Goal: Task Accomplishment & Management: Use online tool/utility

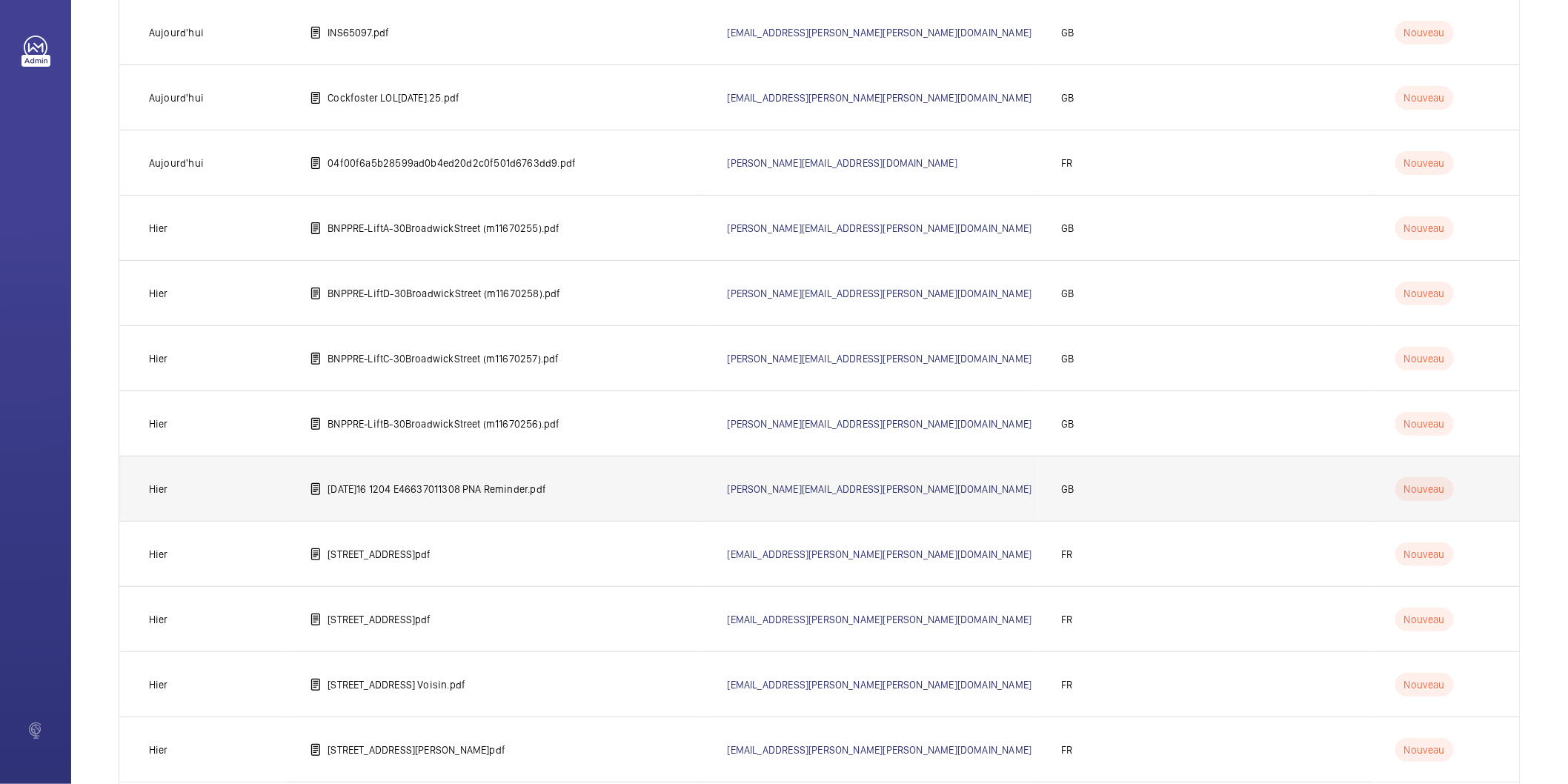
scroll to position [3079, 0]
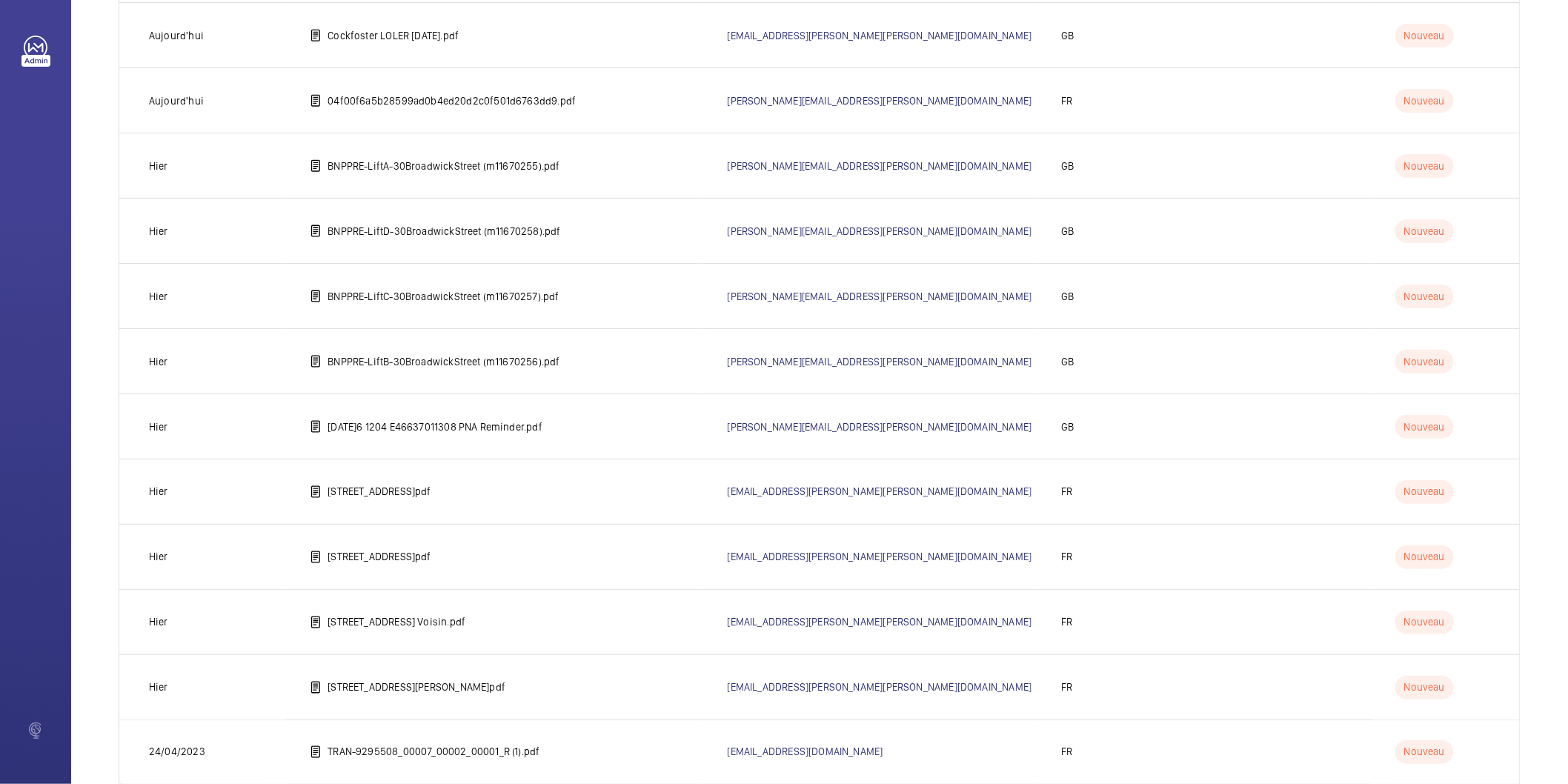
scroll to position [3079, 0]
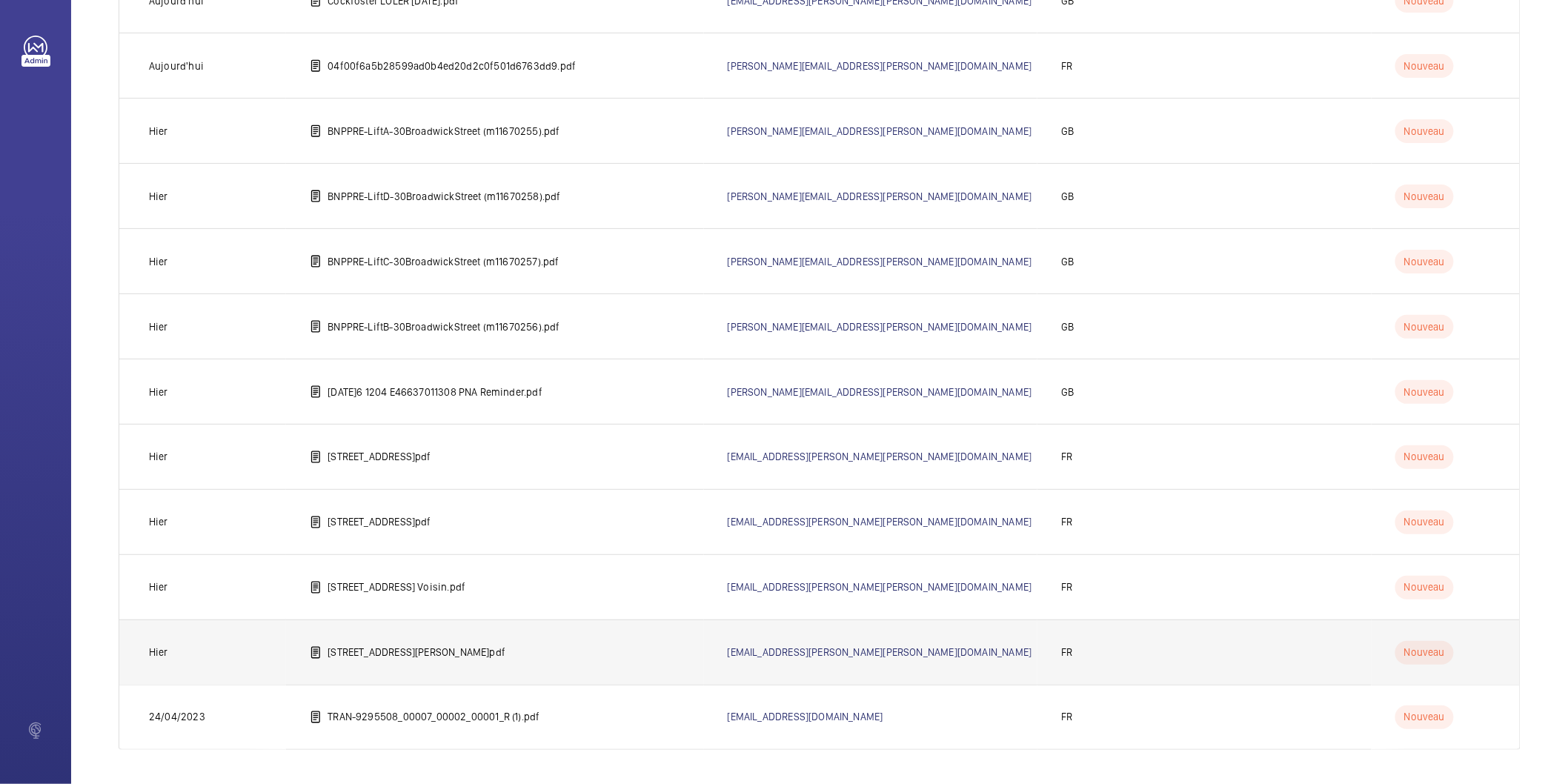
click at [386, 655] on p "[STREET_ADDRESS][PERSON_NAME]pdf" at bounding box center [416, 652] width 178 height 15
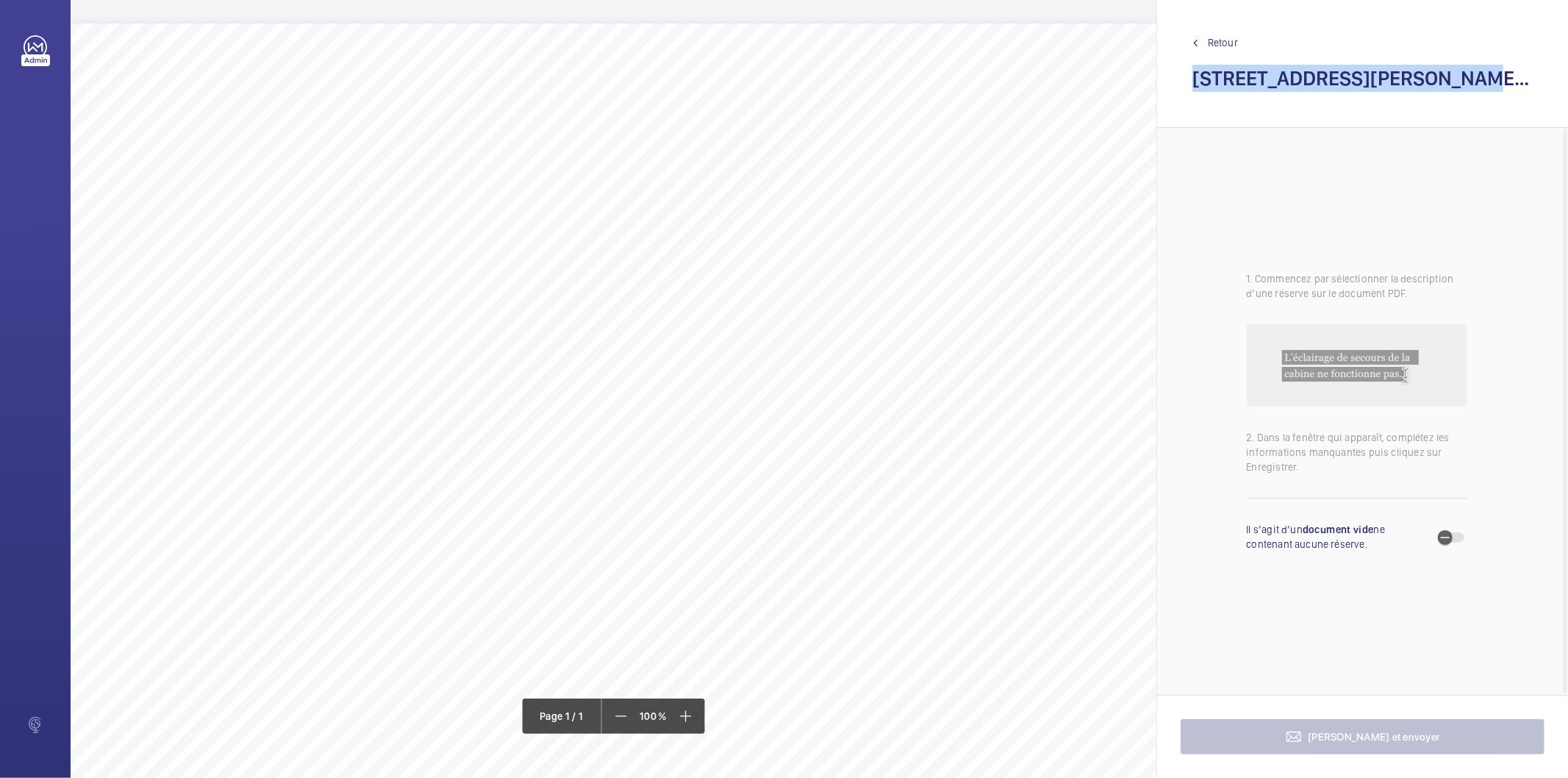
drag, startPoint x: 1443, startPoint y: 75, endPoint x: 1196, endPoint y: 84, distance: 247.2
click at [1196, 84] on h2 "[STREET_ADDRESS][PERSON_NAME]pdf" at bounding box center [1363, 78] width 340 height 27
copy h2 "[STREET_ADDRESS][PERSON_NAME]"
click at [1225, 44] on span "Retour" at bounding box center [1223, 42] width 30 height 15
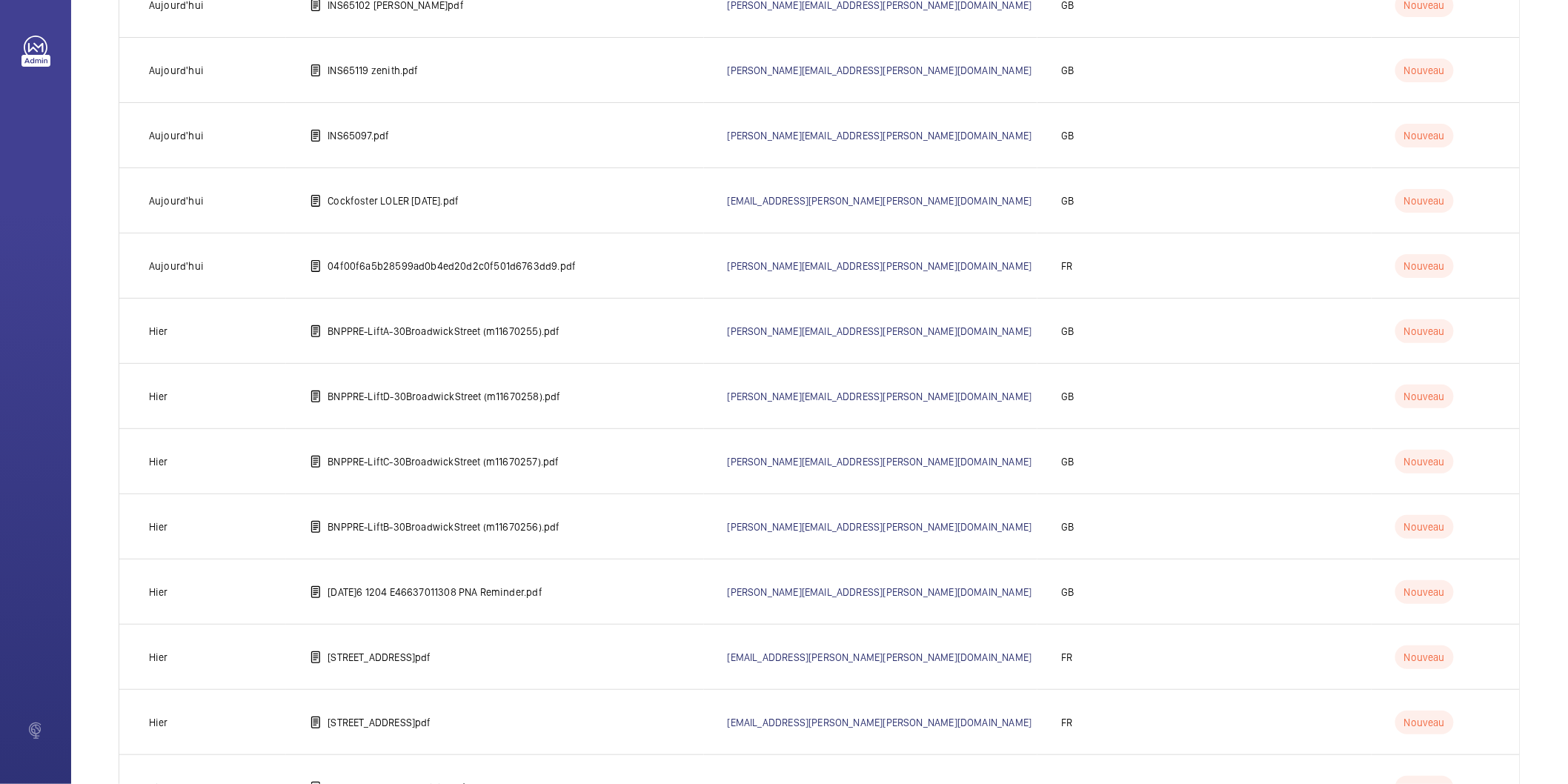
scroll to position [3079, 0]
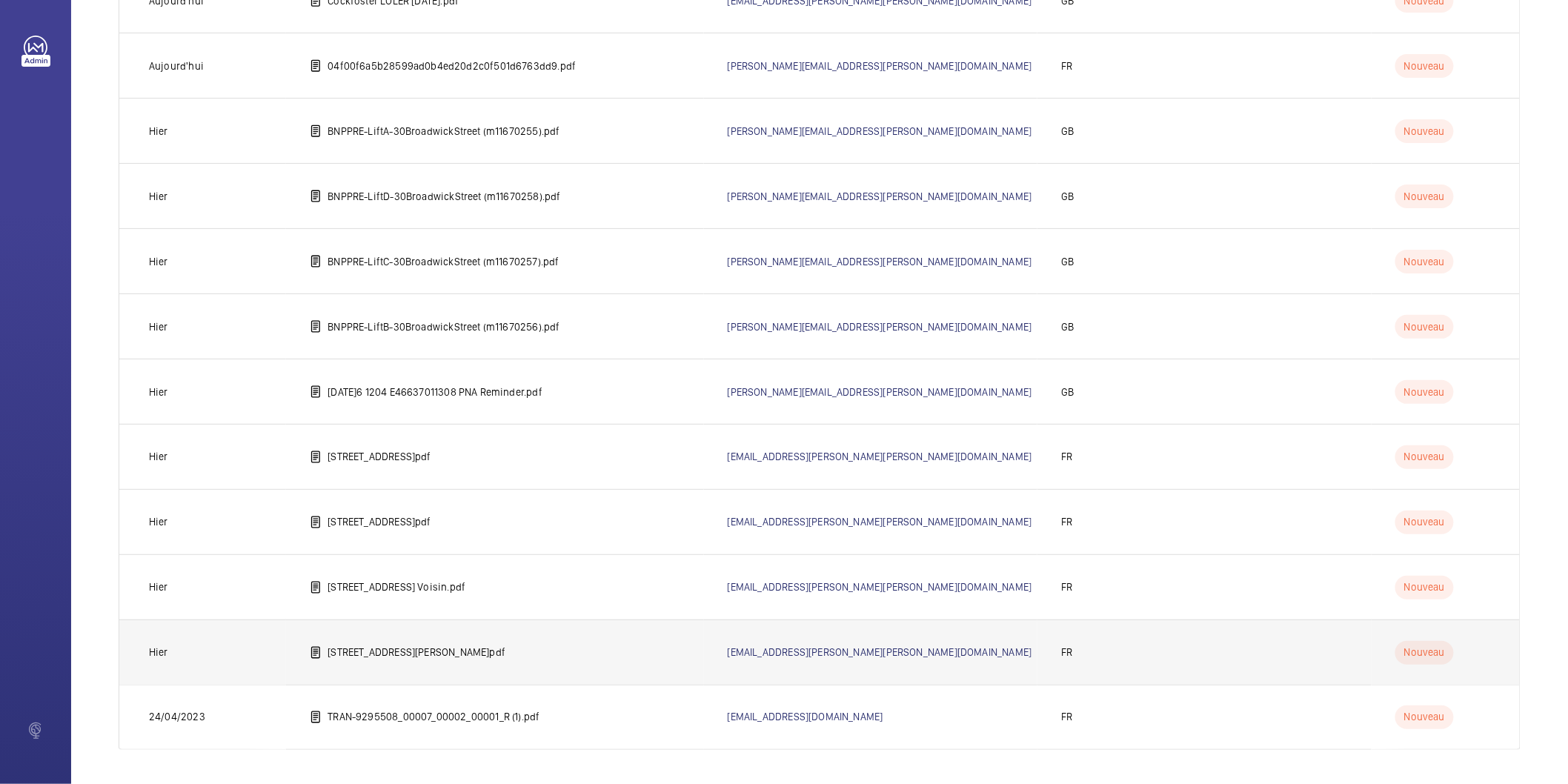
click at [432, 647] on p "[STREET_ADDRESS][PERSON_NAME]pdf" at bounding box center [416, 652] width 178 height 15
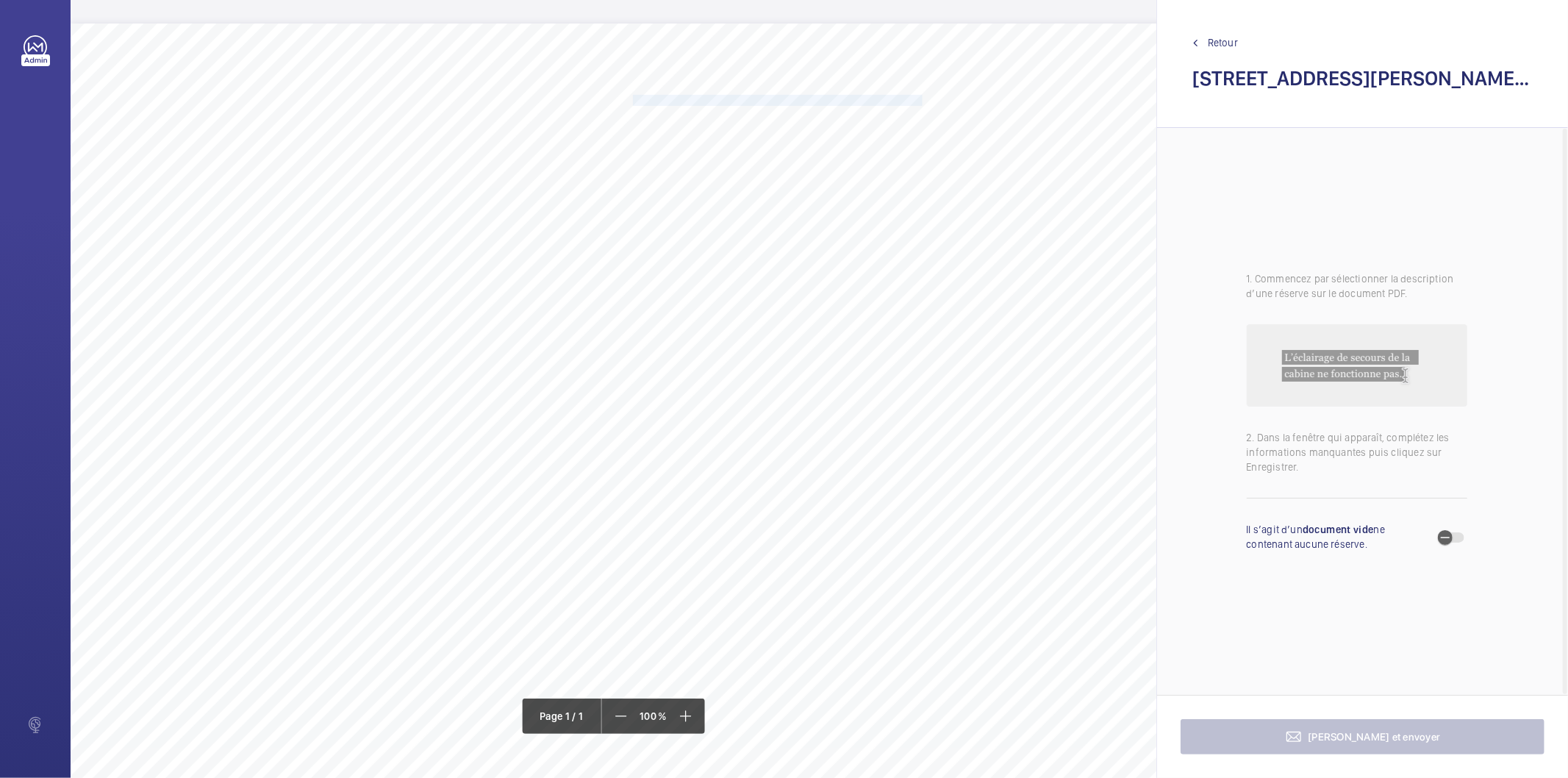
drag, startPoint x: 634, startPoint y: 99, endPoint x: 920, endPoint y: 97, distance: 286.0
click at [920, 97] on span "Rendre démontable sans outillage le capotage du limiteur de vitesse." at bounding box center [779, 100] width 292 height 10
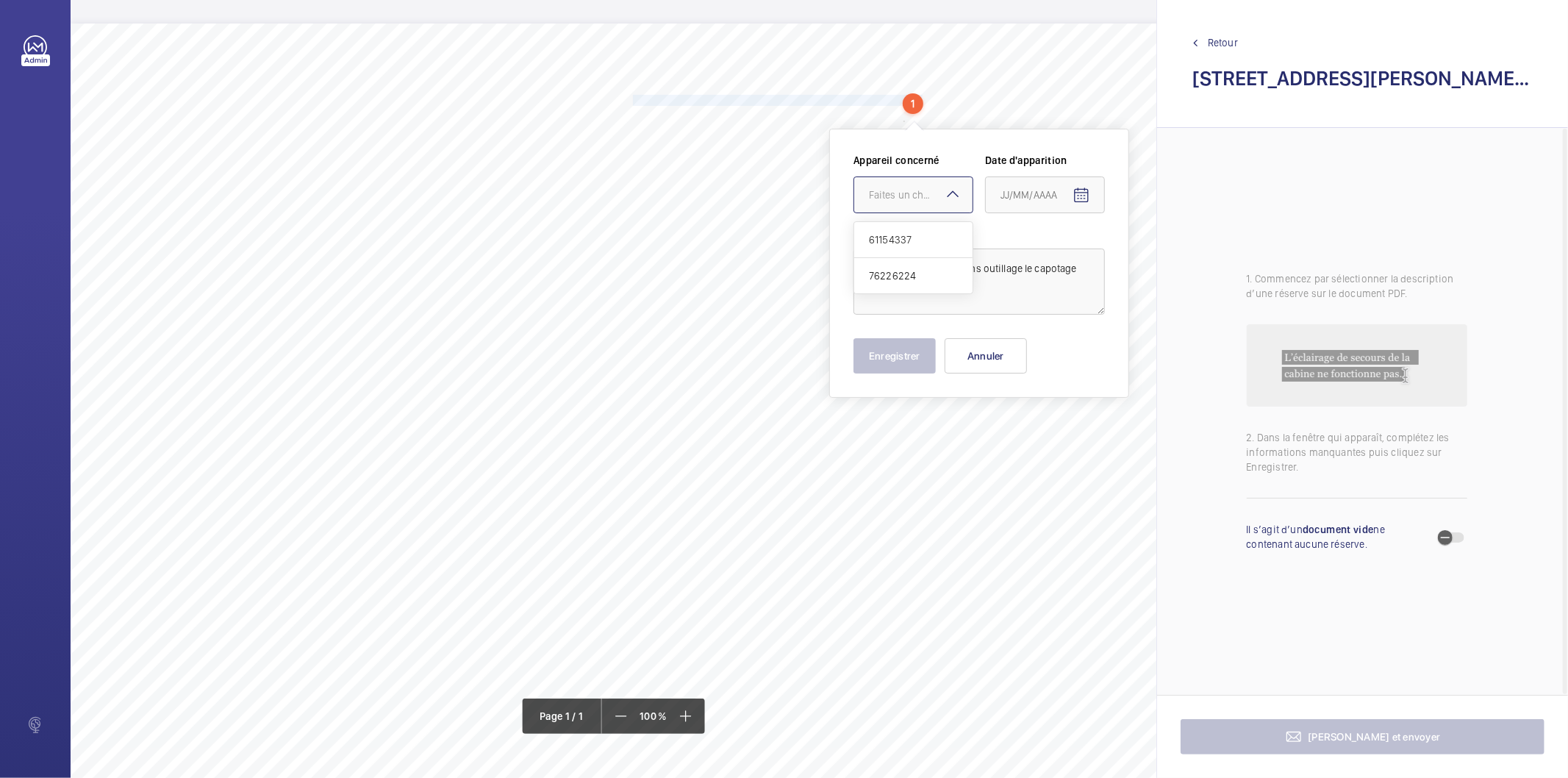
click at [927, 202] on div at bounding box center [913, 195] width 118 height 35
click at [913, 282] on span "76226224" at bounding box center [913, 275] width 89 height 15
click at [1081, 197] on mat-icon "Open calendar" at bounding box center [1082, 196] width 18 height 18
click at [1064, 428] on span "27" at bounding box center [1065, 432] width 26 height 26
type input "27/08/2025"
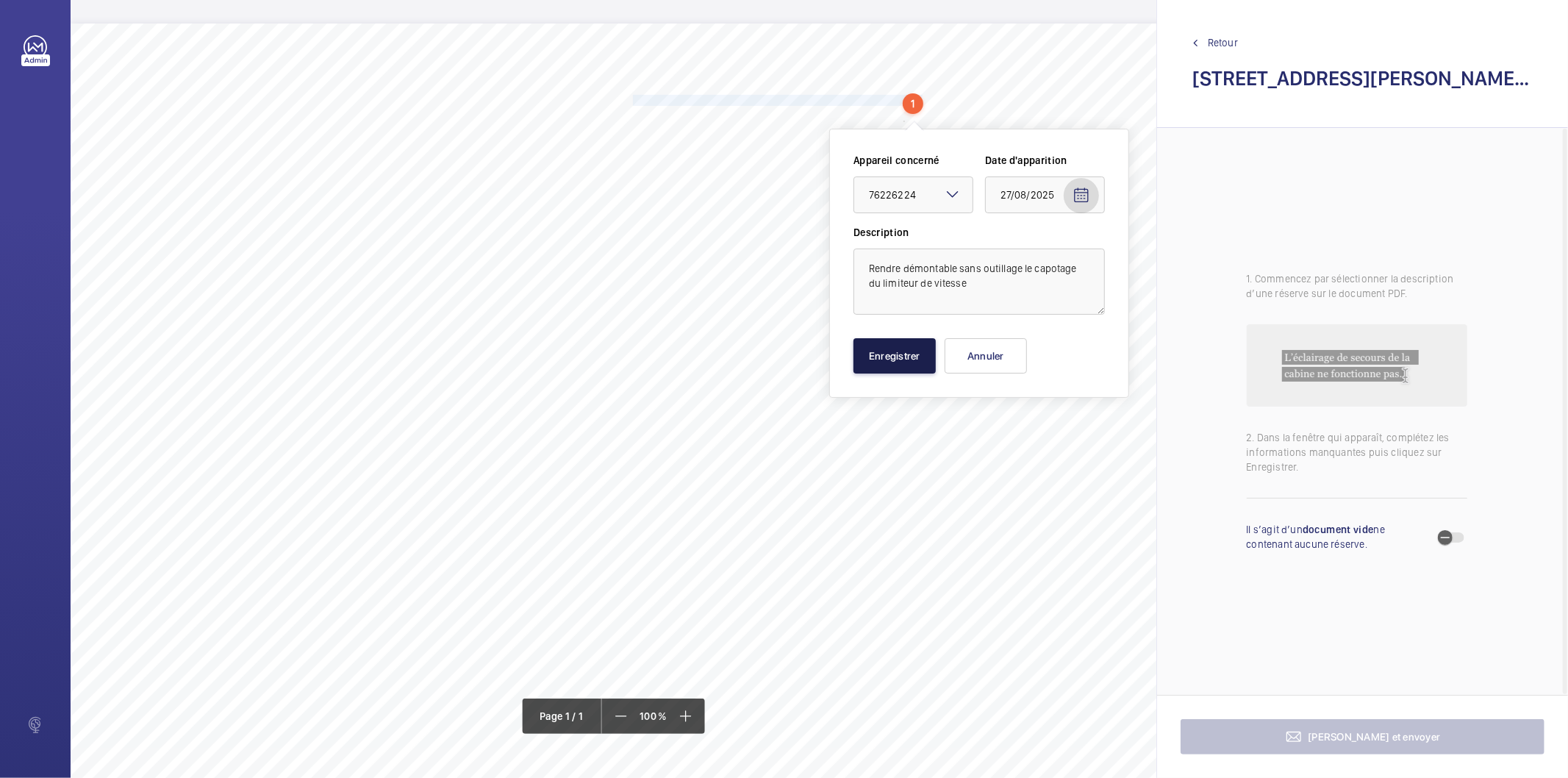
click at [906, 365] on button "Enregistrer" at bounding box center [895, 355] width 82 height 35
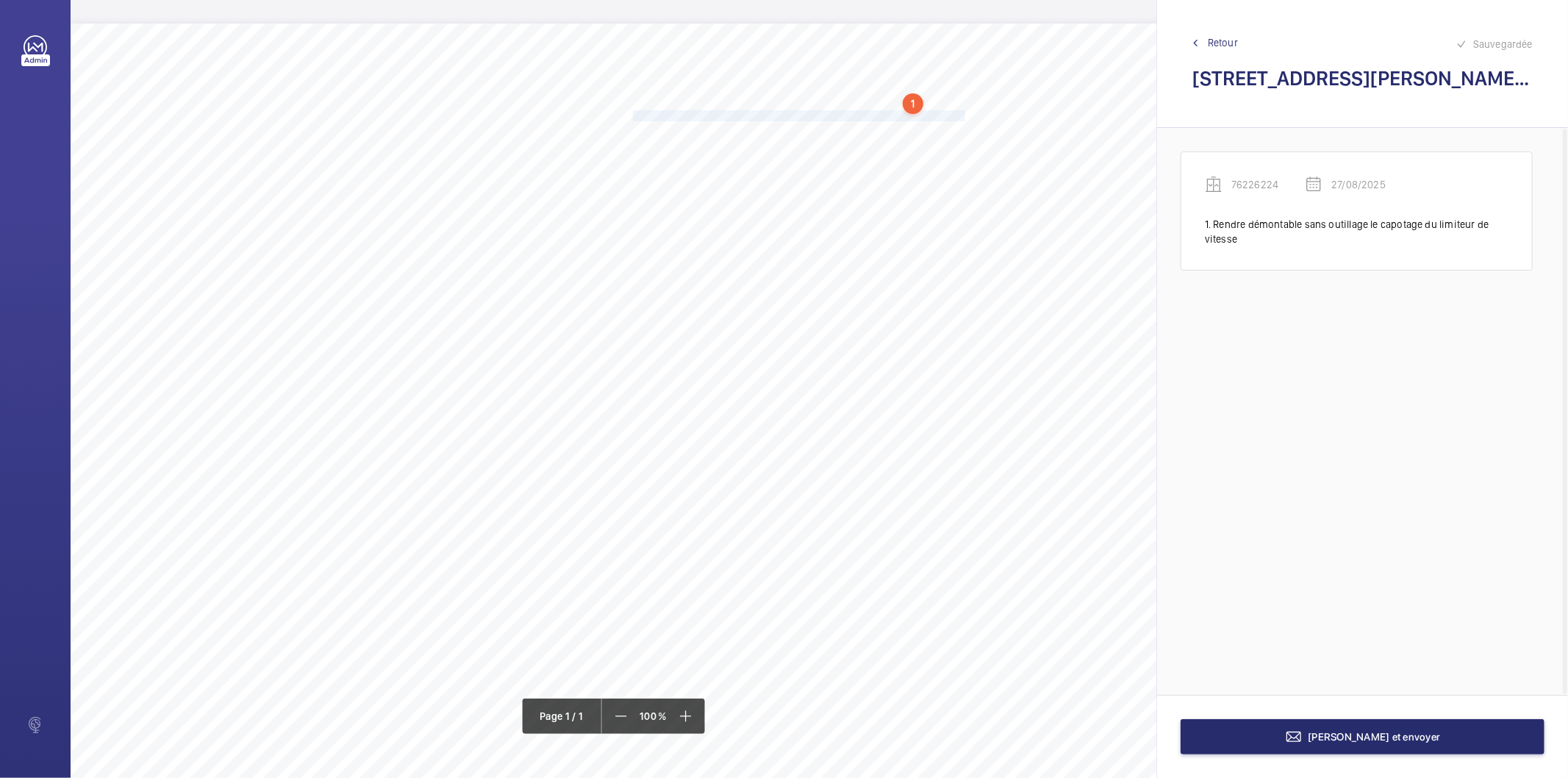
drag, startPoint x: 633, startPoint y: 112, endPoint x: 961, endPoint y: 111, distance: 328.0
click at [961, 111] on span "Assurer le fonctionnement correct du verrou de la porte du local de machinerie." at bounding box center [800, 116] width 334 height 10
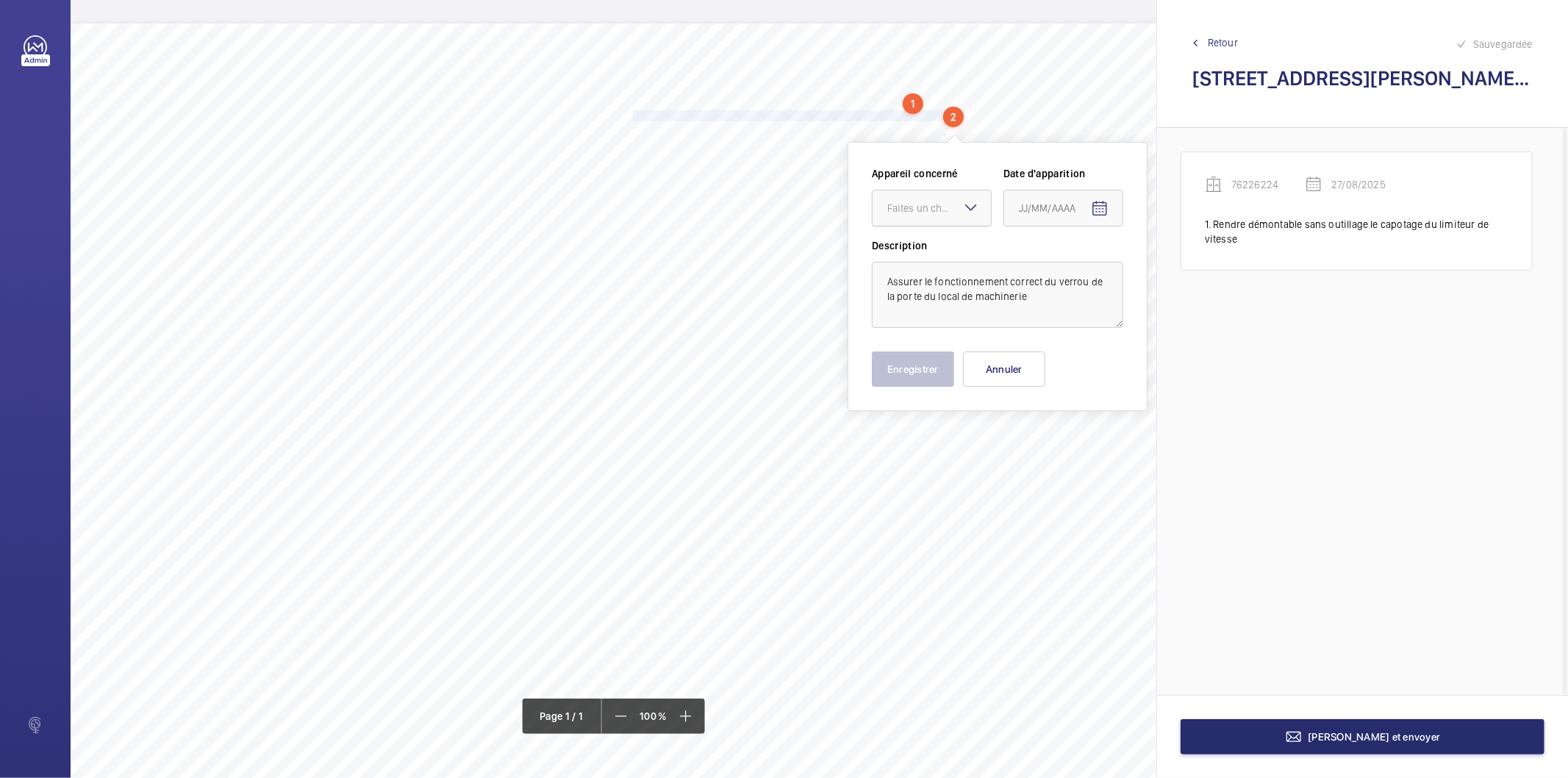
click at [929, 204] on div "Faites un choix" at bounding box center [939, 208] width 104 height 15
click at [930, 290] on span "76226224" at bounding box center [931, 289] width 89 height 15
click at [1101, 206] on mat-icon "Open calendar" at bounding box center [1100, 209] width 18 height 18
click at [1089, 439] on span "27" at bounding box center [1084, 446] width 26 height 26
type input "27/08/2025"
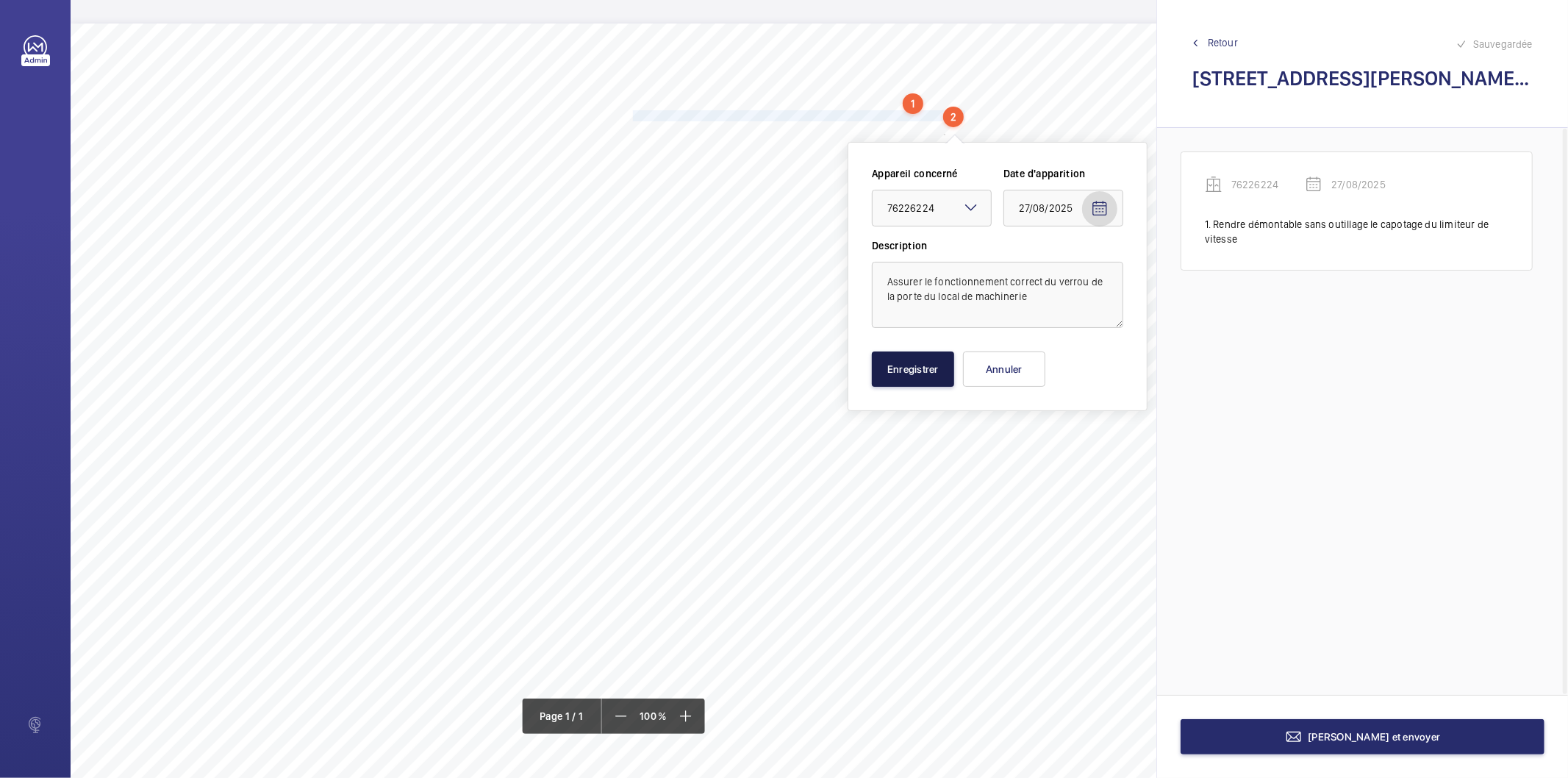
click at [908, 373] on button "Enregistrer" at bounding box center [913, 369] width 82 height 35
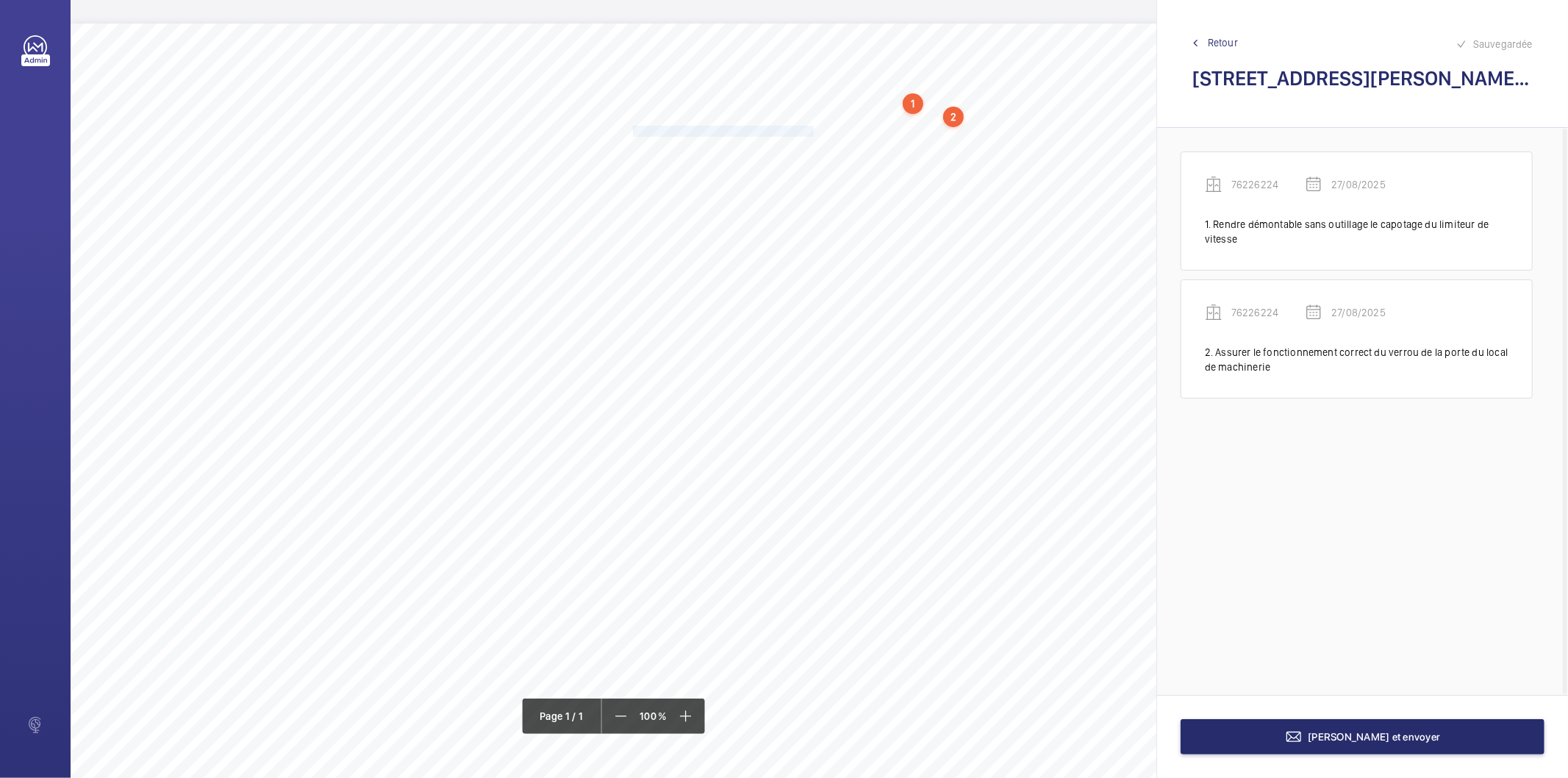
drag, startPoint x: 634, startPoint y: 127, endPoint x: 811, endPoint y: 133, distance: 177.1
click at [811, 133] on span "Remplacer les galets de serrure détériorés." at bounding box center [725, 131] width 183 height 10
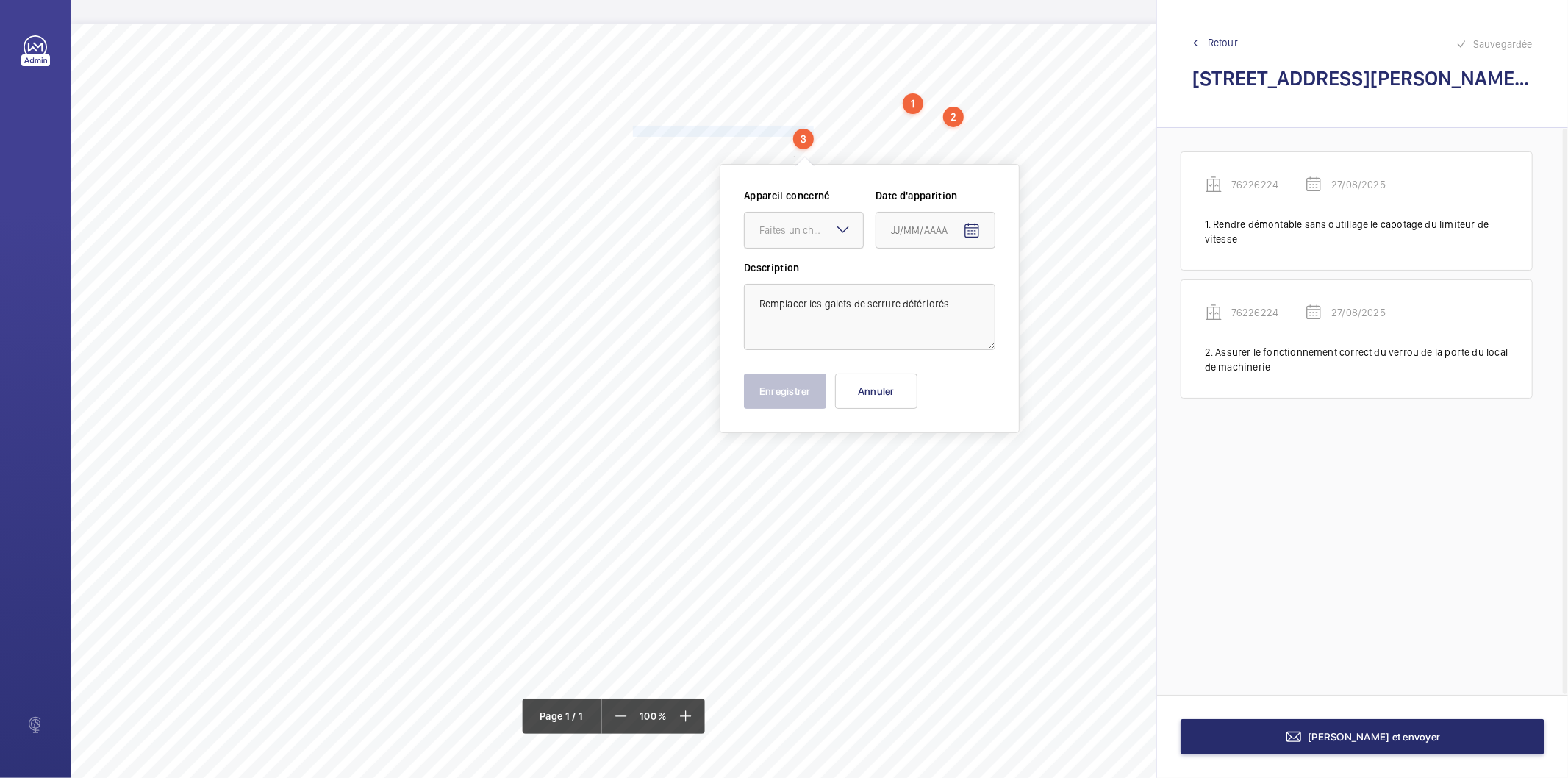
click at [815, 240] on div at bounding box center [804, 230] width 118 height 35
drag, startPoint x: 809, startPoint y: 311, endPoint x: 1001, endPoint y: 255, distance: 200.0
click at [810, 310] on span "76226224" at bounding box center [804, 310] width 89 height 15
click at [967, 229] on mat-icon "Open calendar" at bounding box center [972, 231] width 18 height 18
click at [958, 464] on span "27" at bounding box center [956, 468] width 26 height 26
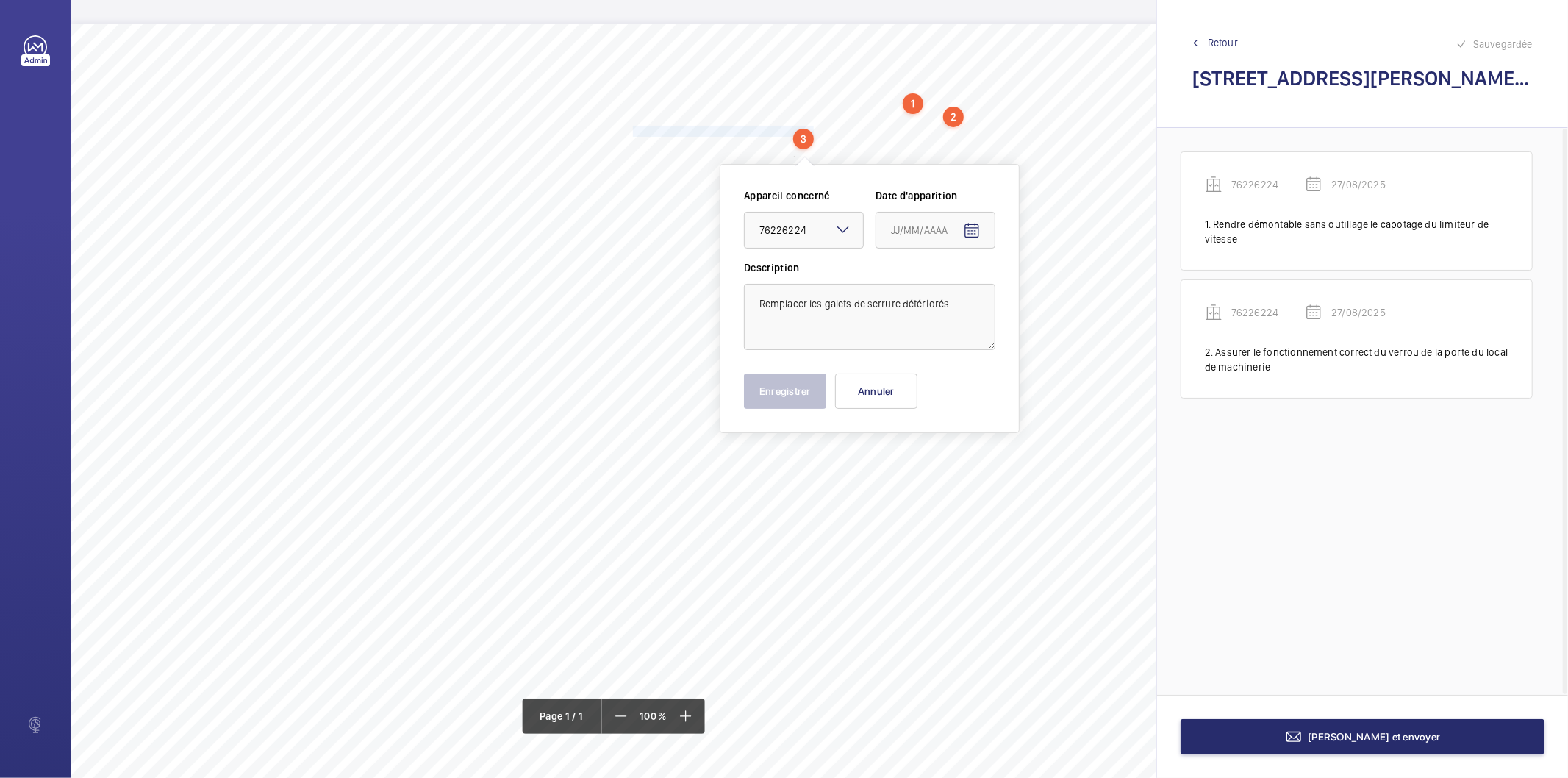
type input "27/08/2025"
click at [800, 398] on button "Enregistrer" at bounding box center [785, 391] width 82 height 35
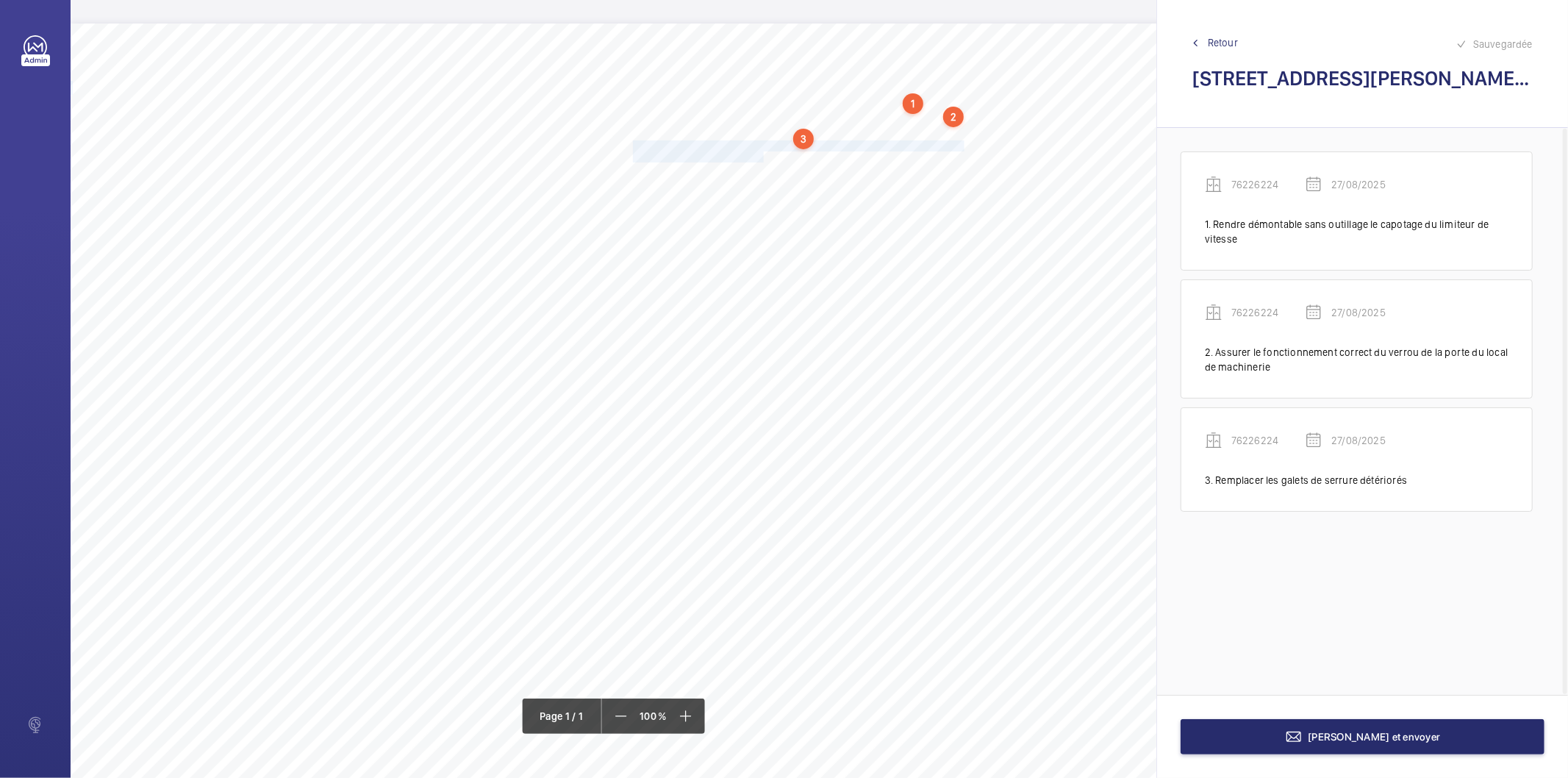
drag, startPoint x: 634, startPoint y: 148, endPoint x: 761, endPoint y: 157, distance: 127.3
click at [761, 157] on div "Nom du site Numéro appareil WM Réserve [STREET_ADDRESS] 76226224 Rendre démonta…" at bounding box center [654, 436] width 1168 height 824
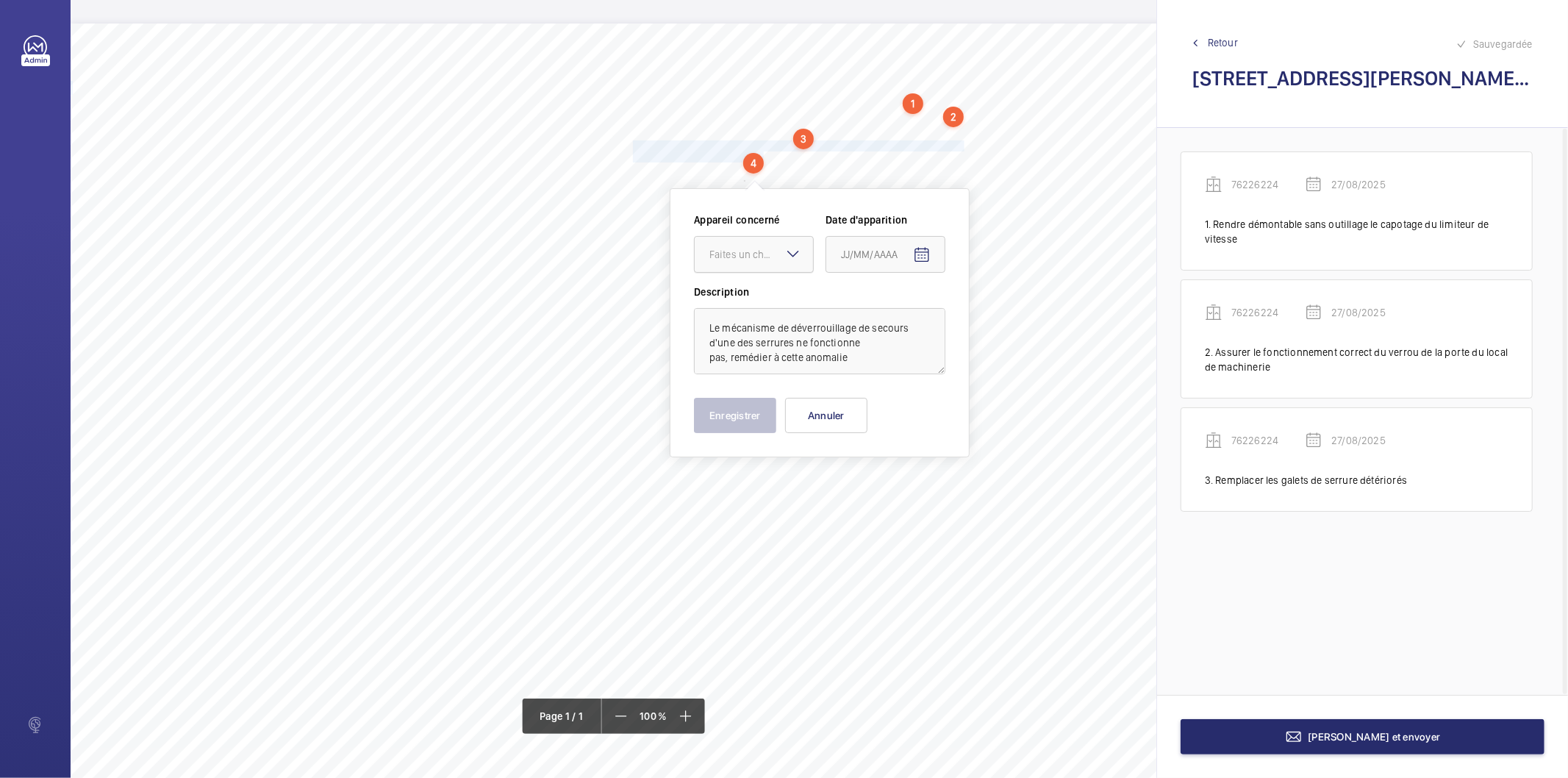
click at [747, 256] on div "Faites un choix" at bounding box center [762, 254] width 104 height 15
click at [729, 297] on span "61154337" at bounding box center [754, 299] width 89 height 15
click at [784, 237] on div at bounding box center [754, 254] width 118 height 35
click at [757, 332] on span "76226224" at bounding box center [754, 335] width 89 height 15
click at [915, 252] on mat-icon "Open calendar" at bounding box center [922, 255] width 18 height 18
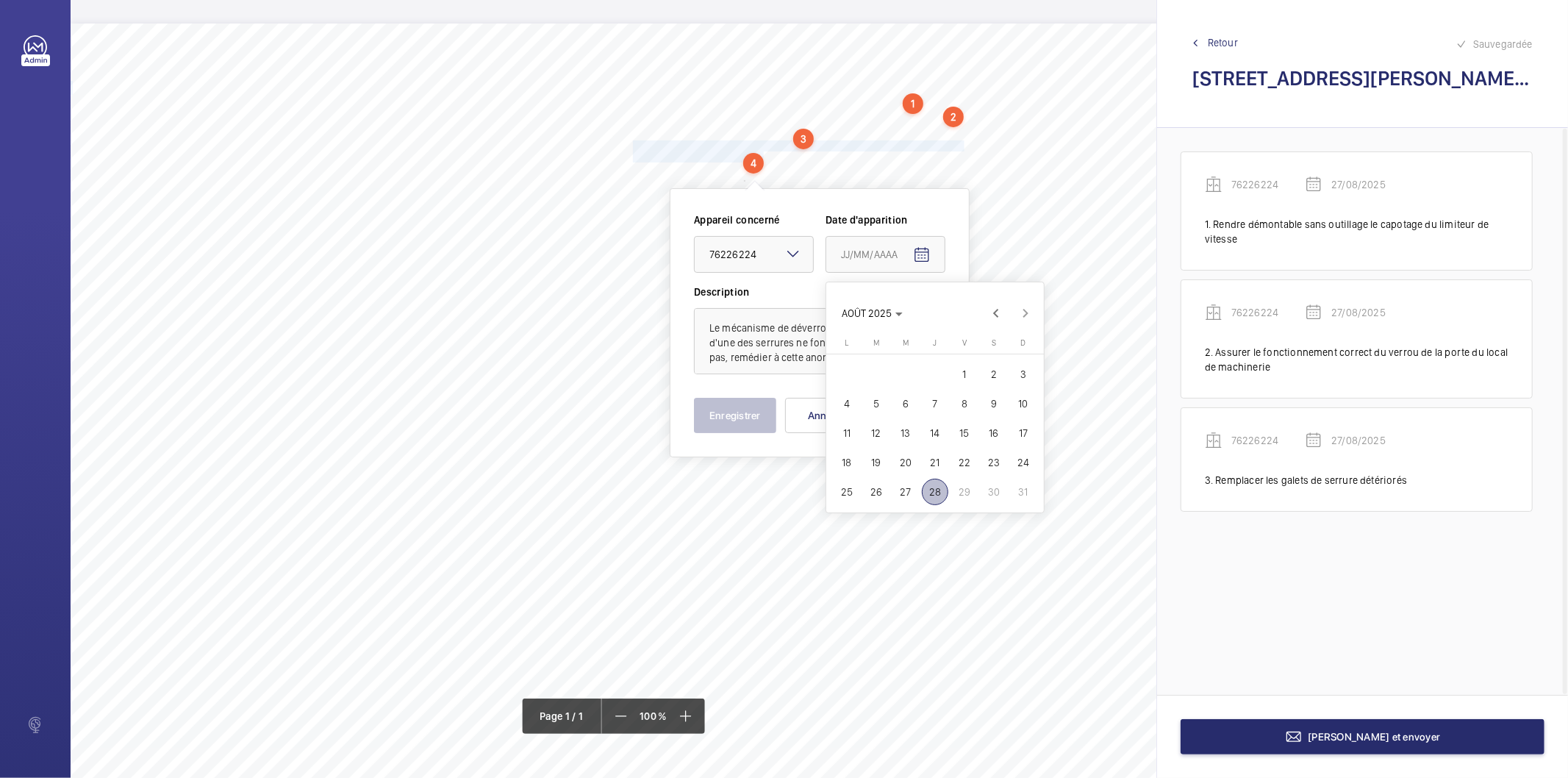
click at [907, 485] on span "27" at bounding box center [906, 492] width 26 height 26
type input "27/08/2025"
click at [729, 387] on div "Appareil concerné Faites un choix × 76226224 × Date d'apparitio[DATE]25 Descrip…" at bounding box center [820, 322] width 252 height 220
click at [727, 410] on button "Enregistrer" at bounding box center [735, 415] width 82 height 35
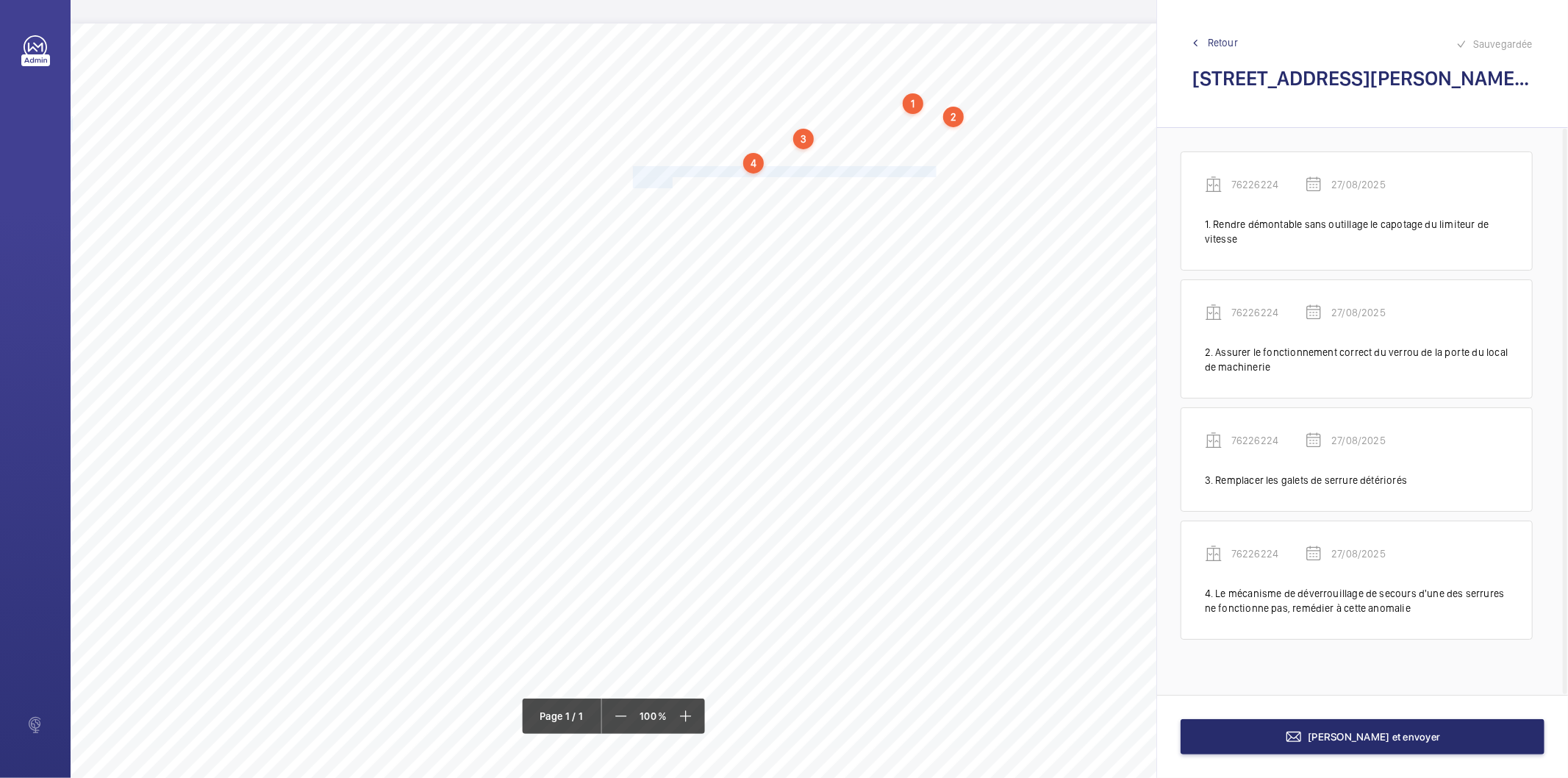
drag, startPoint x: 633, startPoint y: 171, endPoint x: 671, endPoint y: 177, distance: 38.5
click at [671, 177] on div "Nom du site Numéro appareil WM Réserve [STREET_ADDRESS] 76226224 Rendre démonta…" at bounding box center [654, 436] width 1168 height 824
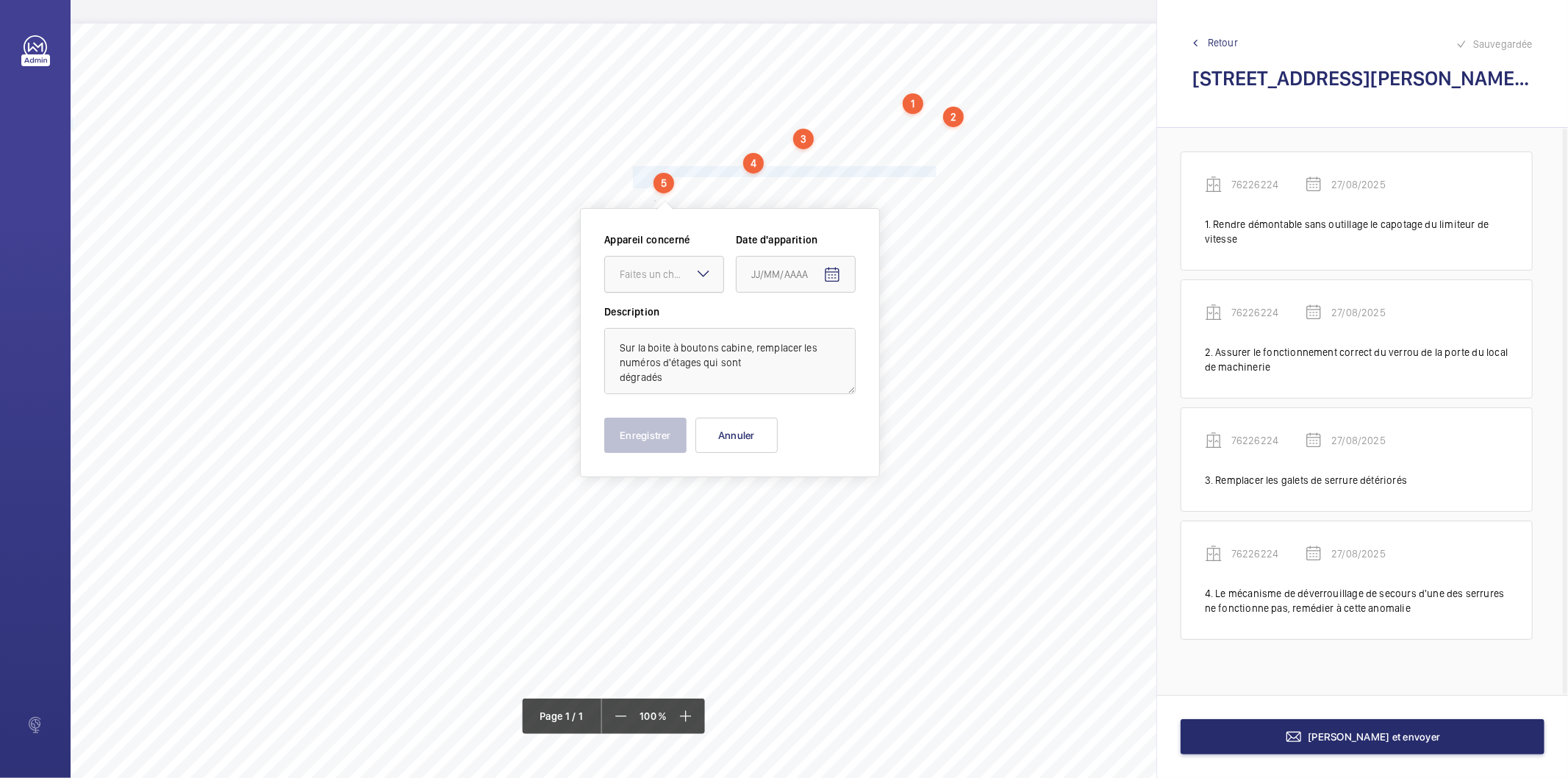
click at [667, 282] on div at bounding box center [664, 274] width 118 height 35
click at [661, 359] on span "76226224" at bounding box center [663, 354] width 89 height 15
click at [832, 273] on mat-icon "Open calendar" at bounding box center [833, 275] width 18 height 18
click at [813, 517] on span "27" at bounding box center [816, 511] width 26 height 26
type input "27/08/2025"
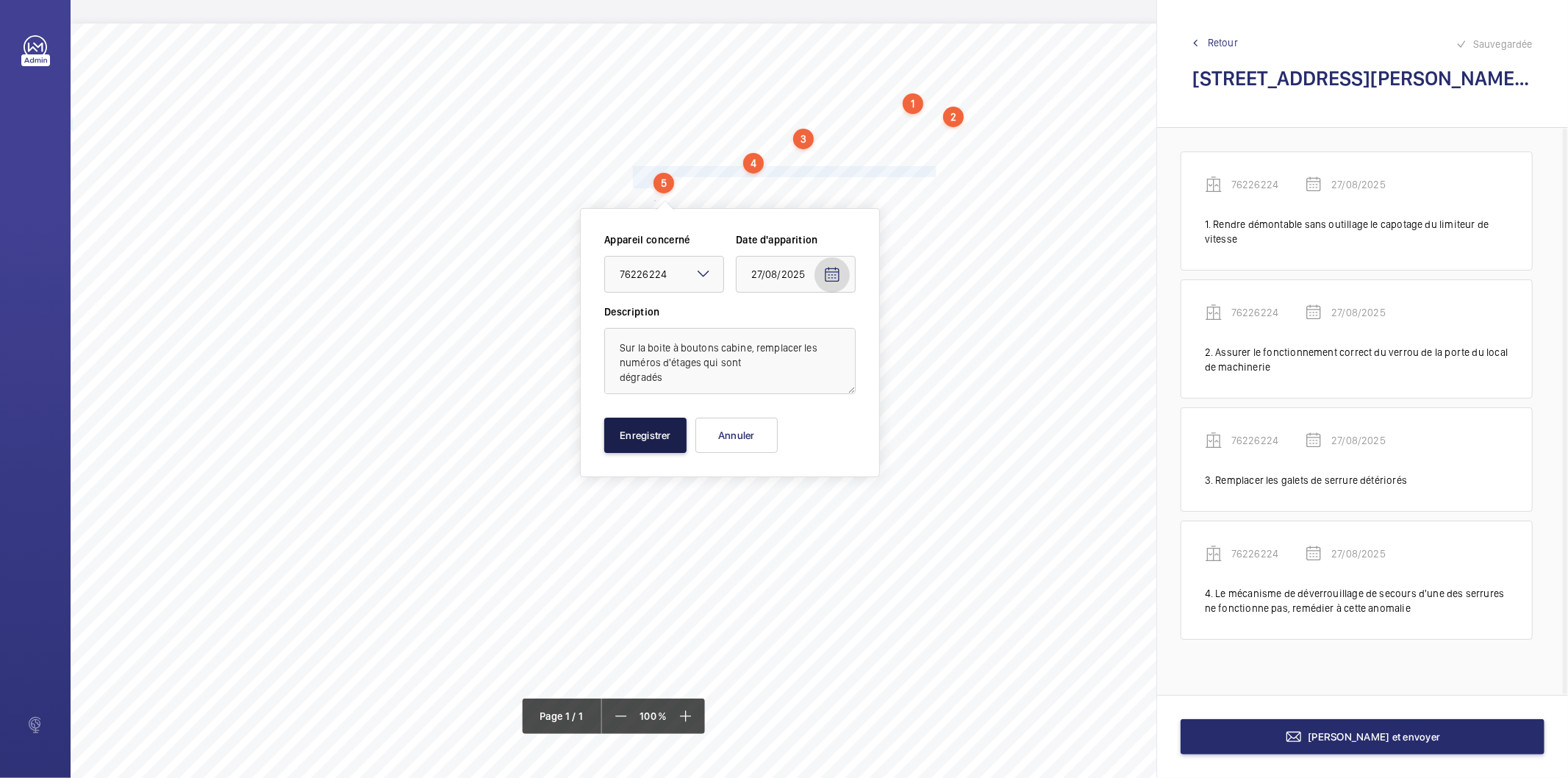
click at [637, 435] on button "Enregistrer" at bounding box center [646, 435] width 82 height 35
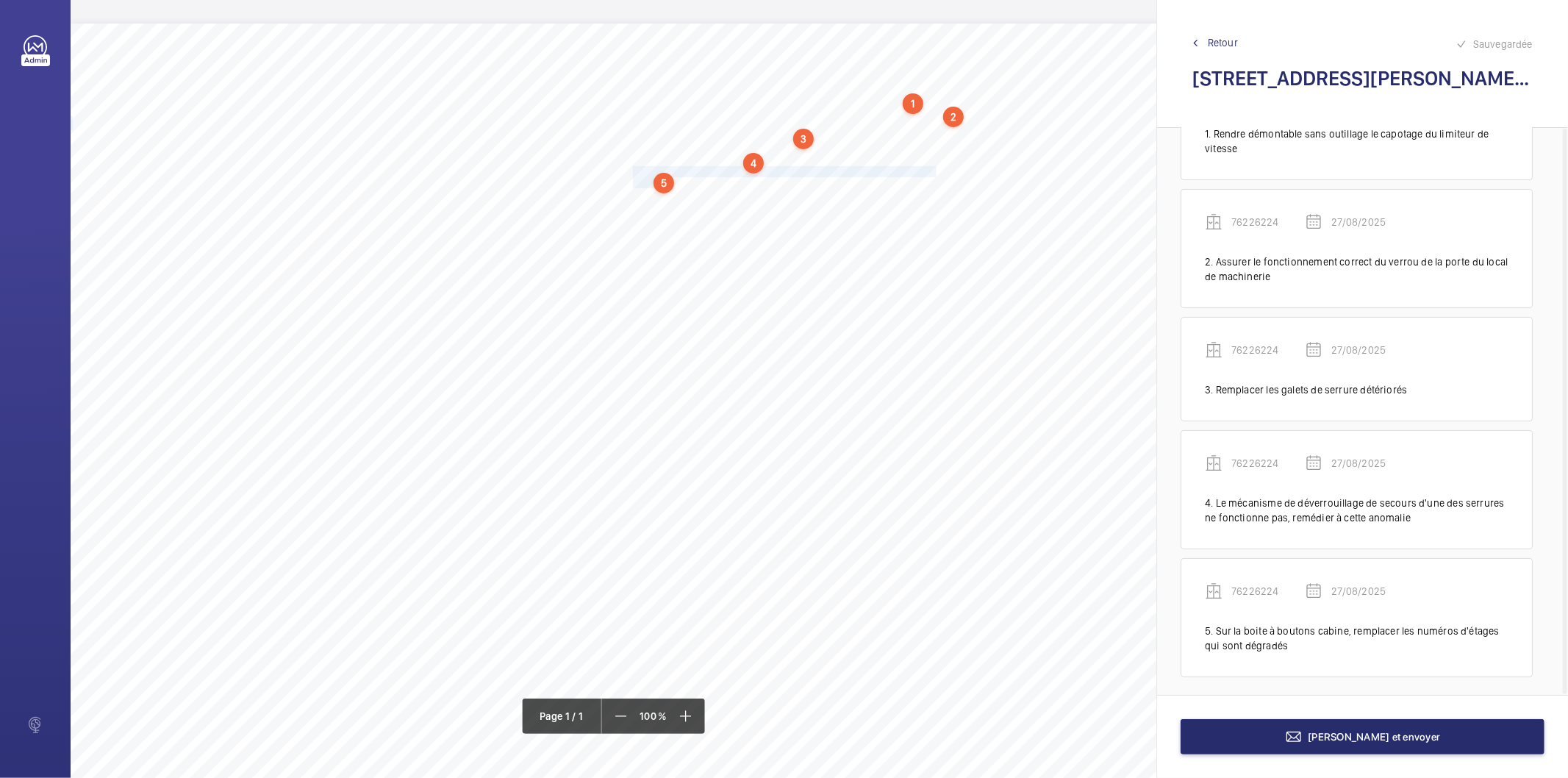
scroll to position [96, 0]
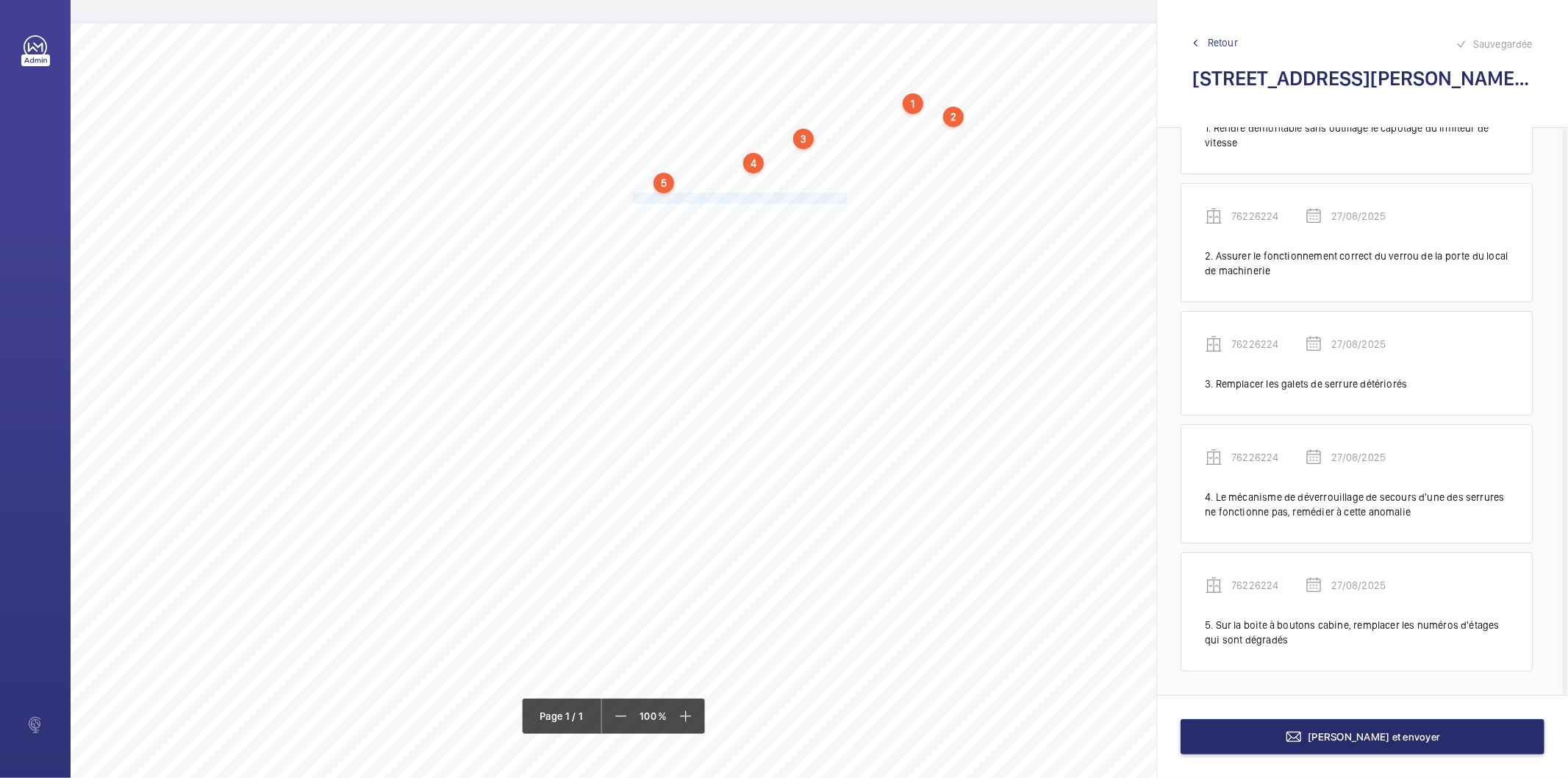
drag, startPoint x: 633, startPoint y: 196, endPoint x: 847, endPoint y: 198, distance: 214.0
click at [847, 198] on span "Nettoyer le fond de cuvette et tous les accessoires." at bounding box center [741, 197] width 216 height 10
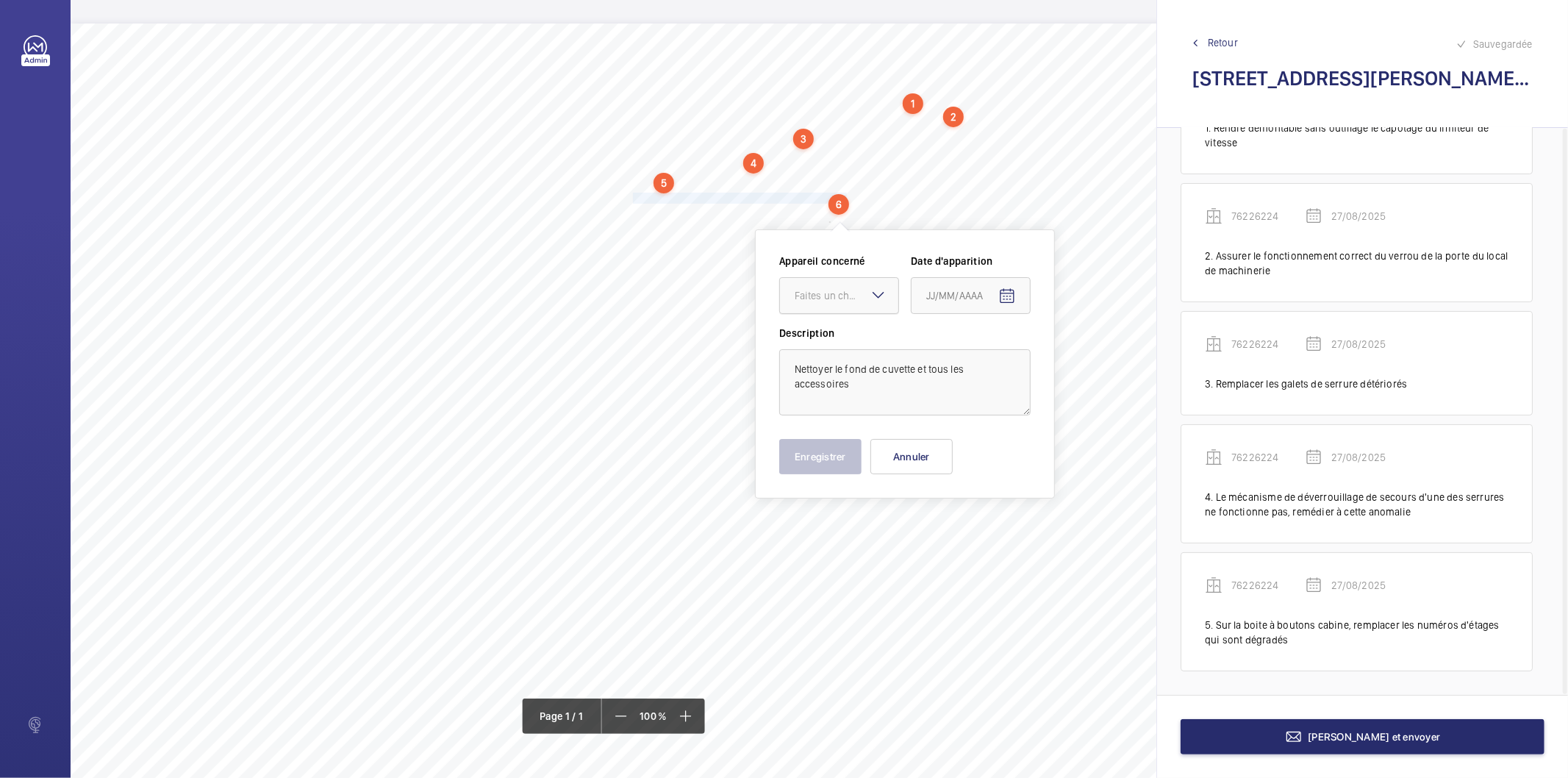
click at [834, 298] on div "Faites un choix" at bounding box center [847, 295] width 104 height 15
click at [822, 368] on div "76226224" at bounding box center [839, 376] width 118 height 35
click at [1005, 293] on mat-icon "Open calendar" at bounding box center [1007, 296] width 18 height 18
click at [994, 522] on span "27" at bounding box center [992, 532] width 26 height 26
type input "27/08/2025"
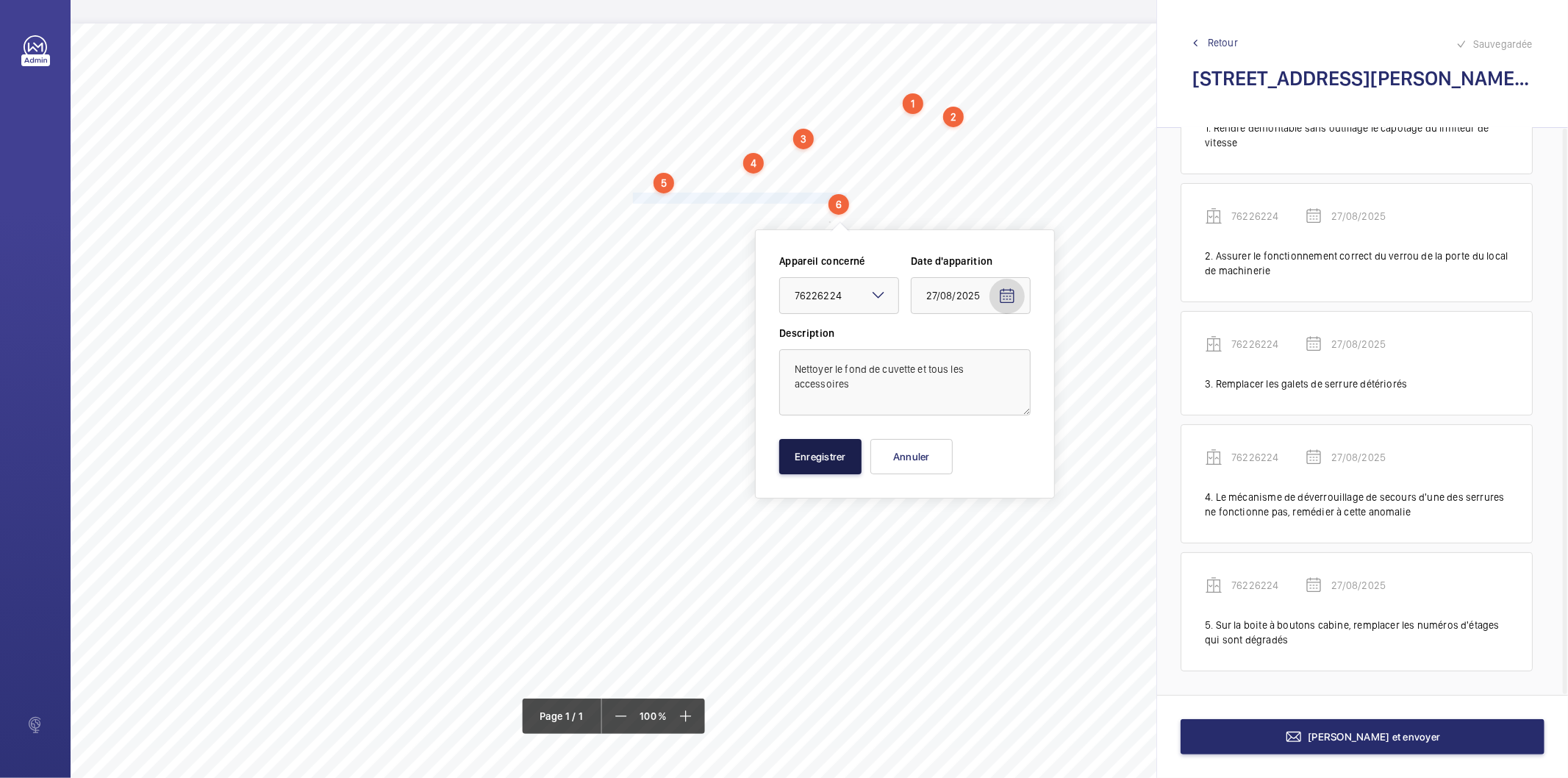
click at [836, 450] on button "Enregistrer" at bounding box center [820, 456] width 82 height 35
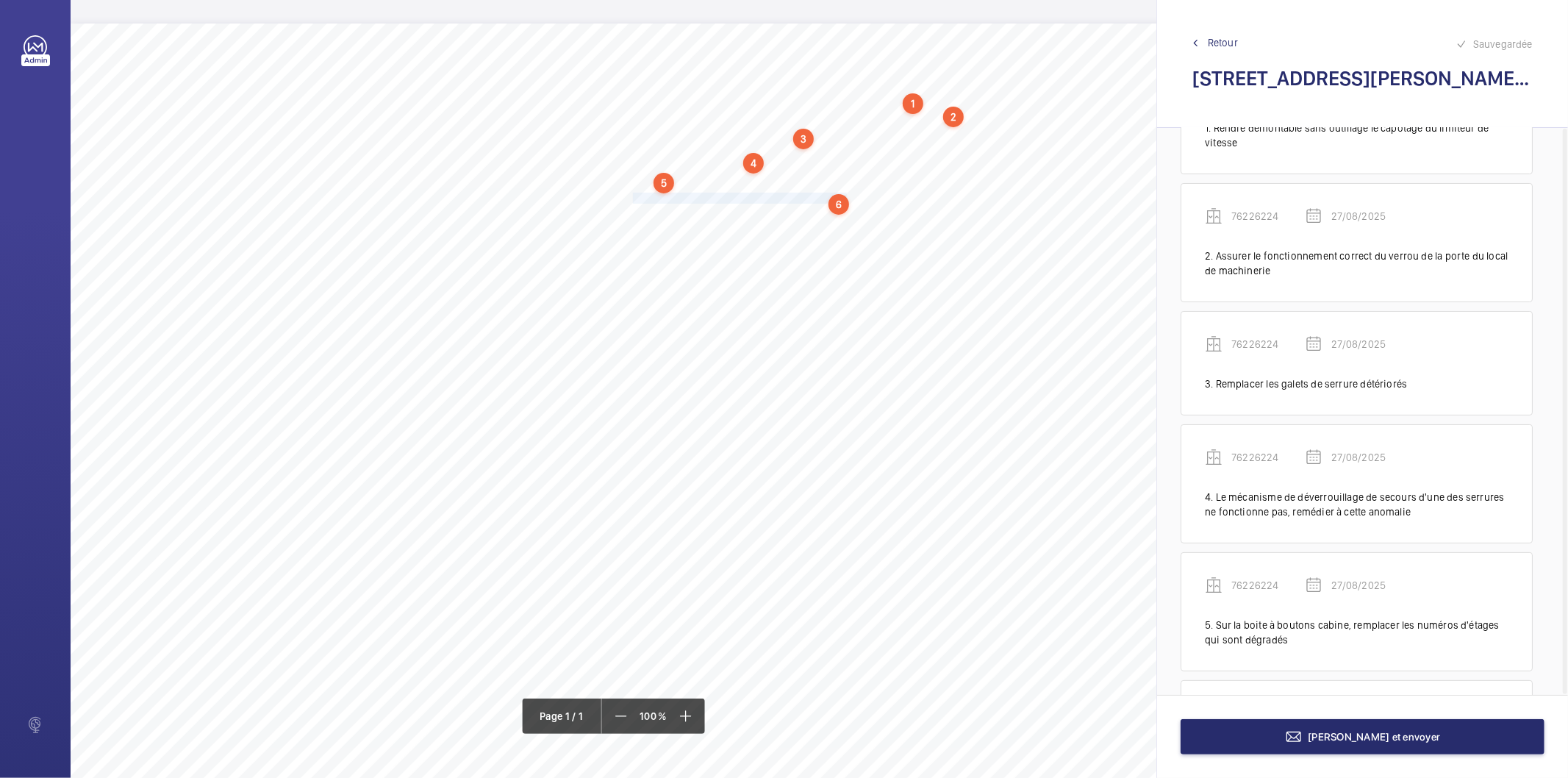
scroll to position [209, 0]
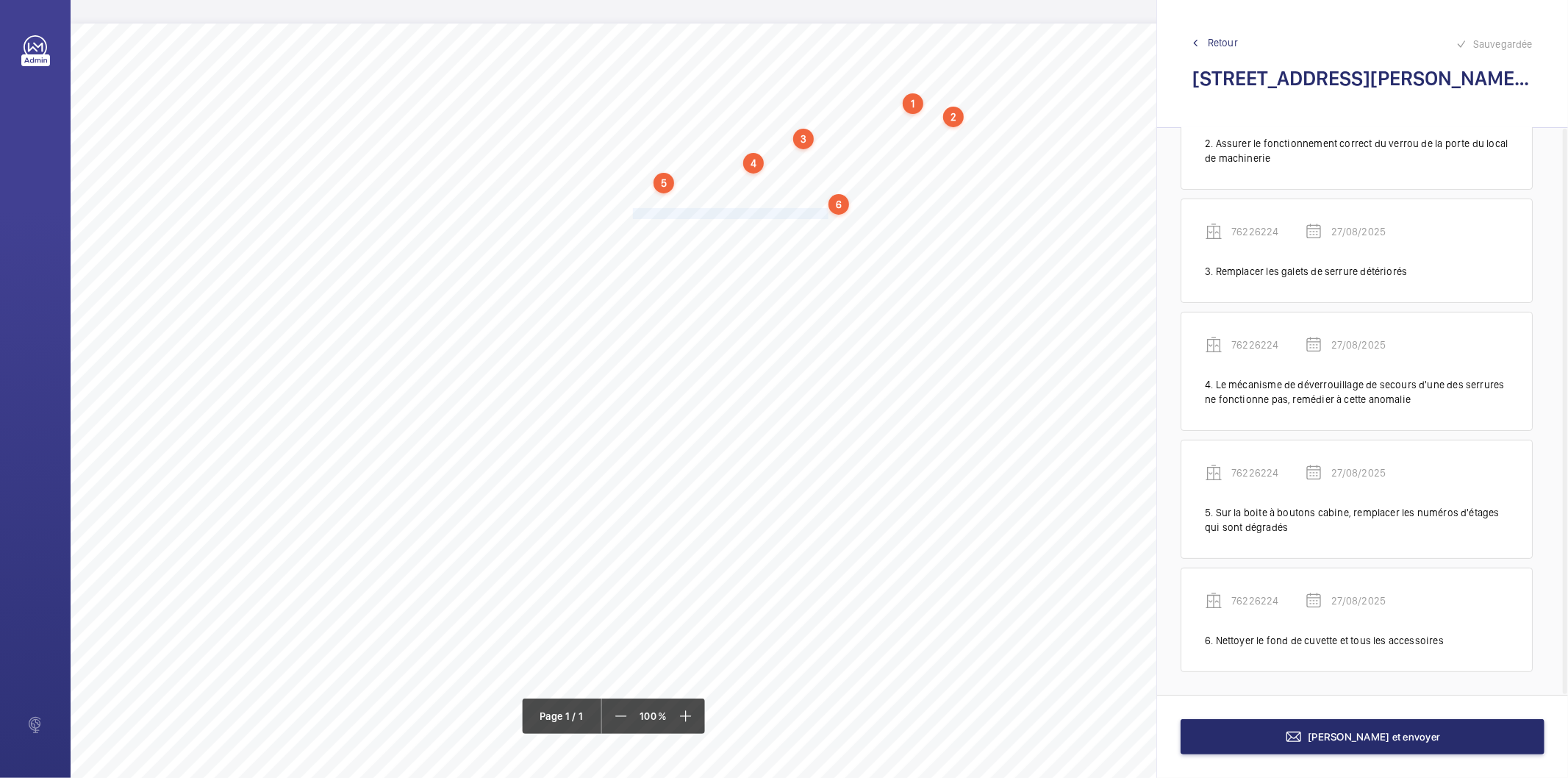
drag, startPoint x: 633, startPoint y: 211, endPoint x: 827, endPoint y: 211, distance: 194.0
click at [827, 211] on span "Remplacer les patins usés des portes palières." at bounding box center [732, 213] width 197 height 10
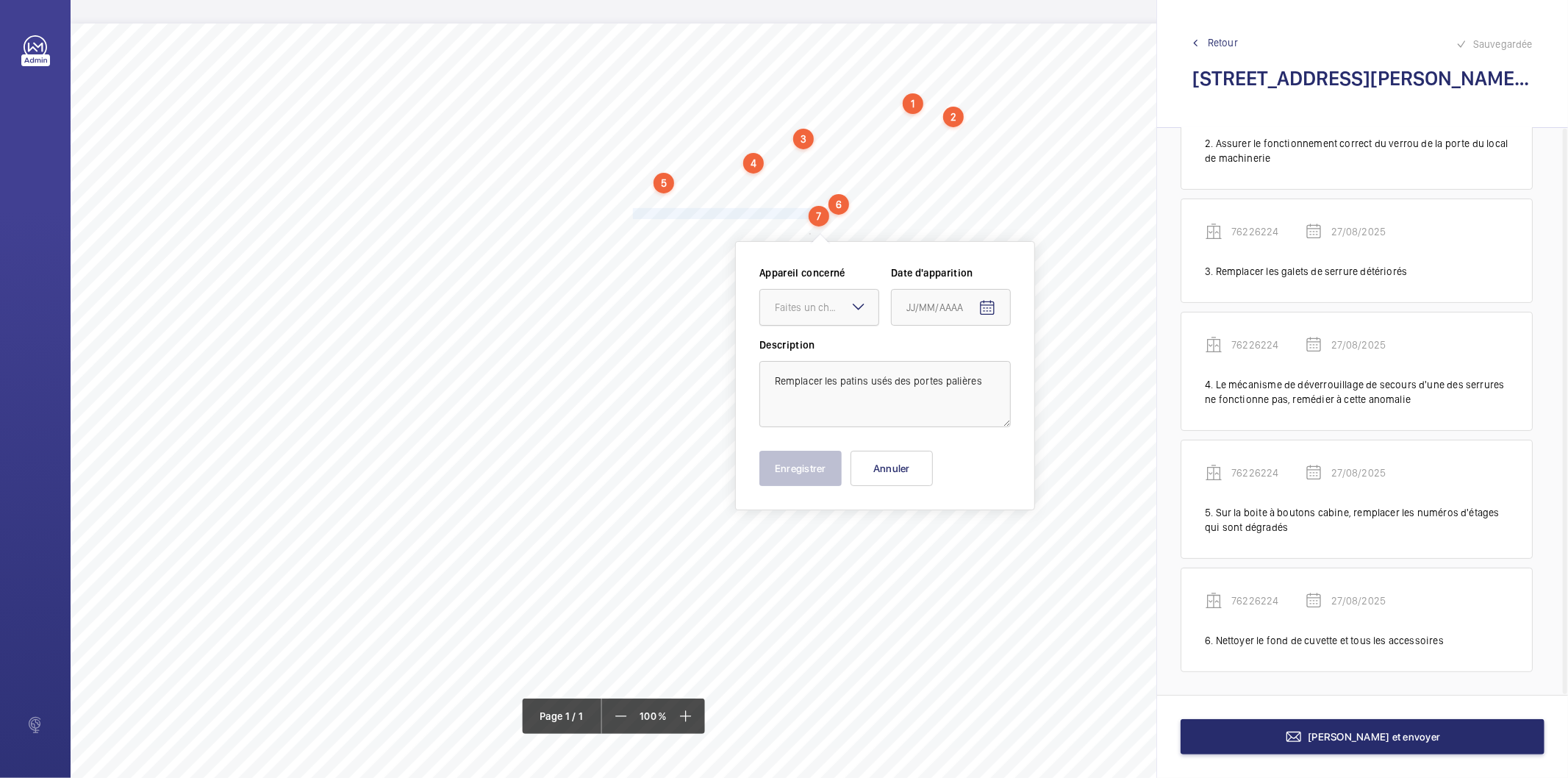
click at [792, 310] on div "Faites un choix" at bounding box center [827, 307] width 104 height 15
click at [800, 389] on span "76226224" at bounding box center [819, 388] width 89 height 15
click at [984, 310] on mat-icon "Open calendar" at bounding box center [987, 308] width 18 height 18
click at [969, 539] on span "27" at bounding box center [971, 545] width 26 height 26
type input "27/08/2025"
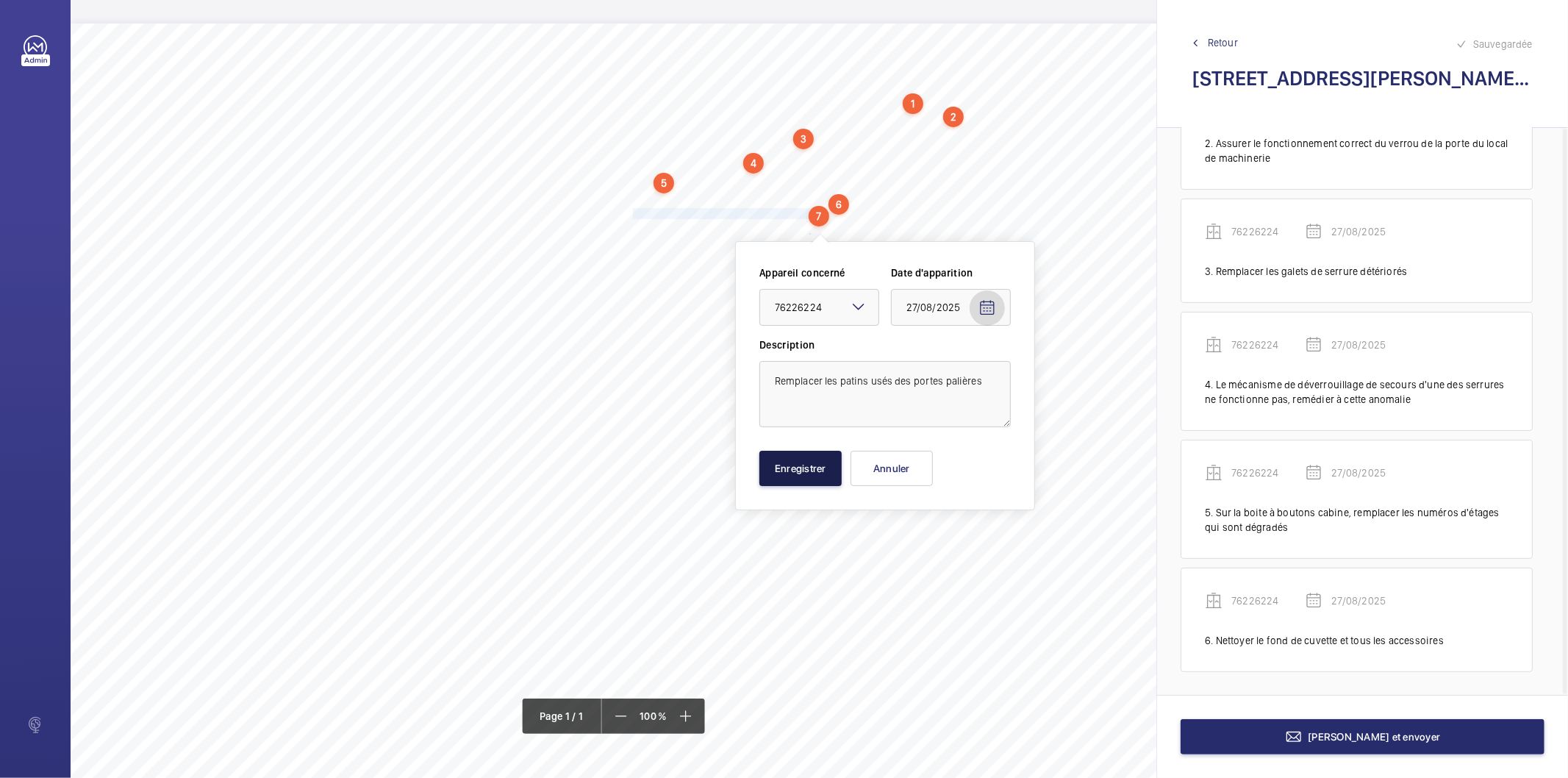
click at [792, 470] on button "Enregistrer" at bounding box center [801, 468] width 82 height 35
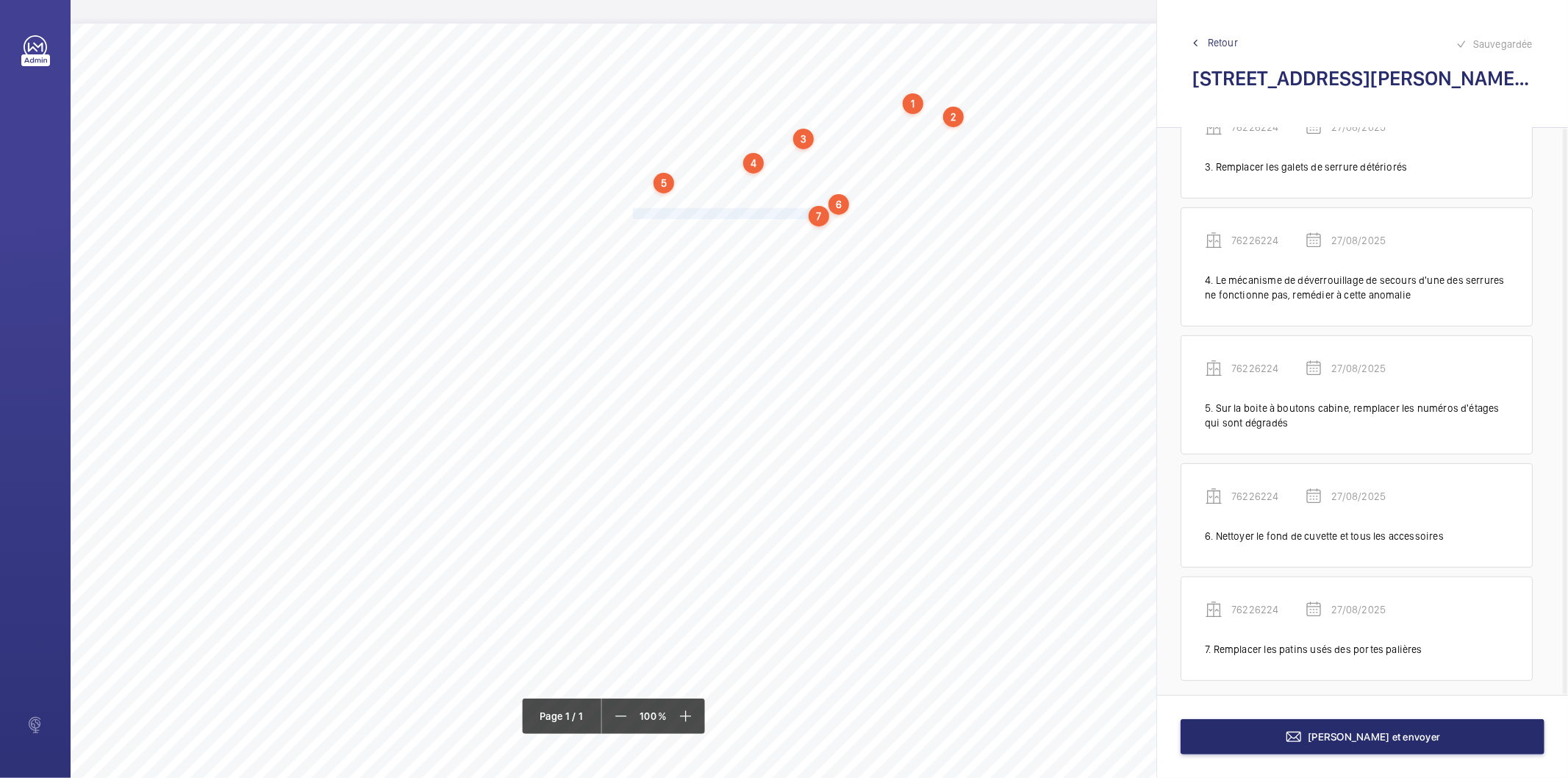
scroll to position [322, 0]
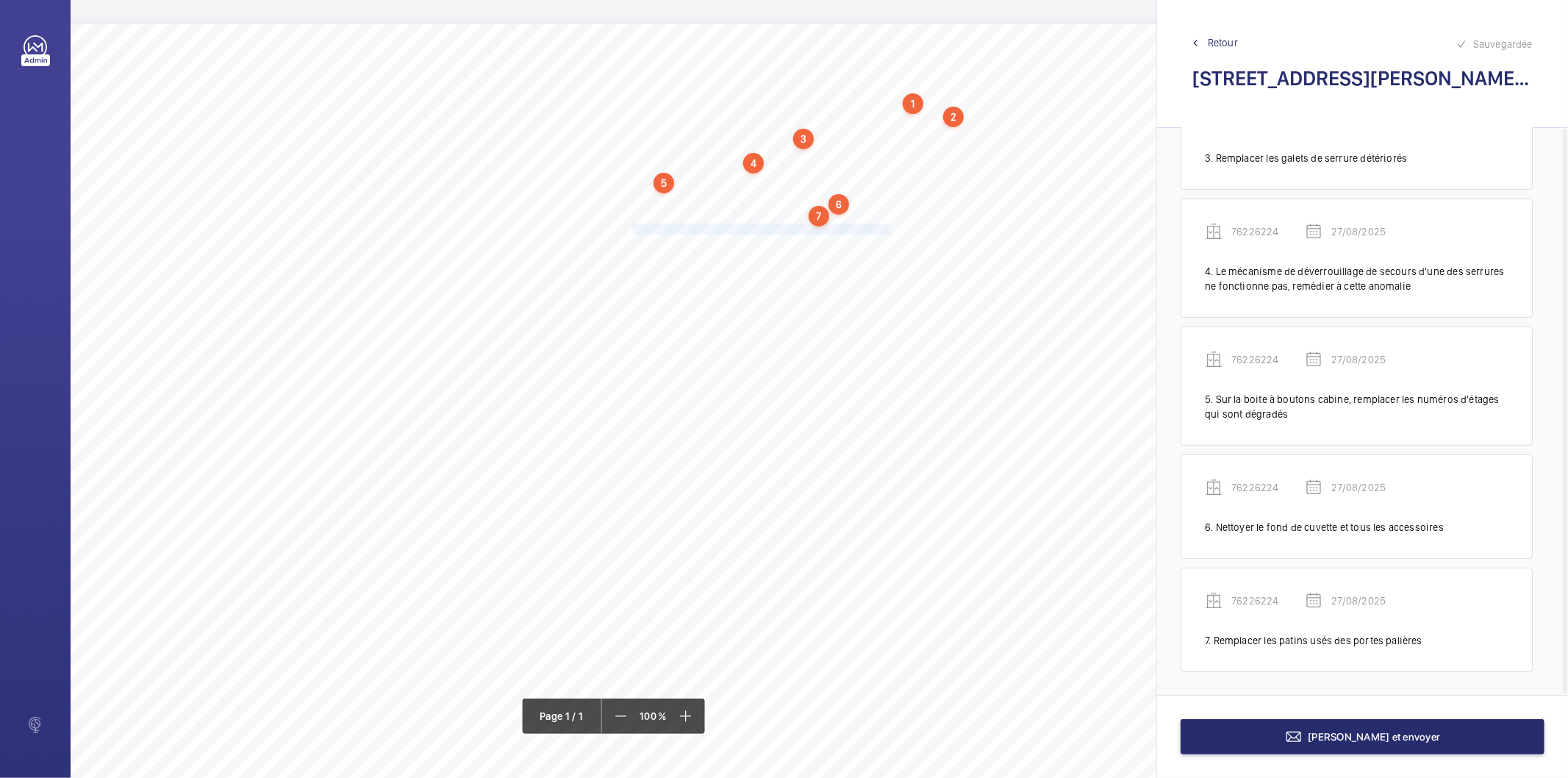
drag, startPoint x: 634, startPoint y: 229, endPoint x: 888, endPoint y: 229, distance: 254.0
click at [888, 229] on span "Remédier aux frottements des panneaux des portes palières." at bounding box center [763, 229] width 259 height 10
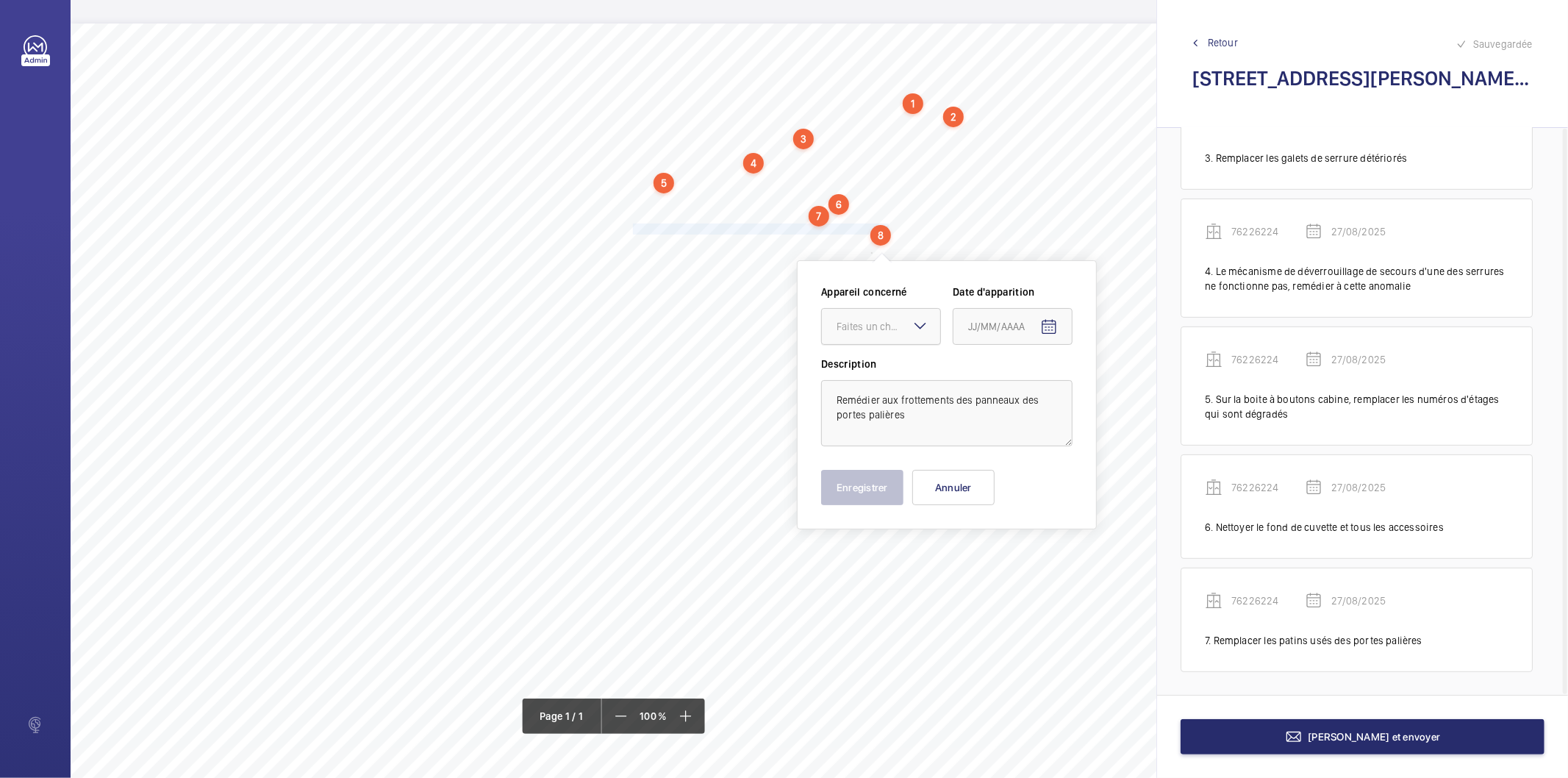
click at [864, 332] on div "Faites un choix" at bounding box center [889, 326] width 104 height 15
click at [854, 404] on span "76226224" at bounding box center [881, 407] width 89 height 15
click at [1053, 322] on mat-icon "Open calendar" at bounding box center [1049, 327] width 18 height 18
click at [1040, 567] on span "27" at bounding box center [1033, 564] width 26 height 26
type input "27/08/2025"
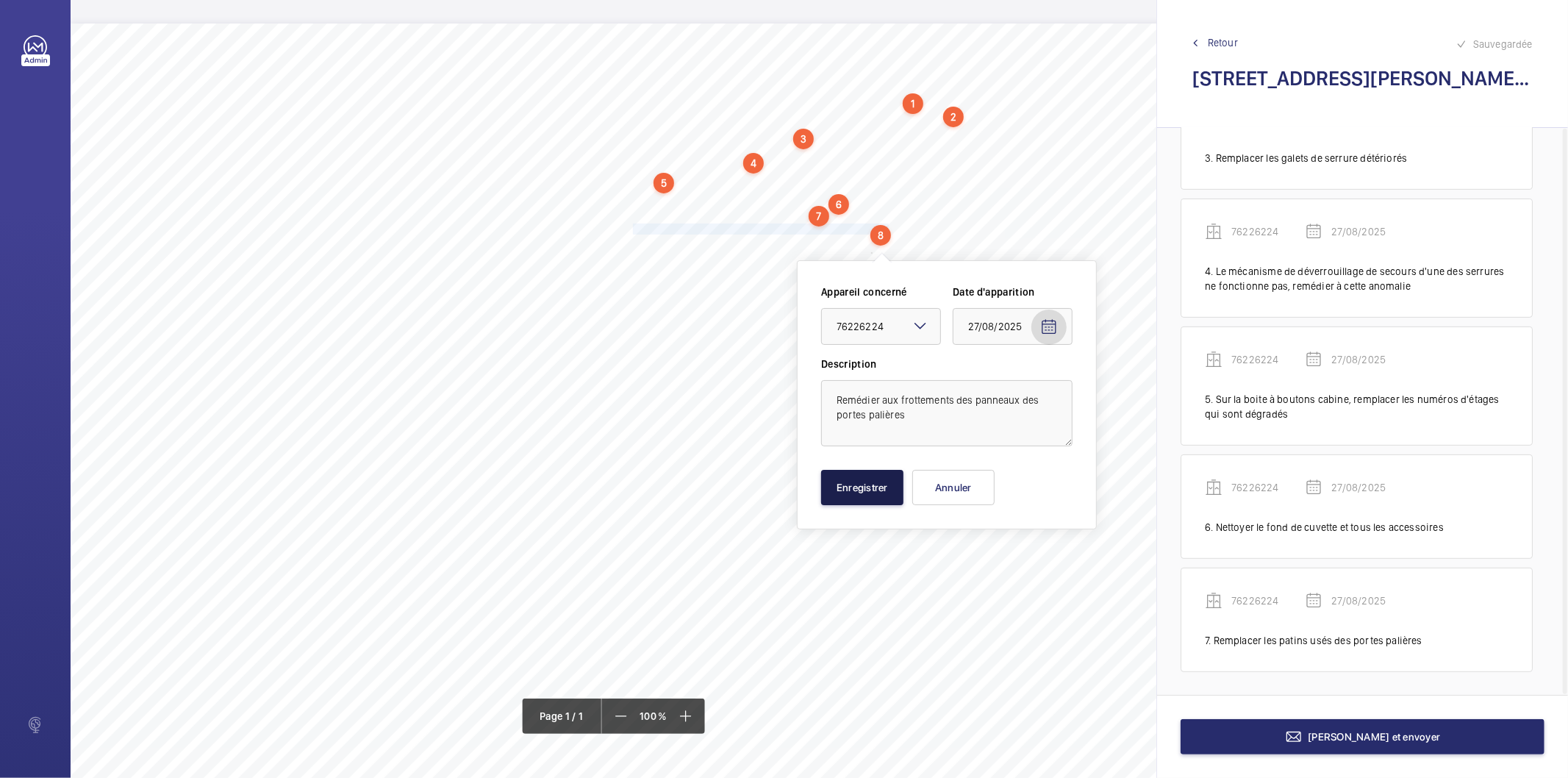
click at [873, 493] on button "Enregistrer" at bounding box center [863, 487] width 82 height 35
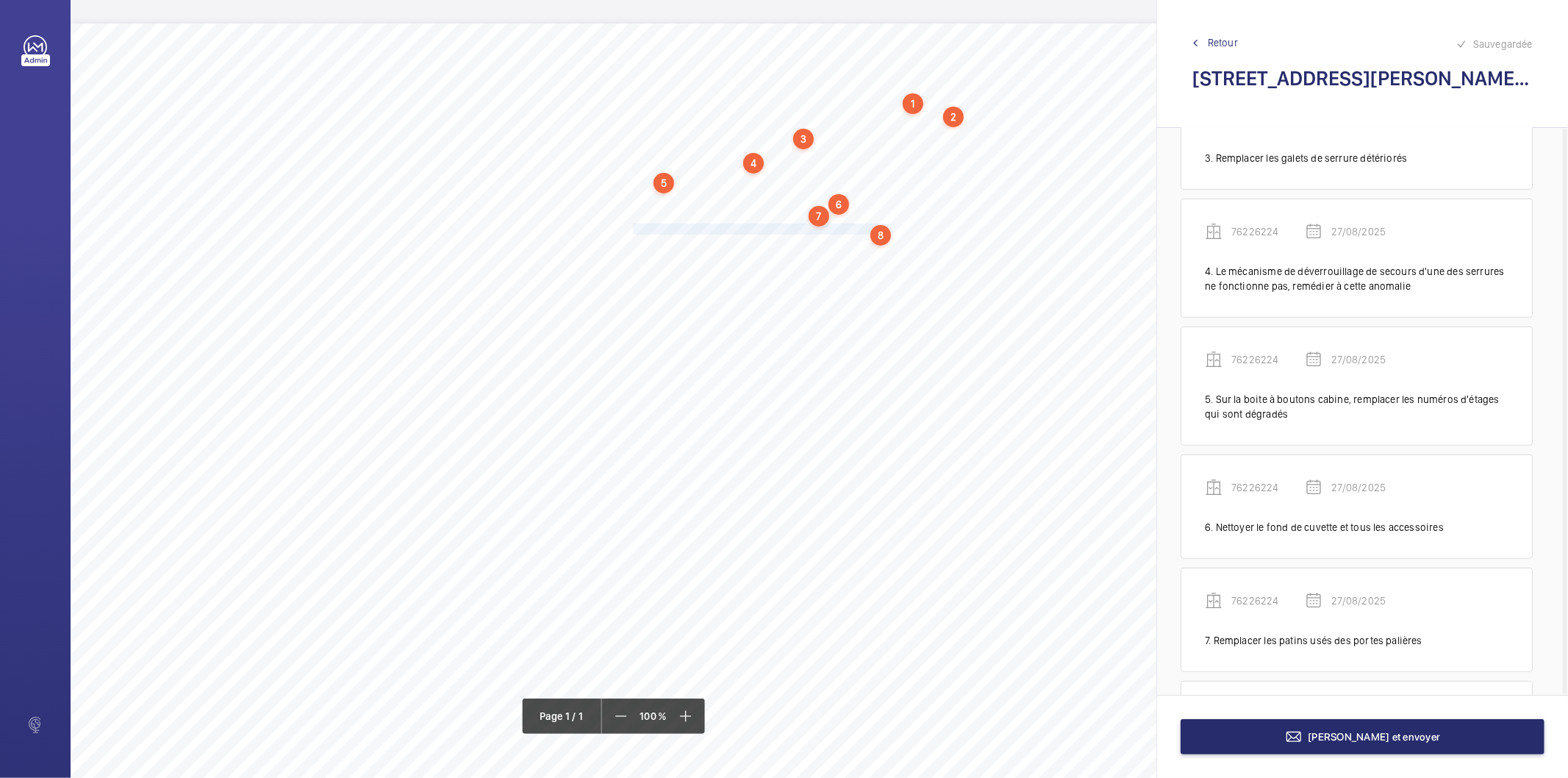
scroll to position [436, 0]
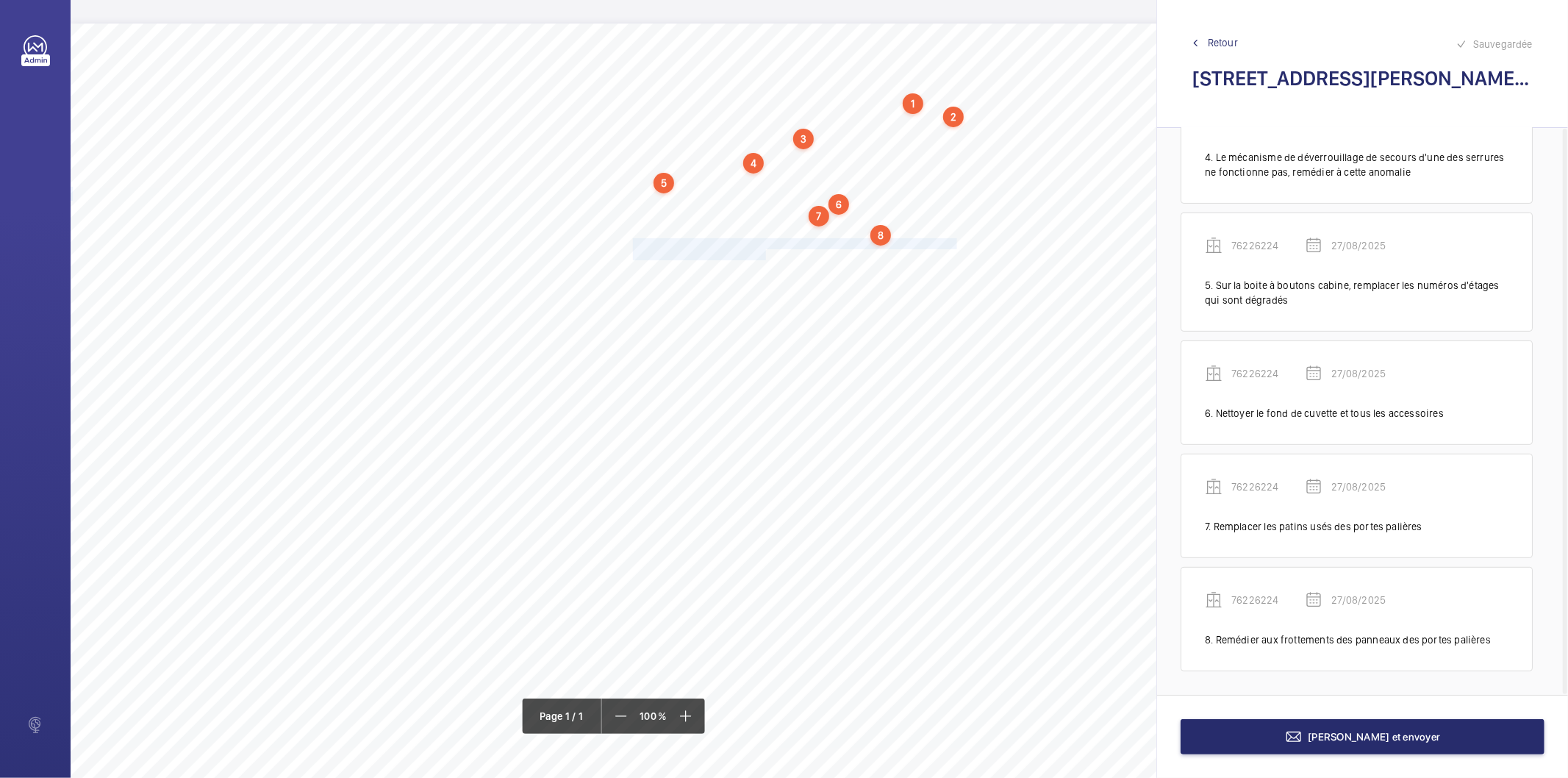
drag, startPoint x: 633, startPoint y: 240, endPoint x: 765, endPoint y: 252, distance: 132.5
click at [765, 252] on div "Nom du site Numéro appareil WM Réserve [STREET_ADDRESS] 76226224 Rendre démonta…" at bounding box center [654, 436] width 1168 height 824
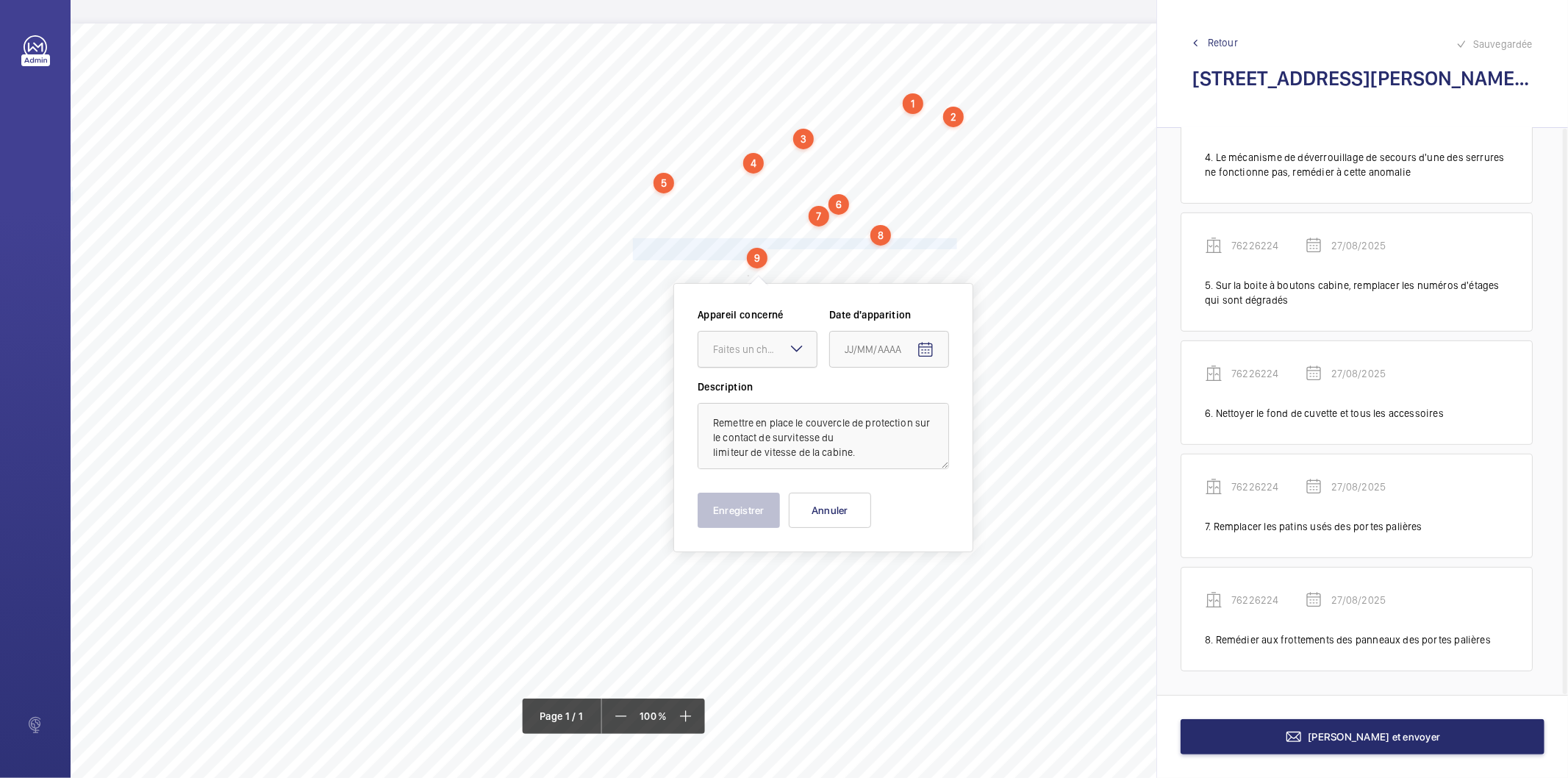
click at [751, 350] on div "Faites un choix" at bounding box center [765, 349] width 104 height 15
click at [747, 436] on span "76226224" at bounding box center [757, 430] width 89 height 15
click at [924, 351] on mat-icon "Open calendar" at bounding box center [926, 350] width 18 height 18
click at [910, 584] on span "27" at bounding box center [910, 587] width 26 height 26
type input "27/08/2025"
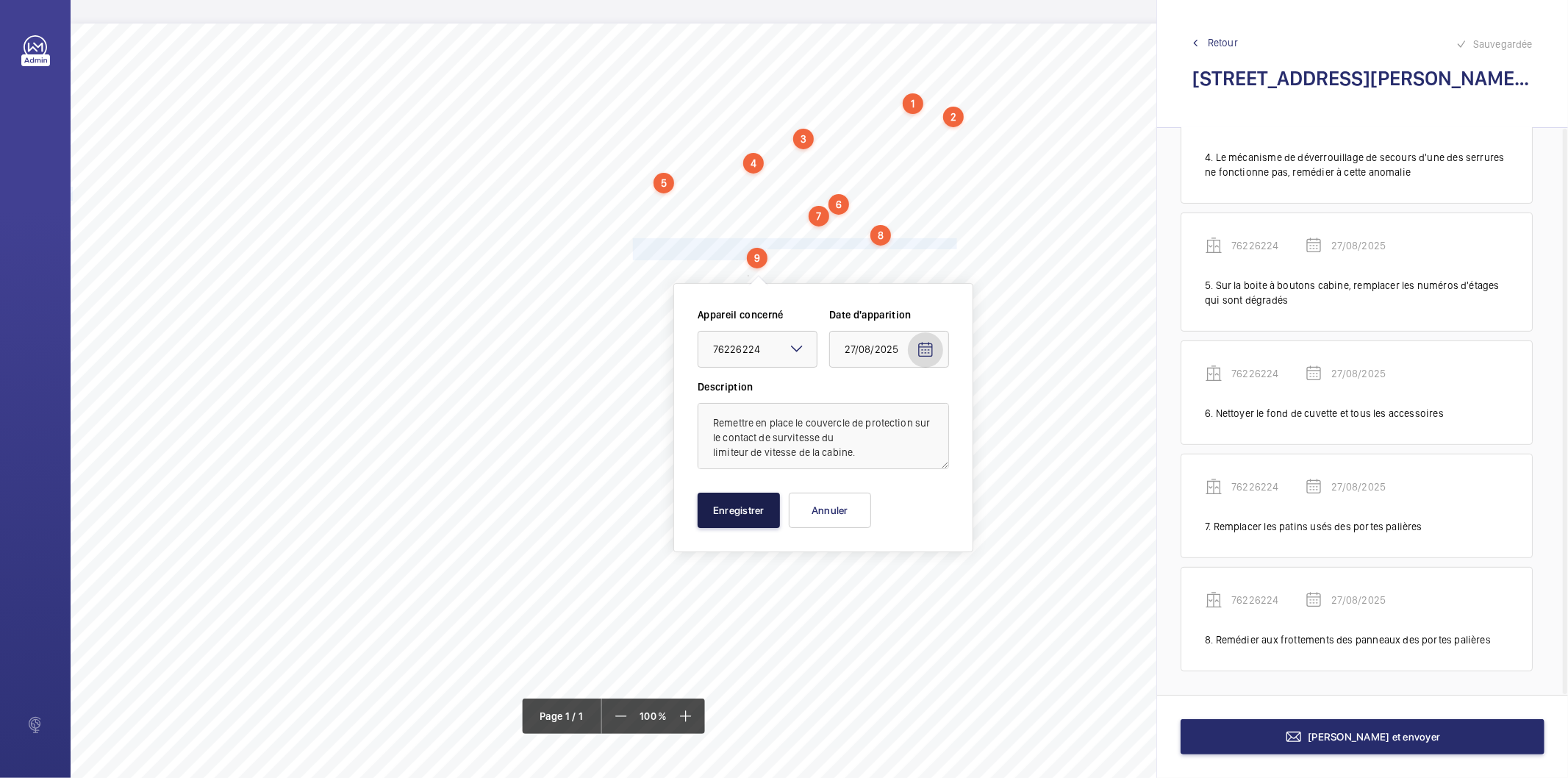
click at [738, 498] on button "Enregistrer" at bounding box center [739, 510] width 82 height 35
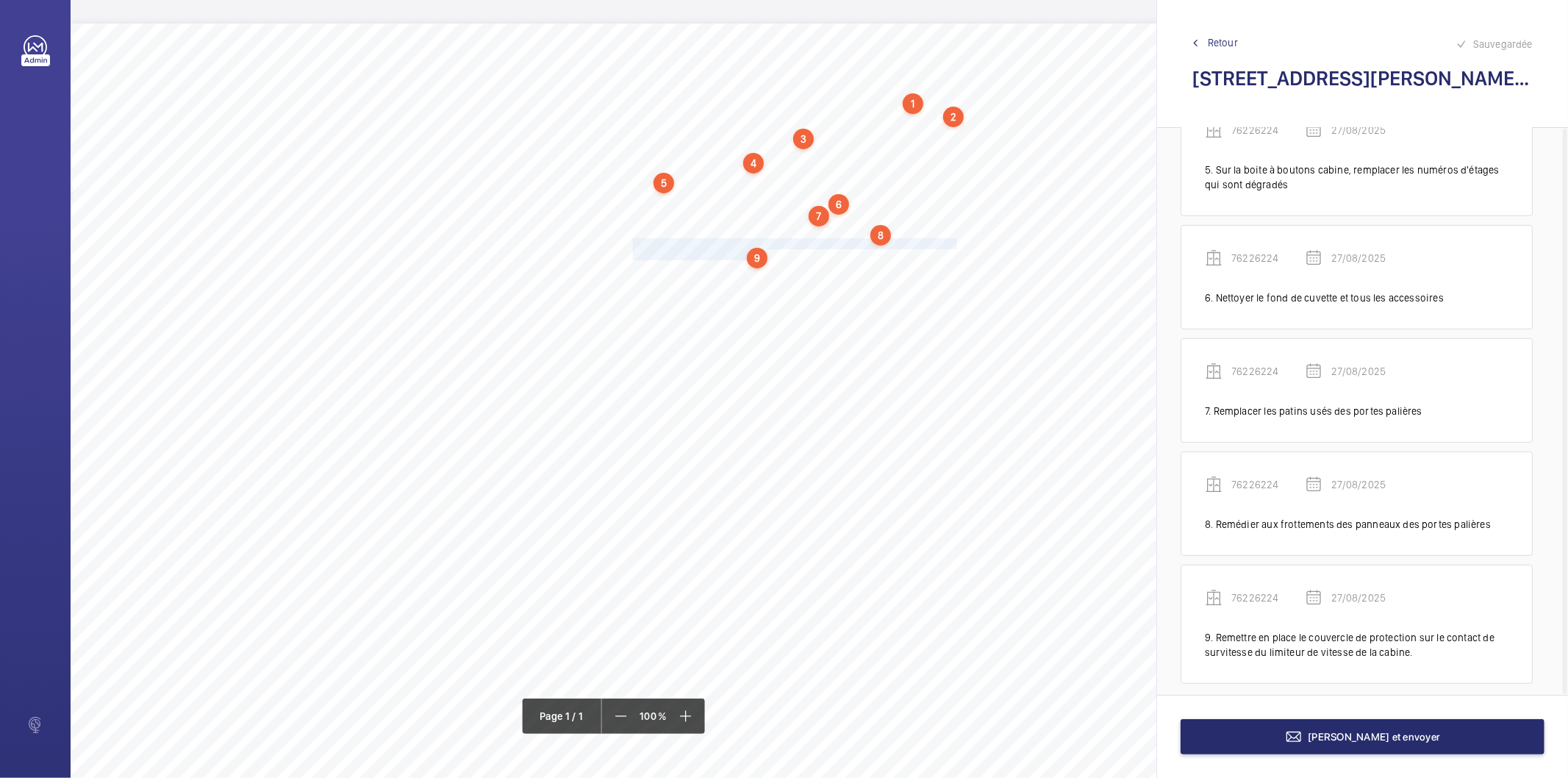
scroll to position [564, 0]
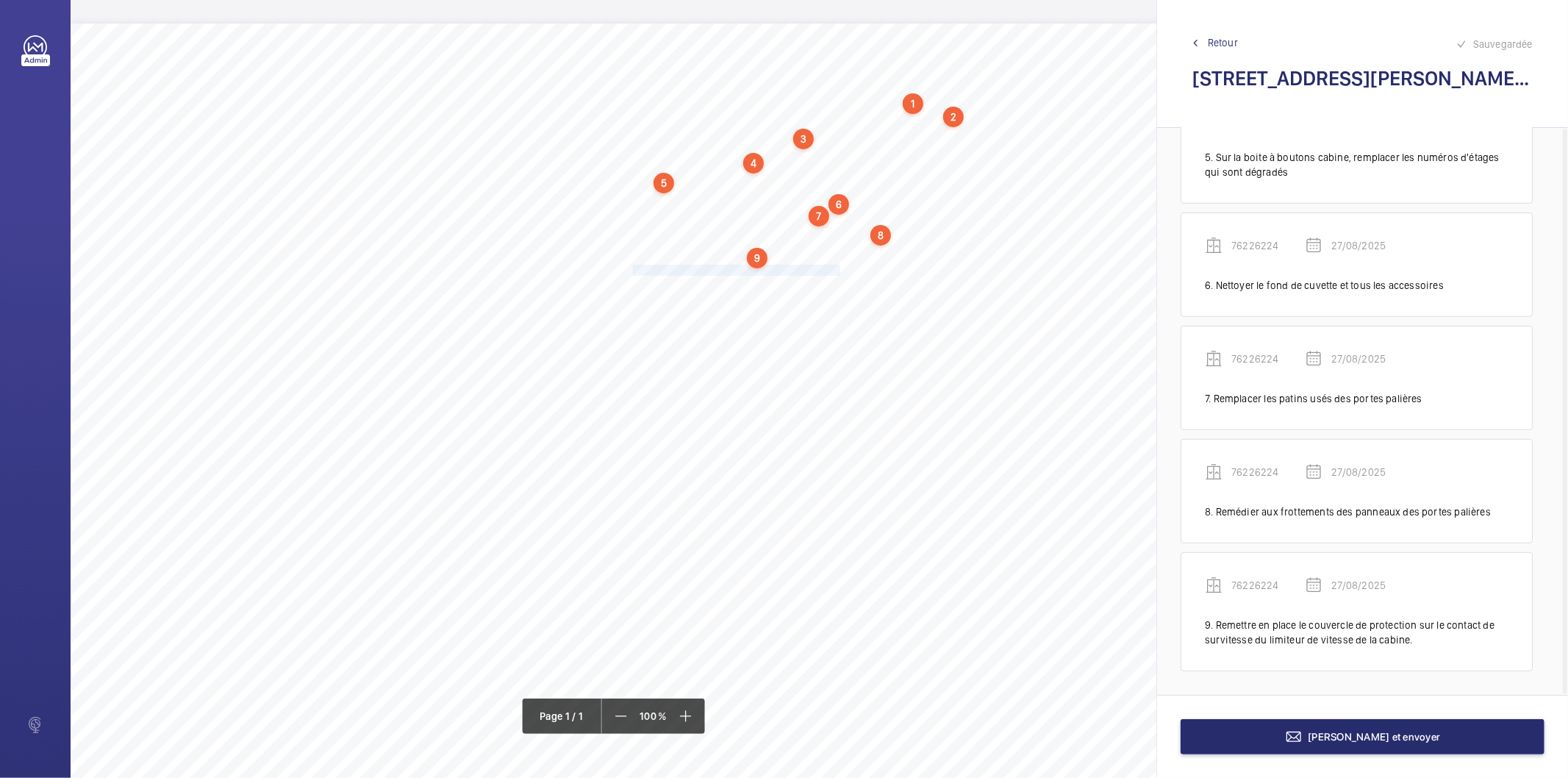
drag, startPoint x: 634, startPoint y: 272, endPoint x: 838, endPoint y: 266, distance: 204.1
click at [838, 266] on span "Débarrasser le matériel qui est stocké en cuvette." at bounding box center [738, 270] width 210 height 10
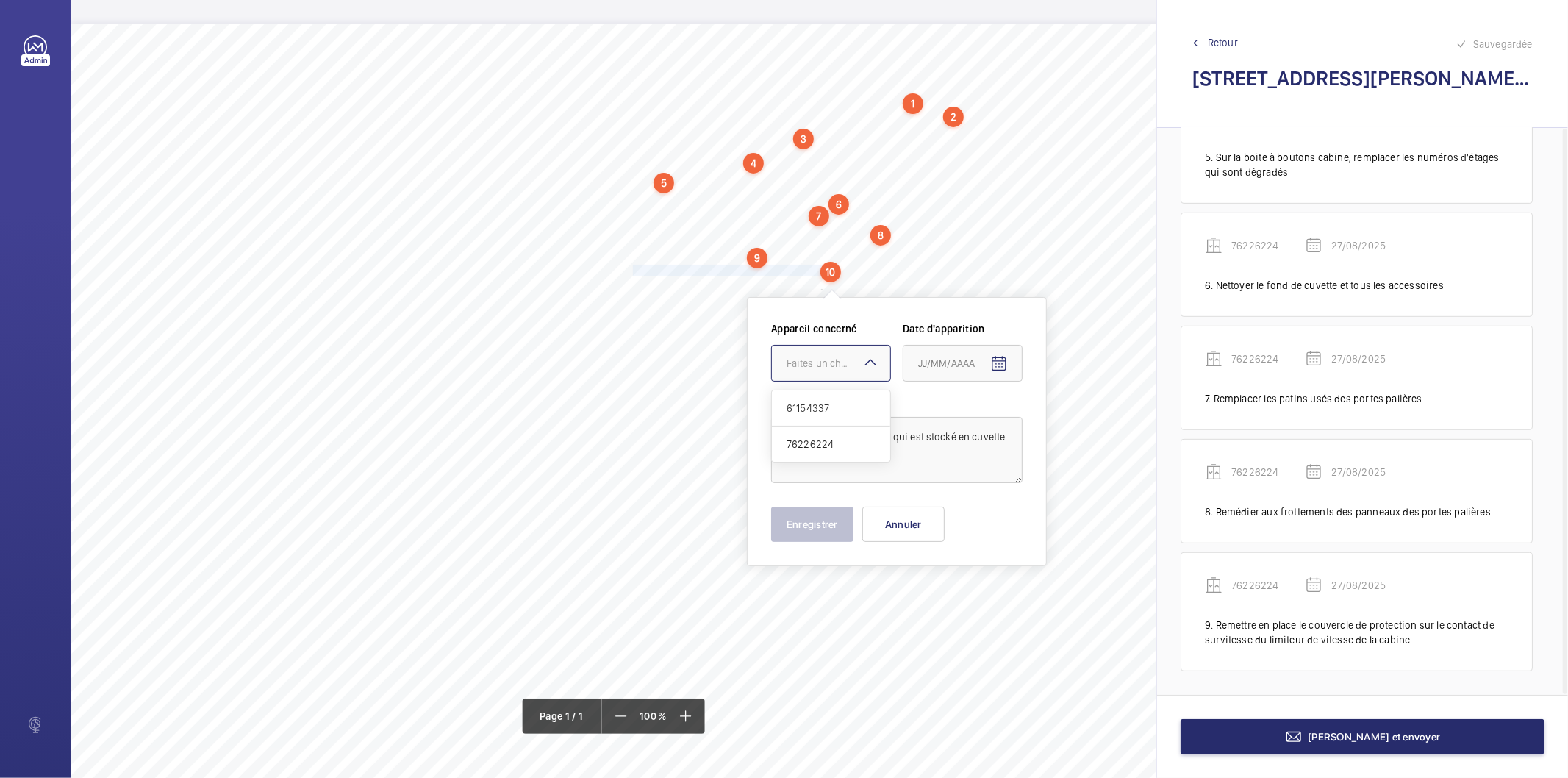
click at [834, 369] on div "Faites un choix" at bounding box center [839, 363] width 104 height 15
drag, startPoint x: 801, startPoint y: 410, endPoint x: 894, endPoint y: 404, distance: 93.2
click at [802, 409] on span "61154337" at bounding box center [831, 408] width 89 height 15
click at [995, 358] on mat-icon "Open calendar" at bounding box center [999, 364] width 18 height 18
click at [988, 601] on span "27" at bounding box center [983, 601] width 26 height 26
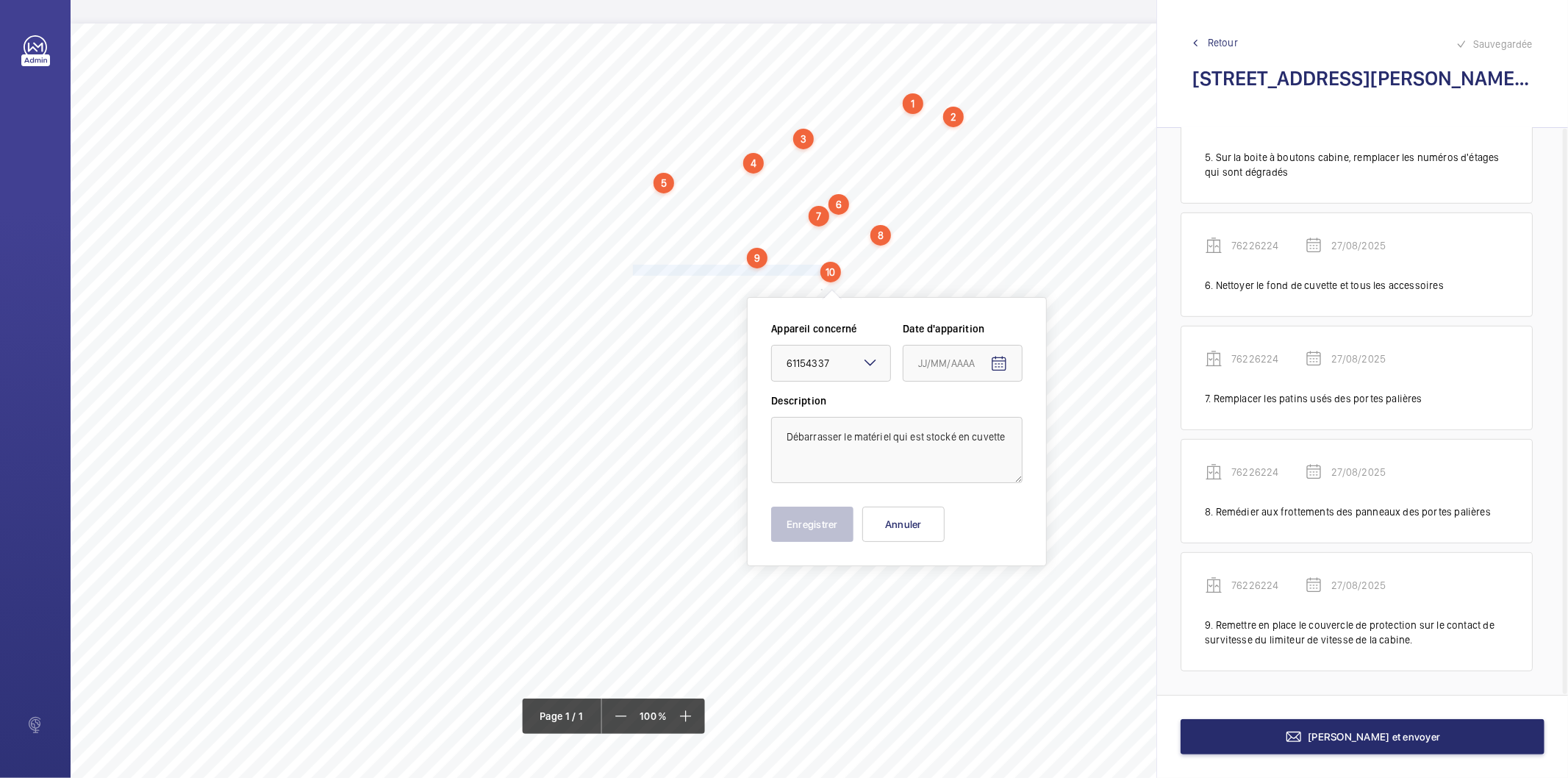
type input "27/08/2025"
click at [824, 528] on button "Enregistrer" at bounding box center [813, 524] width 82 height 35
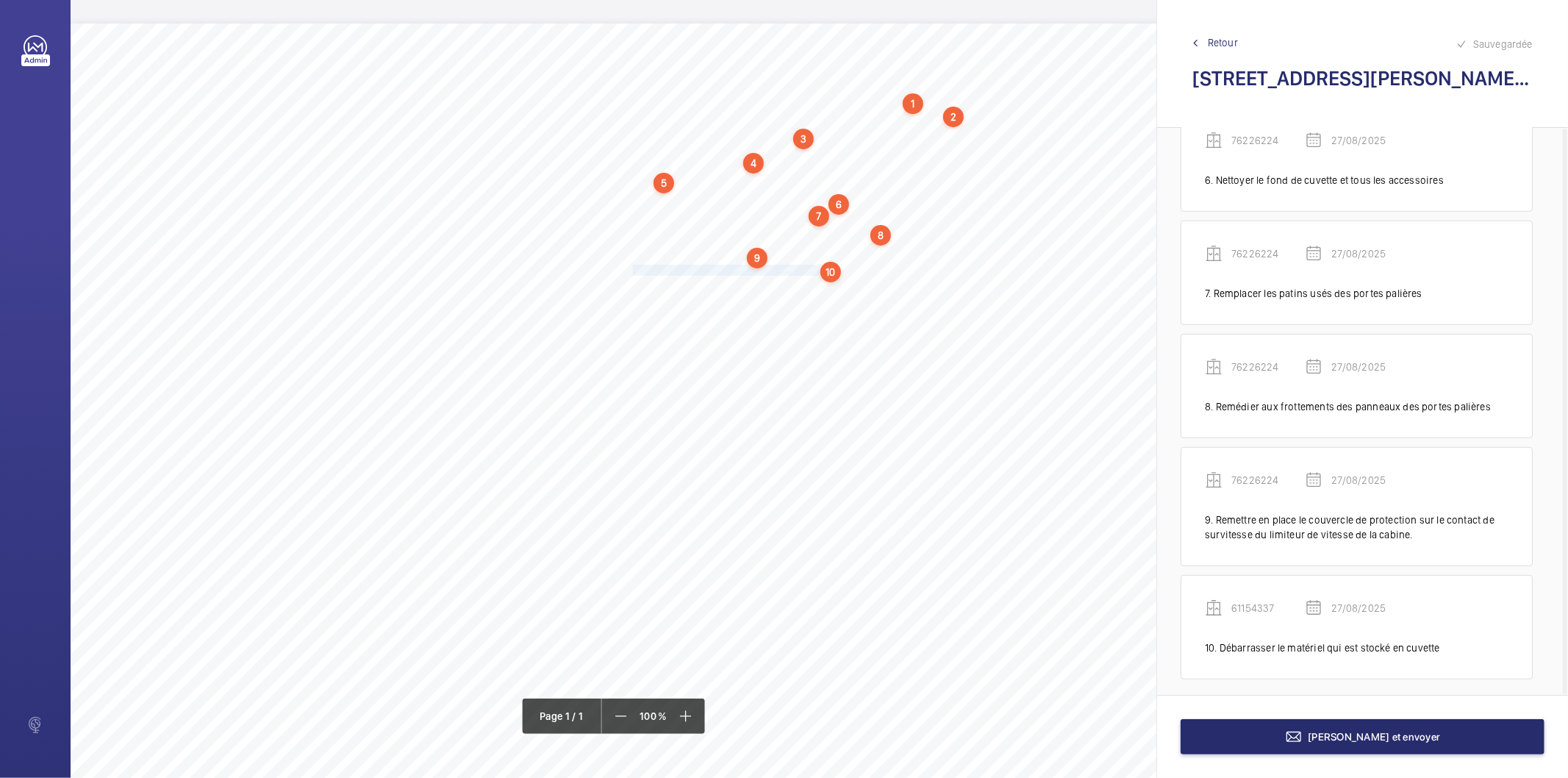
scroll to position [678, 0]
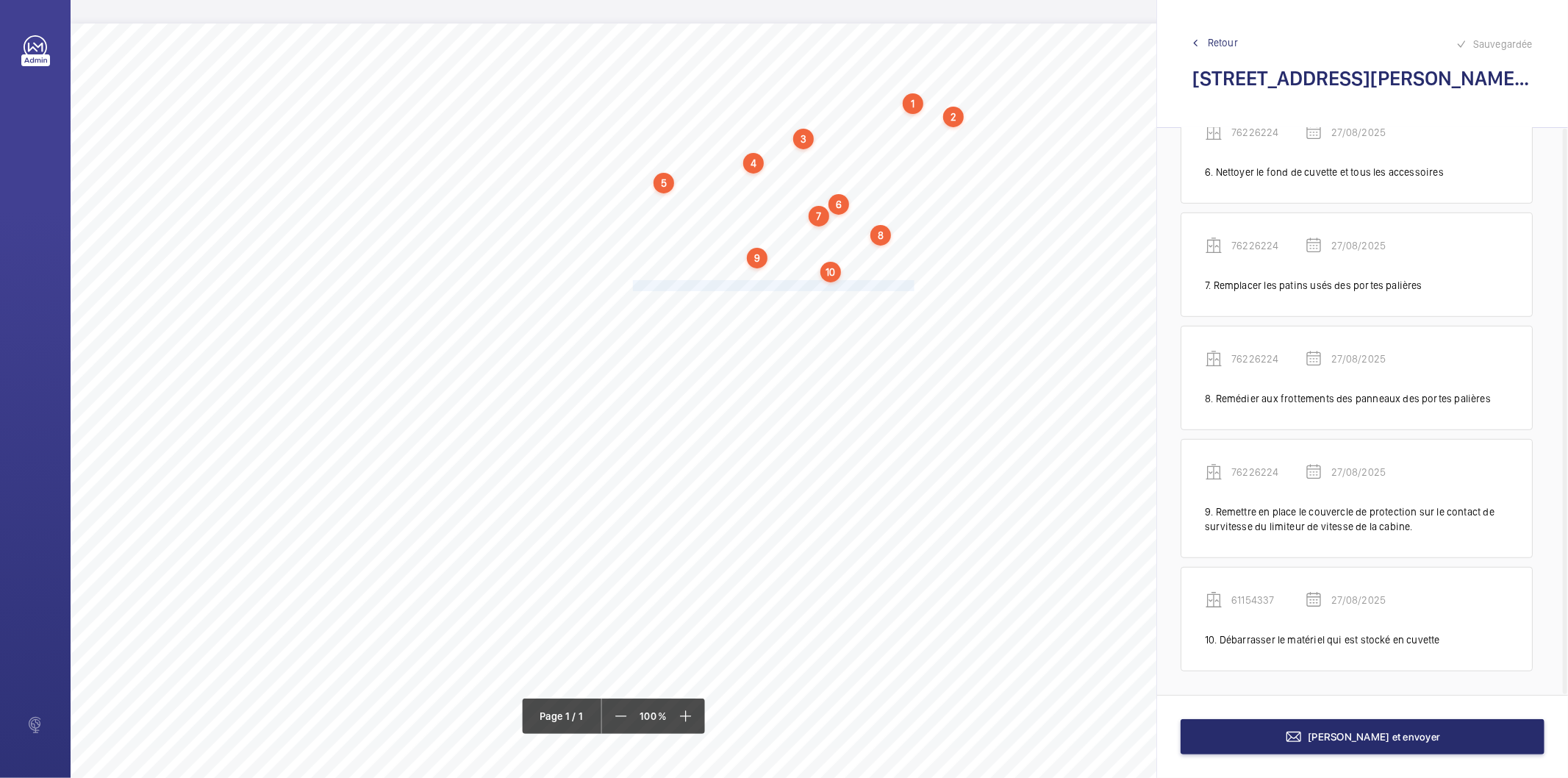
drag, startPoint x: 634, startPoint y: 282, endPoint x: 914, endPoint y: 283, distance: 280.0
click at [914, 283] on span "Réaliser l'étude de sécurité et l'afficher dans le local de machinerie." at bounding box center [776, 285] width 284 height 10
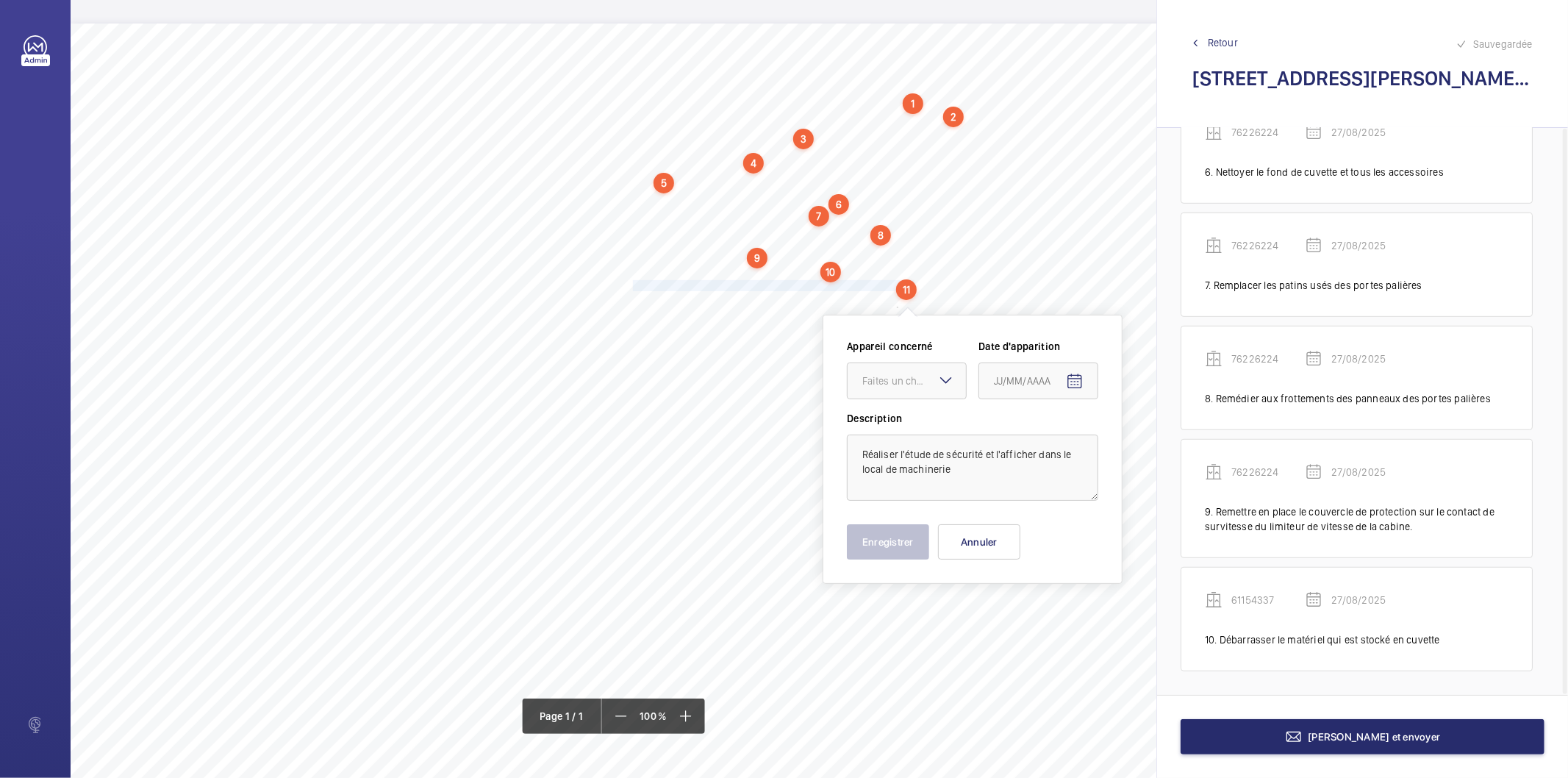
scroll to position [15, 0]
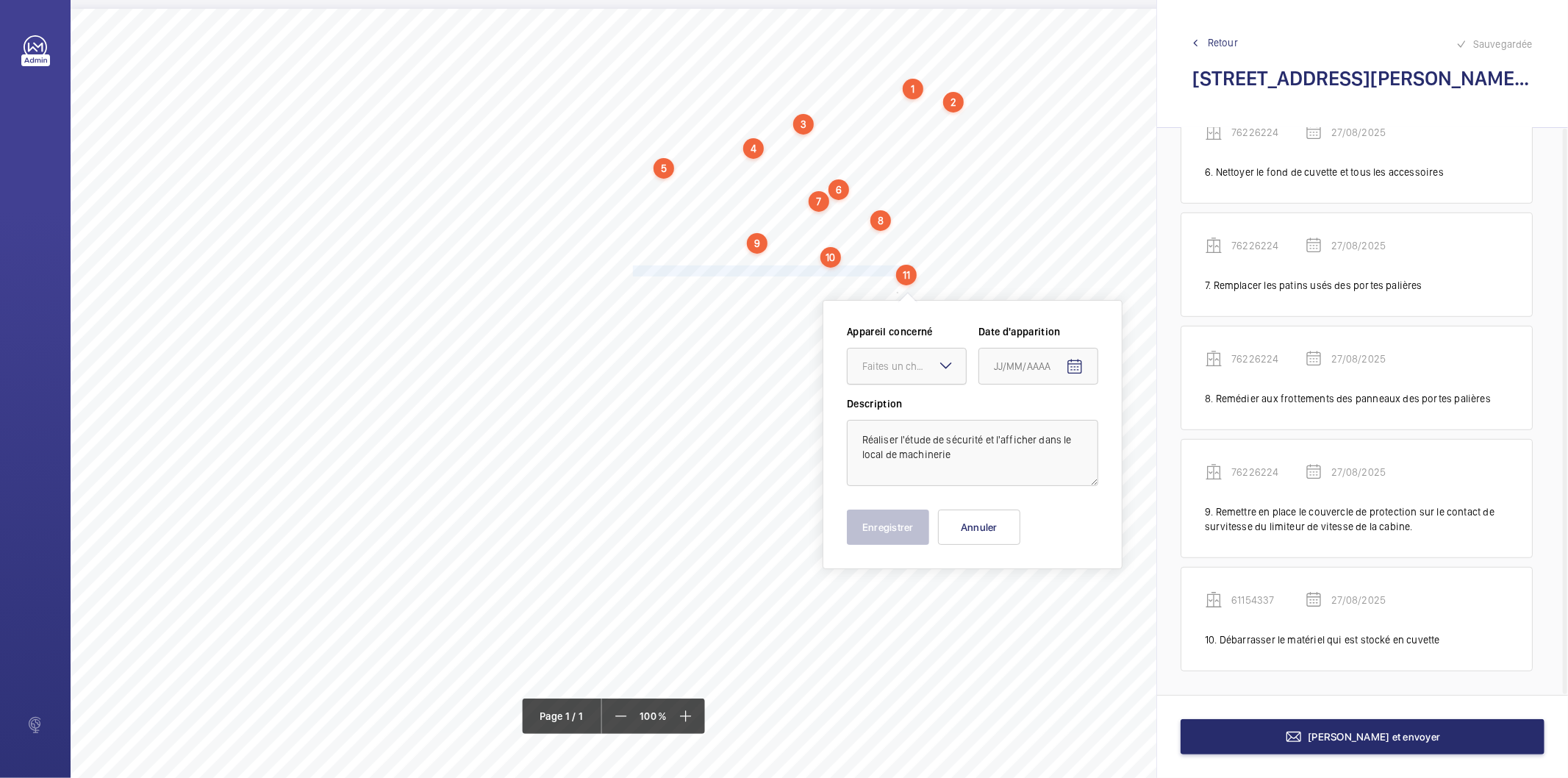
click at [895, 354] on div at bounding box center [906, 366] width 118 height 35
click at [883, 407] on span "61154337" at bounding box center [906, 410] width 89 height 15
click at [1068, 366] on mat-icon "Open calendar" at bounding box center [1075, 367] width 18 height 18
click at [1061, 607] on span "27" at bounding box center [1059, 603] width 26 height 26
type input "27/08/2025"
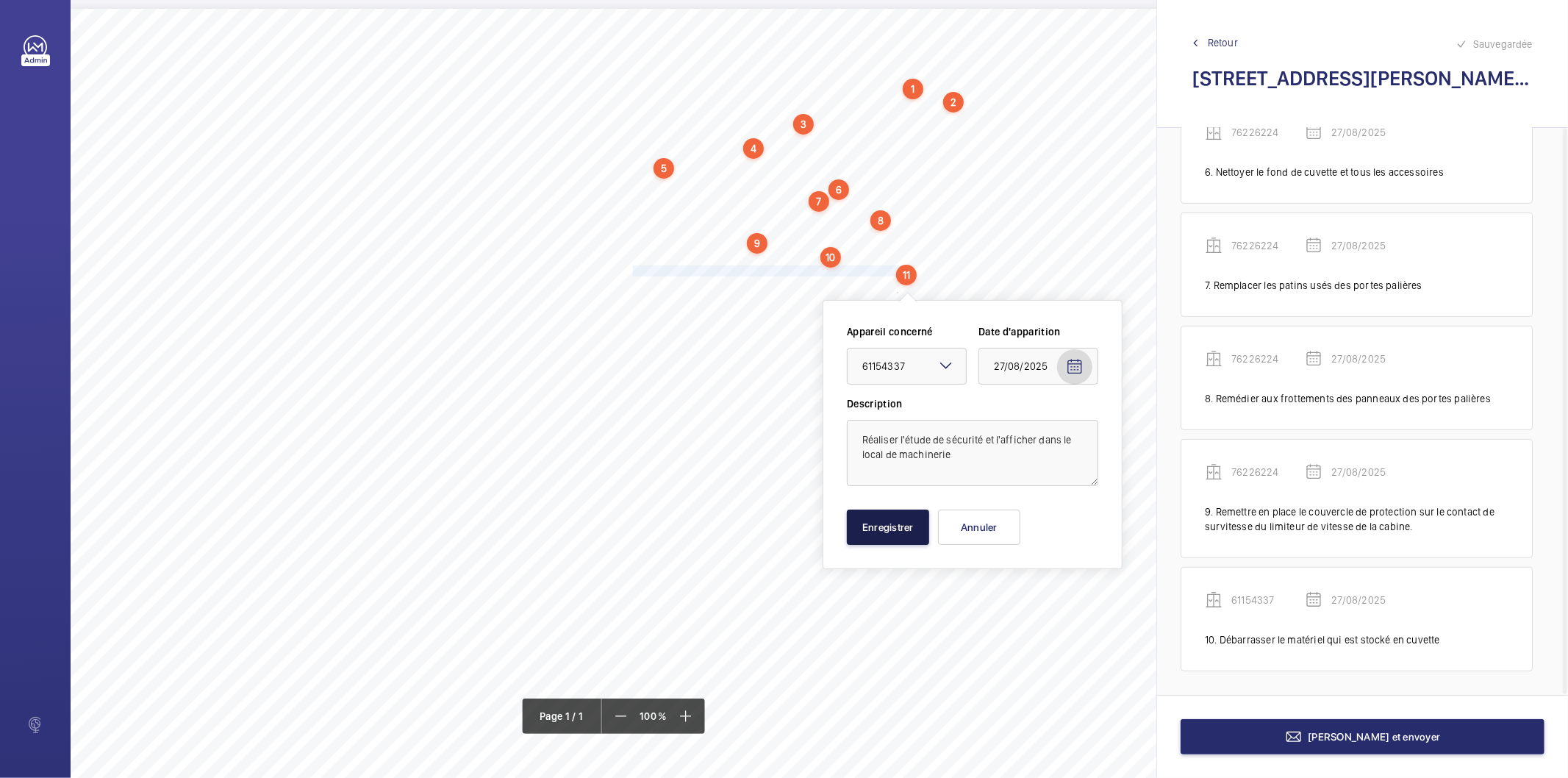
click at [892, 537] on button "Enregistrer" at bounding box center [888, 527] width 82 height 35
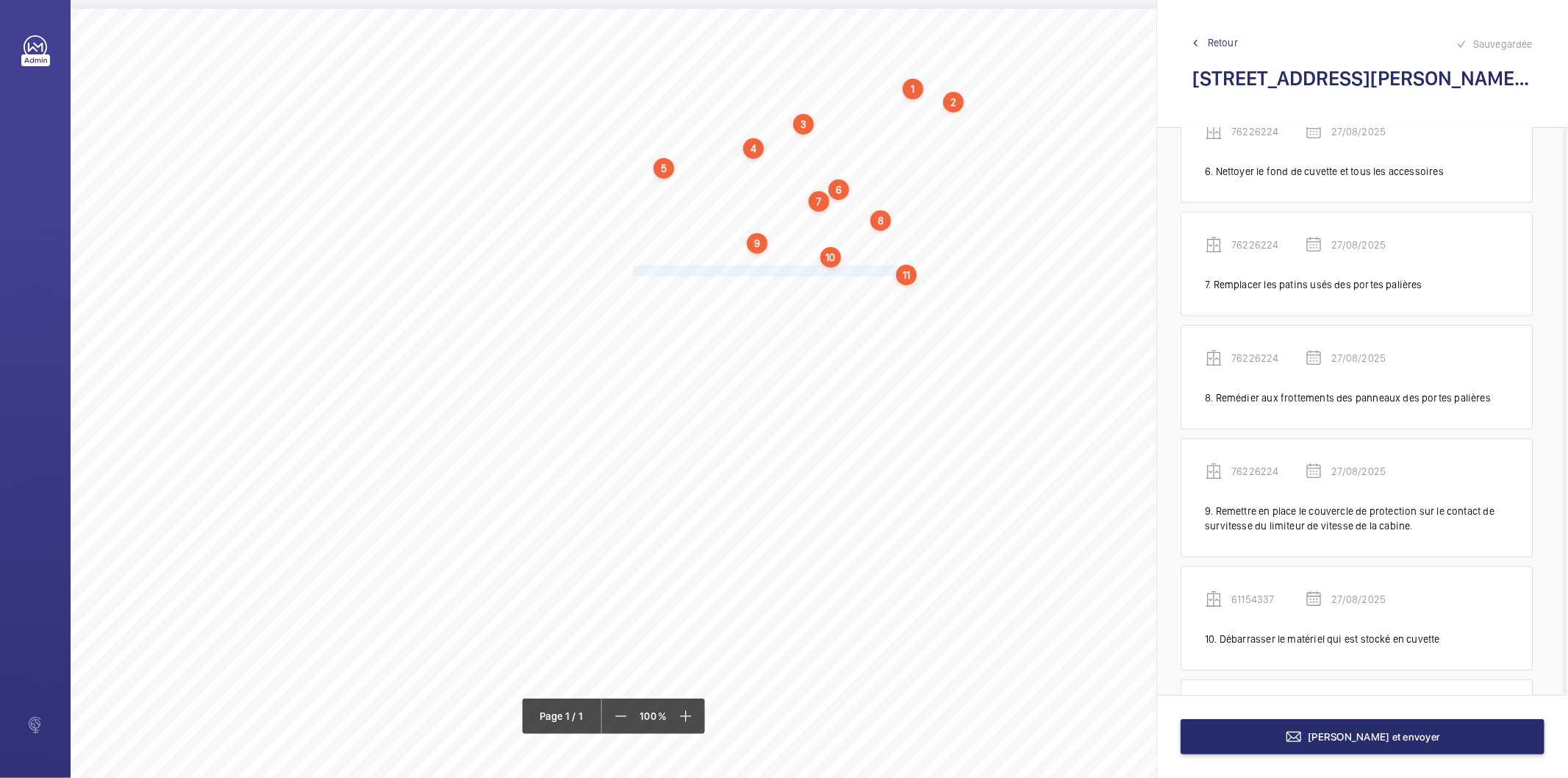
scroll to position [805, 0]
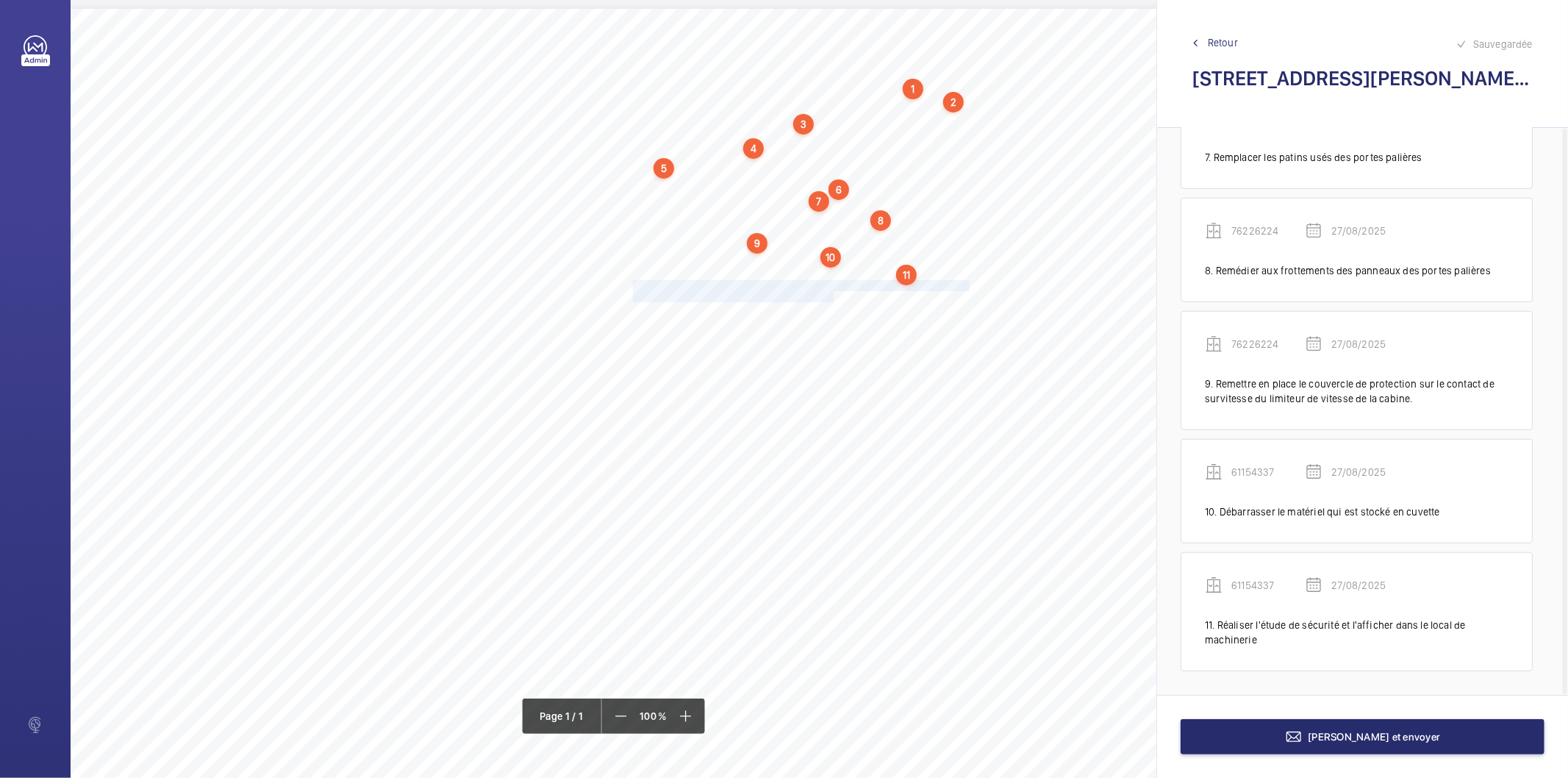
drag, startPoint x: 634, startPoint y: 284, endPoint x: 833, endPoint y: 293, distance: 199.2
click at [833, 293] on div "Nom du site Numéro appareil WM Réserve [STREET_ADDRESS] 76226224 Rendre démonta…" at bounding box center [654, 421] width 1168 height 824
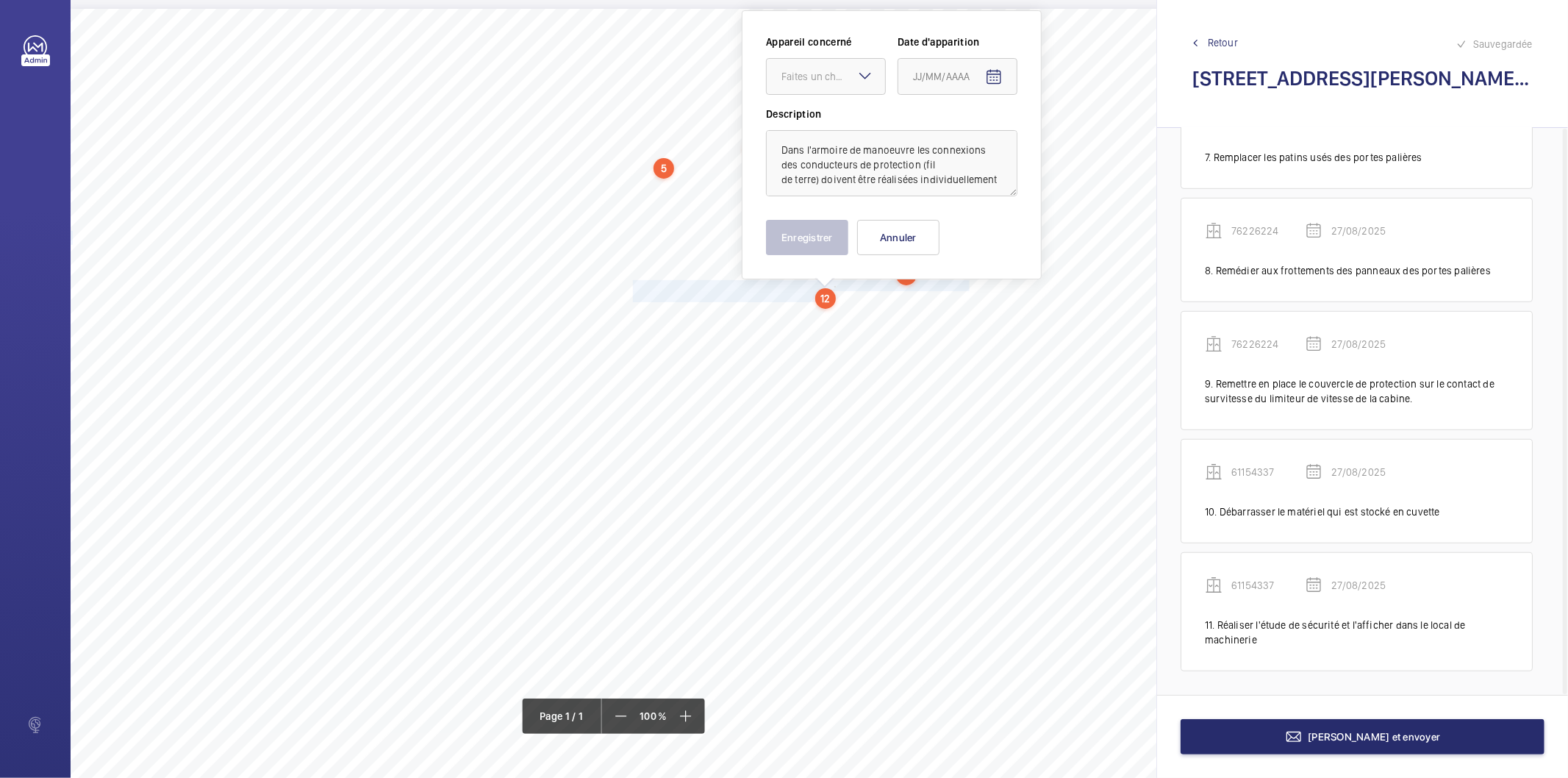
scroll to position [0, 0]
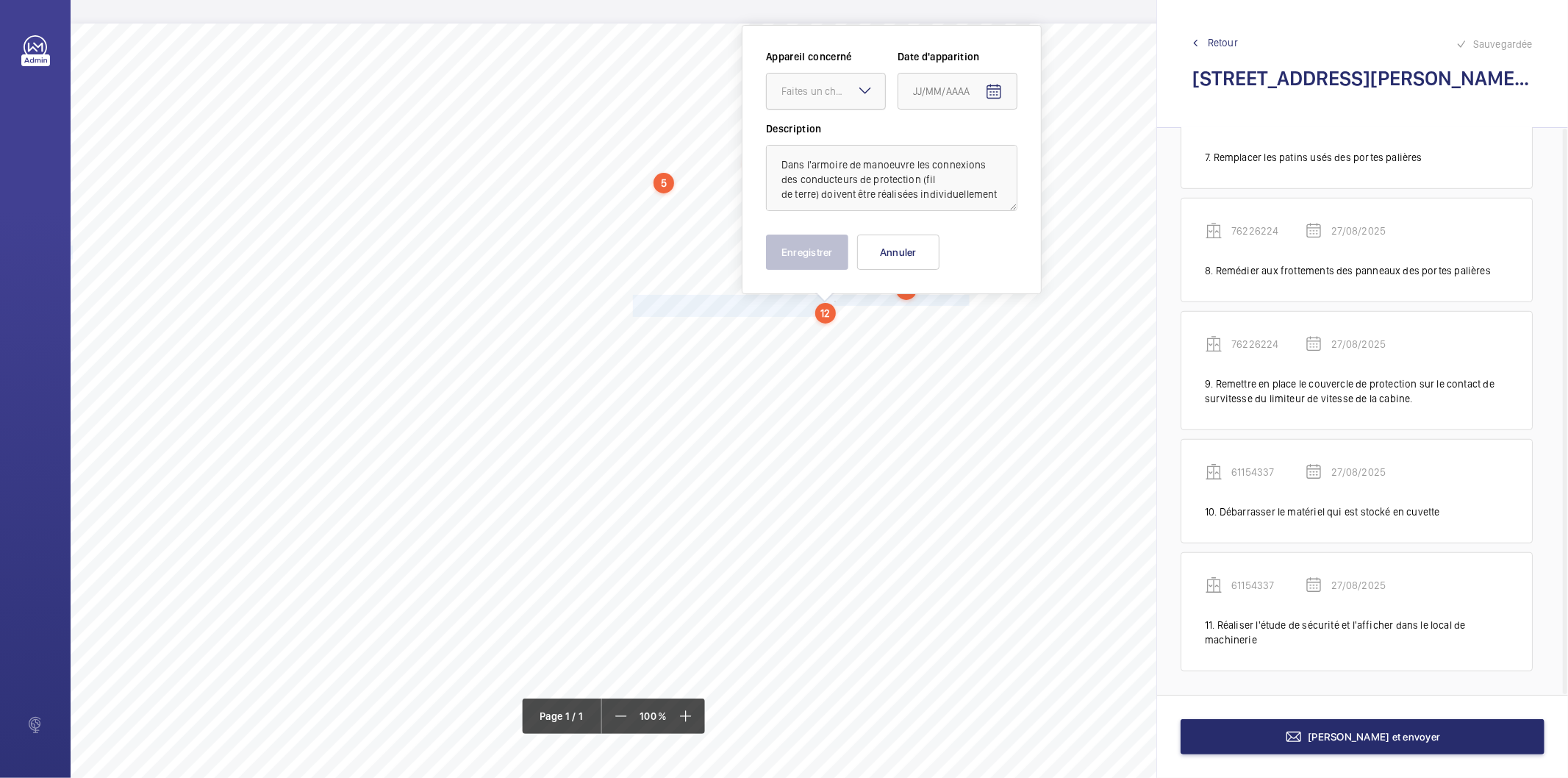
click at [837, 96] on div "Faites un choix" at bounding box center [834, 91] width 104 height 15
click at [819, 135] on span "61154337" at bounding box center [826, 136] width 89 height 15
click at [992, 89] on mat-icon "Open calendar" at bounding box center [994, 92] width 18 height 18
click at [980, 327] on span "27" at bounding box center [977, 329] width 26 height 26
type input "27/08/2025"
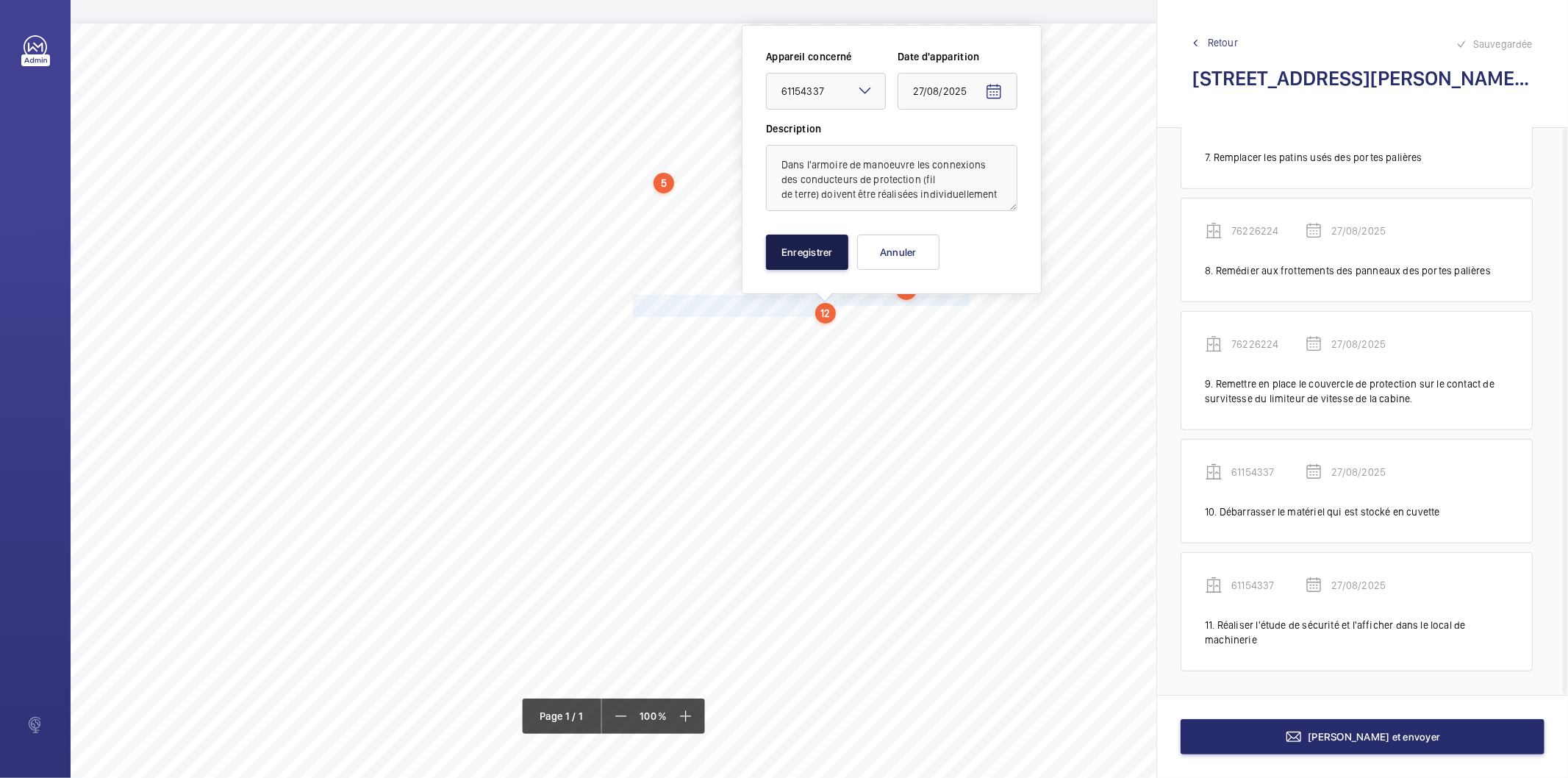
click at [820, 261] on button "Enregistrer" at bounding box center [807, 252] width 82 height 35
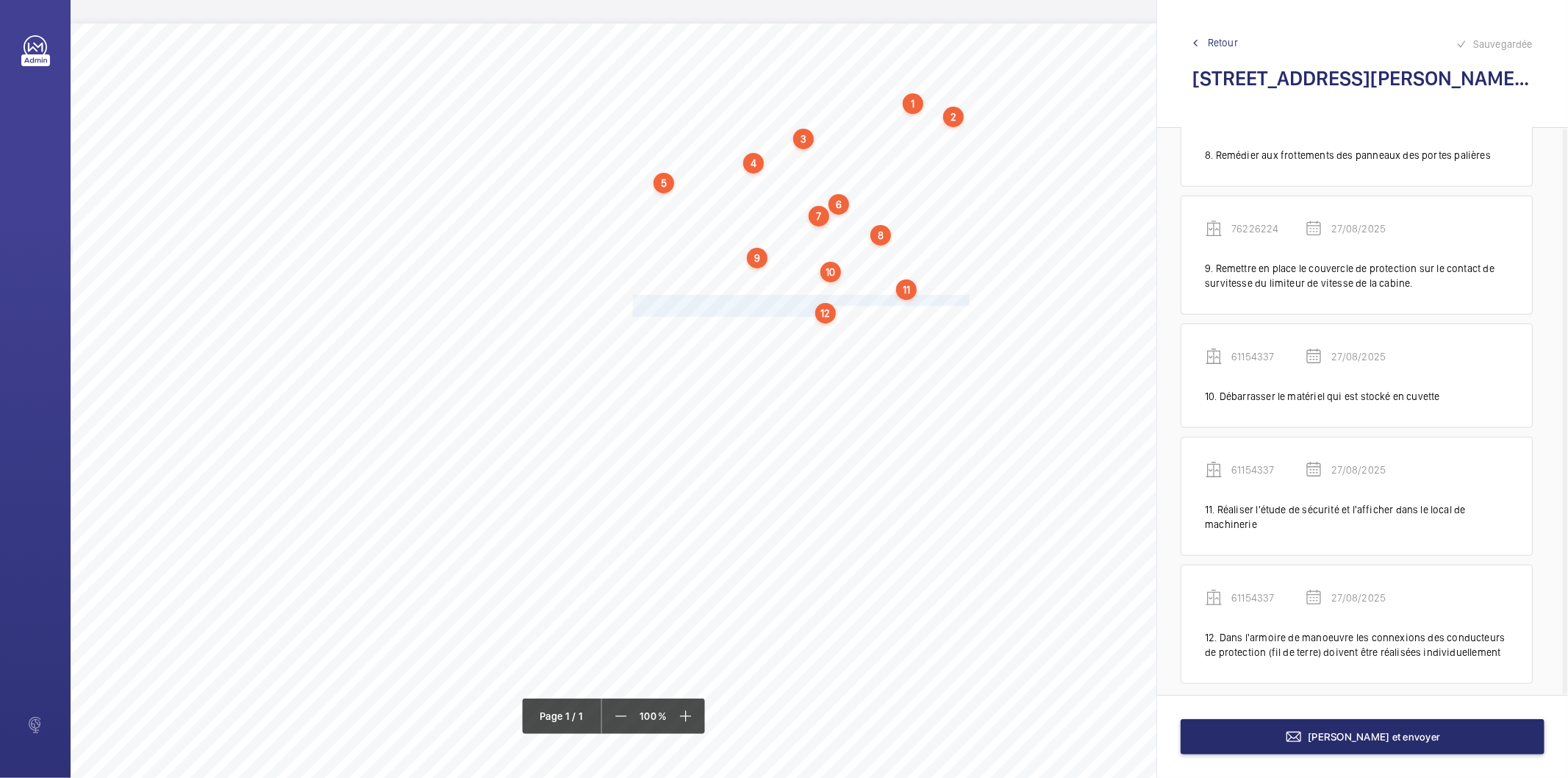
scroll to position [933, 0]
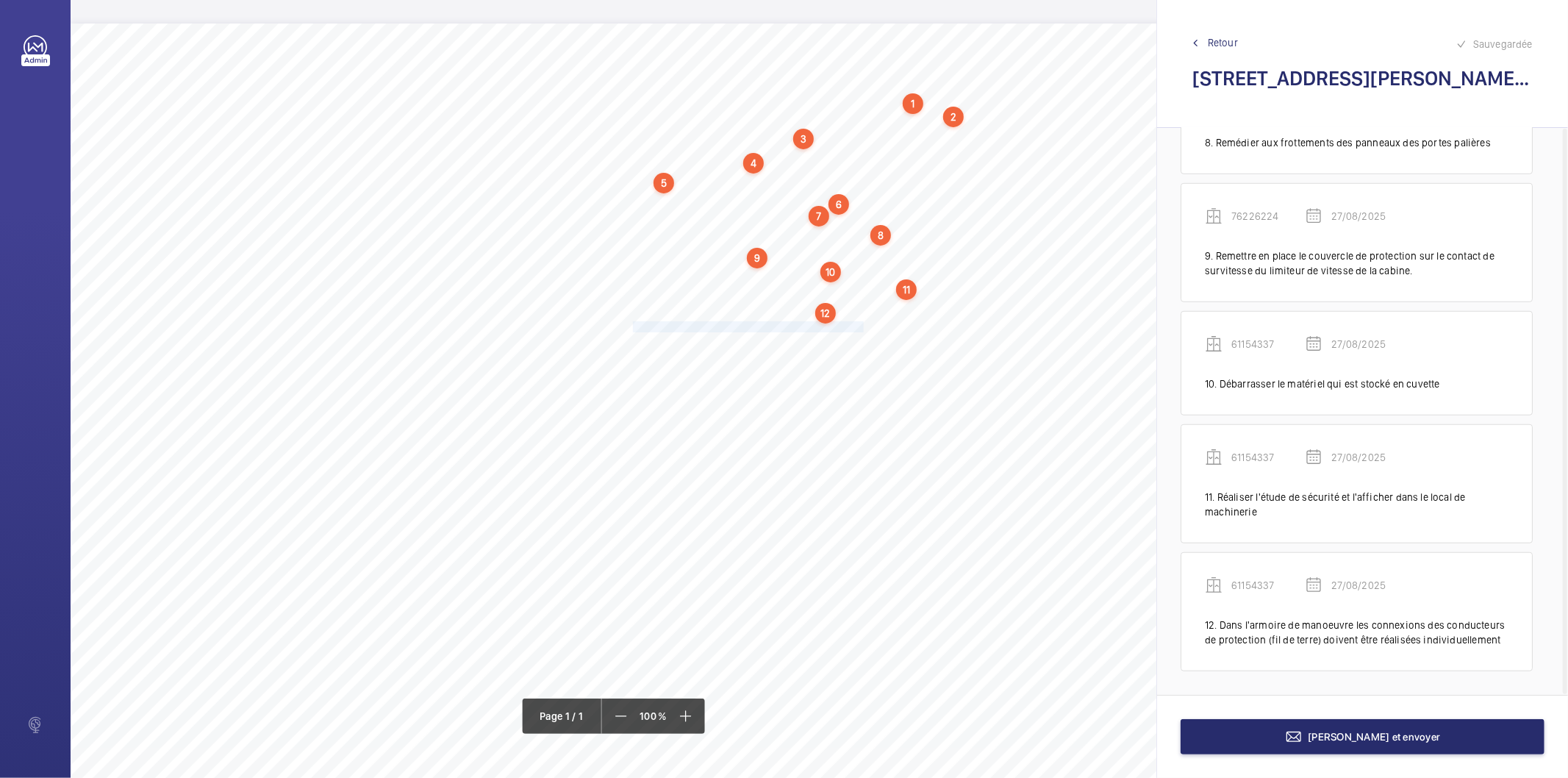
drag, startPoint x: 634, startPoint y: 325, endPoint x: 864, endPoint y: 322, distance: 230.0
click at [864, 322] on span "Remplacer les câbles de traction, corrosion importante." at bounding box center [750, 326] width 233 height 10
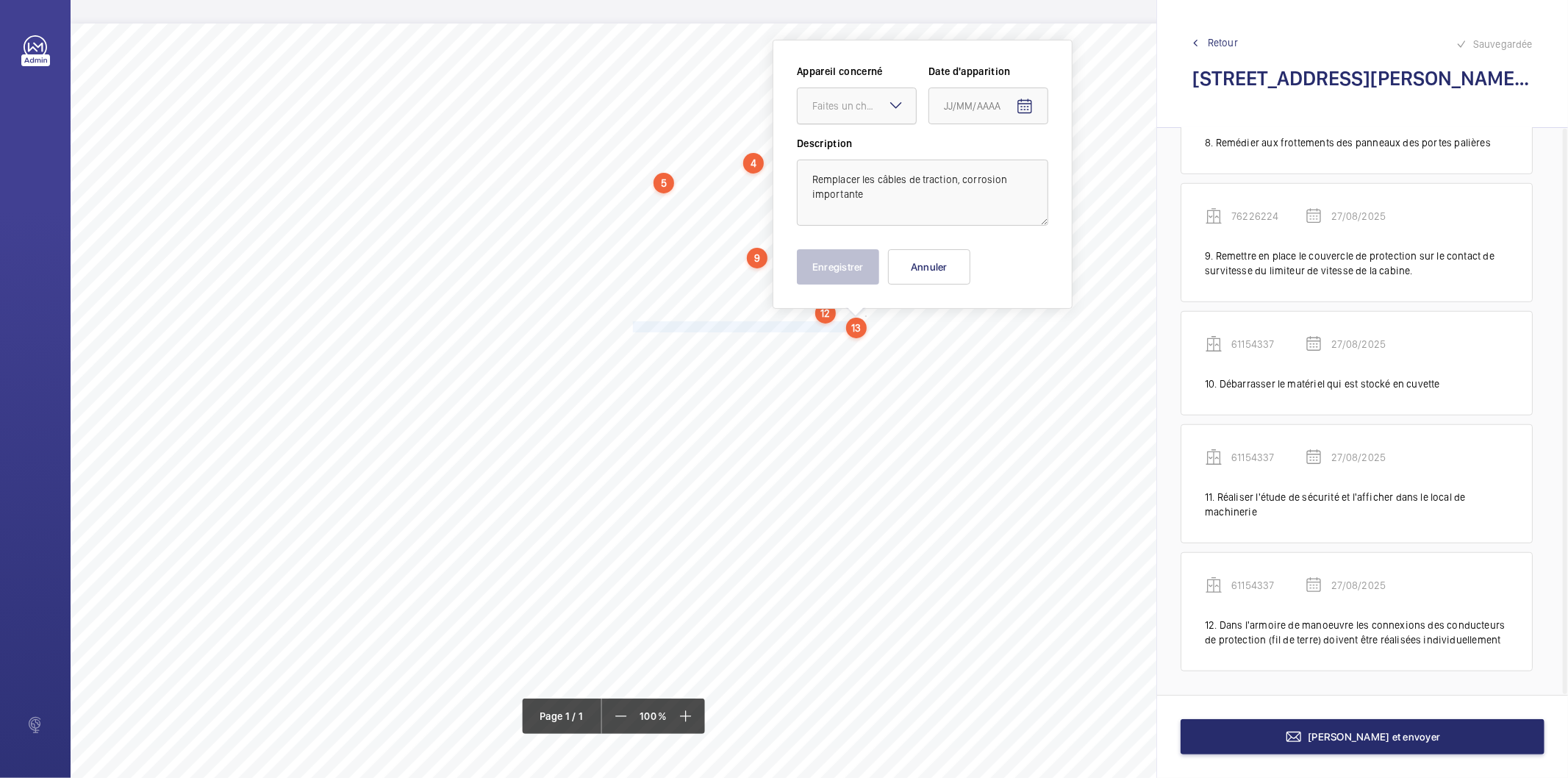
click at [865, 108] on div "Faites un choix" at bounding box center [864, 105] width 104 height 15
click at [853, 143] on span "61154337" at bounding box center [856, 150] width 89 height 15
click at [1024, 103] on mat-icon "Open calendar" at bounding box center [1025, 106] width 18 height 18
click at [1000, 342] on span "27" at bounding box center [1009, 343] width 26 height 26
type input "27/08/2025"
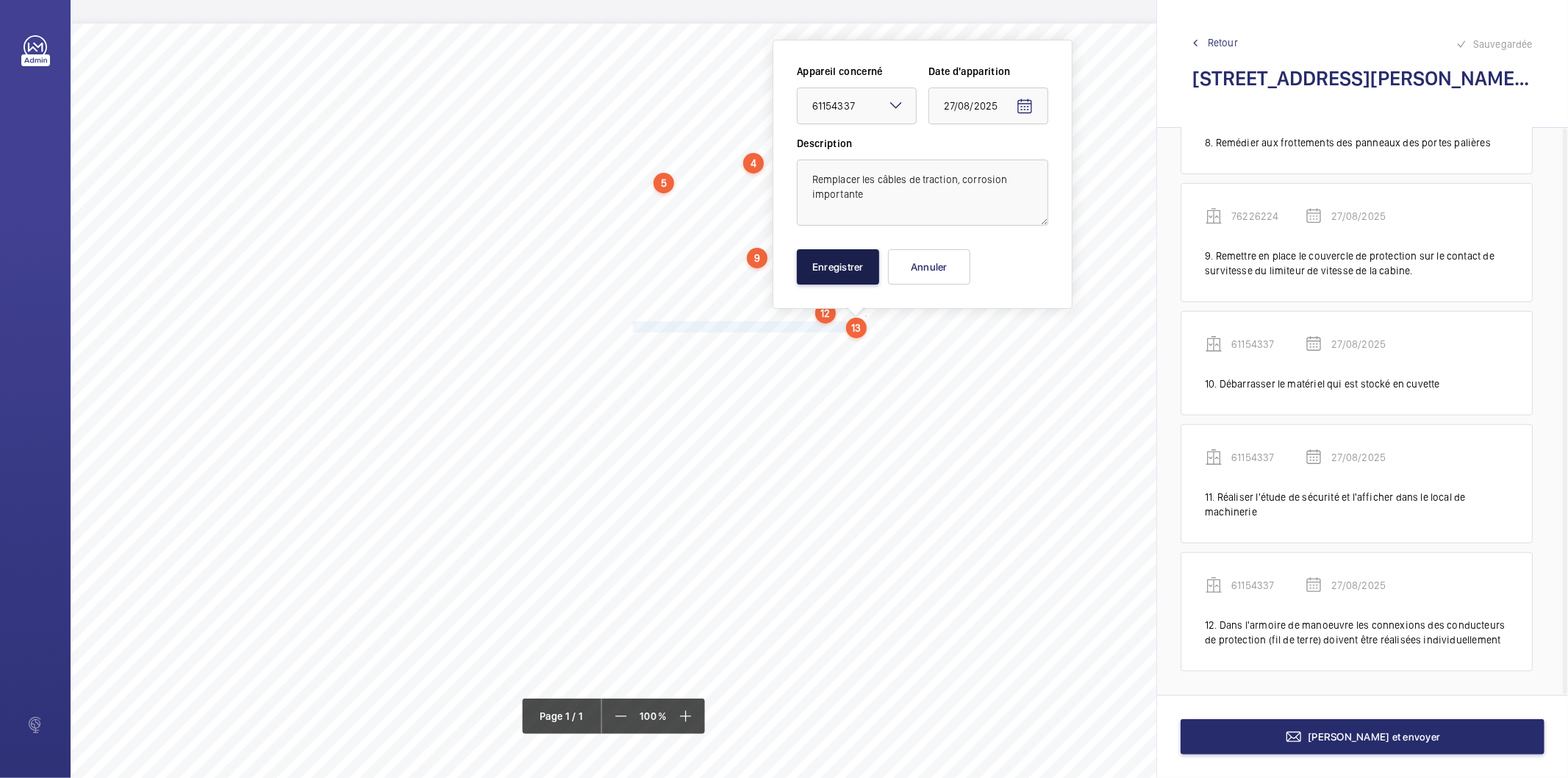
drag, startPoint x: 841, startPoint y: 266, endPoint x: 755, endPoint y: 299, distance: 92.1
click at [841, 266] on button "Enregistrer" at bounding box center [838, 267] width 82 height 35
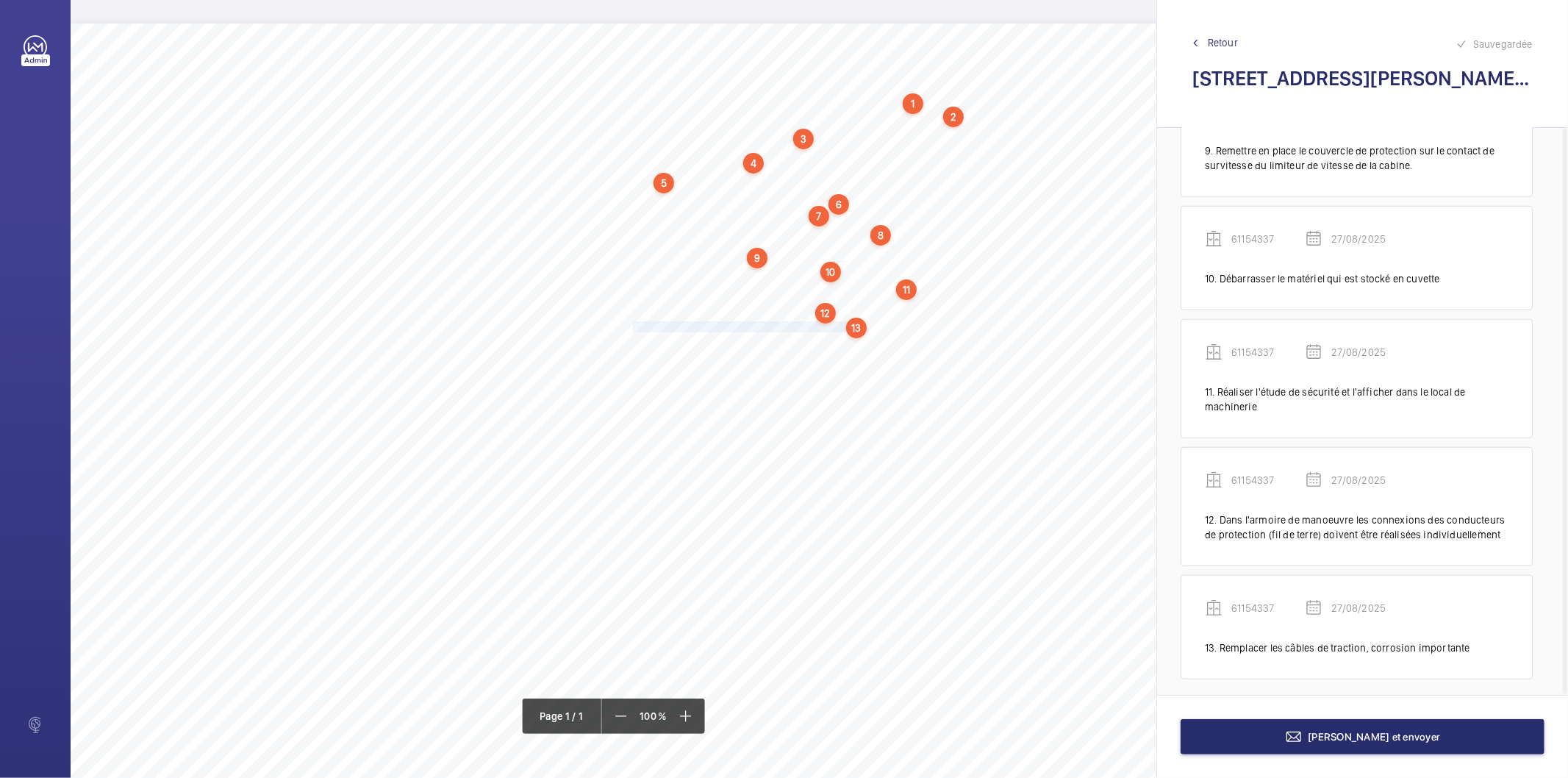
scroll to position [1046, 0]
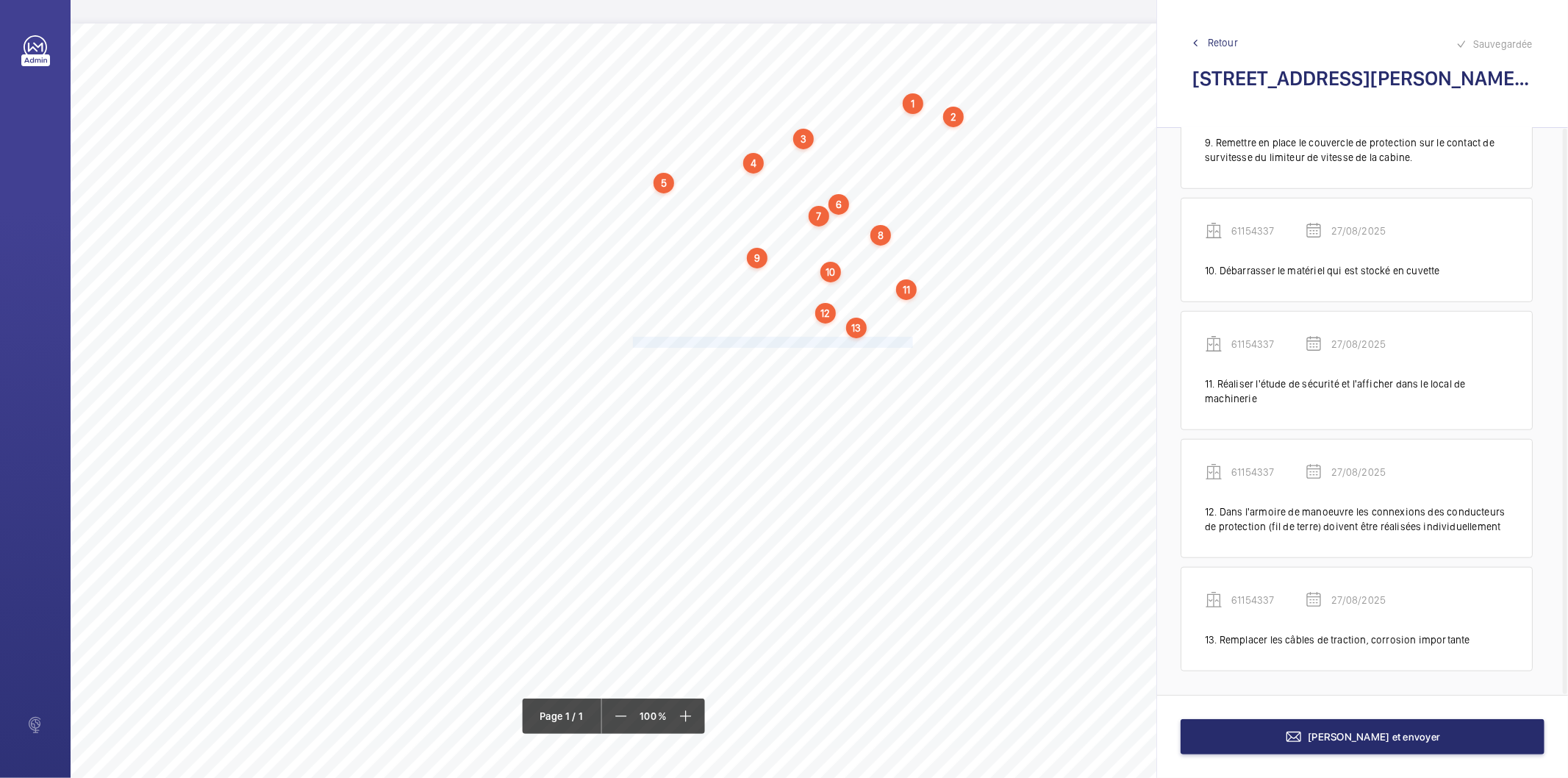
drag, startPoint x: 633, startPoint y: 343, endPoint x: 912, endPoint y: 343, distance: 279.0
click at [912, 343] on span "Remplacer le câble du limiteur de vitesse de cabine qui est oxydé." at bounding box center [773, 342] width 280 height 10
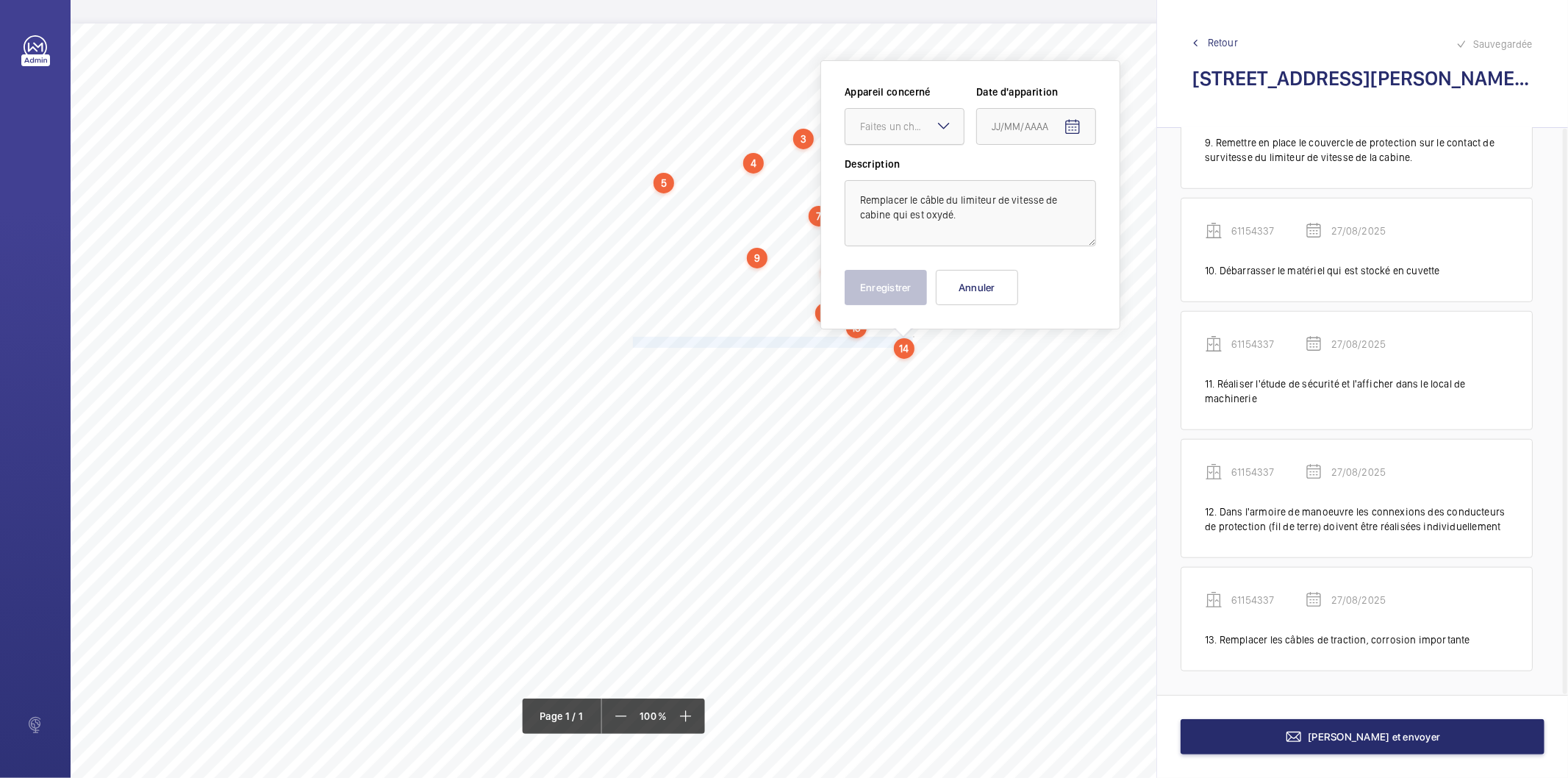
click at [906, 129] on div "Faites un choix" at bounding box center [912, 126] width 104 height 15
click at [905, 169] on span "61154337" at bounding box center [904, 171] width 89 height 15
click at [1076, 125] on mat-icon "Open calendar" at bounding box center [1073, 127] width 18 height 18
click at [1051, 357] on span "27" at bounding box center [1056, 364] width 26 height 26
type input "27/08/2025"
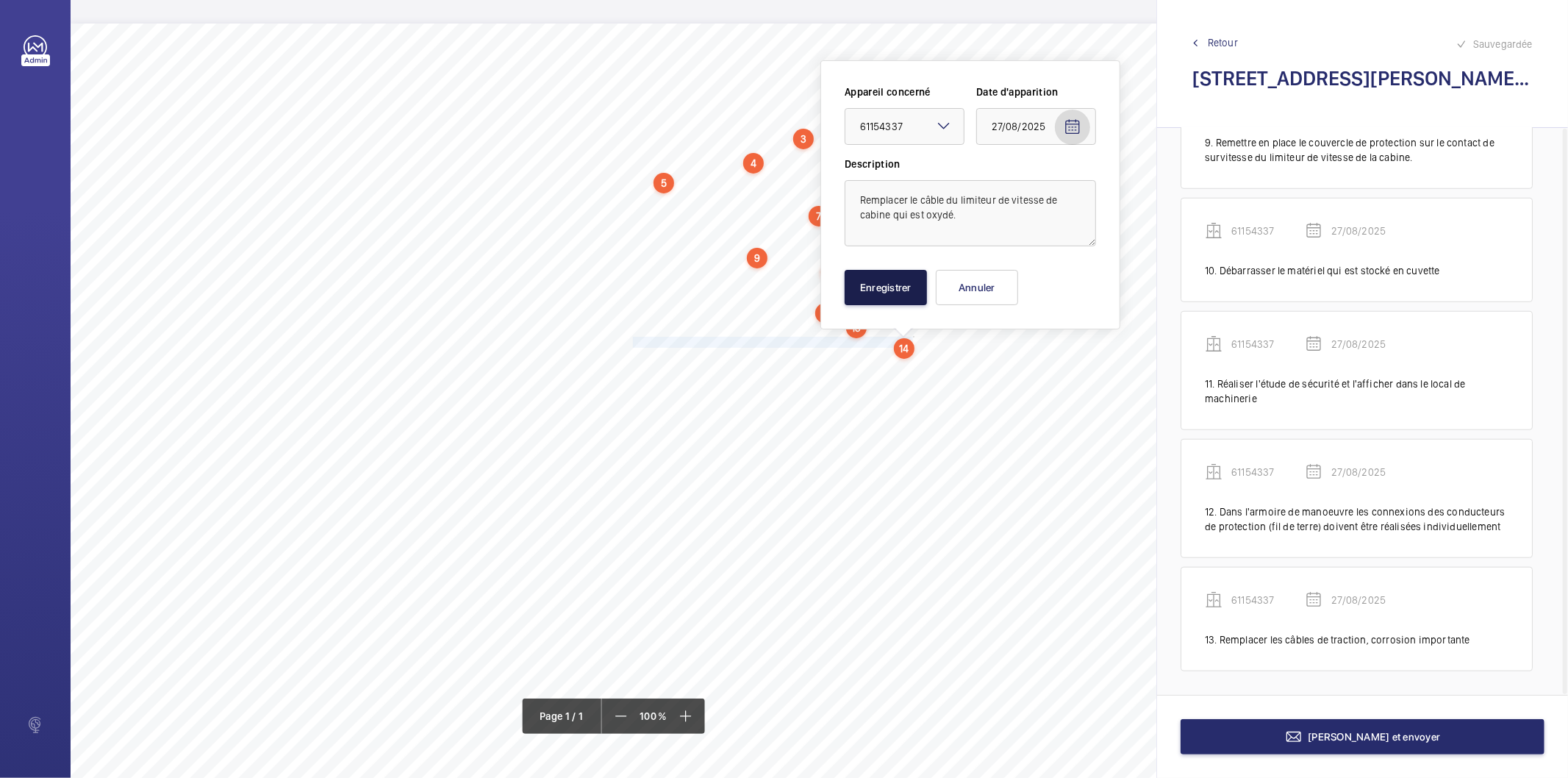
click at [883, 277] on button "Enregistrer" at bounding box center [886, 288] width 82 height 35
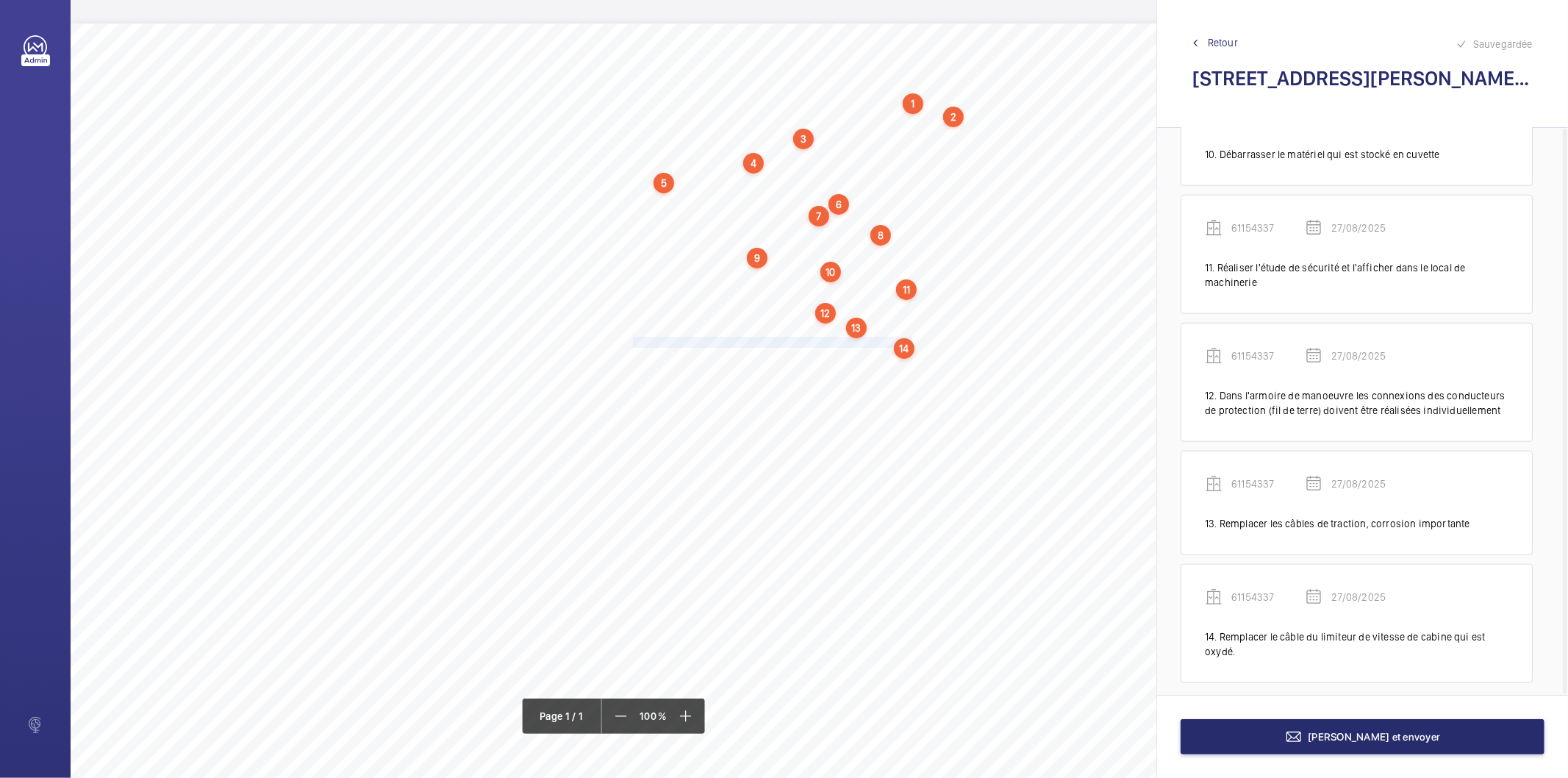
scroll to position [1174, 0]
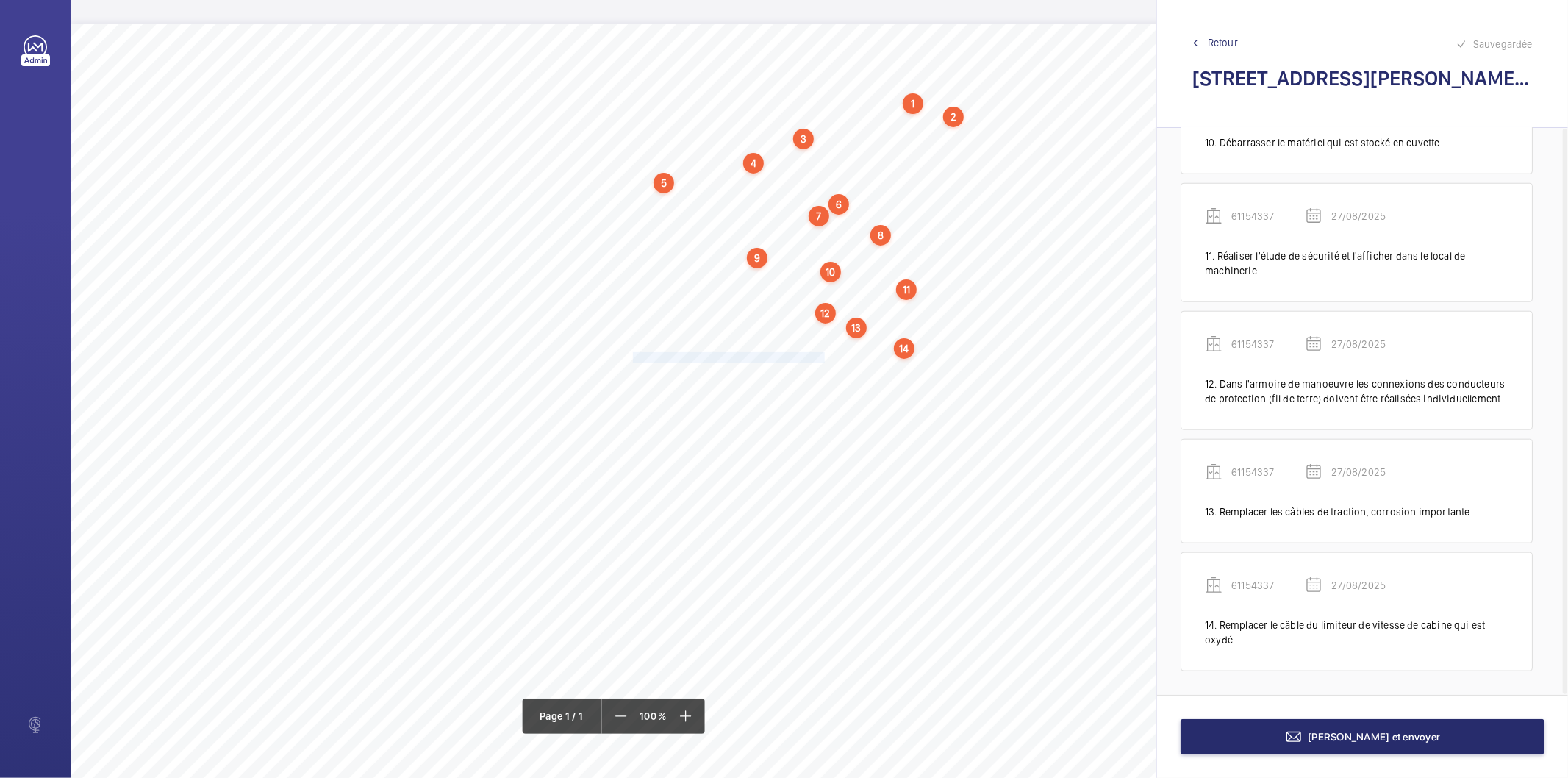
drag, startPoint x: 633, startPoint y: 355, endPoint x: 824, endPoint y: 353, distance: 191.0
click at [824, 353] on span "Rendre lisible la plaque du limiteur de vitesse." at bounding box center [730, 357] width 194 height 10
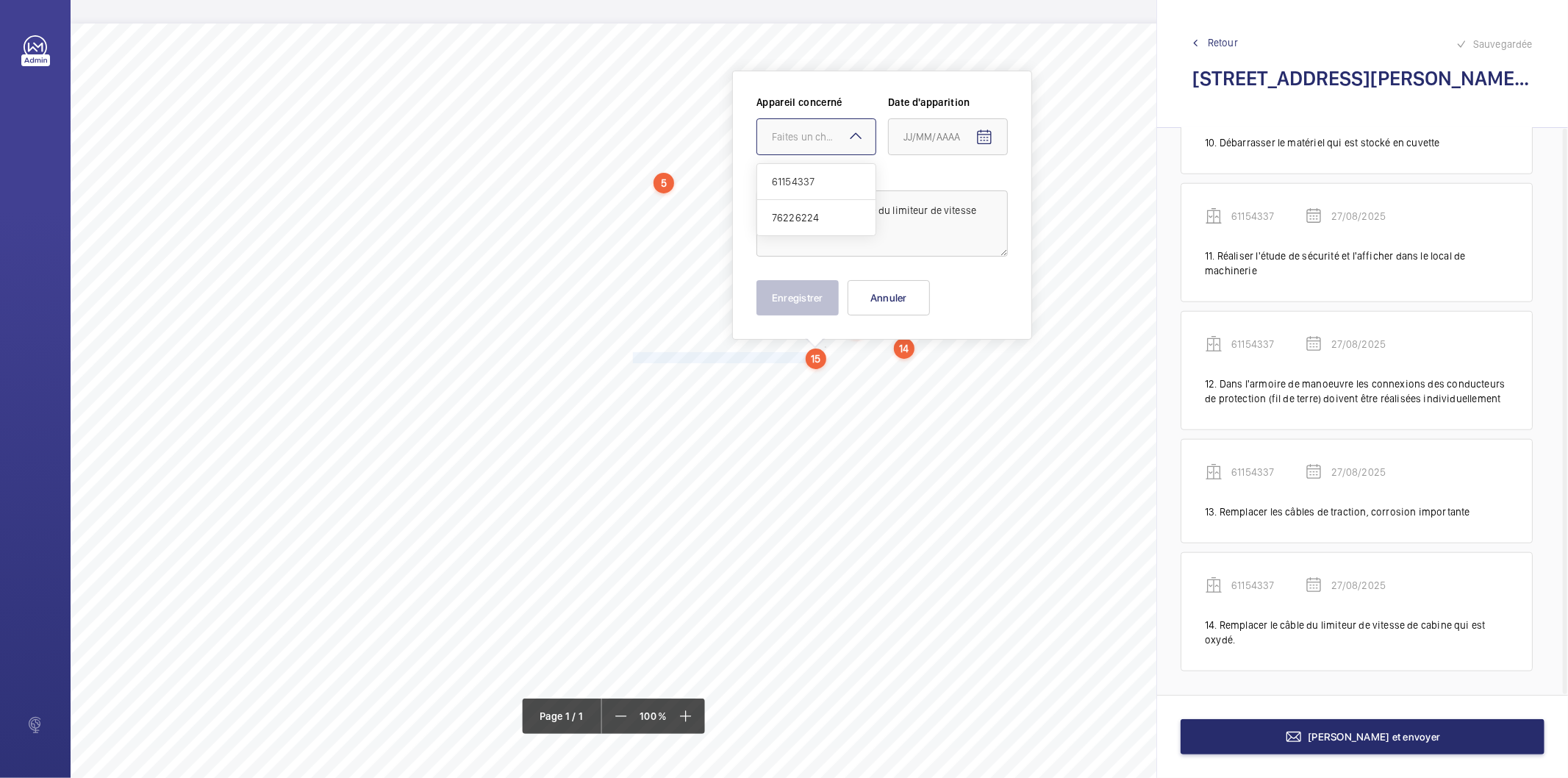
click at [820, 134] on div "Faites un choix" at bounding box center [824, 136] width 104 height 15
click at [810, 178] on span "61154337" at bounding box center [816, 182] width 89 height 15
click at [981, 137] on mat-icon "Open calendar" at bounding box center [984, 138] width 18 height 18
click at [965, 370] on span "27" at bounding box center [969, 374] width 26 height 26
type input "27/08/2025"
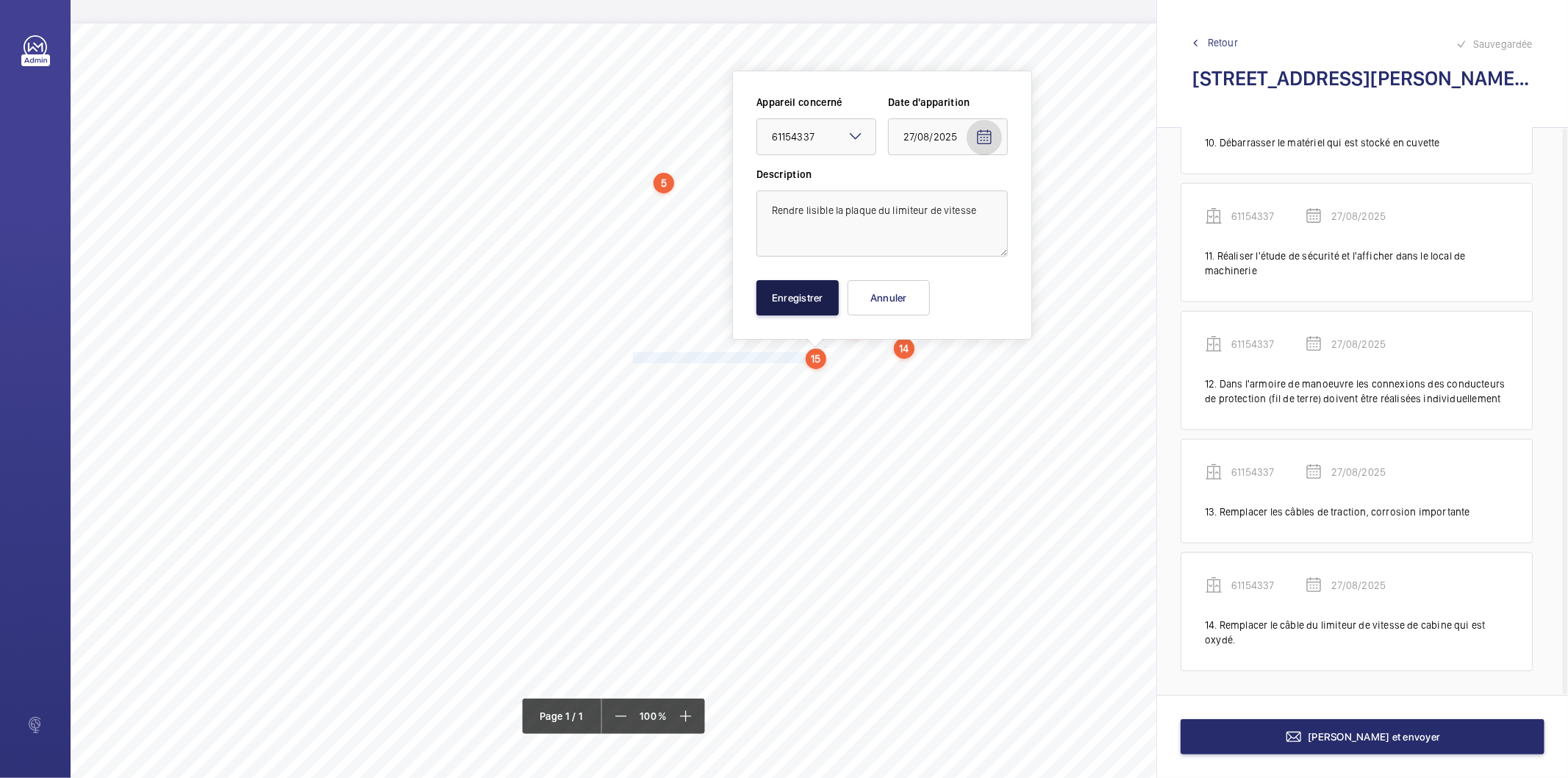
click at [799, 298] on button "Enregistrer" at bounding box center [798, 297] width 82 height 35
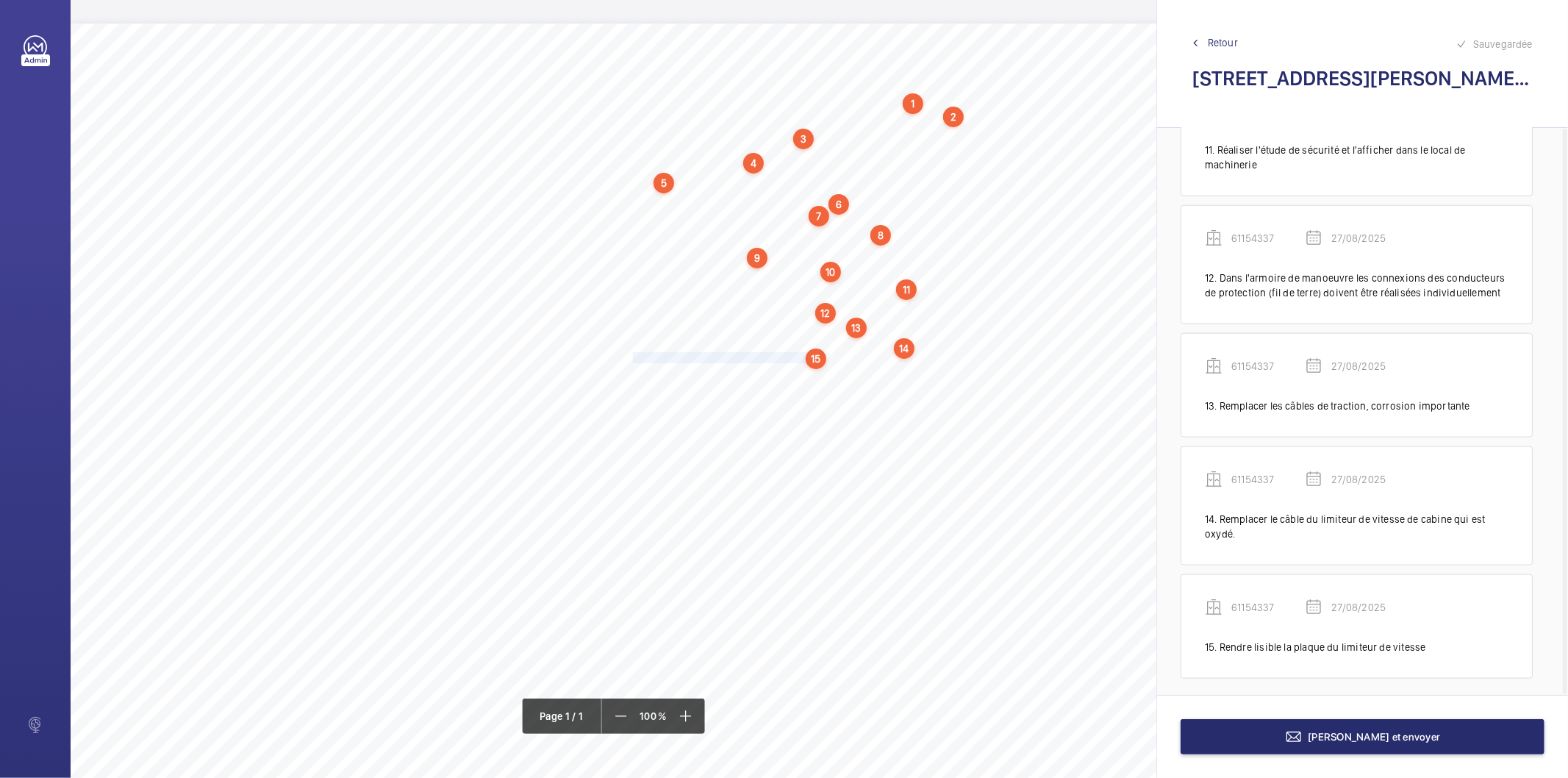
scroll to position [1288, 0]
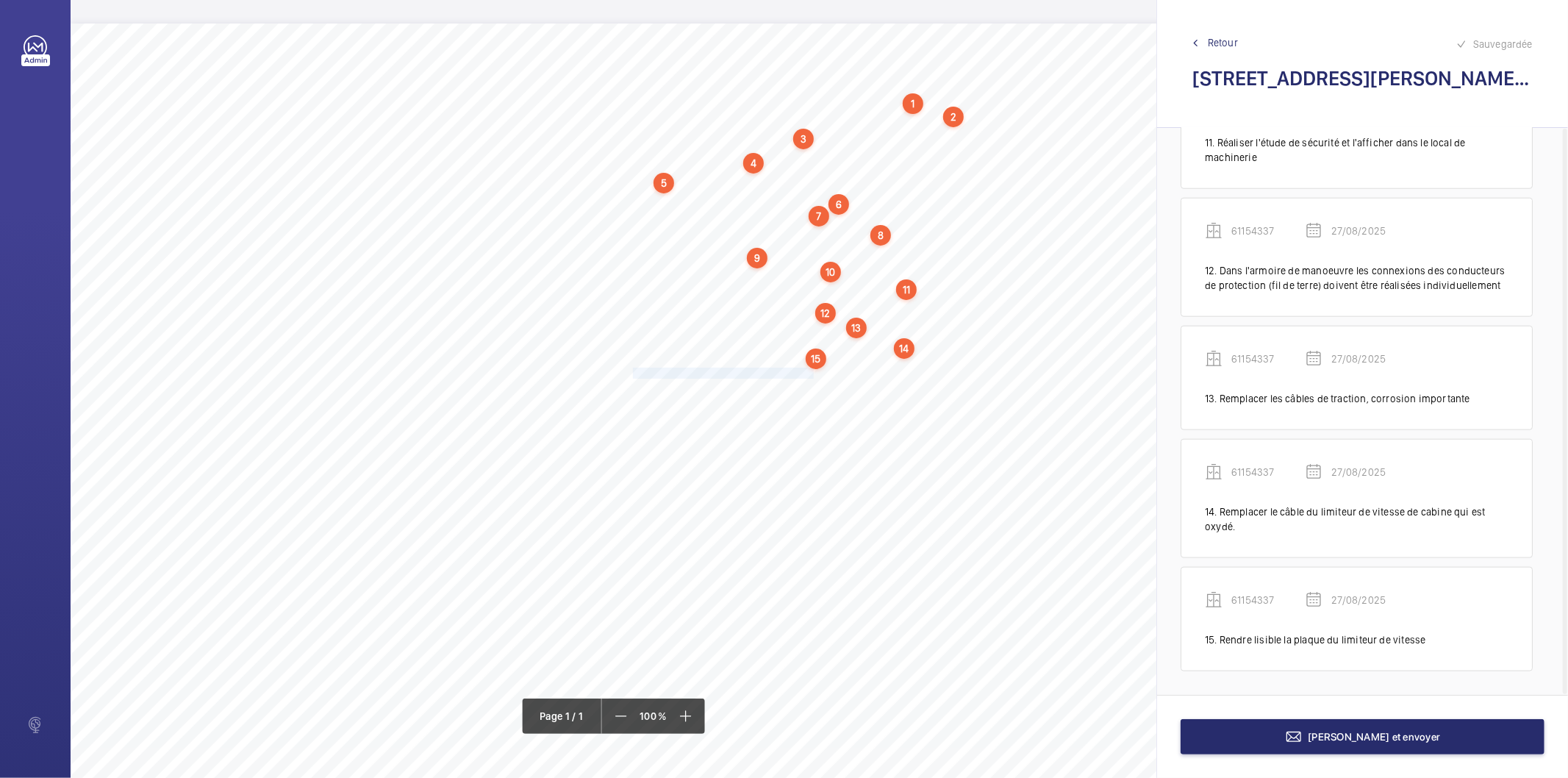
drag, startPoint x: 633, startPoint y: 372, endPoint x: 813, endPoint y: 374, distance: 180.0
click at [813, 374] on span "Remplacer les galets de serrure détériorés." at bounding box center [725, 373] width 183 height 10
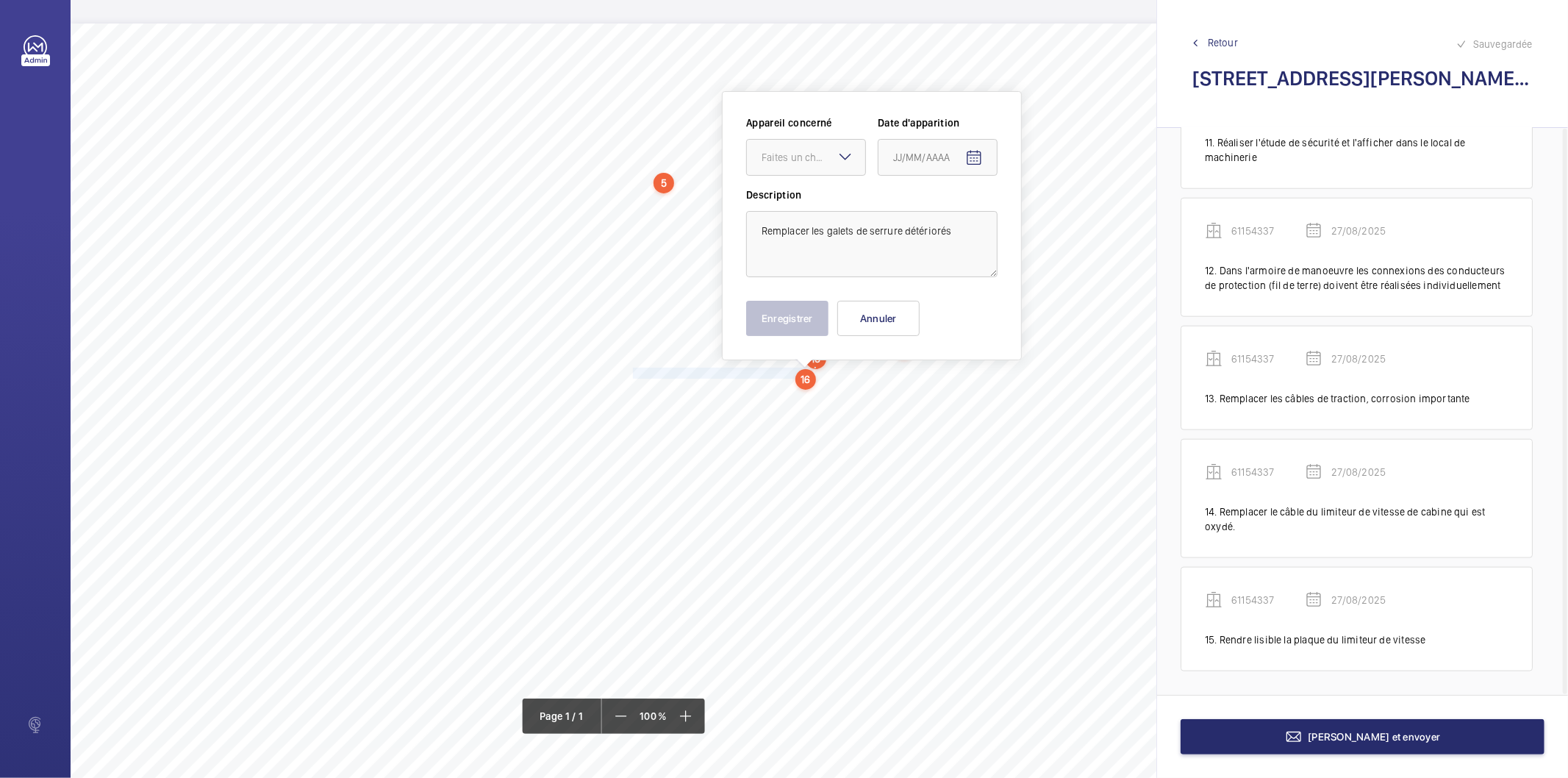
scroll to position [2, 0]
click at [829, 157] on div "Faites un choix" at bounding box center [813, 155] width 104 height 15
click at [798, 200] on span "61154337" at bounding box center [805, 200] width 89 height 15
click at [972, 163] on mat-icon "Open calendar" at bounding box center [974, 156] width 18 height 18
click at [957, 394] on span "27" at bounding box center [958, 393] width 26 height 26
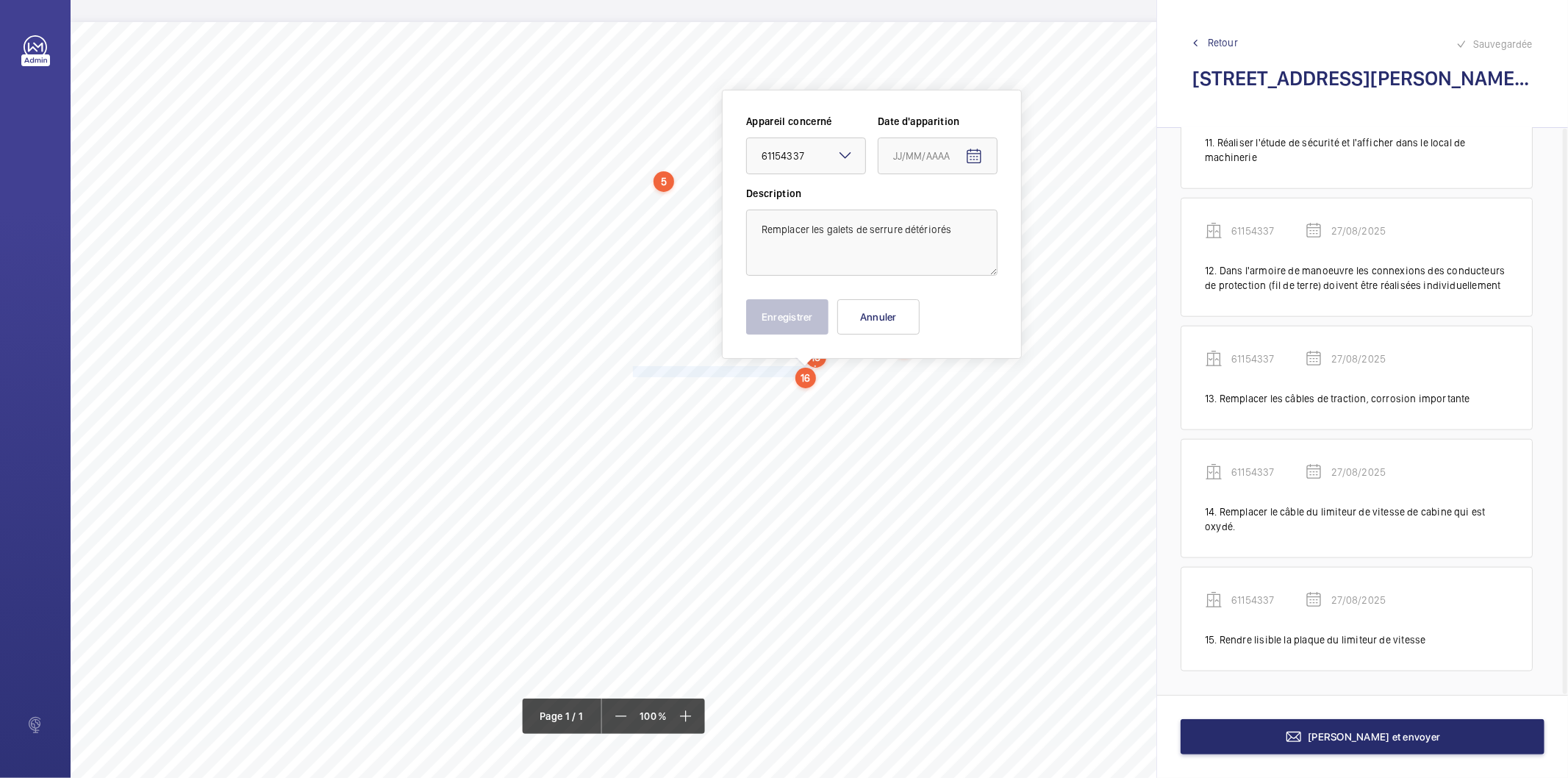
type input "27/08/2025"
click at [820, 326] on button "Enregistrer" at bounding box center [788, 317] width 82 height 35
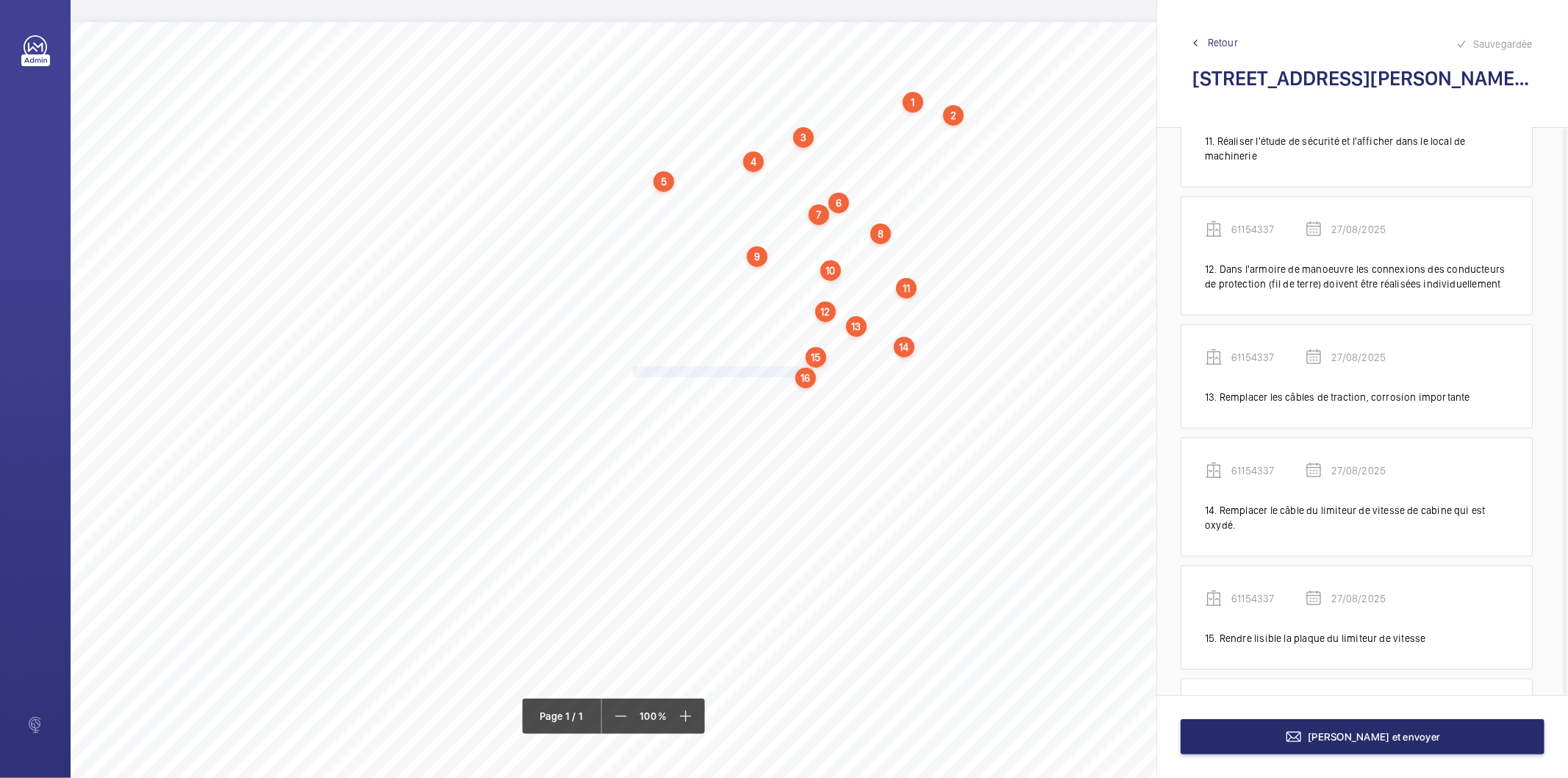
scroll to position [1401, 0]
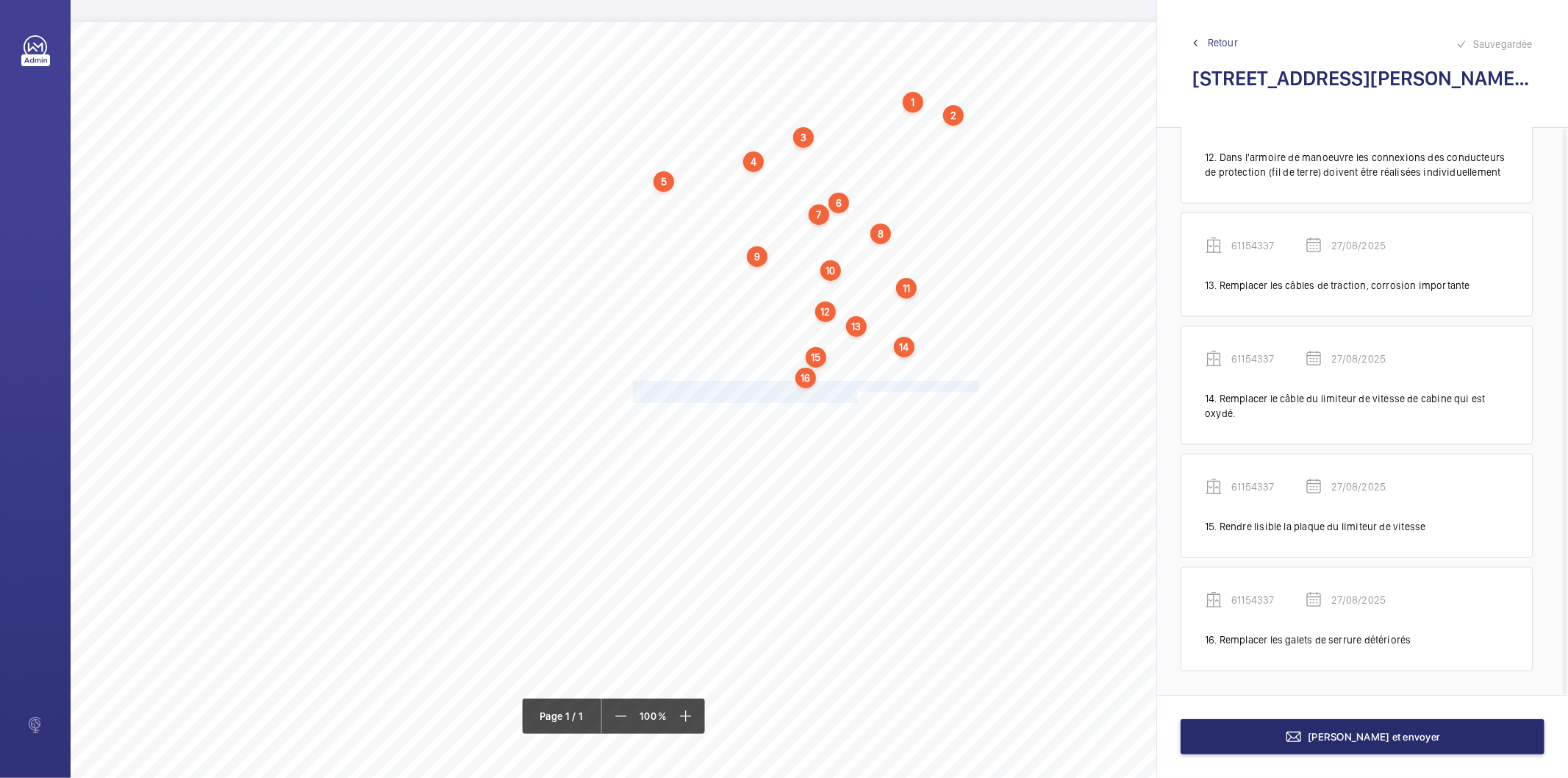
drag, startPoint x: 634, startPoint y: 386, endPoint x: 856, endPoint y: 396, distance: 222.2
click at [856, 396] on div "Nom du site Numéro appareil WM Réserve [STREET_ADDRESS] 76226224 Rendre démonta…" at bounding box center [654, 434] width 1168 height 824
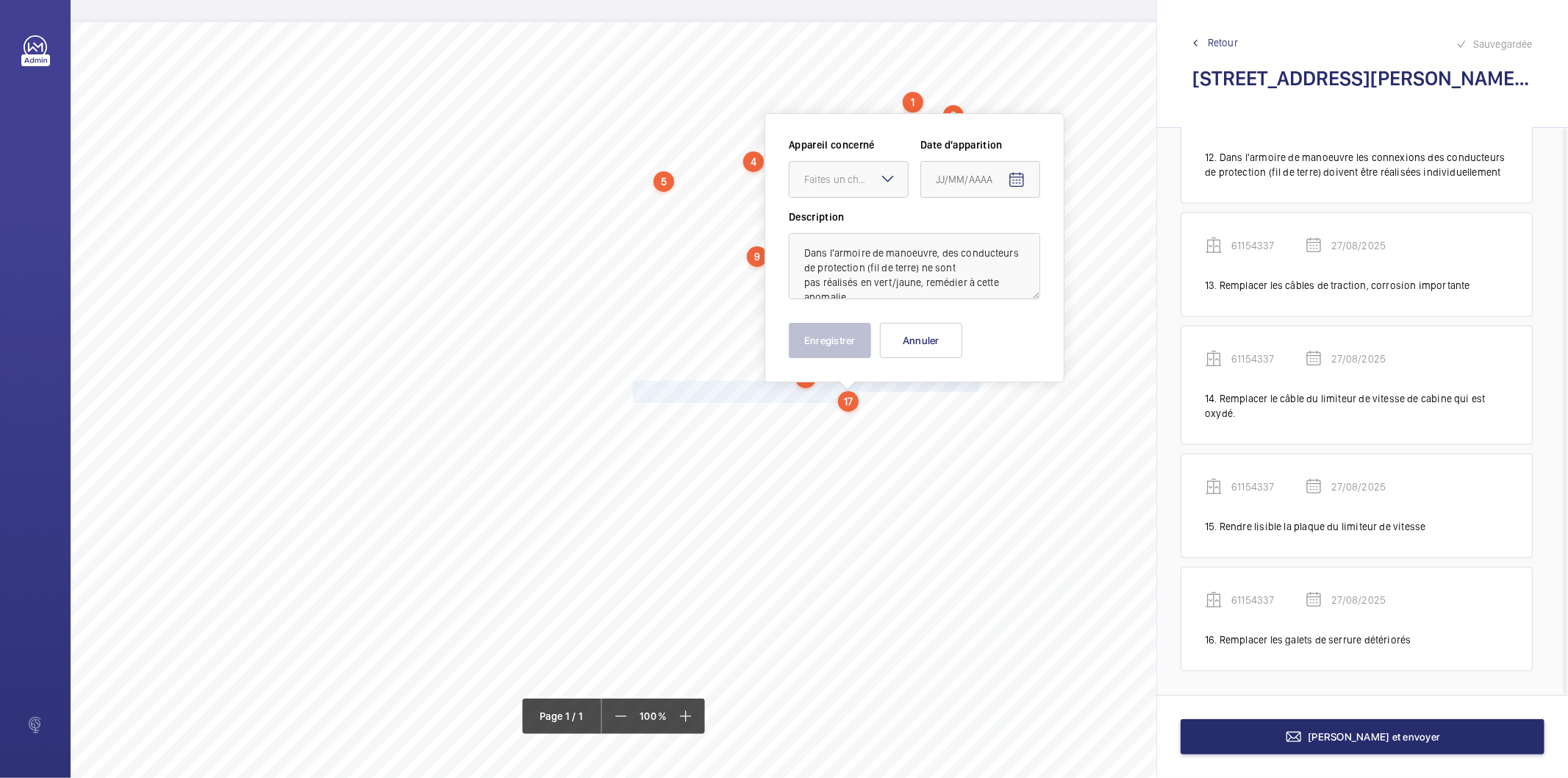
scroll to position [25, 0]
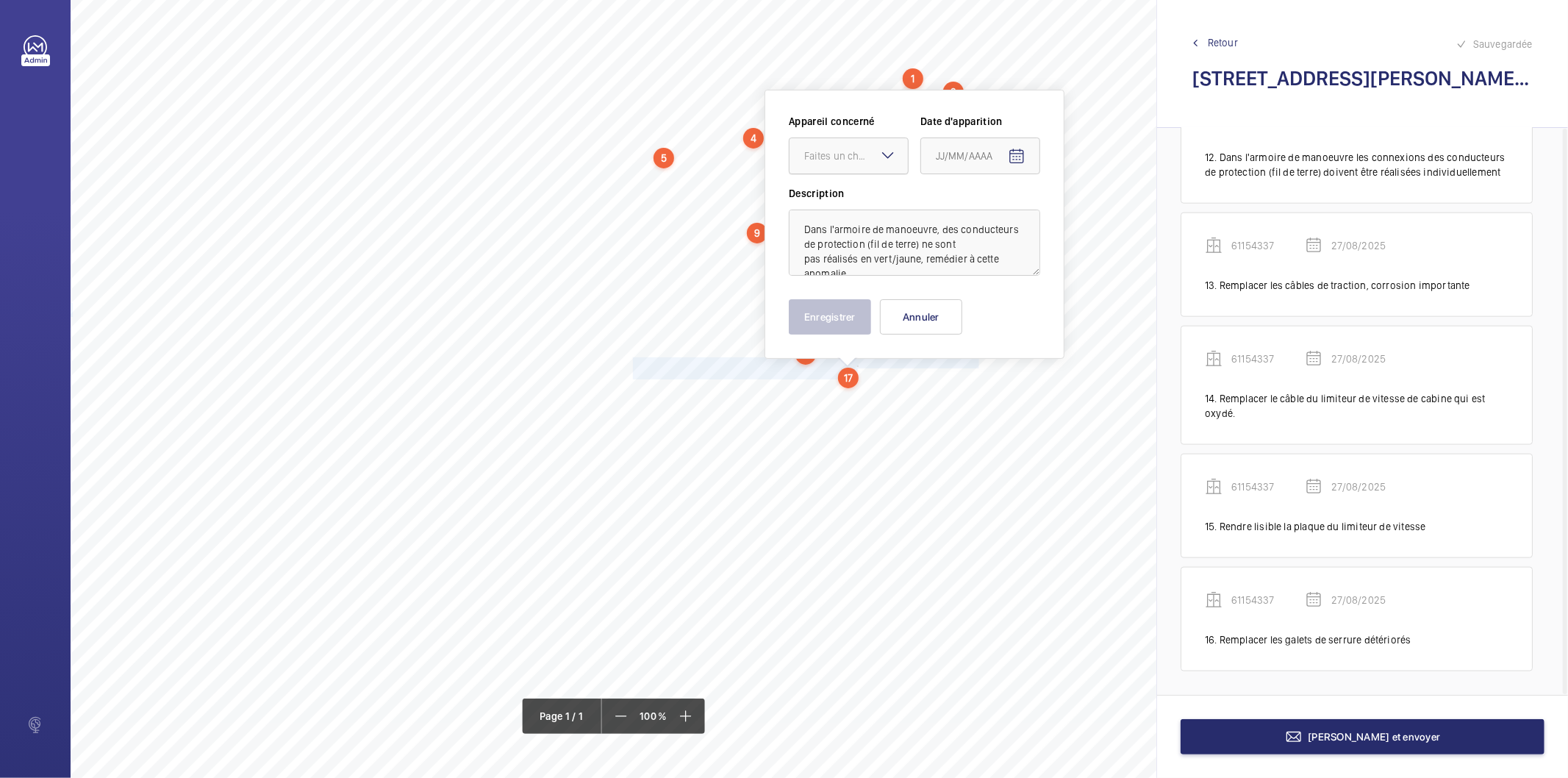
click at [820, 167] on div at bounding box center [848, 156] width 118 height 35
click at [817, 197] on span "61154337" at bounding box center [848, 200] width 89 height 15
click at [1018, 156] on mat-icon "Open calendar" at bounding box center [1017, 156] width 18 height 18
click at [1003, 389] on span "27" at bounding box center [1000, 393] width 26 height 26
type input "27/08/2025"
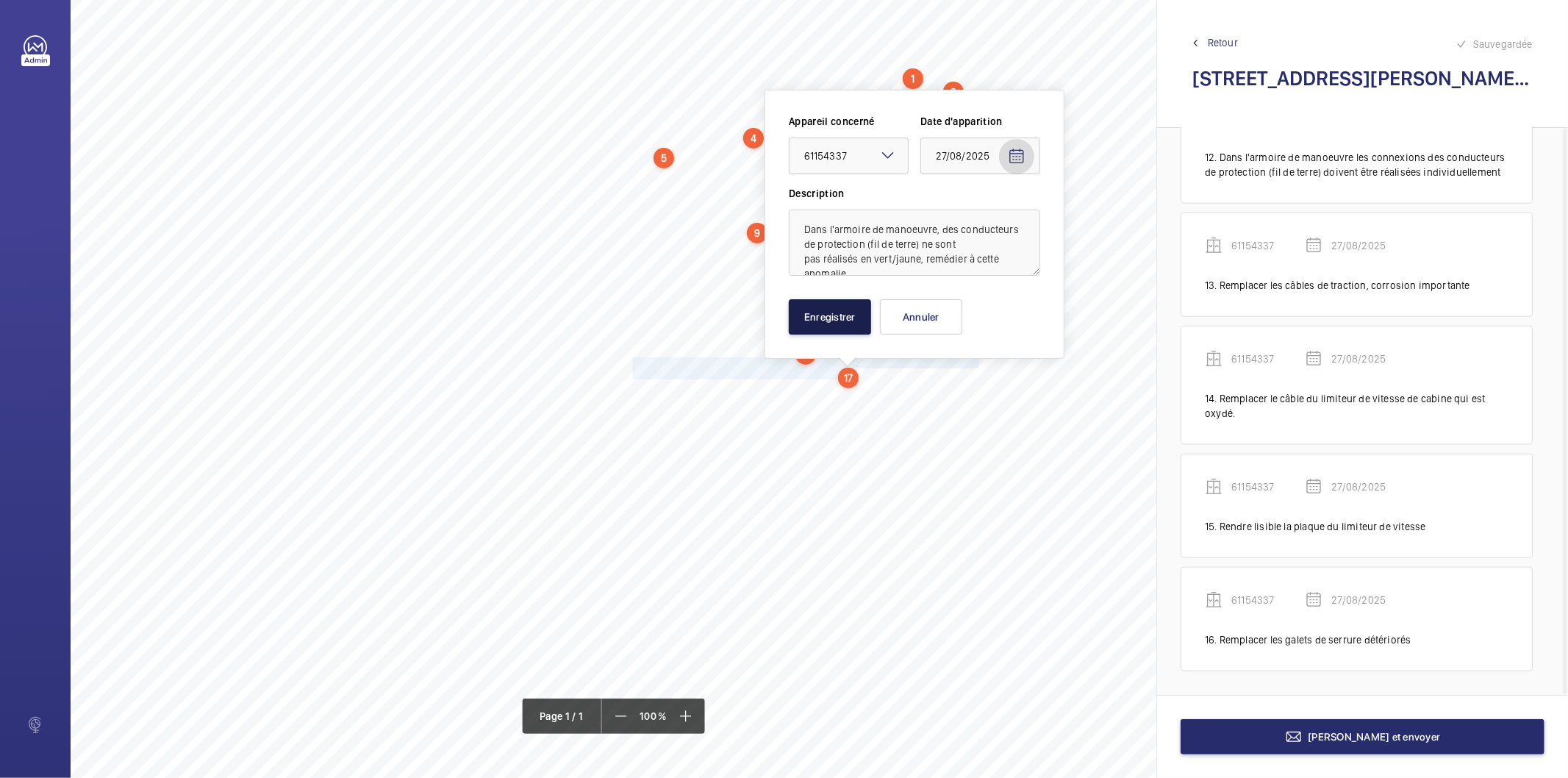
click at [853, 319] on button "Enregistrer" at bounding box center [830, 317] width 82 height 35
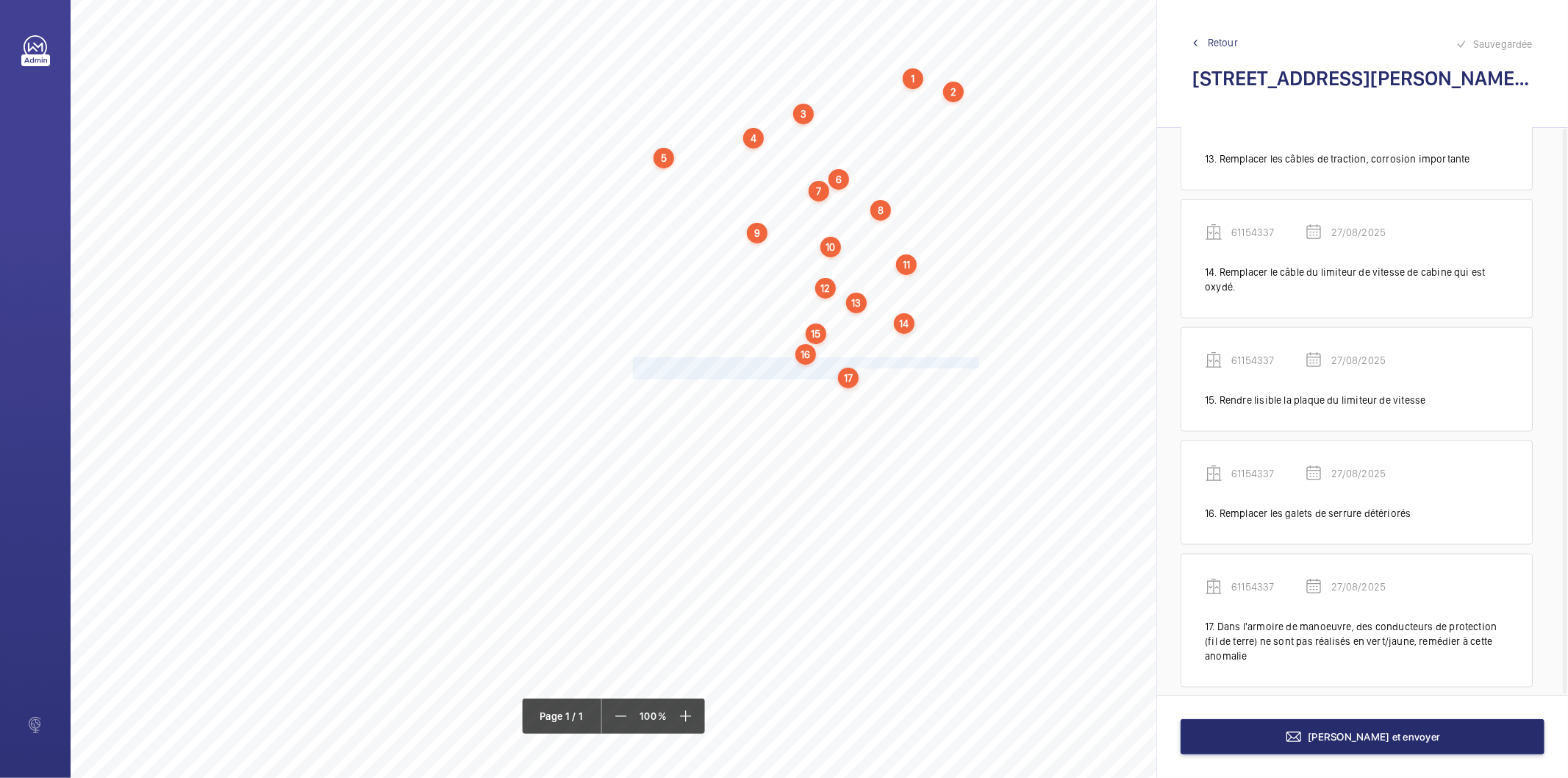
scroll to position [1545, 0]
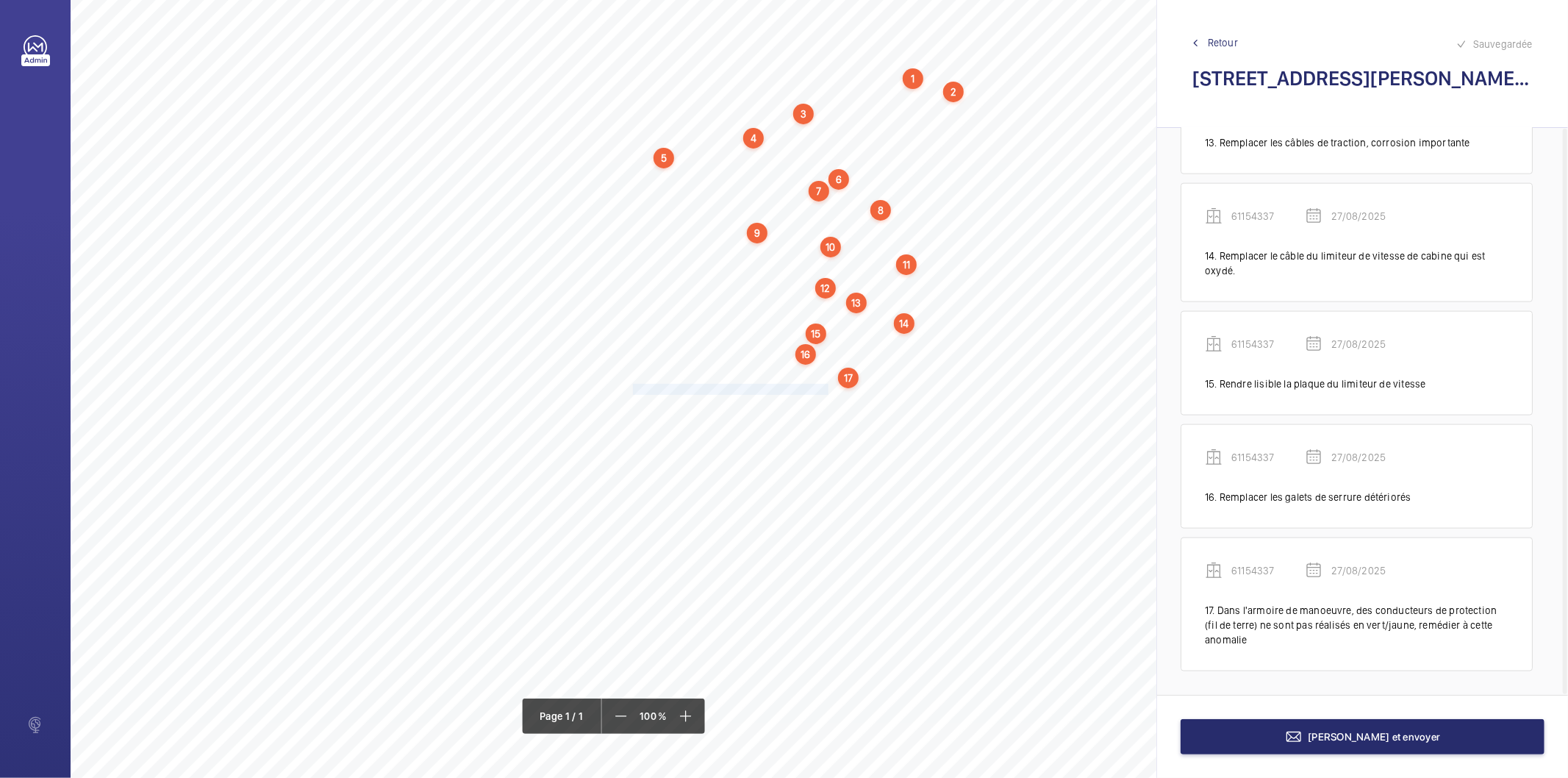
drag, startPoint x: 633, startPoint y: 390, endPoint x: 828, endPoint y: 391, distance: 195.0
click at [828, 391] on span "Remplacer les patins usés des portes palières." at bounding box center [732, 389] width 197 height 10
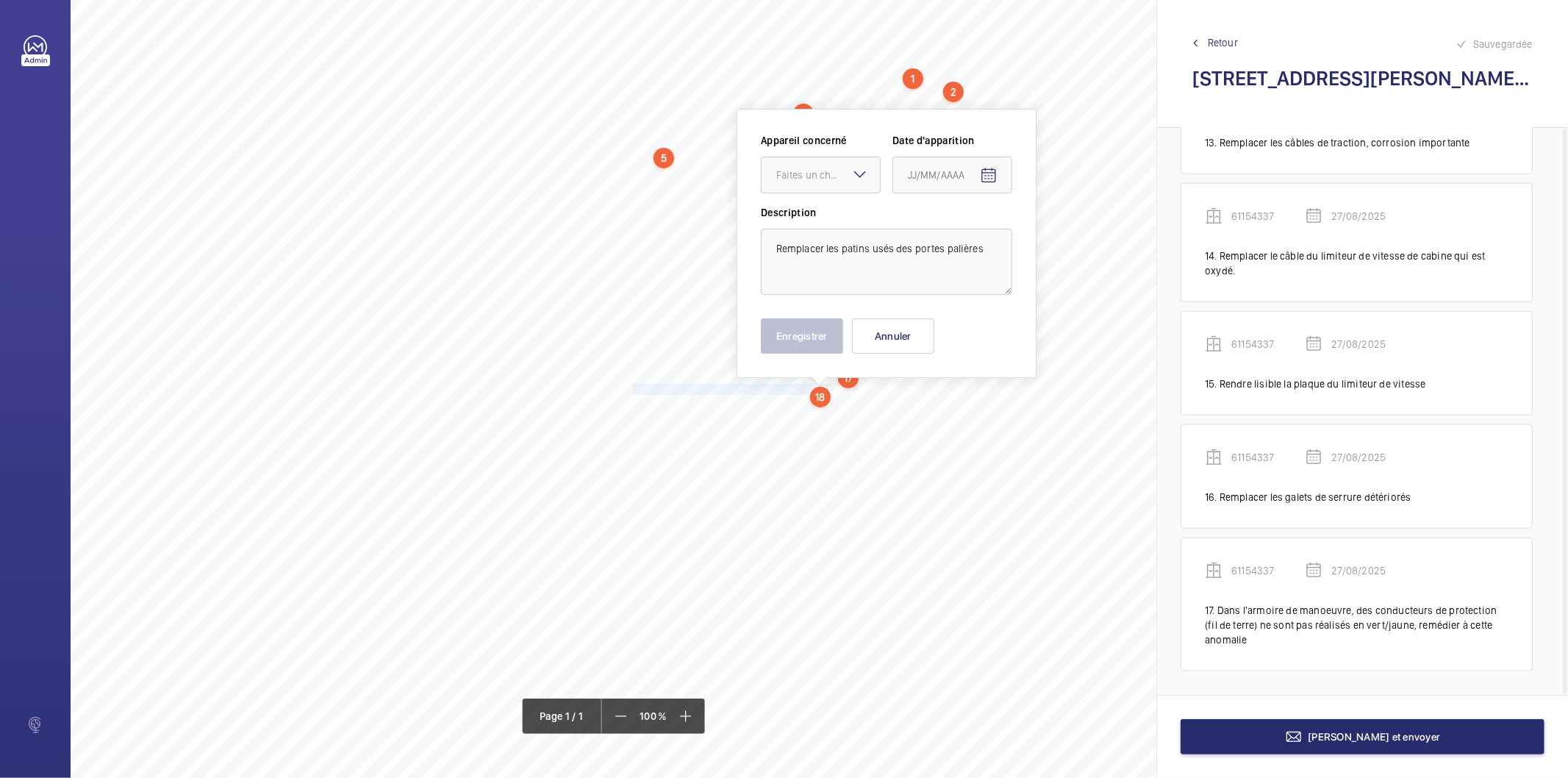
scroll to position [44, 0]
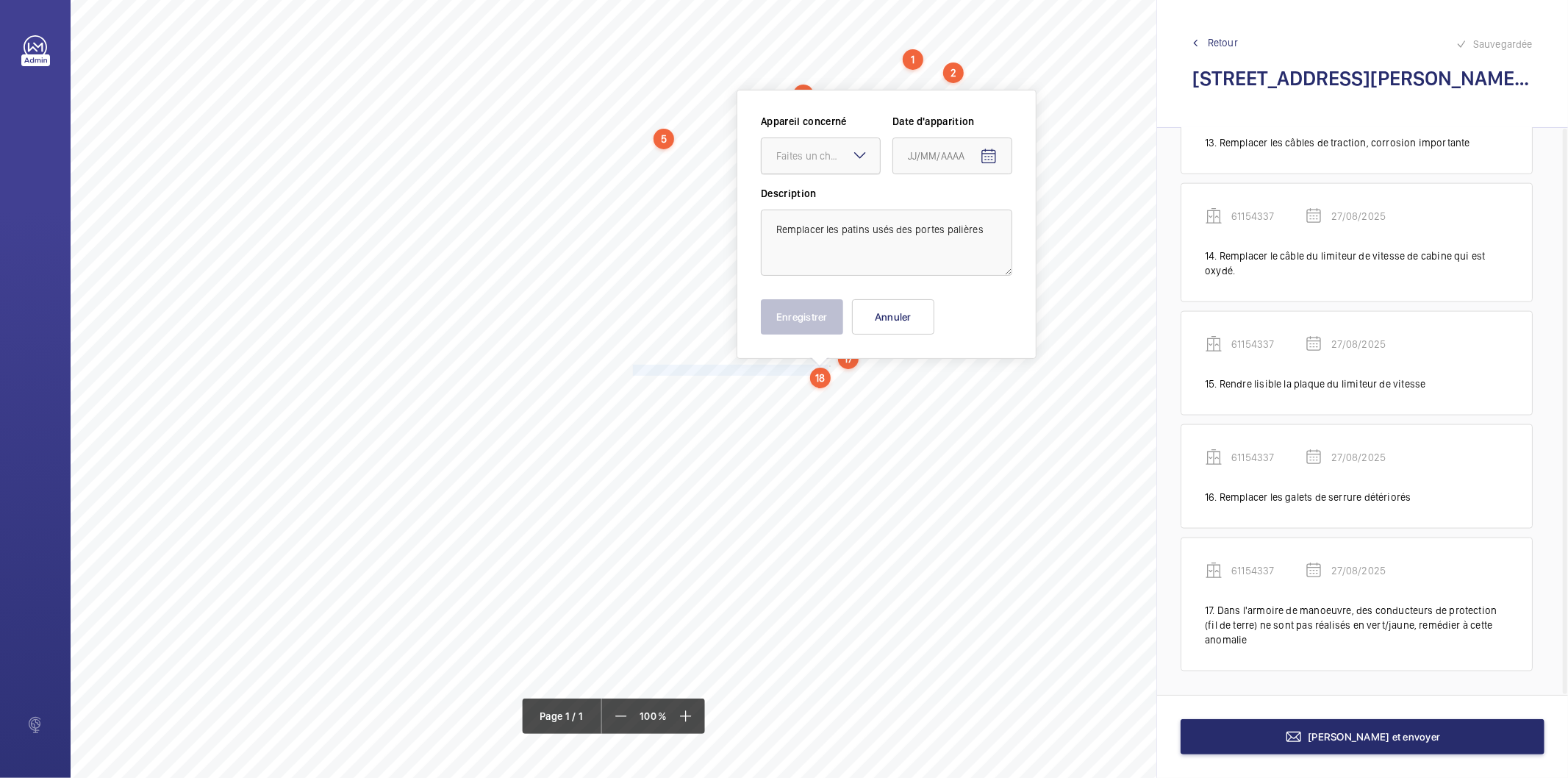
click at [822, 160] on div "Faites un choix" at bounding box center [828, 155] width 104 height 15
click at [819, 202] on span "61154337" at bounding box center [820, 200] width 89 height 15
click at [991, 156] on mat-icon "Open calendar" at bounding box center [989, 156] width 18 height 18
click at [972, 386] on span "27" at bounding box center [973, 393] width 26 height 26
type input "27/08/2025"
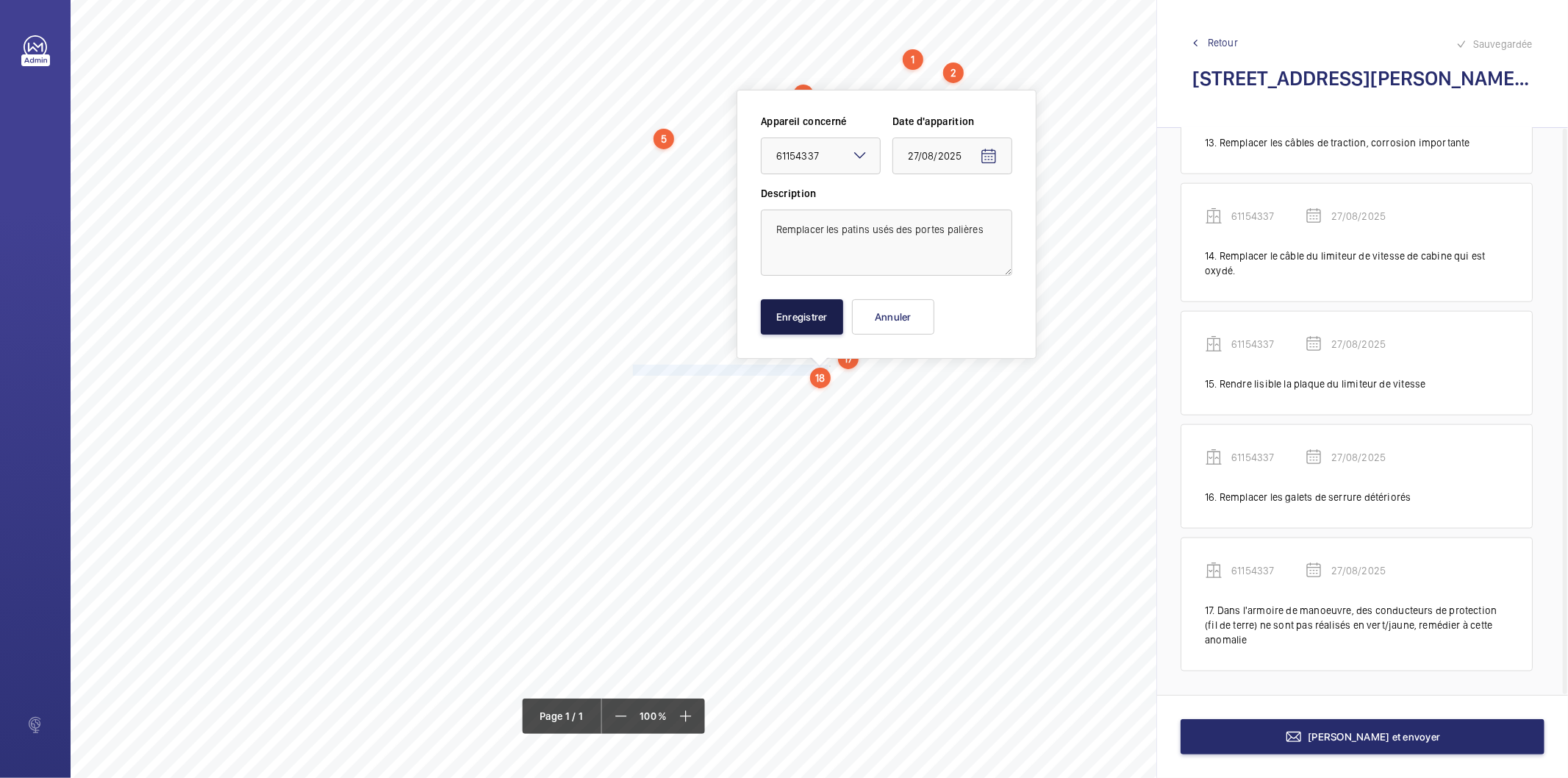
click at [801, 325] on button "Enregistrer" at bounding box center [802, 317] width 82 height 35
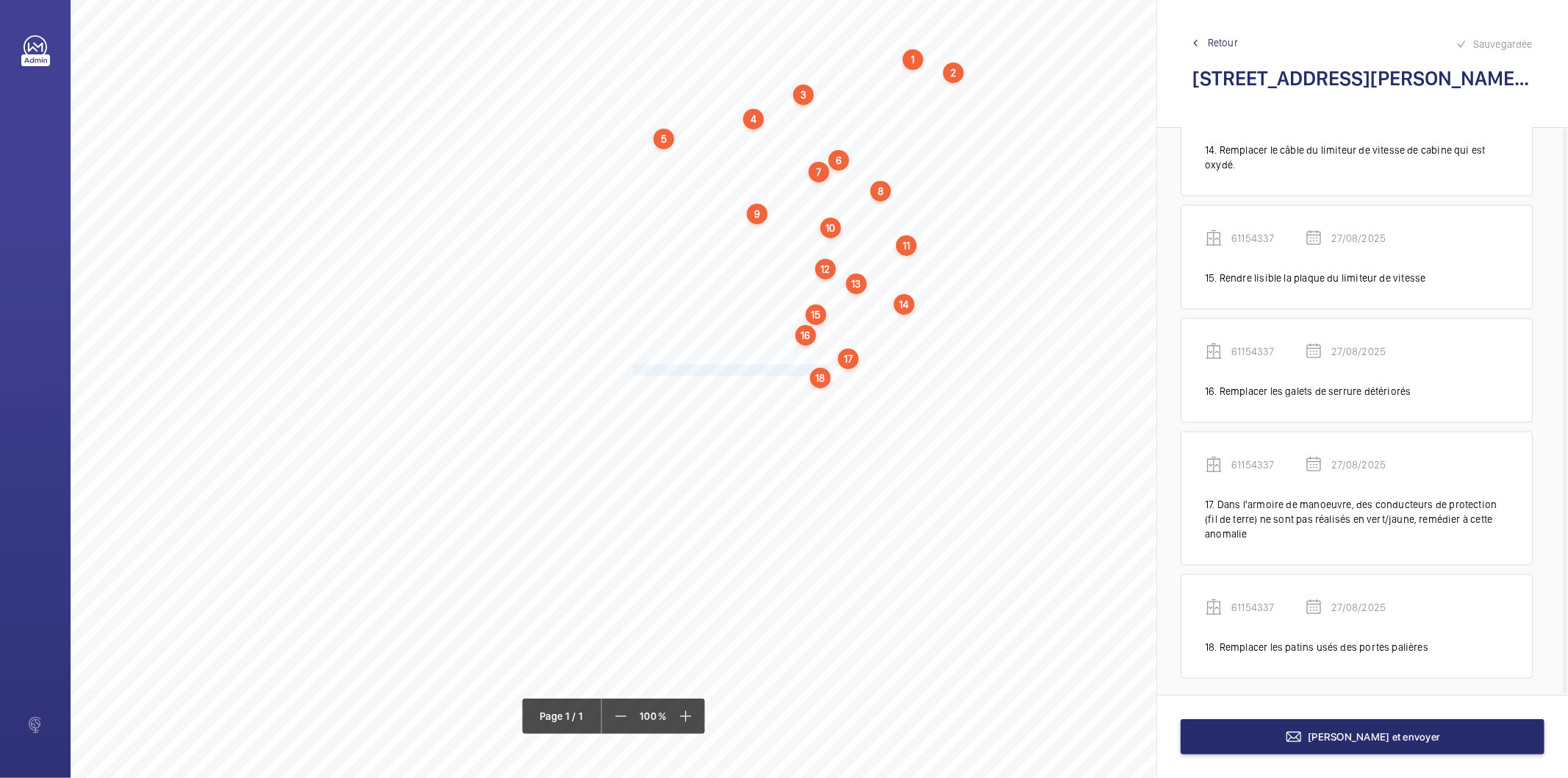
scroll to position [1658, 0]
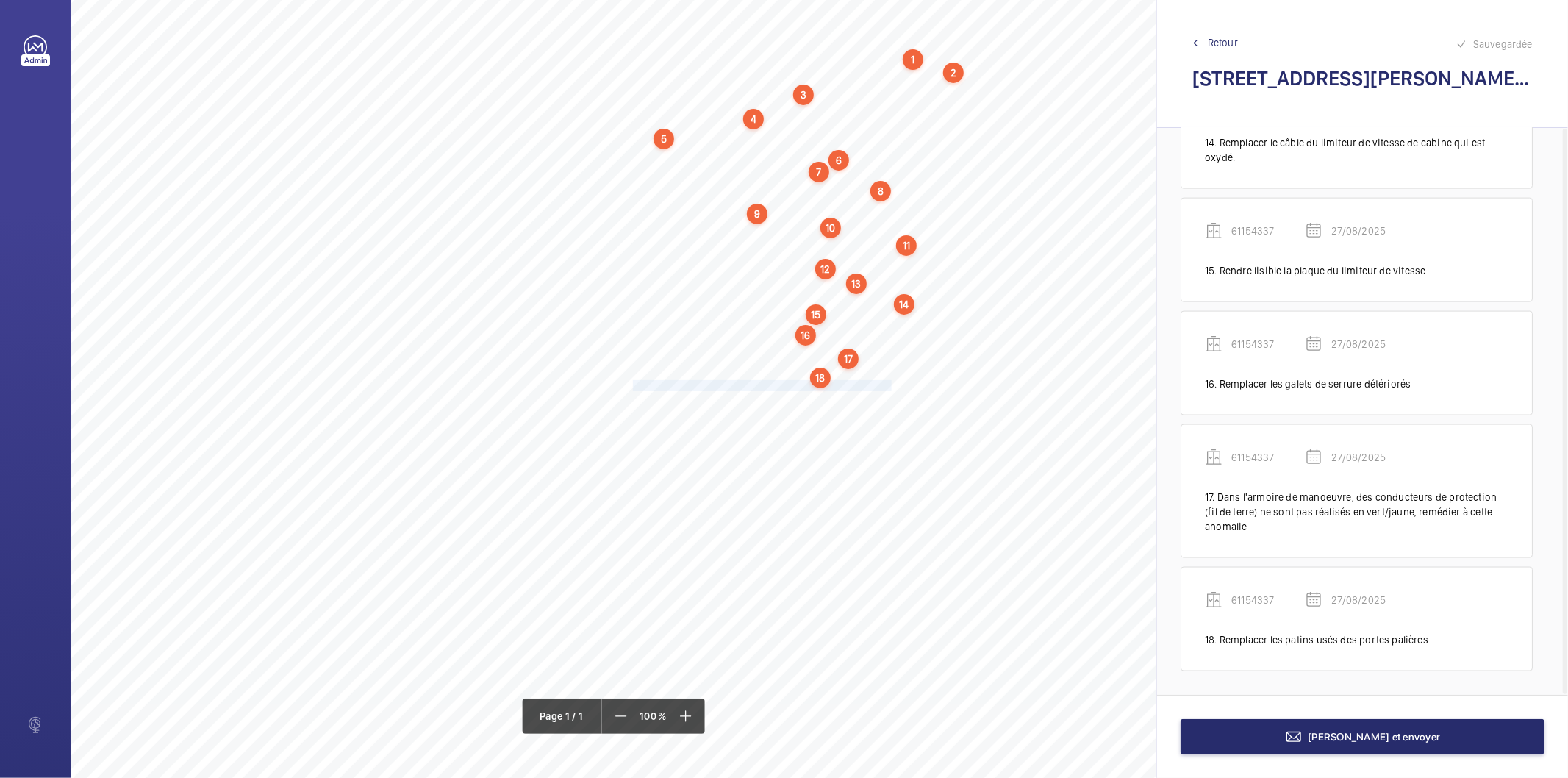
drag, startPoint x: 633, startPoint y: 385, endPoint x: 890, endPoint y: 389, distance: 257.0
click at [890, 389] on span "Remédier aux frottements des panneaux des portes palières." at bounding box center [763, 385] width 259 height 10
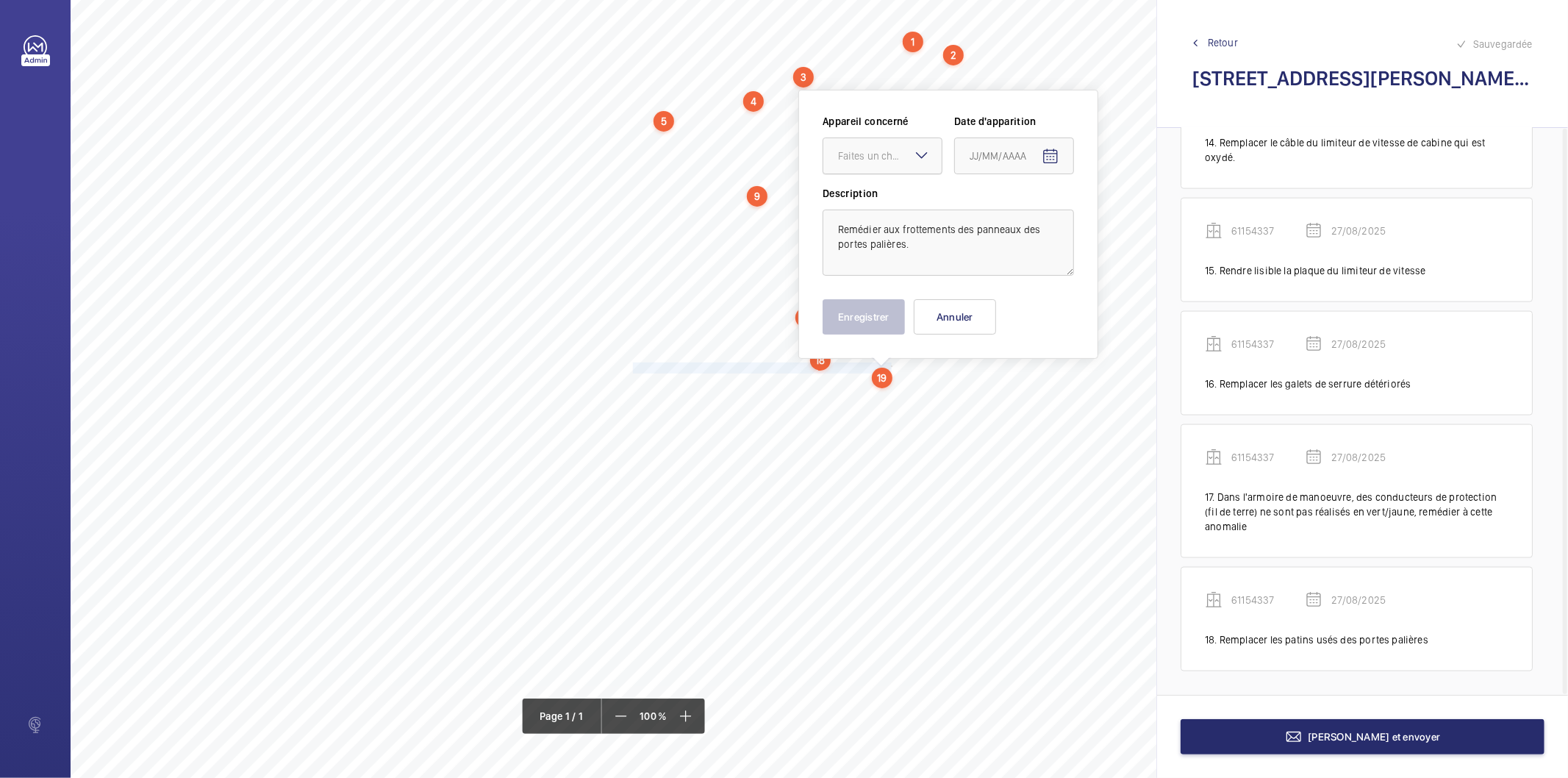
click at [891, 148] on div "Faites un choix" at bounding box center [890, 155] width 104 height 15
click at [875, 196] on span "61154337" at bounding box center [882, 200] width 89 height 15
click at [1046, 150] on mat-icon "Open calendar" at bounding box center [1050, 156] width 18 height 18
click at [1033, 385] on span "27" at bounding box center [1035, 393] width 26 height 26
type input "27/08/2025"
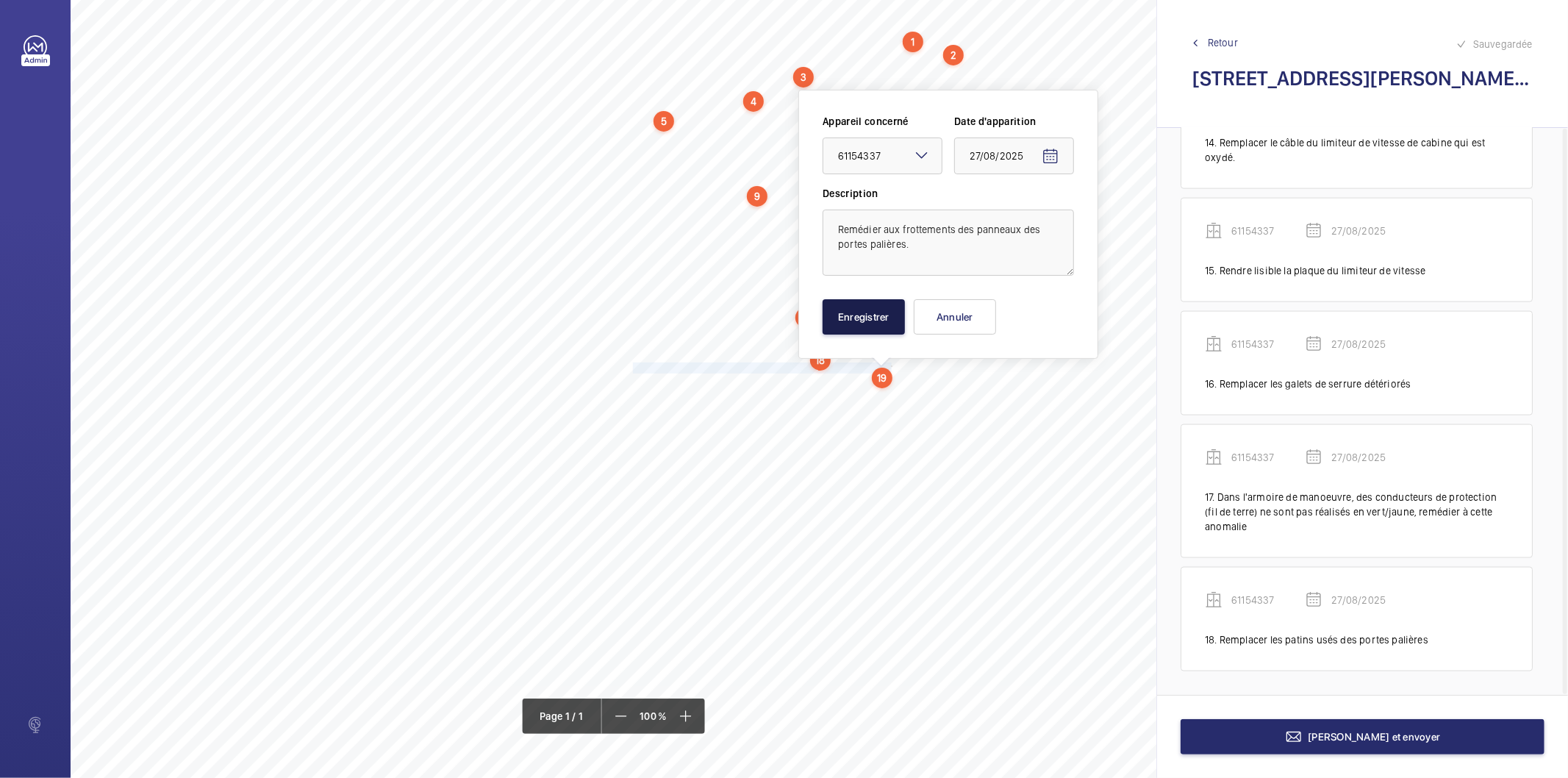
click at [848, 325] on button "Enregistrer" at bounding box center [864, 317] width 82 height 35
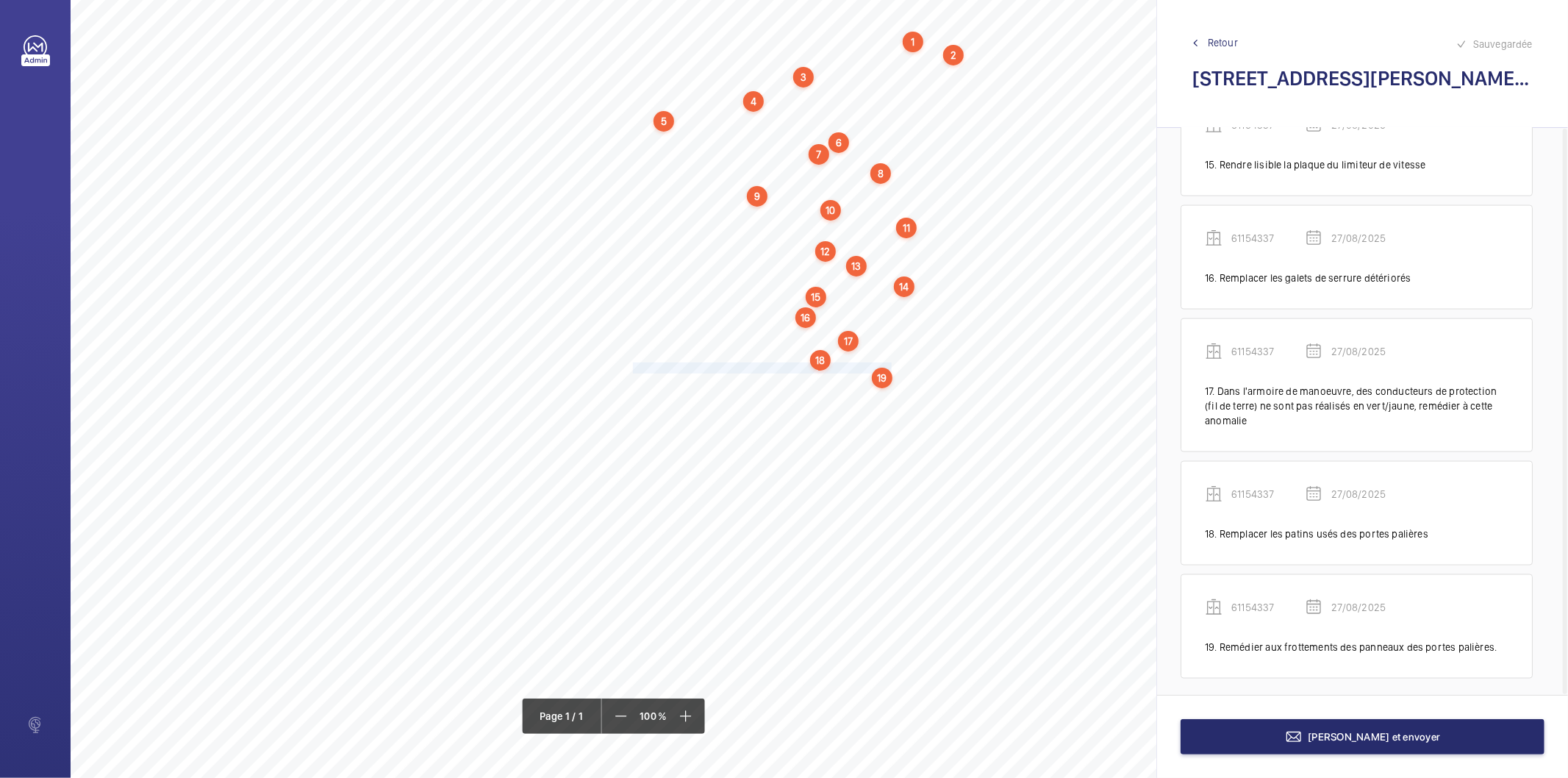
scroll to position [1772, 0]
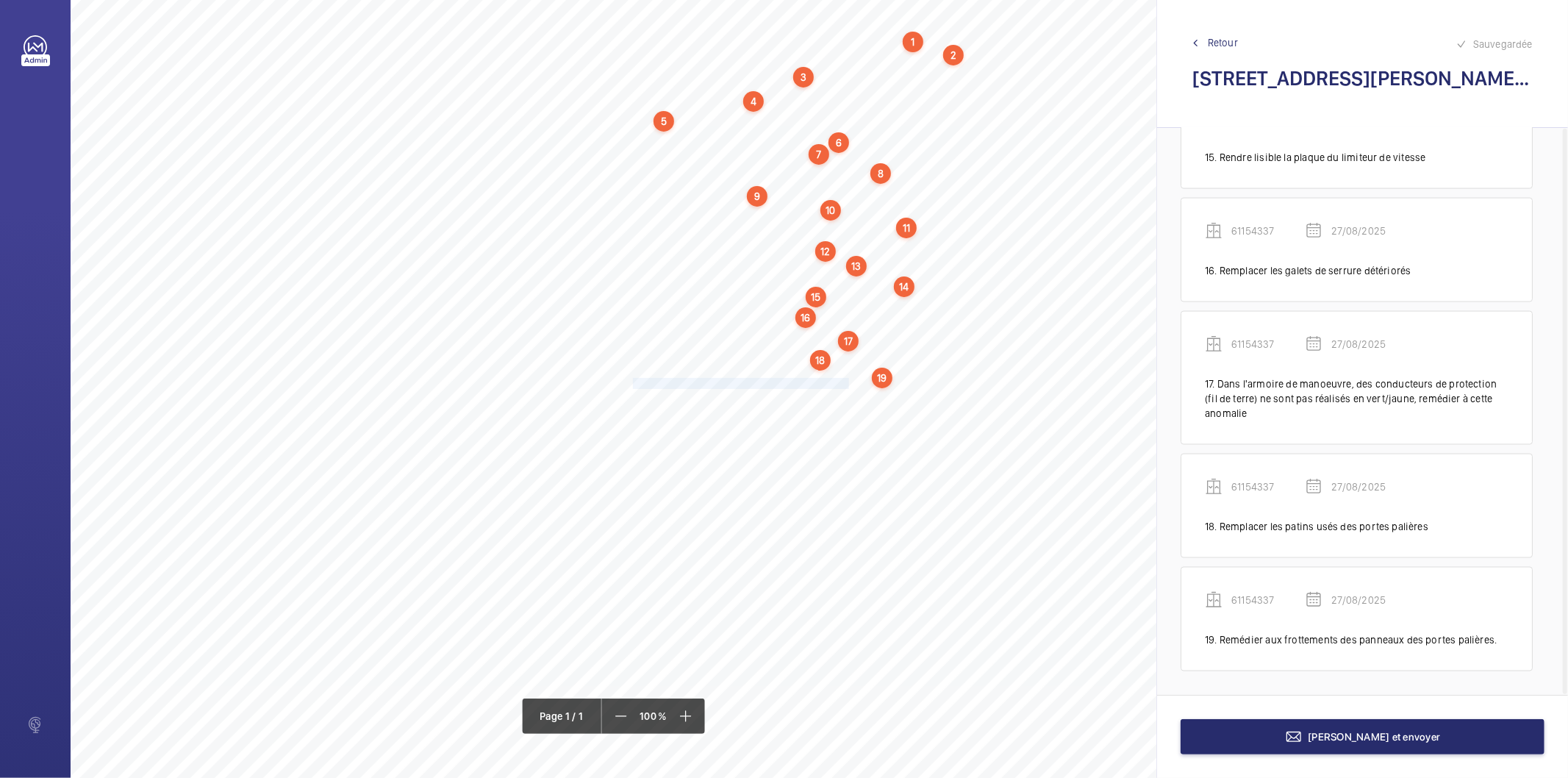
drag, startPoint x: 634, startPoint y: 381, endPoint x: 847, endPoint y: 383, distance: 213.0
click at [847, 383] on span "Nettoyer le fond de cuvette et tous les accessoires." at bounding box center [741, 383] width 216 height 10
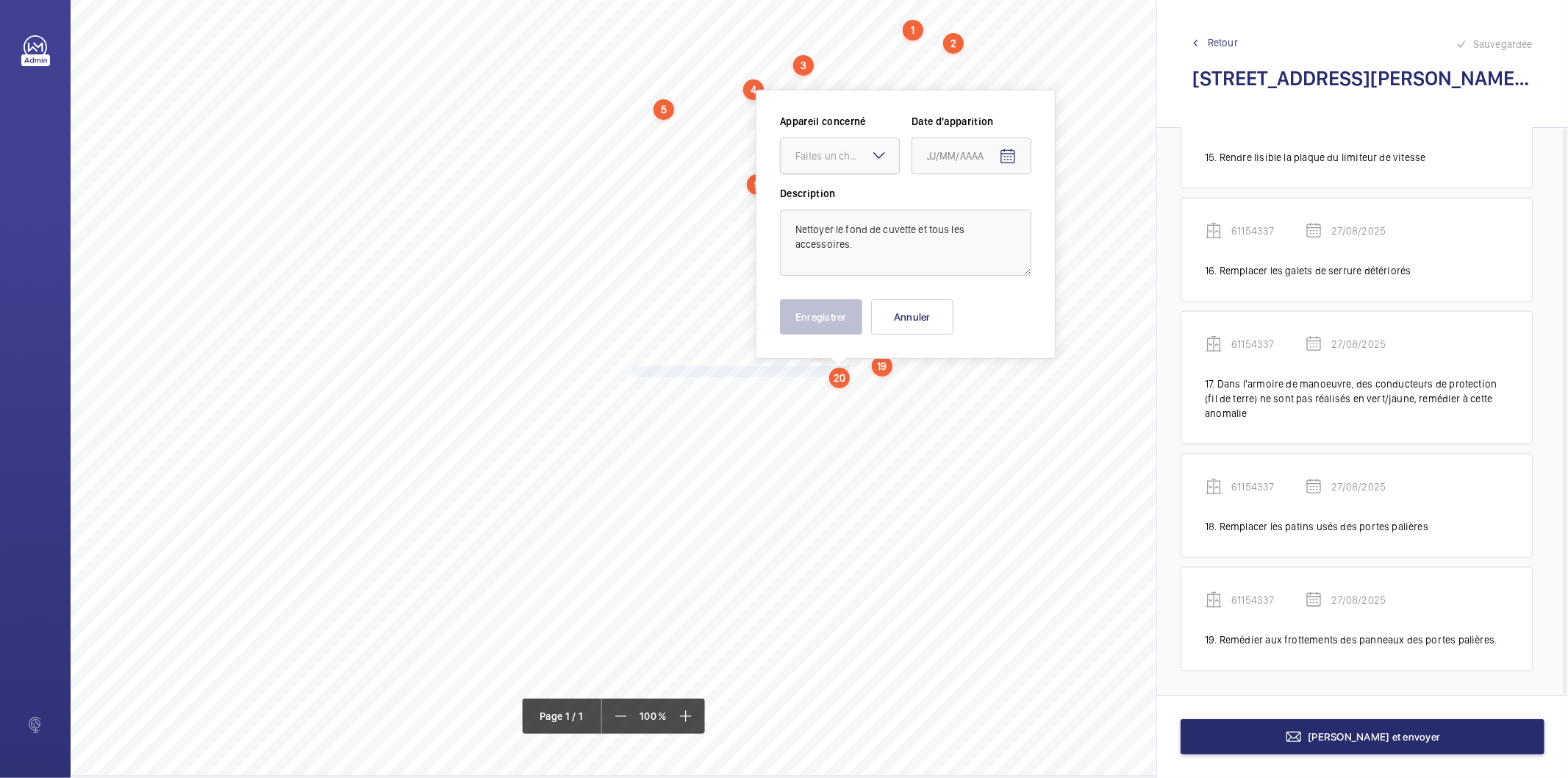
click at [842, 160] on div "Faites un choix" at bounding box center [848, 155] width 104 height 15
click at [828, 197] on span "61154337" at bounding box center [840, 200] width 89 height 15
click at [1008, 150] on mat-icon "Open calendar" at bounding box center [1008, 156] width 18 height 18
click at [1001, 392] on span "27" at bounding box center [992, 393] width 26 height 26
type input "27/08/2025"
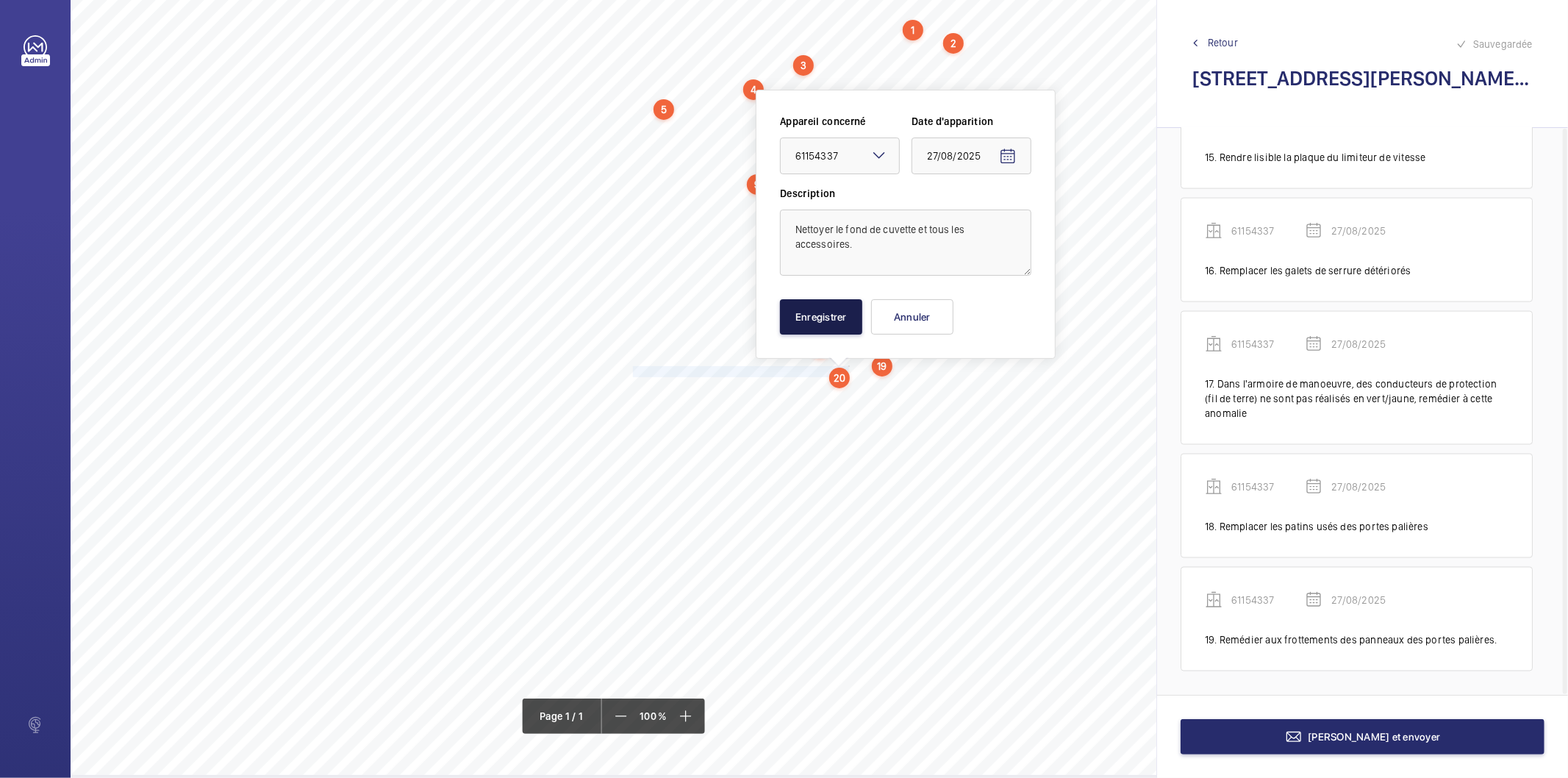
click at [851, 332] on button "Enregistrer" at bounding box center [821, 317] width 82 height 35
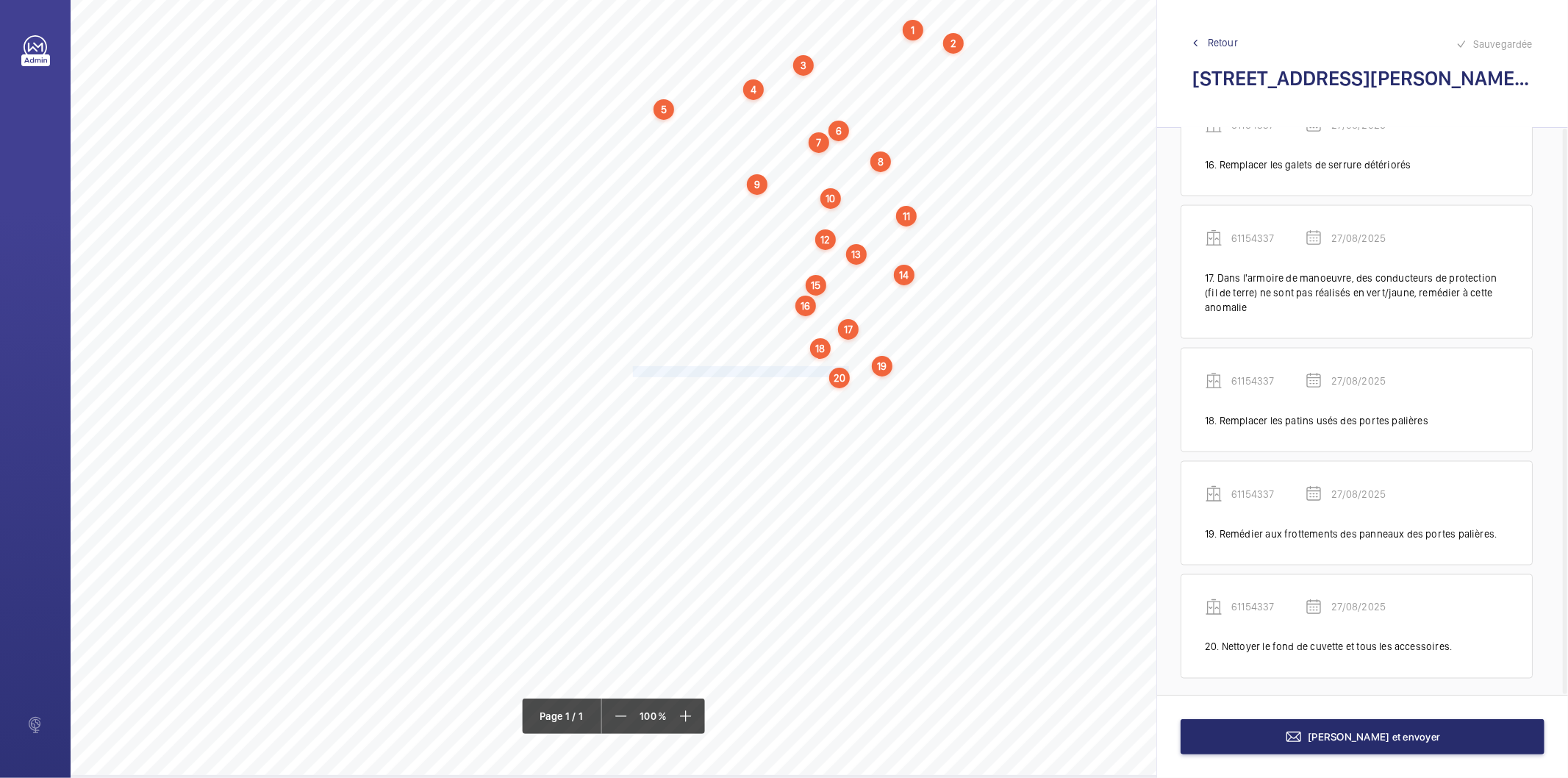
scroll to position [1884, 0]
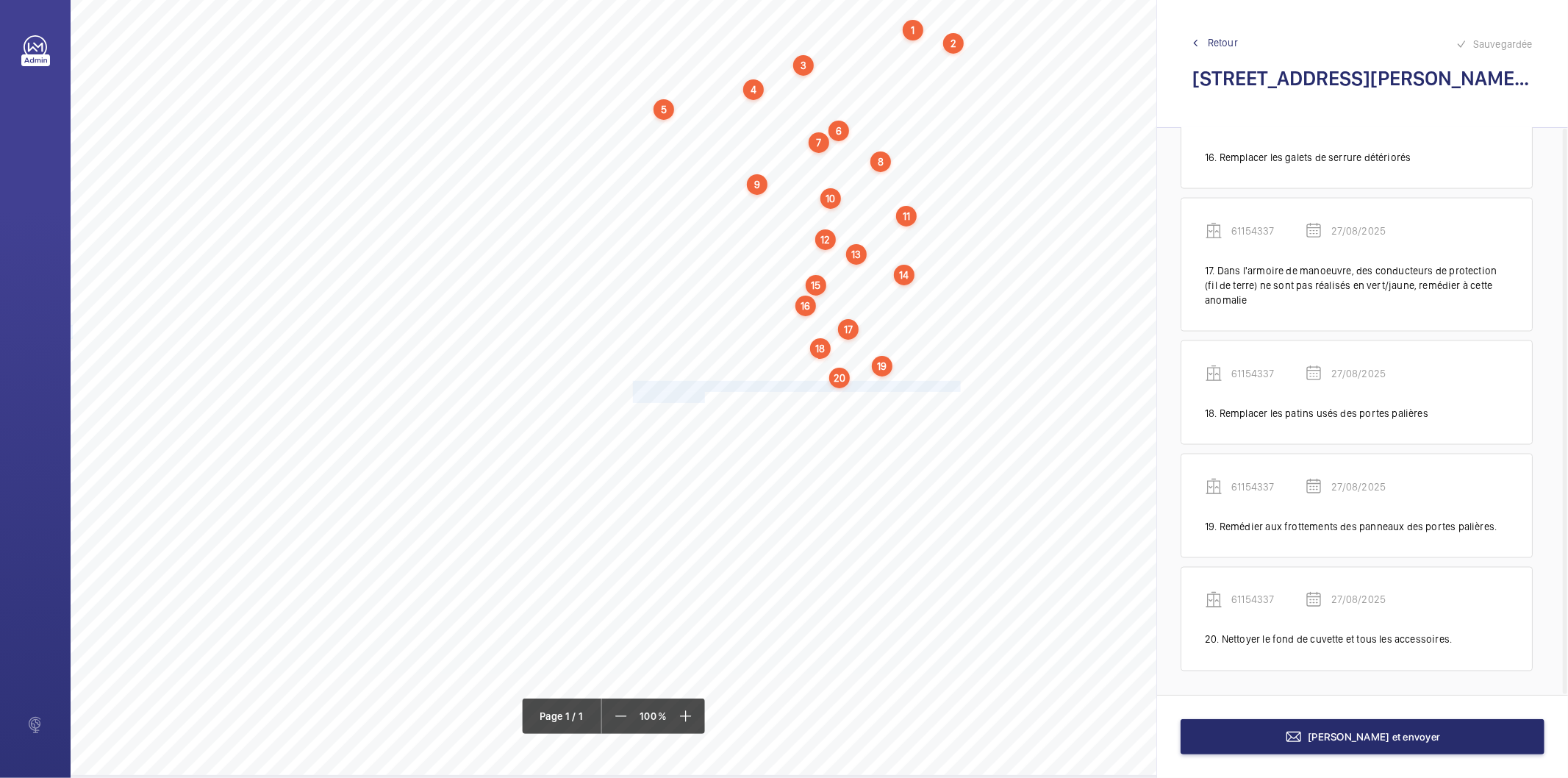
drag, startPoint x: 633, startPoint y: 385, endPoint x: 704, endPoint y: 392, distance: 71.3
click at [704, 392] on div "Nom du site Numéro appareil WM Réserve [STREET_ADDRESS] 76226224 Rendre démonta…" at bounding box center [654, 362] width 1168 height 824
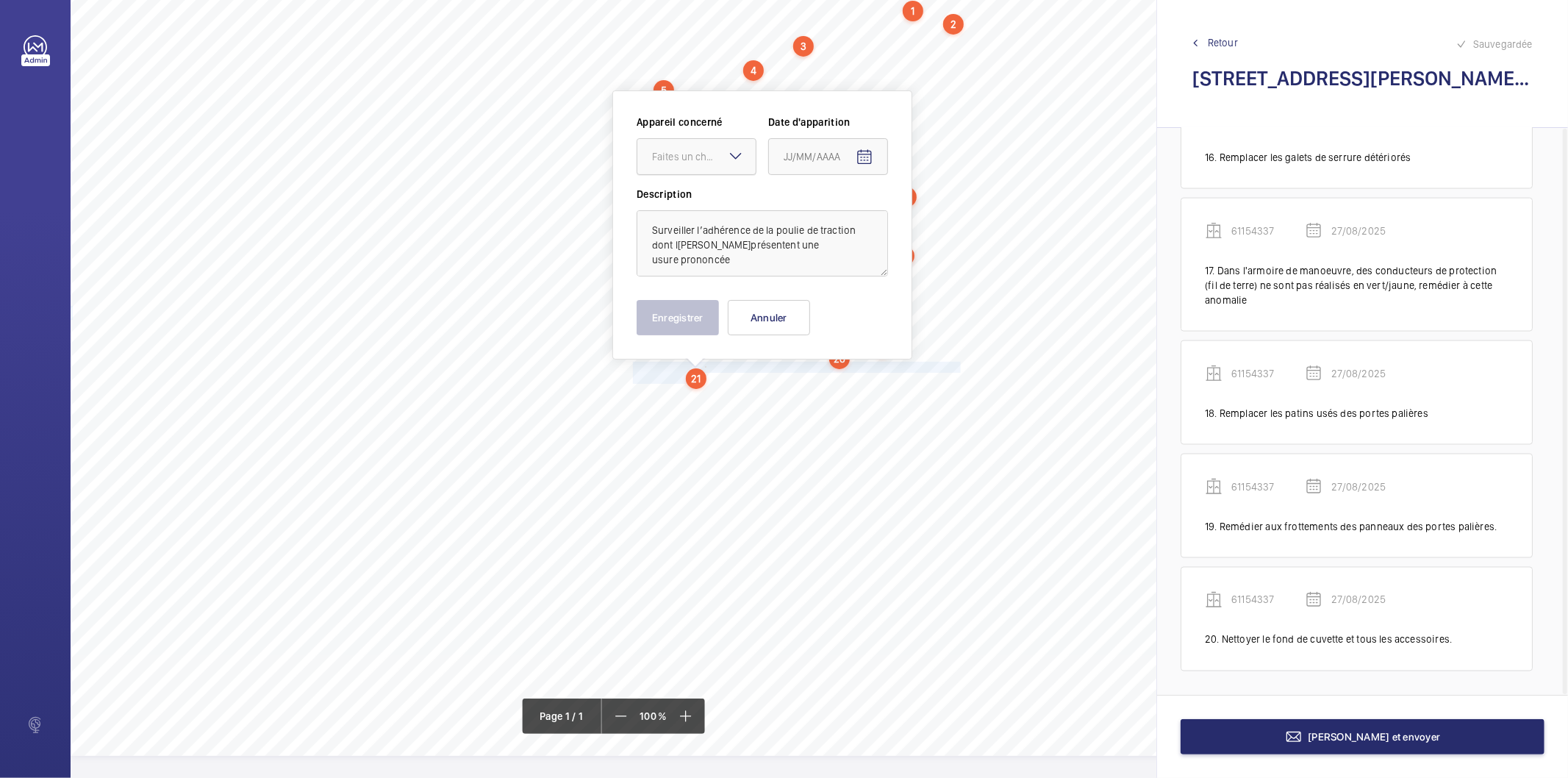
click at [705, 161] on div "Faites un choix" at bounding box center [704, 156] width 104 height 15
click at [690, 203] on span "61154337" at bounding box center [696, 201] width 89 height 15
click at [864, 156] on mat-icon "Open calendar" at bounding box center [864, 157] width 18 height 18
click at [851, 392] on span "27" at bounding box center [848, 393] width 26 height 26
type input "27/08/2025"
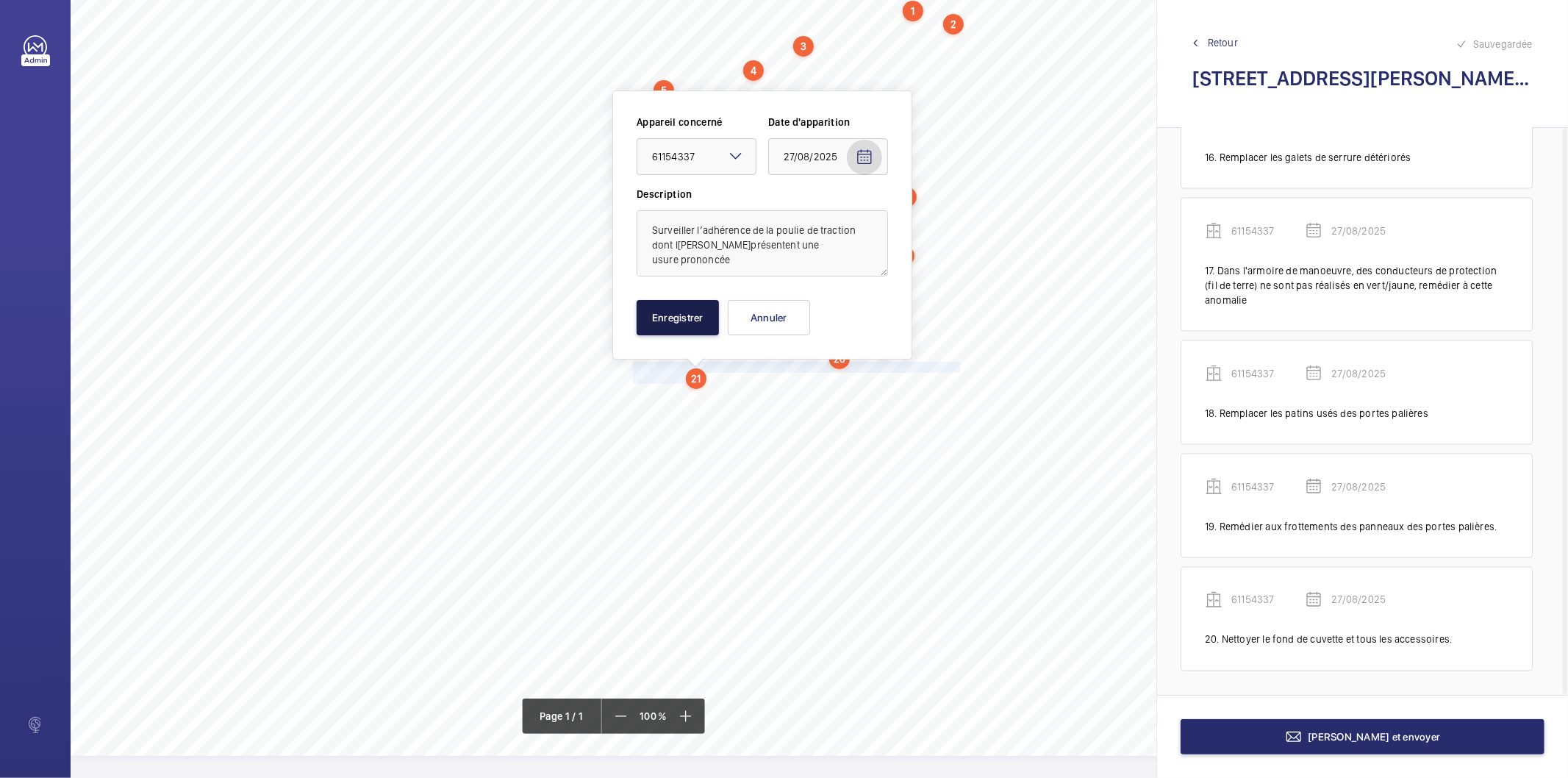
click at [678, 320] on button "Enregistrer" at bounding box center [678, 318] width 82 height 35
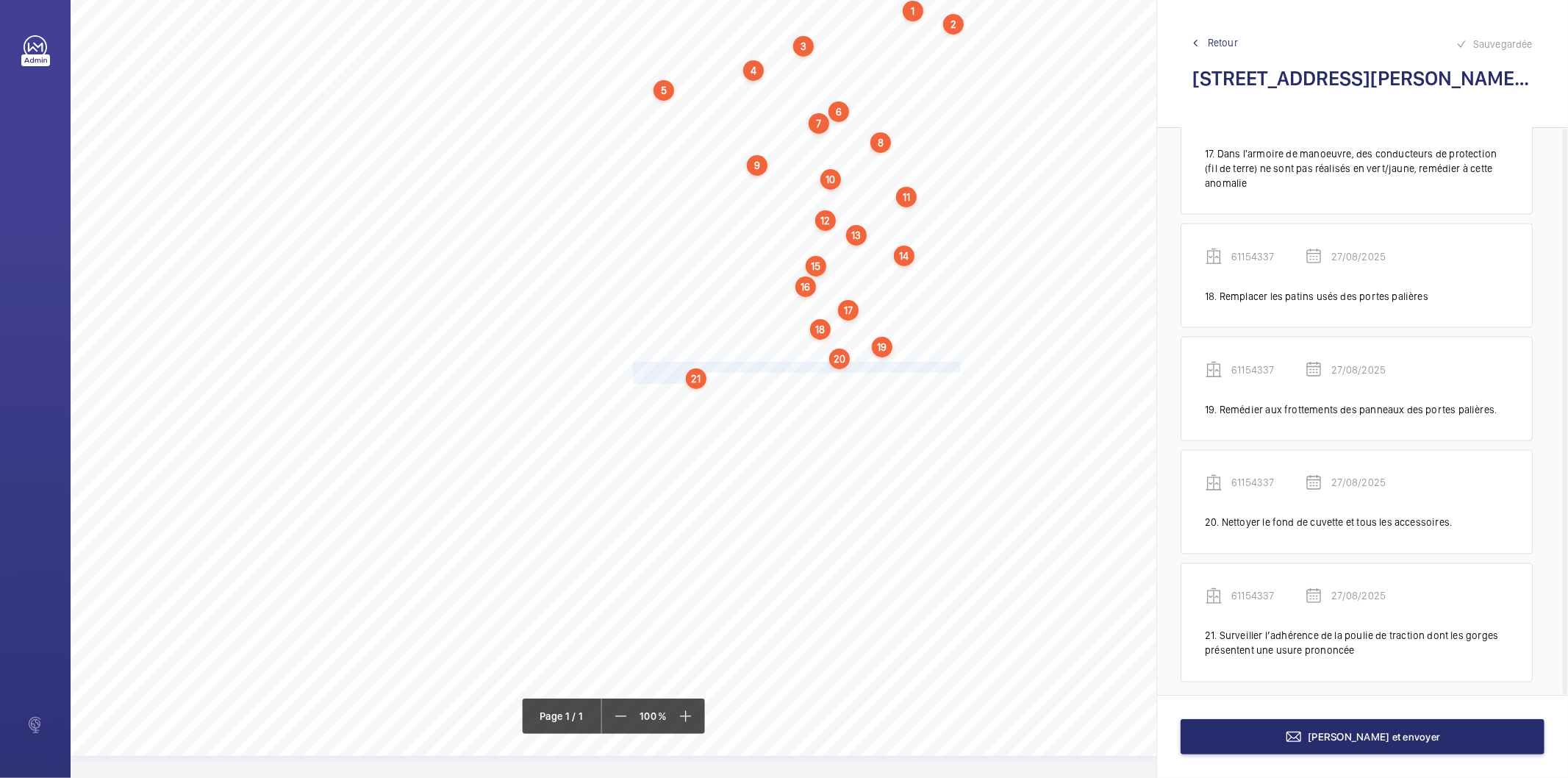
scroll to position [2012, 0]
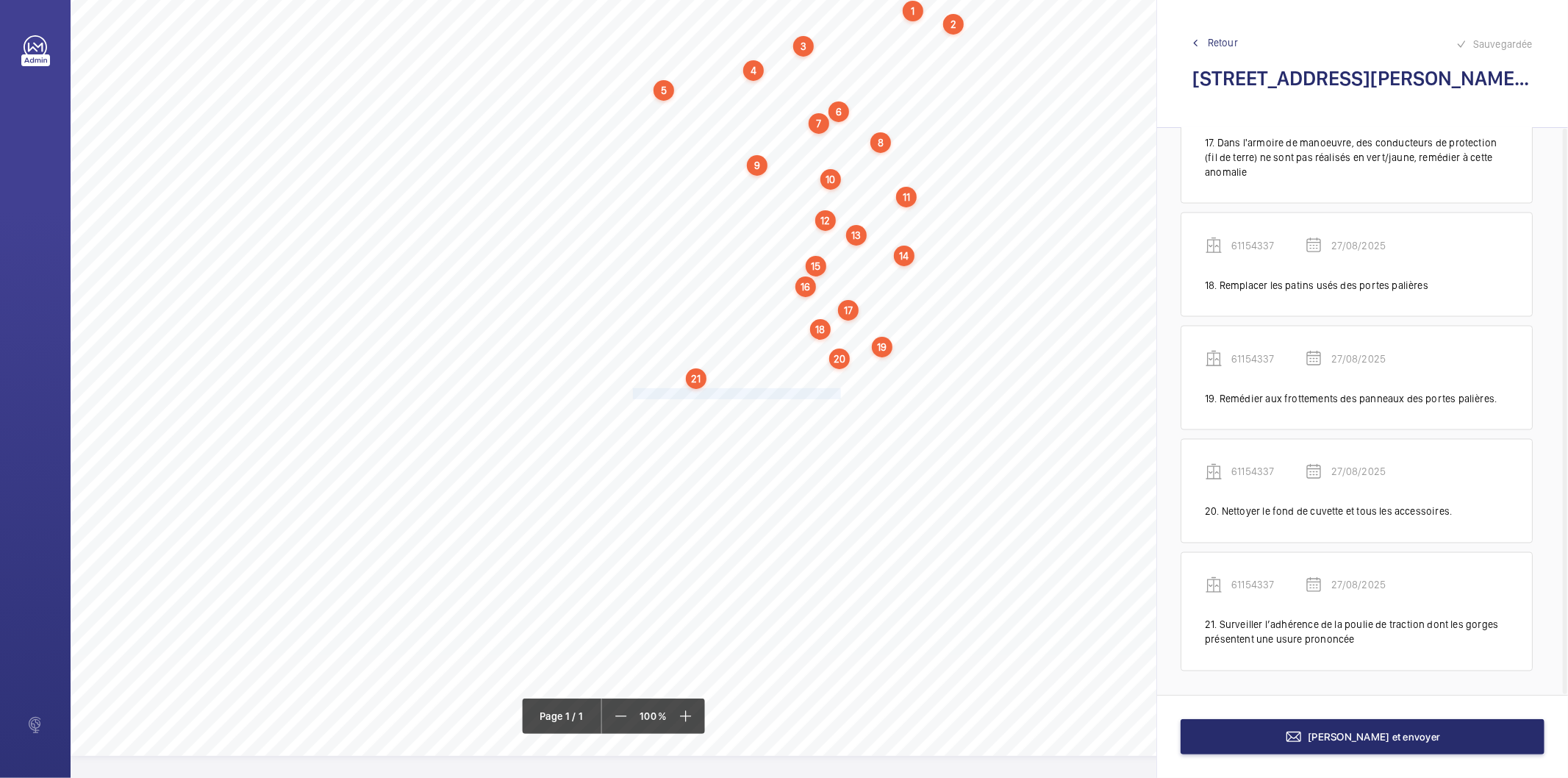
drag, startPoint x: 633, startPoint y: 395, endPoint x: 831, endPoint y: 398, distance: 198.0
click at [831, 398] on div "Nom du site Numéro appareil WM Réserve [STREET_ADDRESS] 76226224 Rendre démonta…" at bounding box center [654, 343] width 1168 height 824
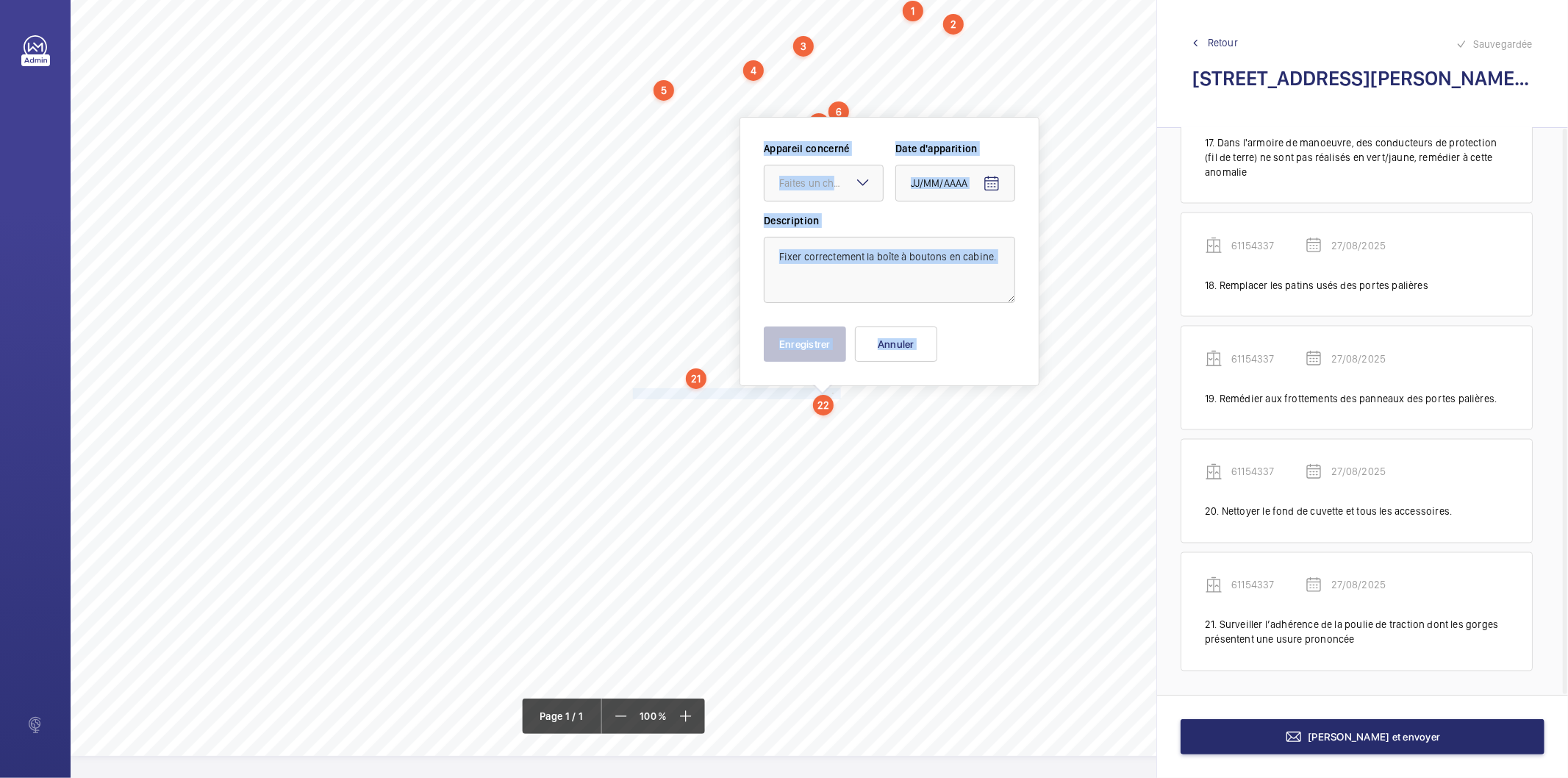
scroll to position [104, 0]
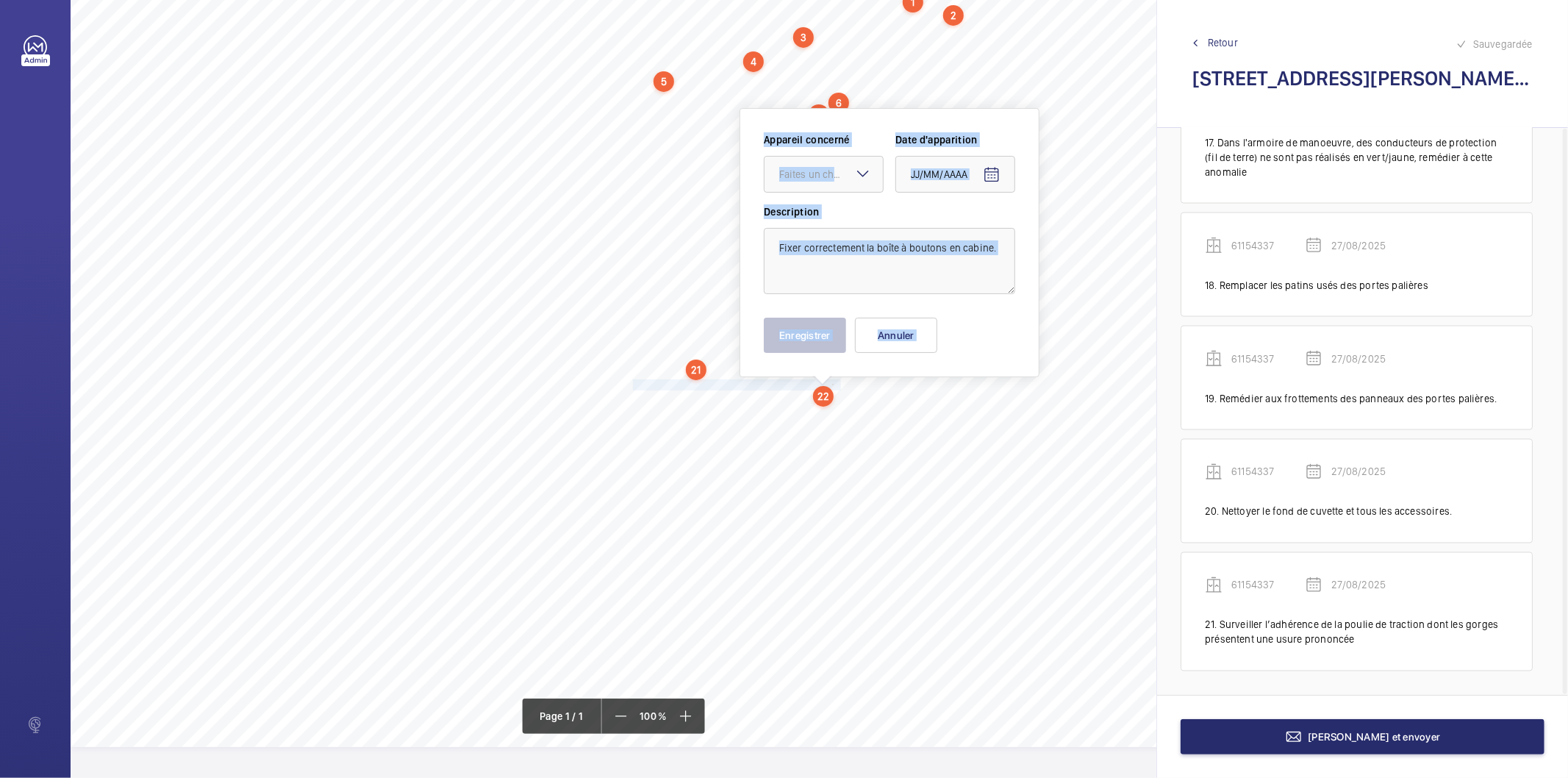
click at [844, 211] on label "Description" at bounding box center [890, 211] width 252 height 15
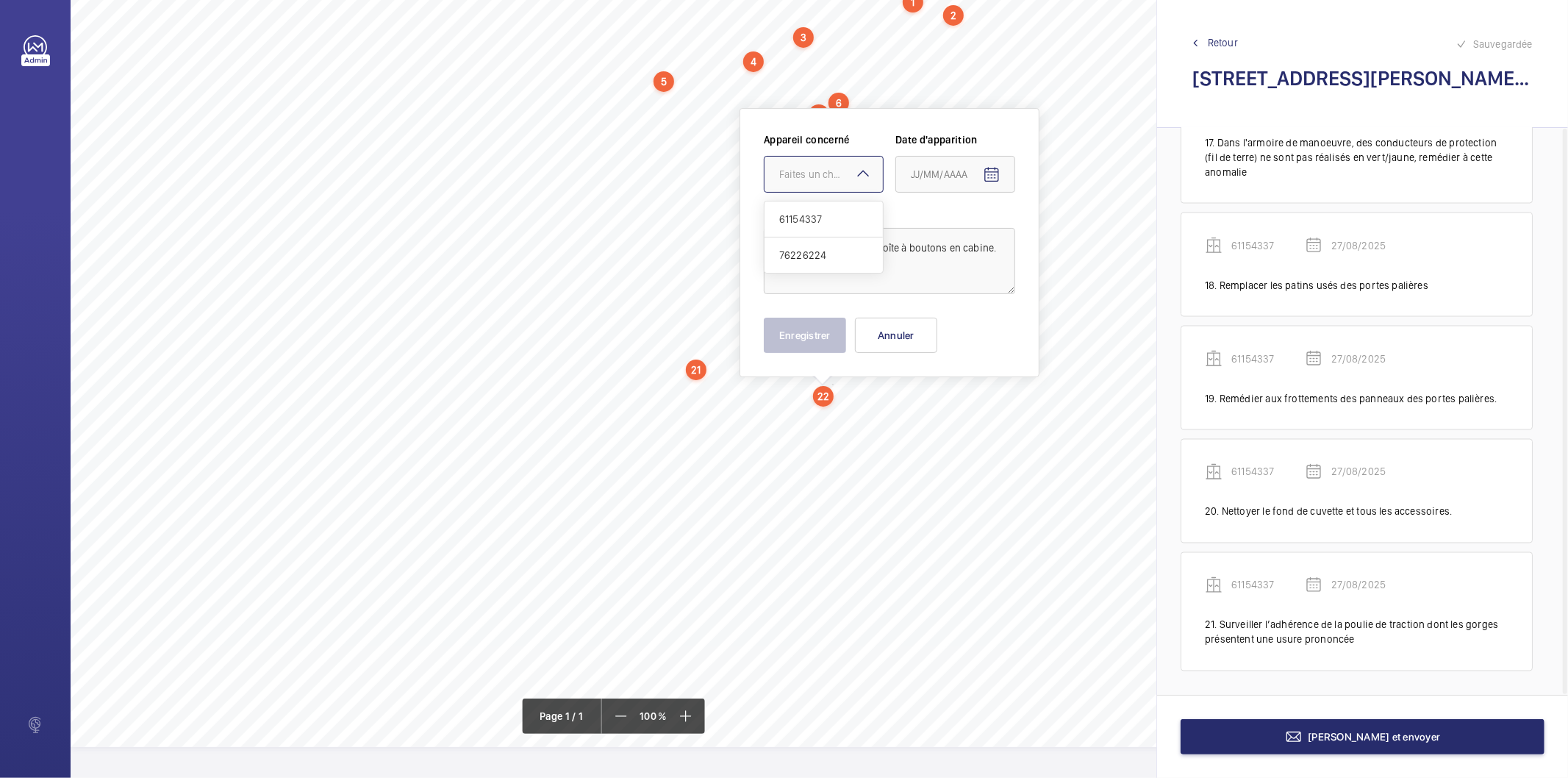
click at [856, 173] on mat-icon at bounding box center [863, 174] width 18 height 18
click at [810, 218] on span "61154337" at bounding box center [823, 218] width 89 height 15
click at [989, 173] on mat-icon "Open calendar" at bounding box center [992, 175] width 18 height 18
click at [975, 411] on span "27" at bounding box center [976, 409] width 26 height 26
type input "27/08/2025"
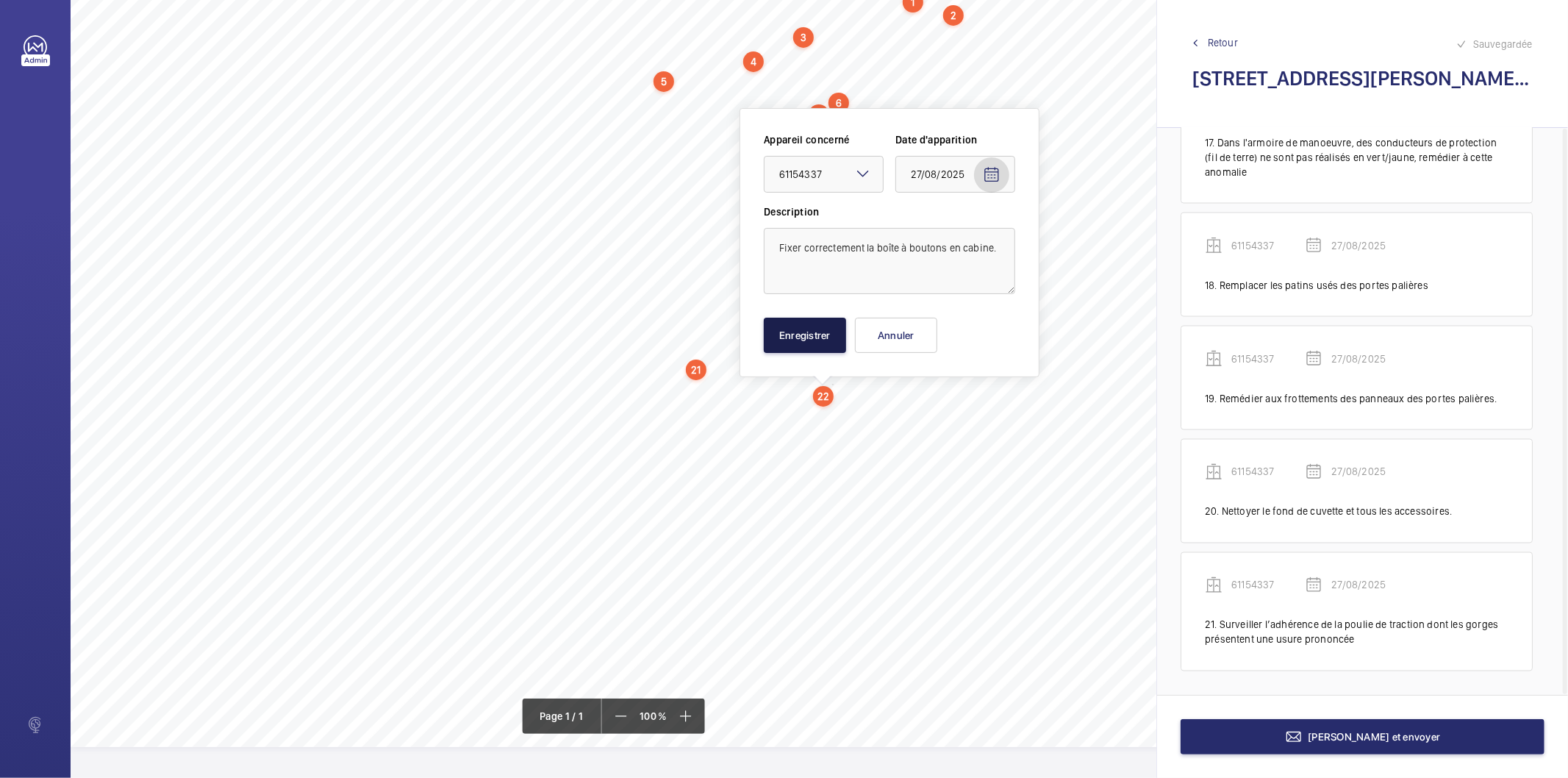
click at [828, 328] on button "Enregistrer" at bounding box center [805, 335] width 82 height 35
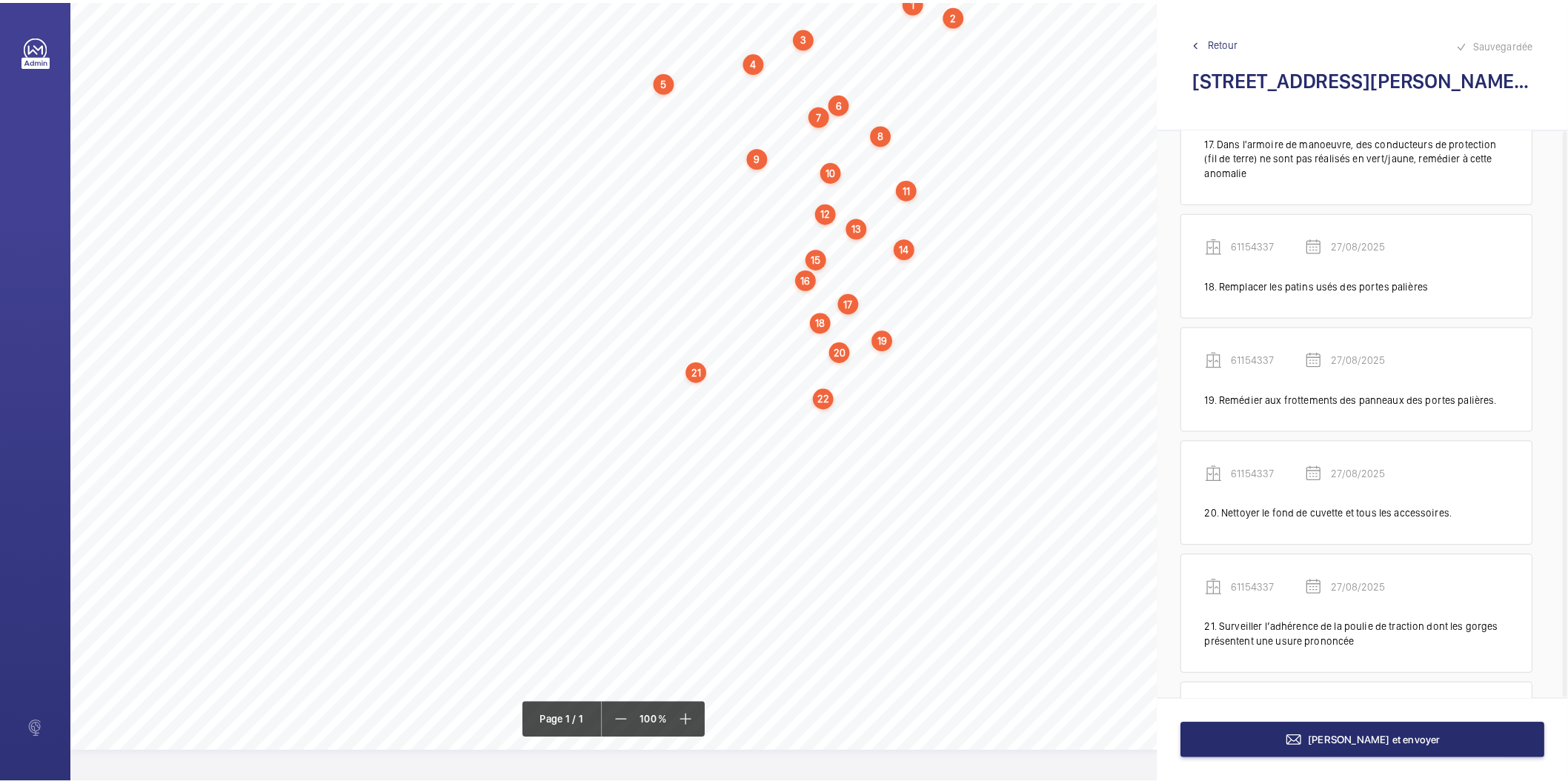
scroll to position [2143, 0]
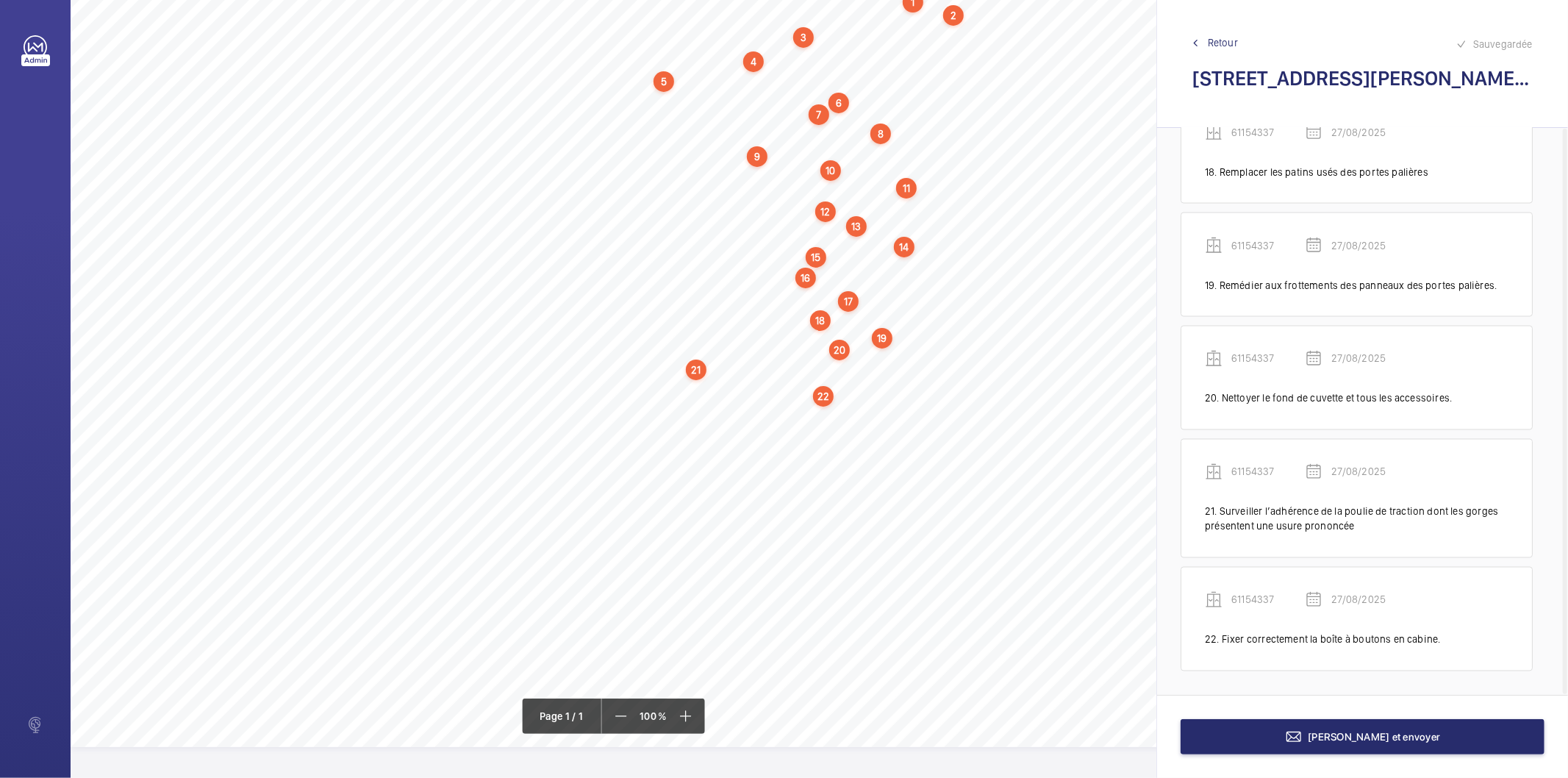
click at [827, 386] on div "22" at bounding box center [823, 396] width 20 height 20
click at [787, 270] on div "Appareil concerné 61154337" at bounding box center [827, 272] width 125 height 39
click at [783, 282] on div "61154337" at bounding box center [827, 283] width 125 height 15
copy div "61154337"
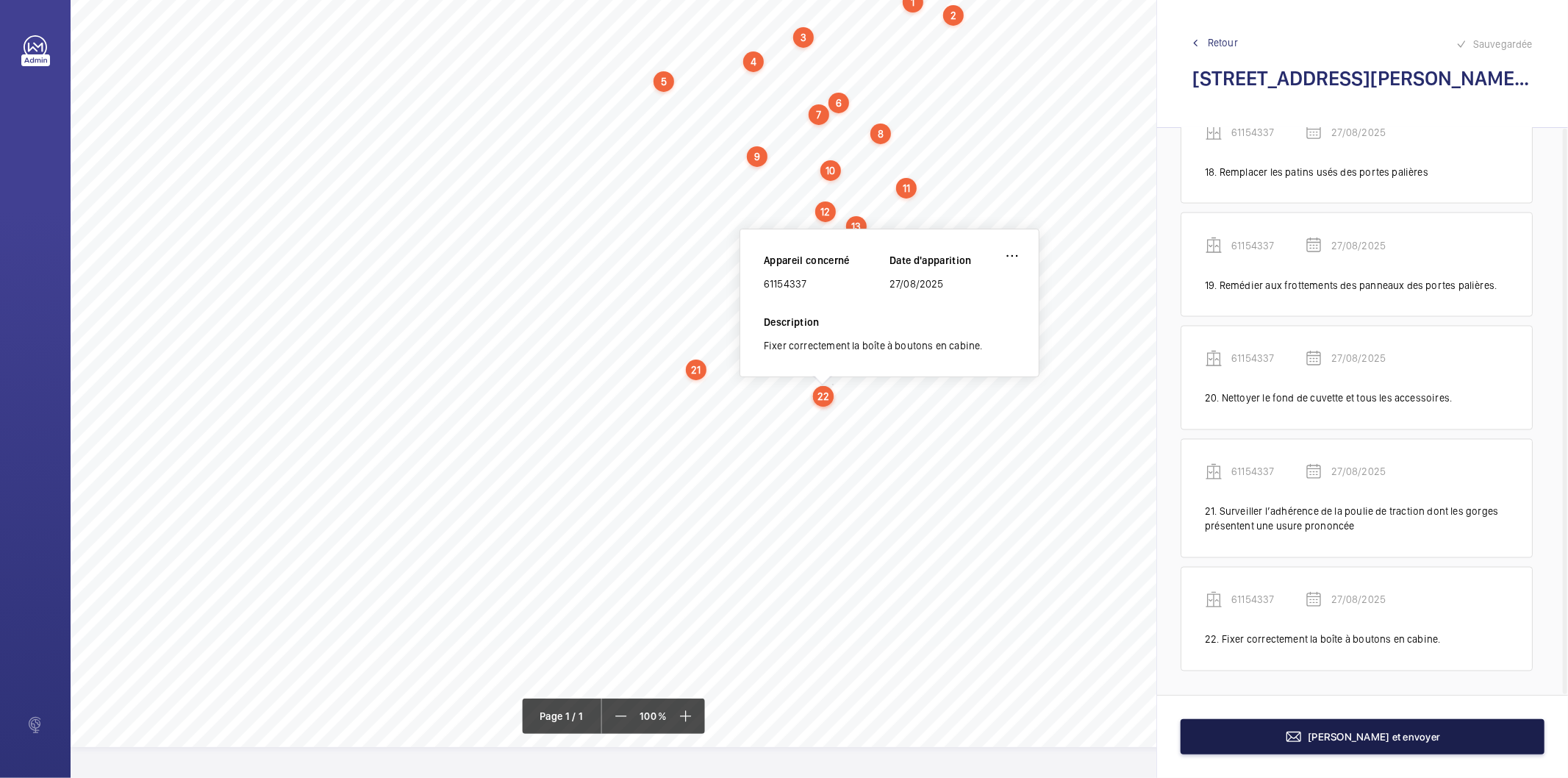
click at [1244, 742] on button "[PERSON_NAME] et envoyer" at bounding box center [1363, 737] width 364 height 35
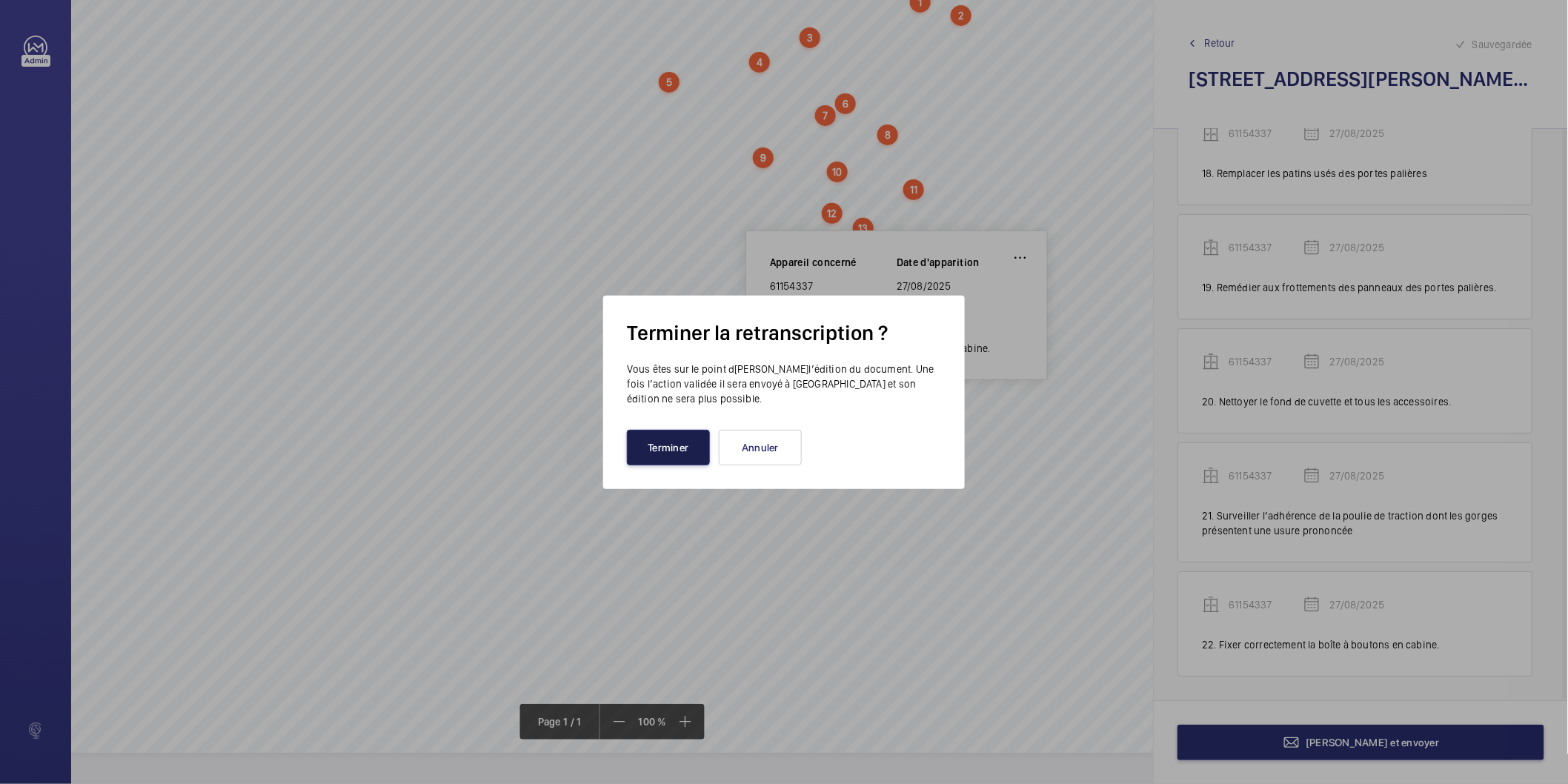
click at [679, 452] on button "Terminer" at bounding box center [669, 447] width 83 height 35
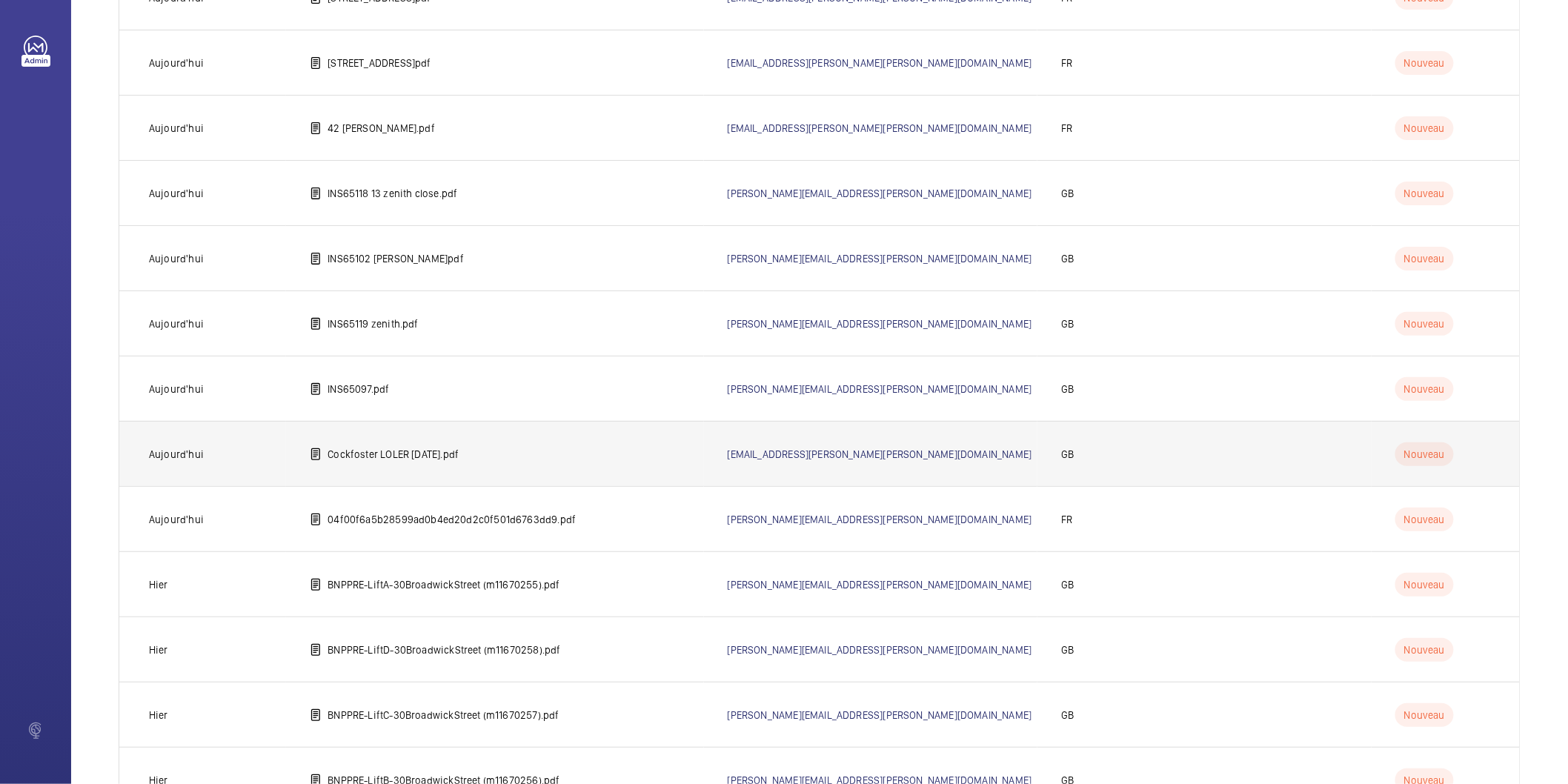
scroll to position [2797, 0]
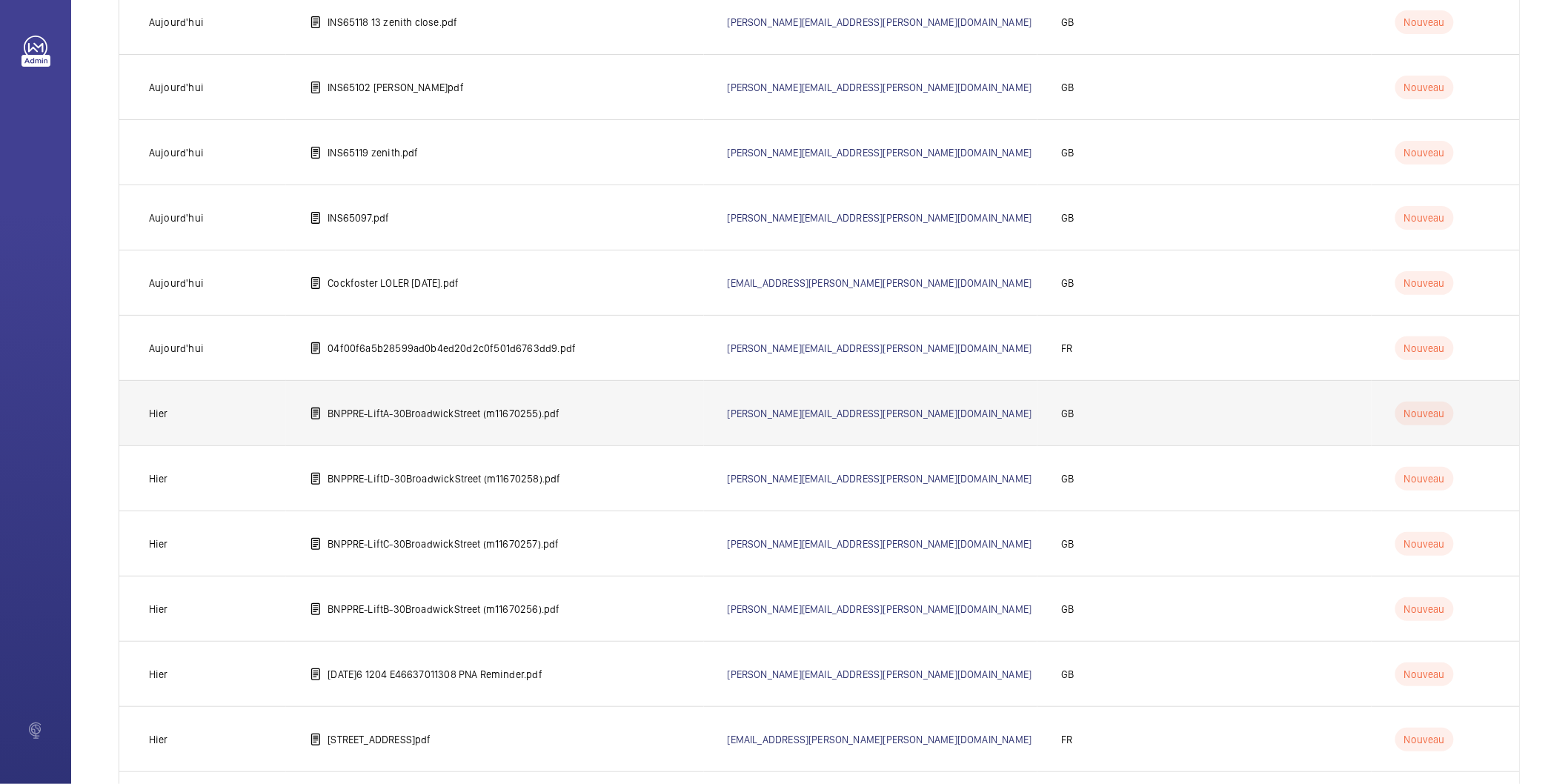
click at [462, 409] on p "BNPPRE-LiftA-30BroadwickStreet (m11670255).pdf" at bounding box center [443, 413] width 232 height 15
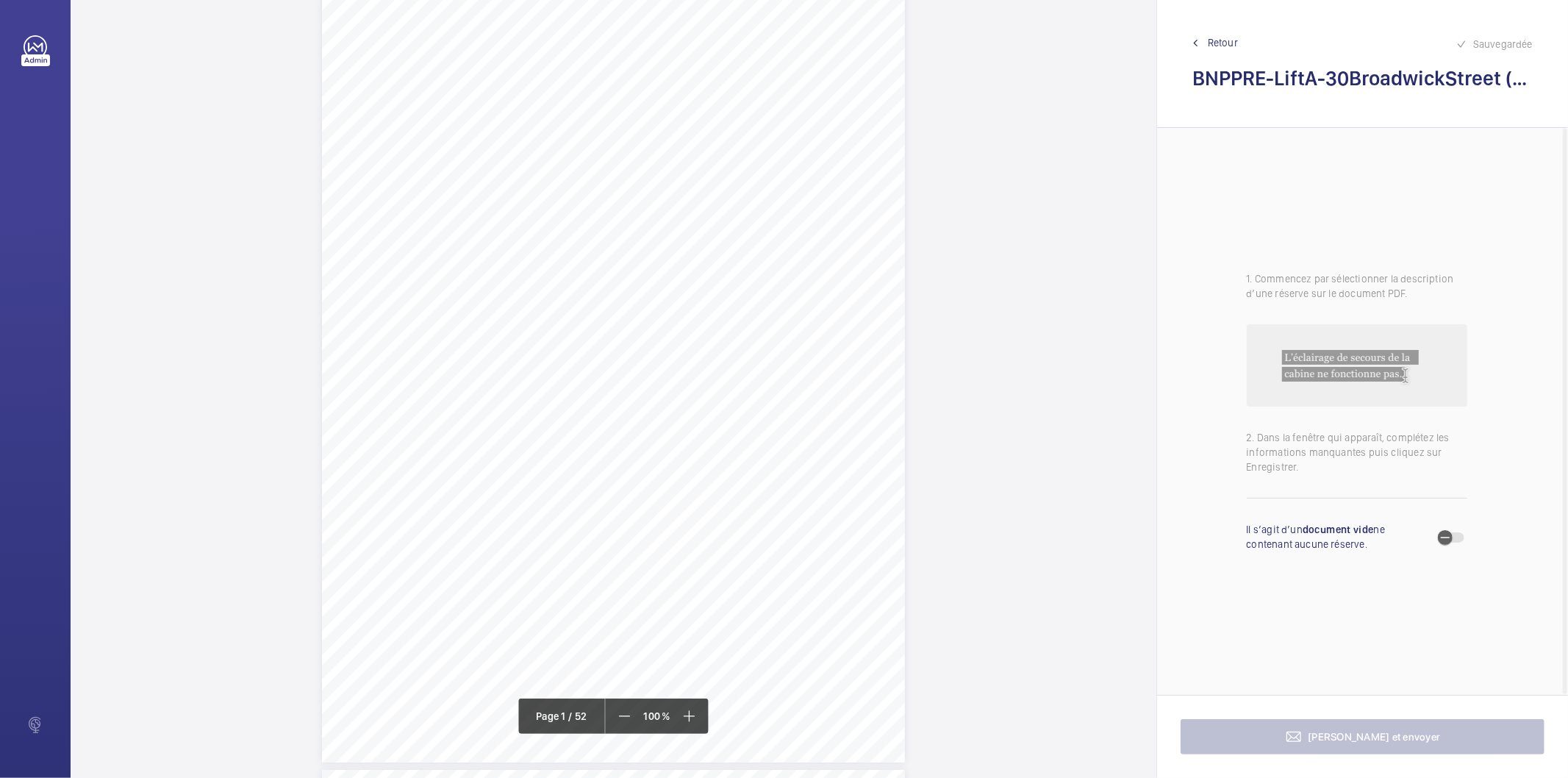
scroll to position [82, 0]
drag, startPoint x: 832, startPoint y: 247, endPoint x: 729, endPoint y: 253, distance: 103.2
click at [729, 253] on div "D2EiPAMS™LiftAudit BNPPRE/LiftA/30BroadwickStreet Complete Flaggeditems 27 R01A…" at bounding box center [613, 354] width 584 height 824
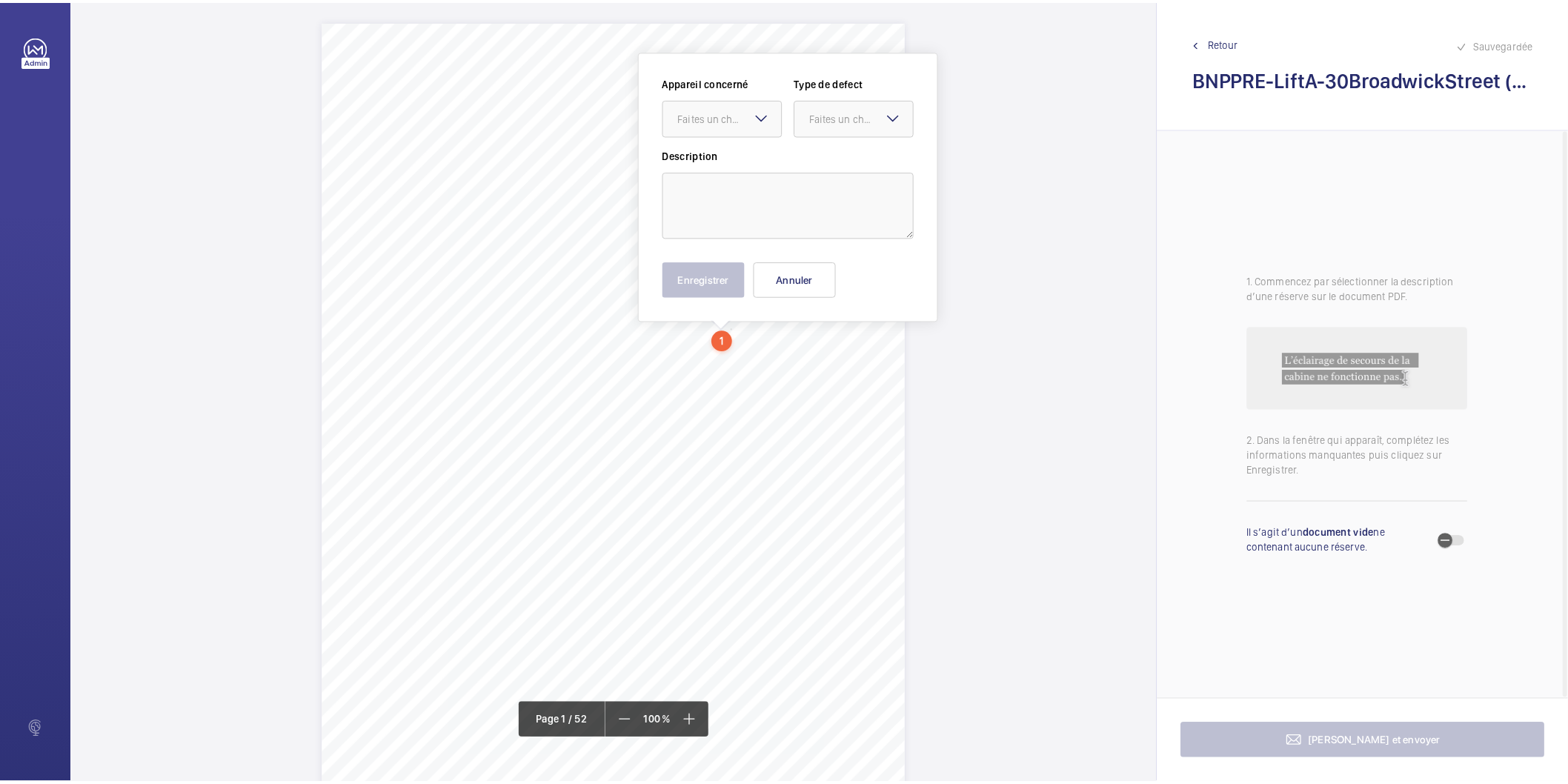
scroll to position [0, 0]
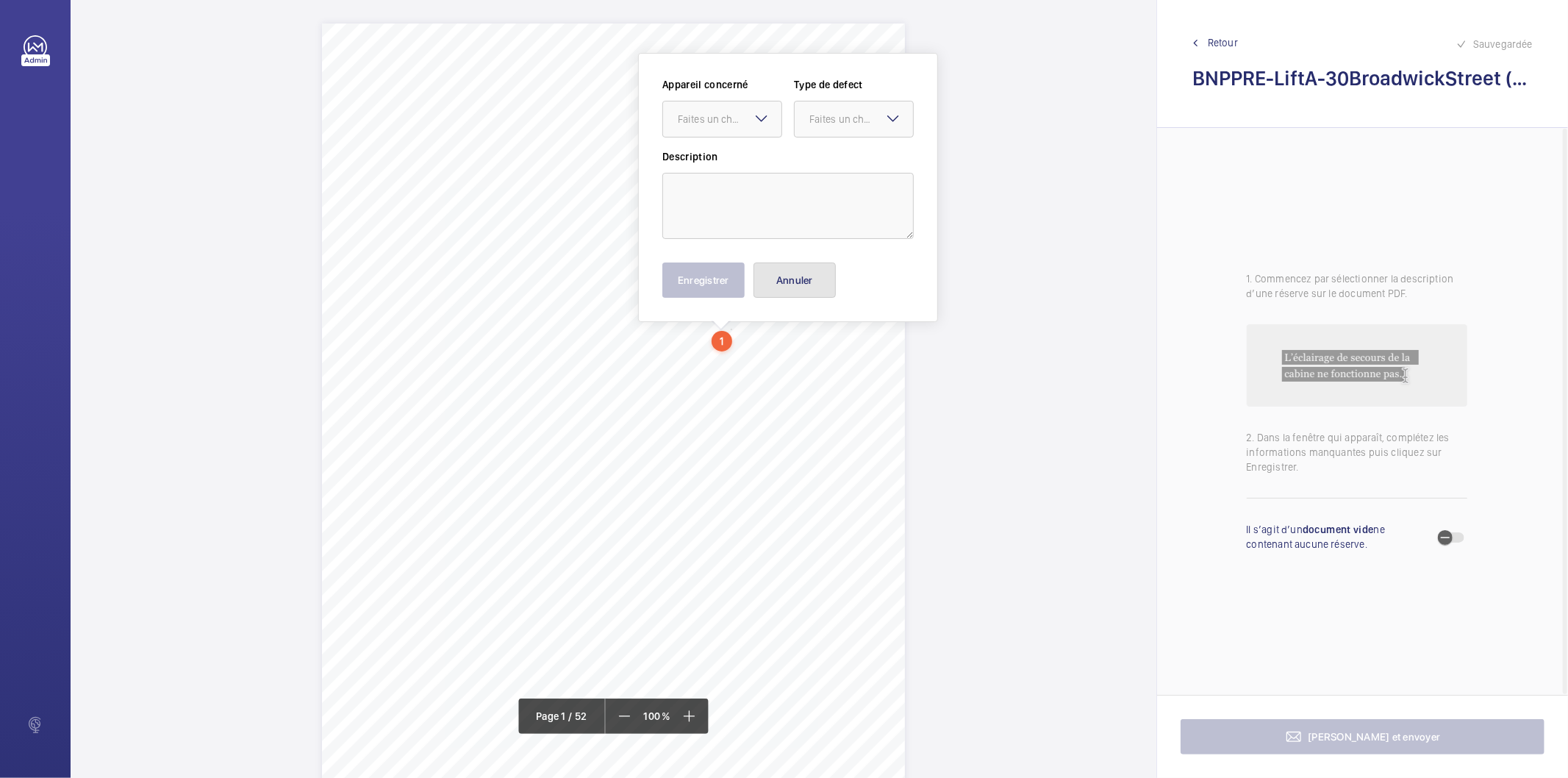
click at [806, 282] on button "Annuler" at bounding box center [795, 280] width 82 height 35
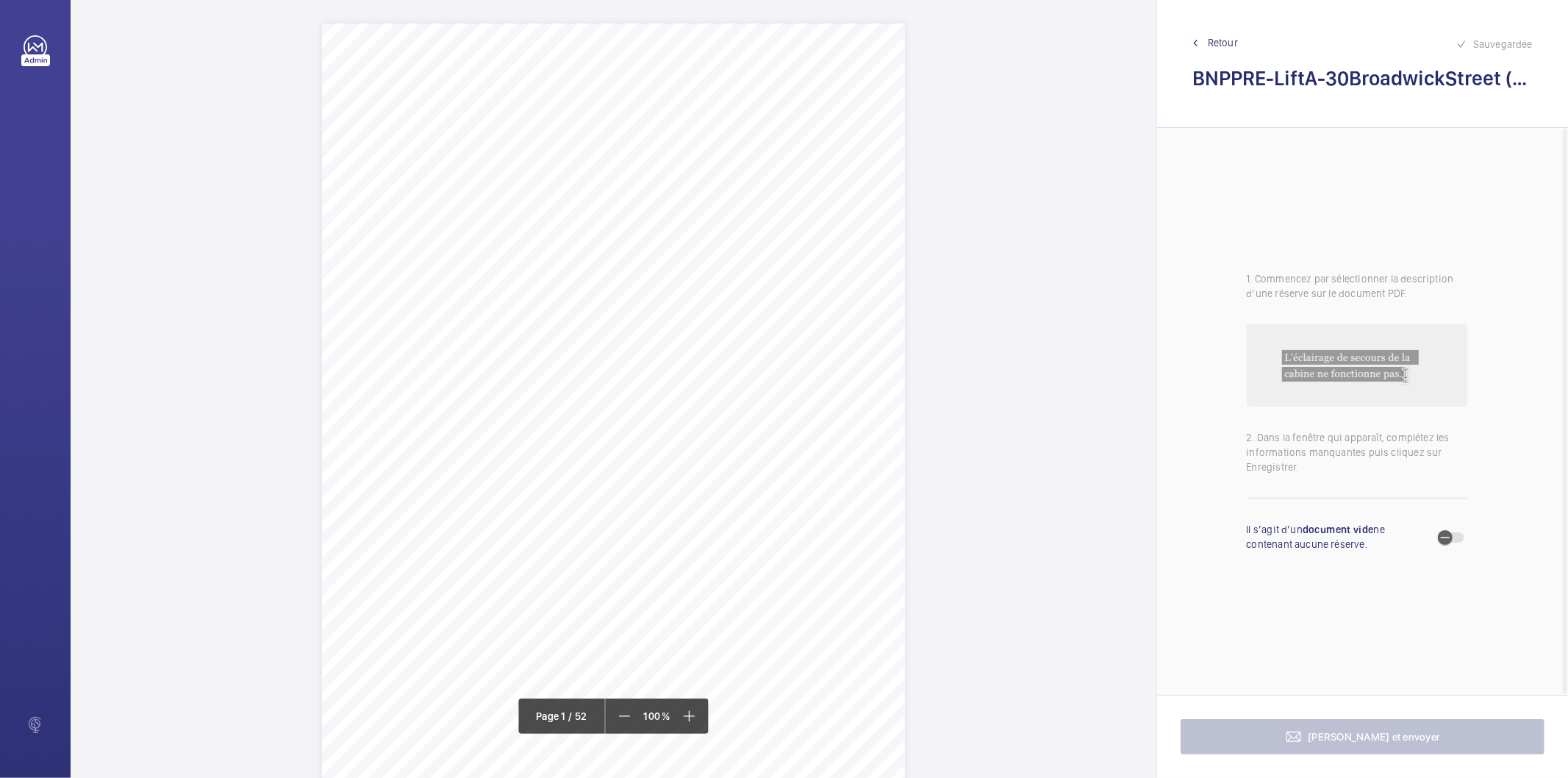
click at [1214, 45] on span "Retour" at bounding box center [1223, 42] width 30 height 15
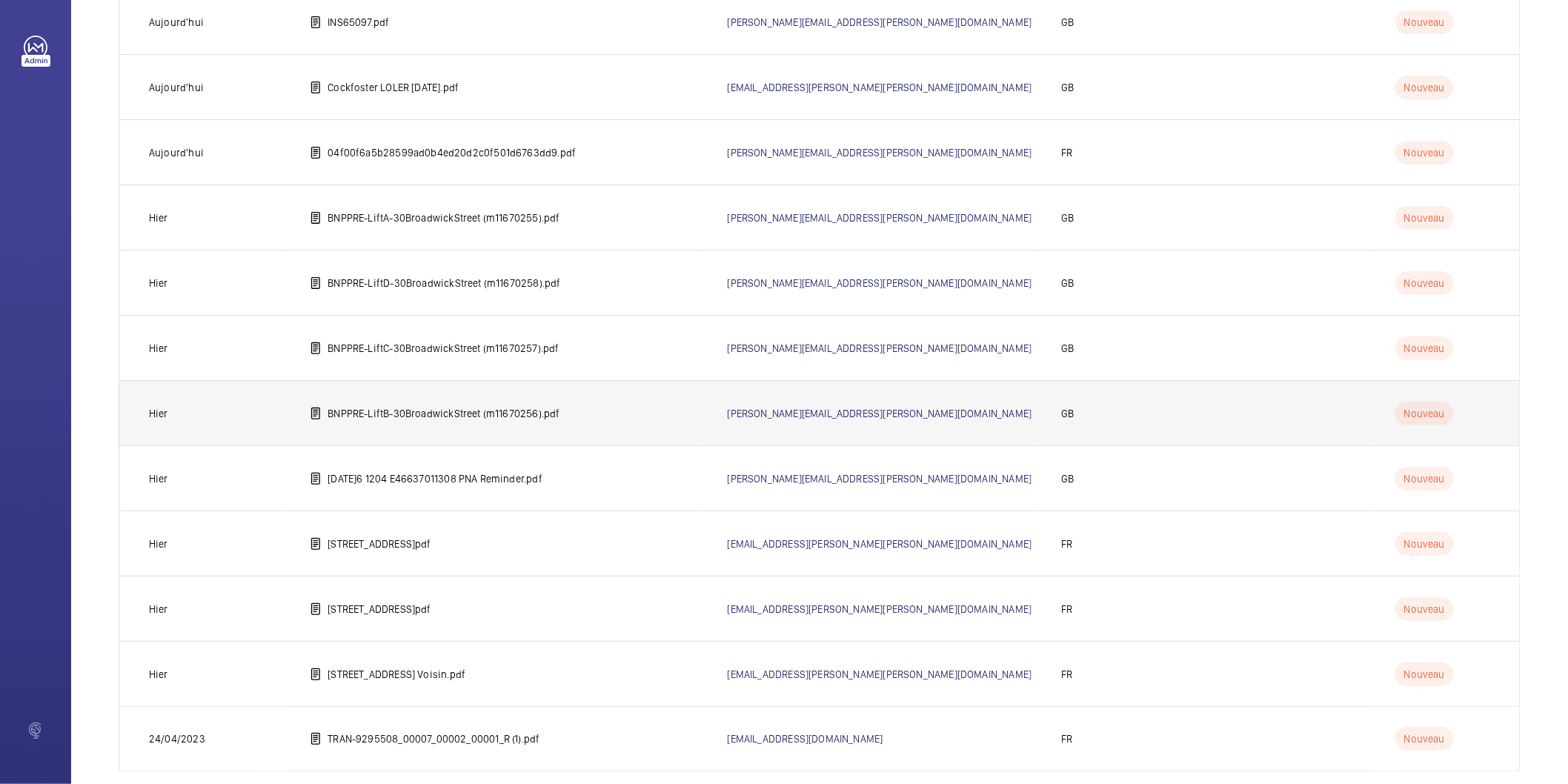
scroll to position [3015, 0]
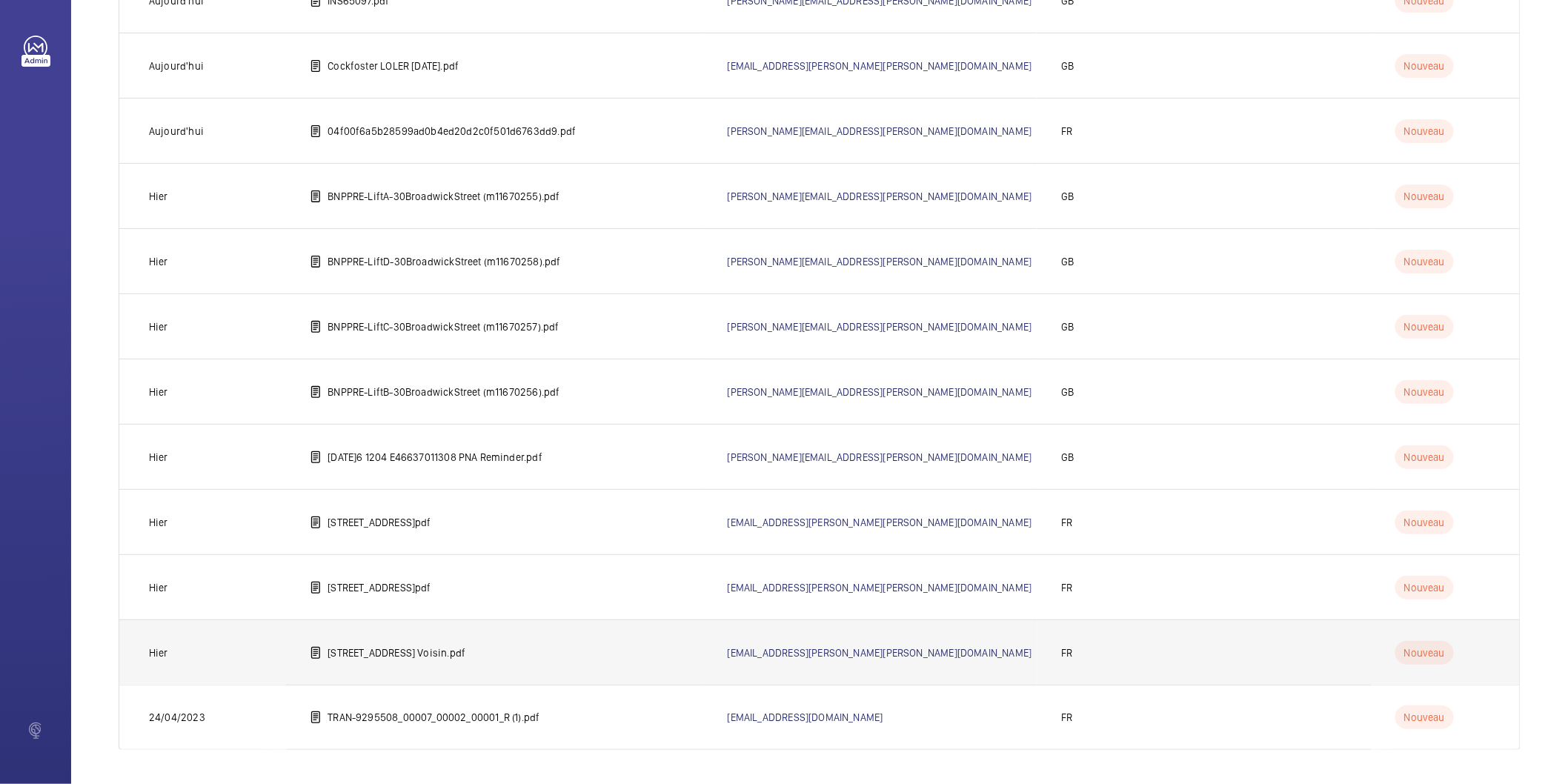
click at [409, 658] on p "[STREET_ADDRESS] Voisin.pdf" at bounding box center [396, 652] width 138 height 15
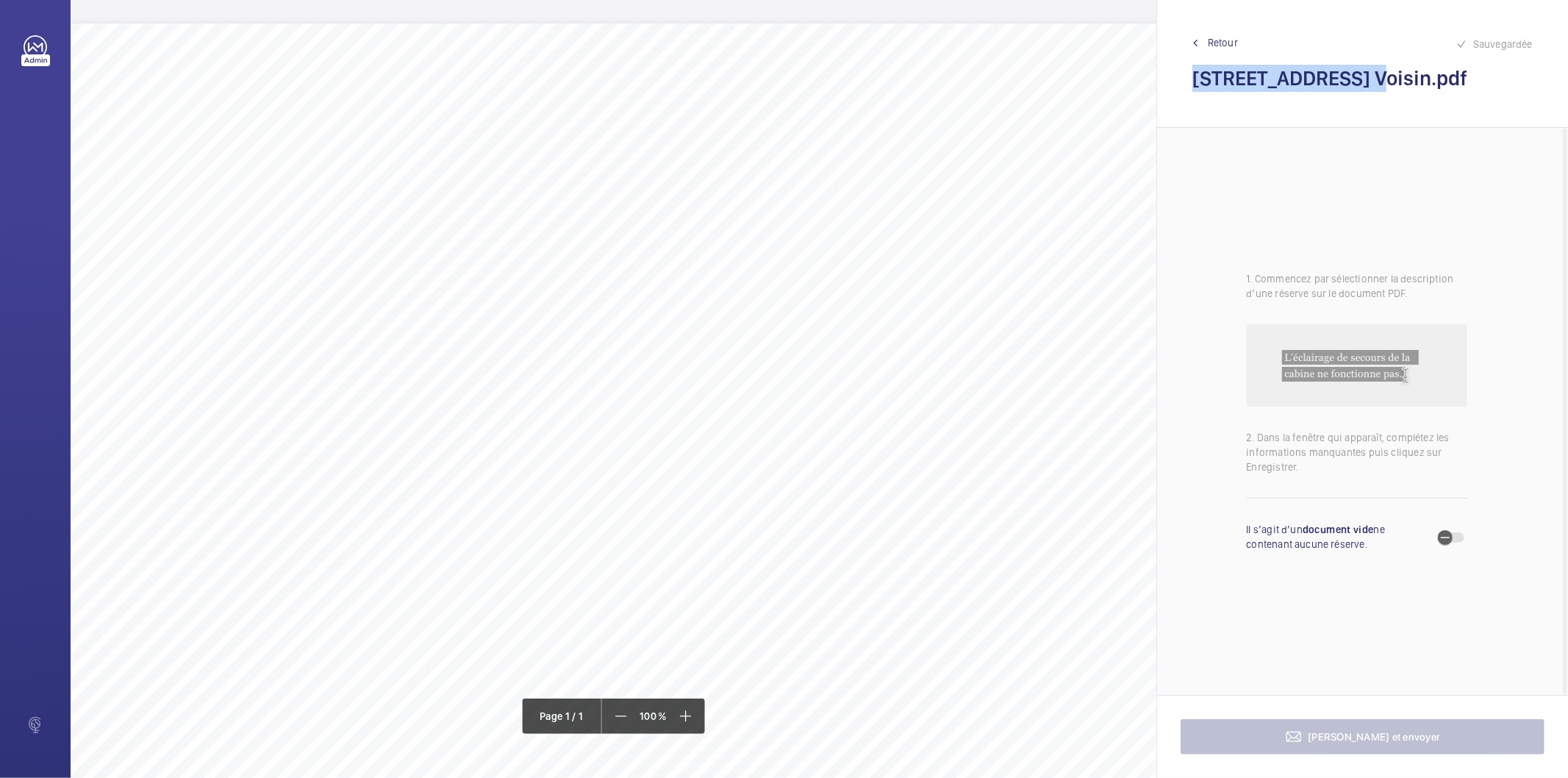
drag, startPoint x: 1344, startPoint y: 69, endPoint x: 1199, endPoint y: 74, distance: 145.1
click at [1199, 74] on h2 "[STREET_ADDRESS] Voisin.pdf" at bounding box center [1363, 78] width 340 height 27
copy h2 "[STREET_ADDRESS][PERSON_NAME]"
drag, startPoint x: 634, startPoint y: 98, endPoint x: 862, endPoint y: 108, distance: 228.2
click at [862, 108] on div "Nom du site Numéro appareil WM Réserve [STREET_ADDRESS] Voisin 57959580 Ranger …" at bounding box center [654, 436] width 1168 height 824
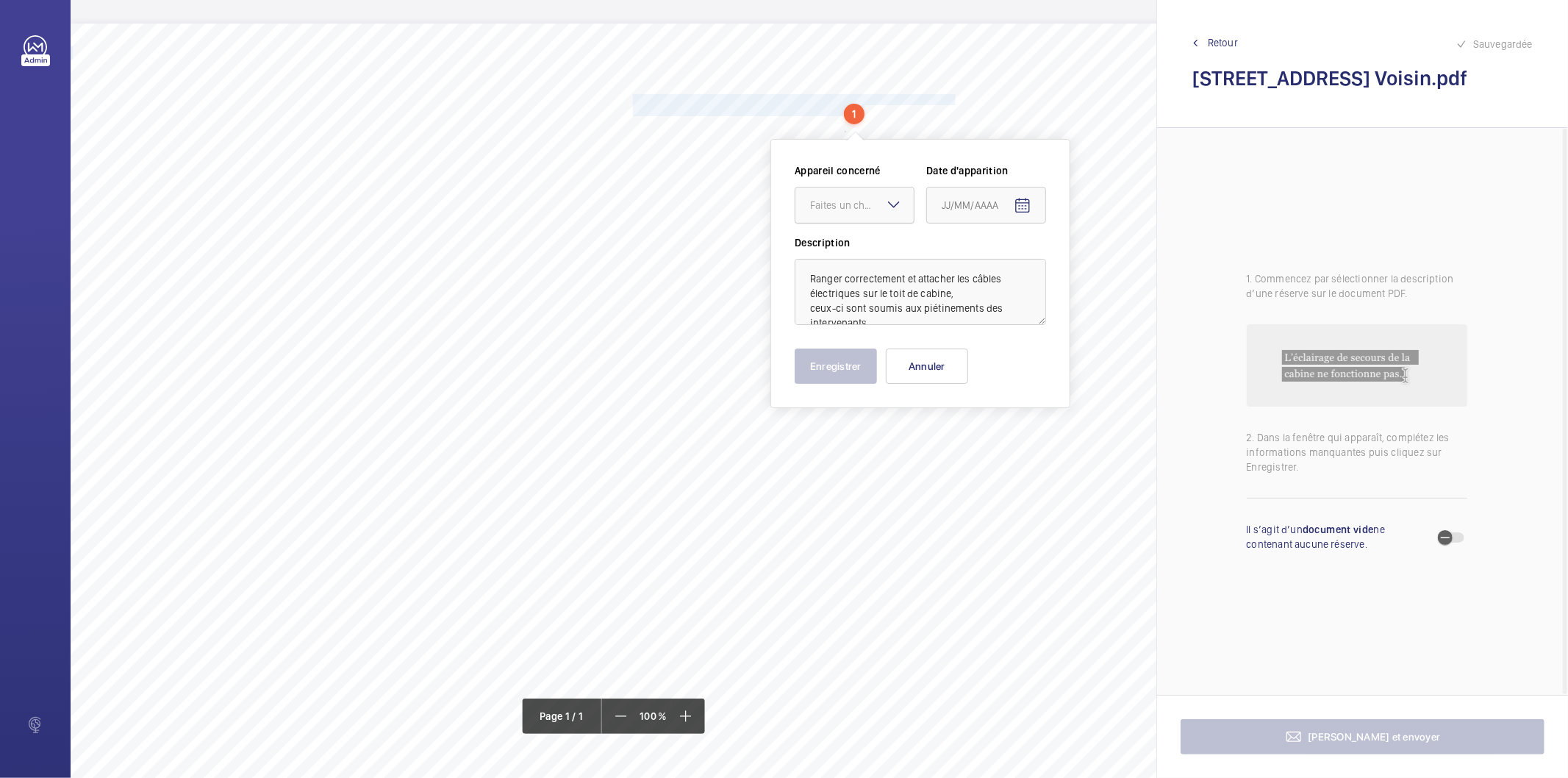
click at [856, 202] on div "Faites un choix" at bounding box center [862, 204] width 104 height 15
click at [843, 252] on span "57959580" at bounding box center [854, 250] width 89 height 15
click at [1018, 206] on mat-icon "Open calendar" at bounding box center [1023, 206] width 18 height 18
click at [999, 433] on span "27" at bounding box center [1006, 442] width 26 height 26
type input "27/08/2025"
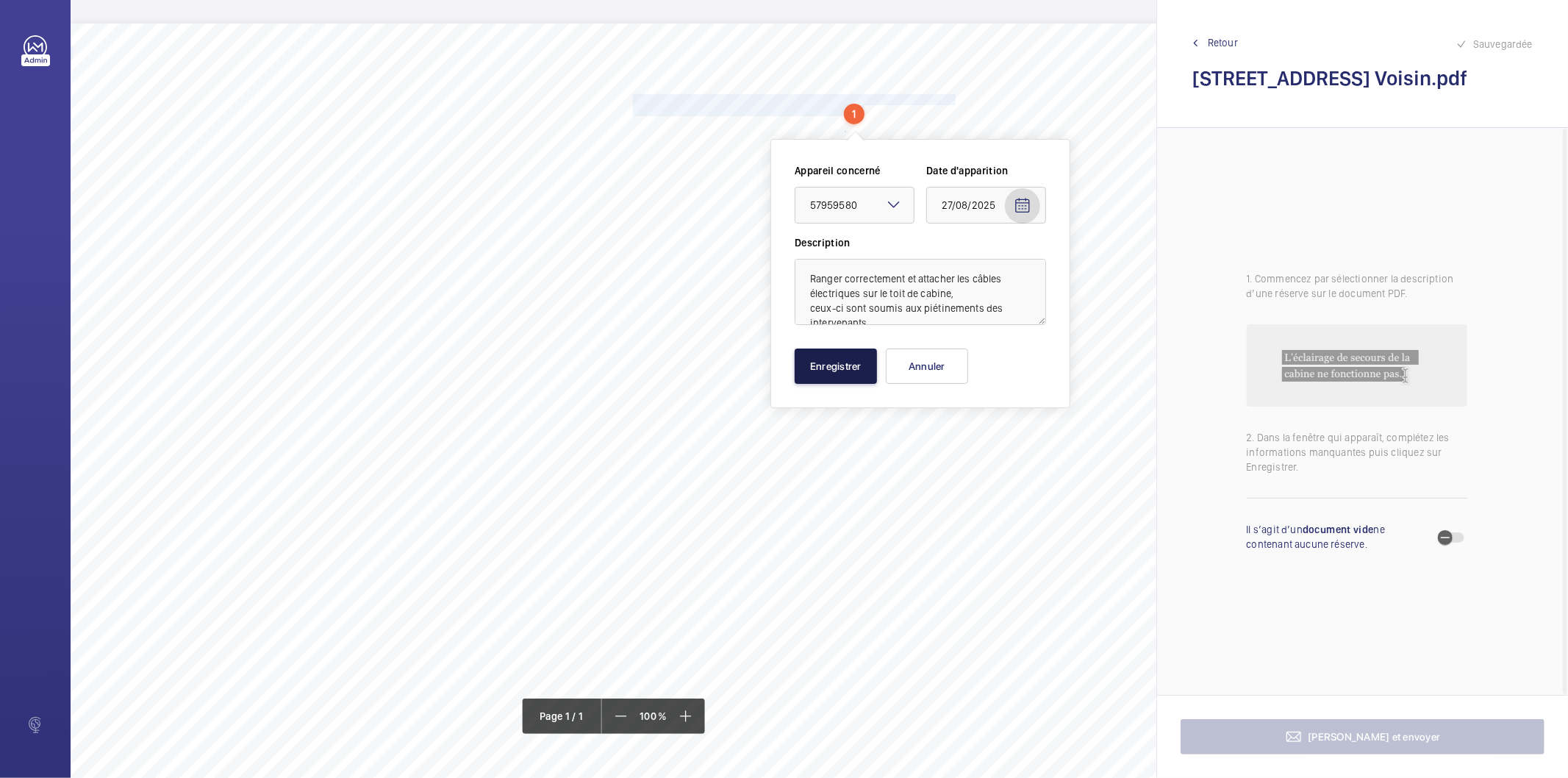
click at [849, 362] on button "Enregistrer" at bounding box center [836, 366] width 82 height 35
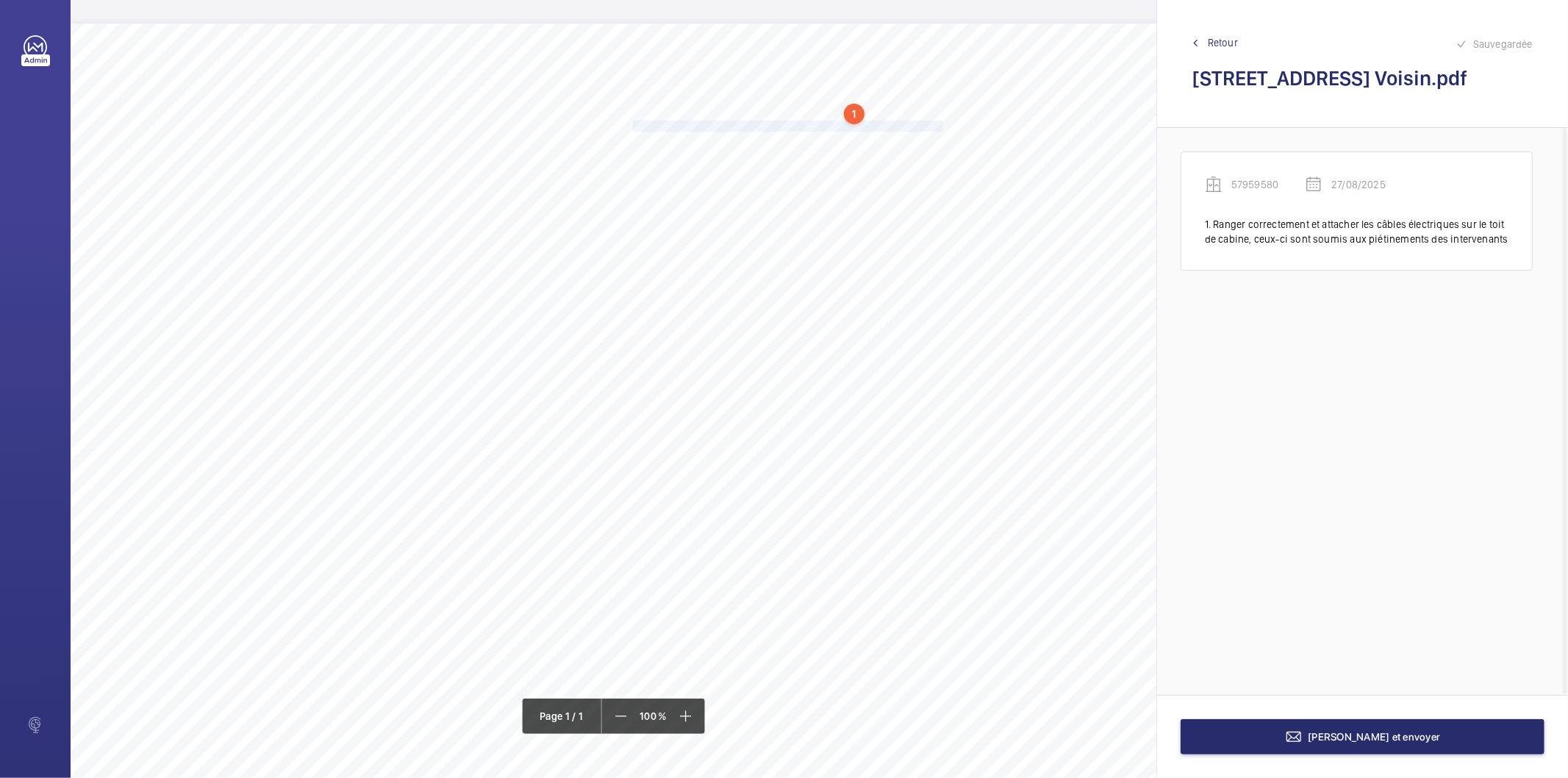
drag, startPoint x: 633, startPoint y: 126, endPoint x: 942, endPoint y: 125, distance: 309.0
click at [942, 125] on span "Assurer le fonctionnement du dispositif de téléalarme sur le toit de cabine." at bounding box center [790, 125] width 312 height 10
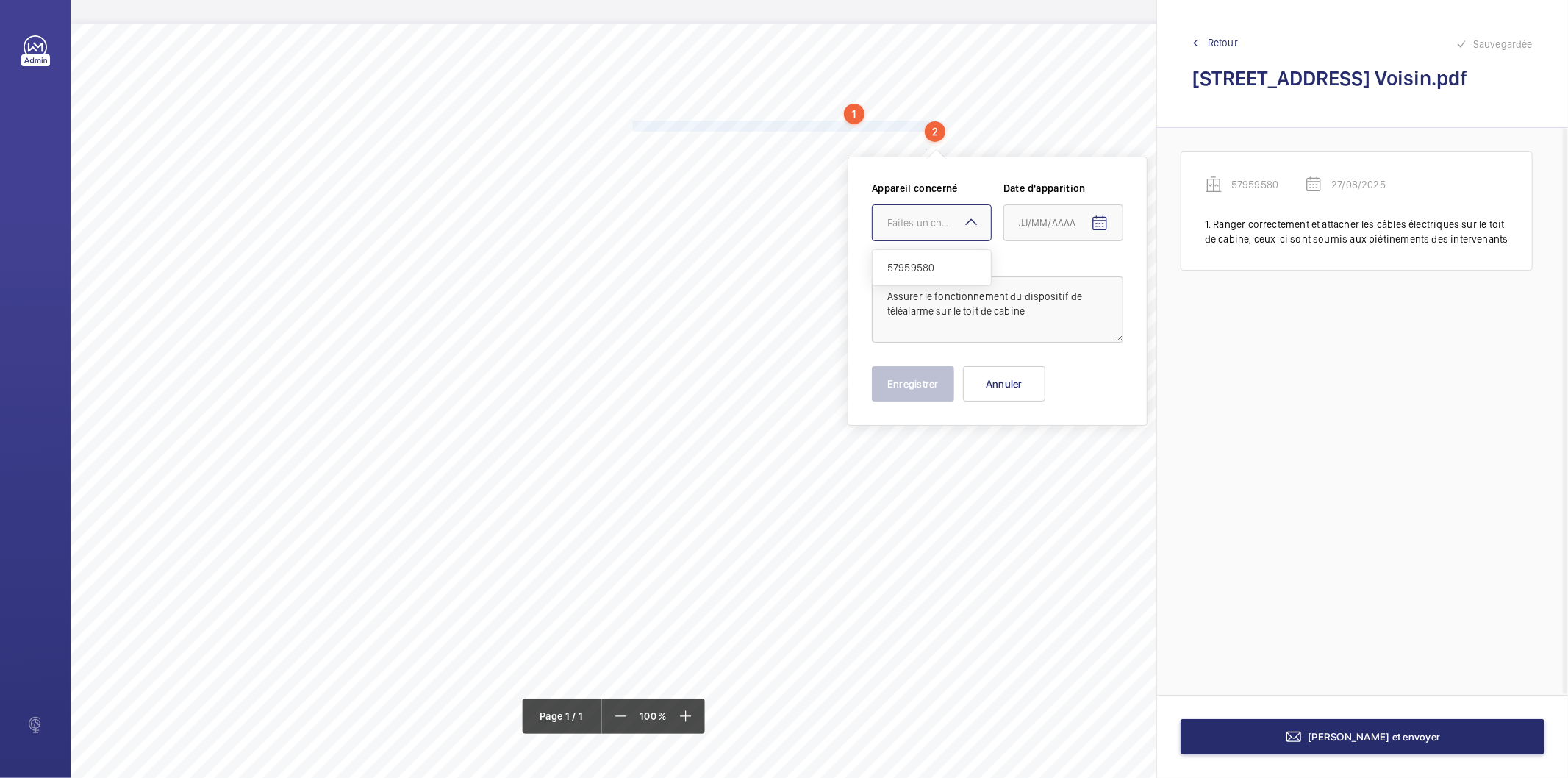
click at [954, 223] on div "Faites un choix" at bounding box center [939, 223] width 104 height 15
click at [927, 266] on span "57959580" at bounding box center [931, 268] width 89 height 15
click at [1090, 229] on span "Open calendar" at bounding box center [1100, 224] width 35 height 35
click at [1078, 453] on span "27" at bounding box center [1084, 460] width 26 height 26
type input "27/08/2025"
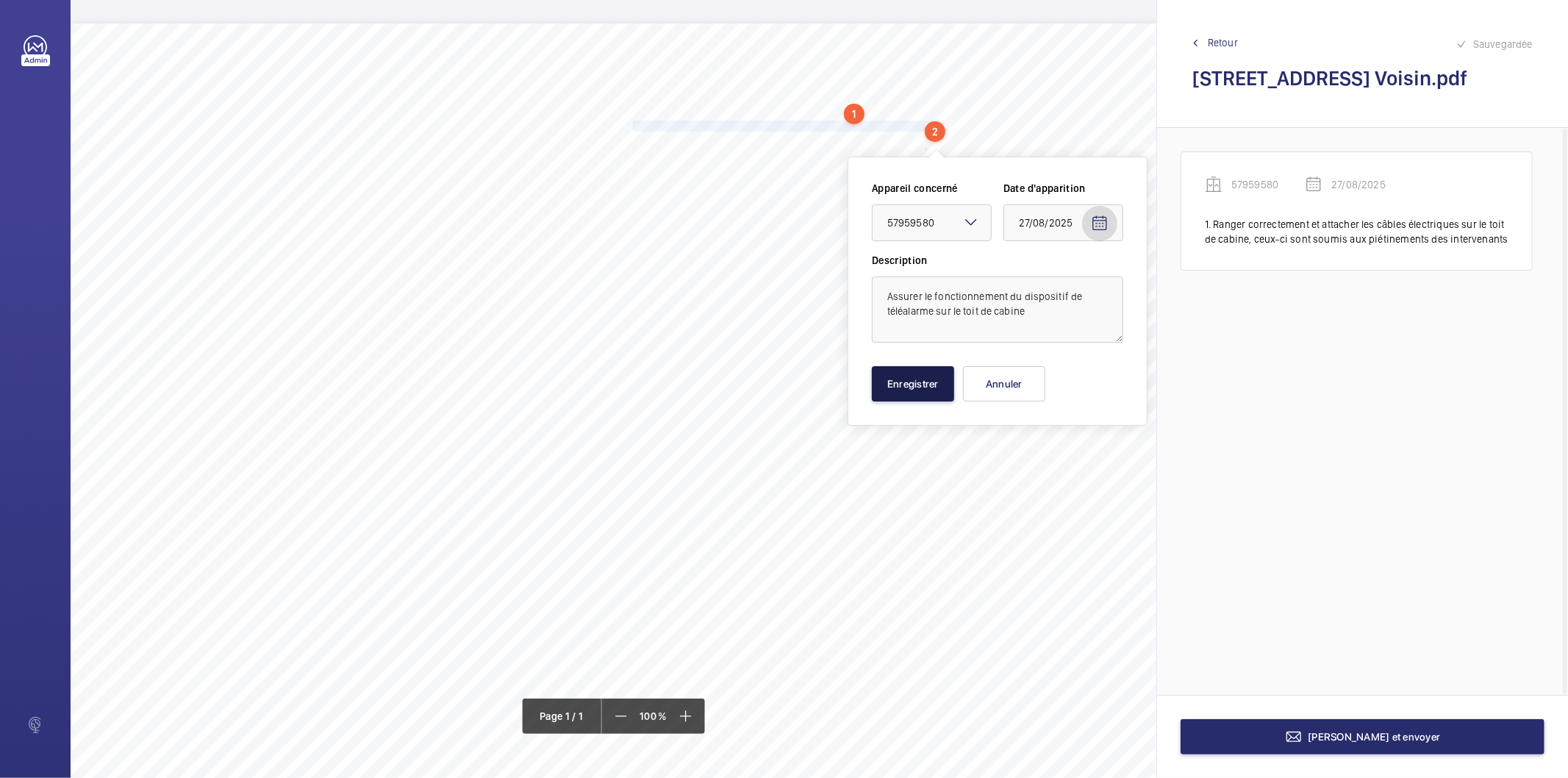
click at [924, 381] on button "Enregistrer" at bounding box center [913, 383] width 82 height 35
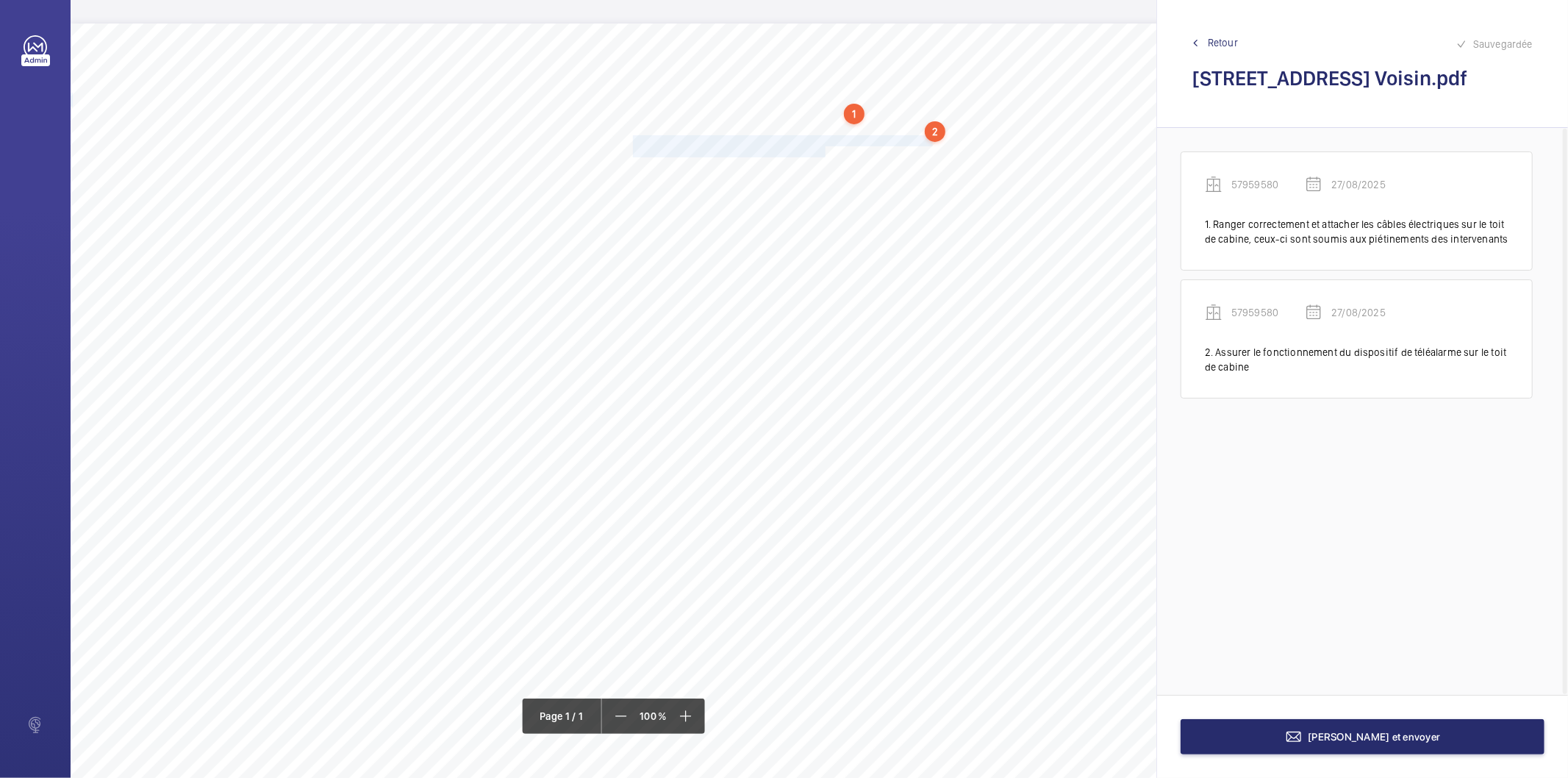
drag, startPoint x: 634, startPoint y: 137, endPoint x: 825, endPoint y: 147, distance: 191.3
click at [825, 147] on div "Nom du site Numéro appareil WM Réserve [STREET_ADDRESS] Voisin 57959580 Ranger …" at bounding box center [654, 436] width 1168 height 824
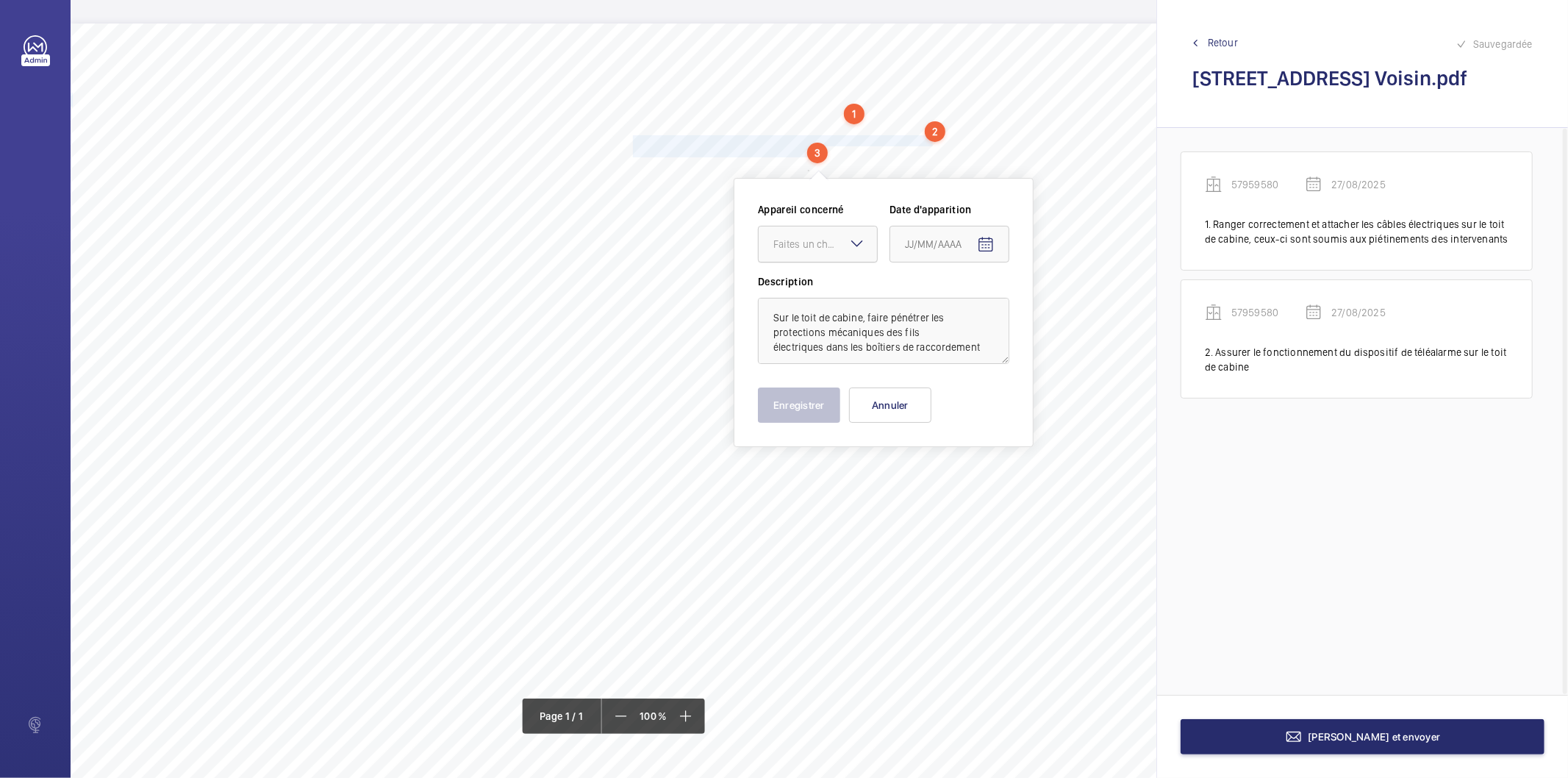
click at [831, 243] on div "Faites un choix" at bounding box center [826, 244] width 104 height 15
click at [819, 288] on span "57959580" at bounding box center [818, 289] width 89 height 15
click at [990, 250] on mat-icon "Open calendar" at bounding box center [986, 245] width 18 height 18
click at [972, 486] on span "27" at bounding box center [970, 482] width 26 height 26
type input "27/08/2025"
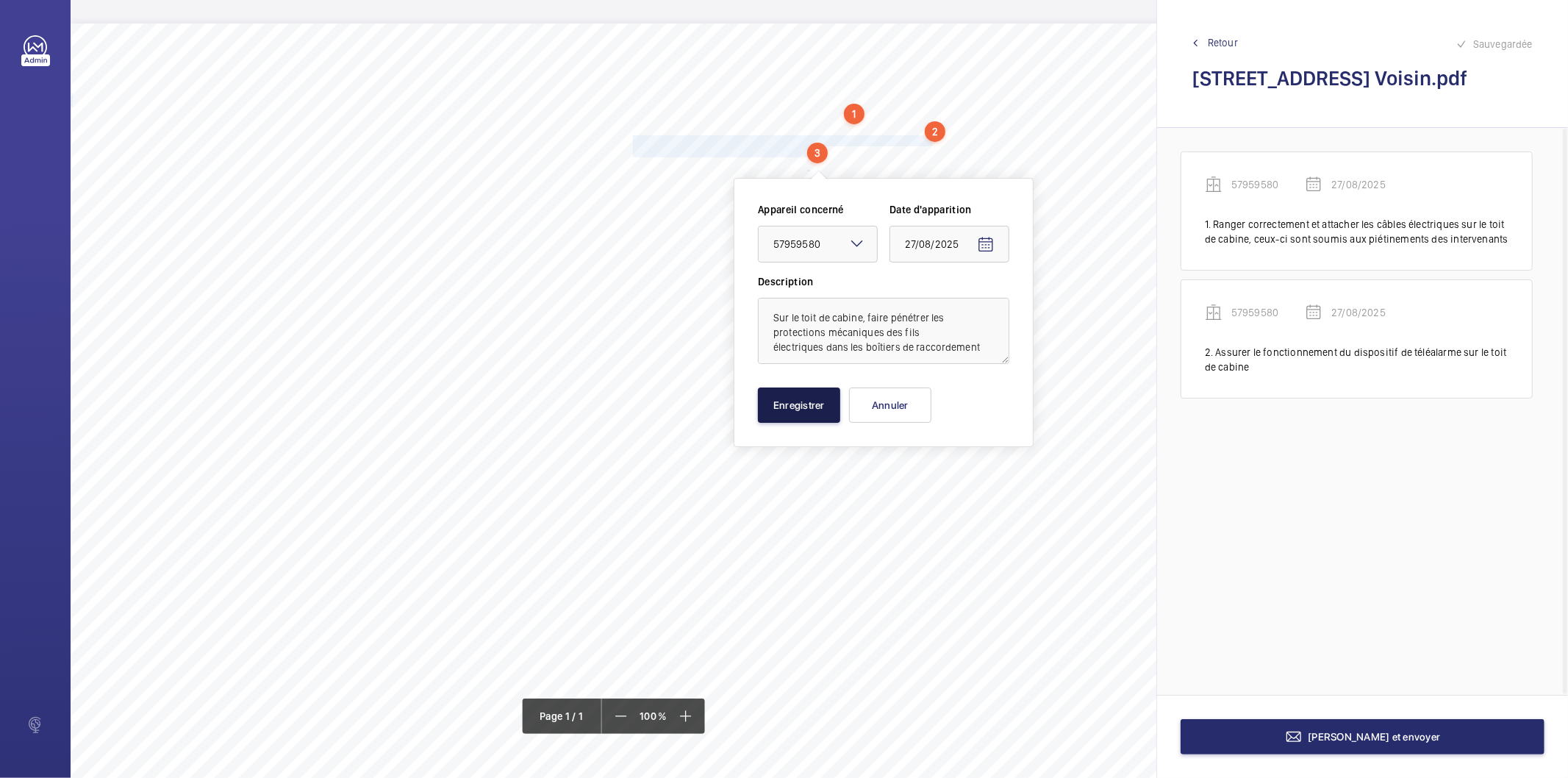
click at [798, 410] on button "Enregistrer" at bounding box center [799, 405] width 82 height 35
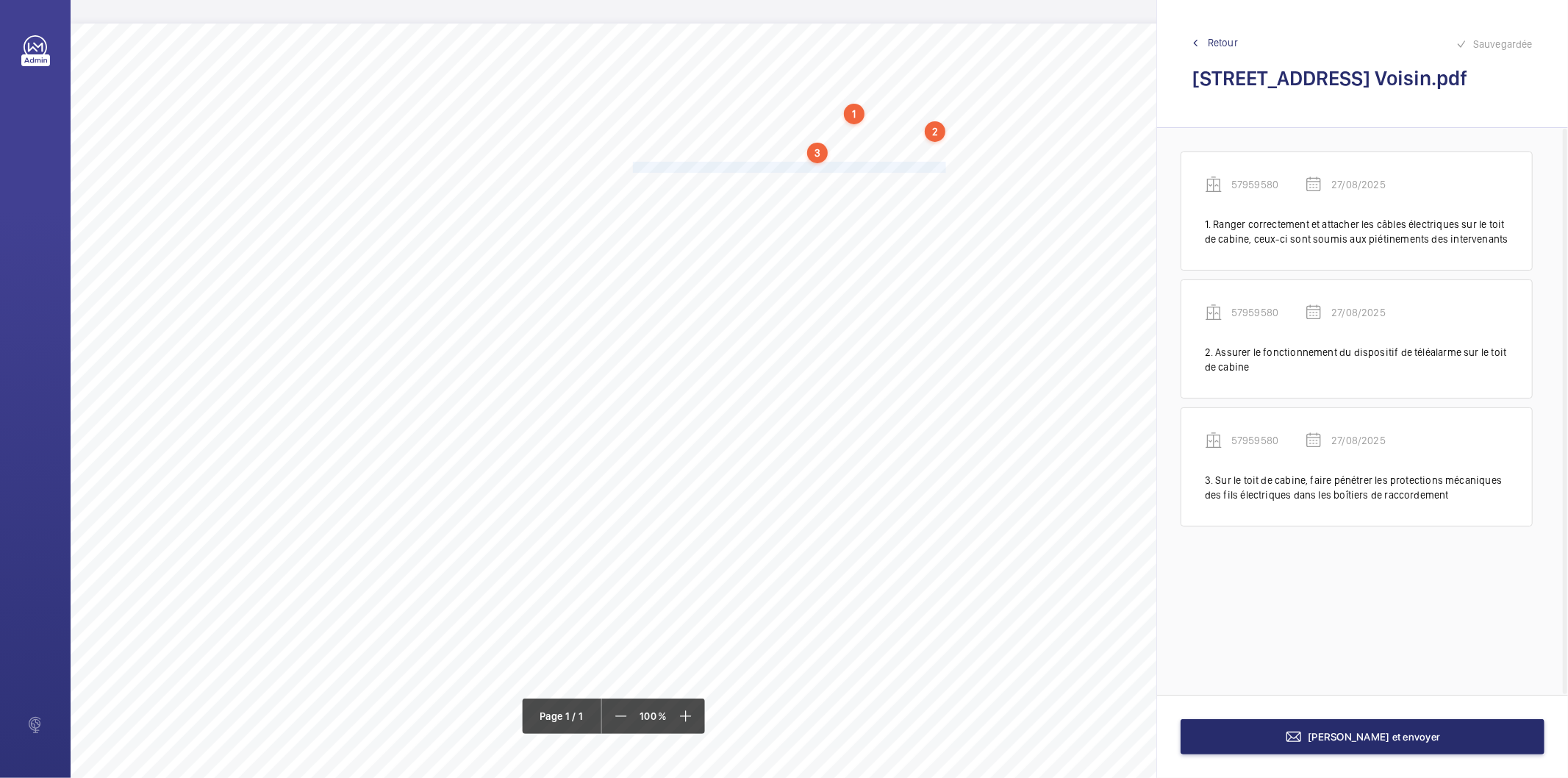
drag, startPoint x: 634, startPoint y: 165, endPoint x: 946, endPoint y: 169, distance: 312.0
click at [946, 169] on span "Réaliser les connexions de la bobine de frein dans un boitier de protection." at bounding box center [791, 167] width 316 height 10
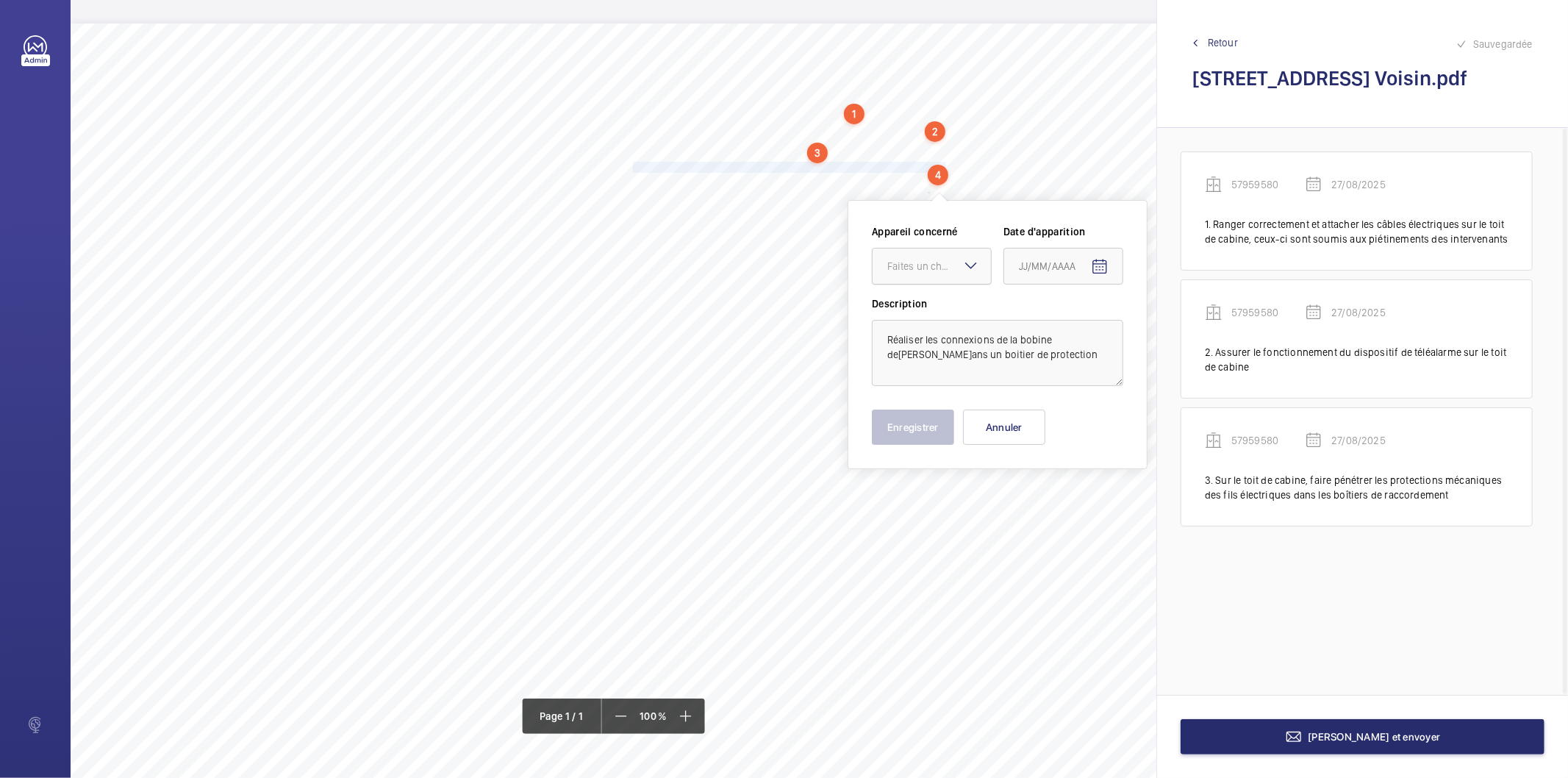
click at [942, 266] on div "Faites un choix" at bounding box center [939, 266] width 104 height 15
click at [935, 310] on span "57959580" at bounding box center [931, 310] width 89 height 15
click at [1106, 258] on mat-icon "Open calendar" at bounding box center [1100, 267] width 18 height 18
click at [1078, 507] on span "27" at bounding box center [1084, 503] width 26 height 26
type input "27/08/2025"
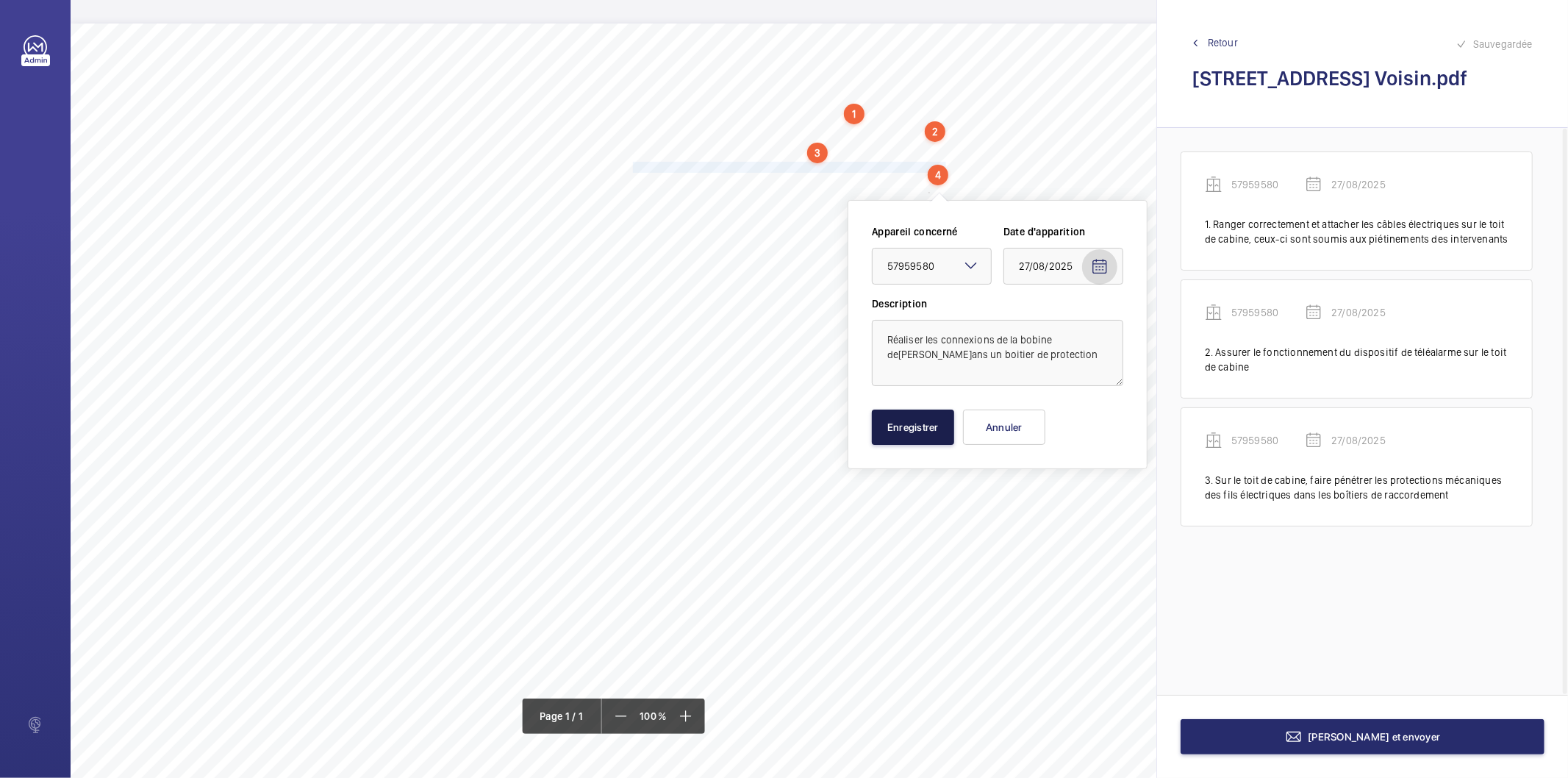
click at [928, 421] on button "Enregistrer" at bounding box center [913, 427] width 82 height 35
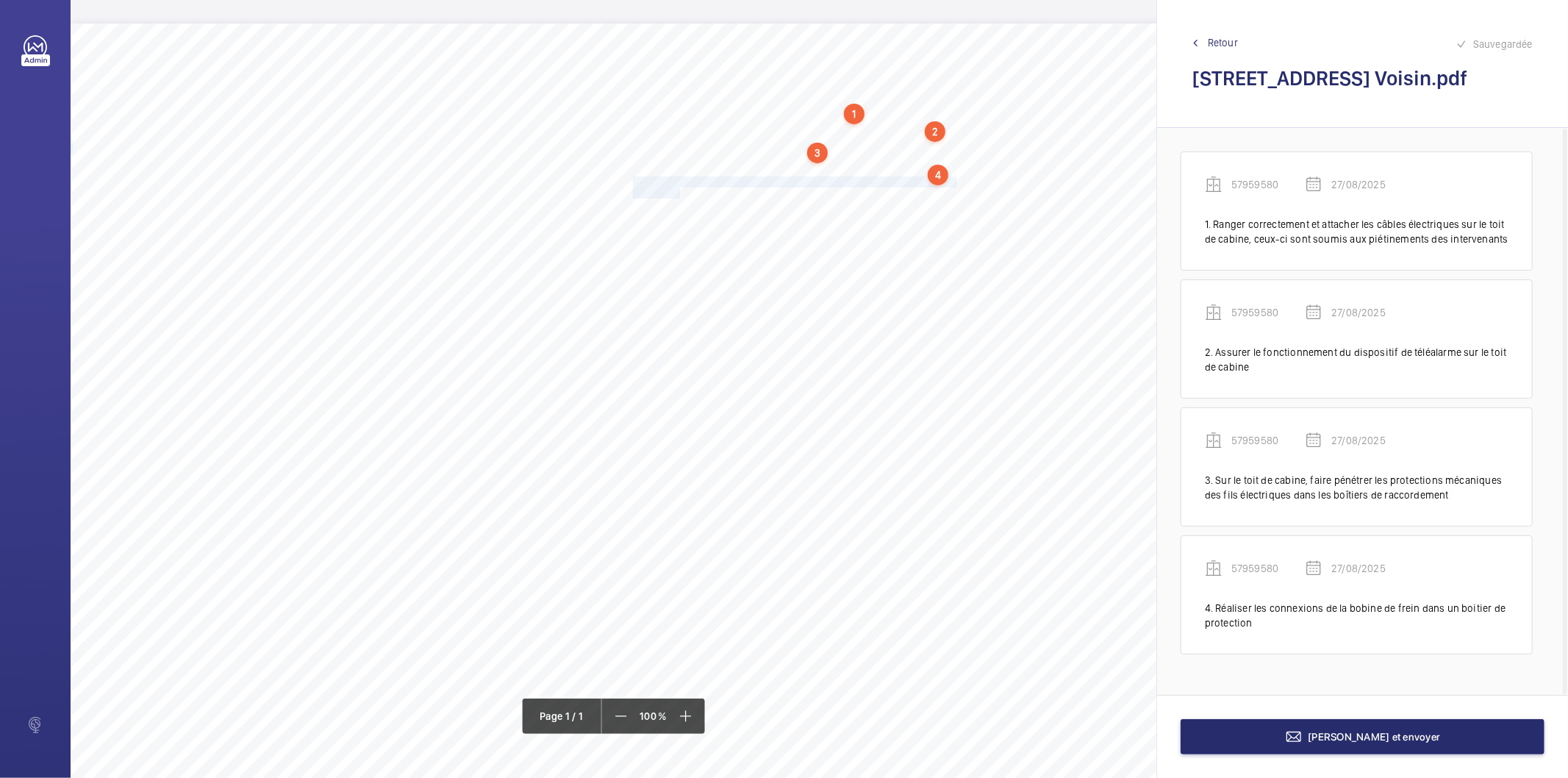
drag, startPoint x: 633, startPoint y: 180, endPoint x: 677, endPoint y: 189, distance: 44.9
click at [677, 189] on div "Nom du site Numéro appareil WM Réserve [STREET_ADDRESS] Voisin 57959580 Ranger …" at bounding box center [654, 436] width 1168 height 824
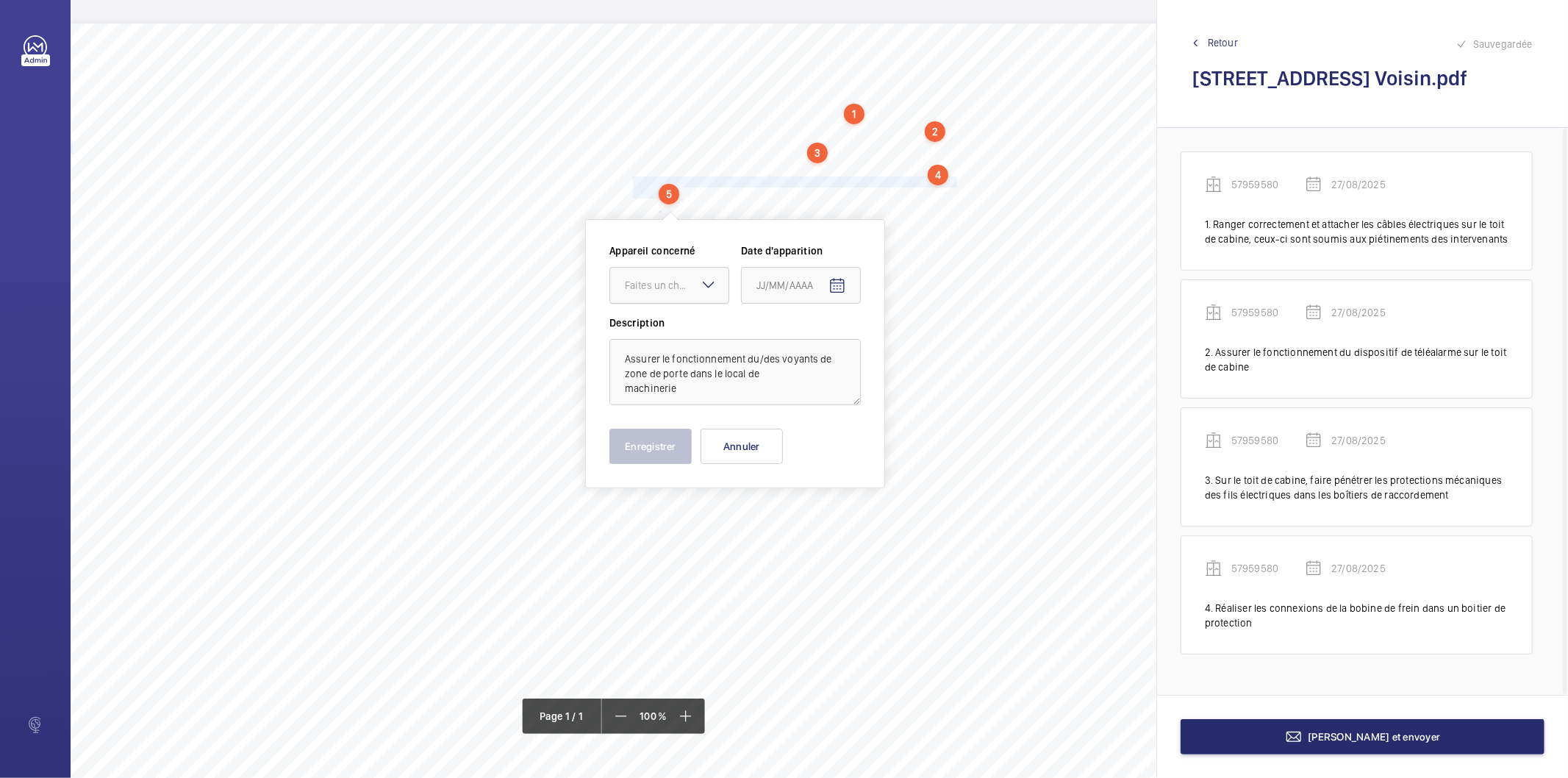
click at [691, 279] on div "Faites un choix" at bounding box center [677, 285] width 104 height 15
click at [688, 334] on span "57959580" at bounding box center [669, 330] width 89 height 15
click at [842, 282] on mat-icon "Open calendar" at bounding box center [837, 286] width 18 height 18
click at [824, 517] on span "27" at bounding box center [821, 523] width 26 height 26
type input "27/08/2025"
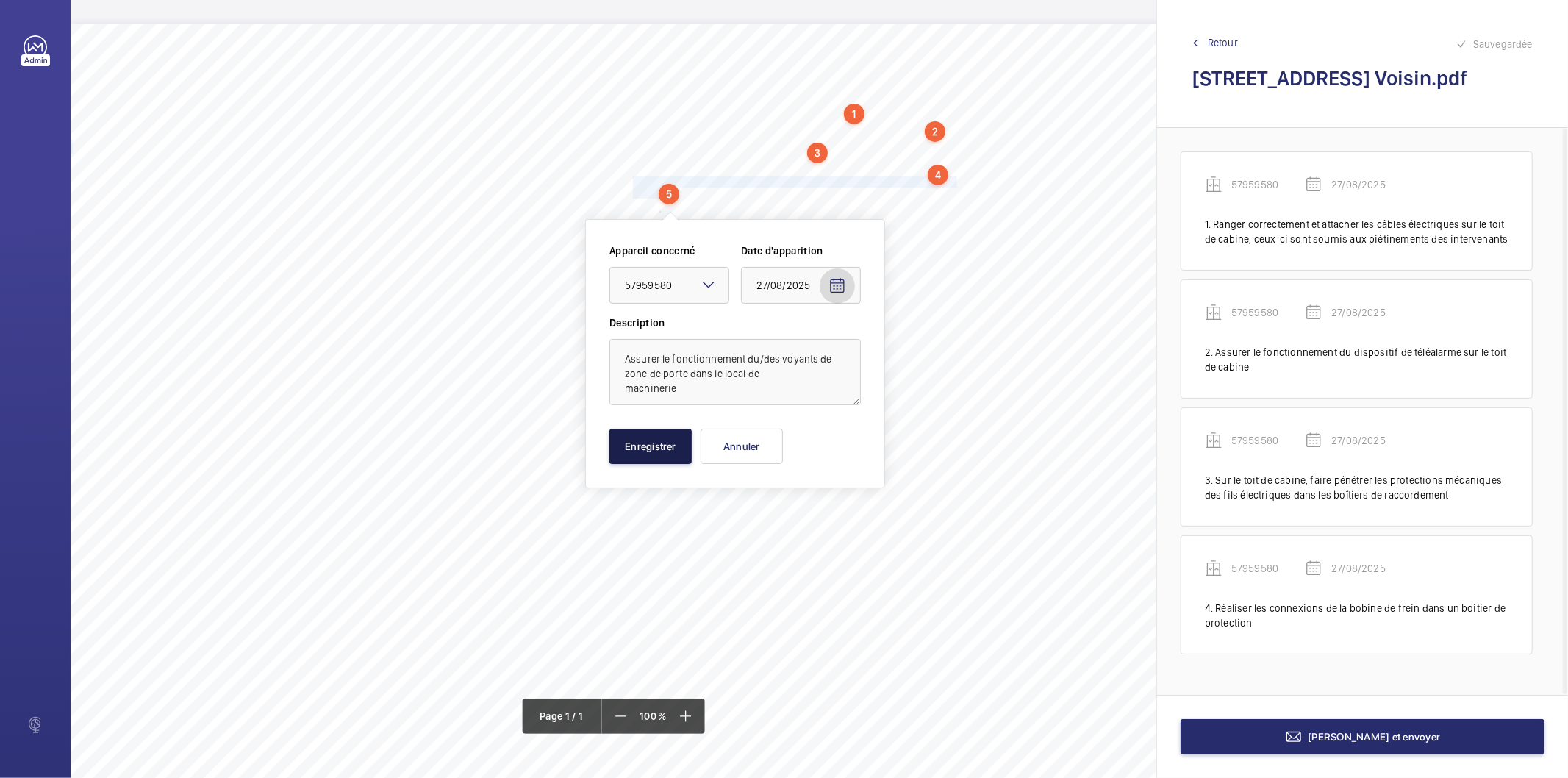
click at [658, 458] on button "Enregistrer" at bounding box center [651, 446] width 82 height 35
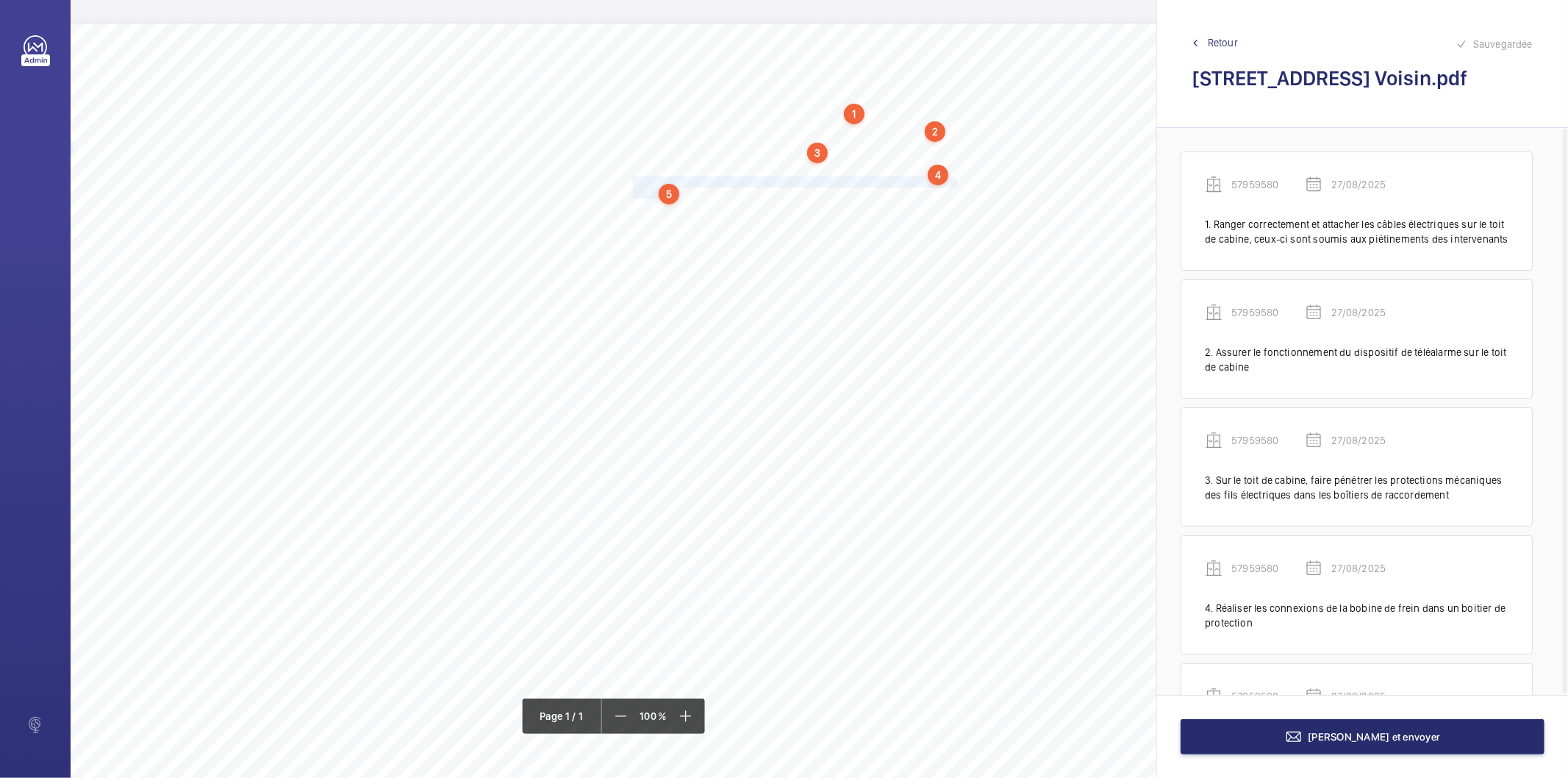
scroll to position [111, 0]
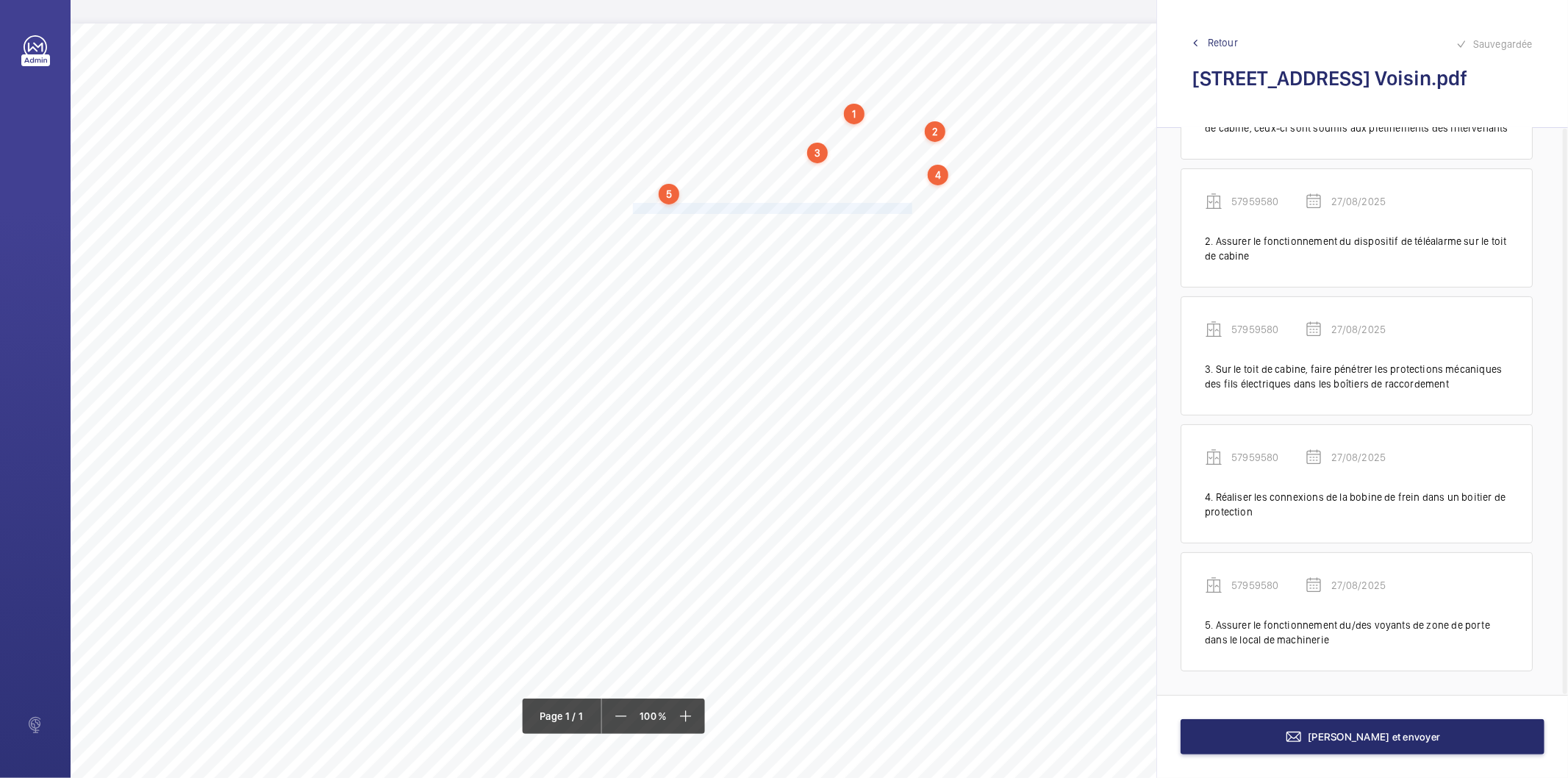
drag, startPoint x: 634, startPoint y: 209, endPoint x: 910, endPoint y: 208, distance: 276.0
click at [910, 208] on span "Remplacer les regards vitrés qui sont fêlés sur les portes palières." at bounding box center [773, 208] width 279 height 10
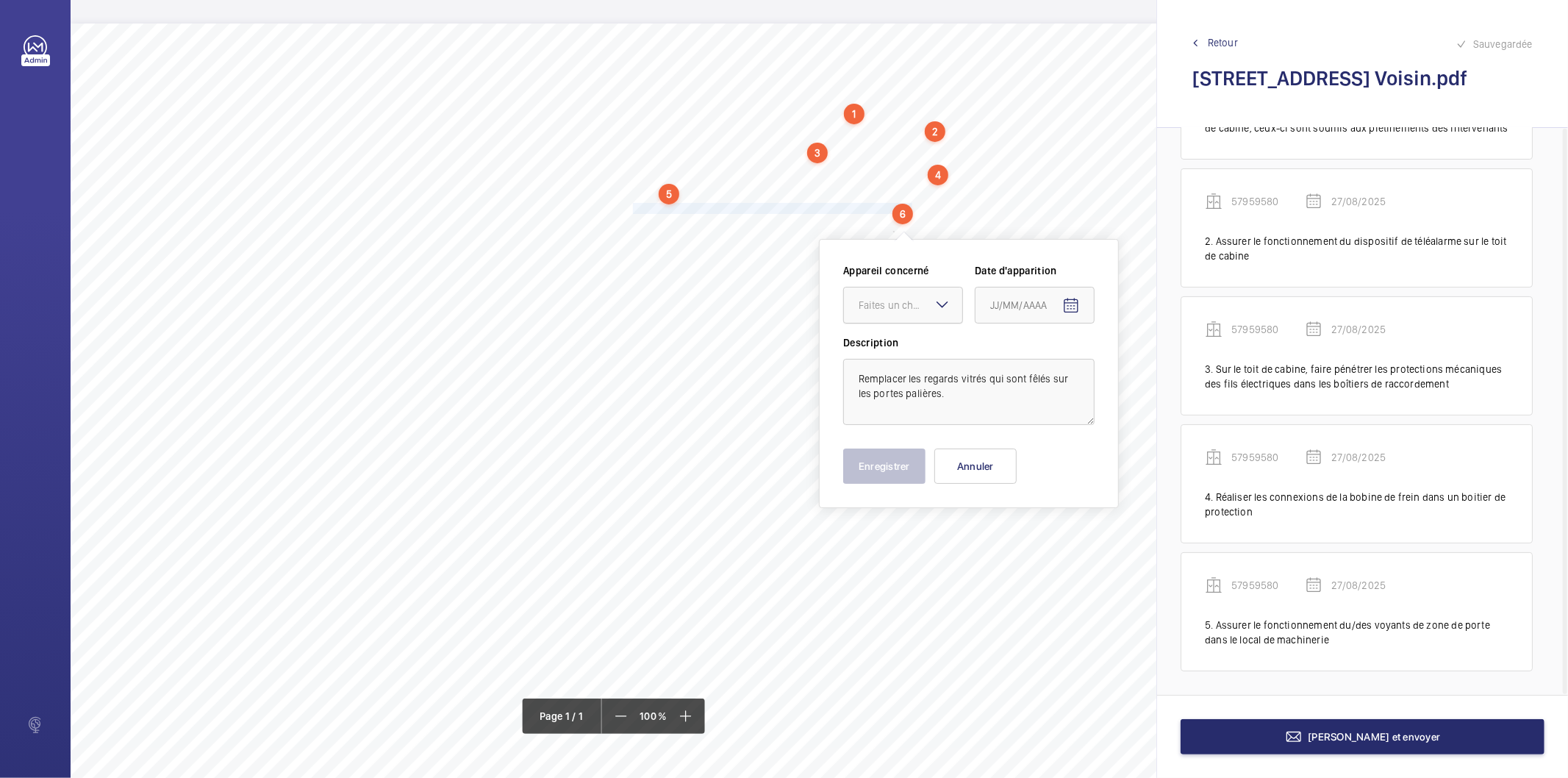
click at [885, 306] on div "Faites un choix" at bounding box center [911, 304] width 104 height 15
click at [907, 353] on span "57959580" at bounding box center [903, 350] width 89 height 15
click at [1075, 299] on mat-icon "Open calendar" at bounding box center [1071, 306] width 18 height 18
click at [1053, 535] on span "27" at bounding box center [1055, 542] width 26 height 26
type input "27/08/2025"
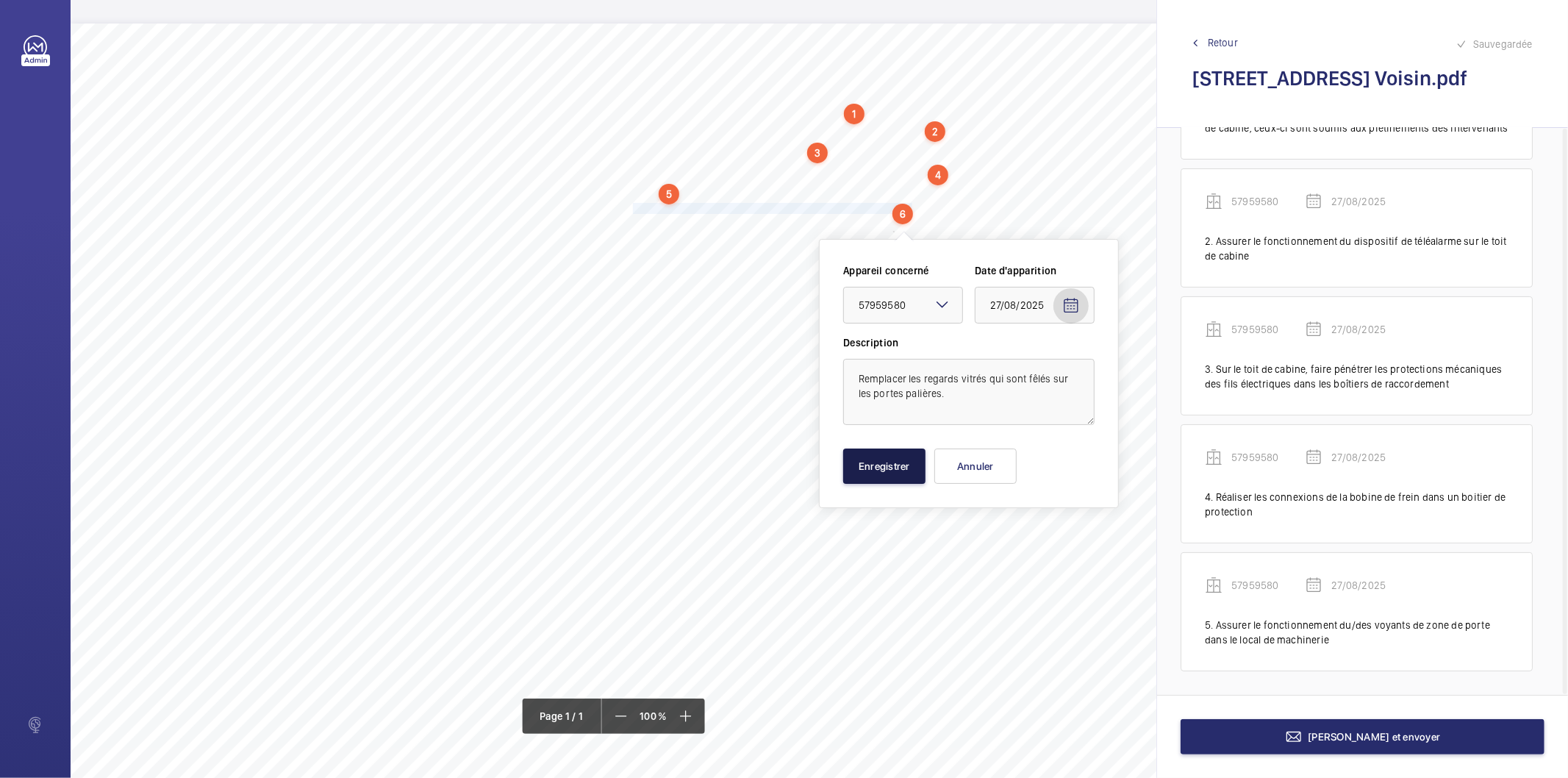
click at [892, 471] on button "Enregistrer" at bounding box center [884, 466] width 82 height 35
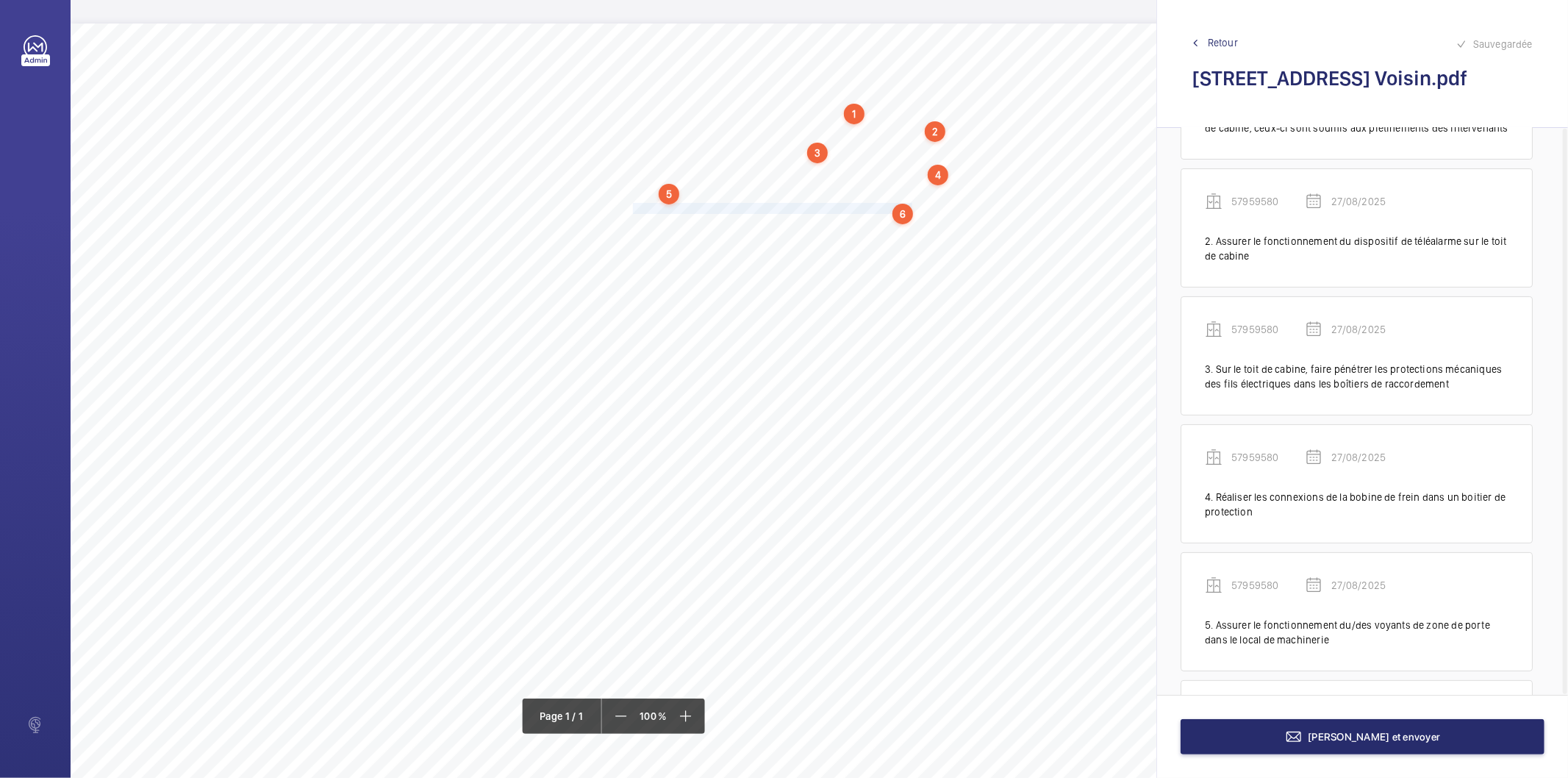
scroll to position [239, 0]
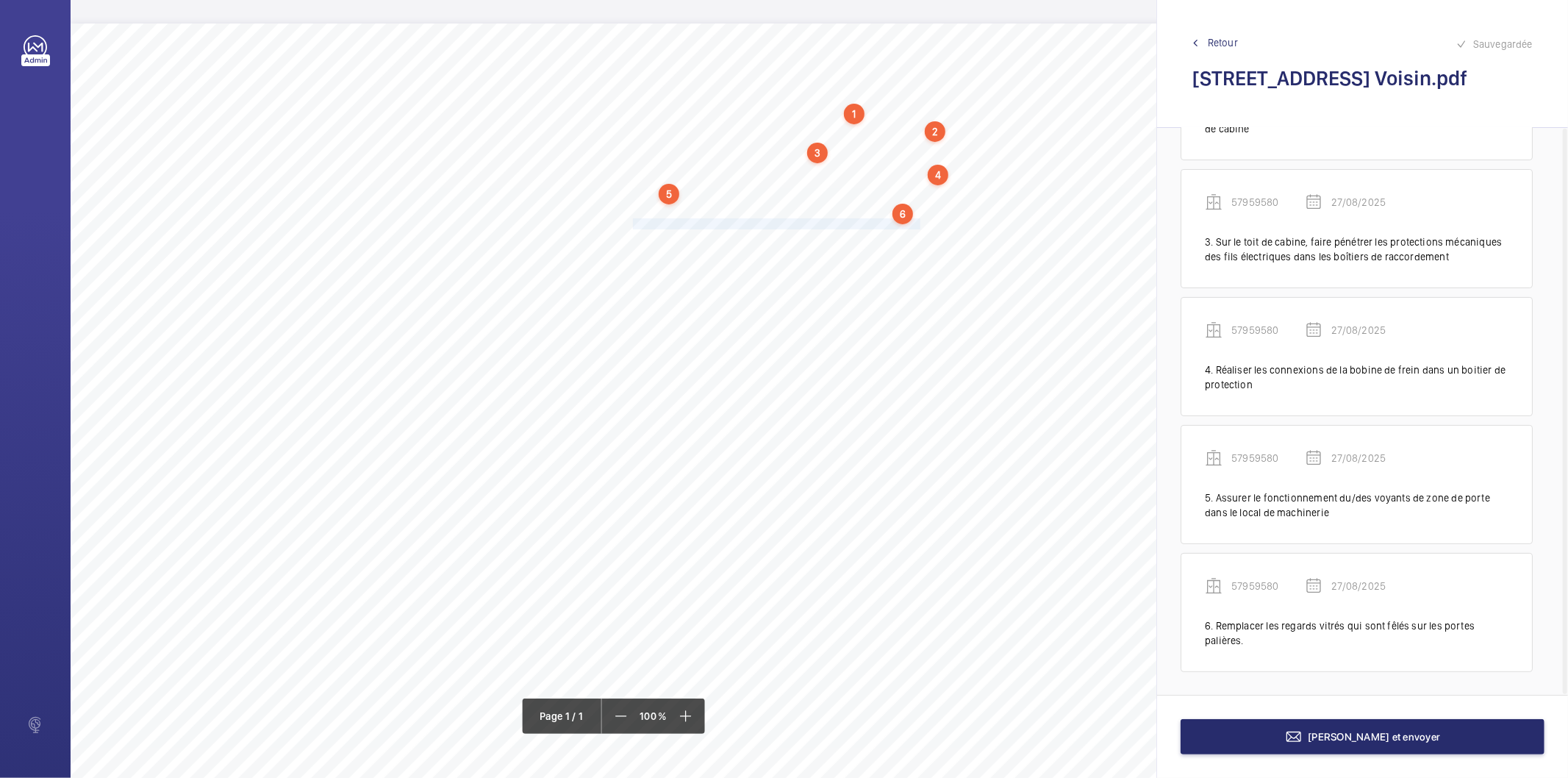
drag, startPoint x: 634, startPoint y: 225, endPoint x: 896, endPoint y: 225, distance: 262.0
click at [896, 225] on span "[PERSON_NAME] et verrouiller mécaniquement les charges du contrepoids." at bounding box center [796, 224] width 325 height 10
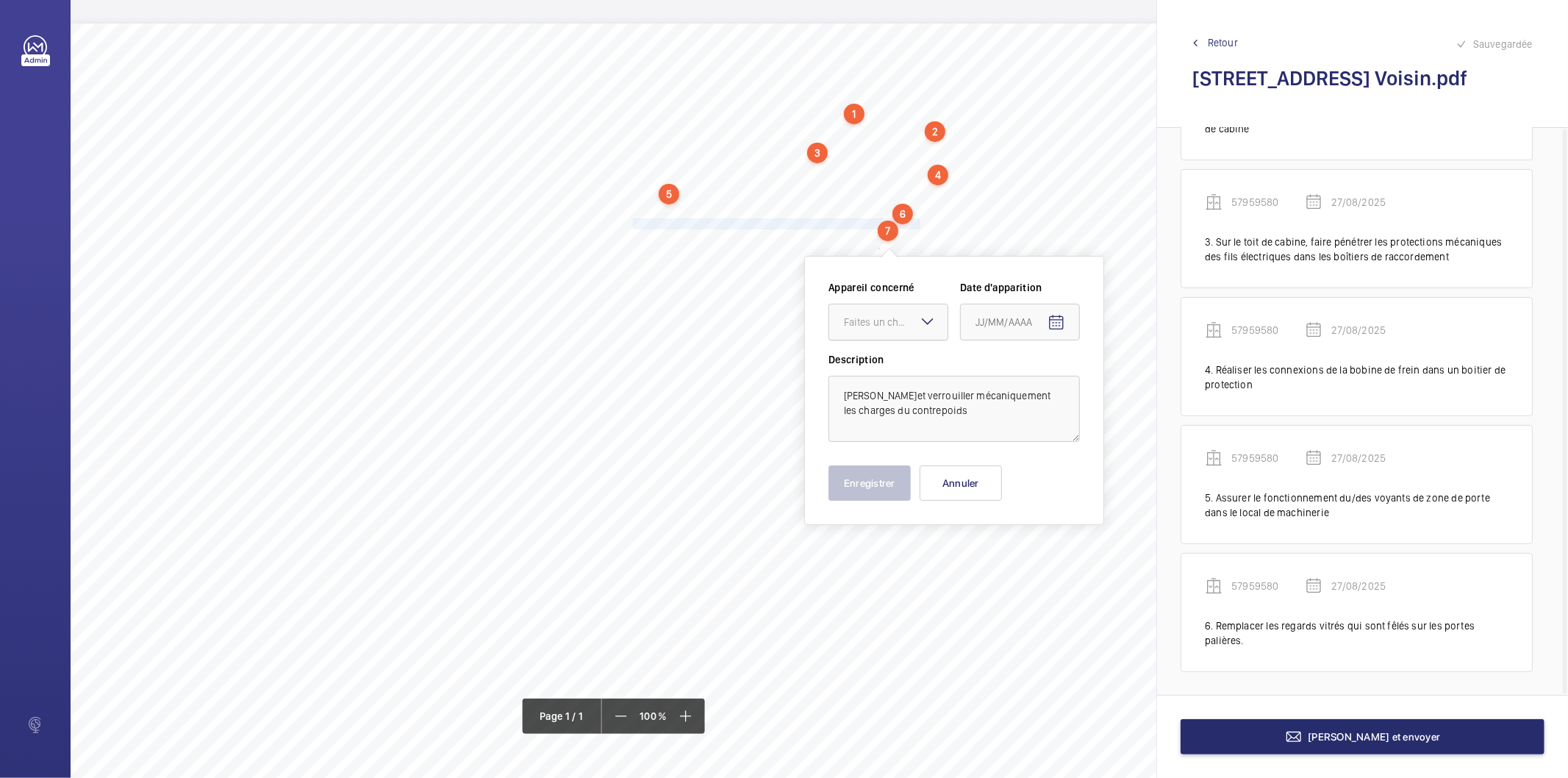
click at [877, 331] on div at bounding box center [888, 322] width 118 height 35
click at [866, 366] on span "57959580" at bounding box center [888, 367] width 89 height 15
click at [1052, 322] on mat-icon "Open calendar" at bounding box center [1056, 323] width 18 height 18
click at [1034, 554] on span "27" at bounding box center [1041, 560] width 26 height 26
type input "27/08/2025"
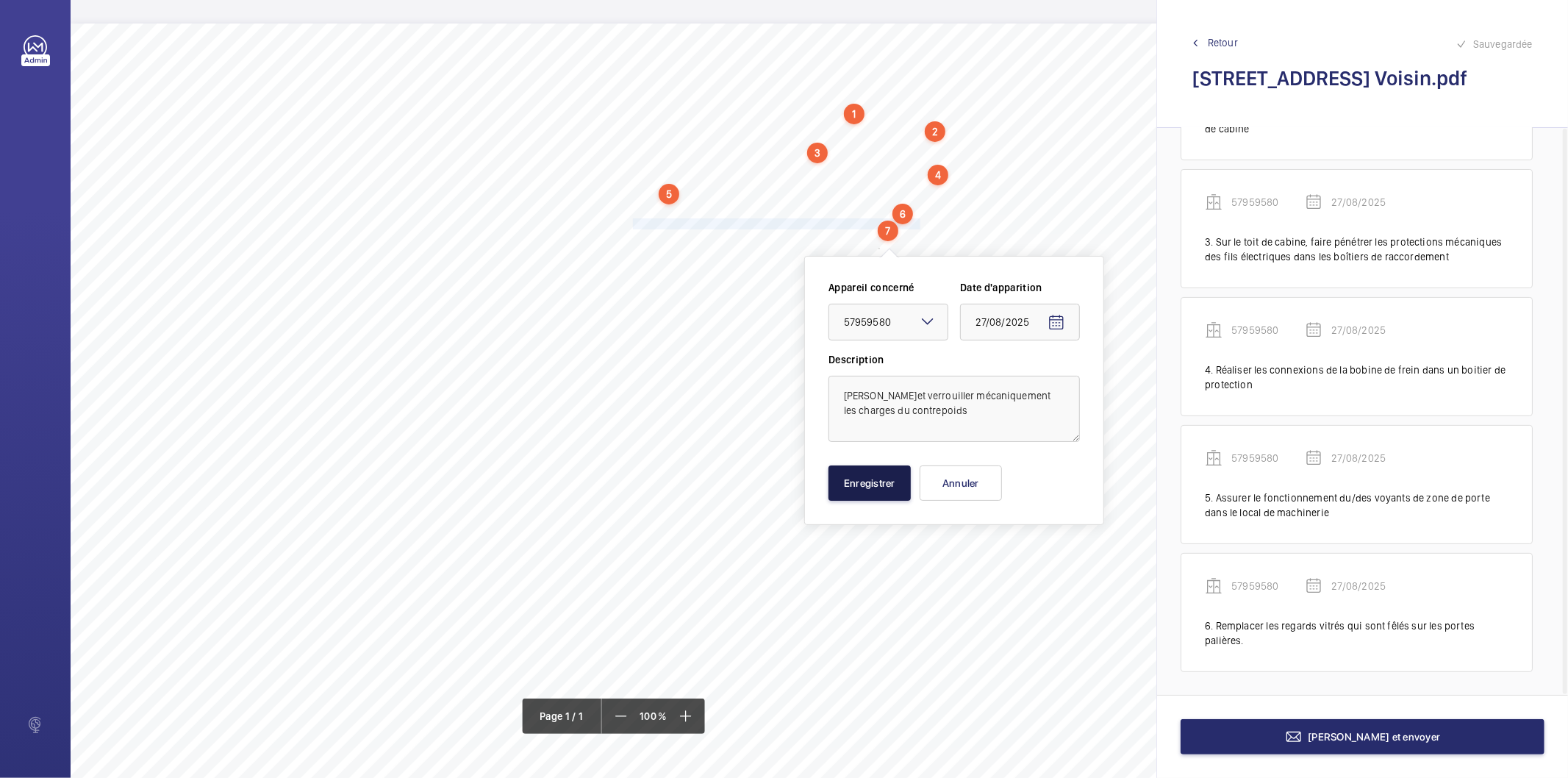
click at [868, 476] on button "Enregistrer" at bounding box center [870, 482] width 82 height 35
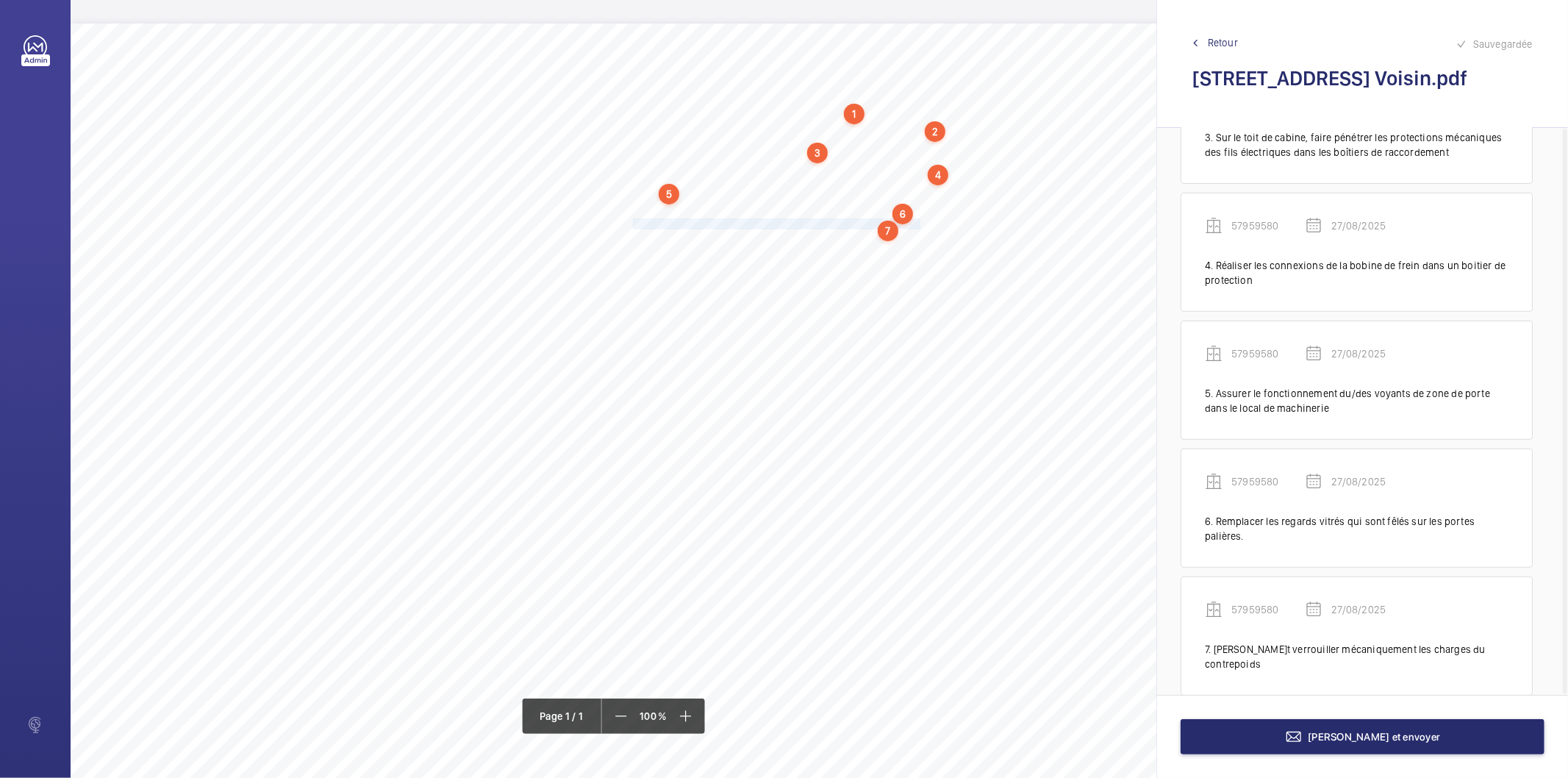
scroll to position [352, 0]
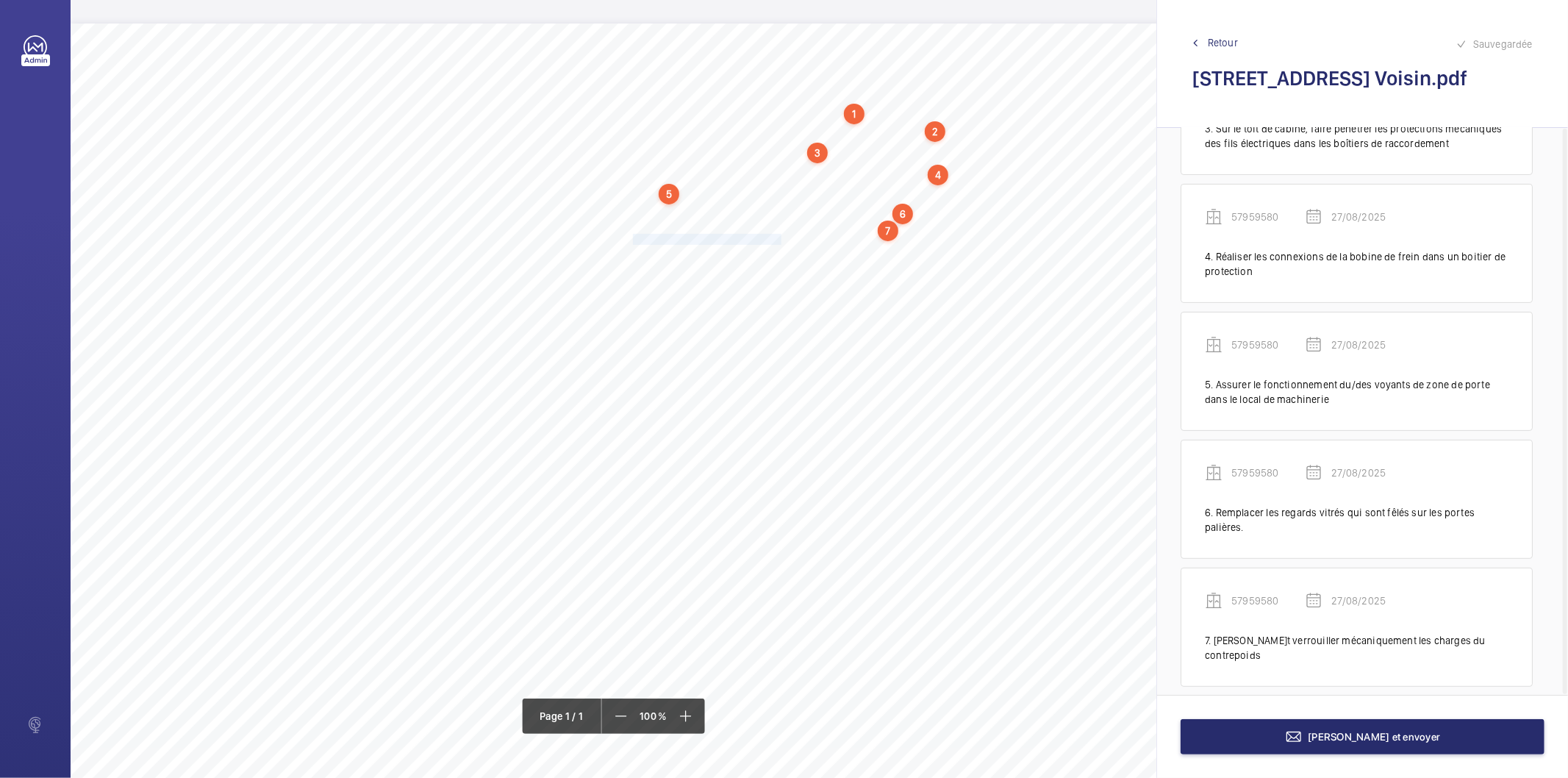
drag, startPoint x: 633, startPoint y: 240, endPoint x: 780, endPoint y: 235, distance: 147.1
click at [780, 235] on span "Nettoyer l’ensemble motoréducteur." at bounding box center [709, 239] width 151 height 10
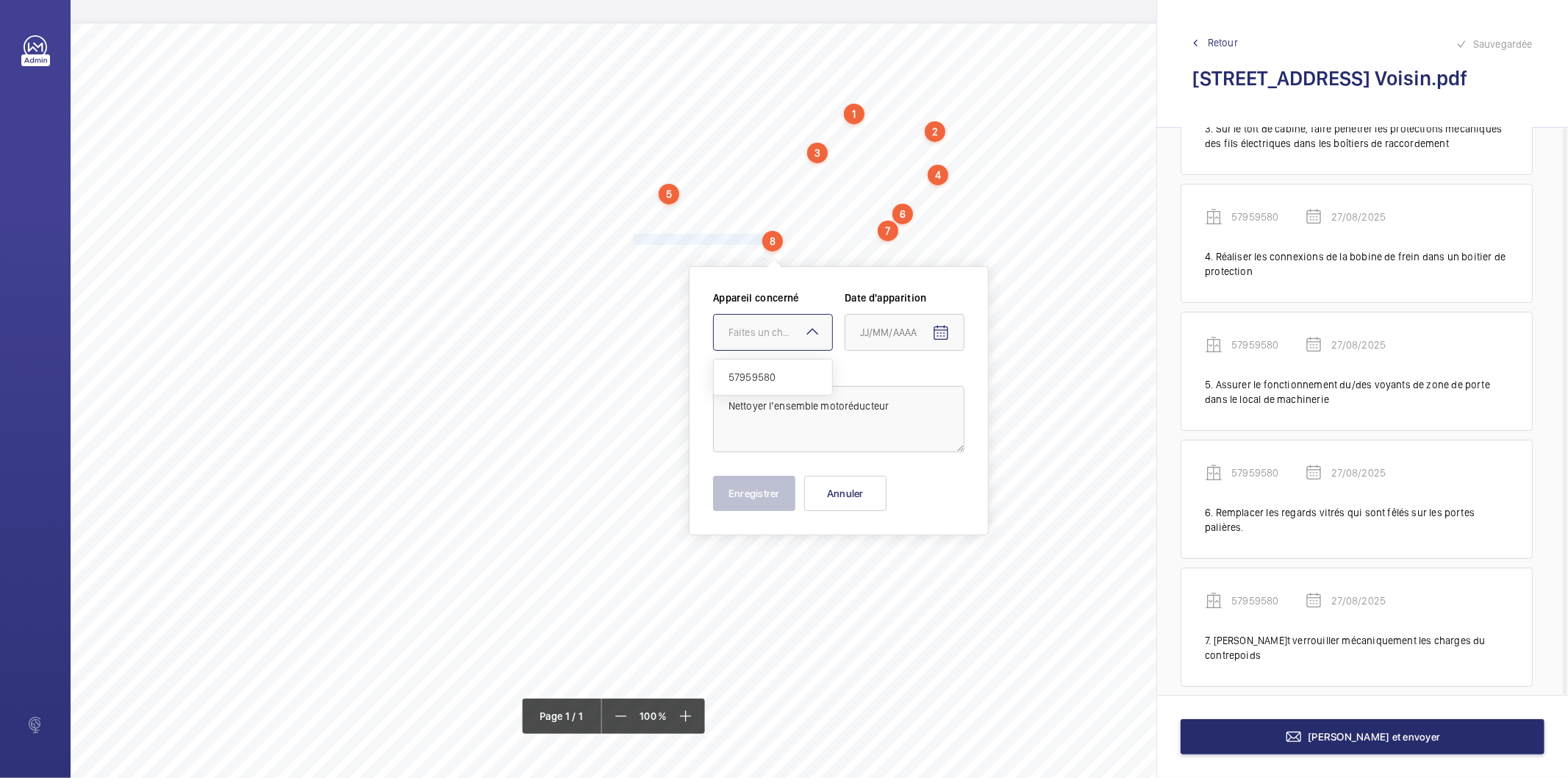
click at [788, 327] on div "Faites un choix" at bounding box center [780, 332] width 104 height 15
click at [777, 378] on span "57959580" at bounding box center [772, 377] width 89 height 15
click at [936, 332] on mat-icon "Open calendar" at bounding box center [942, 333] width 18 height 18
click at [920, 574] on span "27" at bounding box center [925, 569] width 26 height 26
type input "27/08/2025"
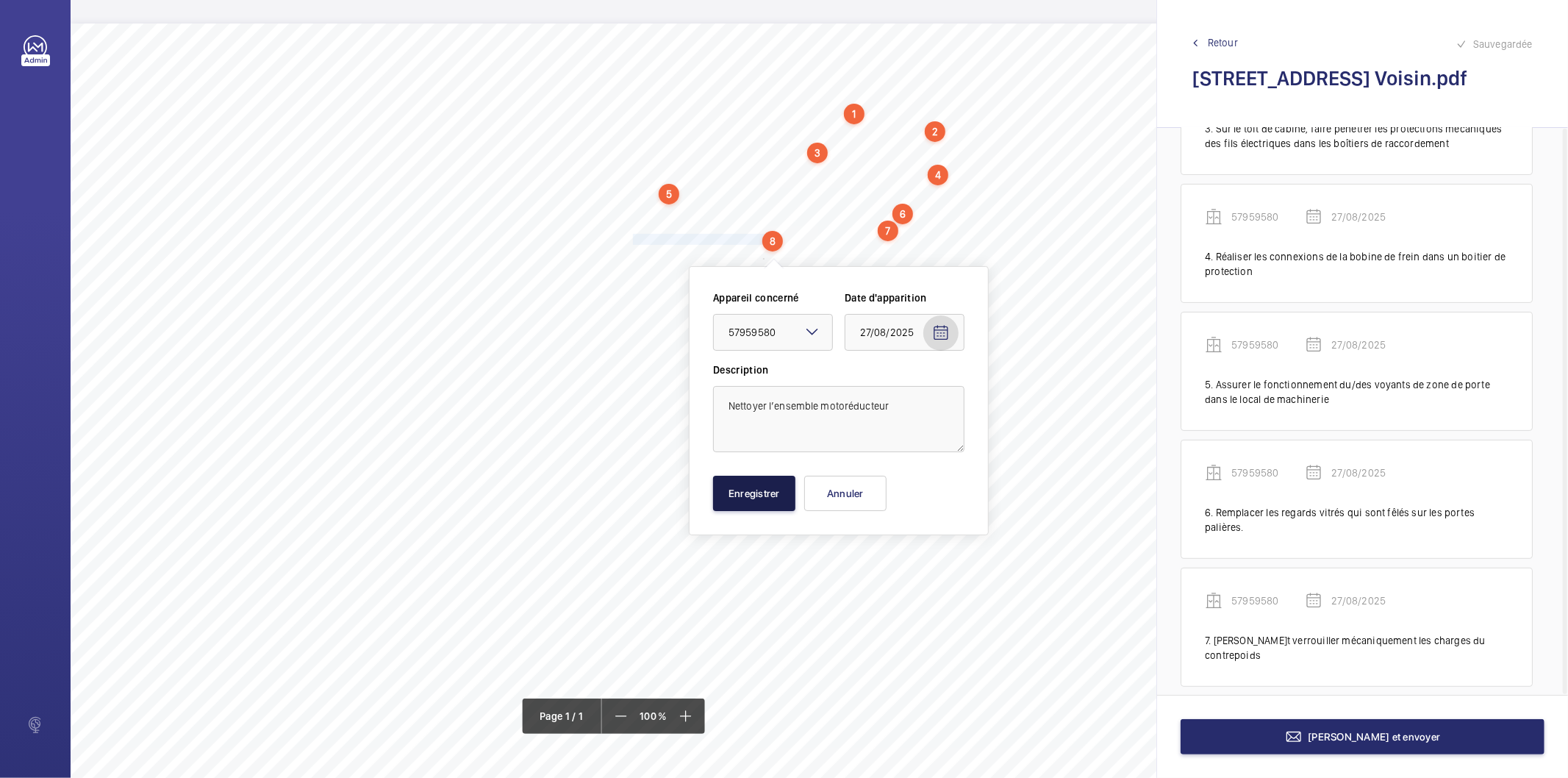
click at [774, 500] on button "Enregistrer" at bounding box center [755, 493] width 82 height 35
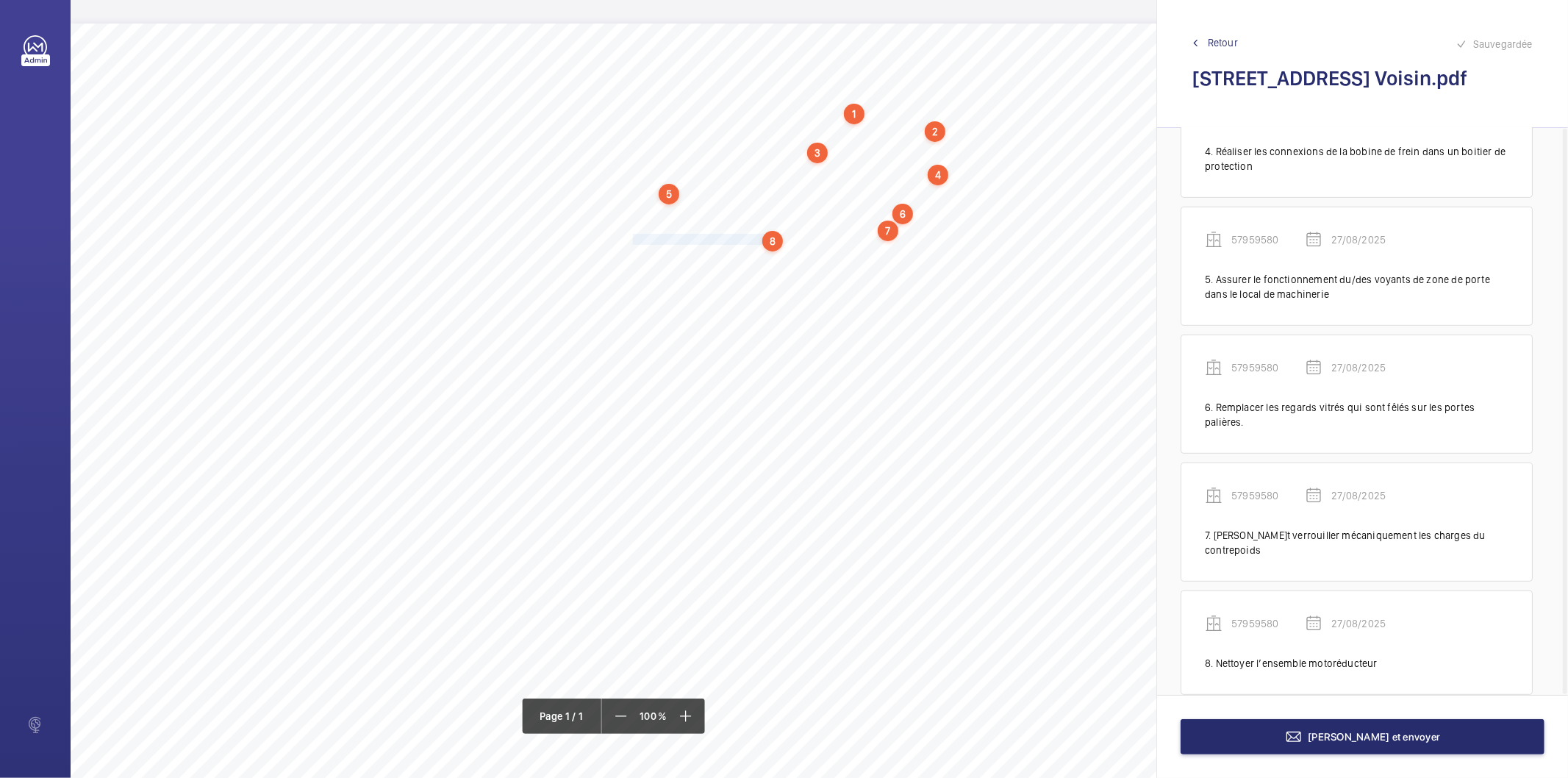
scroll to position [465, 0]
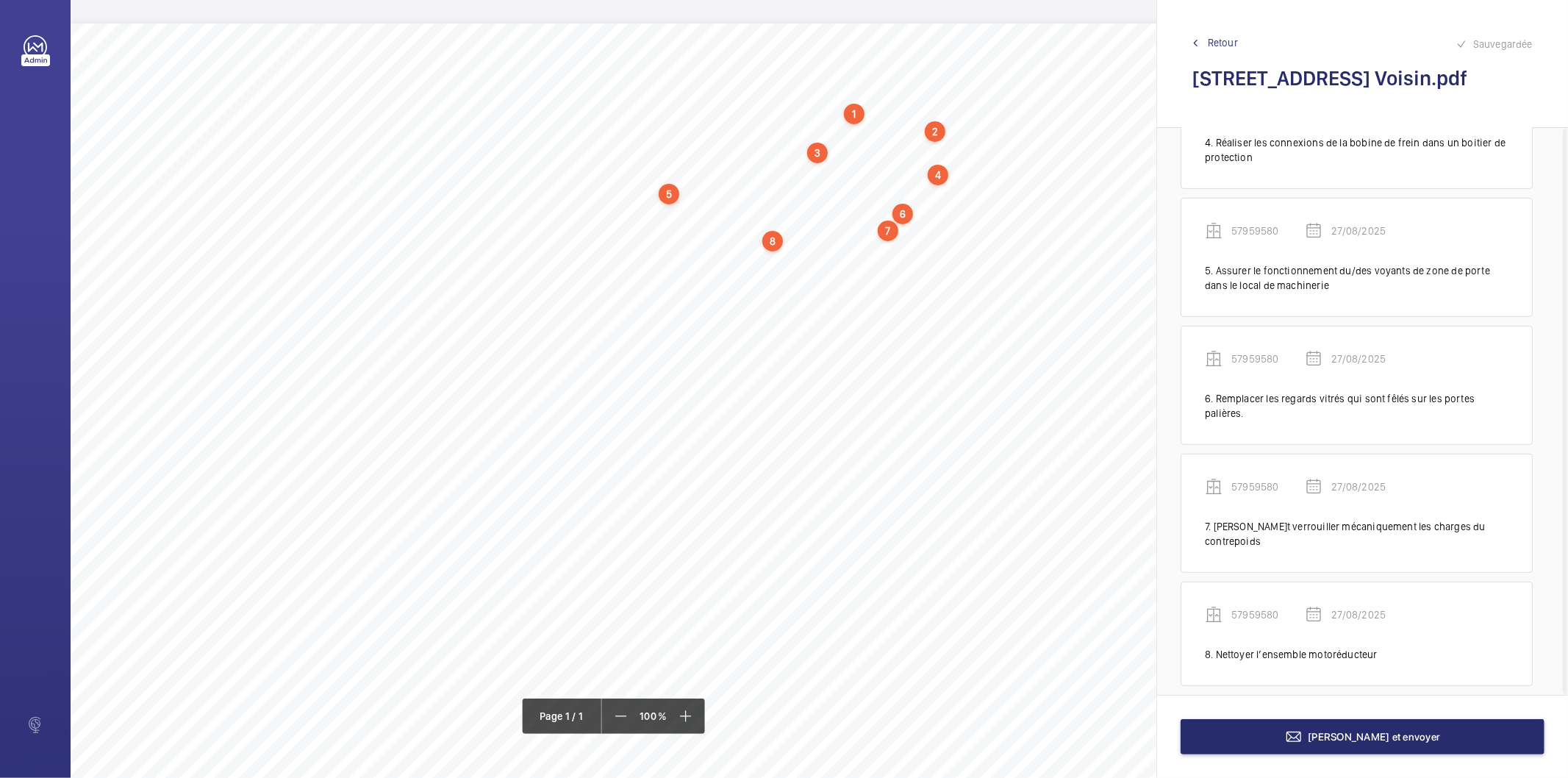
drag, startPoint x: 631, startPoint y: 254, endPoint x: 688, endPoint y: 253, distance: 57.0
click at [688, 253] on div "Nom du site Numéro appareil WM Réserve [STREET_ADDRESS] Voisin 57959580 Ranger …" at bounding box center [654, 436] width 1168 height 824
click at [763, 517] on button "Annuler" at bounding box center [754, 511] width 82 height 35
drag, startPoint x: 633, startPoint y: 253, endPoint x: 763, endPoint y: 256, distance: 130.0
click at [763, 256] on span "Nettoyer le local de machinerie." at bounding box center [700, 254] width 134 height 10
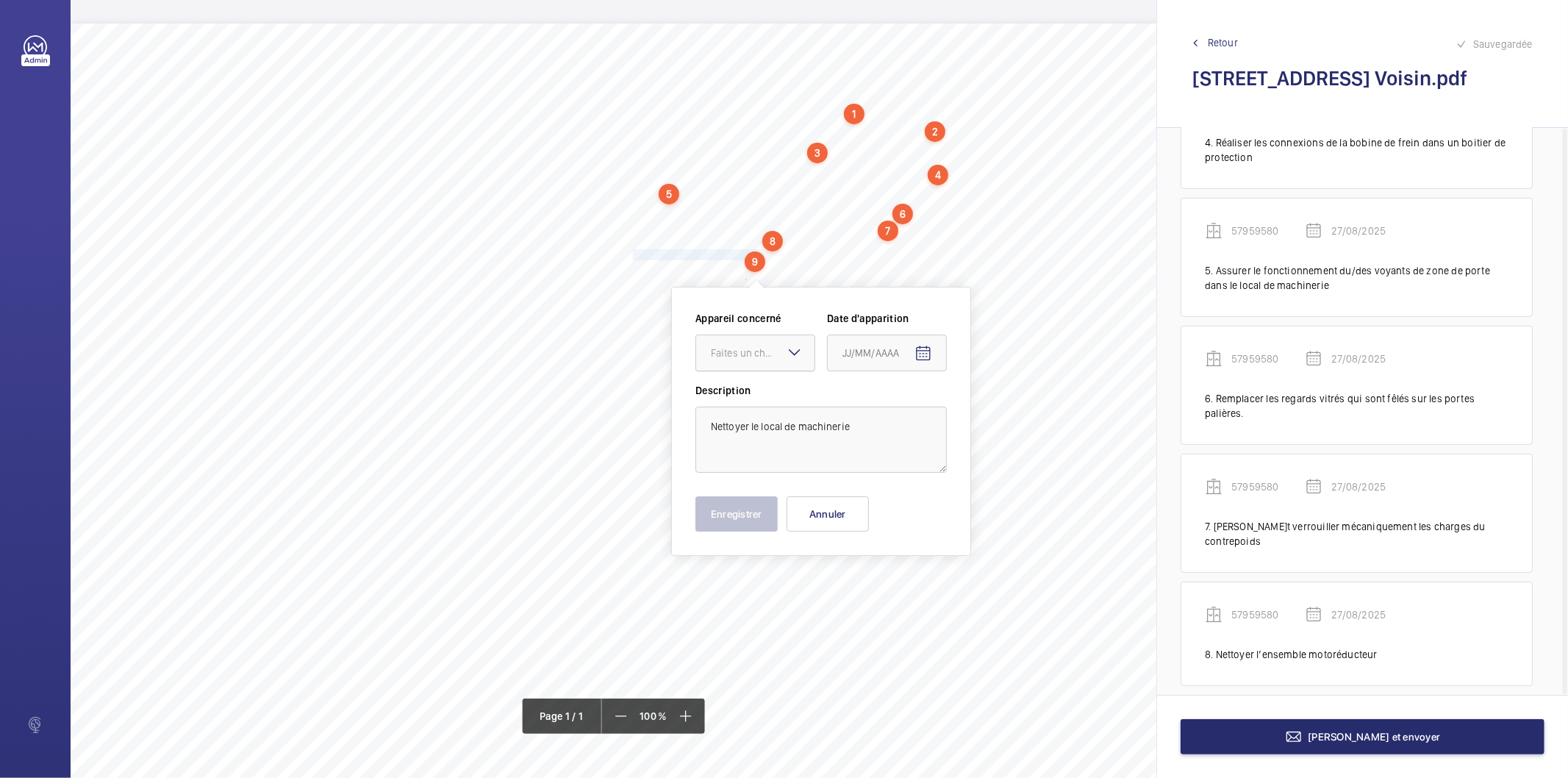
click at [775, 353] on div "Faites un choix" at bounding box center [763, 353] width 104 height 15
click at [753, 402] on span "57959580" at bounding box center [755, 397] width 89 height 15
click at [921, 356] on mat-icon "Open calendar" at bounding box center [923, 353] width 18 height 18
drag, startPoint x: 901, startPoint y: 583, endPoint x: 883, endPoint y: 570, distance: 22.2
click at [901, 584] on span "27" at bounding box center [907, 590] width 26 height 26
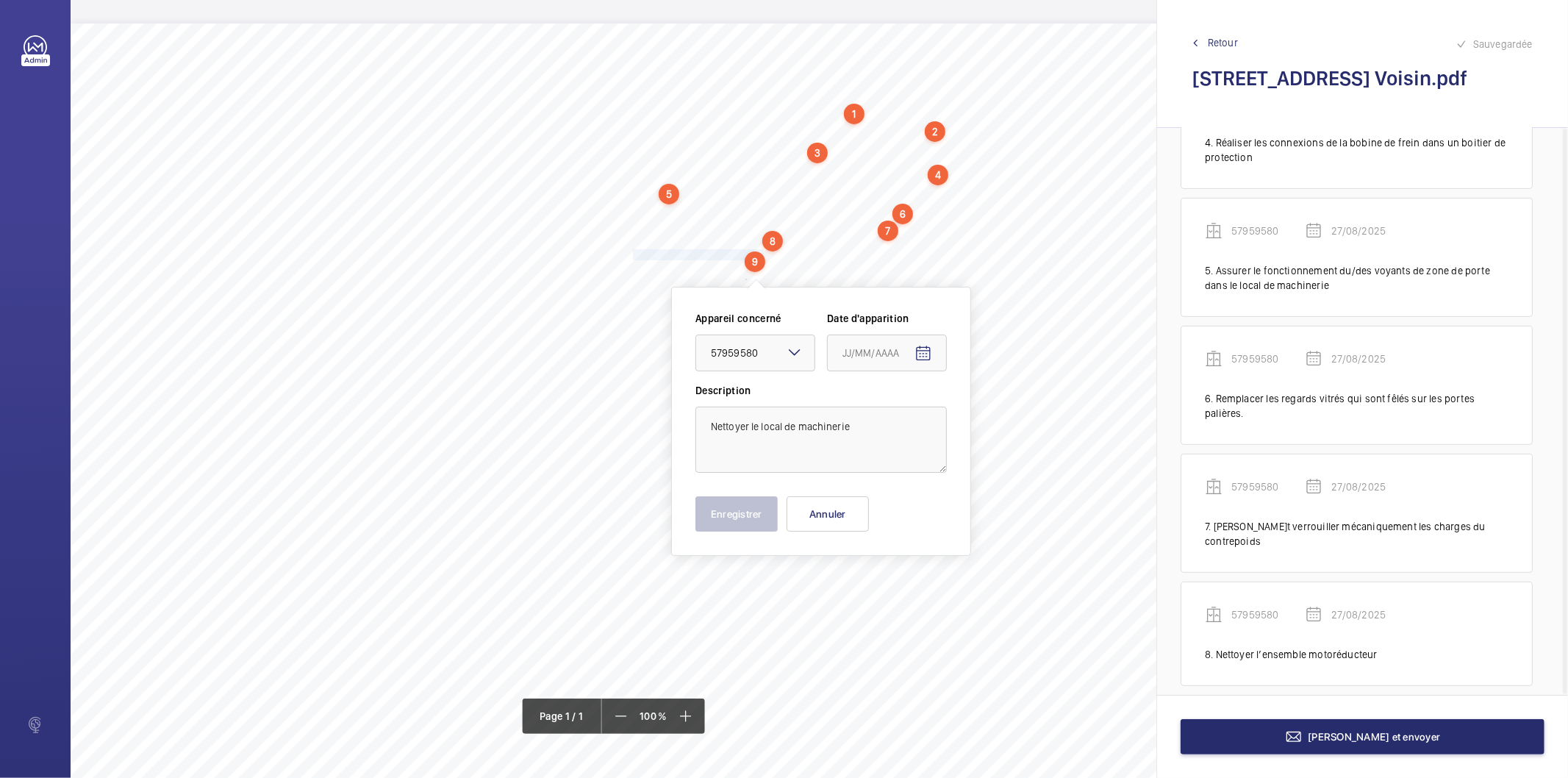
type input "27/08/2025"
click at [733, 508] on button "Enregistrer" at bounding box center [737, 514] width 82 height 35
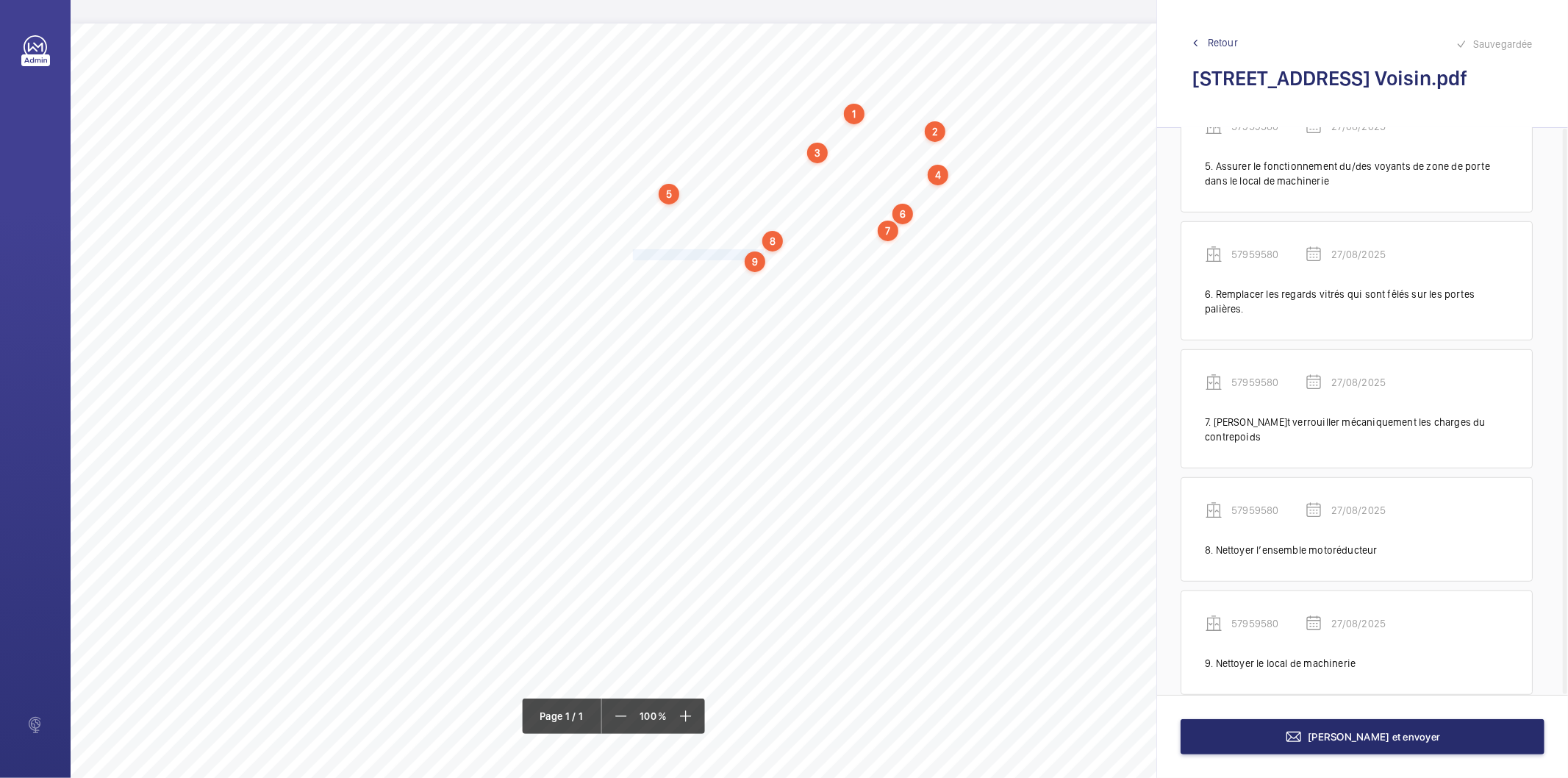
scroll to position [579, 0]
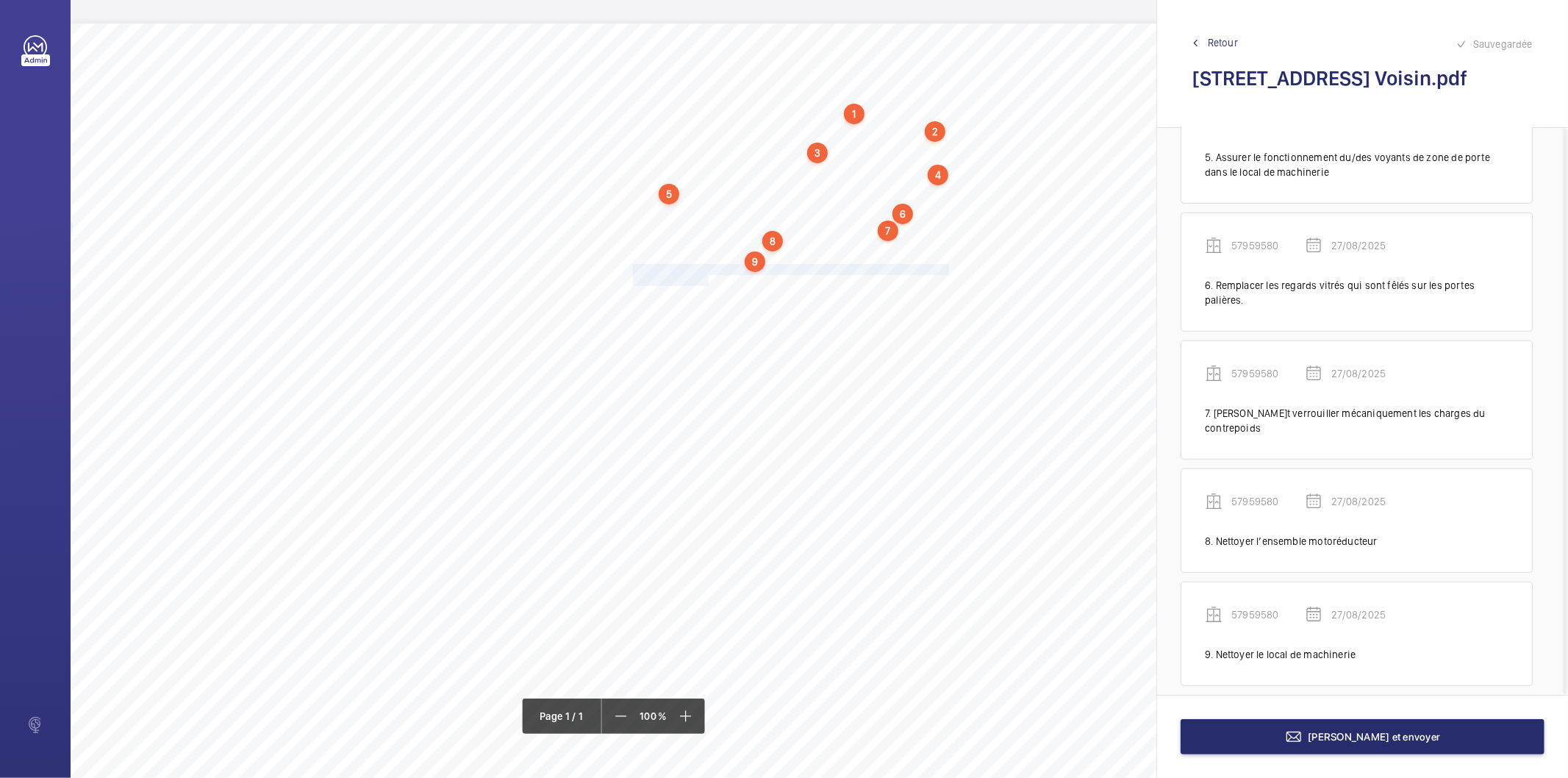
drag, startPoint x: 633, startPoint y: 268, endPoint x: 707, endPoint y: 278, distance: 74.7
click at [707, 278] on div "Nom du site Numéro appareil WM Réserve [STREET_ADDRESS] Voisin 57959580 Ranger …" at bounding box center [654, 436] width 1168 height 824
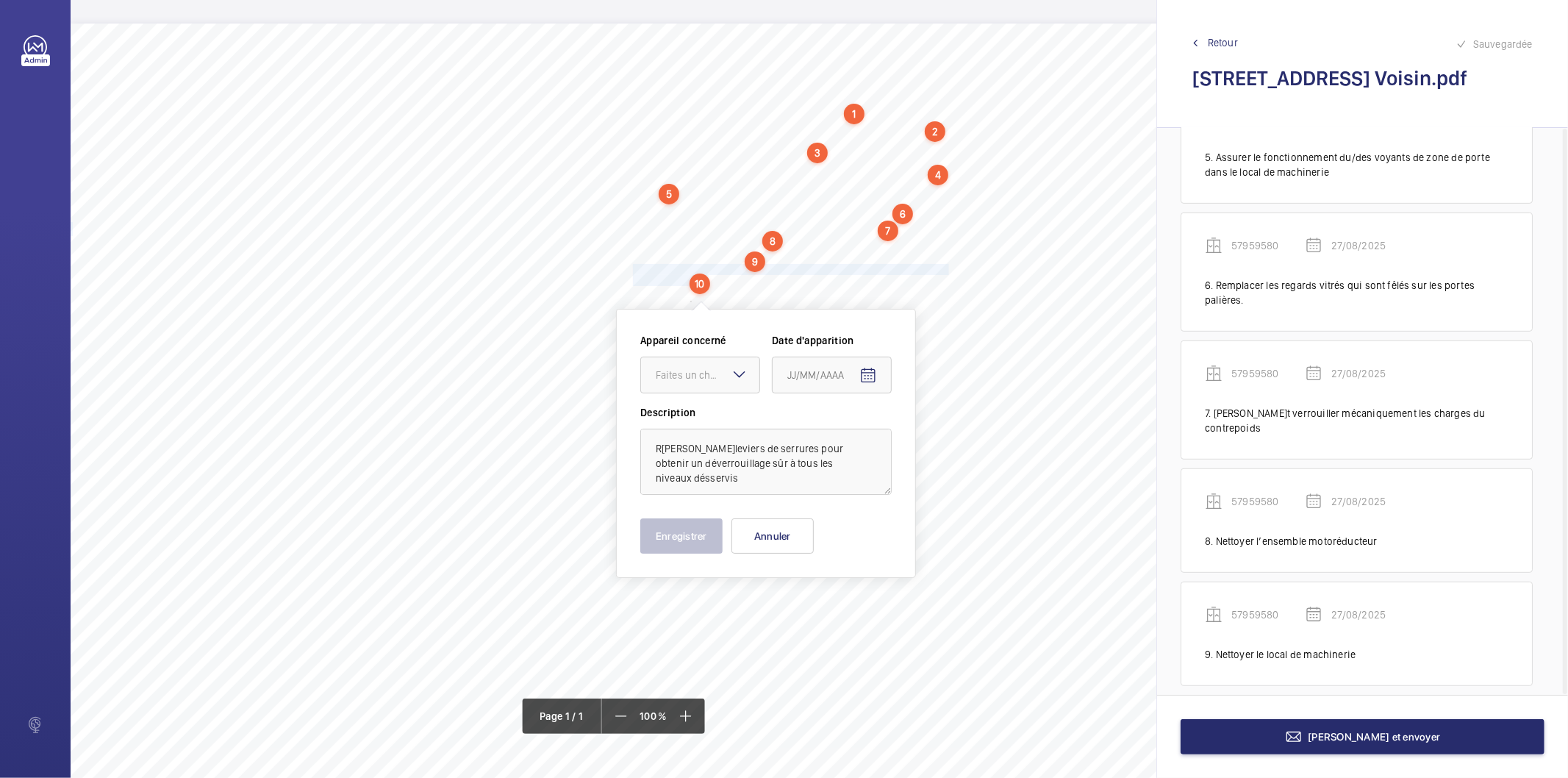
scroll to position [9, 0]
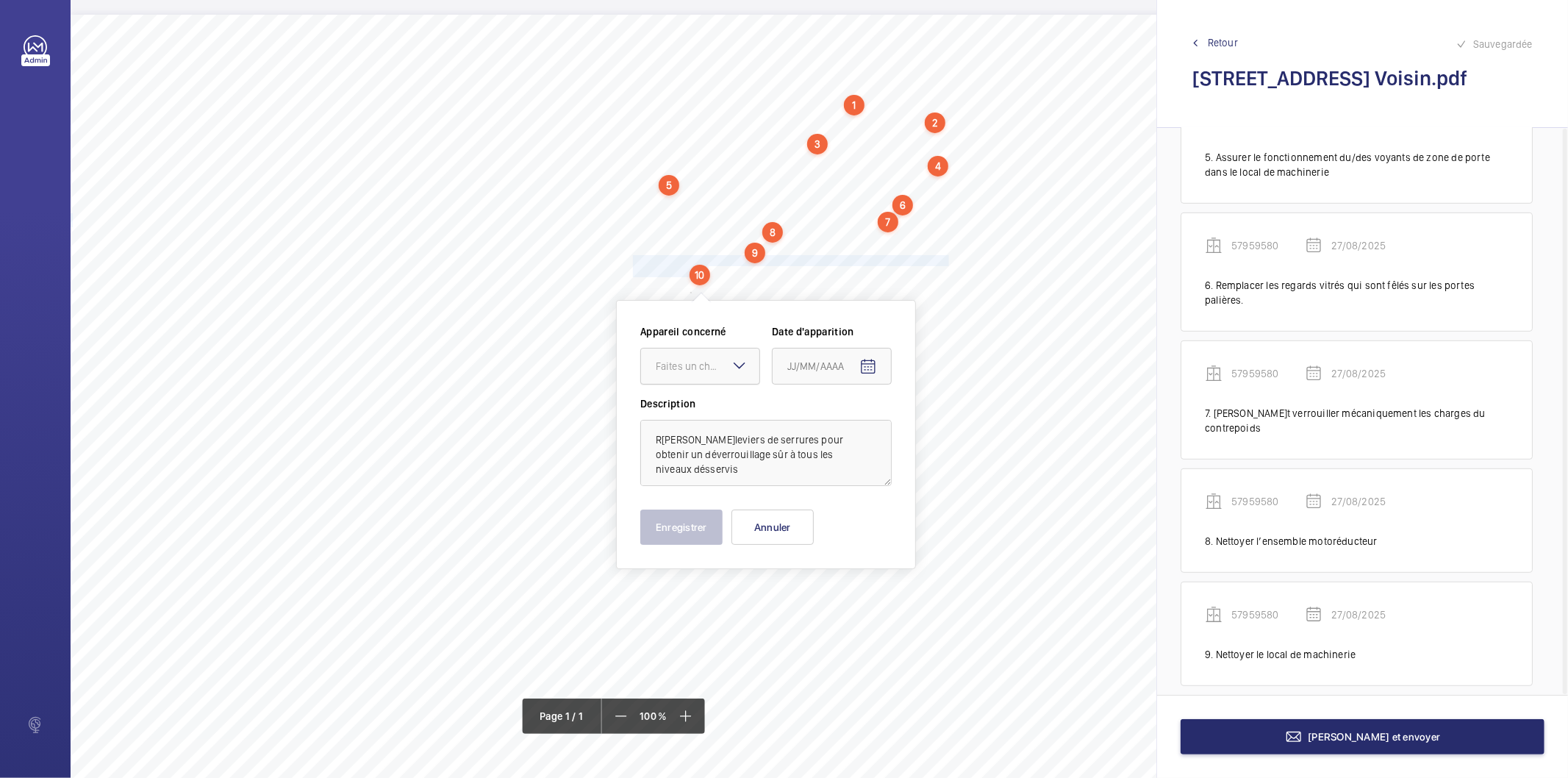
click at [721, 365] on div "Faites un choix" at bounding box center [707, 366] width 104 height 15
click at [715, 416] on span "57959580" at bounding box center [699, 410] width 89 height 15
click at [864, 365] on mat-icon "Open calendar" at bounding box center [869, 367] width 18 height 18
click at [859, 606] on span "27" at bounding box center [852, 603] width 26 height 26
type input "27/08/2025"
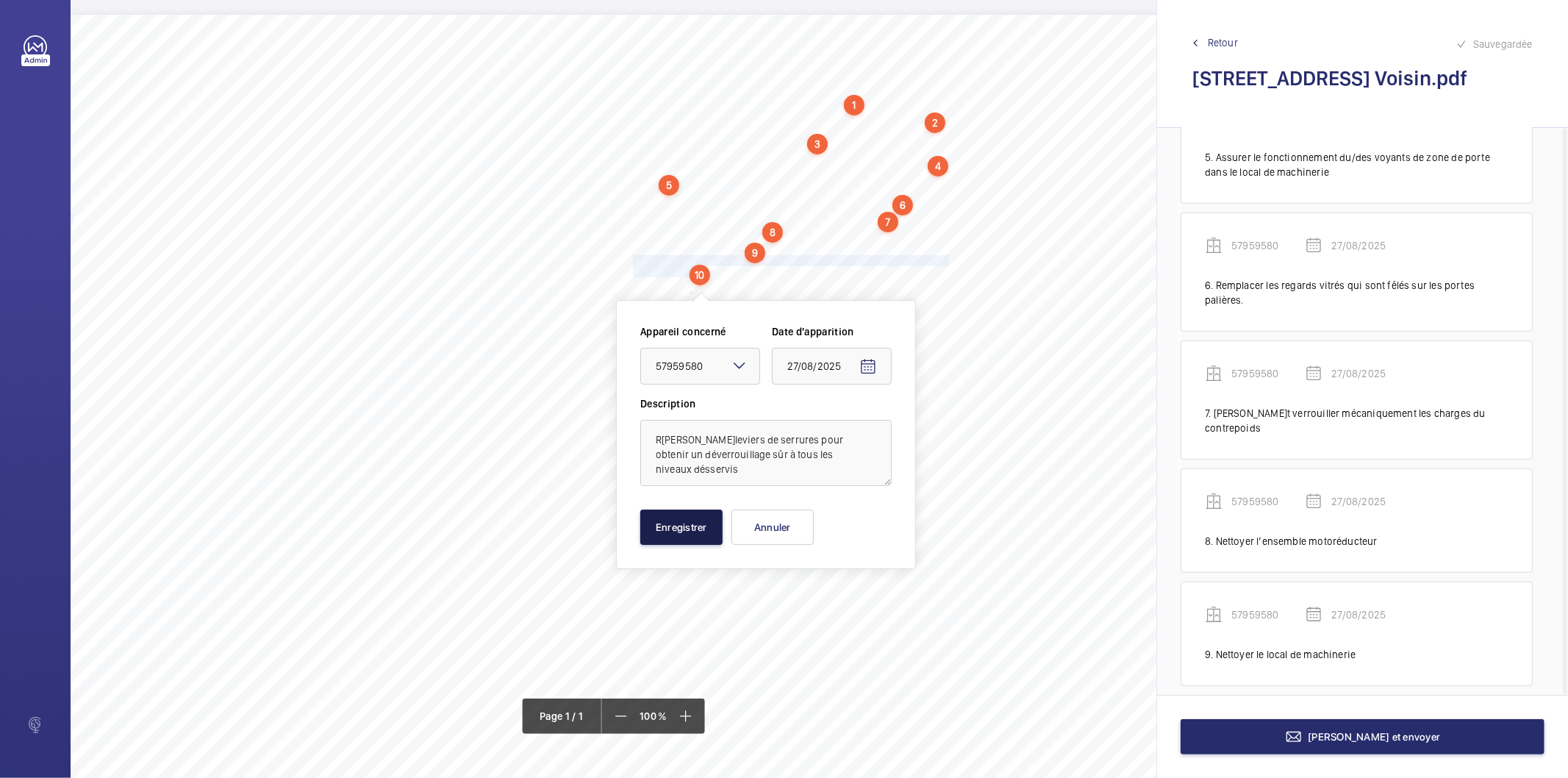
click at [697, 522] on button "Enregistrer" at bounding box center [682, 527] width 82 height 35
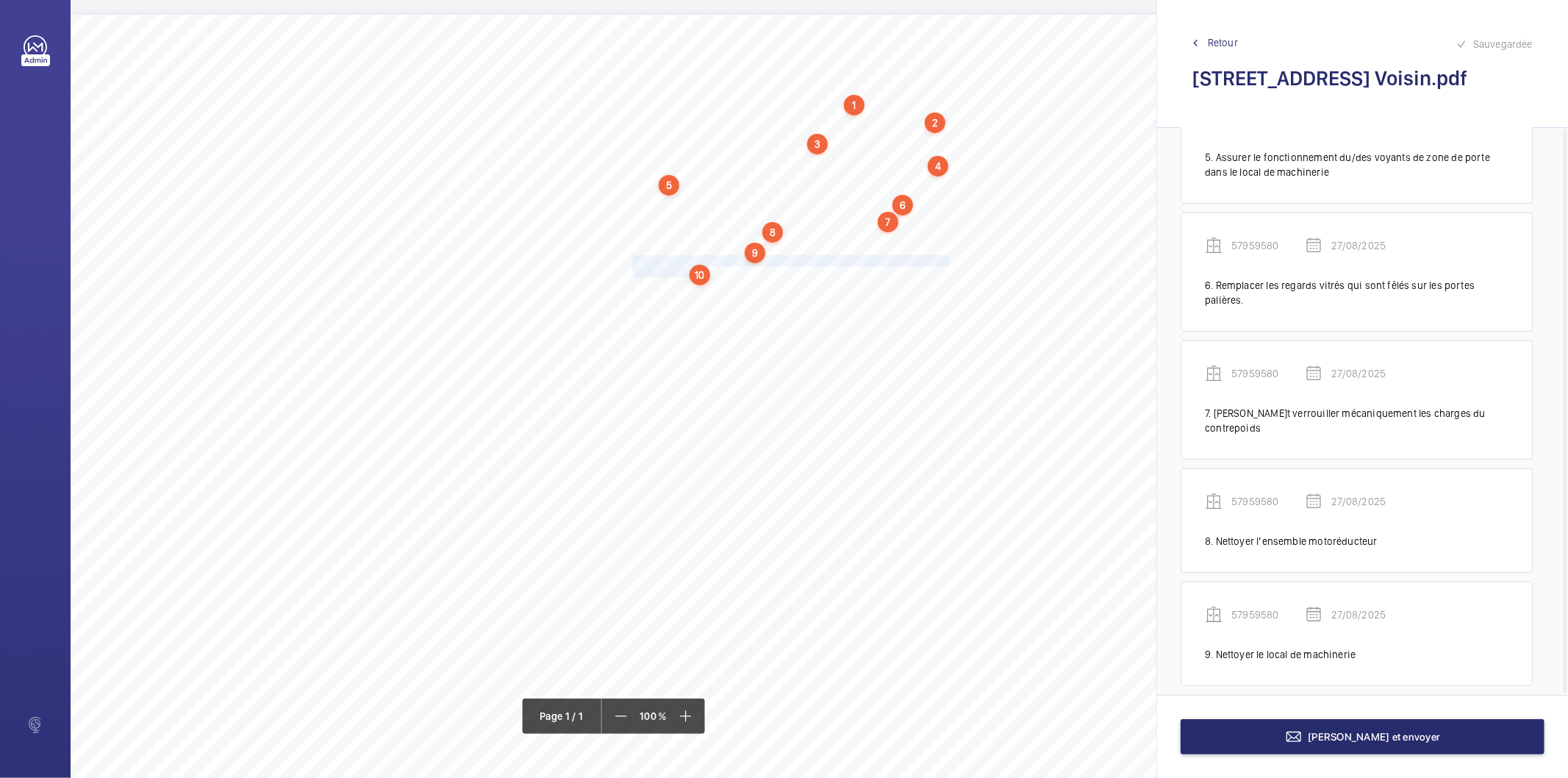
scroll to position [707, 0]
drag, startPoint x: 633, startPoint y: 285, endPoint x: 717, endPoint y: 294, distance: 84.5
click at [717, 294] on div "Nom du site Numéro appareil WM Réserve [STREET_ADDRESS] Voisin 57959580 Ranger …" at bounding box center [654, 427] width 1168 height 824
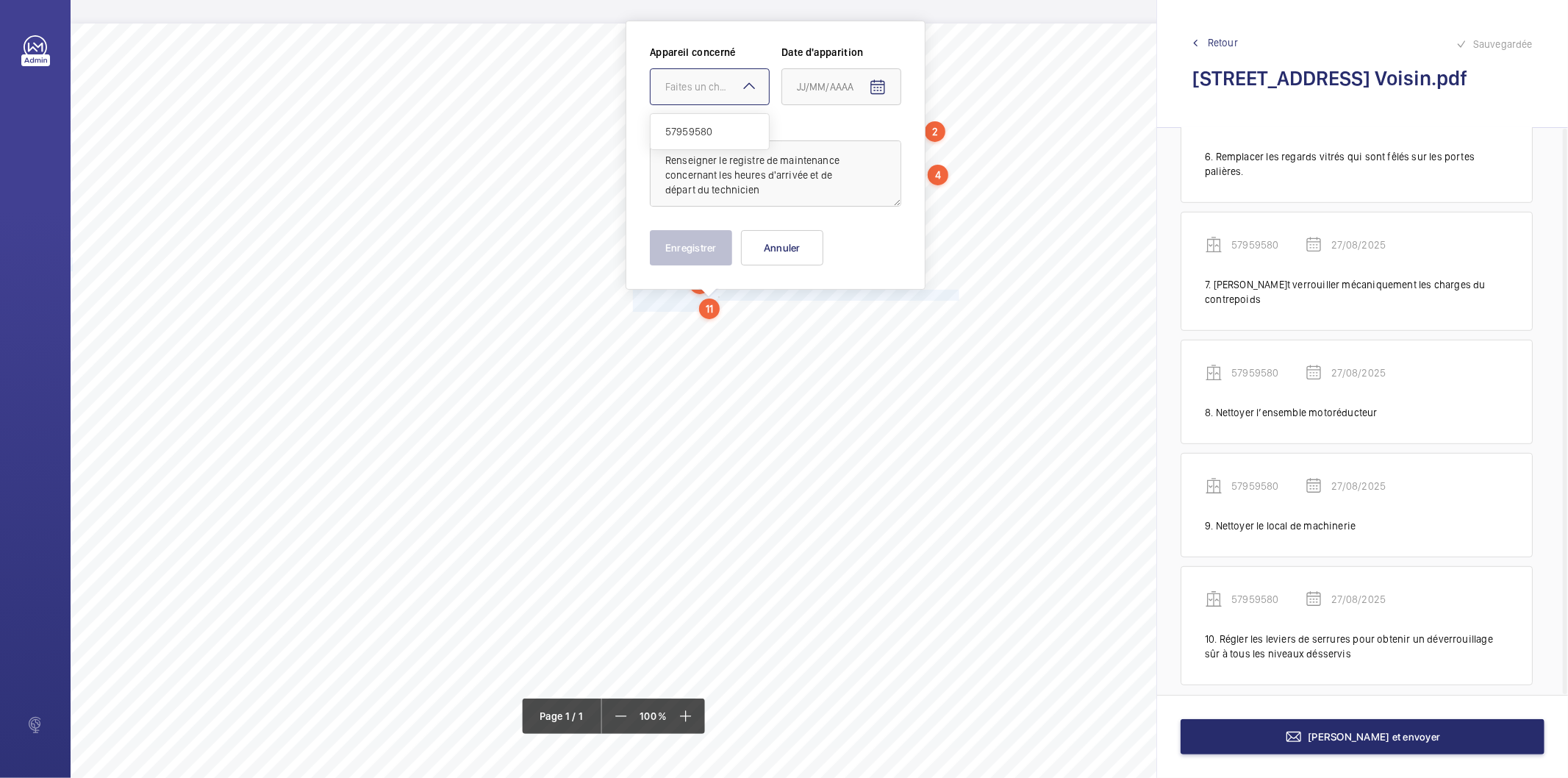
click at [700, 91] on div "Faites un choix" at bounding box center [717, 87] width 104 height 15
click at [700, 134] on span "57959580" at bounding box center [709, 132] width 89 height 15
click at [874, 92] on mat-icon "Open calendar" at bounding box center [878, 88] width 18 height 18
click at [864, 332] on span "27" at bounding box center [862, 324] width 26 height 26
type input "27/08/2025"
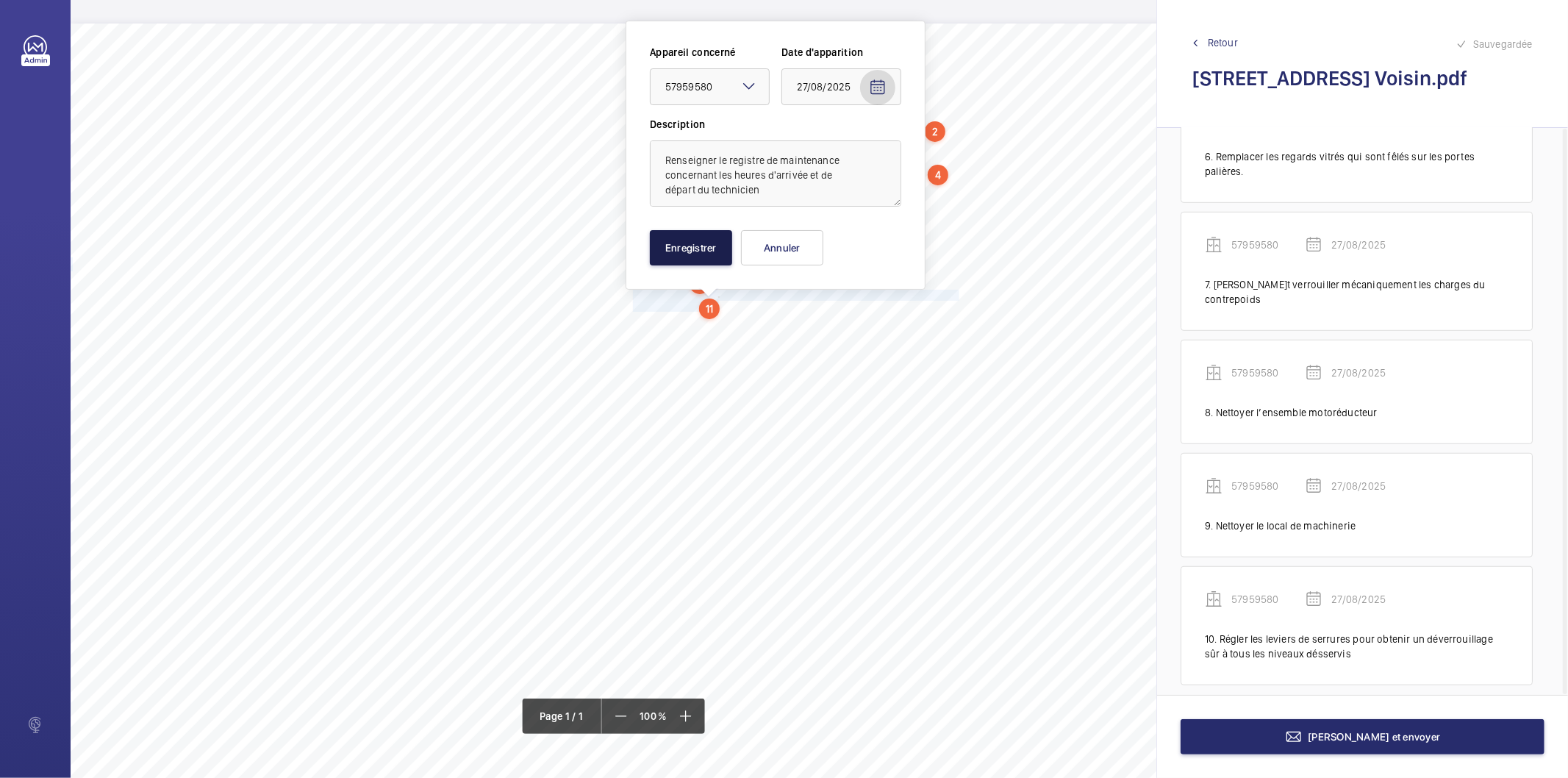
click at [713, 248] on button "Enregistrer" at bounding box center [691, 247] width 82 height 35
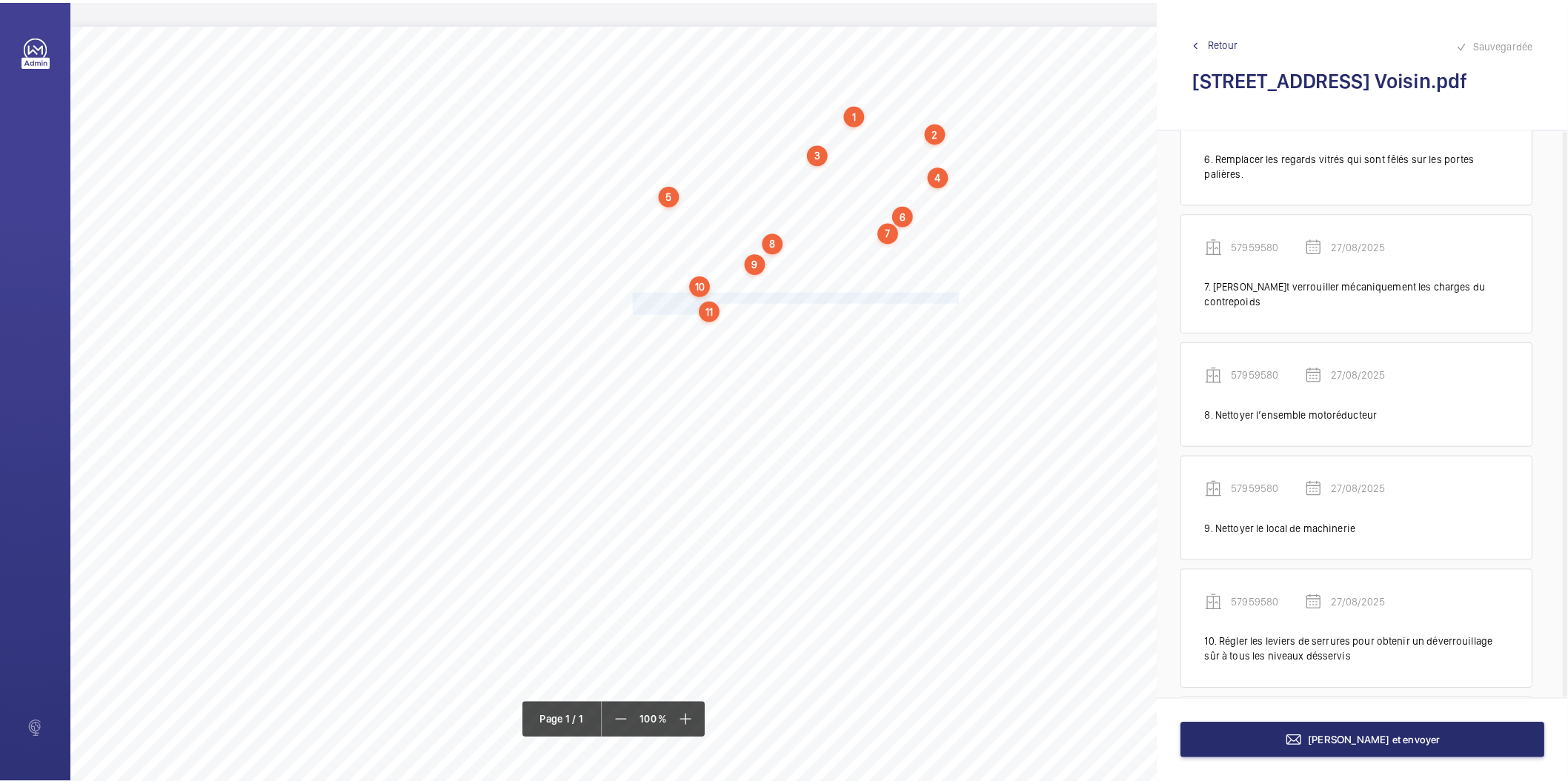
scroll to position [841, 0]
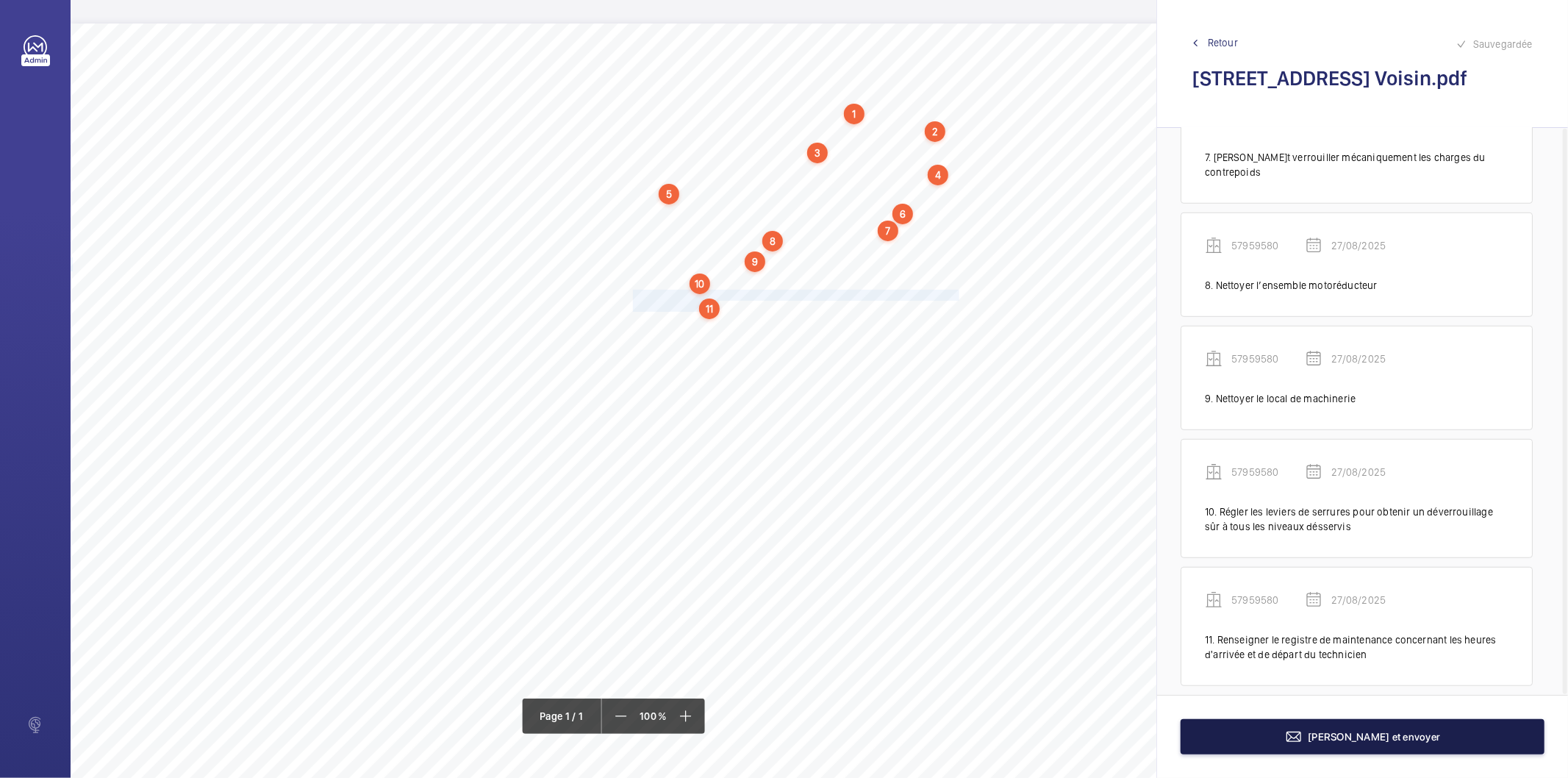
click at [1281, 739] on button "[PERSON_NAME] et envoyer" at bounding box center [1363, 737] width 364 height 35
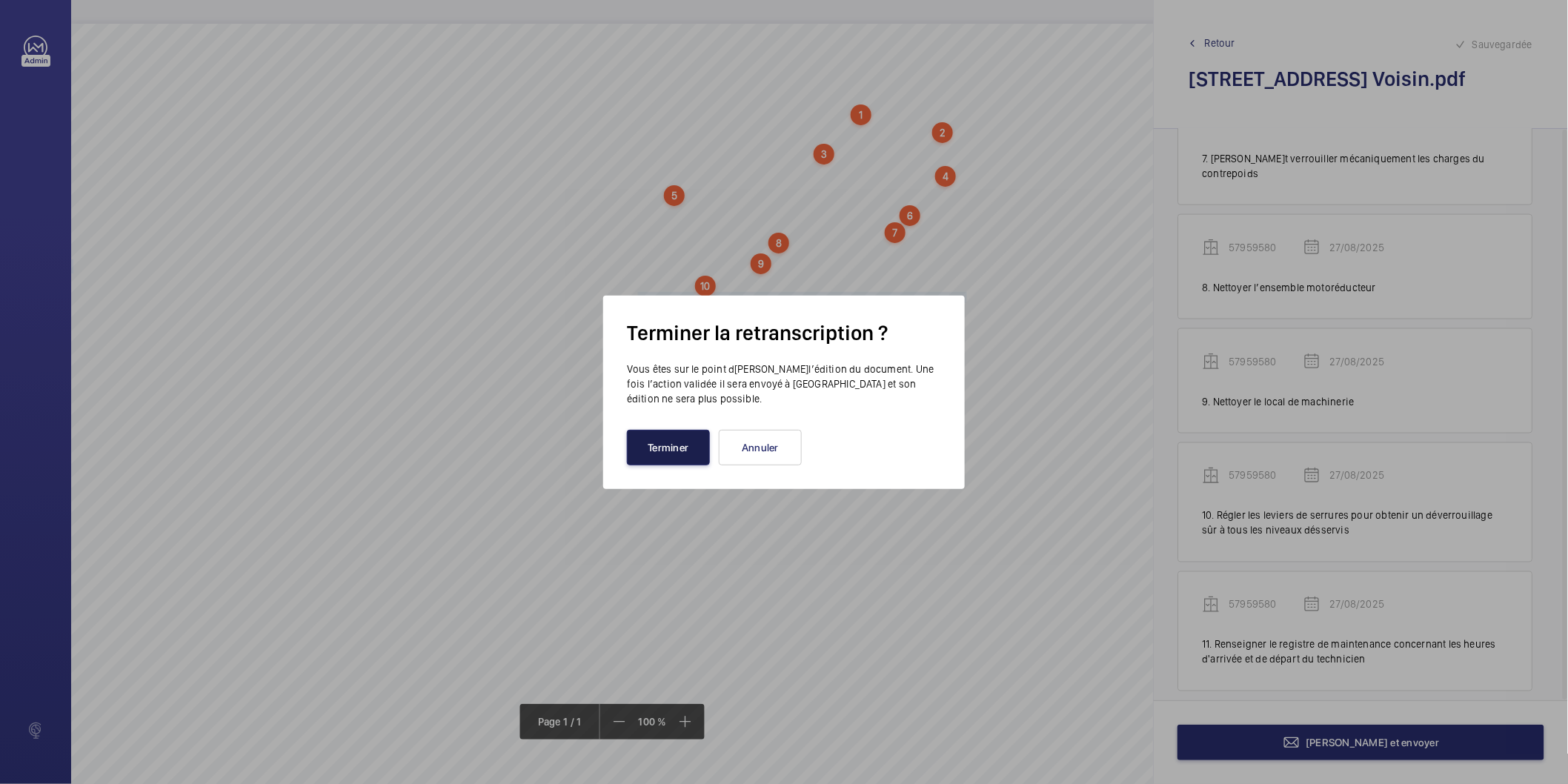
click at [675, 451] on button "Terminer" at bounding box center [669, 447] width 83 height 35
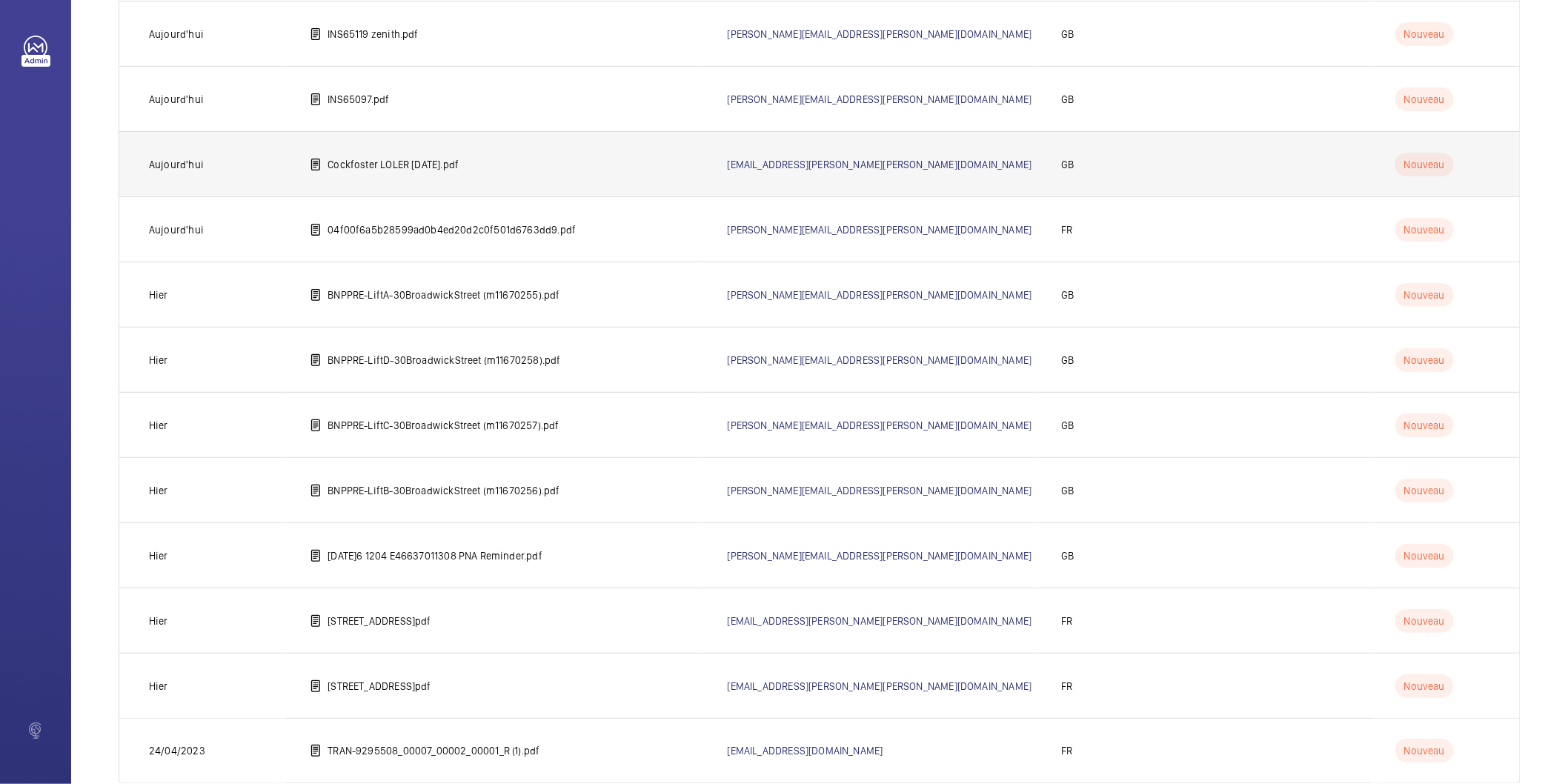
scroll to position [2950, 0]
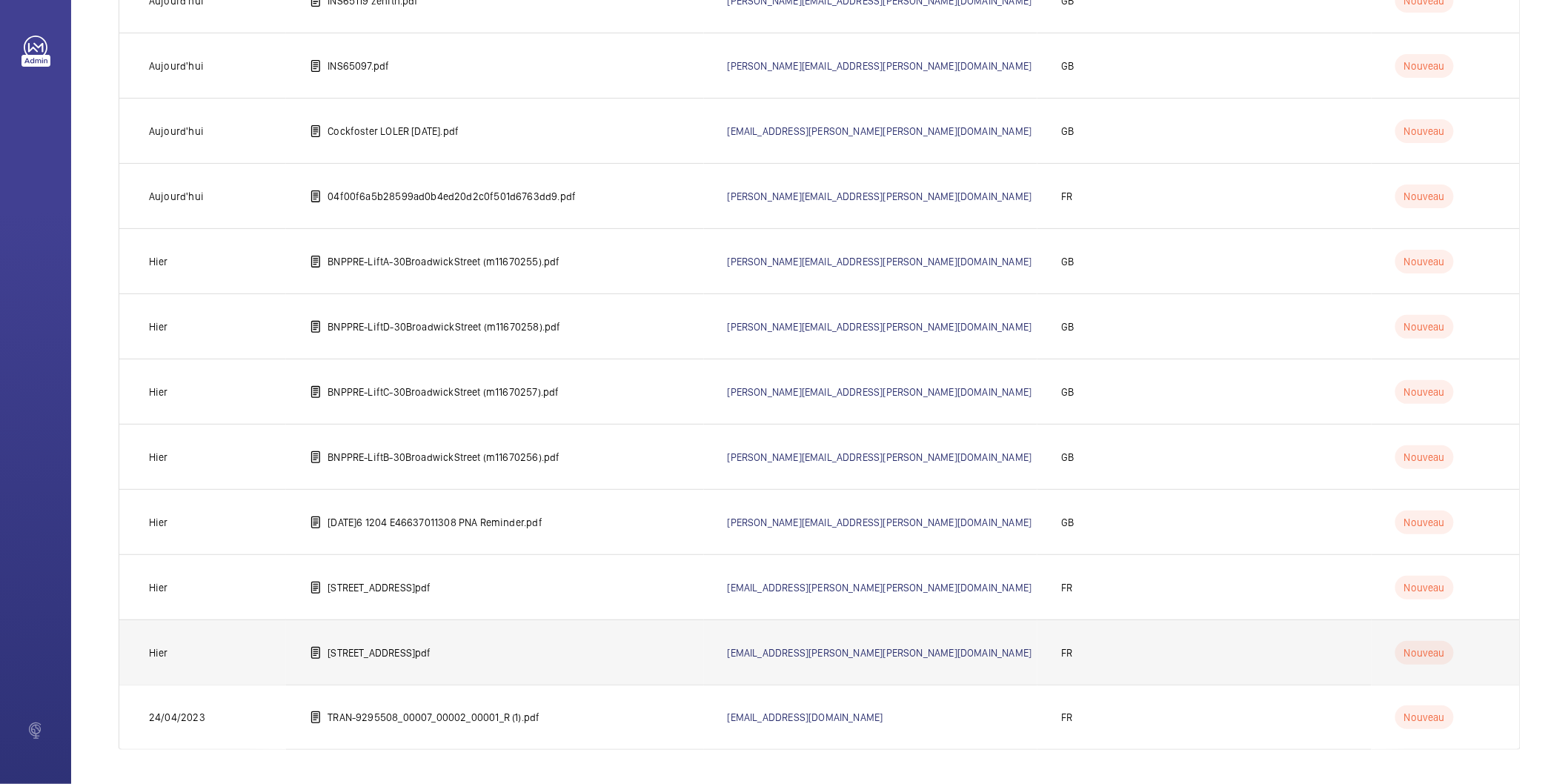
click at [395, 653] on p "[STREET_ADDRESS]pdf" at bounding box center [379, 652] width 103 height 15
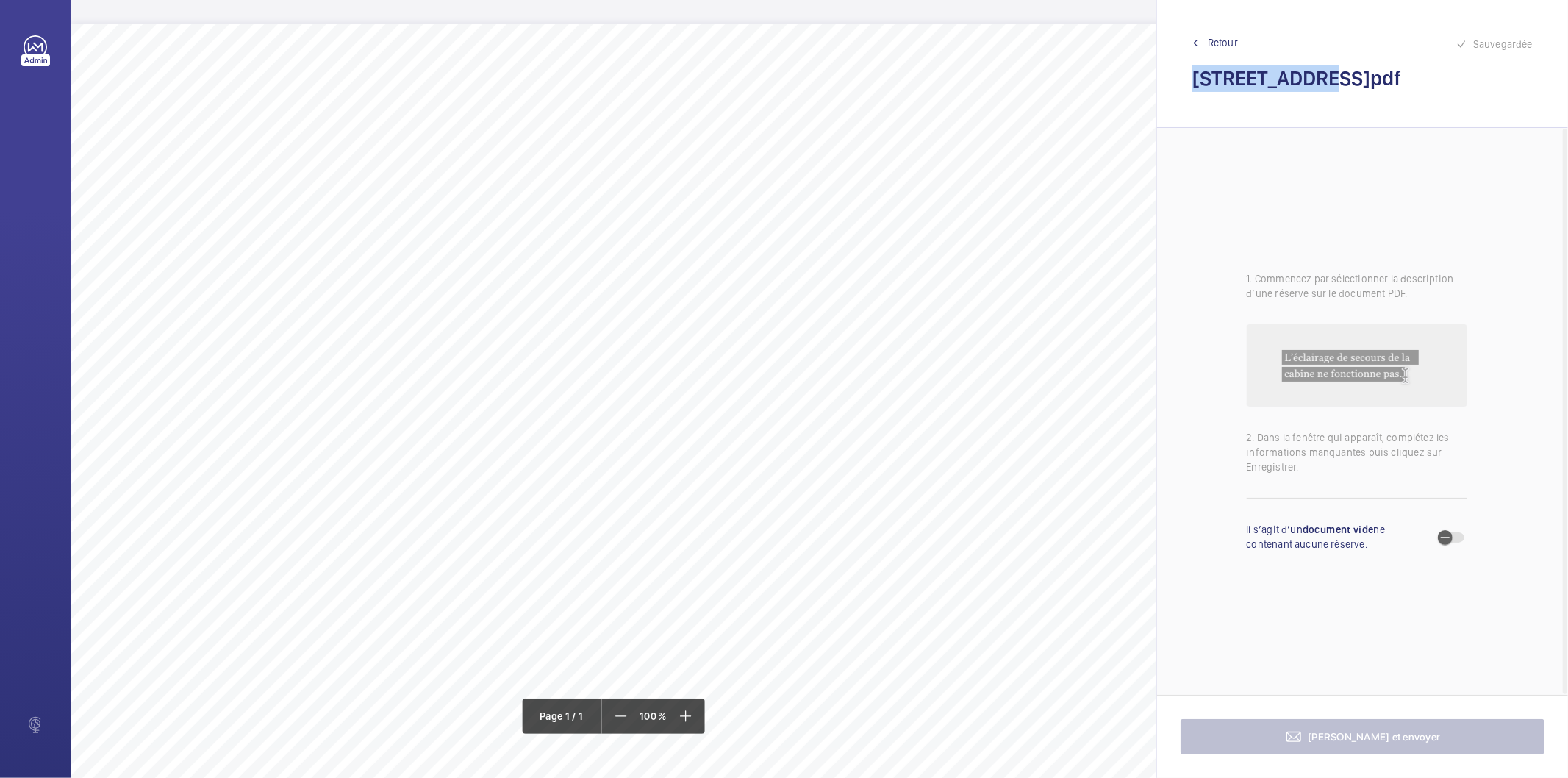
drag, startPoint x: 1310, startPoint y: 77, endPoint x: 1196, endPoint y: 76, distance: 114.0
click at [1196, 76] on h2 "[STREET_ADDRESS]pdf" at bounding box center [1363, 78] width 340 height 27
copy h2 "[STREET_ADDRESS]"
drag, startPoint x: 634, startPoint y: 97, endPoint x: 863, endPoint y: 108, distance: 229.3
click at [863, 108] on div "Nom du site Numéro appareil WM Réserve [STREET_ADDRESS] 65370555 Ranger correct…" at bounding box center [654, 436] width 1168 height 824
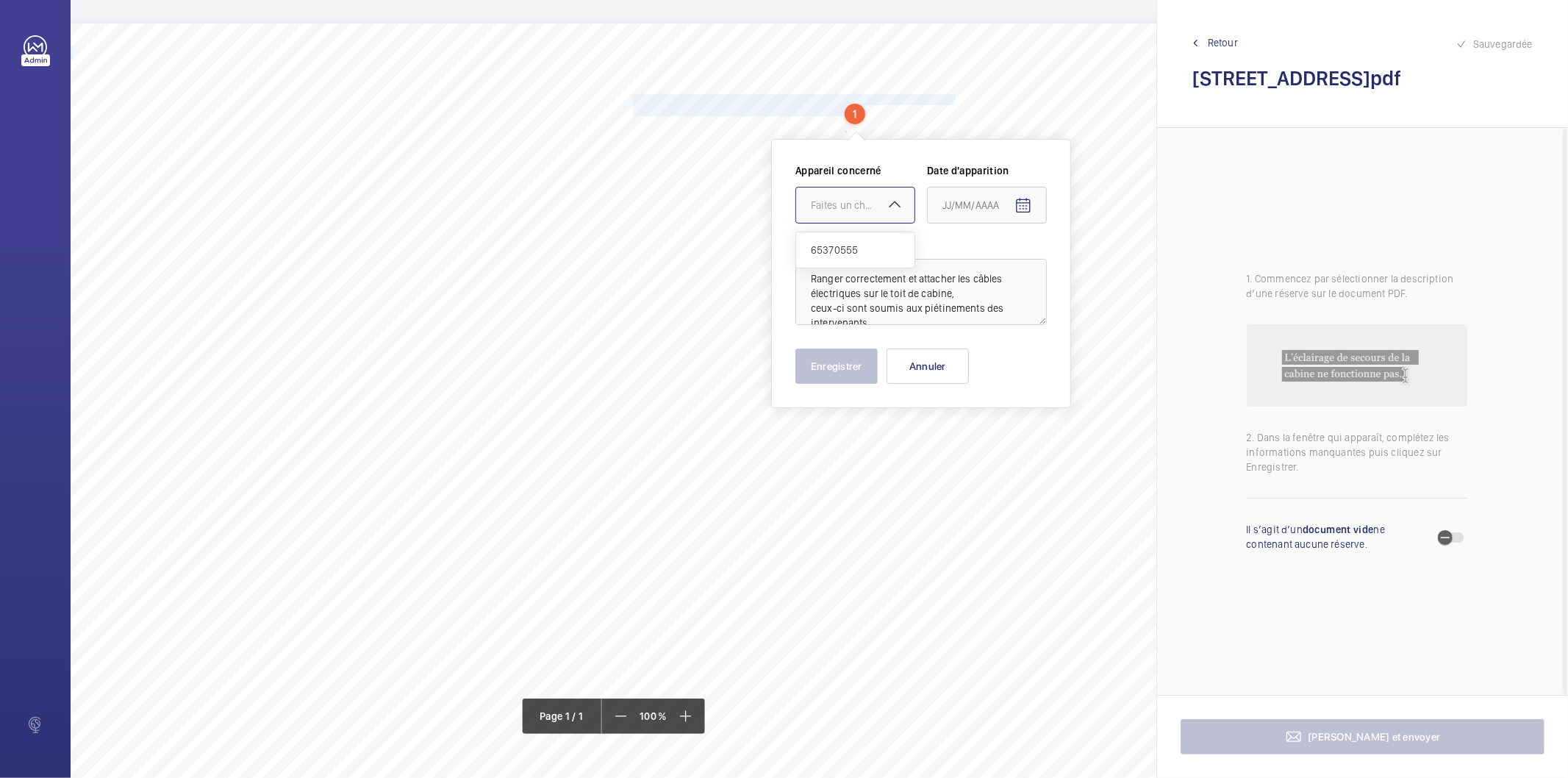
click at [851, 196] on div at bounding box center [856, 205] width 118 height 35
click at [846, 247] on span "65370555" at bounding box center [855, 250] width 89 height 15
click at [1026, 206] on mat-icon "Open calendar" at bounding box center [1023, 206] width 18 height 18
click at [1012, 442] on span "27" at bounding box center [1007, 442] width 26 height 26
type input "27/08/2025"
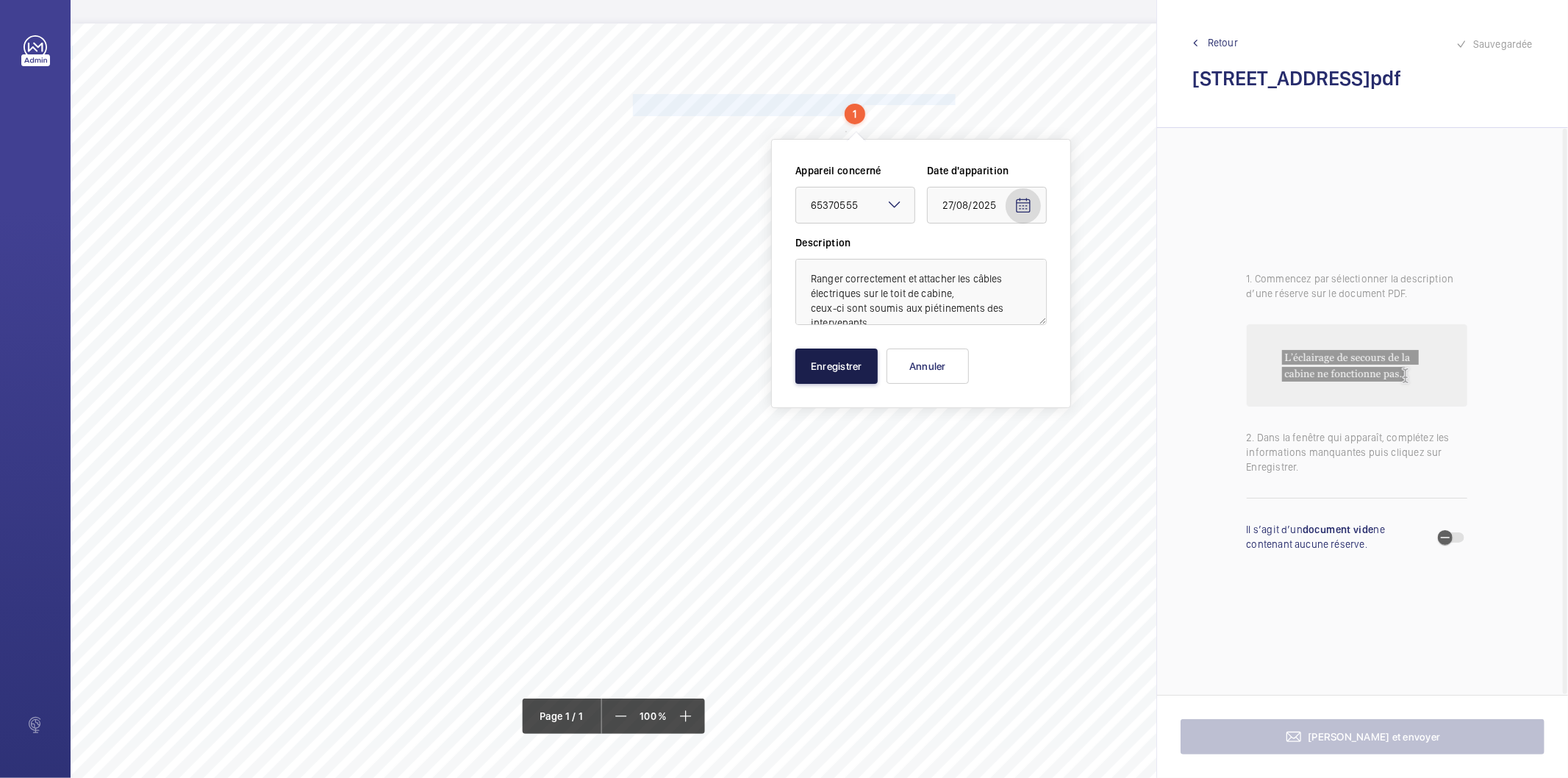
click at [848, 370] on button "Enregistrer" at bounding box center [837, 366] width 82 height 35
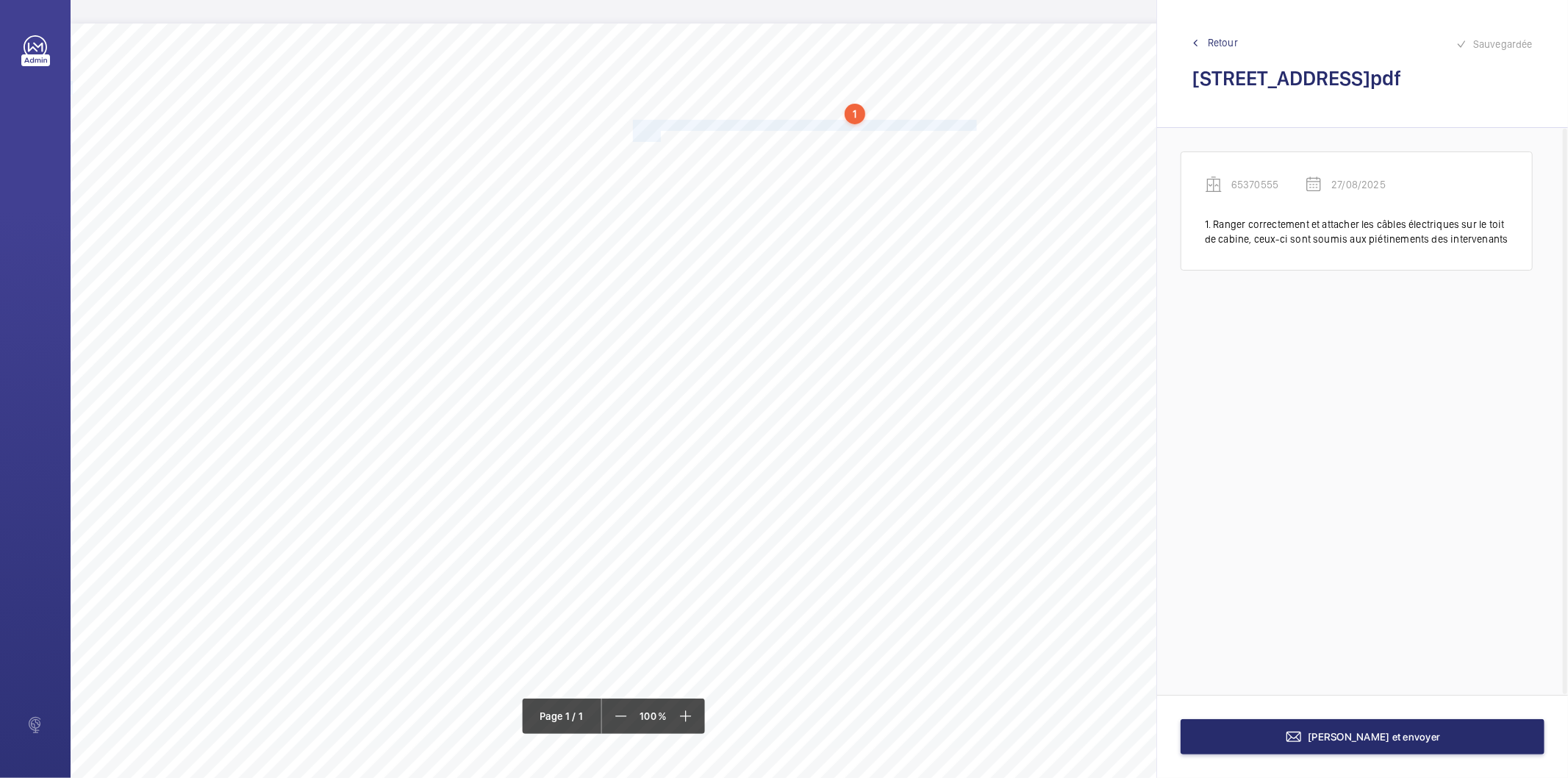
drag, startPoint x: 633, startPoint y: 124, endPoint x: 662, endPoint y: 133, distance: 30.4
click at [662, 133] on div "Nom du site Numéro appareil WM Réserve [STREET_ADDRESS] 65370555 Ranger correct…" at bounding box center [654, 436] width 1168 height 824
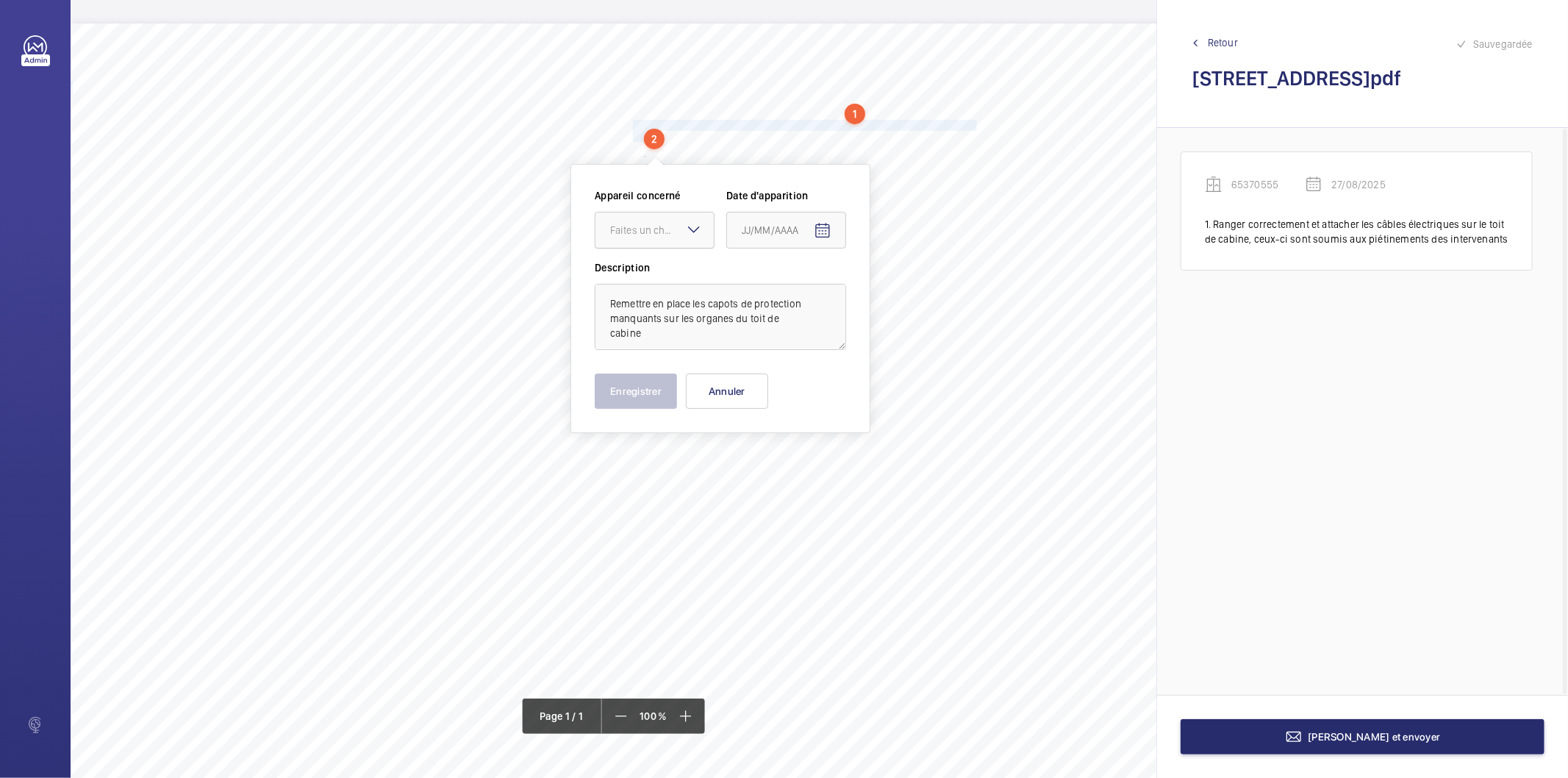
click at [660, 230] on div "Faites un choix" at bounding box center [662, 230] width 104 height 15
click at [664, 268] on span "65370555" at bounding box center [655, 275] width 89 height 15
click at [820, 226] on mat-icon "Open calendar" at bounding box center [823, 231] width 18 height 18
click at [809, 465] on span "27" at bounding box center [806, 468] width 26 height 26
type input "27/08/2025"
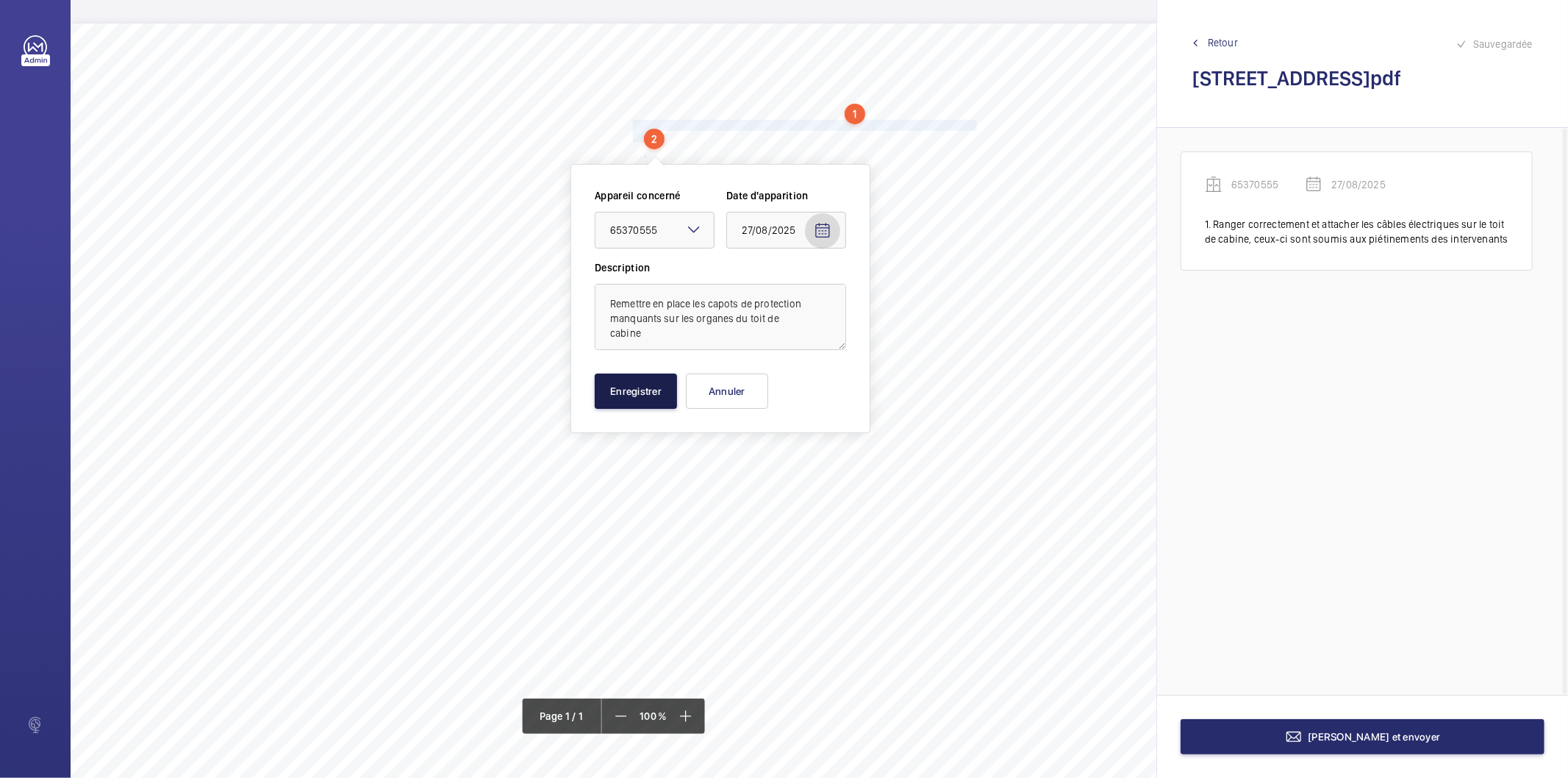
click at [650, 390] on button "Enregistrer" at bounding box center [636, 391] width 82 height 35
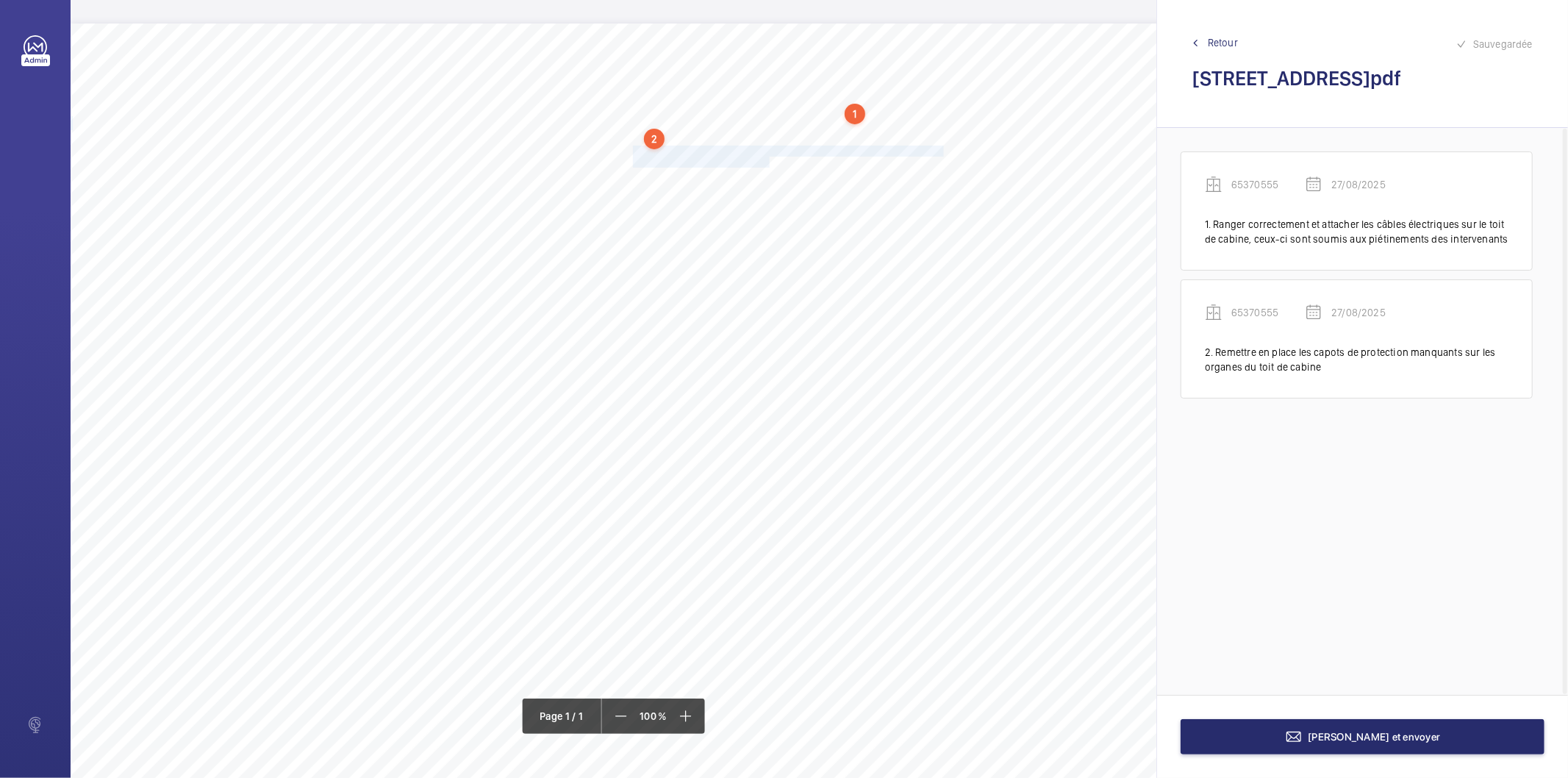
drag, startPoint x: 634, startPoint y: 150, endPoint x: 769, endPoint y: 161, distance: 135.4
click at [769, 161] on div "Nom du site Numéro appareil WM Réserve [STREET_ADDRESS] 65370555 Ranger correct…" at bounding box center [654, 436] width 1168 height 824
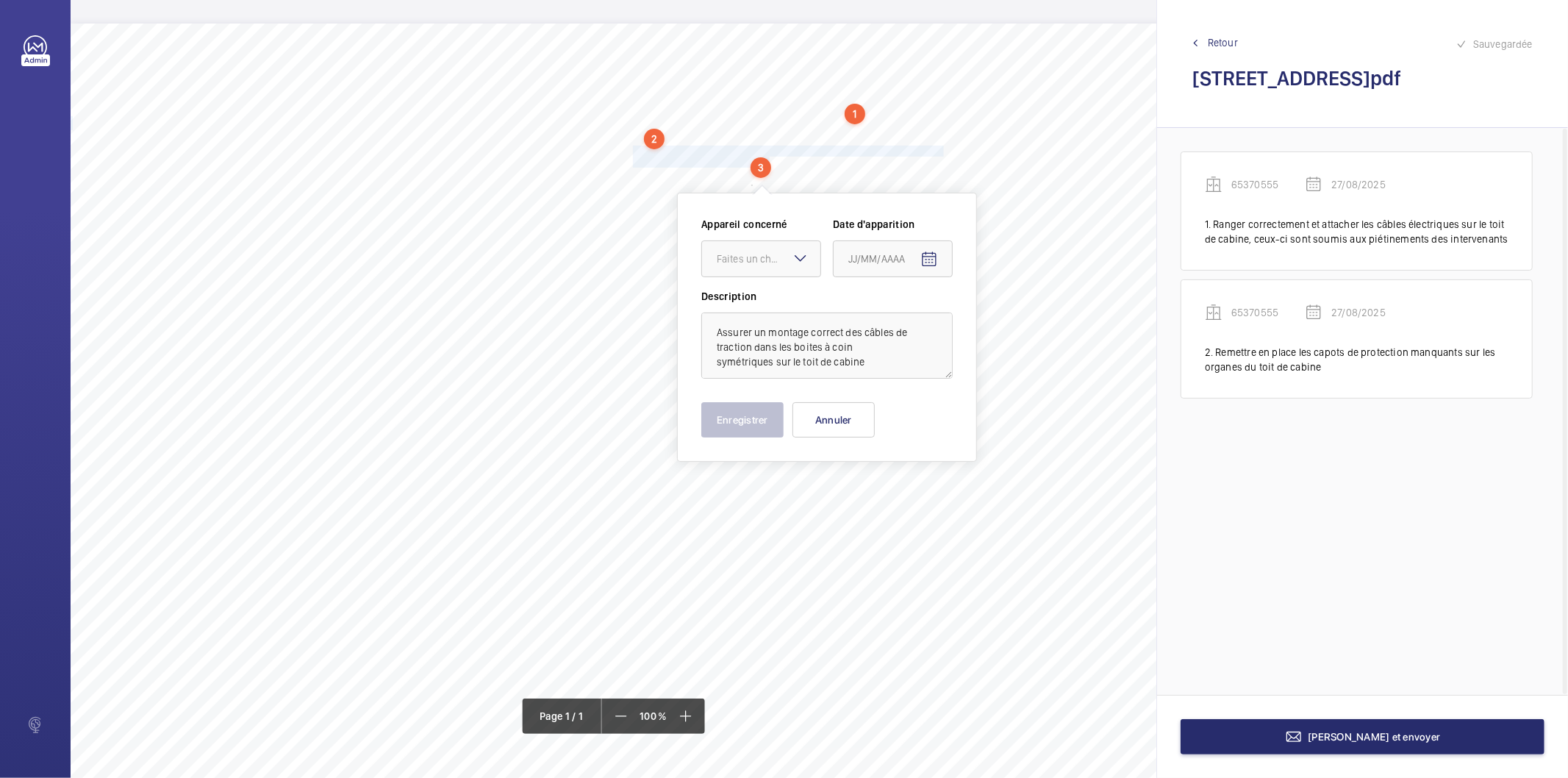
drag, startPoint x: 761, startPoint y: 266, endPoint x: 761, endPoint y: 277, distance: 11.0
click at [761, 266] on div "Faites un choix" at bounding box center [761, 259] width 118 height 15
drag, startPoint x: 760, startPoint y: 303, endPoint x: 827, endPoint y: 282, distance: 70.2
click at [761, 302] on span "65370555" at bounding box center [761, 303] width 89 height 15
click at [918, 257] on span "Open calendar" at bounding box center [929, 260] width 35 height 35
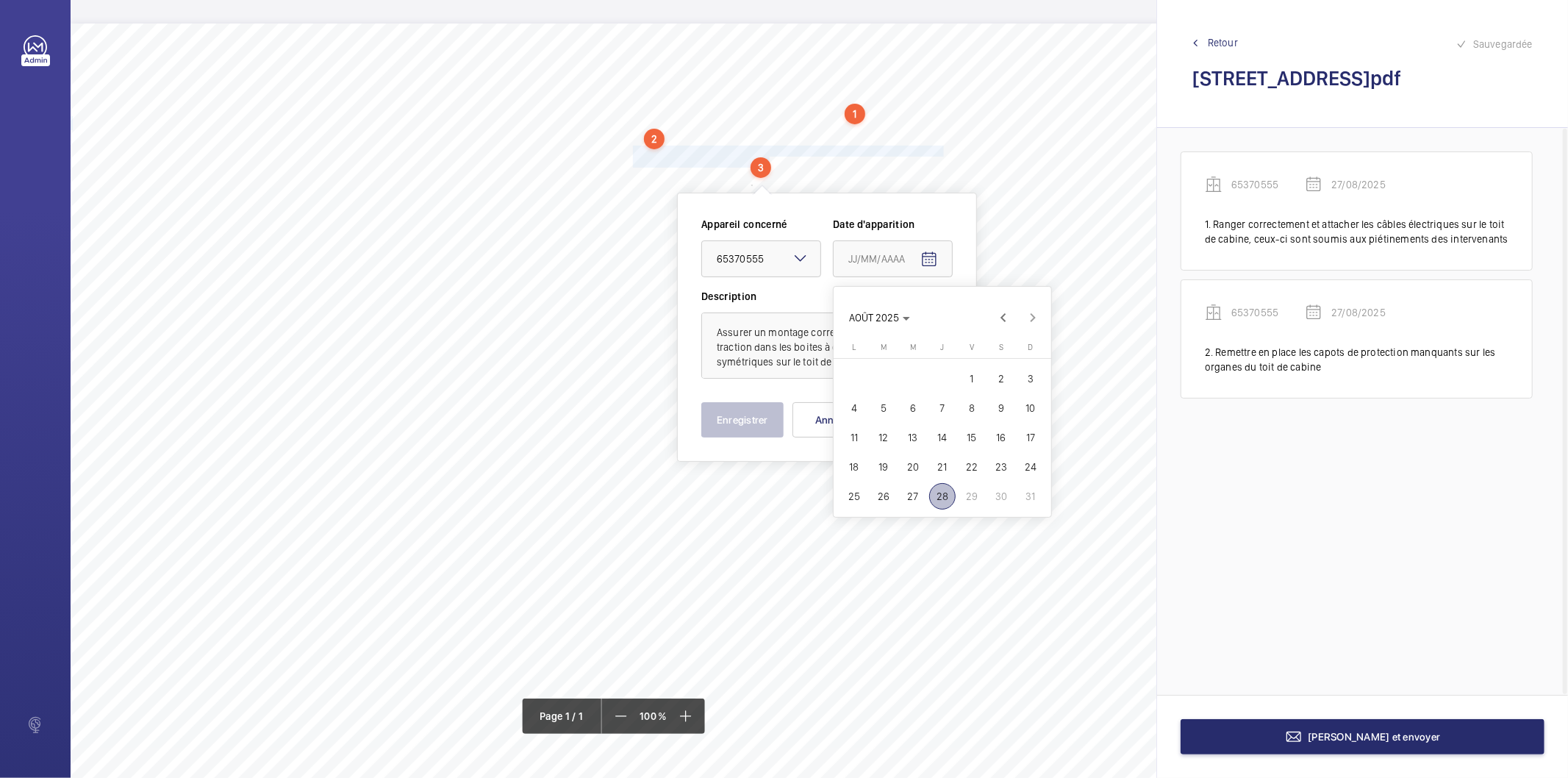
click at [915, 493] on span "27" at bounding box center [913, 496] width 26 height 26
type input "27/08/2025"
click at [776, 430] on button "Enregistrer" at bounding box center [742, 419] width 82 height 35
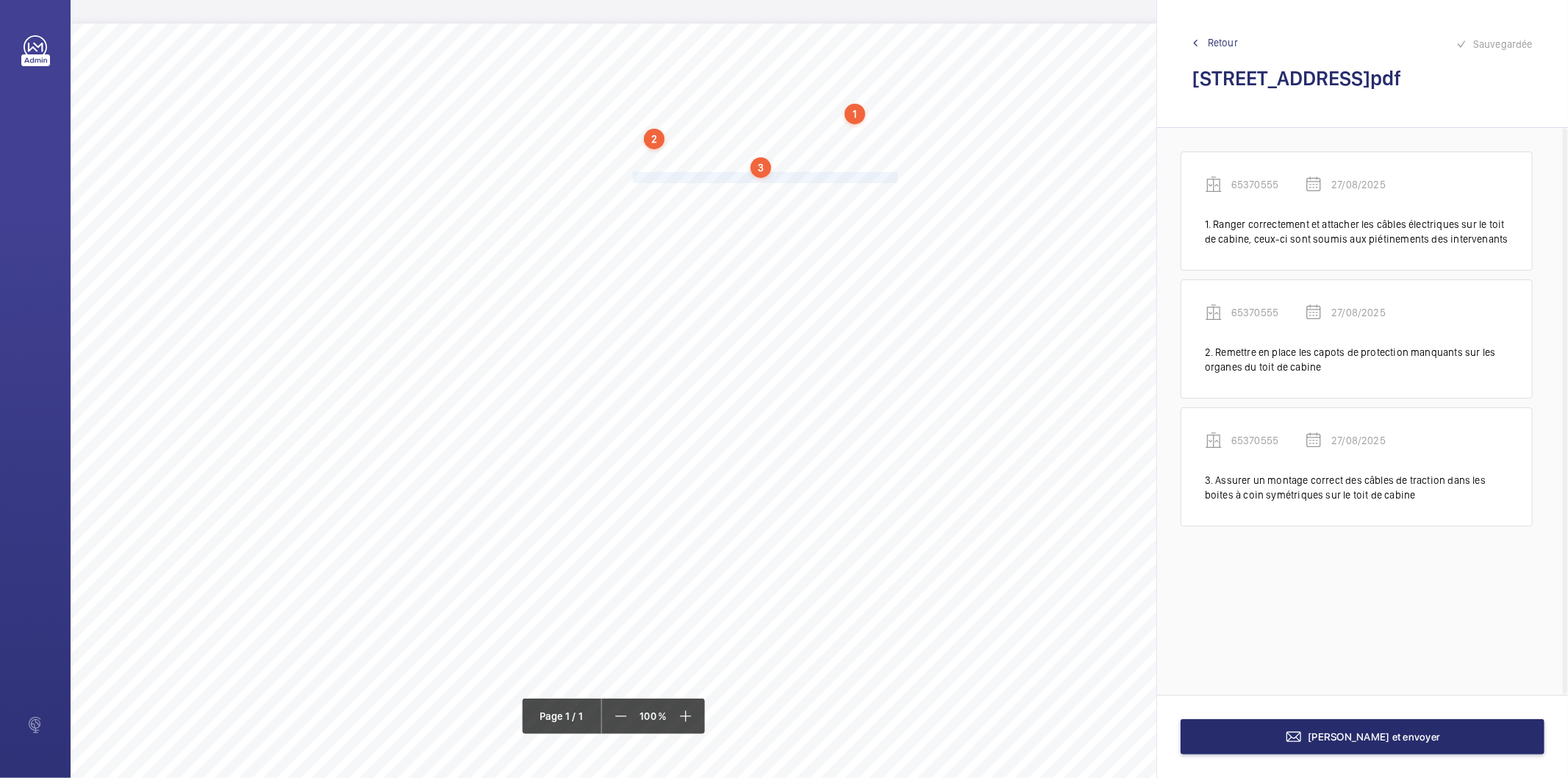
drag, startPoint x: 634, startPoint y: 175, endPoint x: 898, endPoint y: 177, distance: 264.0
click at [898, 177] on span "Fixer correctement le limiteur de vitesse sur un support adapté." at bounding box center [767, 177] width 267 height 10
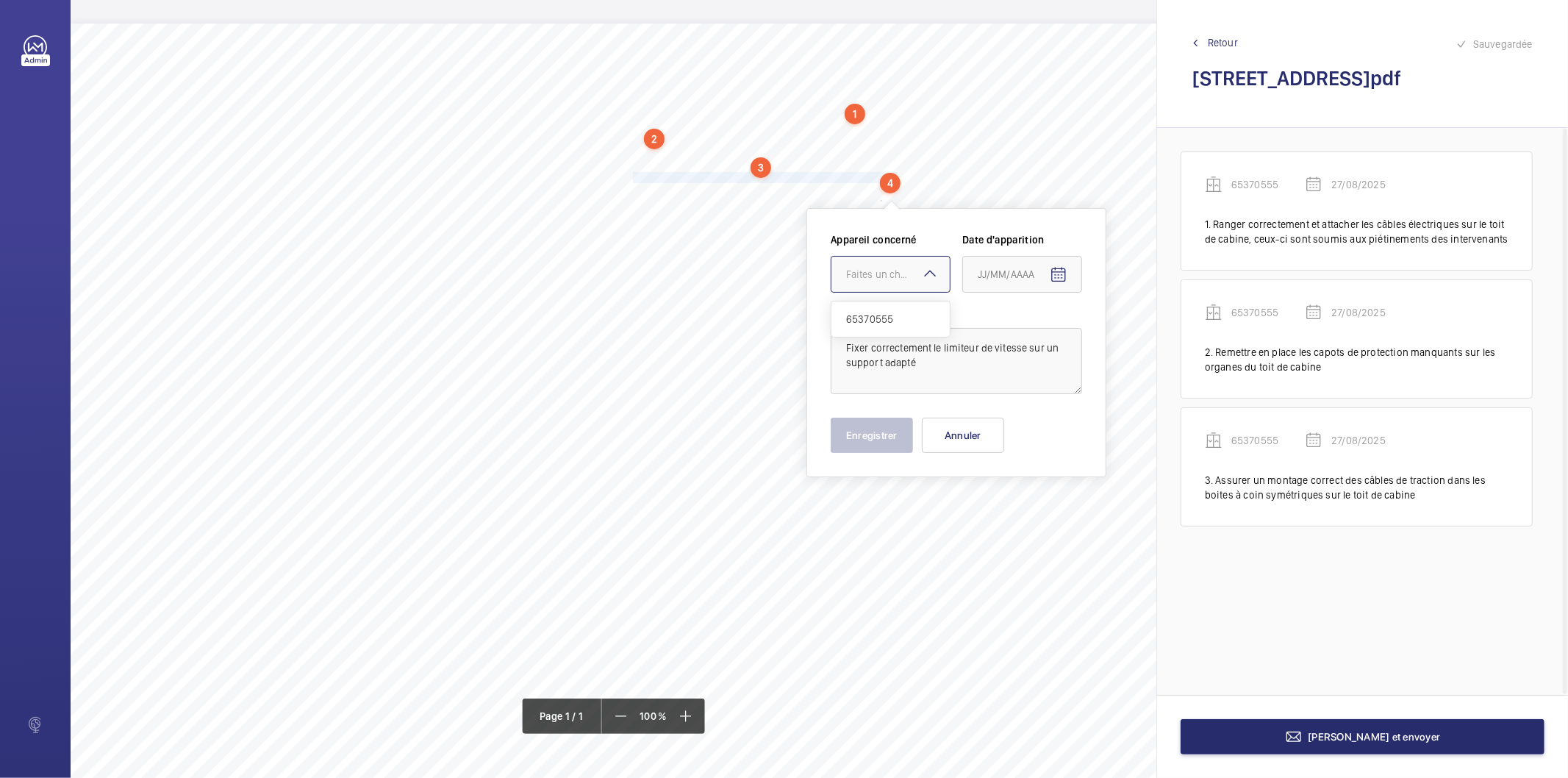
click at [898, 269] on div "Faites un choix" at bounding box center [899, 274] width 104 height 15
click at [883, 322] on span "65370555" at bounding box center [891, 318] width 89 height 15
click at [1056, 277] on mat-icon "Open calendar" at bounding box center [1059, 275] width 18 height 18
click at [1041, 517] on span "27" at bounding box center [1042, 511] width 26 height 26
type input "27/08/2025"
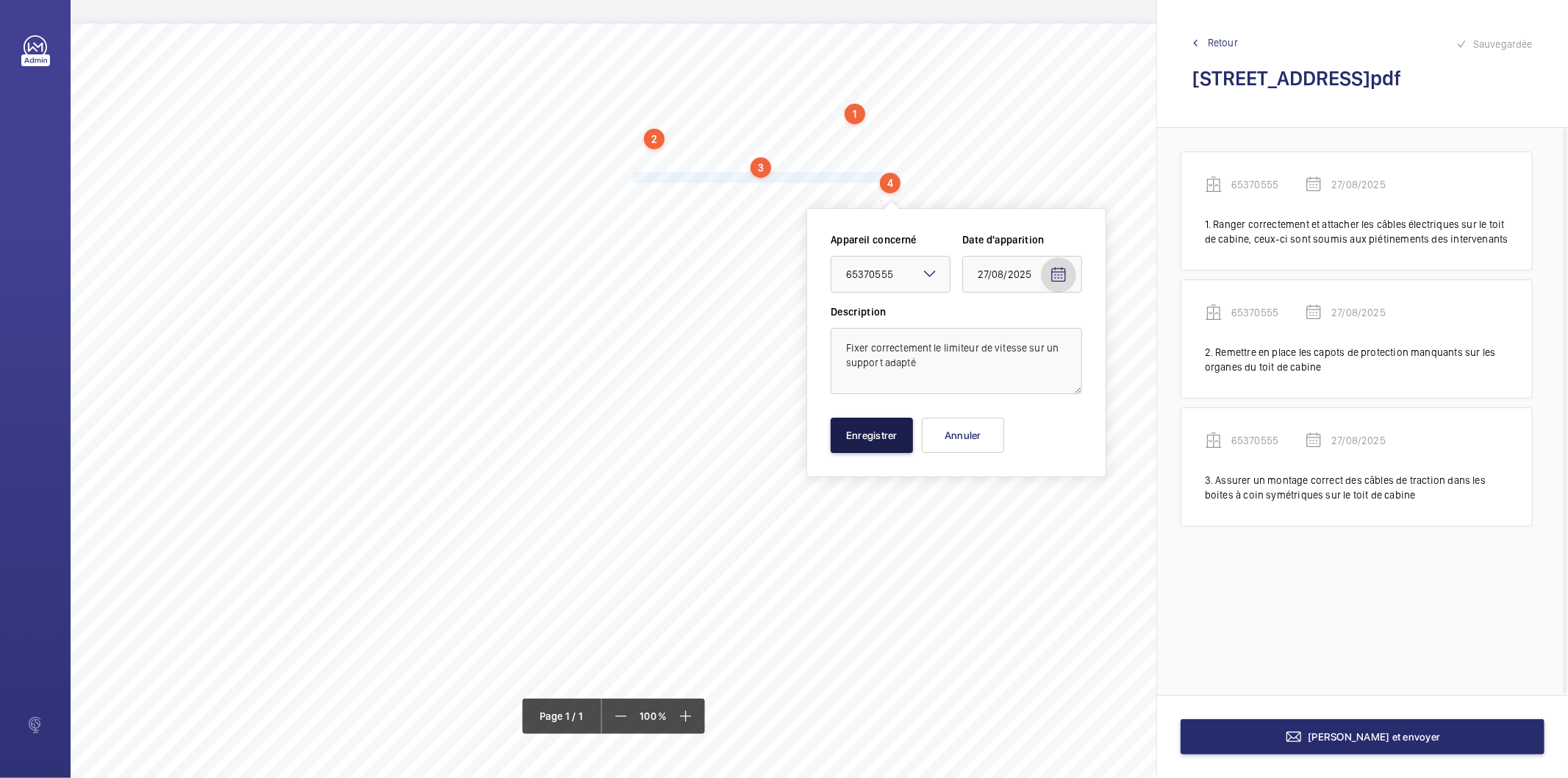
click at [870, 432] on button "Enregistrer" at bounding box center [872, 435] width 82 height 35
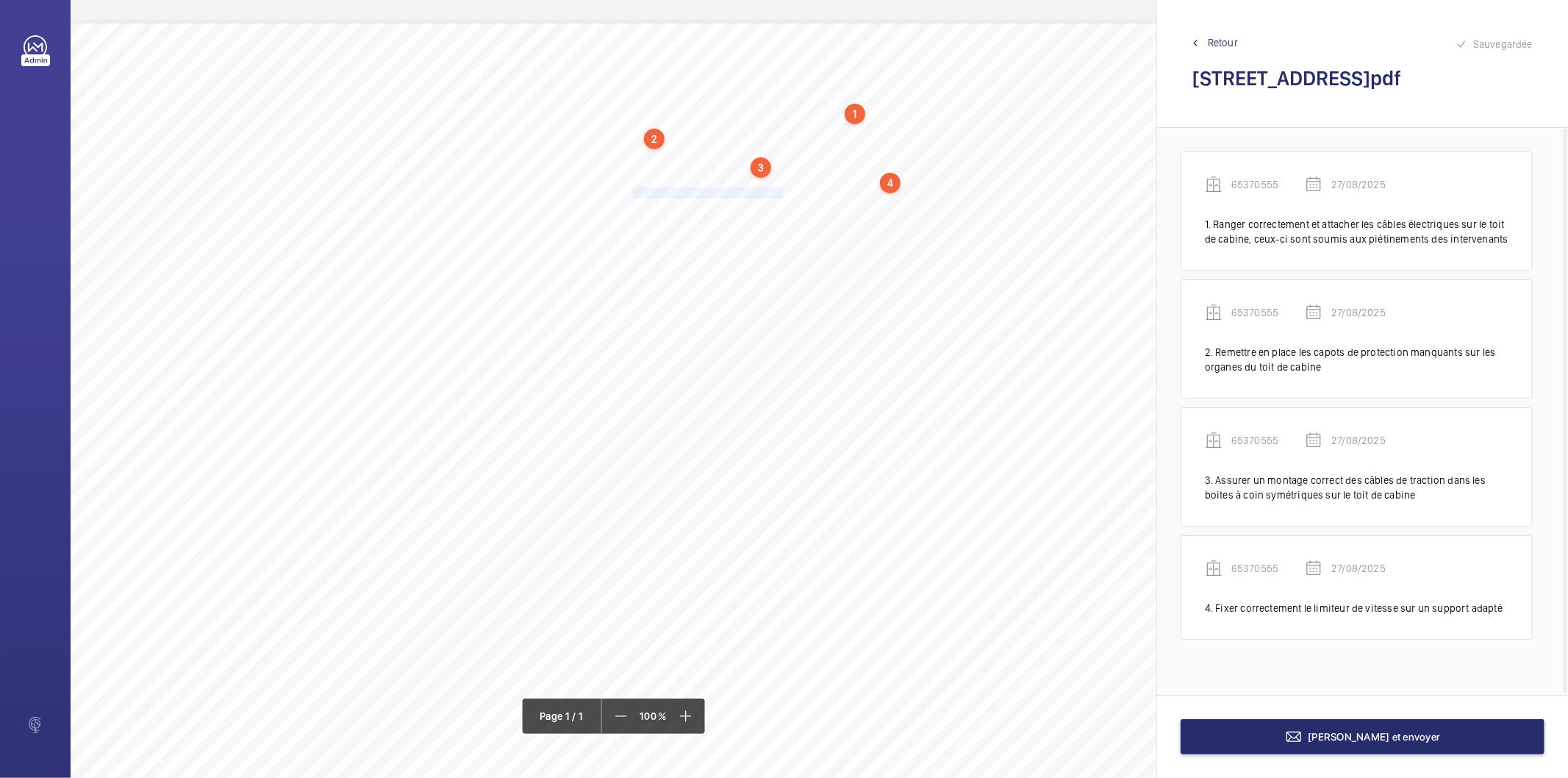
drag, startPoint x: 634, startPoint y: 189, endPoint x: 782, endPoint y: 189, distance: 148.0
click at [782, 189] on span "Nettoyer l’ensemble motoréducteur." at bounding box center [709, 193] width 151 height 10
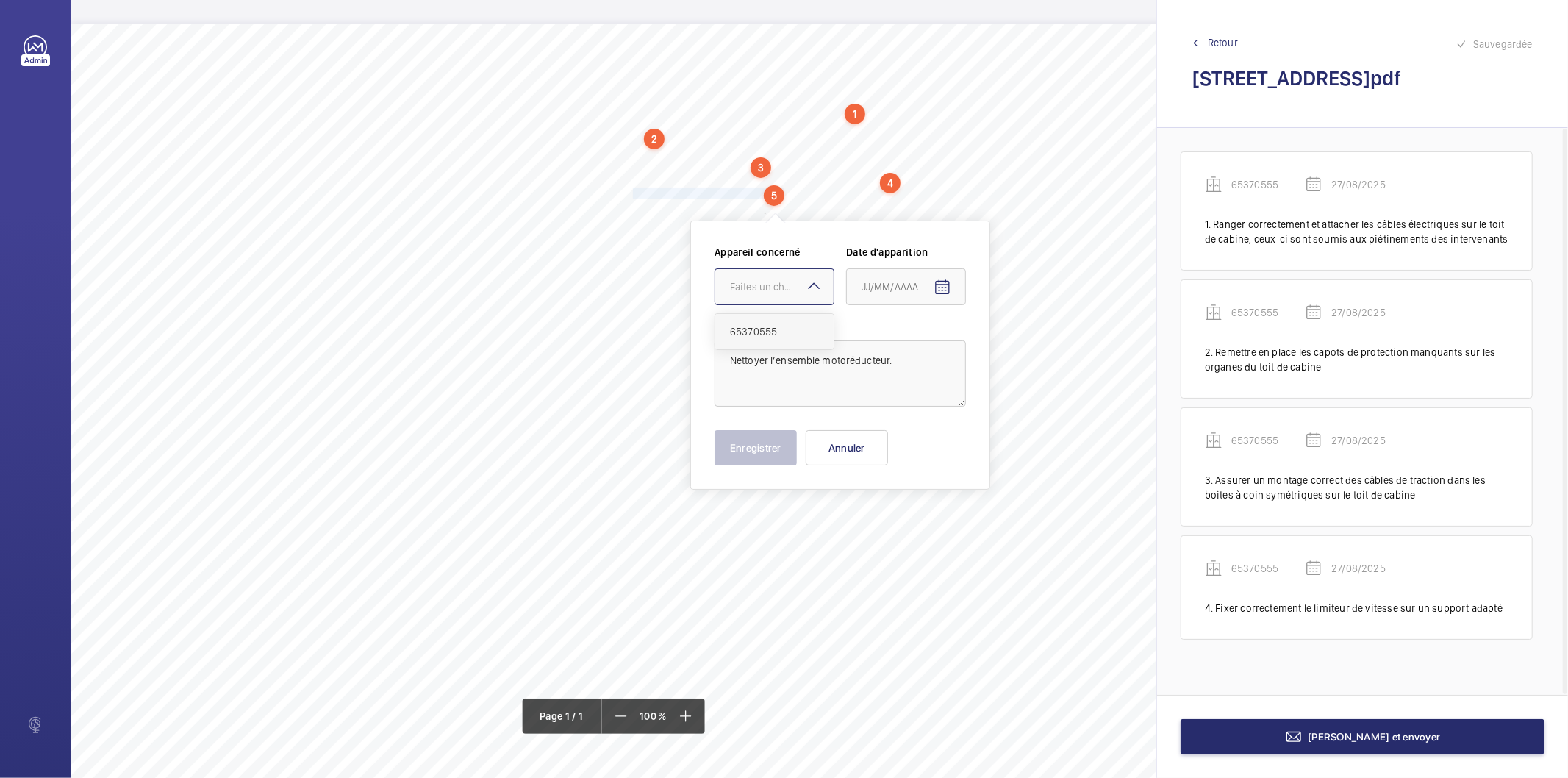
drag, startPoint x: 789, startPoint y: 288, endPoint x: 777, endPoint y: 332, distance: 45.6
click at [788, 287] on div "Faites un choix" at bounding box center [782, 286] width 104 height 15
click at [776, 336] on span "65370555" at bounding box center [774, 332] width 89 height 15
click at [929, 279] on span "Open calendar" at bounding box center [942, 288] width 35 height 35
click at [930, 525] on span "27" at bounding box center [927, 524] width 26 height 26
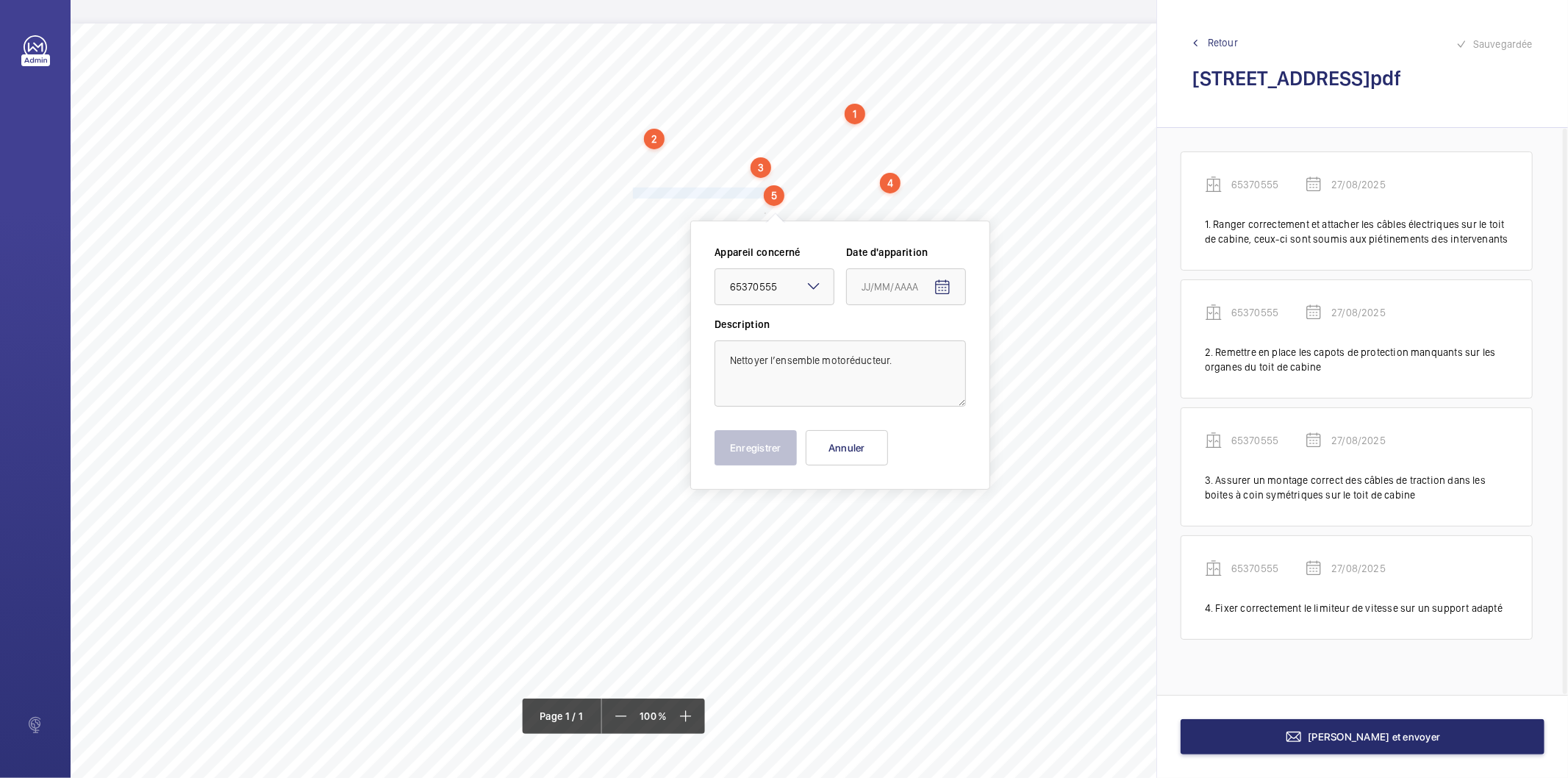
type input "27/08/2025"
click at [780, 460] on button "Enregistrer" at bounding box center [756, 447] width 82 height 35
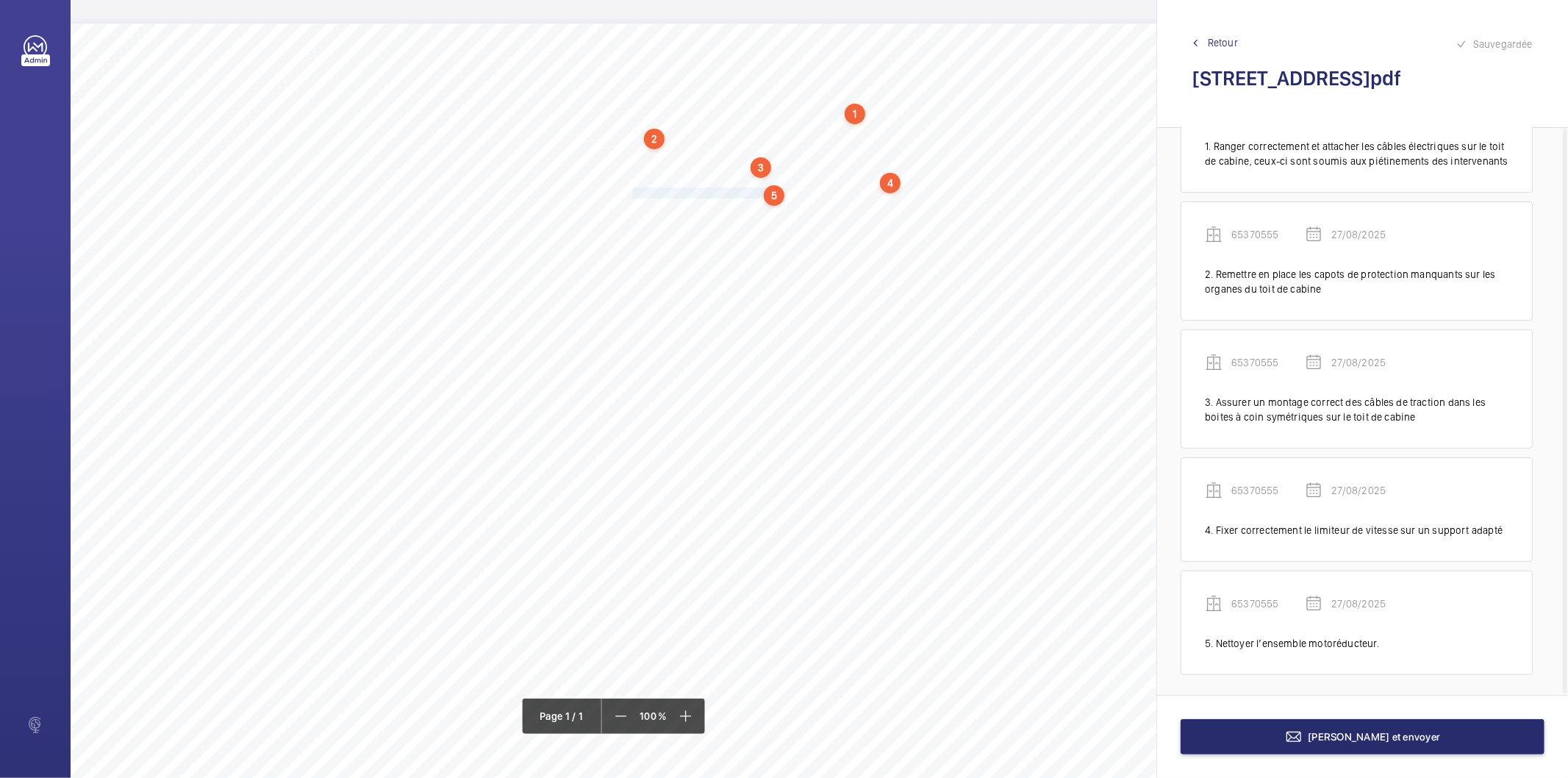
scroll to position [82, 0]
drag, startPoint x: 633, startPoint y: 206, endPoint x: 957, endPoint y: 207, distance: 324.0
click at [957, 207] on span "Étancher les fuites d’huile de la machine et remplacer les joints si nécessaire." at bounding box center [798, 208] width 328 height 10
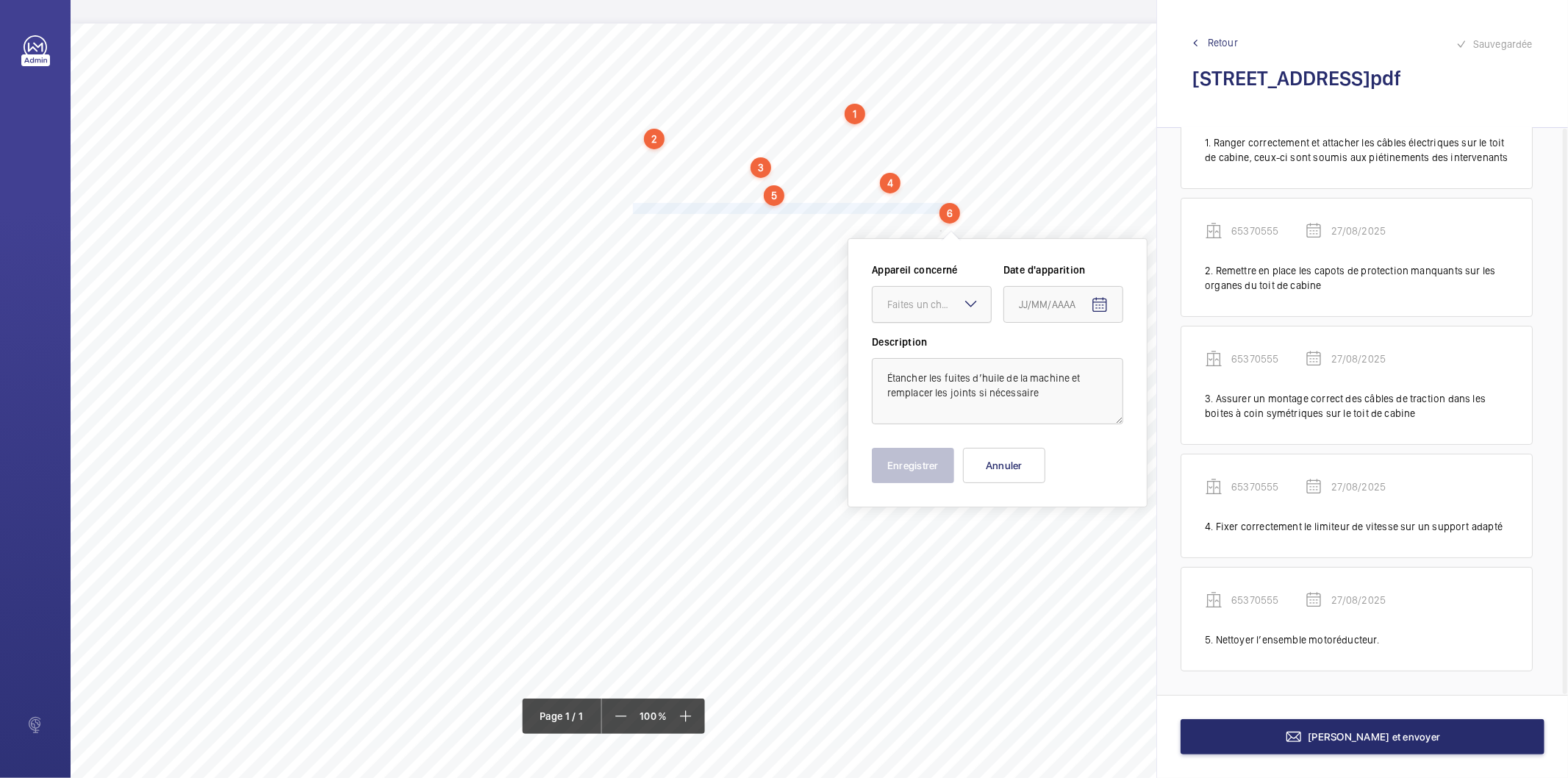
click at [924, 310] on div "Faites un choix" at bounding box center [939, 304] width 104 height 15
click at [920, 349] on span "65370555" at bounding box center [931, 349] width 89 height 15
click at [1109, 297] on span "Open calendar" at bounding box center [1100, 305] width 35 height 35
drag, startPoint x: 1079, startPoint y: 546, endPoint x: 1081, endPoint y: 530, distance: 16.1
click at [1081, 546] on span "27" at bounding box center [1084, 542] width 26 height 26
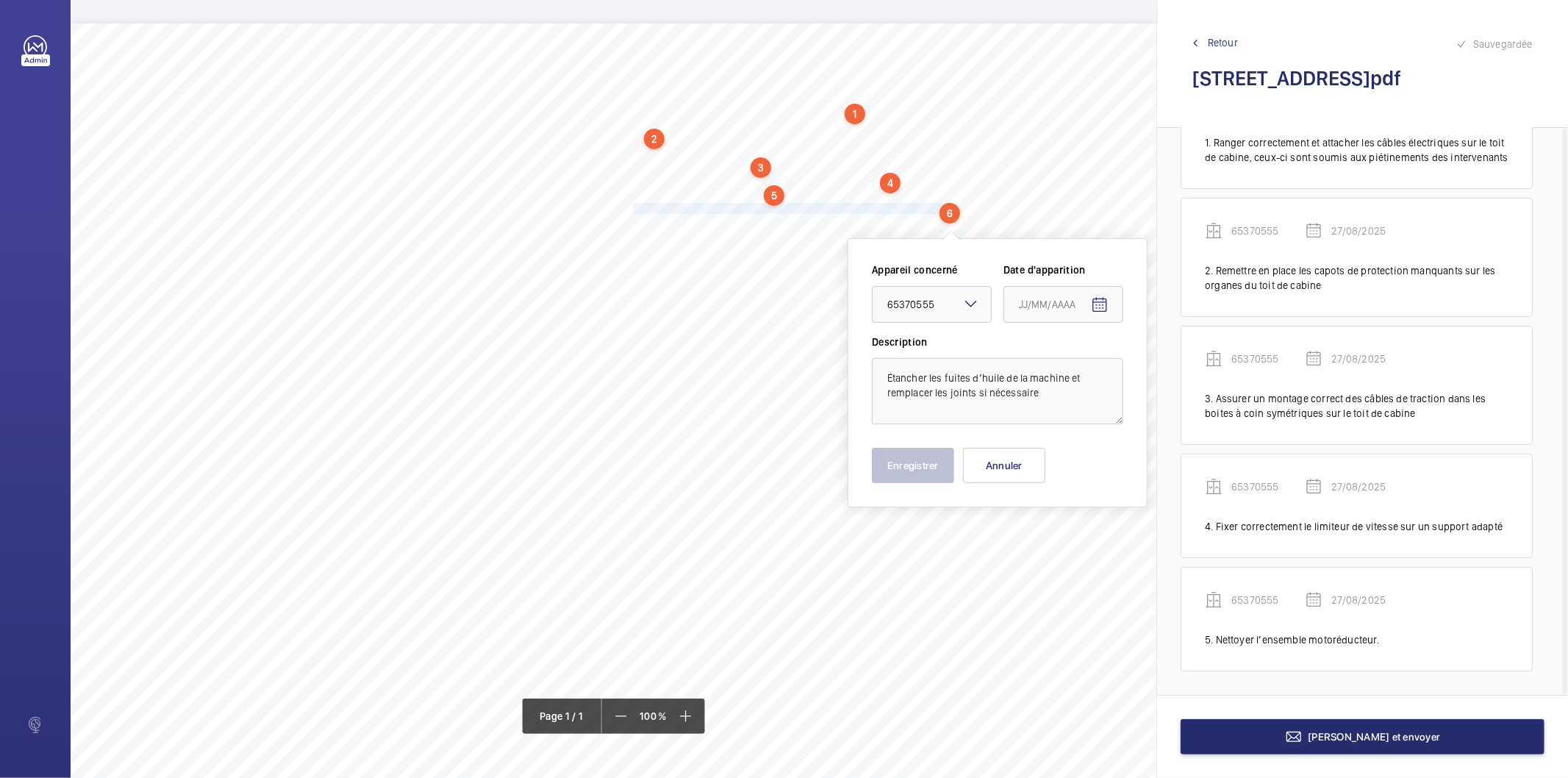
type input "27/08/2025"
click at [931, 475] on button "Enregistrer" at bounding box center [913, 465] width 82 height 35
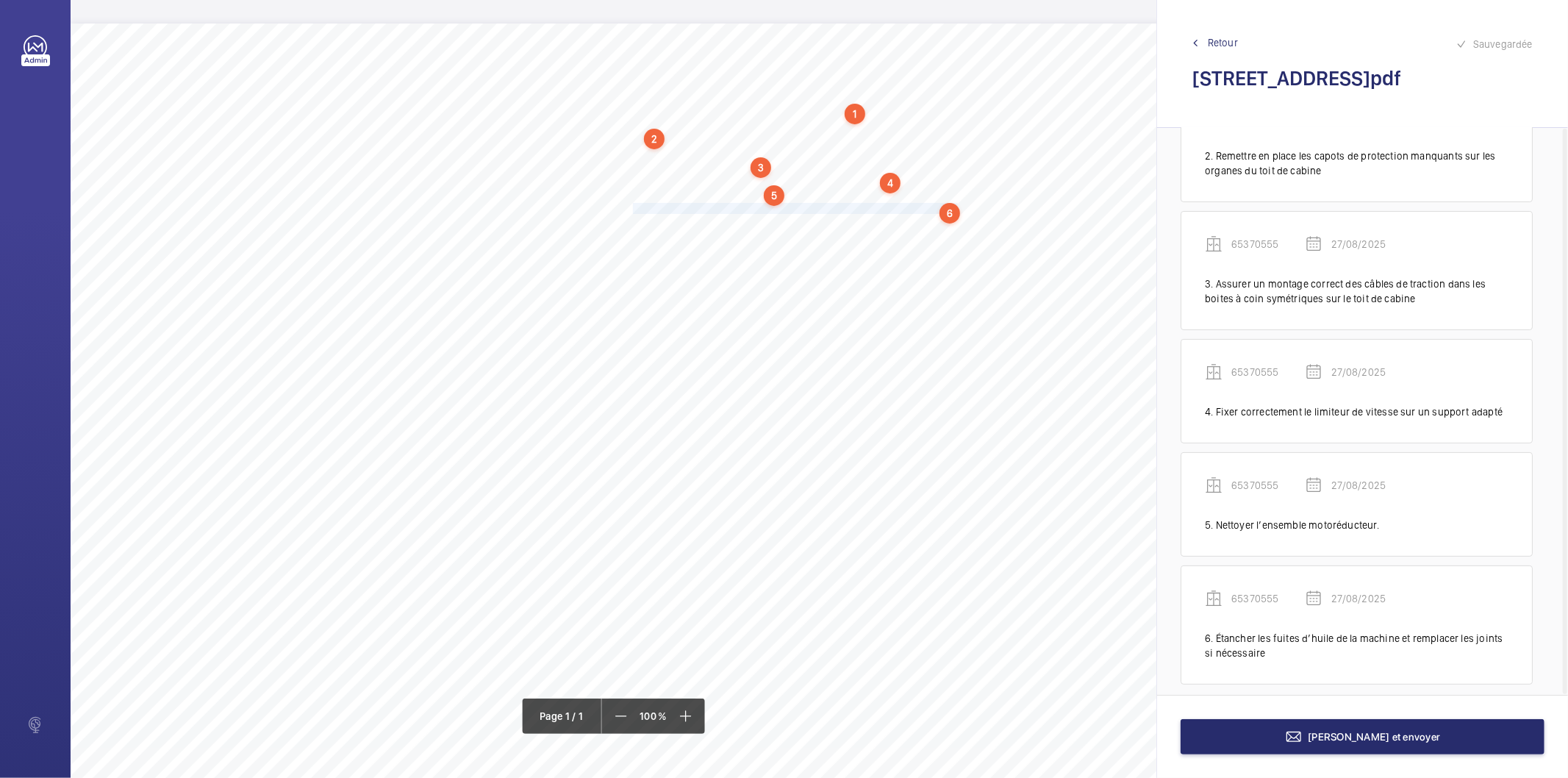
scroll to position [209, 0]
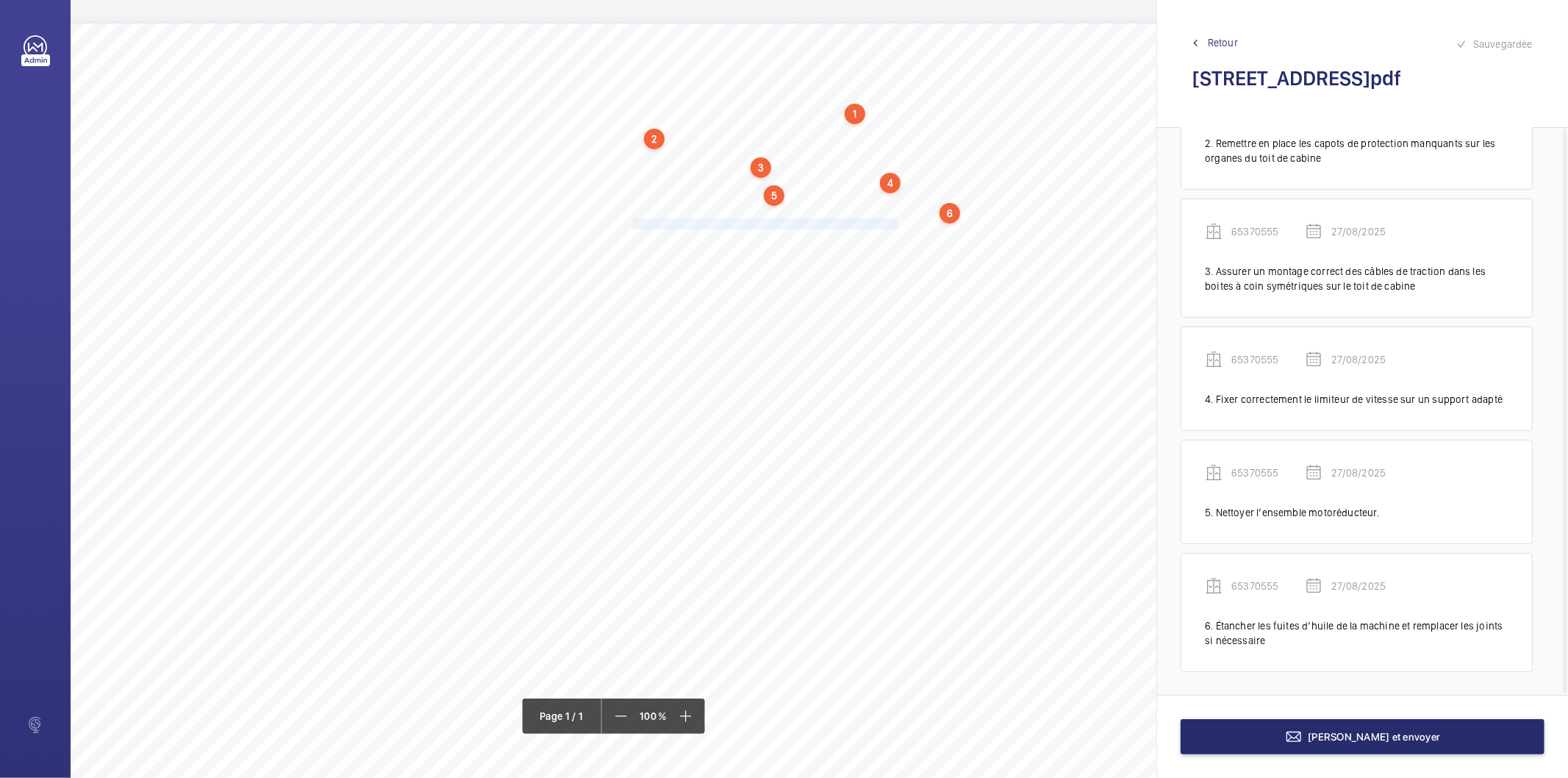
drag, startPoint x: 634, startPoint y: 219, endPoint x: 897, endPoint y: 222, distance: 263.0
click at [897, 222] on span "Remédier aux frottements des panneaux de la porte de cabine." at bounding box center [767, 224] width 267 height 10
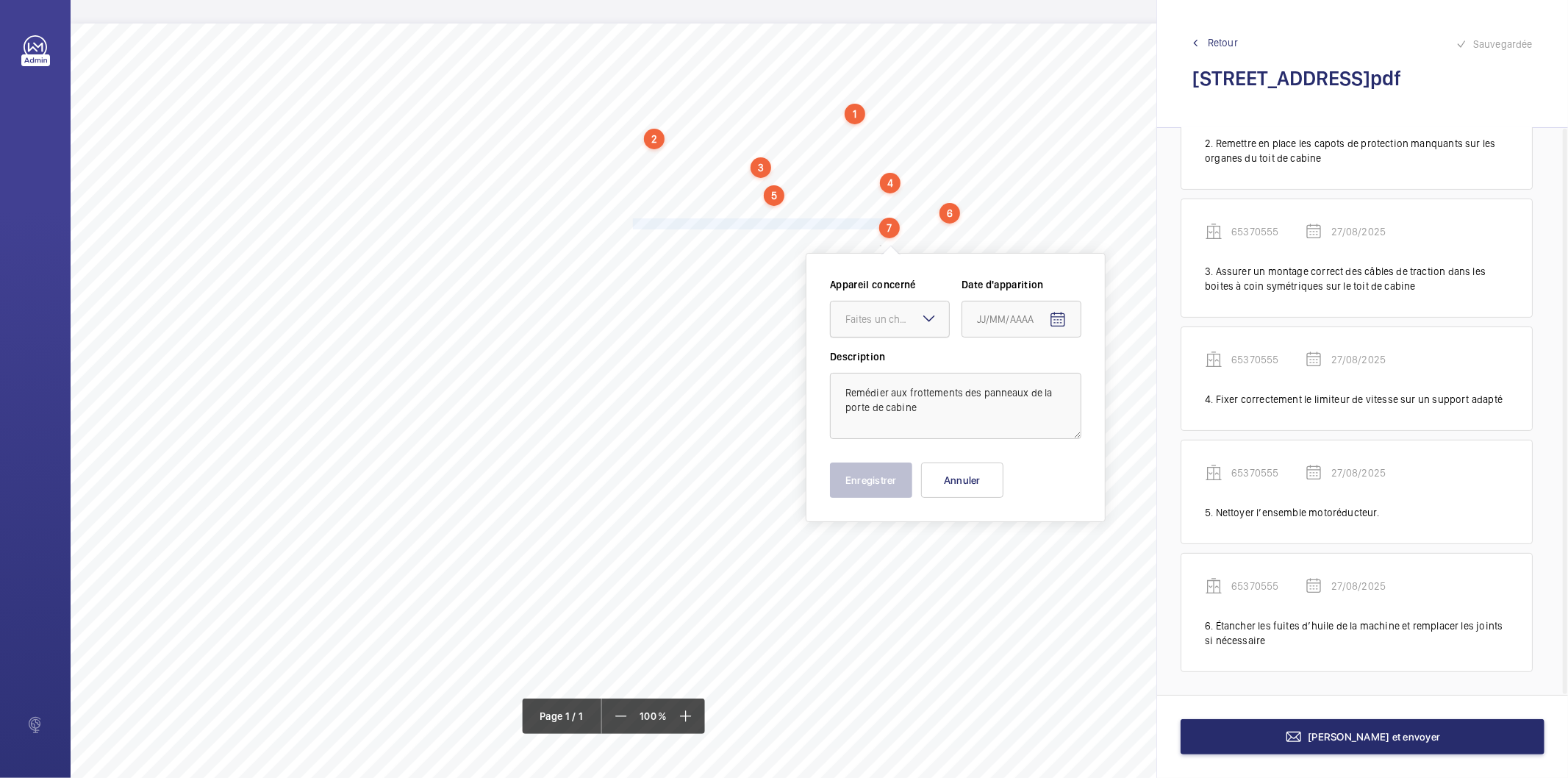
click at [887, 320] on div "Faites un choix" at bounding box center [898, 318] width 104 height 15
click at [876, 359] on span "65370555" at bounding box center [890, 363] width 89 height 15
click at [1051, 325] on mat-icon "Open calendar" at bounding box center [1058, 319] width 18 height 18
click at [1033, 552] on span "27" at bounding box center [1042, 556] width 26 height 26
type input "27/08/2025"
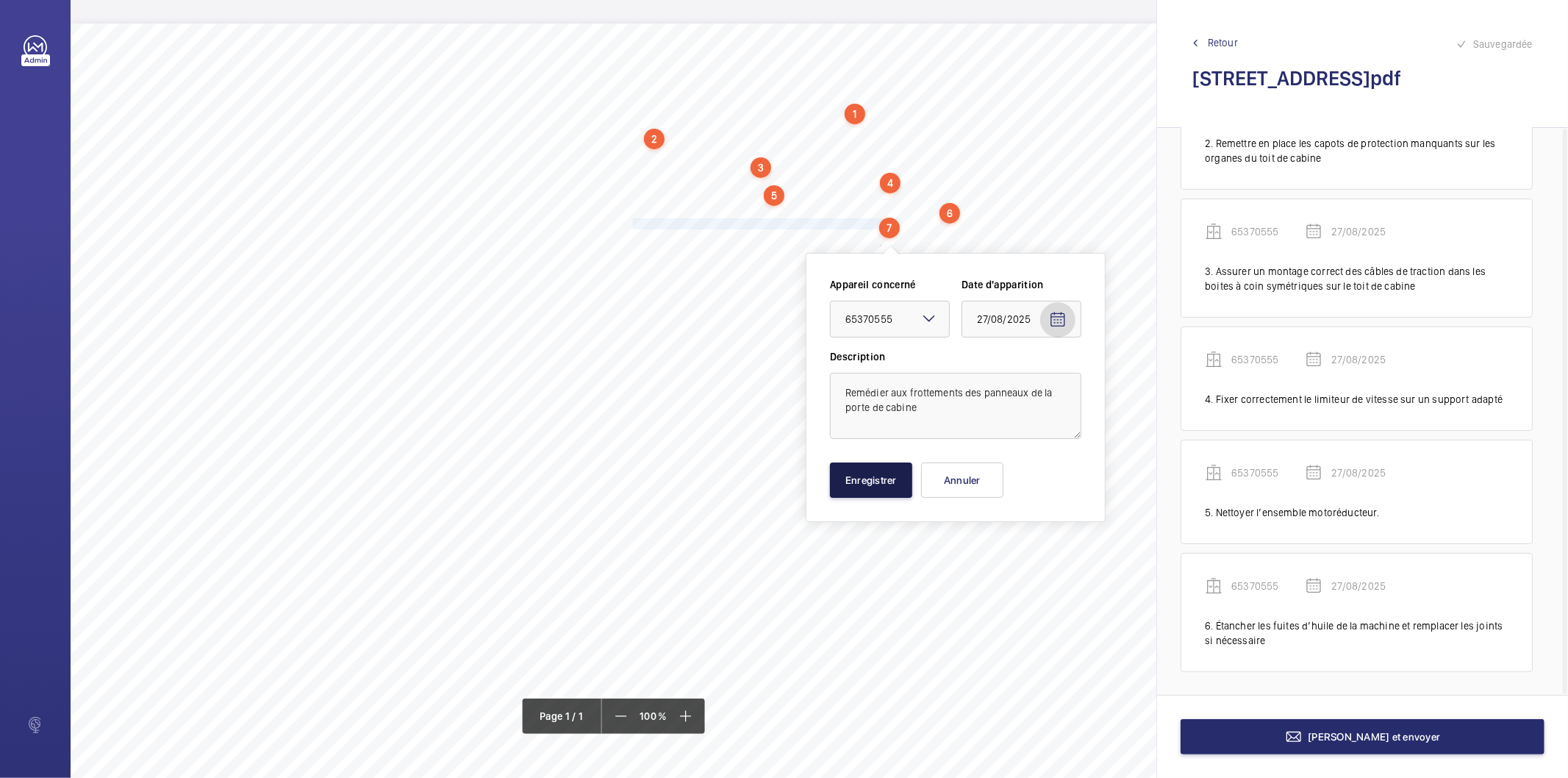
click at [891, 488] on button "Enregistrer" at bounding box center [871, 480] width 82 height 35
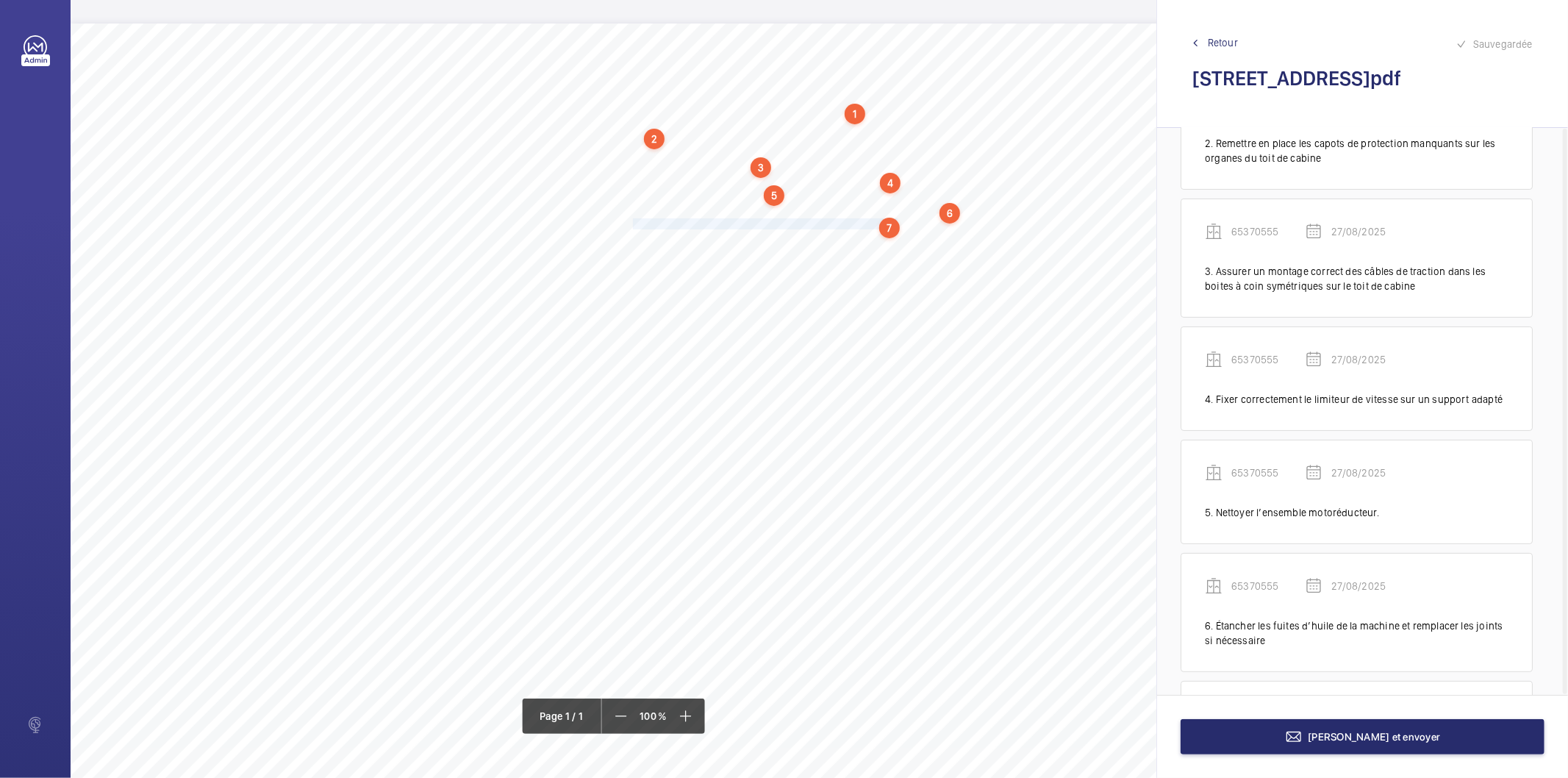
scroll to position [322, 0]
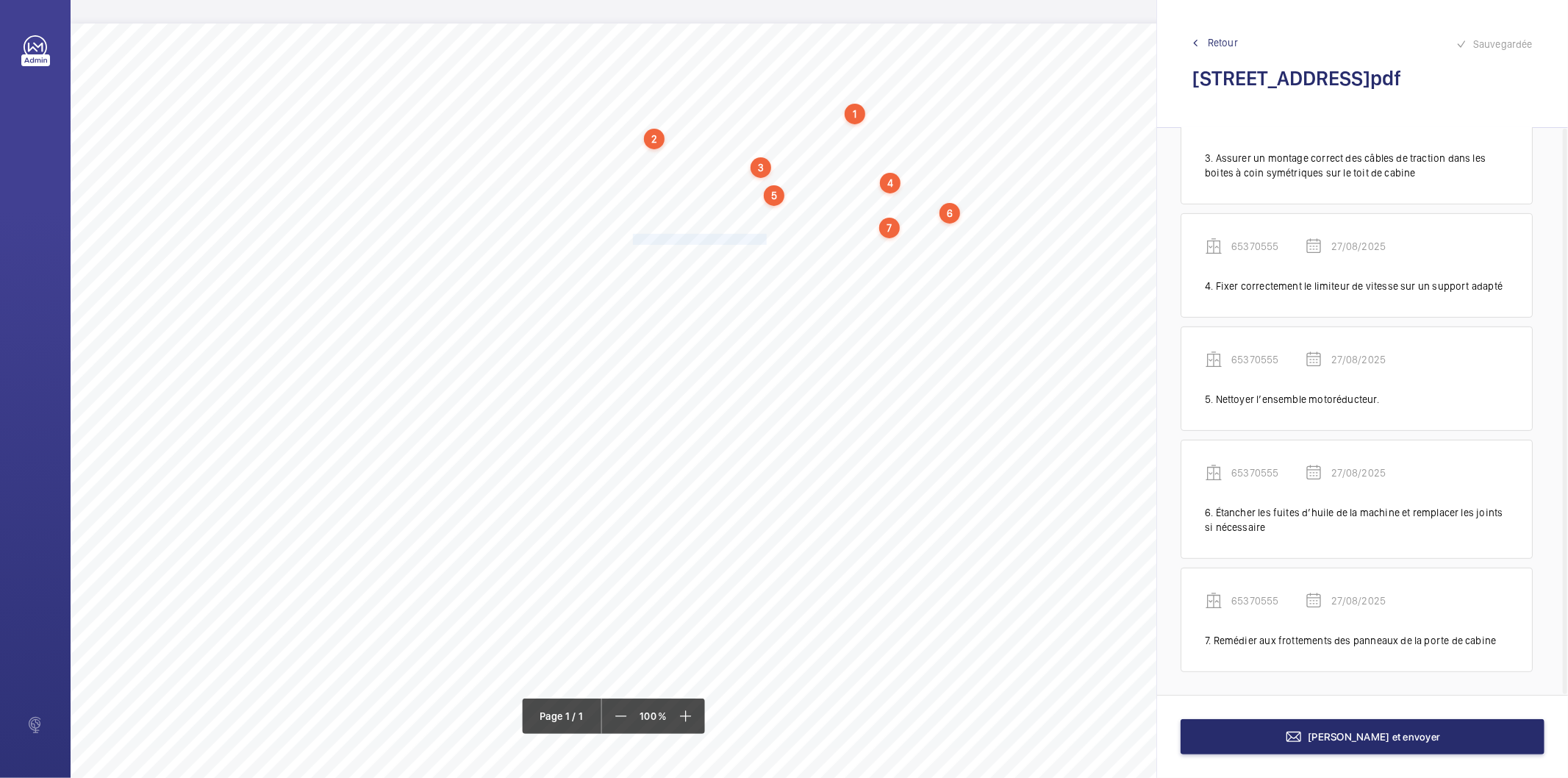
drag, startPoint x: 634, startPoint y: 241, endPoint x: 765, endPoint y: 236, distance: 131.1
click at [765, 236] on span "Nettoyer le local de machinerie." at bounding box center [700, 239] width 134 height 10
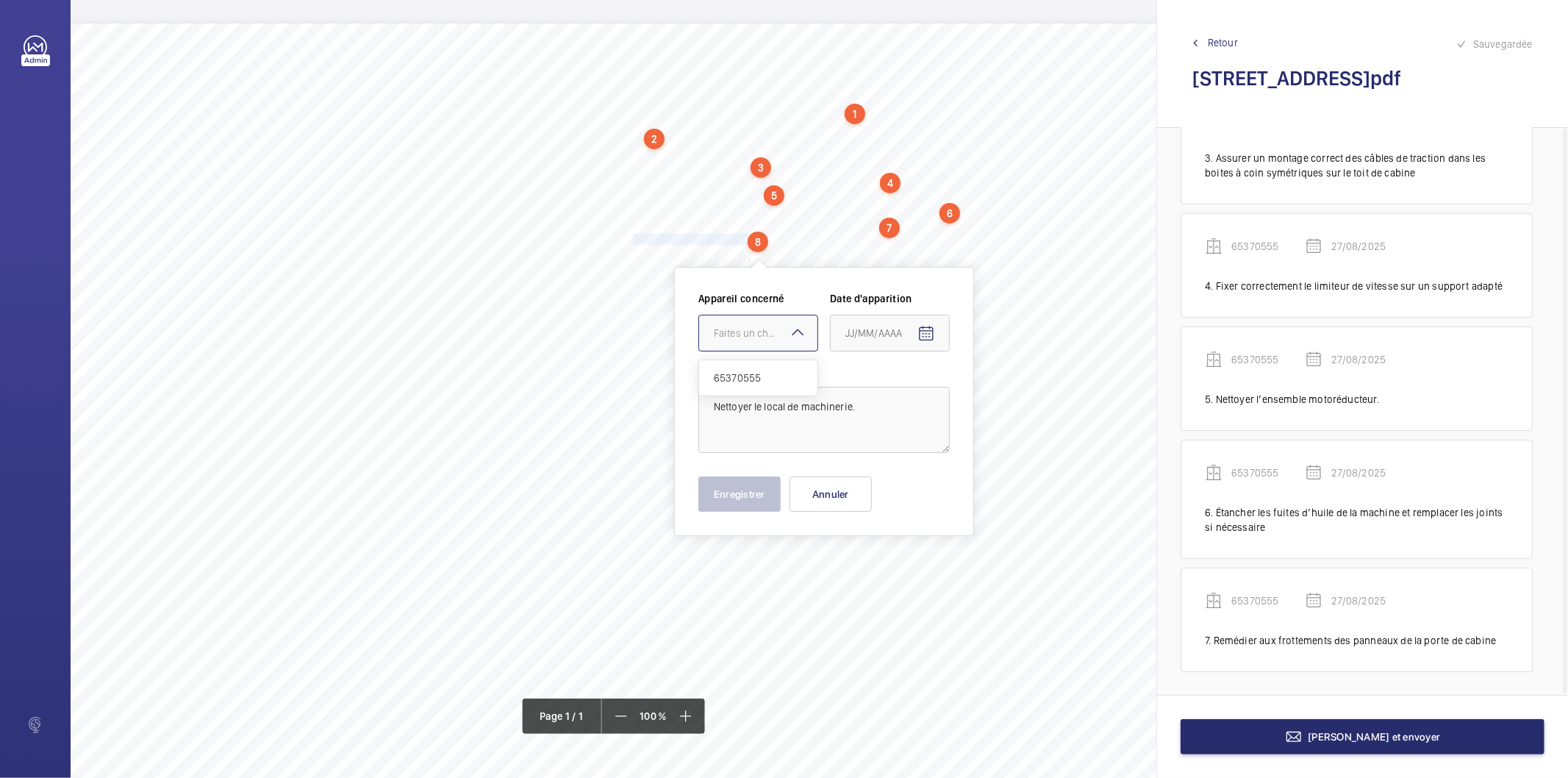
click at [759, 336] on div "Faites un choix" at bounding box center [766, 332] width 104 height 15
click at [741, 389] on div "65370555" at bounding box center [758, 378] width 118 height 35
click at [929, 320] on span "Open calendar" at bounding box center [927, 333] width 35 height 35
click at [914, 571] on span "27" at bounding box center [910, 570] width 26 height 26
type input "27/08/2025"
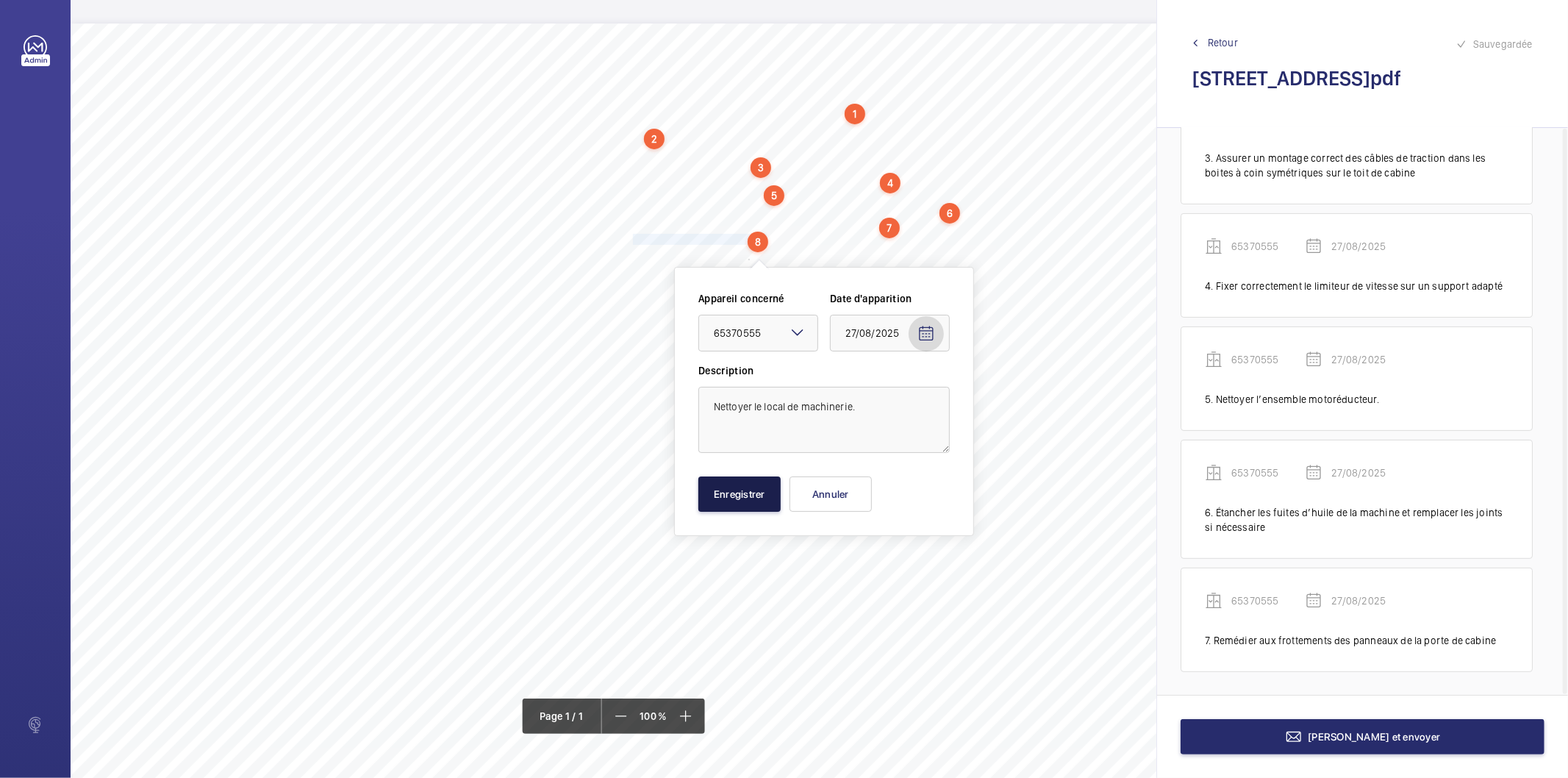
click at [750, 488] on button "Enregistrer" at bounding box center [740, 494] width 82 height 35
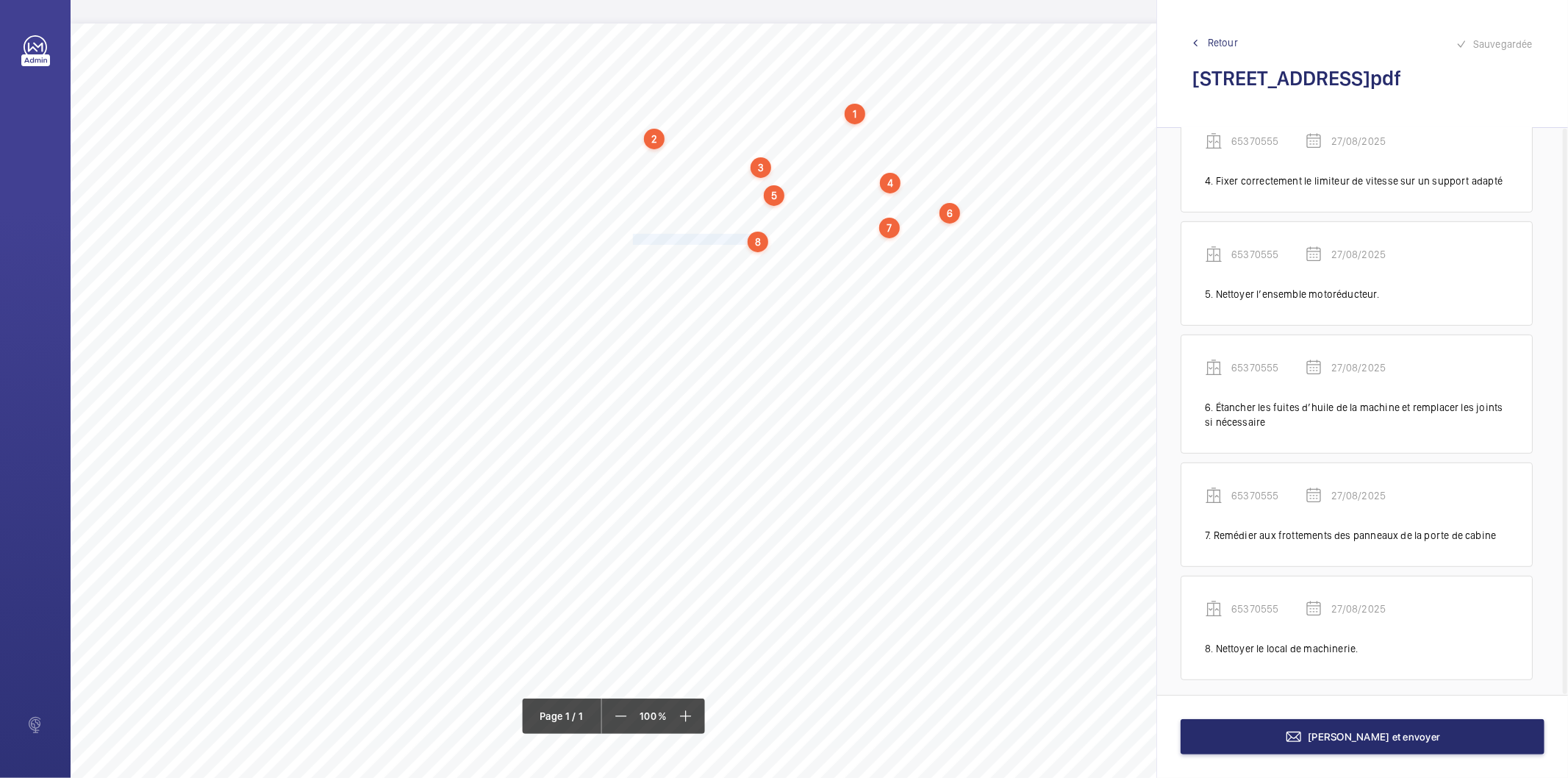
scroll to position [436, 0]
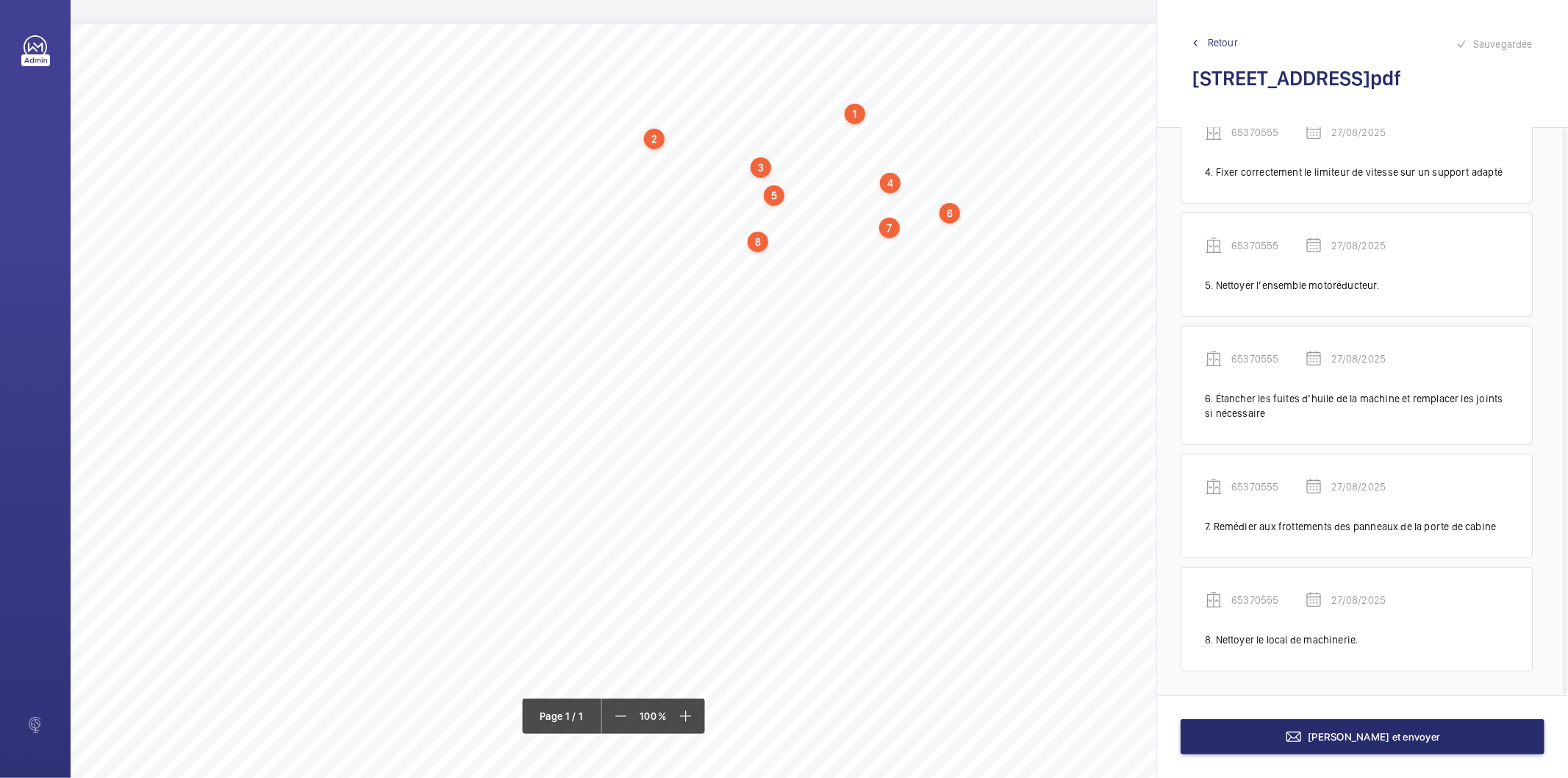
click at [631, 250] on div "Nom du site Numéro appareil WM Réserve [STREET_ADDRESS] 65370555 Ranger correct…" at bounding box center [654, 436] width 1168 height 824
click at [696, 503] on button "Annuler" at bounding box center [697, 508] width 82 height 35
drag, startPoint x: 634, startPoint y: 247, endPoint x: 842, endPoint y: 252, distance: 208.1
click at [842, 252] on span "Régler l’aplomb des panneaux des portes palières." at bounding box center [741, 254] width 216 height 10
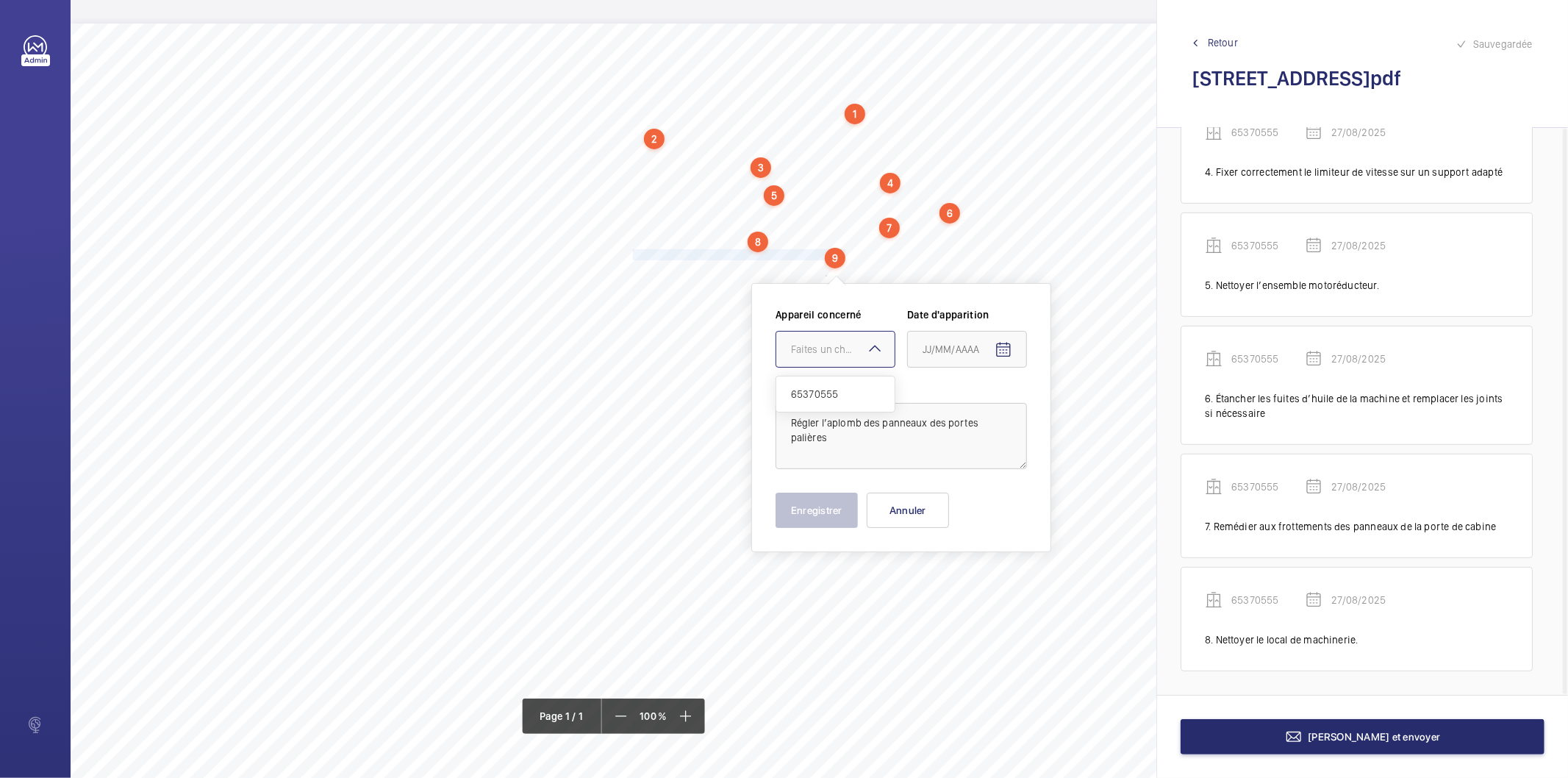
click at [846, 343] on div "Faites un choix" at bounding box center [843, 349] width 104 height 15
click at [847, 396] on span "65370555" at bounding box center [835, 394] width 89 height 15
click at [1003, 353] on mat-icon "Open calendar" at bounding box center [1004, 350] width 18 height 18
drag, startPoint x: 984, startPoint y: 589, endPoint x: 972, endPoint y: 586, distance: 12.4
click at [981, 589] on span "27" at bounding box center [987, 587] width 26 height 26
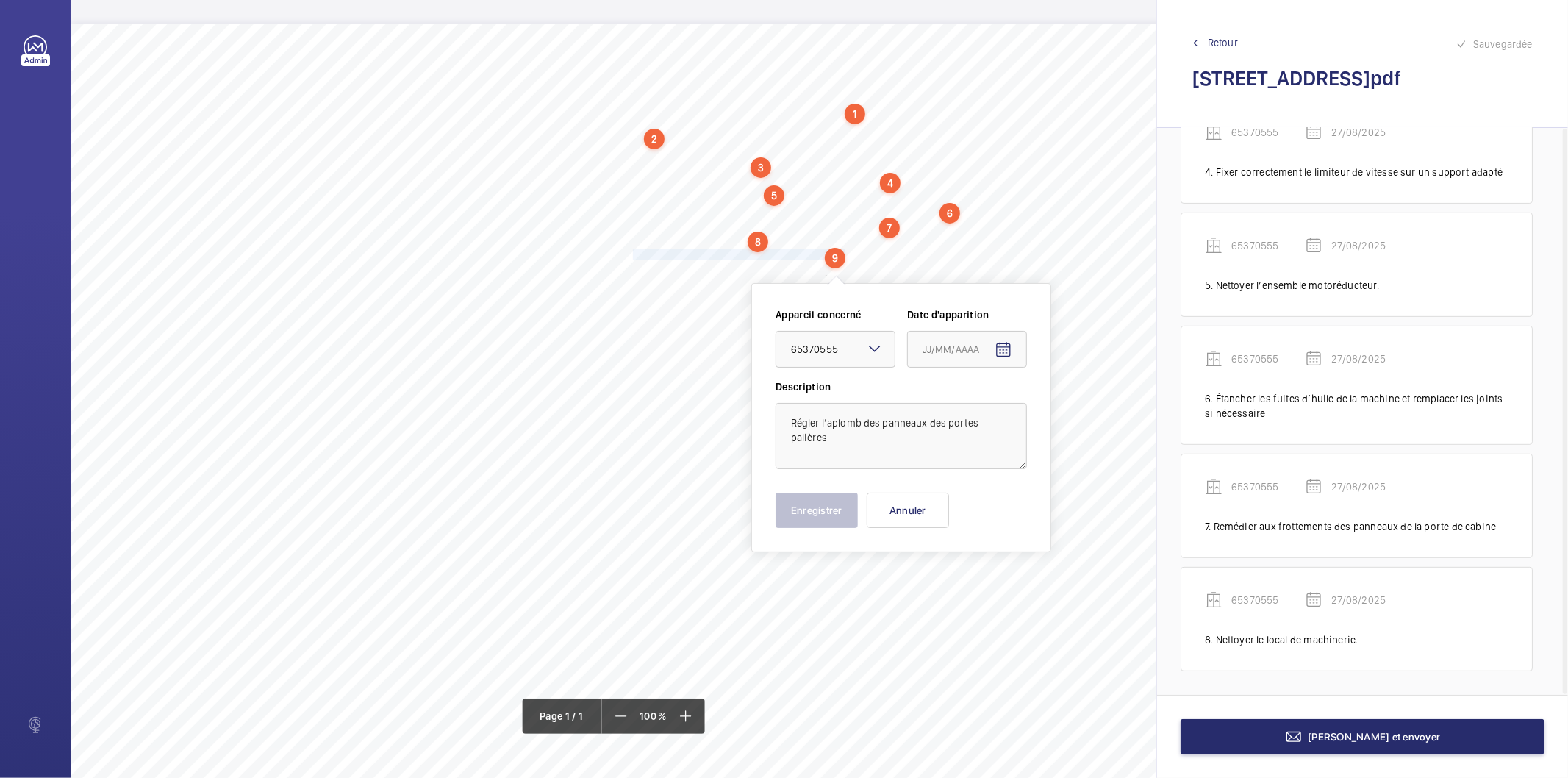
type input "27/08/2025"
click at [820, 519] on button "Enregistrer" at bounding box center [817, 510] width 82 height 35
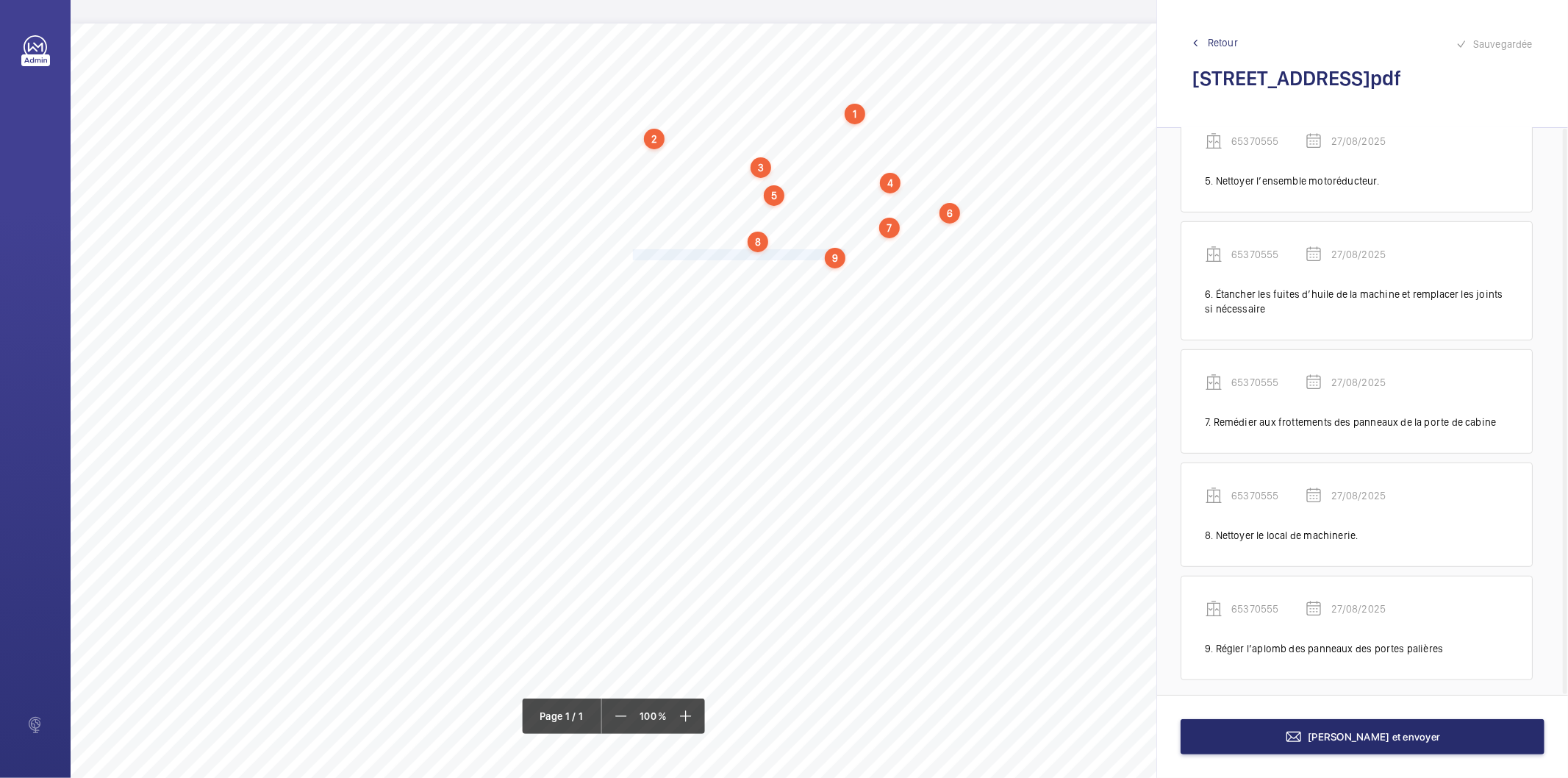
scroll to position [549, 0]
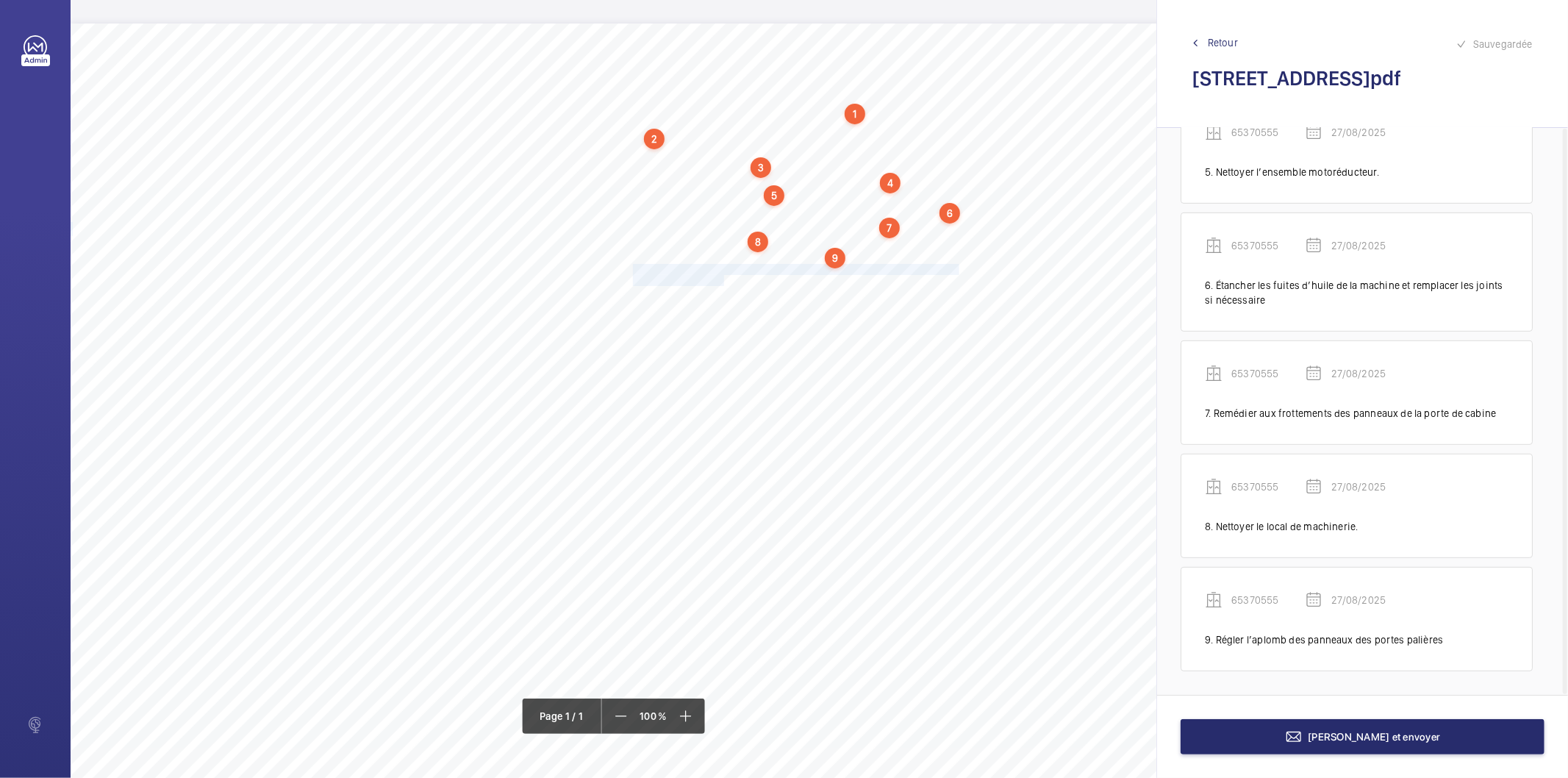
drag, startPoint x: 634, startPoint y: 268, endPoint x: 724, endPoint y: 279, distance: 90.7
click at [724, 279] on div "Nom du site Numéro appareil WM Réserve [STREET_ADDRESS] 65370555 Ranger correct…" at bounding box center [654, 436] width 1168 height 824
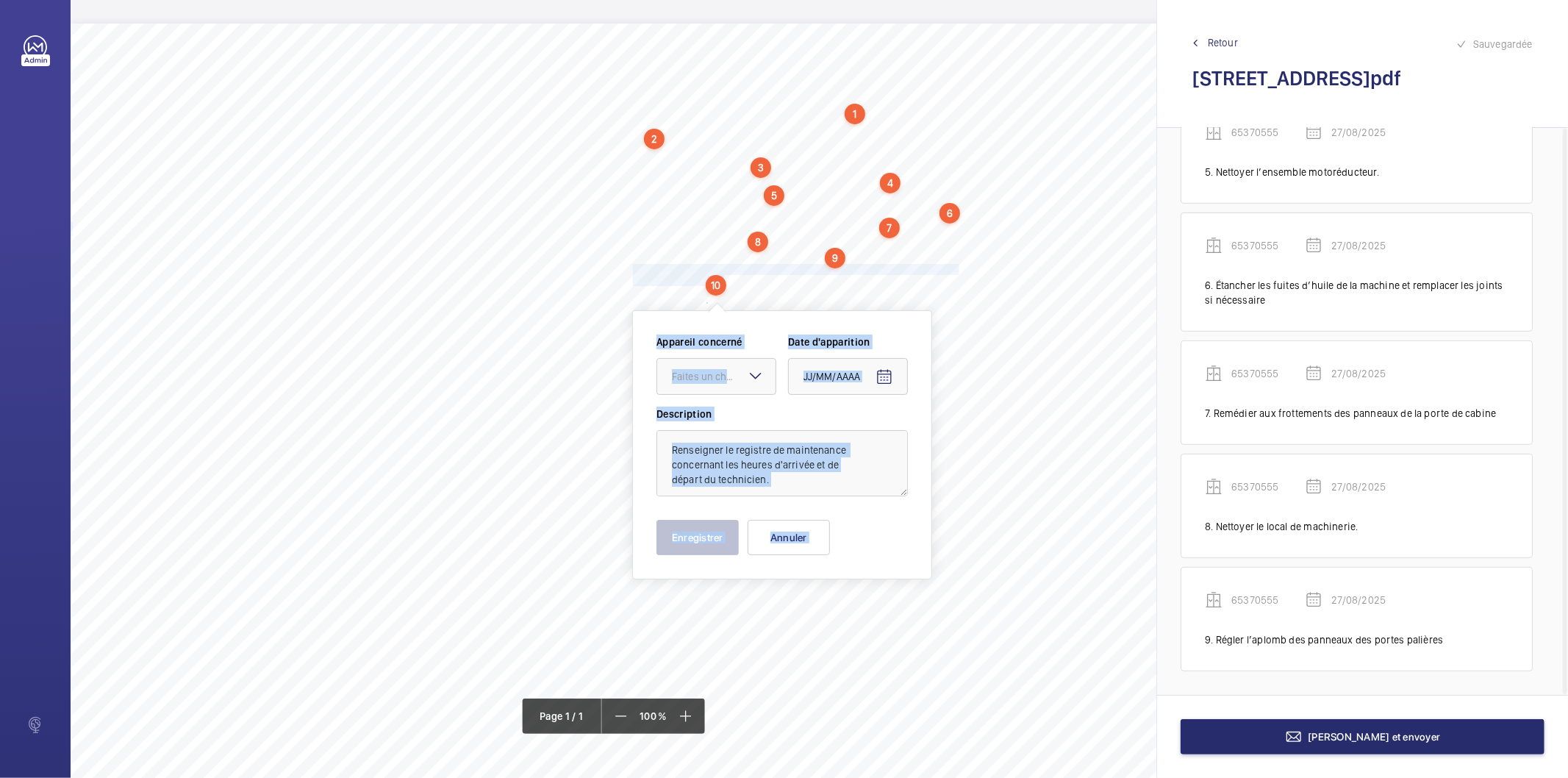
scroll to position [11, 0]
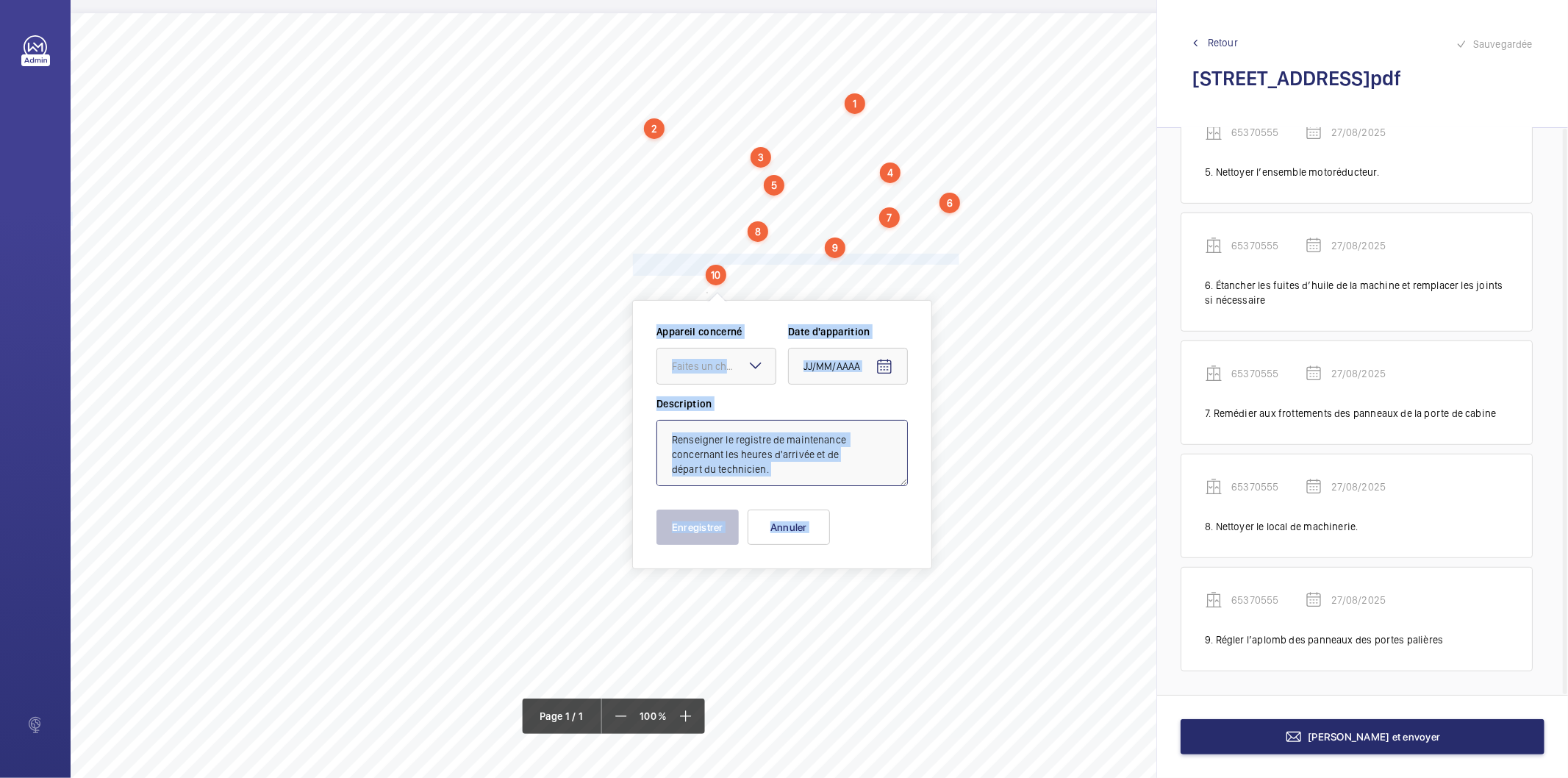
click at [863, 459] on textarea "Renseigner le registre de maintenance concernant les heures d'arrivée et de dép…" at bounding box center [782, 452] width 252 height 66
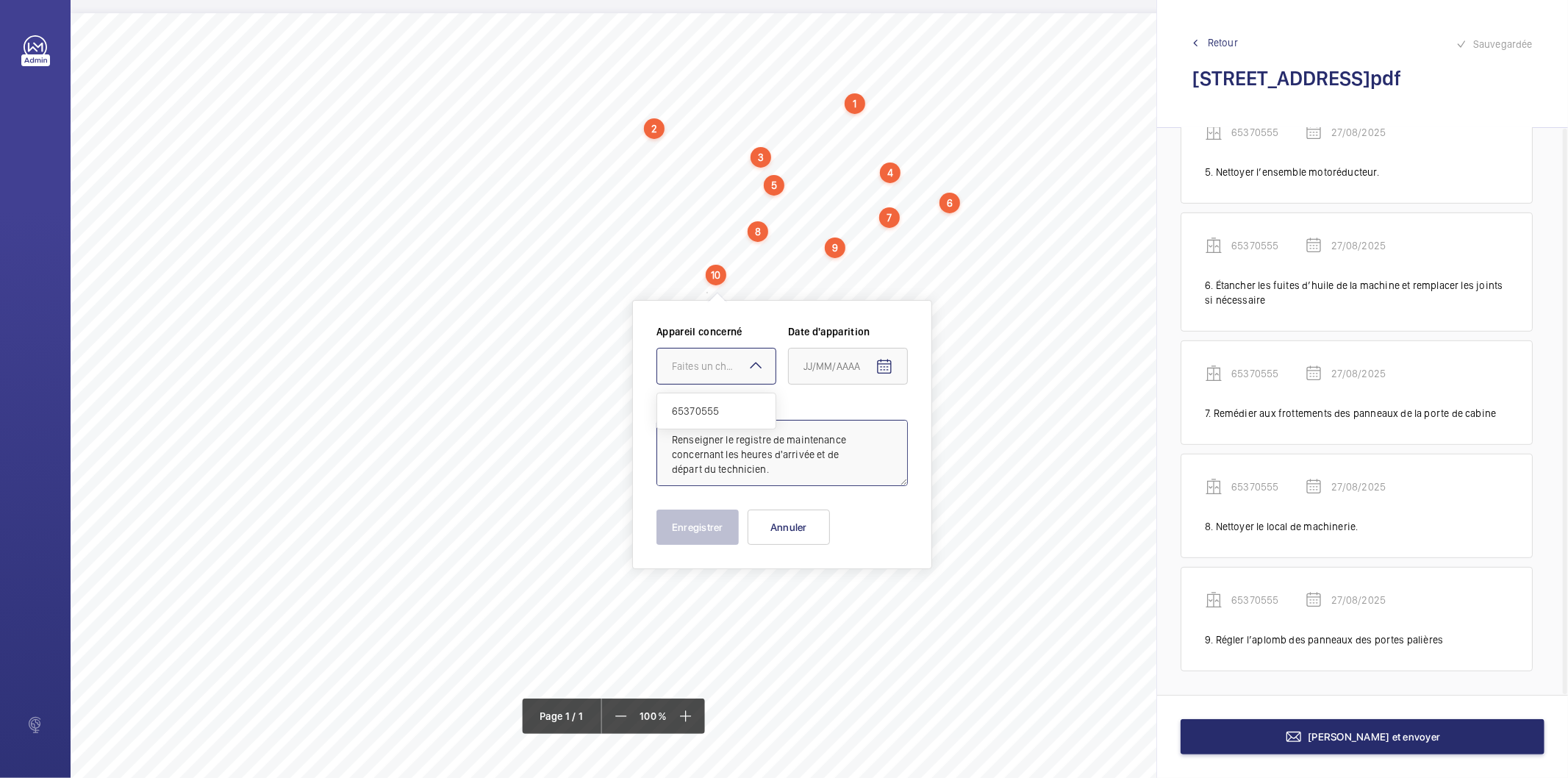
click at [743, 356] on div at bounding box center [716, 366] width 118 height 35
click at [723, 410] on span "65370555" at bounding box center [716, 410] width 89 height 15
click at [883, 365] on mat-icon "Open calendar" at bounding box center [884, 367] width 18 height 18
click at [865, 596] on span "27" at bounding box center [869, 603] width 26 height 26
type input "27/08/2025"
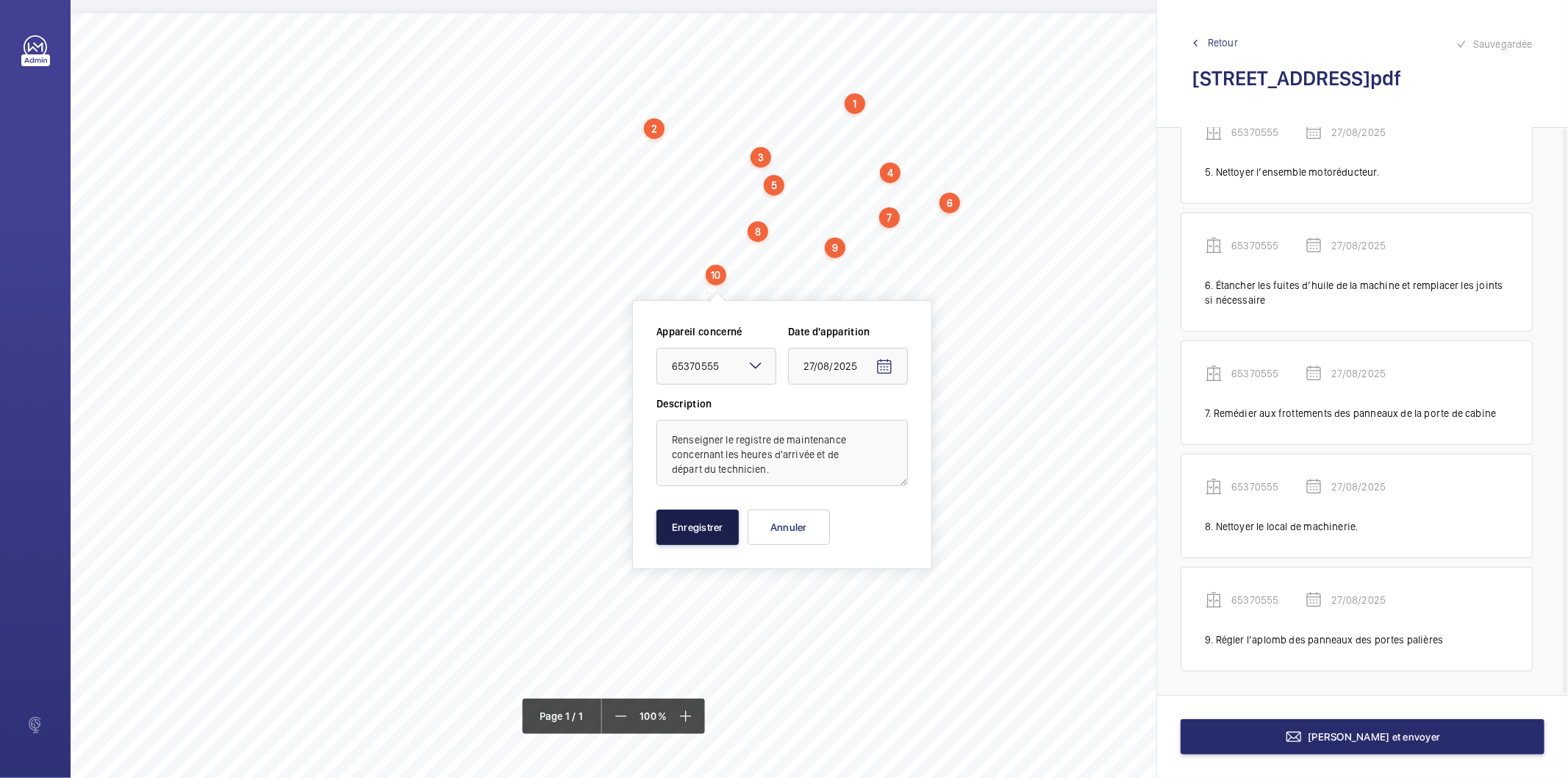
click at [723, 535] on button "Enregistrer" at bounding box center [698, 527] width 82 height 35
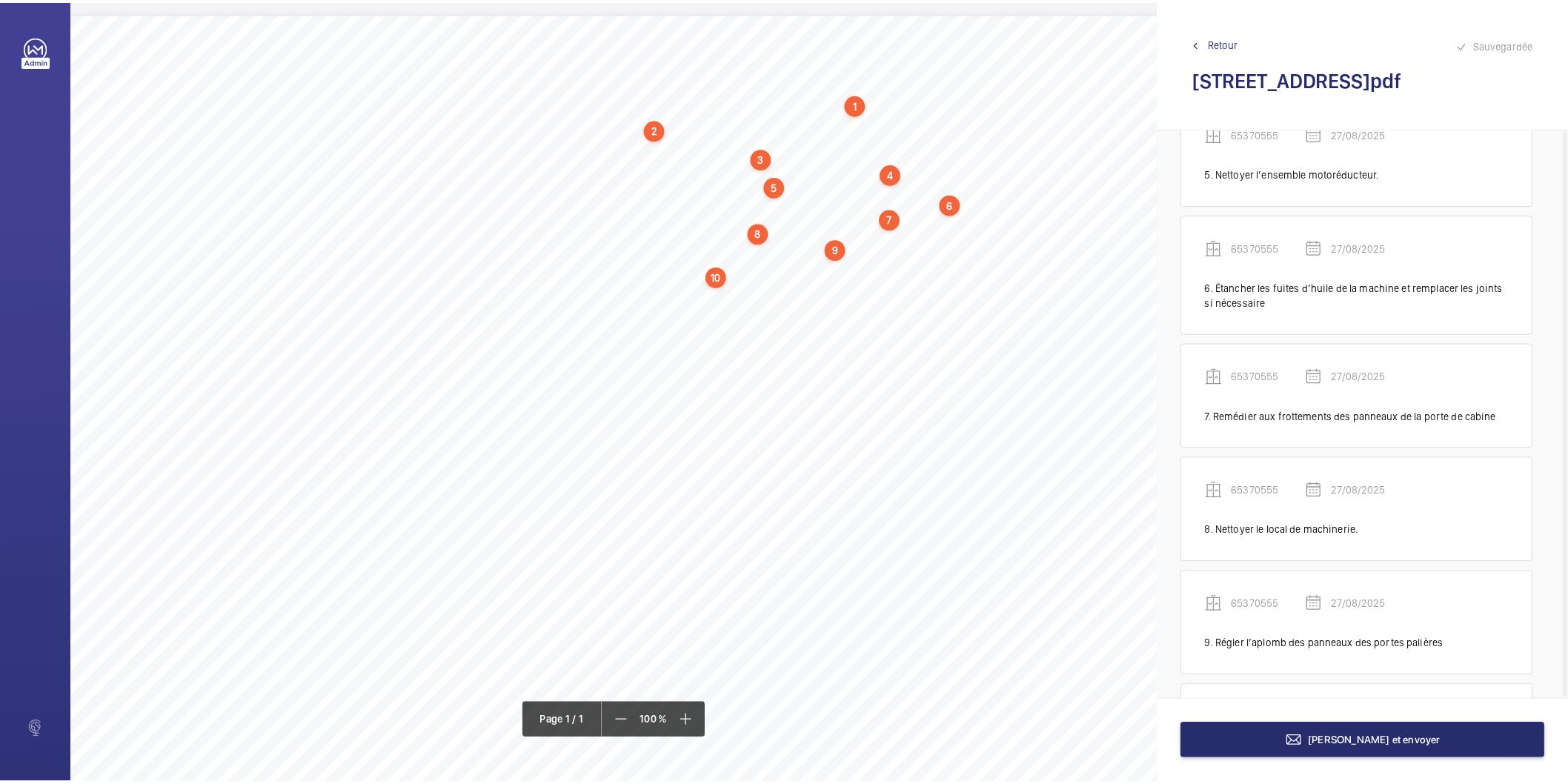
scroll to position [683, 0]
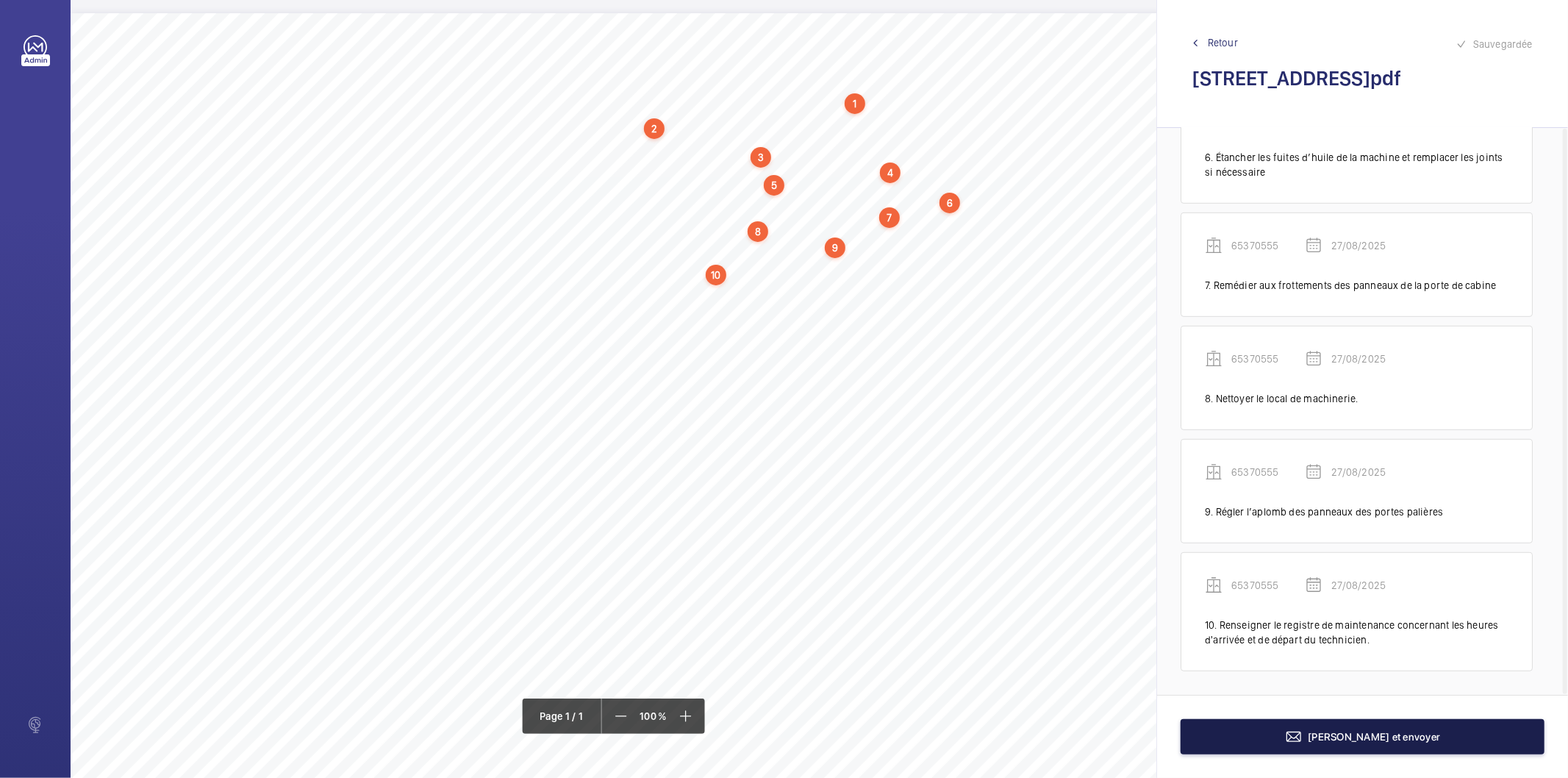
click at [1219, 742] on button "[PERSON_NAME] et envoyer" at bounding box center [1363, 737] width 364 height 35
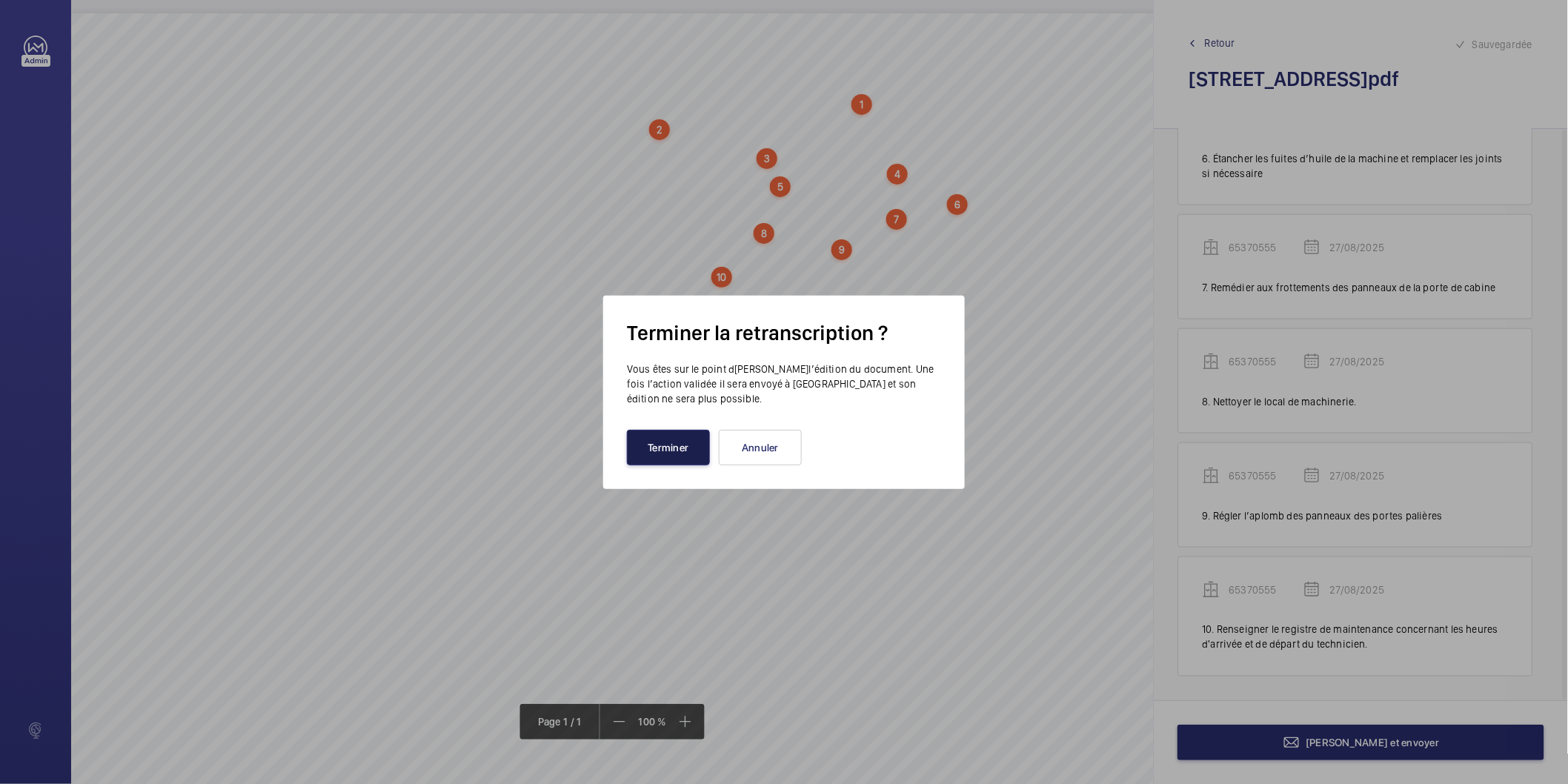
click at [675, 455] on button "Terminer" at bounding box center [669, 447] width 83 height 35
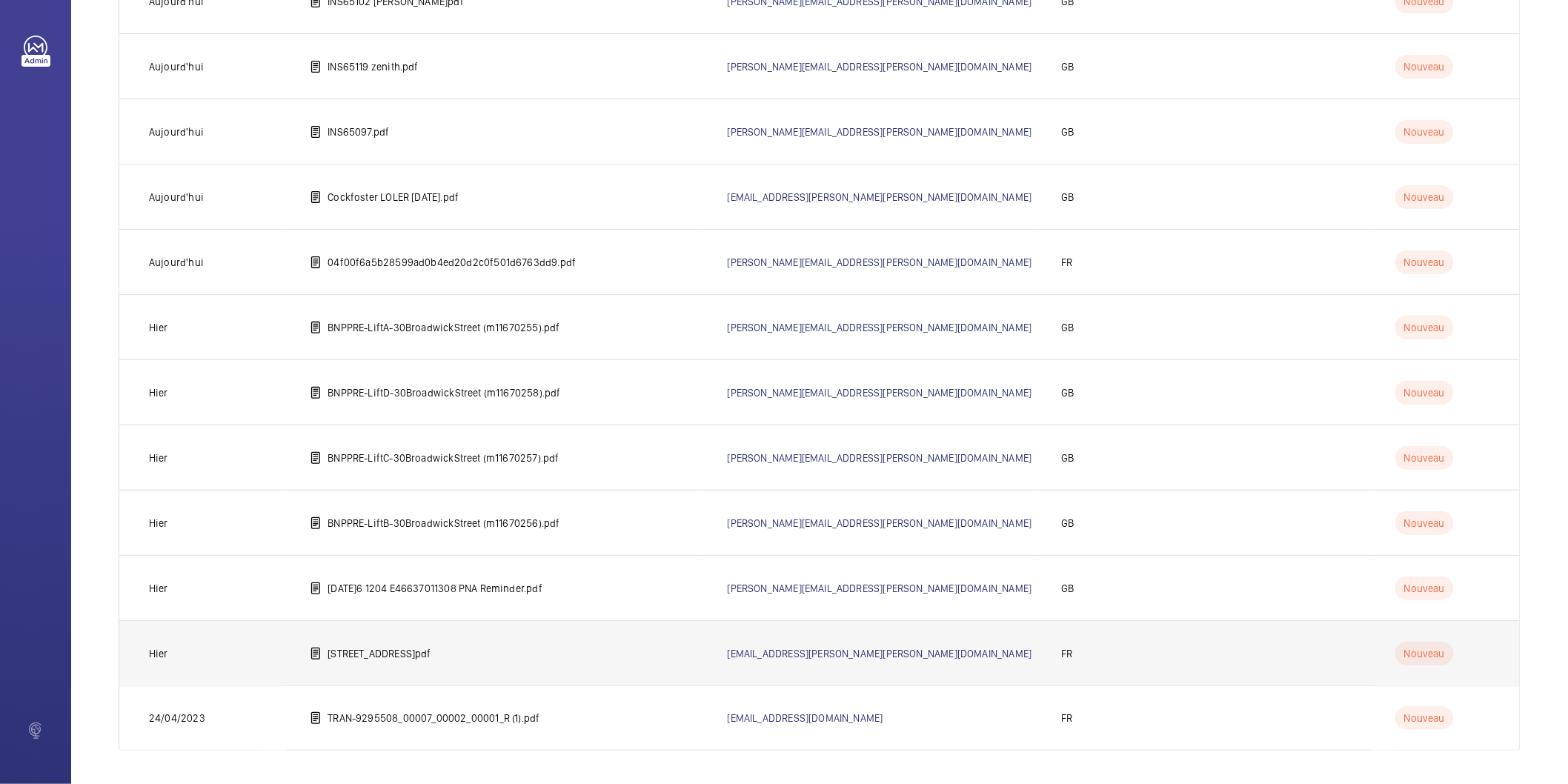
scroll to position [2884, 0]
click at [431, 647] on p "[STREET_ADDRESS]pdf" at bounding box center [379, 652] width 103 height 15
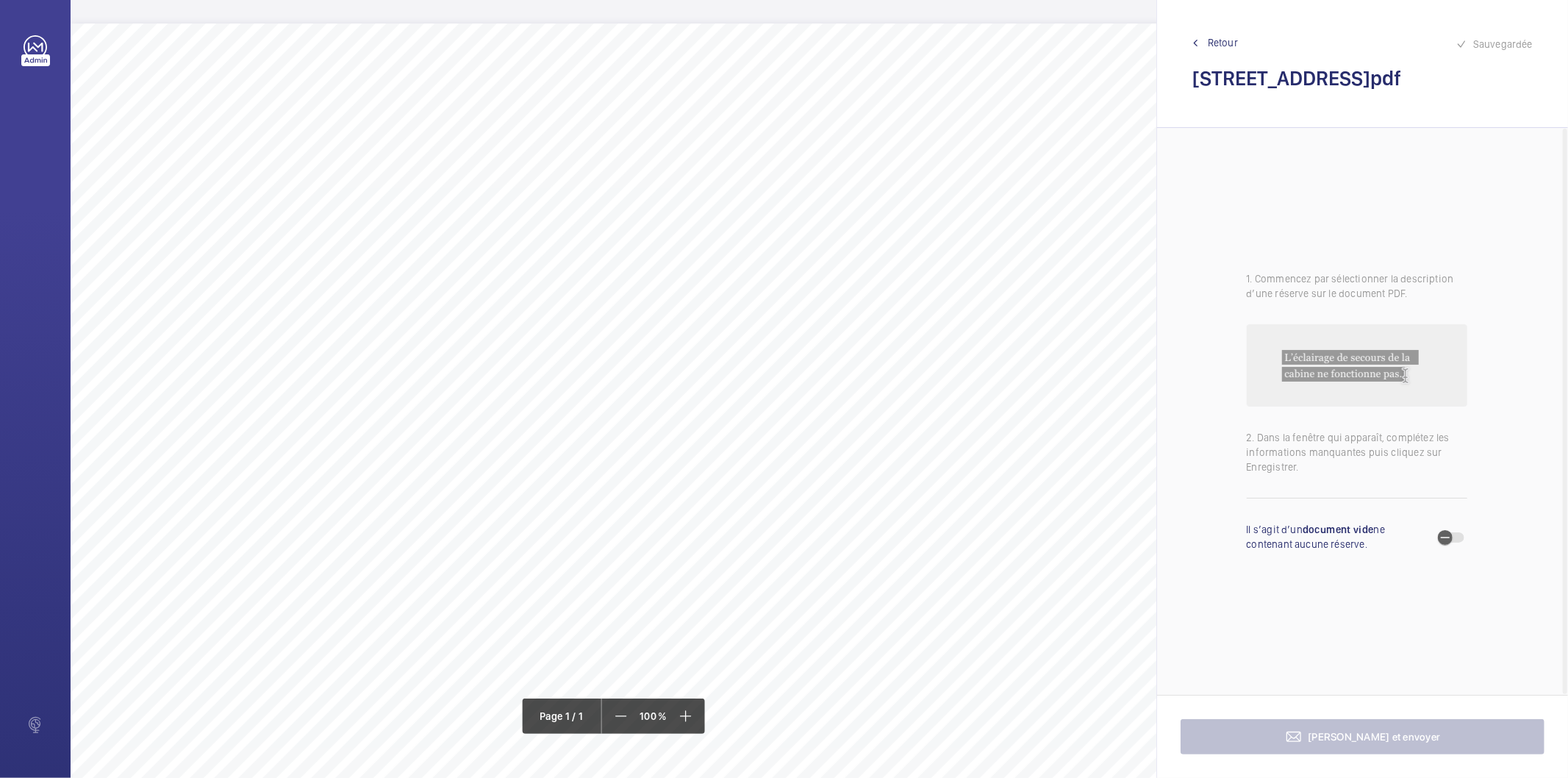
drag, startPoint x: 333, startPoint y: 101, endPoint x: 447, endPoint y: 97, distance: 114.1
click at [426, 97] on span "[STREET_ADDRESS]" at bounding box center [379, 100] width 94 height 10
drag, startPoint x: 519, startPoint y: 270, endPoint x: 397, endPoint y: 275, distance: 122.1
click at [397, 275] on textarea "[STREET_ADDRESS]" at bounding box center [505, 281] width 252 height 66
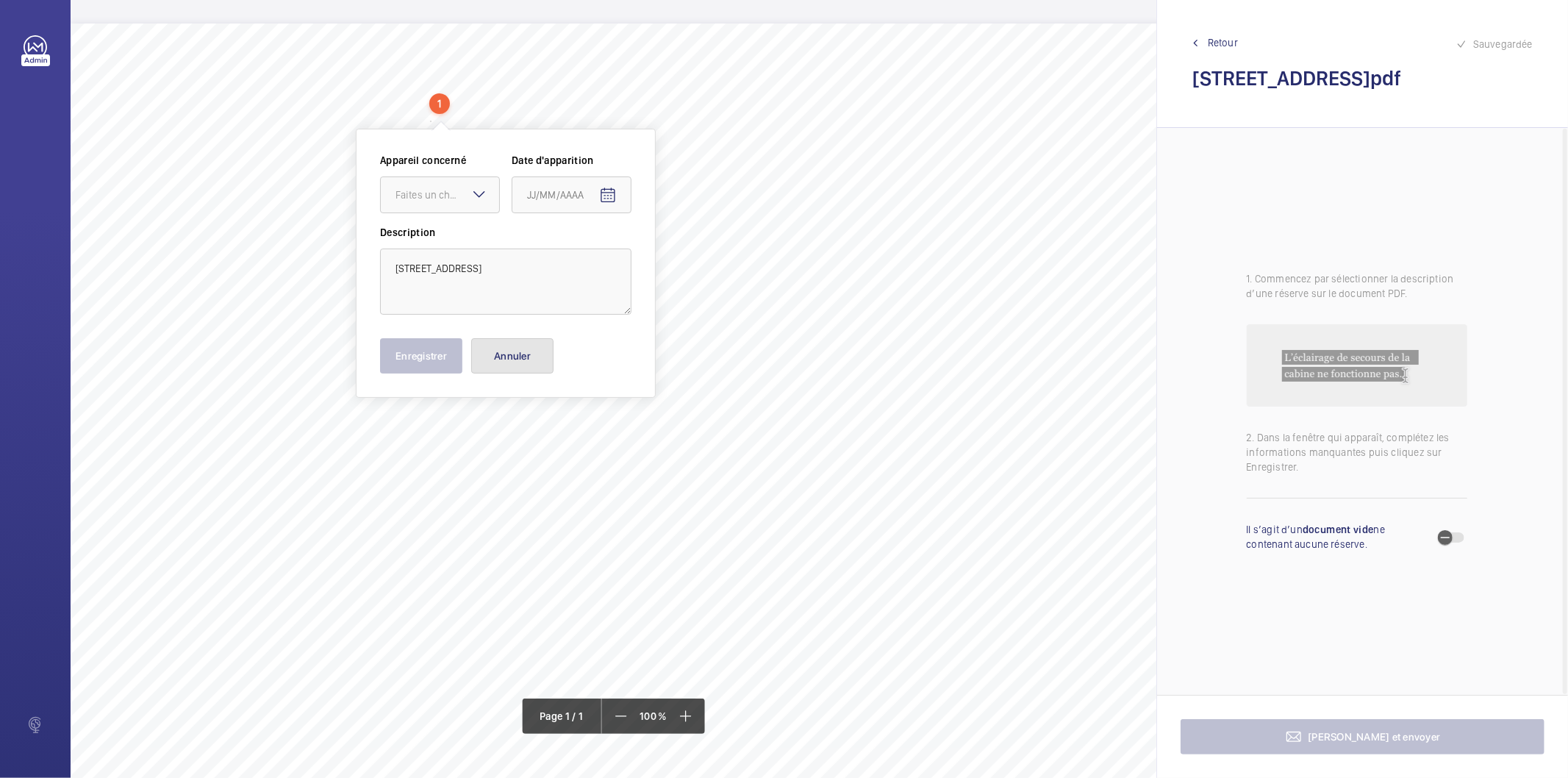
click at [530, 359] on button "Annuler" at bounding box center [512, 355] width 82 height 35
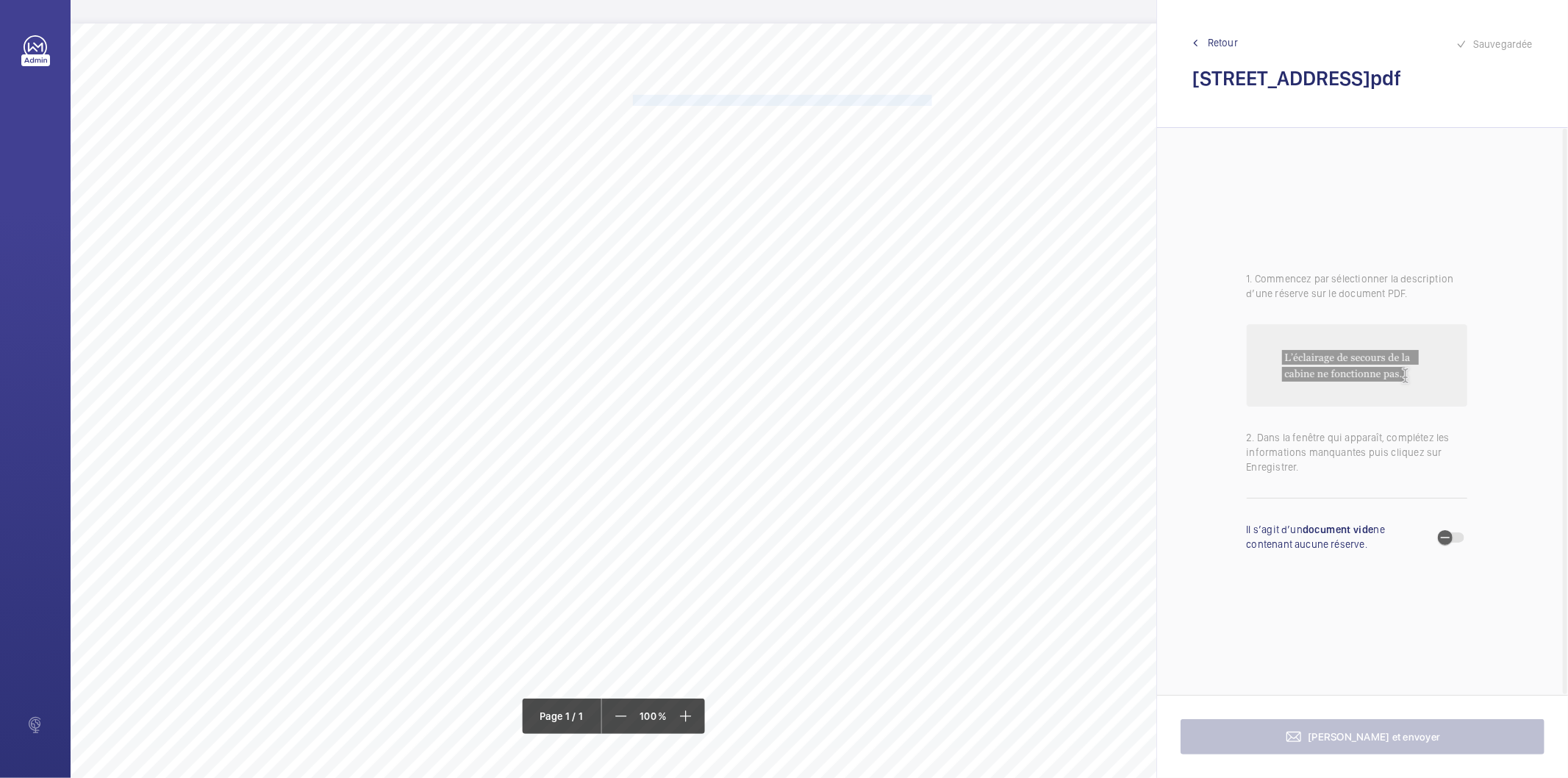
drag, startPoint x: 633, startPoint y: 98, endPoint x: 931, endPoint y: 96, distance: 298.0
click at [931, 96] on span "Mettre à disposition un registre de contrôle dans le local de machinerie." at bounding box center [784, 100] width 302 height 10
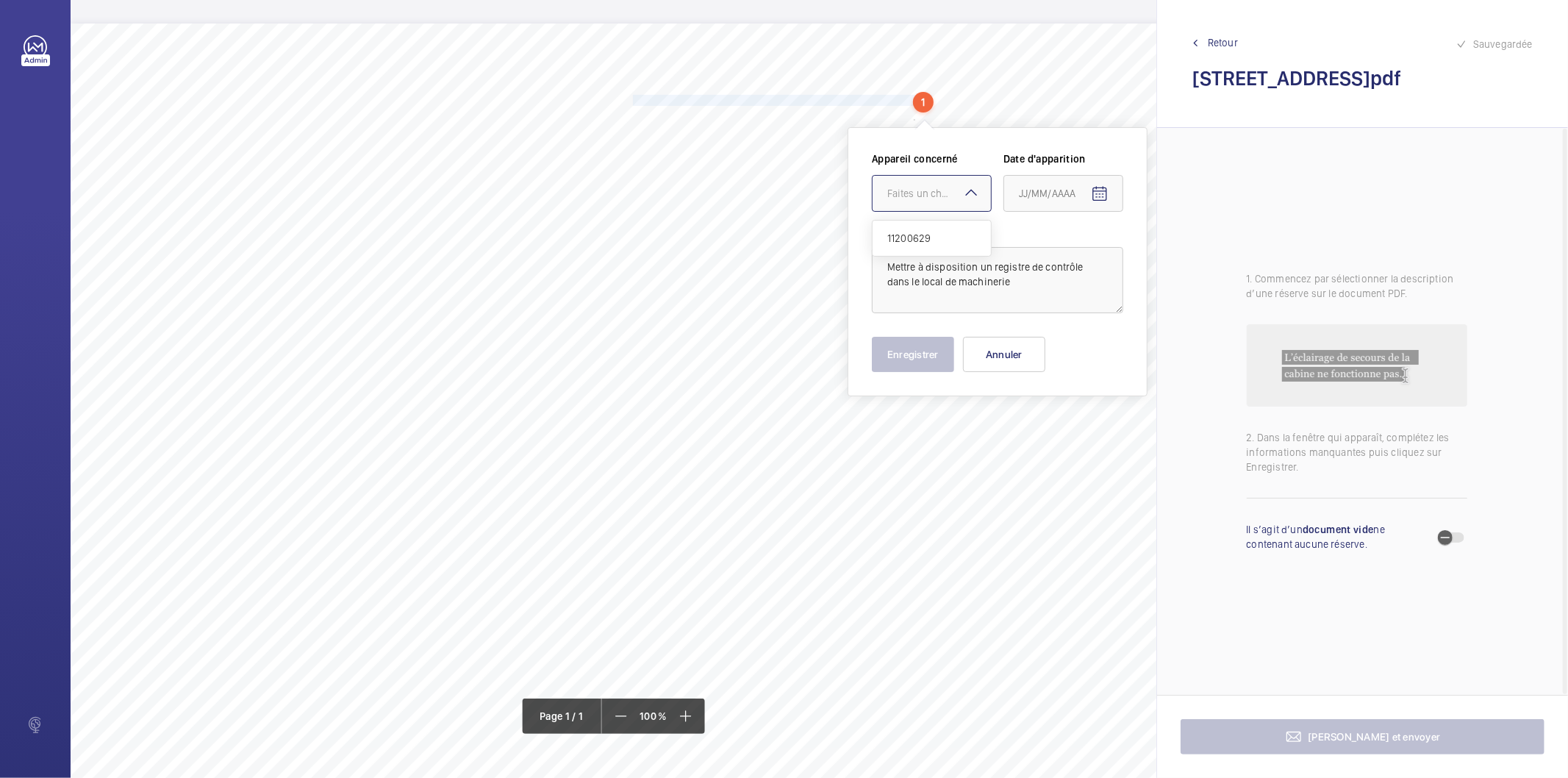
click at [937, 188] on div "Faites un choix" at bounding box center [939, 193] width 104 height 15
click at [928, 240] on span "11200629" at bounding box center [931, 238] width 89 height 15
click at [1106, 196] on mat-icon "Open calendar" at bounding box center [1100, 194] width 18 height 18
drag, startPoint x: 1084, startPoint y: 433, endPoint x: 1075, endPoint y: 432, distance: 9.1
click at [1085, 433] on span "27" at bounding box center [1084, 431] width 26 height 26
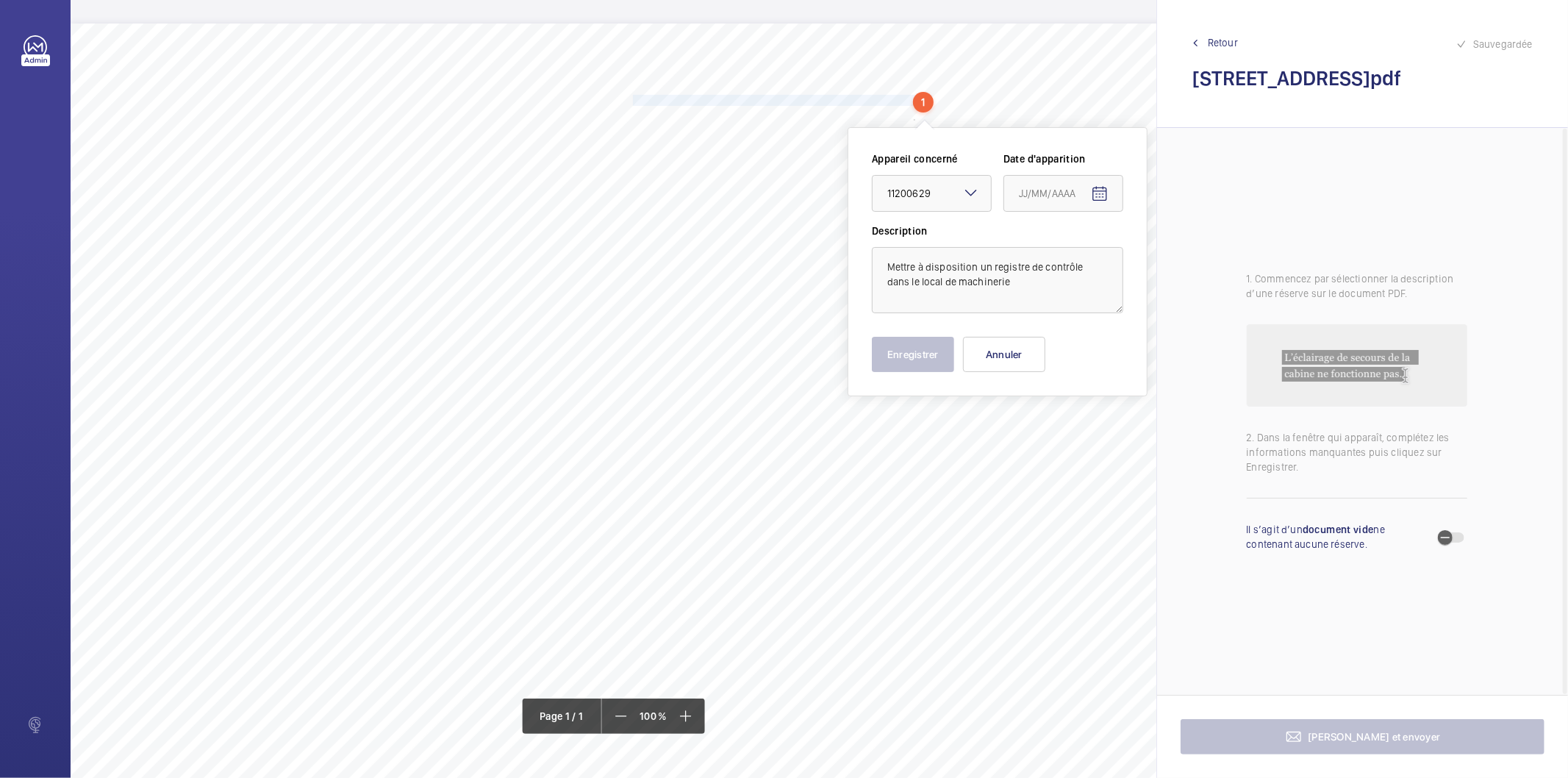
type input "27/08/2025"
click at [939, 357] on button "Enregistrer" at bounding box center [913, 354] width 82 height 35
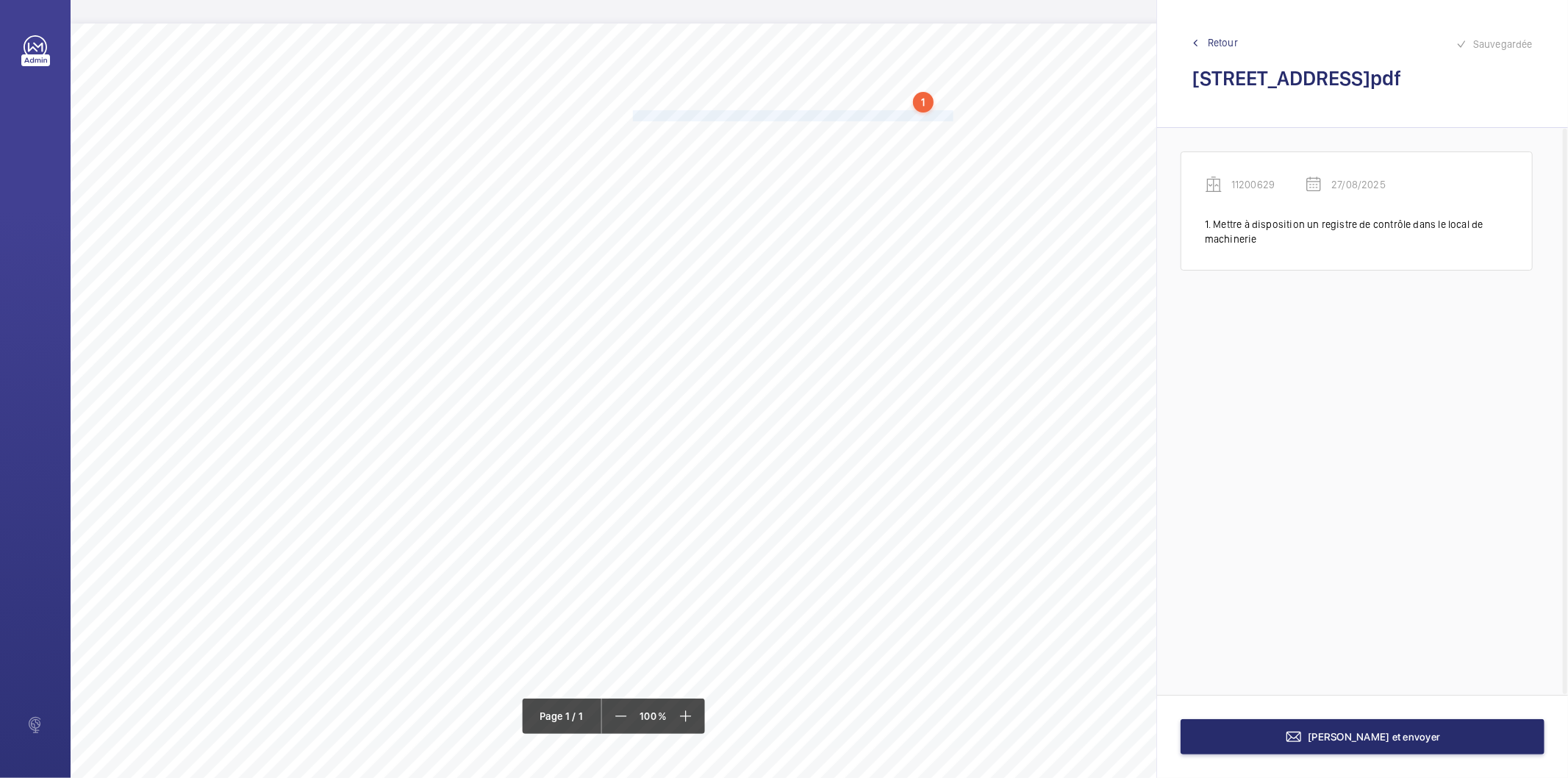
drag, startPoint x: 633, startPoint y: 116, endPoint x: 949, endPoint y: 115, distance: 316.0
click at [950, 115] on span "Assurer le fonctionnement de l’éclairage de secours du local de machinerie." at bounding box center [793, 116] width 320 height 10
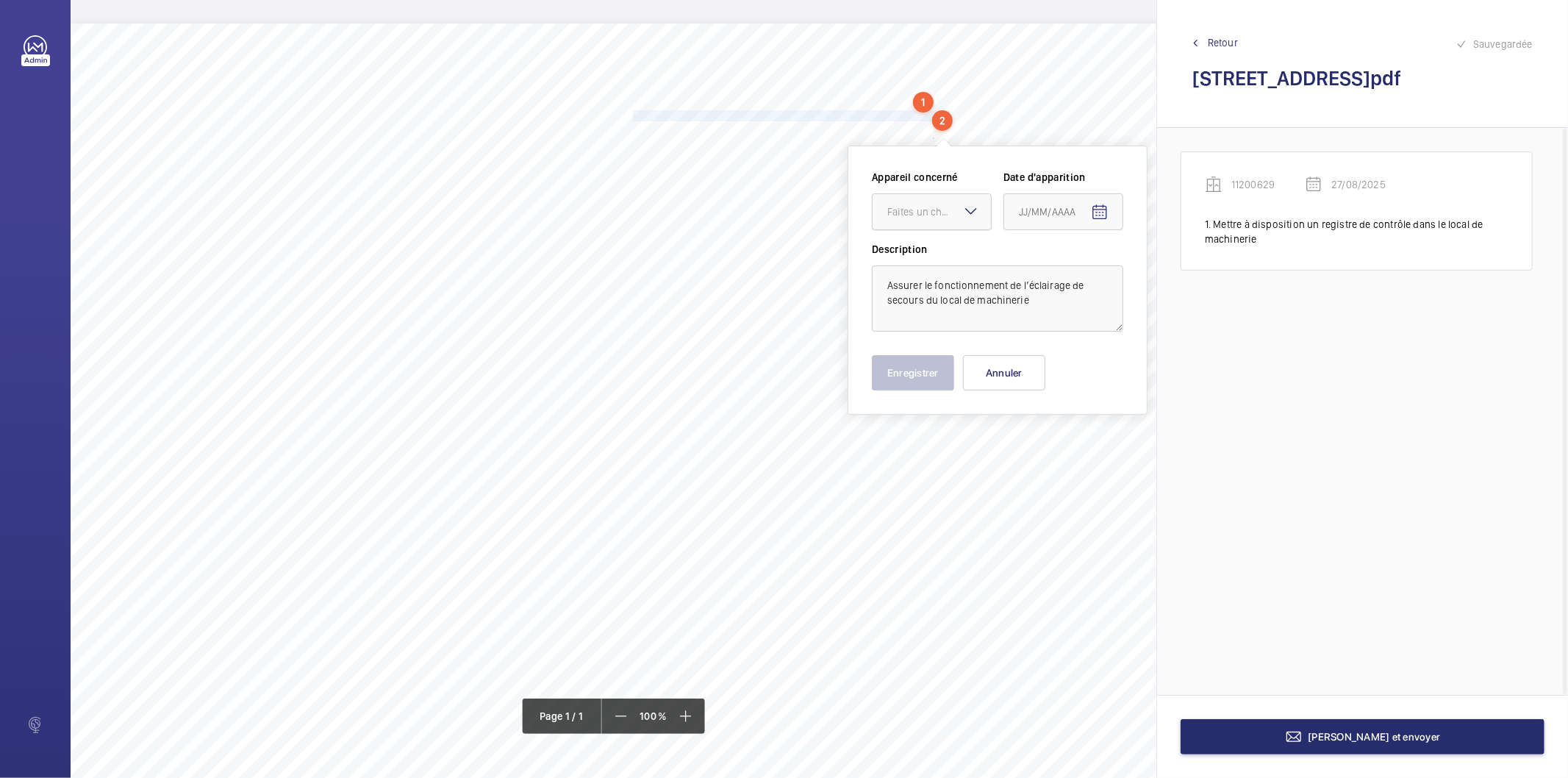
click at [949, 209] on div "Faites un choix" at bounding box center [939, 211] width 104 height 15
click at [939, 256] on span "11200629" at bounding box center [931, 256] width 89 height 15
click at [1100, 218] on mat-icon "Open calendar" at bounding box center [1100, 212] width 18 height 18
click at [1078, 453] on span "27" at bounding box center [1084, 449] width 26 height 26
type input "27/08/2025"
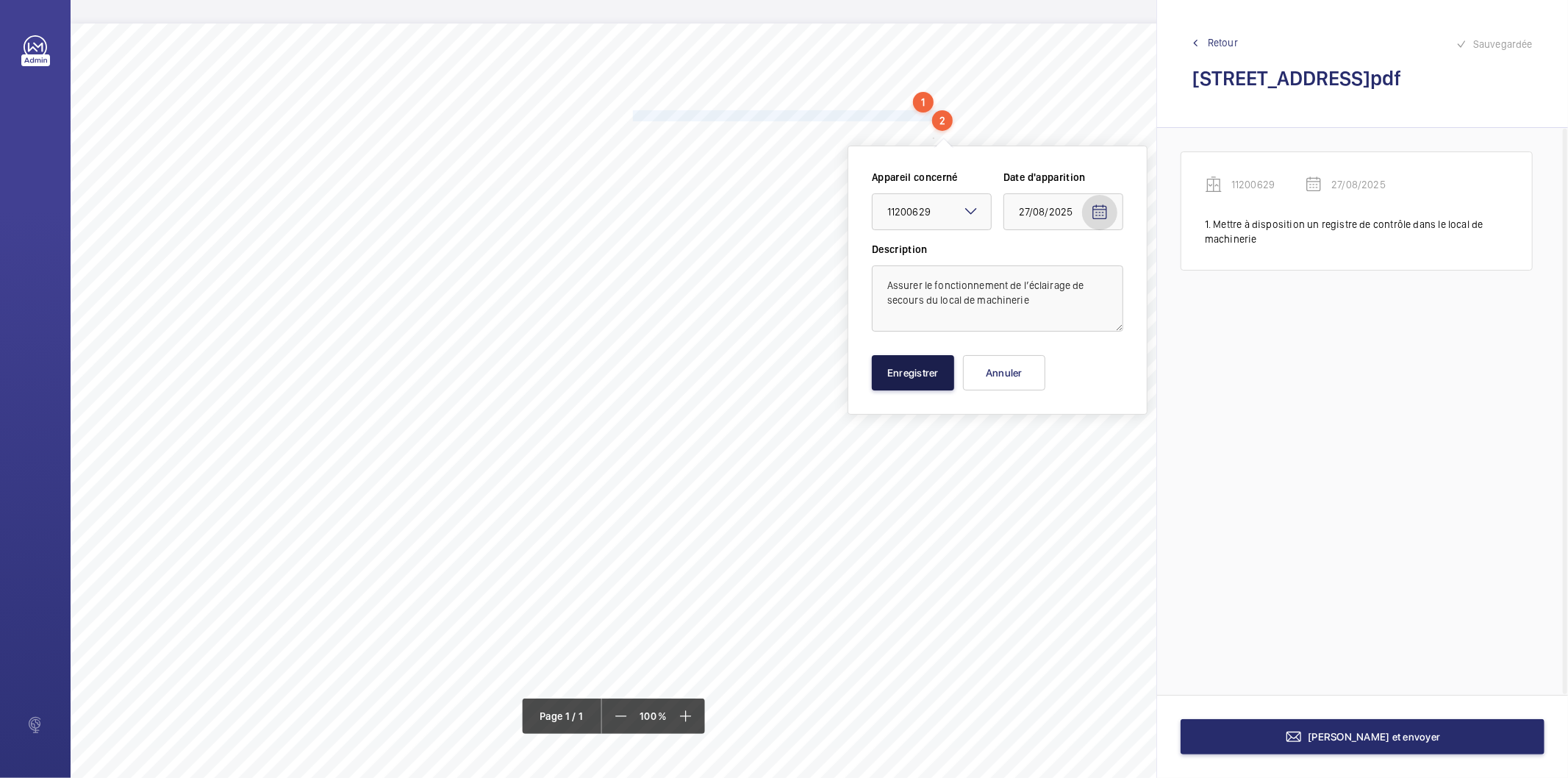
click at [951, 383] on button "Enregistrer" at bounding box center [913, 373] width 82 height 35
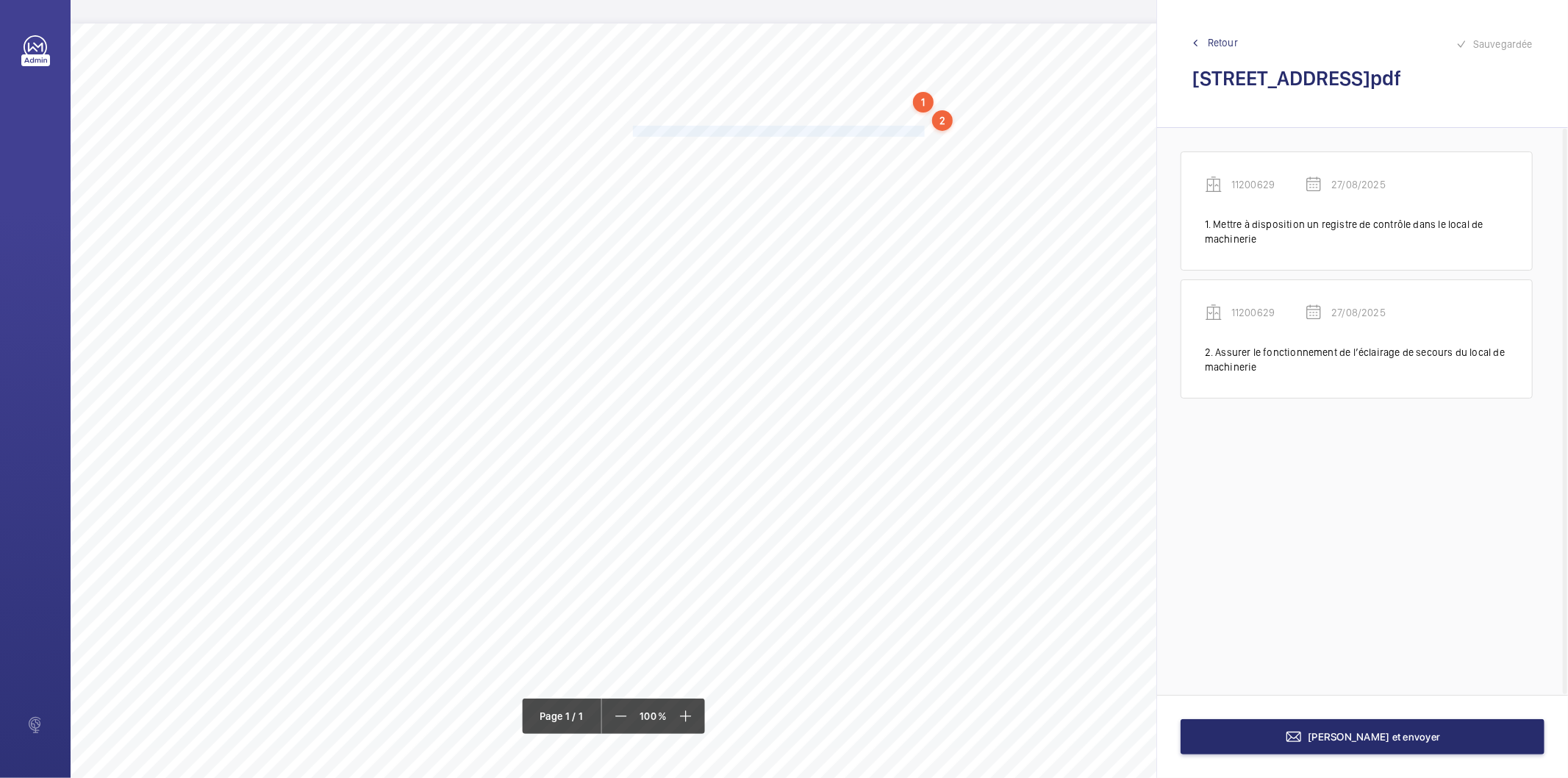
drag, startPoint x: 634, startPoint y: 133, endPoint x: 924, endPoint y: 129, distance: 290.0
click at [924, 129] on span "Fixer correctement tous les éléments se trouvant sur le toit de cabine." at bounding box center [781, 131] width 295 height 10
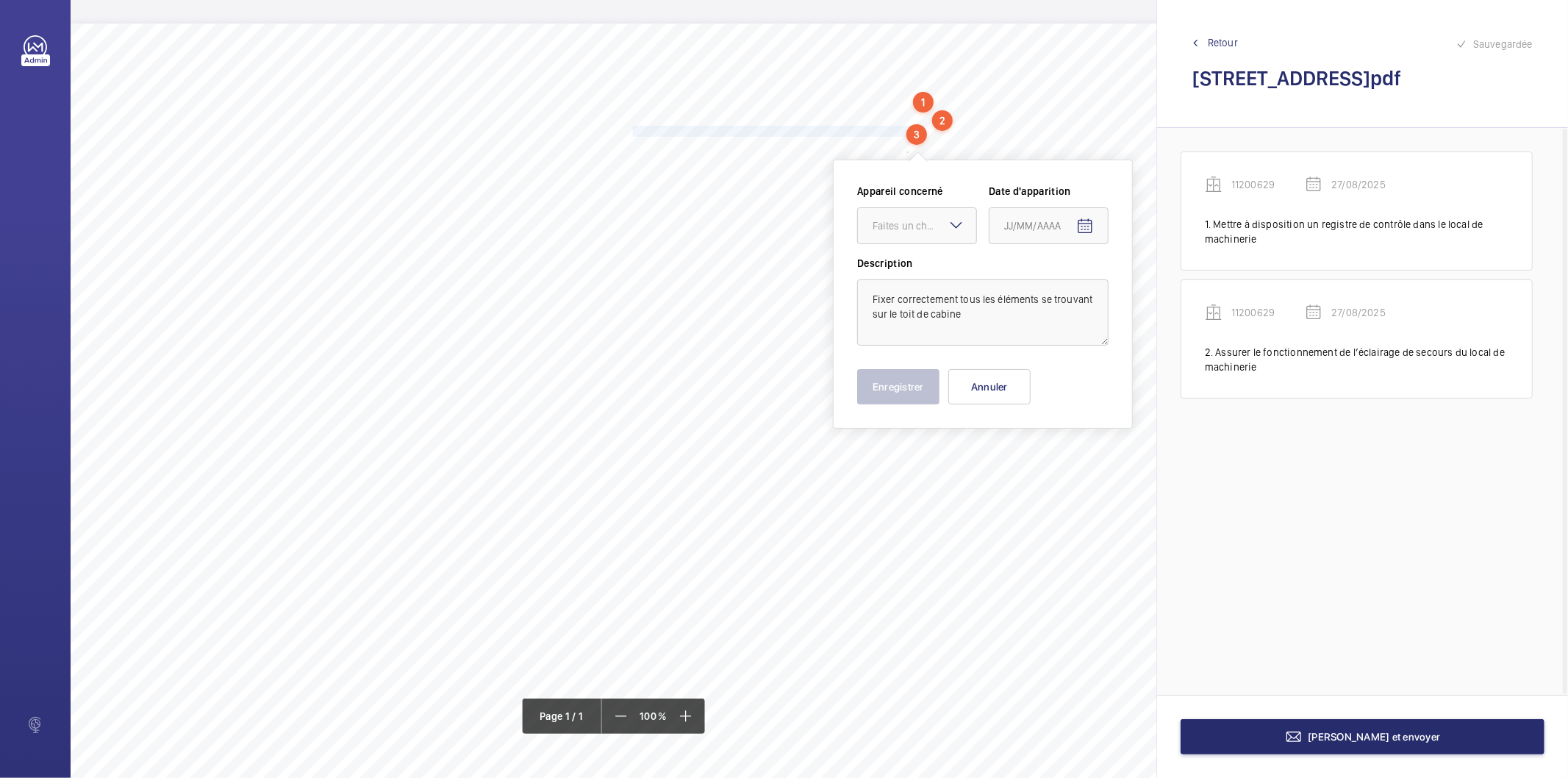
click at [953, 226] on mat-icon at bounding box center [956, 225] width 18 height 18
click at [933, 266] on span "11200629" at bounding box center [917, 270] width 89 height 15
click at [1089, 228] on mat-icon "Open calendar" at bounding box center [1085, 226] width 18 height 18
click at [1064, 459] on span "27" at bounding box center [1069, 463] width 26 height 26
type input "27/08/2025"
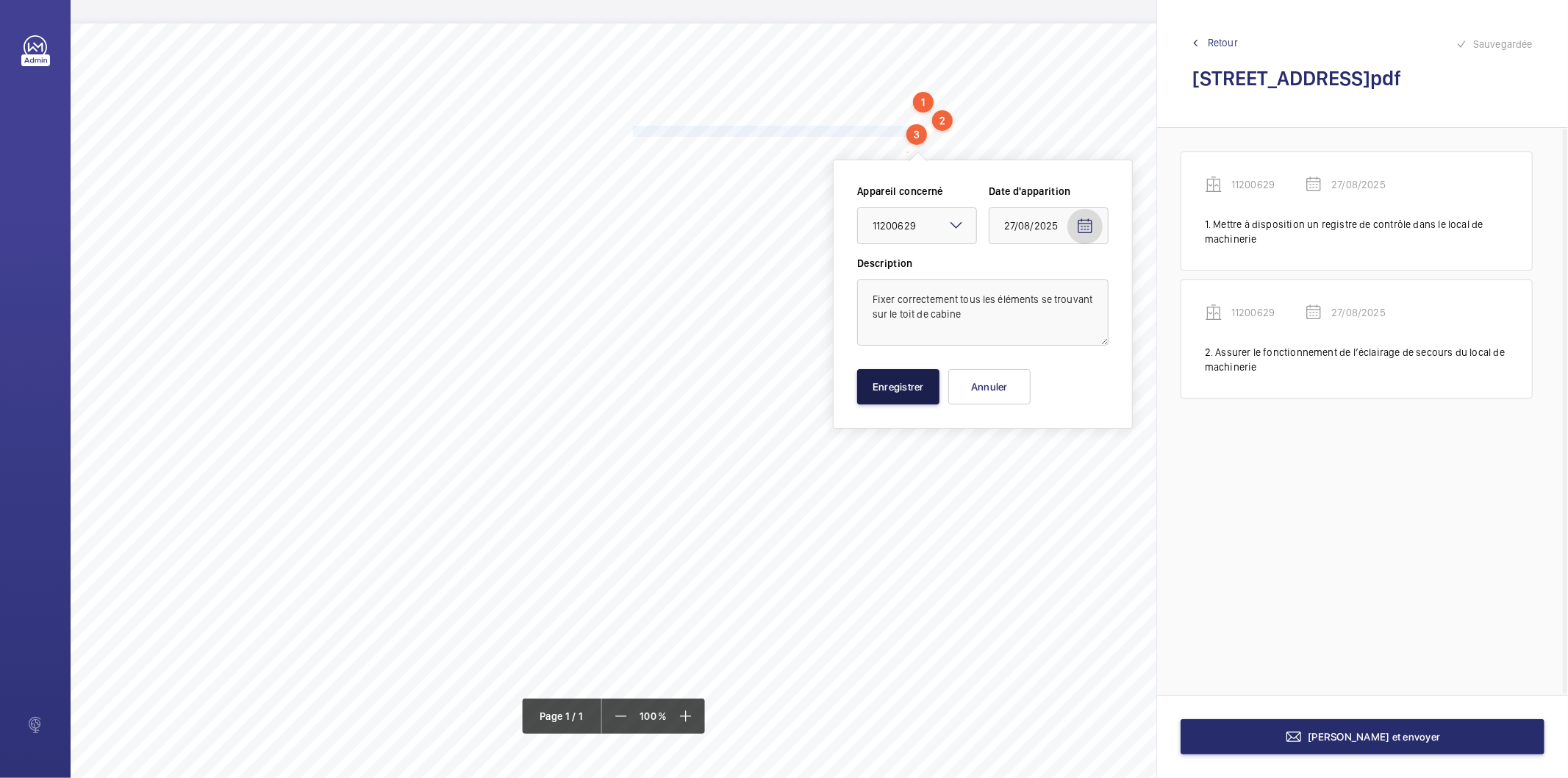
click at [902, 398] on button "Enregistrer" at bounding box center [899, 387] width 82 height 35
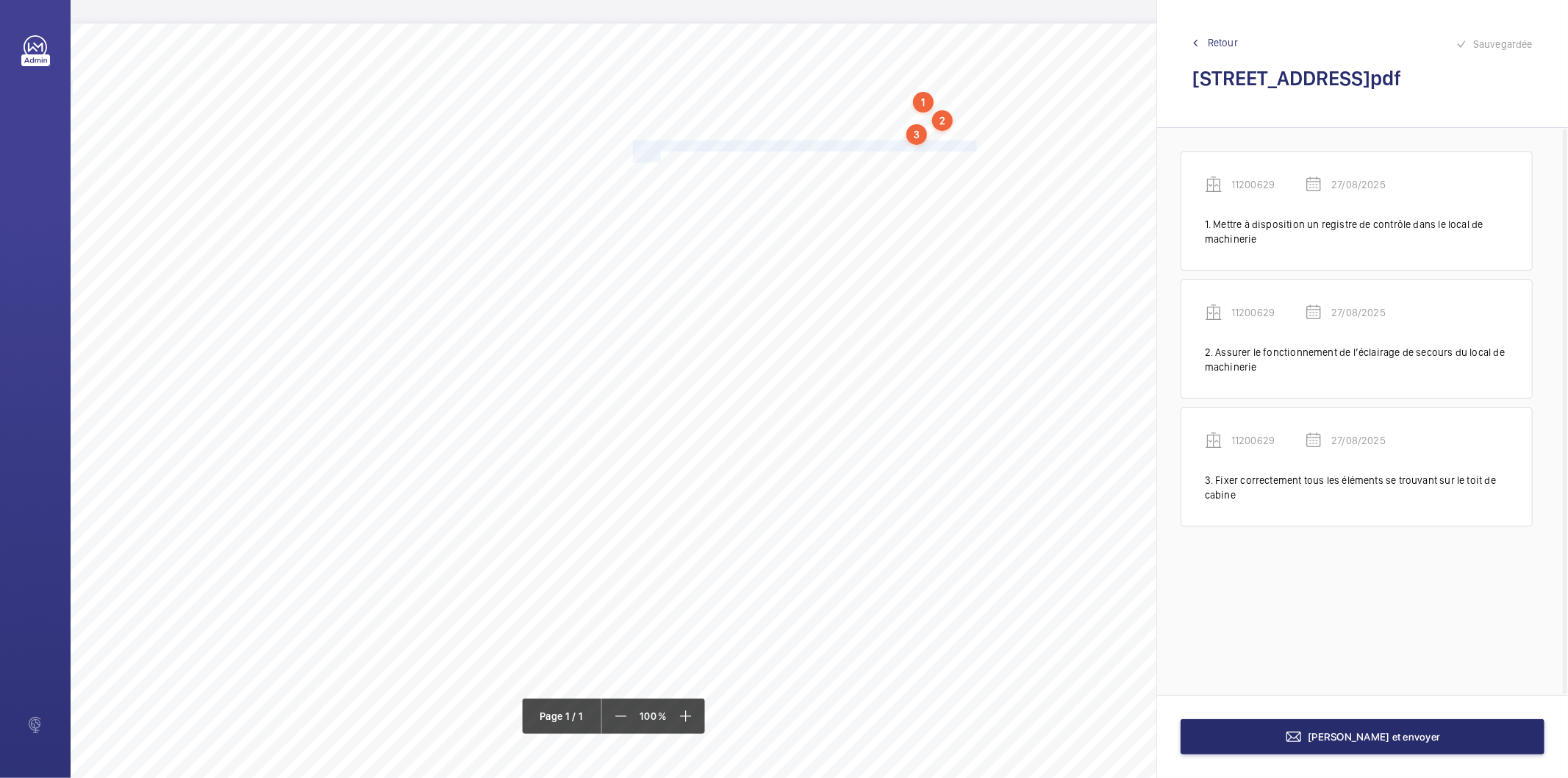
drag, startPoint x: 633, startPoint y: 143, endPoint x: 659, endPoint y: 152, distance: 27.5
click at [659, 152] on div "Nom du site Numéro appareil WM Réserve [STREET_ADDRESS][GEOGRAPHIC_DATA] Mettre…" at bounding box center [654, 436] width 1168 height 824
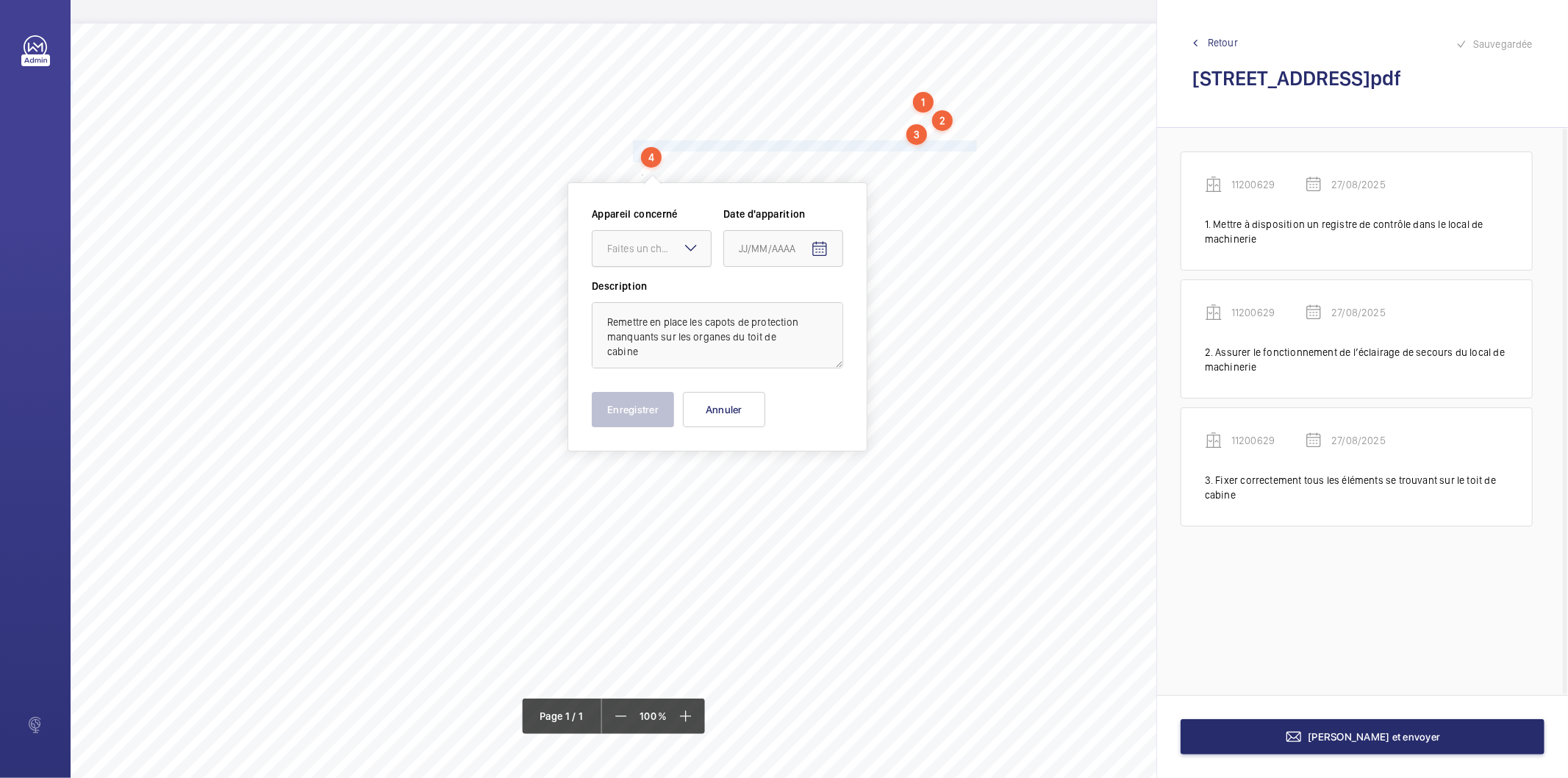
click at [670, 246] on div "Faites un choix" at bounding box center [659, 248] width 104 height 15
click at [656, 294] on span "11200629" at bounding box center [651, 293] width 89 height 15
click at [820, 247] on mat-icon "Open calendar" at bounding box center [820, 249] width 18 height 18
click at [806, 486] on span "27" at bounding box center [804, 486] width 26 height 26
type input "27/08/2025"
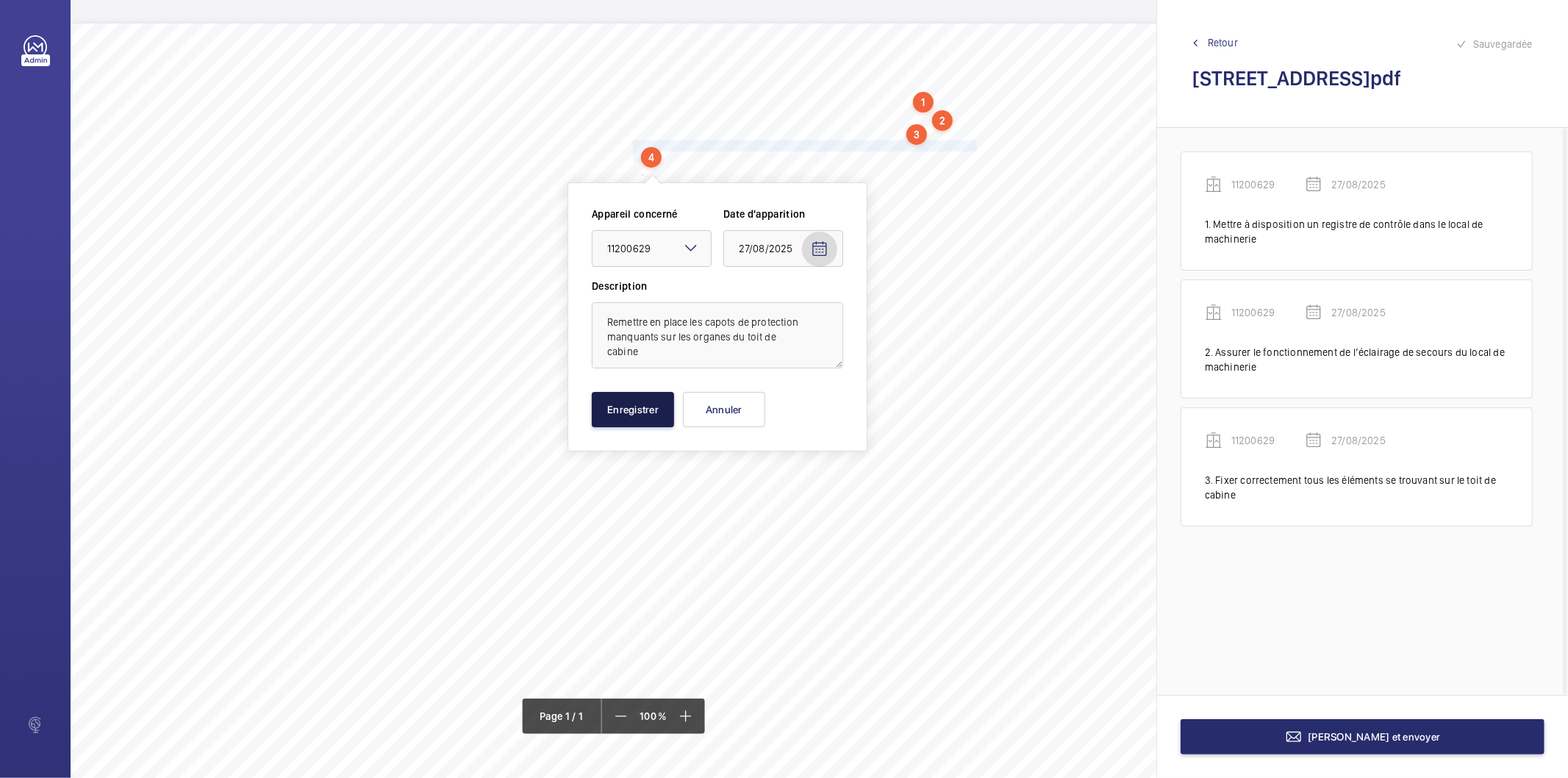
click at [660, 417] on button "Enregistrer" at bounding box center [634, 410] width 82 height 35
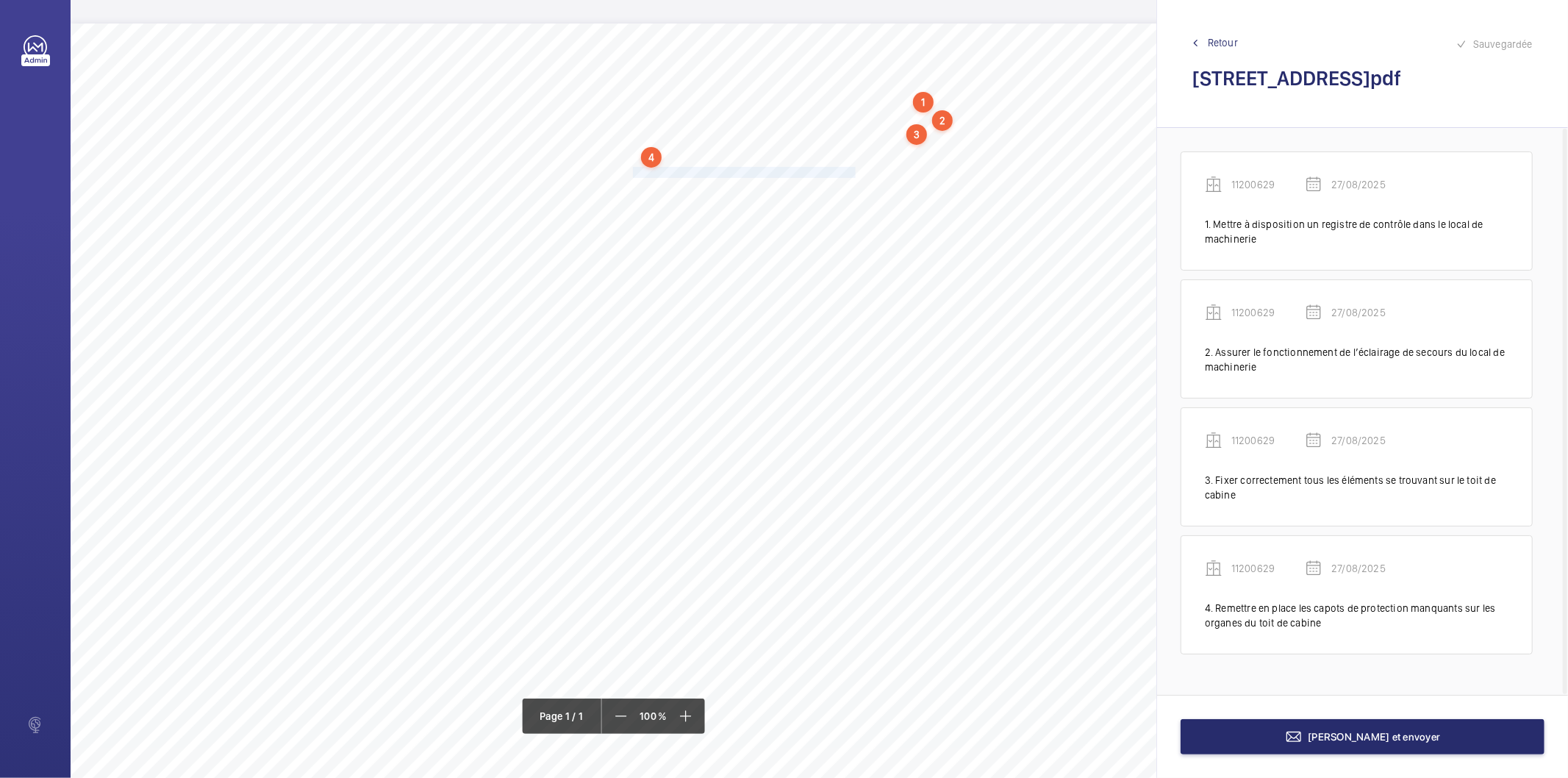
drag, startPoint x: 634, startPoint y: 170, endPoint x: 854, endPoint y: 172, distance: 220.0
click at [854, 172] on span "Remettre en place le capotage du limiteur de vitesse." at bounding box center [746, 172] width 225 height 10
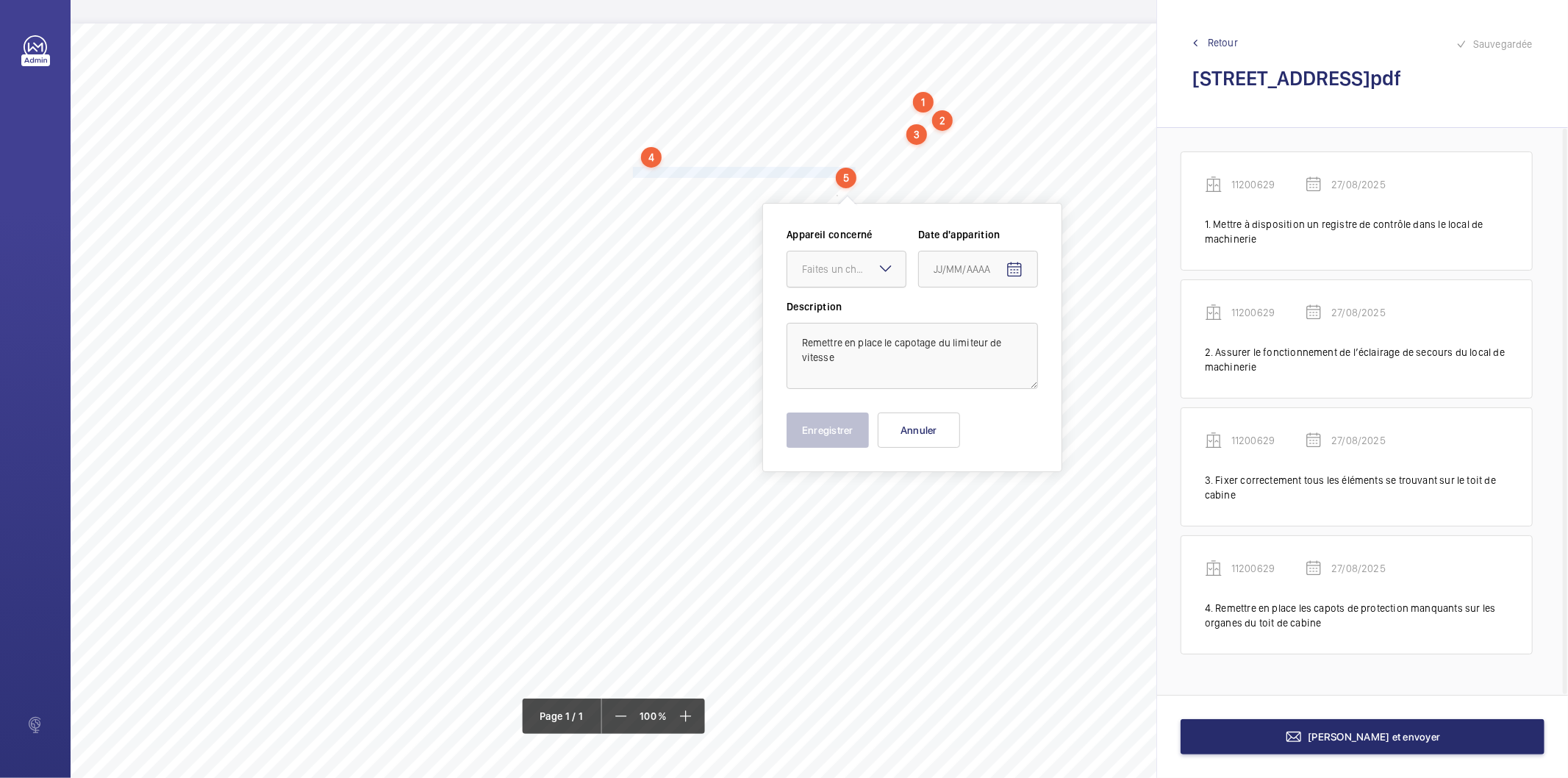
click at [828, 269] on div "Faites un choix" at bounding box center [854, 268] width 104 height 15
click at [825, 320] on span "11200629" at bounding box center [846, 313] width 89 height 15
click at [1010, 272] on mat-icon "Open calendar" at bounding box center [1014, 269] width 18 height 18
drag, startPoint x: 1000, startPoint y: 503, endPoint x: 960, endPoint y: 501, distance: 40.0
click at [1002, 502] on span "27" at bounding box center [999, 506] width 26 height 26
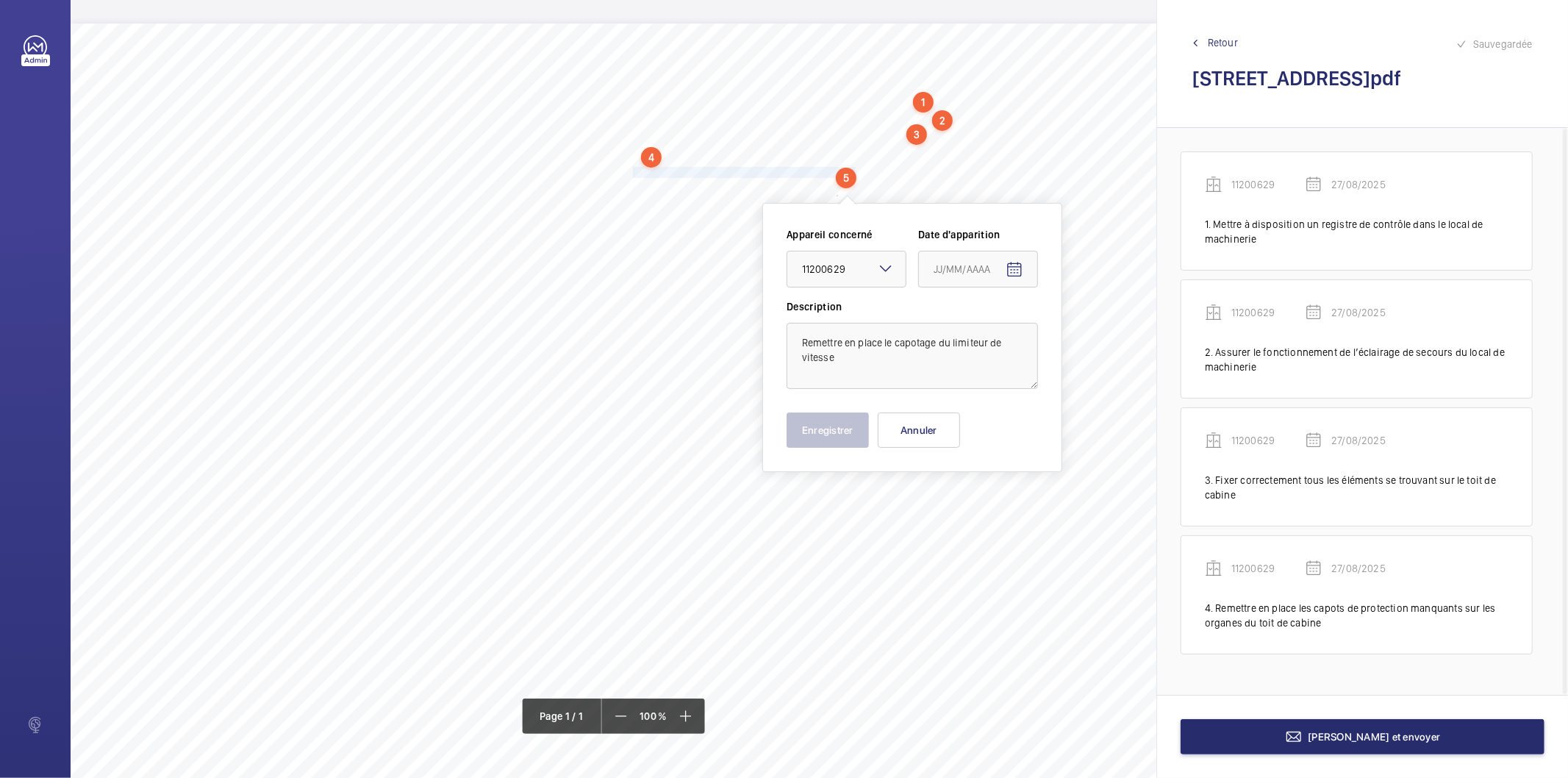
type input "27/08/2025"
click at [834, 433] on button "Enregistrer" at bounding box center [828, 430] width 82 height 35
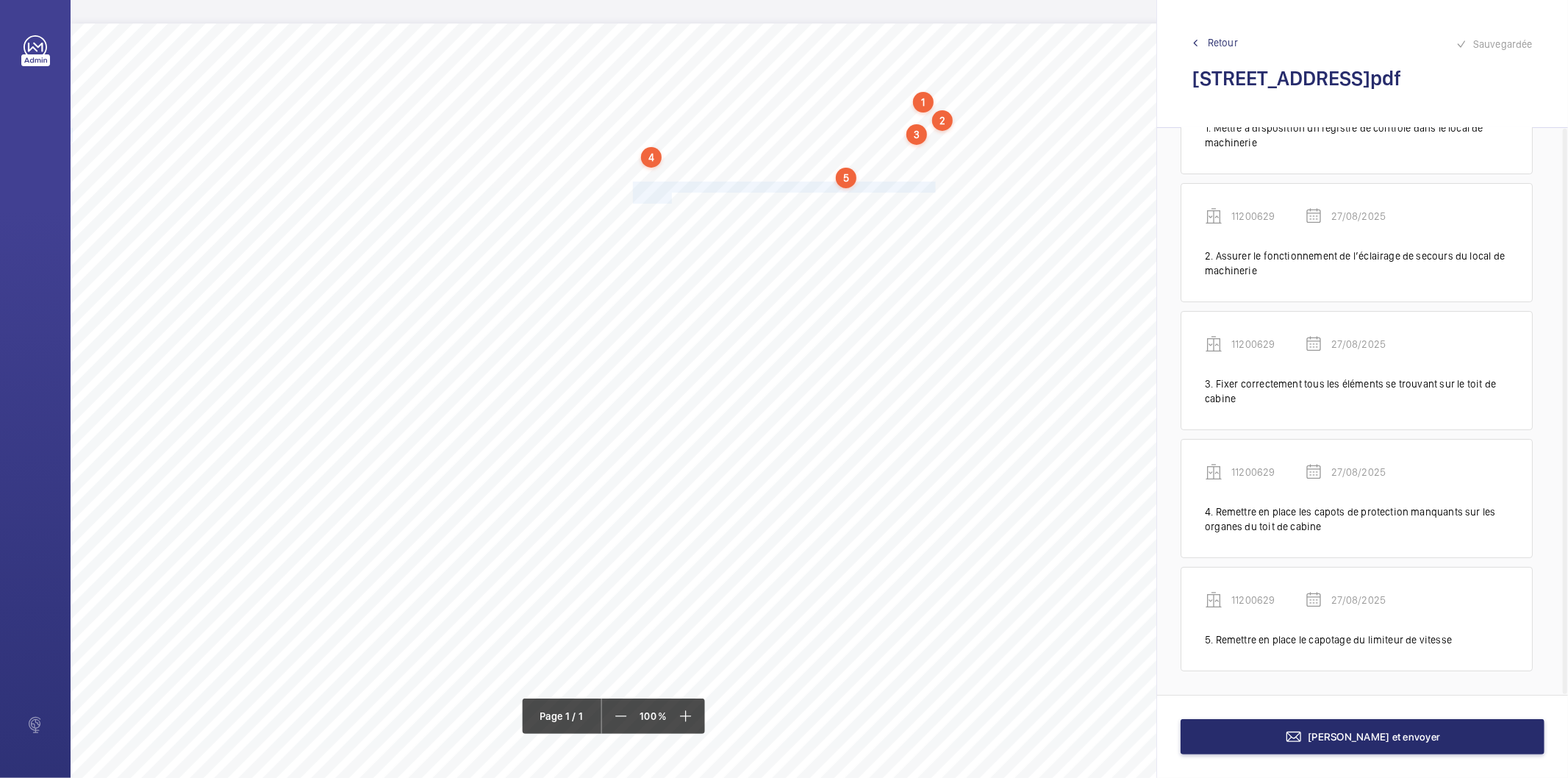
drag, startPoint x: 634, startPoint y: 187, endPoint x: 670, endPoint y: 196, distance: 37.1
click at [670, 196] on div "Nom du site Numéro appareil WM Réserve [STREET_ADDRESS][GEOGRAPHIC_DATA] Mettre…" at bounding box center [654, 436] width 1168 height 824
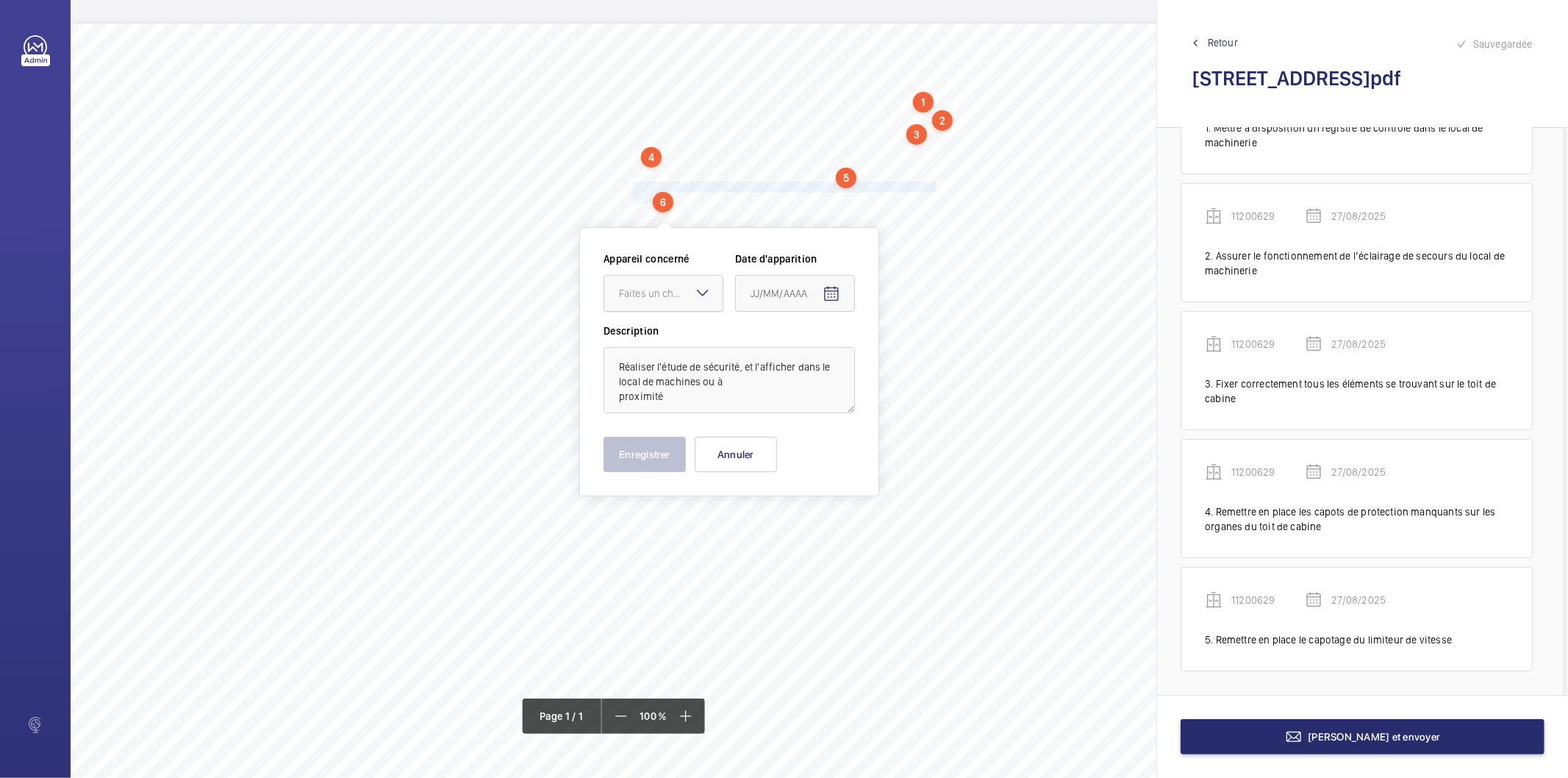
click at [678, 292] on div "Faites un choix" at bounding box center [671, 293] width 104 height 15
click at [674, 338] on span "11200629" at bounding box center [663, 338] width 89 height 15
click at [835, 287] on mat-icon "Open calendar" at bounding box center [832, 294] width 18 height 18
click at [820, 528] on span "27" at bounding box center [815, 531] width 26 height 26
type input "27/08/2025"
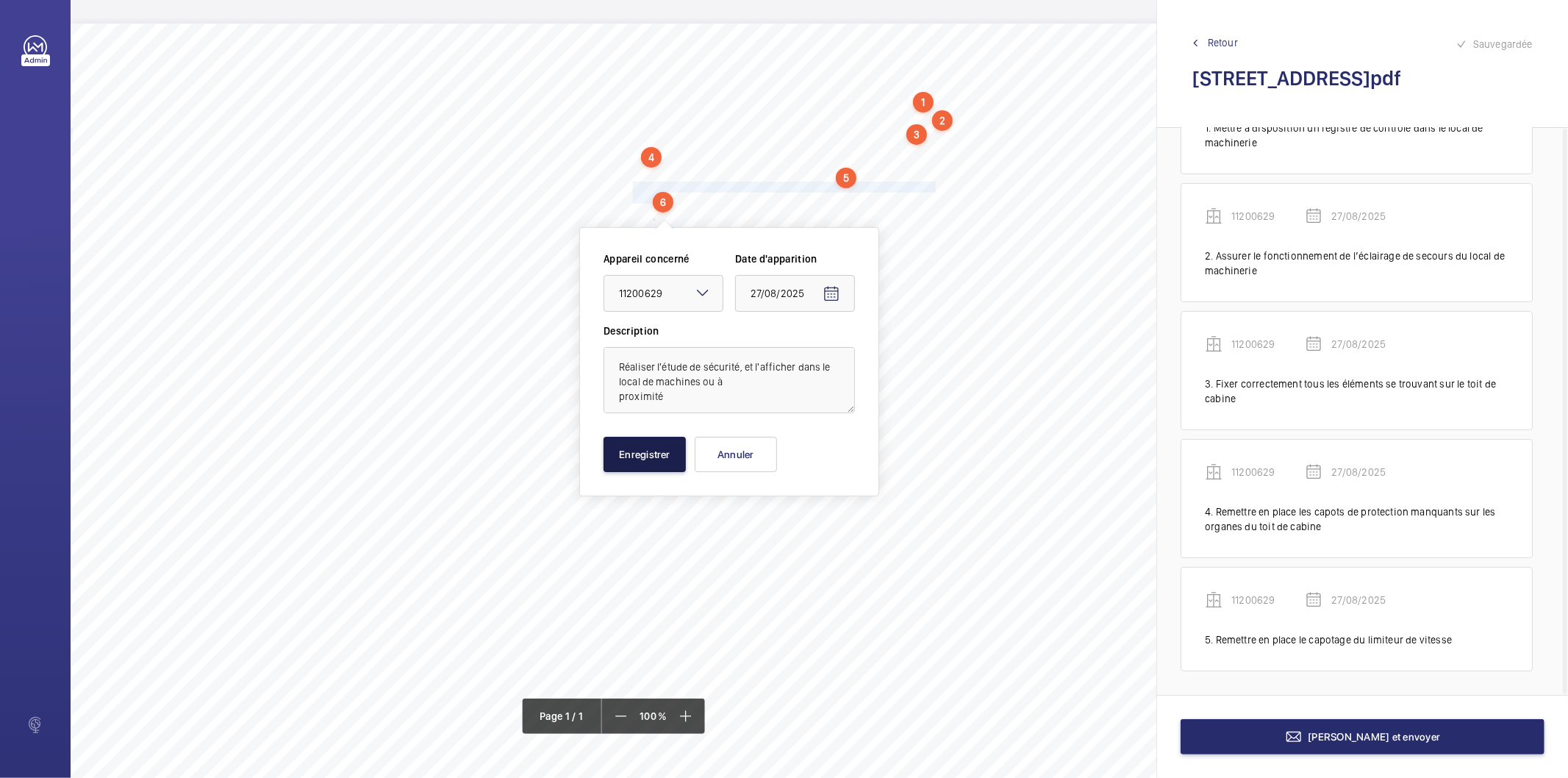
click at [634, 453] on button "Enregistrer" at bounding box center [645, 454] width 82 height 35
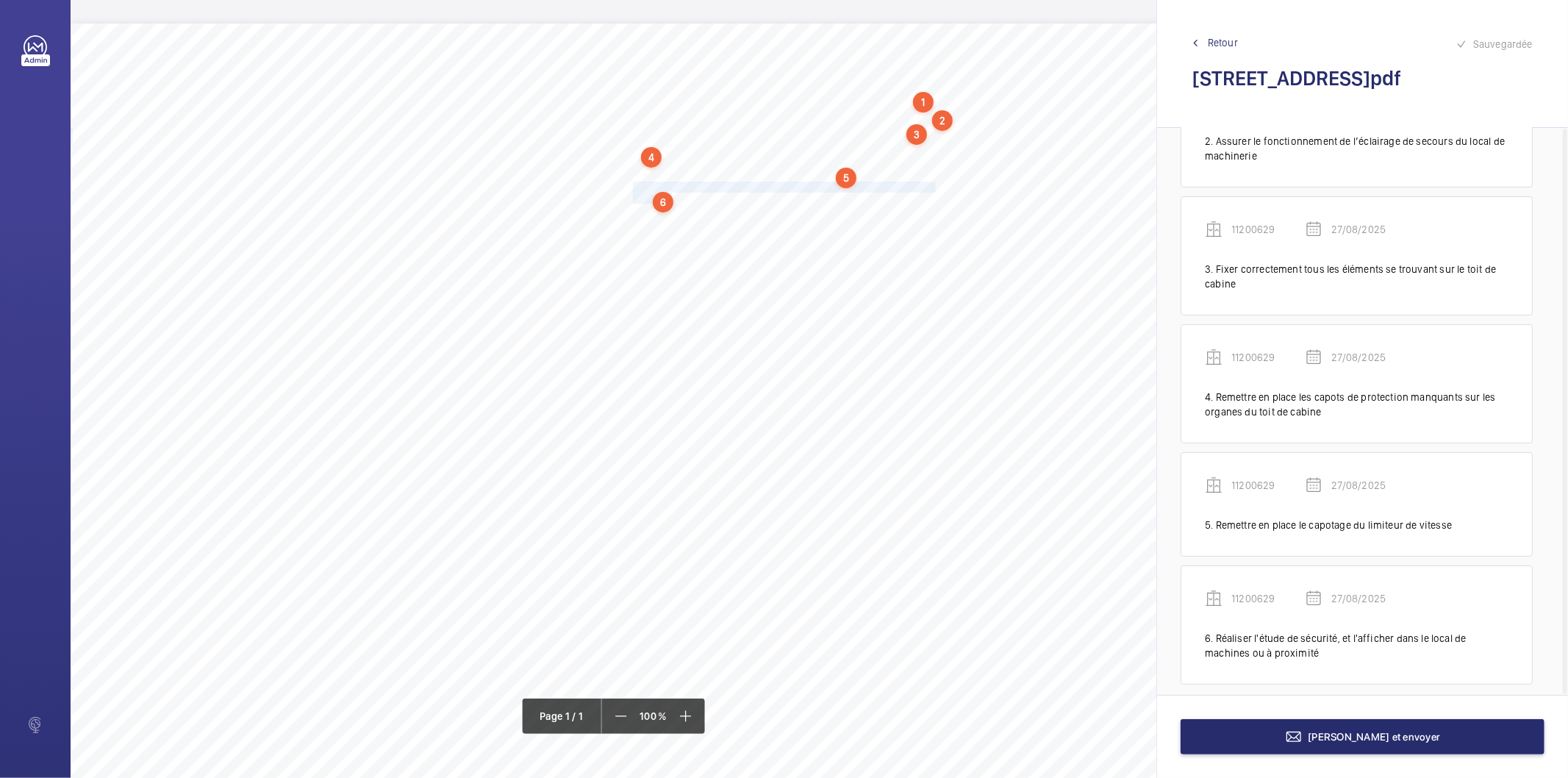
scroll to position [224, 0]
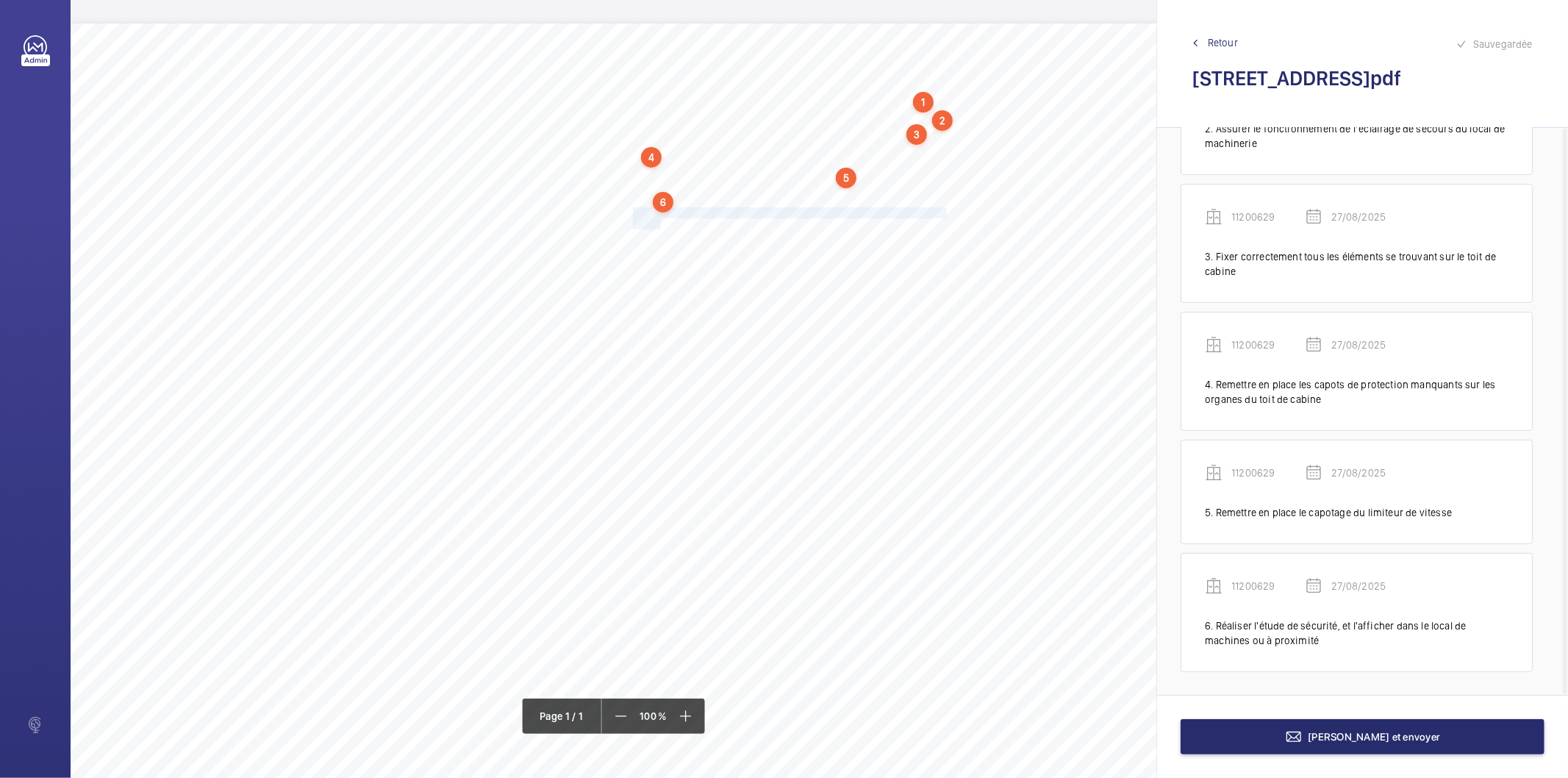
drag, startPoint x: 634, startPoint y: 210, endPoint x: 660, endPoint y: 223, distance: 29.1
click at [660, 223] on div "Nom du site Numéro appareil WM Réserve [STREET_ADDRESS][GEOGRAPHIC_DATA] Mettre…" at bounding box center [654, 436] width 1168 height 824
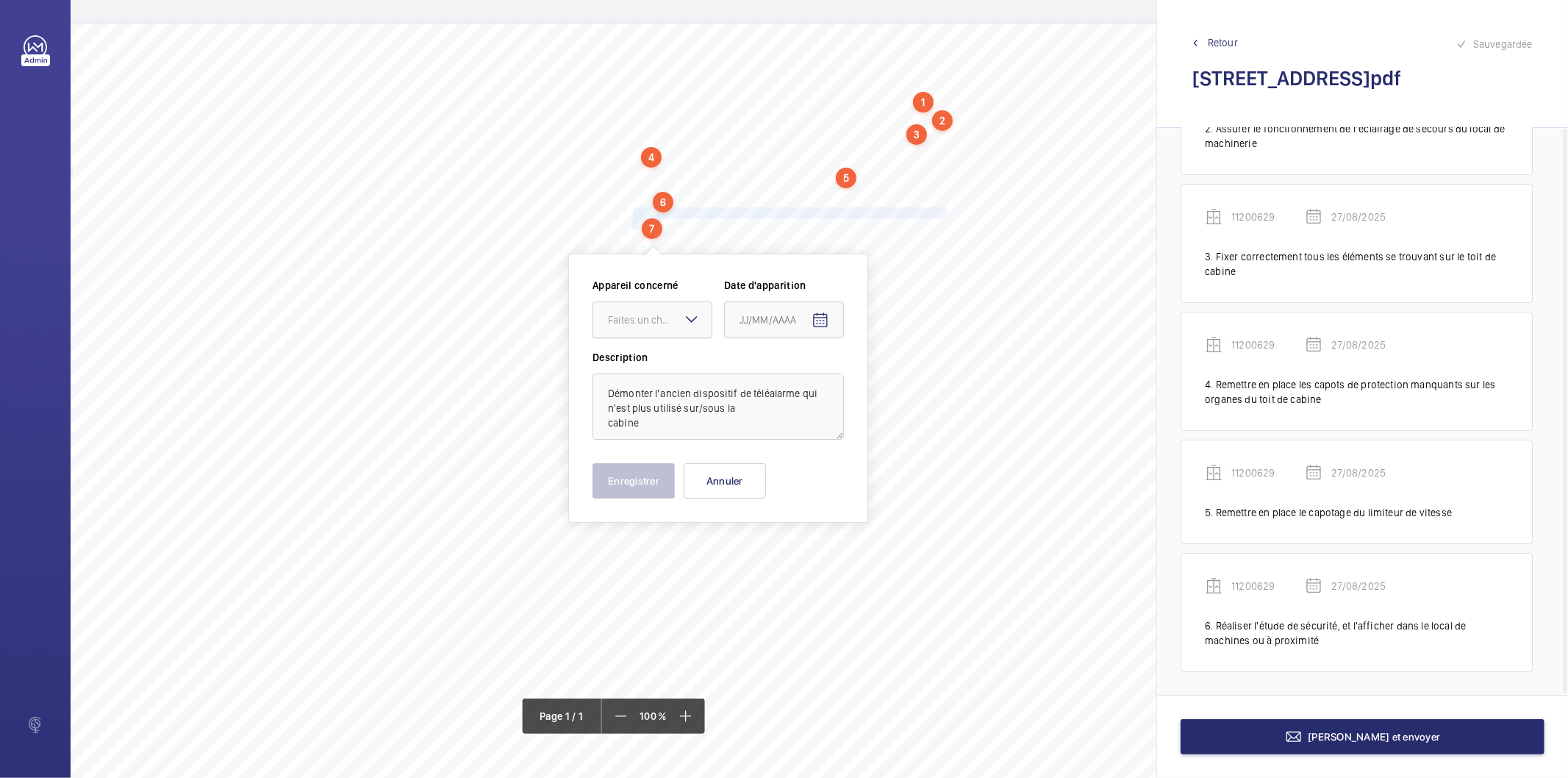
click at [651, 316] on div "Faites un choix" at bounding box center [660, 319] width 104 height 15
click at [647, 359] on span "11200629" at bounding box center [652, 364] width 89 height 15
click at [820, 325] on mat-icon "Open calendar" at bounding box center [820, 320] width 18 height 18
click at [792, 556] on span "27" at bounding box center [805, 557] width 26 height 26
type input "27/08/2025"
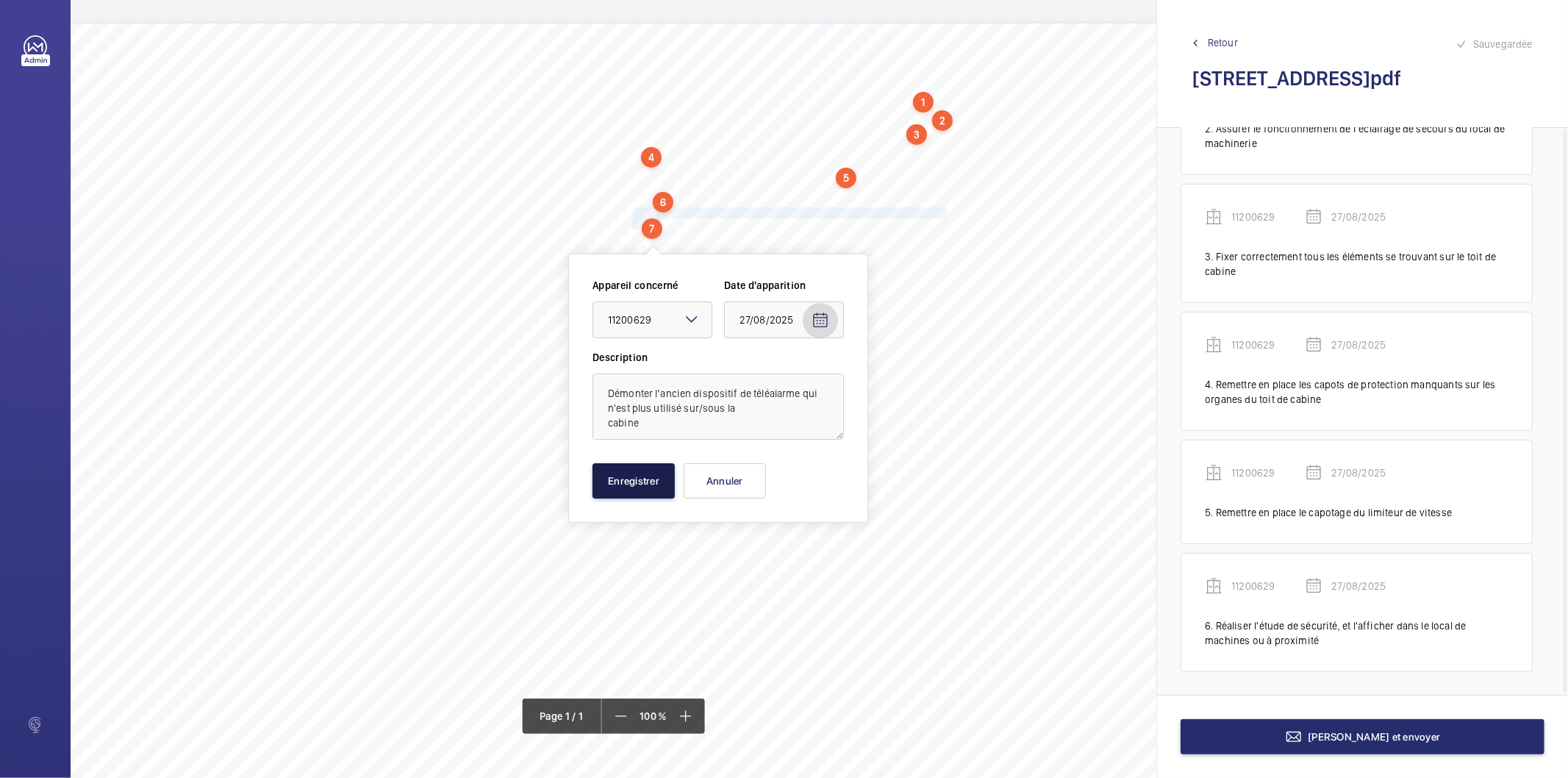
click at [634, 479] on button "Enregistrer" at bounding box center [634, 481] width 82 height 35
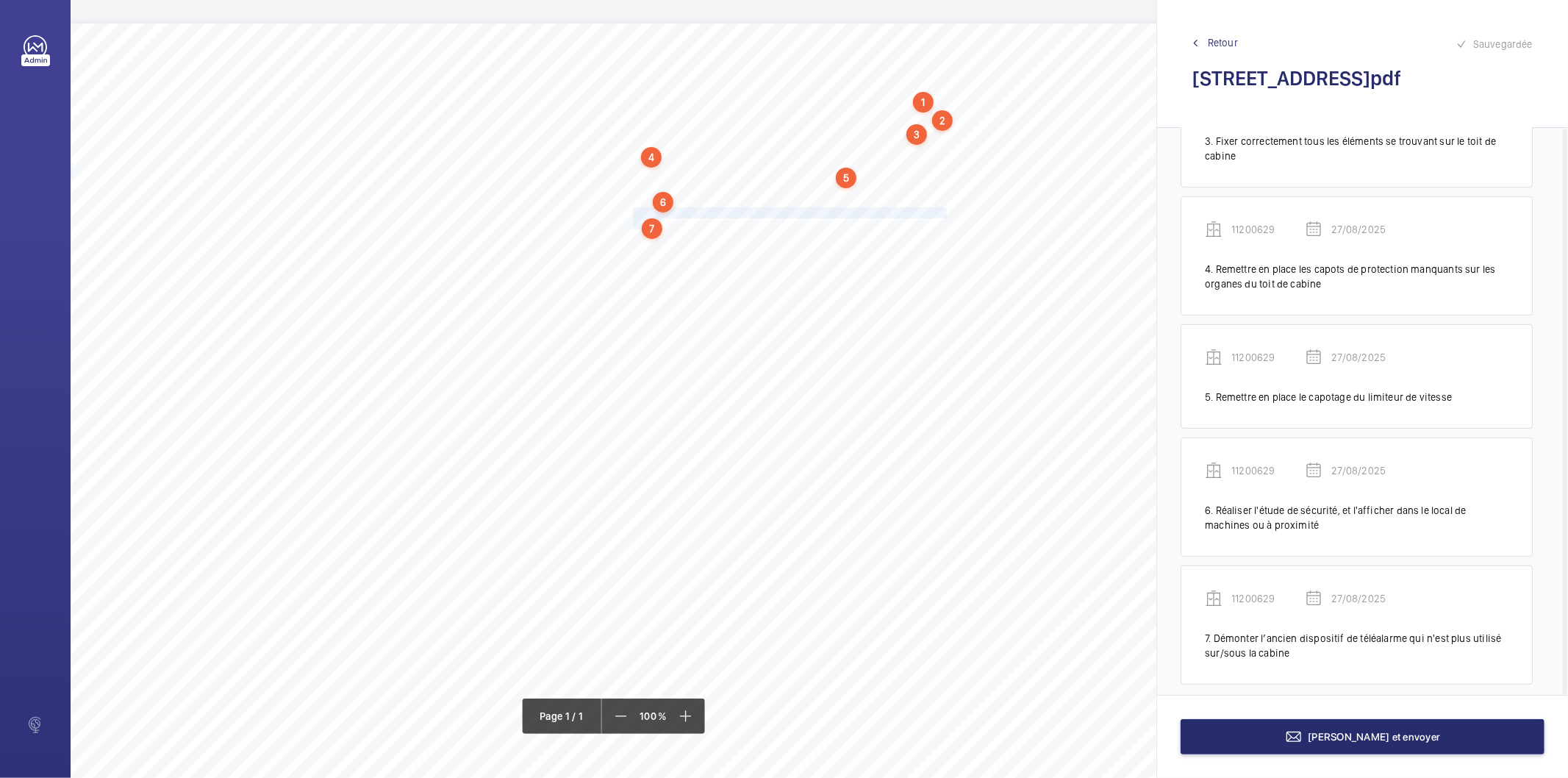
scroll to position [352, 0]
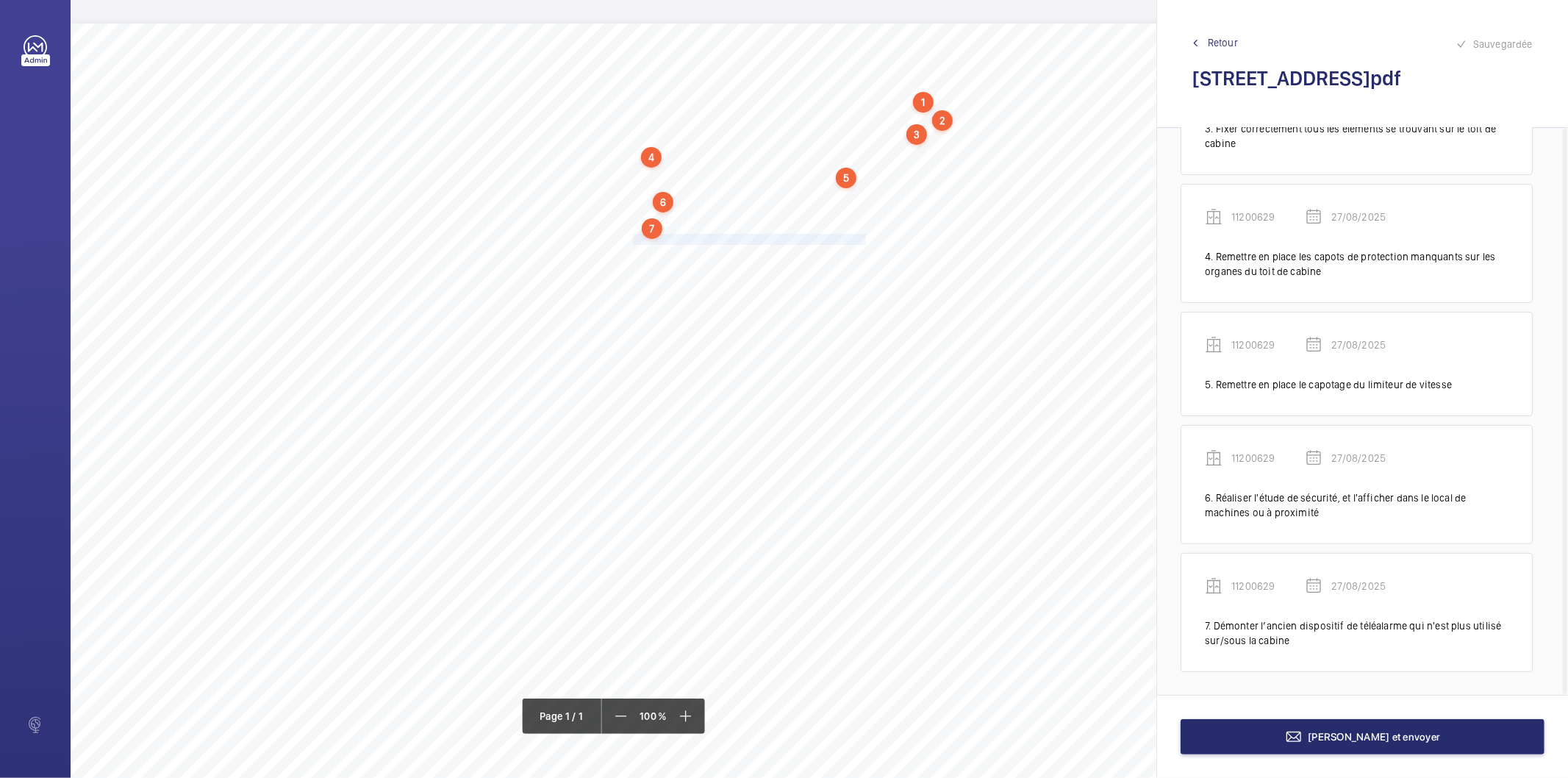
drag, startPoint x: 633, startPoint y: 239, endPoint x: 864, endPoint y: 239, distance: 231.0
click at [864, 239] on span "Remettre en place le capot sur l'armoire de manoeuvre." at bounding box center [751, 239] width 235 height 10
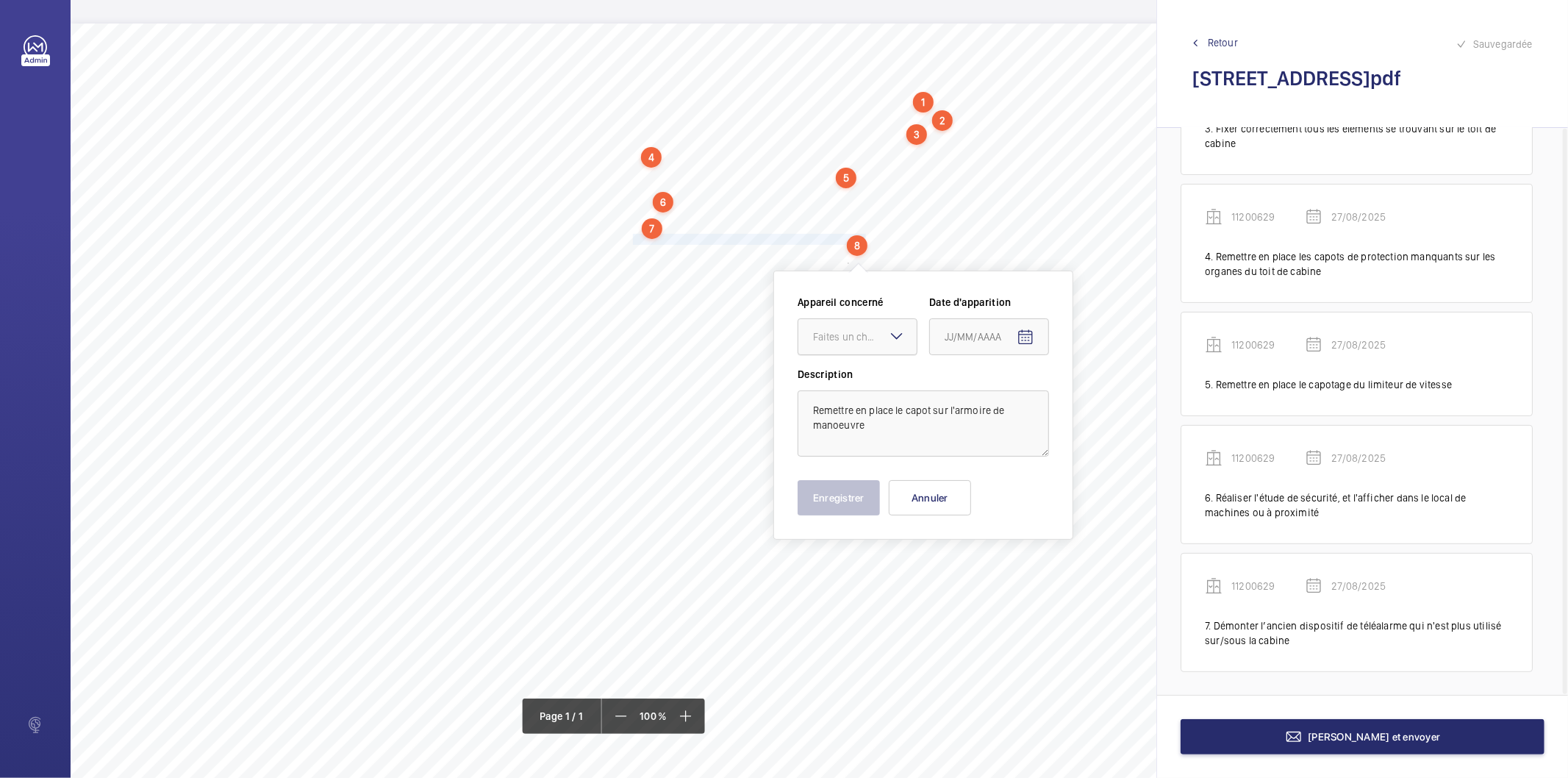
click at [846, 346] on div at bounding box center [857, 337] width 118 height 35
click at [843, 387] on span "11200629" at bounding box center [857, 382] width 89 height 15
click at [1008, 336] on span "Open calendar" at bounding box center [1026, 338] width 35 height 35
click at [999, 569] on span "27" at bounding box center [1009, 574] width 26 height 26
type input "27/08/2025"
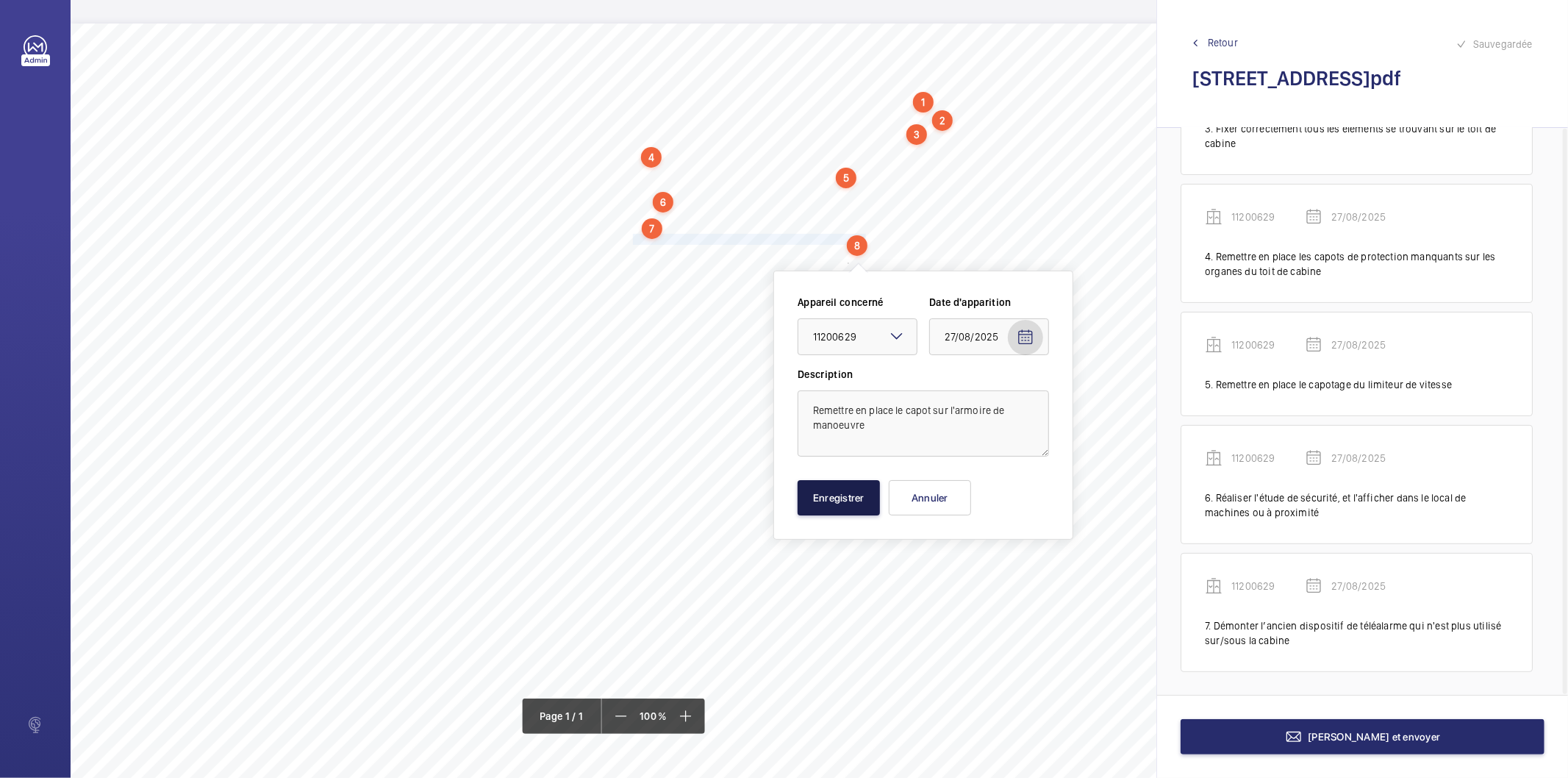
click at [850, 497] on button "Enregistrer" at bounding box center [839, 497] width 82 height 35
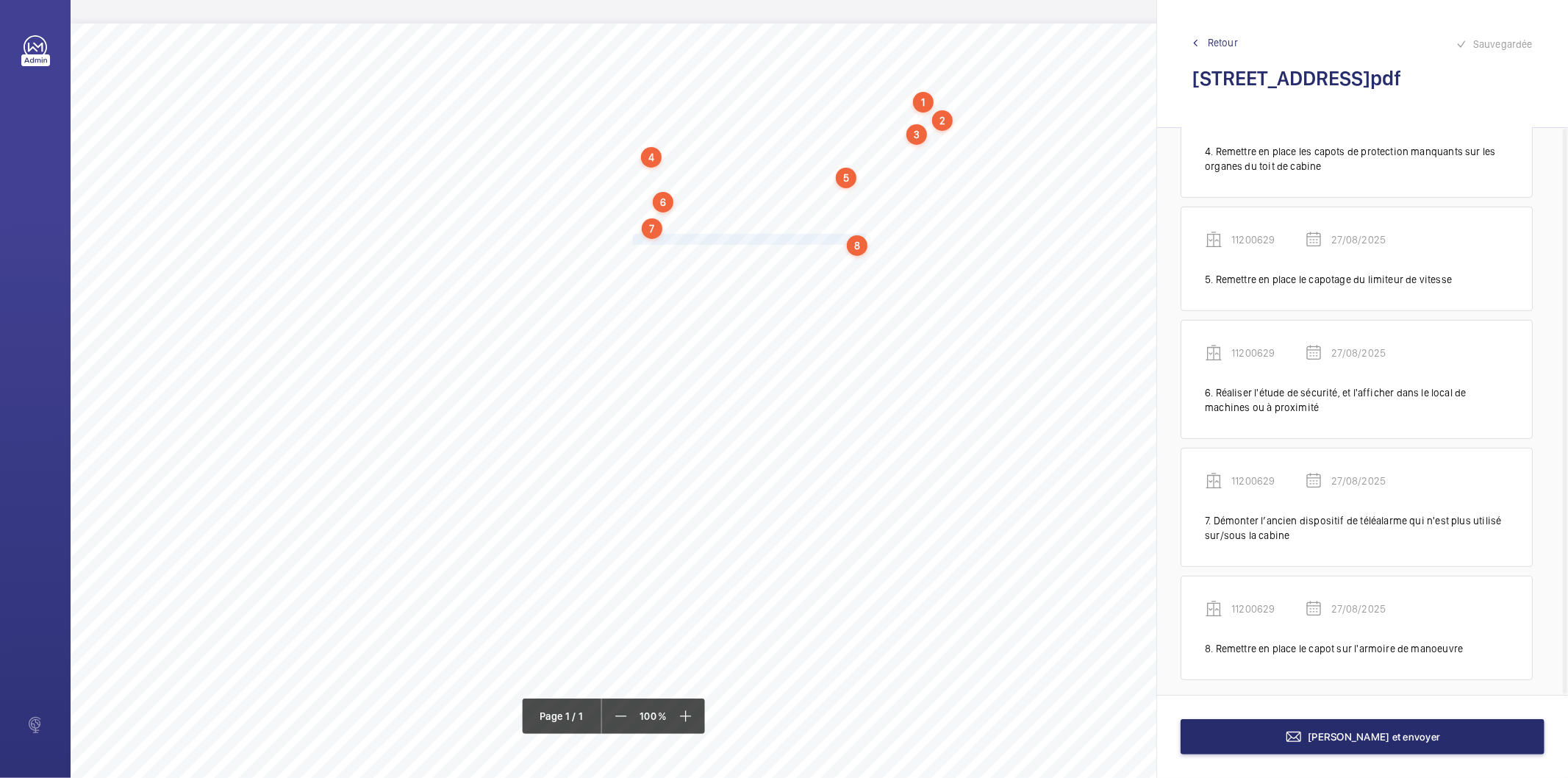
scroll to position [465, 0]
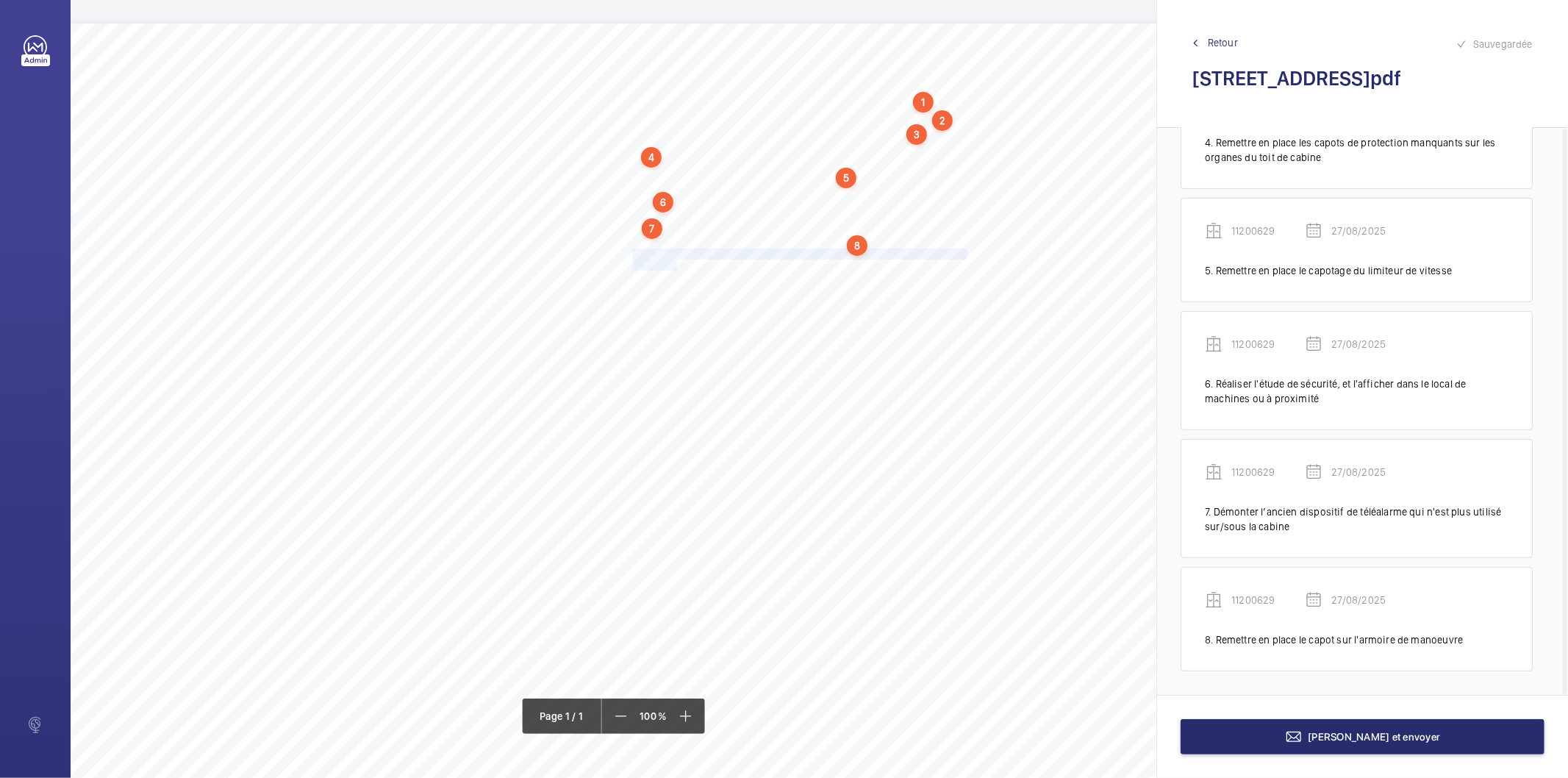
drag, startPoint x: 633, startPoint y: 252, endPoint x: 675, endPoint y: 261, distance: 43.0
click at [675, 261] on div "Nom du site Numéro appareil WM Réserve [STREET_ADDRESS][GEOGRAPHIC_DATA] Mettre…" at bounding box center [654, 436] width 1168 height 824
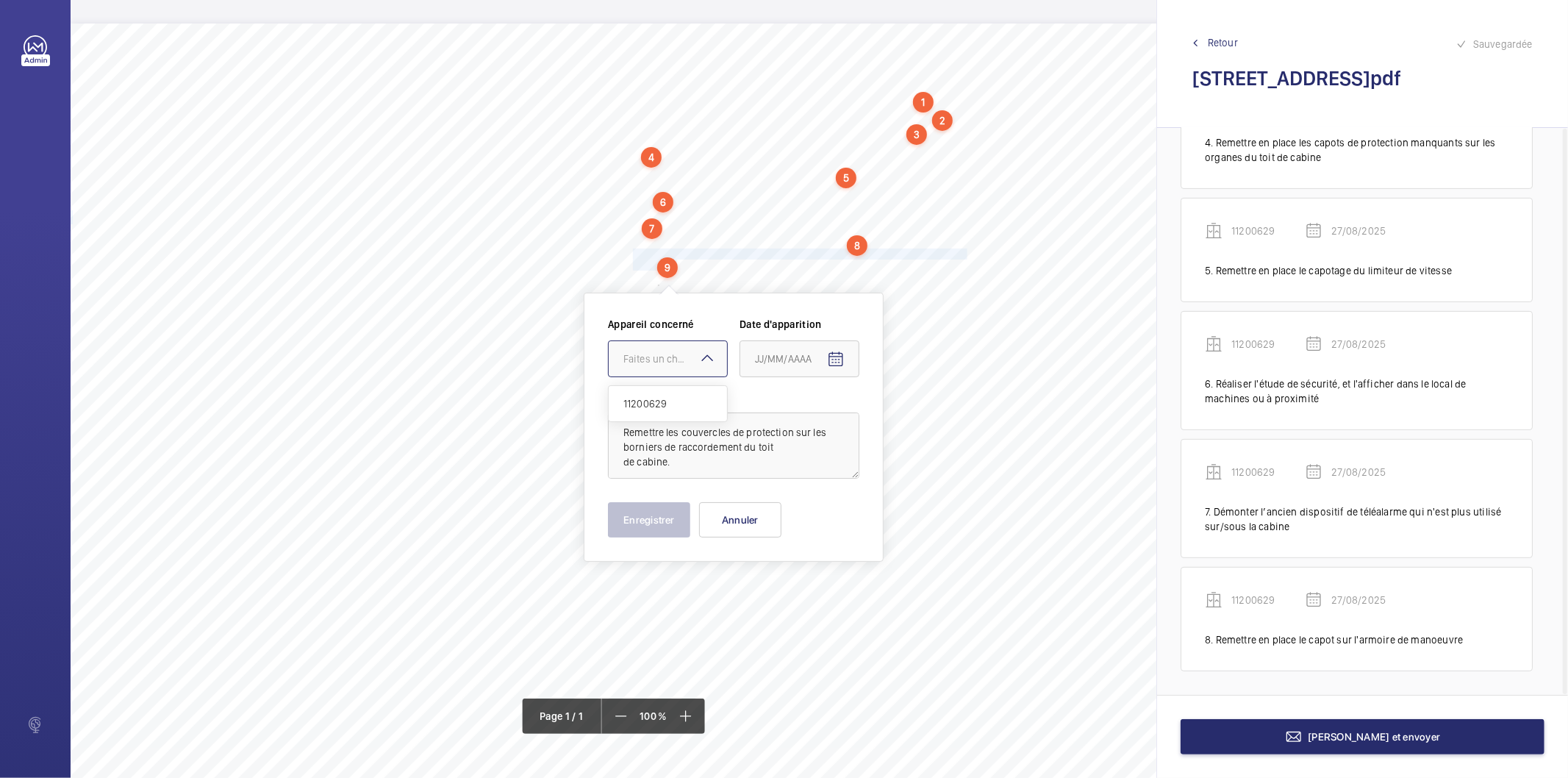
click at [678, 347] on div at bounding box center [668, 359] width 118 height 35
drag, startPoint x: 659, startPoint y: 415, endPoint x: 662, endPoint y: 397, distance: 18.2
click at [660, 415] on div "11200629" at bounding box center [668, 403] width 118 height 35
click at [843, 360] on mat-icon "Open calendar" at bounding box center [836, 360] width 18 height 18
click at [820, 596] on span "27" at bounding box center [820, 596] width 26 height 26
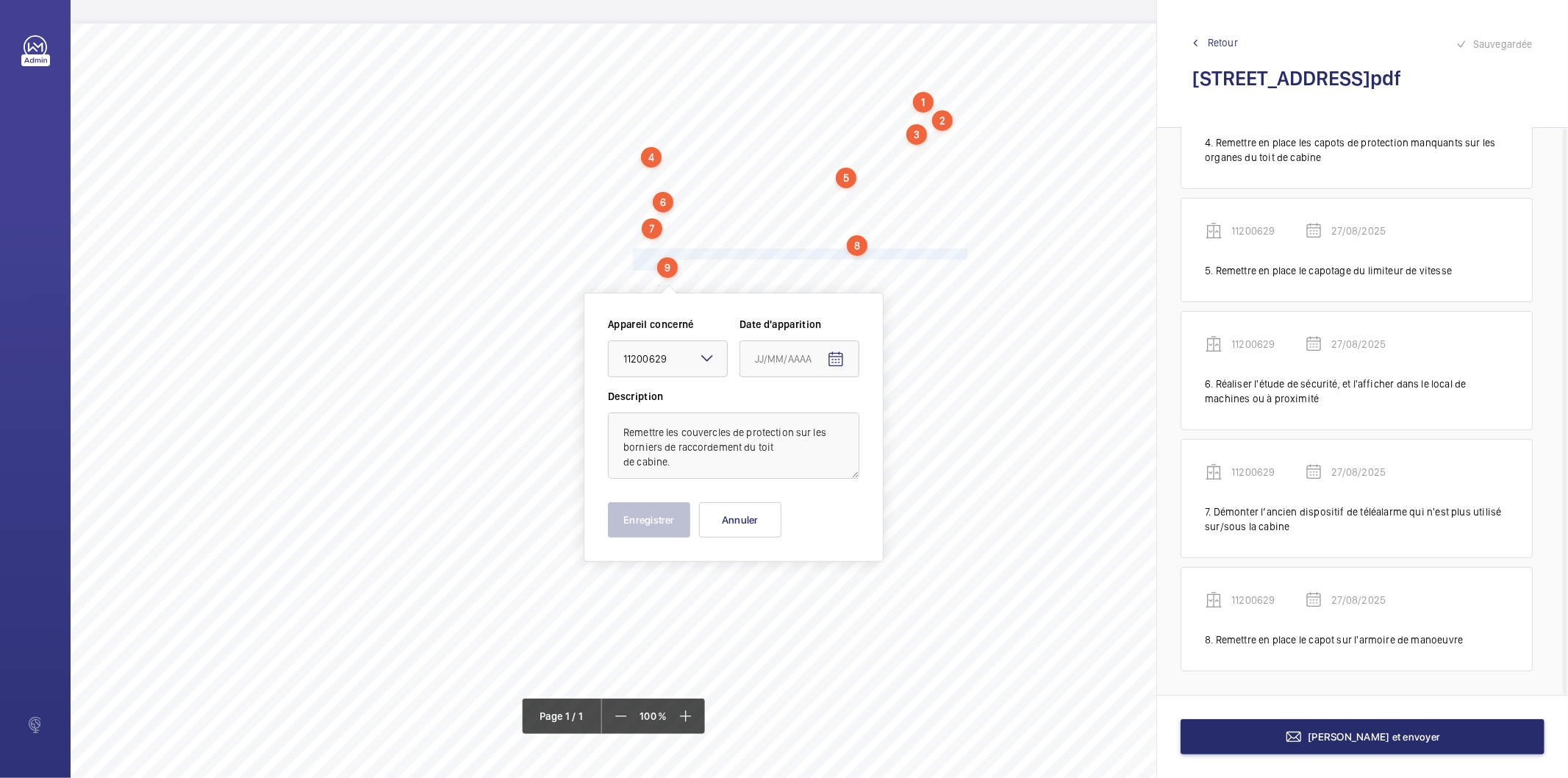
type input "27/08/2025"
click at [660, 524] on button "Enregistrer" at bounding box center [649, 519] width 82 height 35
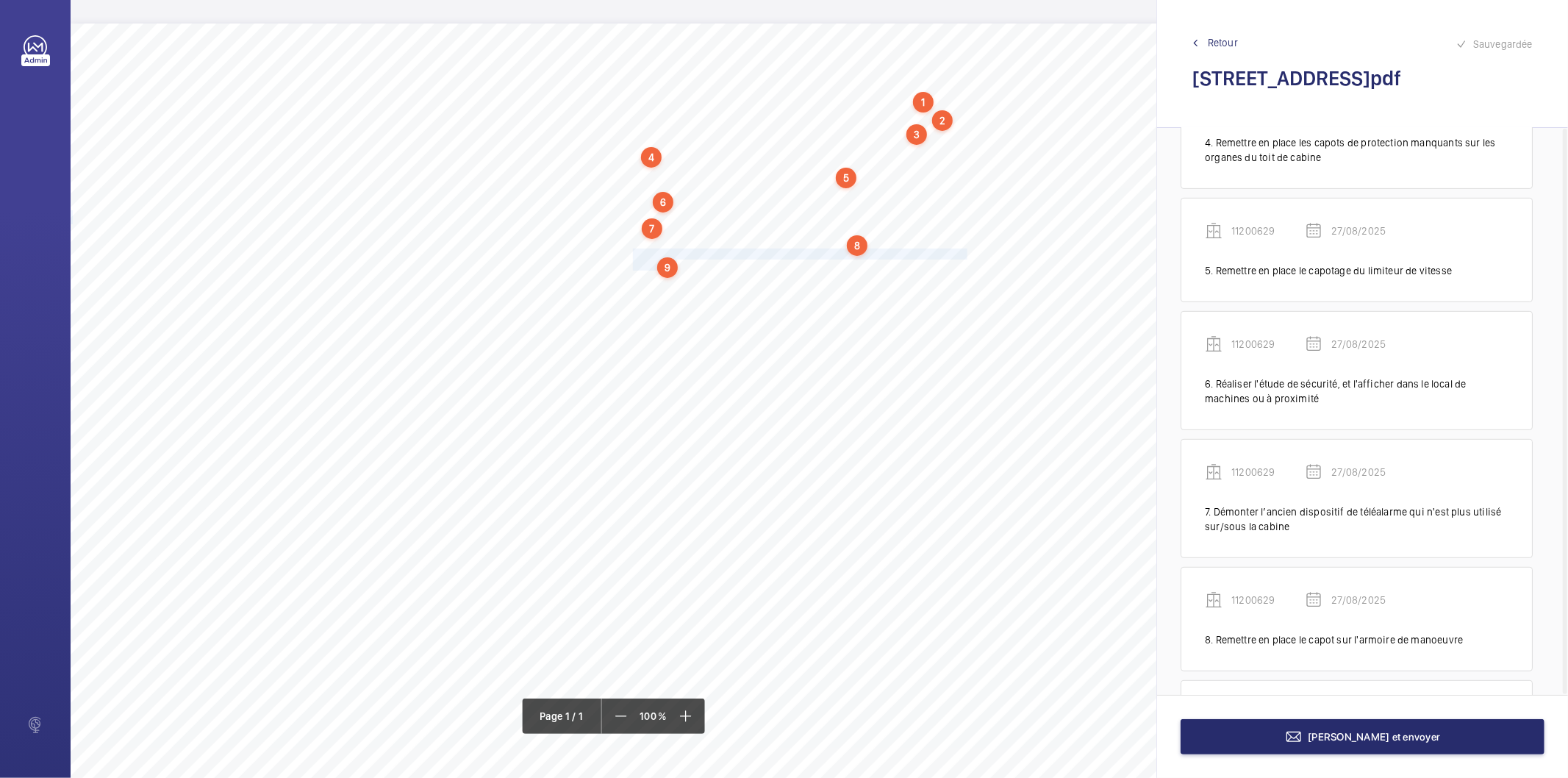
scroll to position [593, 0]
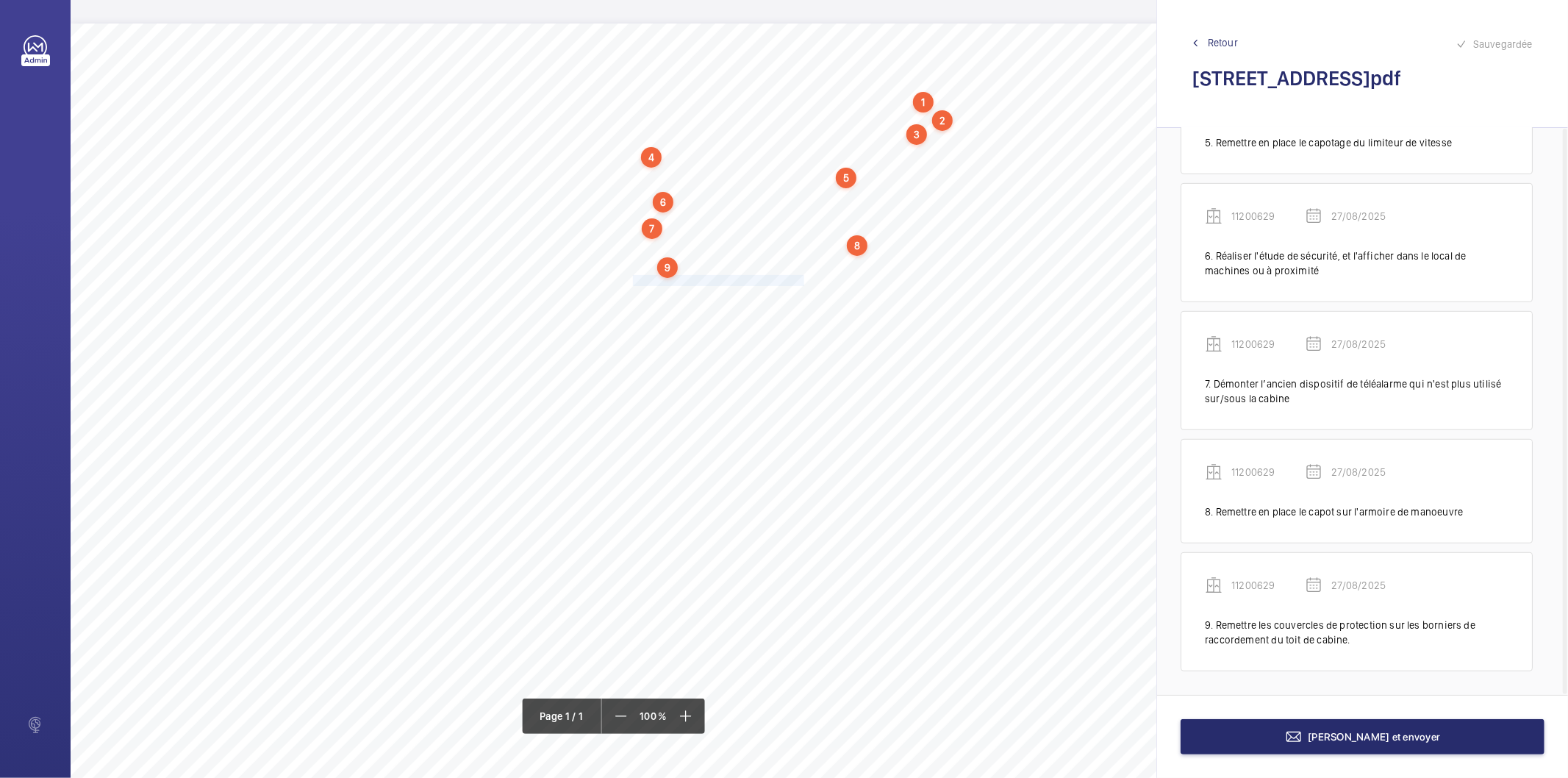
drag, startPoint x: 634, startPoint y: 280, endPoint x: 803, endPoint y: 281, distance: 169.0
click at [803, 281] on span "Remplacer la boîte rouge qui est cassée." at bounding box center [720, 280] width 174 height 10
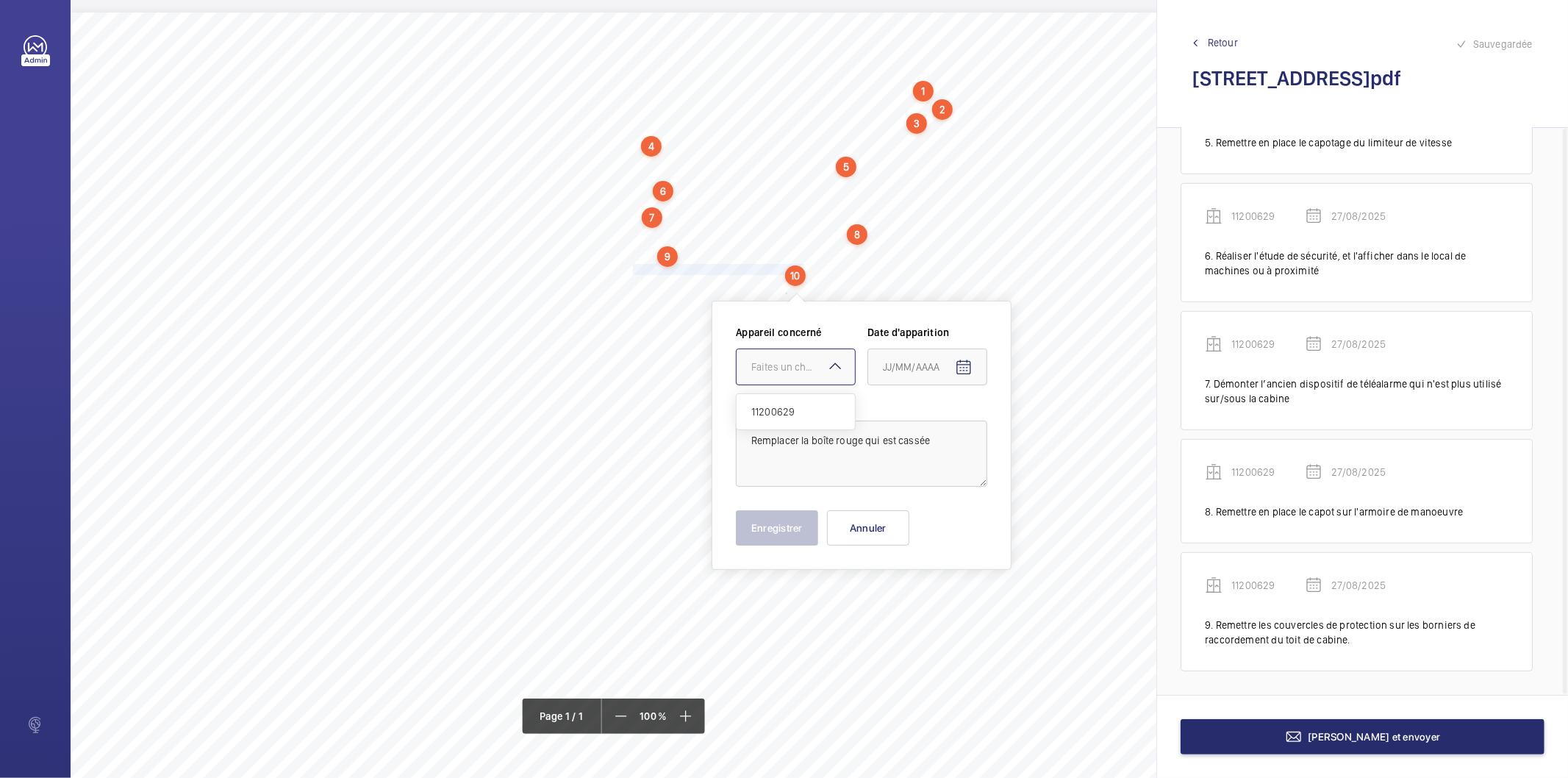
click at [781, 373] on div "Faites un choix" at bounding box center [803, 367] width 104 height 15
click at [784, 412] on span "11200629" at bounding box center [795, 411] width 89 height 15
click at [963, 366] on mat-icon "Open calendar" at bounding box center [964, 368] width 18 height 18
click at [950, 606] on span "27" at bounding box center [948, 604] width 26 height 26
type input "27/08/2025"
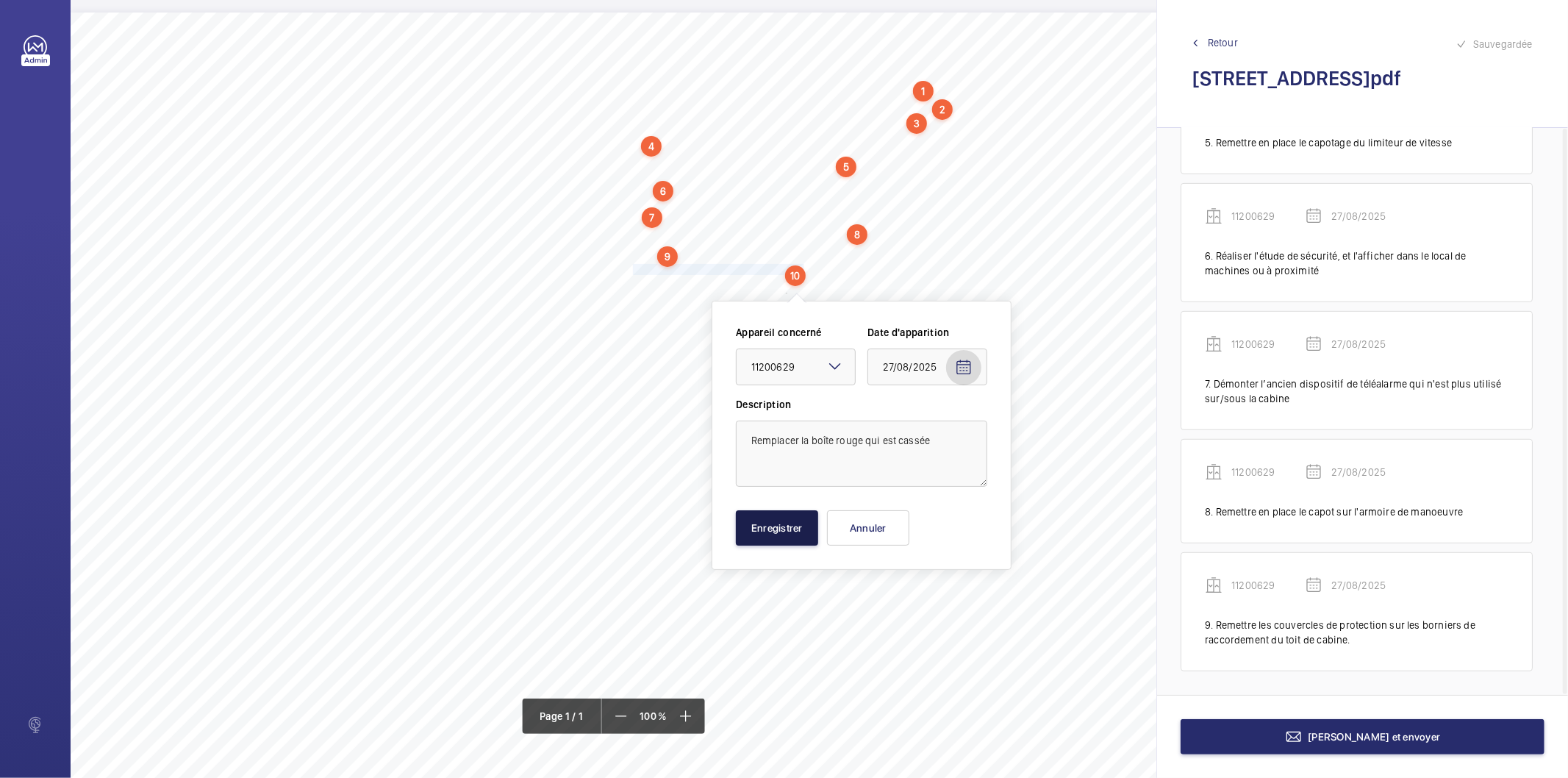
click at [758, 542] on button "Enregistrer" at bounding box center [777, 528] width 82 height 35
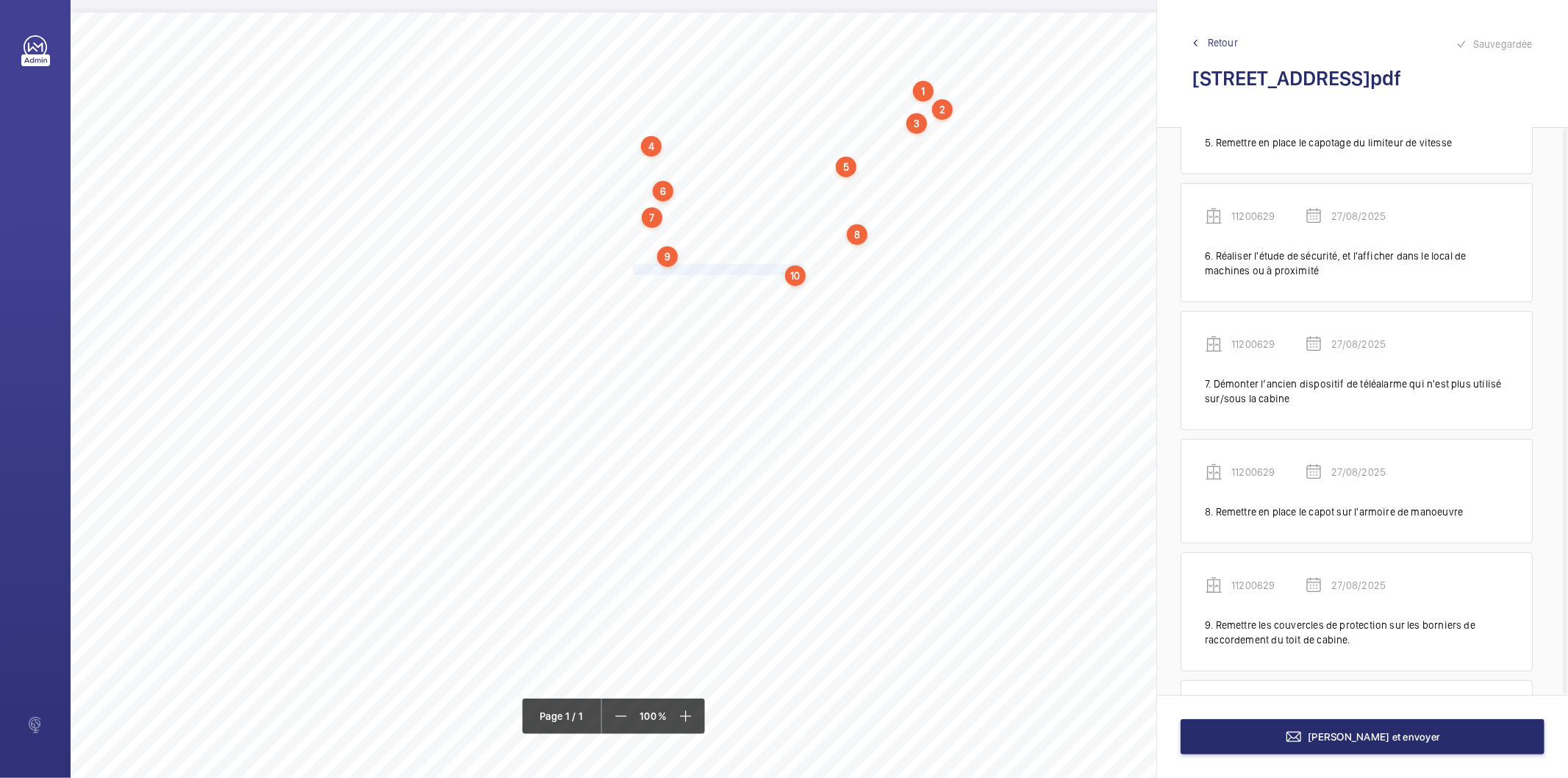
scroll to position [707, 0]
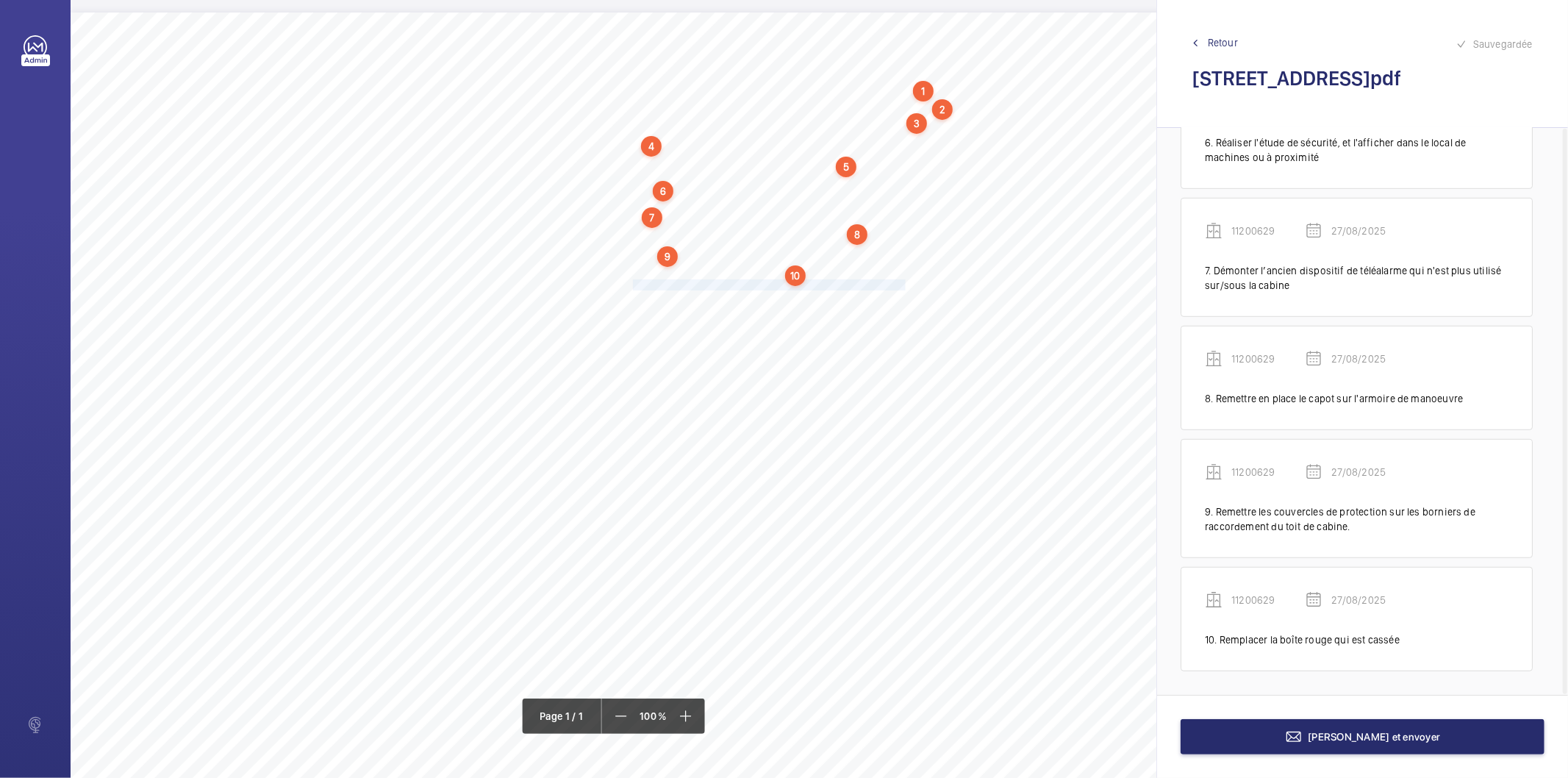
drag, startPoint x: 634, startPoint y: 283, endPoint x: 903, endPoint y: 282, distance: 269.0
click at [903, 282] on span "Remettre en place la plaque caractéristique sur l'étrier de cabine." at bounding box center [770, 284] width 275 height 10
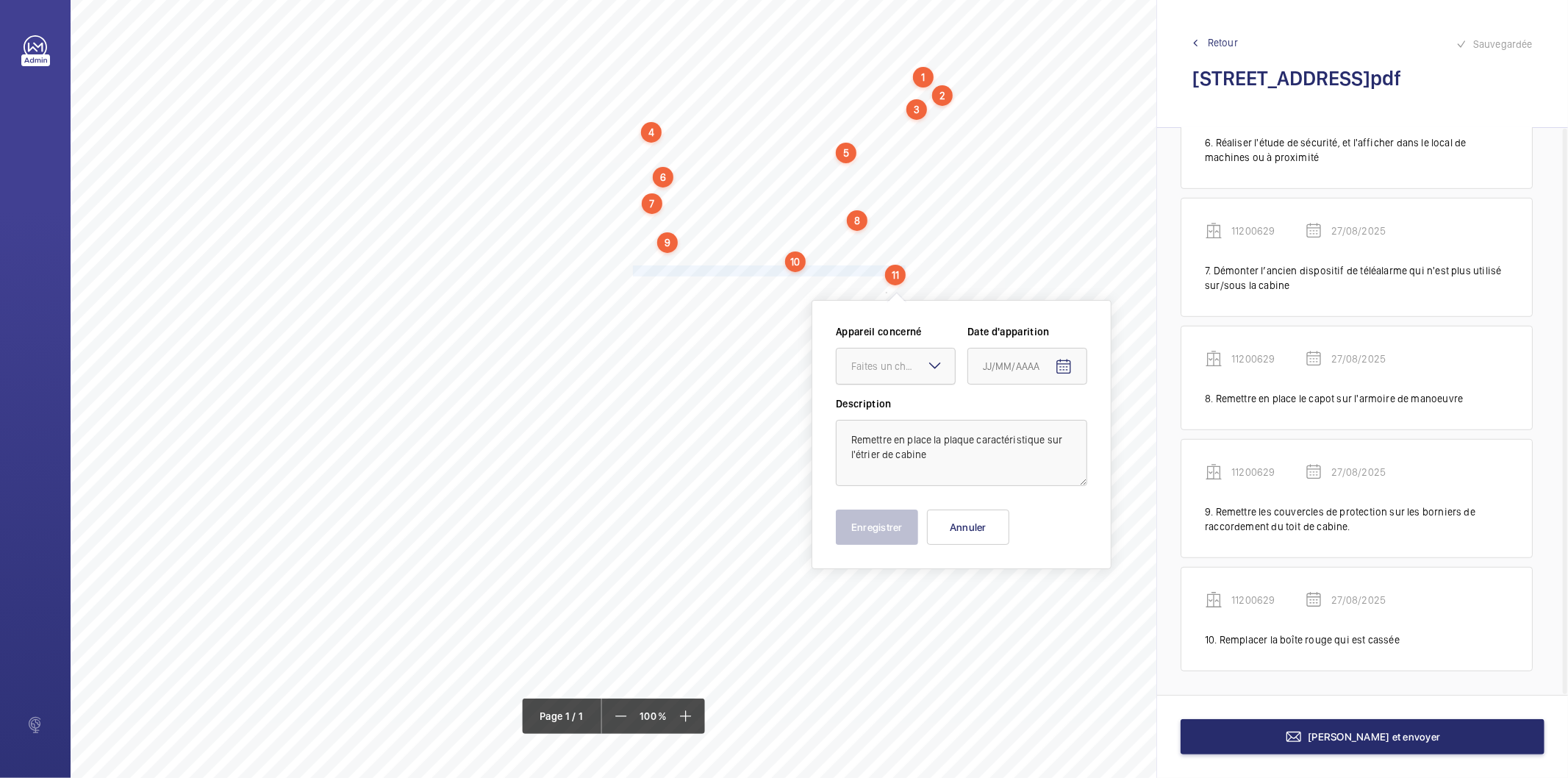
click at [883, 362] on div "Faites un choix" at bounding box center [903, 366] width 104 height 15
click at [874, 414] on span "11200629" at bounding box center [895, 410] width 89 height 15
click at [1061, 366] on mat-icon "Open calendar" at bounding box center [1064, 367] width 18 height 18
drag, startPoint x: 1041, startPoint y: 604, endPoint x: 932, endPoint y: 561, distance: 117.2
click at [1041, 603] on span "27" at bounding box center [1048, 603] width 26 height 26
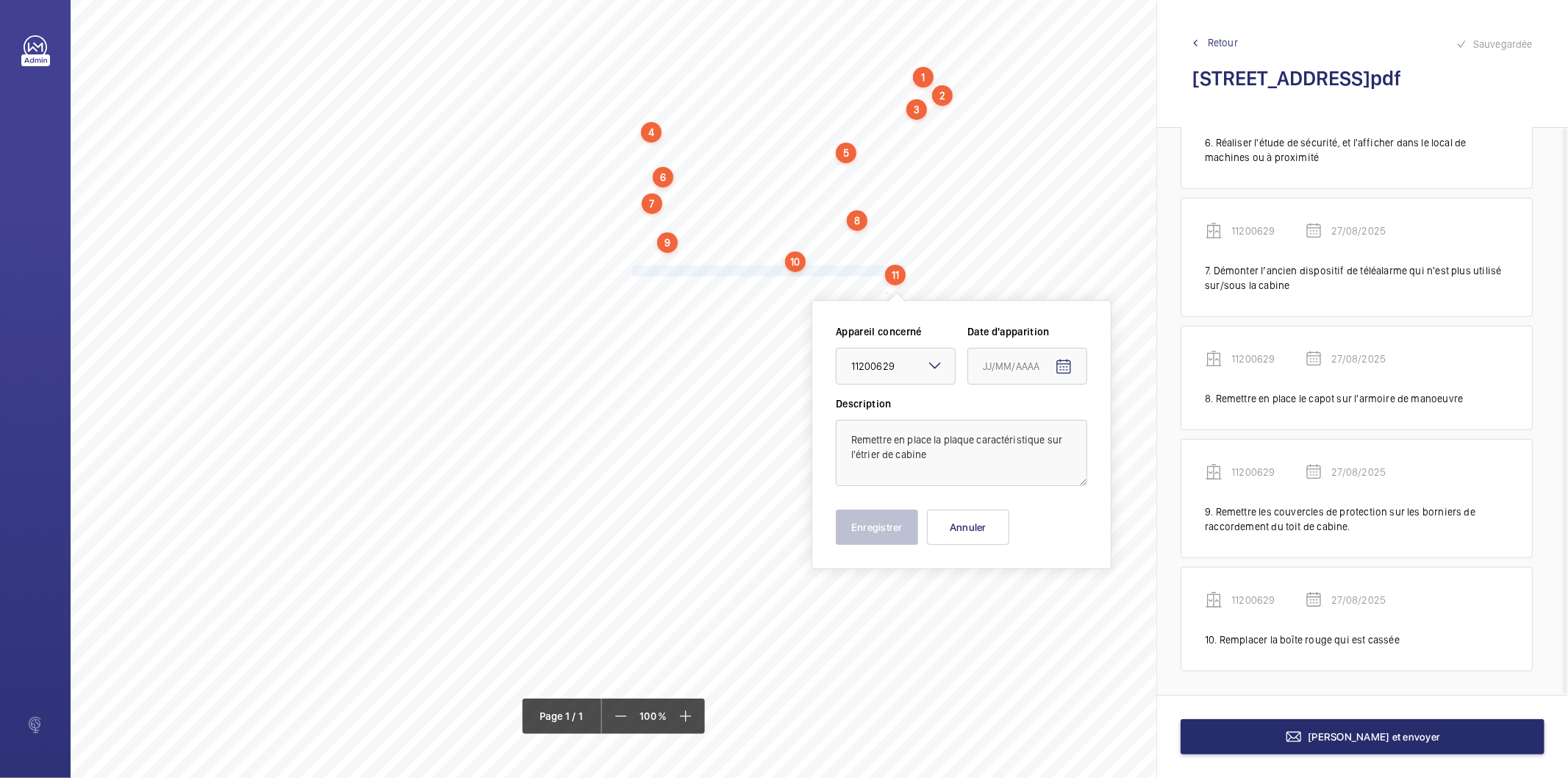
type input "27/08/2025"
click at [887, 519] on button "Enregistrer" at bounding box center [877, 527] width 82 height 35
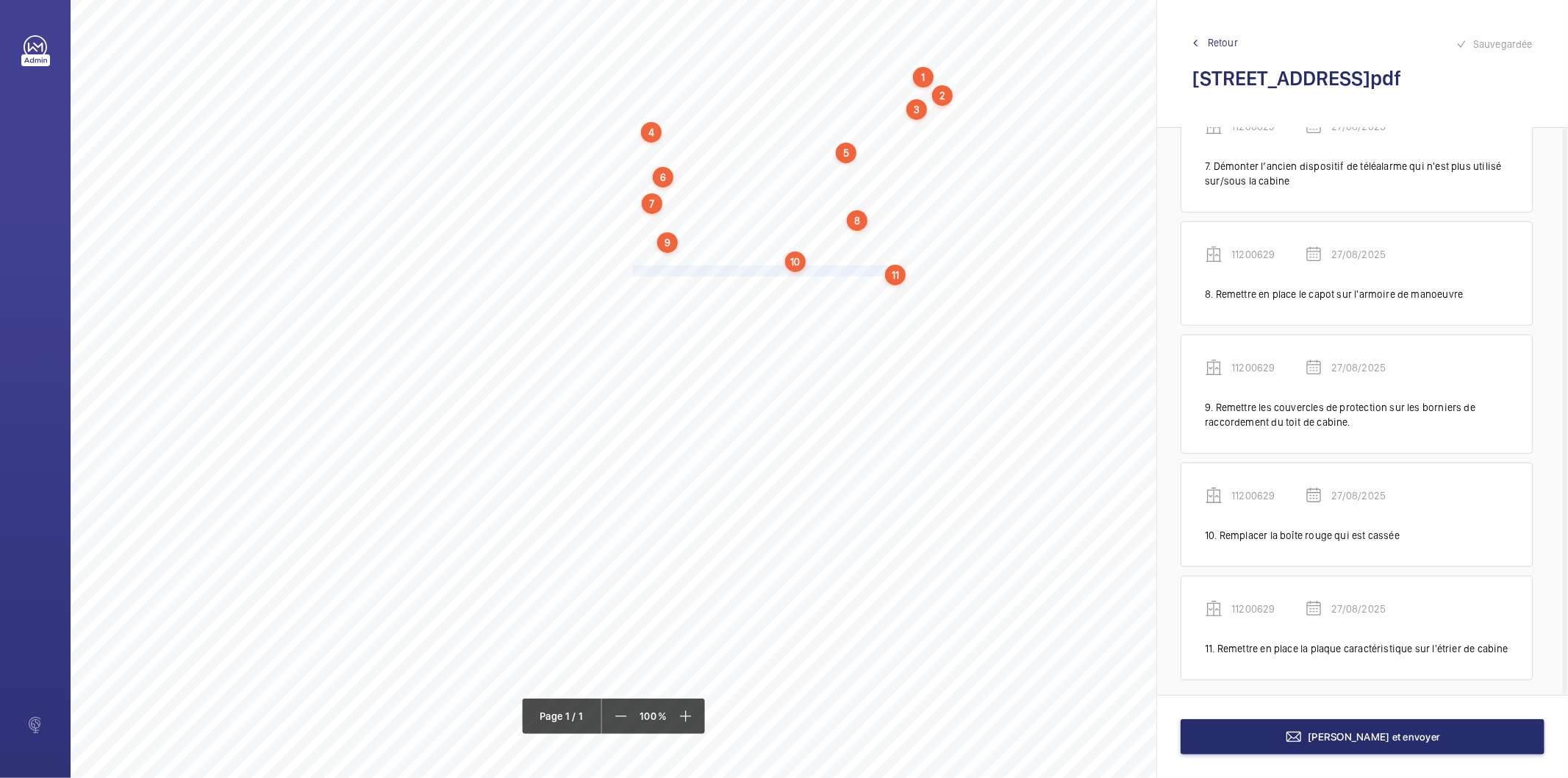
scroll to position [819, 0]
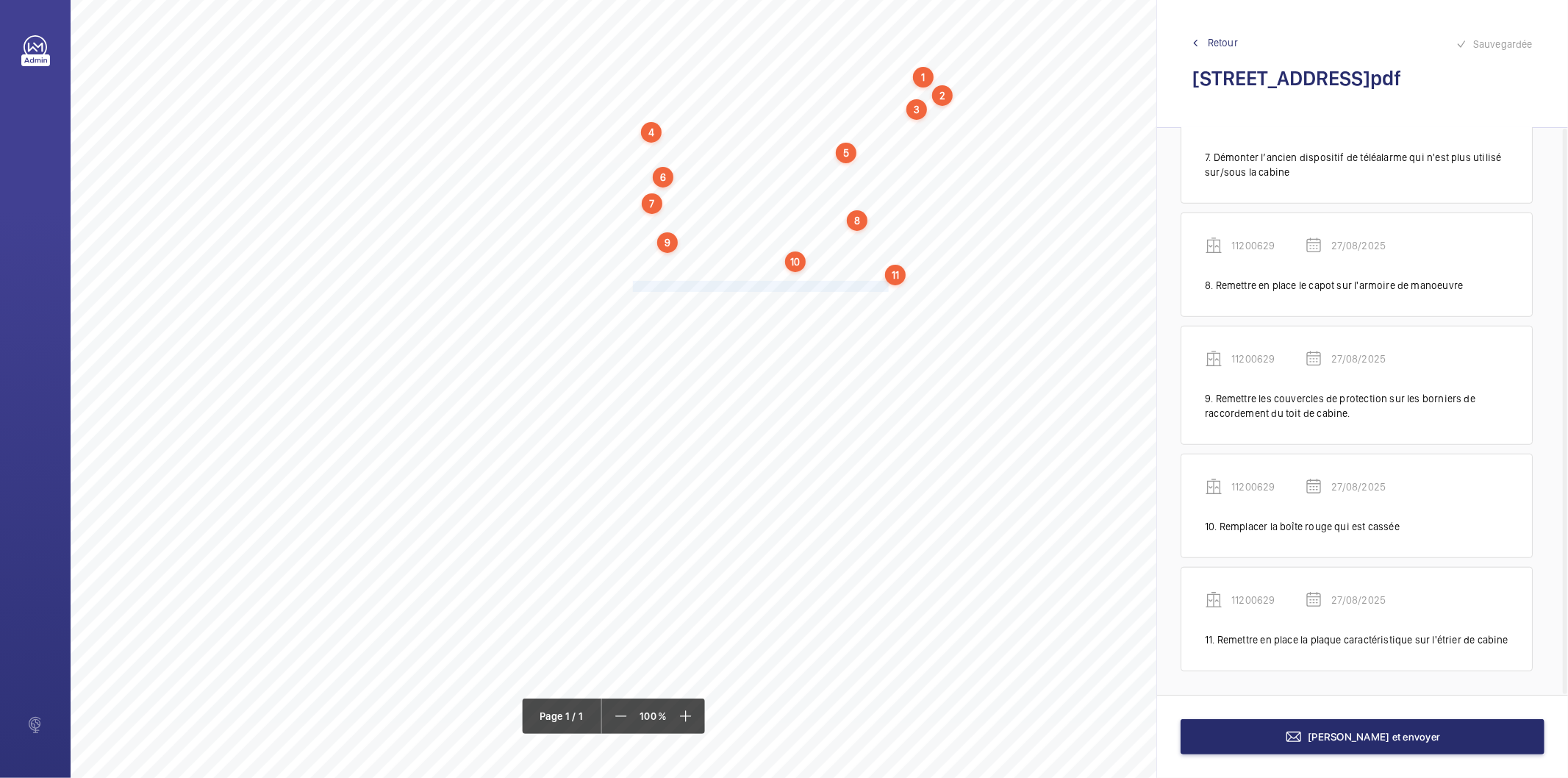
drag, startPoint x: 634, startPoint y: 288, endPoint x: 888, endPoint y: 285, distance: 254.0
click at [888, 285] on span "Remédier aux frottements des panneaux des portes palières." at bounding box center [763, 286] width 259 height 10
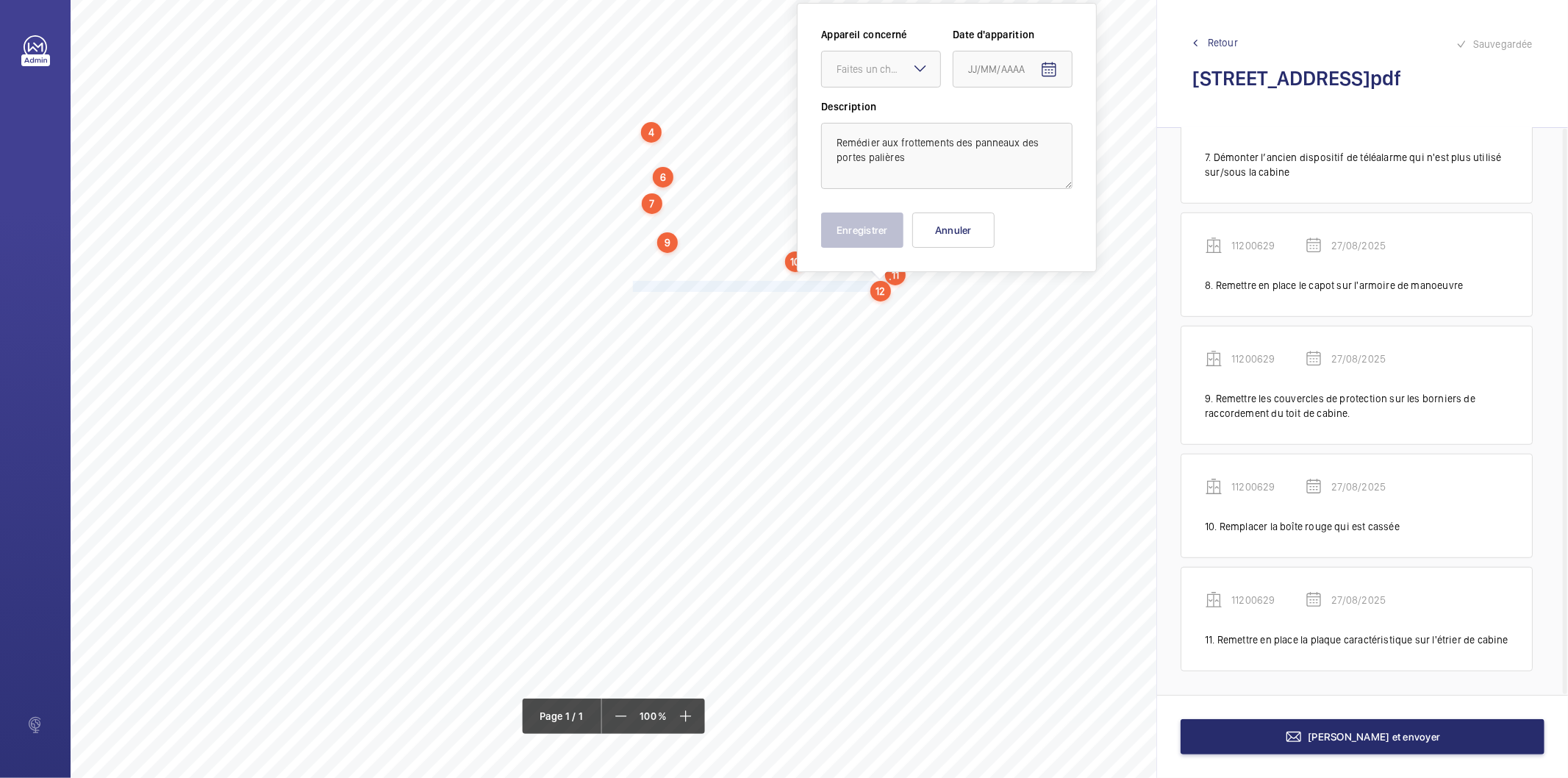
scroll to position [0, 0]
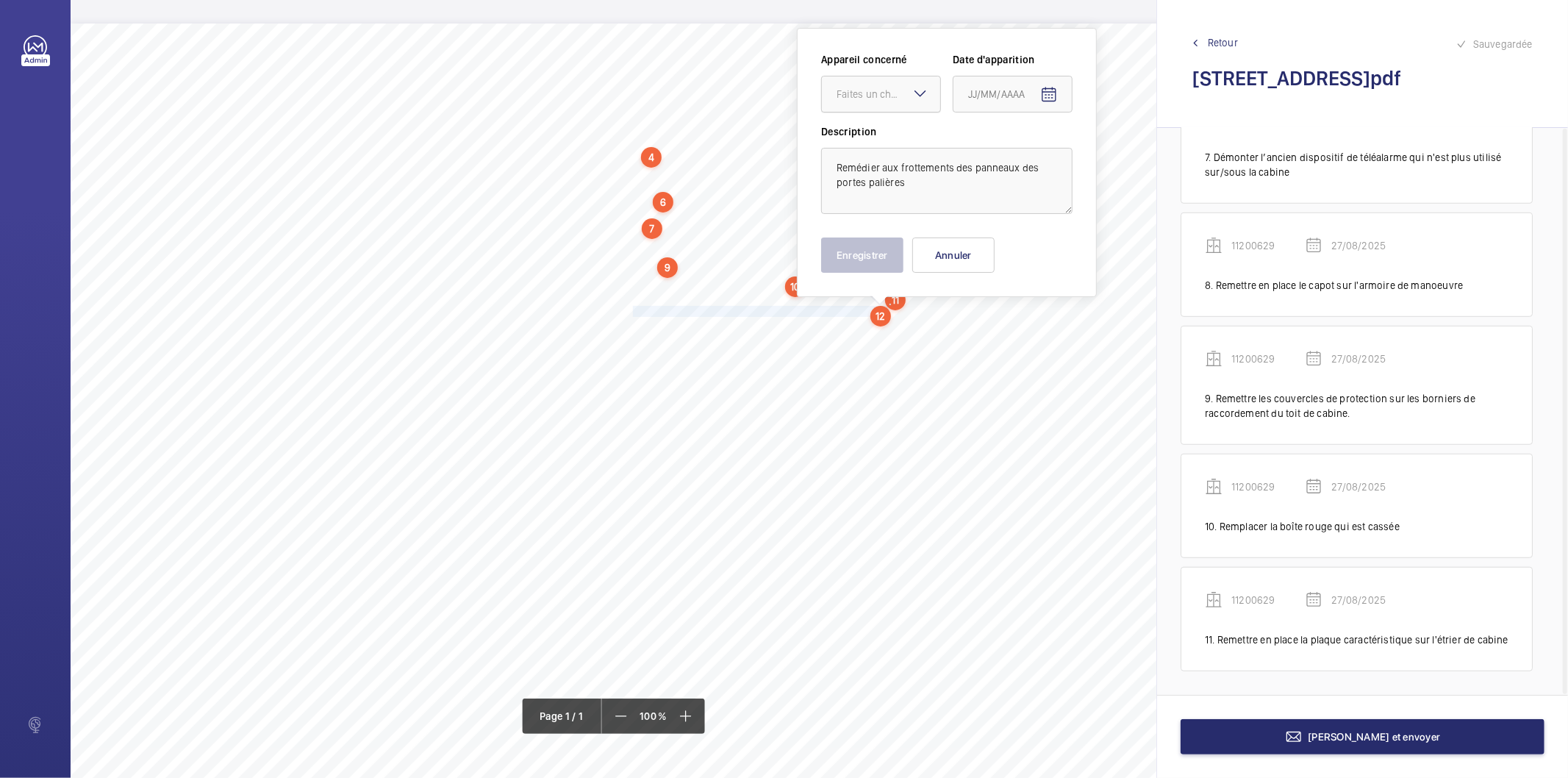
click at [876, 99] on div "Faites un choix" at bounding box center [889, 94] width 104 height 15
click at [877, 143] on span "11200629" at bounding box center [881, 139] width 89 height 15
click at [1056, 92] on mat-icon "Open calendar" at bounding box center [1049, 95] width 18 height 18
drag, startPoint x: 1033, startPoint y: 332, endPoint x: 932, endPoint y: 303, distance: 105.1
click at [1031, 331] on span "27" at bounding box center [1033, 332] width 26 height 26
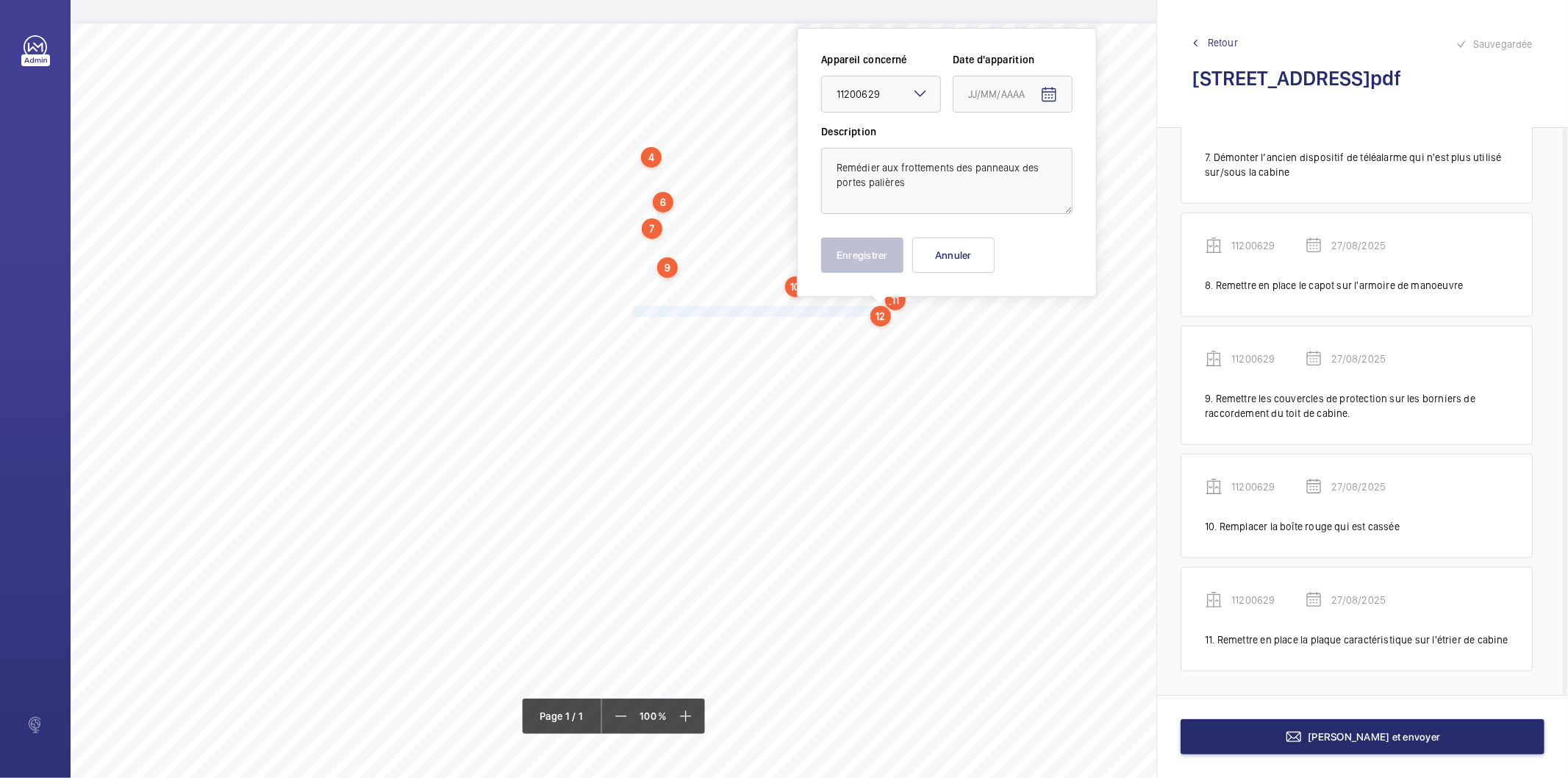
type input "27/08/2025"
click at [888, 270] on button "Enregistrer" at bounding box center [863, 255] width 82 height 35
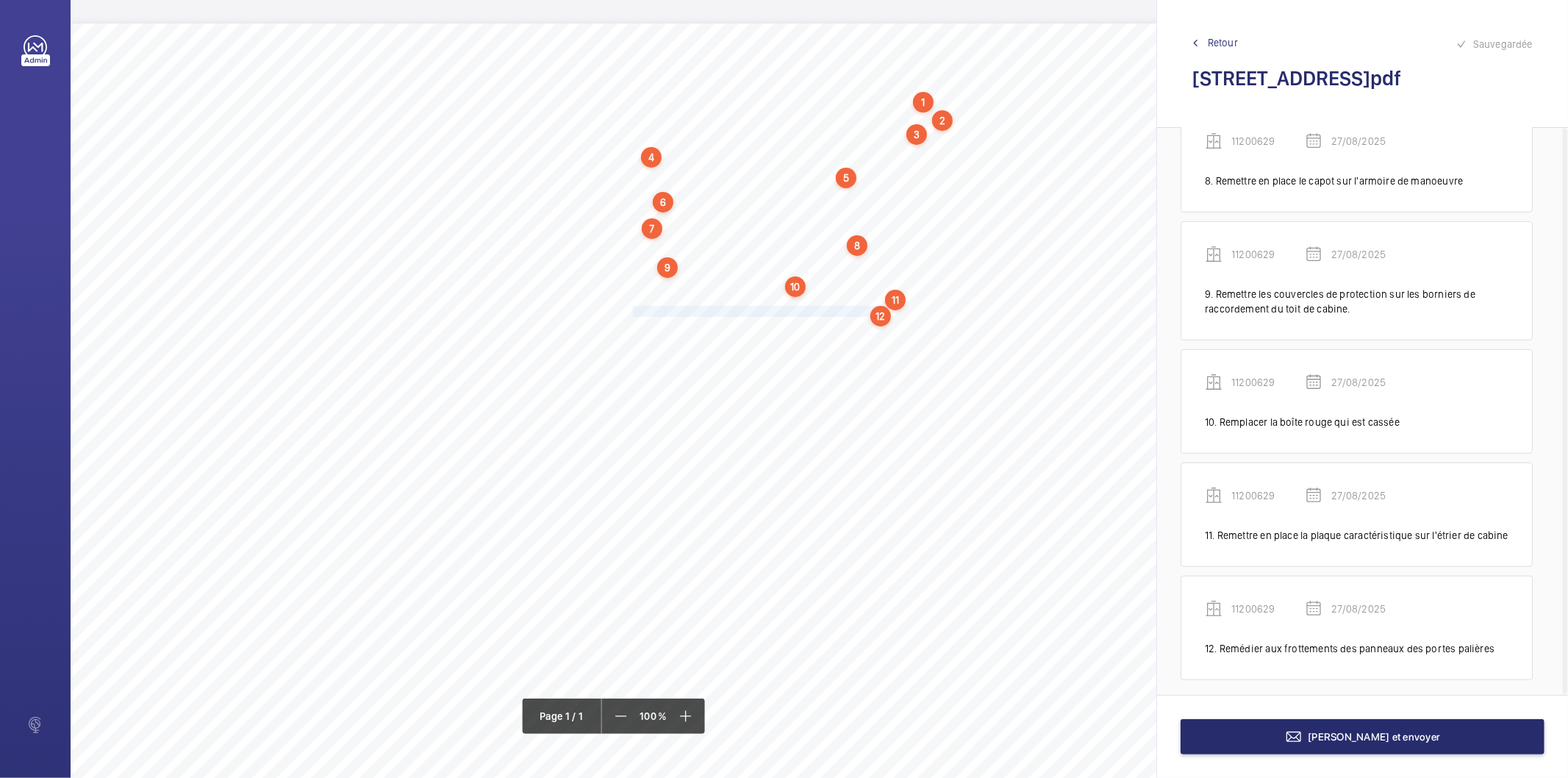
scroll to position [933, 0]
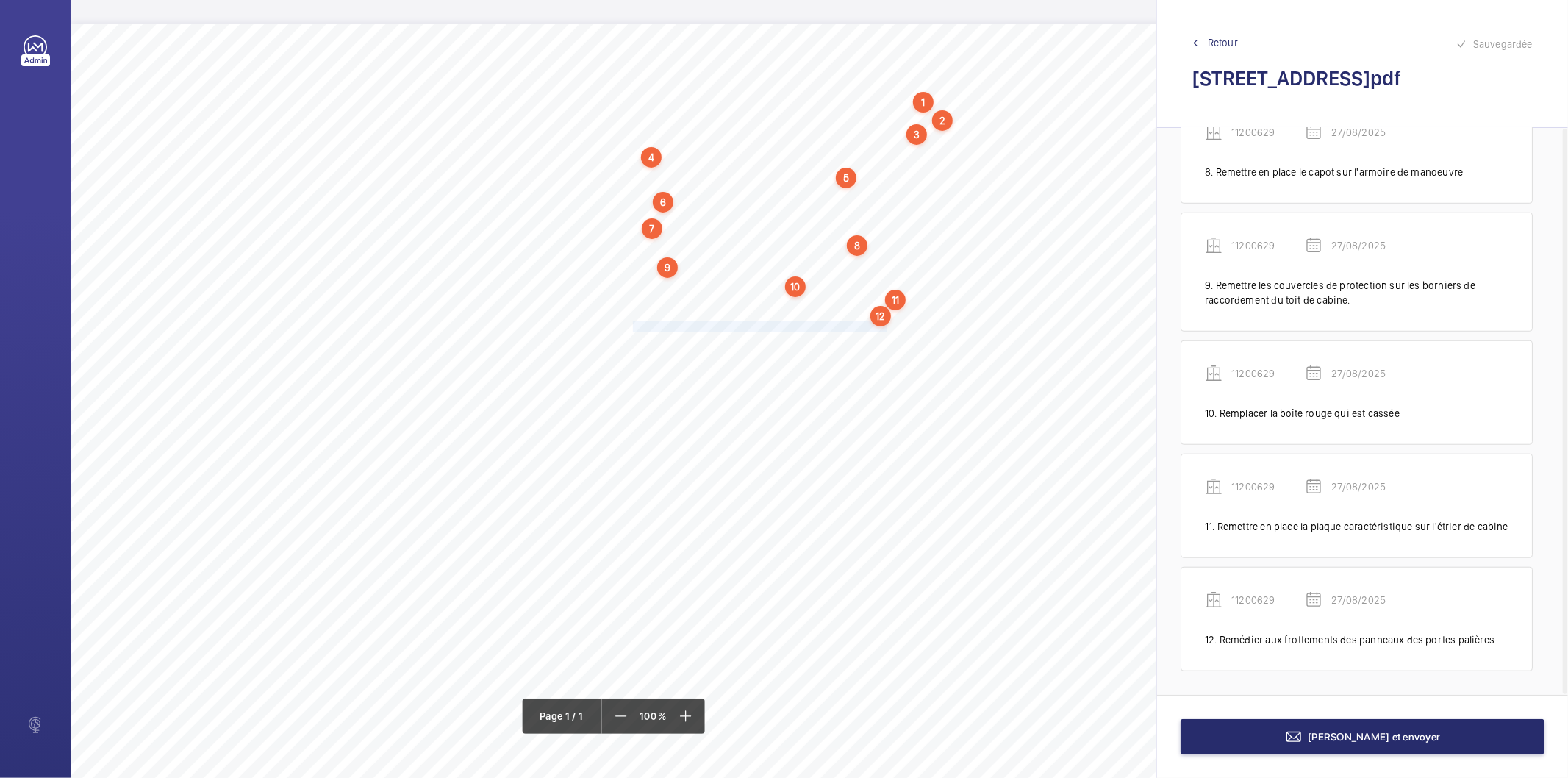
drag, startPoint x: 633, startPoint y: 329, endPoint x: 886, endPoint y: 328, distance: 253.0
click at [886, 328] on span "Remplacer les tampons d'isolation de la machine de traction." at bounding box center [762, 326] width 257 height 10
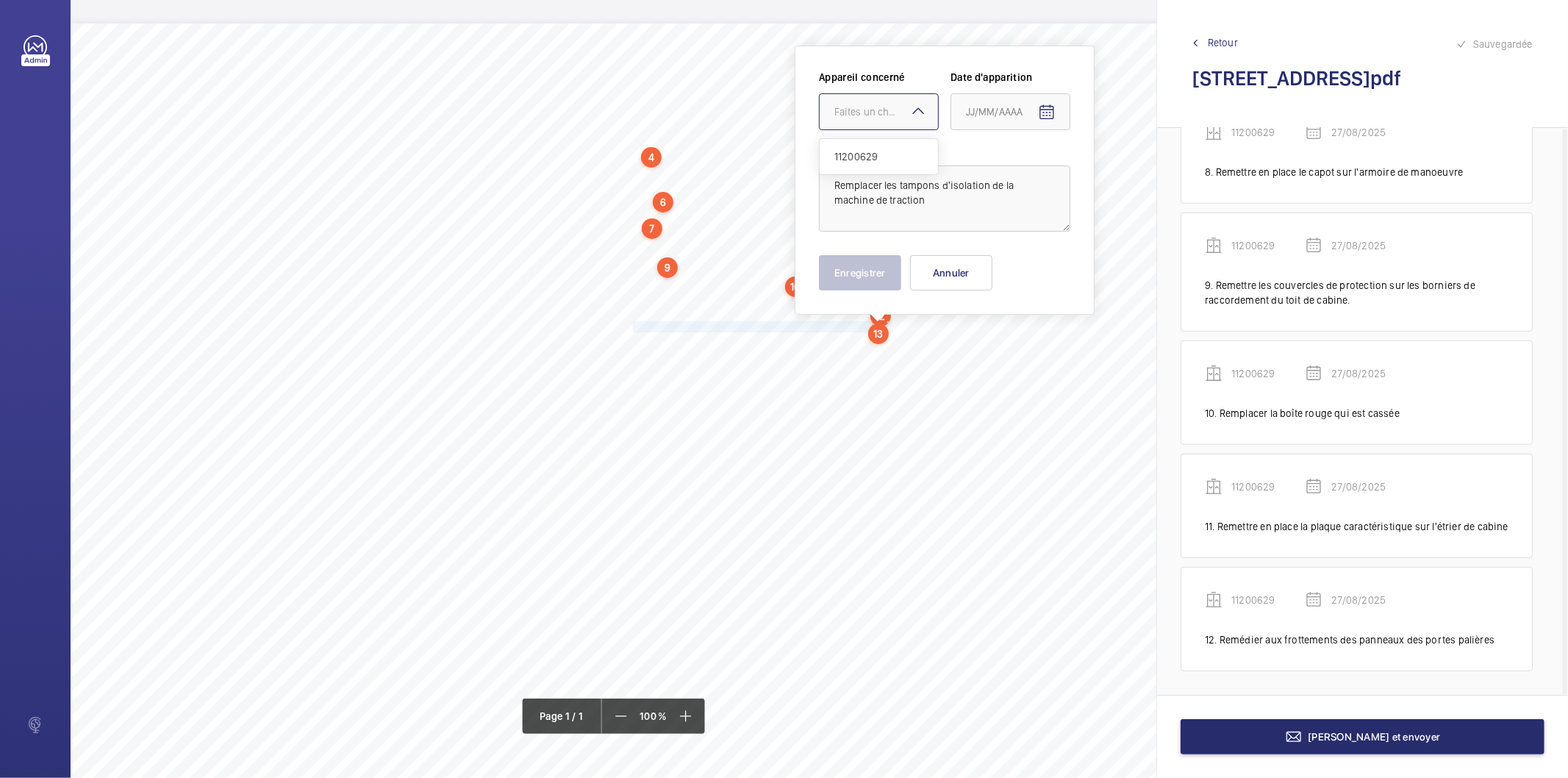
click at [870, 114] on div "Faites un choix" at bounding box center [886, 111] width 104 height 15
click at [868, 160] on span "11200629" at bounding box center [878, 156] width 89 height 15
click at [1054, 108] on mat-icon "Open calendar" at bounding box center [1047, 112] width 18 height 18
click at [1041, 350] on span "27" at bounding box center [1031, 349] width 26 height 26
type input "27/08/2025"
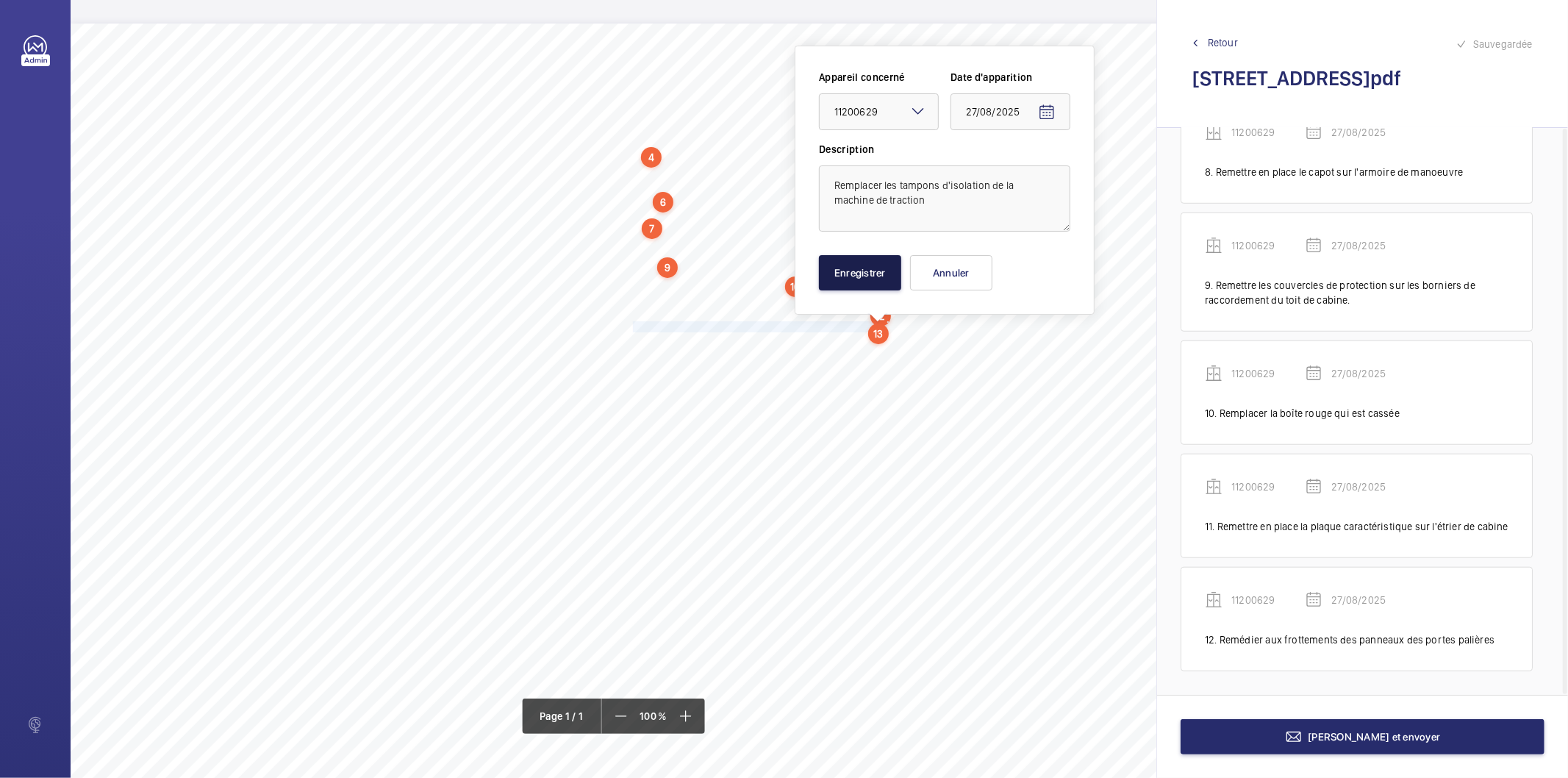
click at [890, 288] on button "Enregistrer" at bounding box center [861, 273] width 82 height 35
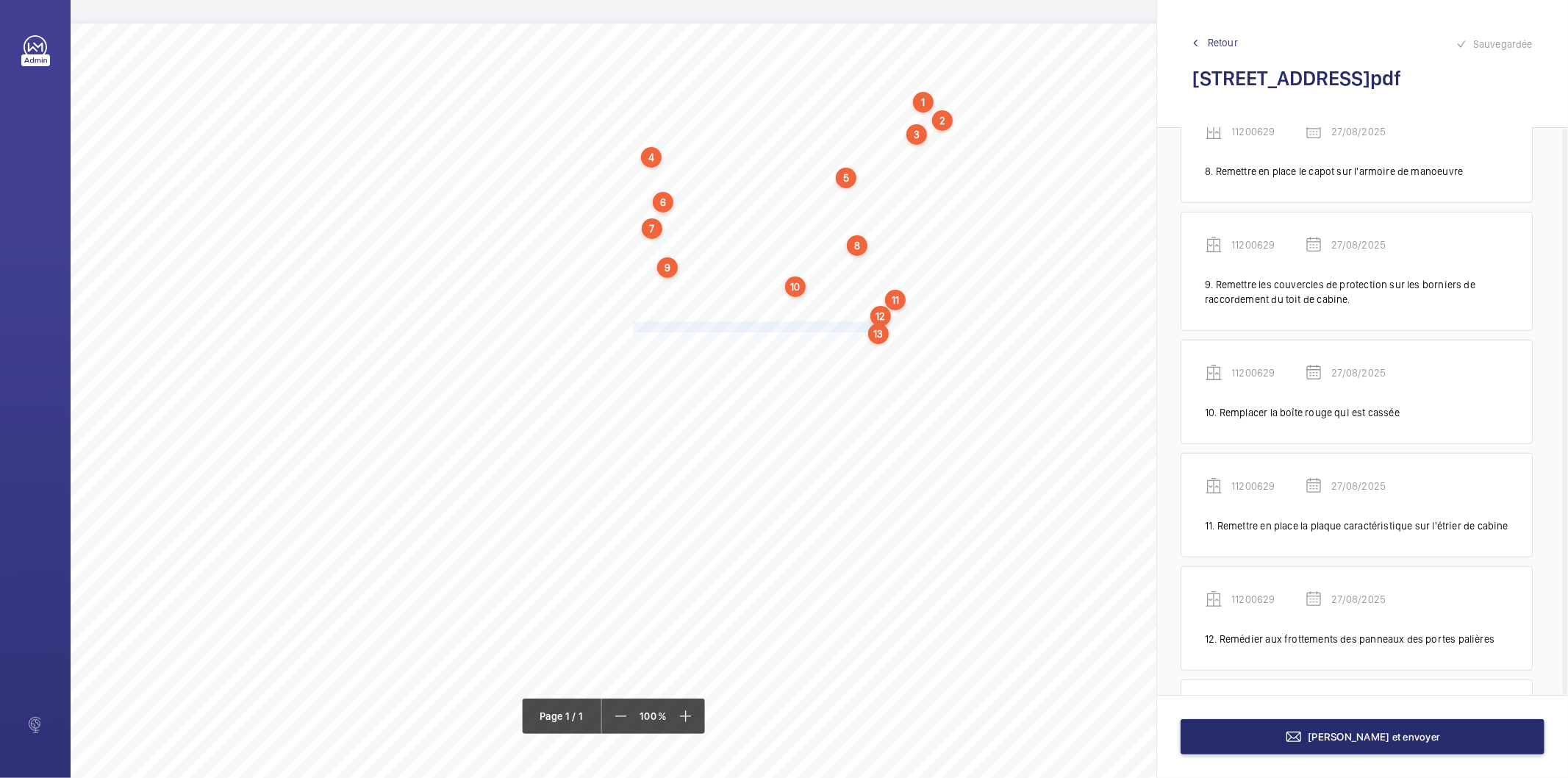
scroll to position [1046, 0]
drag, startPoint x: 634, startPoint y: 342, endPoint x: 862, endPoint y: 341, distance: 228.0
click at [862, 341] on span "Remettre de l'huile dans les huileurs sur toit de cabine." at bounding box center [749, 342] width 232 height 10
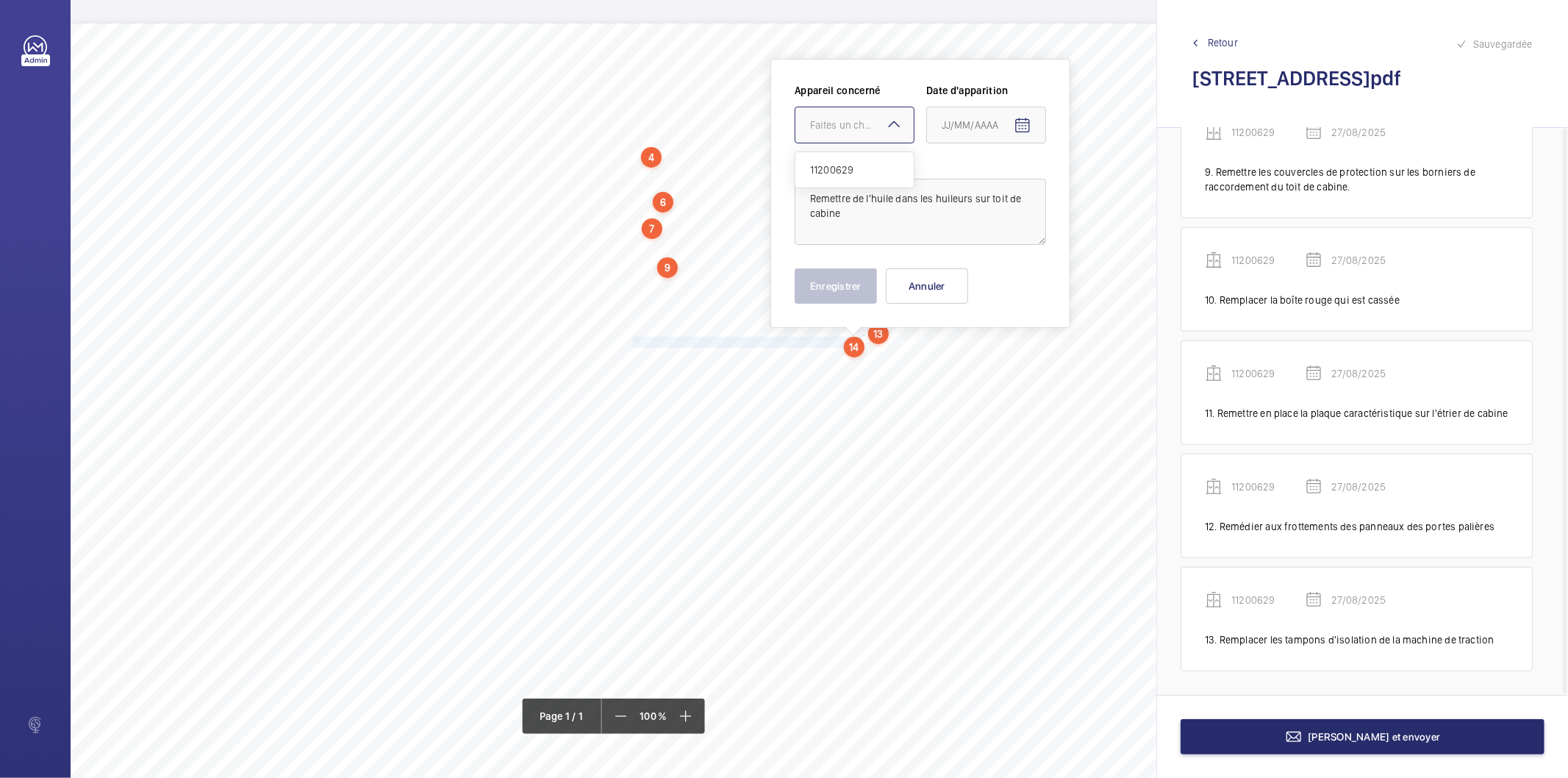
click at [846, 134] on div at bounding box center [855, 125] width 118 height 35
click at [848, 166] on span "11200629" at bounding box center [854, 169] width 89 height 15
click at [1019, 121] on mat-icon "Open calendar" at bounding box center [1023, 125] width 18 height 18
click at [1009, 359] on span "27" at bounding box center [1006, 362] width 26 height 26
type input "27/08/2025"
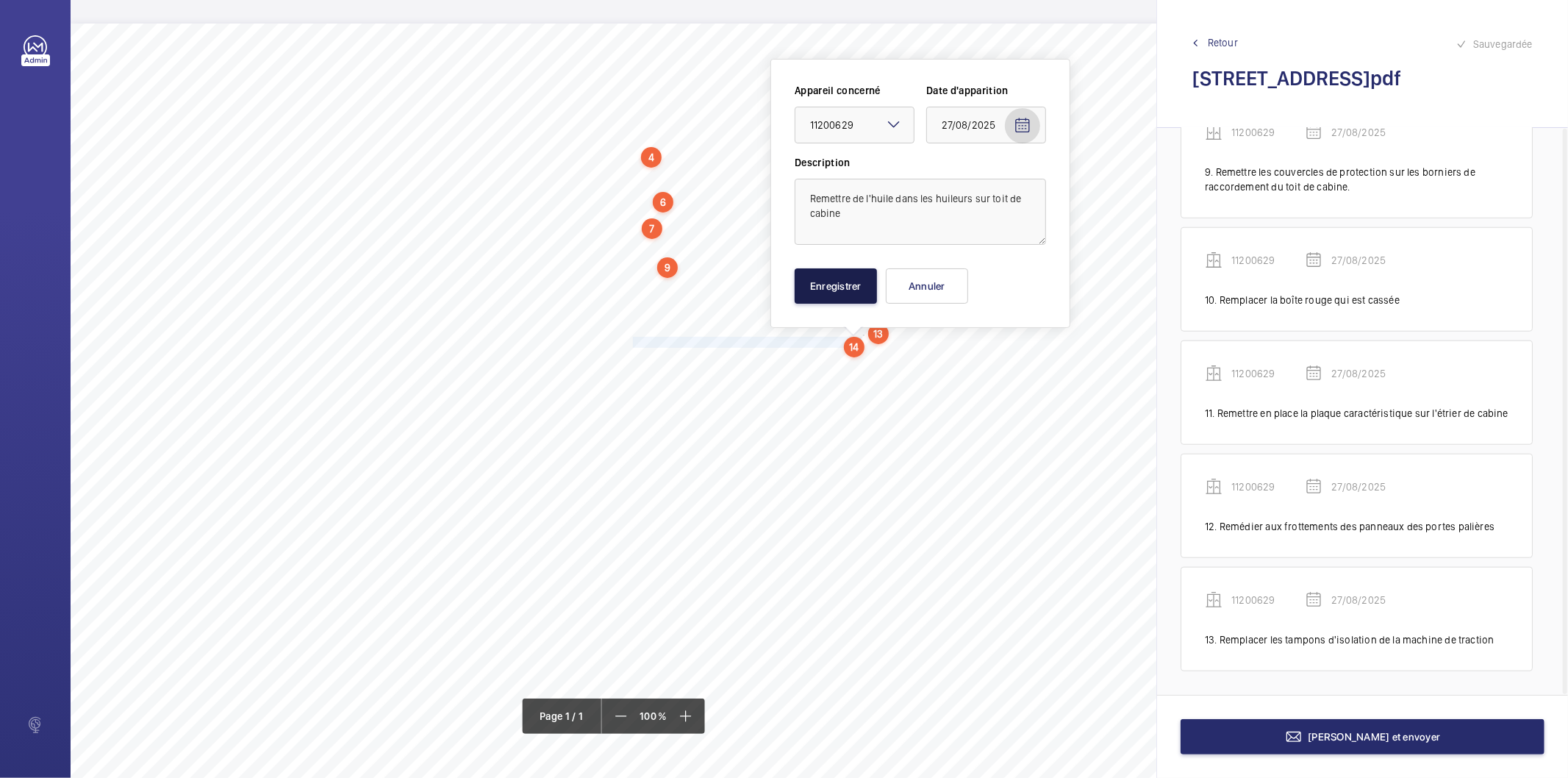
click at [853, 285] on button "Enregistrer" at bounding box center [836, 286] width 82 height 35
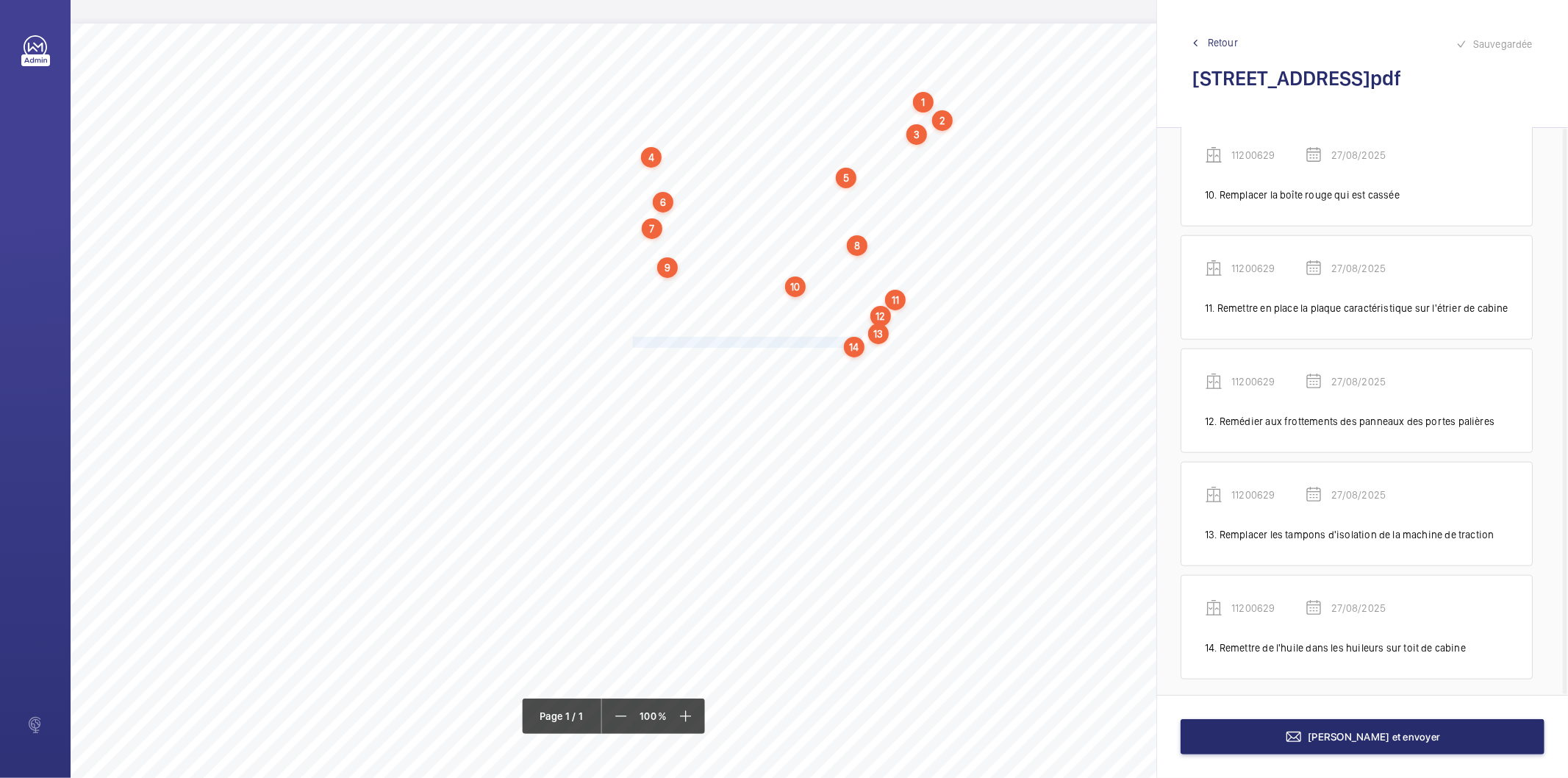
scroll to position [1160, 0]
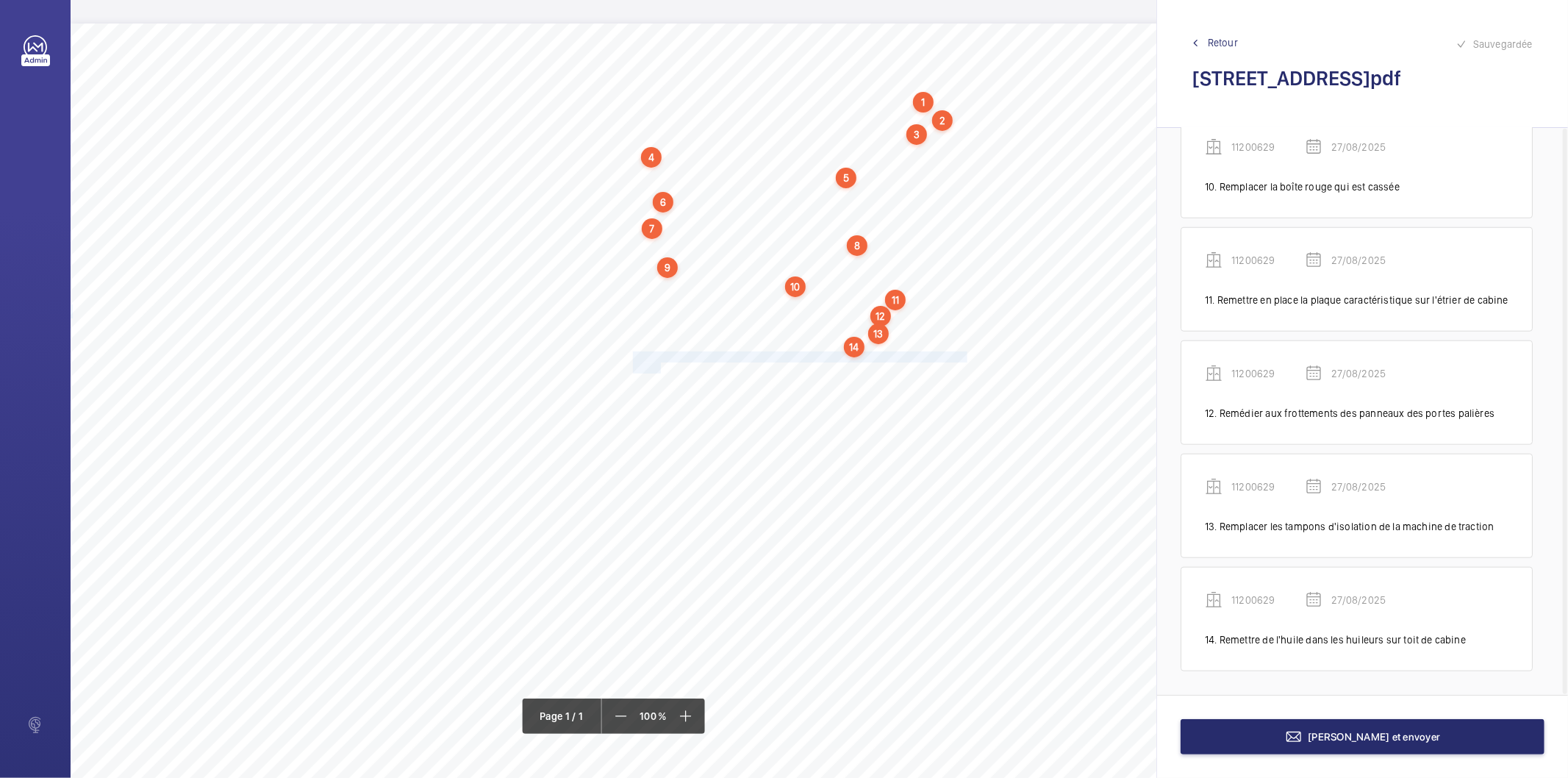
drag, startPoint x: 634, startPoint y: 356, endPoint x: 661, endPoint y: 364, distance: 28.2
click at [661, 364] on div "Nom du site Numéro appareil WM Réserve [STREET_ADDRESS][GEOGRAPHIC_DATA] Mettre…" at bounding box center [654, 436] width 1168 height 824
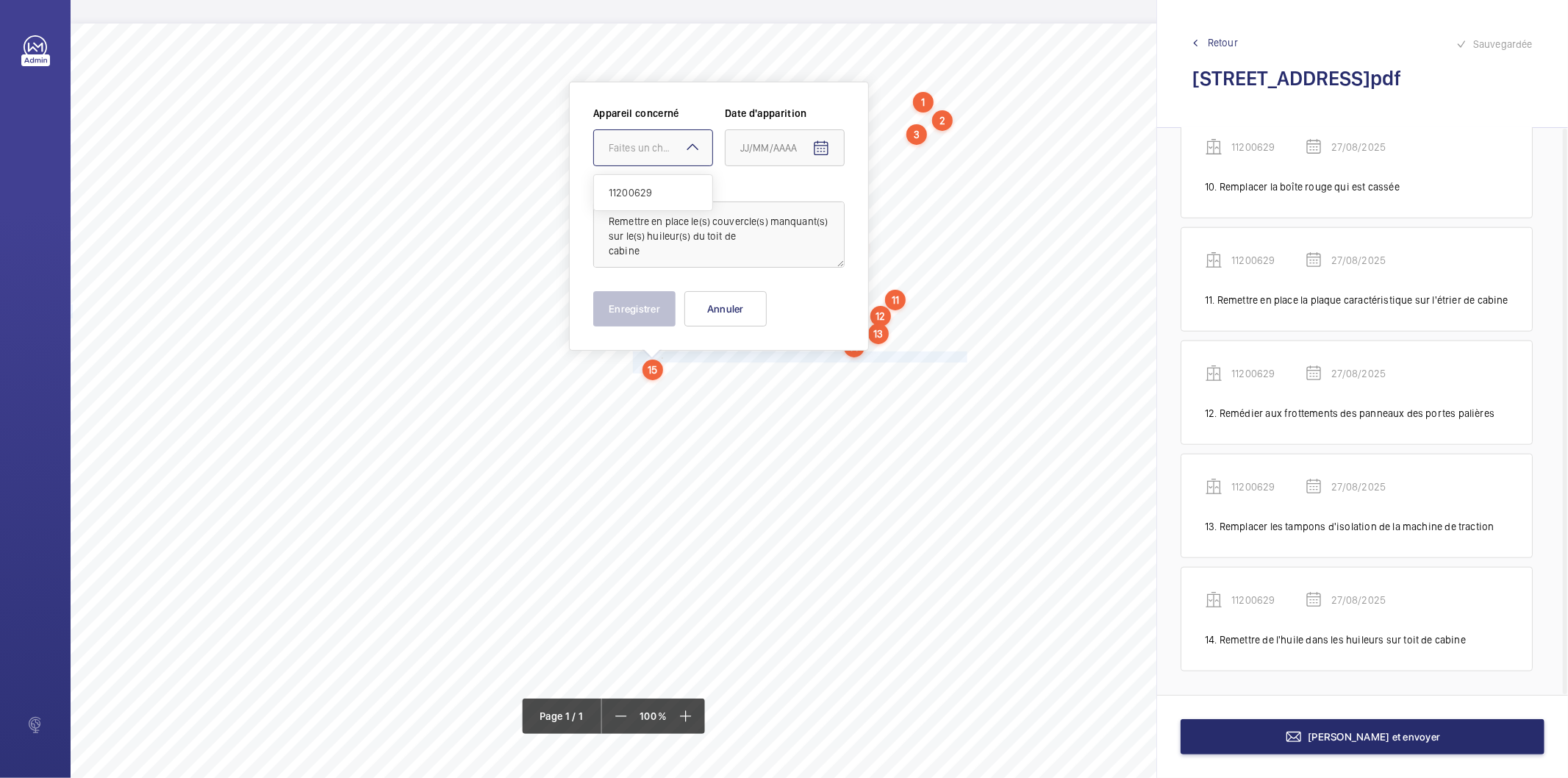
click at [647, 138] on div at bounding box center [653, 147] width 118 height 35
click at [641, 185] on span "11200629" at bounding box center [653, 192] width 89 height 15
click at [802, 149] on input at bounding box center [784, 147] width 120 height 37
click at [827, 142] on mat-icon "Open calendar" at bounding box center [821, 148] width 18 height 18
click at [805, 380] on span "27" at bounding box center [805, 385] width 26 height 26
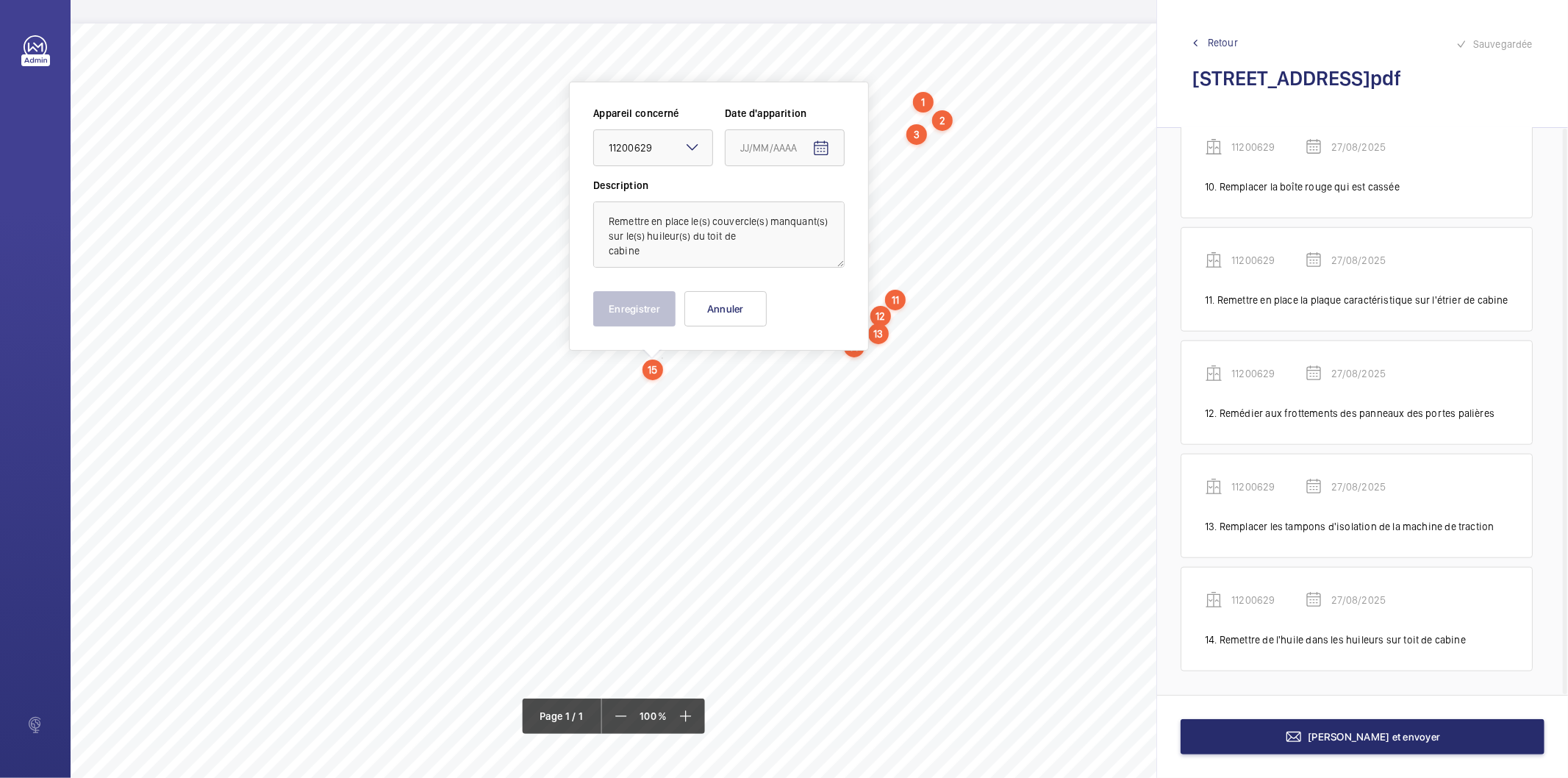
type input "27/08/2025"
click at [667, 311] on button "Enregistrer" at bounding box center [634, 309] width 82 height 35
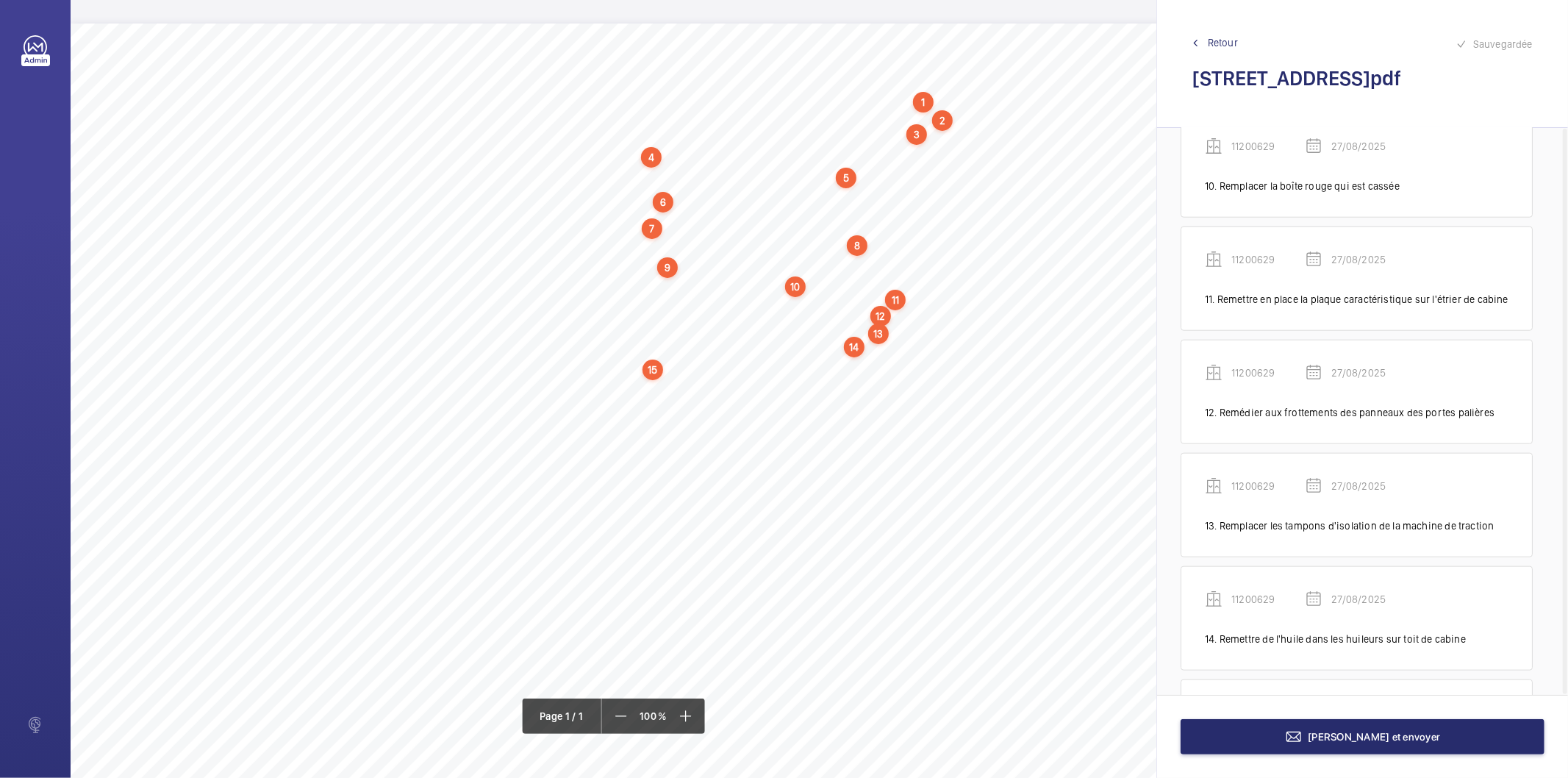
scroll to position [1288, 0]
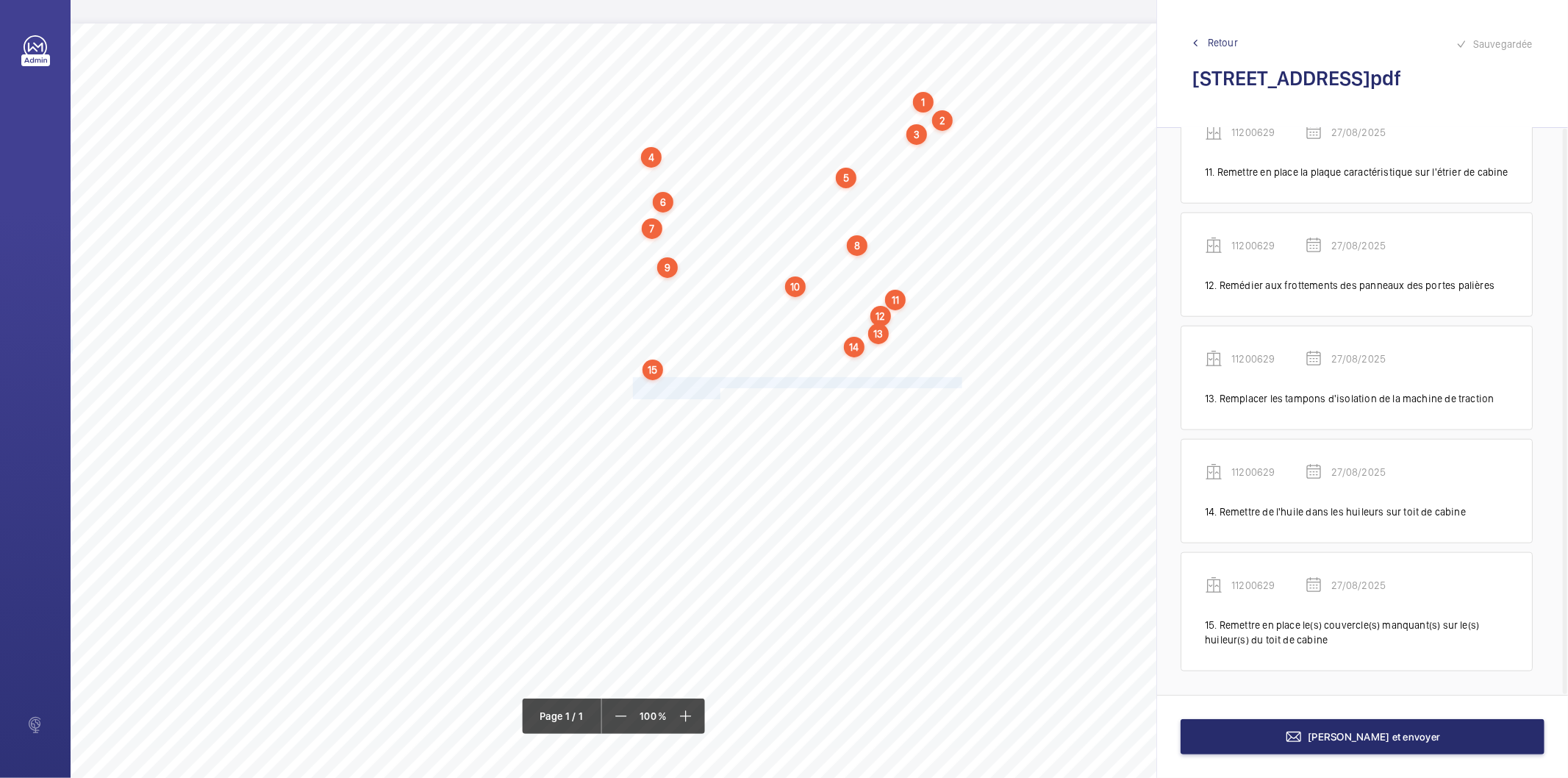
drag, startPoint x: 634, startPoint y: 383, endPoint x: 720, endPoint y: 392, distance: 86.5
click at [720, 392] on div "Nom du site Numéro appareil WM Réserve [STREET_ADDRESS][GEOGRAPHIC_DATA] Mettre…" at bounding box center [654, 436] width 1168 height 824
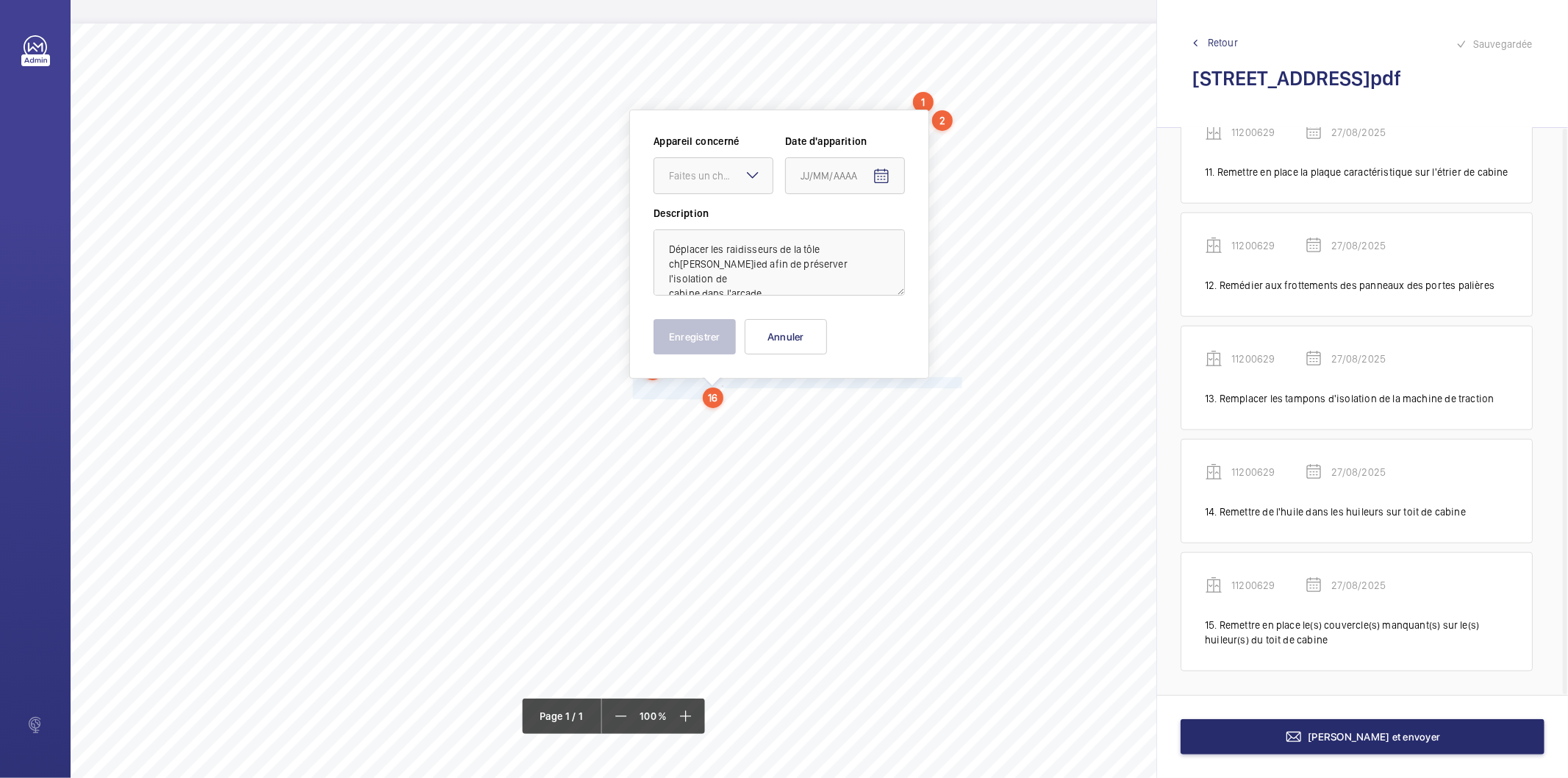
scroll to position [19, 0]
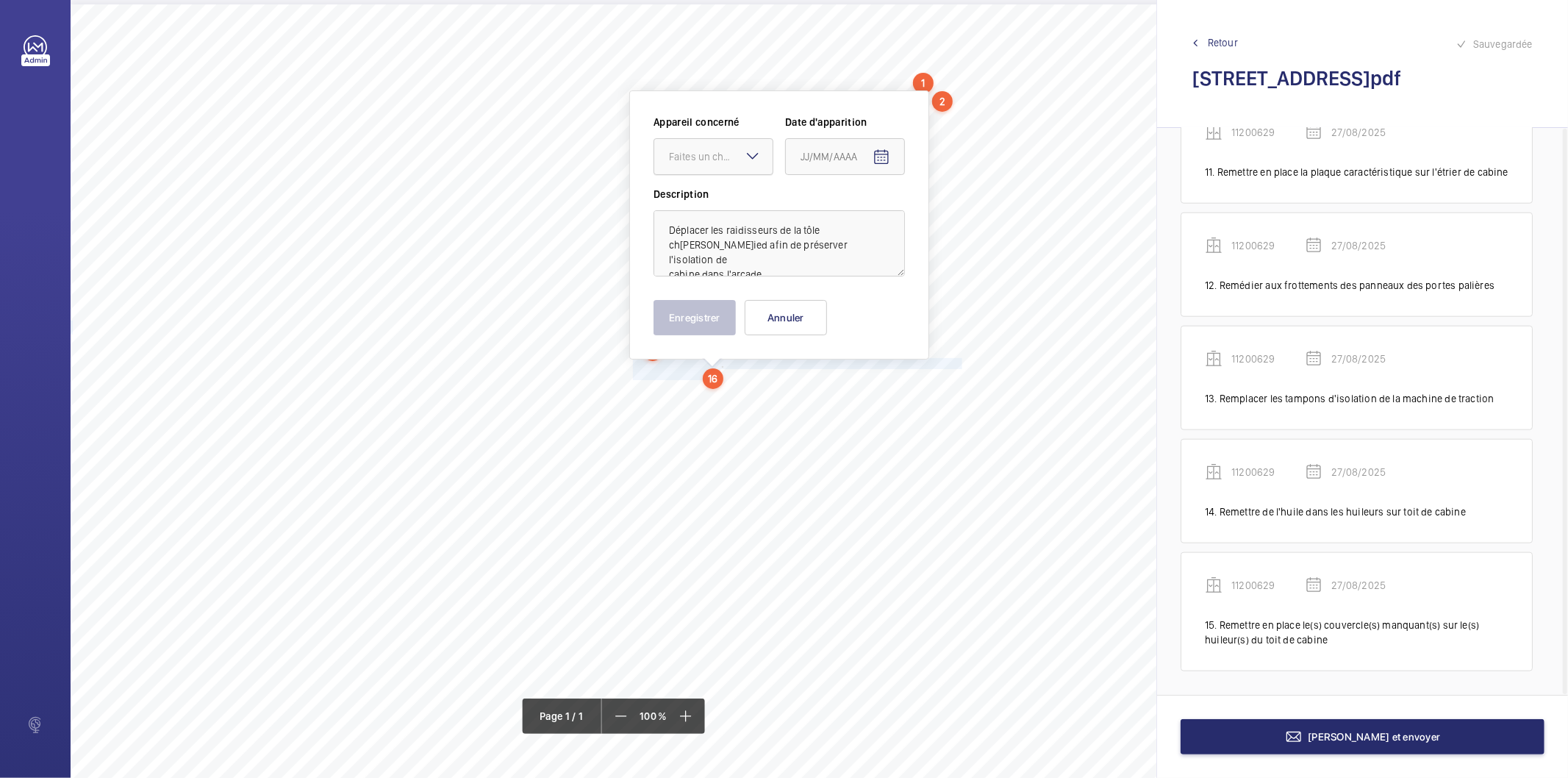
click at [715, 147] on div at bounding box center [713, 156] width 118 height 35
click at [716, 206] on span "11200629" at bounding box center [713, 201] width 89 height 15
click at [877, 160] on mat-icon "Open calendar" at bounding box center [882, 157] width 18 height 18
drag, startPoint x: 863, startPoint y: 392, endPoint x: 836, endPoint y: 392, distance: 27.0
click at [861, 392] on span "27" at bounding box center [865, 393] width 26 height 26
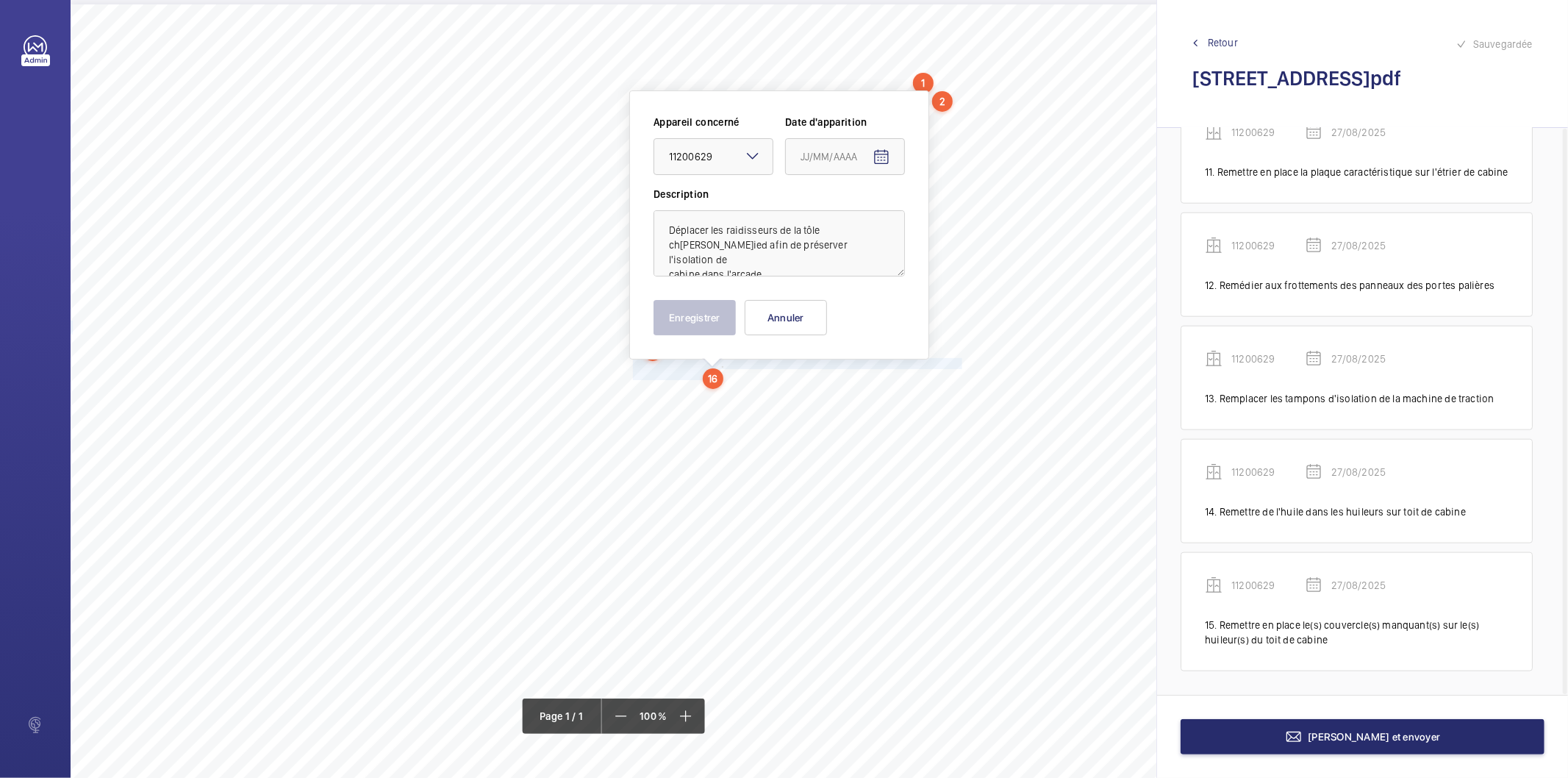
type input "27/08/2025"
drag, startPoint x: 720, startPoint y: 328, endPoint x: 705, endPoint y: 342, distance: 20.5
click at [717, 332] on button "Enregistrer" at bounding box center [695, 318] width 82 height 35
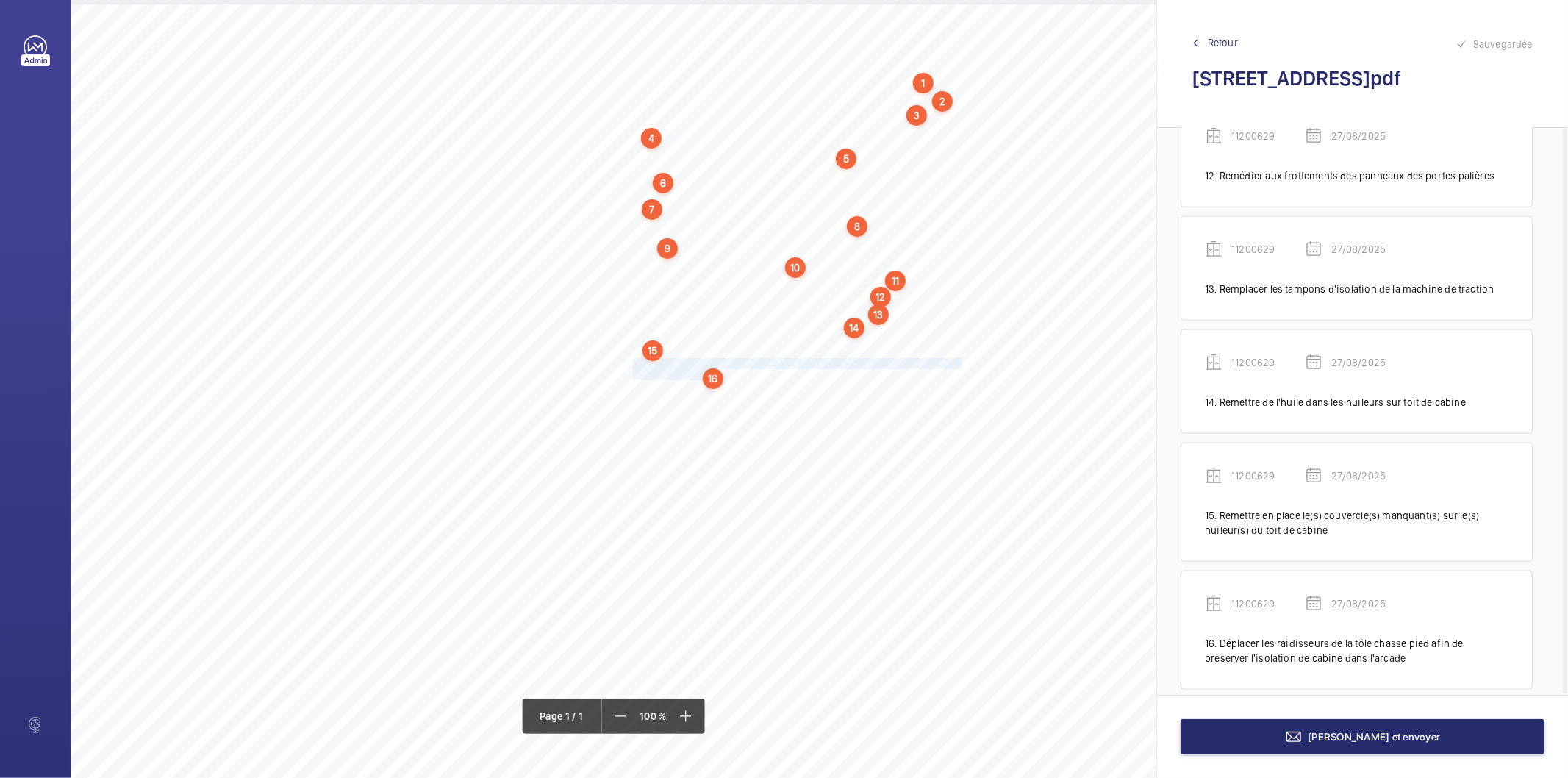
scroll to position [1416, 0]
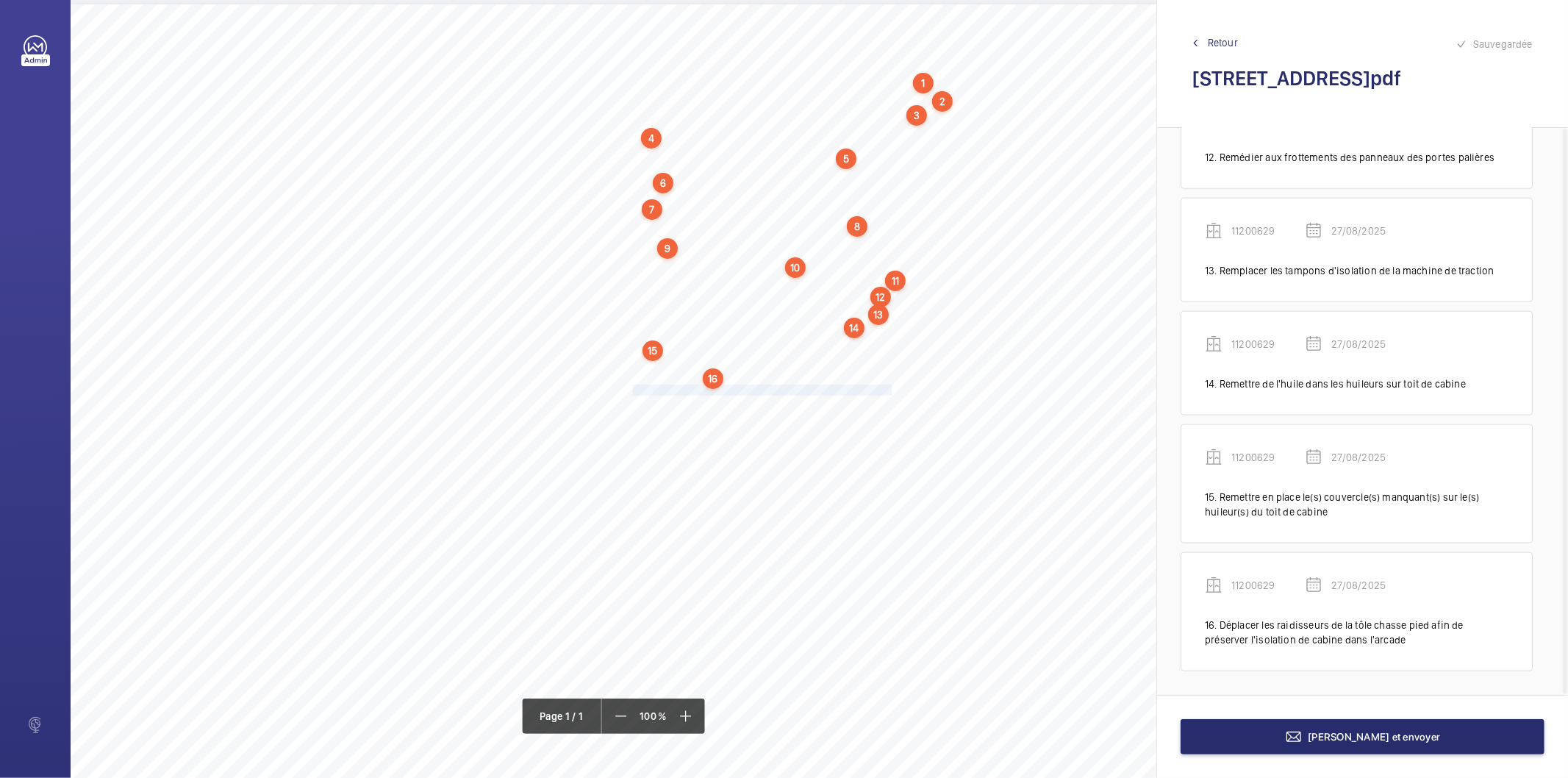
drag, startPoint x: 634, startPoint y: 391, endPoint x: 891, endPoint y: 386, distance: 257.0
click at [891, 386] on span "Fixer correctement le boitier d'inspection sur le toit de cabine." at bounding box center [763, 389] width 260 height 10
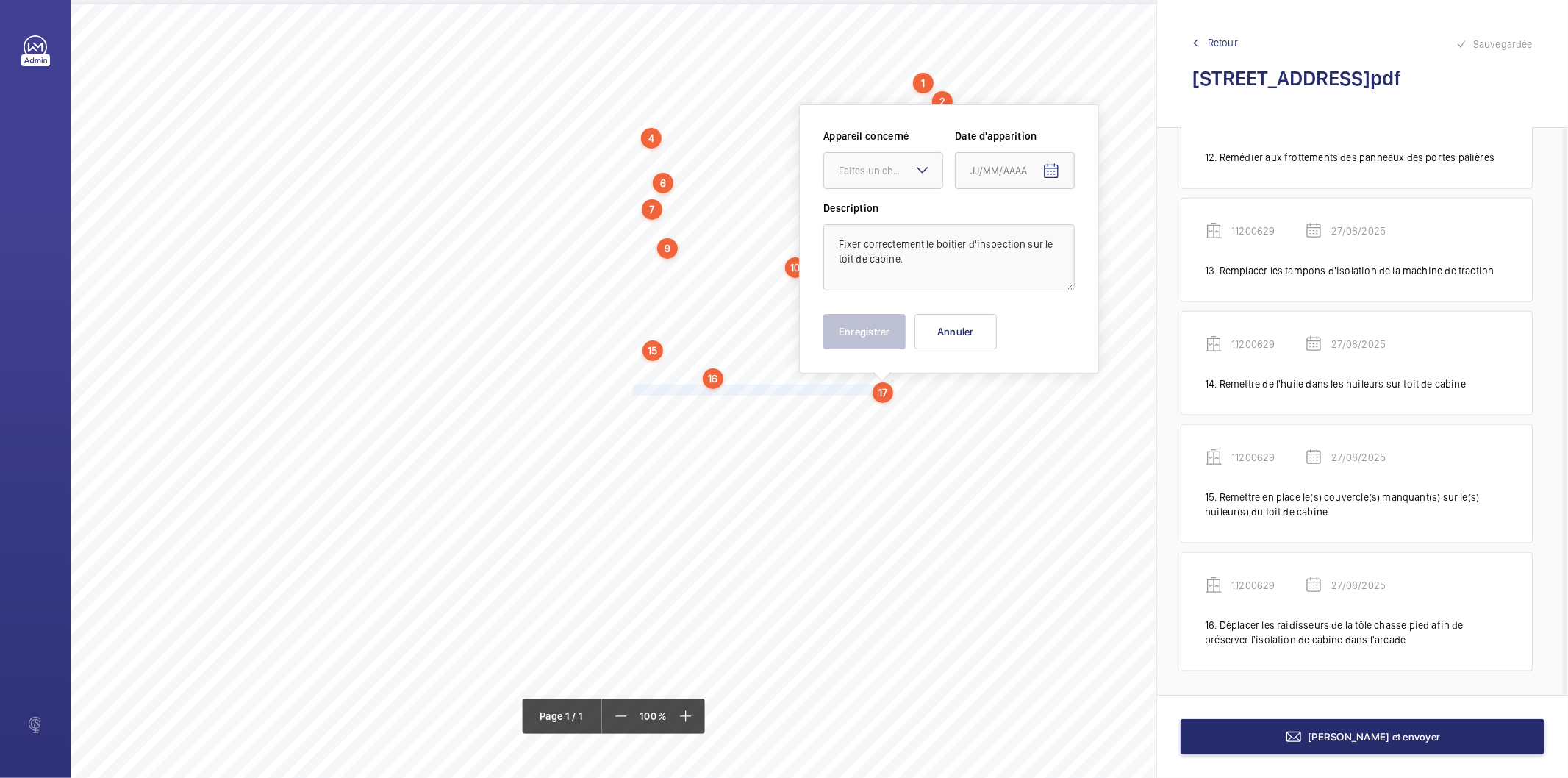
scroll to position [33, 0]
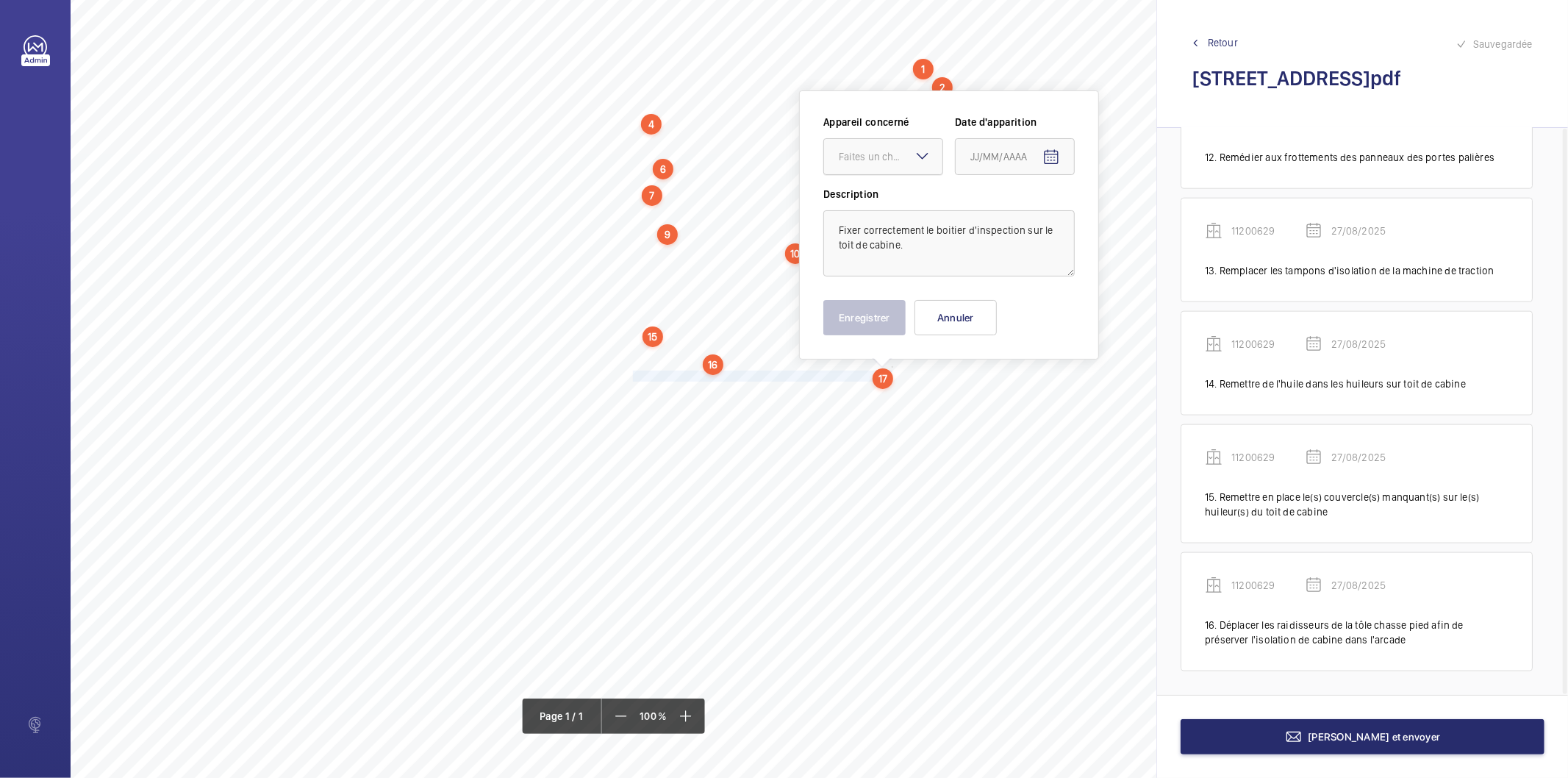
click at [853, 159] on div "Faites un choix" at bounding box center [891, 156] width 104 height 15
click at [866, 196] on span "11200629" at bounding box center [883, 201] width 89 height 15
click at [1053, 153] on mat-icon "Open calendar" at bounding box center [1051, 157] width 18 height 18
click at [1040, 384] on span "27" at bounding box center [1035, 394] width 26 height 26
type input "27/08/2025"
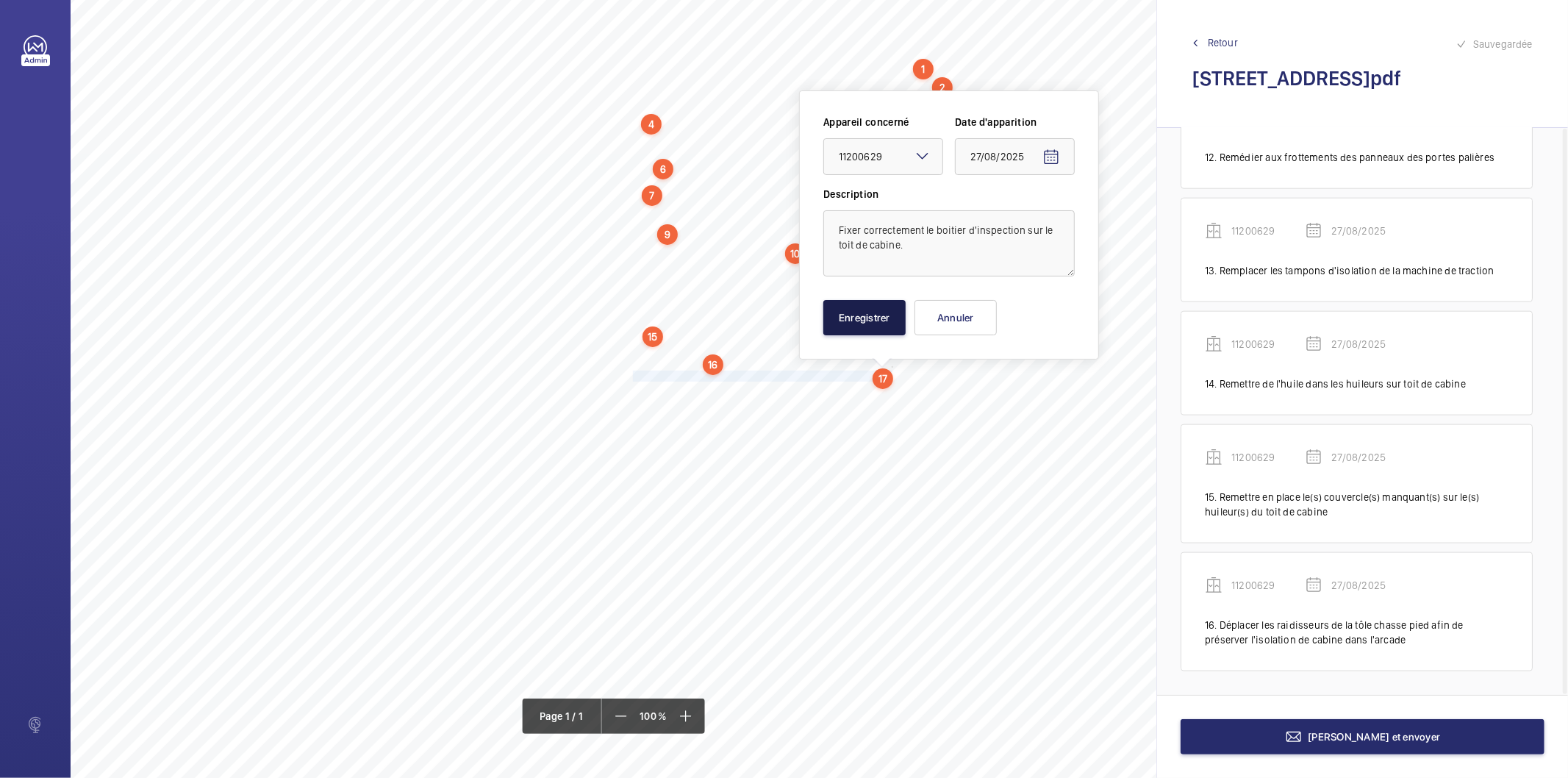
click at [876, 309] on button "Enregistrer" at bounding box center [865, 318] width 82 height 35
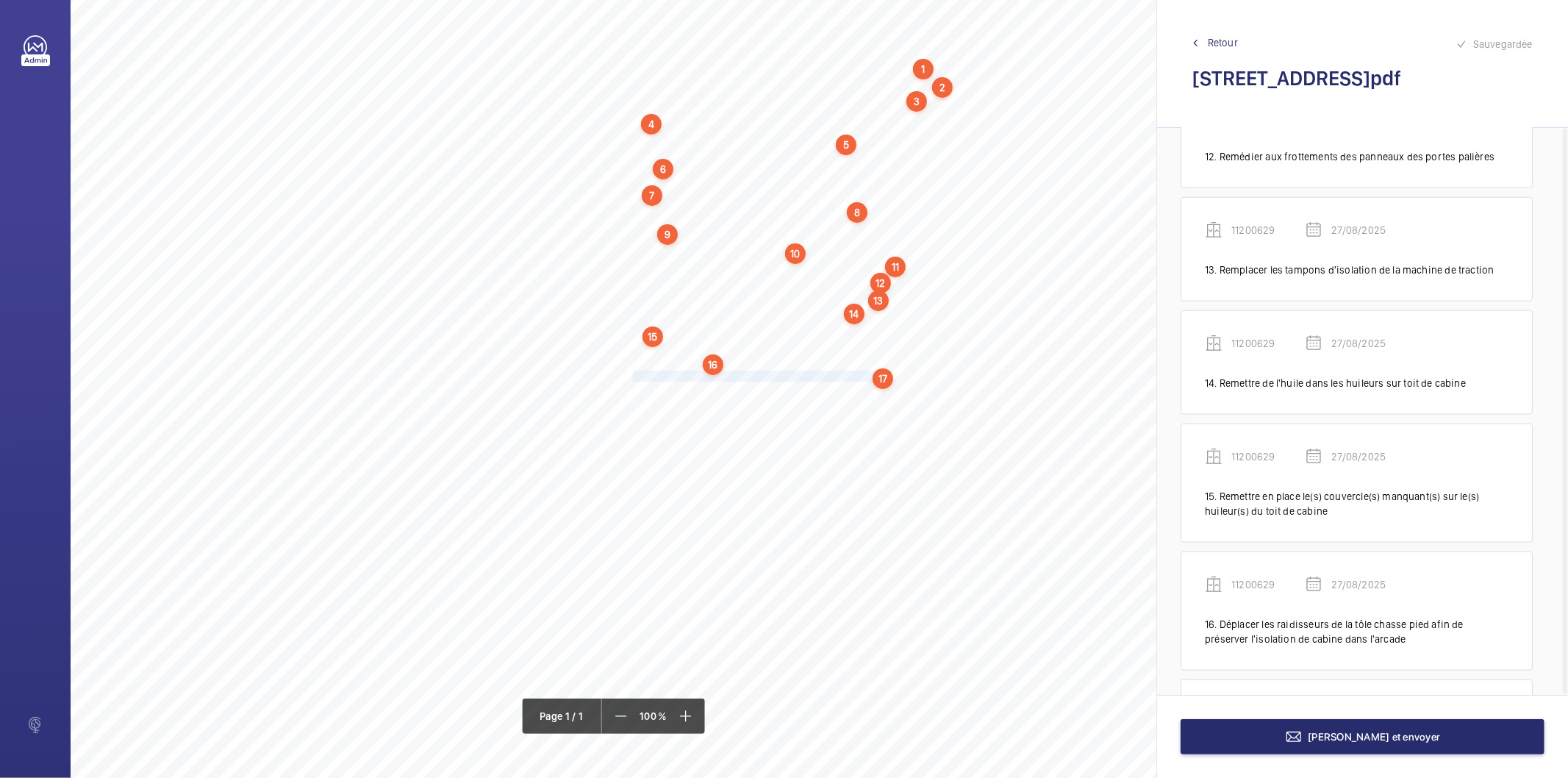
scroll to position [1530, 0]
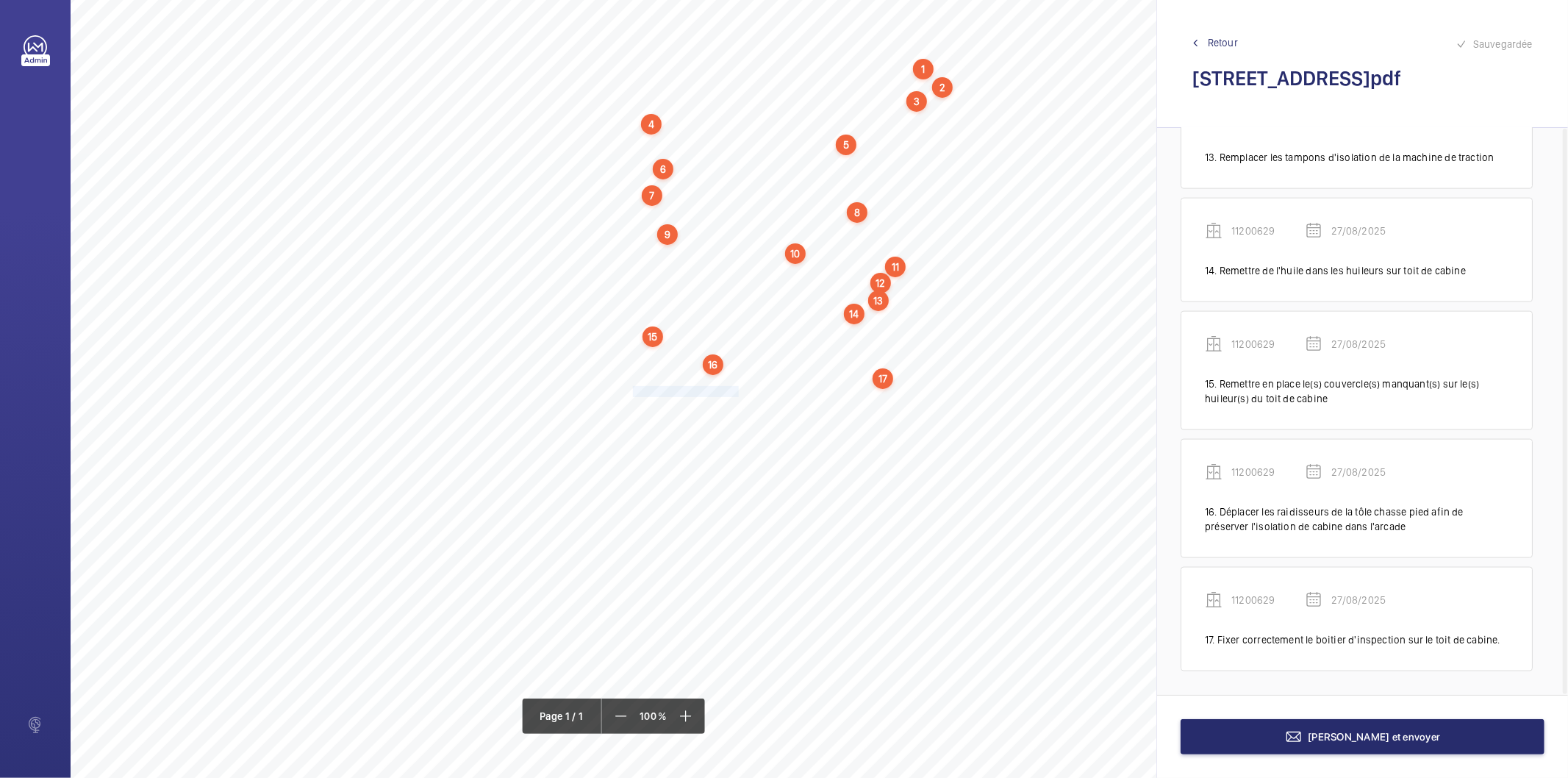
drag, startPoint x: 633, startPoint y: 395, endPoint x: 738, endPoint y: 393, distance: 105.0
click at [738, 393] on span "Nettoyer le toit de cabine." at bounding box center [687, 391] width 108 height 10
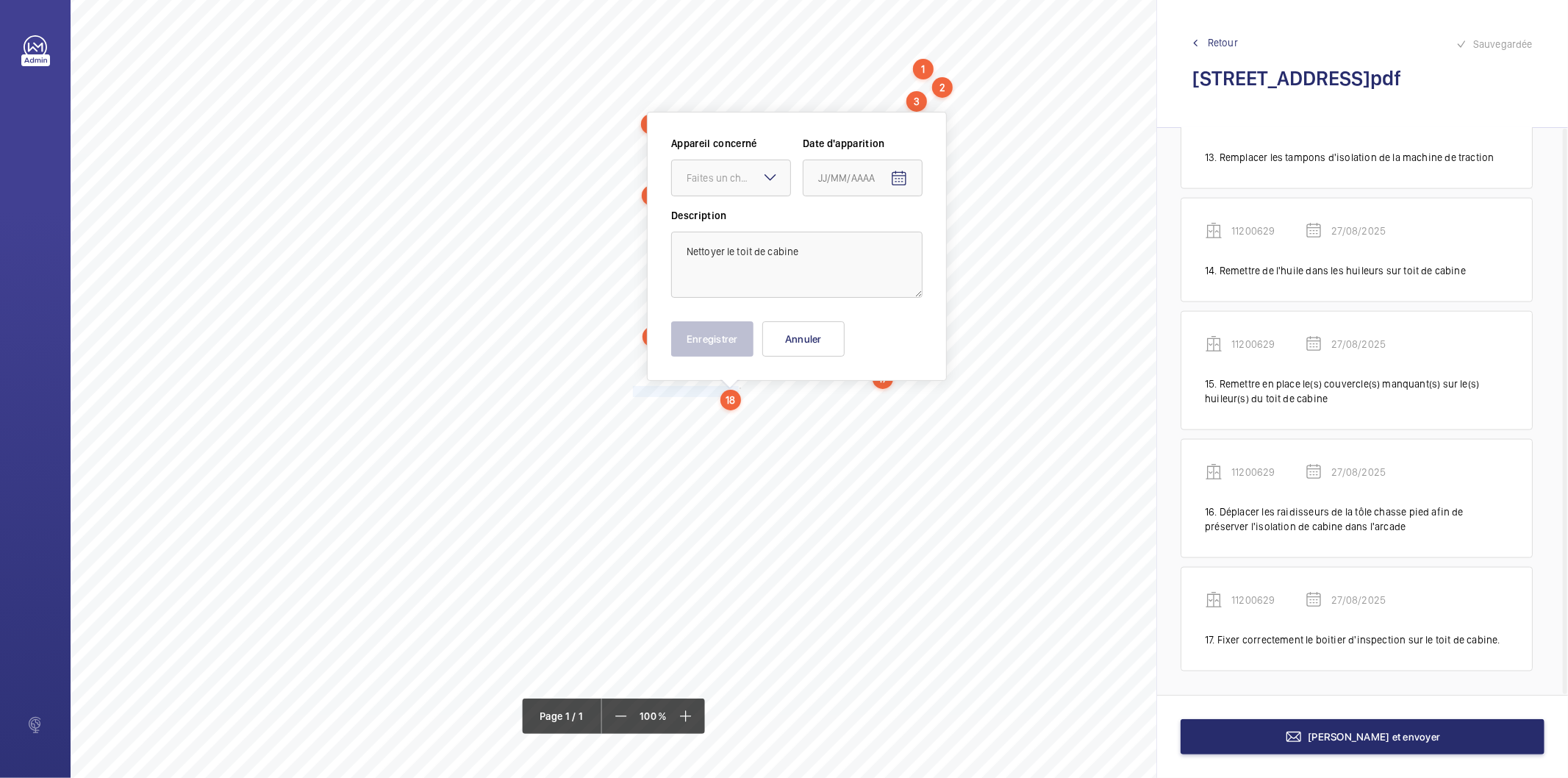
scroll to position [55, 0]
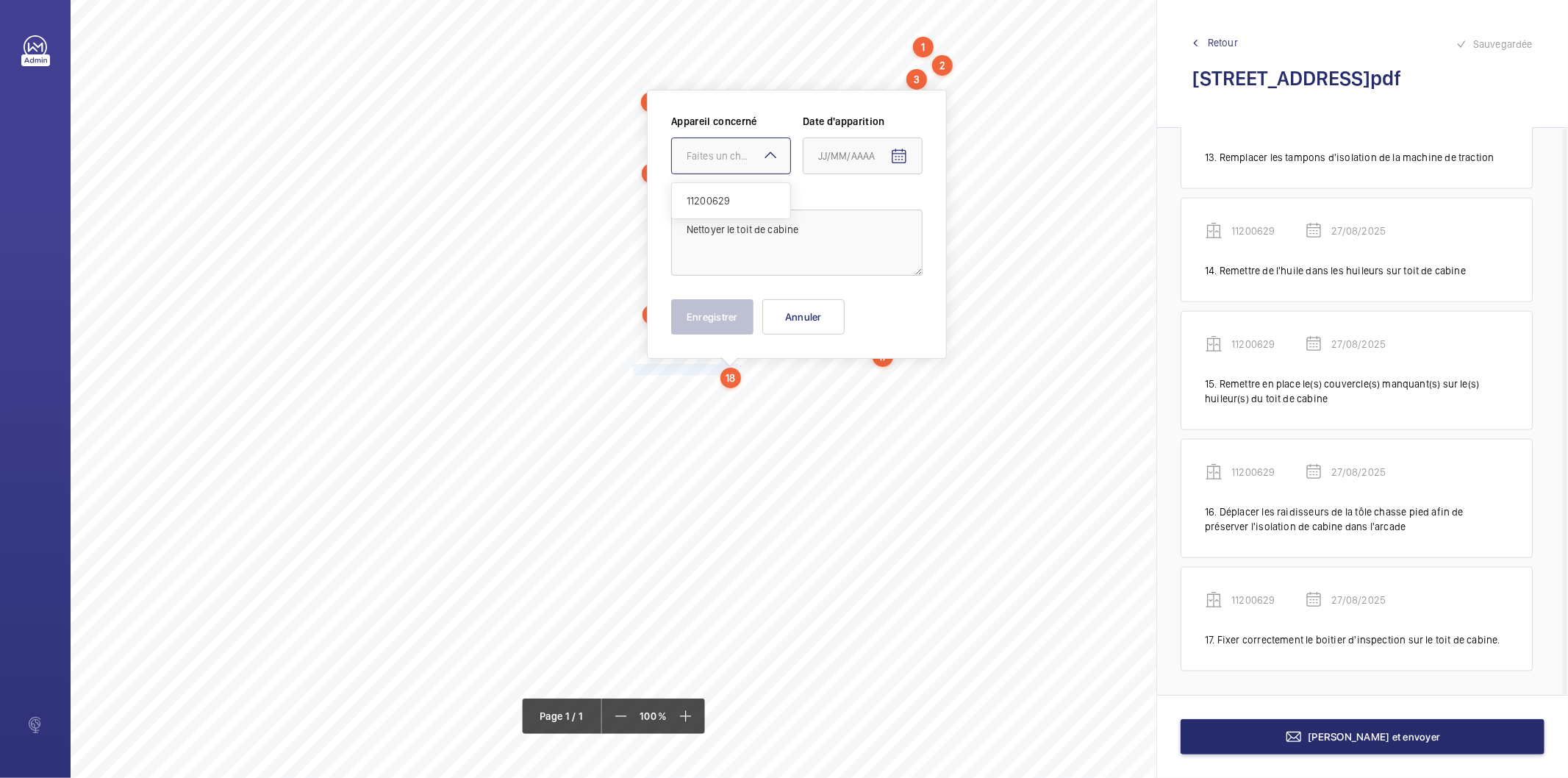
click at [753, 158] on div "Faites un choix" at bounding box center [739, 155] width 104 height 15
click at [742, 206] on span "11200629" at bounding box center [731, 200] width 89 height 15
click at [906, 152] on mat-icon "Open calendar" at bounding box center [899, 156] width 18 height 18
drag, startPoint x: 883, startPoint y: 386, endPoint x: 870, endPoint y: 386, distance: 13.0
click at [877, 386] on span "27" at bounding box center [883, 393] width 26 height 26
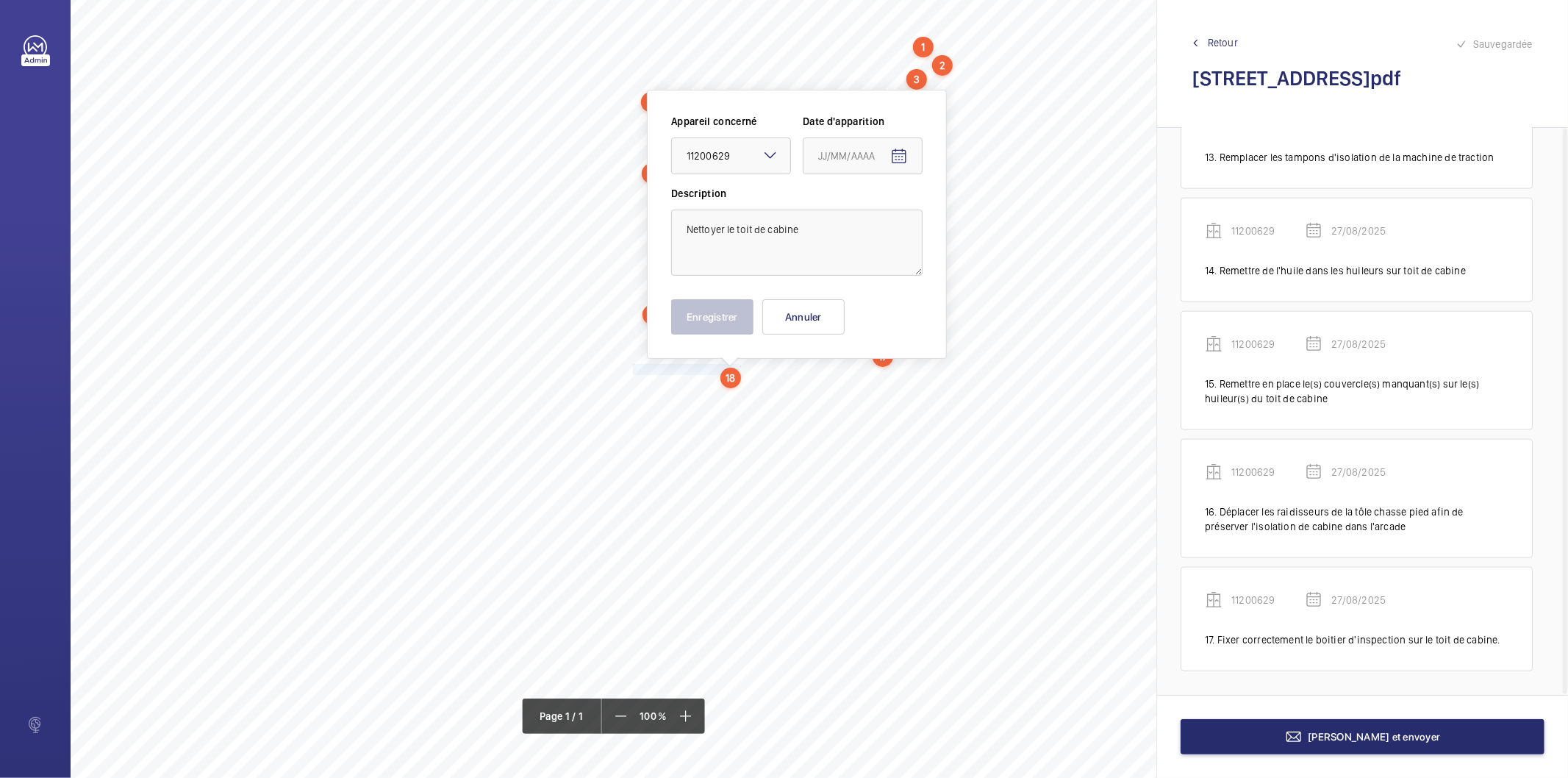
type input "27/08/2025"
click at [713, 321] on button "Enregistrer" at bounding box center [712, 317] width 82 height 35
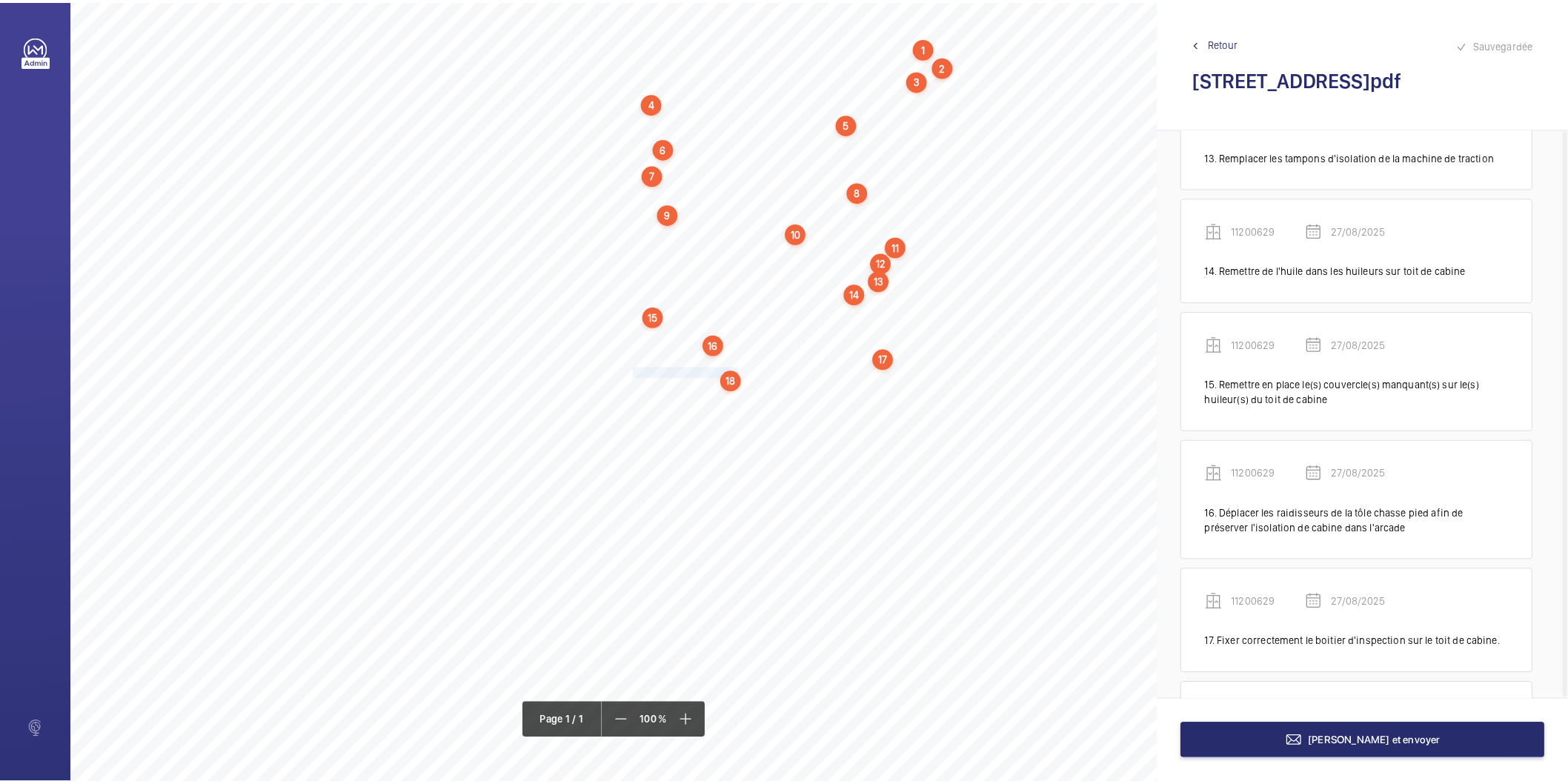
scroll to position [1656, 0]
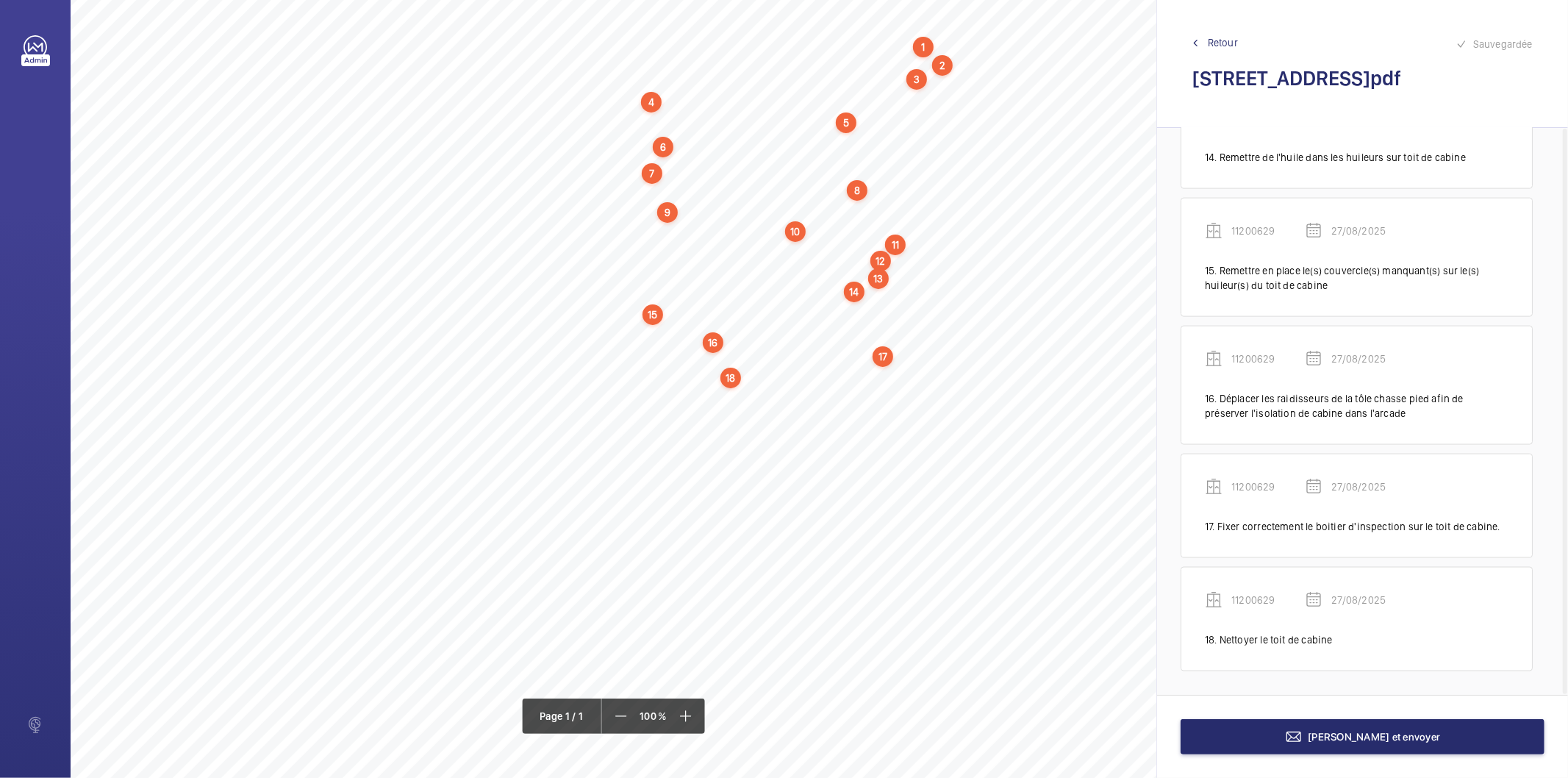
click at [1273, 755] on div "[PERSON_NAME] et envoyer" at bounding box center [1363, 736] width 411 height 83
click at [1274, 732] on button "[PERSON_NAME] et envoyer" at bounding box center [1363, 737] width 364 height 35
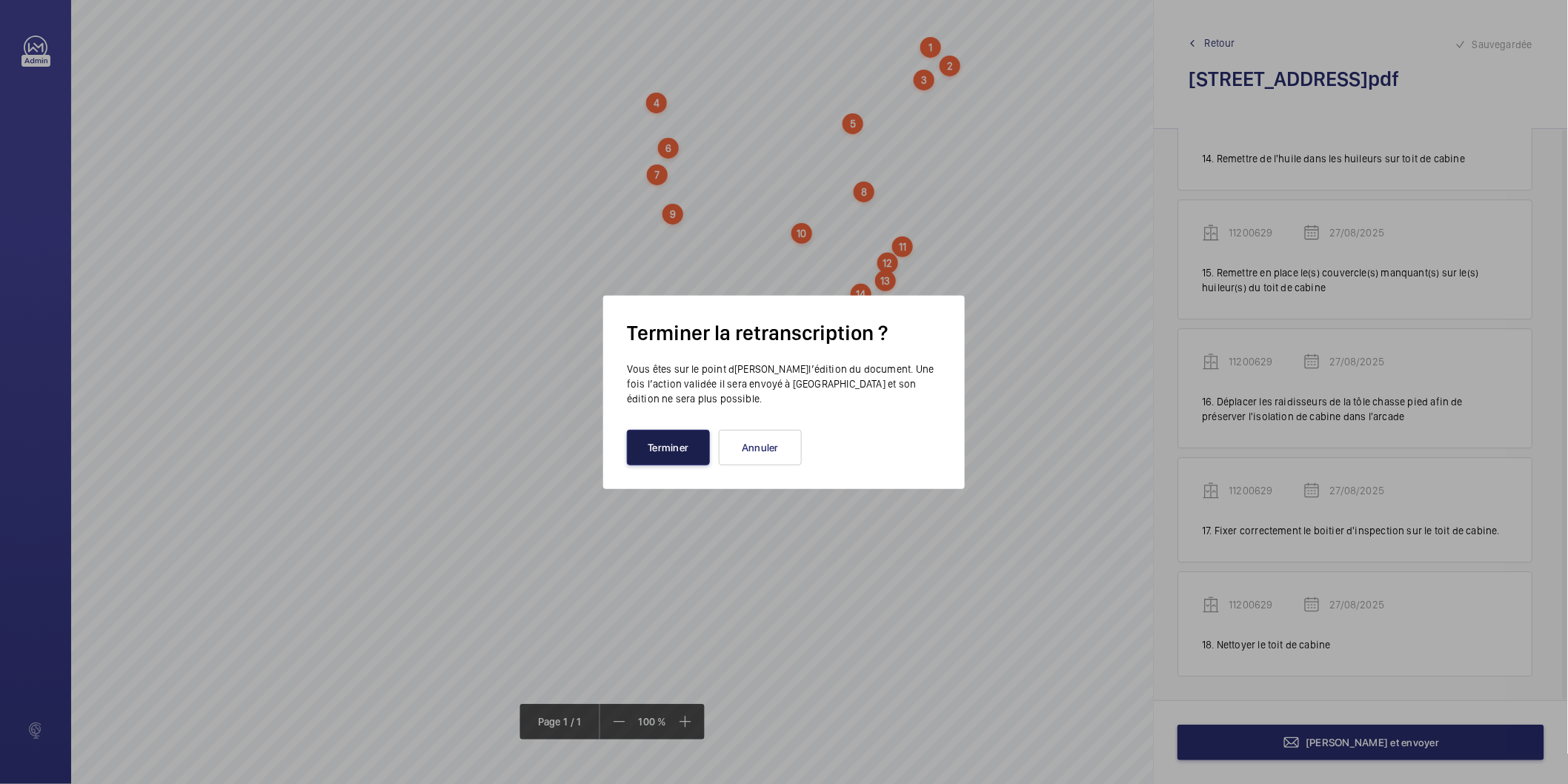
click at [692, 432] on button "Terminer" at bounding box center [669, 447] width 83 height 35
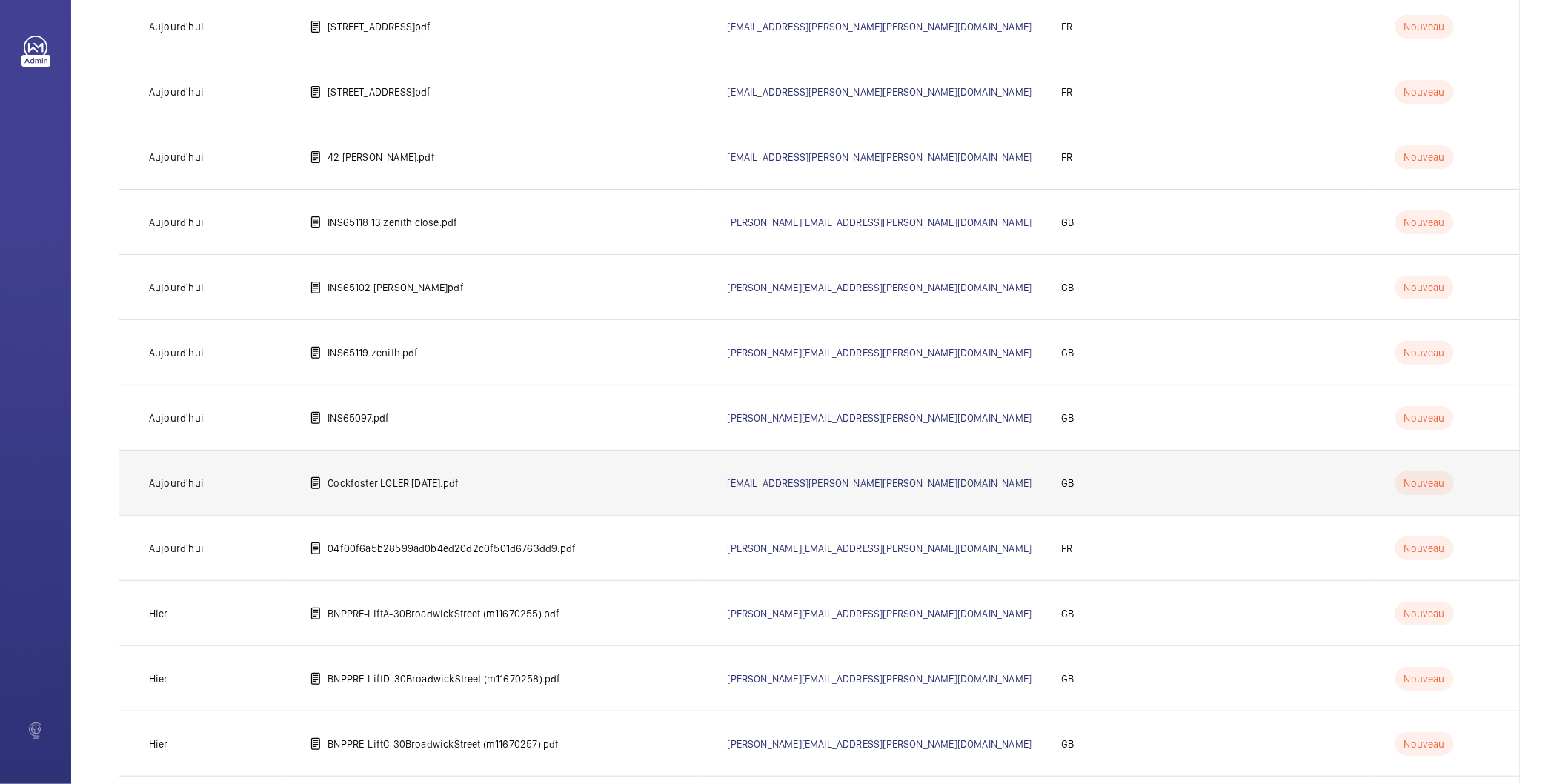
scroll to position [2819, 0]
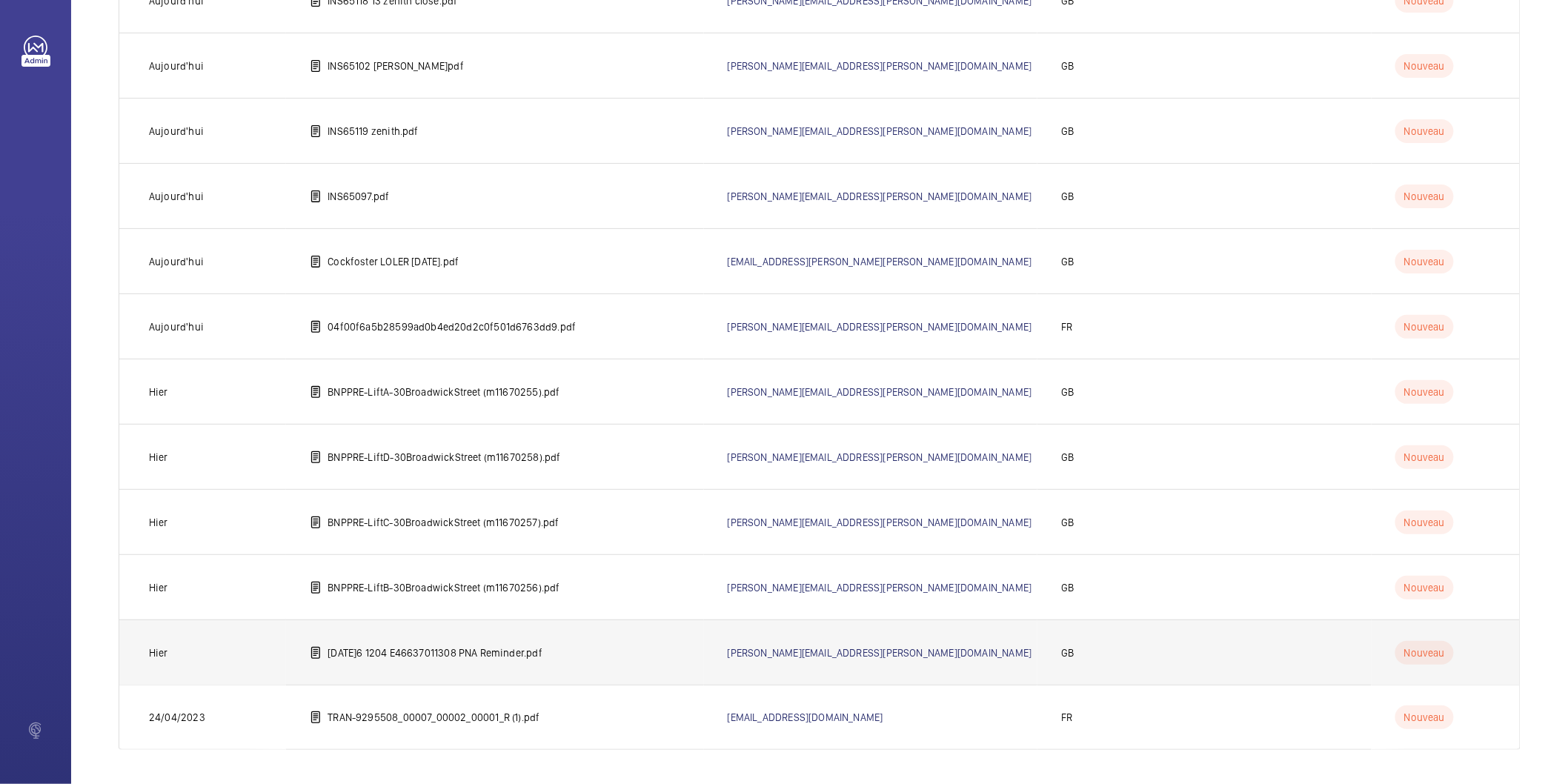
click at [476, 659] on td "[DATE]6 1204 E46637011308 PNA Reminder.pdf" at bounding box center [494, 652] width 417 height 65
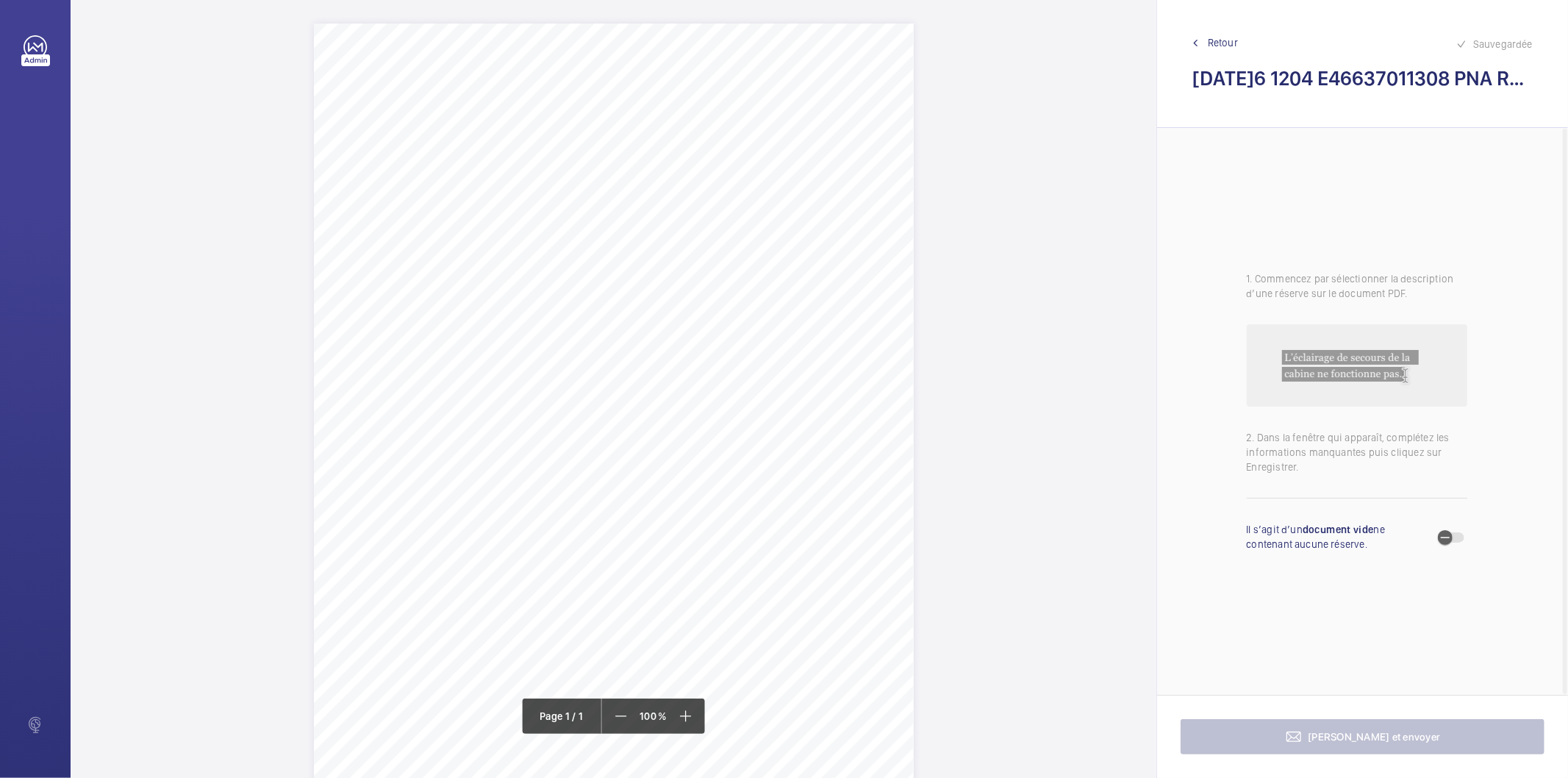
drag, startPoint x: 473, startPoint y: 156, endPoint x: 500, endPoint y: 192, distance: 45.0
click at [500, 192] on div "Page 1" at bounding box center [614, 411] width 600 height 776
click at [600, 181] on div "Page 1" at bounding box center [614, 411] width 600 height 776
click at [1457, 539] on span "button" at bounding box center [1446, 538] width 30 height 30
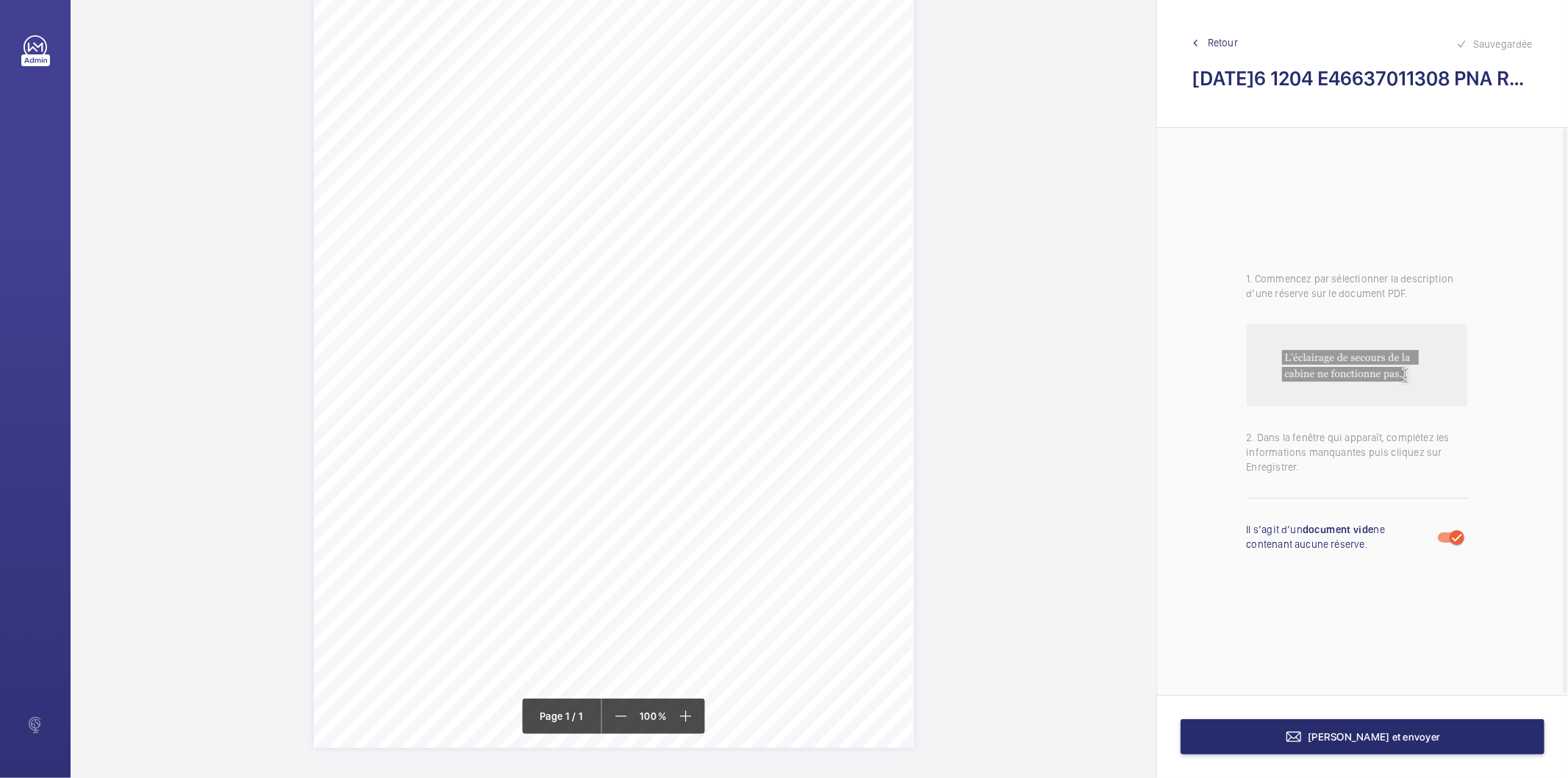
click at [979, 283] on div at bounding box center [613, 359] width 1086 height 776
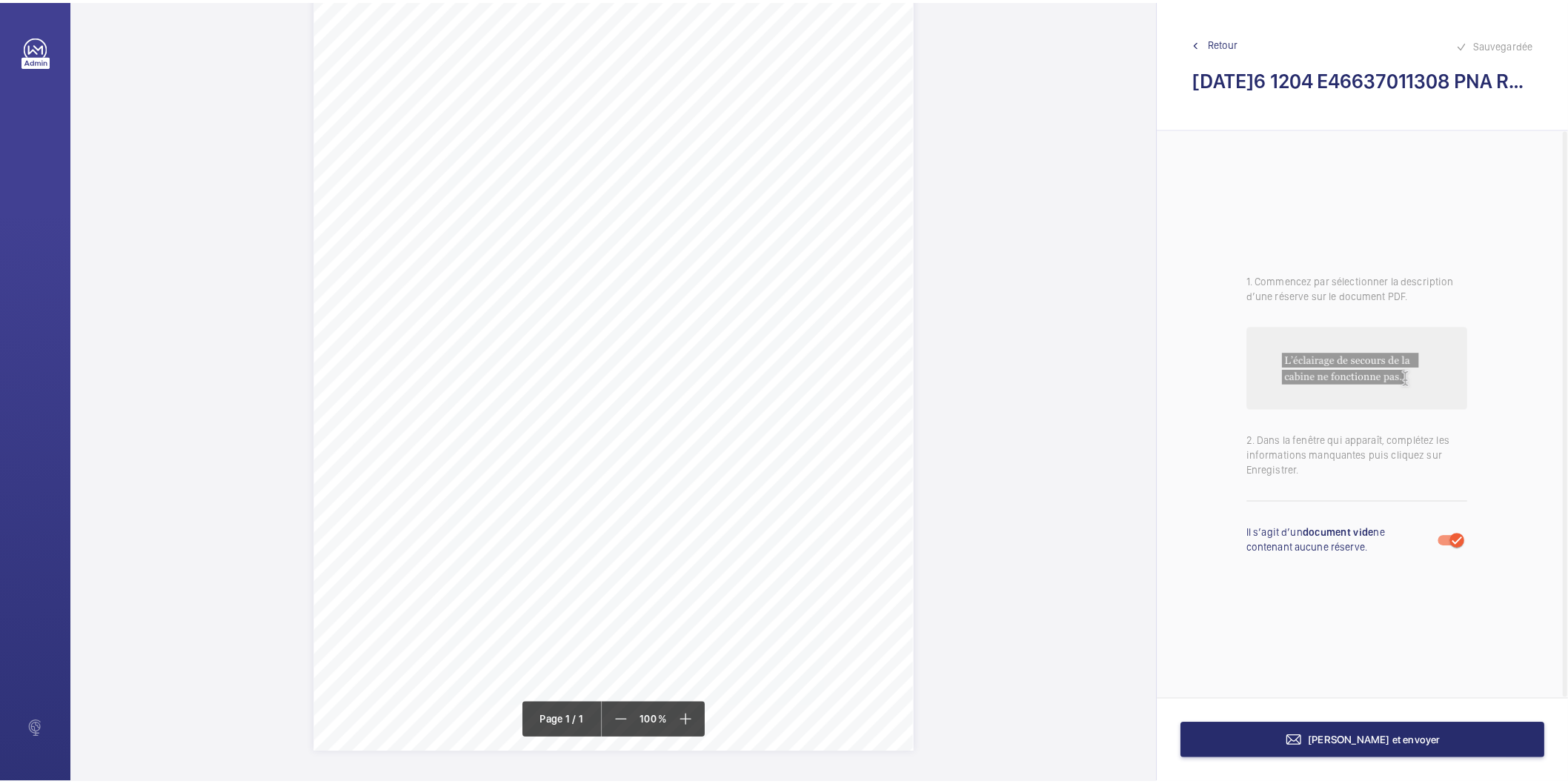
scroll to position [0, 0]
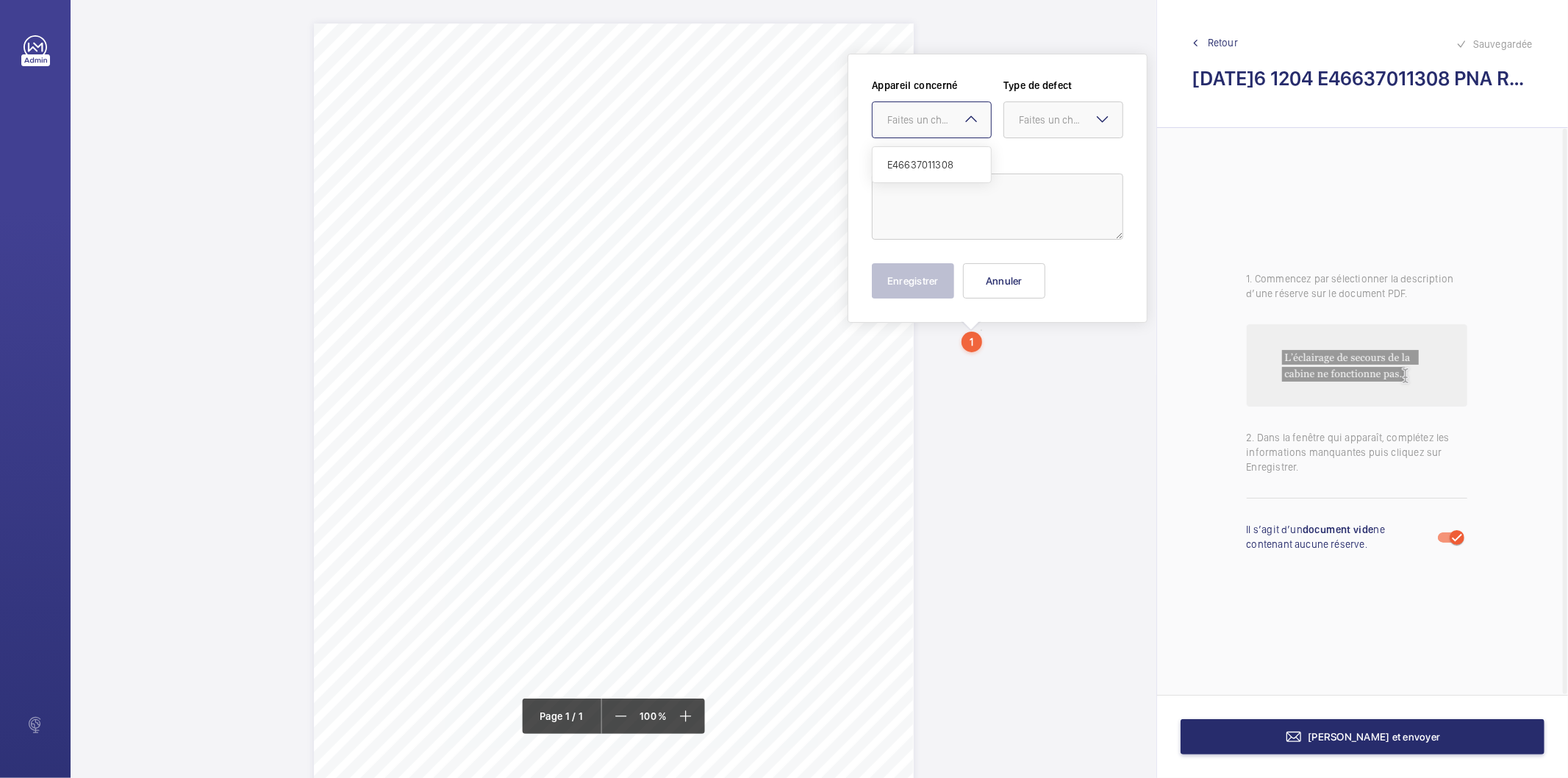
click at [971, 120] on mat-icon at bounding box center [971, 119] width 18 height 18
click at [953, 161] on span "E46637011308" at bounding box center [931, 164] width 89 height 15
click at [1023, 115] on div "Faites un choix" at bounding box center [1070, 119] width 104 height 15
click at [1032, 159] on span "Standard" at bounding box center [1063, 164] width 89 height 15
click at [937, 218] on textarea at bounding box center [998, 206] width 252 height 66
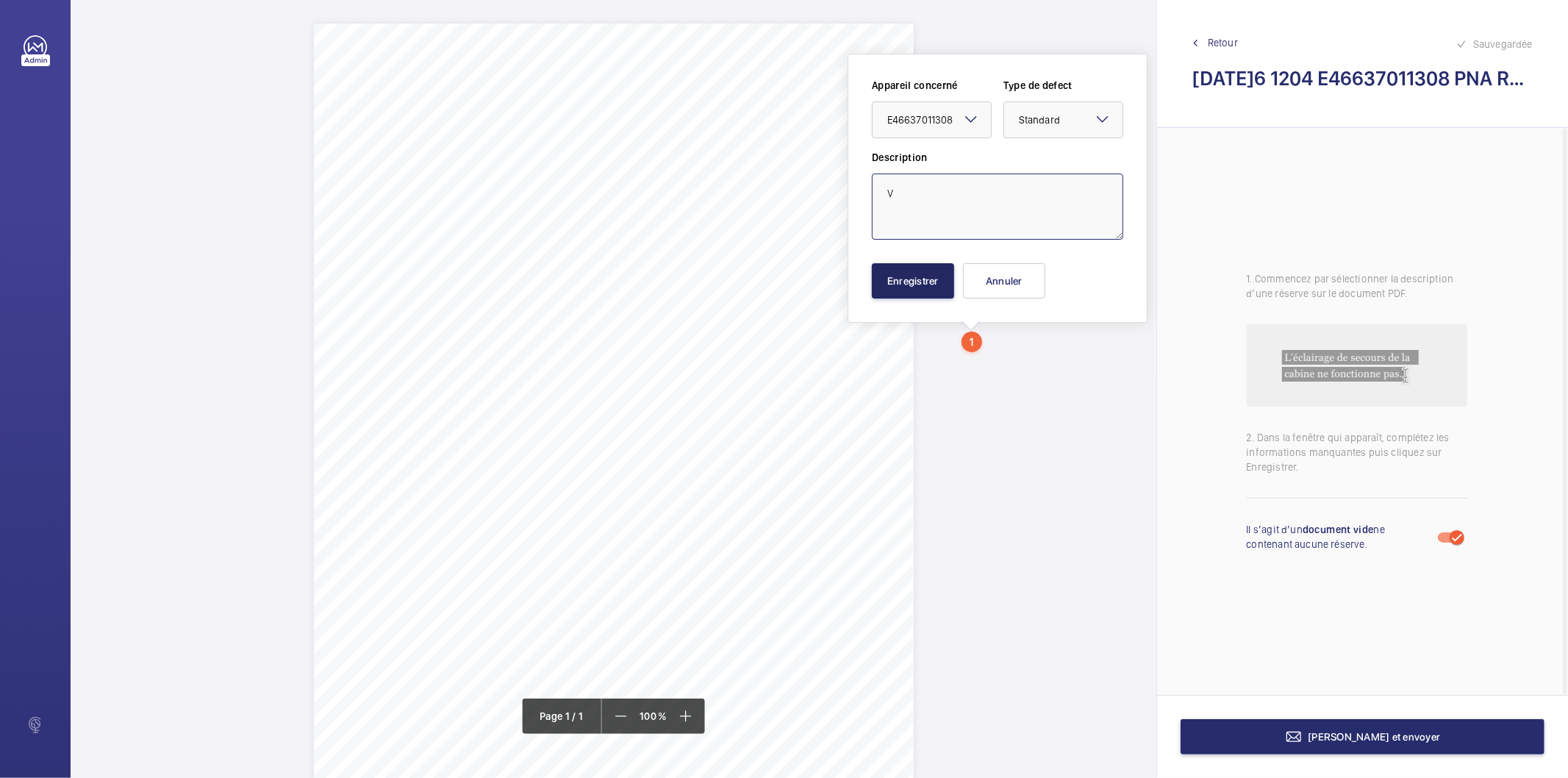
type textarea "V"
click at [913, 275] on button "Enregistrer" at bounding box center [913, 281] width 82 height 35
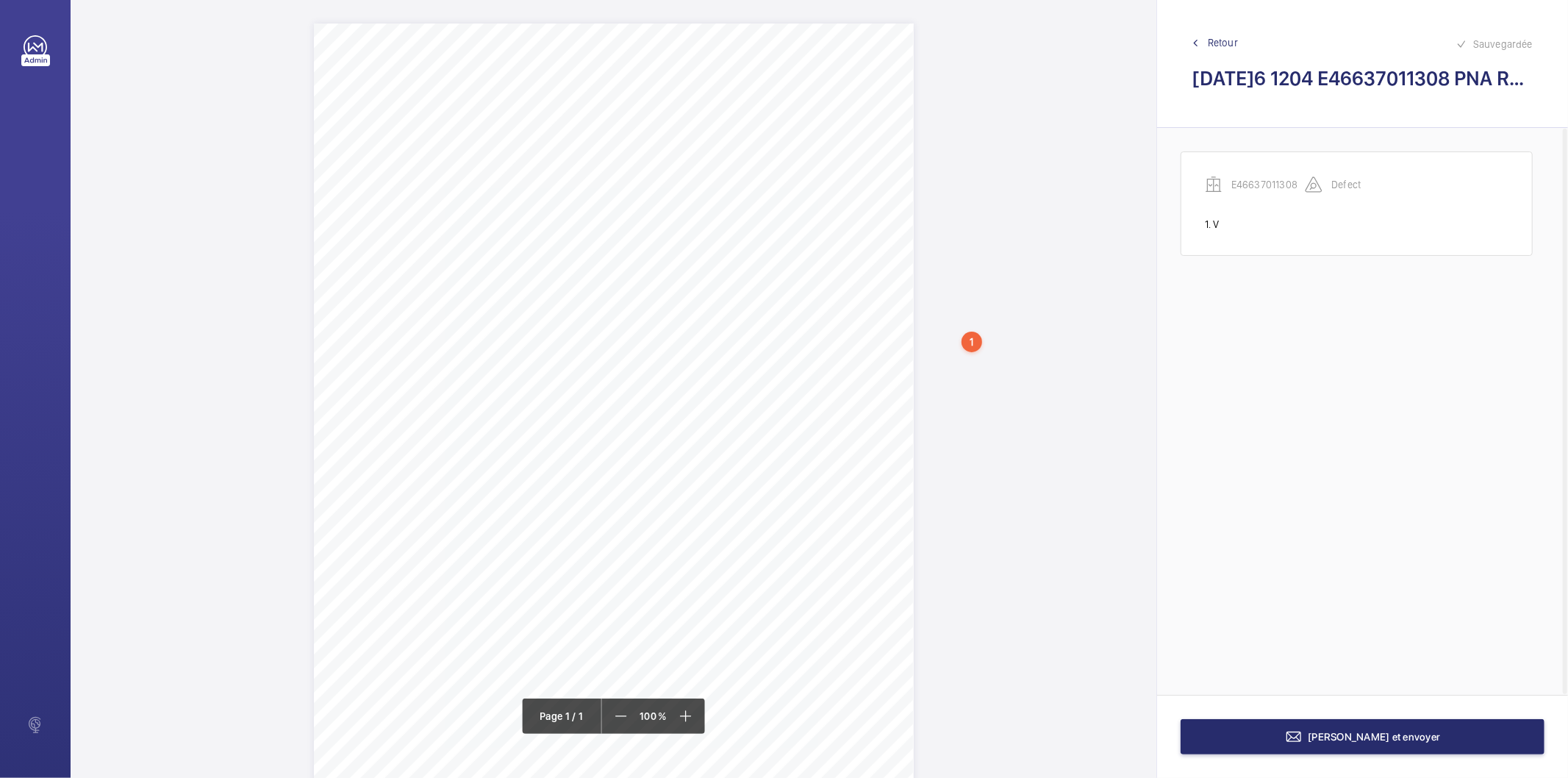
click at [972, 347] on div "1" at bounding box center [971, 341] width 20 height 20
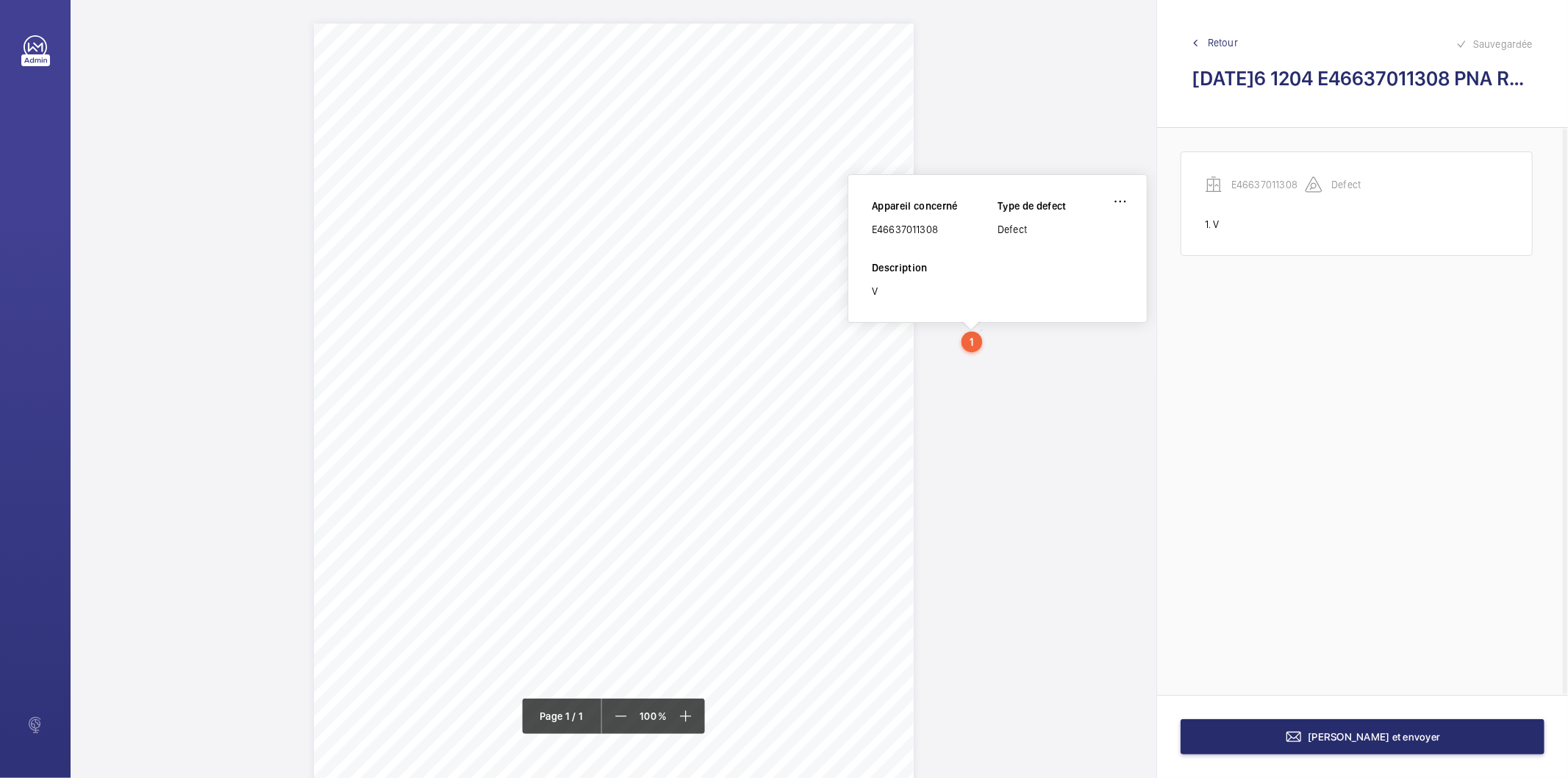
click at [906, 232] on div "E46637011308" at bounding box center [934, 229] width 125 height 15
copy div "E46637011308"
click at [1119, 199] on wm-front-icon-button at bounding box center [1121, 202] width 35 height 35
click at [1072, 275] on div "Supprimer" at bounding box center [1079, 271] width 116 height 26
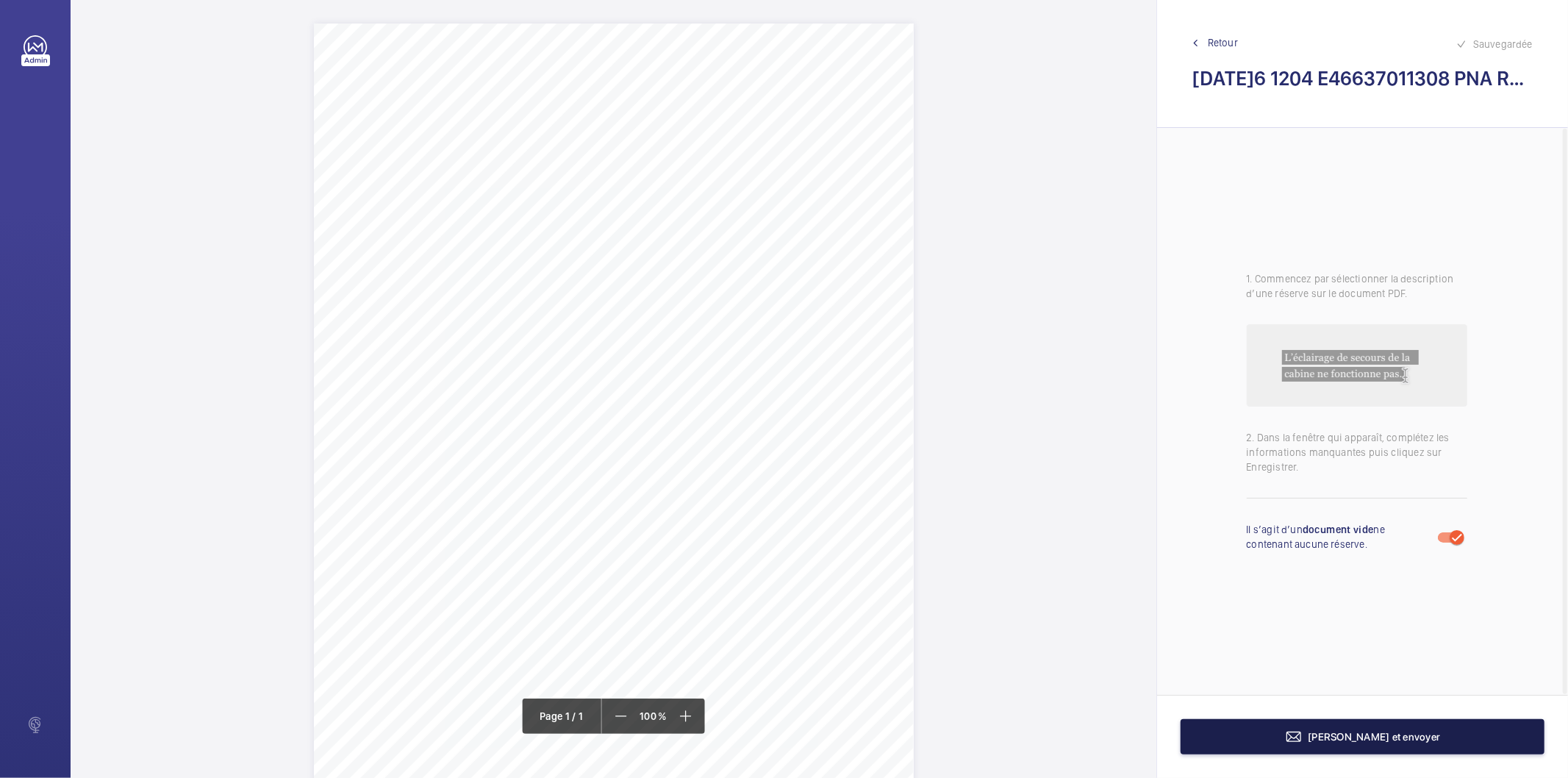
click at [1292, 746] on button "[PERSON_NAME] et envoyer" at bounding box center [1363, 737] width 364 height 35
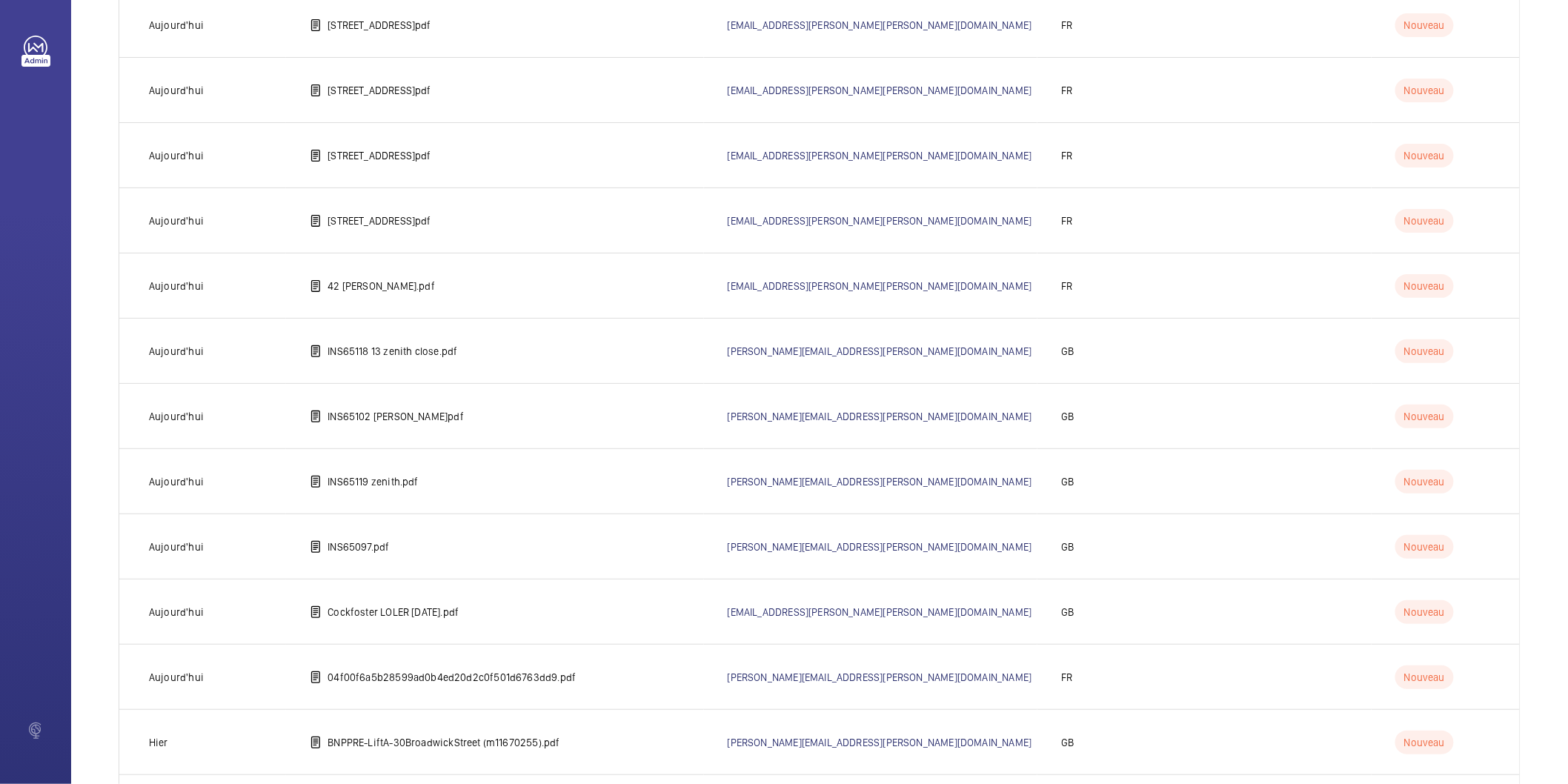
scroll to position [2754, 0]
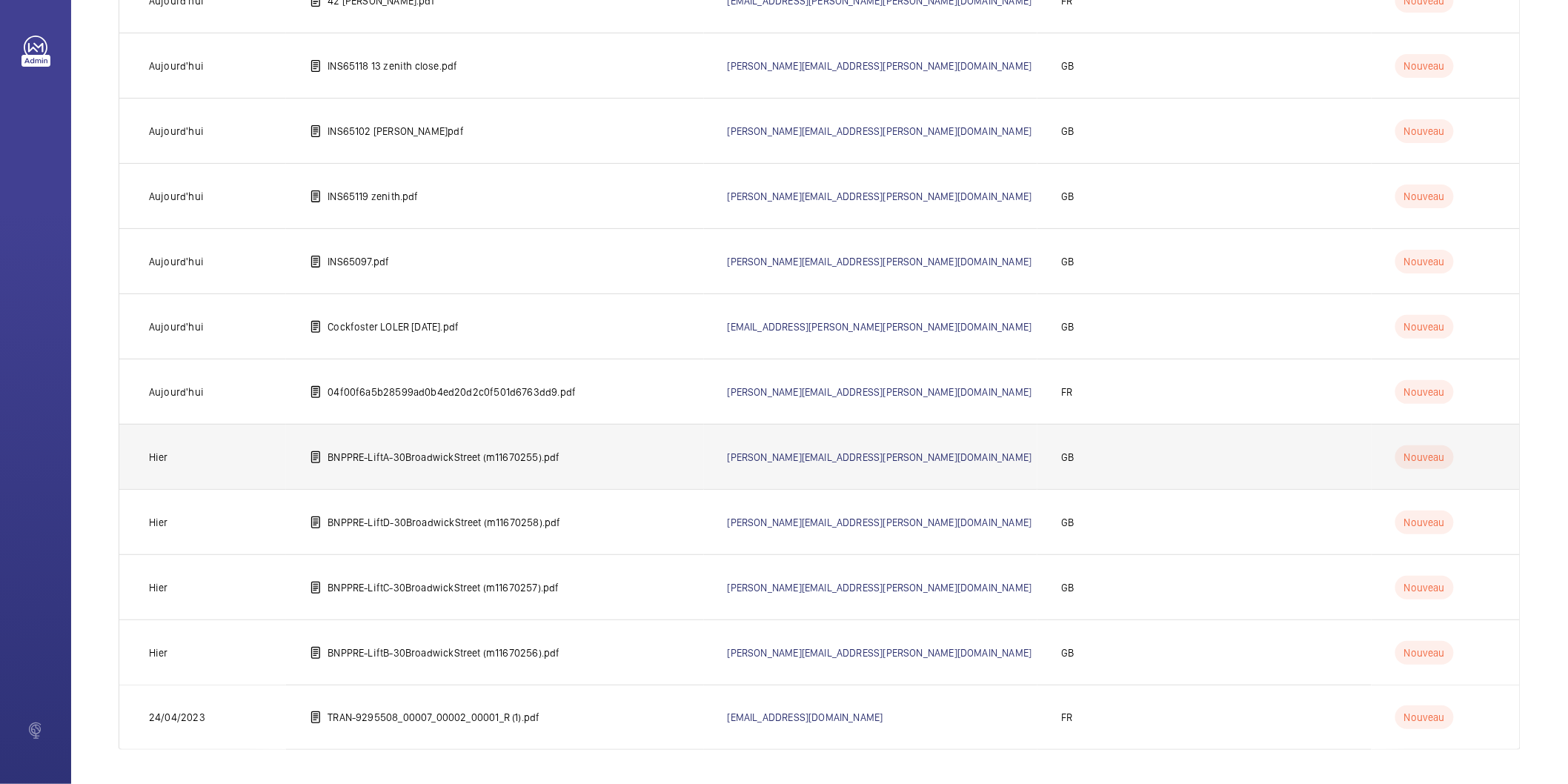
click at [430, 455] on p "BNPPRE-LiftA-30BroadwickStreet (m11670255).pdf" at bounding box center [443, 457] width 232 height 15
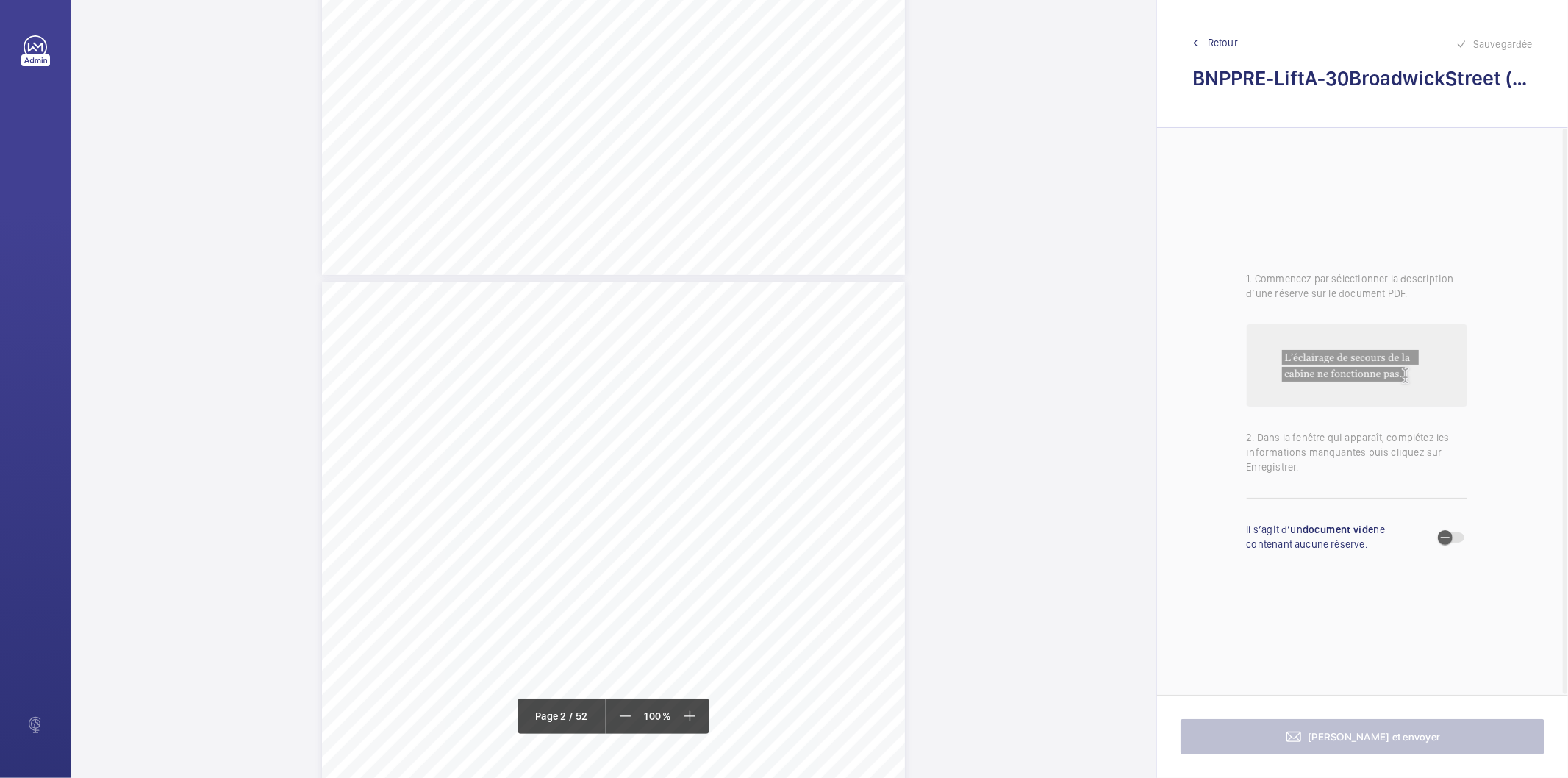
scroll to position [571, 0]
drag, startPoint x: 395, startPoint y: 478, endPoint x: 419, endPoint y: 489, distance: 26.4
click at [419, 489] on div "1.Flaggeditems Flaggeditems 27flagged Profile/2.5.BuildingInformation P03Arebui…" at bounding box center [613, 696] width 584 height 824
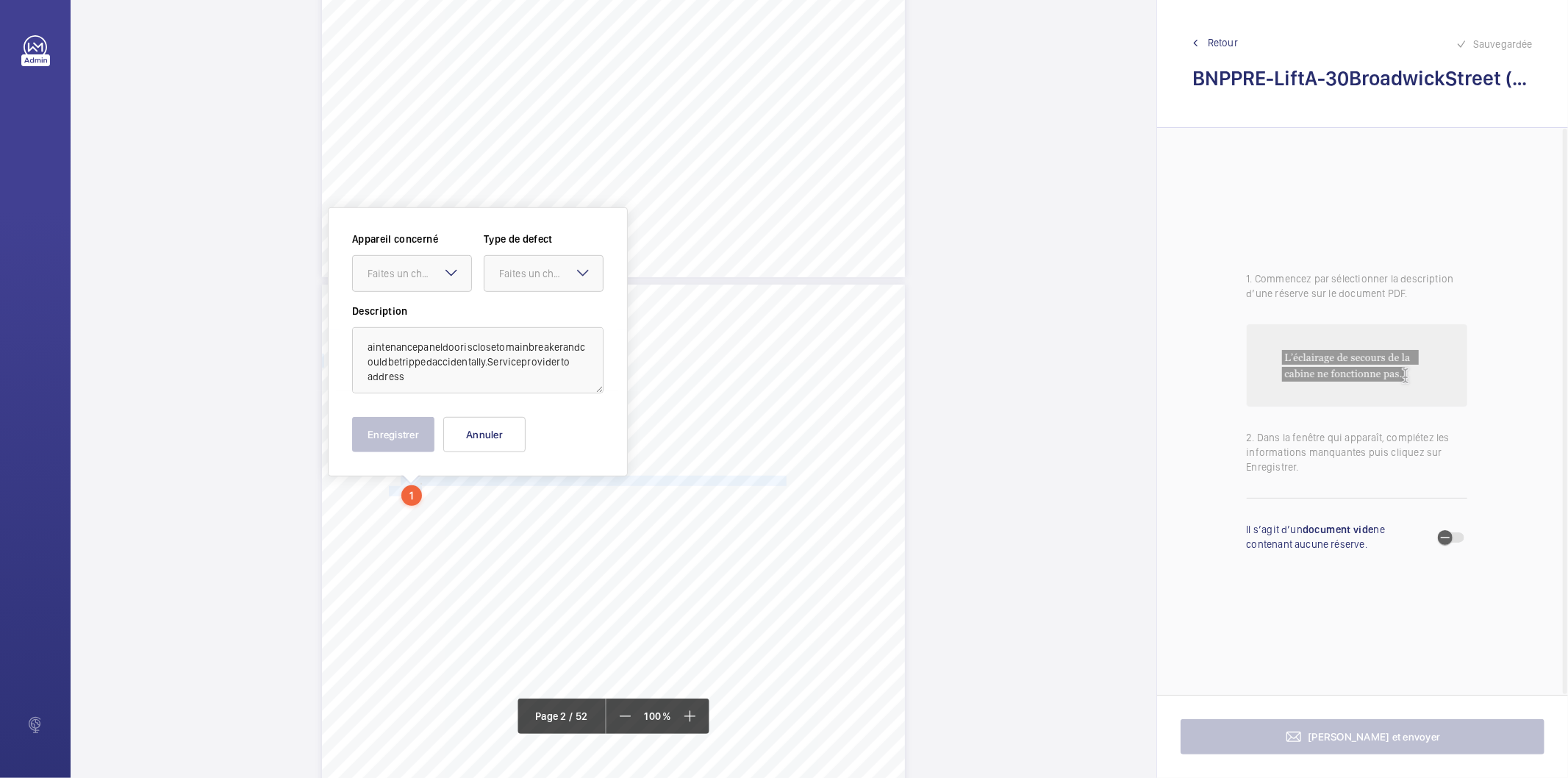
scroll to position [688, 0]
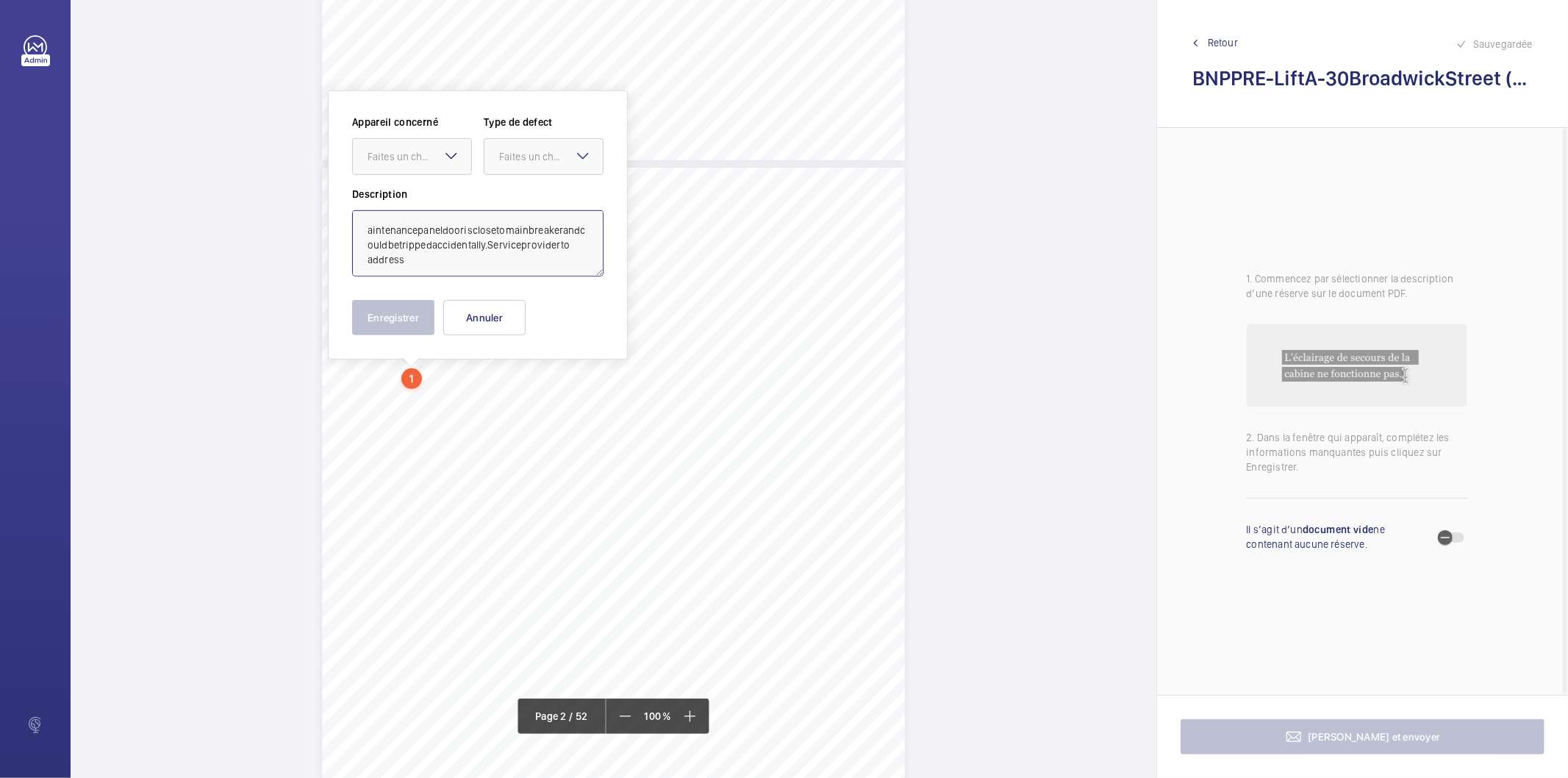
click at [395, 229] on textarea "aintenancepaneldoorisclosetomainbreakerandcouldbetrippedaccidentally.Servicepro…" at bounding box center [477, 243] width 252 height 66
click at [396, 248] on textarea "Maintenance paneldoorisclosetomainbreakerandcouldbetrippedaccidentally.Servicep…" at bounding box center [477, 243] width 252 height 66
click at [378, 243] on textarea "Maintenance panel door is close tomainbreakerandcouldbetrippedaccidentally.Serv…" at bounding box center [477, 243] width 252 height 66
click at [390, 244] on textarea "Maintenance panel door is close to mainbreakerandcouldbetrippedaccidentally.Ser…" at bounding box center [477, 243] width 252 height 66
click at [402, 244] on textarea "Maintenance panel door is close to main breakerandcouldbetrippedaccidentally.Se…" at bounding box center [477, 243] width 252 height 66
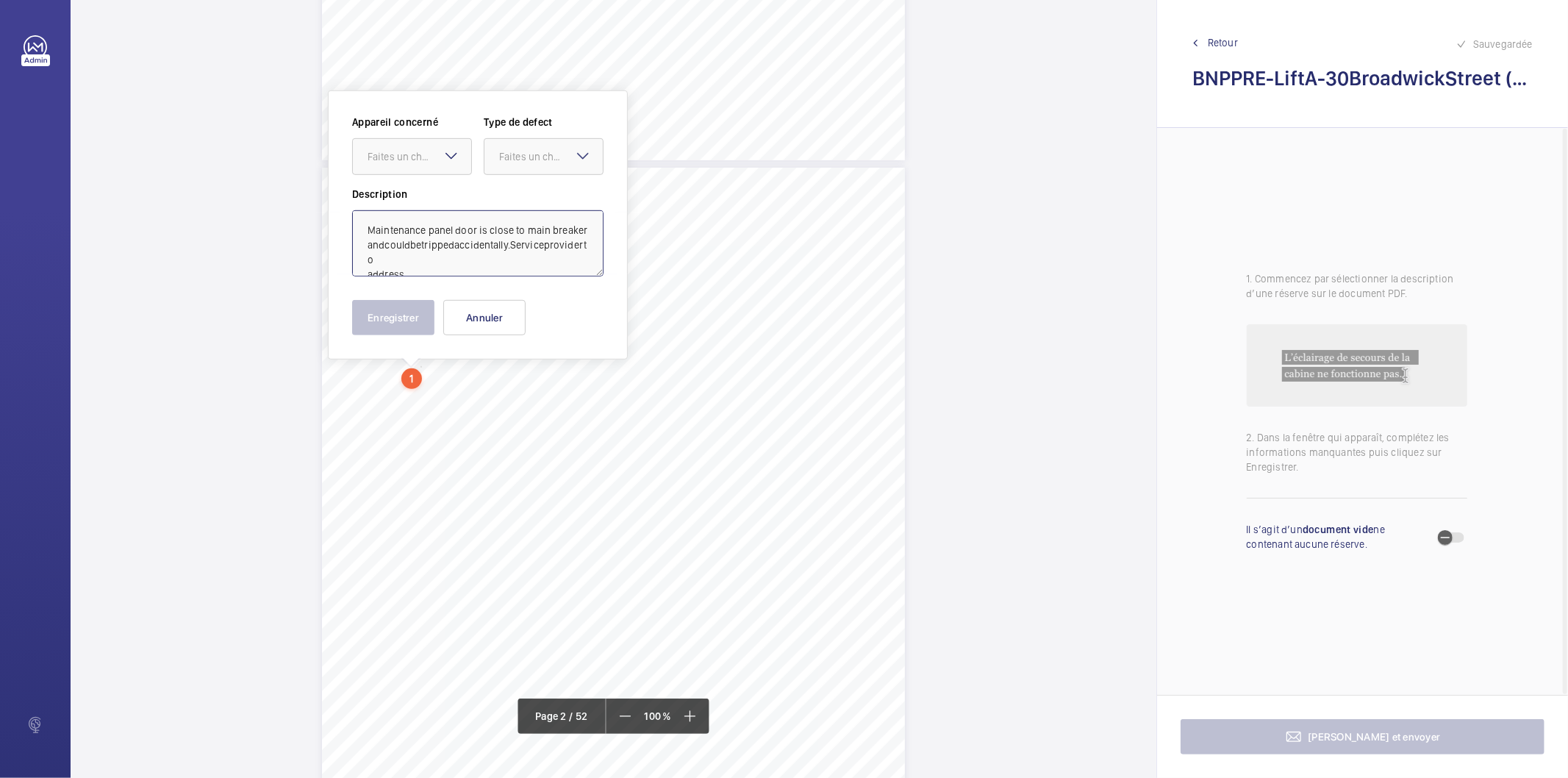
click at [386, 259] on textarea "Maintenance panel door is close to main breaker andcouldbetrippedaccidentally.S…" at bounding box center [477, 243] width 252 height 66
click at [394, 258] on textarea "Maintenance panel door is close to main breaker and couldbetrippedaccidentally.…" at bounding box center [477, 243] width 252 height 66
click at [379, 261] on textarea "Maintenance panel door is close to main breaker and could betrippedaccidentally…" at bounding box center [477, 243] width 252 height 66
click at [402, 256] on textarea "Maintenance panel door is close to main breaker and could be trippedaccidentall…" at bounding box center [477, 243] width 252 height 66
click at [424, 258] on textarea "Maintenance panel door is close to main breaker and could be tripped accidental…" at bounding box center [477, 243] width 252 height 66
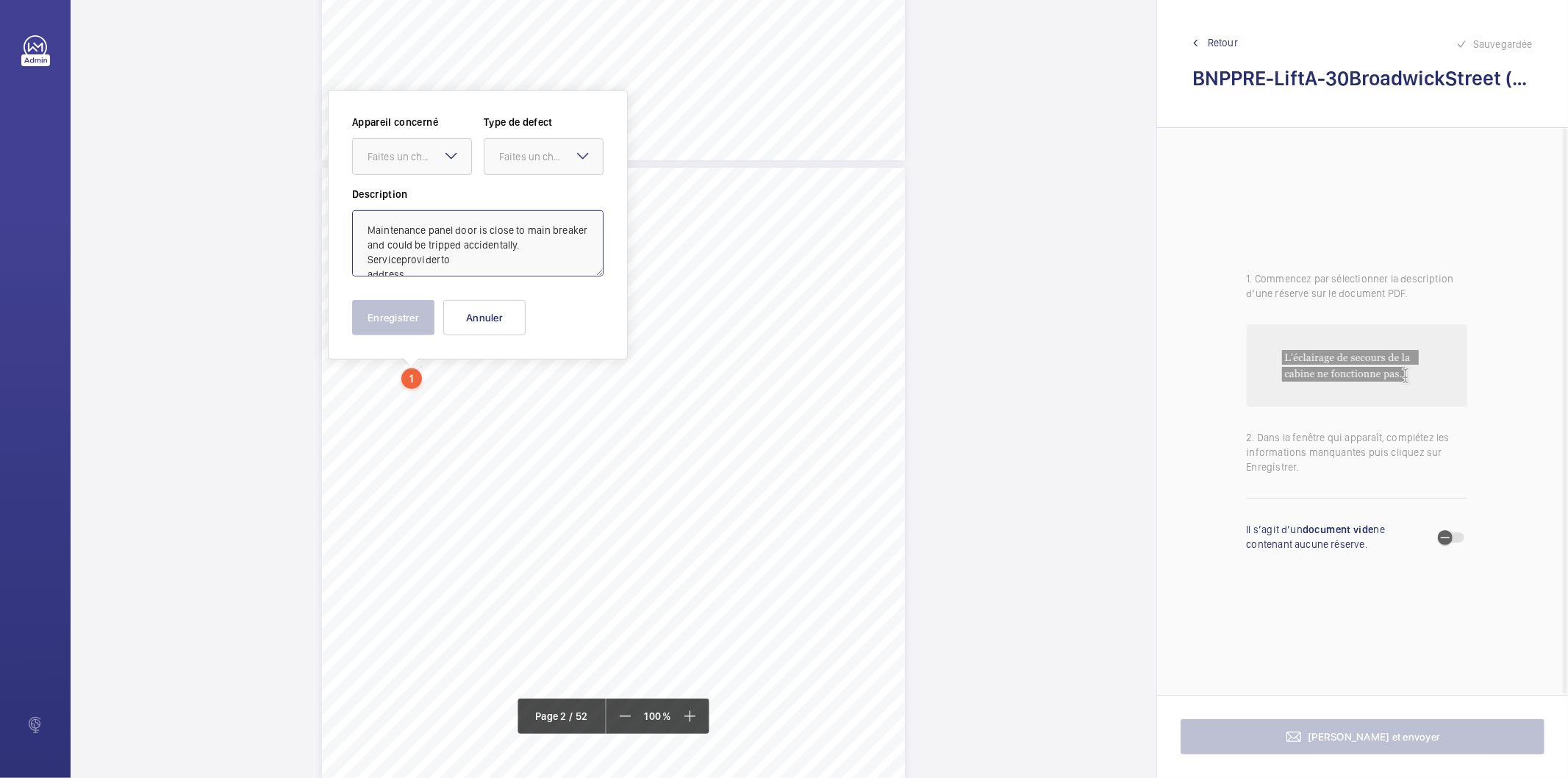
click at [403, 262] on textarea "Maintenance panel door is close to main breaker and could be tripped accidental…" at bounding box center [477, 243] width 252 height 66
click at [438, 259] on textarea "Maintenance panel door is close to main breaker and could be tripped accidental…" at bounding box center [477, 243] width 252 height 66
type textarea "Maintenance panel door is close to main breaker and could be tripped accidental…"
click at [441, 266] on textarea "Maintenance panel door is close to main breaker and could be tripped accidental…" at bounding box center [477, 243] width 252 height 66
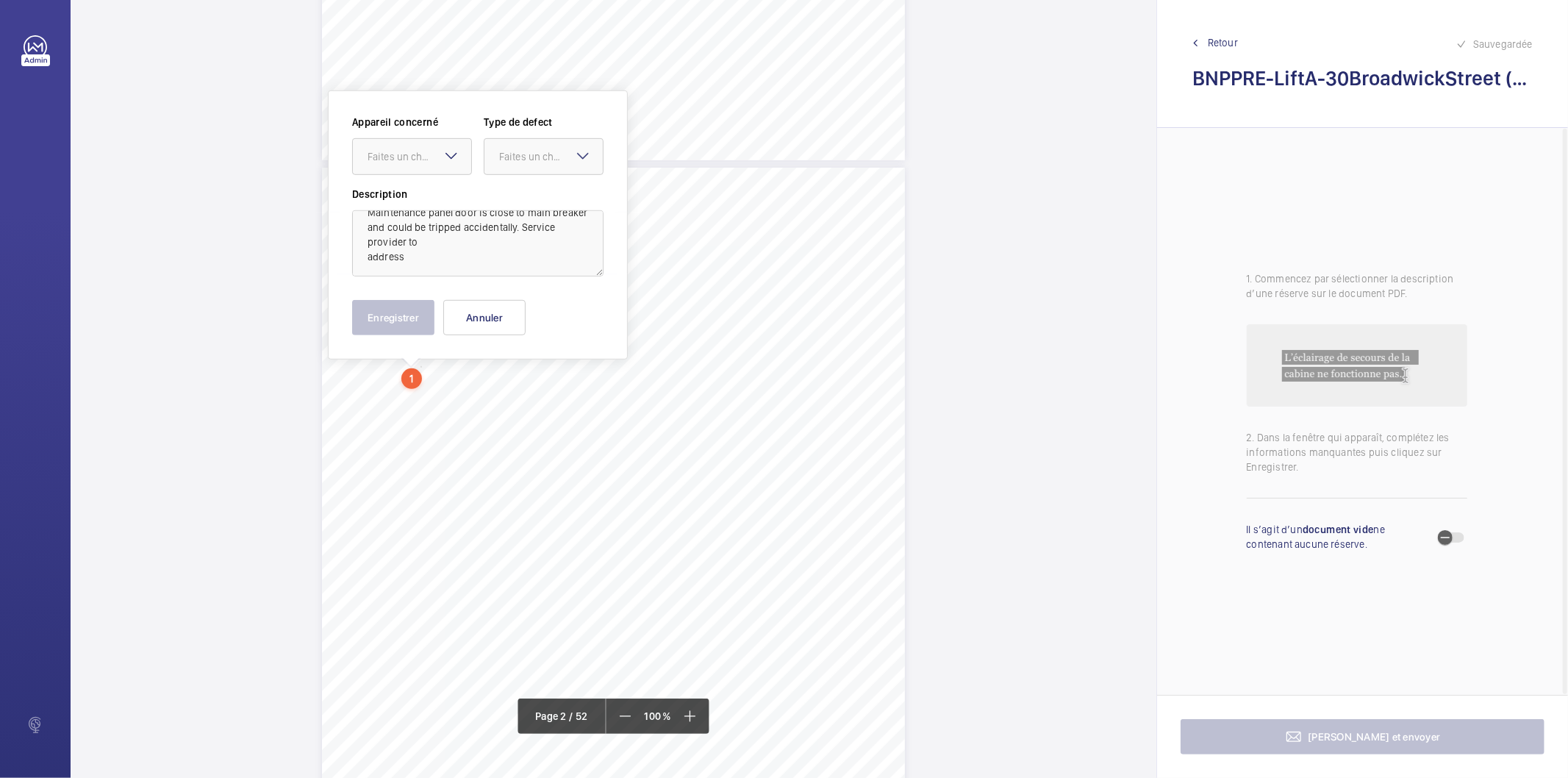
click at [450, 157] on mat-icon at bounding box center [451, 156] width 18 height 18
click at [424, 204] on span "BNPPRE/LiftA/30BroadwickStreet" at bounding box center [412, 201] width 89 height 15
click at [516, 157] on div "Faites un choix" at bounding box center [551, 156] width 104 height 15
click at [512, 199] on span "Standard" at bounding box center [543, 201] width 89 height 15
click at [423, 313] on button "Enregistrer" at bounding box center [393, 318] width 82 height 35
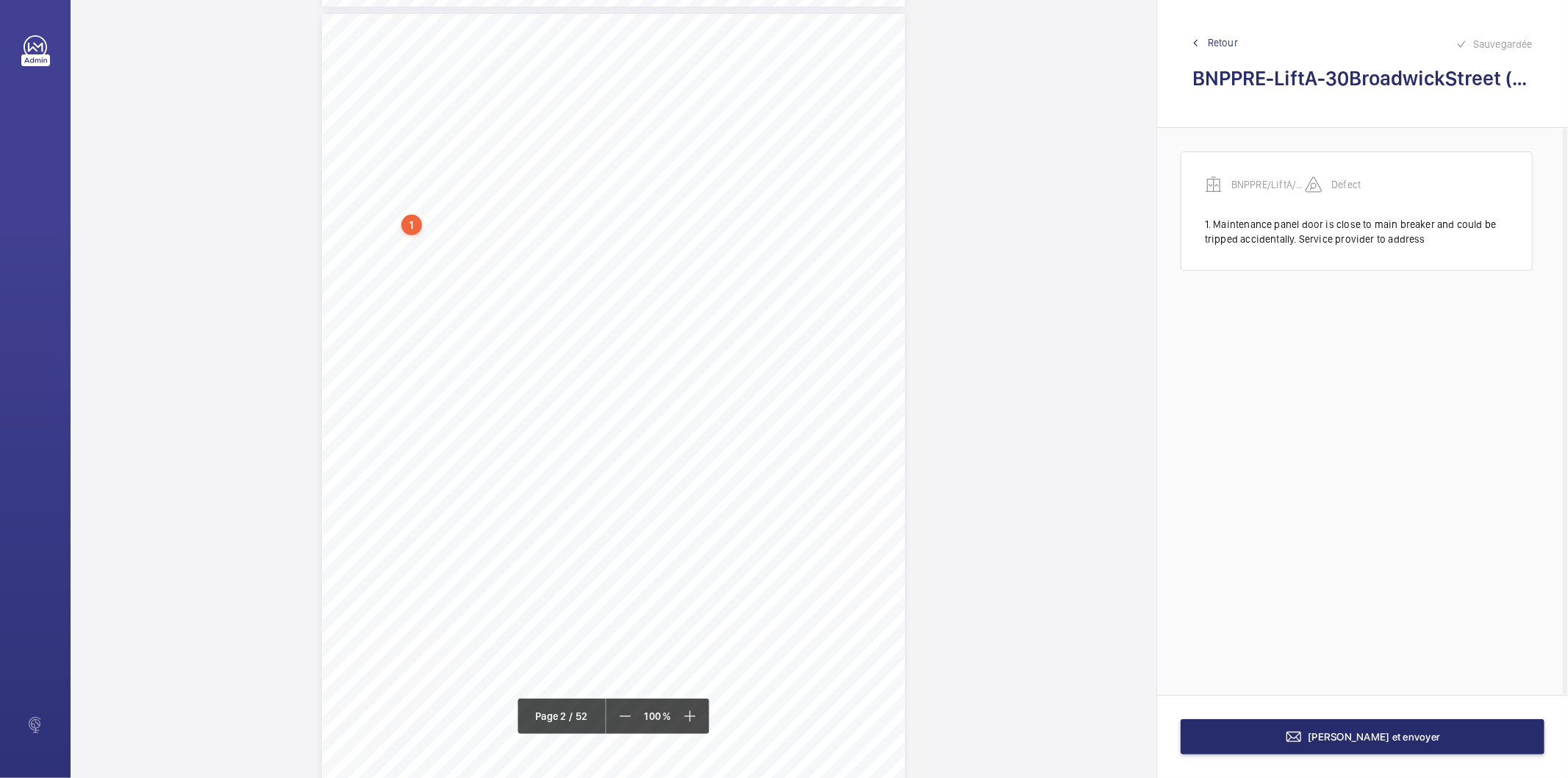
scroll to position [851, 0]
drag, startPoint x: 723, startPoint y: 325, endPoint x: 810, endPoint y: 356, distance: 92.4
click at [810, 356] on div "1.Flaggeditems Flaggeditems 27flagged Profile/2.5.BuildingInformation P03Arebui…" at bounding box center [613, 417] width 584 height 824
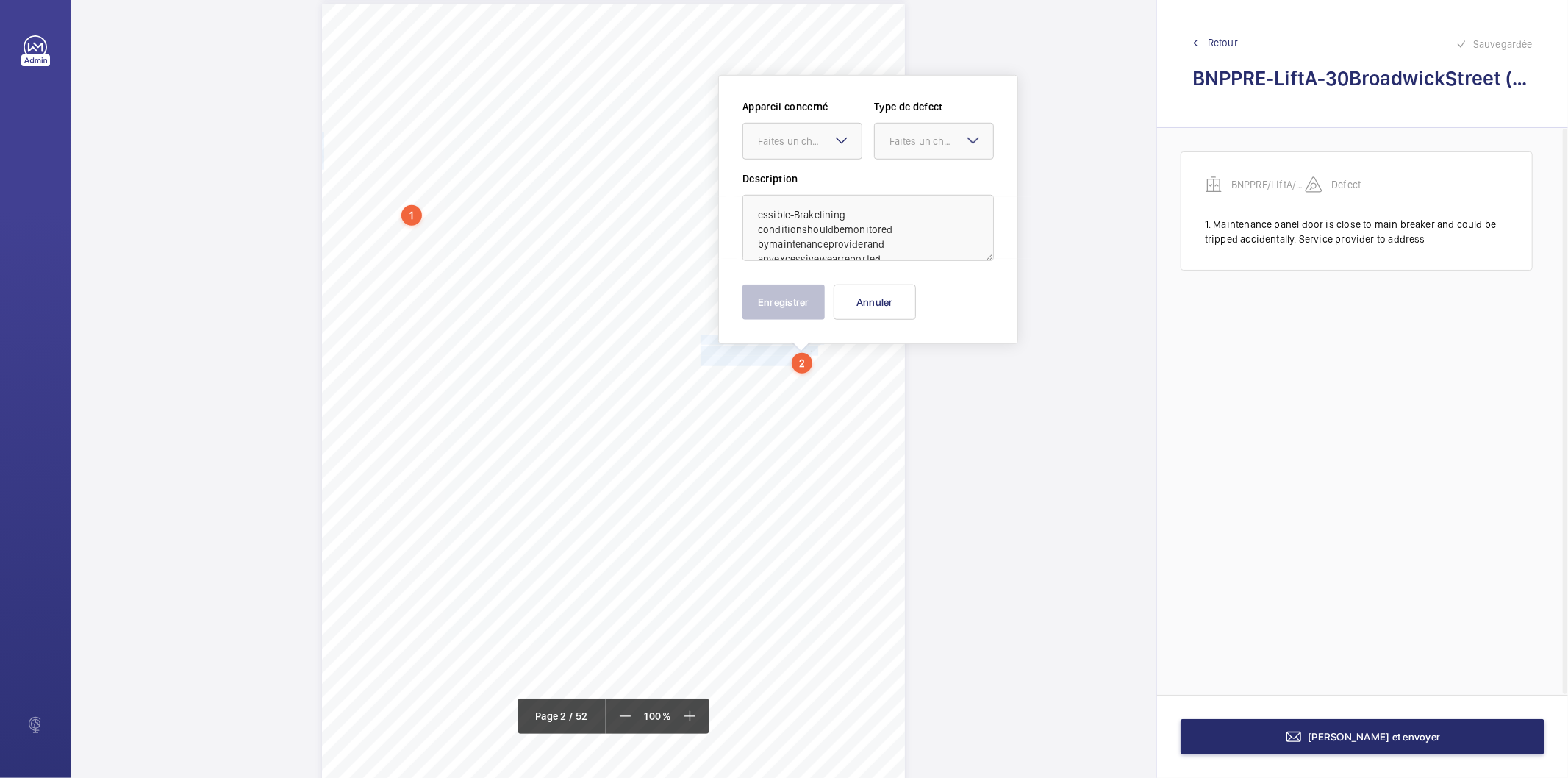
scroll to position [836, 0]
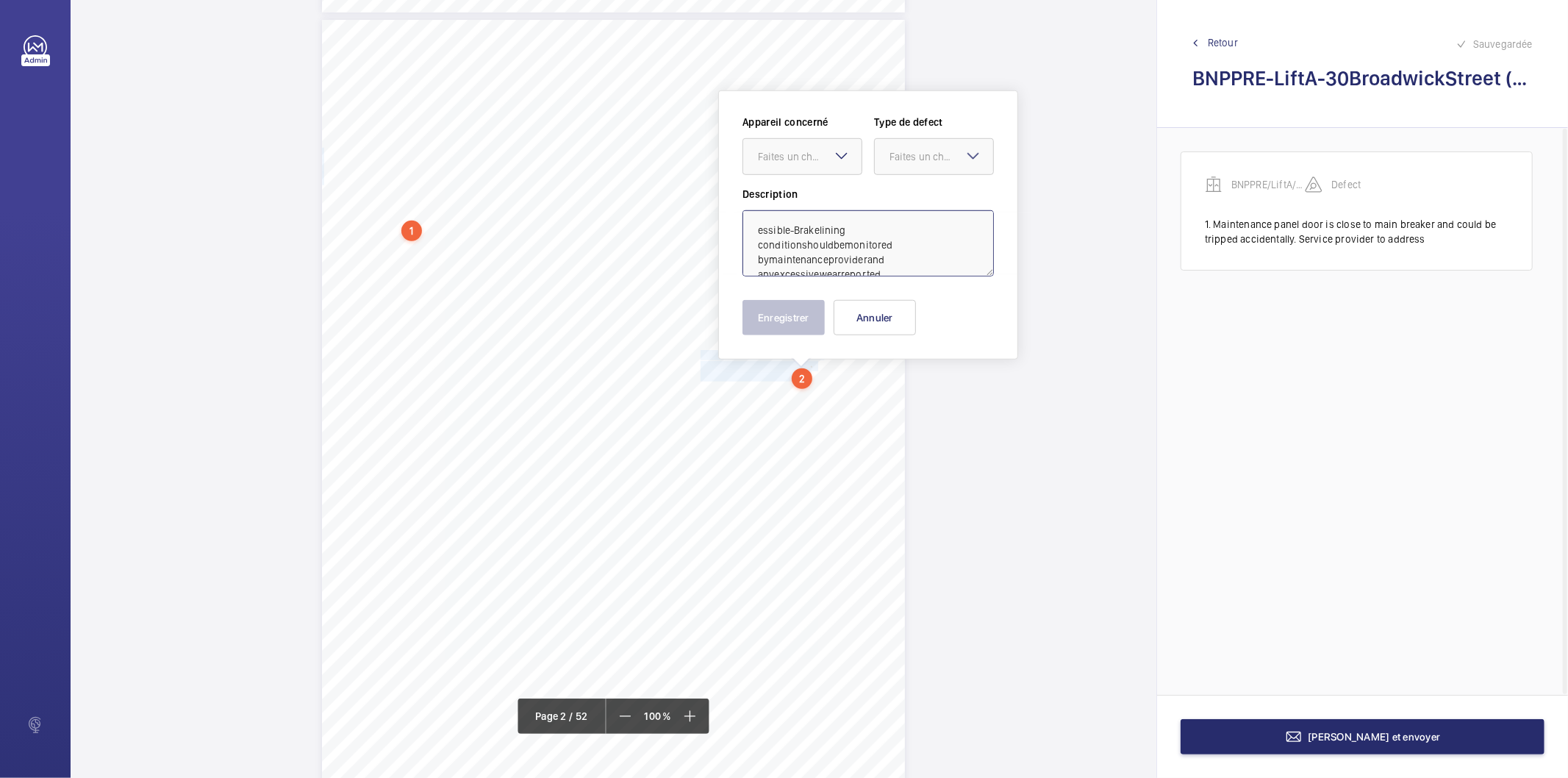
click at [887, 260] on textarea "essible-Brakelining conditionshouldbemonitored bymaintenanceproviderand anyexce…" at bounding box center [868, 243] width 252 height 66
paste textarea "Brake lining condition should be monitored by maintenance provider and any exce…"
click at [818, 165] on div at bounding box center [802, 156] width 118 height 35
click at [792, 203] on span "BNPPRE/LiftA/30BroadwickStreet" at bounding box center [802, 201] width 89 height 15
click at [924, 162] on div "Faites un choix" at bounding box center [942, 156] width 104 height 15
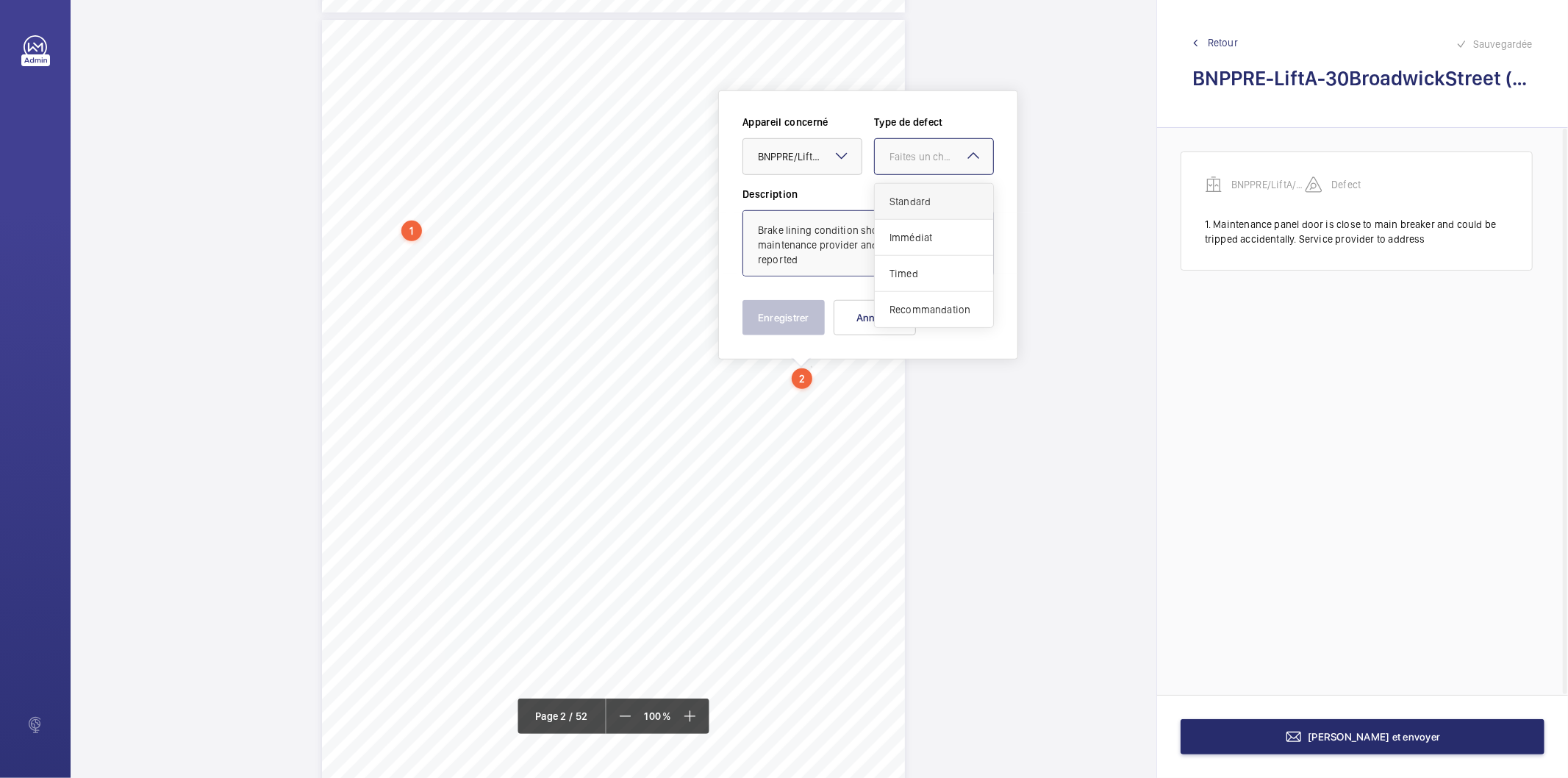
click at [908, 199] on span "Standard" at bounding box center [934, 201] width 89 height 15
type textarea "Brake lining condition should be monitored by maintenance provider and any exce…"
click at [797, 309] on button "Enregistrer" at bounding box center [784, 318] width 82 height 35
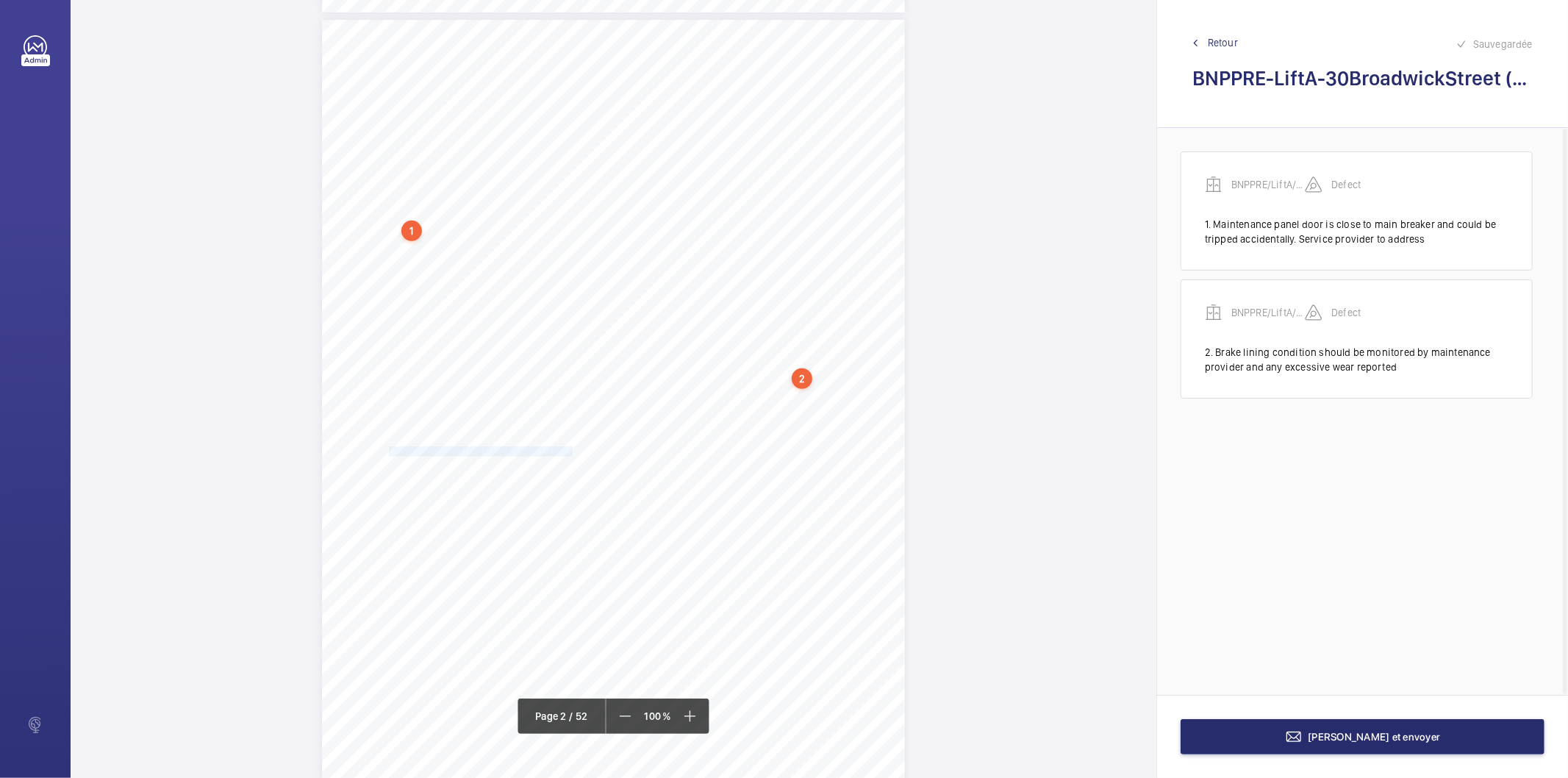
drag, startPoint x: 388, startPoint y: 452, endPoint x: 570, endPoint y: 449, distance: 182.0
click at [570, 449] on span "Paperworkoncartopshouldbestoredcorrectly" at bounding box center [481, 452] width 184 height 9
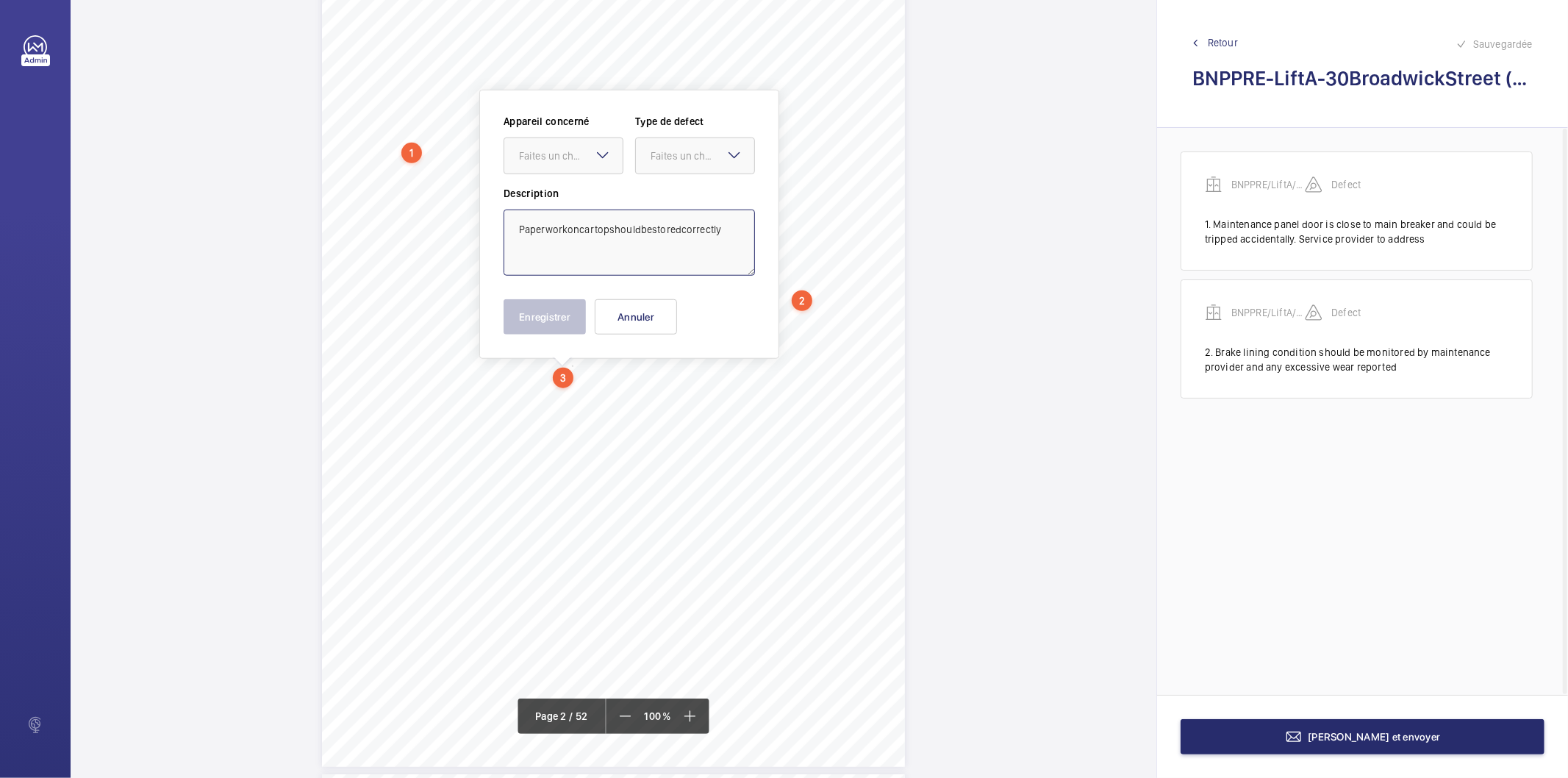
click at [567, 225] on textarea "Paperworkoncartopshouldbestoredcorrectly" at bounding box center [629, 242] width 252 height 66
type textarea "Paperwork on car top should be stored correctly"
click at [575, 158] on div "Faites un choix" at bounding box center [571, 155] width 104 height 15
click at [557, 196] on span "BNPPRE/LiftA/30BroadwickStreet" at bounding box center [563, 200] width 89 height 15
click at [684, 166] on div at bounding box center [695, 156] width 118 height 35
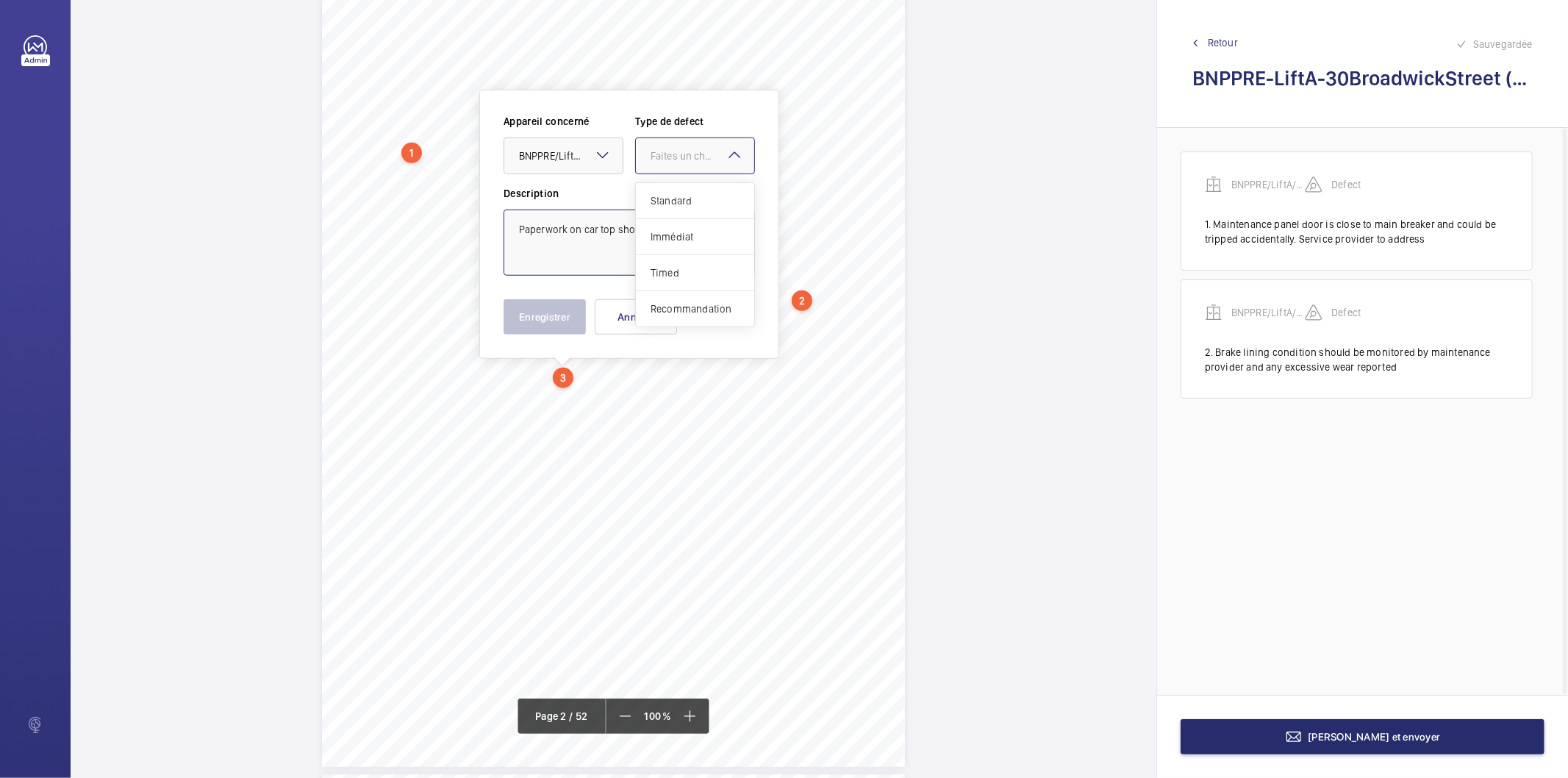
drag, startPoint x: 674, startPoint y: 196, endPoint x: 666, endPoint y: 203, distance: 10.6
click at [671, 199] on span "Standard" at bounding box center [695, 200] width 89 height 15
click at [546, 310] on button "Enregistrer" at bounding box center [545, 317] width 82 height 35
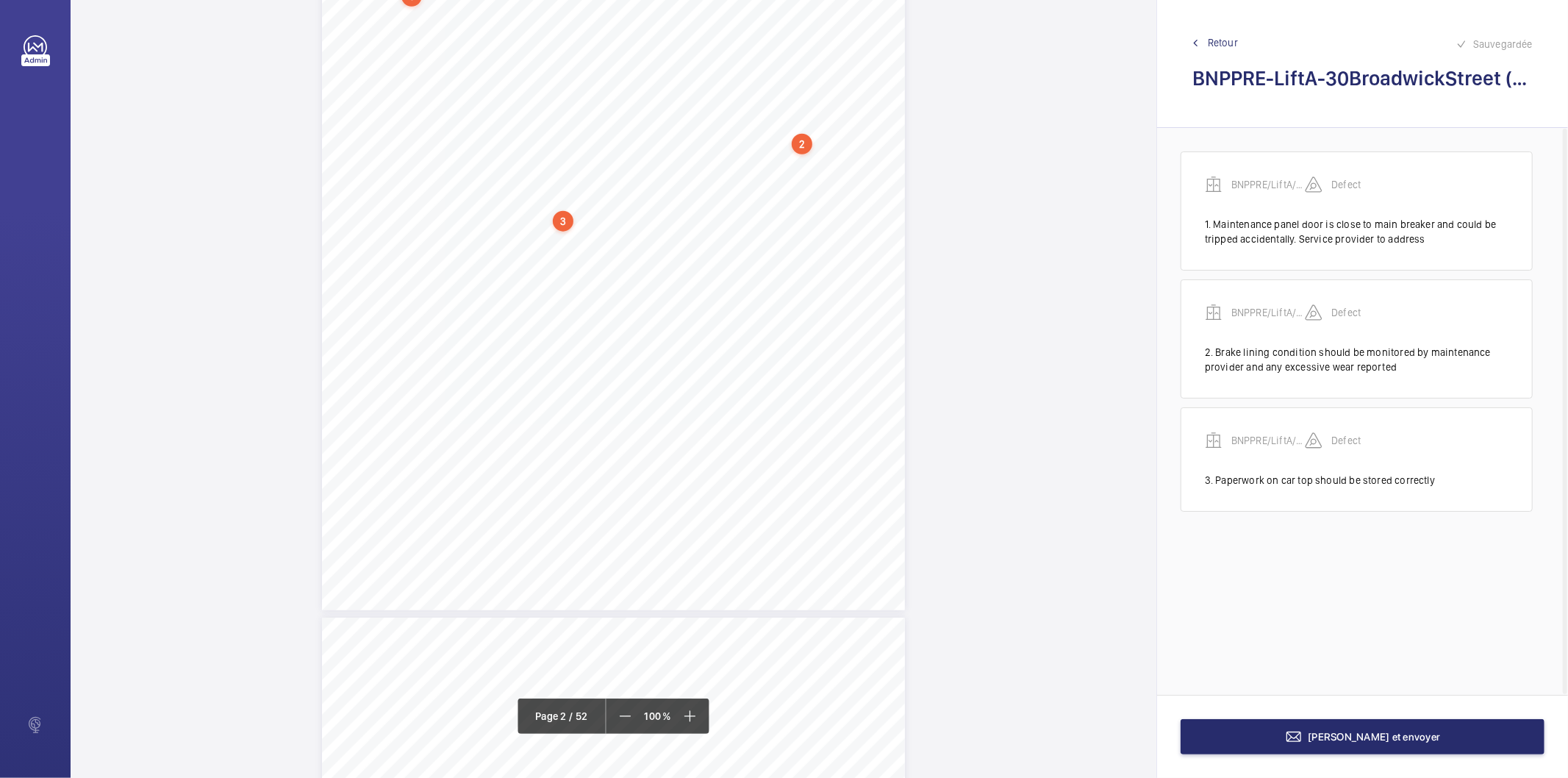
scroll to position [1077, 0]
click at [820, 341] on div "1.Flaggeditems Flaggeditems 27flagged Profile/2.5.BuildingInformation P03Arebui…" at bounding box center [613, 191] width 584 height 824
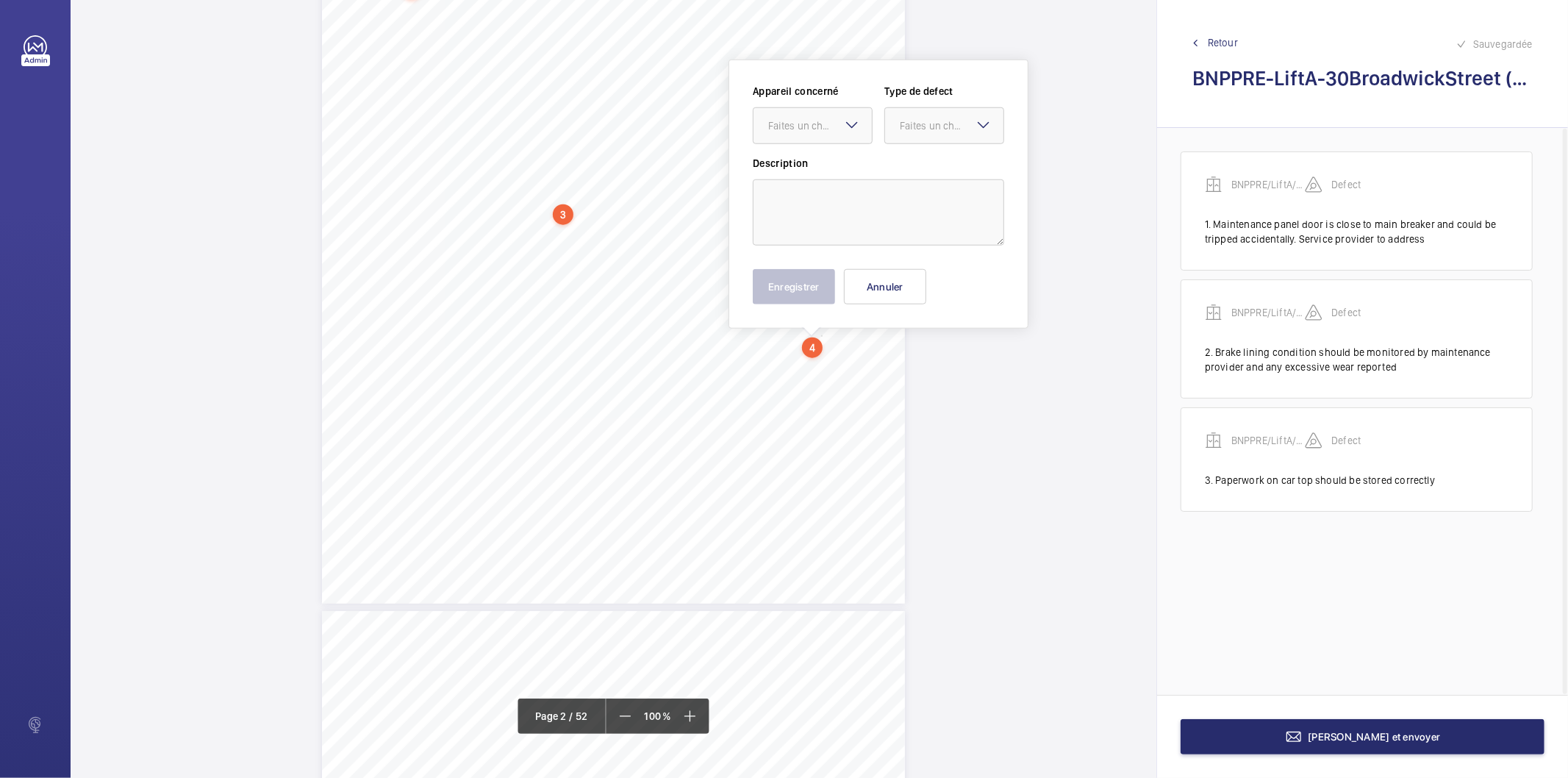
scroll to position [1046, 0]
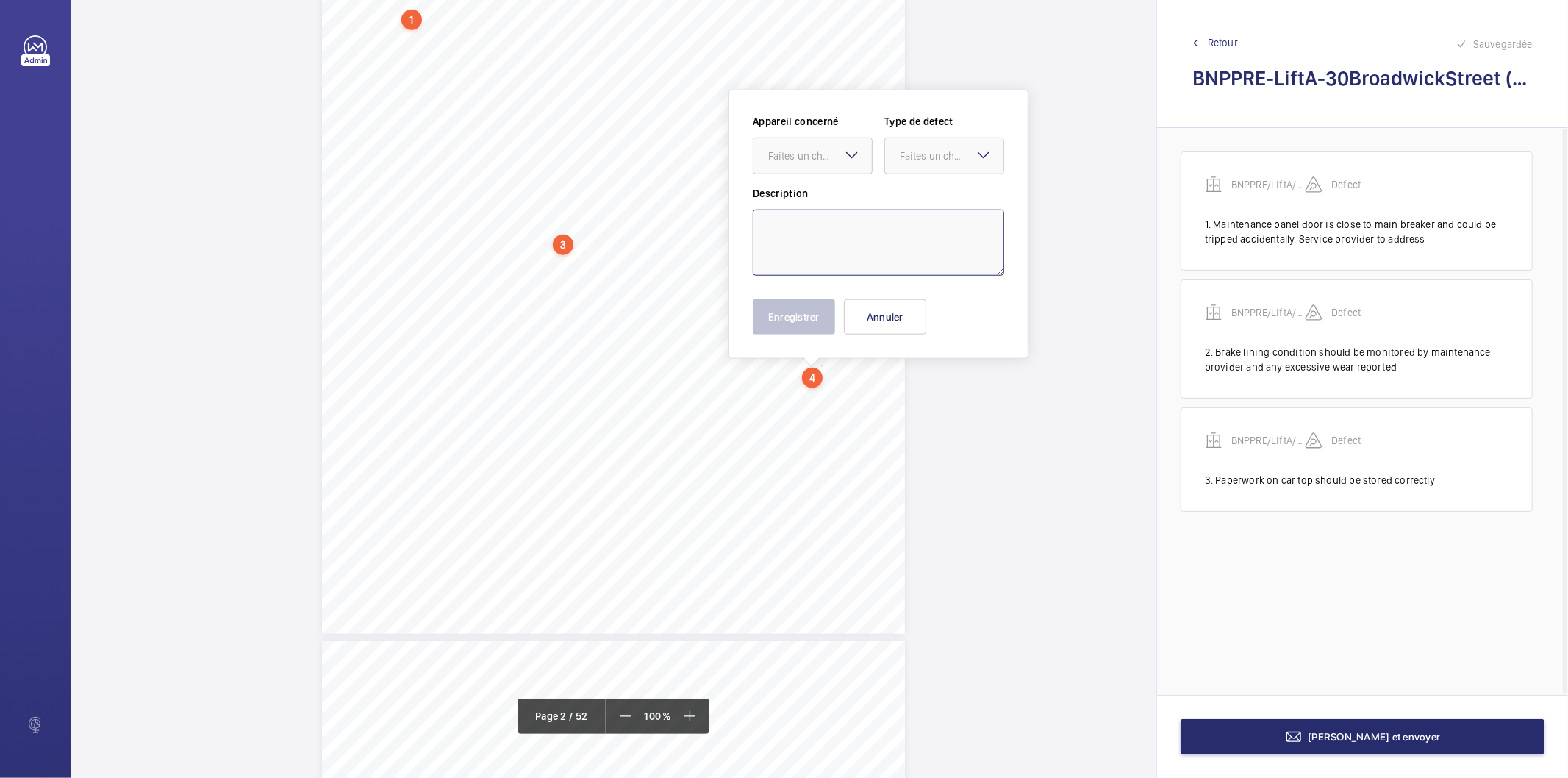
click at [806, 233] on textarea at bounding box center [878, 242] width 252 height 66
paste textarea "No evidence of supplementary testing found.D2Erecommend this be carried out whe…"
click at [805, 160] on div "Faites un choix" at bounding box center [820, 155] width 104 height 15
click at [805, 197] on span "BNPPRE/LiftA/30BroadwickStreet" at bounding box center [813, 200] width 89 height 15
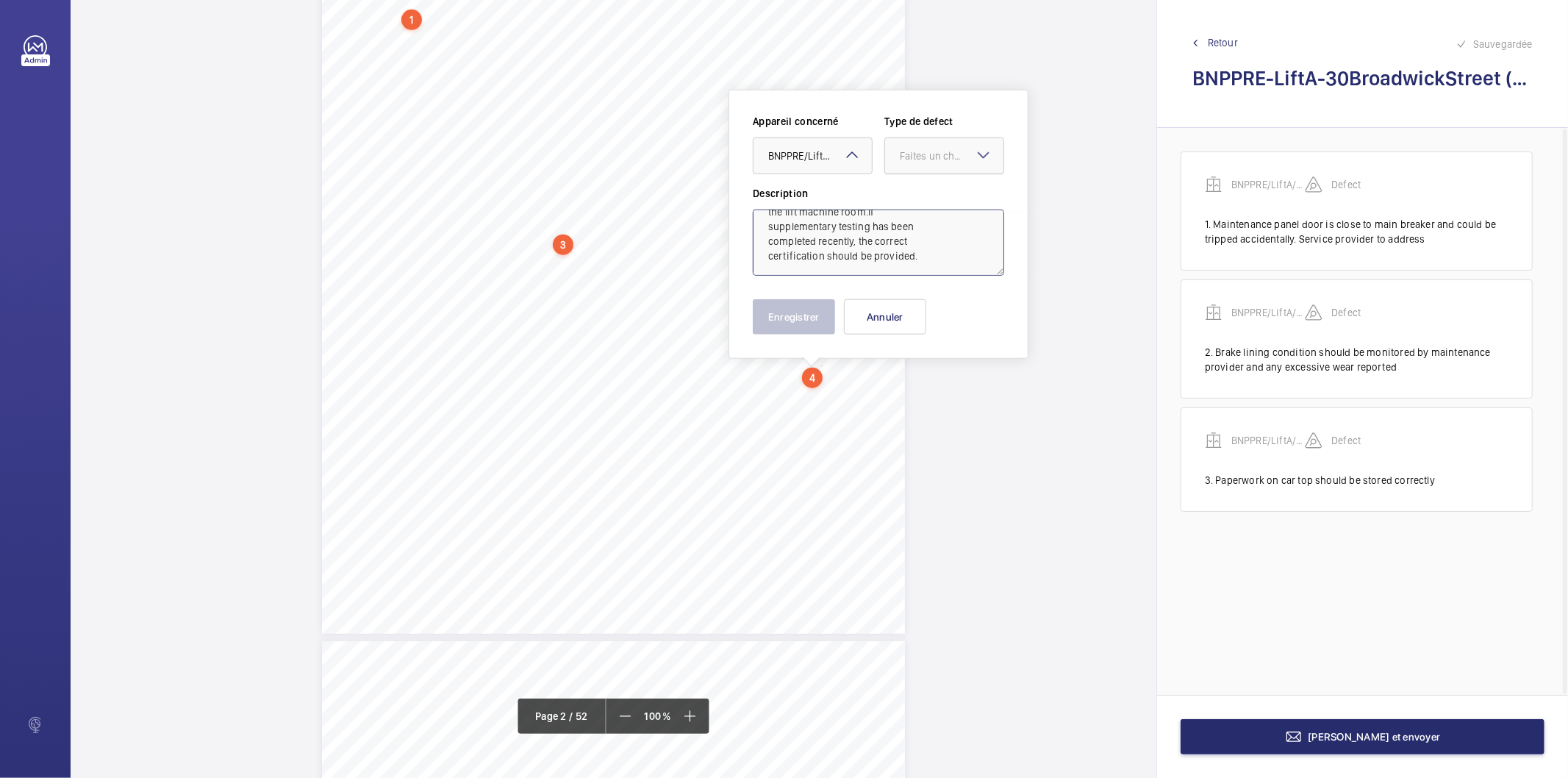
click at [920, 156] on div "Faites un choix" at bounding box center [952, 155] width 104 height 15
click at [920, 193] on span "Standard" at bounding box center [944, 200] width 89 height 15
type textarea "No evidence of supplementary testing found.D2Erecommend this be carried out whe…"
click at [802, 309] on button "Enregistrer" at bounding box center [794, 317] width 82 height 35
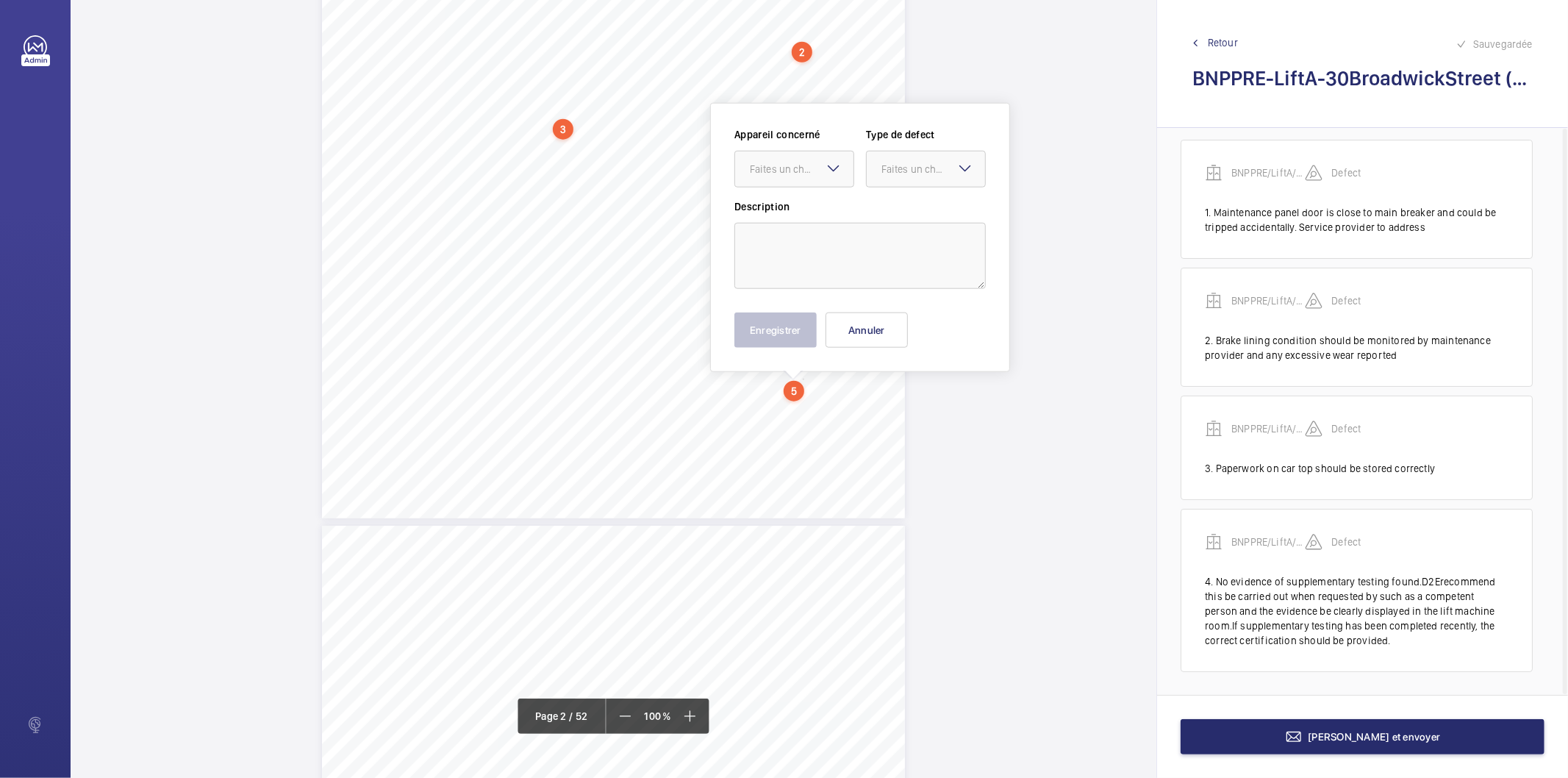
scroll to position [1174, 0]
drag, startPoint x: 801, startPoint y: 501, endPoint x: 805, endPoint y: 233, distance: 268.0
click at [805, 233] on textarea at bounding box center [860, 243] width 252 height 66
paste textarea "No evidence of supplementary testing found.D2Erecommend this be carried out whe…"
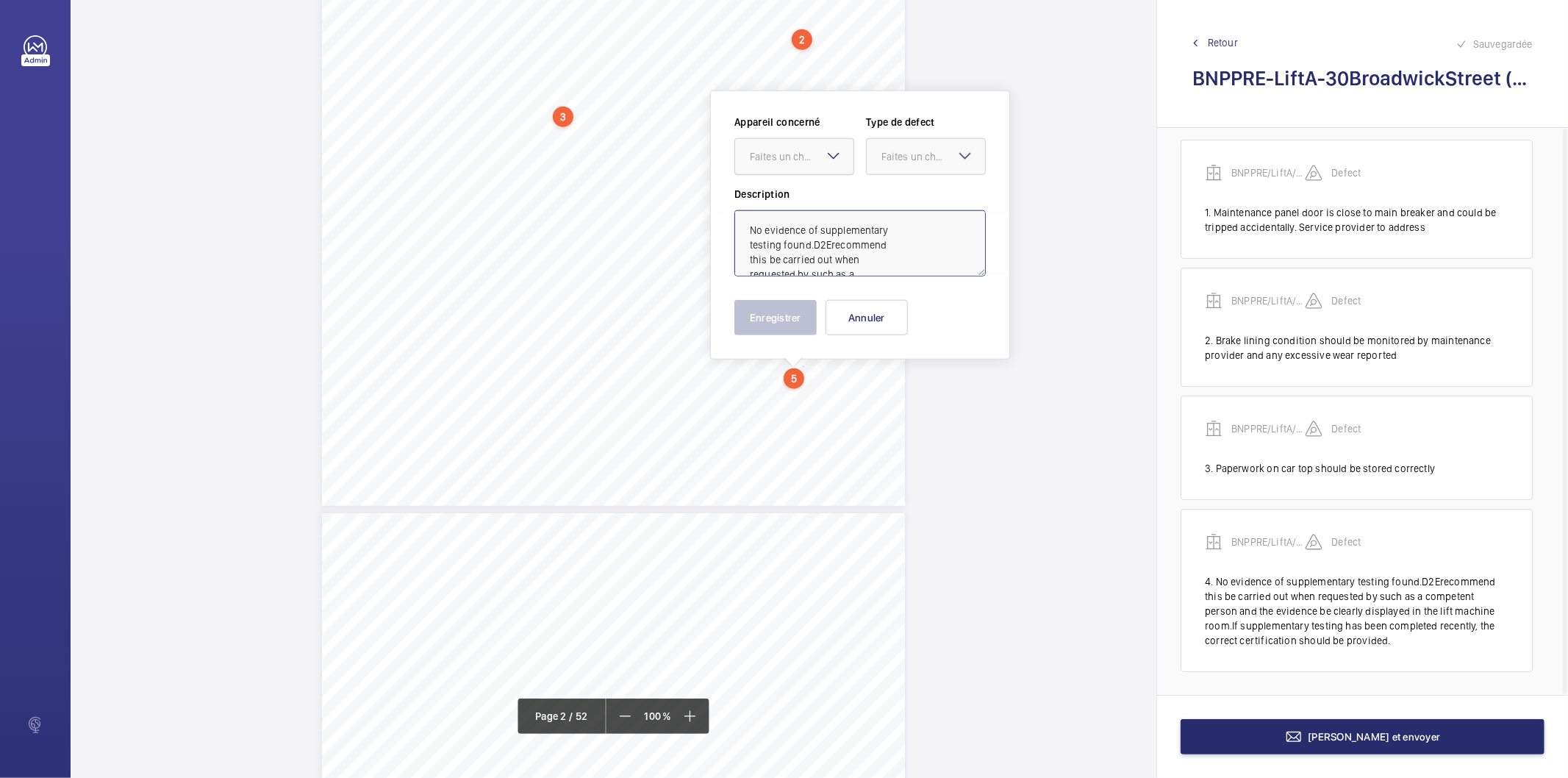
scroll to position [107, 0]
click at [805, 154] on div "Faites un choix" at bounding box center [802, 156] width 104 height 15
click at [799, 196] on span "BNPPRE/LiftA/30BroadwickStreet" at bounding box center [794, 201] width 89 height 15
click at [892, 164] on div at bounding box center [926, 156] width 118 height 35
click at [900, 198] on span "Standard" at bounding box center [926, 201] width 89 height 15
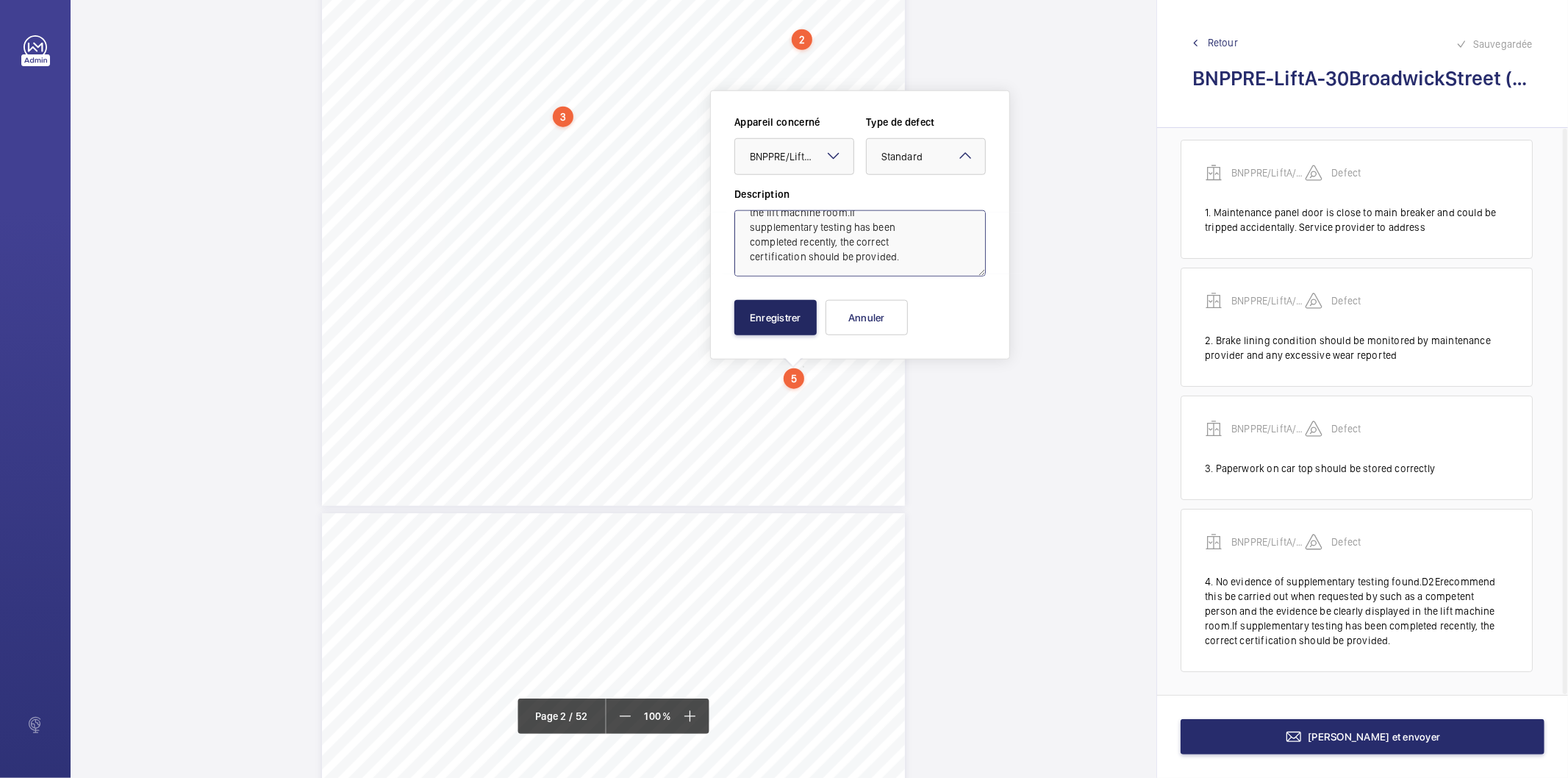
type textarea "No evidence of supplementary testing found.D2Erecommend this be carried out whe…"
click at [805, 322] on button "Enregistrer" at bounding box center [776, 318] width 82 height 35
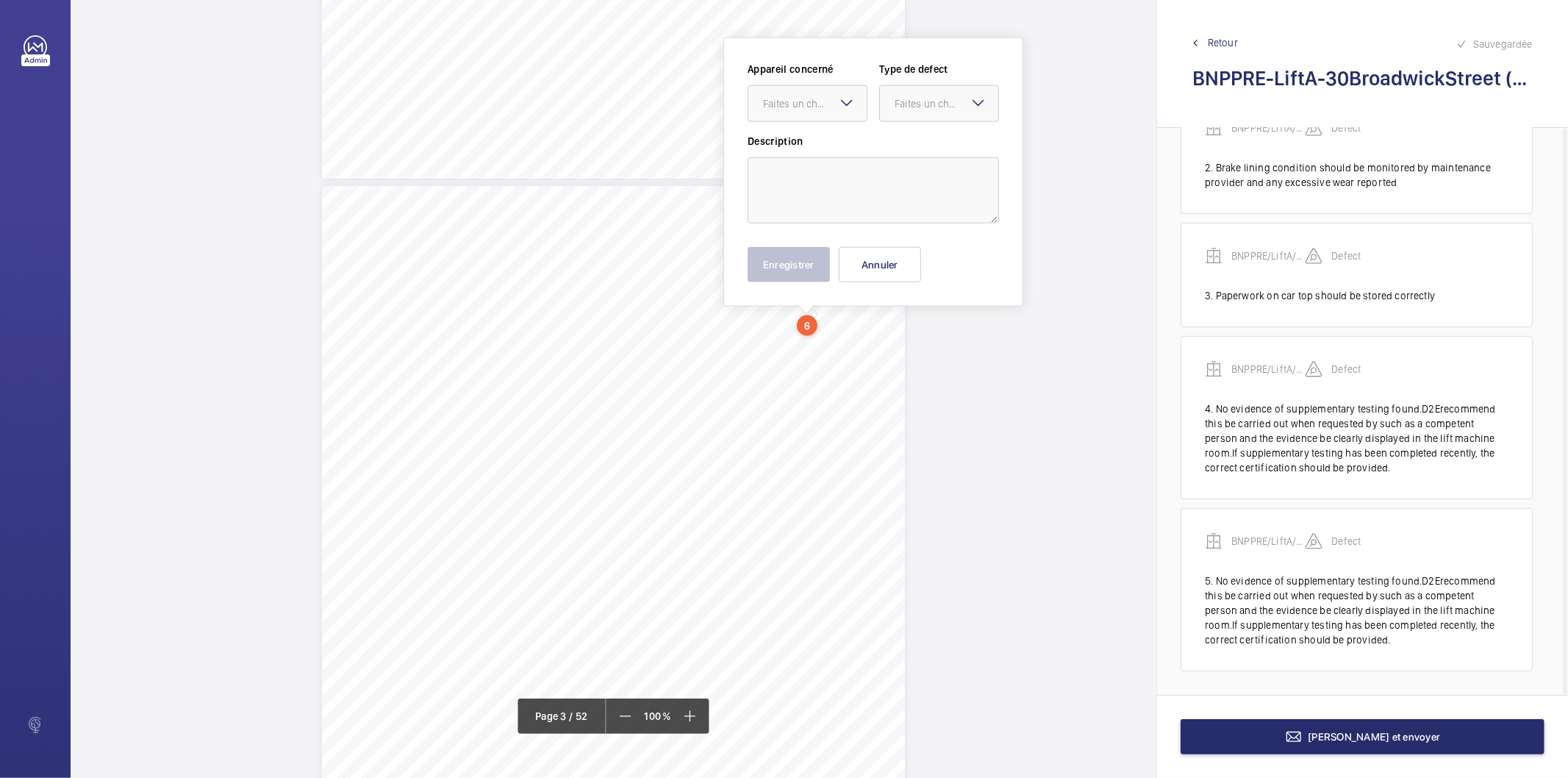
scroll to position [1450, 0]
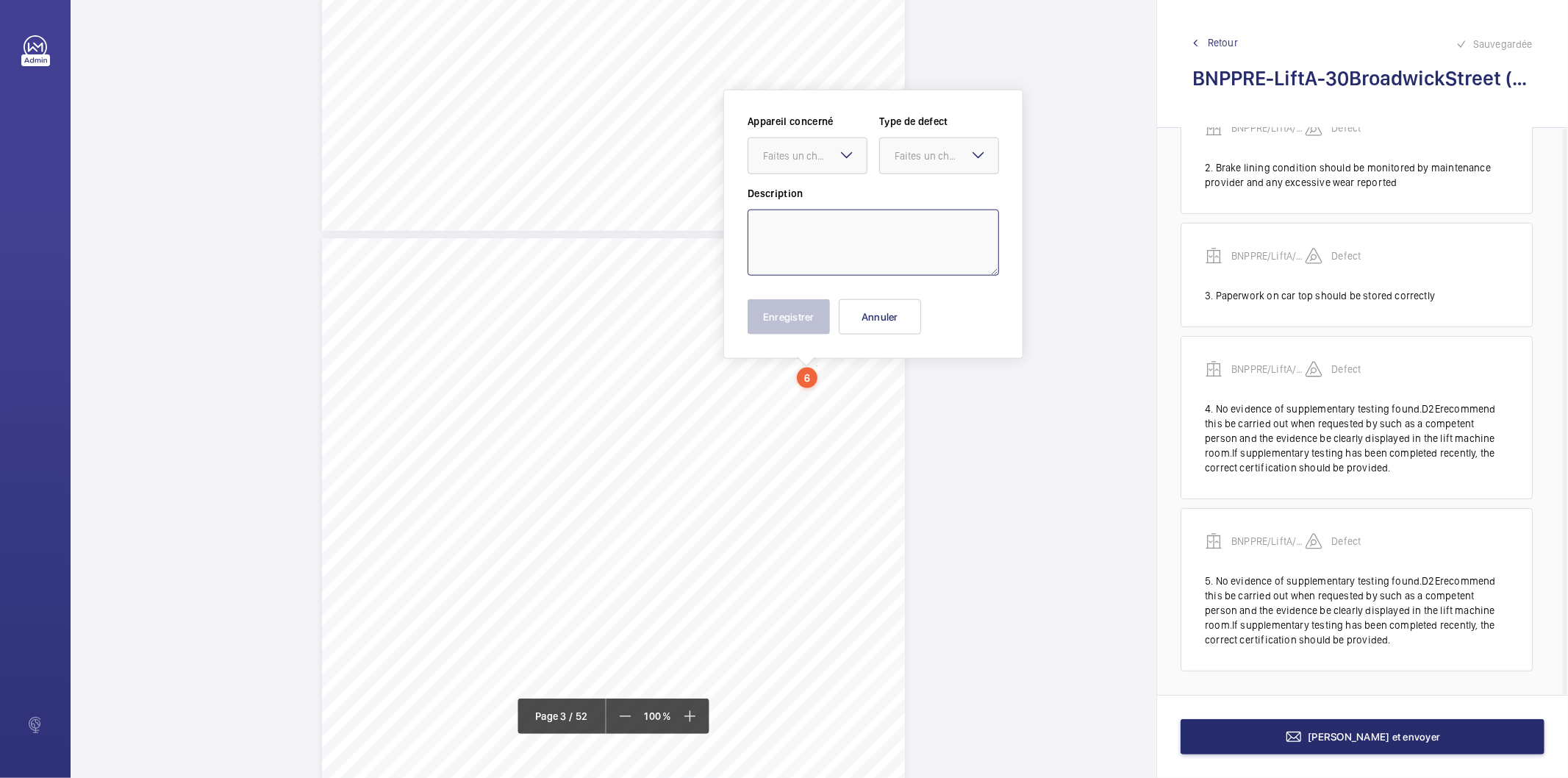
drag, startPoint x: 815, startPoint y: 320, endPoint x: 784, endPoint y: 219, distance: 105.7
click at [784, 219] on textarea at bounding box center [873, 242] width 252 height 66
paste textarea "No evidence of supplementary testing found.D2Erecommend this be carried out whe…"
click at [804, 156] on div "Faites un choix" at bounding box center [815, 155] width 104 height 15
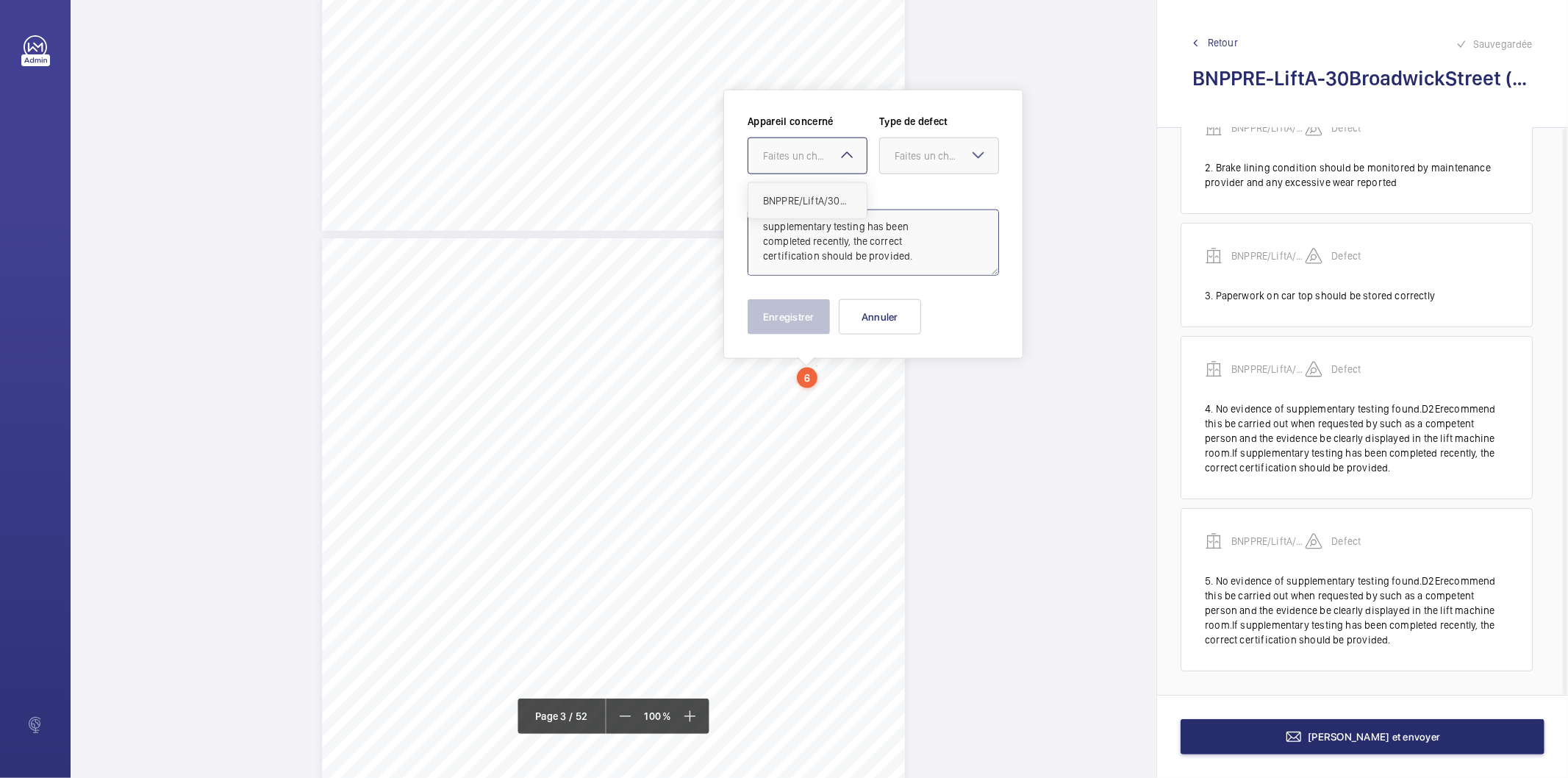
click at [800, 197] on span "BNPPRE/LiftA/30BroadwickStreet" at bounding box center [807, 200] width 89 height 15
click at [920, 161] on div "Faites un choix" at bounding box center [947, 155] width 104 height 15
click at [916, 201] on span "Standard" at bounding box center [939, 200] width 89 height 15
type textarea "No evidence of supplementary testing found.D2Erecommend this be carried out whe…"
click at [800, 311] on button "Enregistrer" at bounding box center [789, 317] width 82 height 35
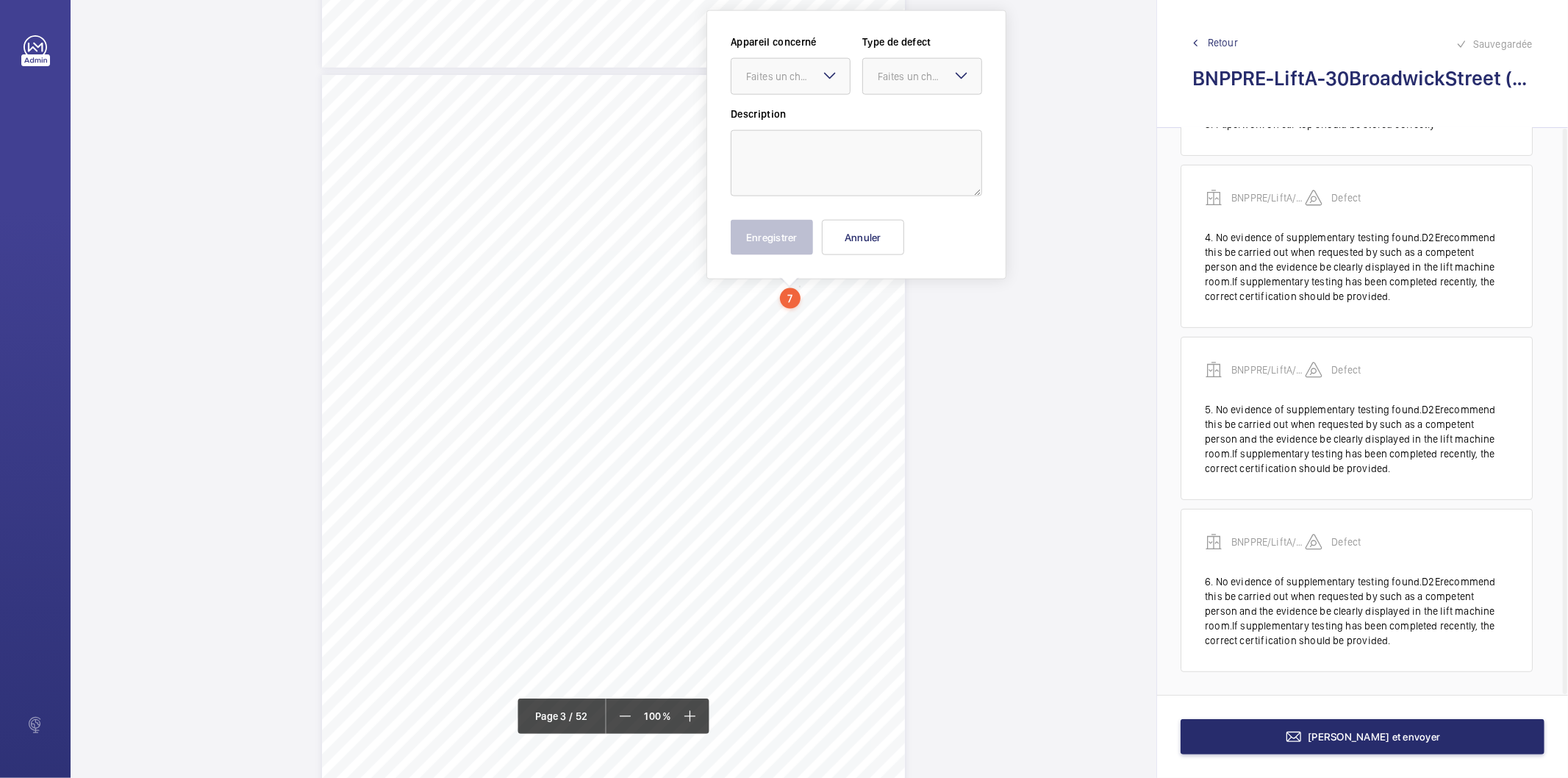
scroll to position [1532, 0]
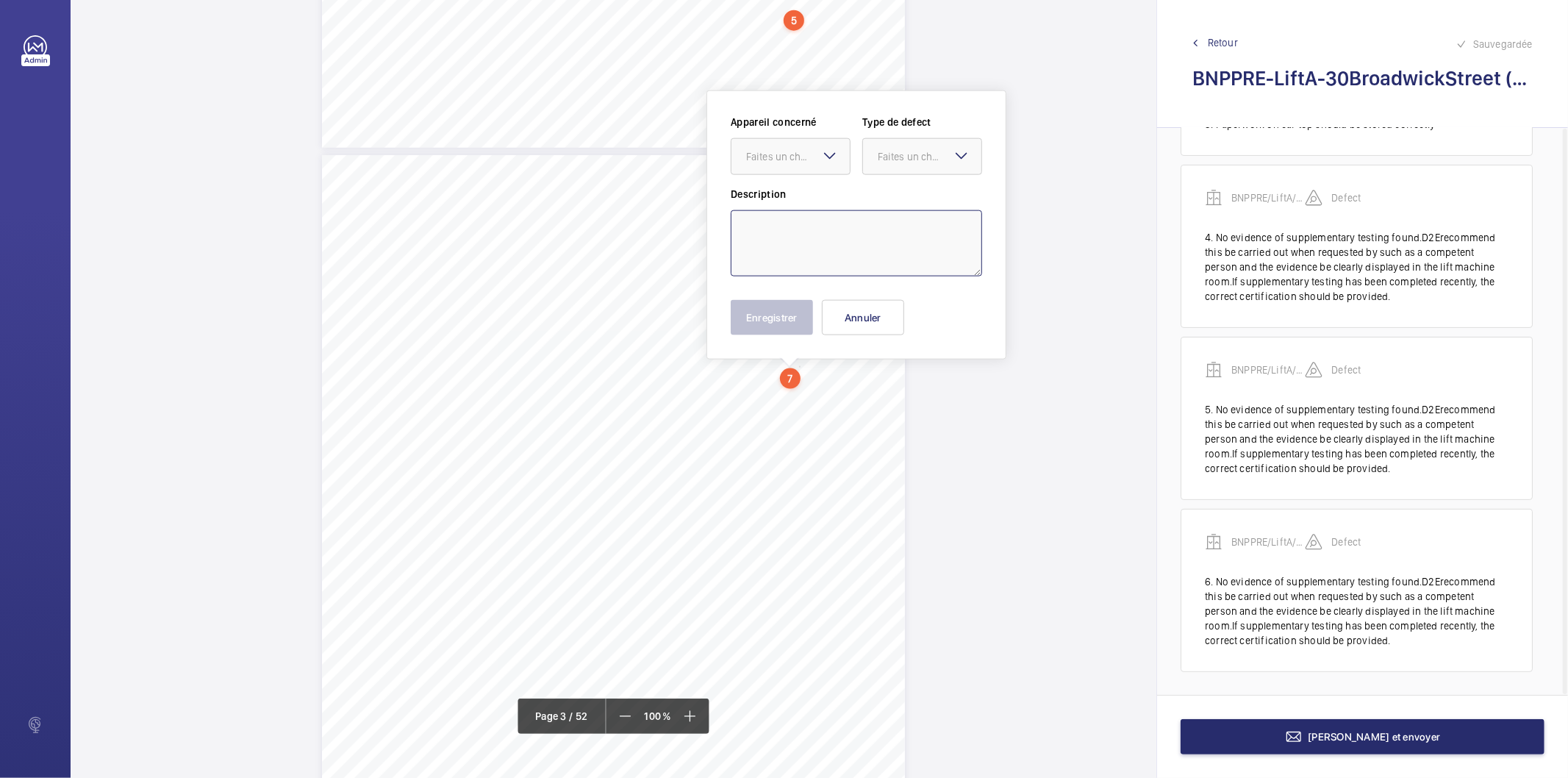
drag, startPoint x: 798, startPoint y: 293, endPoint x: 794, endPoint y: 232, distance: 61.1
click at [794, 232] on textarea at bounding box center [856, 243] width 252 height 66
paste textarea "Recommend marking of lifting equipment to state'DO NOT USE UNTIL TESTED'."
click at [797, 160] on div "Faites un choix" at bounding box center [798, 156] width 104 height 15
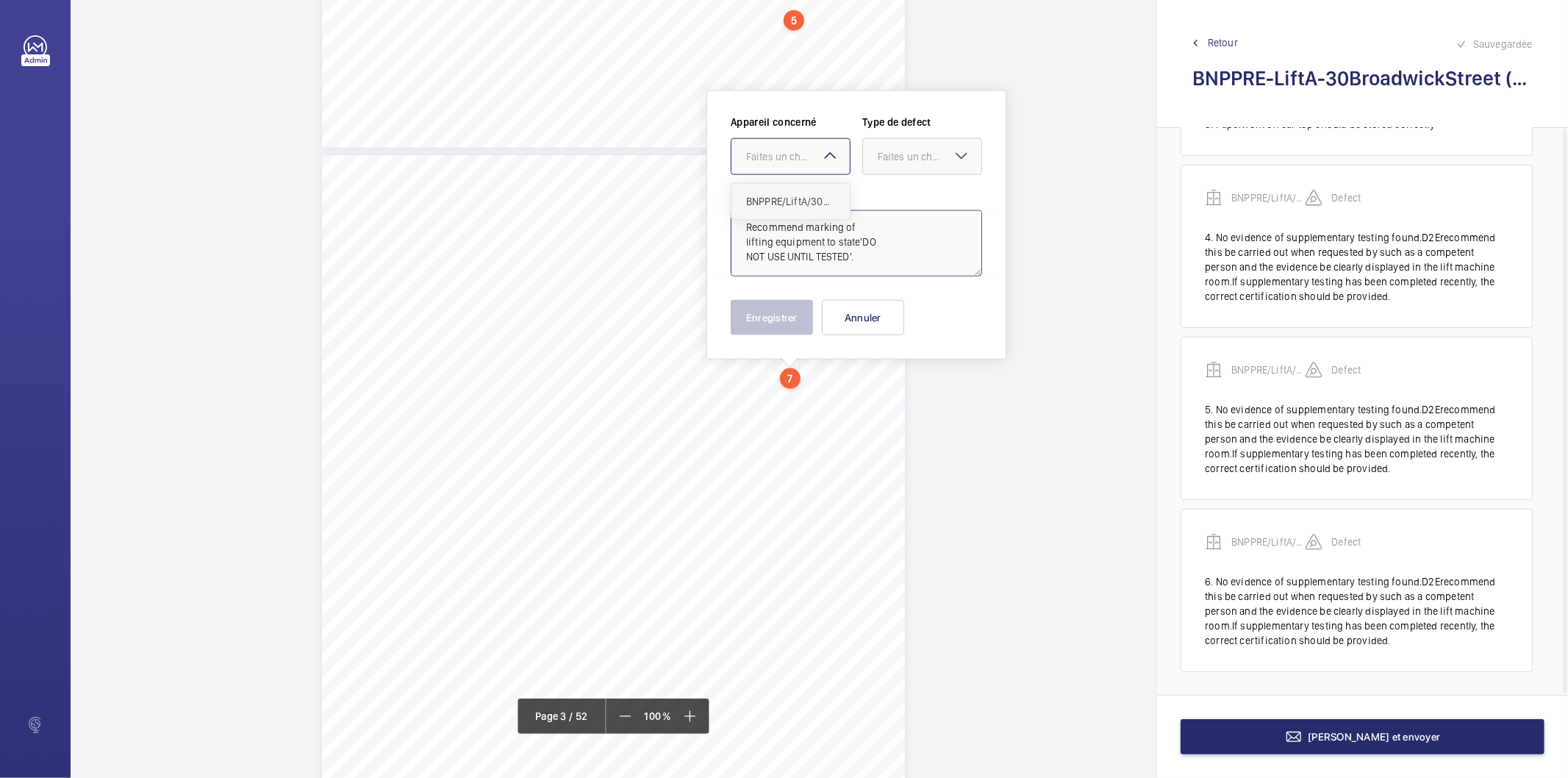
click at [792, 204] on span "BNPPRE/LiftA/30BroadwickStreet" at bounding box center [791, 201] width 89 height 15
click at [906, 160] on div "Faites un choix" at bounding box center [930, 156] width 104 height 15
drag, startPoint x: 929, startPoint y: 310, endPoint x: 838, endPoint y: 310, distance: 91.0
click at [924, 310] on span "Recommandation" at bounding box center [922, 309] width 89 height 15
type textarea "Recommend marking of lifting equipment to state'DO NOT USE UNTIL TESTED'."
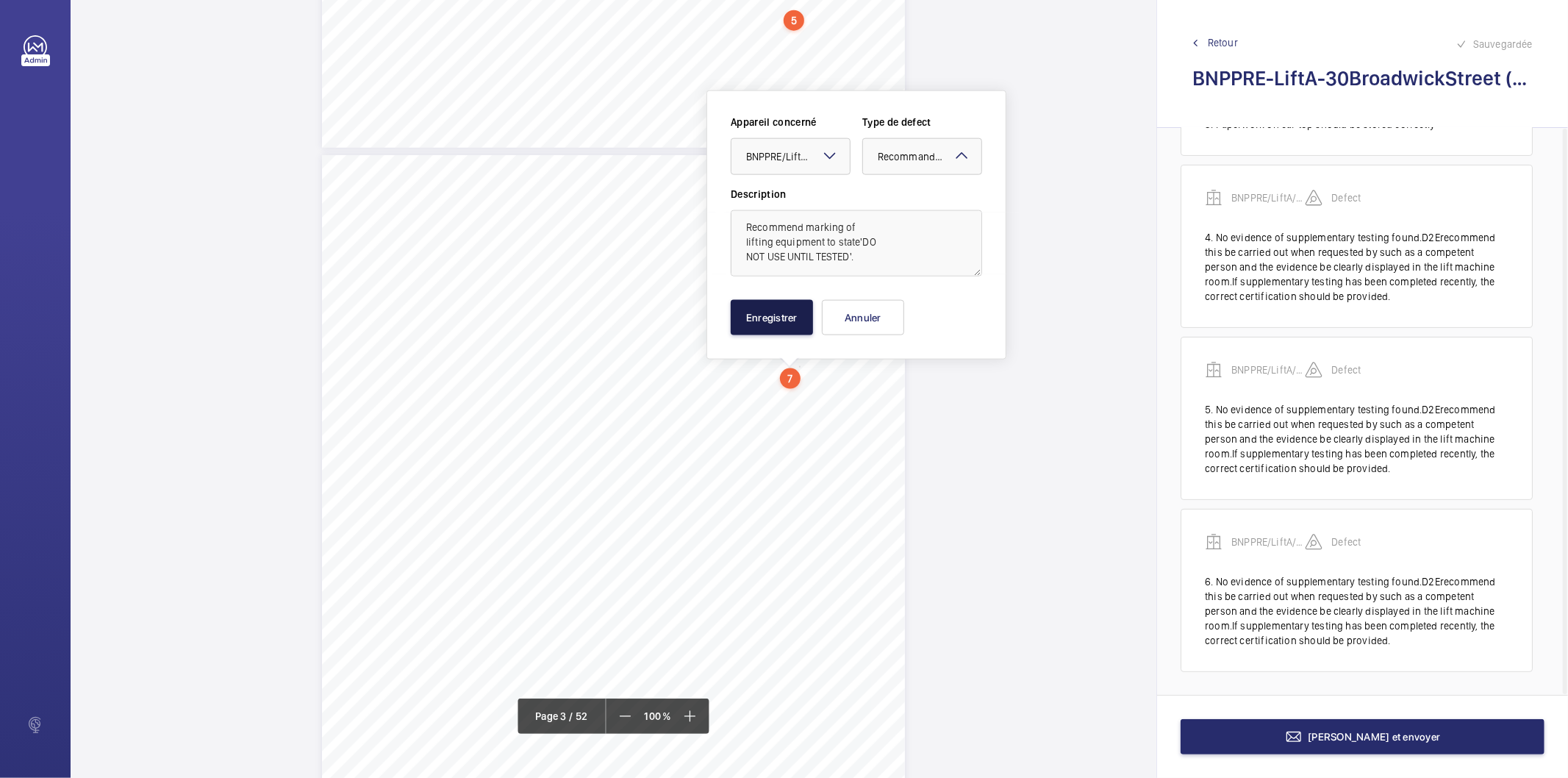
click at [789, 318] on button "Enregistrer" at bounding box center [772, 318] width 82 height 35
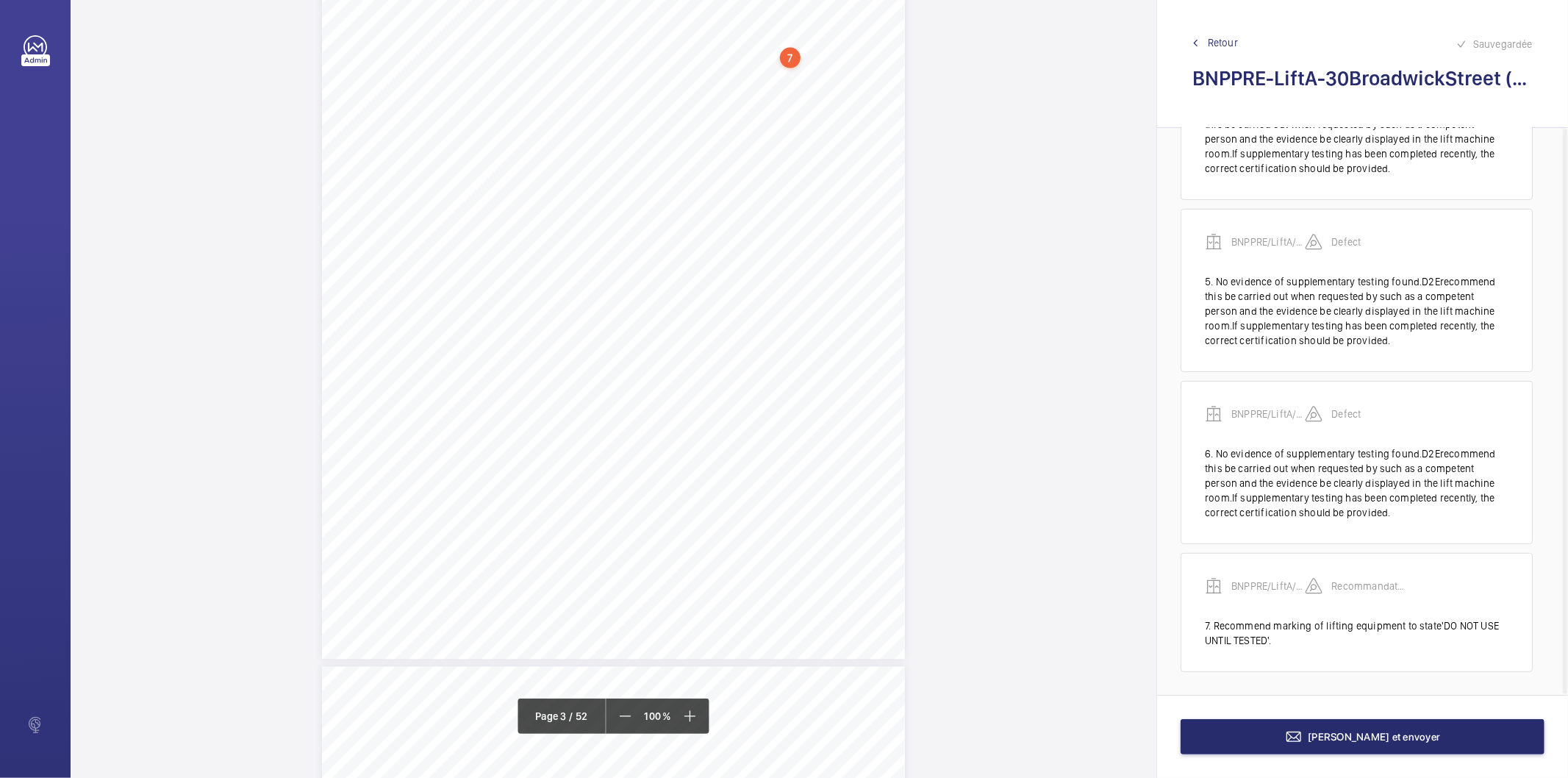
scroll to position [1859, 0]
click at [597, 374] on div "MachinerySpace/[DOMAIN_NAME]&Safety-AssessmentbaseduponBS7255 H63Hasthethree-ph…" at bounding box center [613, 240] width 584 height 824
click at [601, 225] on textarea at bounding box center [655, 242] width 252 height 66
paste textarea "car top oil pots"
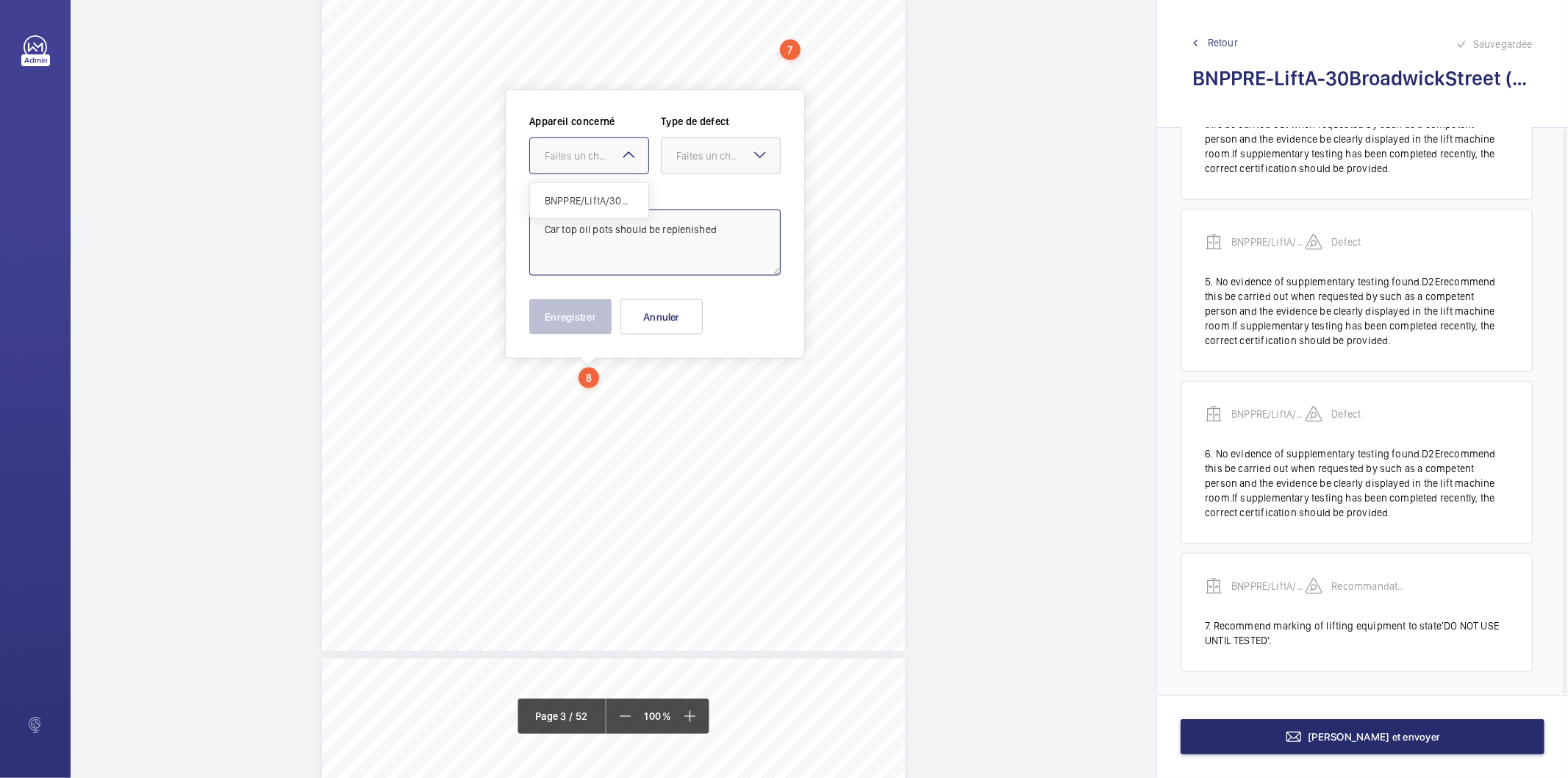
click at [570, 164] on div at bounding box center [589, 156] width 118 height 35
click at [574, 199] on span "BNPPRE/LiftA/30BroadwickStreet" at bounding box center [589, 200] width 89 height 15
click at [726, 150] on div "Faites un choix" at bounding box center [728, 155] width 104 height 15
click at [717, 202] on span "Standard" at bounding box center [720, 200] width 89 height 15
type textarea "Car top oil pots should be replenished"
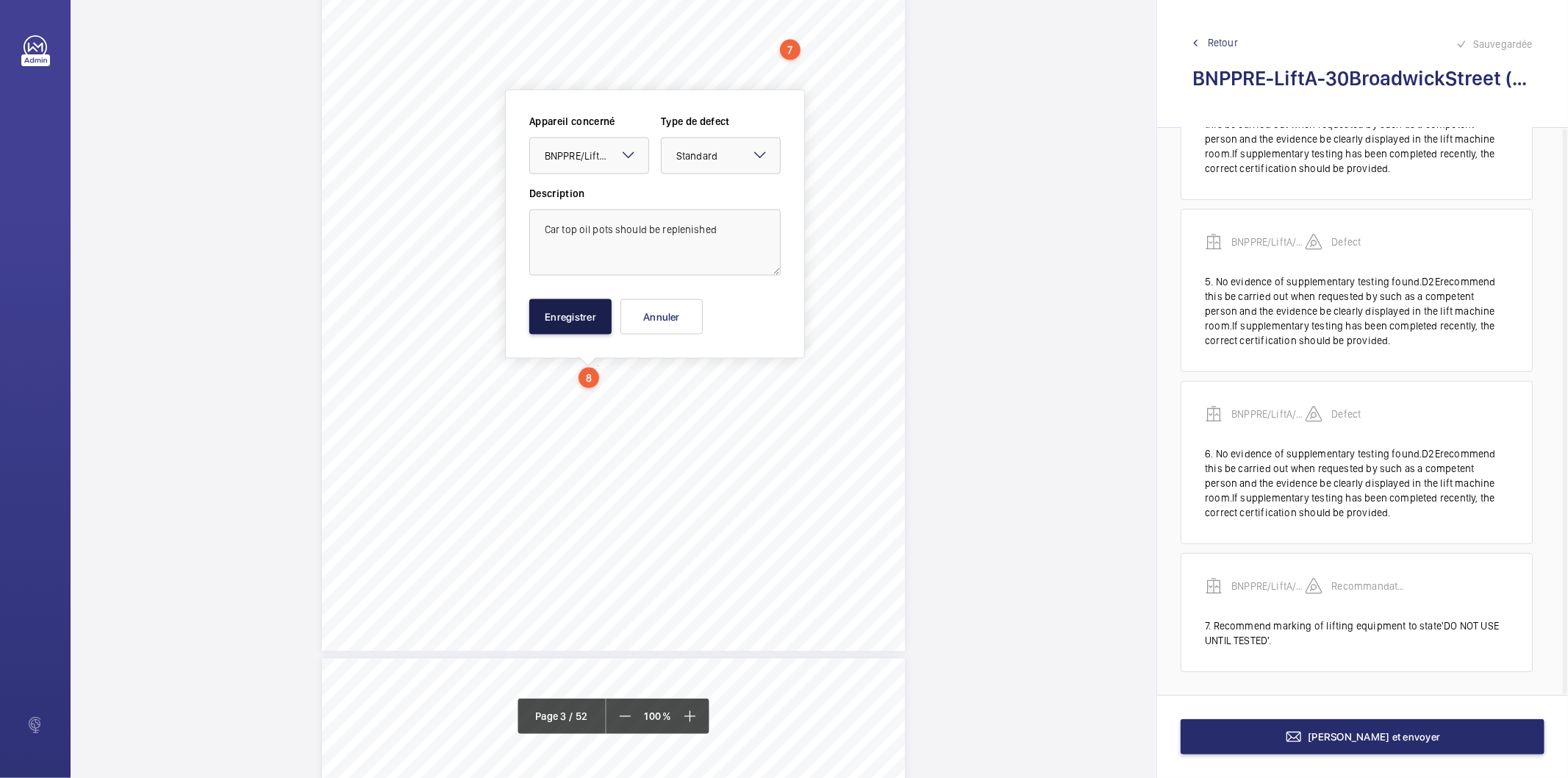
drag, startPoint x: 562, startPoint y: 324, endPoint x: 692, endPoint y: 235, distance: 157.5
click at [688, 241] on div "Appareil concerné Faites un choix × BNPPRE/LiftA/30BroadwickStreet × Type de de…" at bounding box center [655, 224] width 252 height 220
click at [692, 233] on textarea "Car top oil pots should be replenished" at bounding box center [655, 242] width 252 height 66
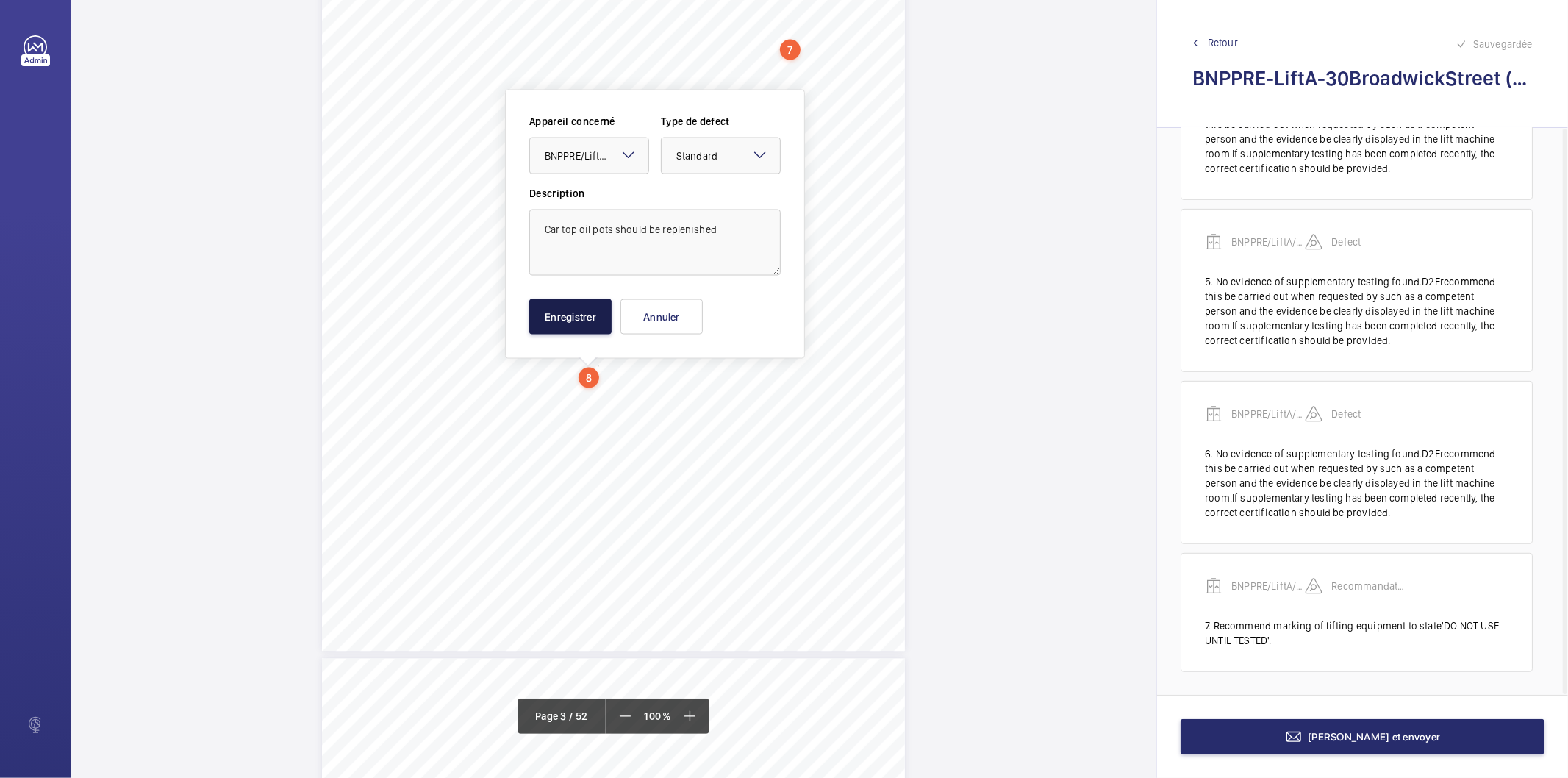
click at [591, 320] on button "Enregistrer" at bounding box center [570, 317] width 82 height 35
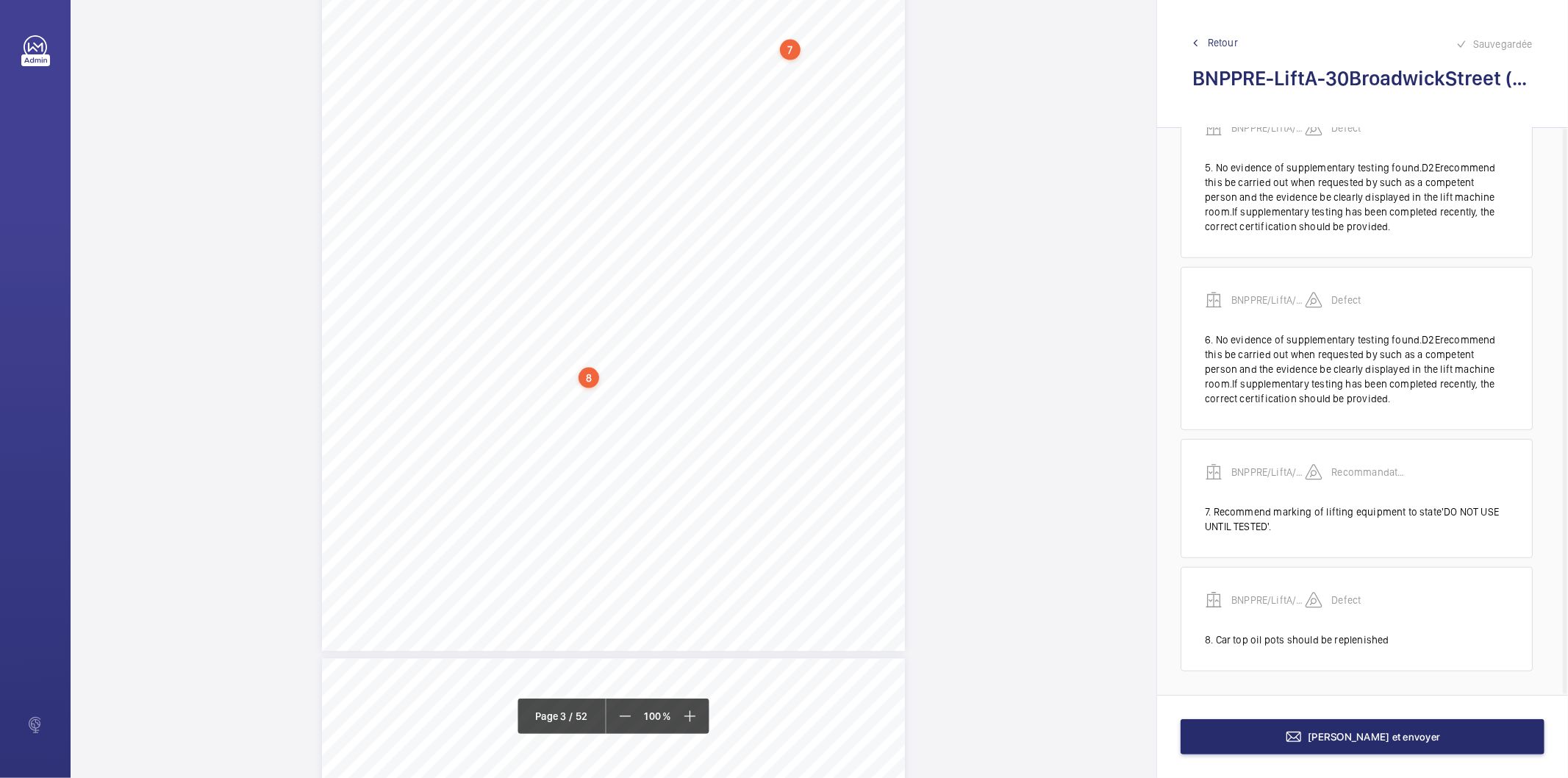
scroll to position [1943, 0]
drag, startPoint x: 604, startPoint y: 436, endPoint x: 527, endPoint y: 458, distance: 80.1
click at [461, 433] on div "MachinerySpace/[DOMAIN_NAME]&Safety-AssessmentbaseduponBS7255 H63Hasthethree-ph…" at bounding box center [613, 157] width 584 height 824
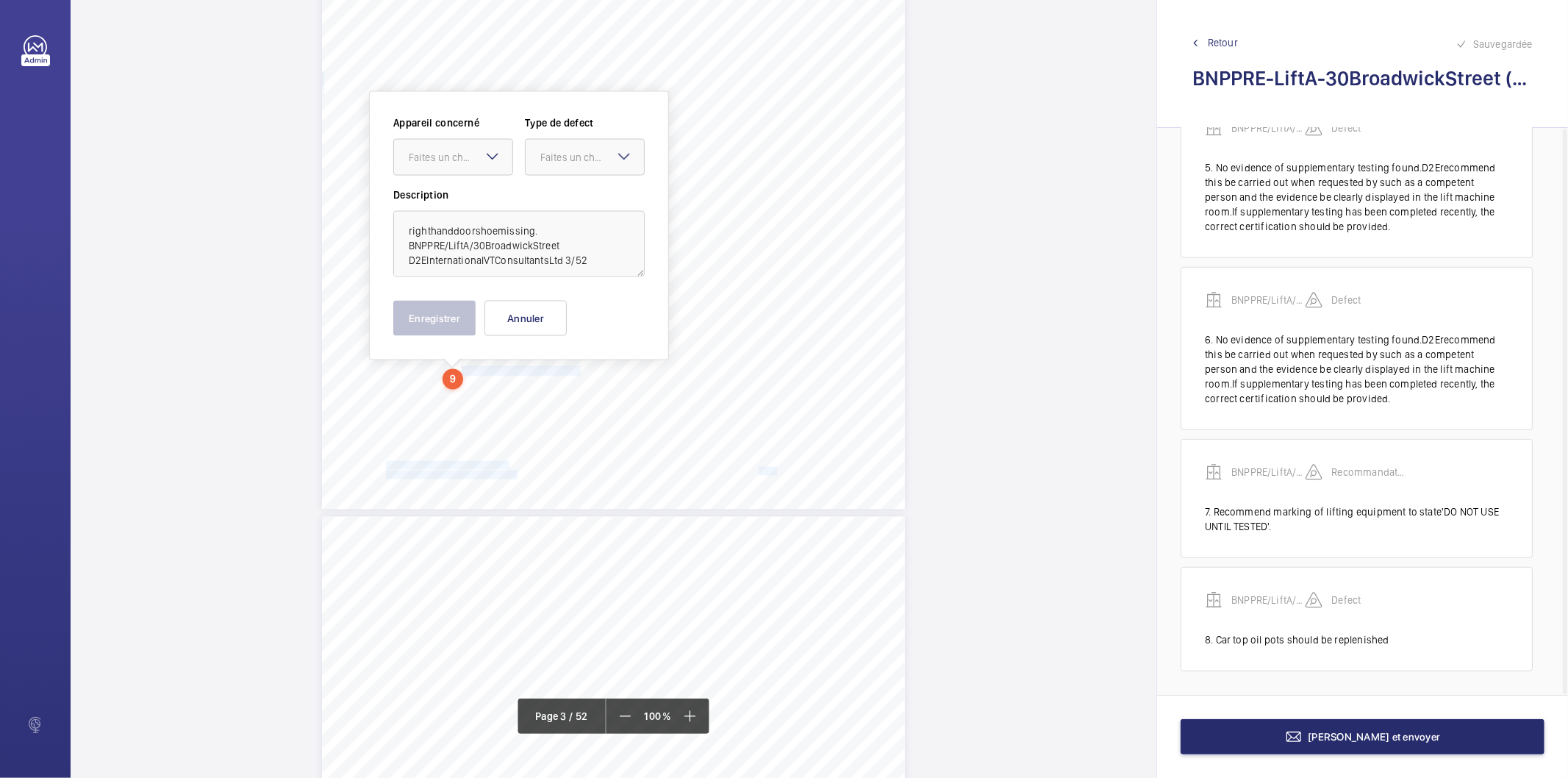
scroll to position [2003, 0]
click at [538, 320] on button "Annuler" at bounding box center [526, 318] width 82 height 35
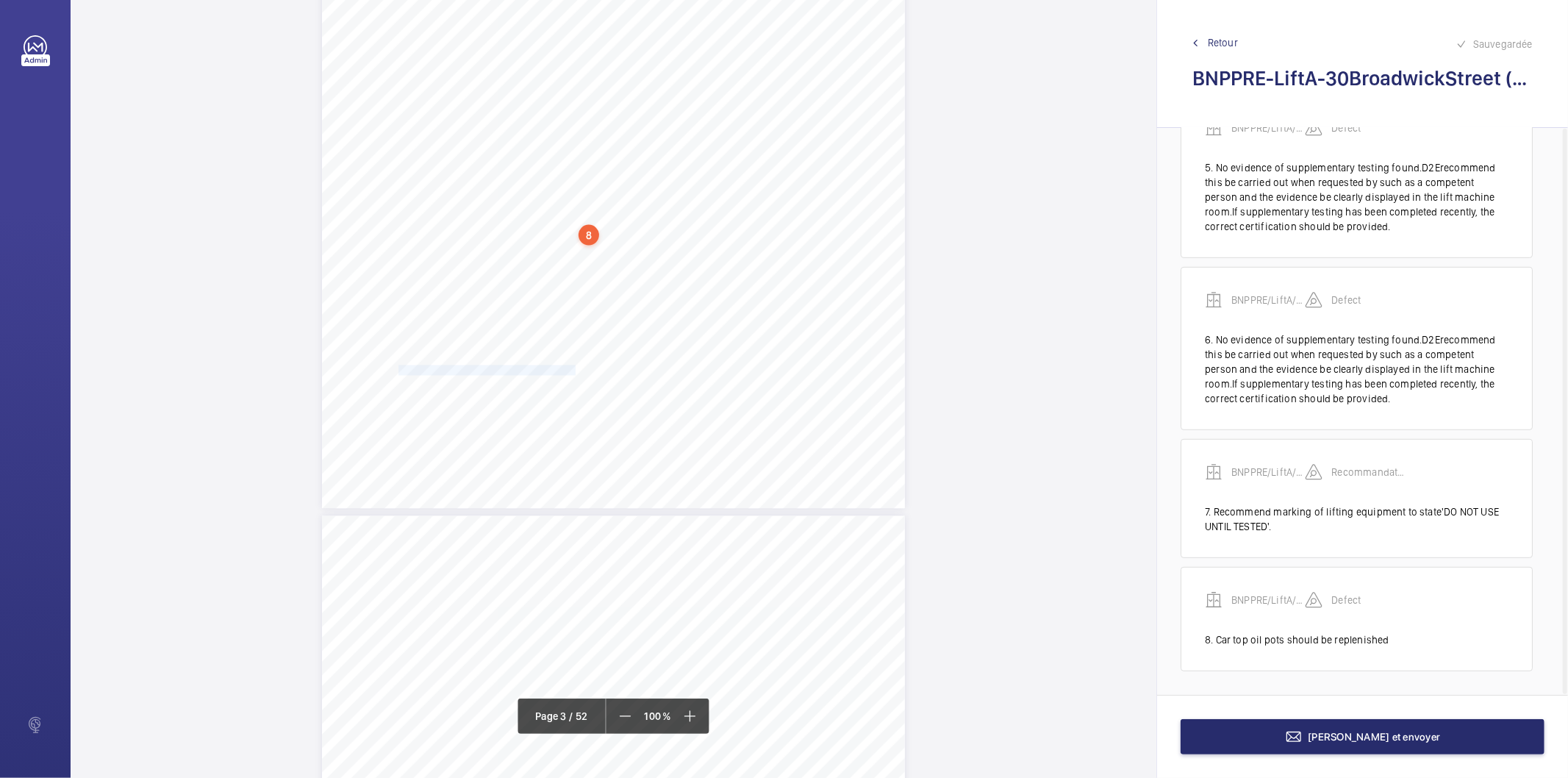
drag, startPoint x: 397, startPoint y: 370, endPoint x: 571, endPoint y: 373, distance: 174.0
click at [571, 373] on span "*Firstfloorlandingrighthanddoorshoemissing." at bounding box center [483, 370] width 190 height 9
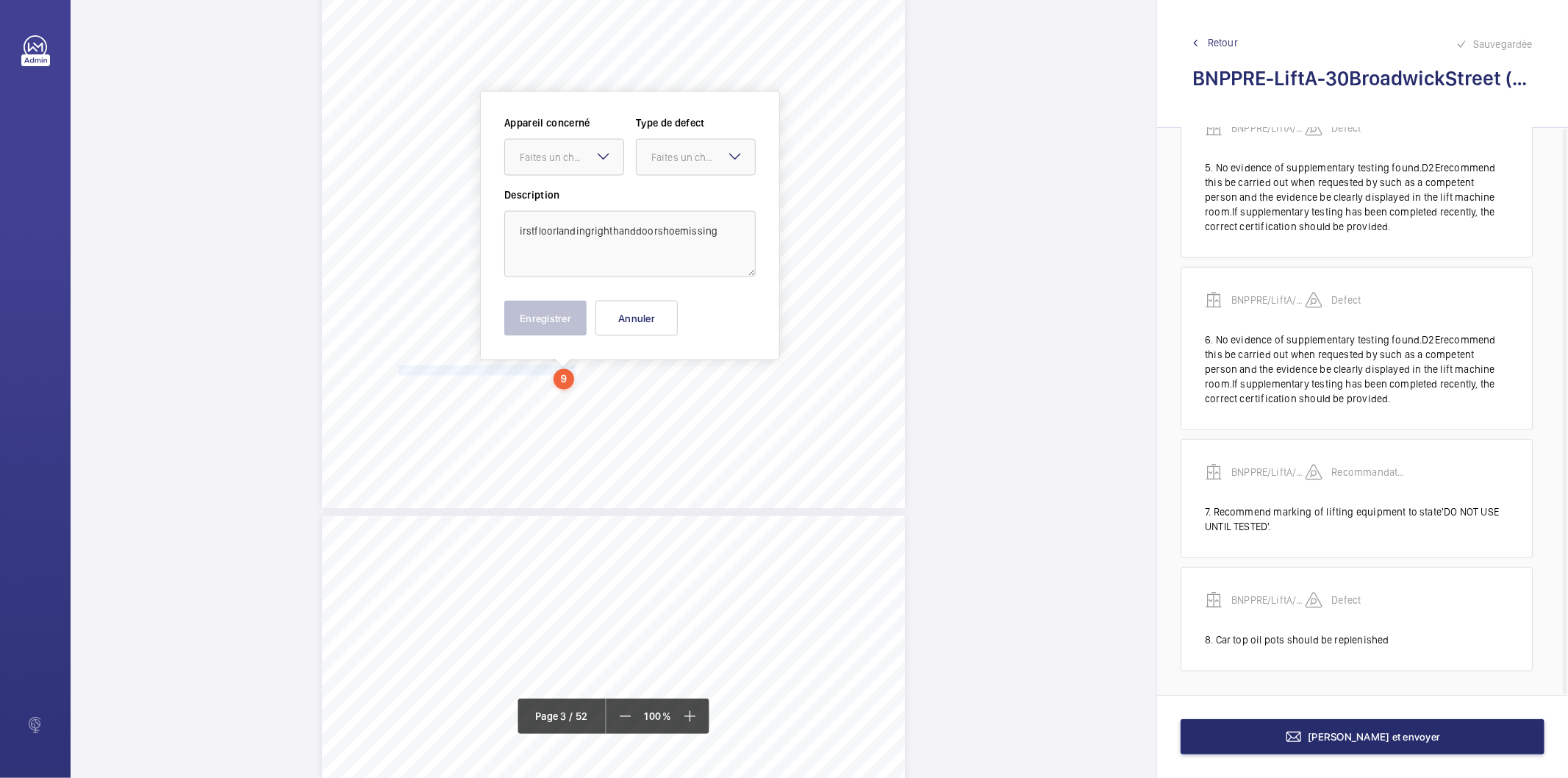
scroll to position [2004, 0]
click at [619, 233] on textarea "irstfloorlandingrighthanddoorshoemissing" at bounding box center [630, 243] width 252 height 66
type textarea "First floor landing right hand door shoe missing"
click at [515, 167] on div at bounding box center [564, 156] width 118 height 35
click at [519, 197] on span "BNPPRE/LiftA/30BroadwickStreet" at bounding box center [563, 201] width 89 height 15
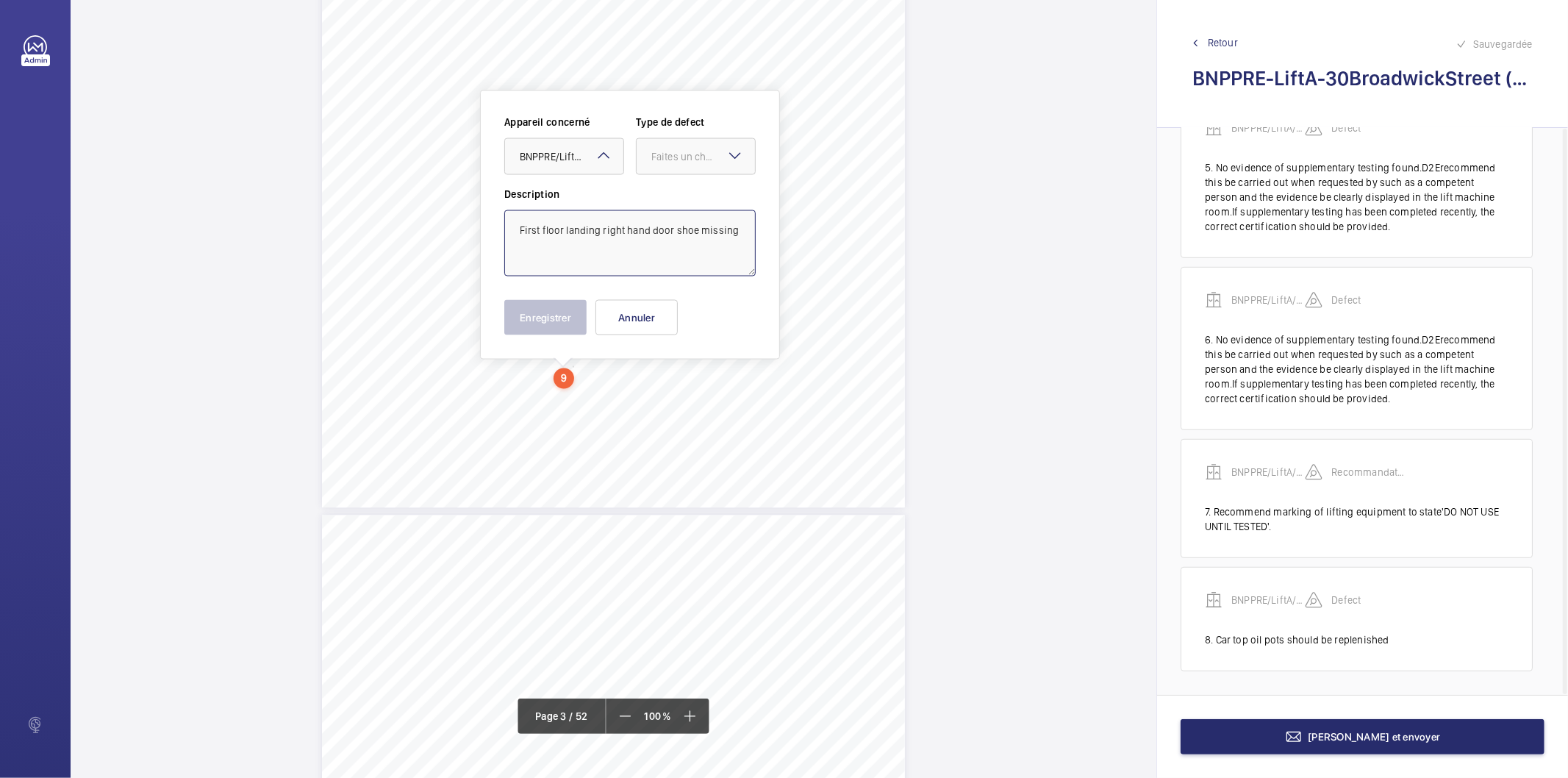
drag, startPoint x: 660, startPoint y: 161, endPoint x: 662, endPoint y: 178, distance: 17.1
click at [658, 161] on div "Faites un choix" at bounding box center [703, 156] width 104 height 15
click at [678, 202] on span "Standard" at bounding box center [695, 201] width 89 height 15
click at [548, 317] on button "Enregistrer" at bounding box center [546, 318] width 82 height 35
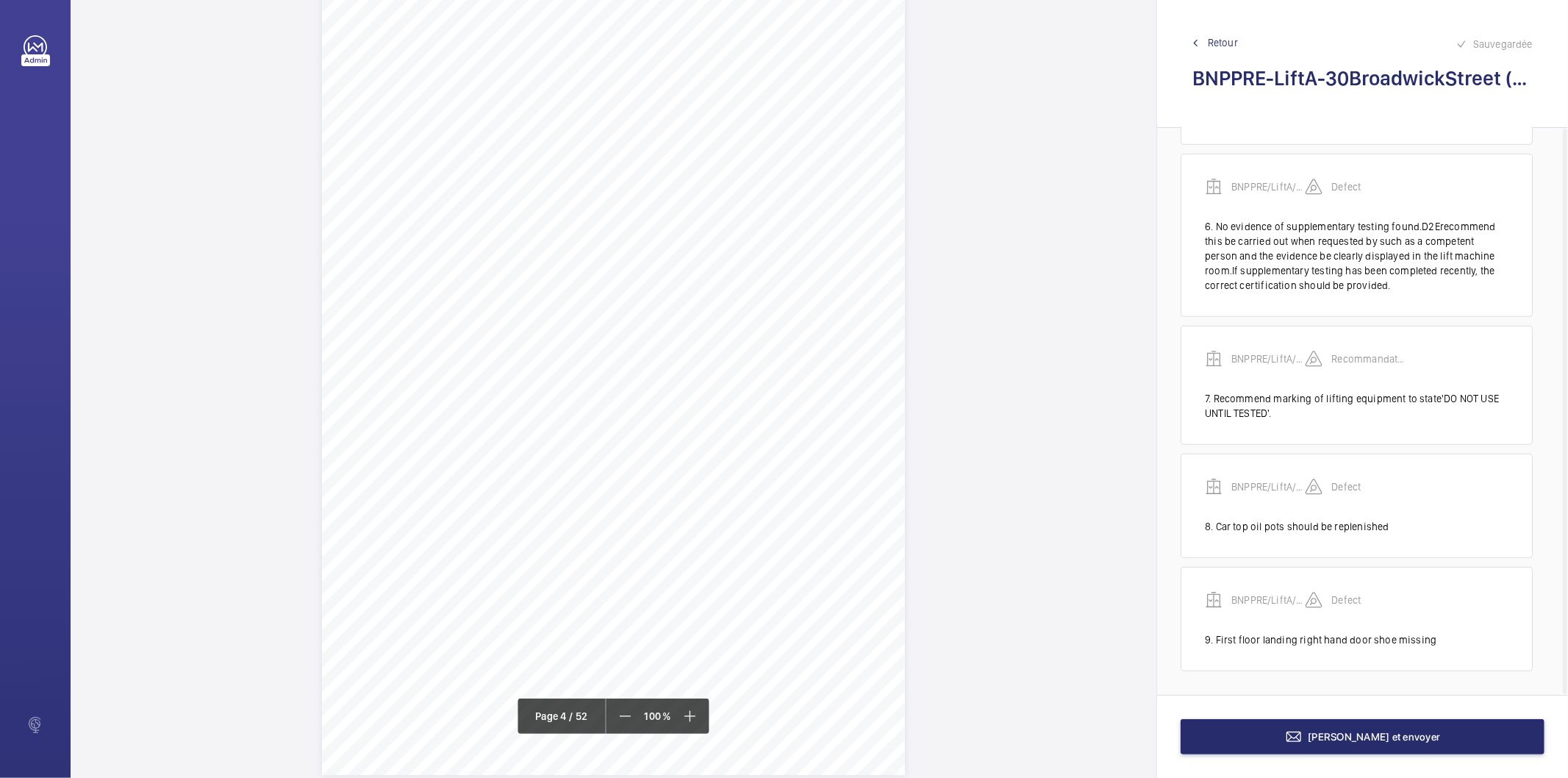
scroll to position [2576, 0]
drag, startPoint x: 388, startPoint y: 310, endPoint x: 681, endPoint y: 310, distance: 293.0
click at [681, 310] on span "Recommendfloordemarcationbesuitablymarkedoninsideoflandingdoor." at bounding box center [537, 310] width 297 height 9
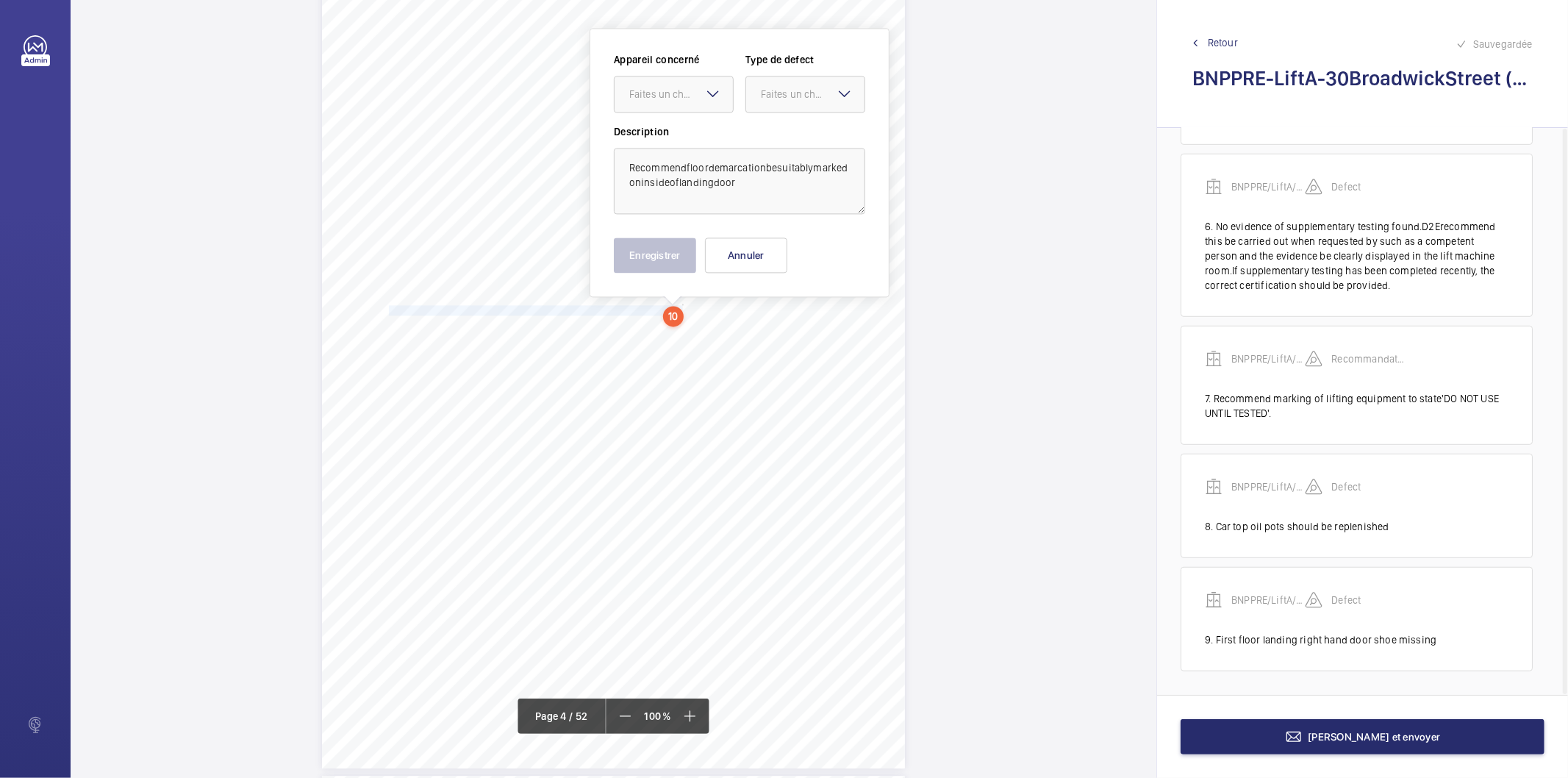
scroll to position [2515, 0]
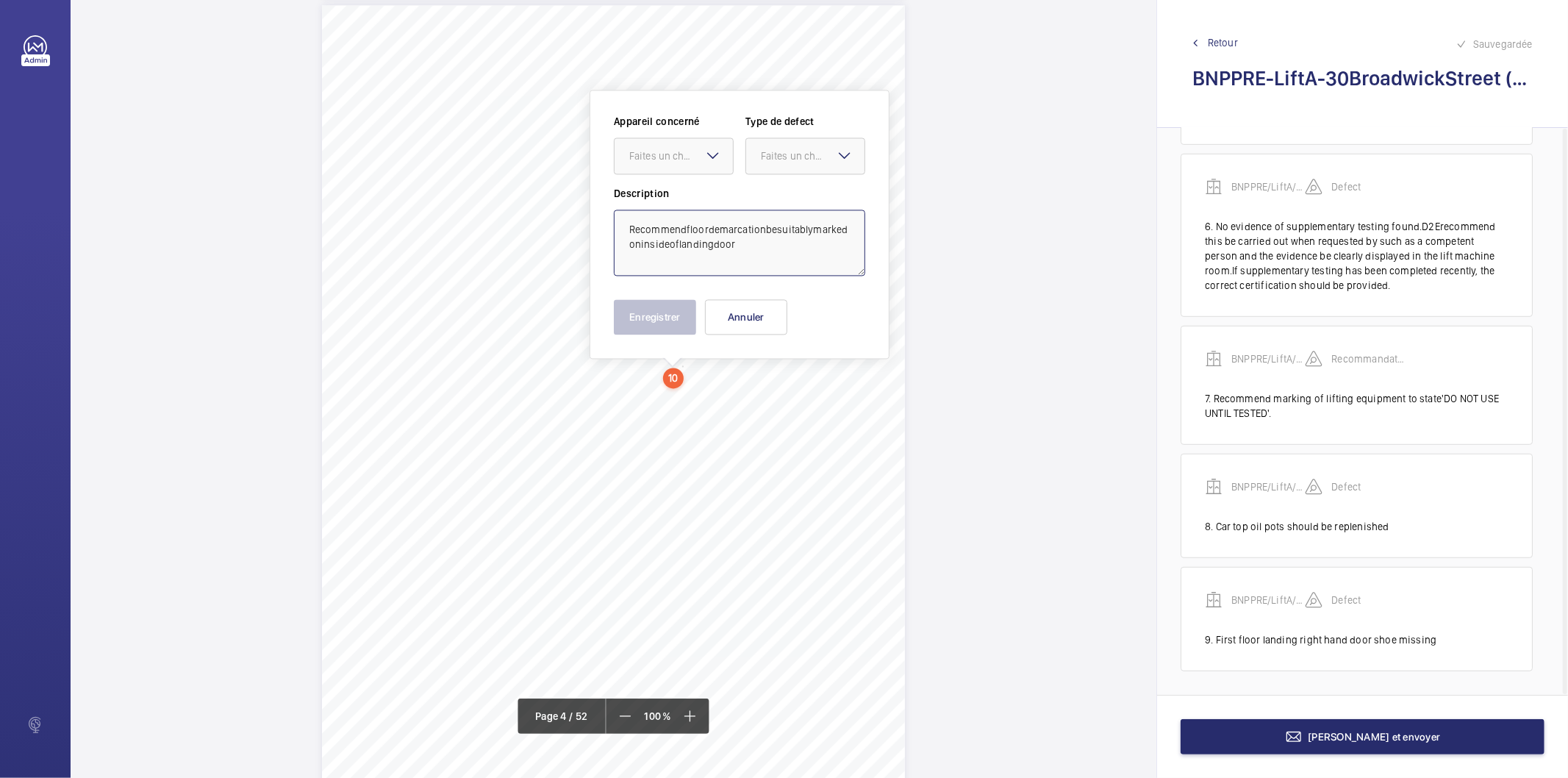
click at [687, 231] on textarea "Recommendfloordemarcationbesuitablymarkedoninsideoflandingdoor" at bounding box center [740, 242] width 252 height 66
click at [651, 243] on textarea "Recommend floordemarcationbesuitablymarkedoninsideoflandingdoor" at bounding box center [740, 242] width 252 height 66
click at [687, 239] on textarea "Recommend floor demarcationbesuitablymarkedoninsideoflandingdoor" at bounding box center [740, 242] width 252 height 66
click at [640, 246] on textarea "Recommend floor demarcation besuitablymarkedoninsideoflandingdoor" at bounding box center [740, 242] width 252 height 66
click at [662, 244] on textarea "Recommend floor demarcation be suitablymarkedoninsideoflandingdoor" at bounding box center [740, 242] width 252 height 66
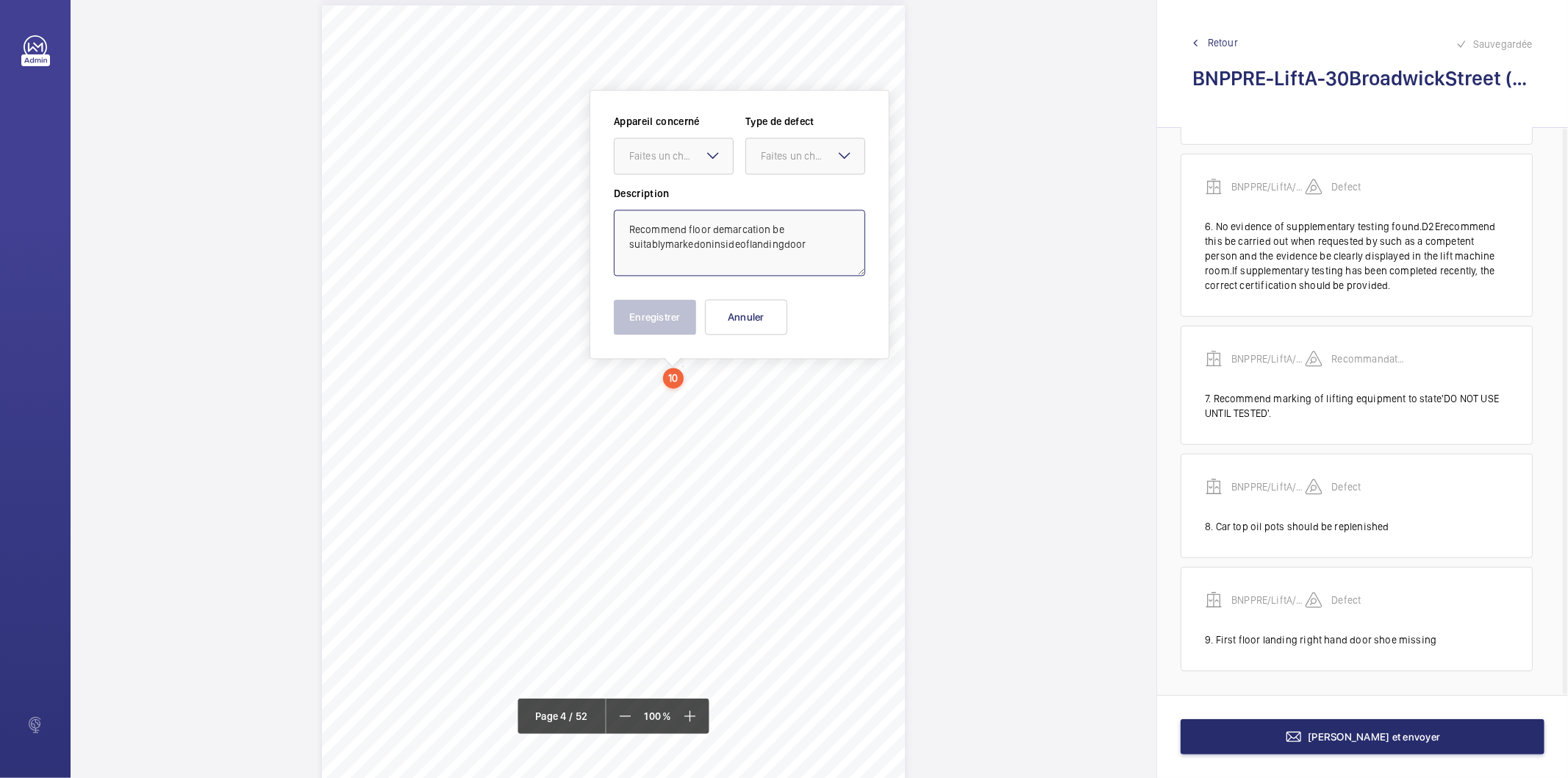
click at [665, 244] on textarea "Recommend floor demarcation be suitablymarkedoninsideoflandingdoor" at bounding box center [740, 242] width 252 height 66
click at [664, 240] on textarea "Recommend floor demarcation be suitably markedoninsideoflandingdoor" at bounding box center [740, 242] width 252 height 66
click at [674, 245] on textarea "Recommend floor demarcation be suitably marked oninsideoflandingdoor" at bounding box center [740, 242] width 252 height 66
click at [708, 244] on textarea "Recommend floor demarcation be suitably marked on insideoflandingdoor" at bounding box center [740, 242] width 252 height 66
click at [718, 244] on textarea "Recommend floor demarcation be suitably marked on inside oflandingdoor" at bounding box center [740, 242] width 252 height 66
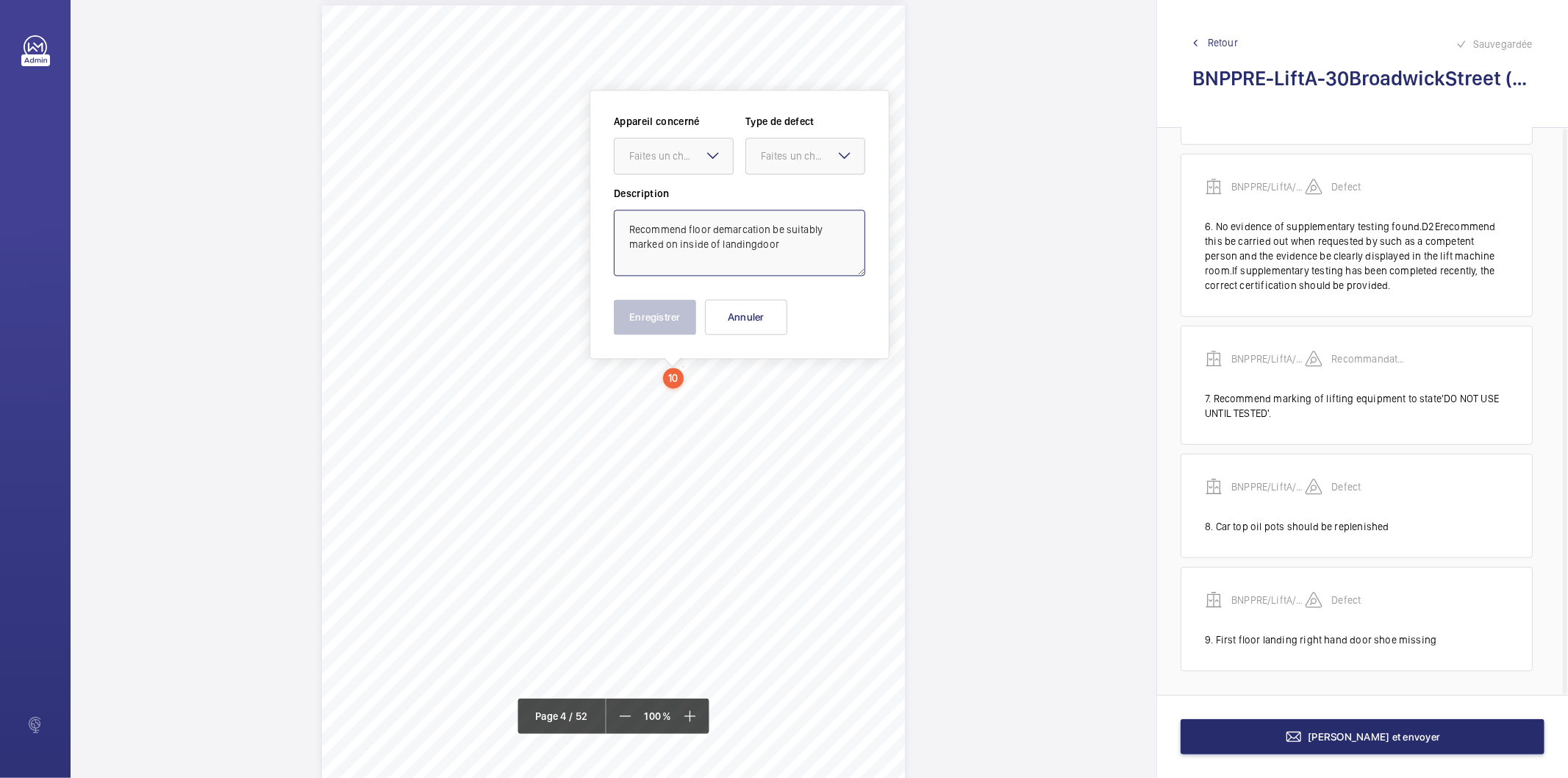
click at [751, 240] on textarea "Recommend floor demarcation be suitably marked on inside of landingdoor" at bounding box center [740, 242] width 252 height 66
click at [660, 156] on div "Faites un choix" at bounding box center [681, 155] width 104 height 15
click at [660, 191] on div "BNPPRE/LiftA/30BroadwickStreet" at bounding box center [674, 201] width 118 height 35
click at [770, 156] on div "Faites un choix" at bounding box center [813, 155] width 104 height 15
click at [783, 305] on span "Recommandation" at bounding box center [805, 309] width 89 height 15
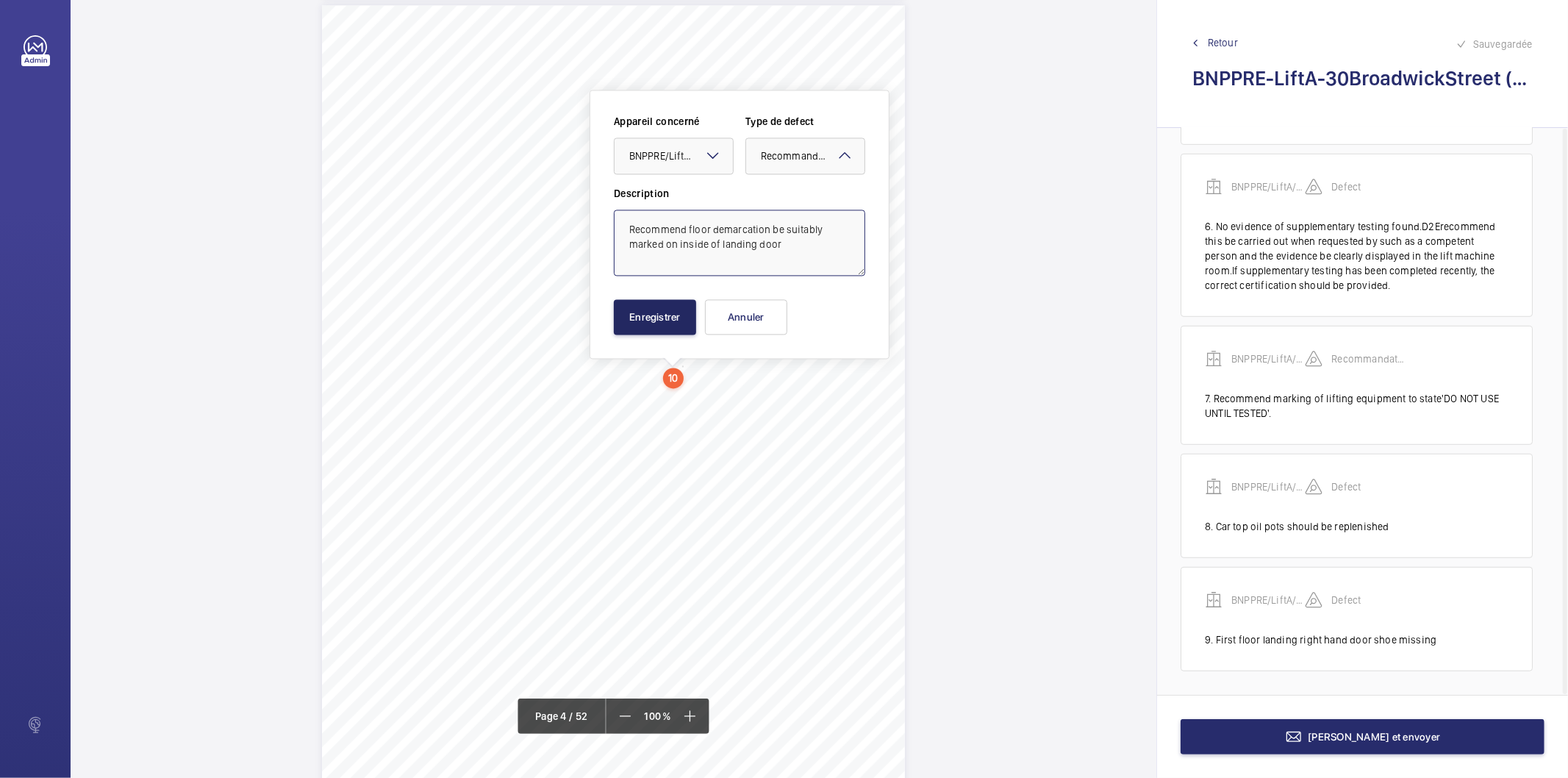
type textarea "Recommend floor demarcation be suitably marked on inside of landing door"
click at [663, 312] on button "Enregistrer" at bounding box center [655, 317] width 82 height 35
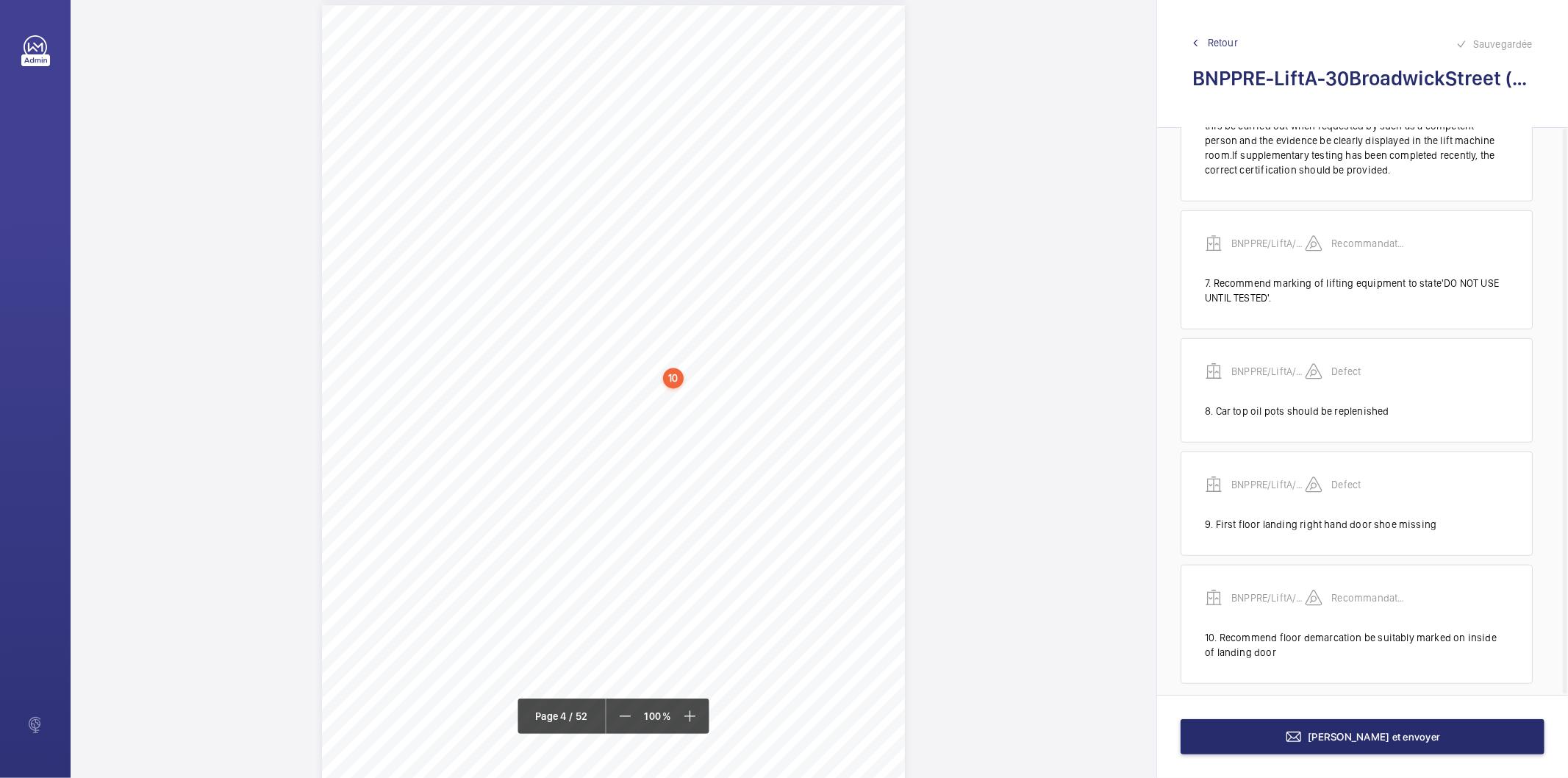
scroll to position [839, 0]
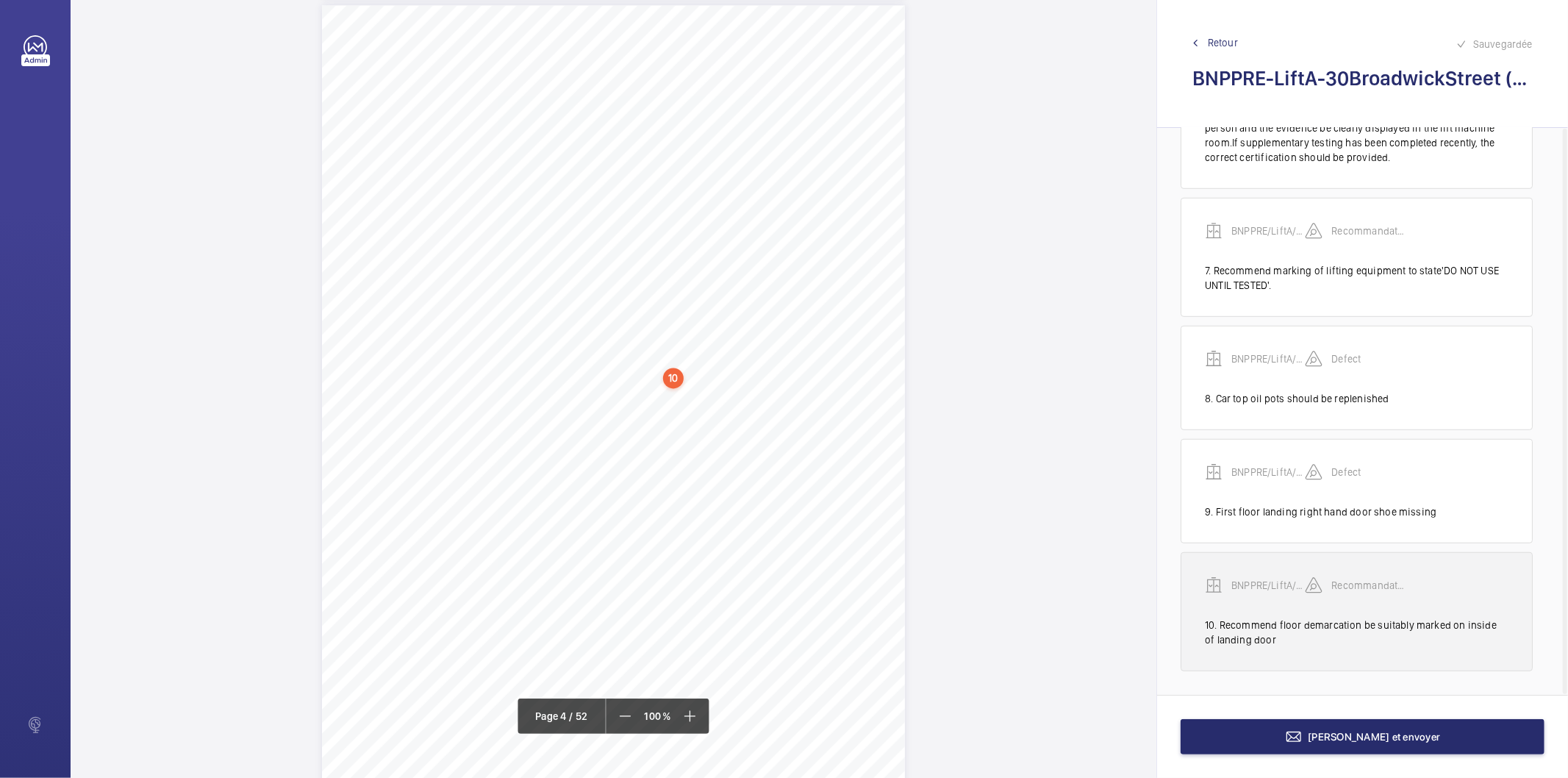
click at [1240, 642] on div "10. Recommend floor demarcation be suitably marked on inside of landing door" at bounding box center [1357, 632] width 304 height 30
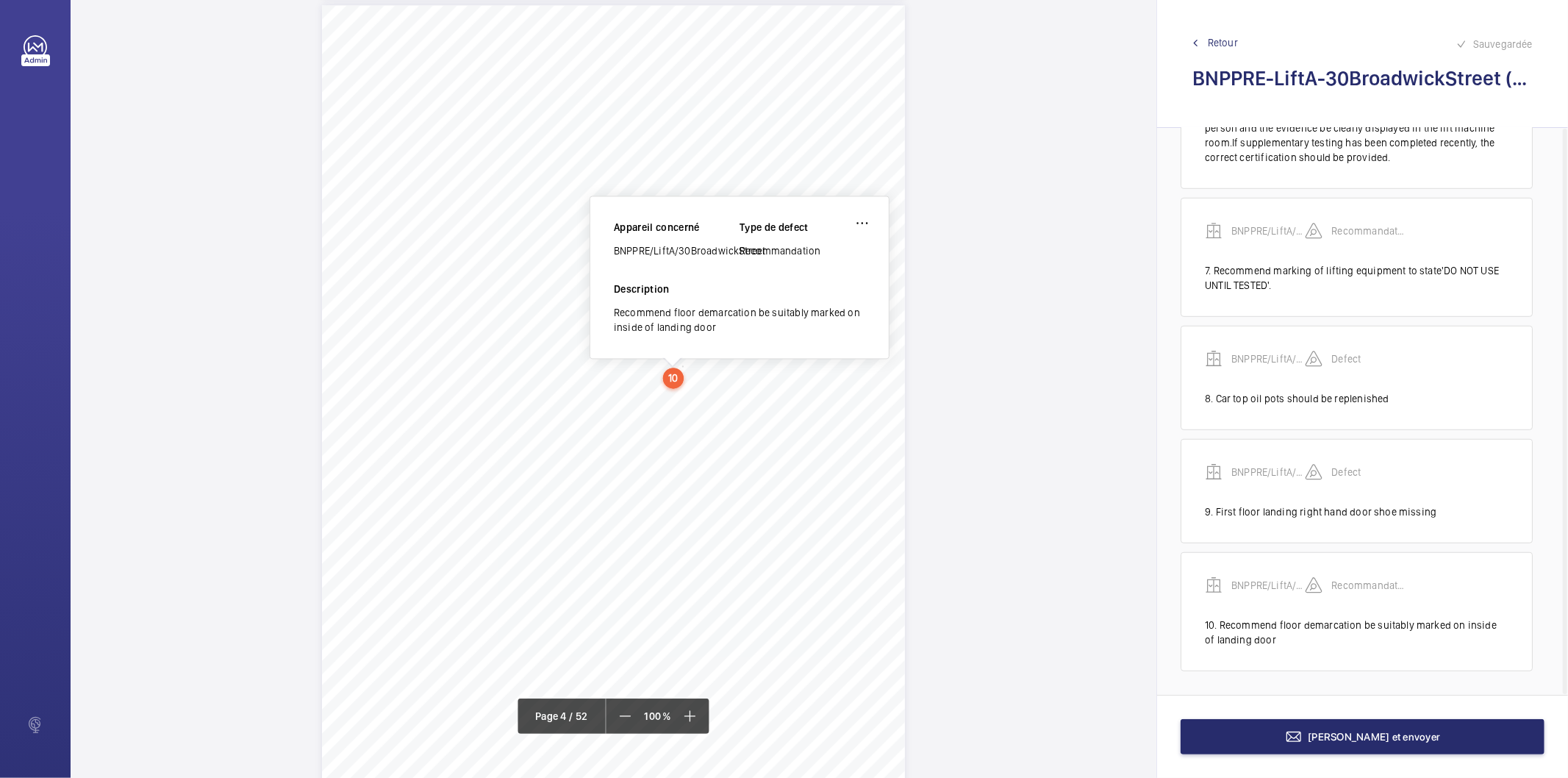
scroll to position [2502, 0]
click at [701, 334] on div "Recommend floor demarcation be suitably marked on inside of landing door" at bounding box center [740, 332] width 252 height 30
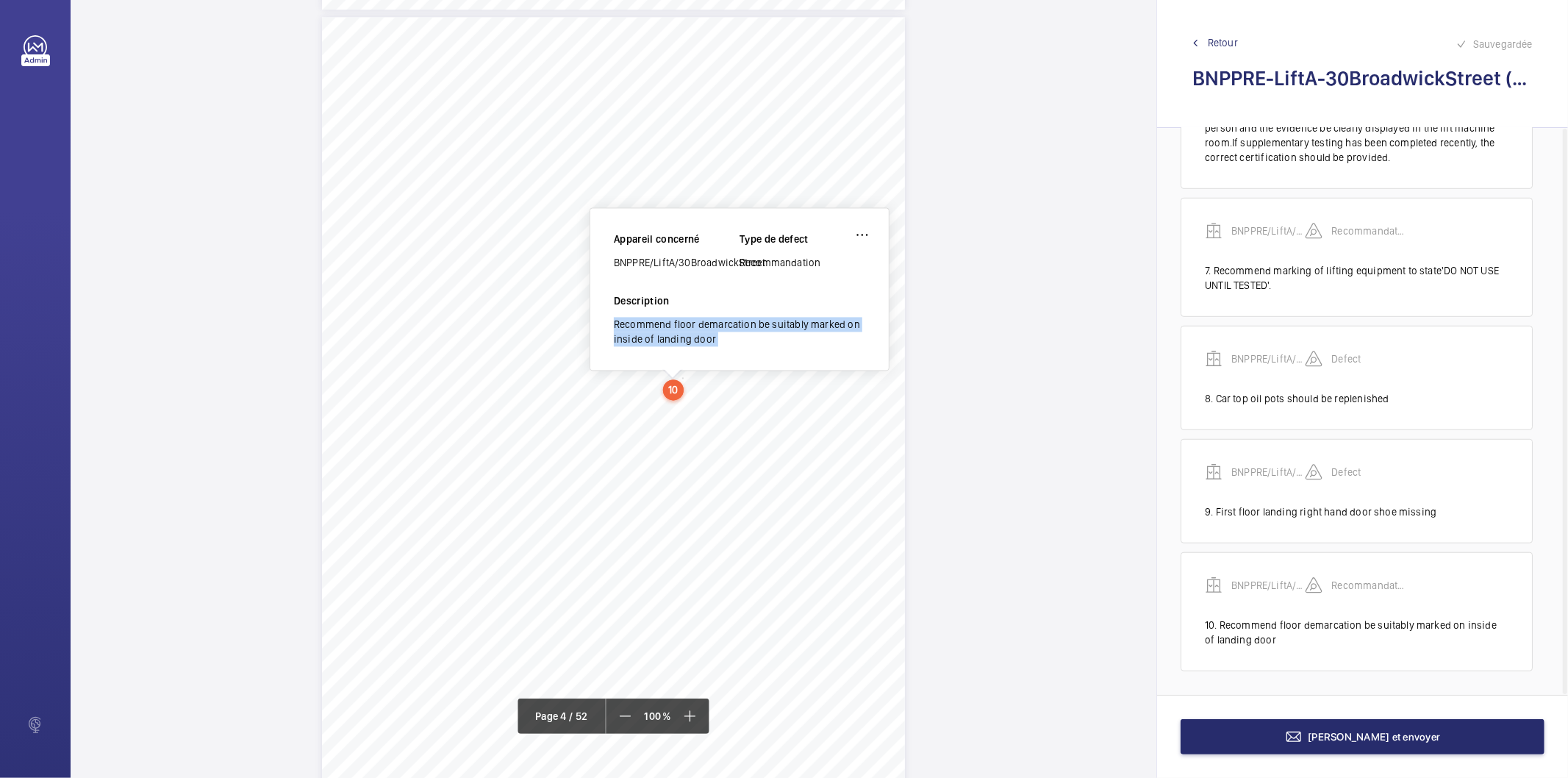
click at [701, 334] on div "Recommend floor demarcation be suitably marked on inside of landing door" at bounding box center [740, 332] width 252 height 30
copy div "Recommend floor demarcation be suitably marked on inside of landing door"
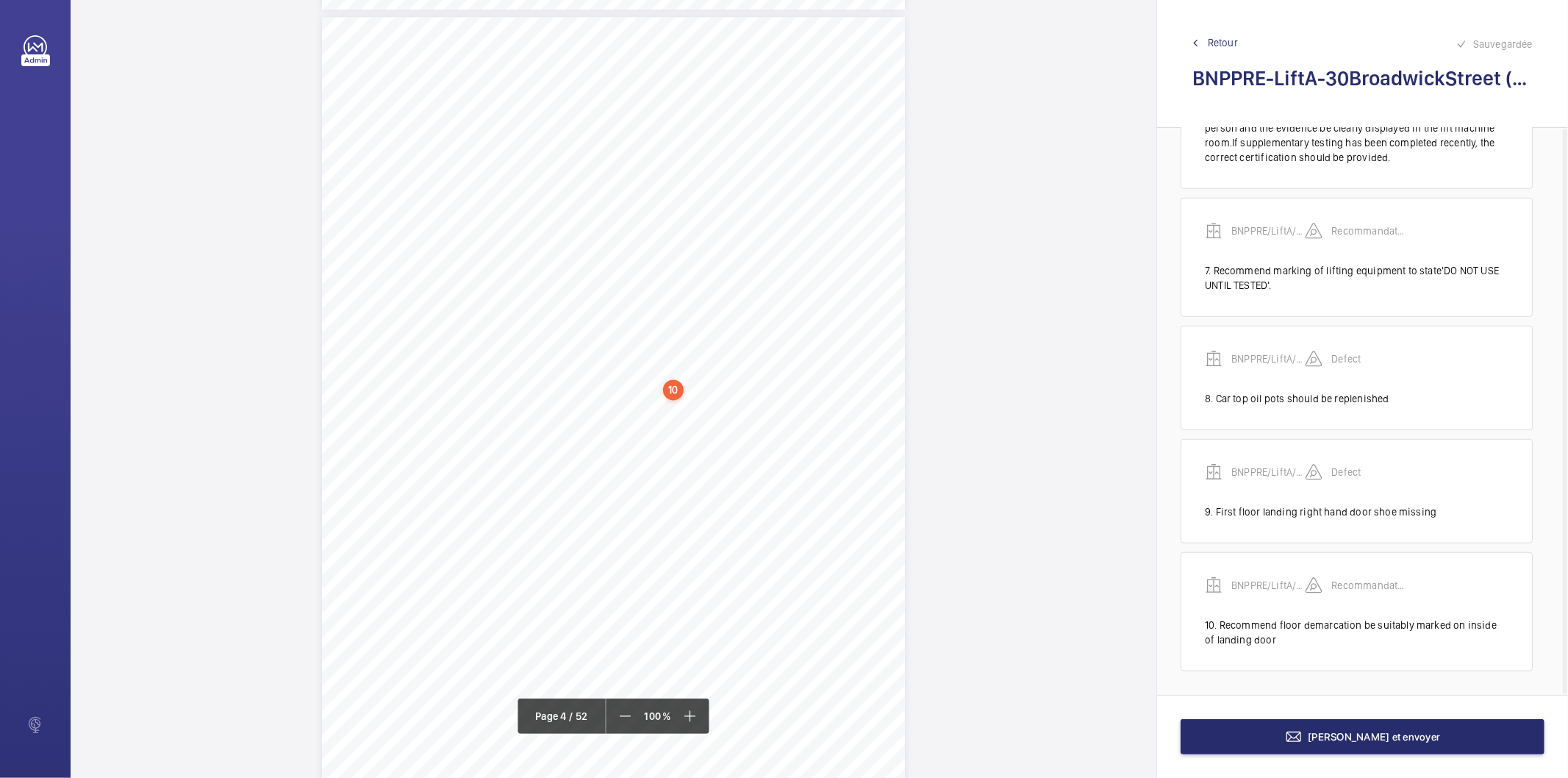
drag, startPoint x: 783, startPoint y: 464, endPoint x: 759, endPoint y: 456, distance: 25.3
click at [759, 457] on span "allowednumberofpersonsand" at bounding box center [763, 461] width 123 height 9
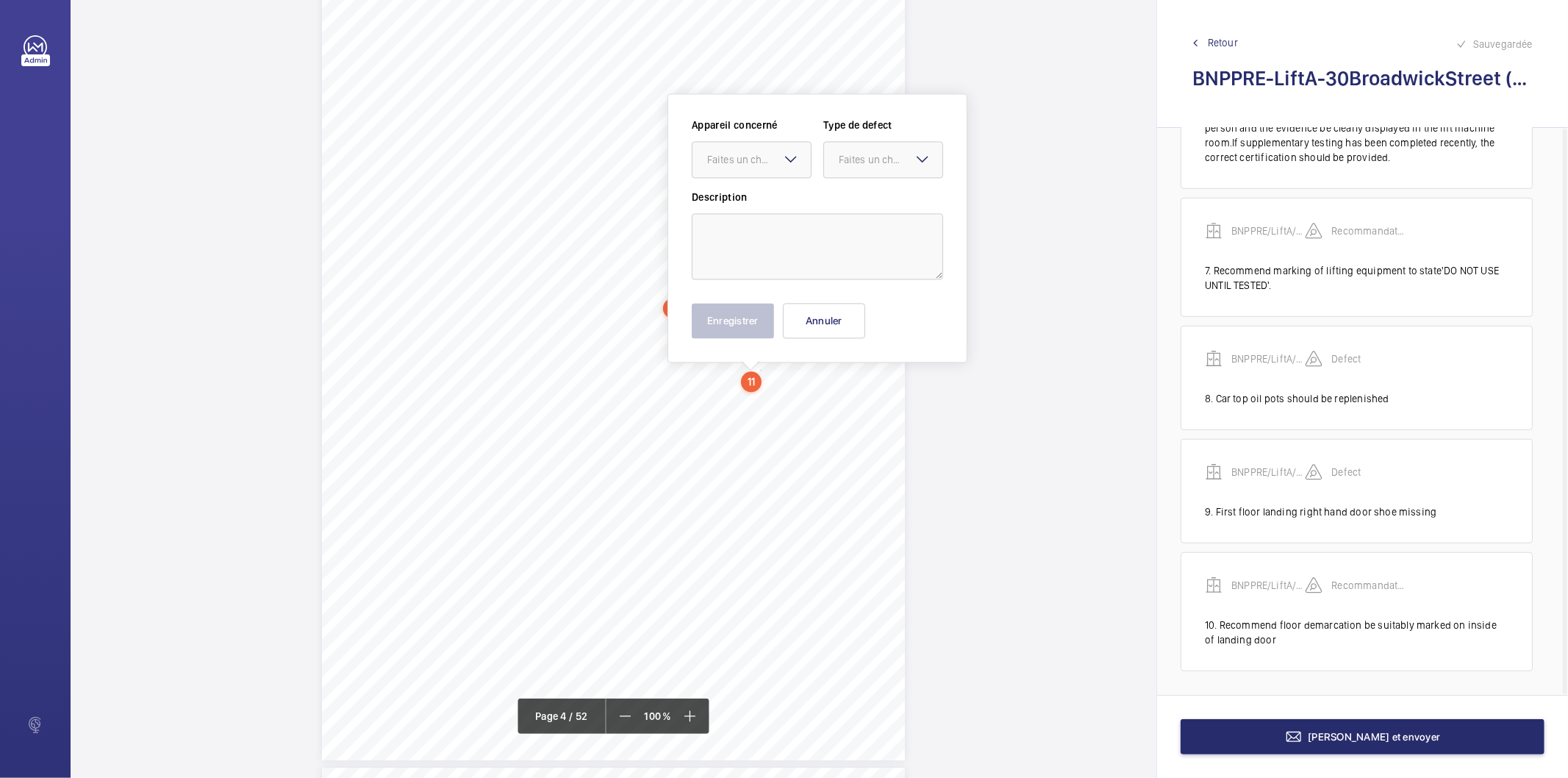
scroll to position [2588, 0]
click at [751, 229] on textarea at bounding box center [818, 242] width 252 height 66
paste textarea "Refuge space available however area should be highlighted and appropriate signa…"
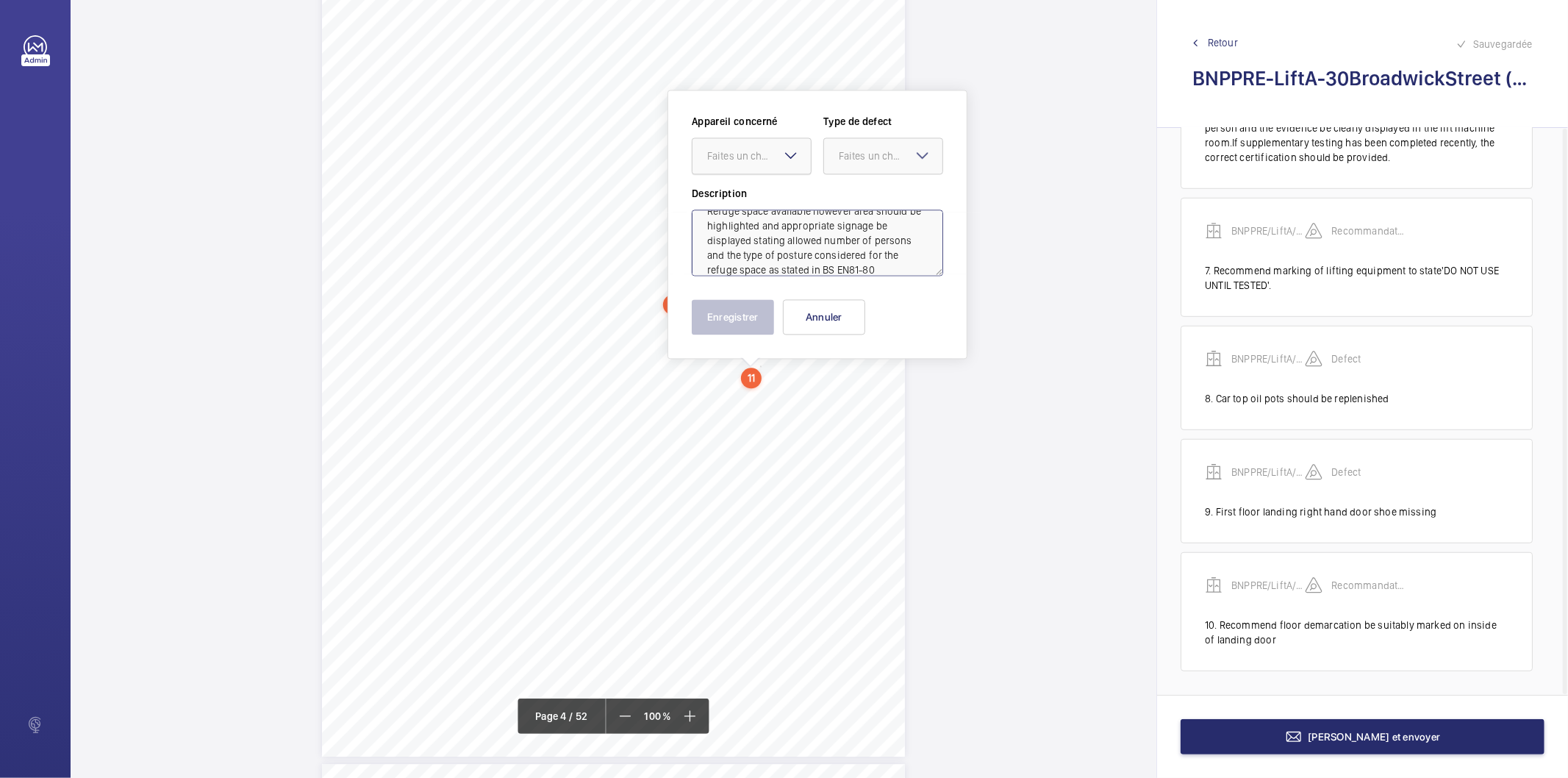
click at [750, 163] on div at bounding box center [751, 156] width 118 height 35
click at [741, 200] on span "BNPPRE/LiftA/30BroadwickStreet" at bounding box center [751, 200] width 89 height 15
click at [865, 158] on div "Faites un choix" at bounding box center [891, 155] width 104 height 15
click at [861, 311] on span "Recommandation" at bounding box center [883, 309] width 89 height 15
type textarea "Refuge space available however area should be highlighted and appropriate signa…"
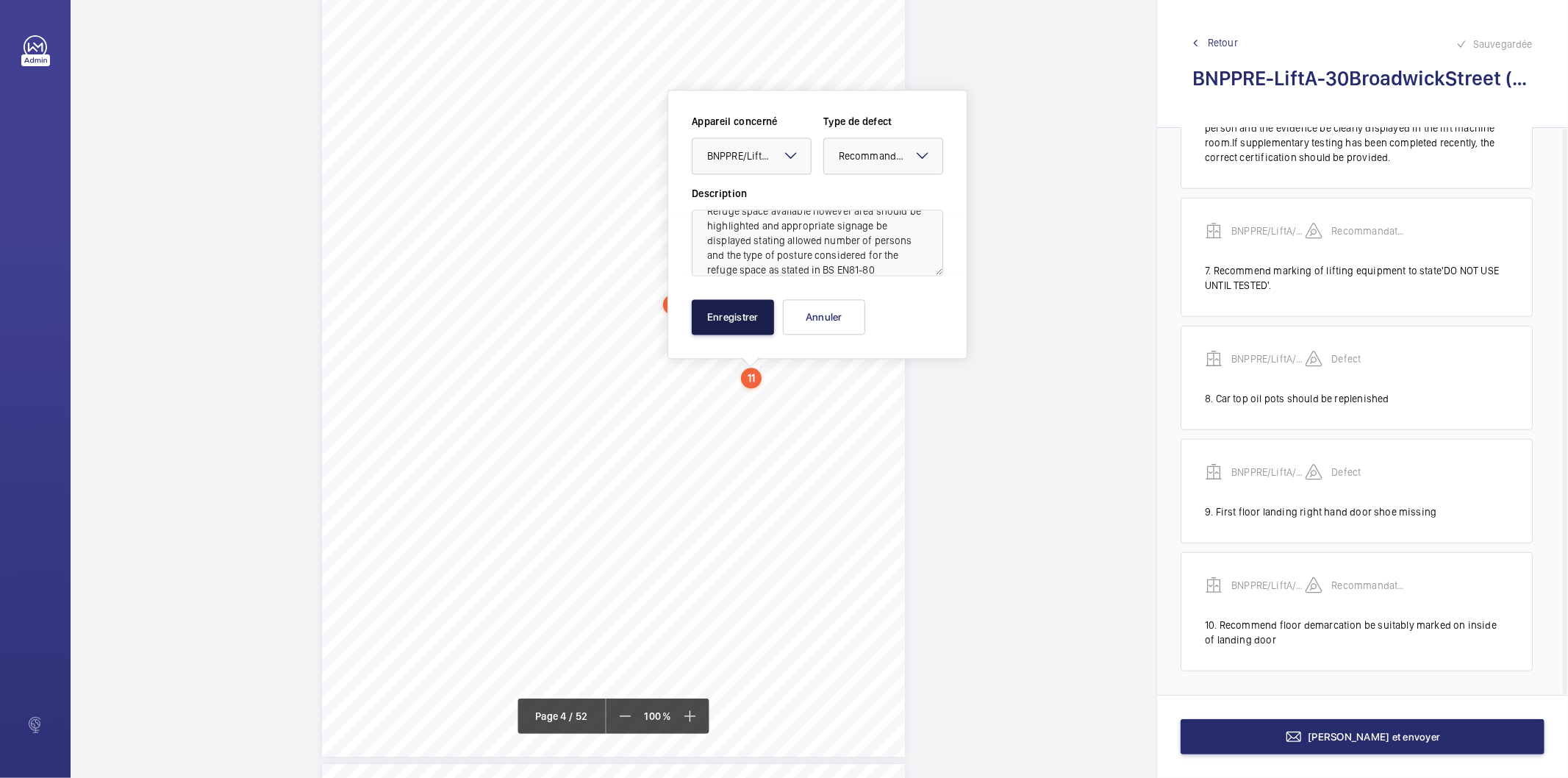
click at [715, 322] on button "Enregistrer" at bounding box center [734, 317] width 82 height 35
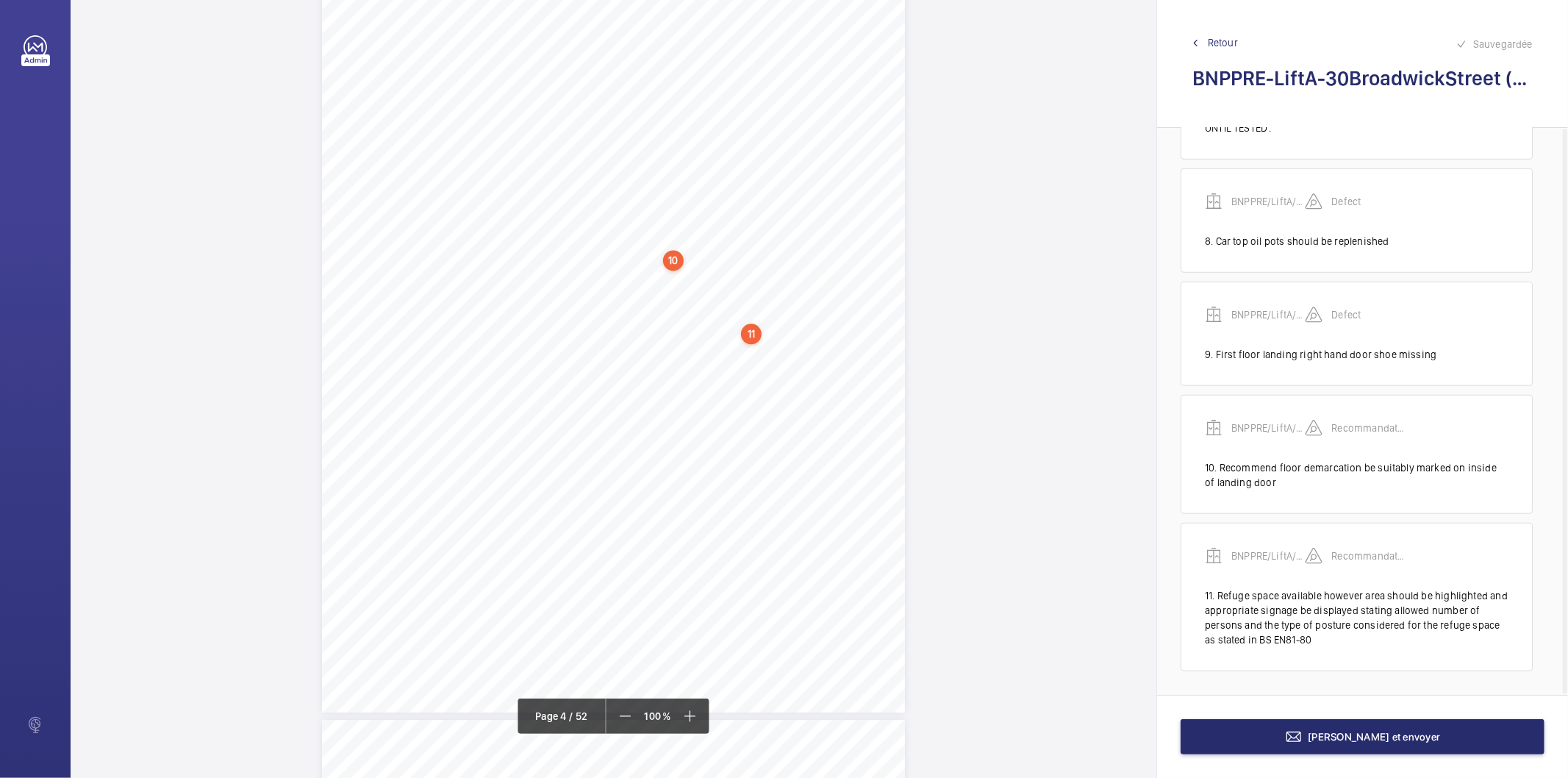
scroll to position [2670, 0]
drag, startPoint x: 390, startPoint y: 396, endPoint x: 652, endPoint y: 400, distance: 262.0
click at [652, 400] on span "Duetoexcessivevoidthecartophandrailshouldberaisedto1.1metres" at bounding box center [524, 402] width 271 height 9
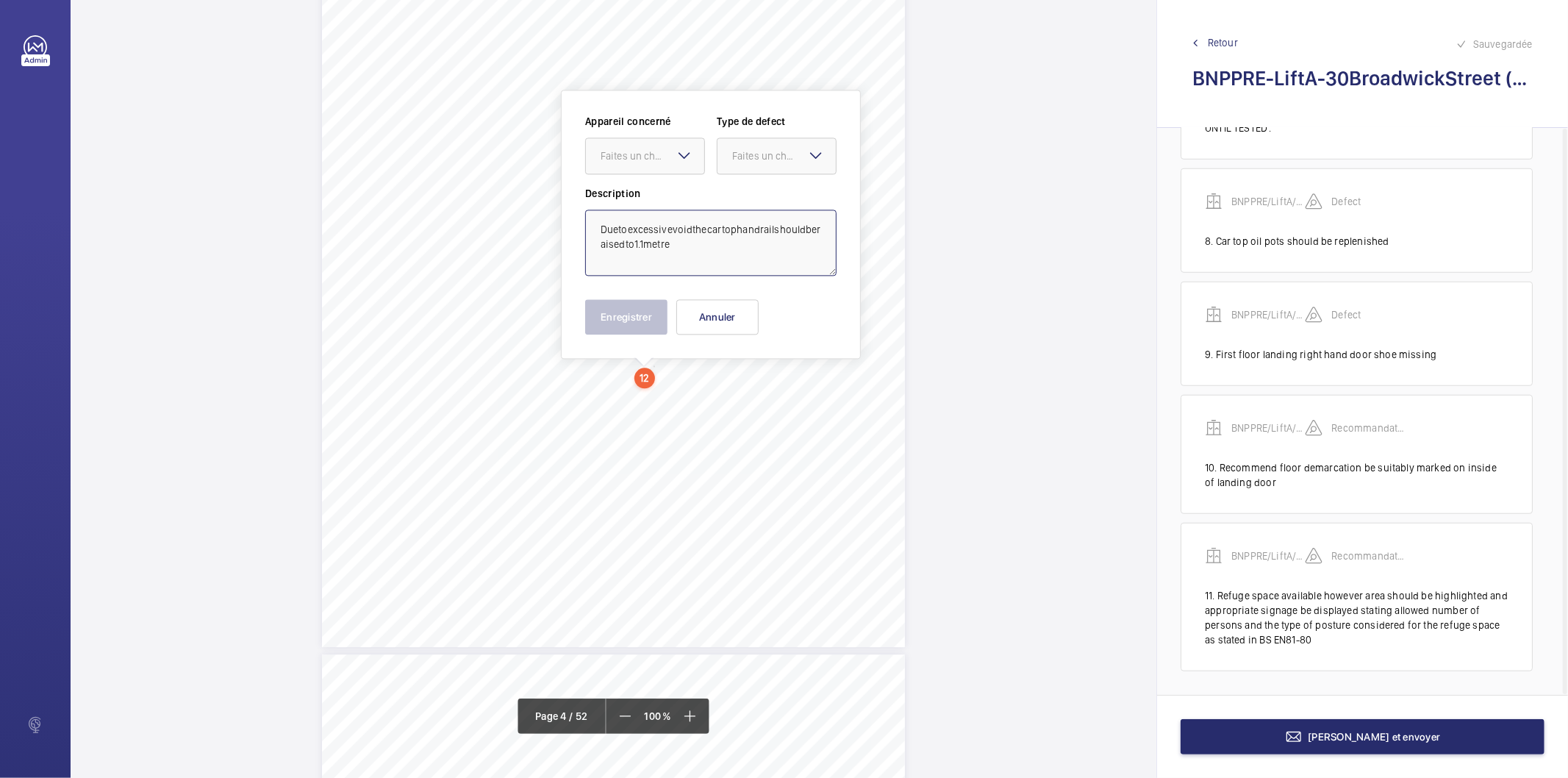
click at [621, 225] on textarea "Duetoexcessivevoidthecartophandrailshouldberaisedto1.1metre" at bounding box center [711, 242] width 252 height 66
click at [700, 251] on textarea "Due to excessive void the car top handrail should be raised to 1.1metreS" at bounding box center [711, 242] width 252 height 66
click at [668, 246] on textarea "Due to excessive void the car top handrail should be raised to 1.1metres" at bounding box center [711, 242] width 252 height 66
type textarea "Due to excessive void the car top handrail should be raised to 1.1 metres"
drag, startPoint x: 613, startPoint y: 151, endPoint x: 619, endPoint y: 179, distance: 28.6
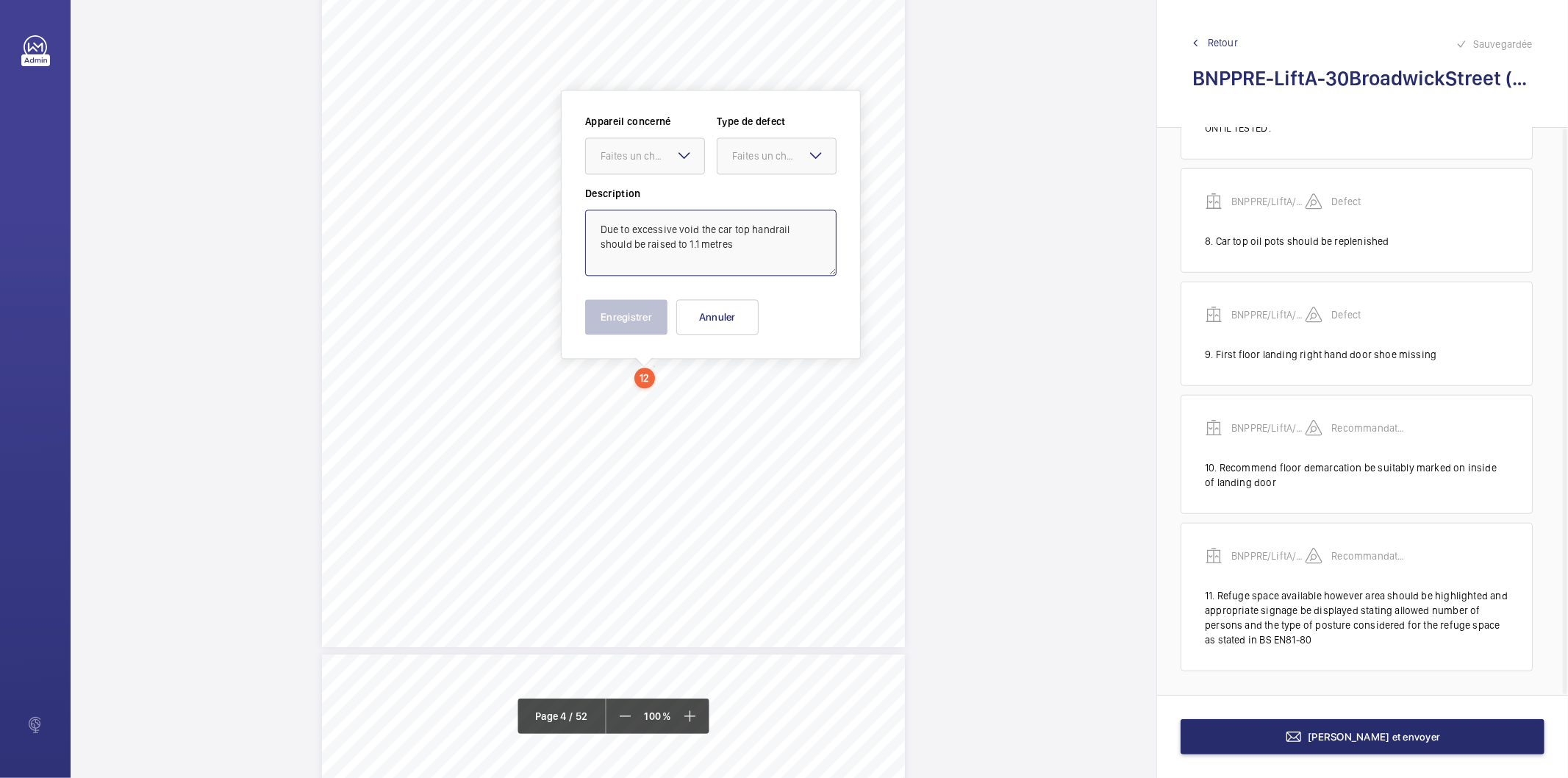
click at [614, 152] on div "Faites un choix" at bounding box center [653, 155] width 104 height 15
click at [629, 206] on span "BNPPRE/LiftA/30BroadwickStreet" at bounding box center [645, 200] width 89 height 15
click at [733, 158] on div "Faites un choix" at bounding box center [784, 155] width 104 height 15
click at [744, 196] on span "Standard" at bounding box center [777, 200] width 89 height 15
click at [640, 326] on button "Enregistrer" at bounding box center [626, 317] width 82 height 35
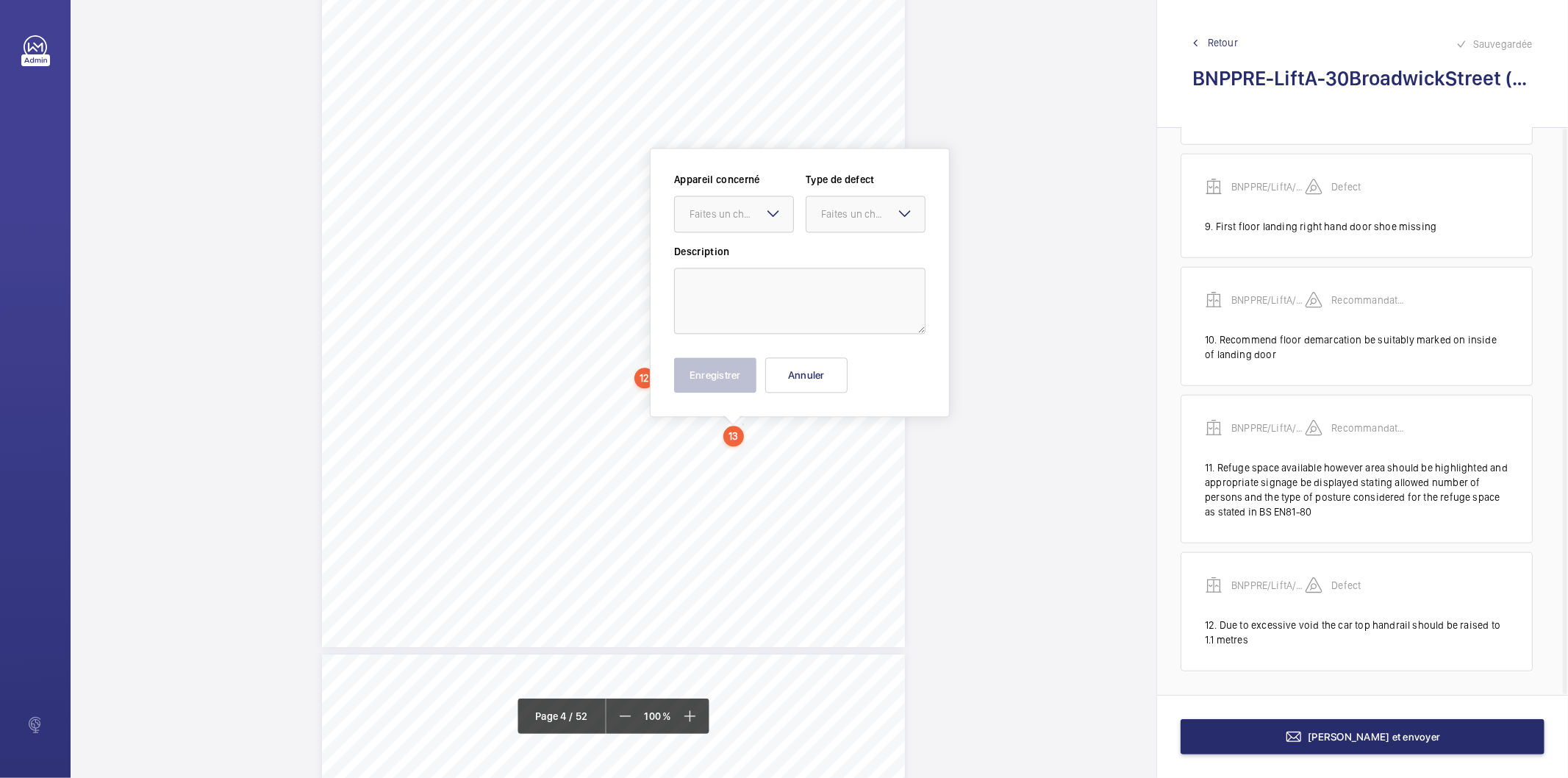
scroll to position [2755, 0]
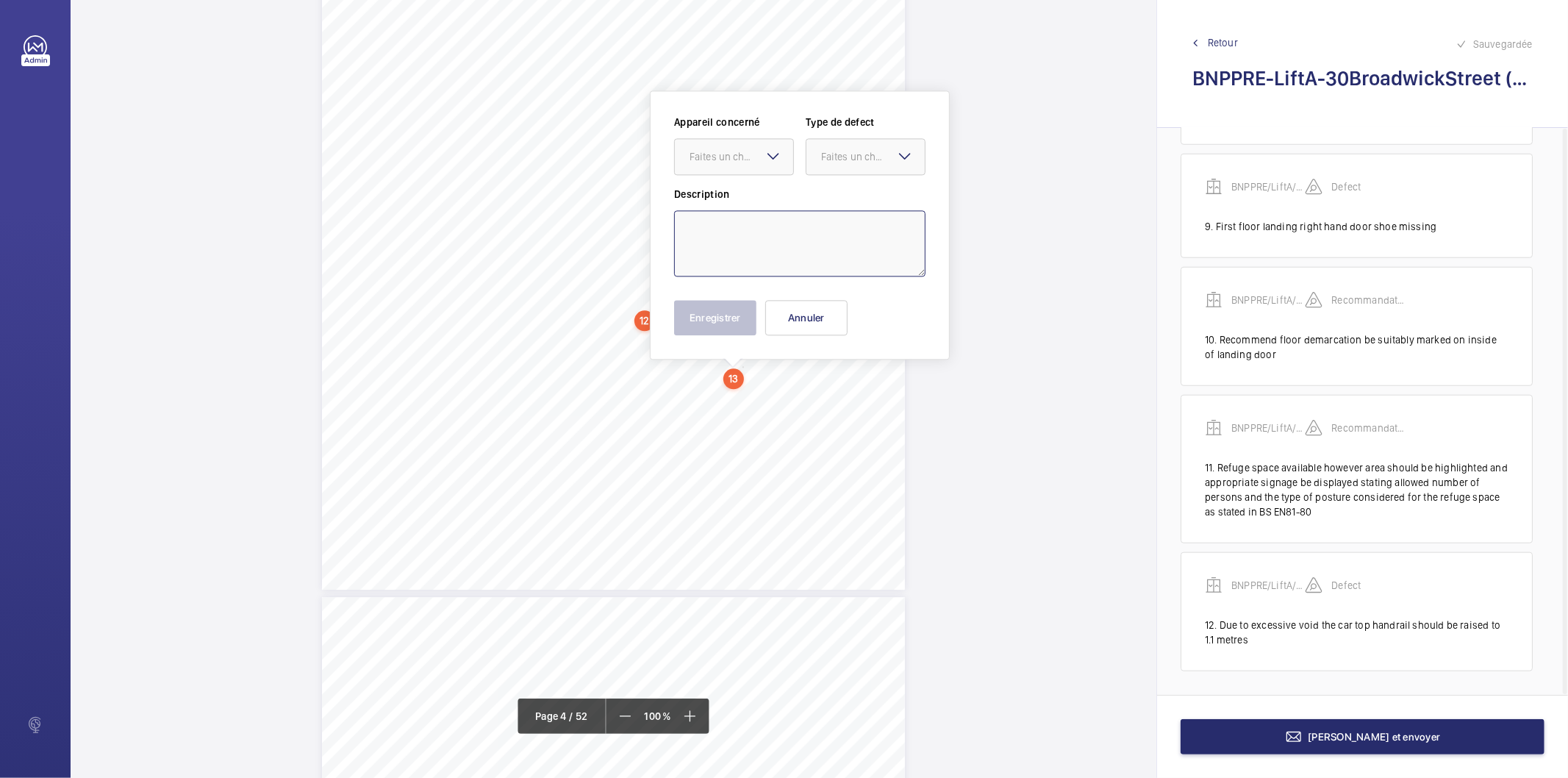
drag, startPoint x: 741, startPoint y: 430, endPoint x: 740, endPoint y: 225, distance: 205.0
click at [740, 225] on textarea at bounding box center [799, 243] width 252 height 66
paste textarea "state"
type textarea "e"
click at [899, 239] on textarea at bounding box center [799, 243] width 252 height 66
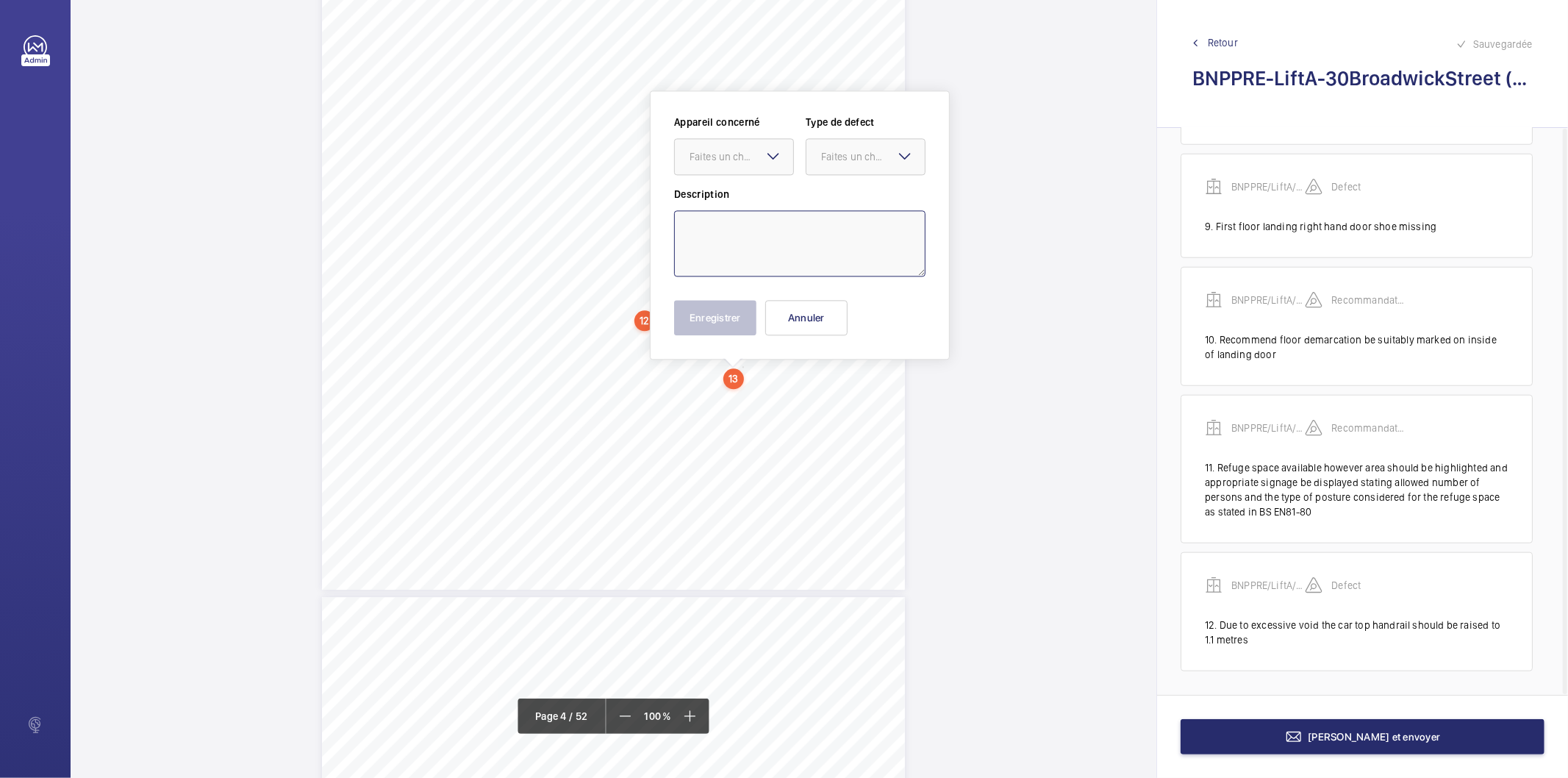
paste textarea "Recommend marking of lifting equipment to state 'DO NOT USE UNTIL TESTED'"
click at [731, 161] on div "Faites un choix" at bounding box center [741, 156] width 104 height 15
click at [721, 204] on span "BNPPRE/LiftA/30BroadwickStreet" at bounding box center [734, 201] width 89 height 15
click at [829, 152] on div "Faites un choix" at bounding box center [873, 156] width 104 height 15
drag, startPoint x: 835, startPoint y: 306, endPoint x: 827, endPoint y: 306, distance: 8.0
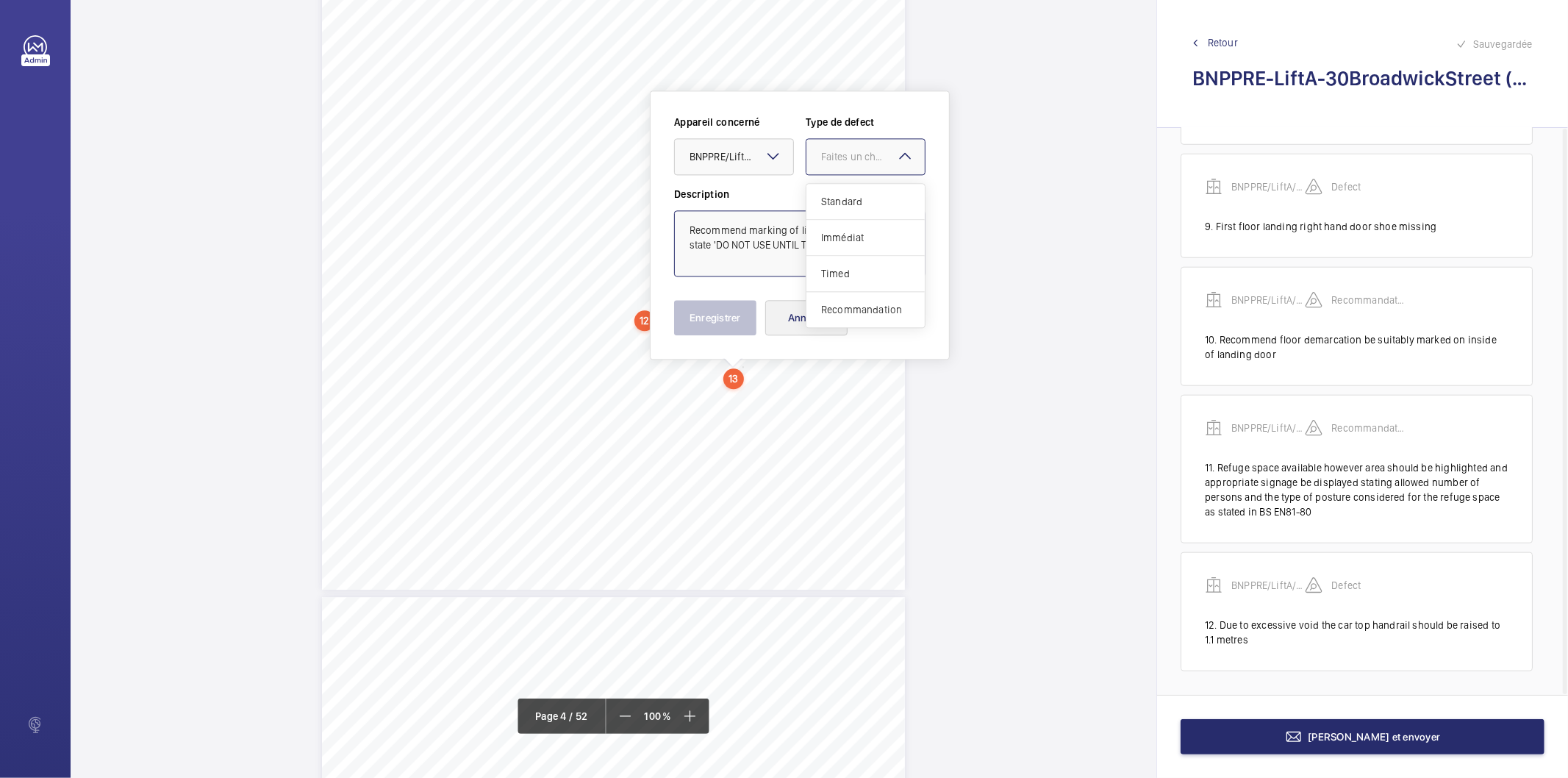
click at [836, 306] on span "Recommandation" at bounding box center [865, 309] width 89 height 15
type textarea "Recommend marking of lifting equipment to state 'DO NOT USE UNTIL TESTED'"
click at [723, 306] on button "Enregistrer" at bounding box center [715, 318] width 82 height 35
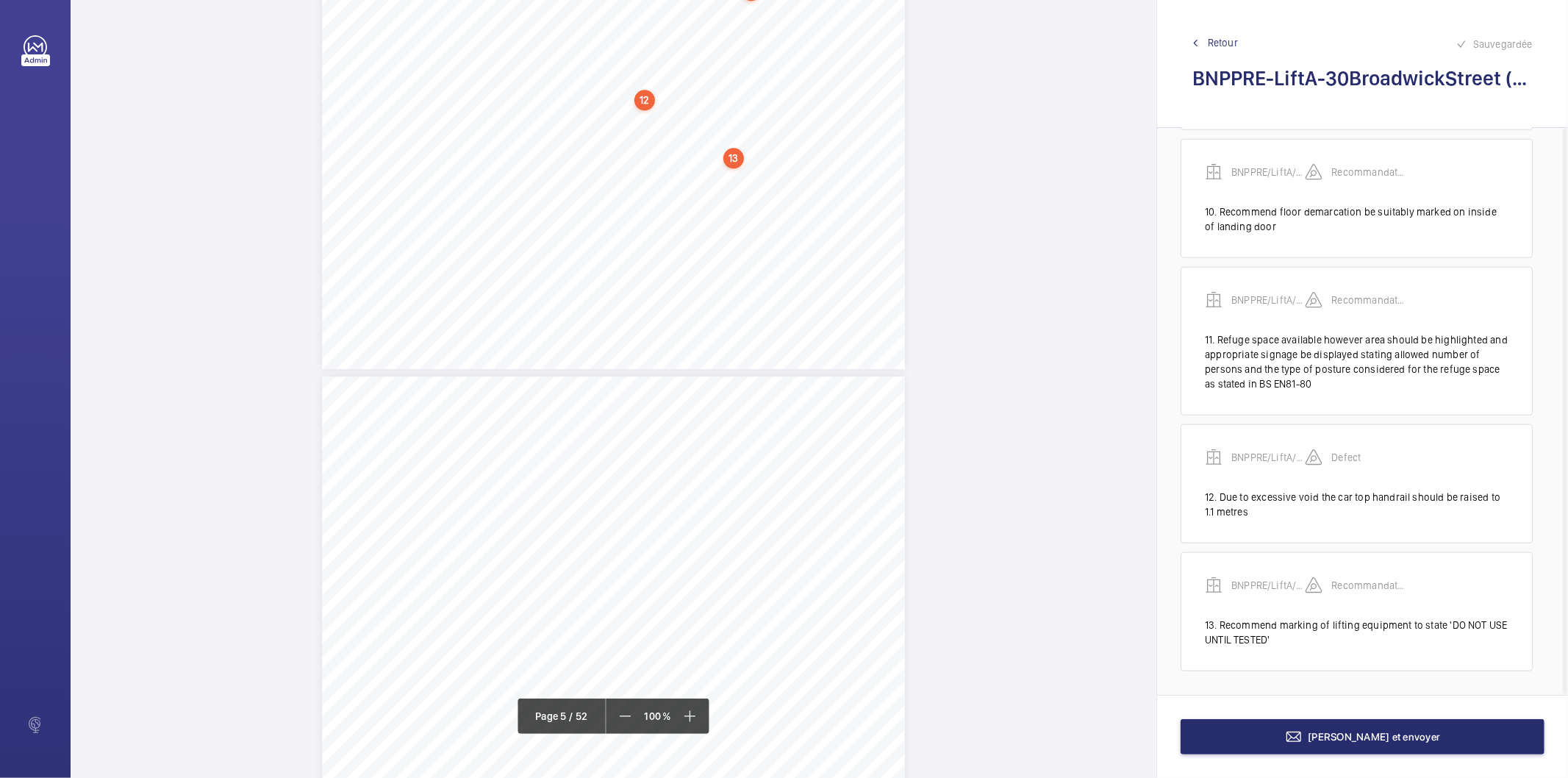
scroll to position [3001, 0]
drag, startPoint x: 395, startPoint y: 270, endPoint x: 589, endPoint y: 419, distance: 244.6
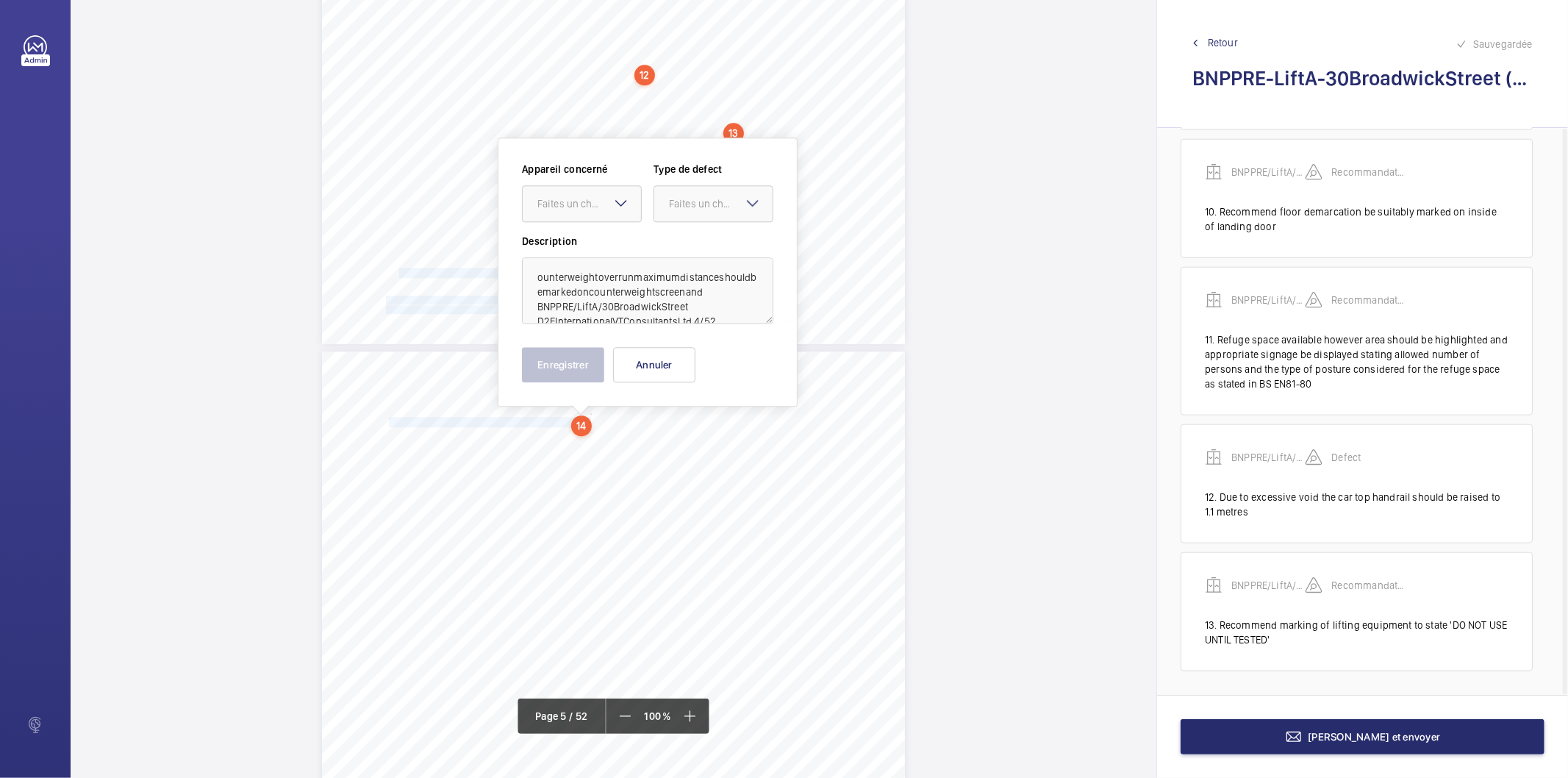
scroll to position [3047, 0]
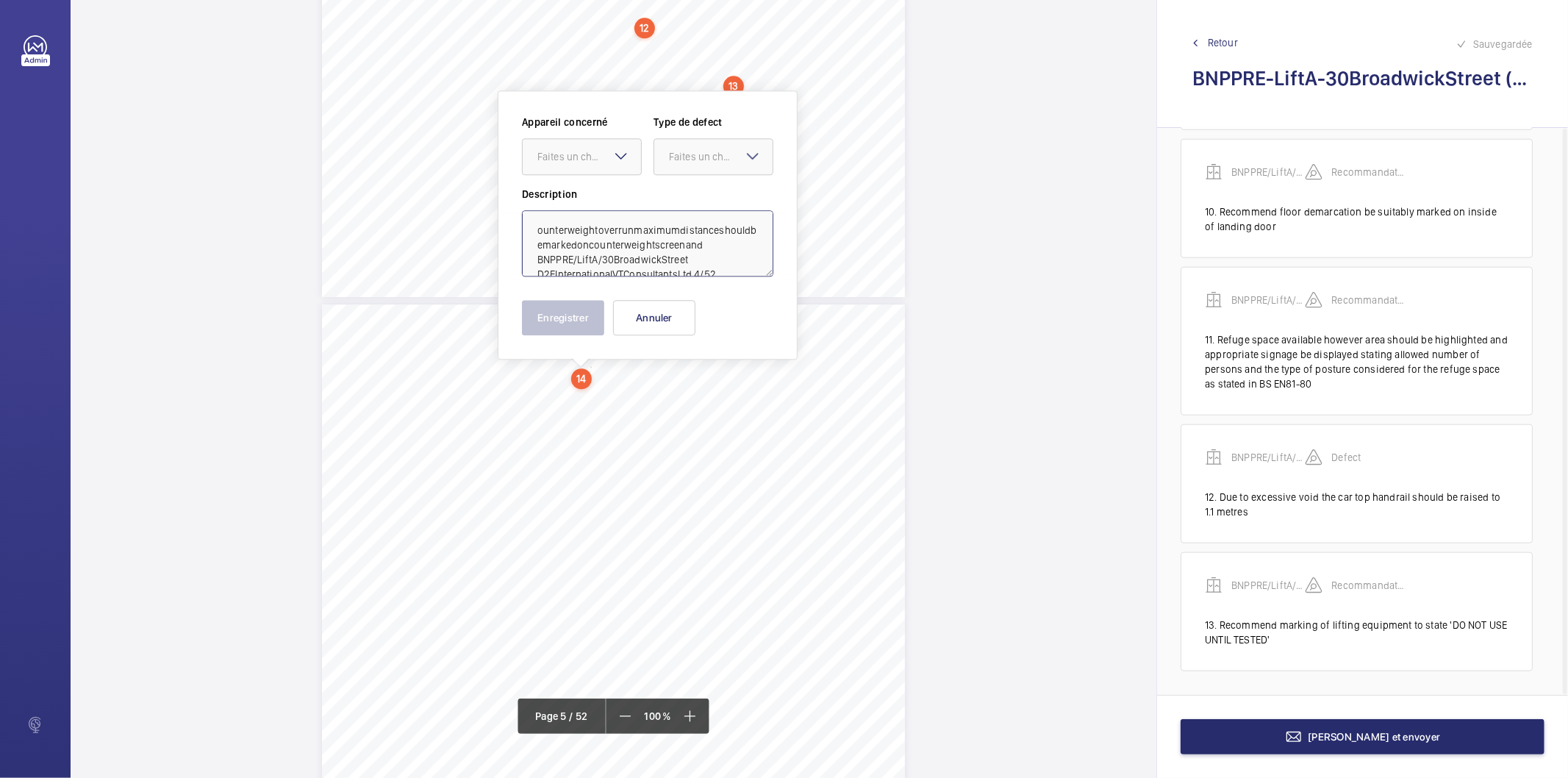
click at [546, 231] on textarea "ounterweightoverrunmaximumdistanceshouldbemarkedoncounterweightscreenand BNPPRE…" at bounding box center [648, 243] width 252 height 66
click at [601, 225] on textarea "Counterweightoverrunmaximumdistanceshouldbemarkedoncounterweightscreenand BNPPR…" at bounding box center [648, 243] width 252 height 66
click at [582, 240] on textarea "Counterweight over run maximum distance should bemarkedoncounterweightscreenand…" at bounding box center [648, 243] width 252 height 66
click at [619, 243] on textarea "Counterweight over run maximum distance should be markedoncounterweightscreenan…" at bounding box center [648, 243] width 252 height 66
click at [630, 245] on textarea "Counterweight over run maximum distance should be marked oncounterweightscreena…" at bounding box center [648, 243] width 252 height 66
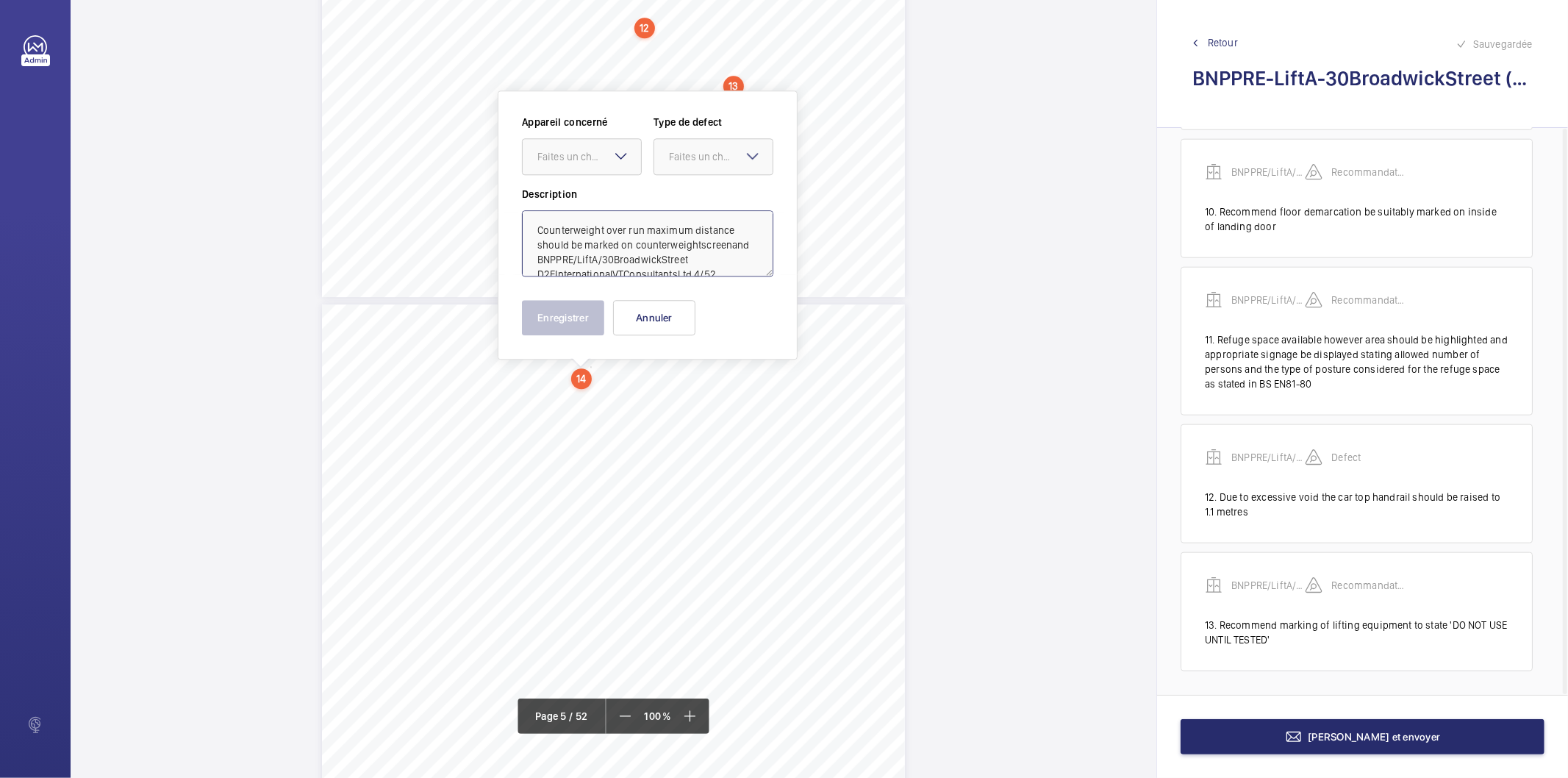
click at [604, 260] on textarea "Counterweight over run maximum distance should be marked on counterweightscreen…" at bounding box center [648, 243] width 252 height 66
click at [568, 256] on textarea "Counterweight over run maximum distance should be marked on counterweight scree…" at bounding box center [648, 243] width 252 height 66
click at [574, 259] on textarea "Counterweight over run maximum distance should be marked on counterweight scree…" at bounding box center [648, 243] width 252 height 66
click at [607, 273] on textarea "Counterweight over run maximum distance should be marked on counterweight scree…" at bounding box center [648, 243] width 252 height 66
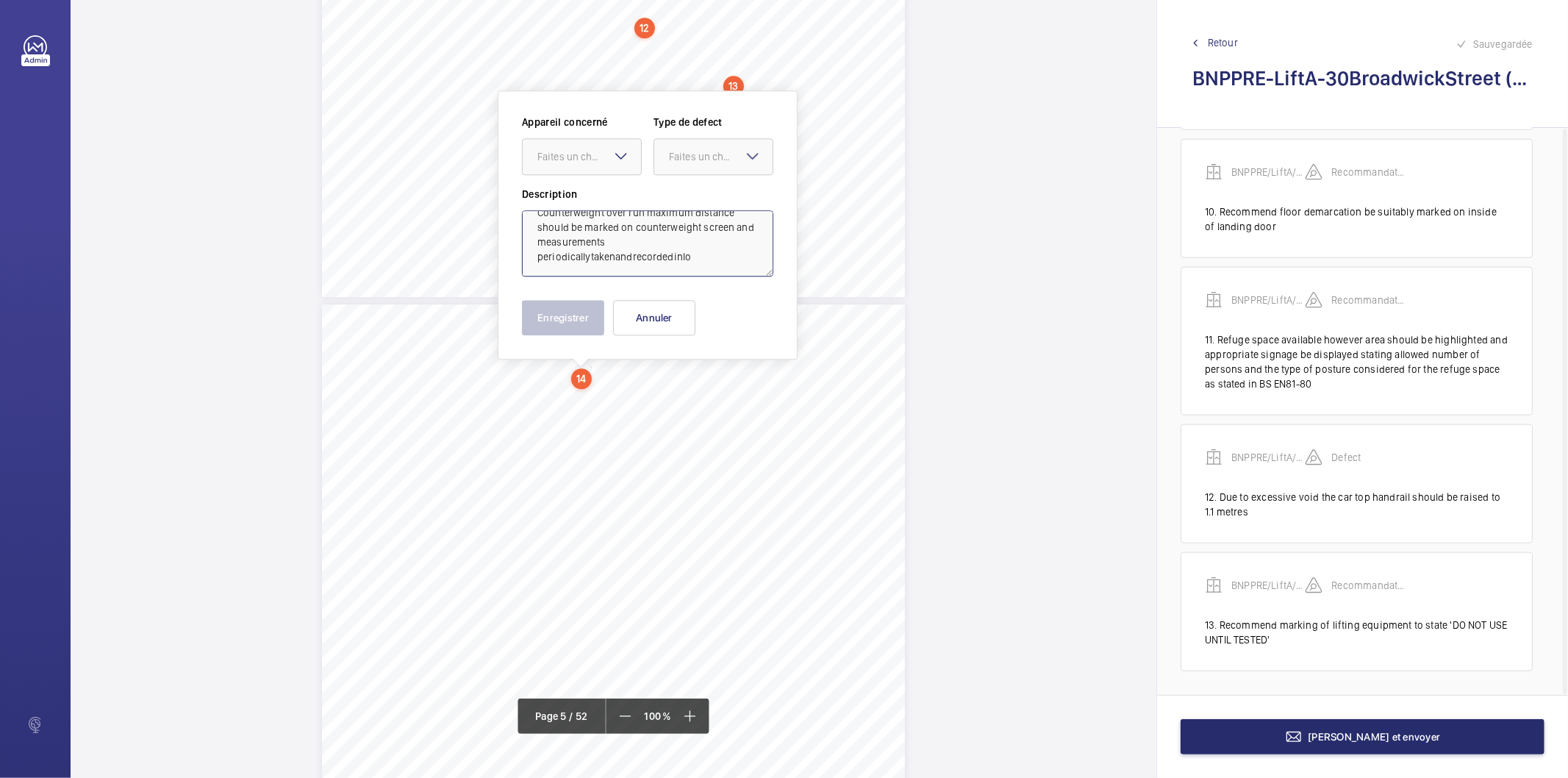
click at [591, 255] on textarea "Counterweight over run maximum distance should be marked on counterweight scree…" at bounding box center [648, 243] width 252 height 66
click at [565, 258] on textarea "Counterweight over run maximum distance should be marked on counterweight scree…" at bounding box center [648, 243] width 252 height 66
click at [563, 258] on textarea "Counterweight over run maximum distance should be marked on counterweight scree…" at bounding box center [648, 243] width 252 height 66
click at [556, 259] on textarea "Counterweight over run maximum distance should be marked on counterweight scree…" at bounding box center [648, 243] width 252 height 66
click at [576, 255] on textarea "Counterweight over run maximum distance should be marked on counterweight scree…" at bounding box center [648, 243] width 252 height 66
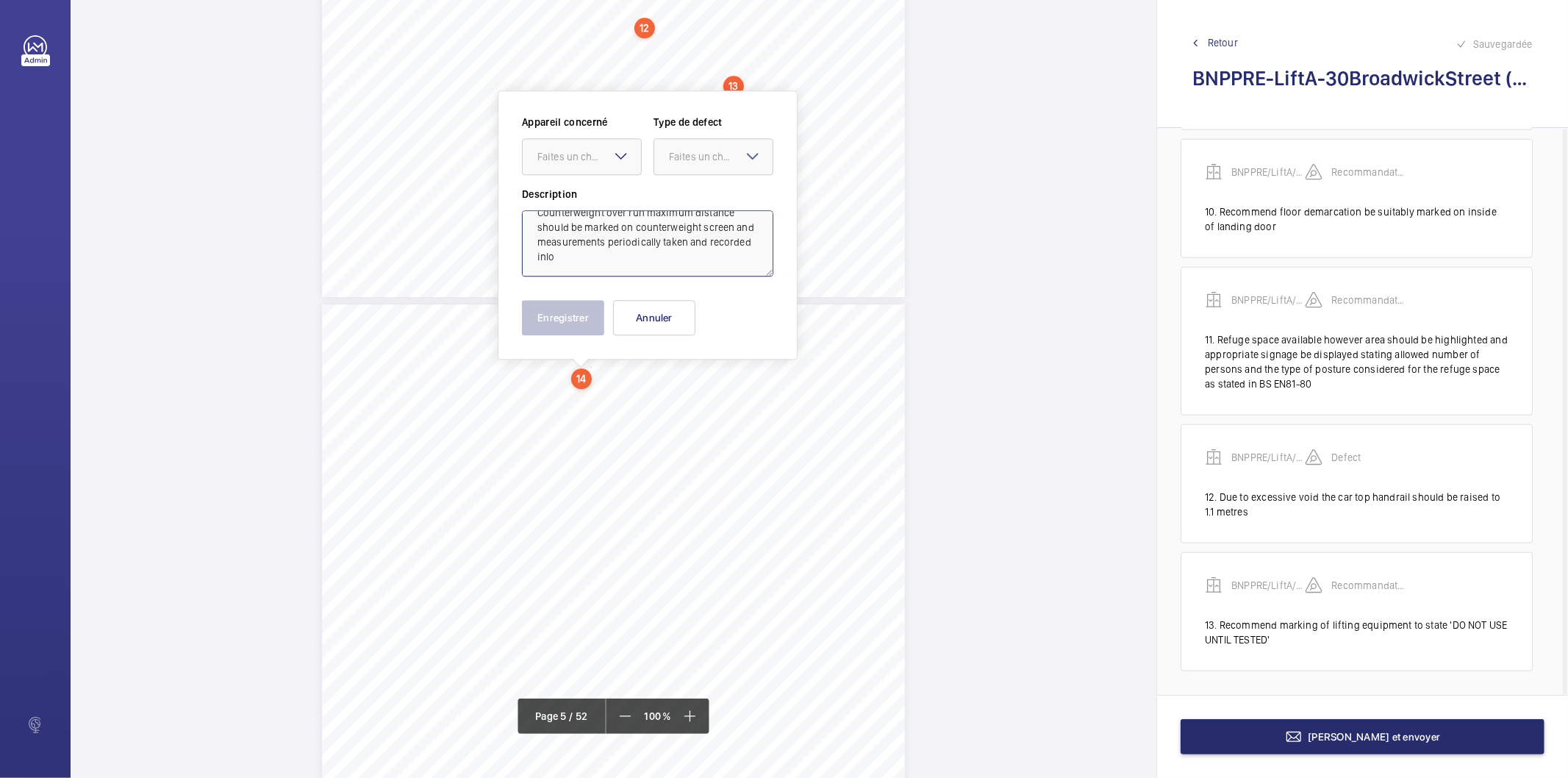
click at [590, 253] on textarea "Counterweight over run maximum distance should be marked on counterweight scree…" at bounding box center [648, 243] width 252 height 66
click at [600, 253] on textarea "Counterweight over run maximum distance should be marked on counterweight scree…" at bounding box center [648, 243] width 252 height 66
click at [631, 247] on textarea "Counterweight over run maximum distance should be marked on counterweight scree…" at bounding box center [648, 243] width 252 height 66
type textarea "Counterweight over run maximum distance should be marked on counterweight scree…"
click at [597, 149] on div "Faites un choix" at bounding box center [590, 156] width 104 height 15
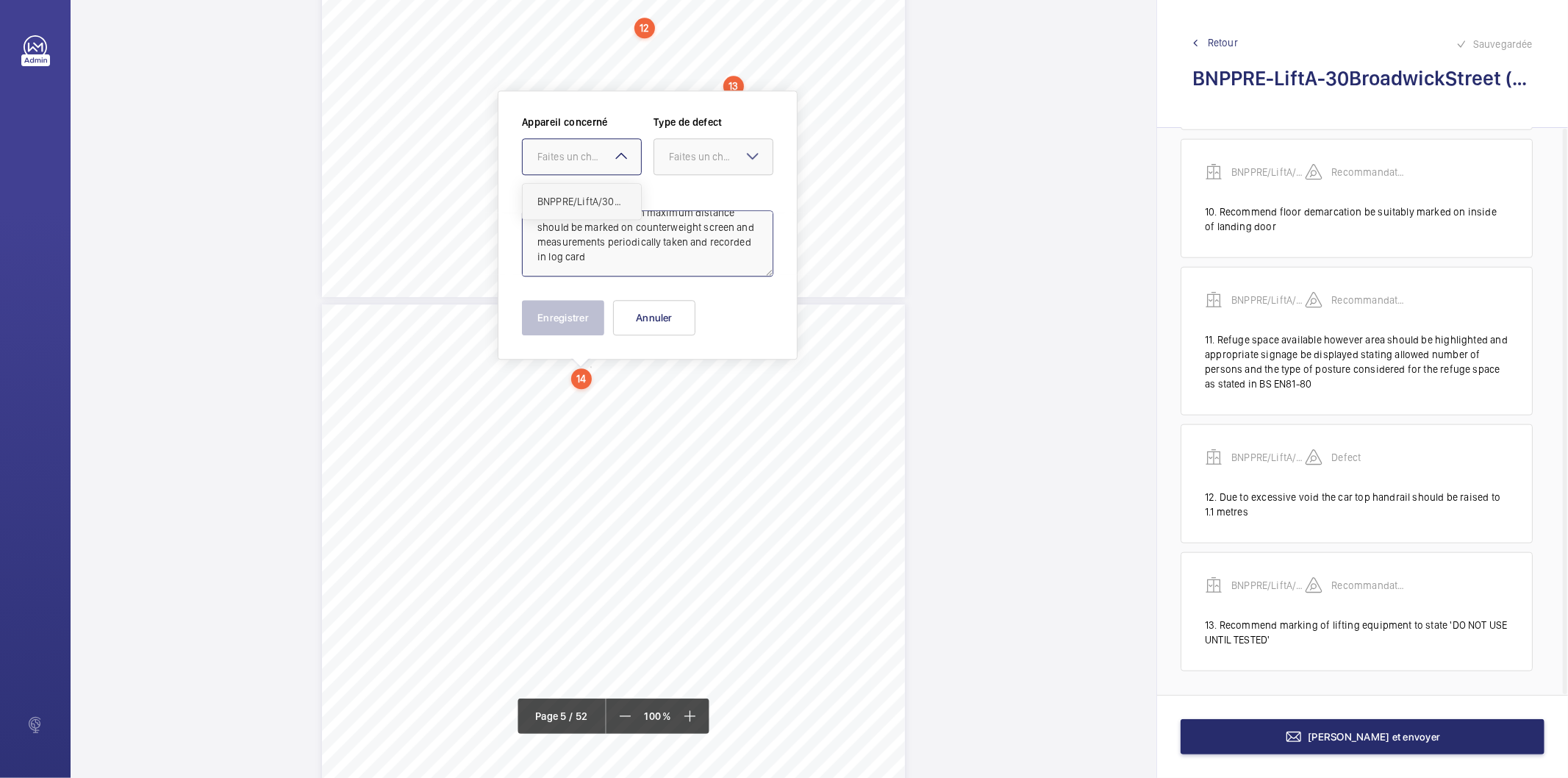
click at [587, 202] on span "BNPPRE/LiftA/30BroadwickStreet" at bounding box center [582, 201] width 89 height 15
click at [683, 163] on div "Faites un choix" at bounding box center [721, 156] width 104 height 15
click at [697, 203] on span "Standard" at bounding box center [713, 201] width 89 height 15
click at [562, 303] on button "Enregistrer" at bounding box center [563, 318] width 82 height 35
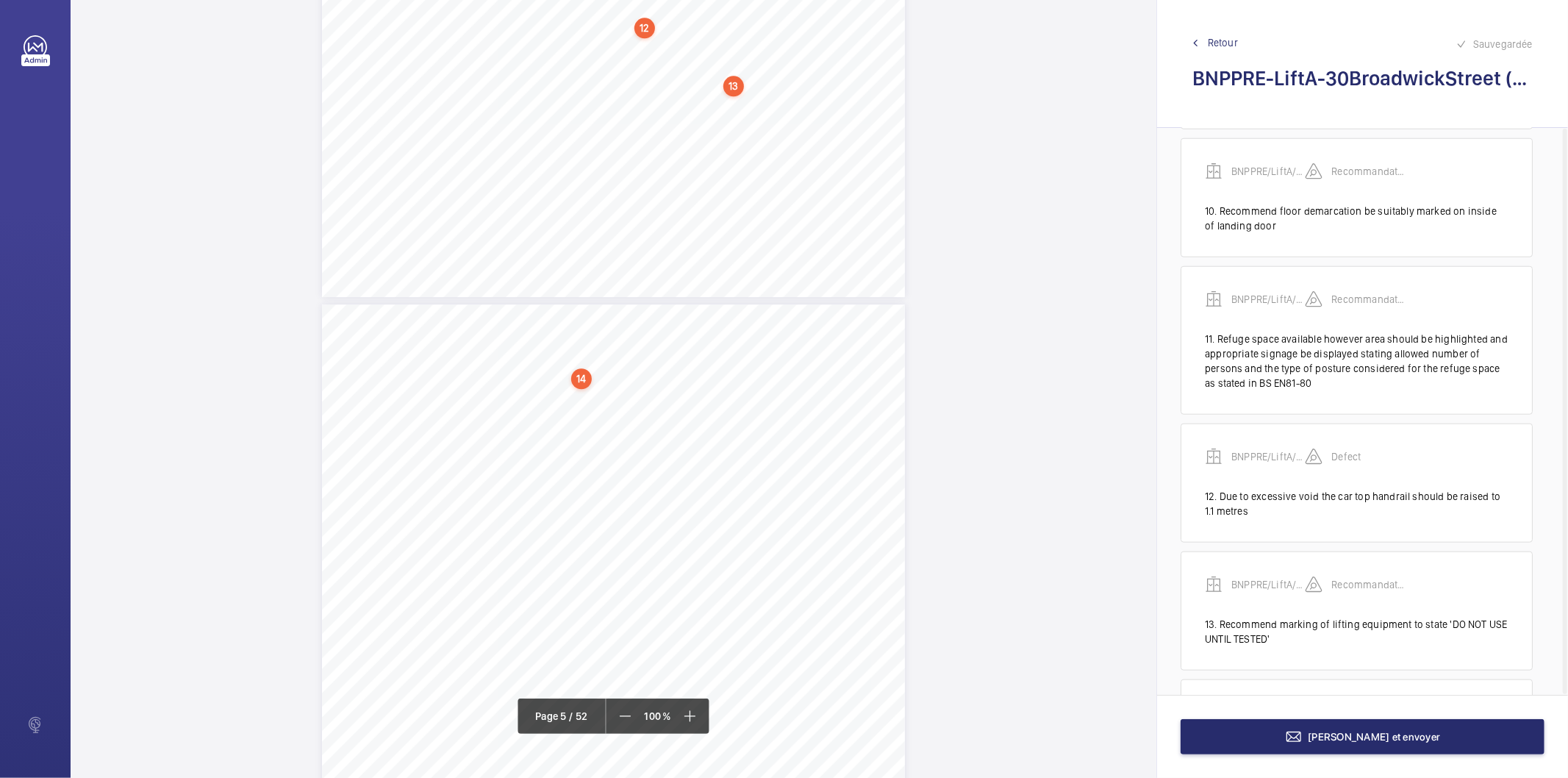
scroll to position [1395, 0]
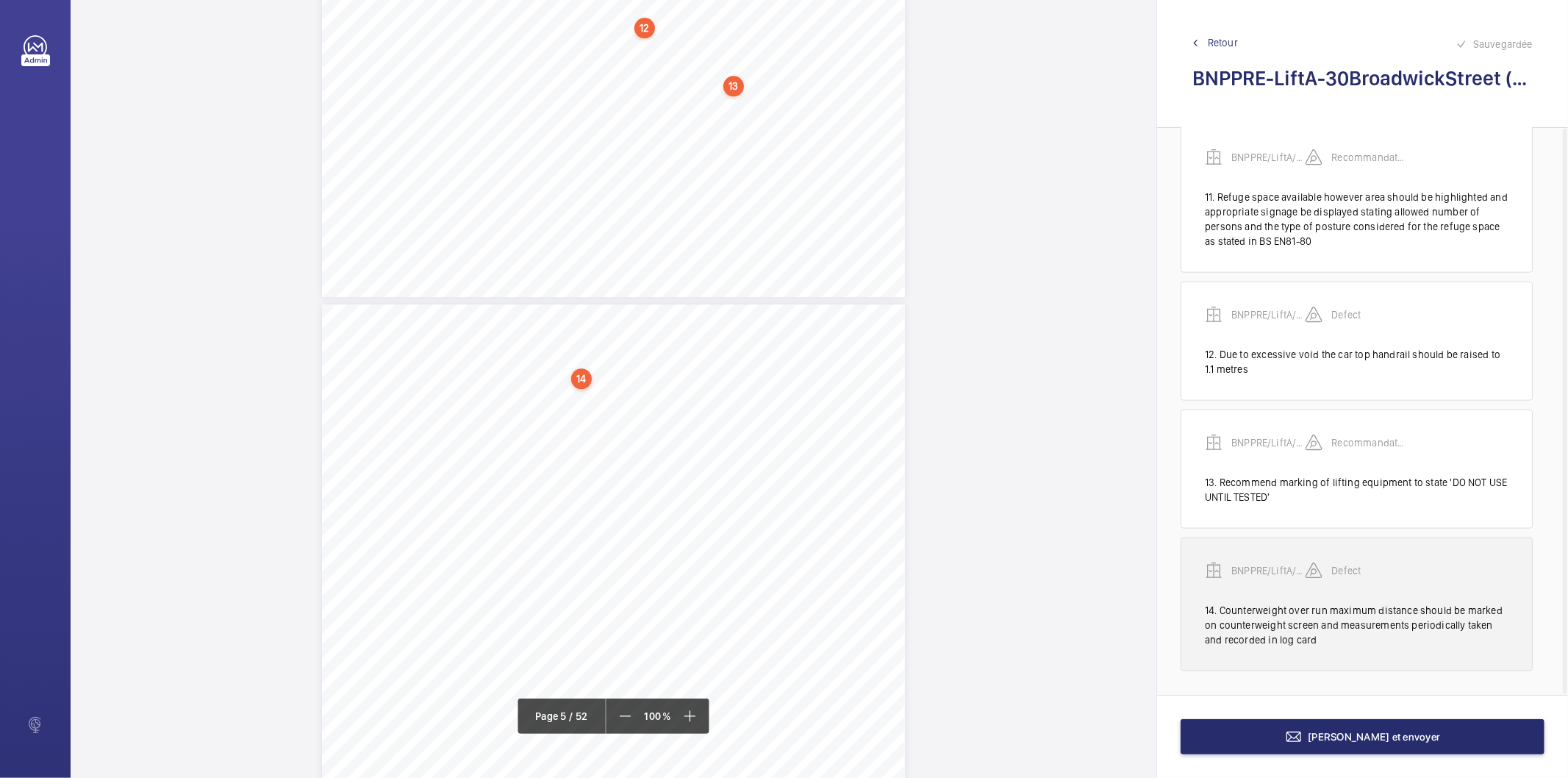
drag, startPoint x: 1253, startPoint y: 562, endPoint x: 1247, endPoint y: 569, distance: 9.2
click at [1254, 561] on div "BNPPRE/LiftA/30BroadwickStreet" at bounding box center [1255, 570] width 100 height 18
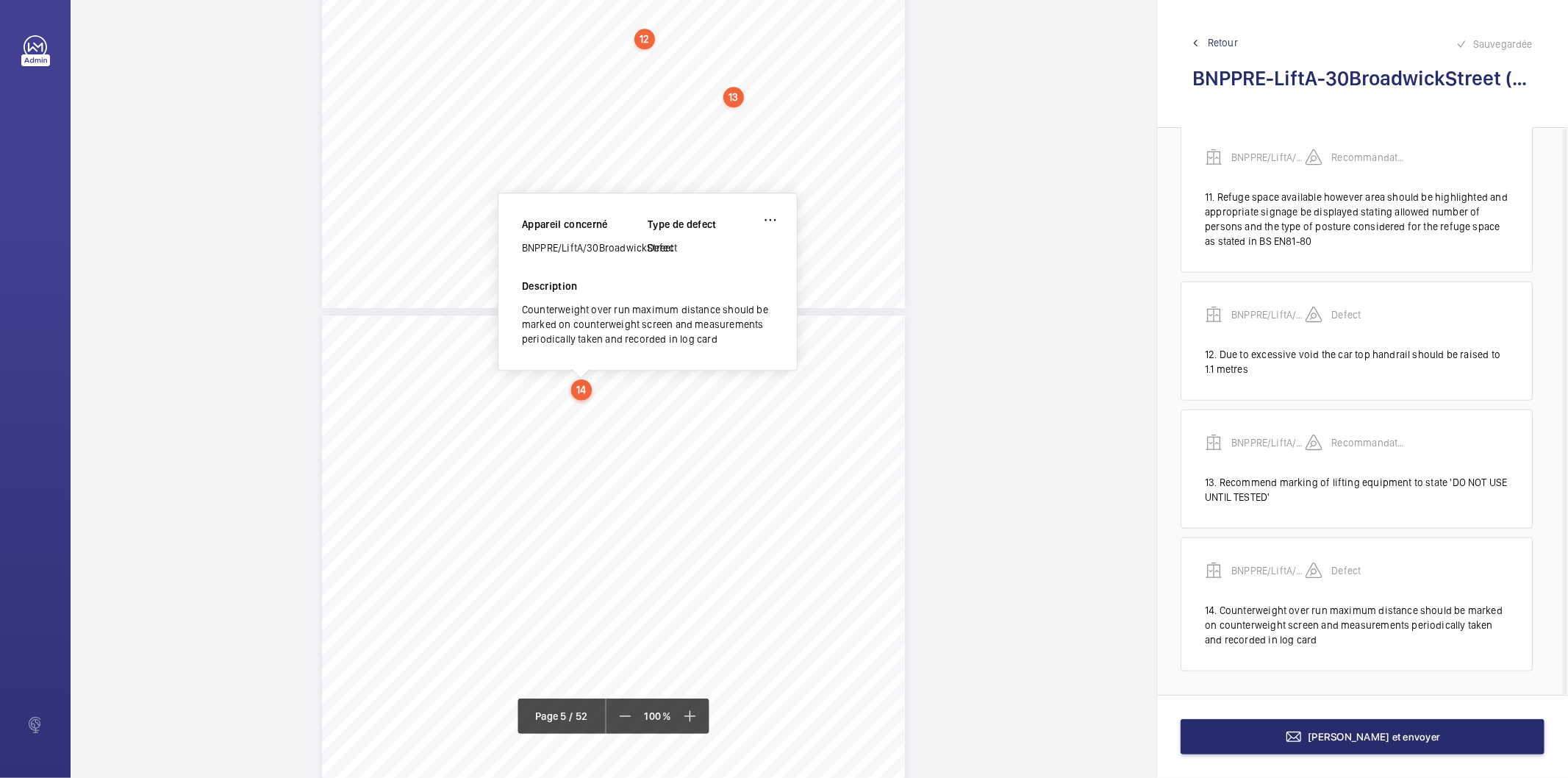
click at [562, 248] on div "BNPPRE/LiftA/30BroadwickStreet" at bounding box center [584, 247] width 125 height 15
copy div "BNPPRE/LiftA/30BroadwickStreet"
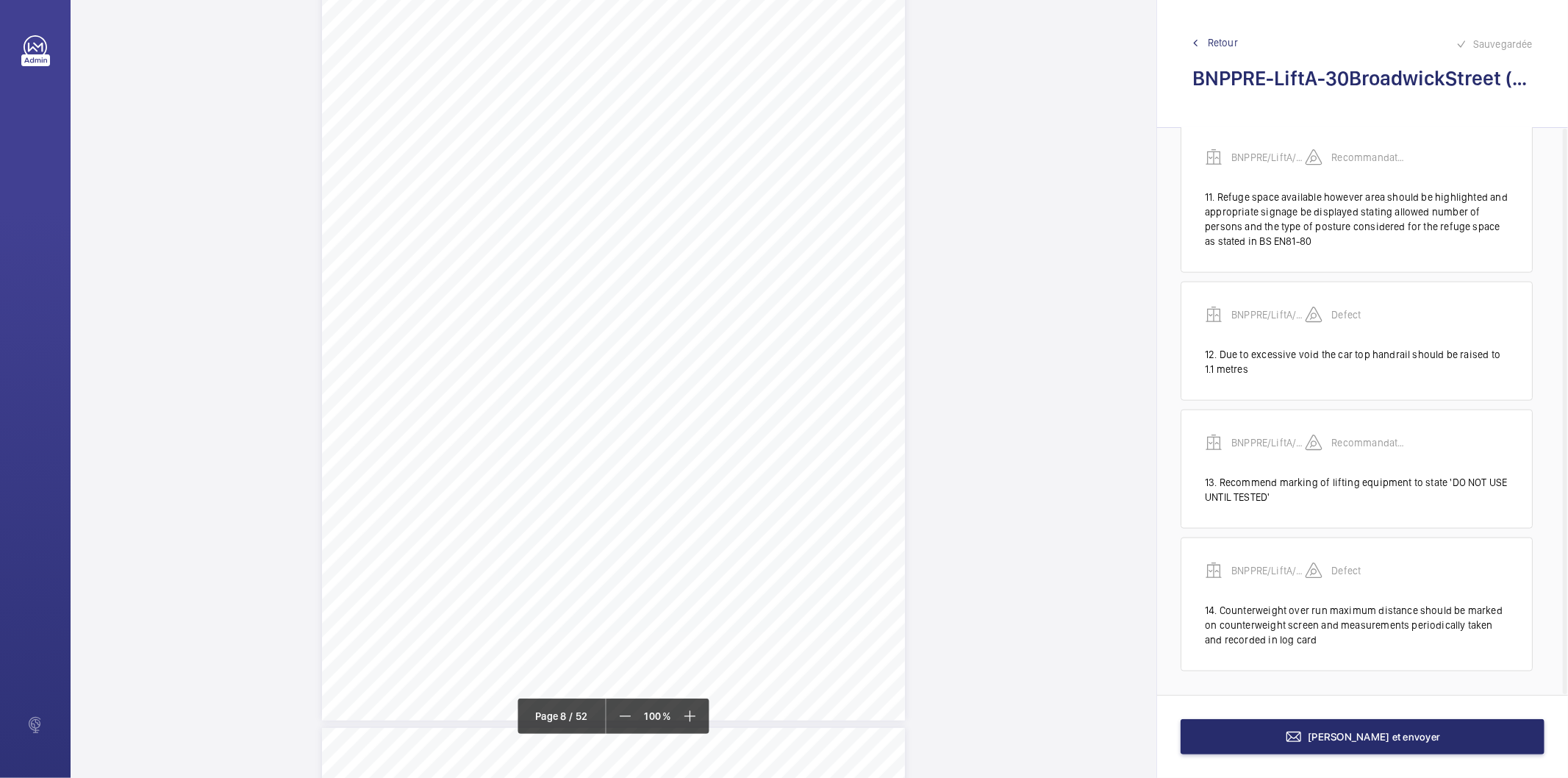
scroll to position [5816, 0]
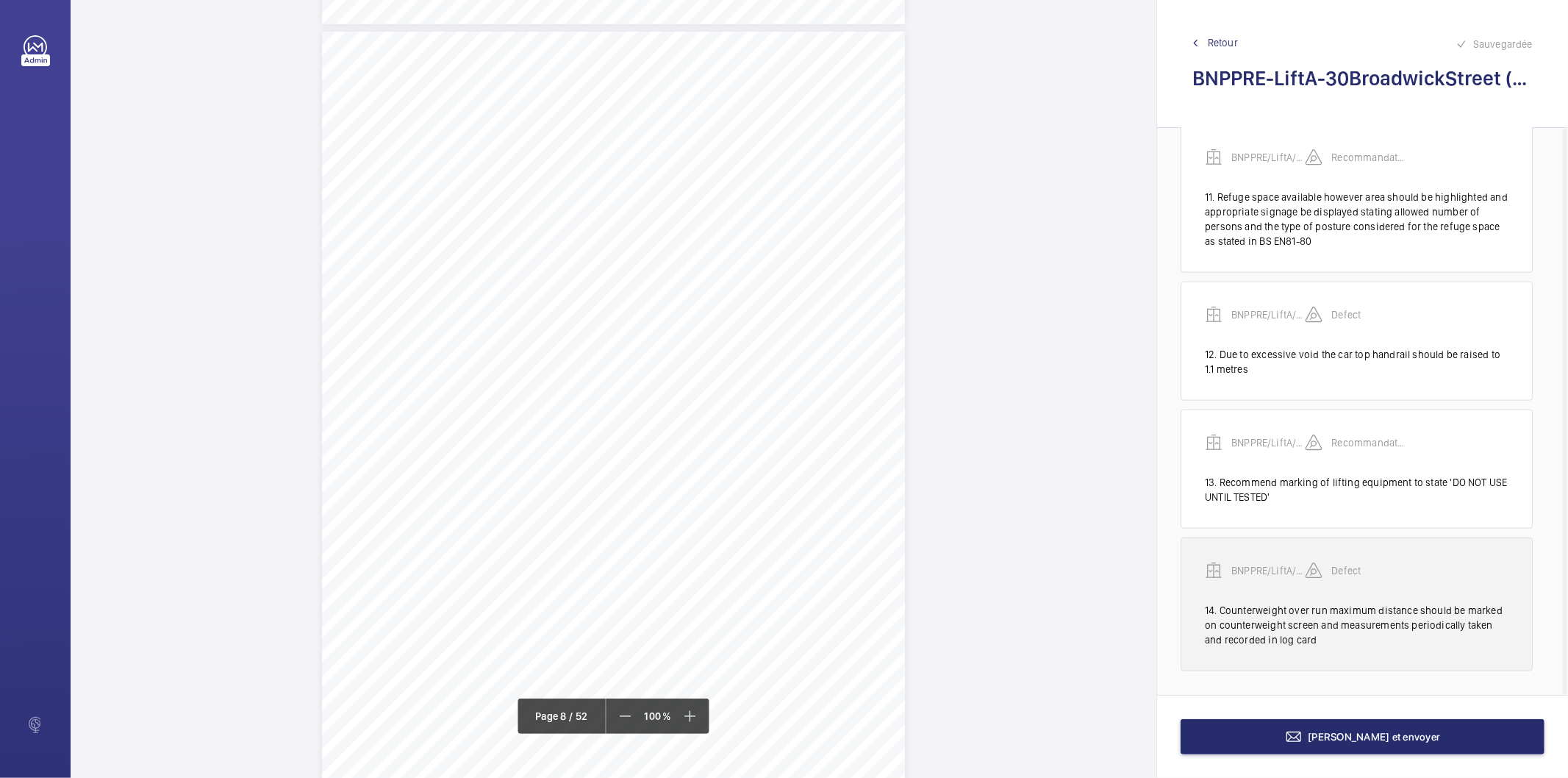
click at [1332, 627] on div "14. Counterweight over run maximum distance should be marked on counterweight s…" at bounding box center [1357, 625] width 304 height 44
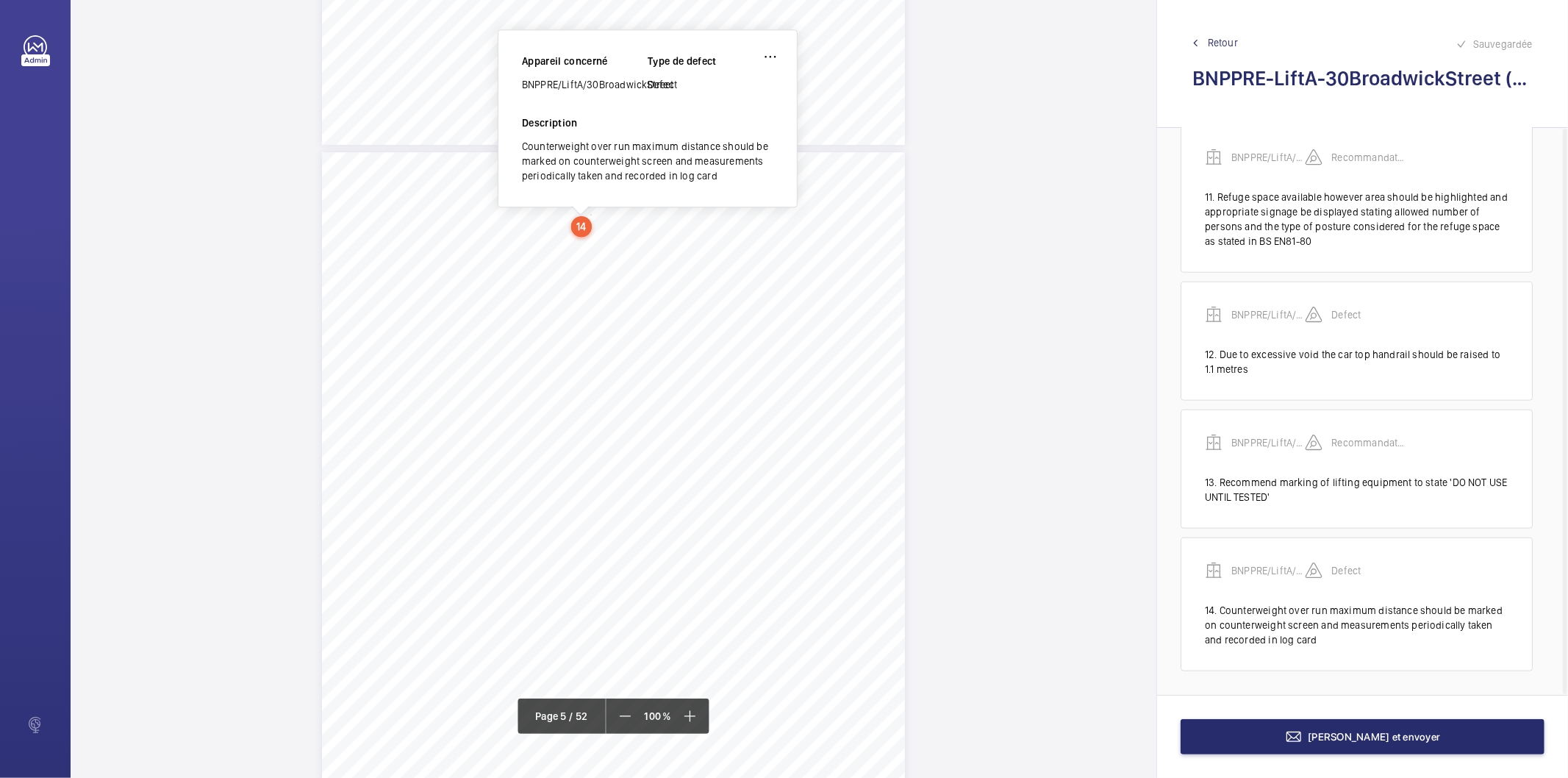
scroll to position [3281, 0]
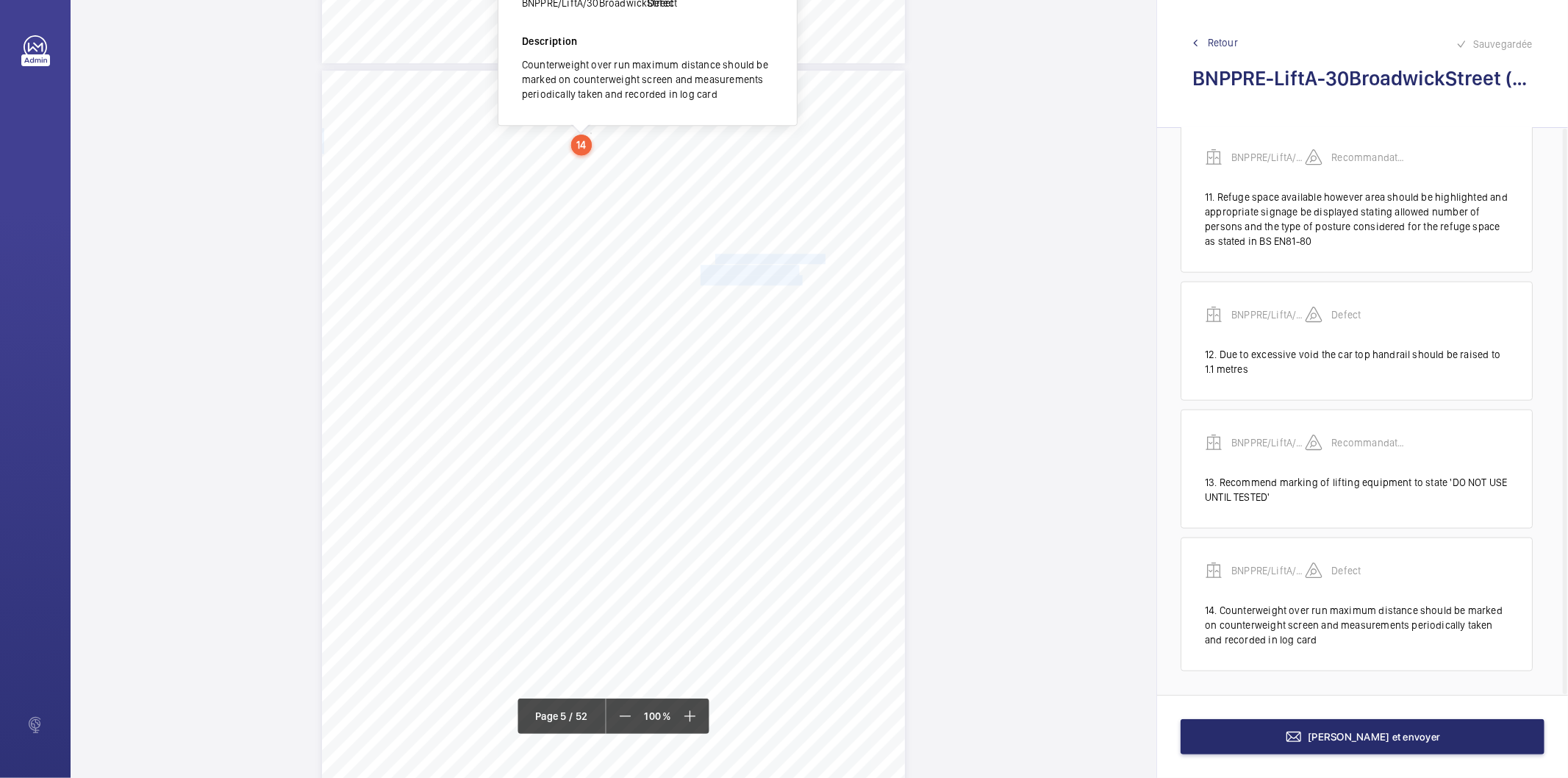
drag, startPoint x: 715, startPoint y: 259, endPoint x: 801, endPoint y: 283, distance: 89.3
click at [801, 283] on div "measurementsperiodicallytakenandrecordedinlogcard. Photo39 Pit/8.3.BSEN81-80-Ru…" at bounding box center [613, 482] width 584 height 824
click at [790, 282] on span "maximumpermittedoverrun" at bounding box center [759, 280] width 117 height 9
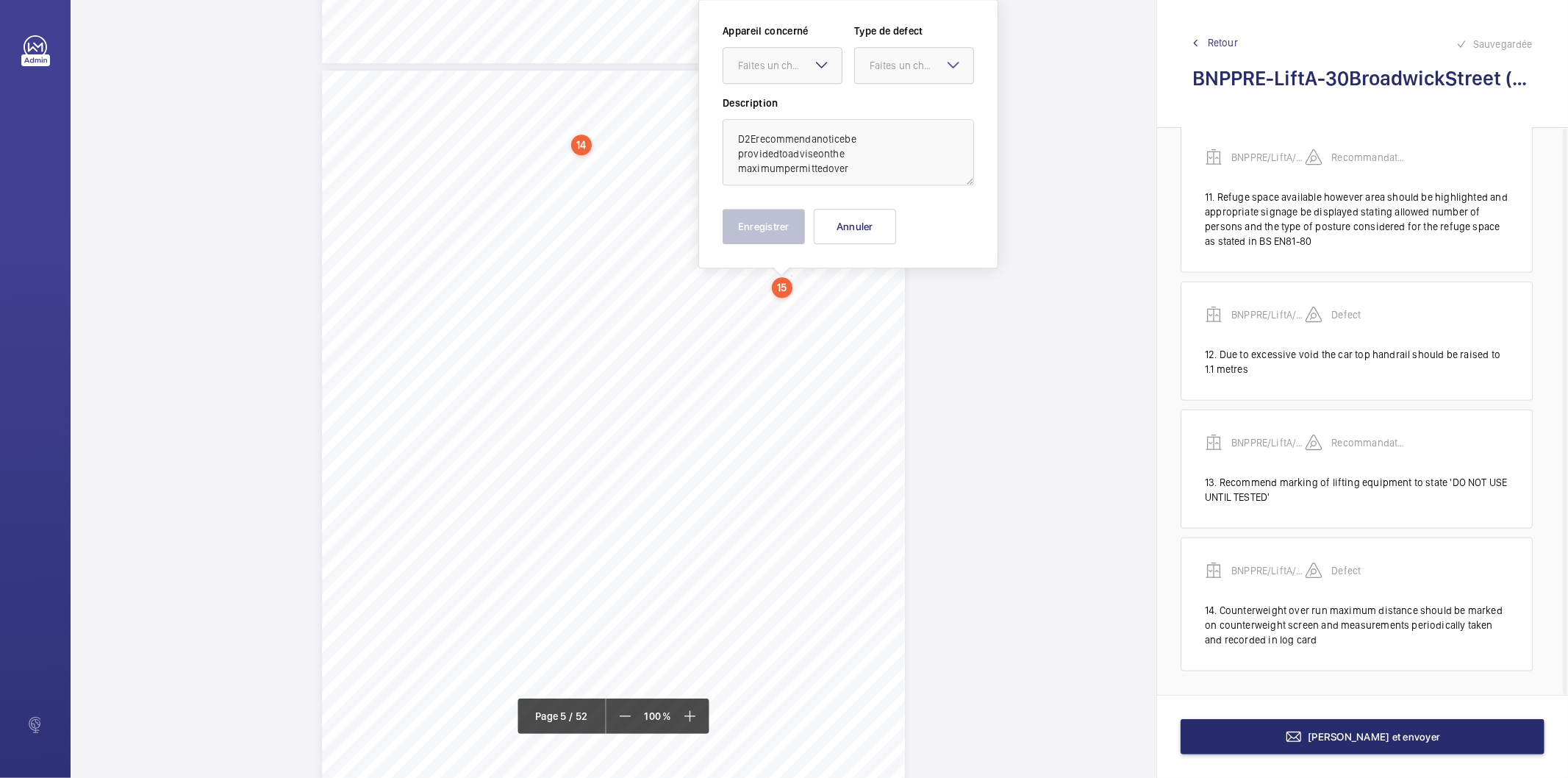
scroll to position [3191, 0]
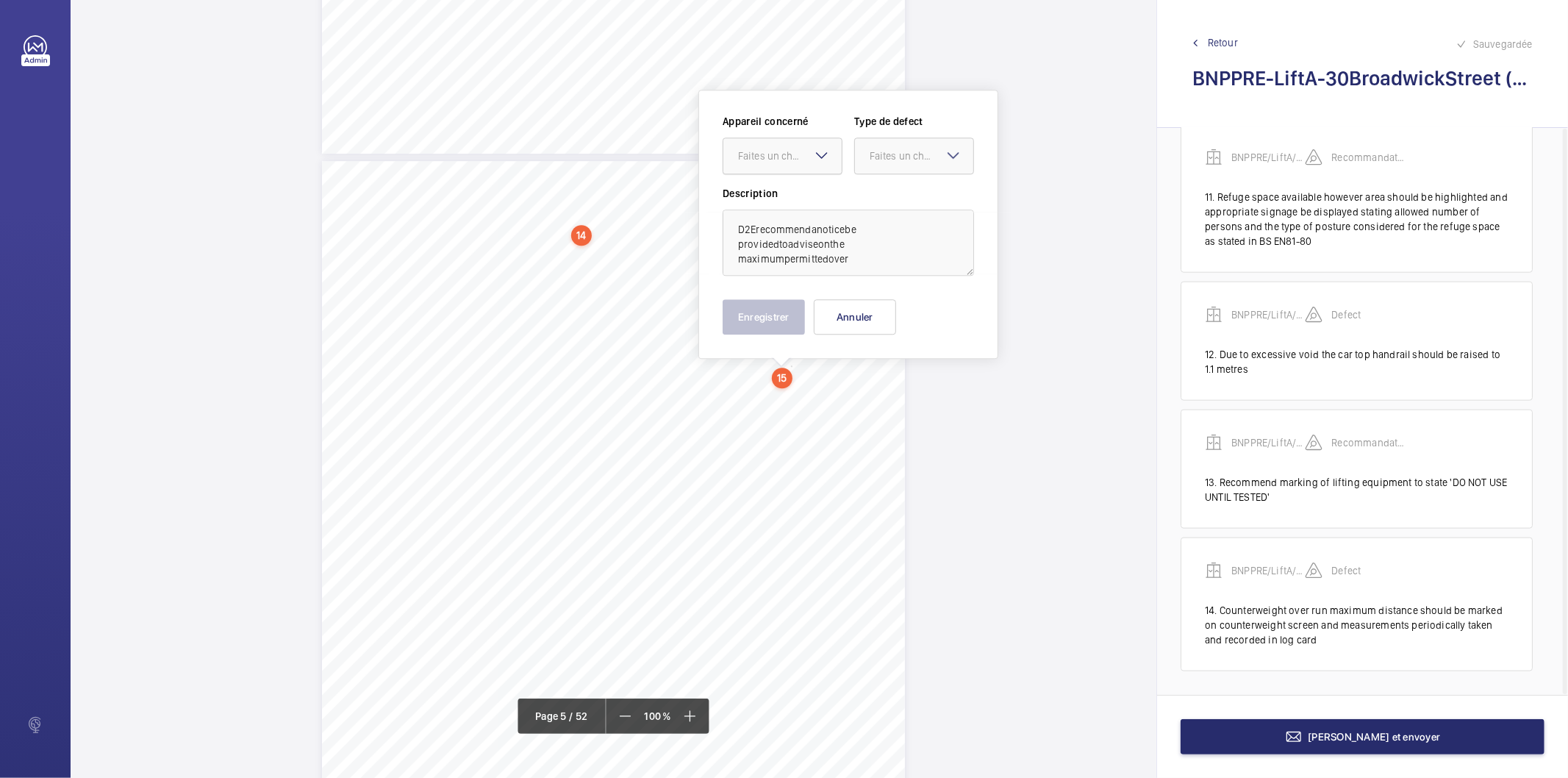
click at [775, 160] on div "Faites un choix" at bounding box center [790, 155] width 104 height 15
click at [768, 195] on span "BNPPRE/LiftA/30BroadwickStreet" at bounding box center [782, 200] width 89 height 15
click at [883, 156] on div "Faites un choix" at bounding box center [921, 155] width 104 height 15
click at [898, 310] on span "Recommandation" at bounding box center [913, 309] width 89 height 15
click at [757, 229] on textarea "D2Erecommendanoticebe providedtoadviseonthe maximumpermittedover" at bounding box center [848, 242] width 252 height 66
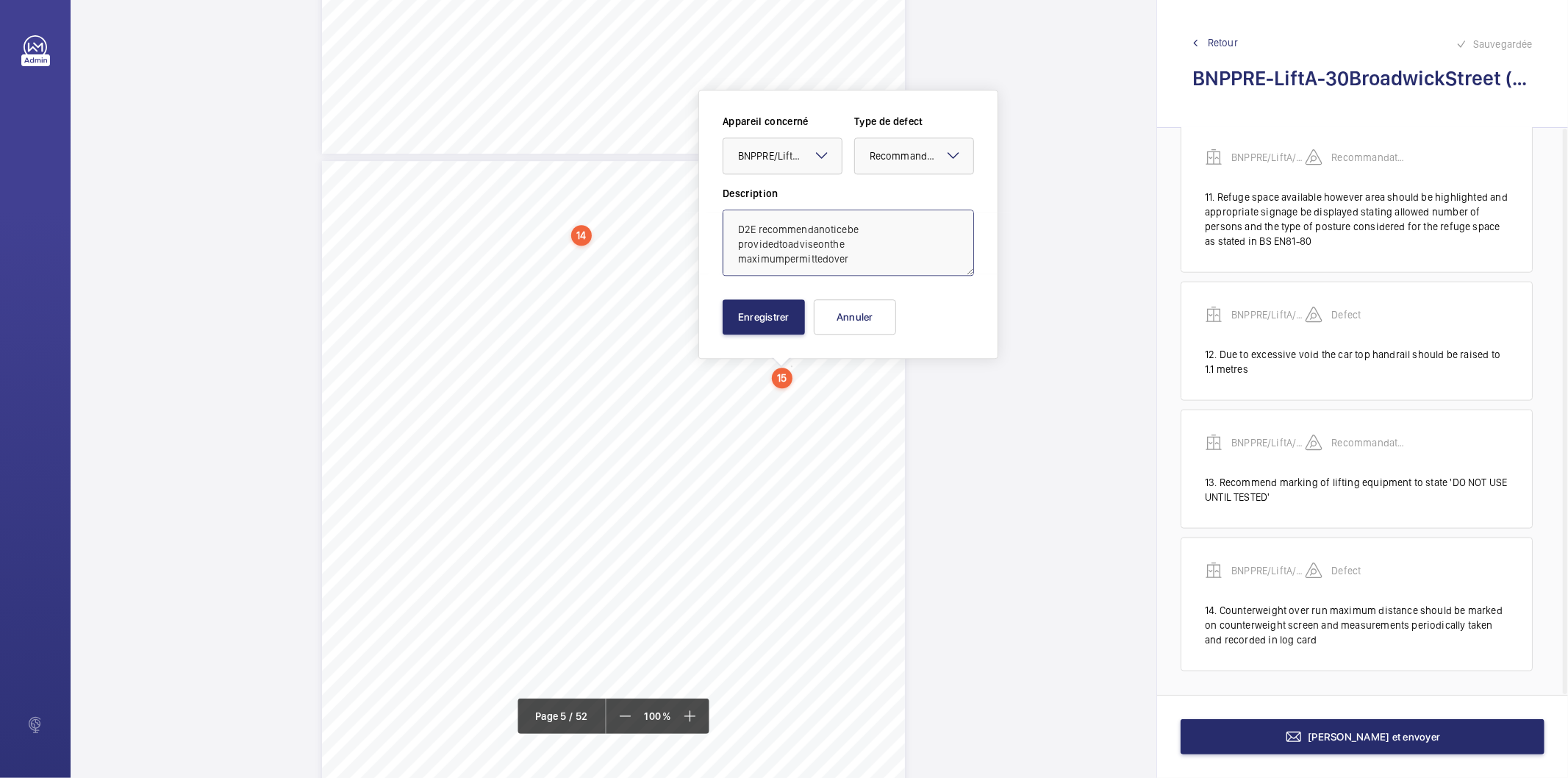
click at [813, 228] on textarea "D2E recommendanoticebe providedtoadviseonthe maximumpermittedover" at bounding box center [848, 242] width 252 height 66
click at [821, 229] on textarea "D2E recommend anoticebe providedtoadviseonthe maximumpermittedover" at bounding box center [848, 242] width 252 height 66
click at [853, 230] on textarea "D2E recommend a noticebe providedtoadviseonthe maximumpermittedover" at bounding box center [848, 242] width 252 height 66
click at [864, 233] on textarea "D2E recommend a notice be providedtoadviseonthe maximumpermittedover" at bounding box center [848, 242] width 252 height 66
click at [778, 241] on textarea "D2E recommend a notice be providedtoadviseonthe maximumpermittedover" at bounding box center [848, 242] width 252 height 66
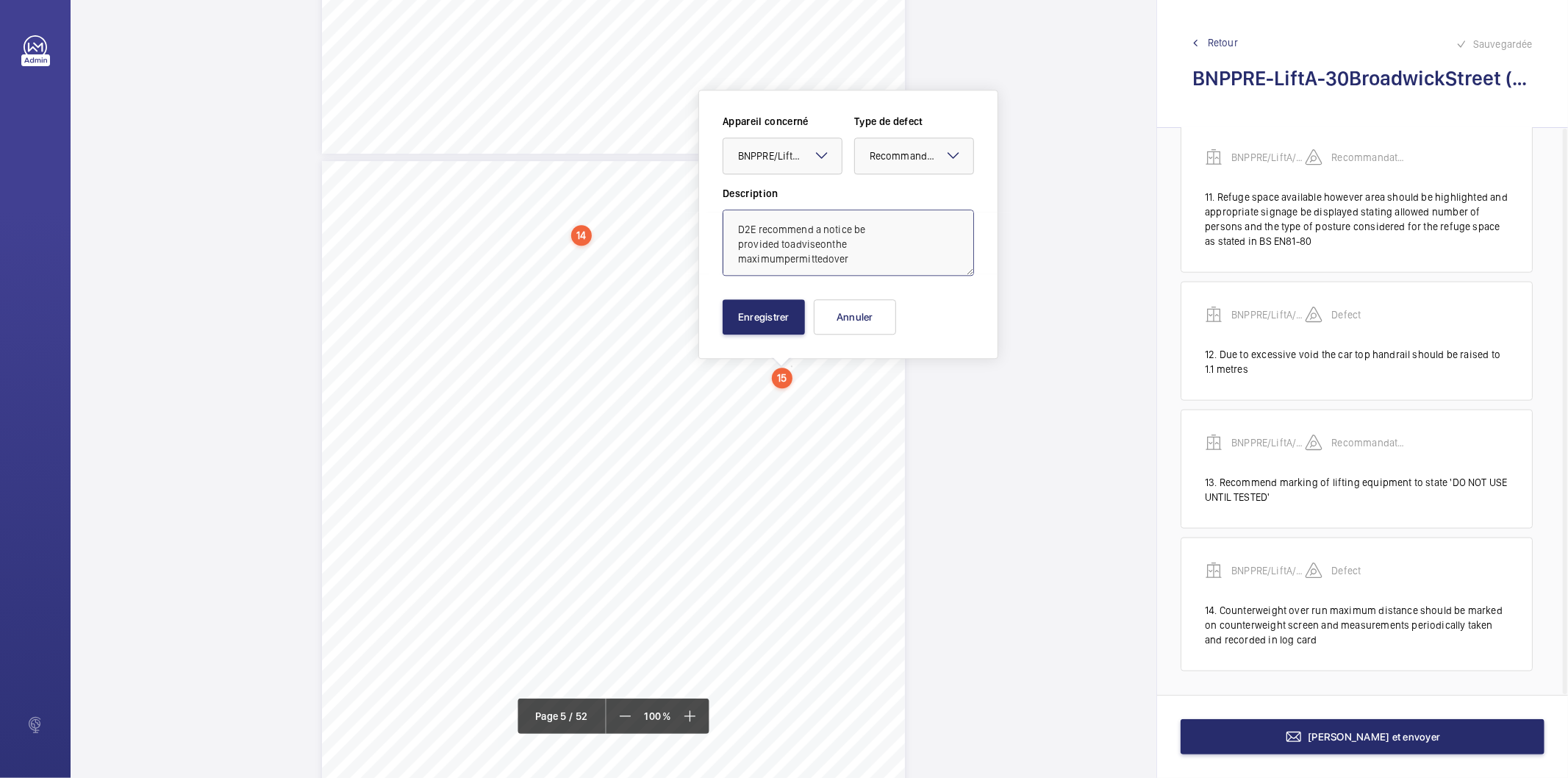
click at [787, 240] on textarea "D2E recommend a notice be provided toadviseonthe maximumpermittedover" at bounding box center [848, 242] width 252 height 66
click at [820, 240] on textarea "D2E recommend a notice be provided to adviseonthe maximumpermittedover" at bounding box center [848, 242] width 252 height 66
click at [834, 241] on textarea "D2E recommend a notice be provided to advise onthe maximumpermittedover" at bounding box center [848, 242] width 252 height 66
click at [851, 243] on textarea "D2E recommend a notice be provided to advise on the maximumpermittedover" at bounding box center [848, 242] width 252 height 66
click at [784, 258] on textarea "D2E recommend a notice be provided to advise on the maximumpermittedover" at bounding box center [848, 242] width 252 height 66
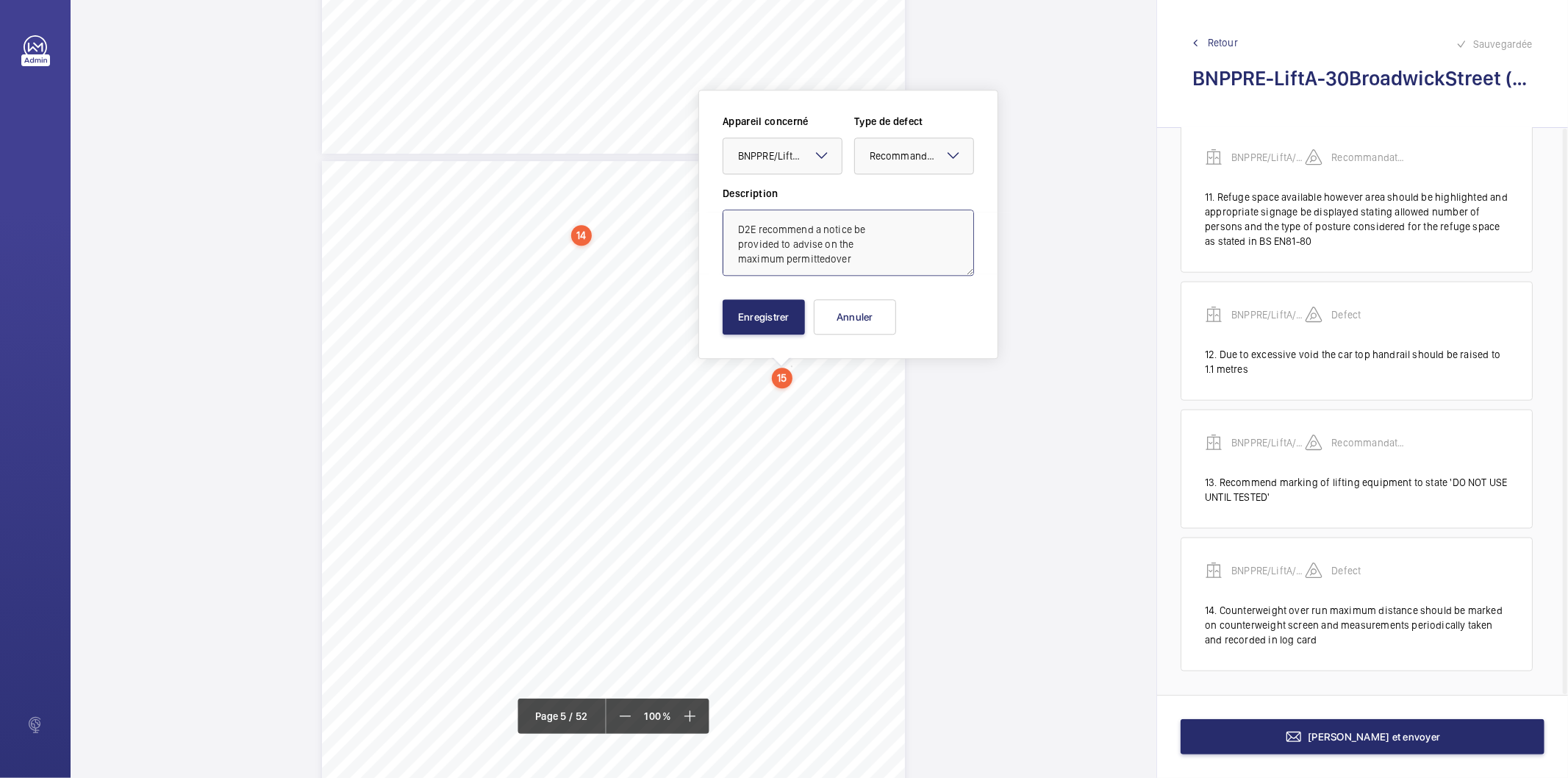
click at [829, 258] on textarea "D2E recommend a notice be provided to advise on the maximum permittedover" at bounding box center [848, 242] width 252 height 66
click at [856, 256] on textarea "D2E recommend a notice be provided to advise on the maximum permitted over" at bounding box center [848, 242] width 252 height 66
type textarea "D2E recommend a notice be provided to advise on the maximum permitted overrun c…"
click at [772, 326] on button "Enregistrer" at bounding box center [764, 317] width 82 height 35
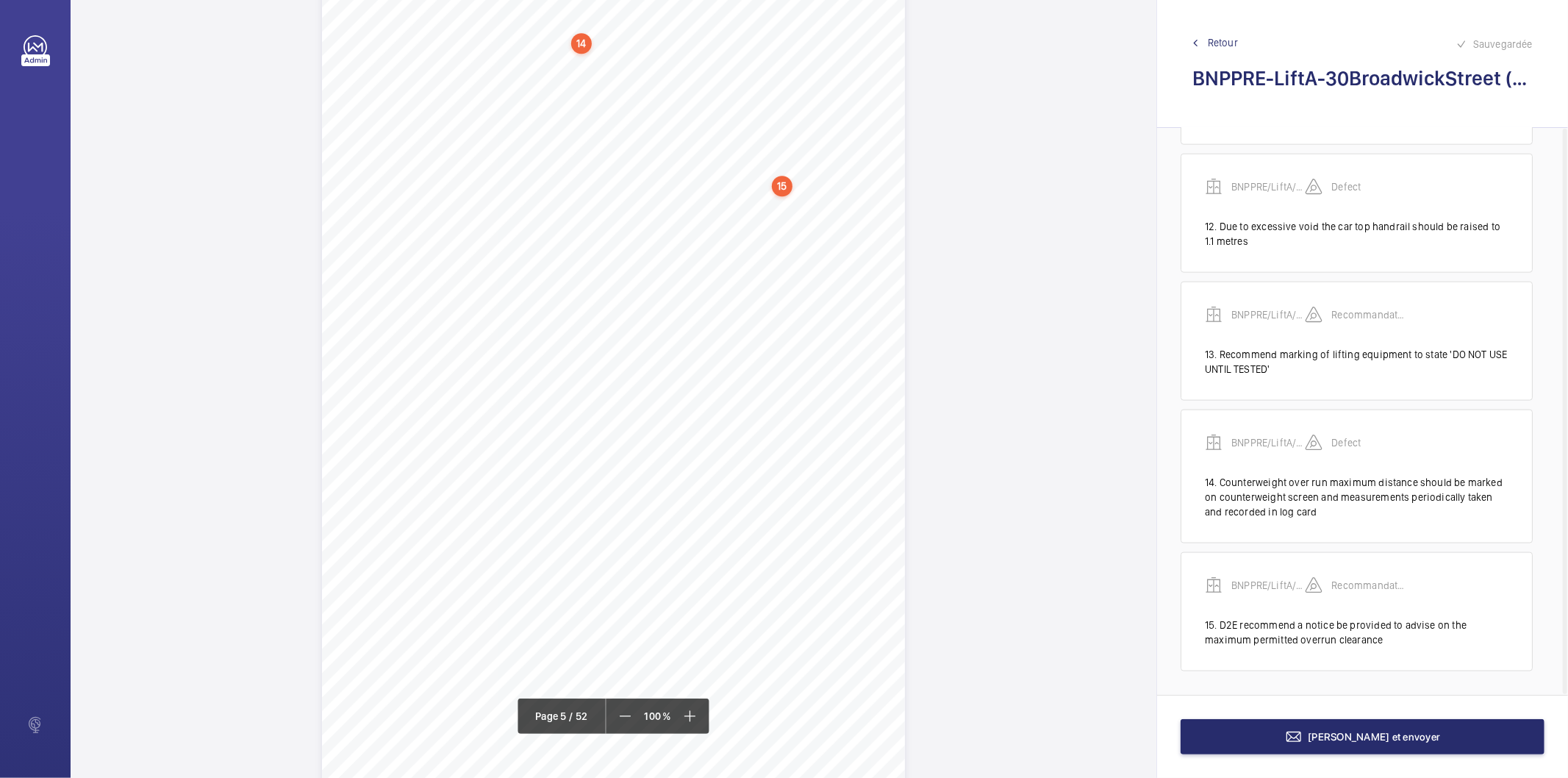
scroll to position [3354, 0]
drag, startPoint x: 700, startPoint y: 253, endPoint x: 784, endPoint y: 259, distance: 84.2
click at [784, 259] on div "measurementsperiodicallytakenandrecordedinlogcard. Photo39 Pit/8.3.BSEN81-80-Ru…" at bounding box center [613, 410] width 584 height 824
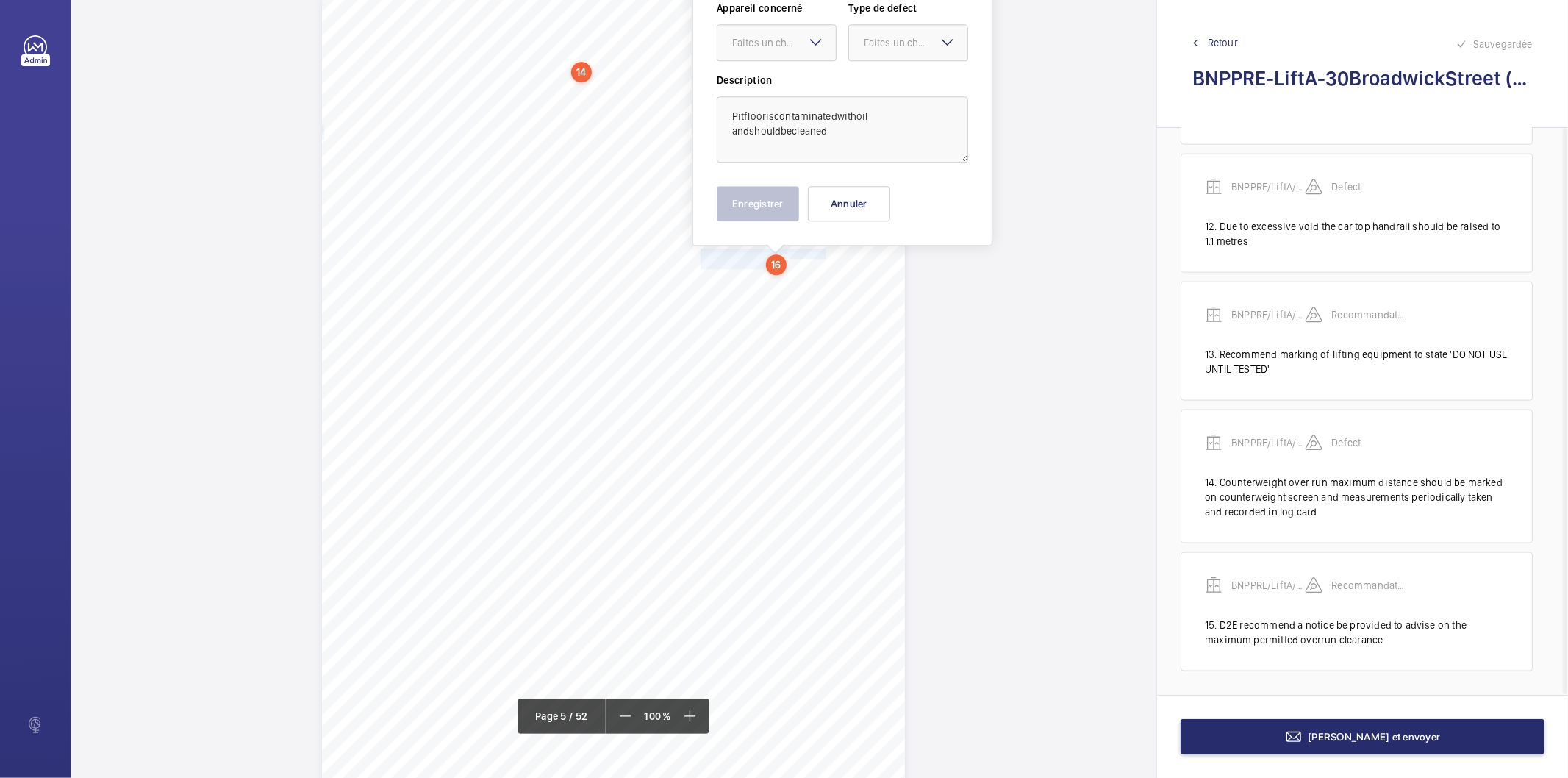
scroll to position [3240, 0]
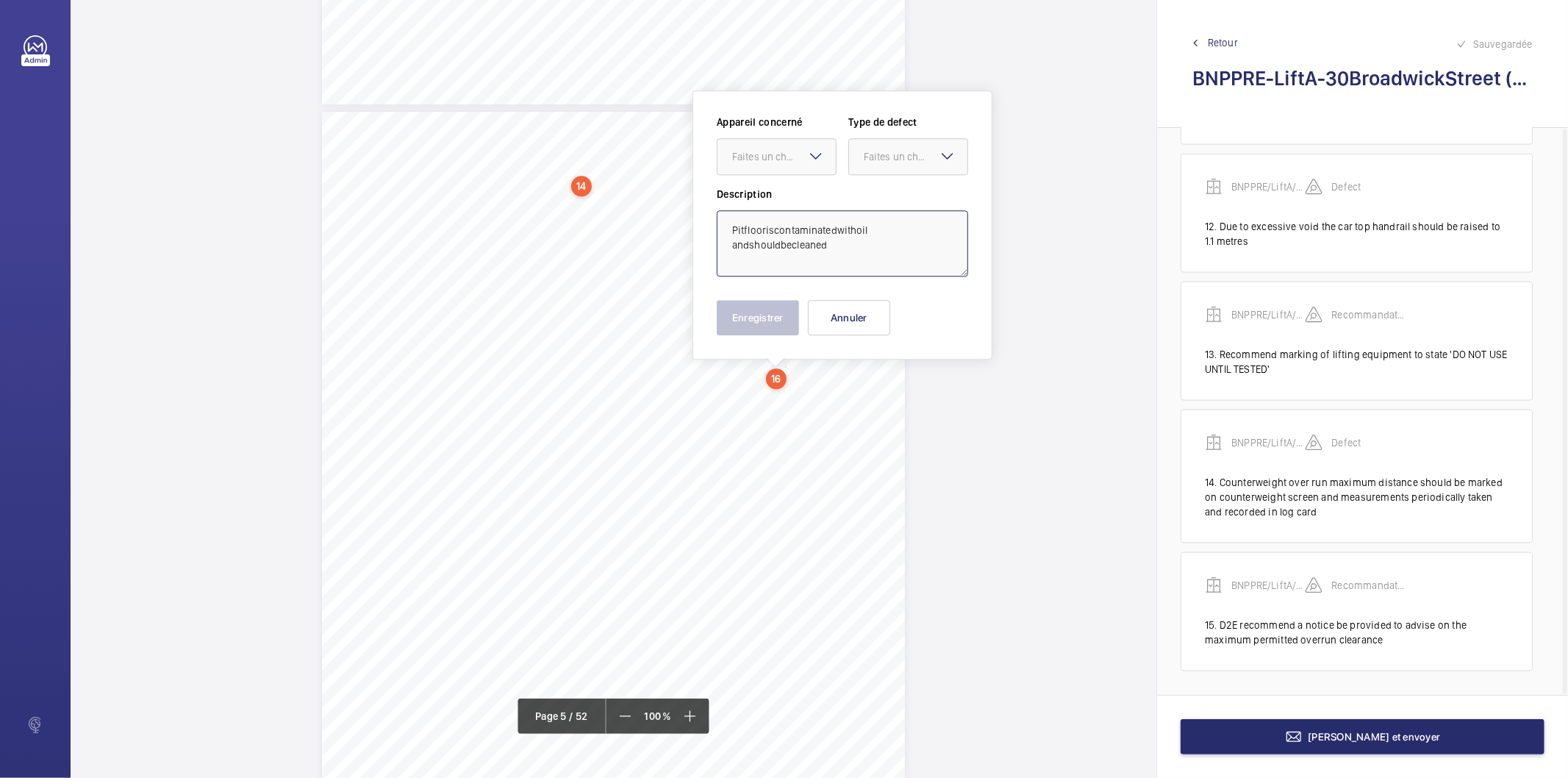
click at [747, 223] on textarea "Pitflooriscontaminatedwithoil andshouldbecleaned" at bounding box center [842, 243] width 252 height 66
click at [765, 229] on textarea "Pit flooriscontaminatedwithoil andshouldbecleaned" at bounding box center [842, 243] width 252 height 66
click at [766, 228] on textarea "Pit flooriscontaminatedwithoil andshouldbecleaned" at bounding box center [842, 243] width 252 height 66
click at [777, 228] on textarea "Pit floor iscontaminatedwithoil andshouldbecleaned" at bounding box center [842, 243] width 252 height 66
click at [842, 230] on textarea "Pit floor is contaminatedwithoil andshouldbecleaned" at bounding box center [842, 243] width 252 height 66
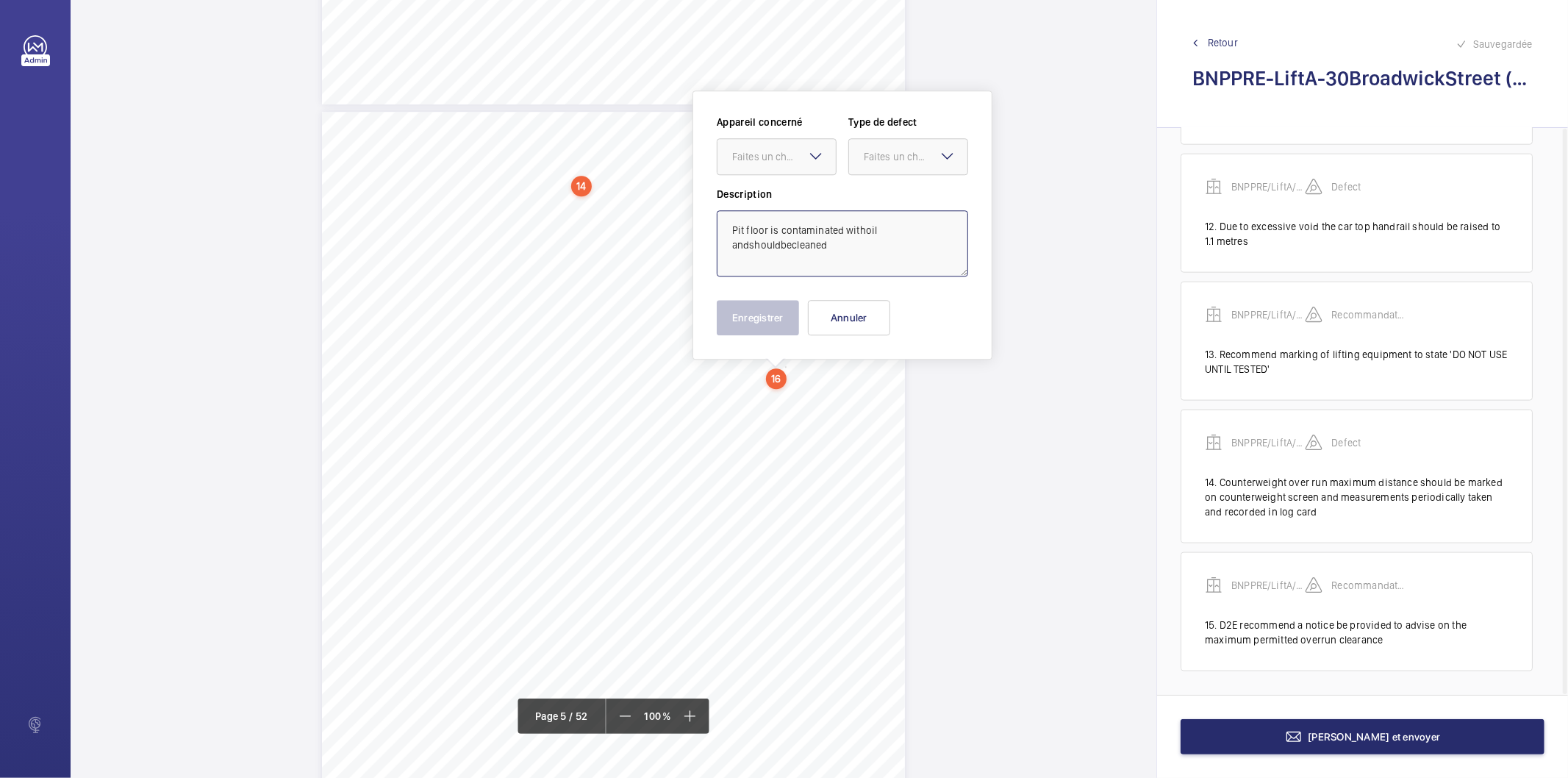
click at [863, 230] on textarea "Pit floor is contaminated withoil andshouldbecleaned" at bounding box center [842, 243] width 252 height 66
click at [878, 225] on textarea "Pit floor is contaminated with oil andshouldbecleaned" at bounding box center [842, 243] width 252 height 66
click at [750, 250] on textarea "Pit floor is contaminated with oil andshouldbecleaned" at bounding box center [842, 243] width 252 height 66
click at [783, 241] on textarea "Pit floor is contaminated with oil and shouldbecleaned" at bounding box center [842, 243] width 252 height 66
click at [797, 240] on textarea "Pit floor is contaminated with oil and should becleaned" at bounding box center [842, 243] width 252 height 66
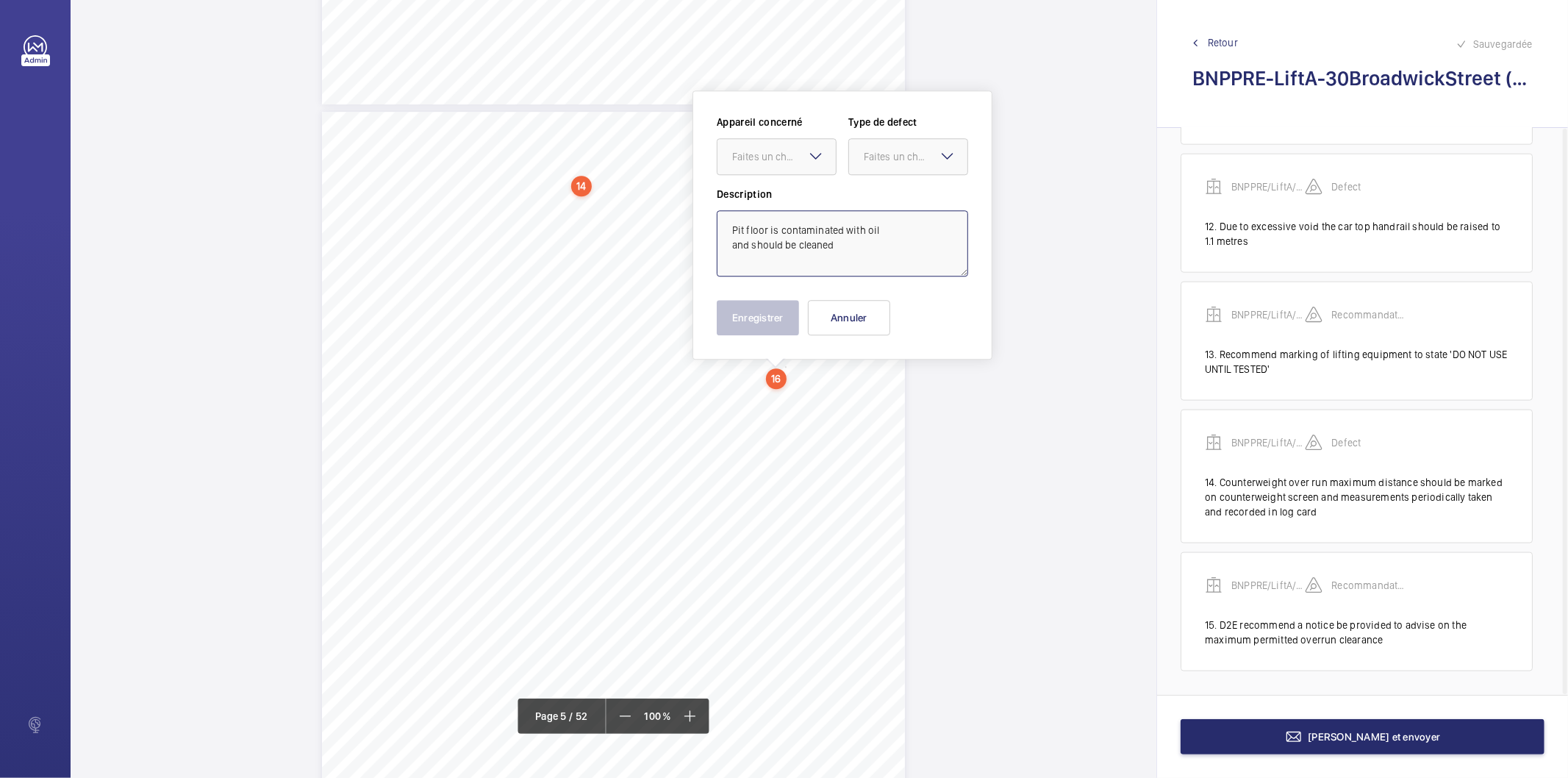
click at [836, 244] on textarea "Pit floor is contaminated with oil and should be cleaned" at bounding box center [842, 243] width 252 height 66
type textarea "Pit floor is contaminated with oil and should be cleaned / degreased"
drag, startPoint x: 798, startPoint y: 156, endPoint x: 798, endPoint y: 166, distance: 10.0
click at [798, 156] on div "Faites un choix" at bounding box center [784, 156] width 104 height 15
click at [800, 201] on span "BNPPRE/LiftA/30BroadwickStreet" at bounding box center [777, 201] width 89 height 15
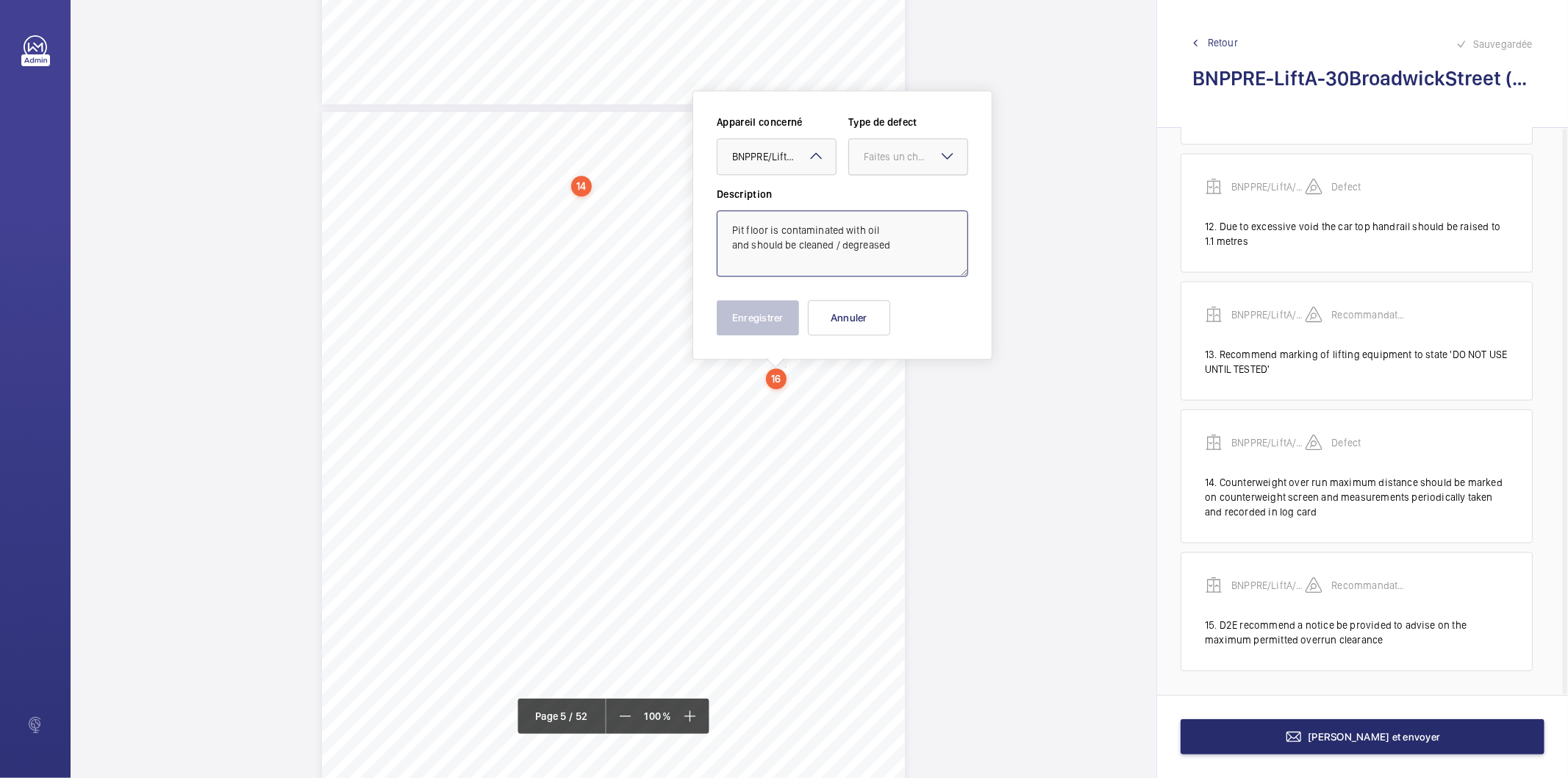
click at [901, 158] on div "Faites un choix" at bounding box center [916, 156] width 104 height 15
click at [905, 194] on span "Standard" at bounding box center [908, 201] width 89 height 15
click at [762, 329] on button "Enregistrer" at bounding box center [758, 318] width 82 height 35
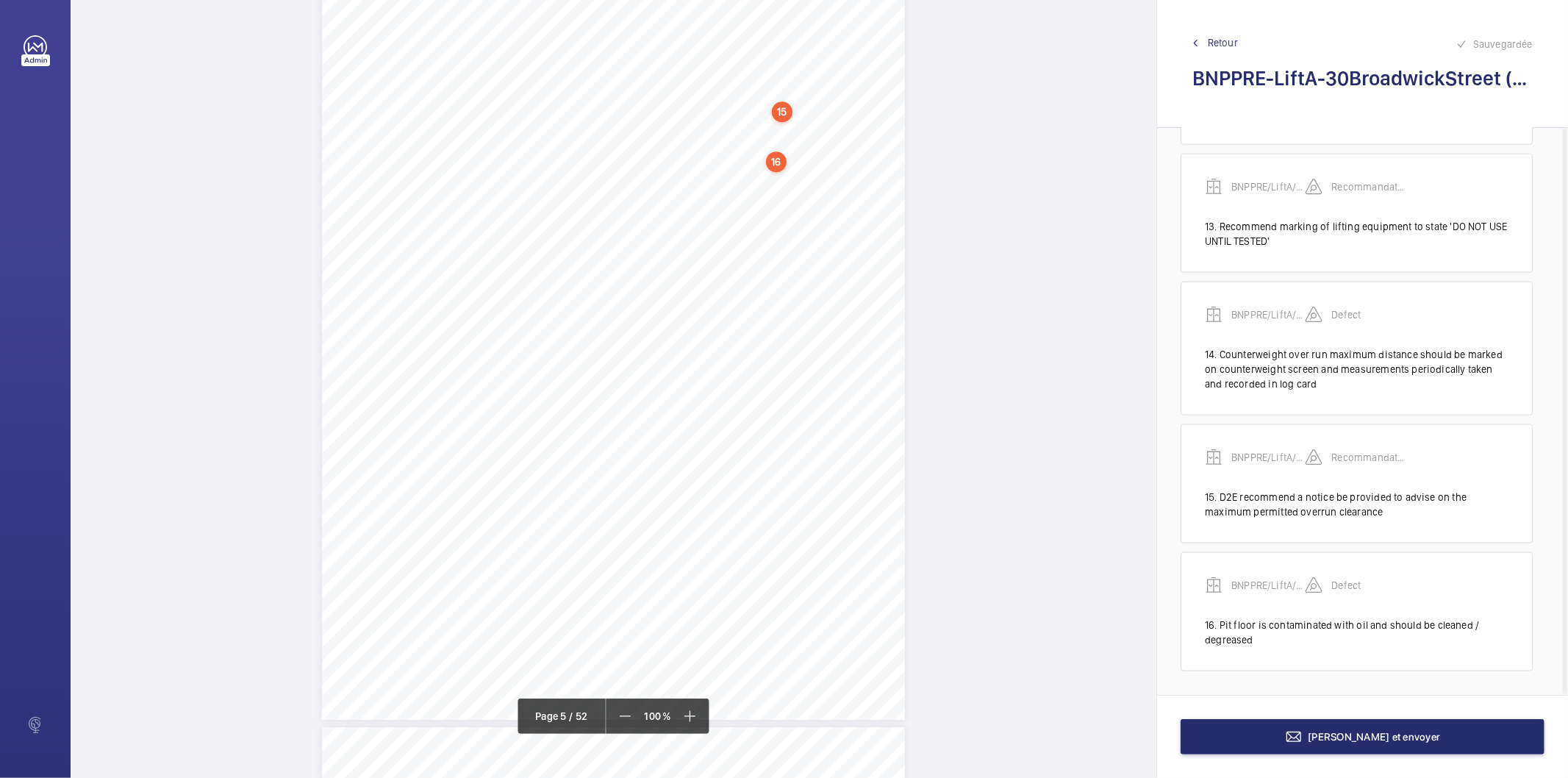
scroll to position [3486, 0]
drag, startPoint x: 706, startPoint y: 261, endPoint x: 805, endPoint y: 263, distance: 99.0
click at [805, 263] on span "Shouldbeemptiedastheyare" at bounding box center [758, 261] width 115 height 9
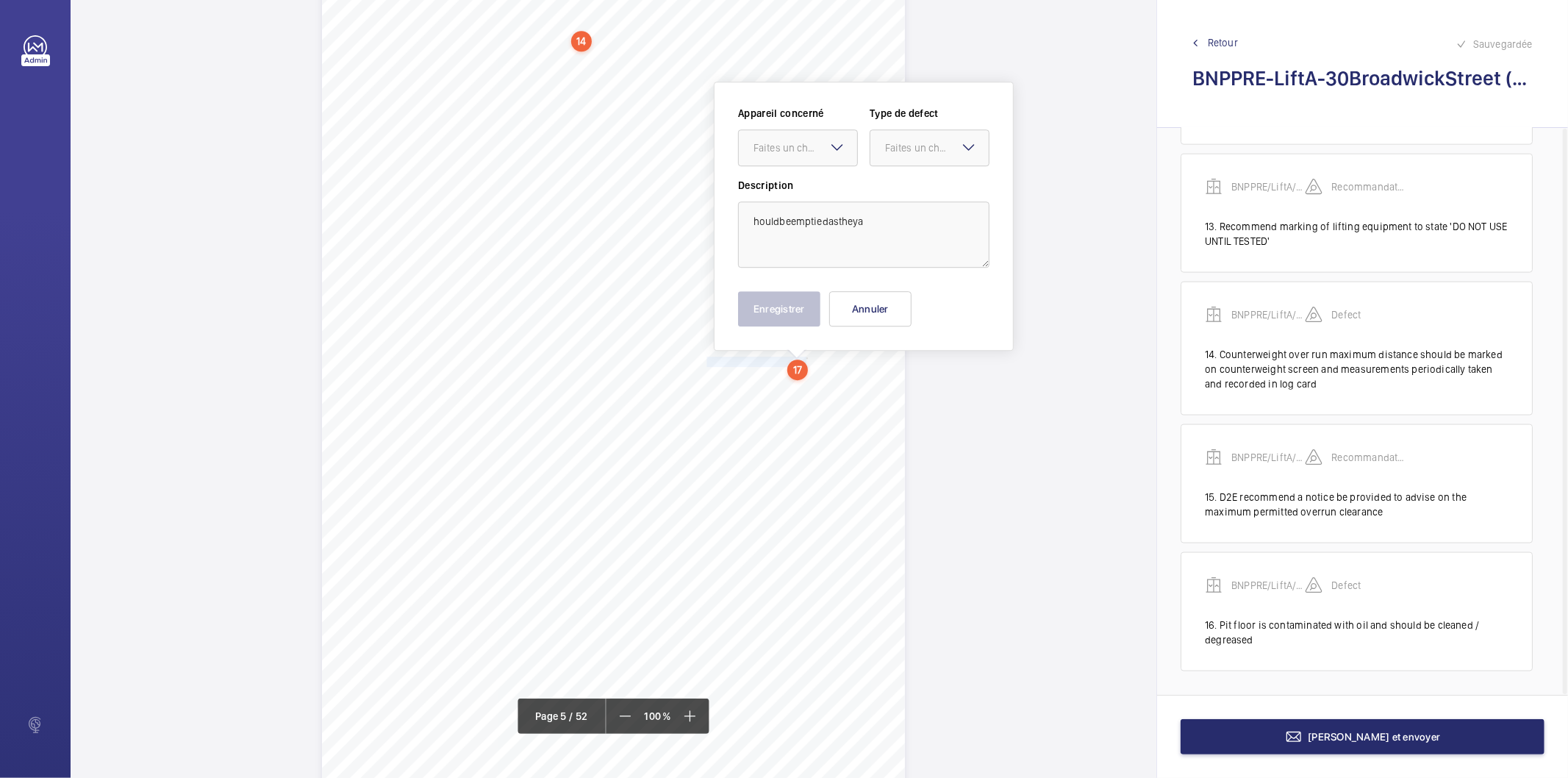
scroll to position [3377, 0]
click at [804, 152] on div "Faites un choix" at bounding box center [805, 155] width 104 height 15
click at [791, 199] on span "BNPPRE/LiftA/30BroadwickStreet" at bounding box center [798, 200] width 89 height 15
click at [897, 152] on div "Faites un choix" at bounding box center [937, 155] width 104 height 15
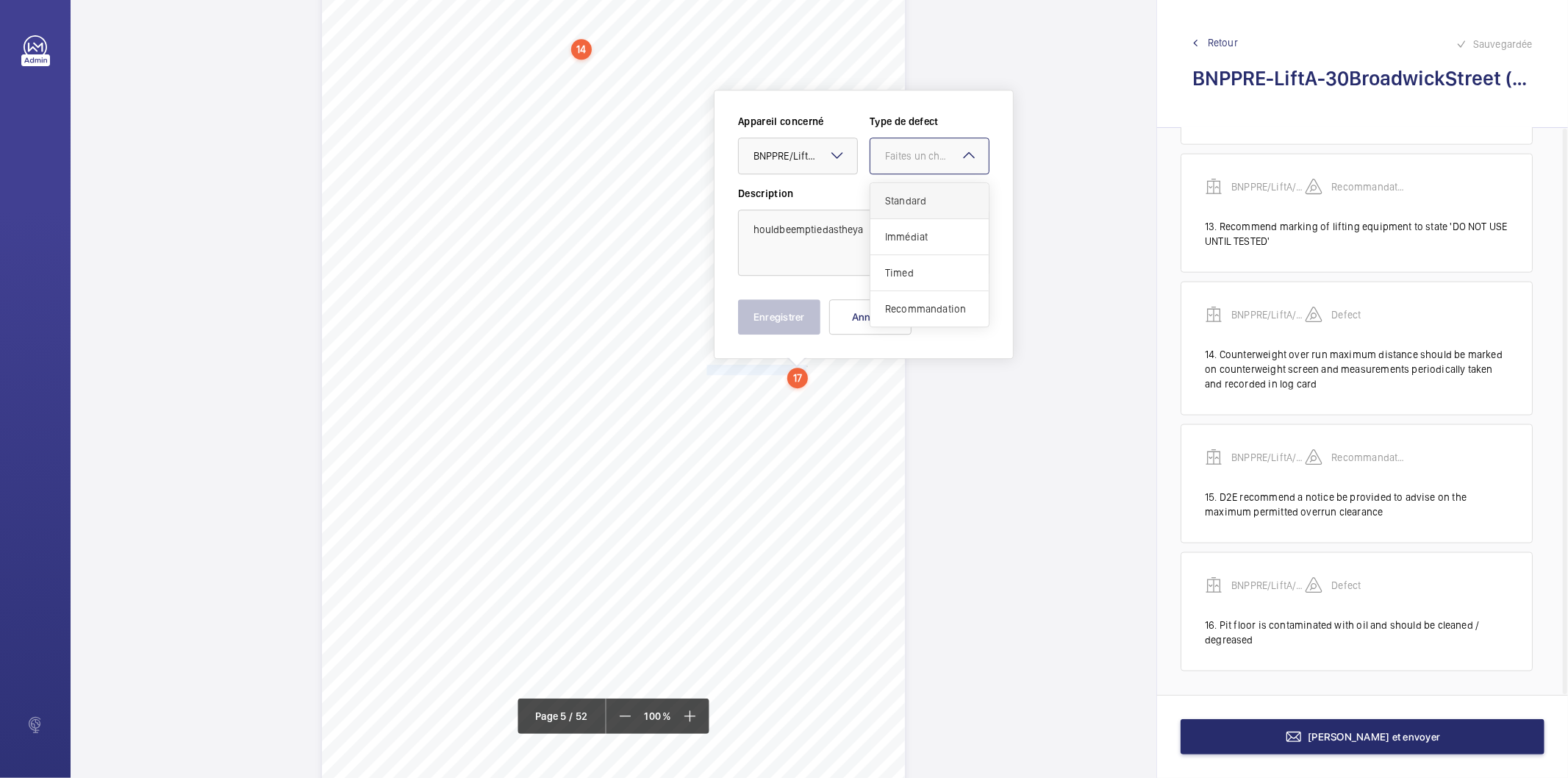
click at [896, 200] on span "Standard" at bounding box center [929, 200] width 89 height 15
click at [752, 231] on textarea "houldbeemptiedastheya" at bounding box center [863, 242] width 252 height 66
click at [787, 229] on textarea "Shouldbeemptiedastheya" at bounding box center [863, 242] width 252 height 66
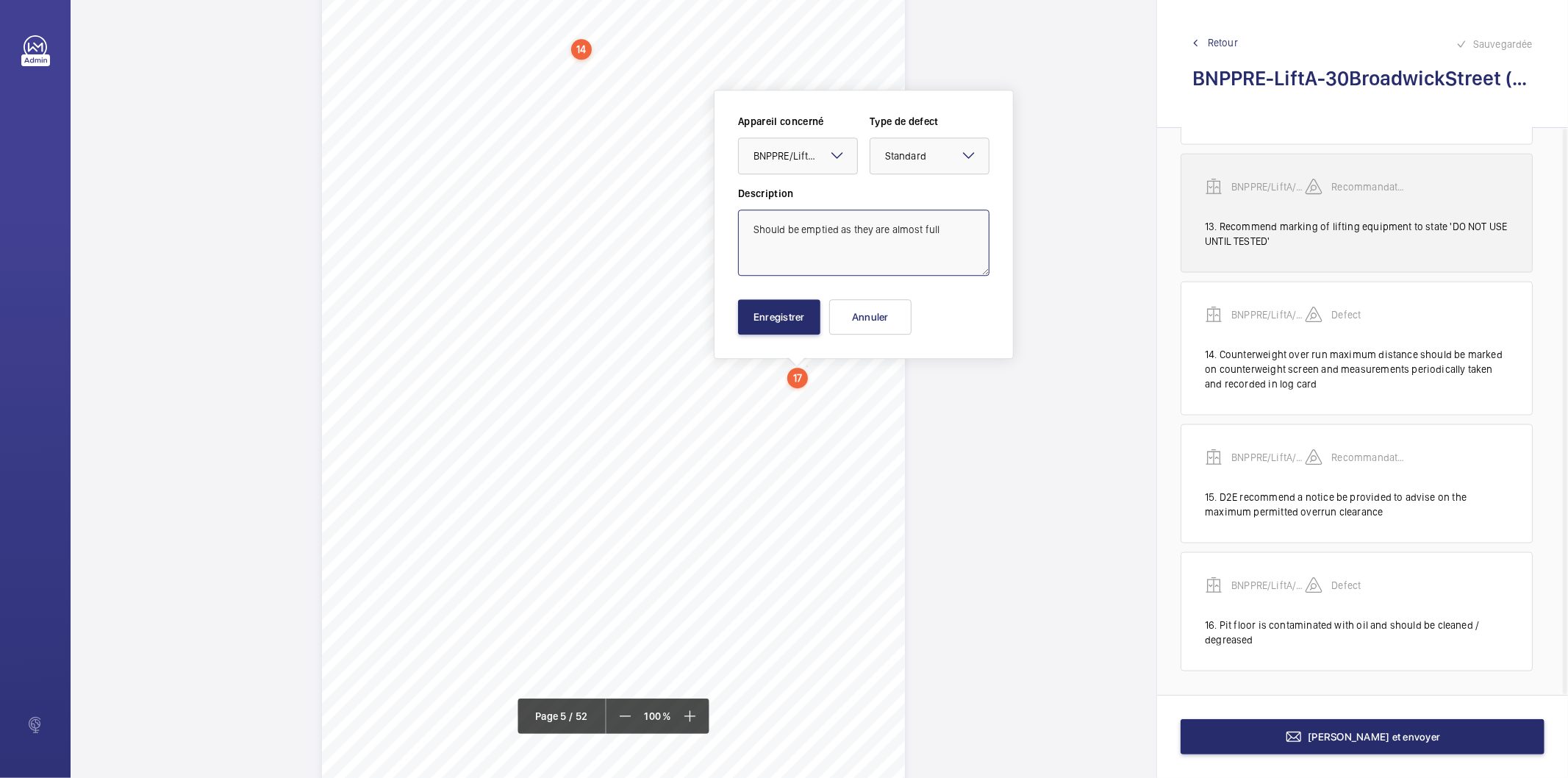
type textarea "Should be emptied as they are almost full"
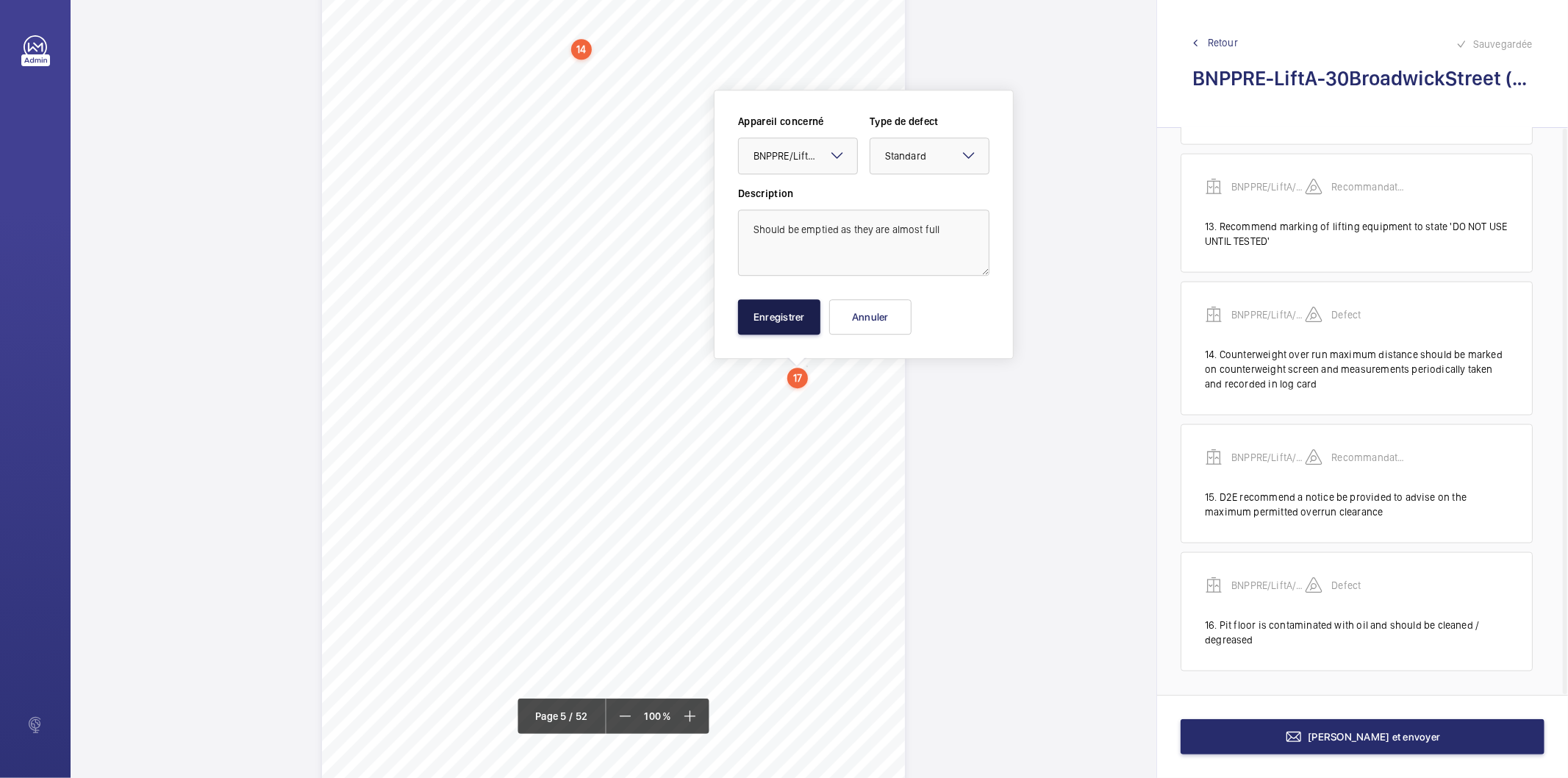
click at [801, 324] on button "Enregistrer" at bounding box center [779, 317] width 82 height 35
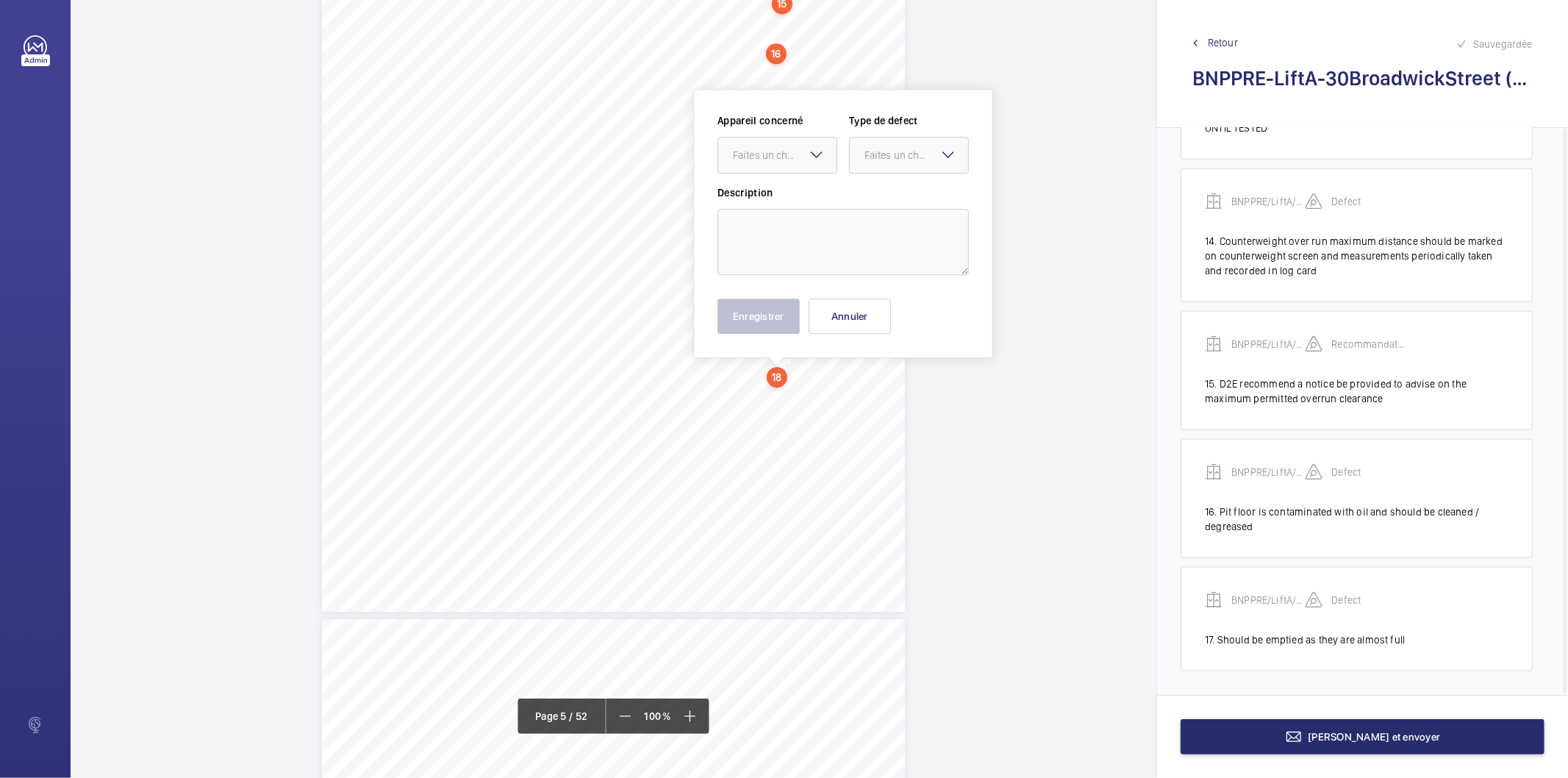
scroll to position [3564, 0]
drag, startPoint x: 784, startPoint y: 314, endPoint x: 776, endPoint y: 225, distance: 89.4
click at [776, 225] on textarea at bounding box center [843, 243] width 252 height 66
paste textarea "It should be possible to unlock and open the landing door from within the pit w…"
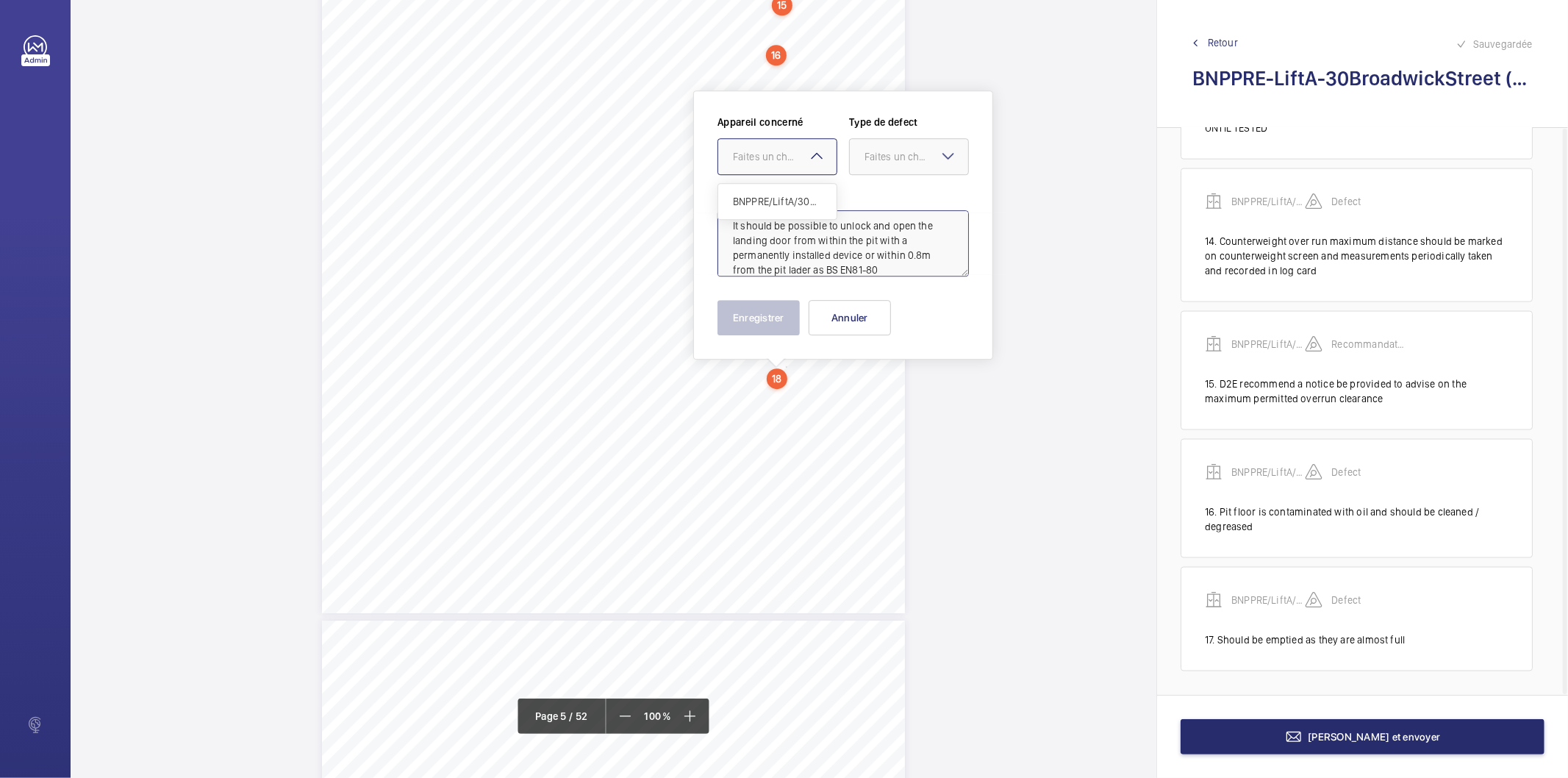
click at [791, 147] on div at bounding box center [777, 156] width 118 height 35
click at [776, 199] on span "BNPPRE/LiftA/30BroadwickStreet" at bounding box center [777, 201] width 89 height 15
click at [862, 156] on div at bounding box center [909, 156] width 118 height 35
click at [880, 206] on span "Standard" at bounding box center [908, 201] width 89 height 15
type textarea "It should be possible to unlock and open the landing door from within the pit w…"
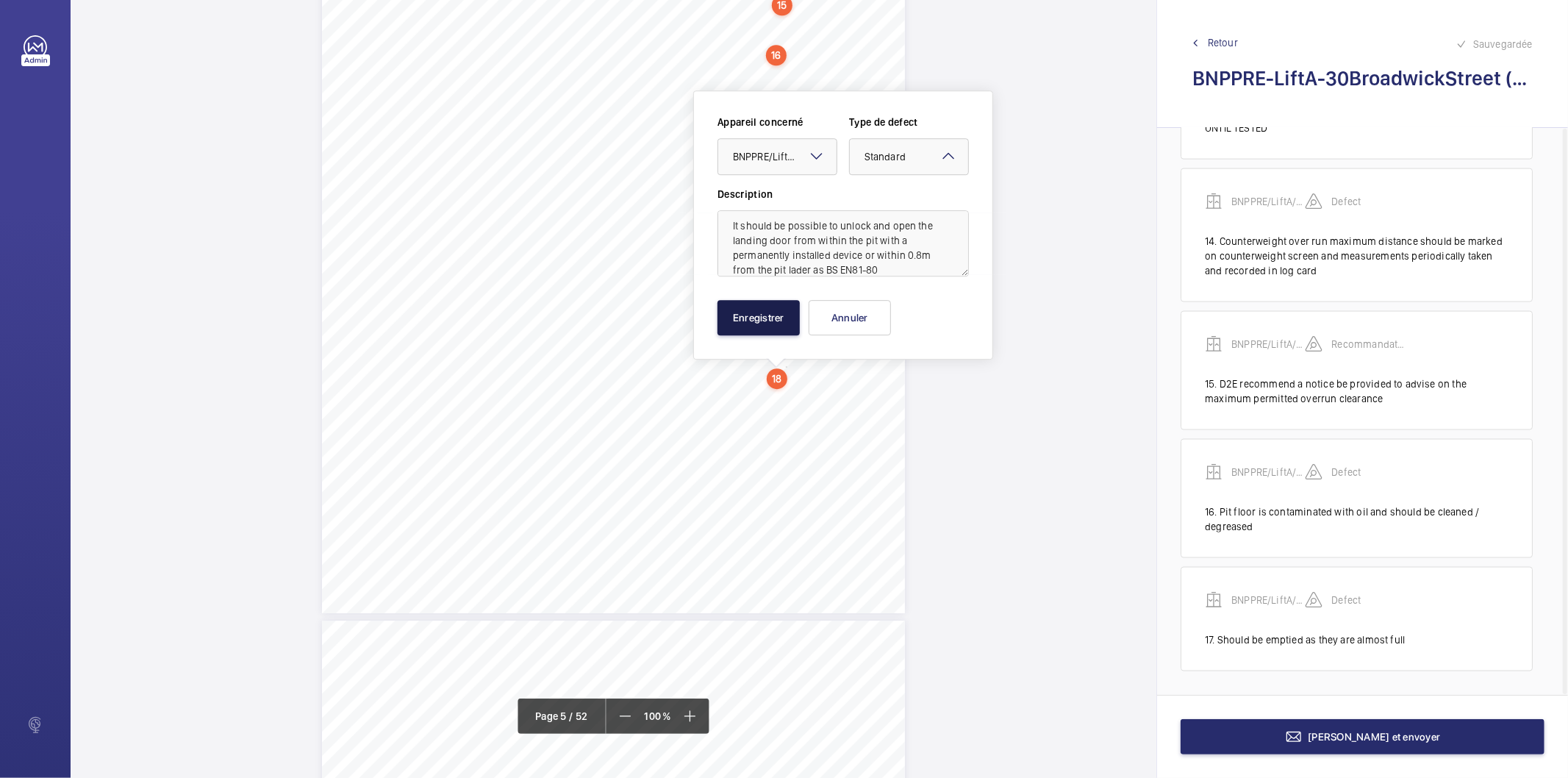
click at [761, 316] on button "Enregistrer" at bounding box center [759, 318] width 82 height 35
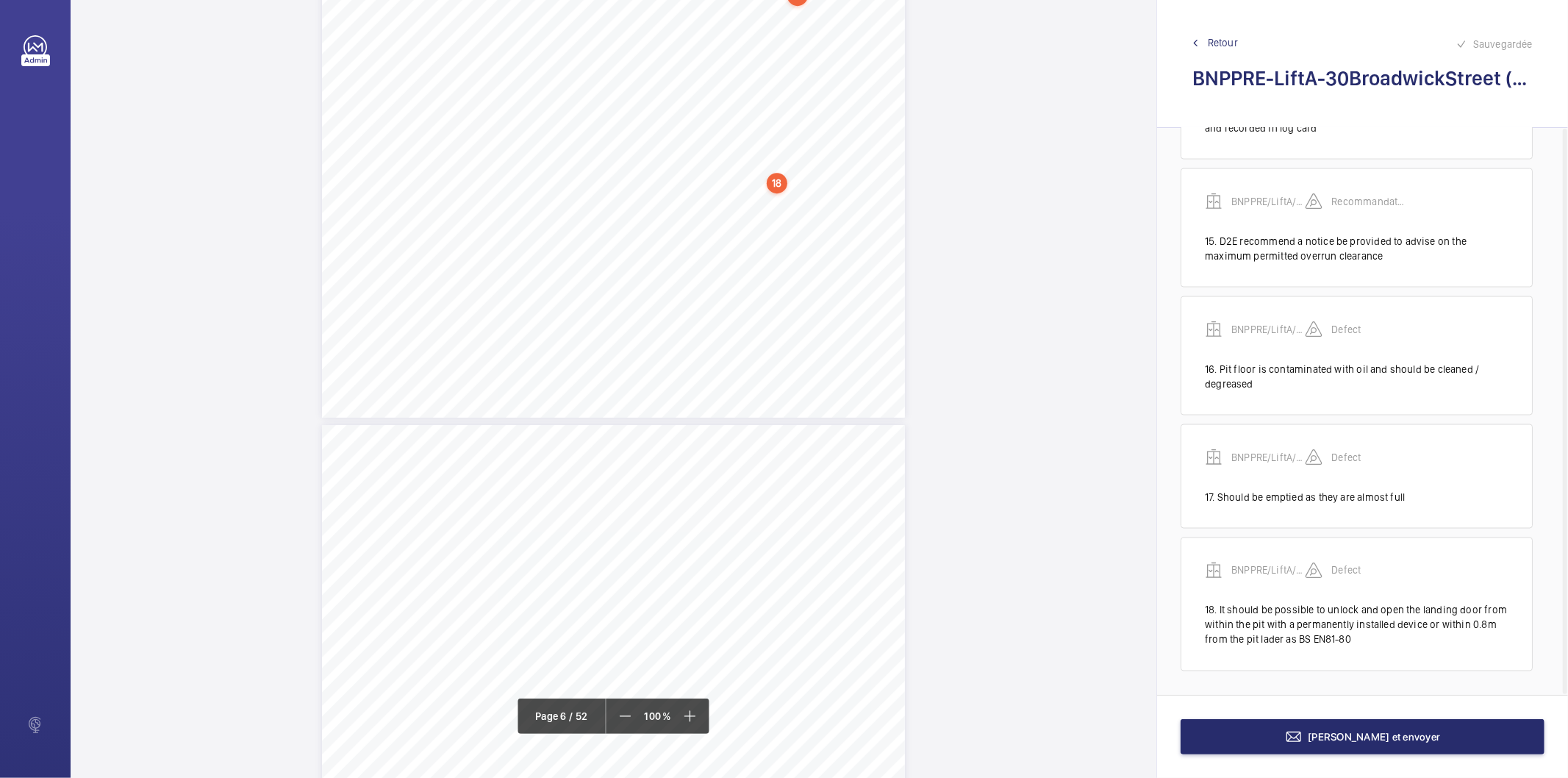
scroll to position [3809, 0]
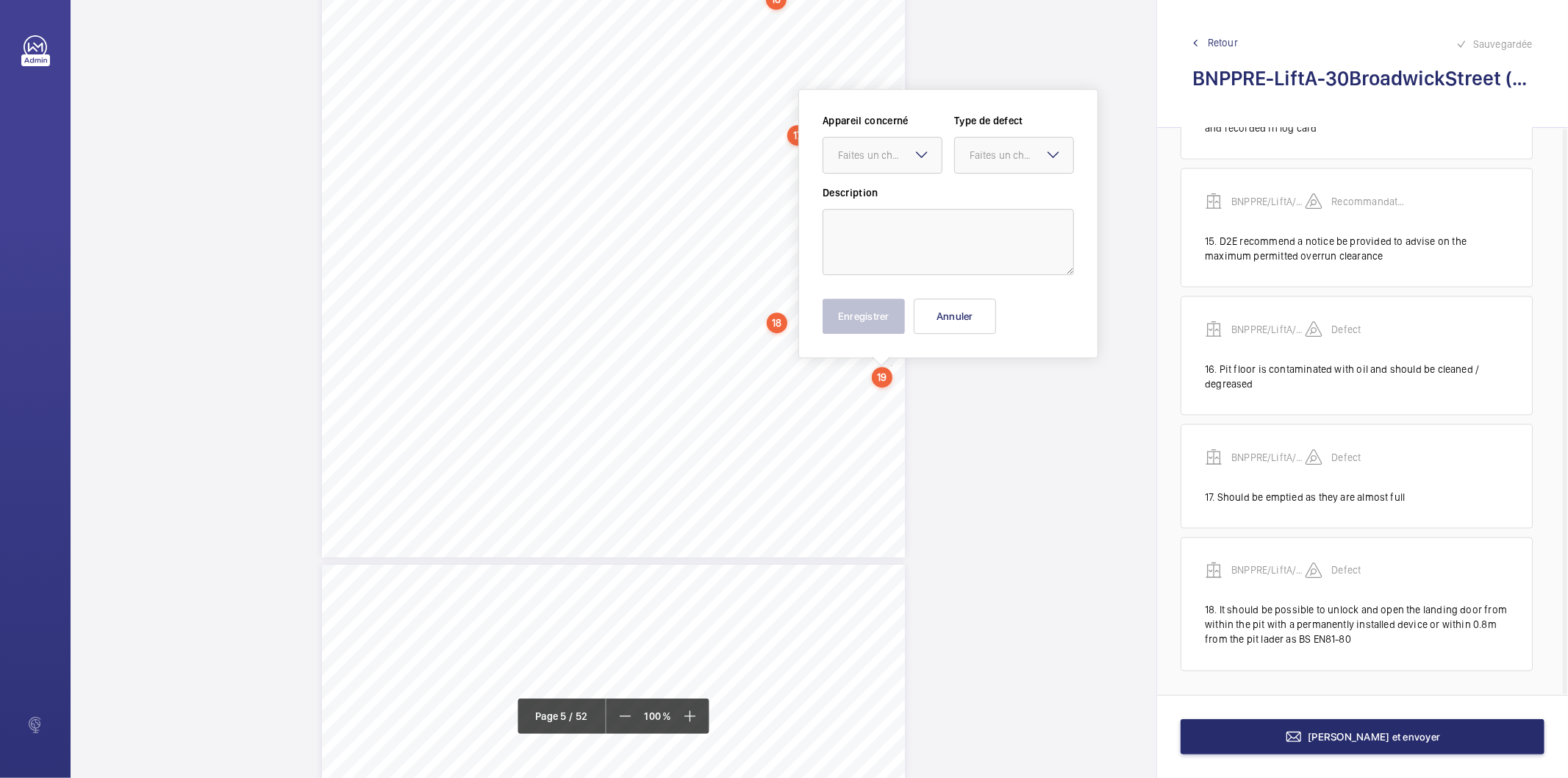
scroll to position [3618, 0]
click at [896, 162] on div "Faites un choix" at bounding box center [890, 155] width 104 height 15
click at [892, 197] on span "BNPPRE/LiftA/30BroadwickStreet" at bounding box center [882, 200] width 89 height 15
click at [992, 153] on div "Faites un choix" at bounding box center [1021, 155] width 104 height 15
drag, startPoint x: 997, startPoint y: 200, endPoint x: 936, endPoint y: 233, distance: 69.4
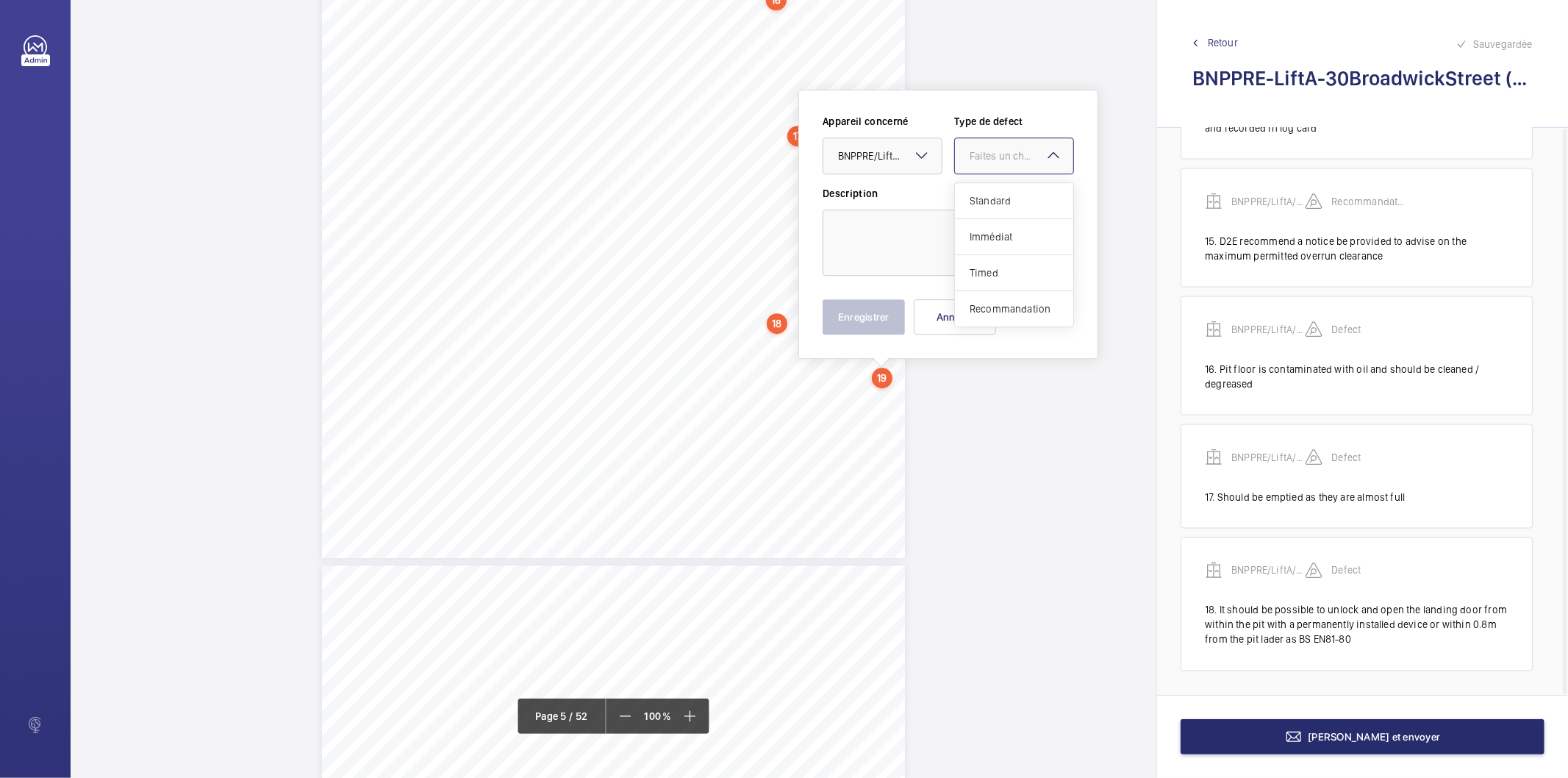
click at [995, 204] on span "Standard" at bounding box center [1013, 200] width 89 height 15
click at [931, 236] on textarea at bounding box center [949, 242] width 252 height 66
paste textarea "Refuge space available however area should be highlighted and appropriate signa…"
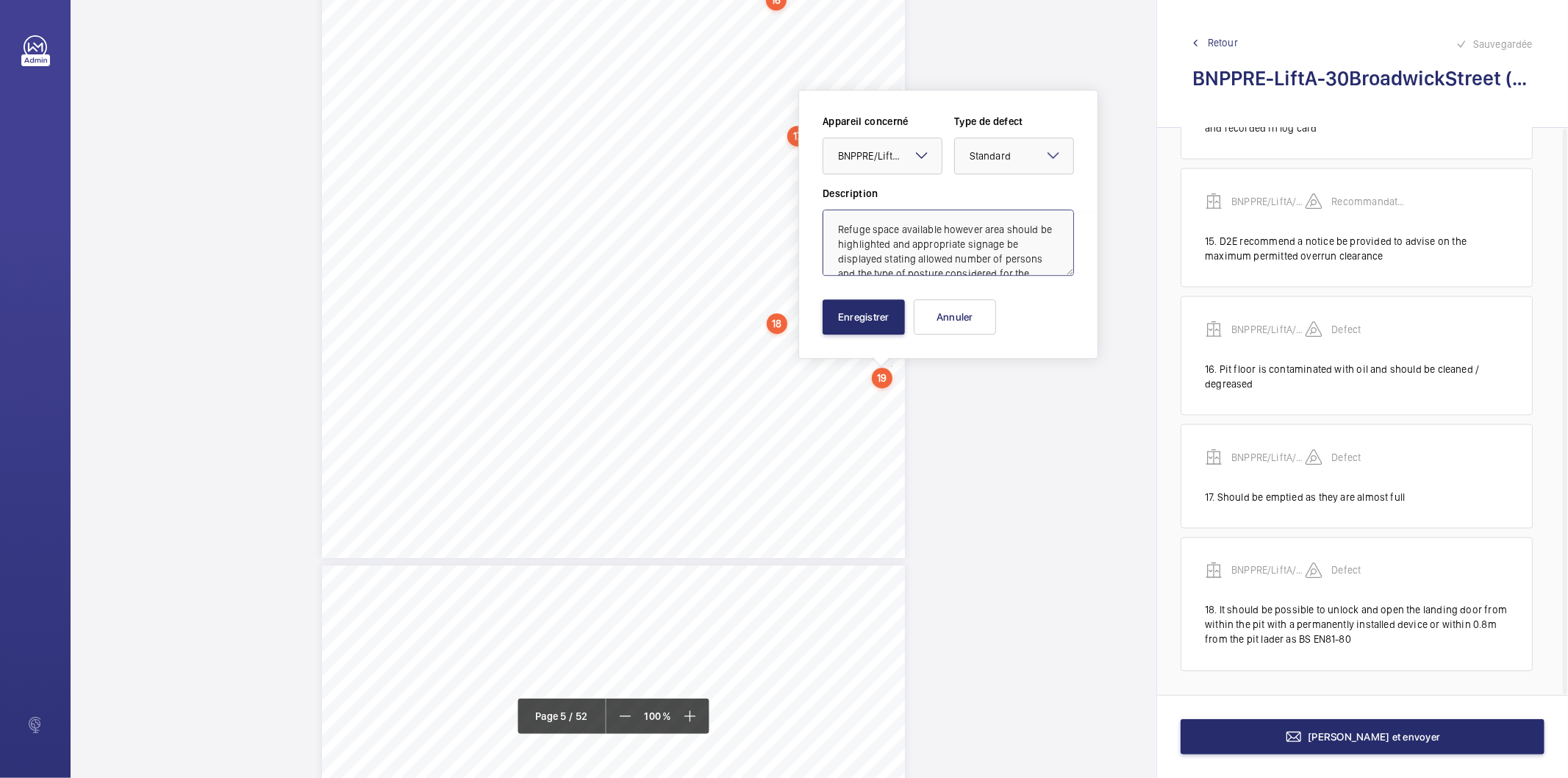
scroll to position [32, 0]
type textarea "Refuge space available however area should be highlighted and appropriate signa…"
click at [868, 320] on button "Enregistrer" at bounding box center [864, 317] width 82 height 35
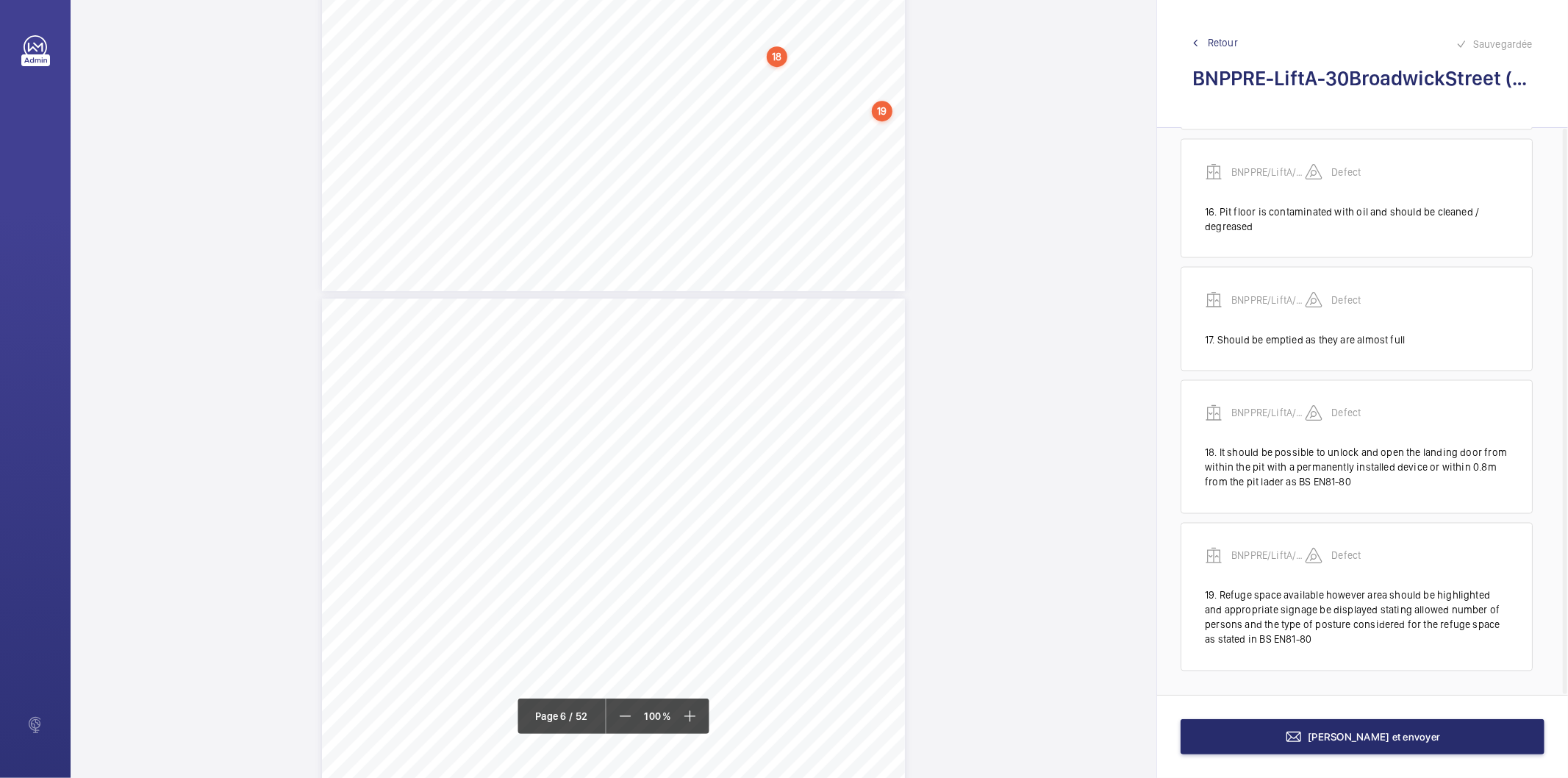
scroll to position [3864, 0]
click at [887, 389] on div "S159Isthereainspectioncontrolstationinthepitwithin 0.30moftherefugespace?[L] No…" at bounding box center [613, 732] width 584 height 824
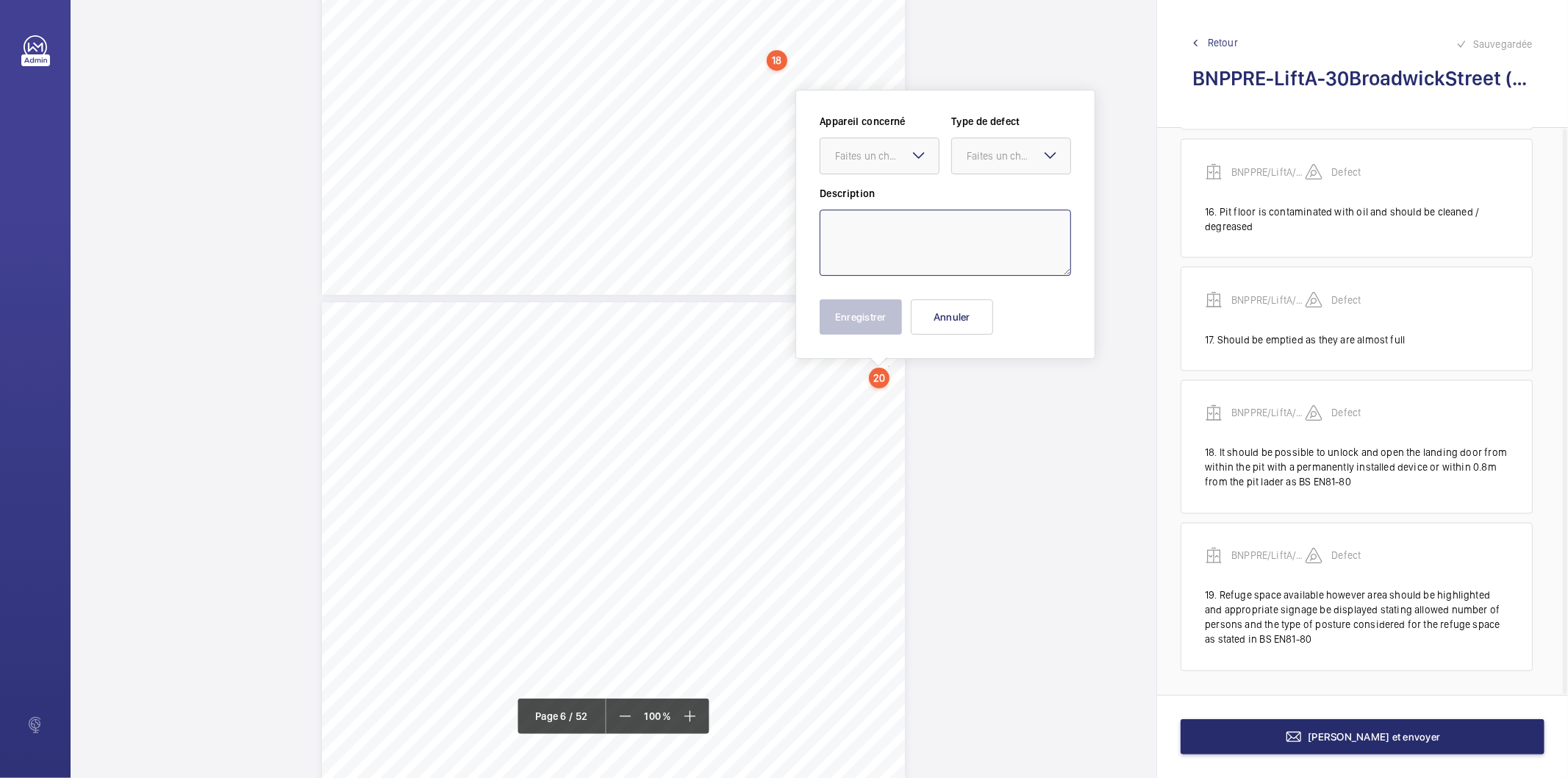
click at [848, 214] on textarea at bounding box center [945, 242] width 252 height 66
paste textarea "A permanently installed inspection control station operable within 0,30m of a r…"
click at [849, 156] on div "Faites un choix" at bounding box center [887, 155] width 104 height 15
click at [858, 201] on span "BNPPRE/LiftA/30BroadwickStreet" at bounding box center [879, 200] width 89 height 15
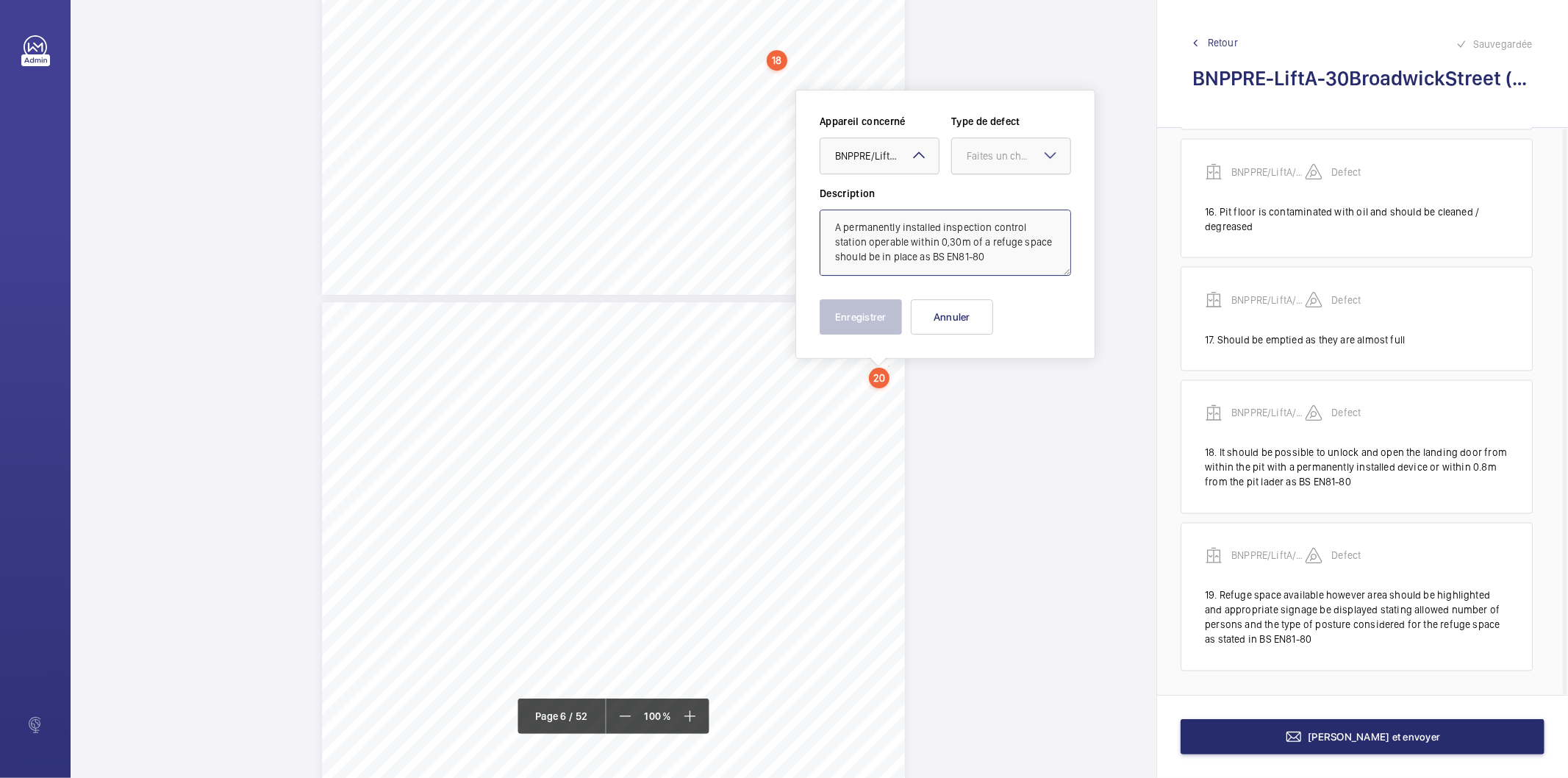
click at [987, 166] on div at bounding box center [1011, 156] width 118 height 35
click at [988, 208] on div "Standard" at bounding box center [1011, 201] width 118 height 36
type textarea "A permanently installed inspection control station operable within 0,30m of a r…"
click at [887, 326] on button "Enregistrer" at bounding box center [861, 317] width 82 height 35
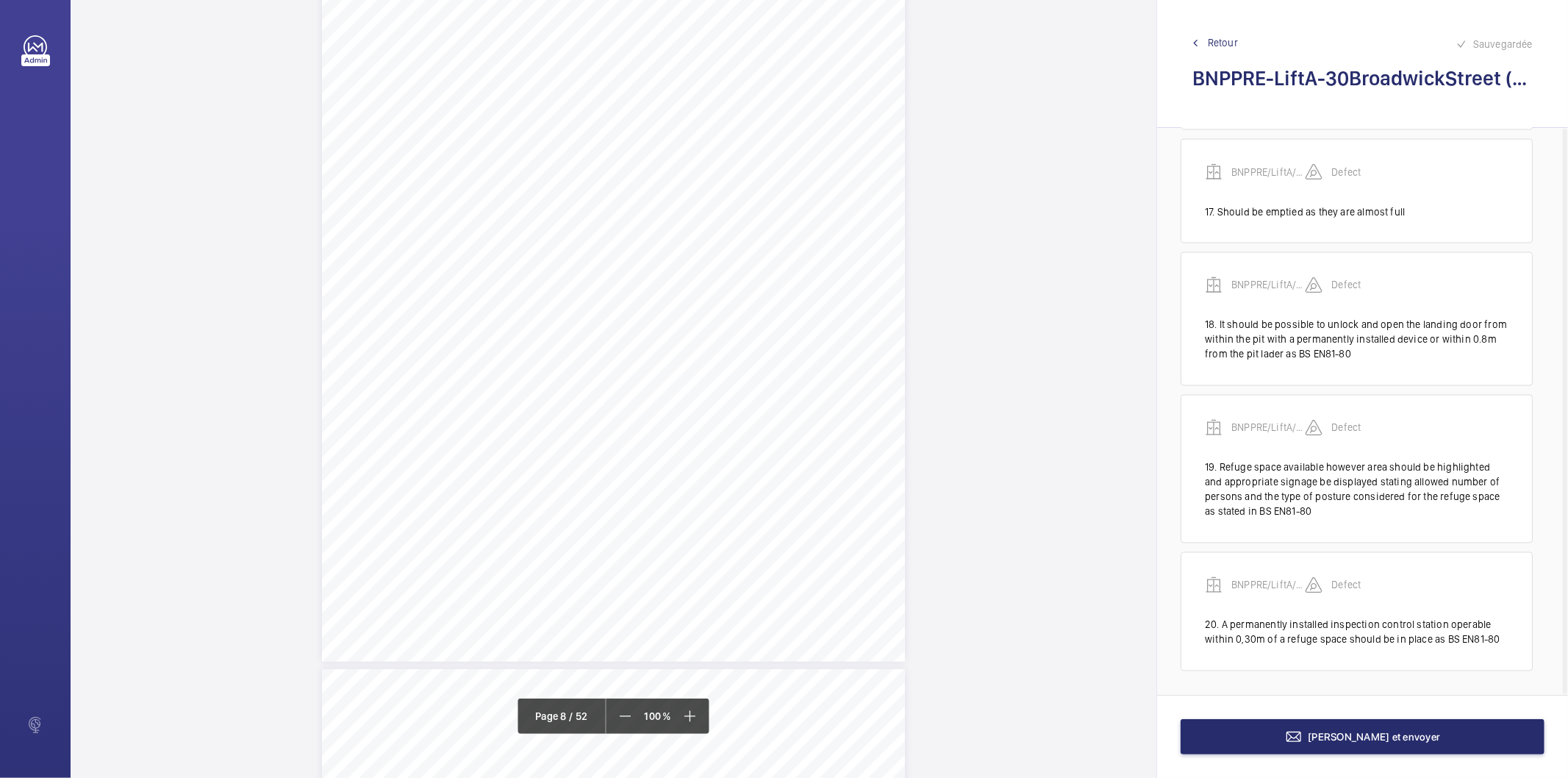
scroll to position [6005, 0]
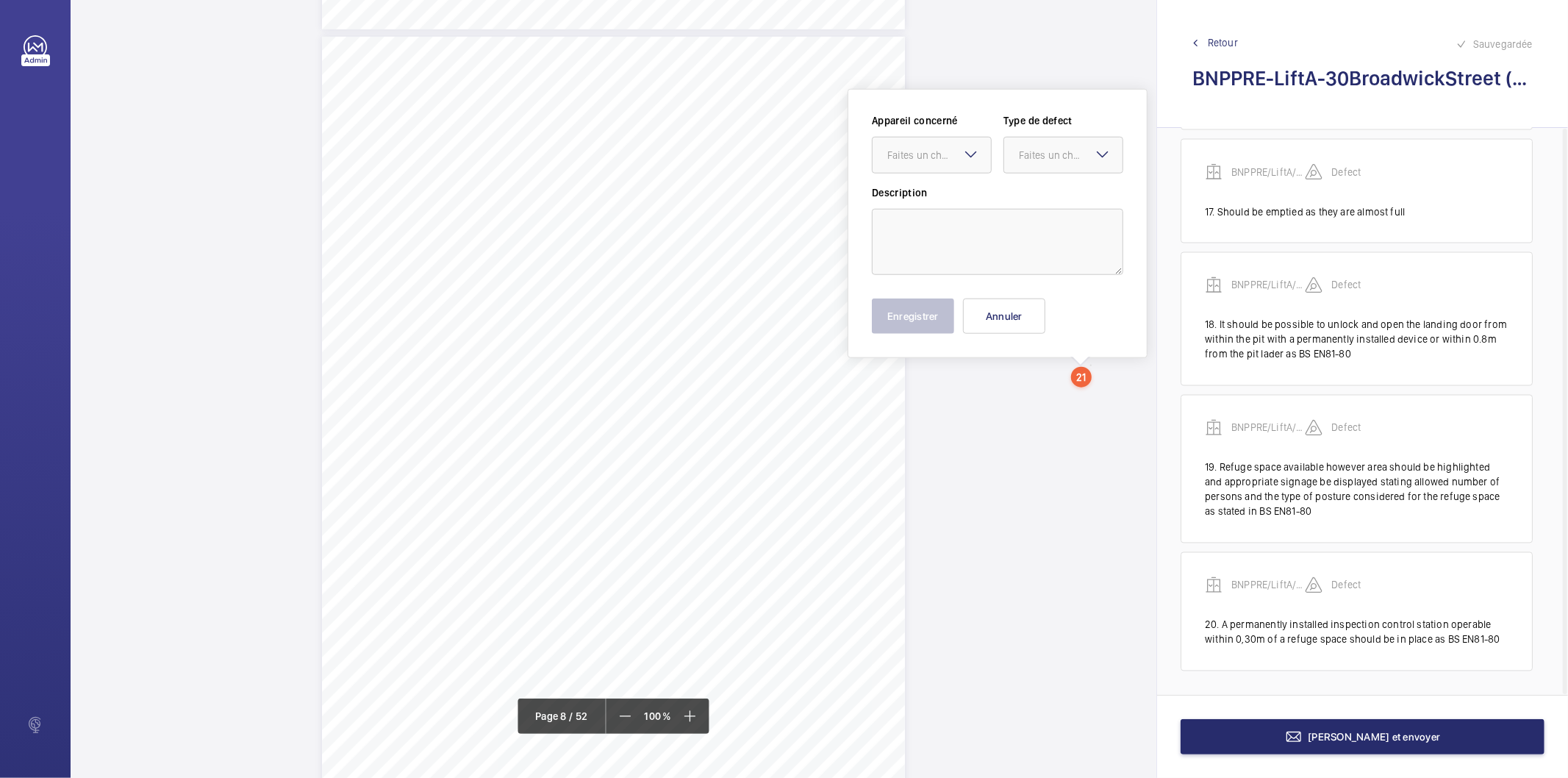
scroll to position [5810, 0]
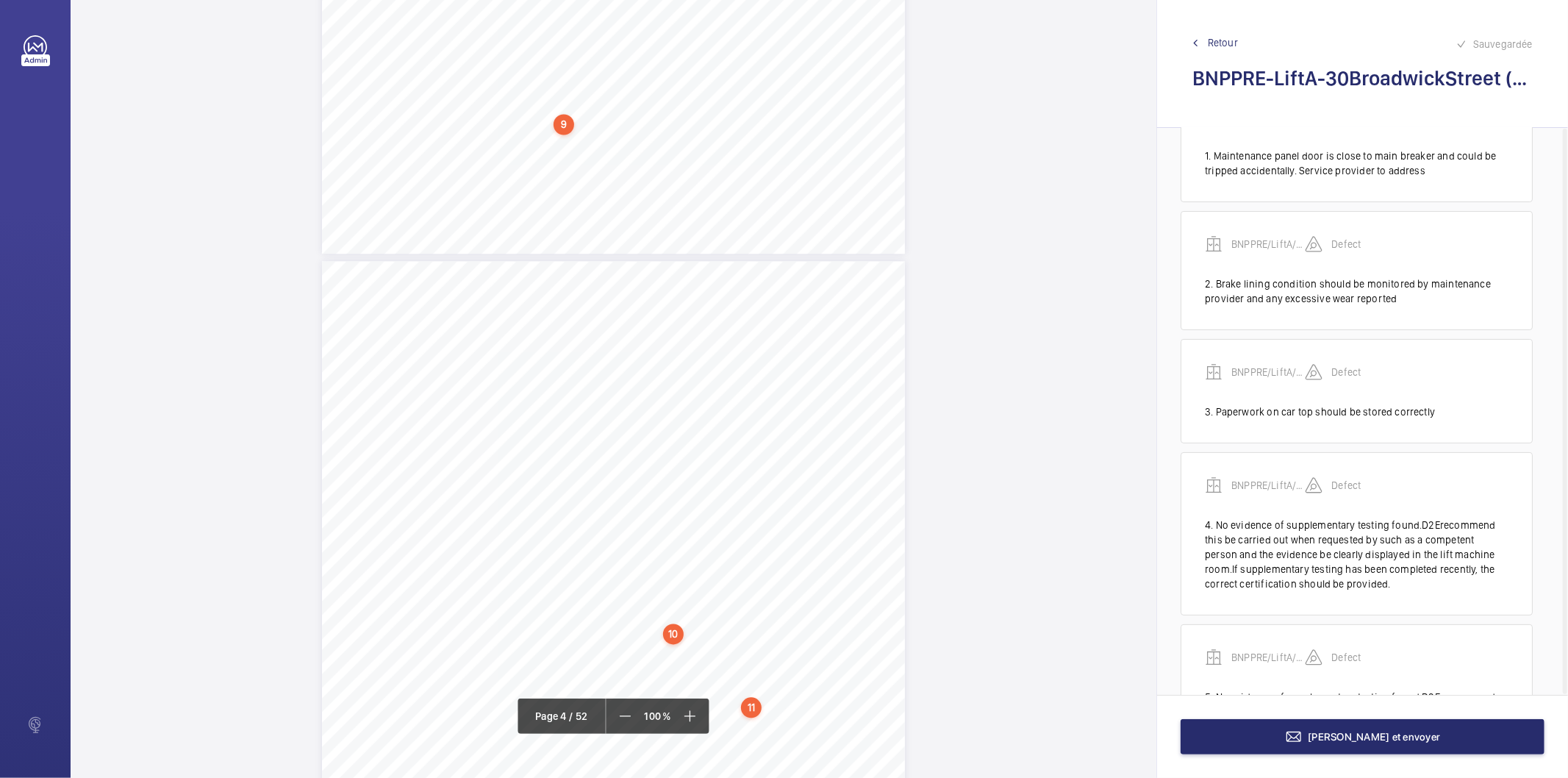
scroll to position [2339, 0]
drag, startPoint x: 390, startPoint y: 388, endPoint x: 615, endPoint y: 388, distance: 225.0
click at [615, 388] on span "Drawings/paperworkshouldbetidiedandstoredcorrectly." at bounding box center [504, 389] width 231 height 9
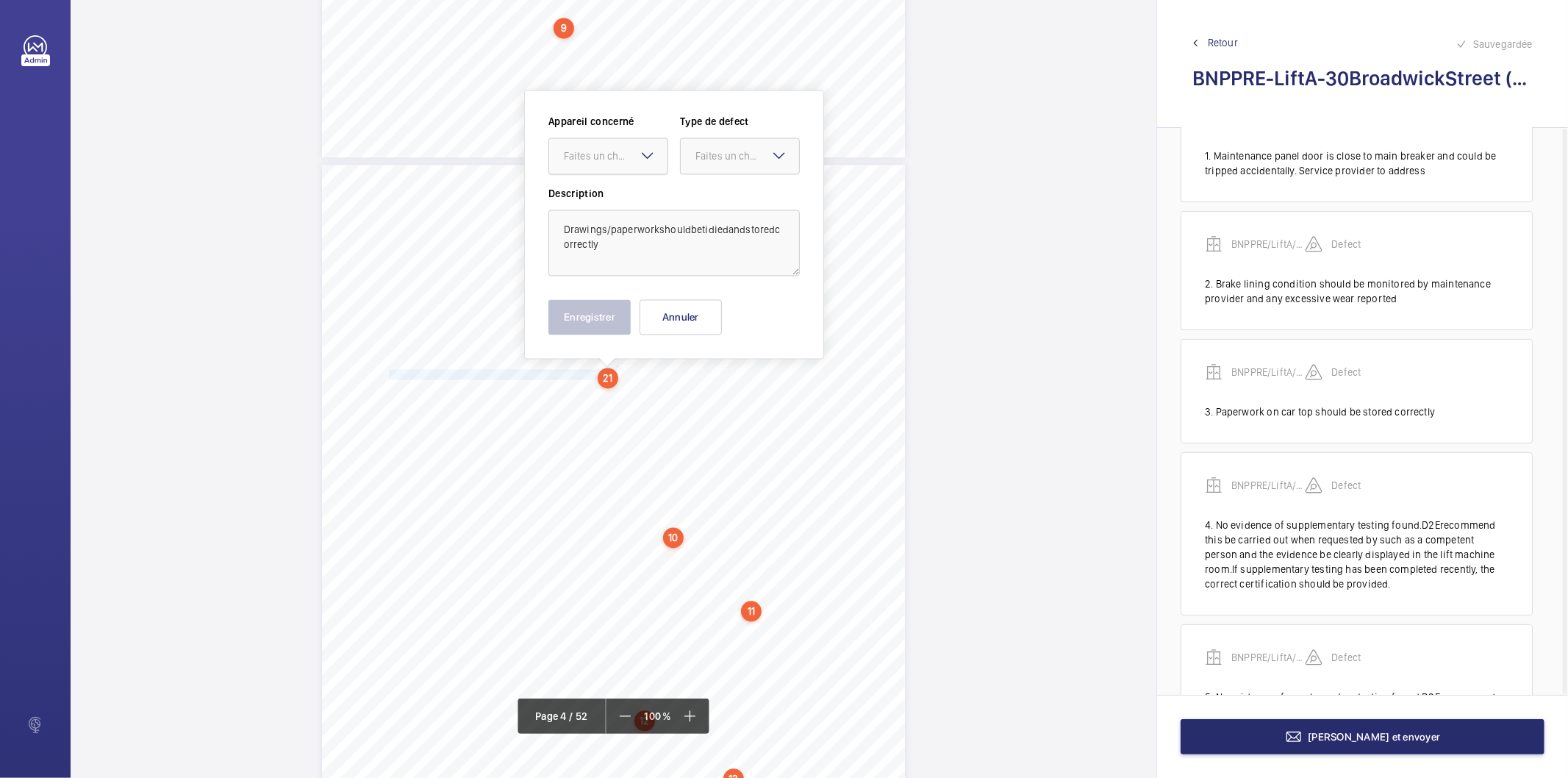
click at [608, 155] on div "Faites un choix" at bounding box center [616, 155] width 104 height 15
click at [596, 196] on span "BNPPRE/LiftA/30BroadwickStreet" at bounding box center [608, 200] width 89 height 15
click at [708, 160] on div "Faites un choix" at bounding box center [748, 155] width 104 height 15
click at [710, 198] on span "Standard" at bounding box center [740, 200] width 89 height 15
click at [662, 225] on textarea "Drawings/paperworkshouldbetidiedandstoredcorrectly" at bounding box center [674, 242] width 252 height 66
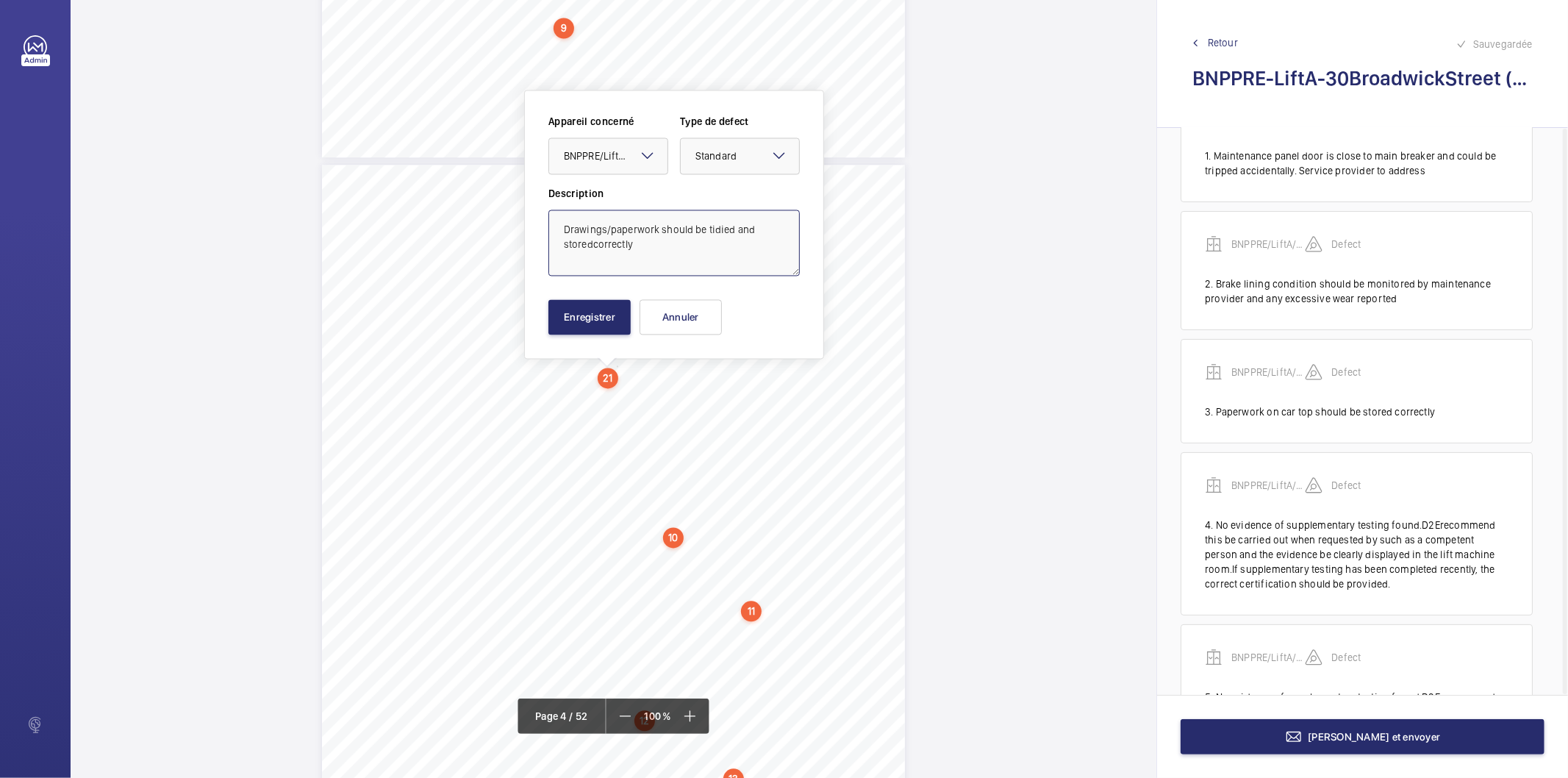
click at [641, 254] on textarea "Drawings/paperwork should be tidied and storedcorrectly" at bounding box center [674, 242] width 252 height 66
type textarea "Drawings/paperwork should be tidied and storedcorrectly"
click at [586, 321] on button "Enregistrer" at bounding box center [590, 317] width 82 height 35
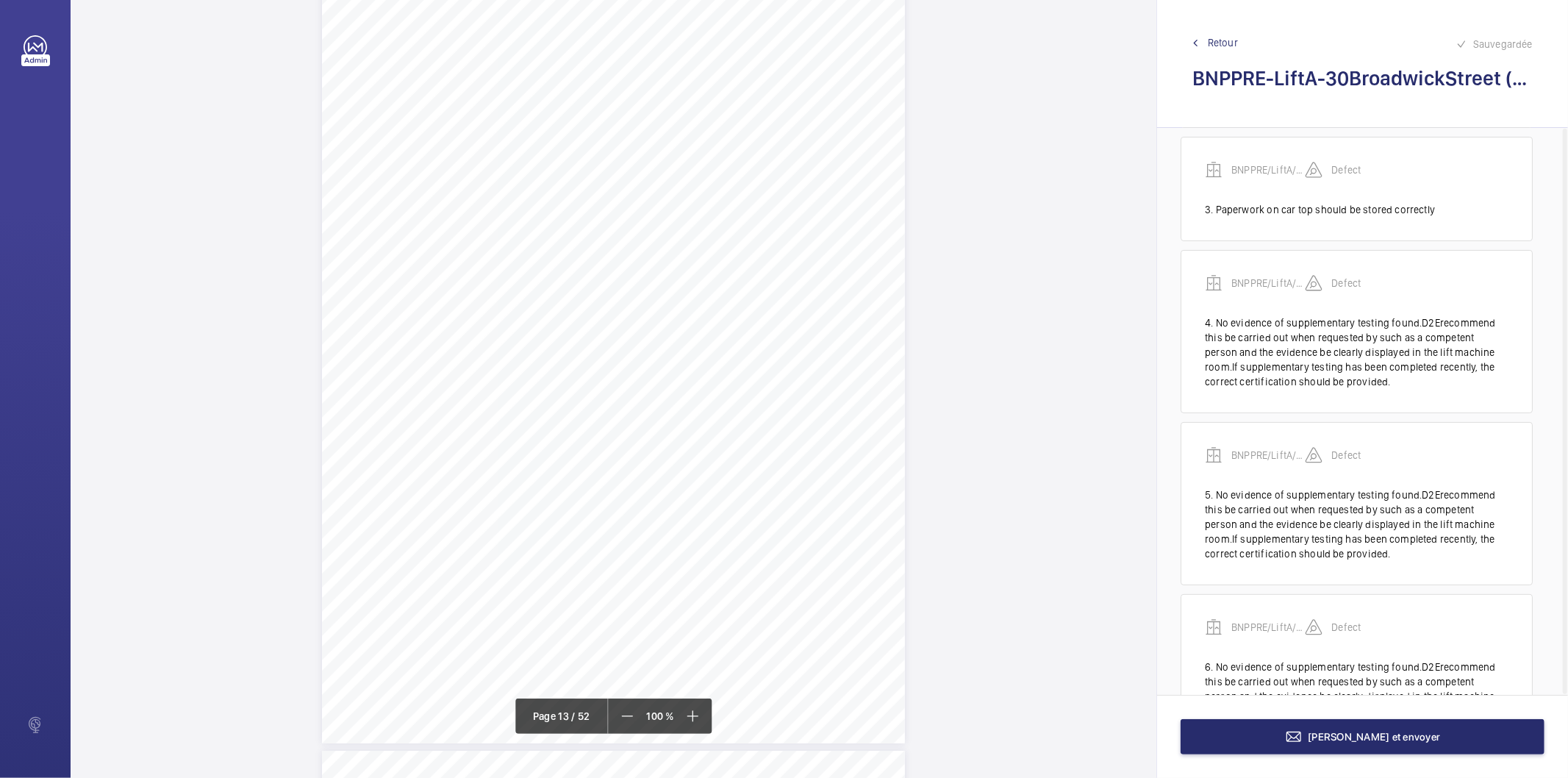
scroll to position [68, 0]
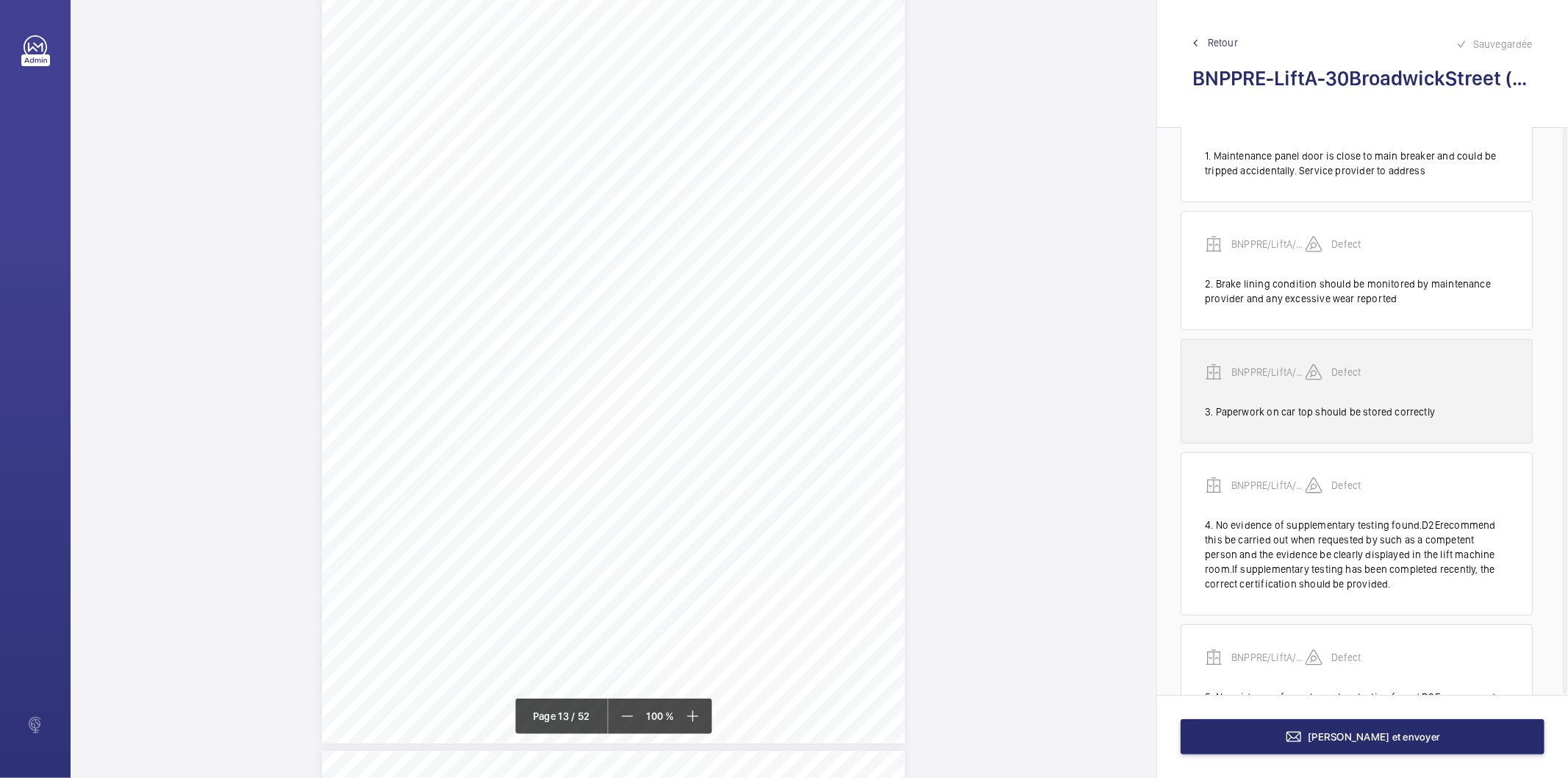
click at [1336, 416] on div "3. Paperwork on car top should be stored correctly" at bounding box center [1357, 411] width 304 height 15
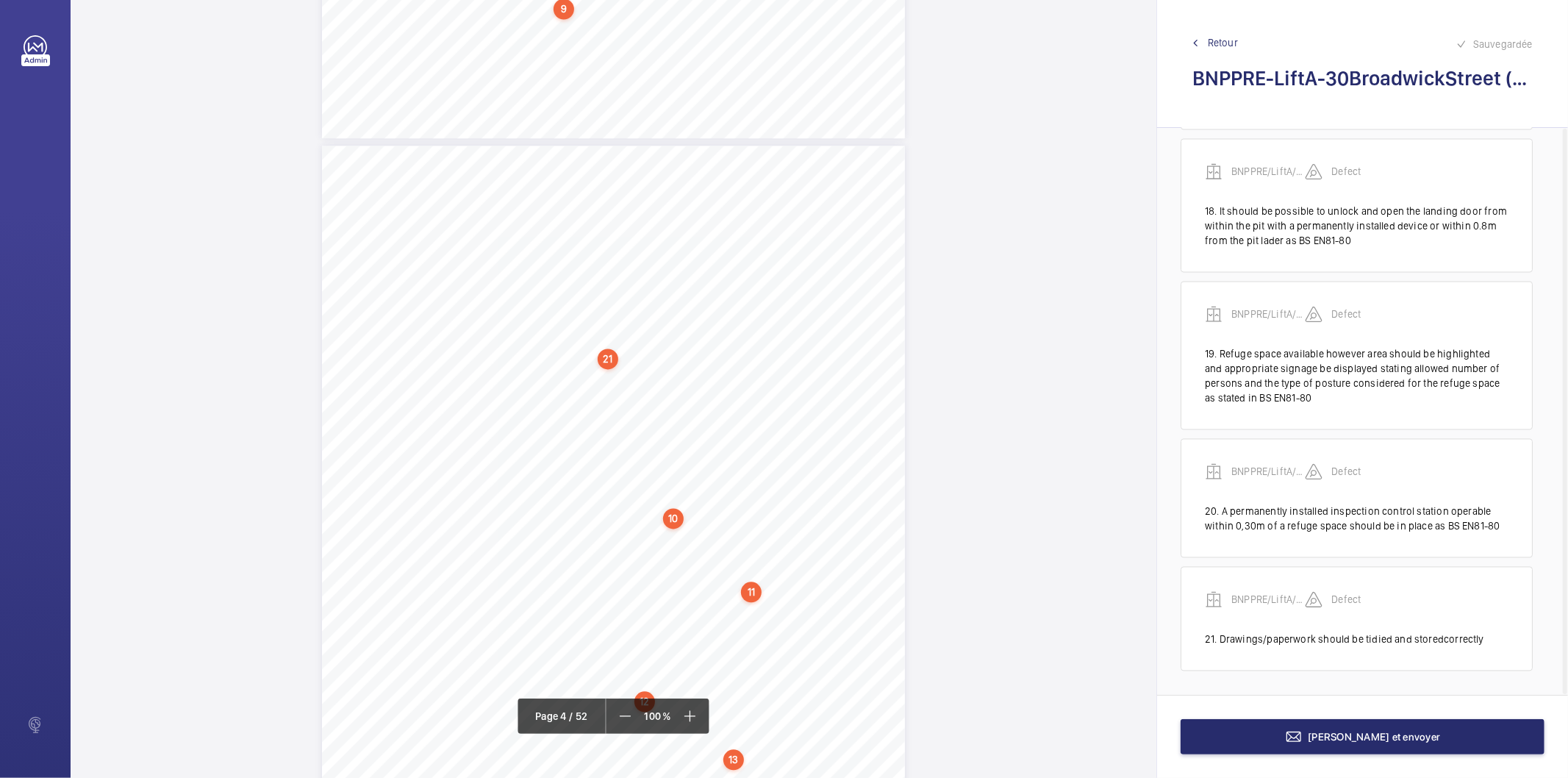
scroll to position [2372, 0]
drag, startPoint x: 698, startPoint y: 313, endPoint x: 813, endPoint y: 328, distance: 116.0
click at [813, 328] on div "Photo22 Shaft/7.1.Condition-Generalmaintenanceconditionsurveyfortheinstallation…" at bounding box center [613, 560] width 584 height 824
click at [803, 327] on span "cleaningonnextmaintenance" at bounding box center [760, 327] width 118 height 9
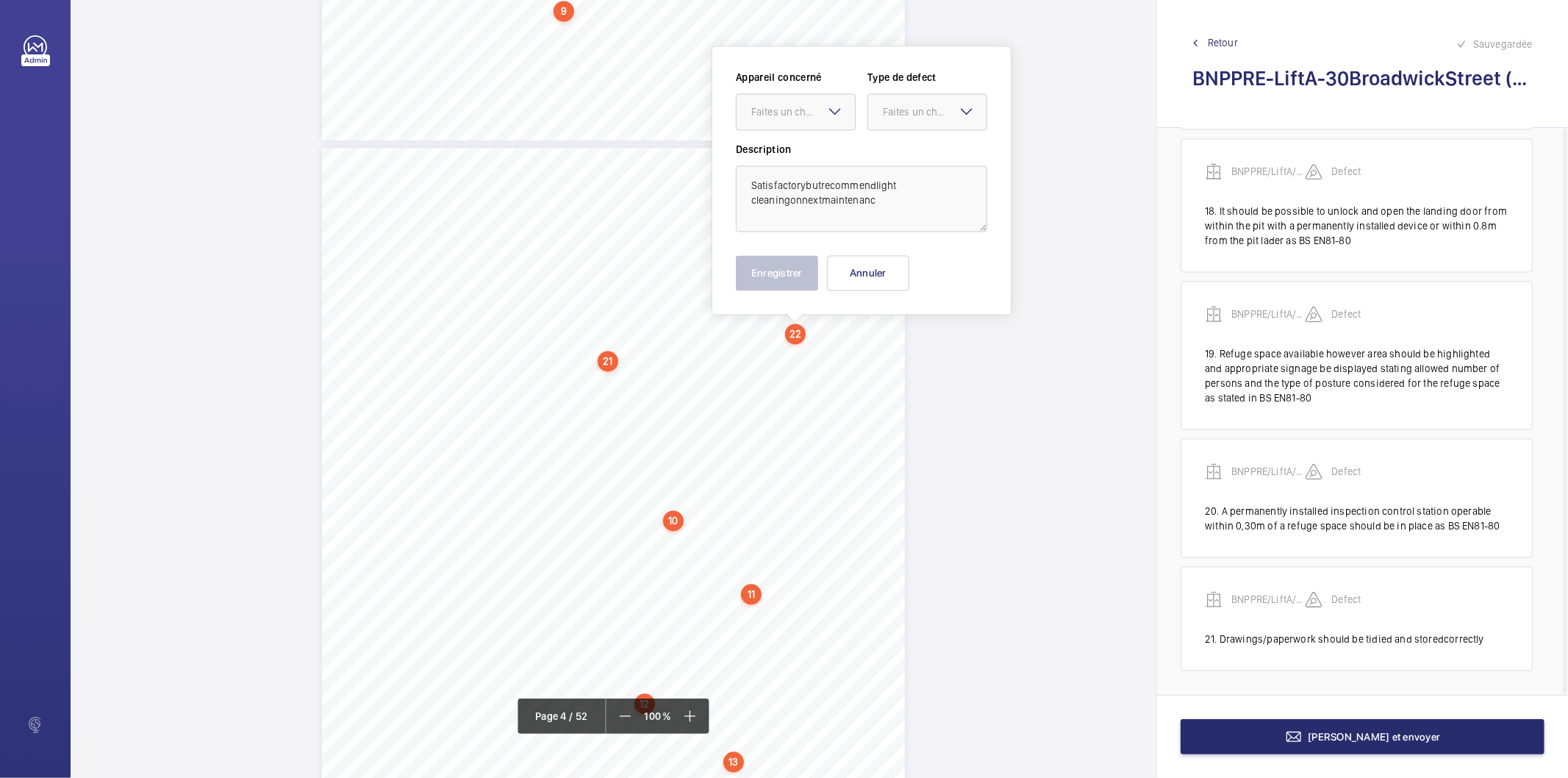
scroll to position [2327, 0]
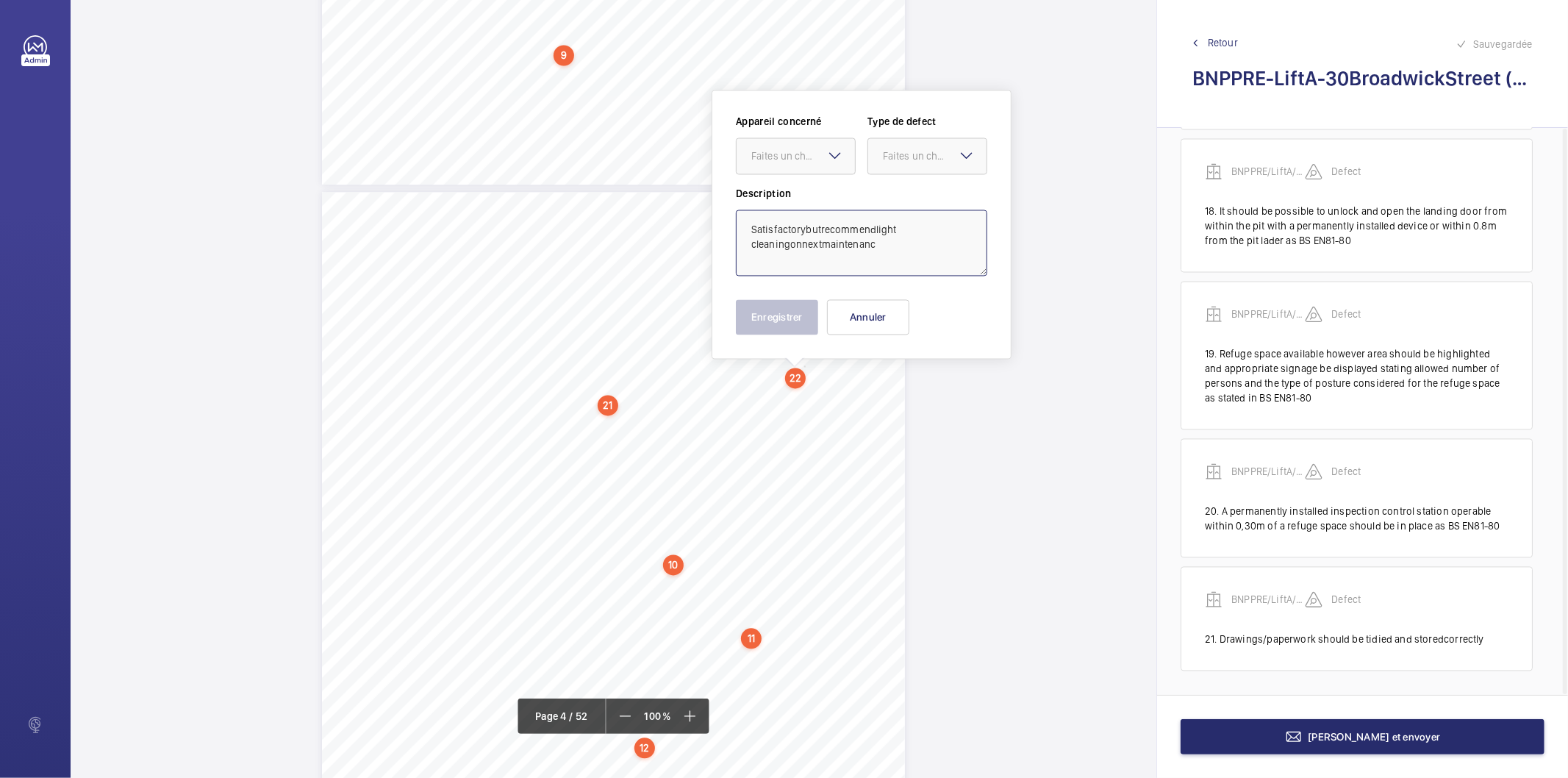
click at [805, 225] on textarea "Satisfactorybutrecommendlight cleaningonnextmaintenanc" at bounding box center [862, 243] width 252 height 66
click at [825, 229] on textarea "Satisfactory butrecommendlight cleaningonnextmaintenanc" at bounding box center [862, 243] width 252 height 66
click at [877, 225] on textarea "Satisfactory but recommendlight cleaningonnextmaintenanc" at bounding box center [862, 243] width 252 height 66
click at [899, 230] on textarea "Satisfactory but recommend light cleaningonnextmaintenanc" at bounding box center [862, 243] width 252 height 66
click at [907, 230] on textarea "Satisfactory but recommend light cleaningonnextmaintenanc" at bounding box center [862, 243] width 252 height 66
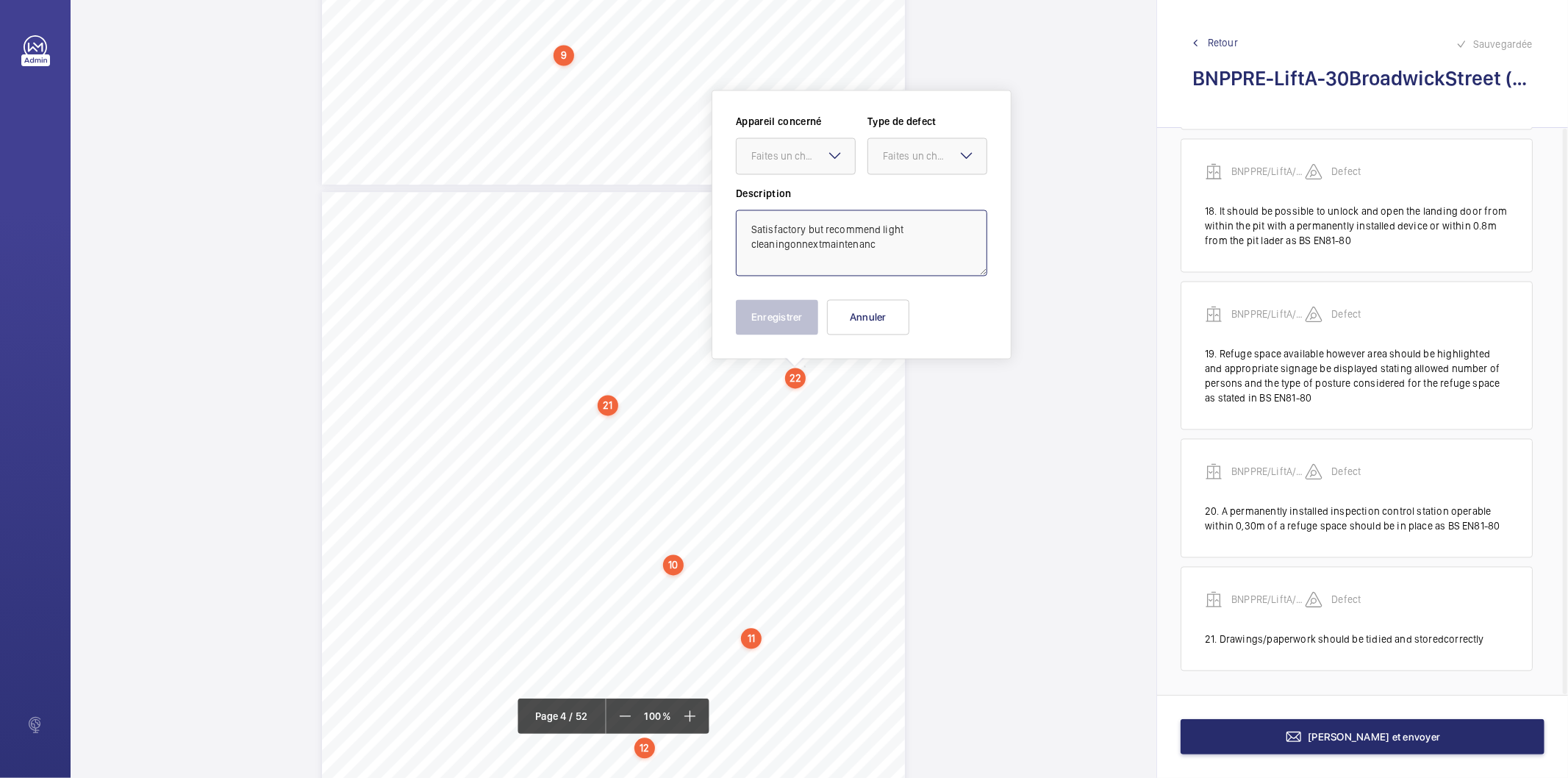
click at [792, 244] on textarea "Satisfactory but recommend light cleaningonnextmaintenanc" at bounding box center [862, 243] width 252 height 66
click at [802, 243] on textarea "Satisfactory but recommend light cleaning onnextmaintenanc" at bounding box center [862, 243] width 252 height 66
click at [826, 243] on textarea "Satisfactory but recommend light cleaning on nextmaintenanc" at bounding box center [862, 243] width 252 height 66
click at [887, 244] on textarea "Satisfactory but recommend light cleaning on next maintenanc" at bounding box center [862, 243] width 252 height 66
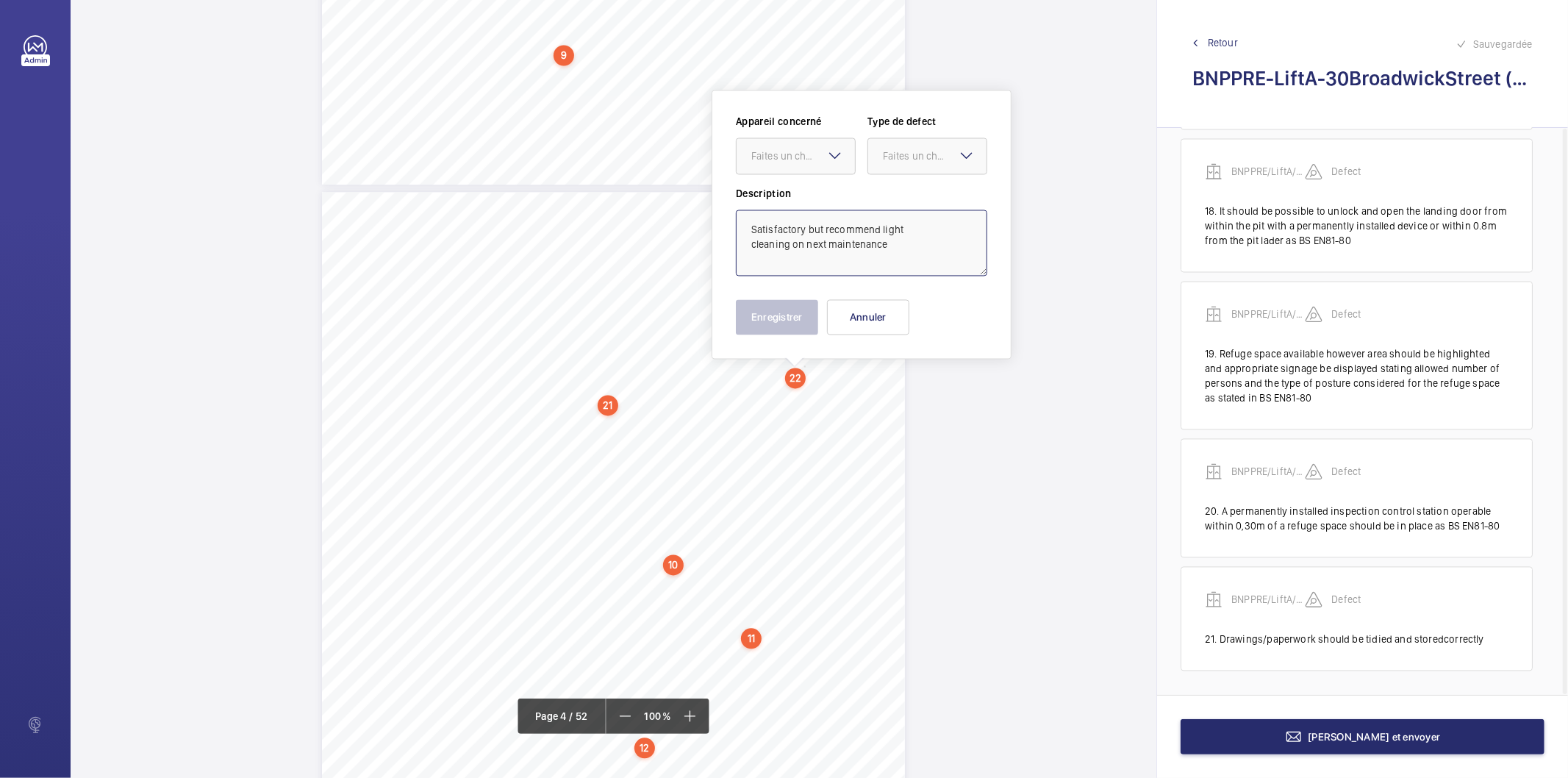
drag, startPoint x: 876, startPoint y: 236, endPoint x: 742, endPoint y: 223, distance: 134.6
click at [742, 223] on textarea "Satisfactory but recommend light cleaning on next maintenance" at bounding box center [862, 243] width 252 height 66
type textarea "Satisfactory but recommend light cleaning on next maintenance"
click at [848, 142] on div at bounding box center [796, 156] width 118 height 35
click at [805, 200] on span "BNPPRE/LiftA/30BroadwickStreet" at bounding box center [795, 201] width 89 height 15
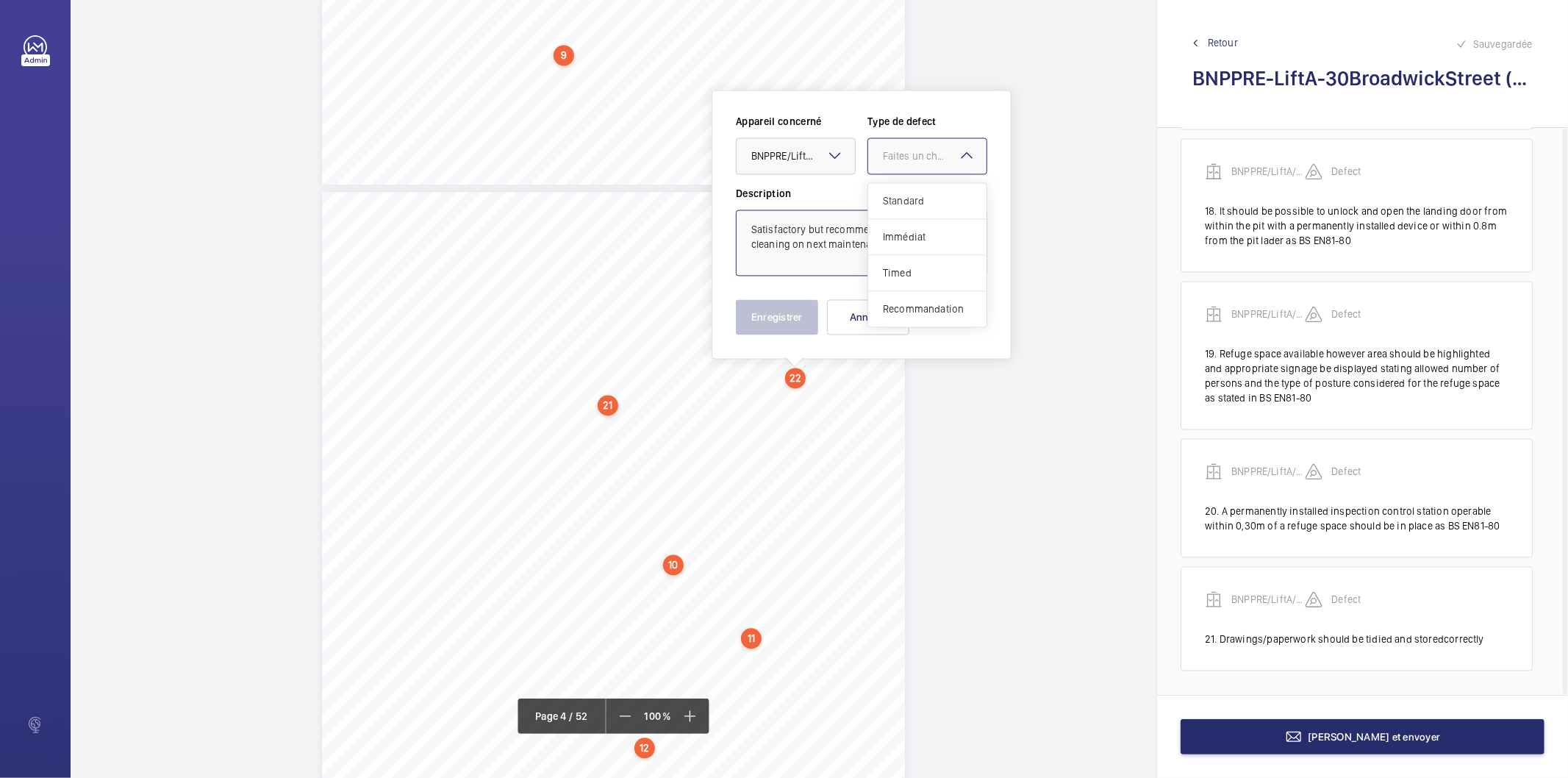
click at [897, 159] on div "Faites un choix" at bounding box center [934, 156] width 104 height 15
click at [910, 311] on span "Recommandation" at bounding box center [927, 309] width 89 height 15
click at [763, 325] on button "Enregistrer" at bounding box center [777, 318] width 82 height 35
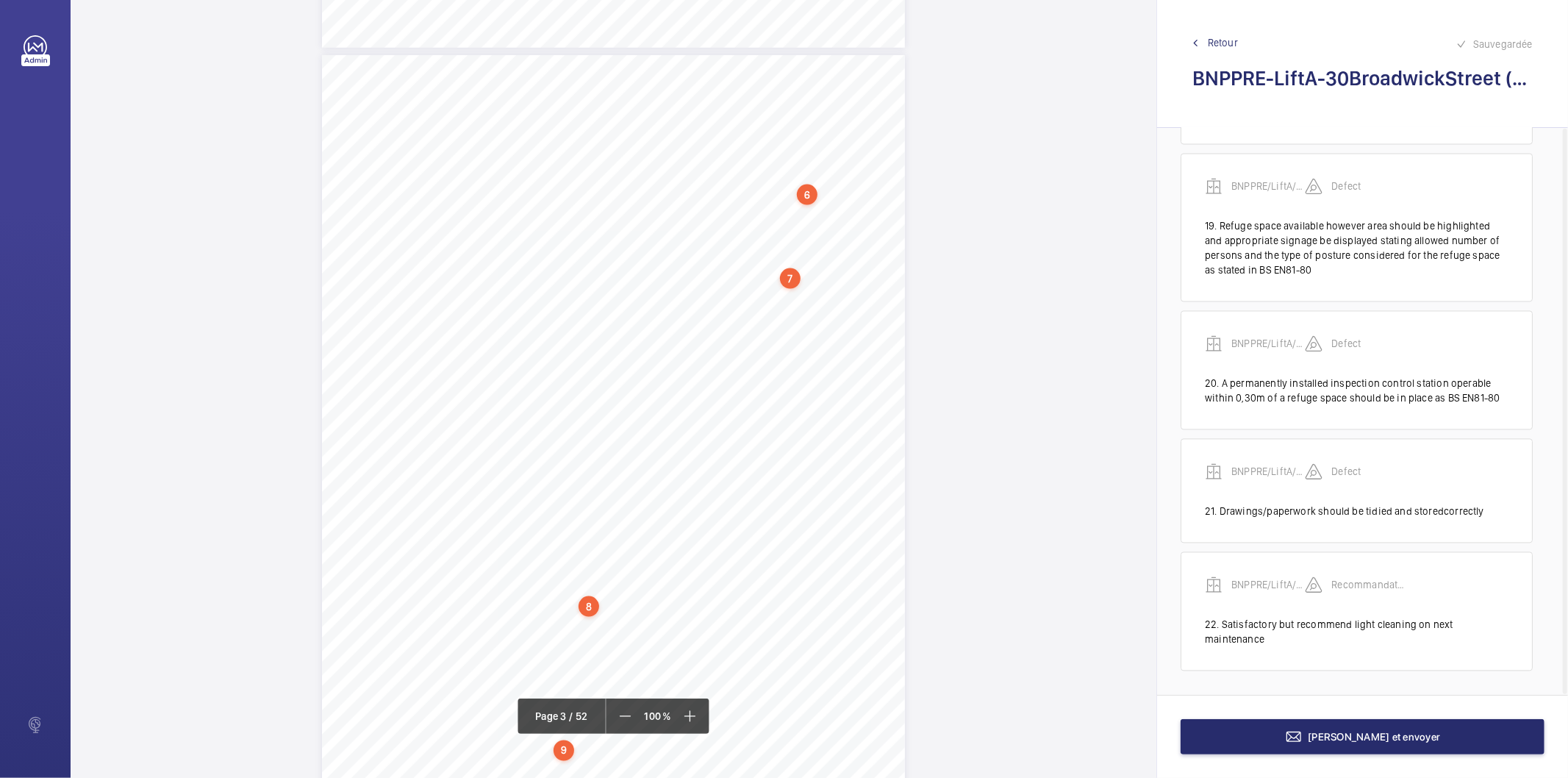
scroll to position [1633, 0]
drag, startPoint x: 387, startPoint y: 434, endPoint x: 461, endPoint y: 433, distance: 74.0
click at [461, 433] on span "Destinationcontrol" at bounding box center [427, 434] width 77 height 9
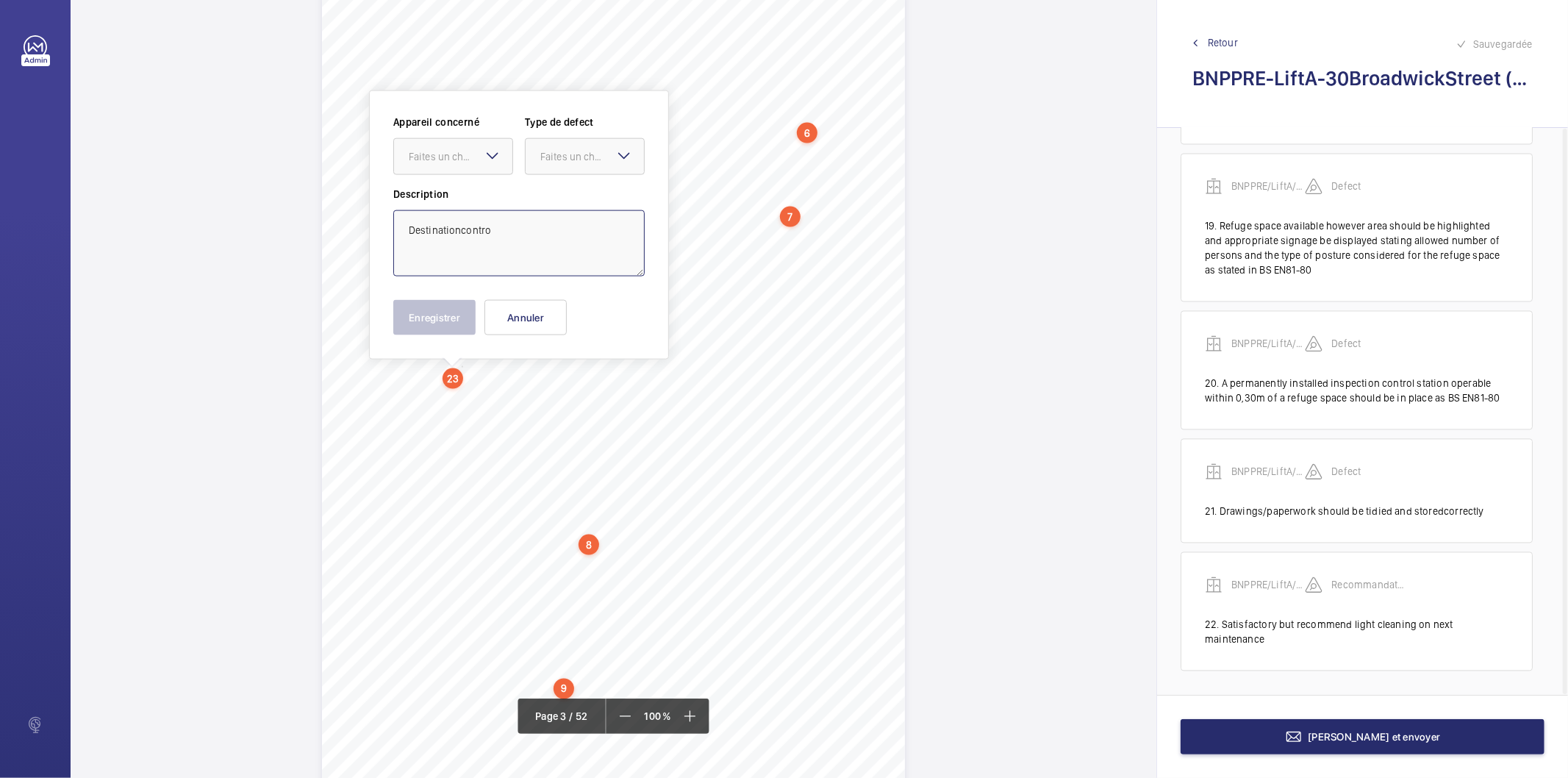
click at [464, 225] on textarea "Destinationcontro" at bounding box center [519, 243] width 252 height 66
click at [494, 232] on textarea "Destination Contro" at bounding box center [519, 243] width 252 height 66
click at [568, 157] on div "Faites un choix" at bounding box center [592, 156] width 104 height 15
click at [584, 300] on div "Recommandation" at bounding box center [584, 310] width 118 height 35
click at [482, 165] on div at bounding box center [453, 156] width 118 height 35
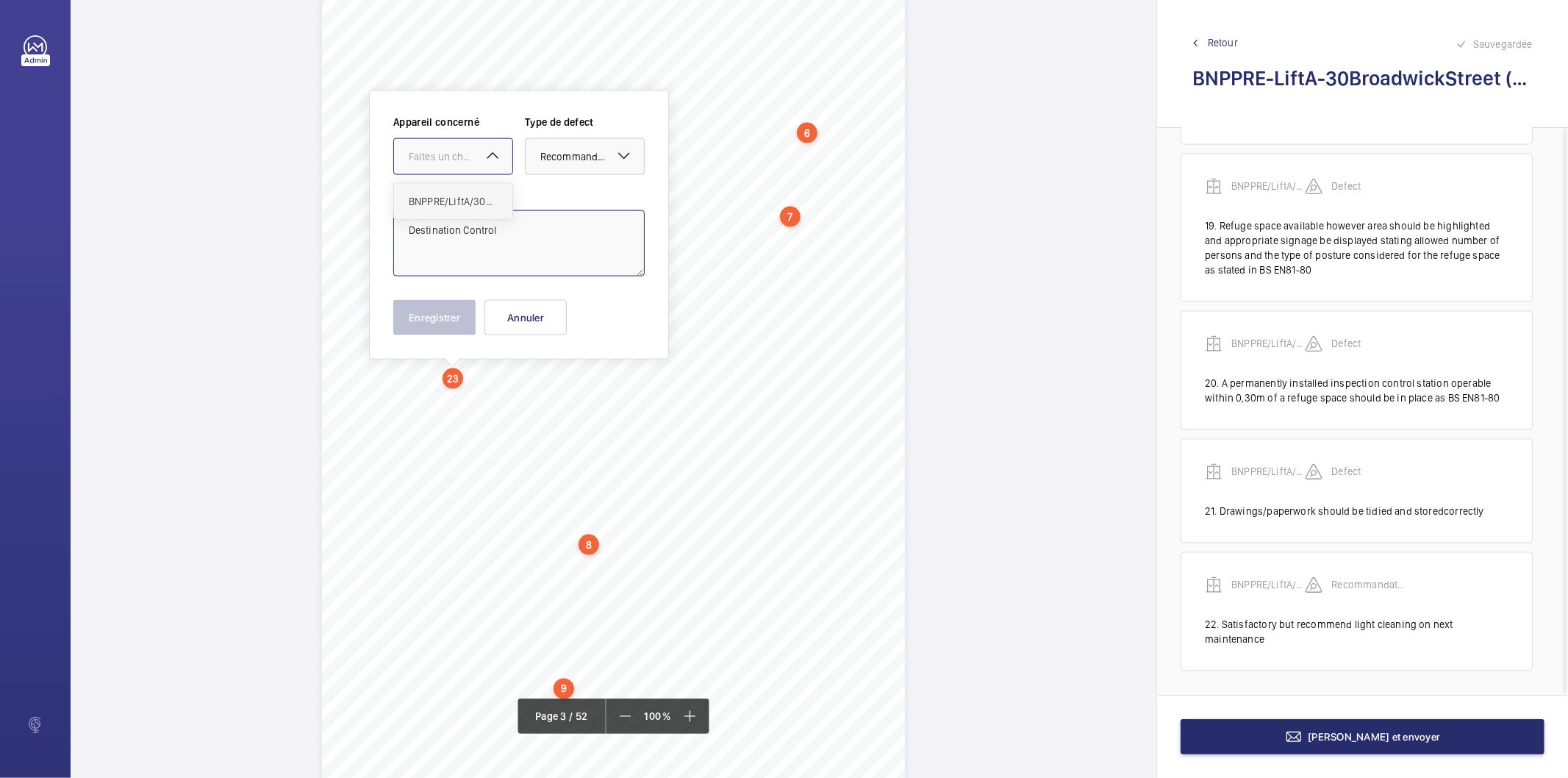
click at [460, 202] on span "BNPPRE/LiftA/30BroadwickStreet" at bounding box center [453, 201] width 89 height 15
type textarea "Destination Control"
click at [447, 315] on button "Enregistrer" at bounding box center [434, 318] width 82 height 35
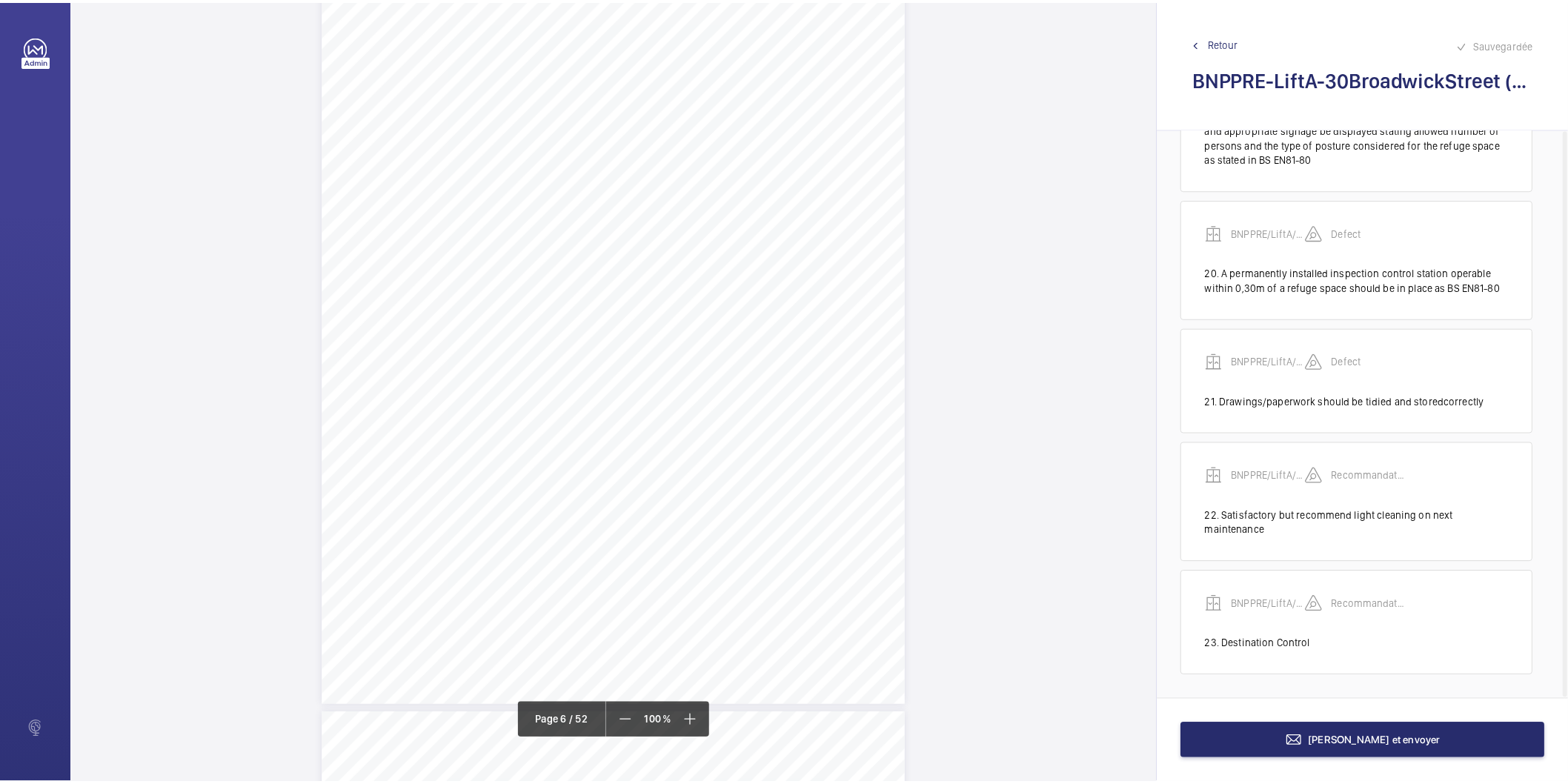
scroll to position [4424, 0]
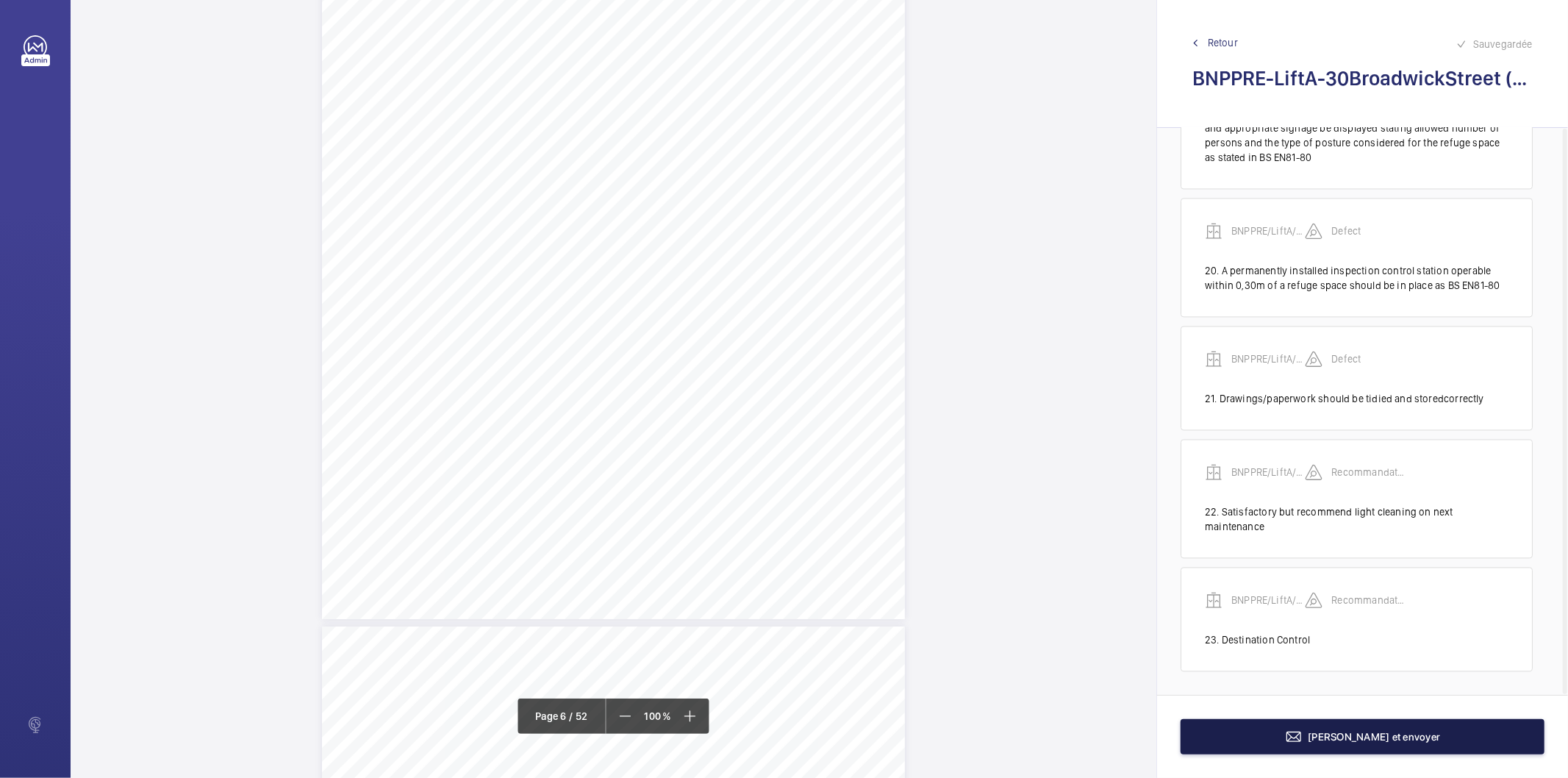
click at [1221, 724] on button "[PERSON_NAME] et envoyer" at bounding box center [1363, 737] width 364 height 35
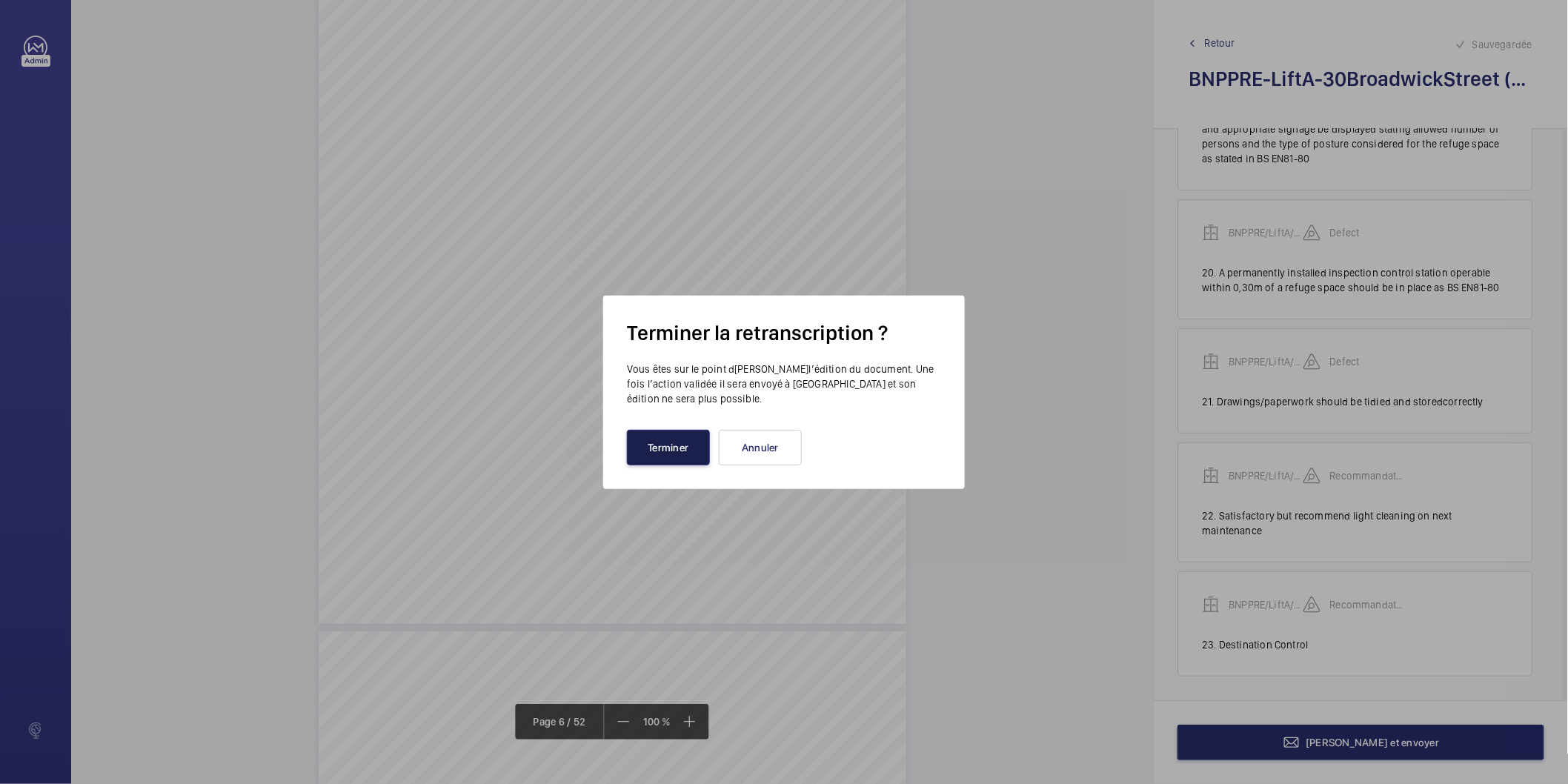
click at [689, 461] on button "Terminer" at bounding box center [669, 447] width 83 height 35
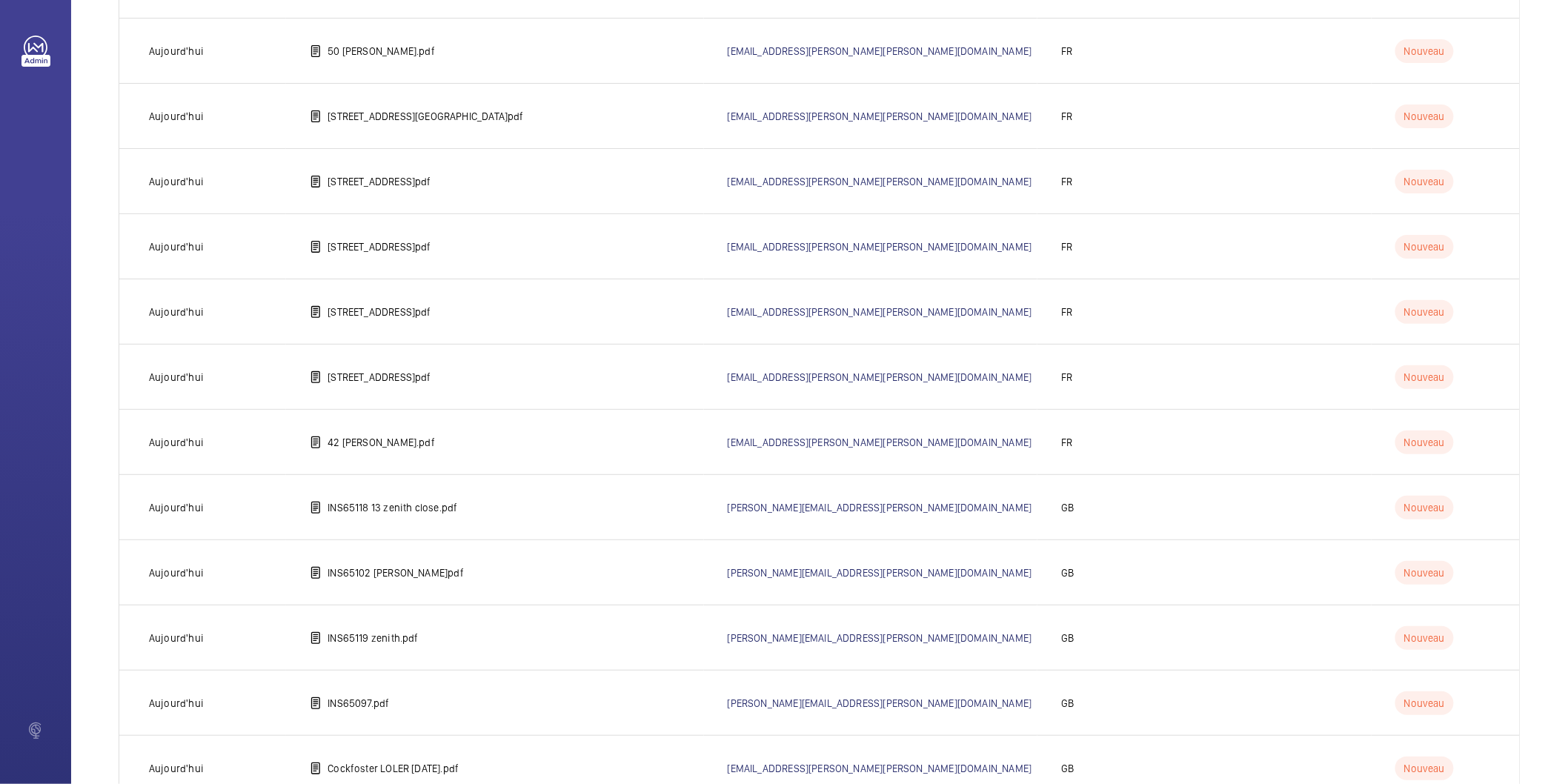
scroll to position [2551, 0]
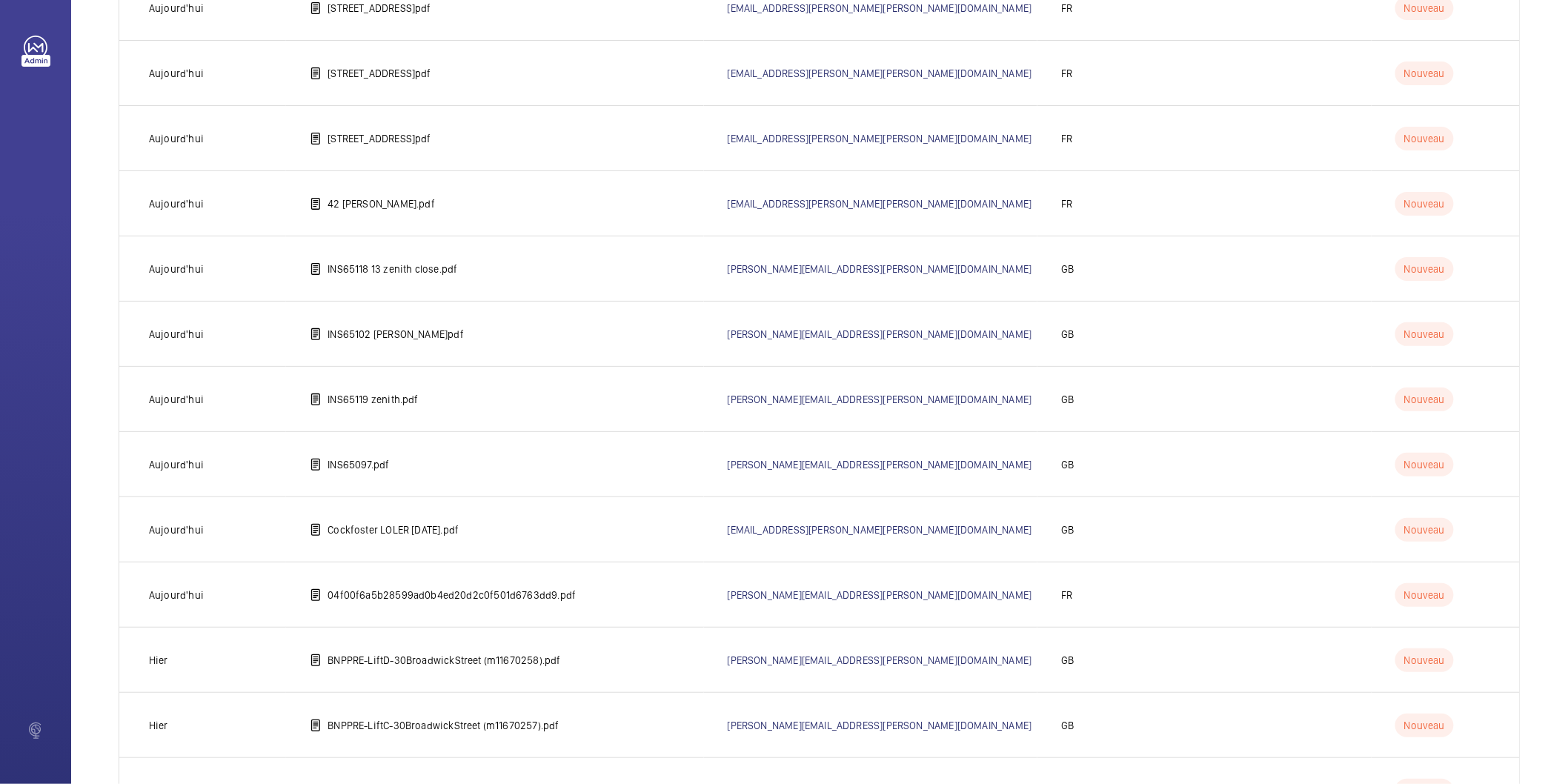
click at [464, 664] on p "BNPPRE-LiftD-30BroadwickStreet (m11670258).pdf" at bounding box center [443, 659] width 233 height 15
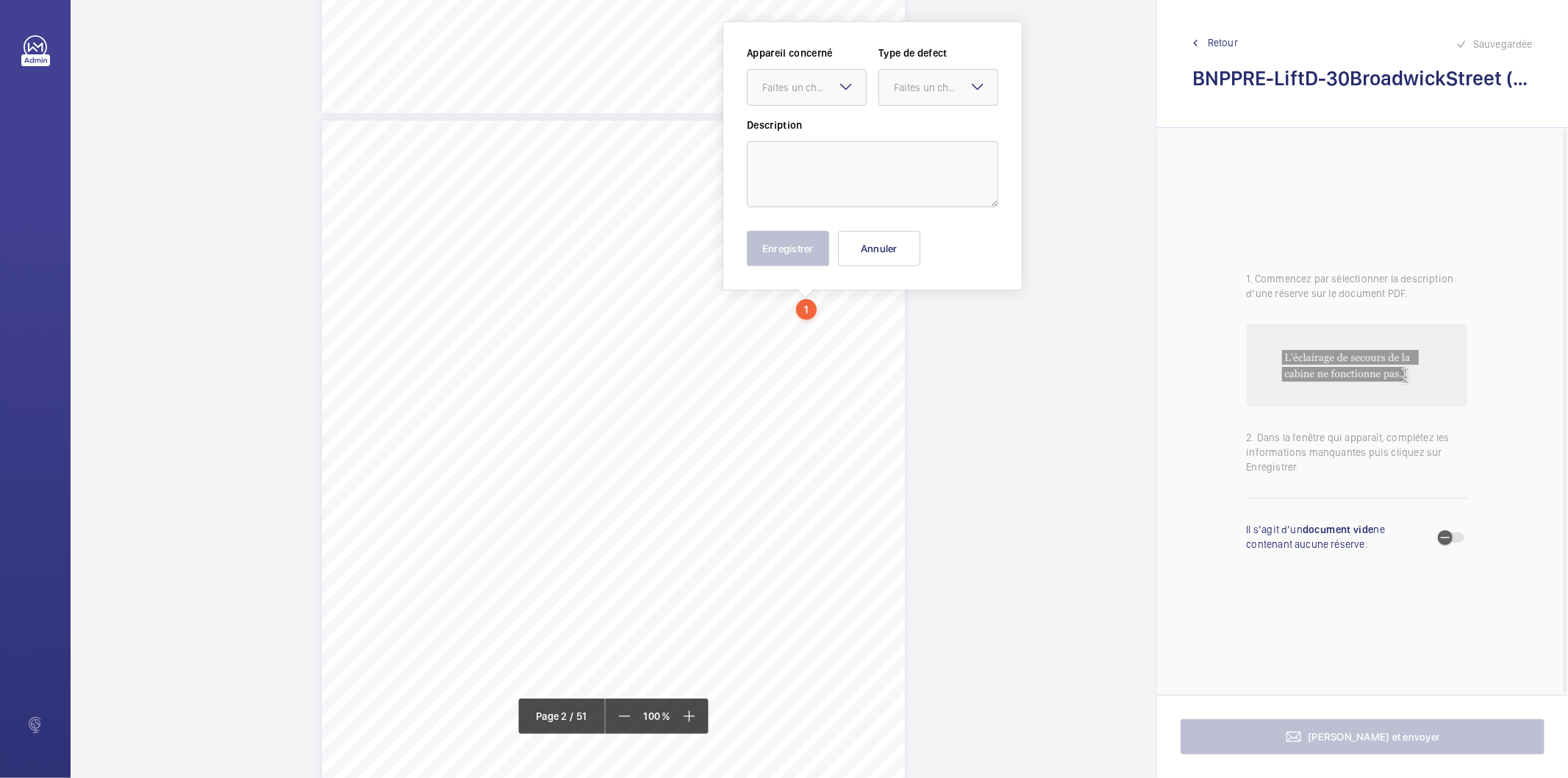
scroll to position [666, 0]
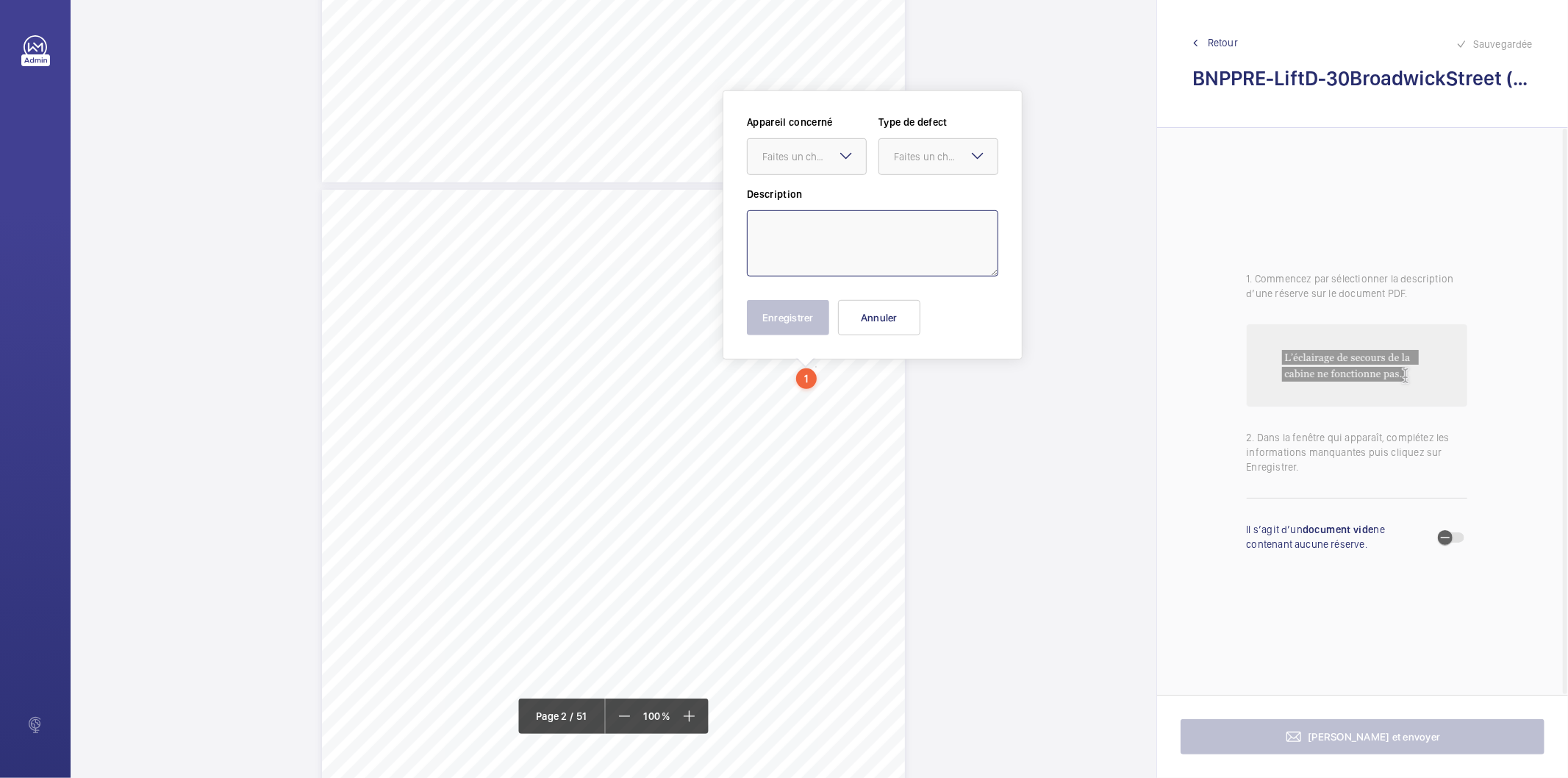
drag, startPoint x: 814, startPoint y: 303, endPoint x: 814, endPoint y: 233, distance: 70.0
click at [814, 233] on textarea at bounding box center [872, 243] width 252 height 66
paste textarea "Brake lining condition should be monitored by maintenance provider and any exce…"
click at [814, 157] on div "Faites un choix" at bounding box center [814, 156] width 104 height 15
click at [801, 198] on span "E47611011276 - Lift D" at bounding box center [806, 201] width 89 height 15
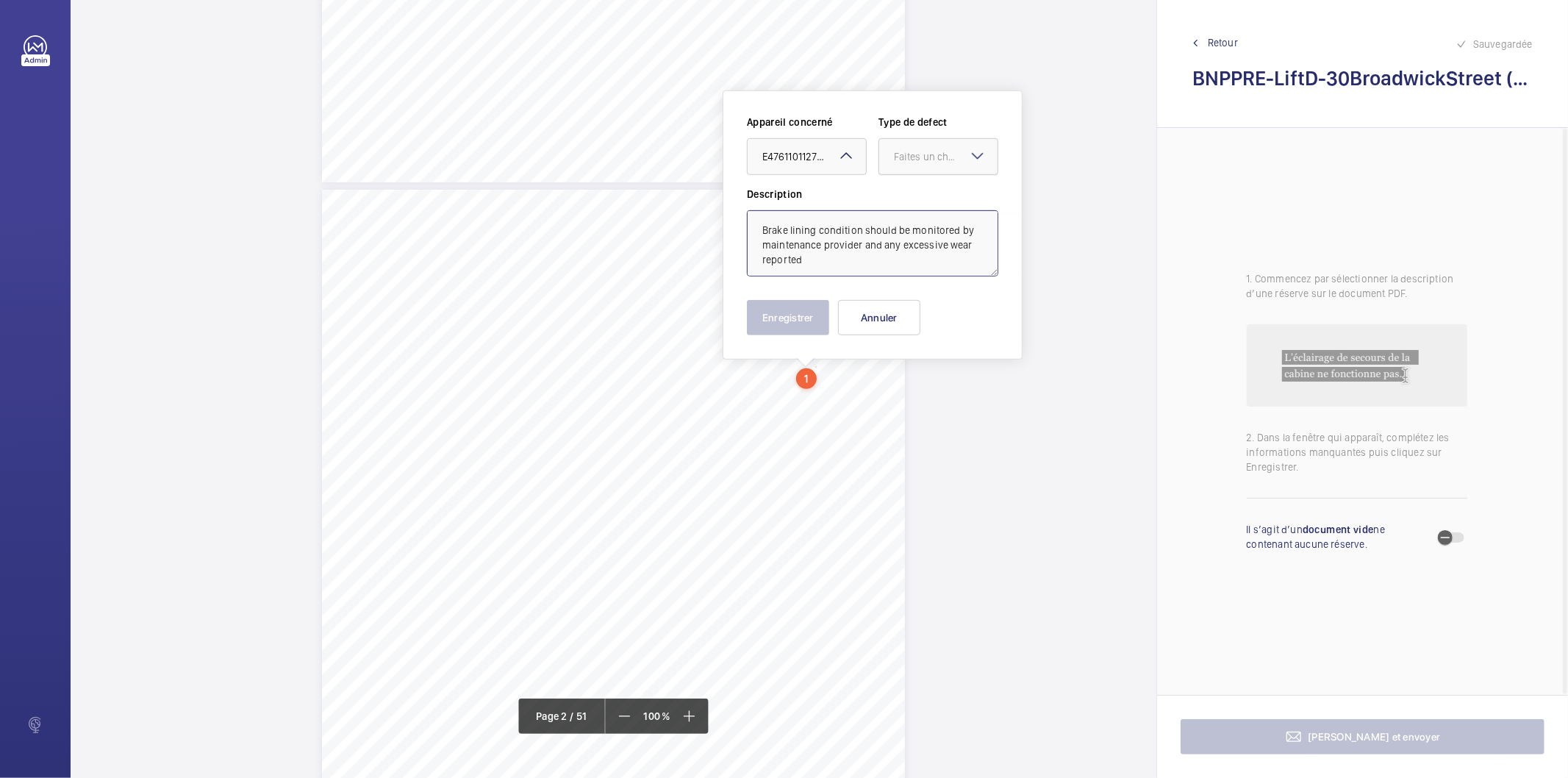
click at [928, 161] on div "Faites un choix" at bounding box center [946, 156] width 104 height 15
click at [925, 199] on span "Standard" at bounding box center [938, 201] width 89 height 15
type textarea "Brake lining condition should be monitored by maintenance provider and any exce…"
click at [820, 314] on button "Enregistrer" at bounding box center [788, 318] width 82 height 35
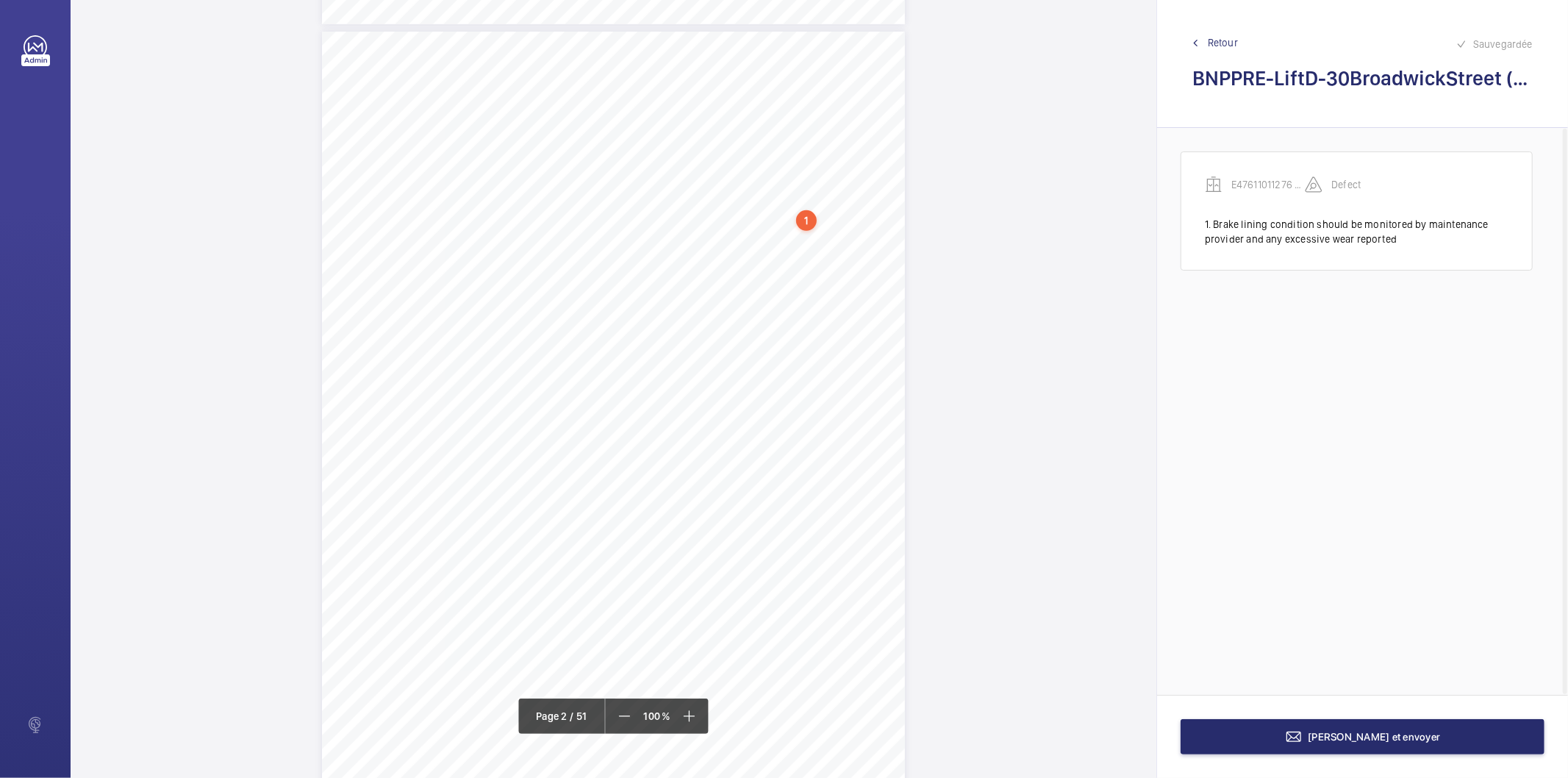
scroll to position [829, 0]
click at [805, 215] on div "1" at bounding box center [806, 215] width 20 height 20
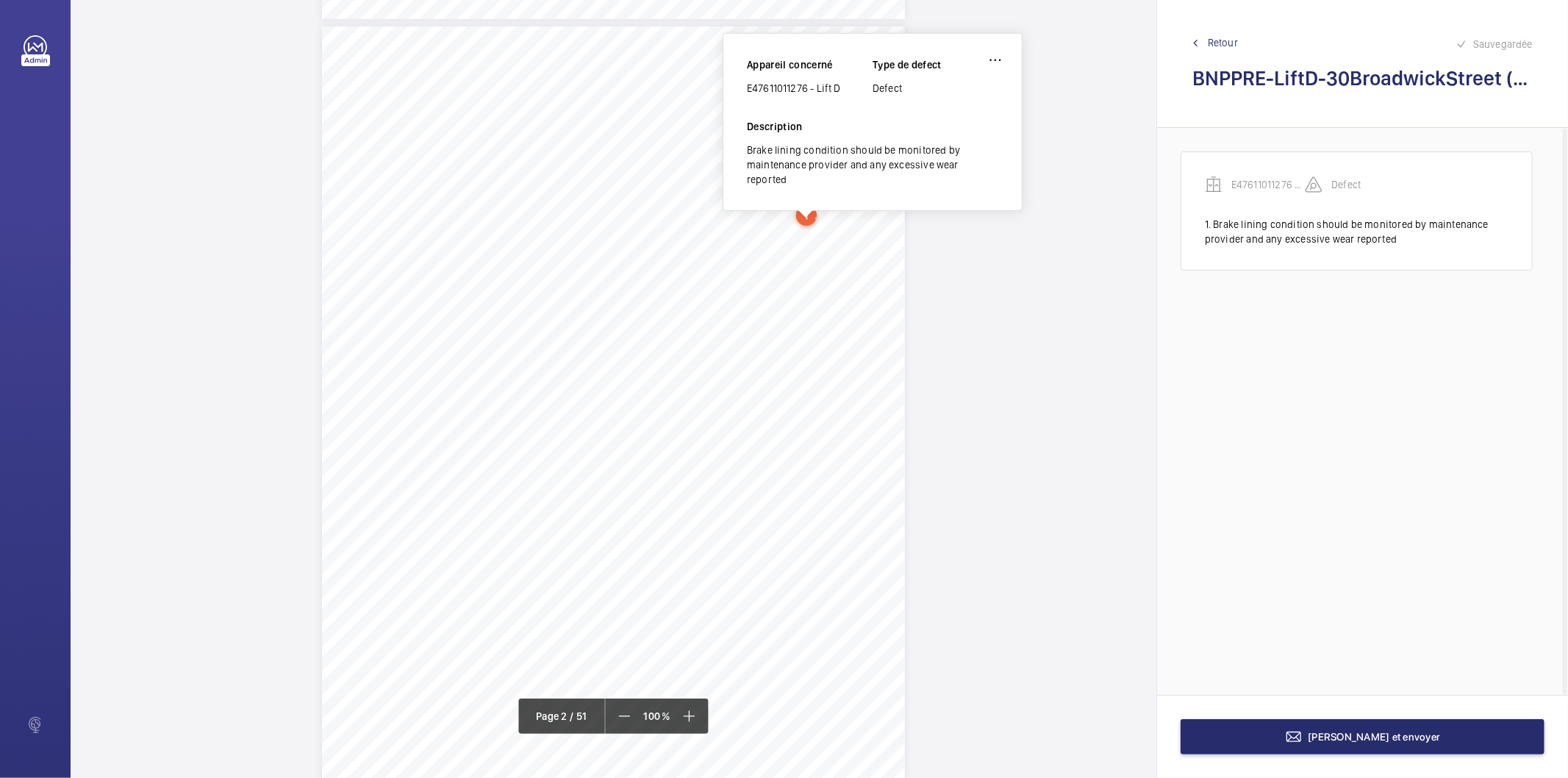
scroll to position [655, 0]
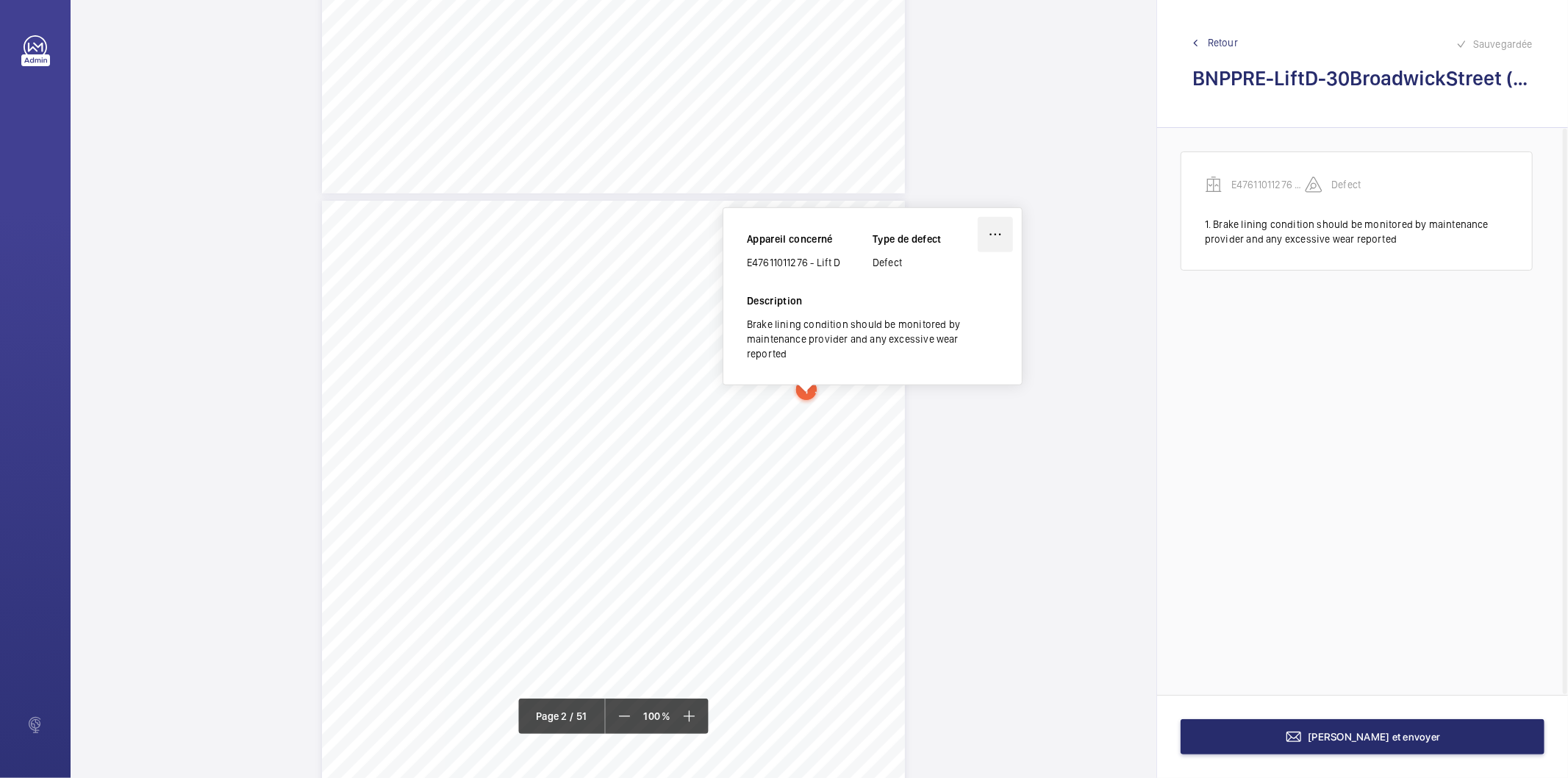
click at [991, 233] on wm-front-icon-button at bounding box center [996, 234] width 35 height 35
click at [954, 275] on div "Modifier" at bounding box center [955, 278] width 116 height 26
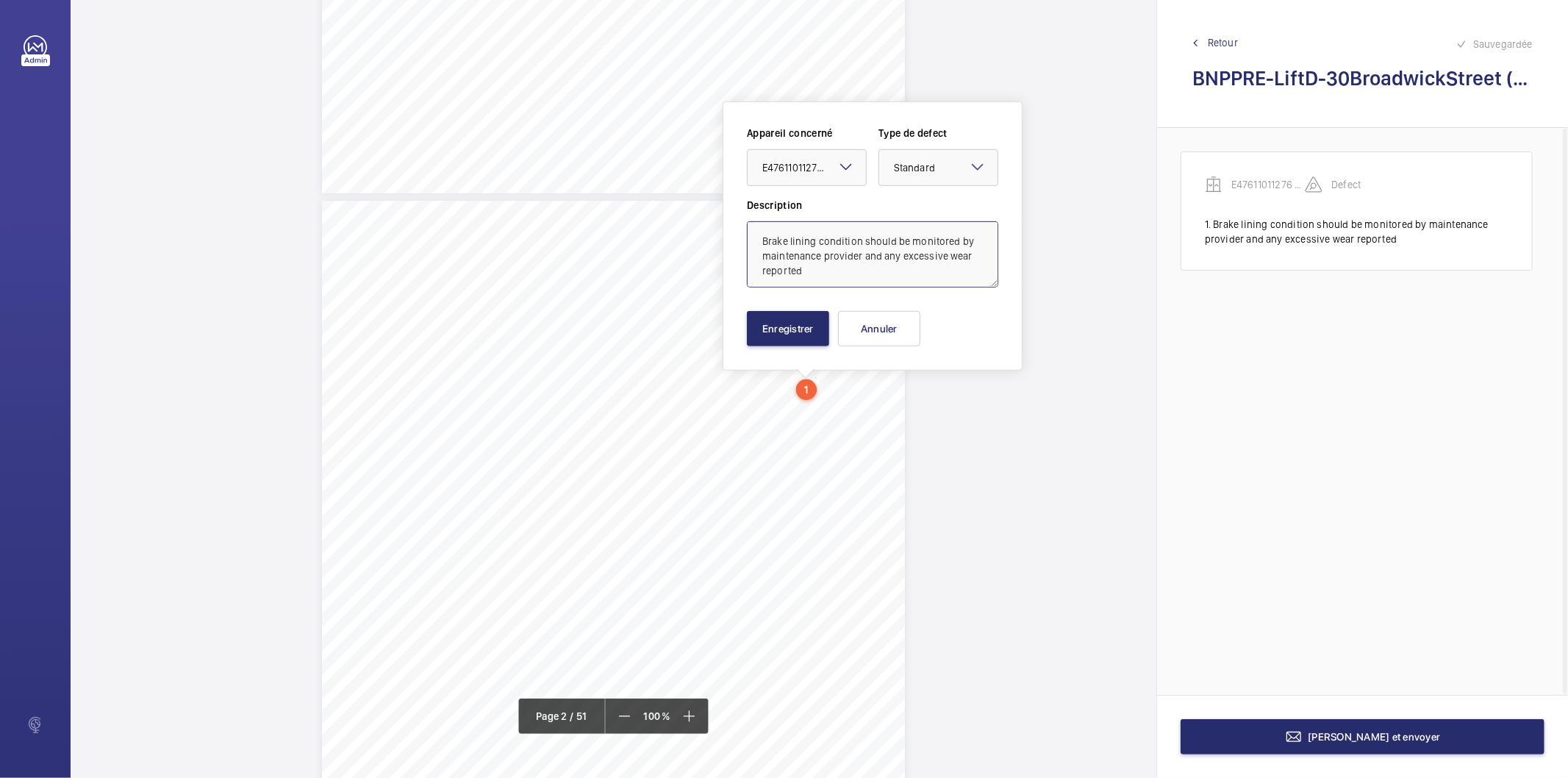
click at [920, 241] on textarea "Brake lining condition should be monitored by maintenance provider and any exce…" at bounding box center [872, 253] width 252 height 66
type textarea "Inaccessible - Brake lining condition should be monitored by maintenance provid…"
click at [811, 328] on button "Enregistrer" at bounding box center [788, 328] width 82 height 35
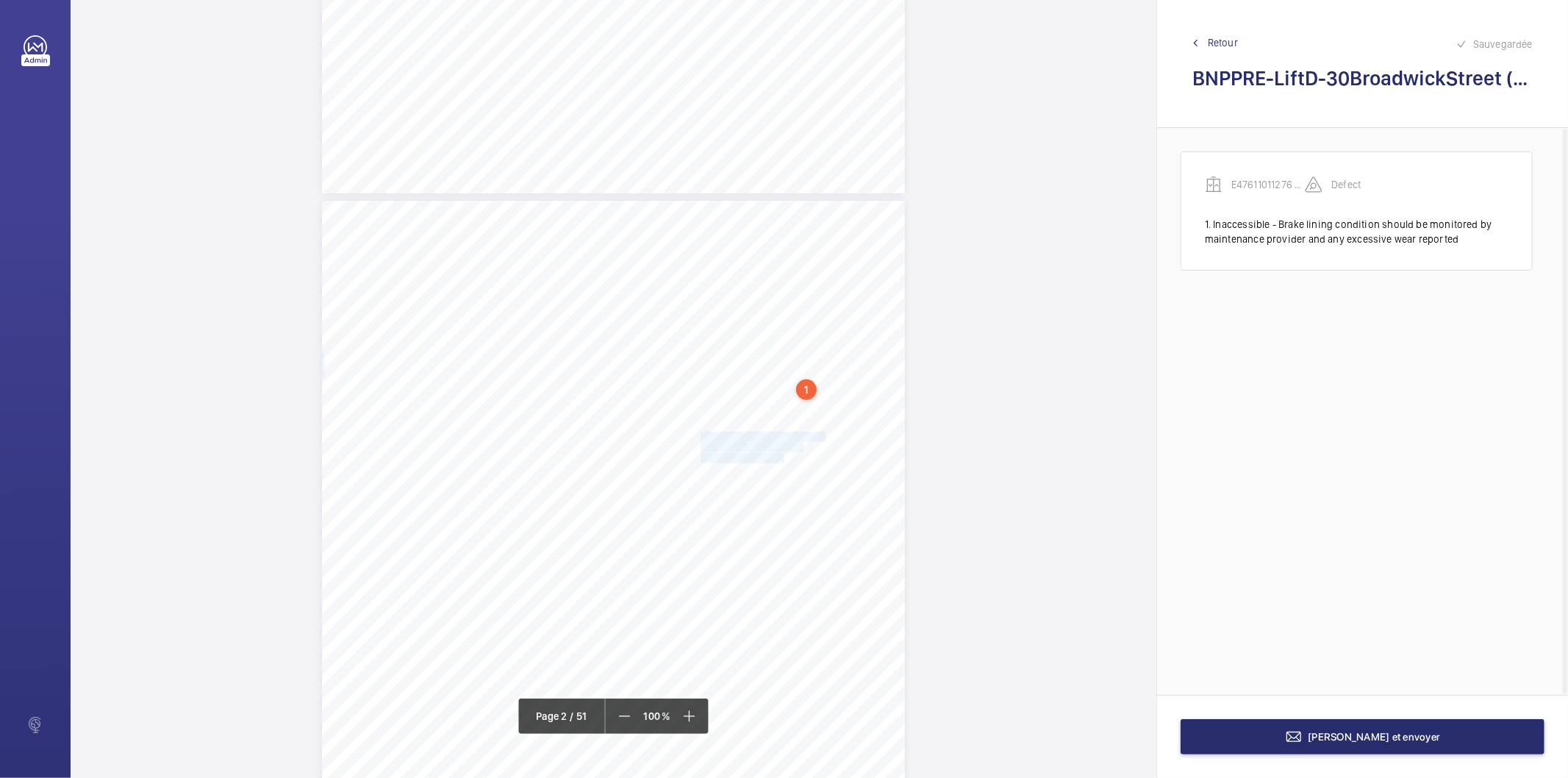
drag, startPoint x: 700, startPoint y: 432, endPoint x: 780, endPoint y: 456, distance: 83.5
click at [780, 456] on div "1.Flaggeditems Flaggeditems 26flagged Profile/2.5.BuildingInformation P03Arebui…" at bounding box center [613, 613] width 584 height 824
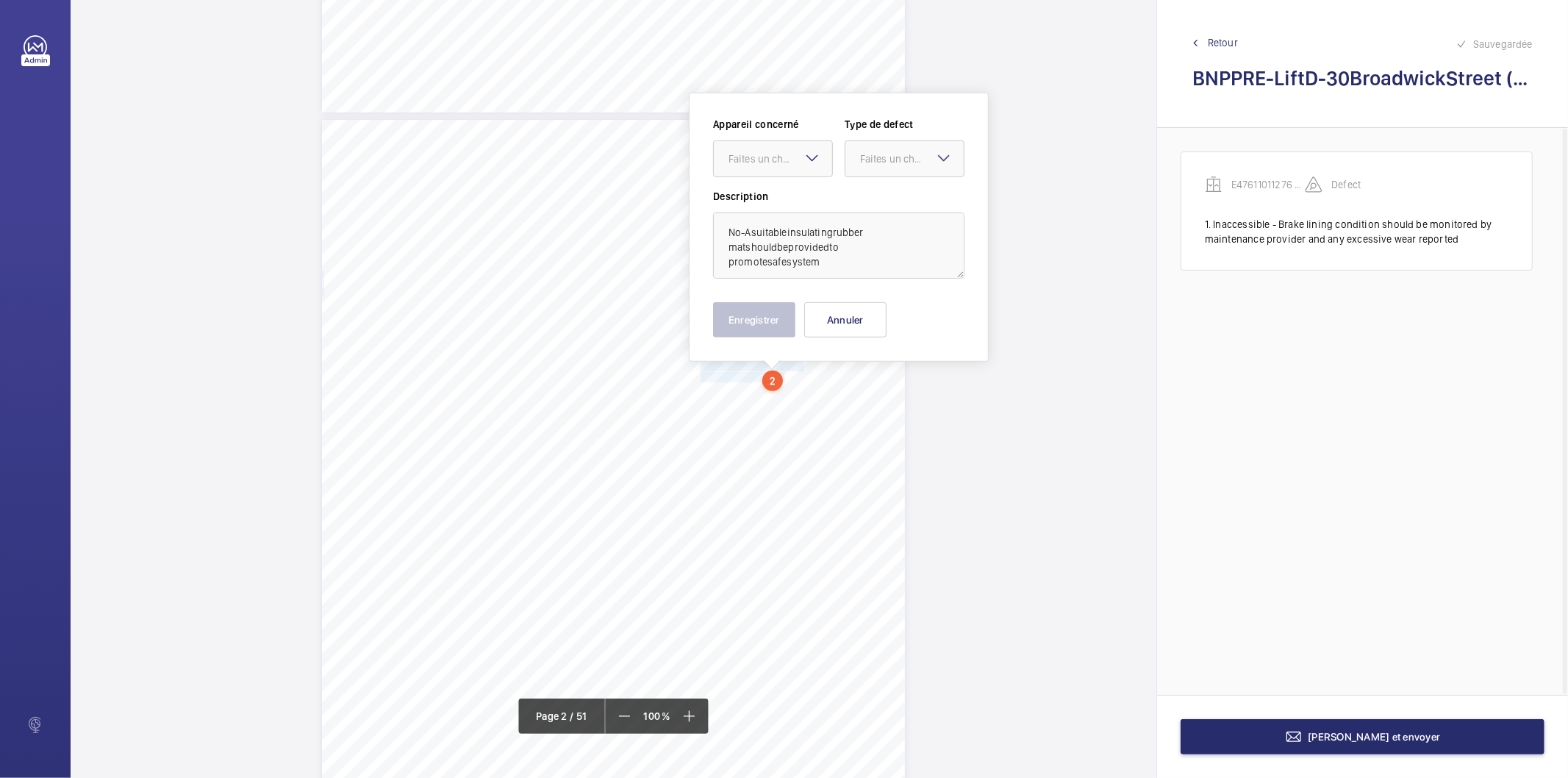
scroll to position [739, 0]
click at [774, 156] on div "Faites un choix" at bounding box center [780, 155] width 104 height 15
click at [755, 198] on span "E47611011276 - Lift D" at bounding box center [772, 200] width 89 height 15
click at [870, 154] on div "Faites un choix" at bounding box center [912, 155] width 104 height 15
click at [873, 202] on span "Standard" at bounding box center [904, 200] width 89 height 15
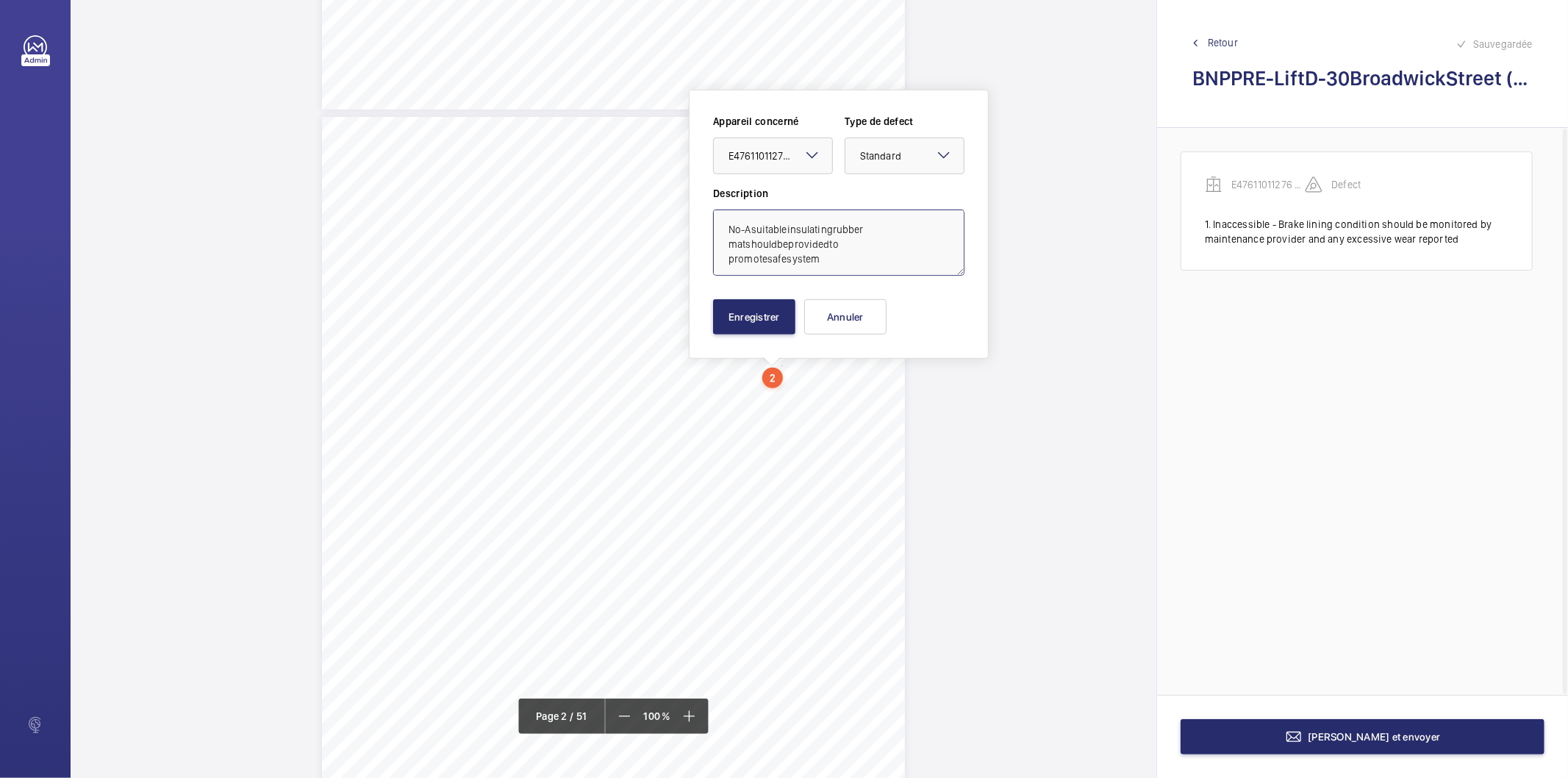
click at [747, 225] on textarea "No-Asuitableinsulatingrubber matshouldbeprovidedto promotesafesystem" at bounding box center [839, 242] width 252 height 66
click at [755, 225] on textarea "No- Asuitableinsulatingrubber matshouldbeprovidedto promotesafesystem" at bounding box center [839, 242] width 252 height 66
click at [791, 229] on textarea "No- A suitableinsulatingrubber matshouldbeprovidedto promotesafesystem" at bounding box center [839, 242] width 252 height 66
click at [838, 226] on textarea "No- A suitable insulatingrubber matshouldbeprovidedto promotesafesystem" at bounding box center [839, 242] width 252 height 66
click at [871, 226] on textarea "No- A suitable insulating rubber matshouldbeprovidedto promotesafesystem" at bounding box center [839, 242] width 252 height 66
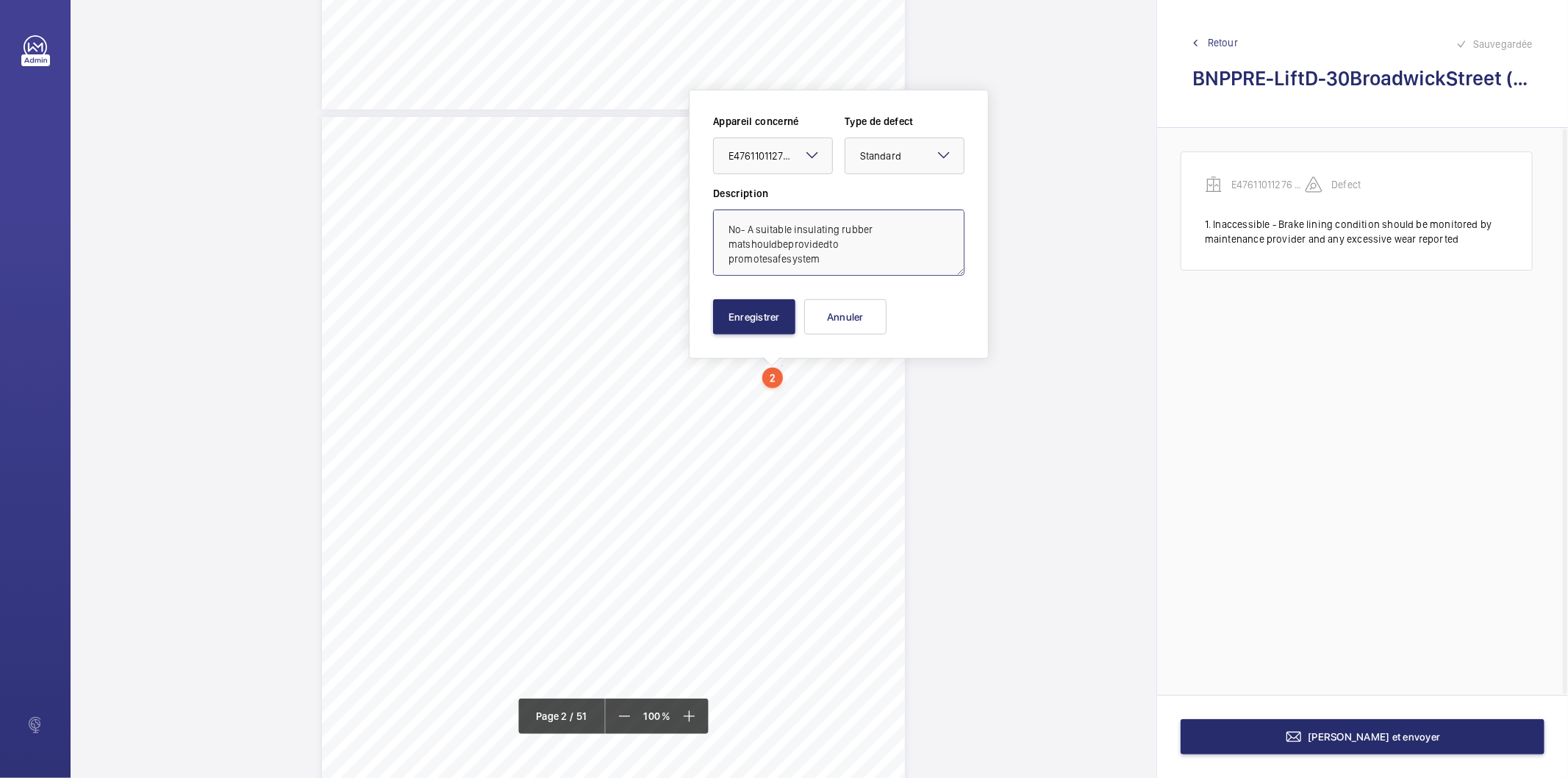
click at [745, 244] on textarea "No- A suitable insulating rubber matshouldbeprovidedto promotesafesystem" at bounding box center [839, 242] width 252 height 66
click at [777, 239] on textarea "No- A suitable insulating rubber mat shouldbeprovidedto promotesafesystem" at bounding box center [839, 242] width 252 height 66
click at [792, 239] on textarea "No- A suitable insulating rubber mat should beprovidedto promotesafesystem" at bounding box center [839, 242] width 252 height 66
click at [834, 244] on textarea "No- A suitable insulating rubber mat should be providedto promotesafesystem" at bounding box center [839, 242] width 252 height 66
click at [847, 244] on textarea "No- A suitable insulating rubber mat should be provided to promotesafesystem" at bounding box center [839, 242] width 252 height 66
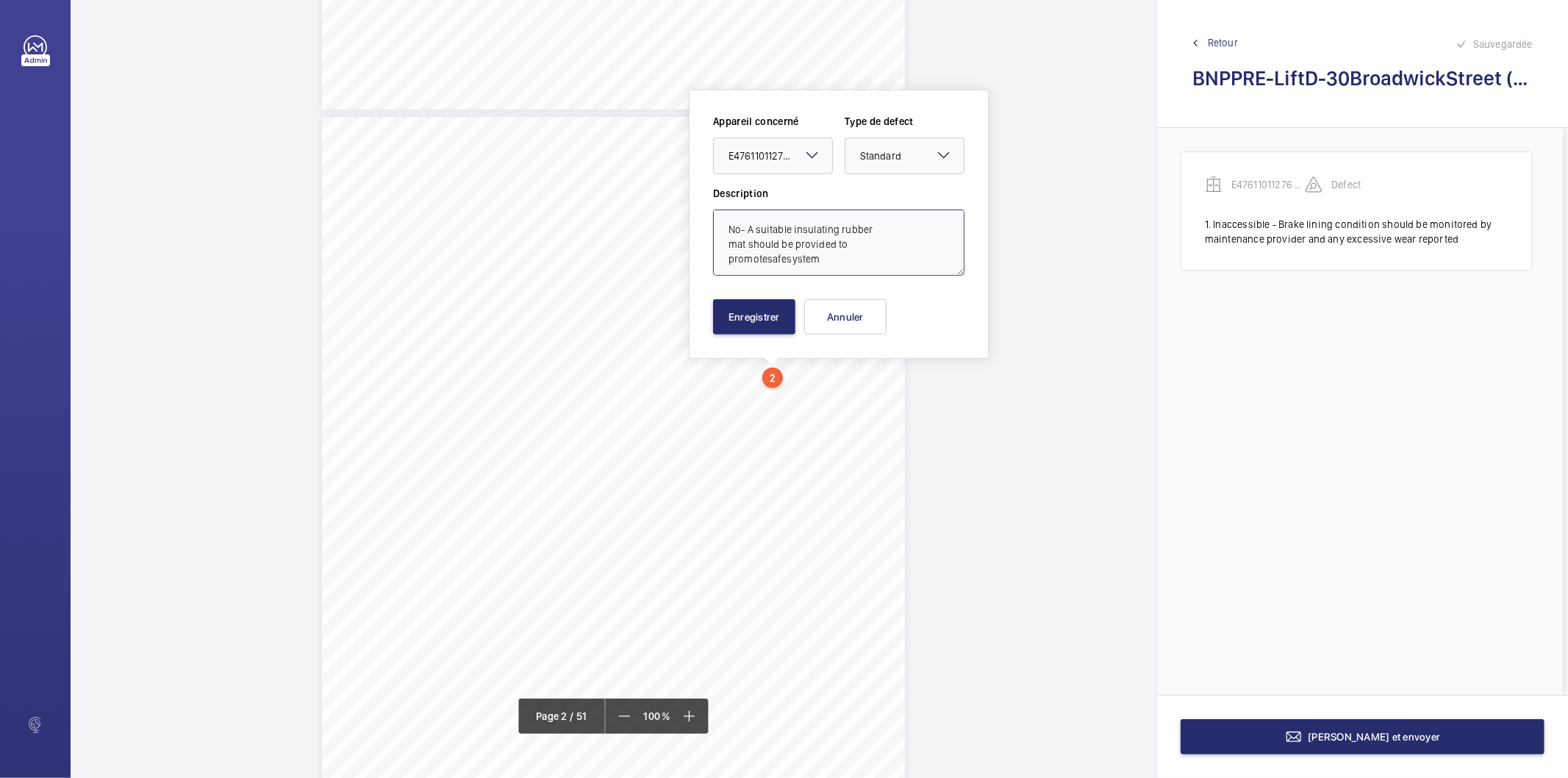
click at [765, 257] on textarea "No- A suitable insulating rubber mat should be provided to promotesafesystem" at bounding box center [839, 242] width 252 height 66
click at [788, 258] on textarea "No- A suitable insulating rubber mat should be provided to promote safesystem" at bounding box center [839, 242] width 252 height 66
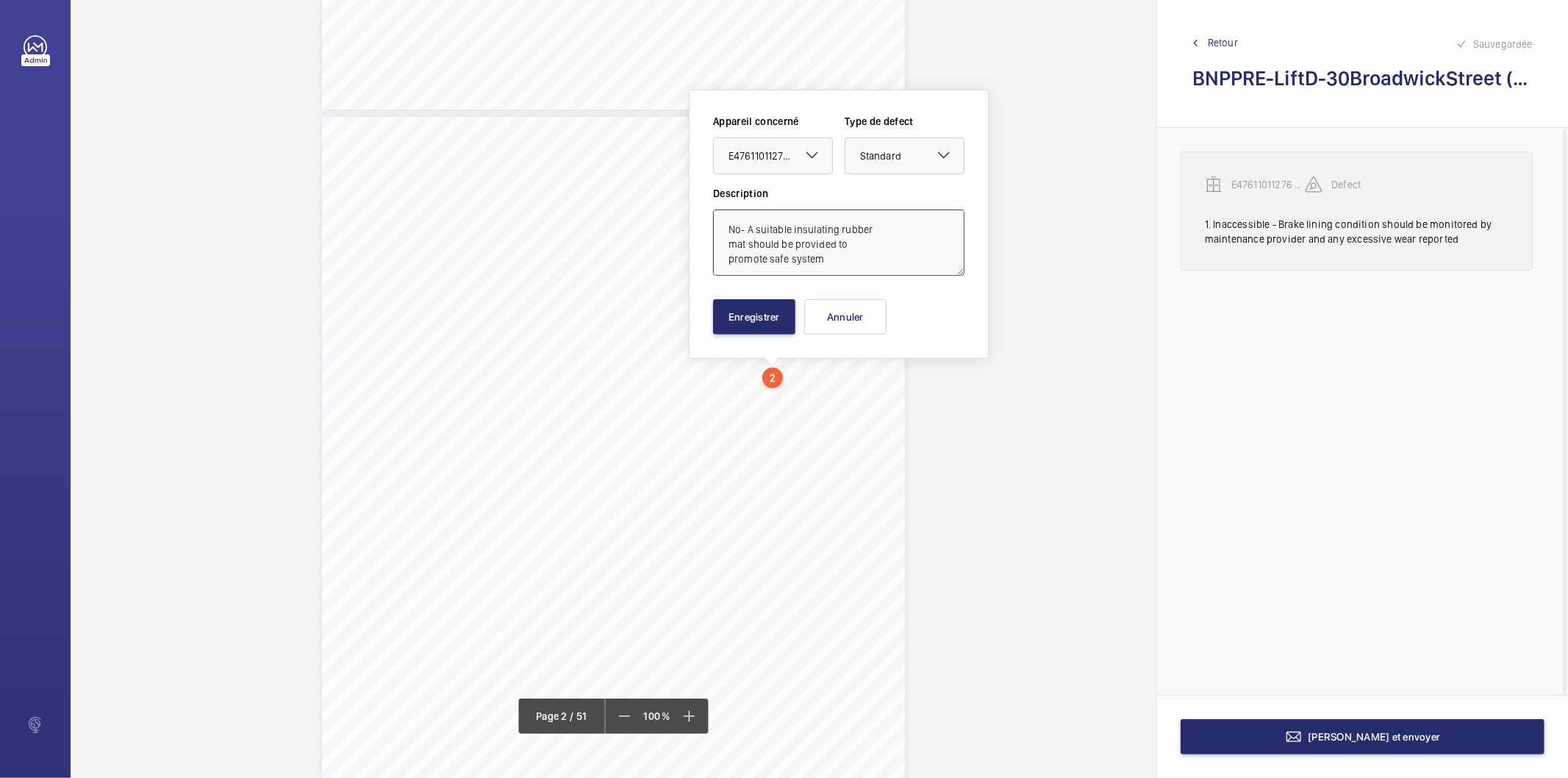
type textarea "No- A suitable insulating rubber mat should be provided to promote safe system"
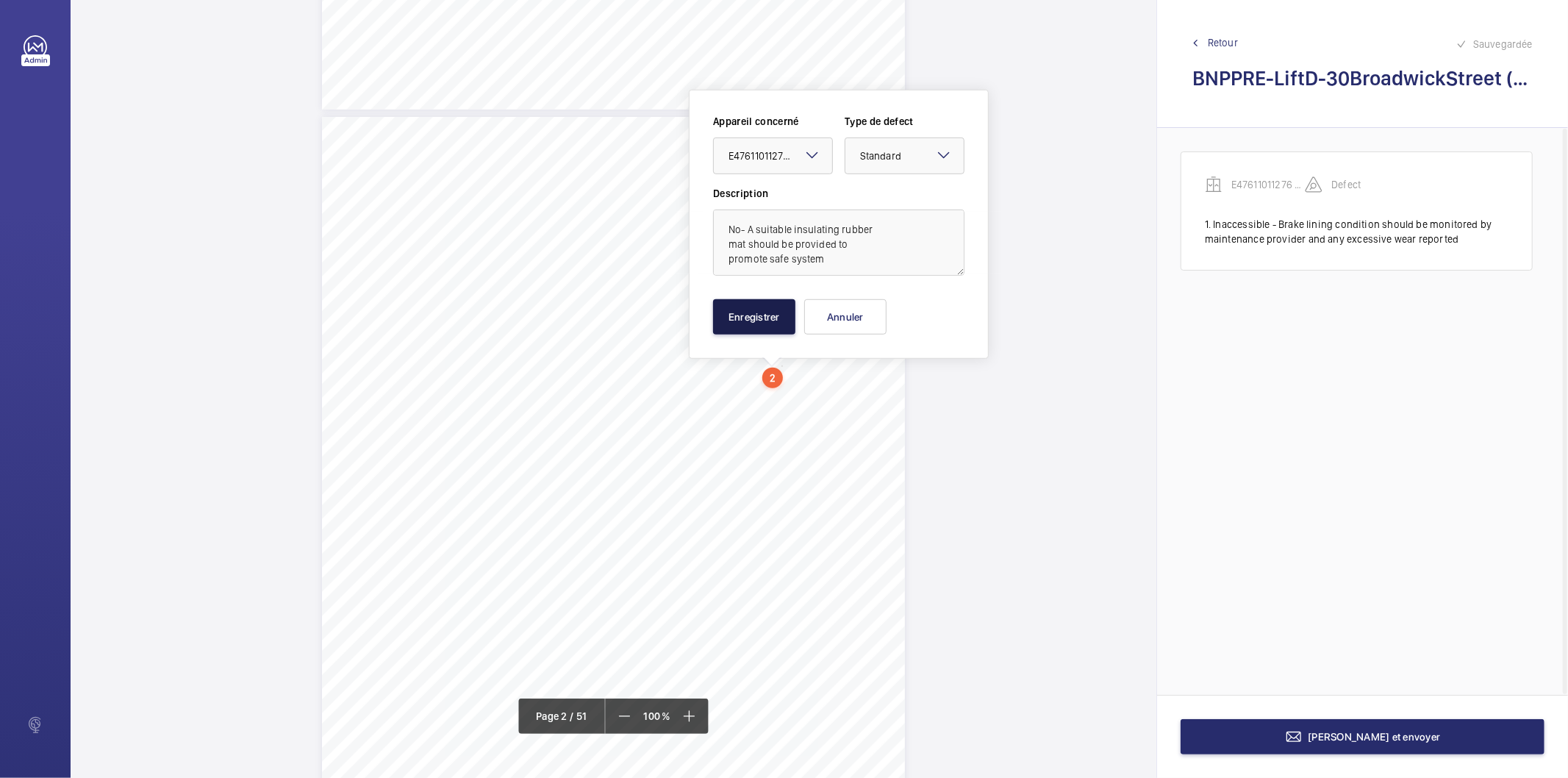
click at [767, 320] on button "Enregistrer" at bounding box center [755, 317] width 82 height 35
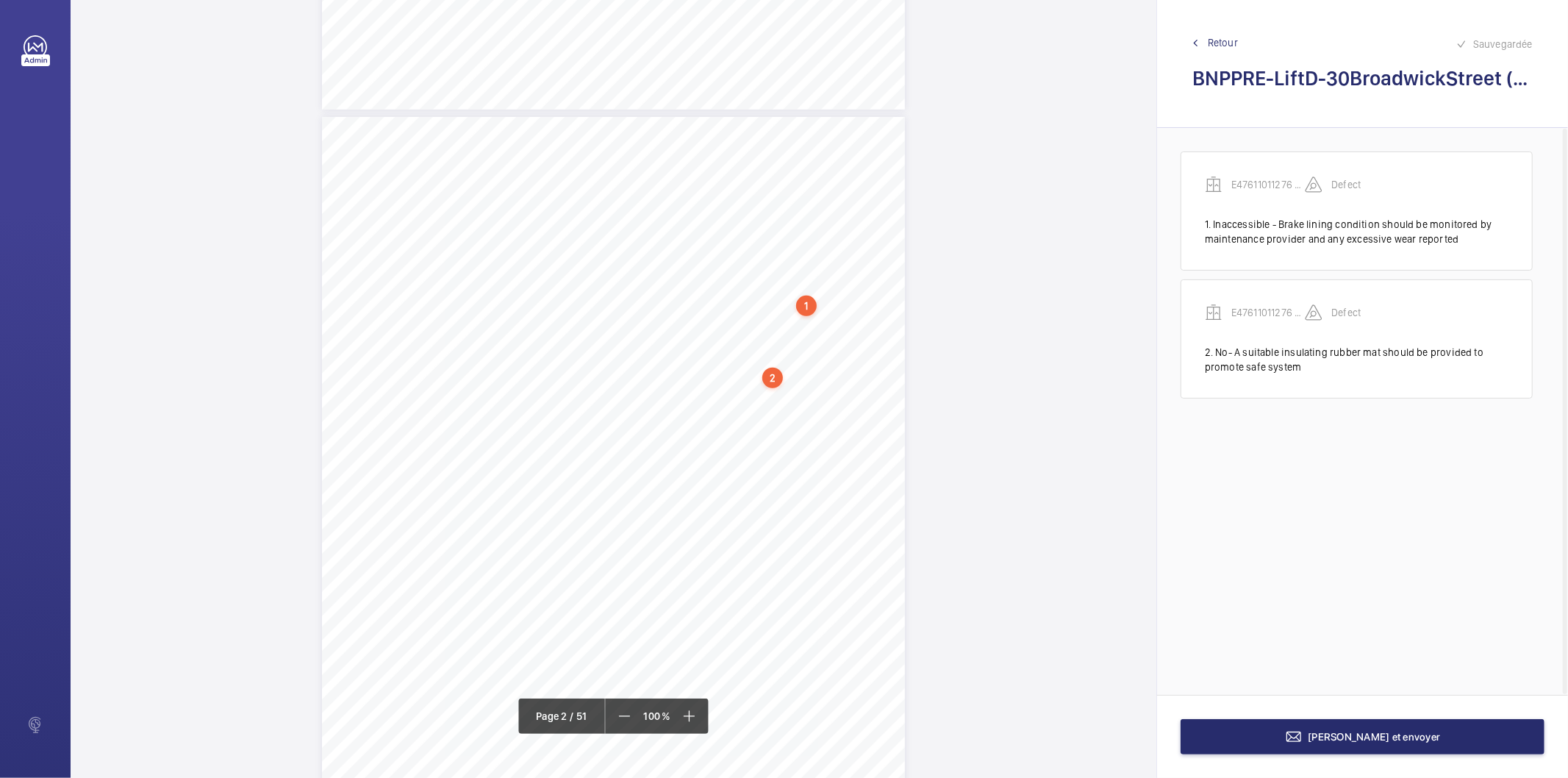
click at [777, 379] on div "2" at bounding box center [772, 377] width 20 height 20
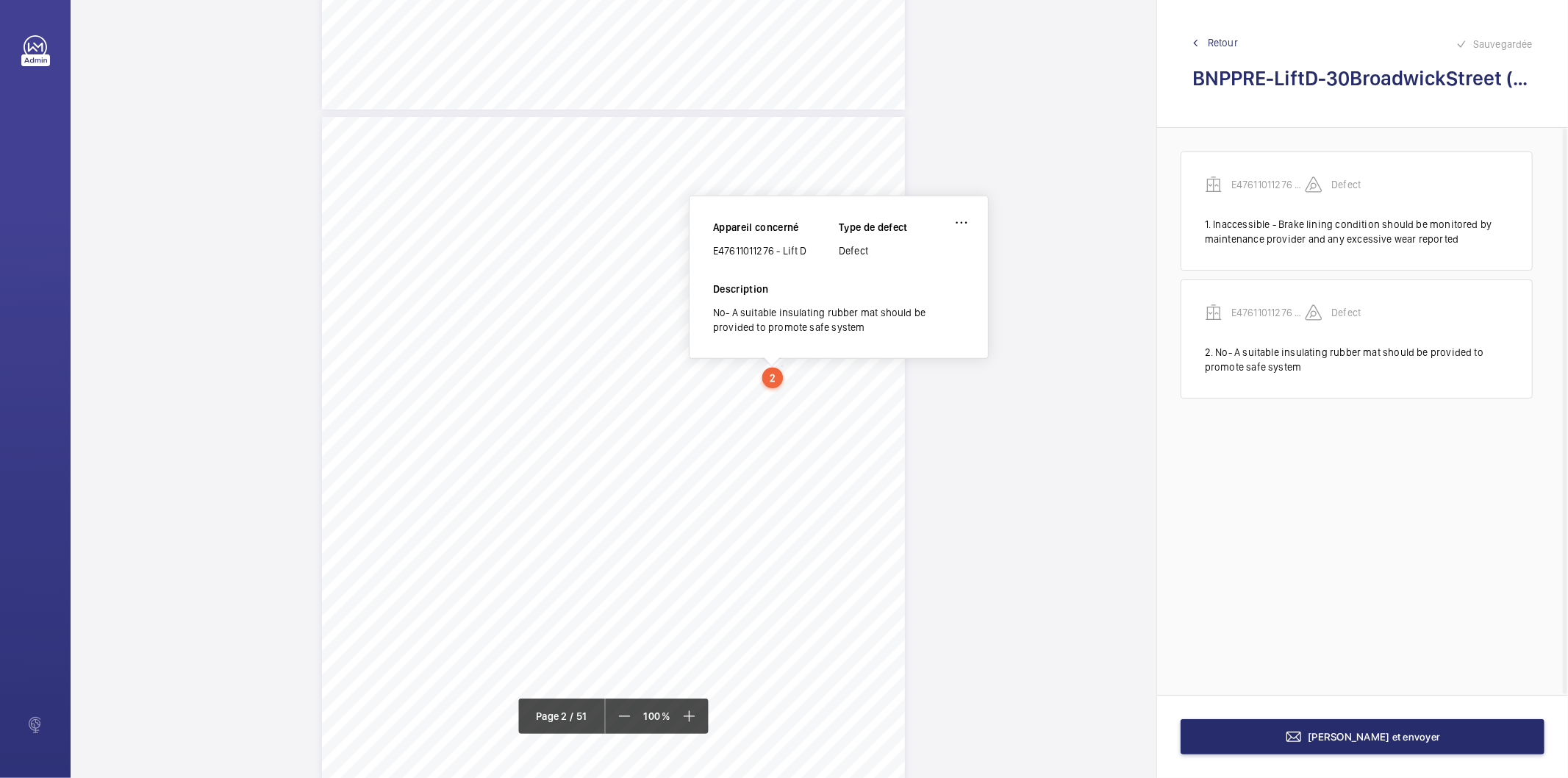
scroll to position [728, 0]
click at [761, 260] on div "E47611011276 - Lift D" at bounding box center [776, 261] width 125 height 15
copy div "E47611011276 - Lift D"
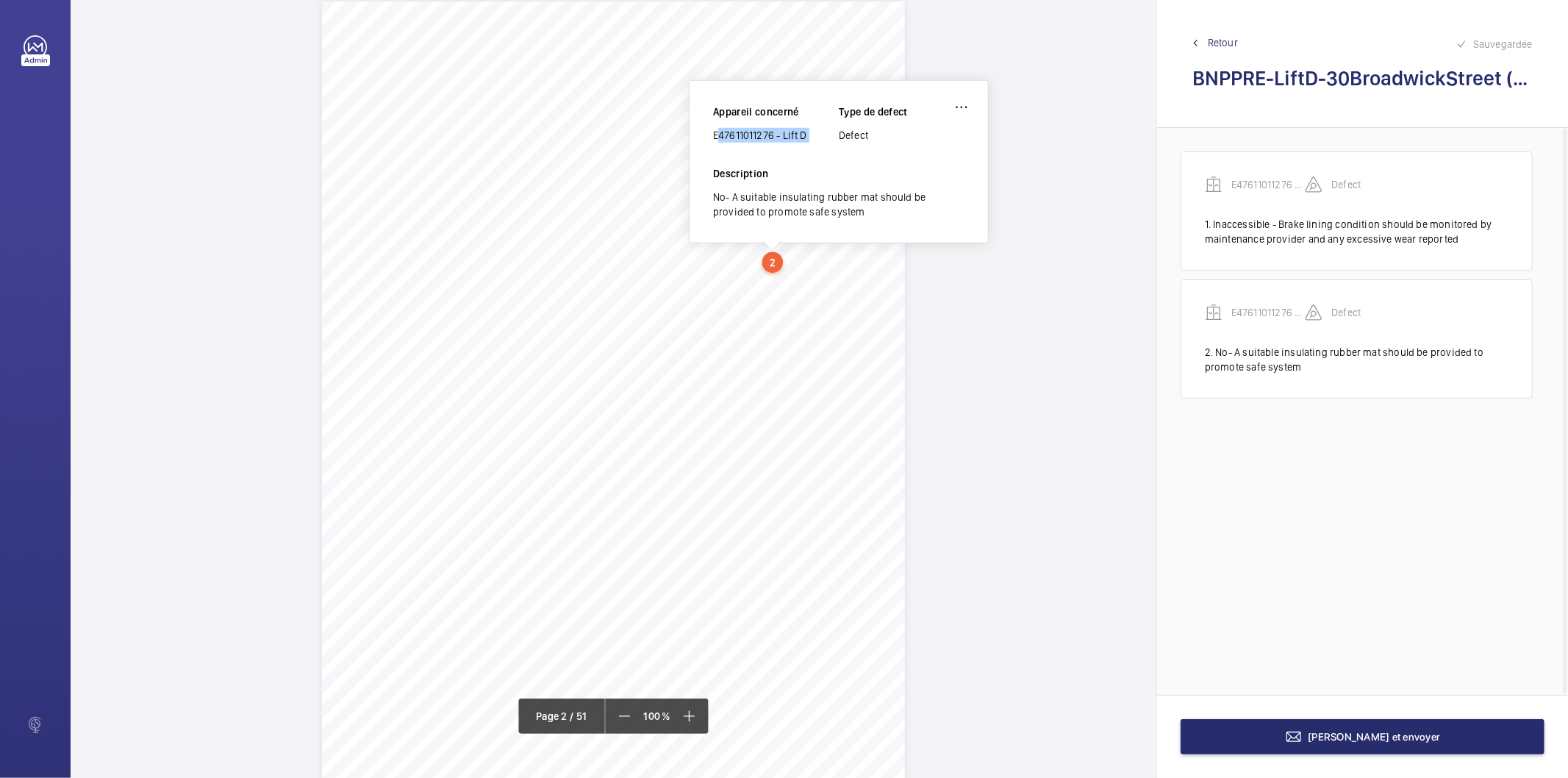
scroll to position [891, 0]
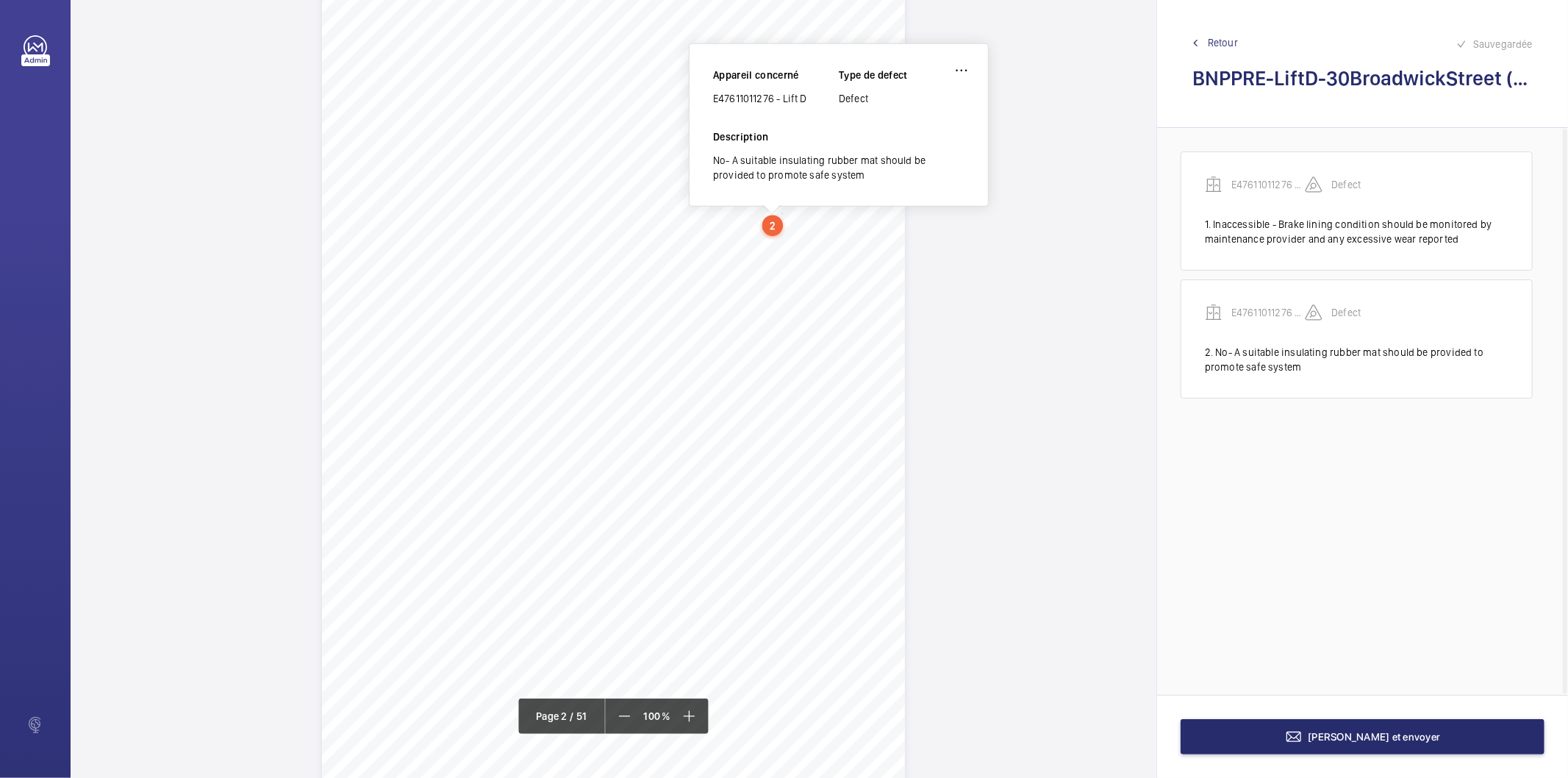
click at [809, 396] on span "evidencebeclearlydisplayedin" at bounding box center [762, 396] width 121 height 9
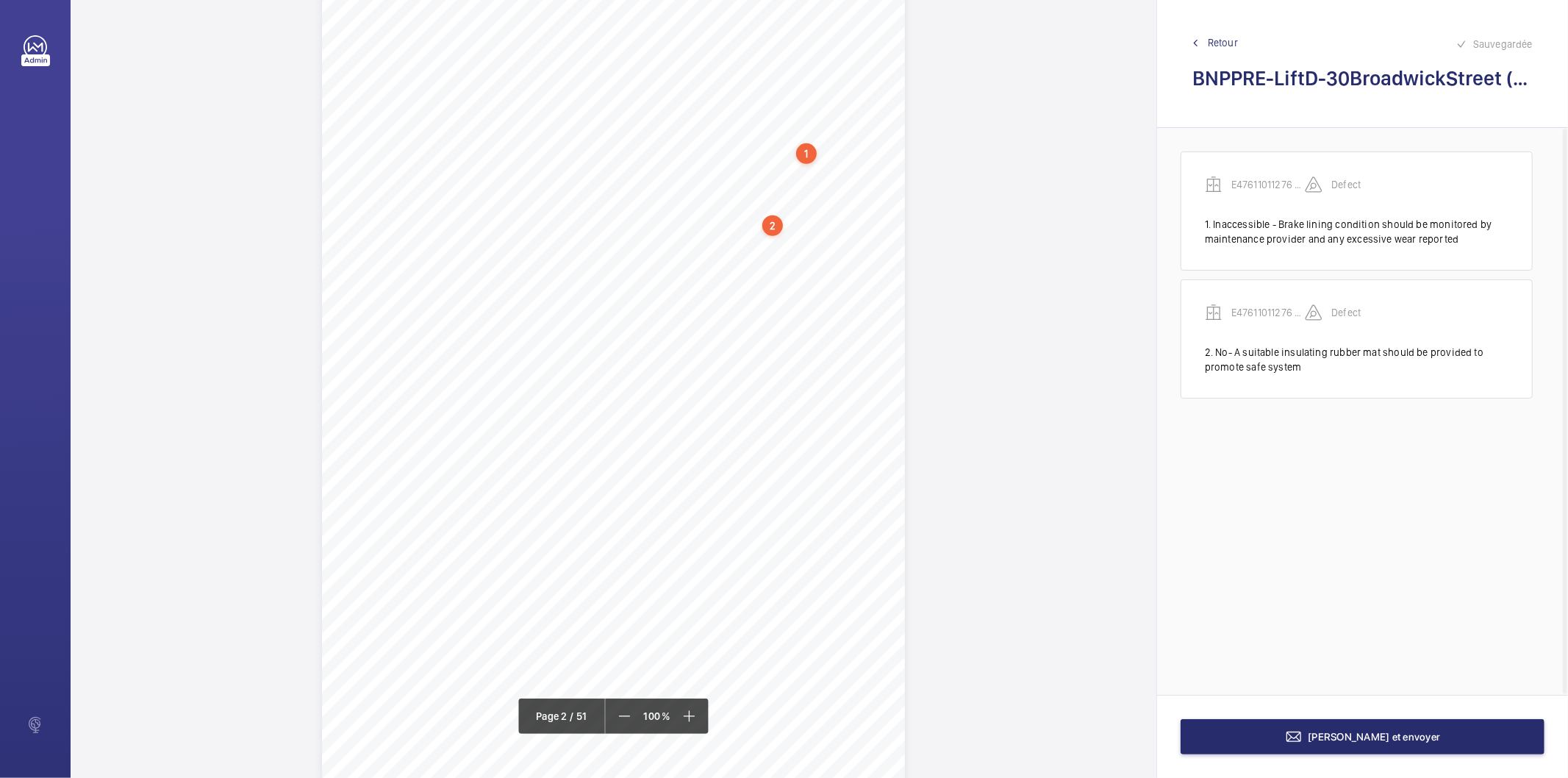
click at [809, 396] on span "evidencebeclearlydisplayedin" at bounding box center [762, 396] width 121 height 9
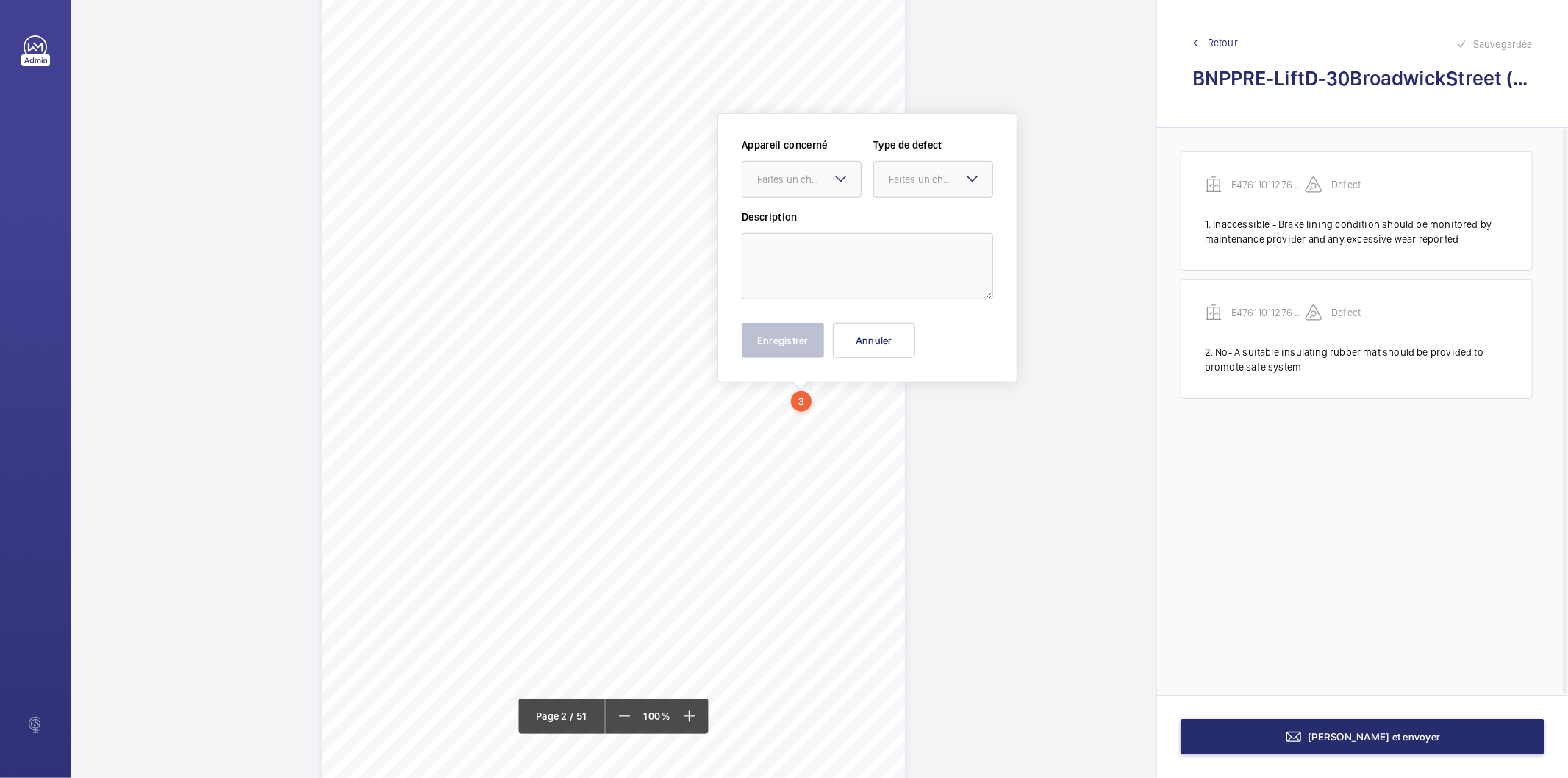
scroll to position [914, 0]
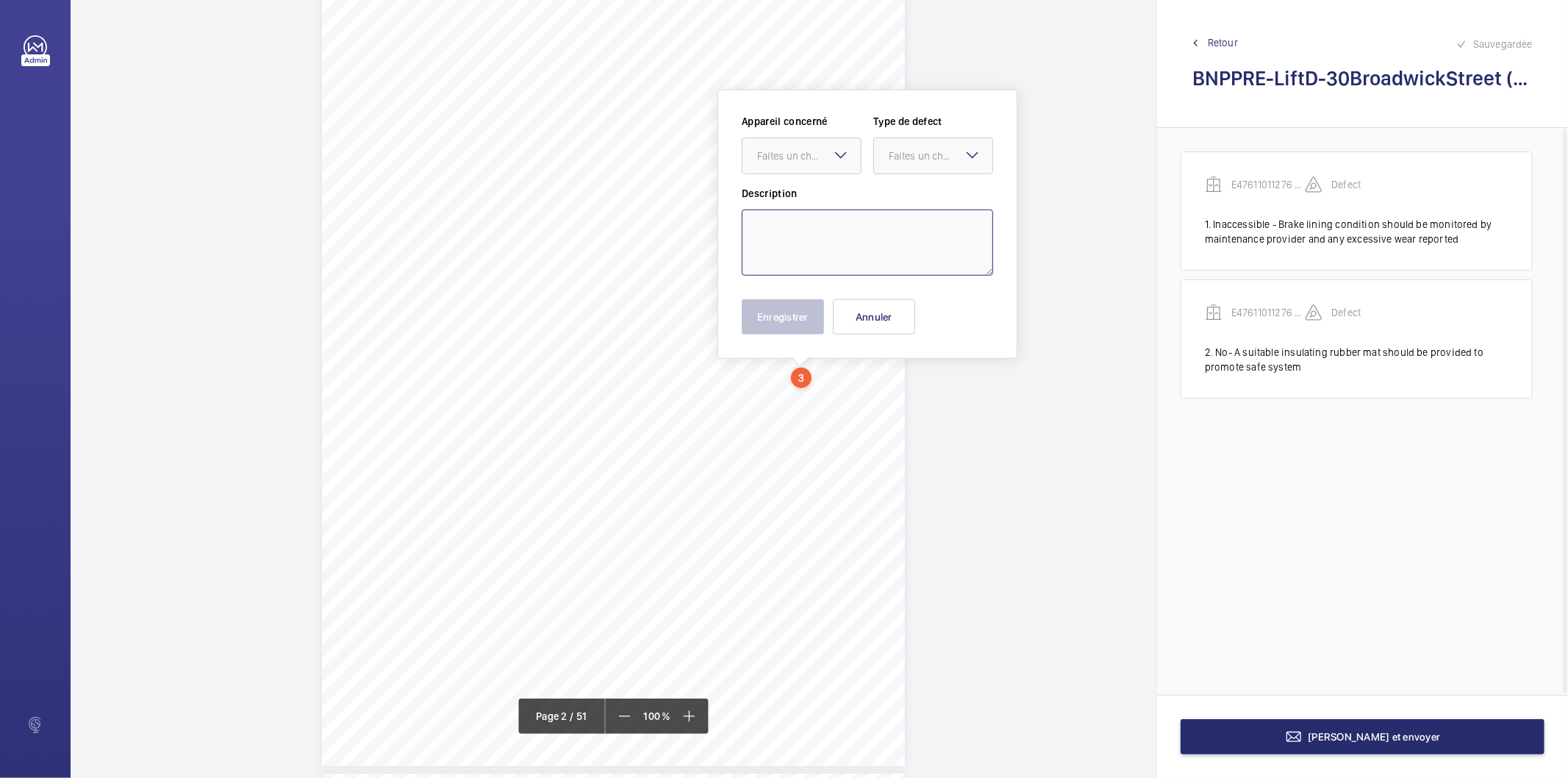
click at [810, 223] on textarea at bounding box center [868, 242] width 252 height 66
paste textarea "No evidence of supplementary testing found. D2Erecommend this be carried out wh…"
click at [820, 155] on div "Faites un choix" at bounding box center [809, 155] width 104 height 15
drag, startPoint x: 814, startPoint y: 196, endPoint x: 906, endPoint y: 170, distance: 95.6
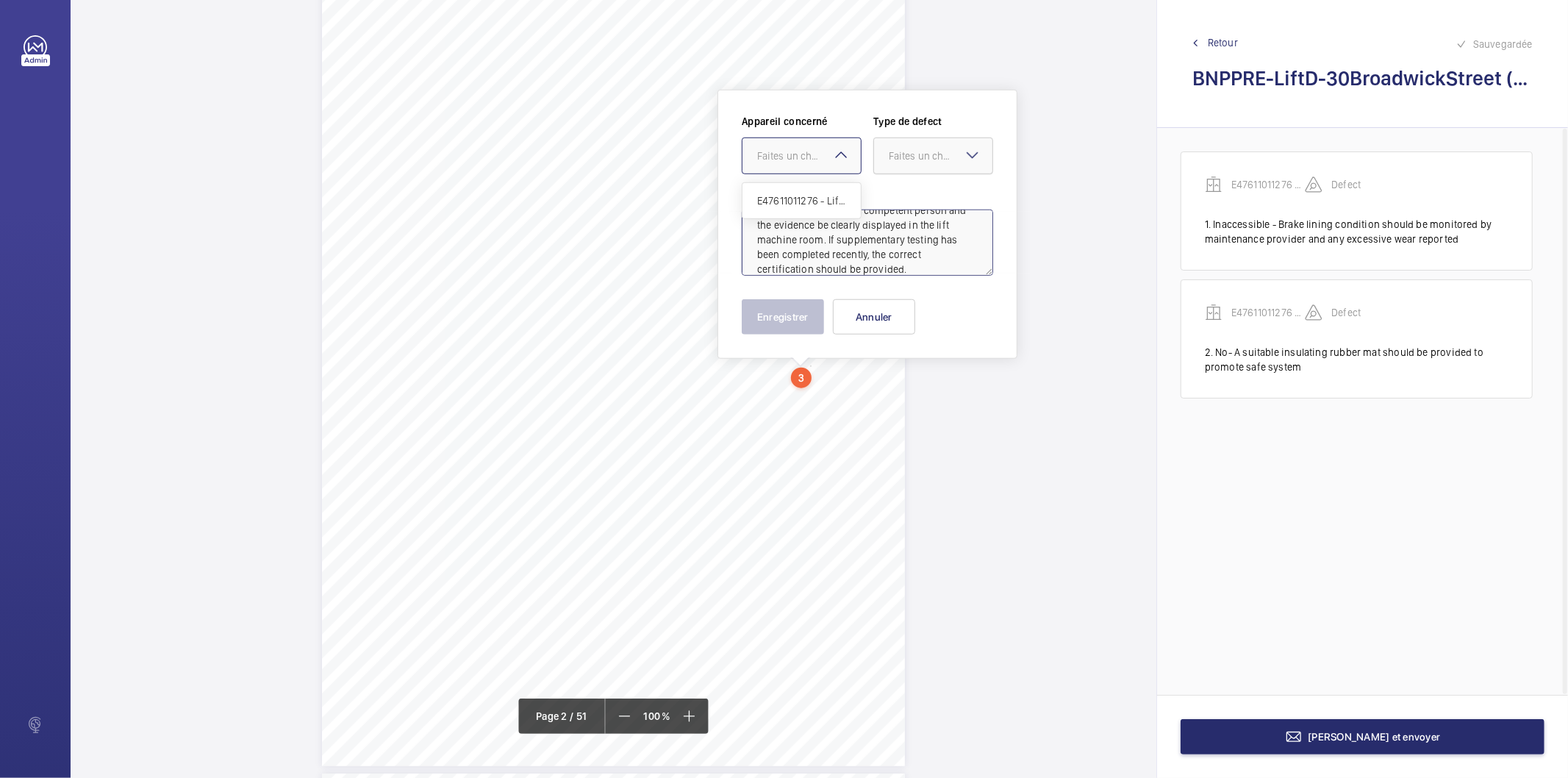
click at [814, 197] on span "E47611011276 - Lift D" at bounding box center [801, 200] width 89 height 15
click at [913, 157] on div "Faites un choix" at bounding box center [941, 155] width 104 height 15
click at [918, 202] on span "Standard" at bounding box center [933, 200] width 89 height 15
type textarea "No evidence of supplementary testing found. D2Erecommend this be carried out wh…"
click at [790, 326] on button "Enregistrer" at bounding box center [784, 317] width 82 height 35
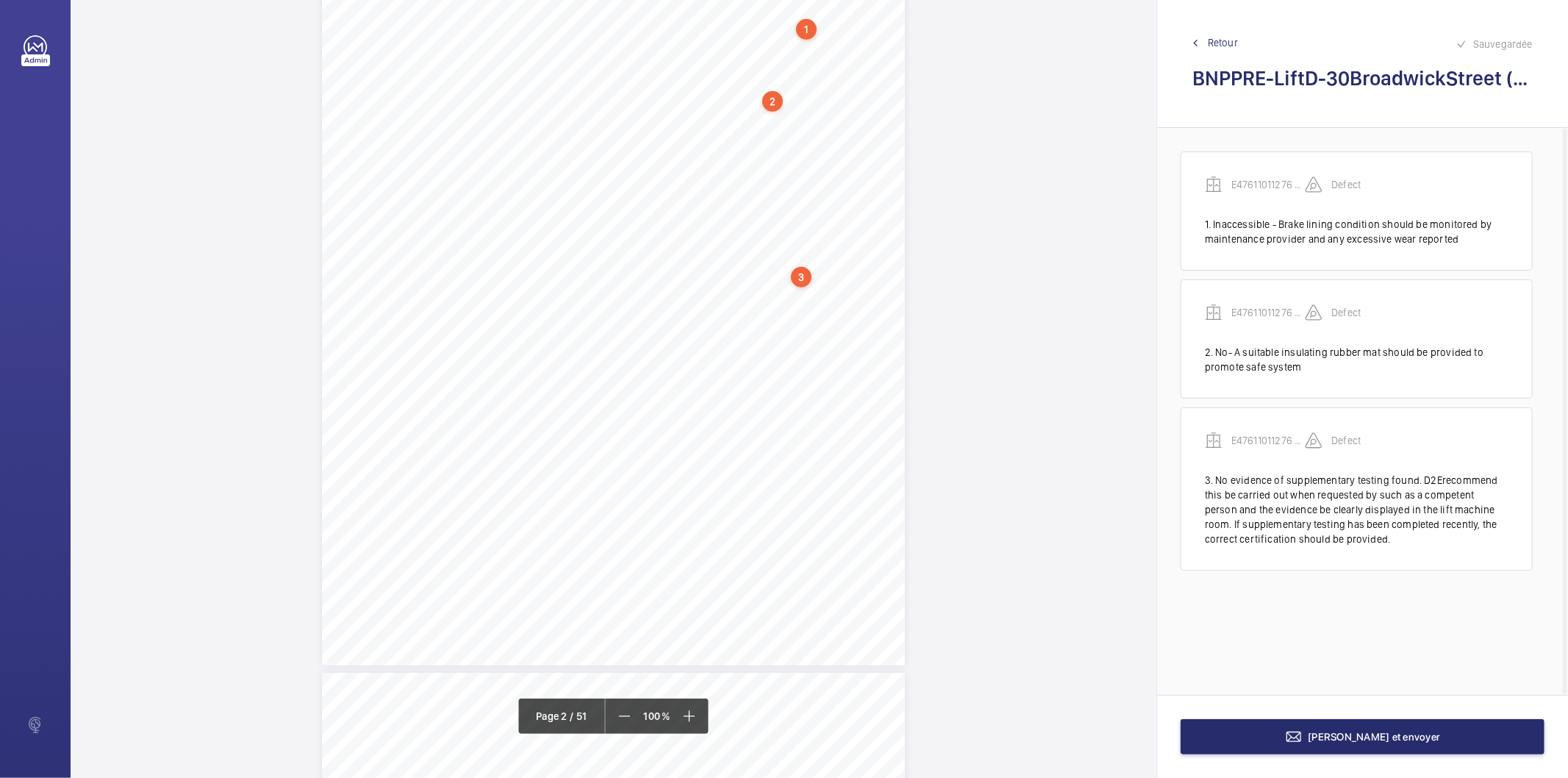
scroll to position [996, 0]
click at [819, 393] on div "1.Flaggeditems Flaggeditems 26flagged Profile/2.5.BuildingInformation P03Arebui…" at bounding box center [613, 272] width 584 height 824
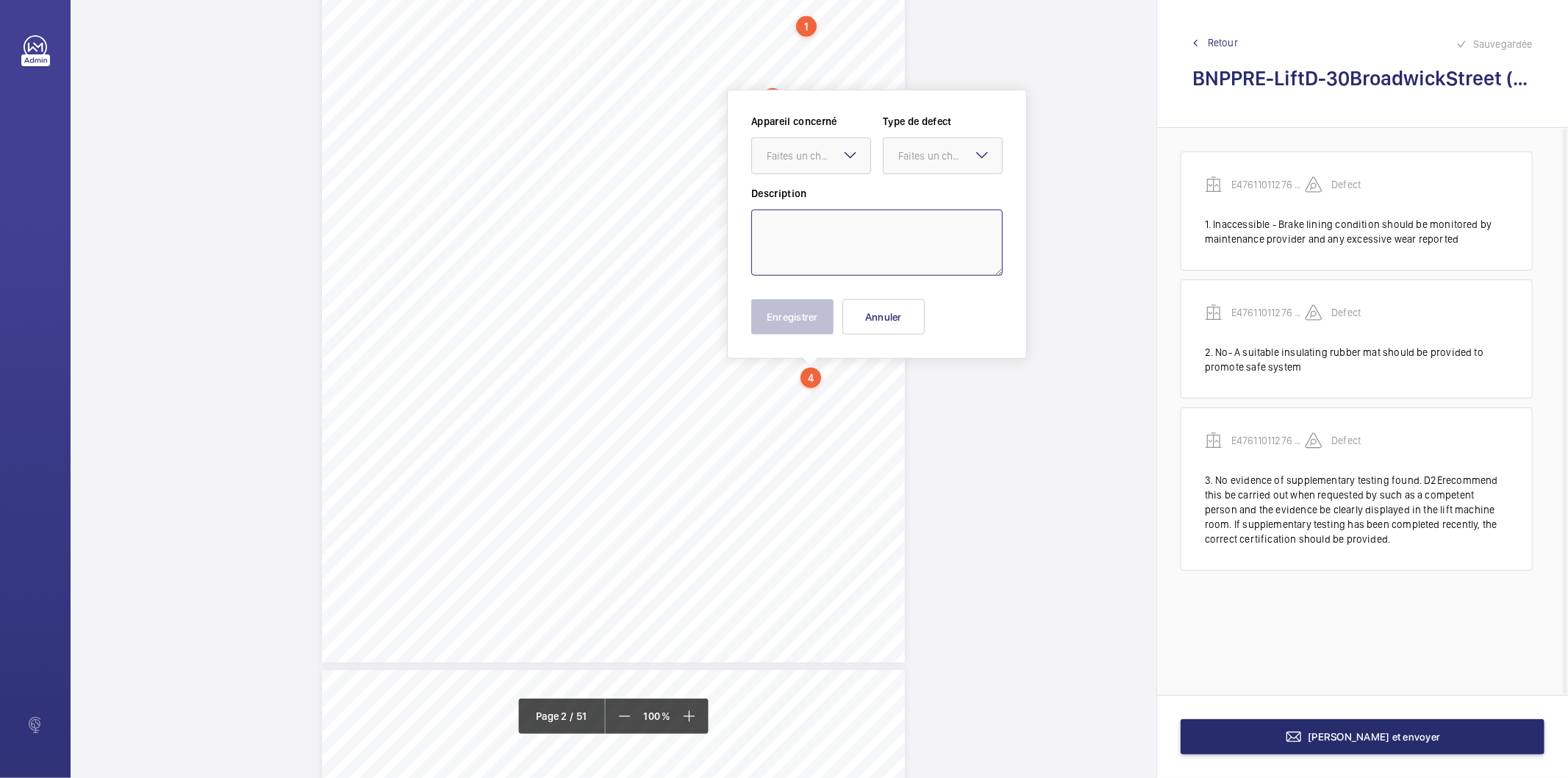
click at [814, 255] on textarea at bounding box center [877, 242] width 252 height 66
paste textarea "No evidence of supplementary testing found. D2Erecommend this be carried out wh…"
click at [791, 160] on div "Faites un choix" at bounding box center [819, 155] width 104 height 15
click at [792, 202] on span "E47611011276 - Lift D" at bounding box center [811, 200] width 89 height 15
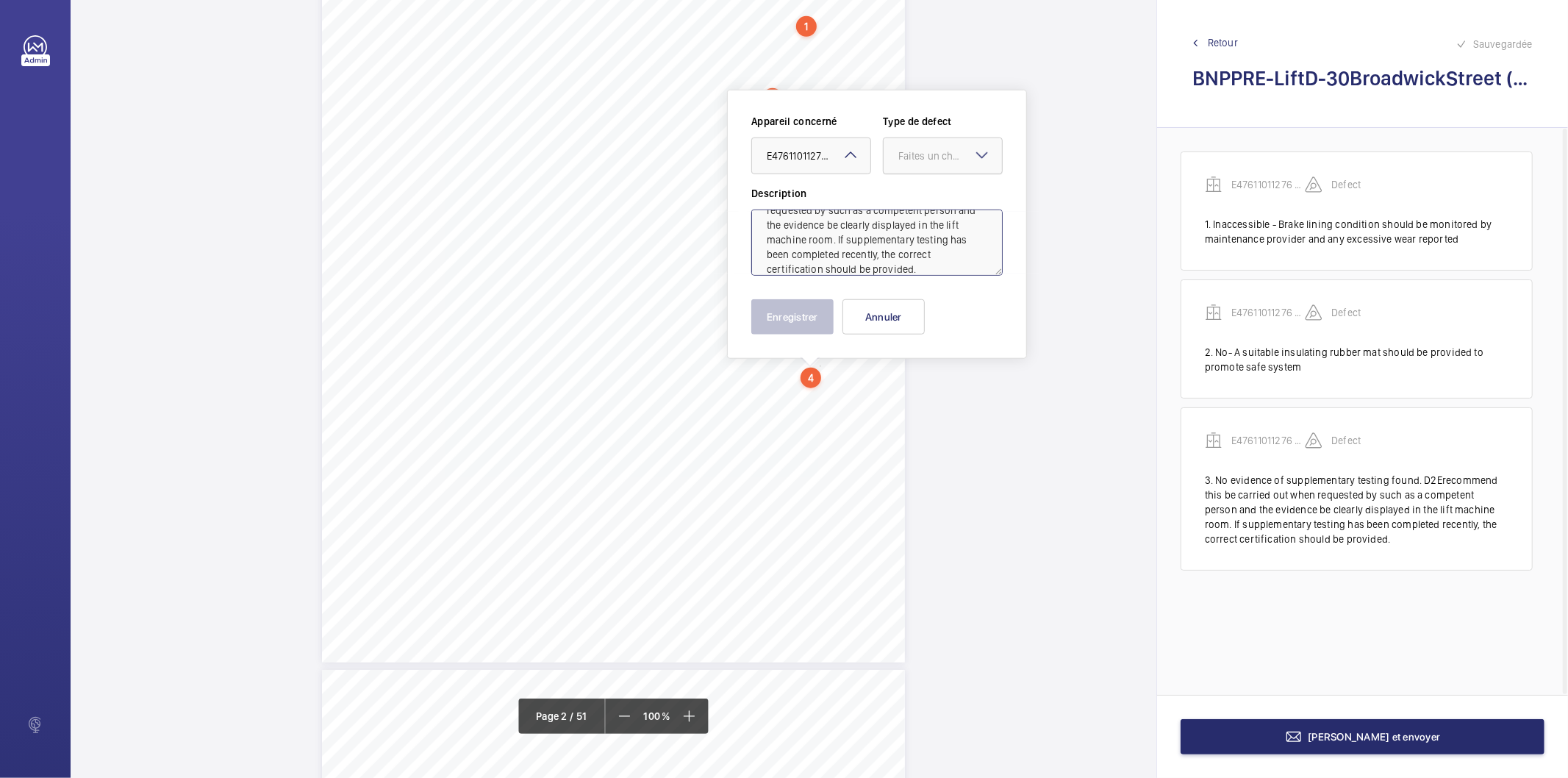
click at [920, 152] on div "Faites un choix" at bounding box center [950, 155] width 104 height 15
click at [923, 193] on span "Standard" at bounding box center [942, 200] width 89 height 15
type textarea "No evidence of supplementary testing found. D2Erecommend this be carried out wh…"
click at [809, 321] on button "Enregistrer" at bounding box center [792, 317] width 82 height 35
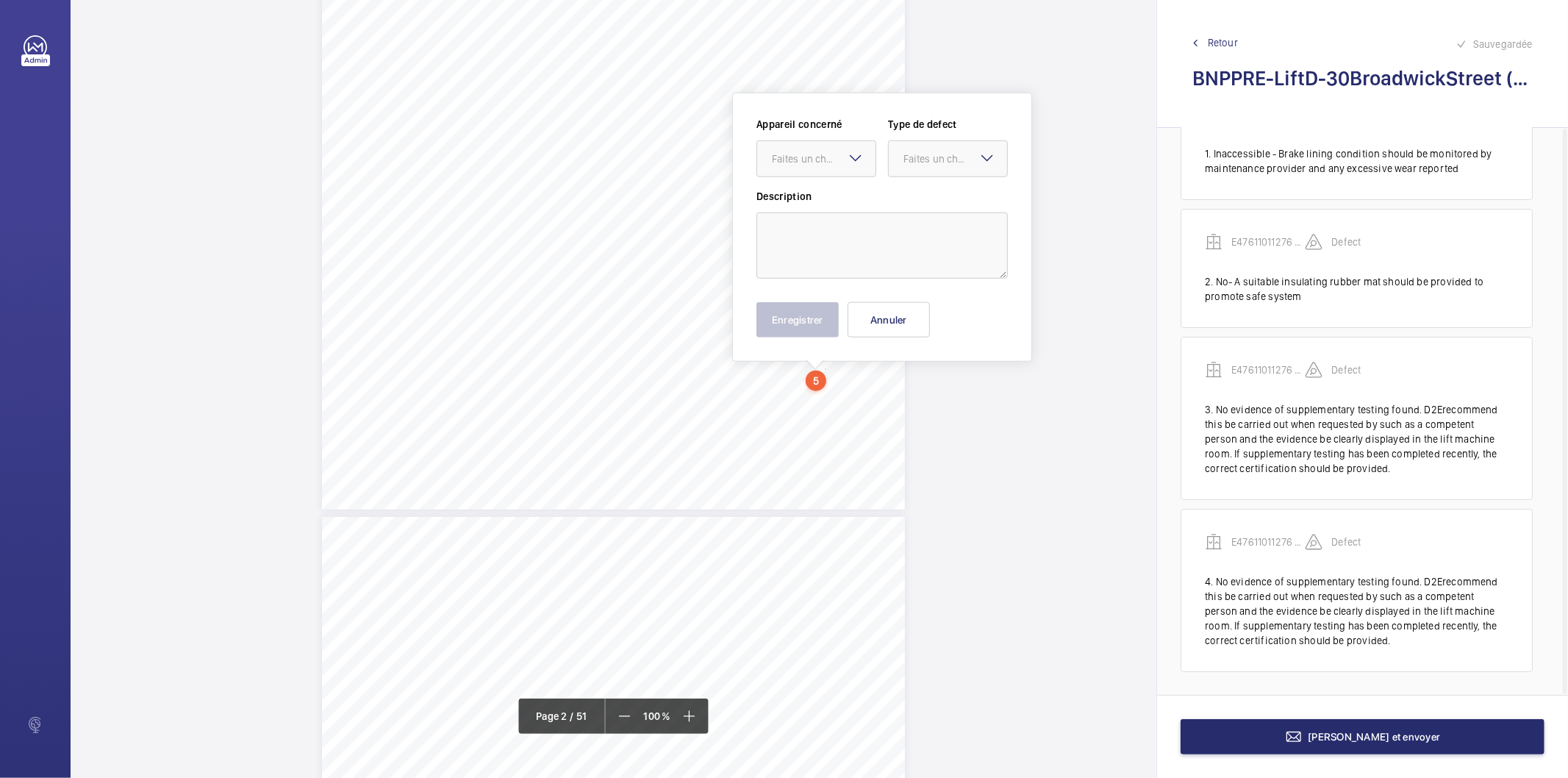
scroll to position [1173, 0]
drag, startPoint x: 824, startPoint y: 446, endPoint x: 843, endPoint y: 232, distance: 214.8
click at [843, 232] on textarea at bounding box center [882, 243] width 252 height 66
paste textarea "No evidence of supplementary testing found. D2Erecommend this be carried out wh…"
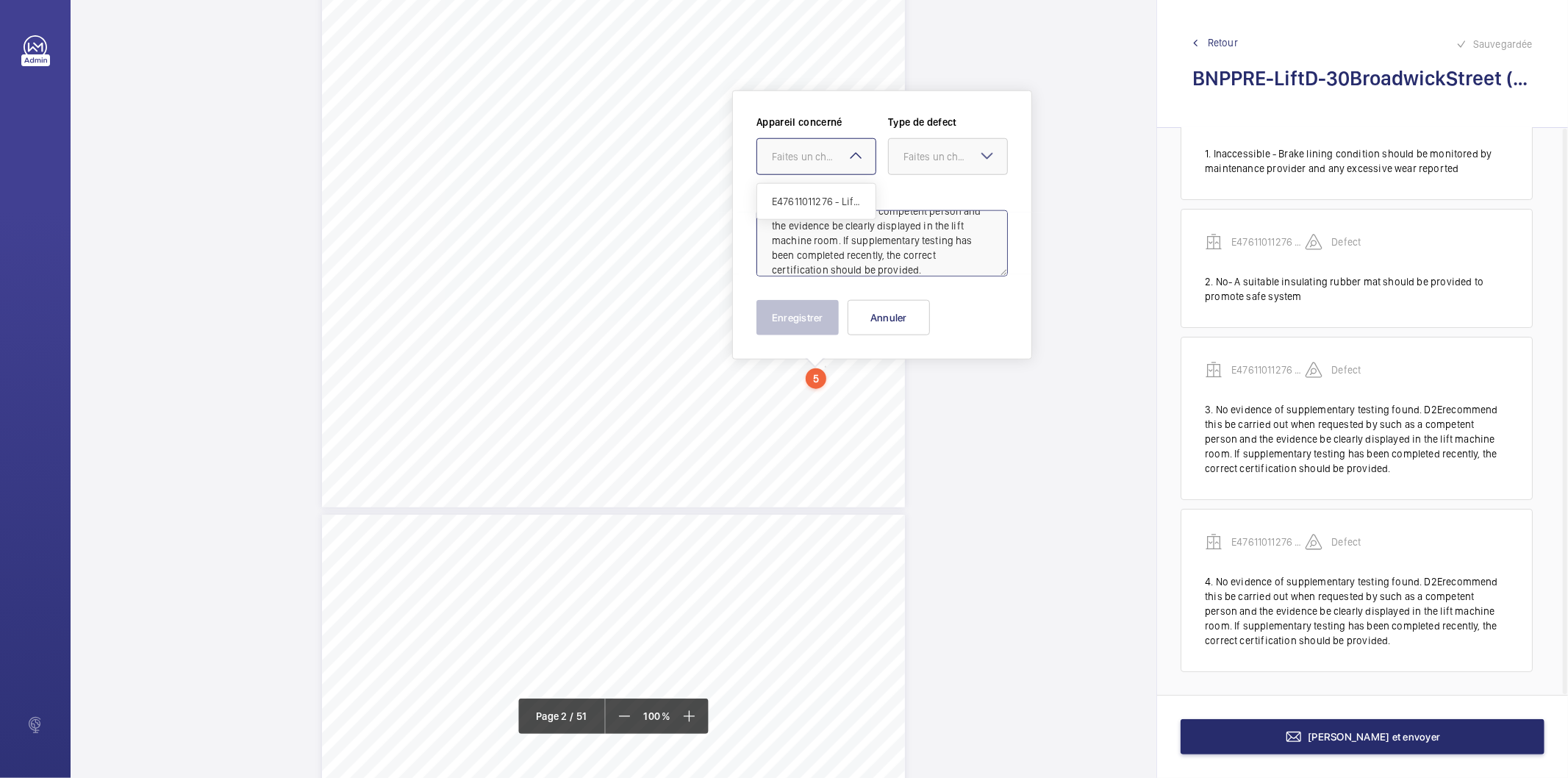
click at [820, 161] on div "Faites un choix" at bounding box center [824, 156] width 104 height 15
click at [809, 196] on span "E47611011276 - Lift D" at bounding box center [816, 201] width 89 height 15
click at [914, 153] on div "Faites un choix" at bounding box center [956, 156] width 104 height 15
click at [922, 206] on span "Standard" at bounding box center [948, 201] width 89 height 15
type textarea "No evidence of supplementary testing found. D2Erecommend this be carried out wh…"
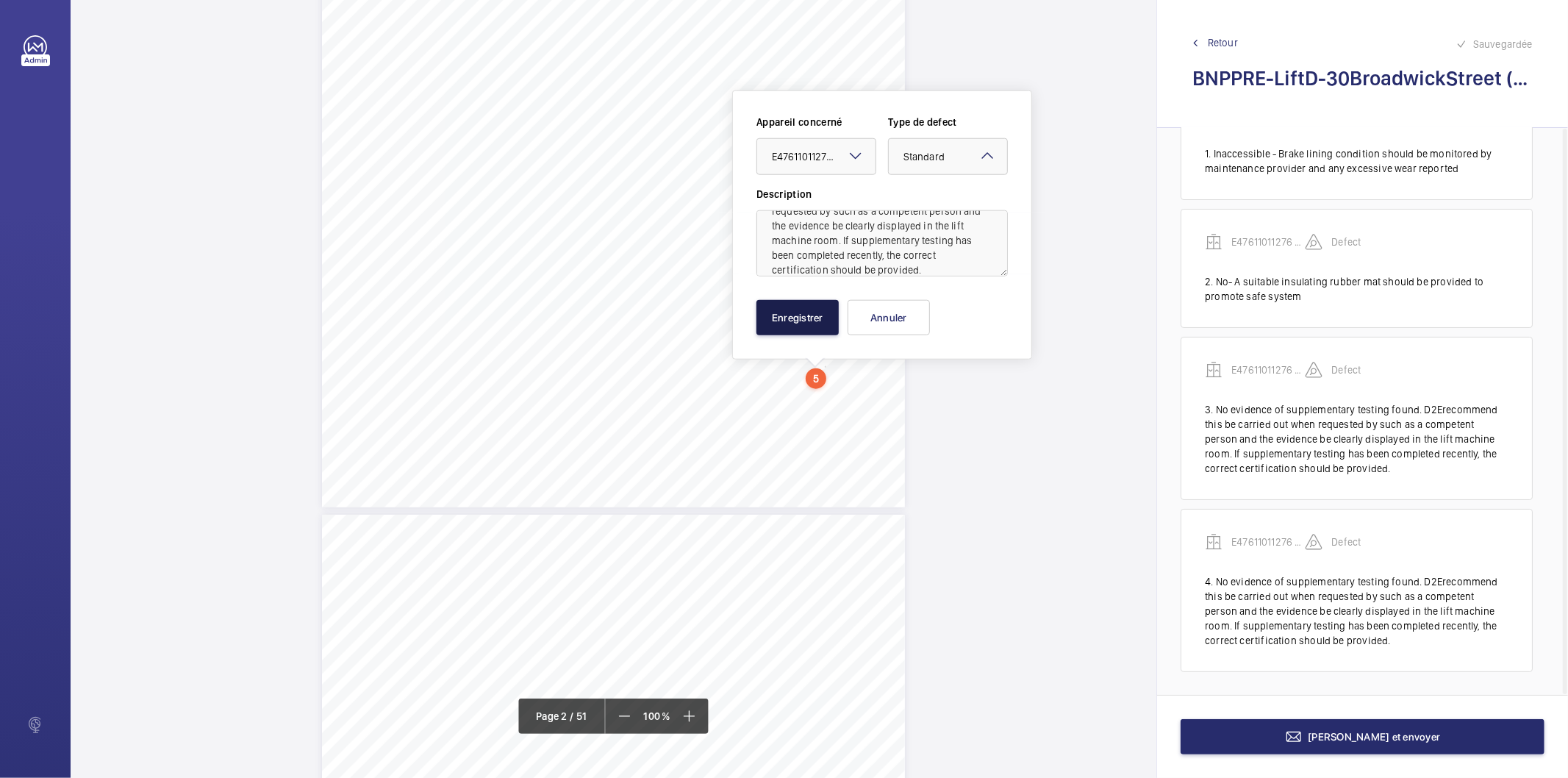
click at [805, 325] on button "Enregistrer" at bounding box center [798, 318] width 82 height 35
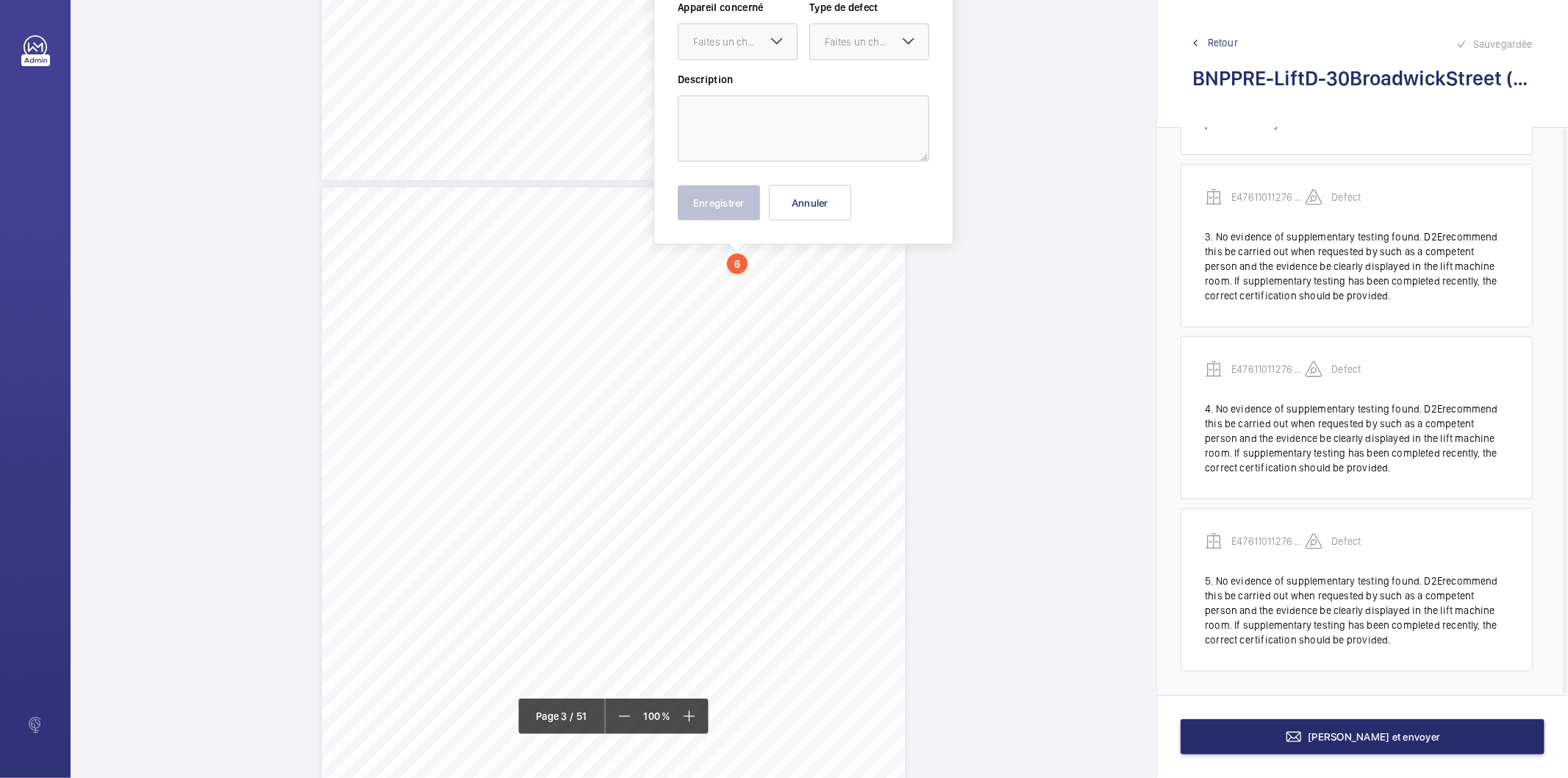
scroll to position [1386, 0]
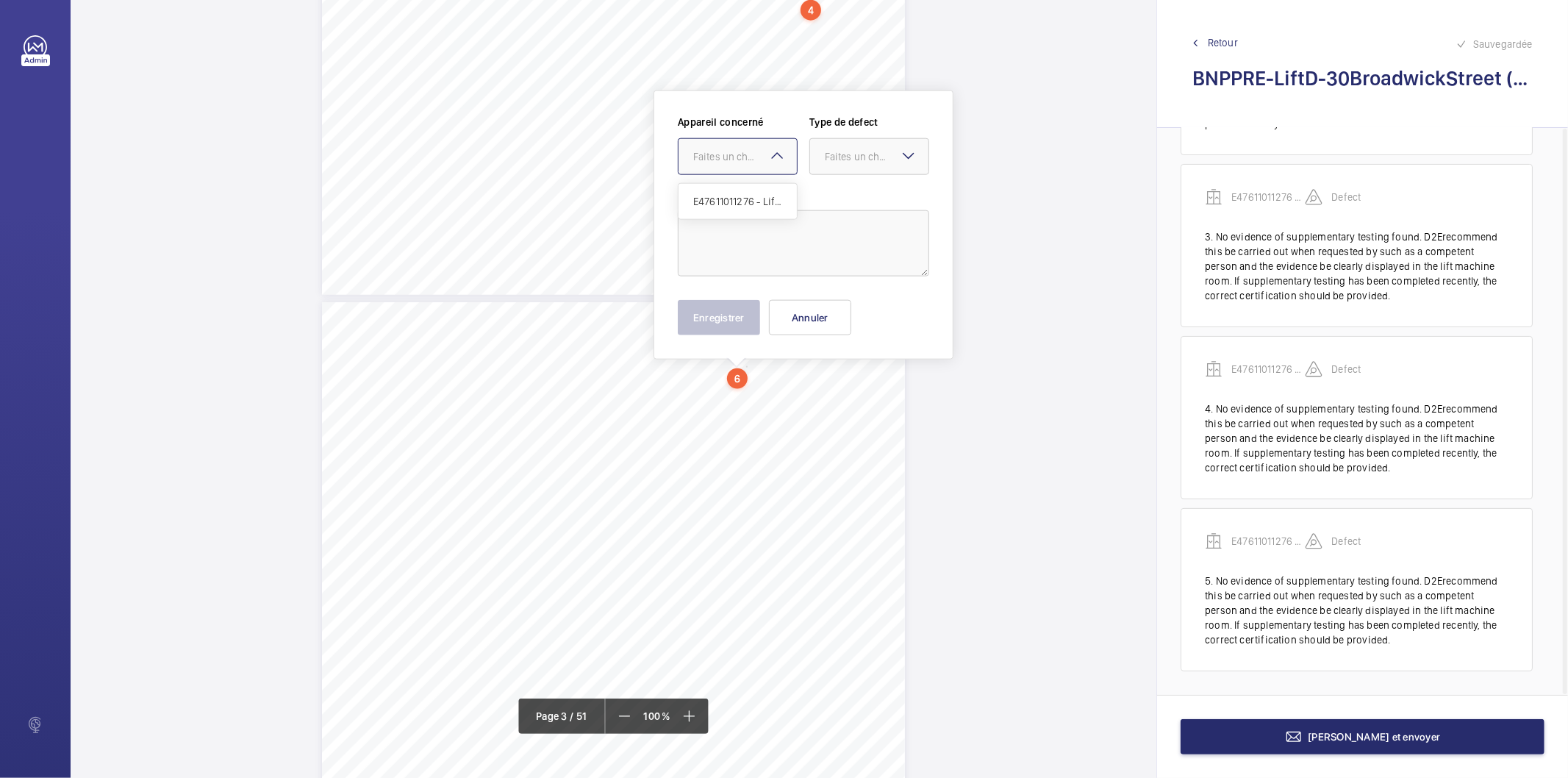
drag, startPoint x: 745, startPoint y: 258, endPoint x: 752, endPoint y: 166, distance: 92.3
click at [752, 166] on div at bounding box center [737, 156] width 118 height 35
click at [741, 200] on span "E47611011276 - Lift D" at bounding box center [737, 201] width 89 height 15
click at [826, 155] on div "Faites un choix" at bounding box center [877, 156] width 104 height 15
click at [837, 197] on span "Standard" at bounding box center [869, 201] width 89 height 15
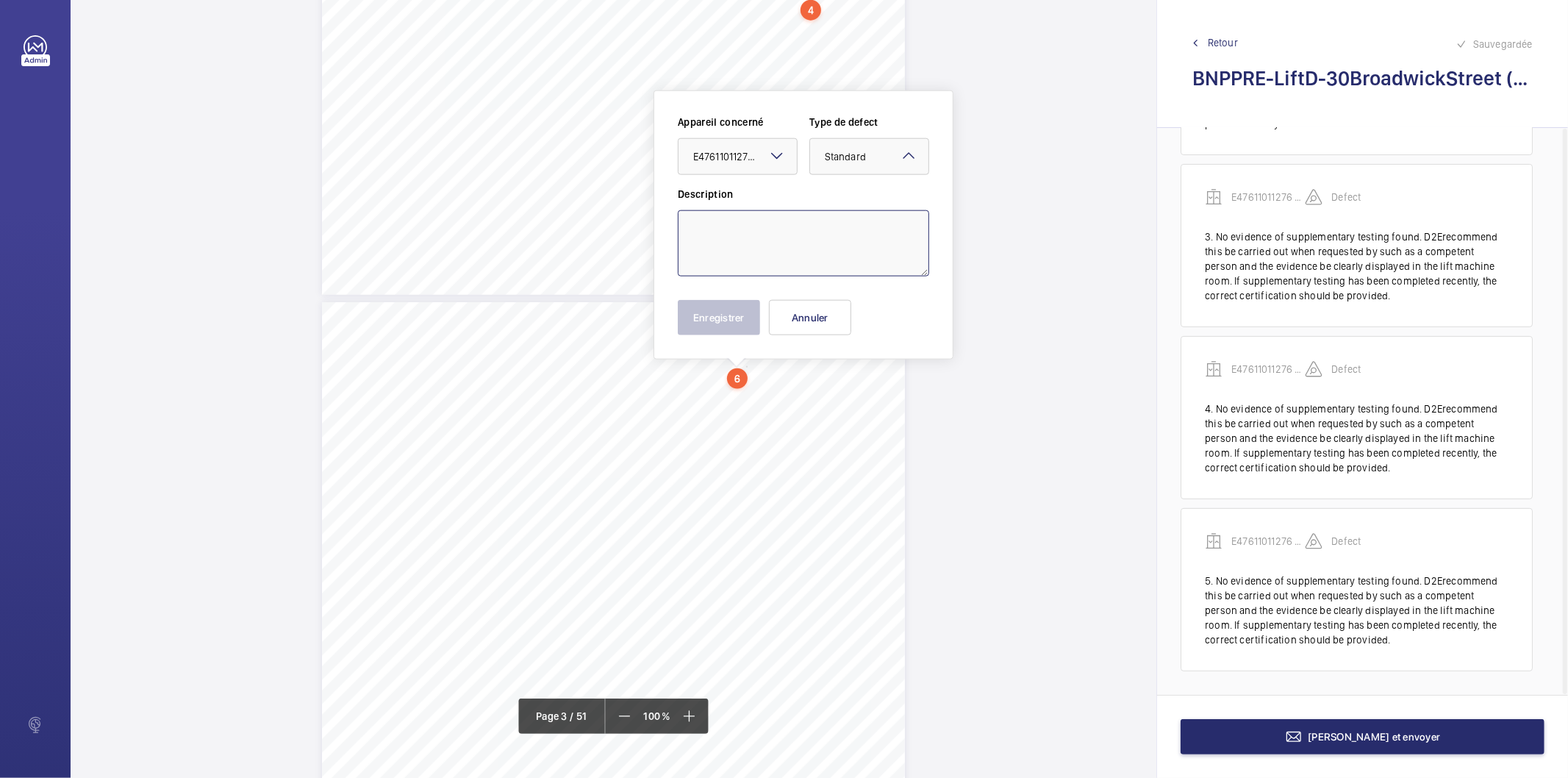
click at [813, 235] on textarea at bounding box center [804, 243] width 252 height 66
paste textarea "No - Recommend marking of lifting equipment to state'DO NOT USE UNTIL TESTED'."
click at [894, 159] on div "× Standard" at bounding box center [863, 156] width 78 height 15
click at [856, 304] on span "Recommandation" at bounding box center [869, 309] width 89 height 15
type textarea "No - Recommend marking of lifting equipment to state'DO NOT USE UNTIL TESTED'."
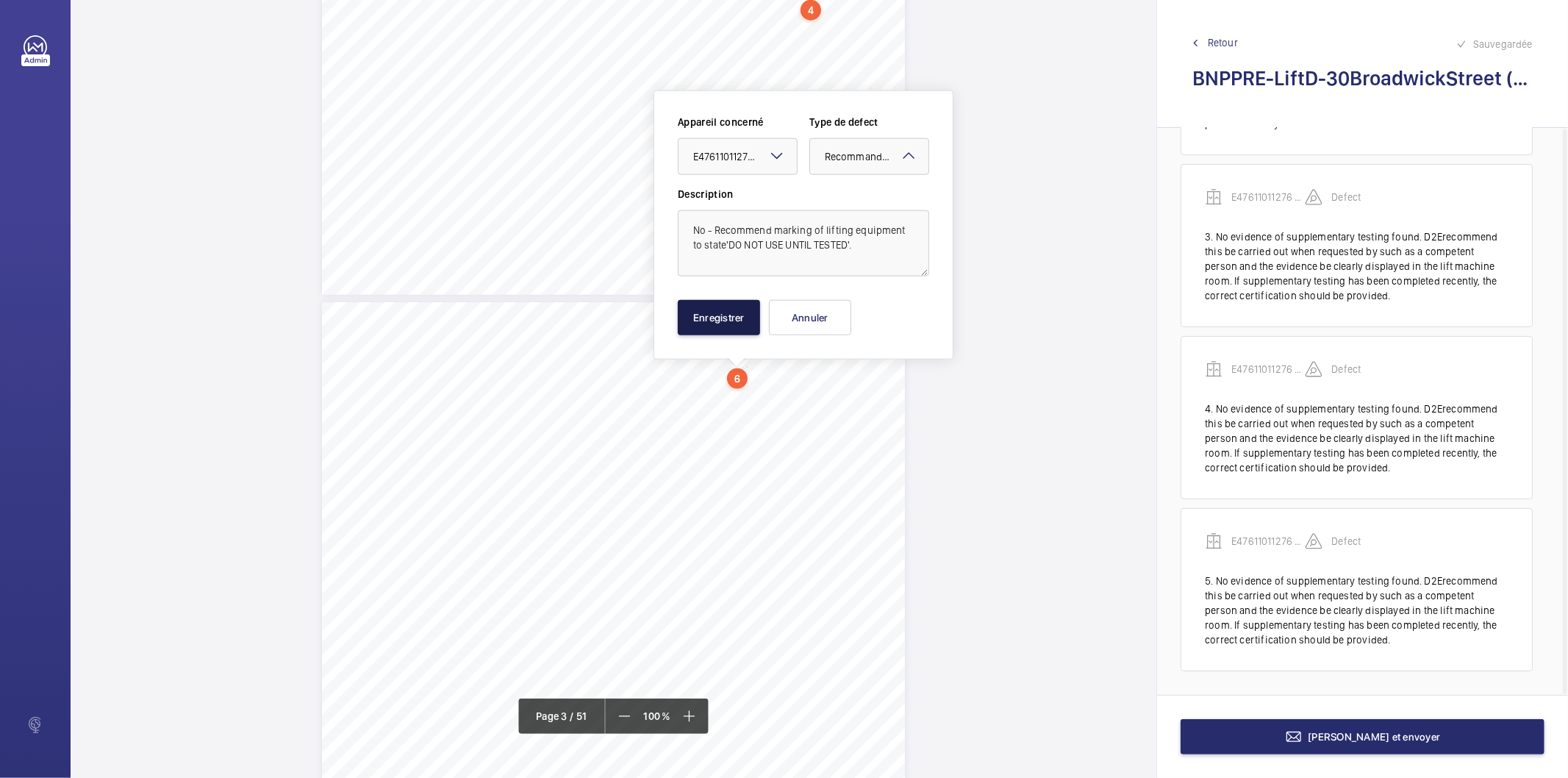
click at [743, 320] on button "Enregistrer" at bounding box center [720, 318] width 82 height 35
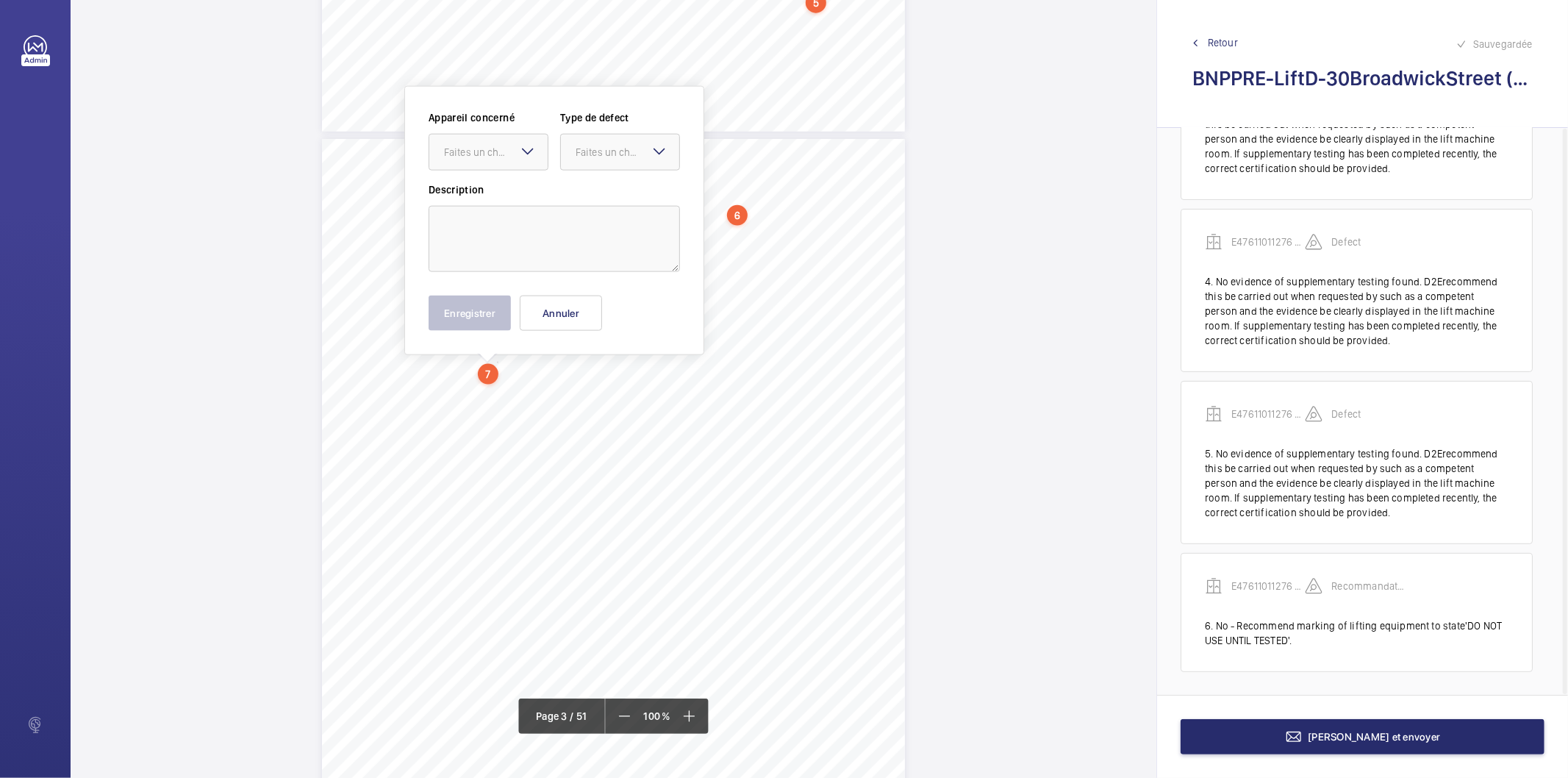
scroll to position [1545, 0]
drag, startPoint x: 496, startPoint y: 368, endPoint x: 488, endPoint y: 218, distance: 150.2
click at [488, 218] on textarea at bounding box center [555, 242] width 252 height 66
paste textarea "destination control"
click at [503, 148] on div "Faites un choix" at bounding box center [496, 155] width 104 height 15
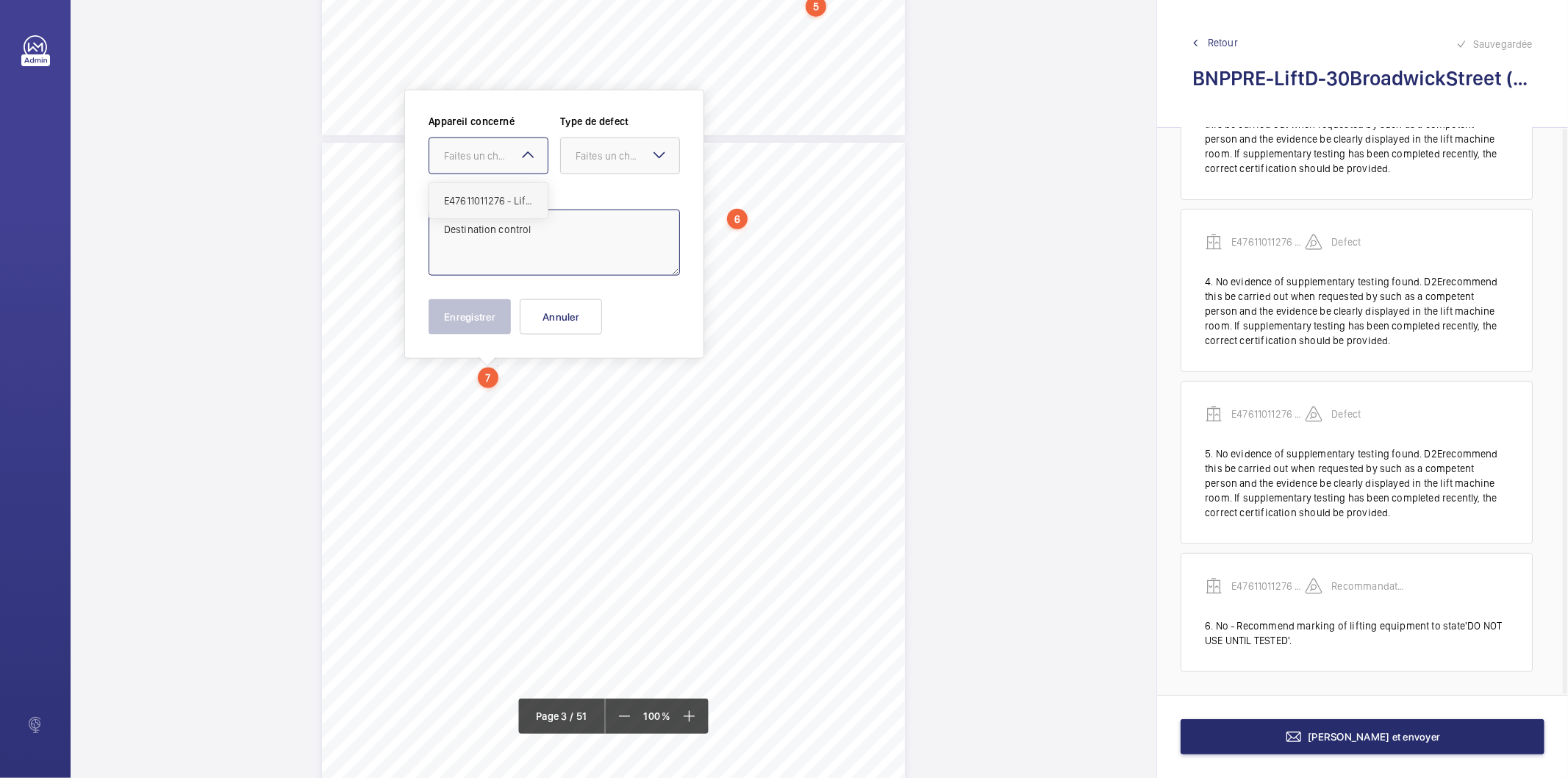
drag, startPoint x: 478, startPoint y: 203, endPoint x: 579, endPoint y: 162, distance: 109.0
click at [478, 203] on span "E47611011276 - Lift D" at bounding box center [488, 200] width 89 height 15
click at [594, 152] on div "Faites un choix" at bounding box center [627, 155] width 104 height 15
click at [592, 202] on span "Standard" at bounding box center [619, 200] width 89 height 15
type textarea "Destination control"
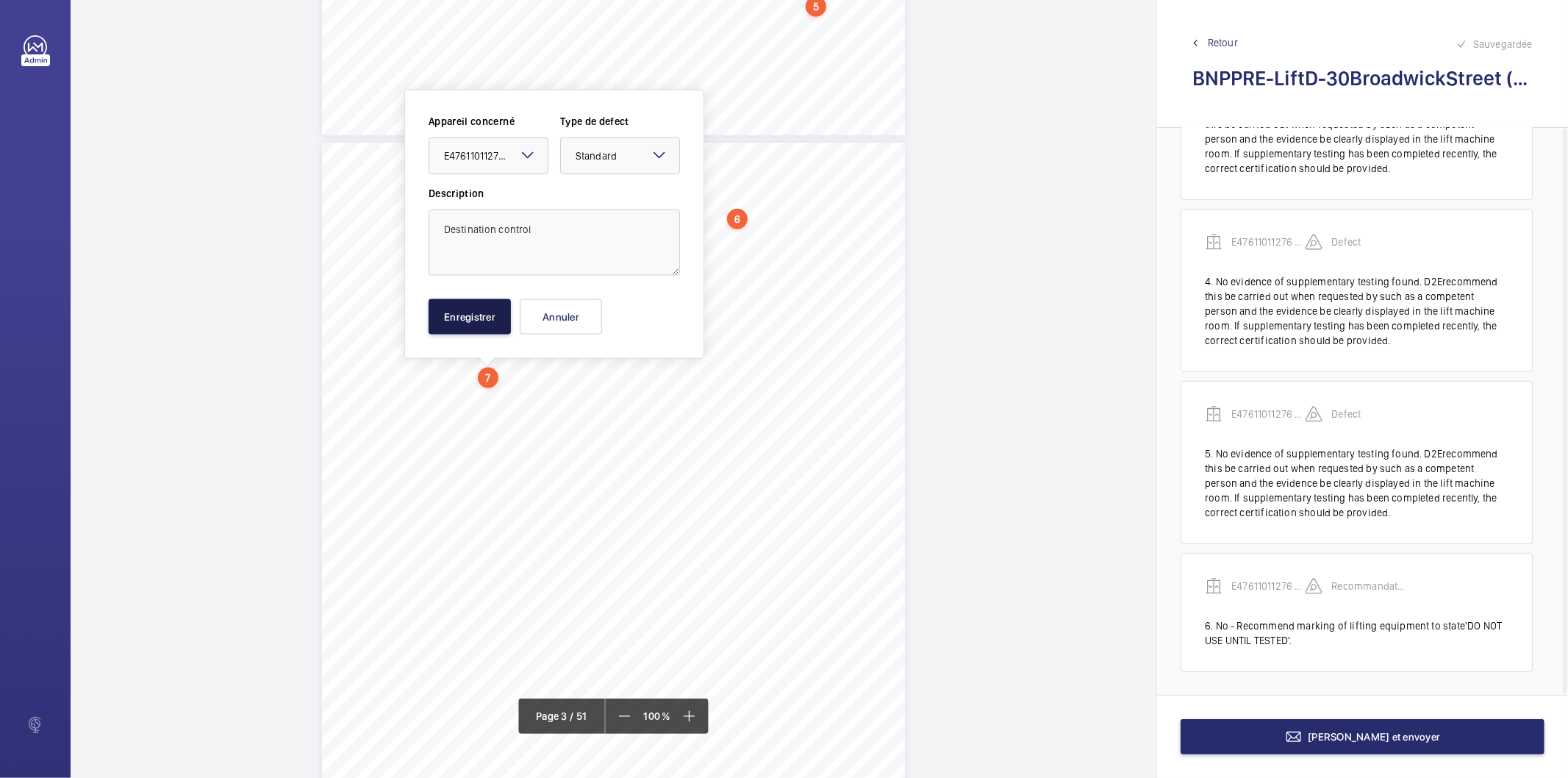
click at [480, 306] on button "Enregistrer" at bounding box center [470, 317] width 82 height 35
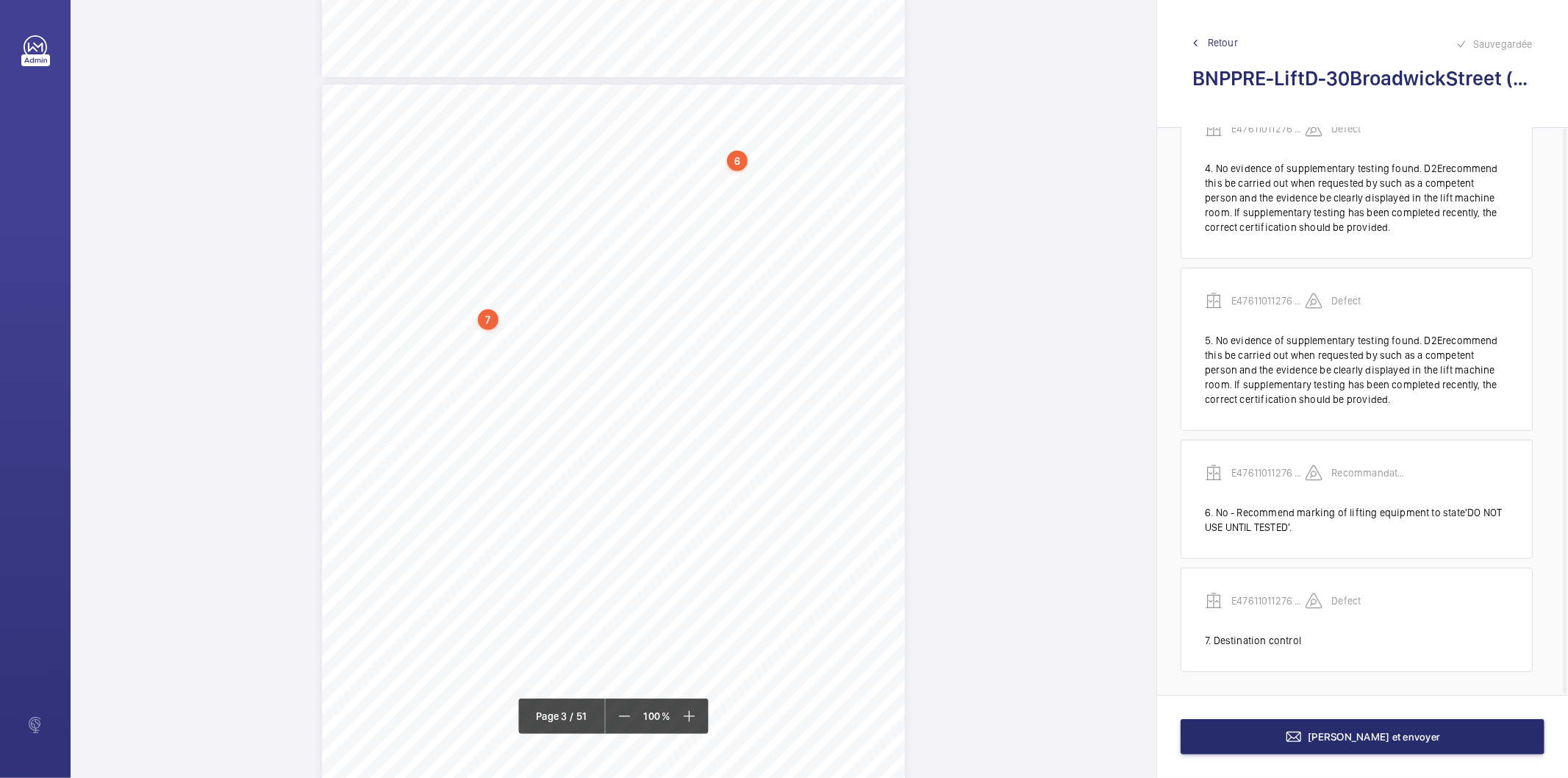
scroll to position [1709, 0]
drag, startPoint x: 387, startPoint y: 275, endPoint x: 512, endPoint y: 273, distance: 125.0
click at [512, 274] on span "Locationunknownbyserviceprovider" at bounding box center [462, 278] width 148 height 9
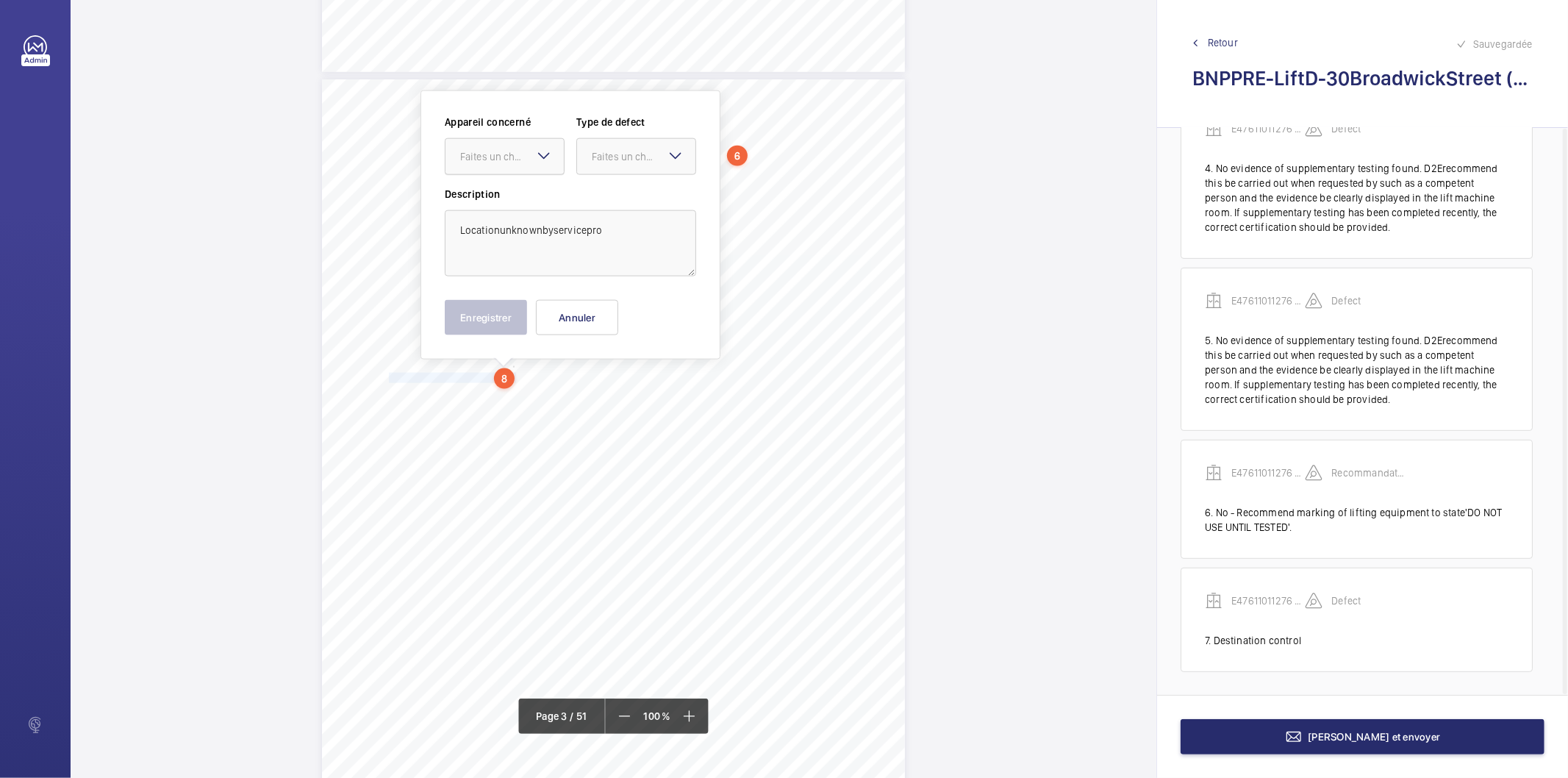
click at [511, 159] on div "Faites un choix" at bounding box center [512, 156] width 104 height 15
click at [510, 195] on span "E47611011276 - Lift D" at bounding box center [505, 201] width 89 height 15
click at [606, 156] on div "Faites un choix" at bounding box center [644, 156] width 104 height 15
click at [611, 202] on span "Standard" at bounding box center [636, 201] width 89 height 15
click at [500, 230] on textarea "Locationunknownbyservicepro" at bounding box center [570, 243] width 252 height 66
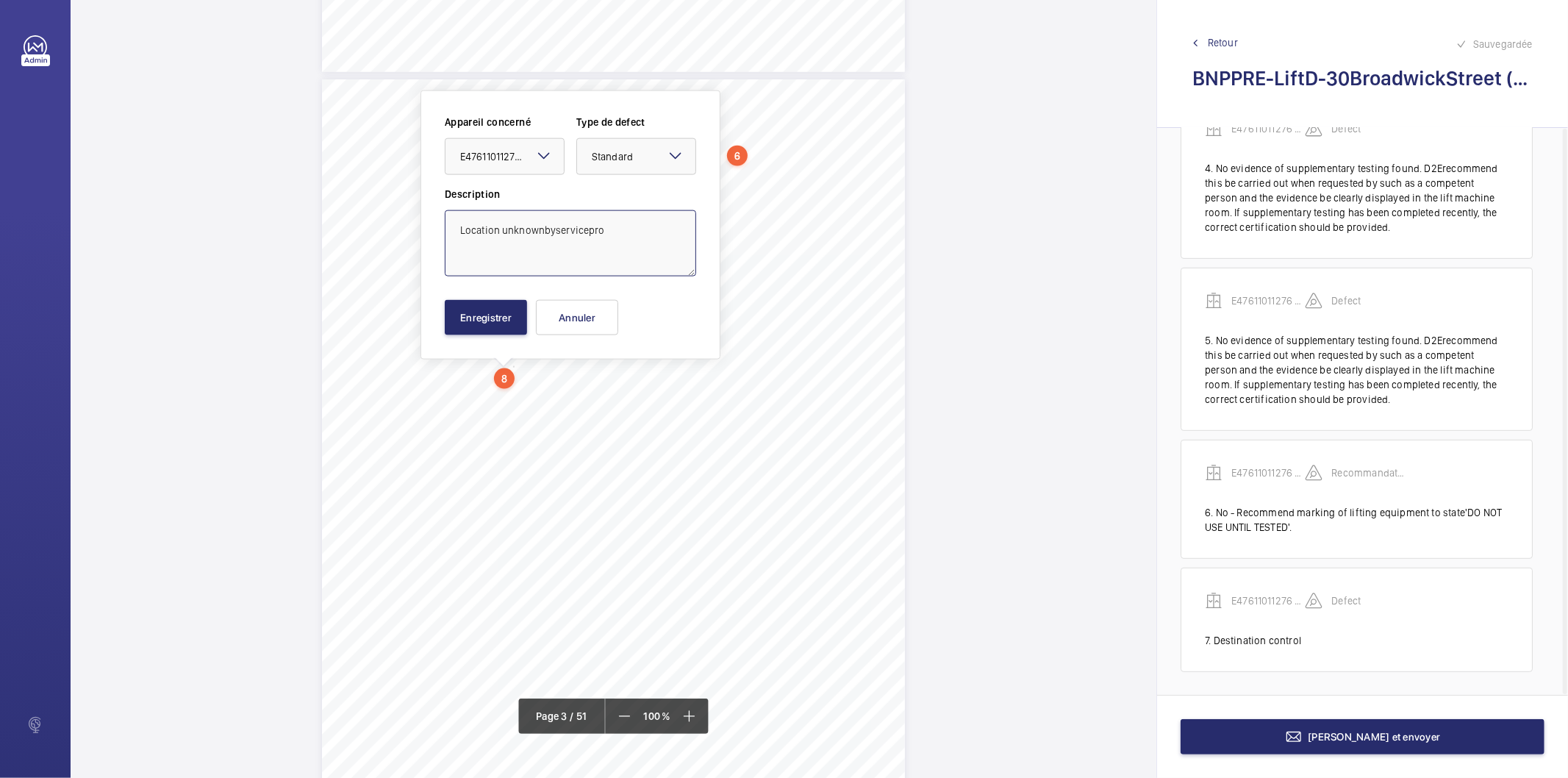
click at [542, 230] on textarea "Location unknownbyservicepro" at bounding box center [570, 243] width 252 height 66
click at [556, 225] on textarea "Location unknown byservicepro" at bounding box center [570, 243] width 252 height 66
click at [589, 229] on textarea "Location unknown by servicepro" at bounding box center [570, 243] width 252 height 66
click at [611, 231] on textarea "Location unknown by service pro" at bounding box center [570, 243] width 252 height 66
type textarea "Location unknown by service provider"
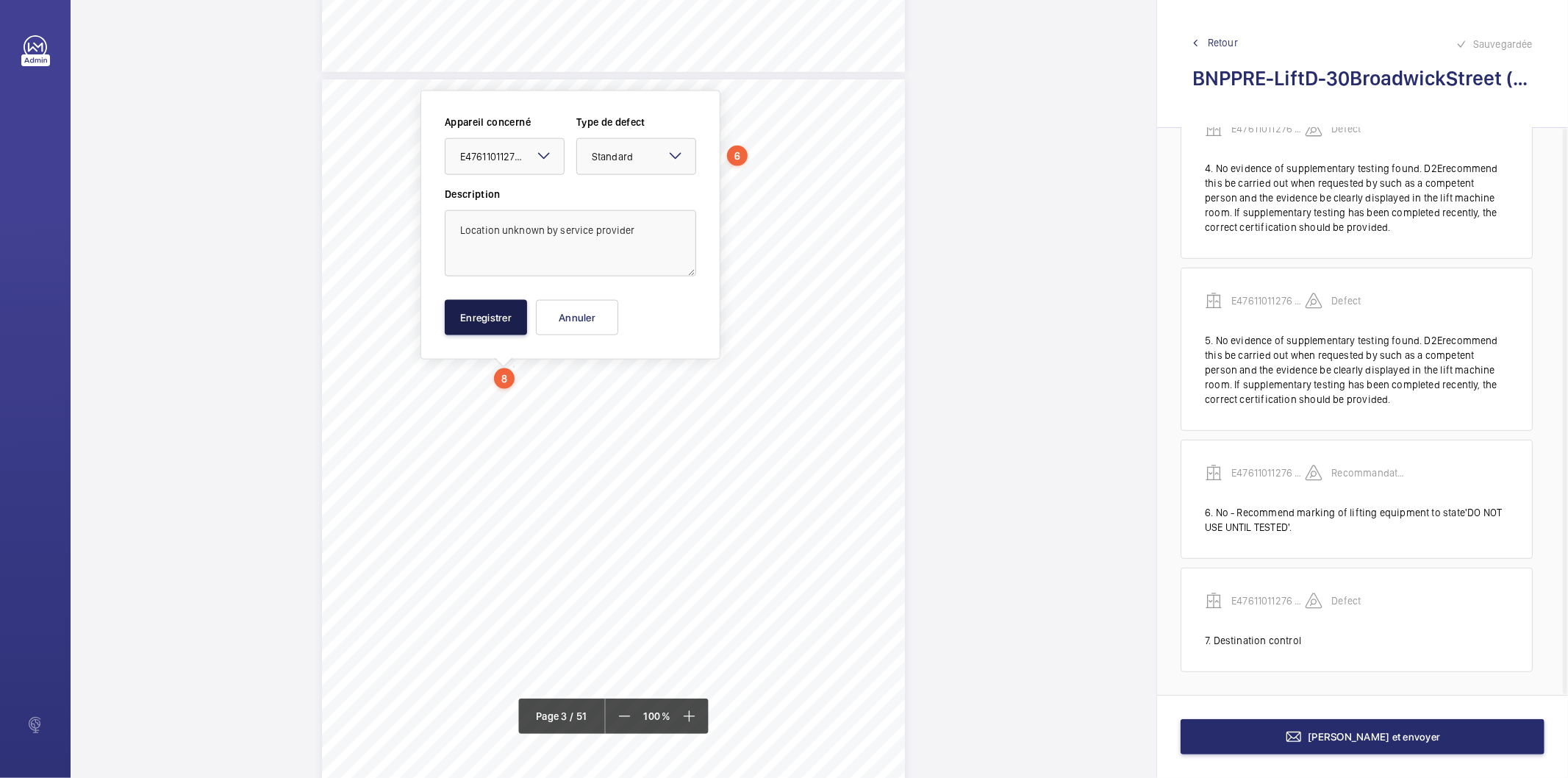
click at [509, 318] on button "Enregistrer" at bounding box center [486, 318] width 82 height 35
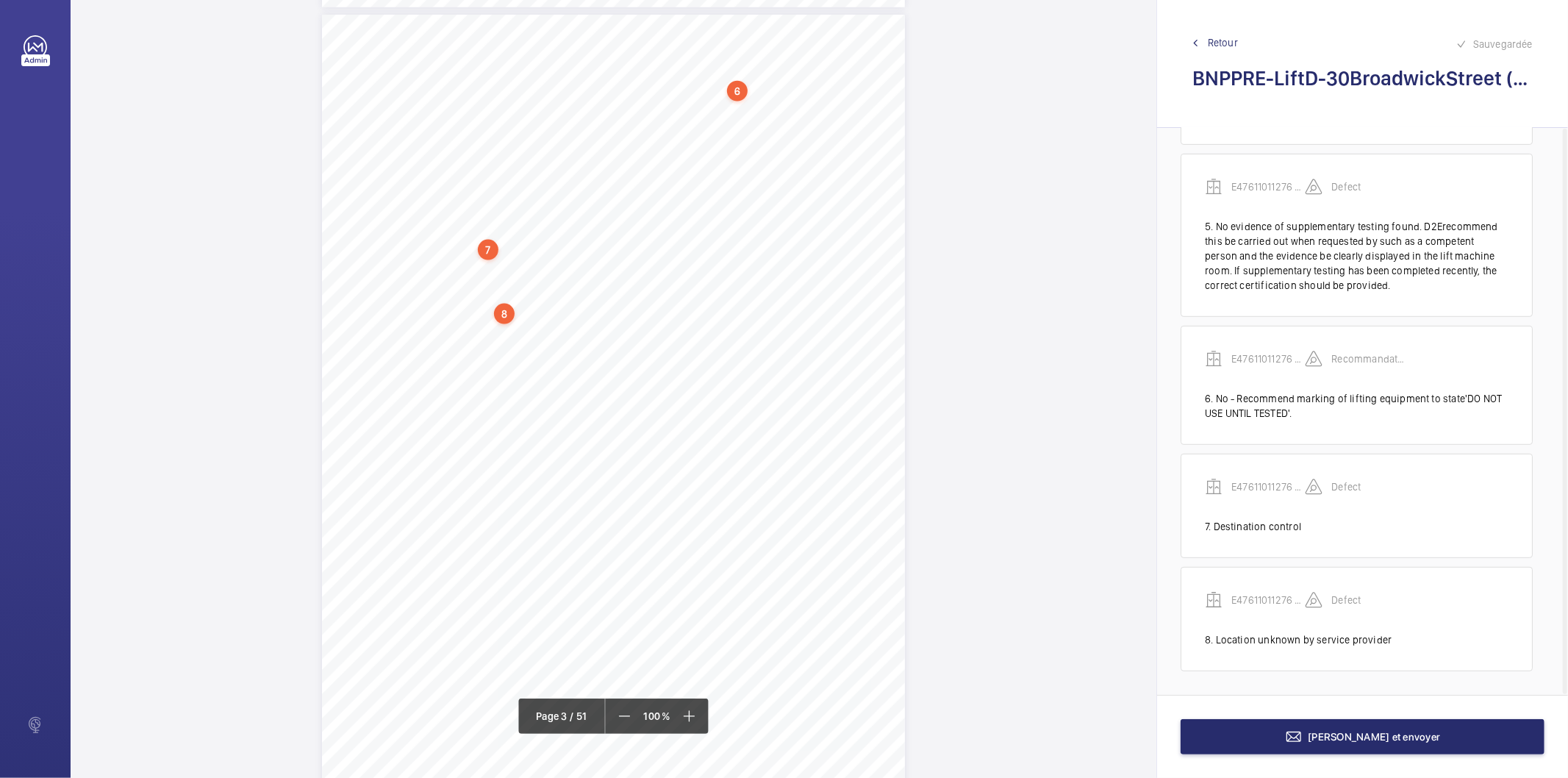
scroll to position [1772, 0]
drag, startPoint x: 723, startPoint y: 253, endPoint x: 798, endPoint y: 262, distance: 75.5
click at [798, 262] on div "S35Isanyliftingequipment,marked,testedandwithin date?[M] No-Recommendmarkingof …" at bounding box center [613, 328] width 584 height 824
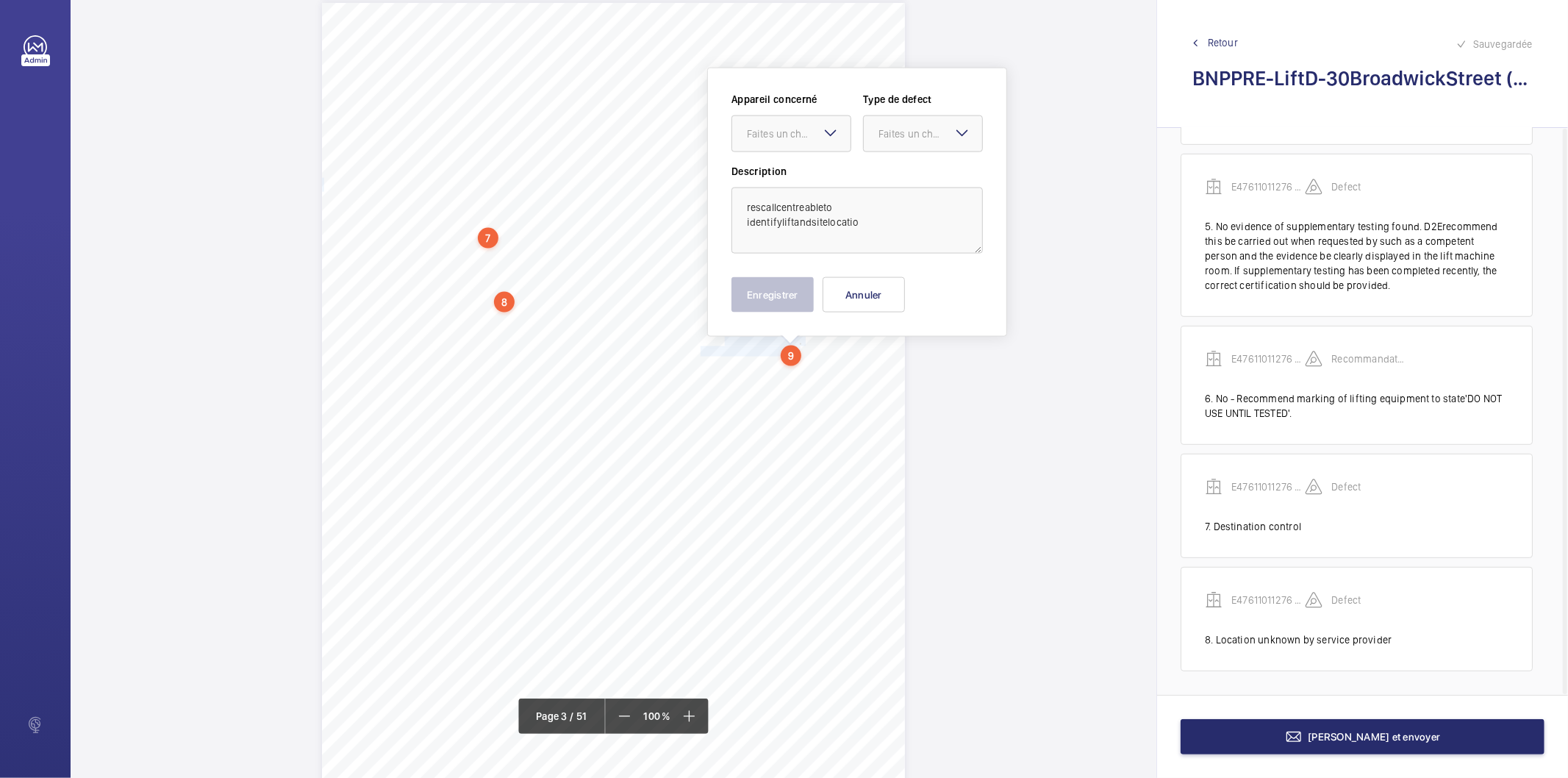
scroll to position [1663, 0]
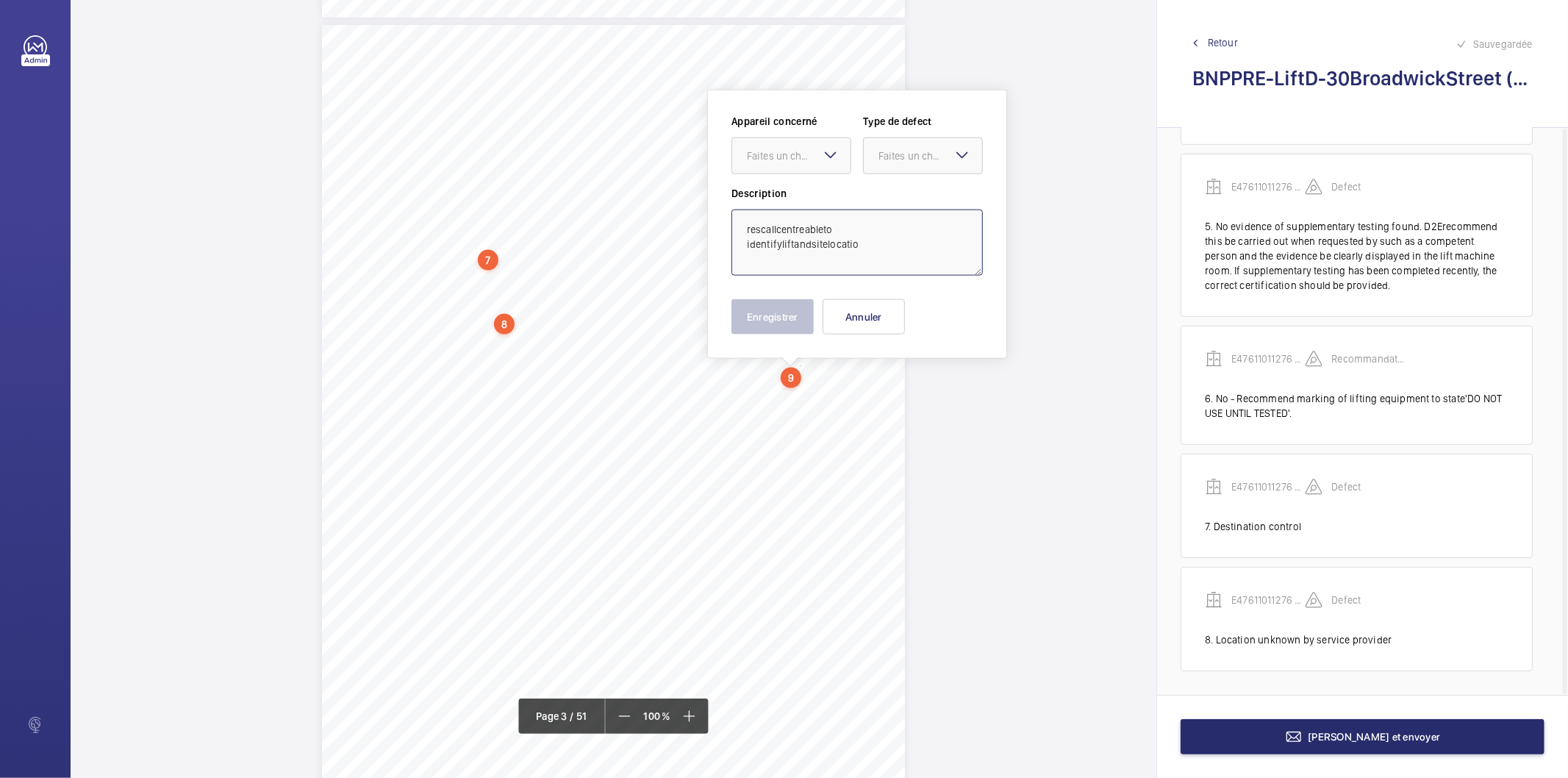
click at [760, 225] on textarea "rescallcentreableto identifyliftandsitelocatio" at bounding box center [857, 242] width 252 height 66
click at [805, 228] on textarea "Requires callcentreableto identifyliftandsitelocatio" at bounding box center [857, 242] width 252 height 66
click at [837, 229] on textarea "Requires call centreableto identifyliftandsitelocatio" at bounding box center [857, 242] width 252 height 66
click at [855, 231] on textarea "Requires call centre ableto identifyliftandsitelocatio" at bounding box center [857, 242] width 252 height 66
click at [873, 231] on textarea "Requires call centre able to identifyliftandsitelocatio" at bounding box center [857, 242] width 252 height 66
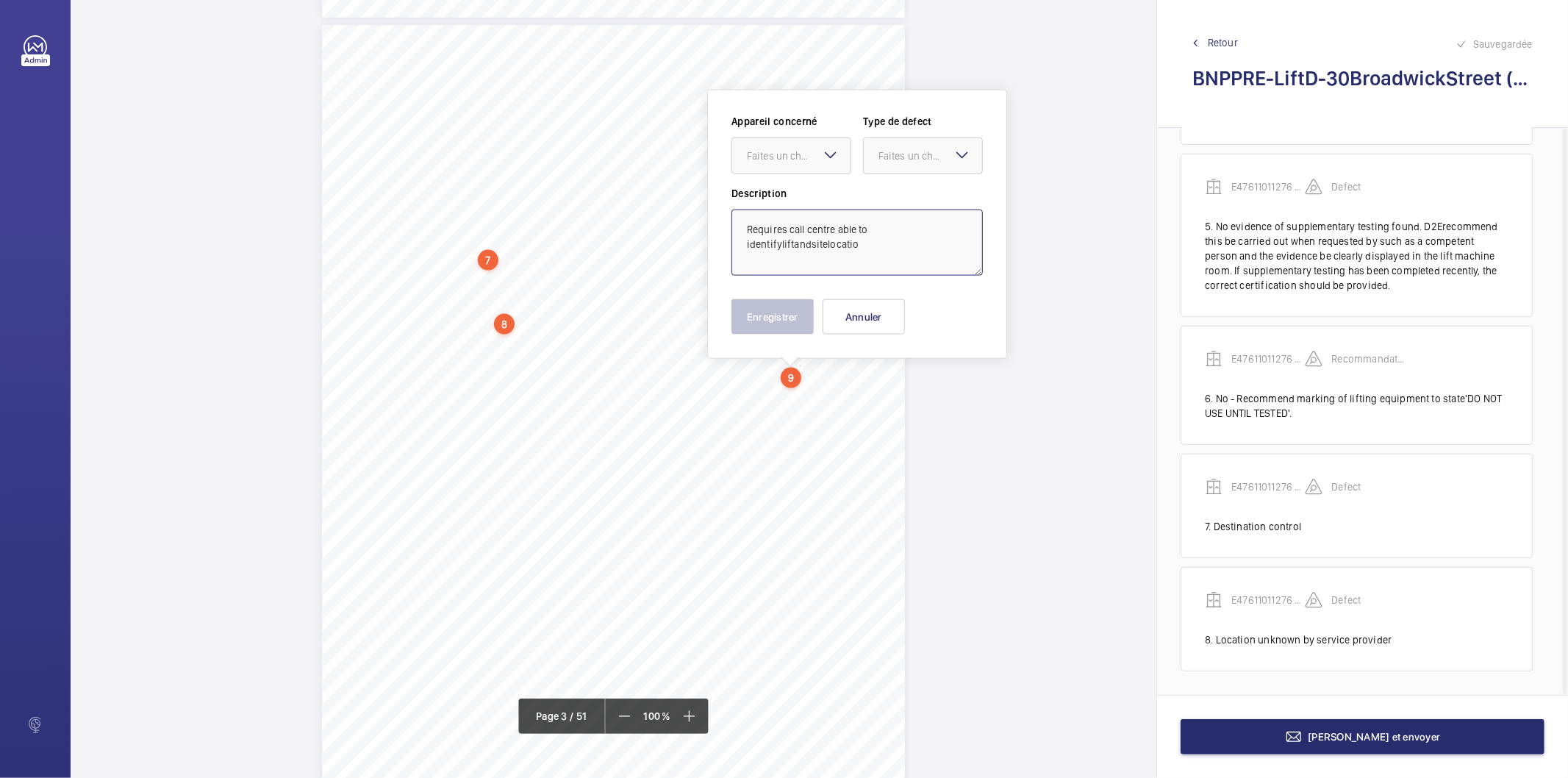
click at [779, 243] on textarea "Requires call centre able to identifyliftandsitelocatio" at bounding box center [857, 242] width 252 height 66
click at [760, 240] on textarea "Requires call centre able to identify liftandsitelocatio" at bounding box center [857, 242] width 252 height 66
click at [763, 246] on textarea "Requires call centre able to identify lift andsitelocatio" at bounding box center [857, 242] width 252 height 66
click at [763, 246] on textarea "Requires call centre able to identify lift and sitelocatio" at bounding box center [857, 242] width 252 height 66
click at [797, 246] on textarea "Requires call centre able to identify lift and site locatio" at bounding box center [857, 242] width 252 height 66
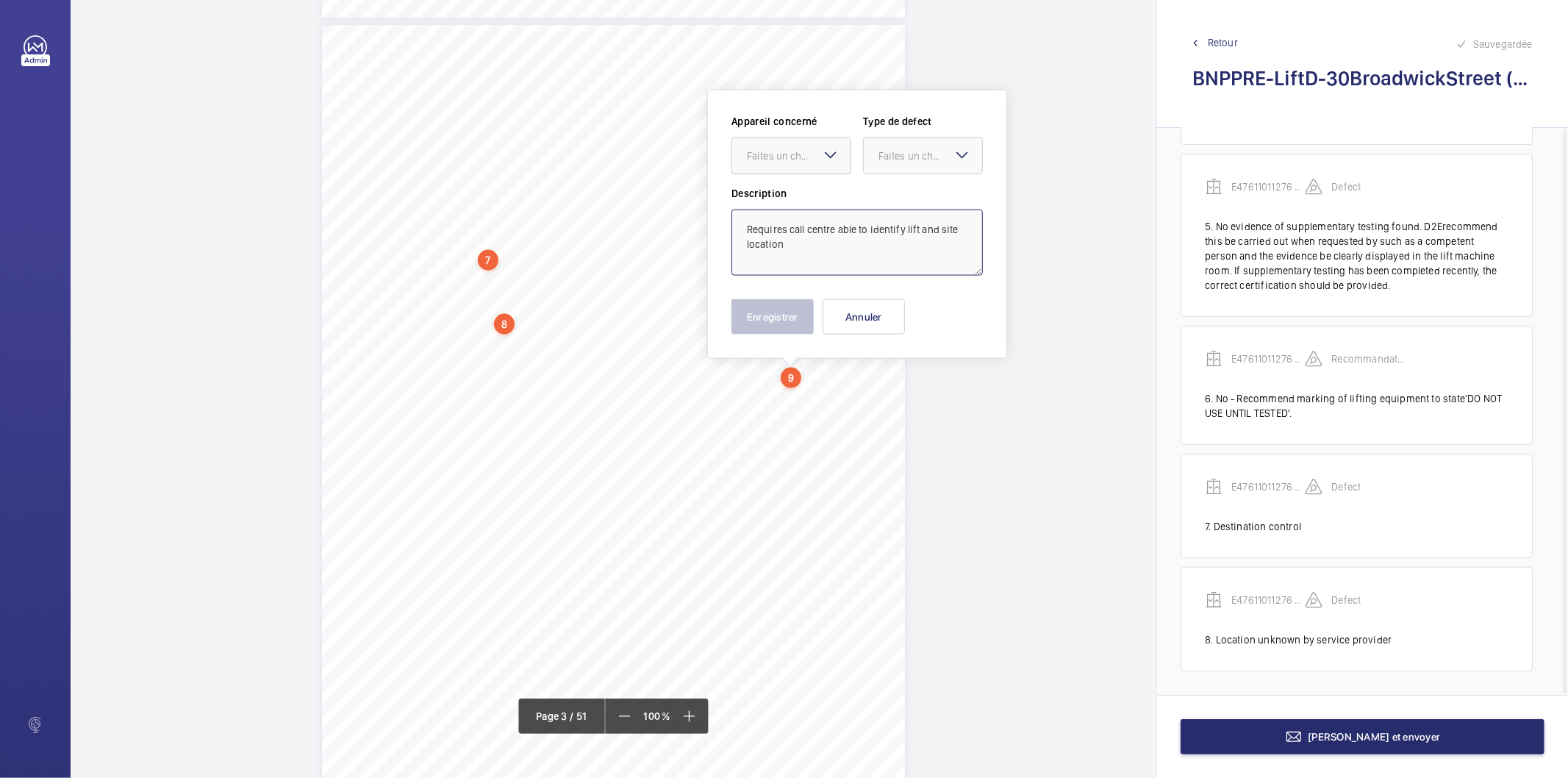
click at [759, 147] on div at bounding box center [791, 156] width 118 height 35
drag, startPoint x: 769, startPoint y: 201, endPoint x: 906, endPoint y: 161, distance: 142.7
click at [769, 202] on span "E47611011276 - Lift D" at bounding box center [791, 200] width 89 height 15
click at [906, 163] on div "Faites un choix" at bounding box center [923, 155] width 118 height 15
click at [910, 310] on span "Recommandation" at bounding box center [922, 309] width 89 height 15
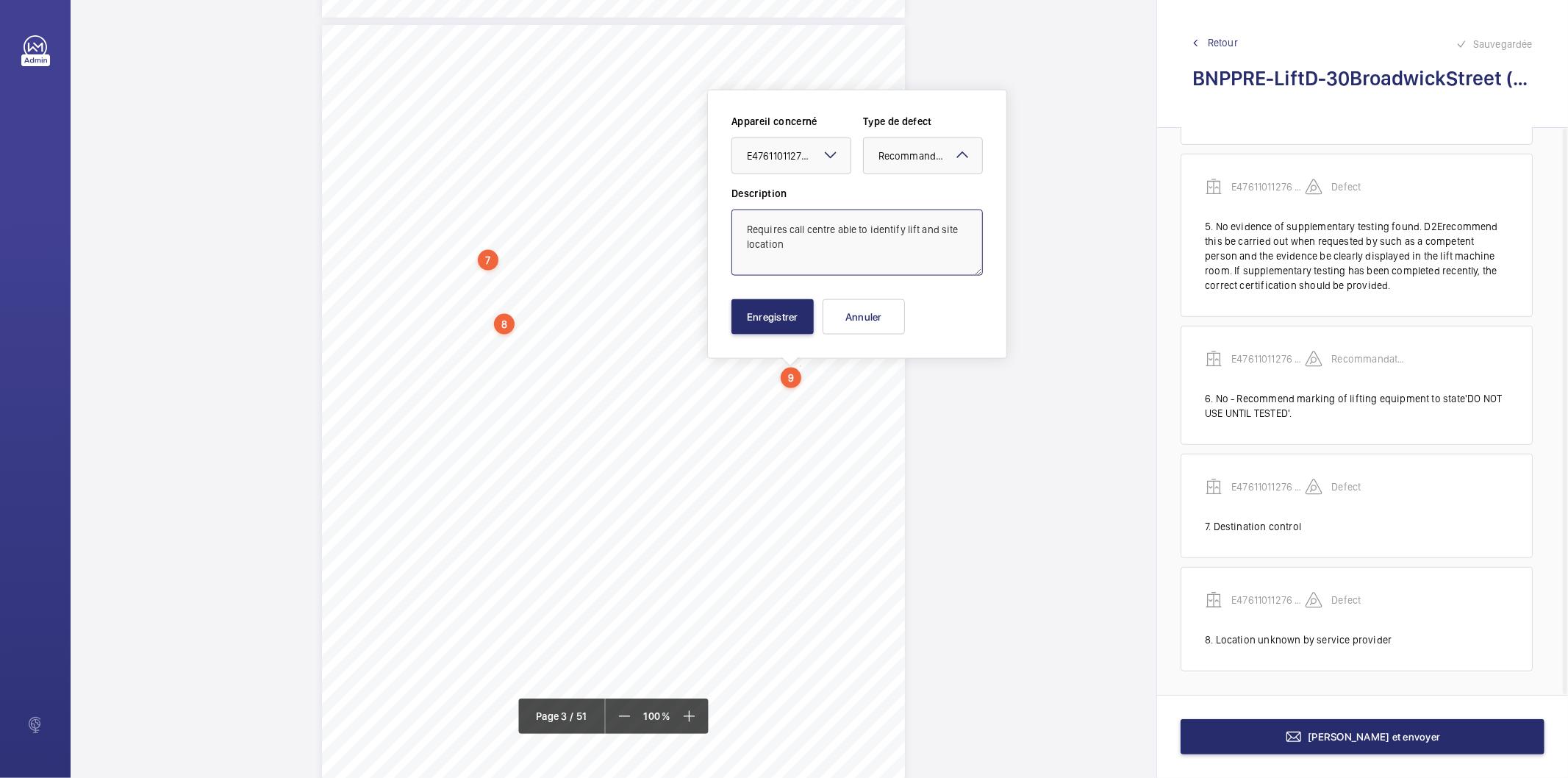
click at [810, 259] on textarea "Requires call centre able to identify lift and site location" at bounding box center [857, 242] width 252 height 66
type textarea "Requires call centre able to identify lift and site location"
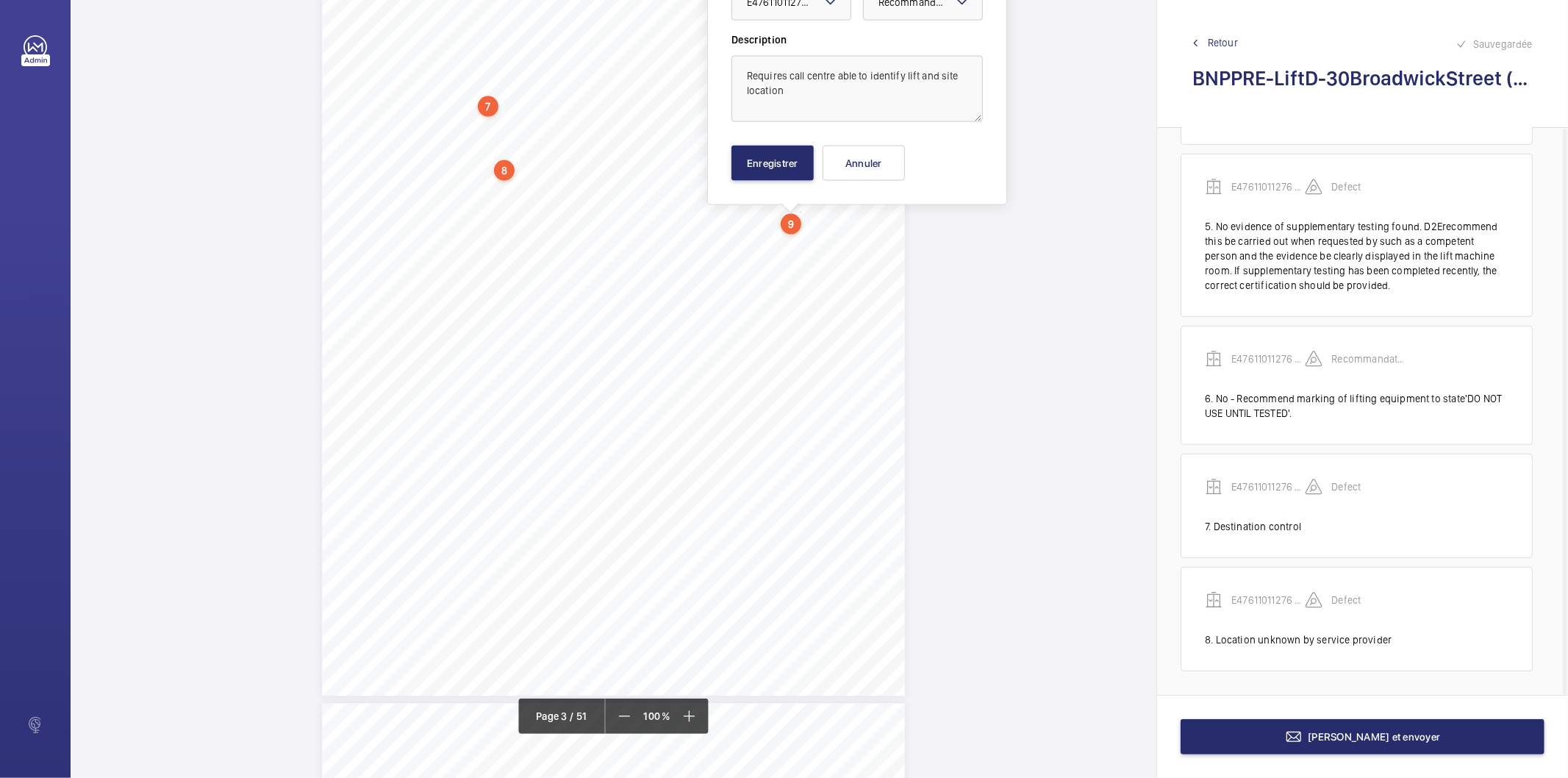
scroll to position [1826, 0]
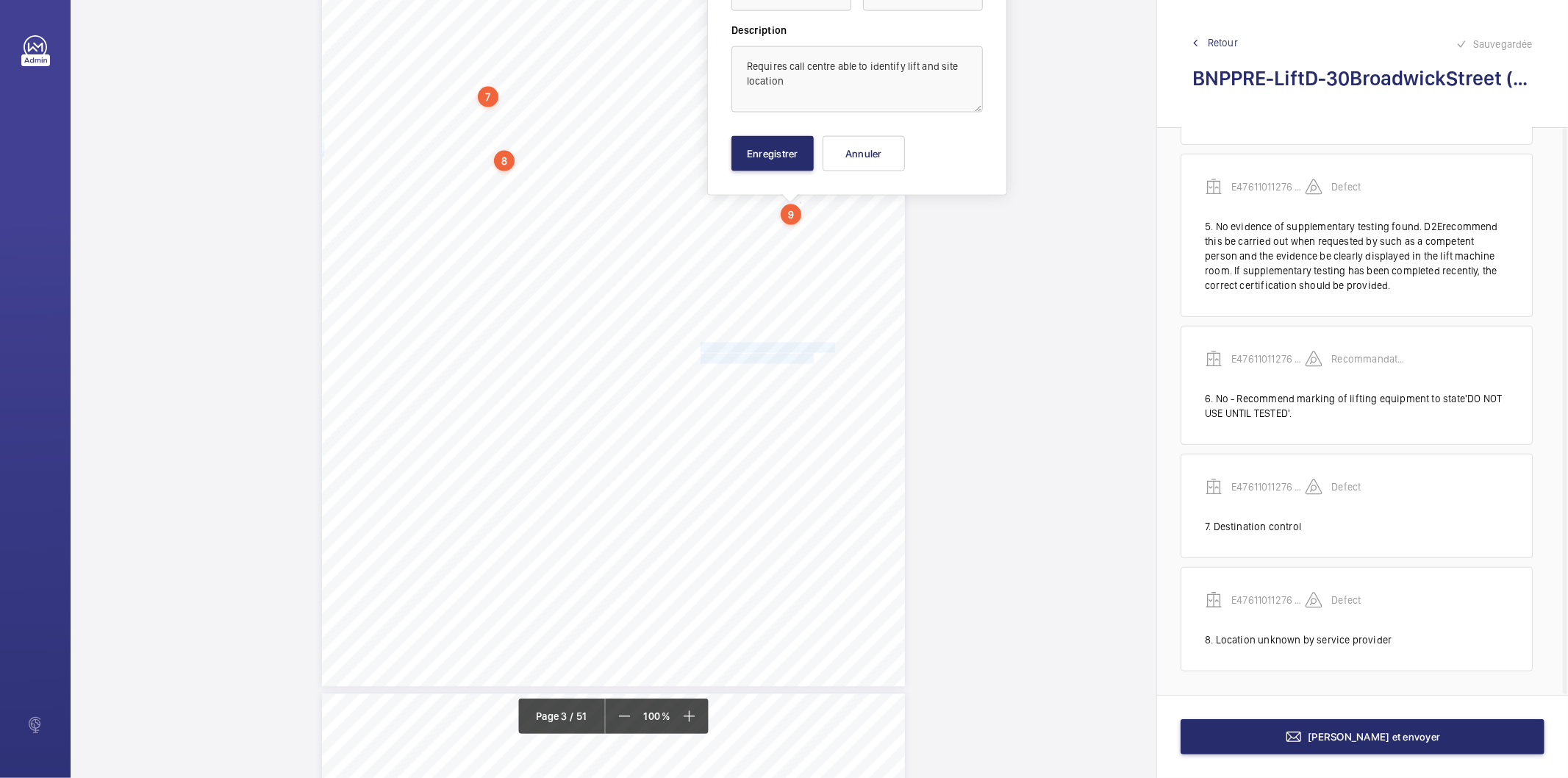
drag, startPoint x: 699, startPoint y: 346, endPoint x: 813, endPoint y: 360, distance: 114.9
click at [813, 360] on div "S35Isanyliftingequipment,marked,testedandwithin date?[M] No-Recommendmarkingof …" at bounding box center [613, 274] width 584 height 824
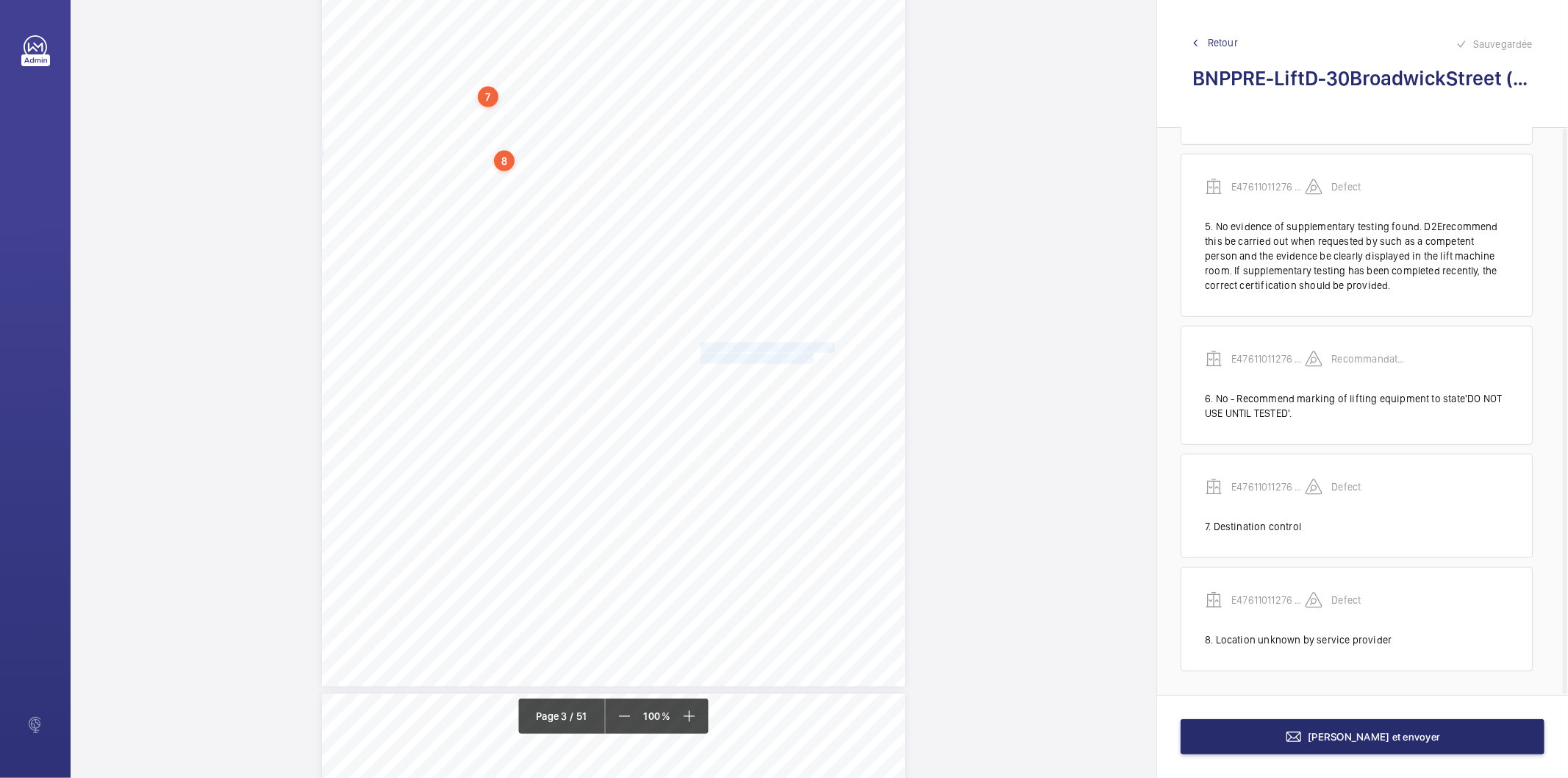
click at [792, 346] on span "Satisfactorybutrecommendlight" at bounding box center [767, 347] width 132 height 9
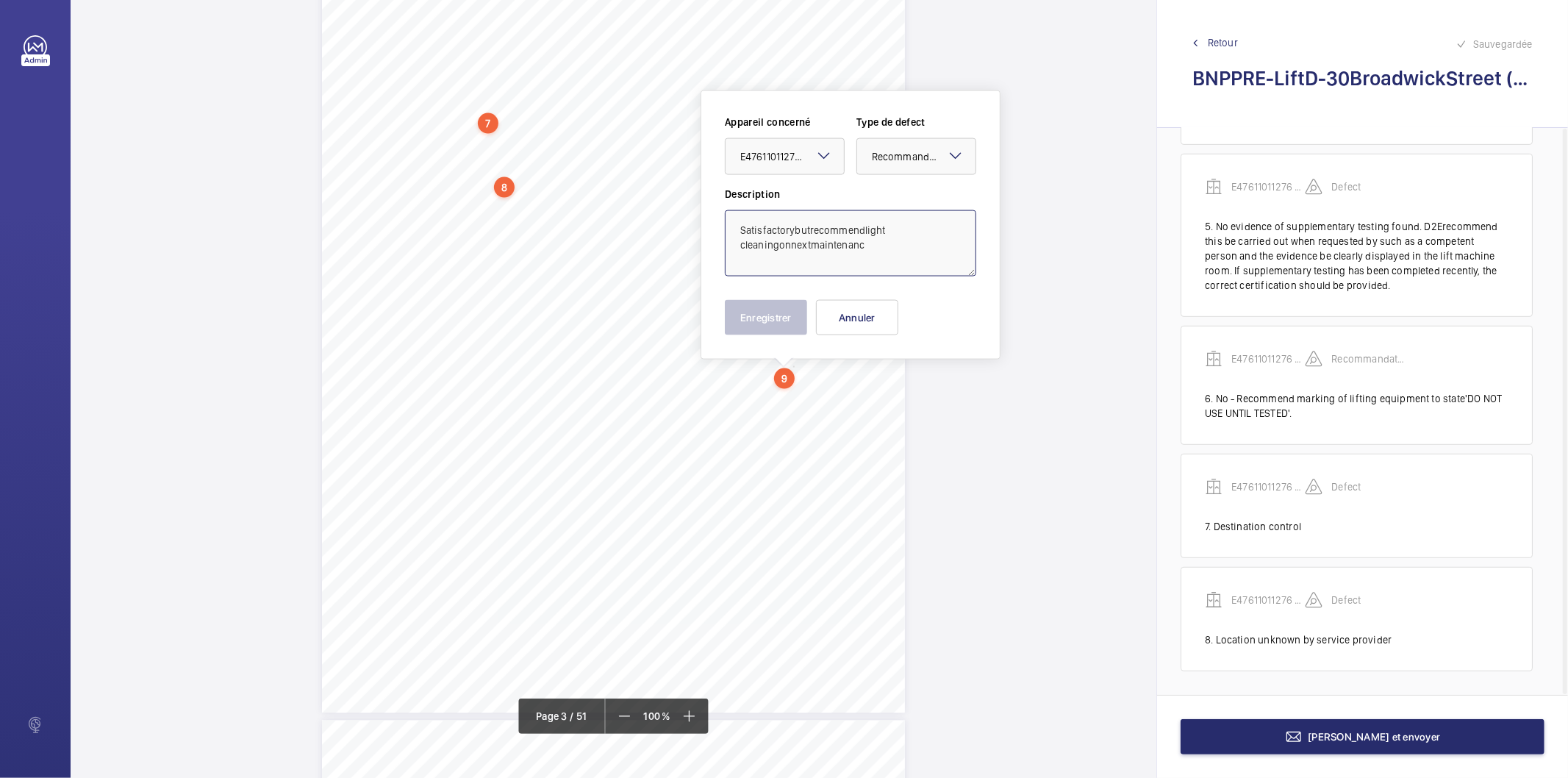
click at [795, 228] on textarea "Satisfactorybutrecommendlight cleaningonnextmaintenanc" at bounding box center [850, 243] width 252 height 66
click at [811, 231] on textarea "Satisfactory butrecommendlight cleaningonnextmaintenanc" at bounding box center [850, 243] width 252 height 66
click at [868, 229] on textarea "Satisfactory but recommendlight cleaningonnextmaintenanc" at bounding box center [850, 243] width 252 height 66
type textarea "Satisfactory but recommend light cleaningonnextmaintenanc"
click at [856, 320] on button "Annuler" at bounding box center [857, 318] width 82 height 35
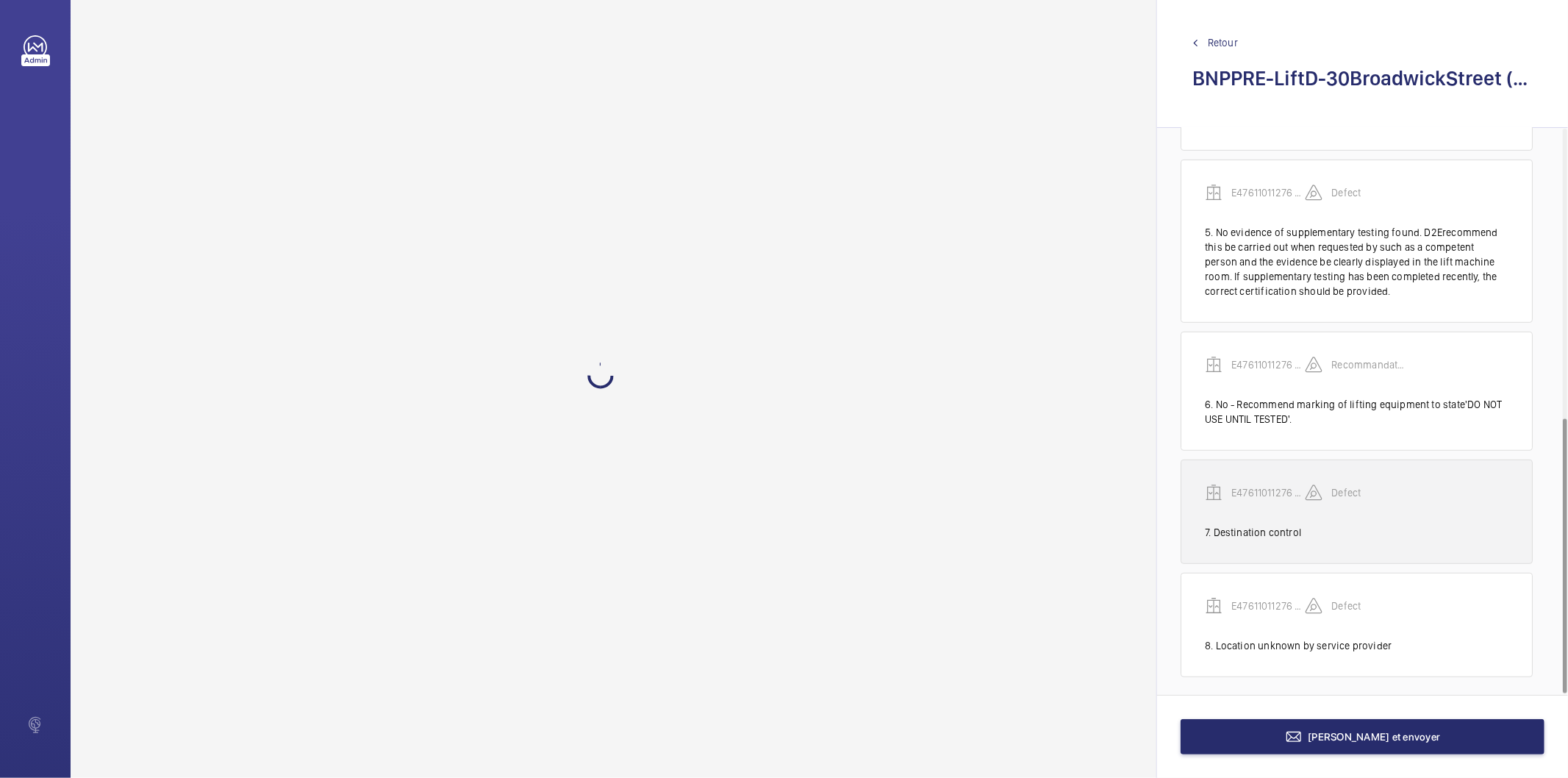
scroll to position [597, 0]
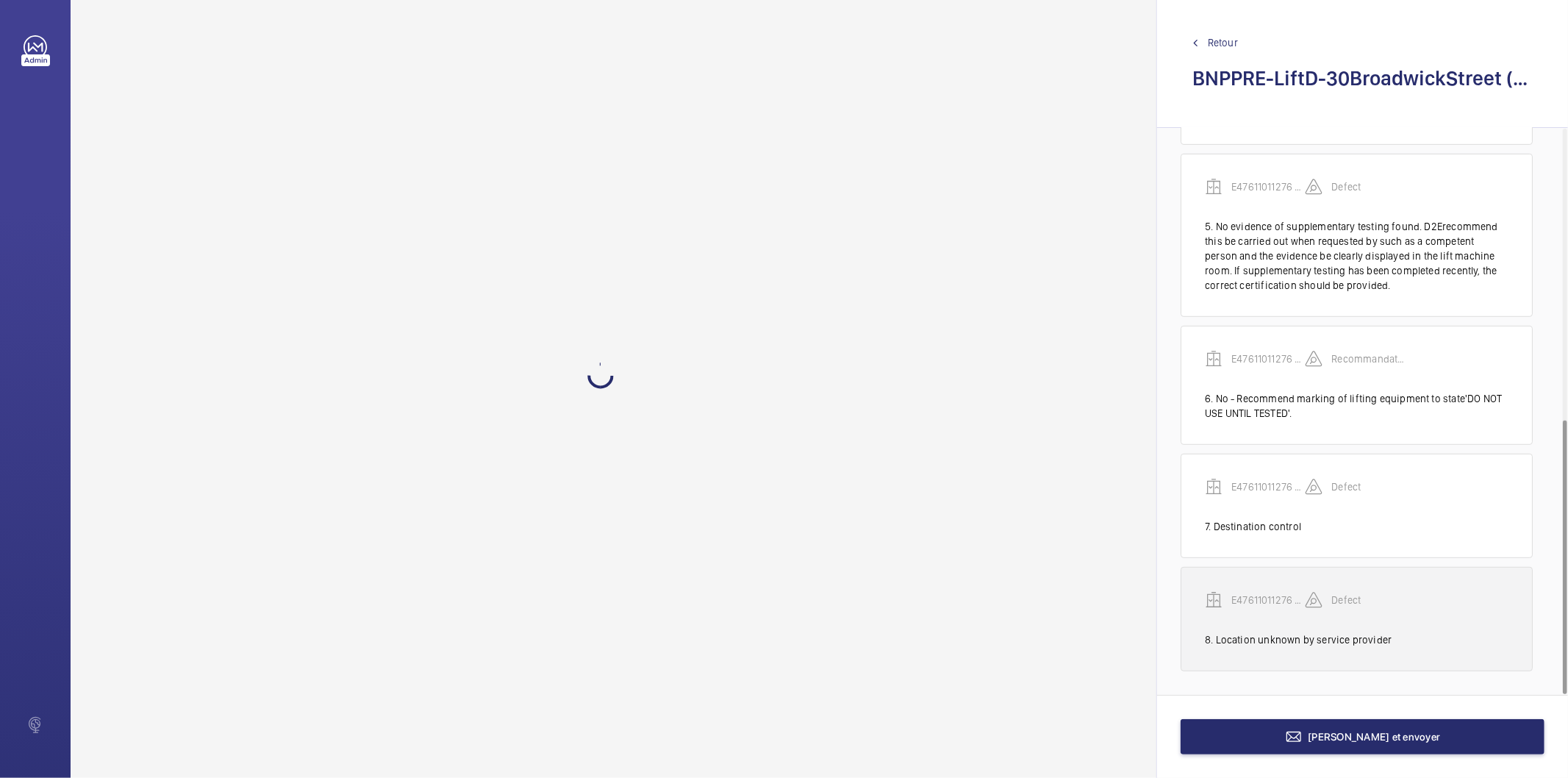
click at [1331, 638] on div "8. Location unknown by service provider" at bounding box center [1357, 639] width 304 height 15
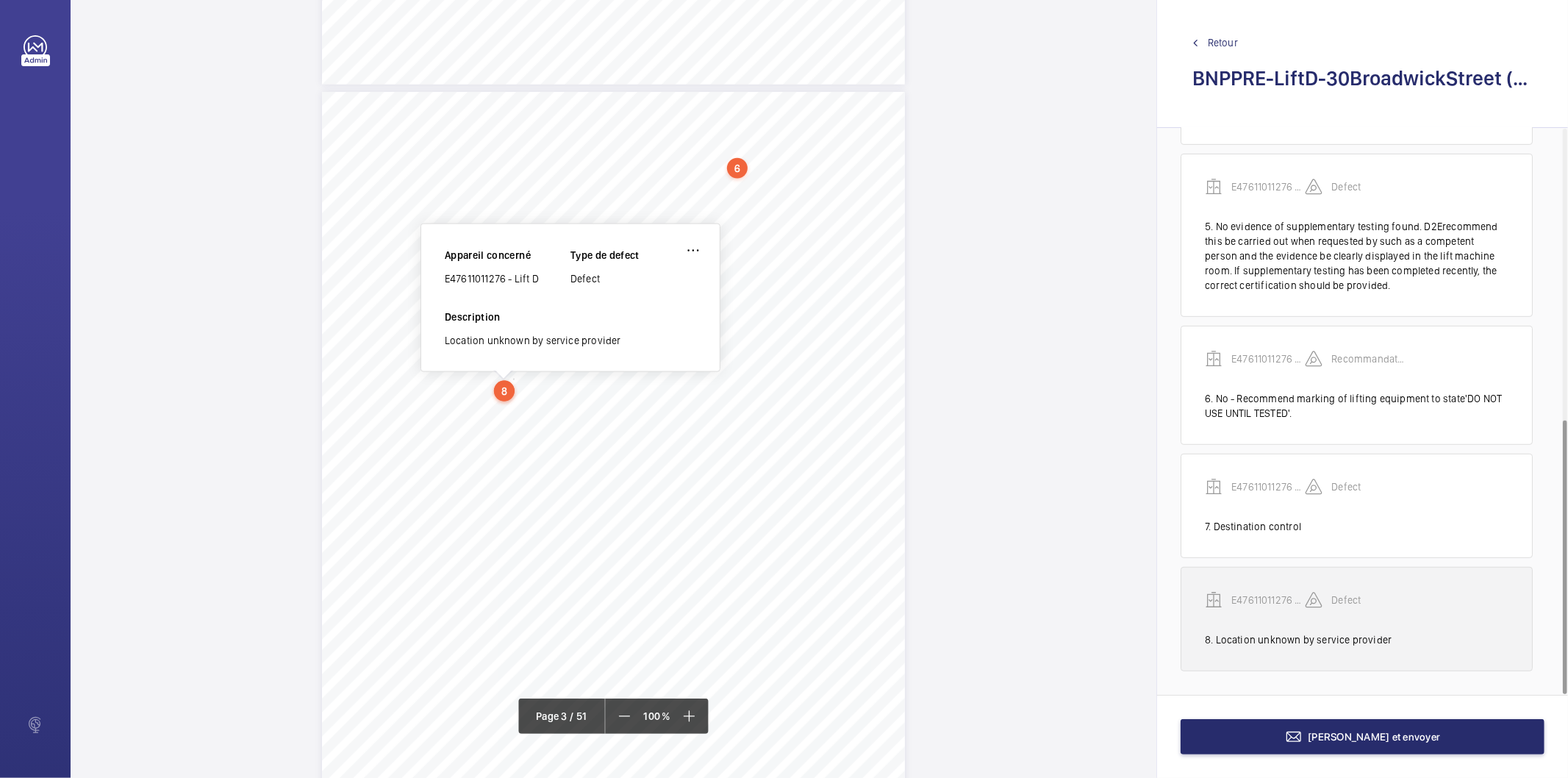
scroll to position [1597, 0]
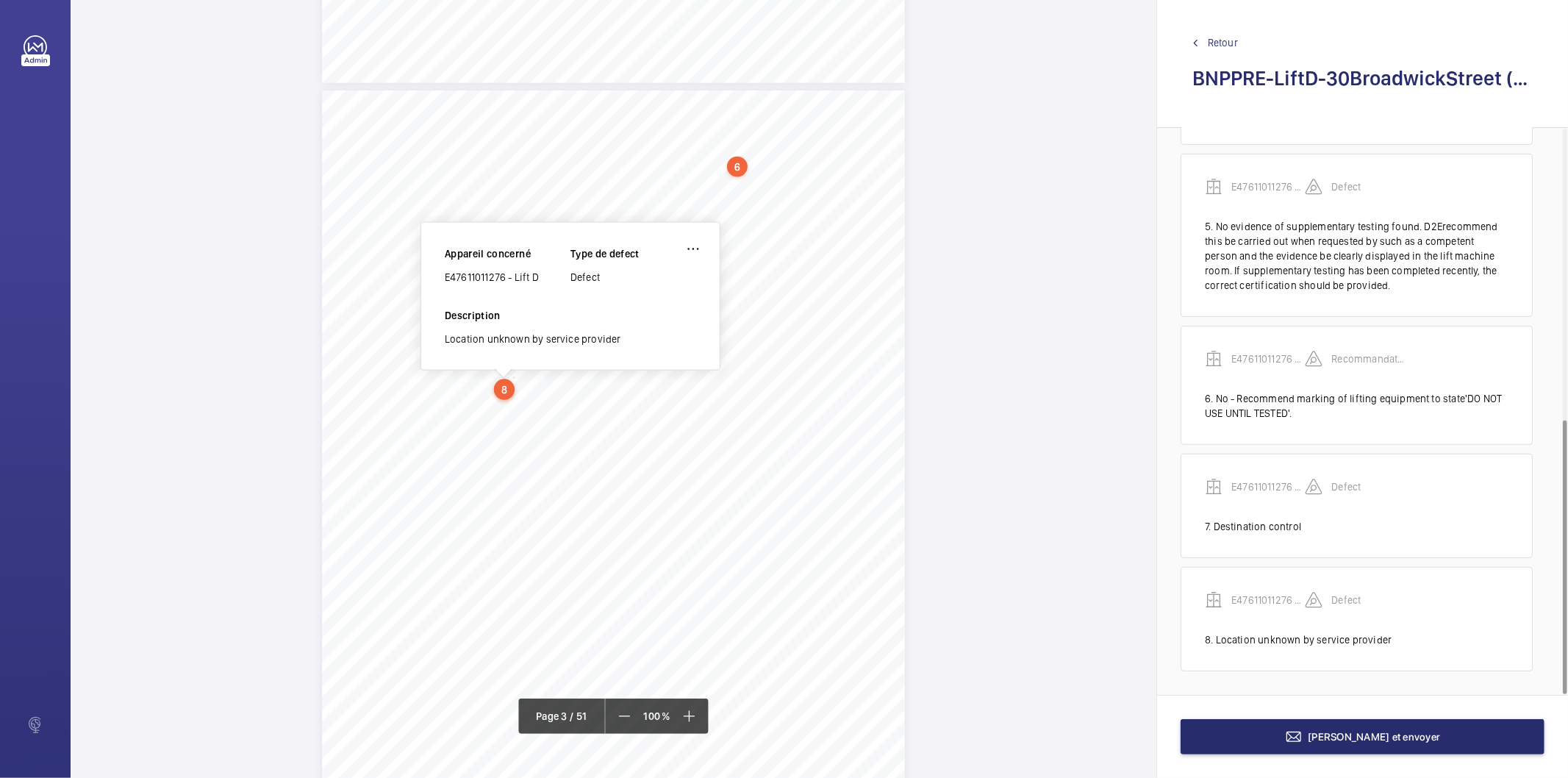
drag, startPoint x: 697, startPoint y: 574, endPoint x: 722, endPoint y: 575, distance: 25.0
click at [722, 575] on div "S35Isanyliftingequipment,marked,testedandwithin date?[M] No-Recommendmarkingof …" at bounding box center [613, 503] width 584 height 824
click at [856, 417] on div "S35Isanyliftingequipment,marked,testedandwithin date?[M] No-Recommendmarkingof …" at bounding box center [613, 503] width 584 height 824
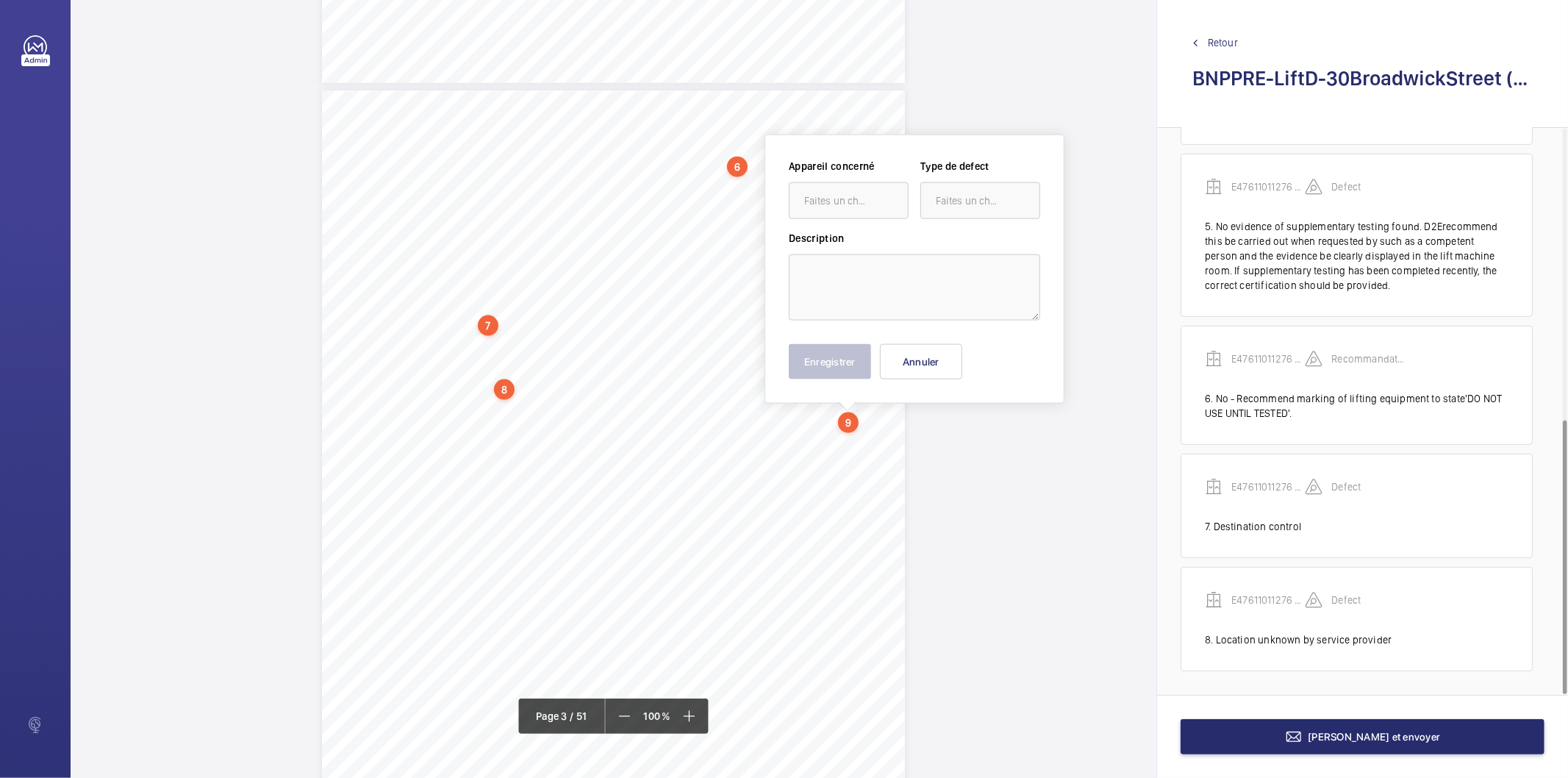
scroll to position [1642, 0]
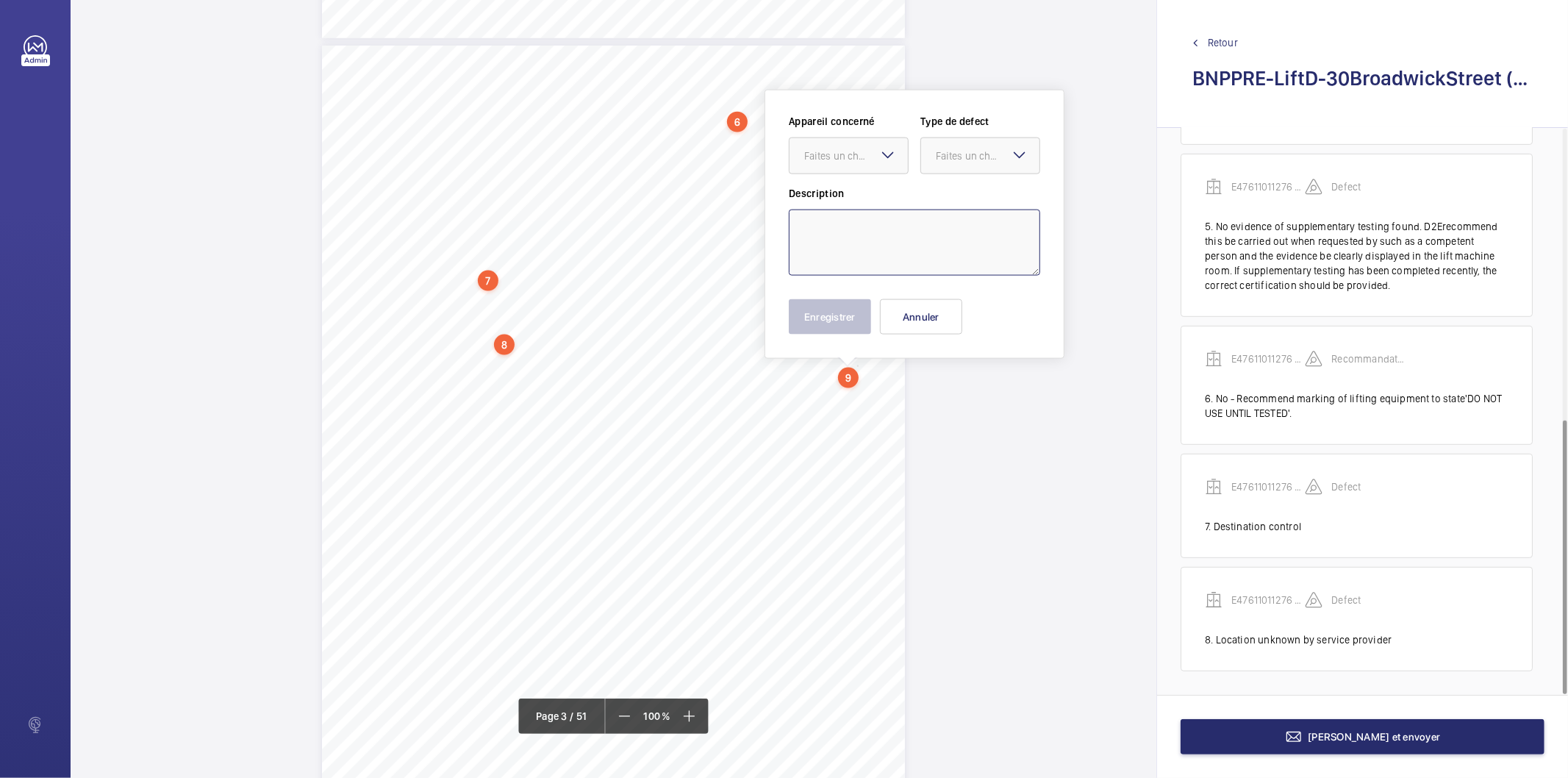
click at [851, 235] on textarea at bounding box center [914, 242] width 252 height 66
paste textarea "Requires call centre able to identify lift and site location"
click at [862, 158] on div "Faites un choix" at bounding box center [856, 155] width 104 height 15
click at [841, 197] on span "E47611011276 - Lift D" at bounding box center [848, 200] width 89 height 15
click at [949, 155] on div "Faites un choix" at bounding box center [988, 155] width 104 height 15
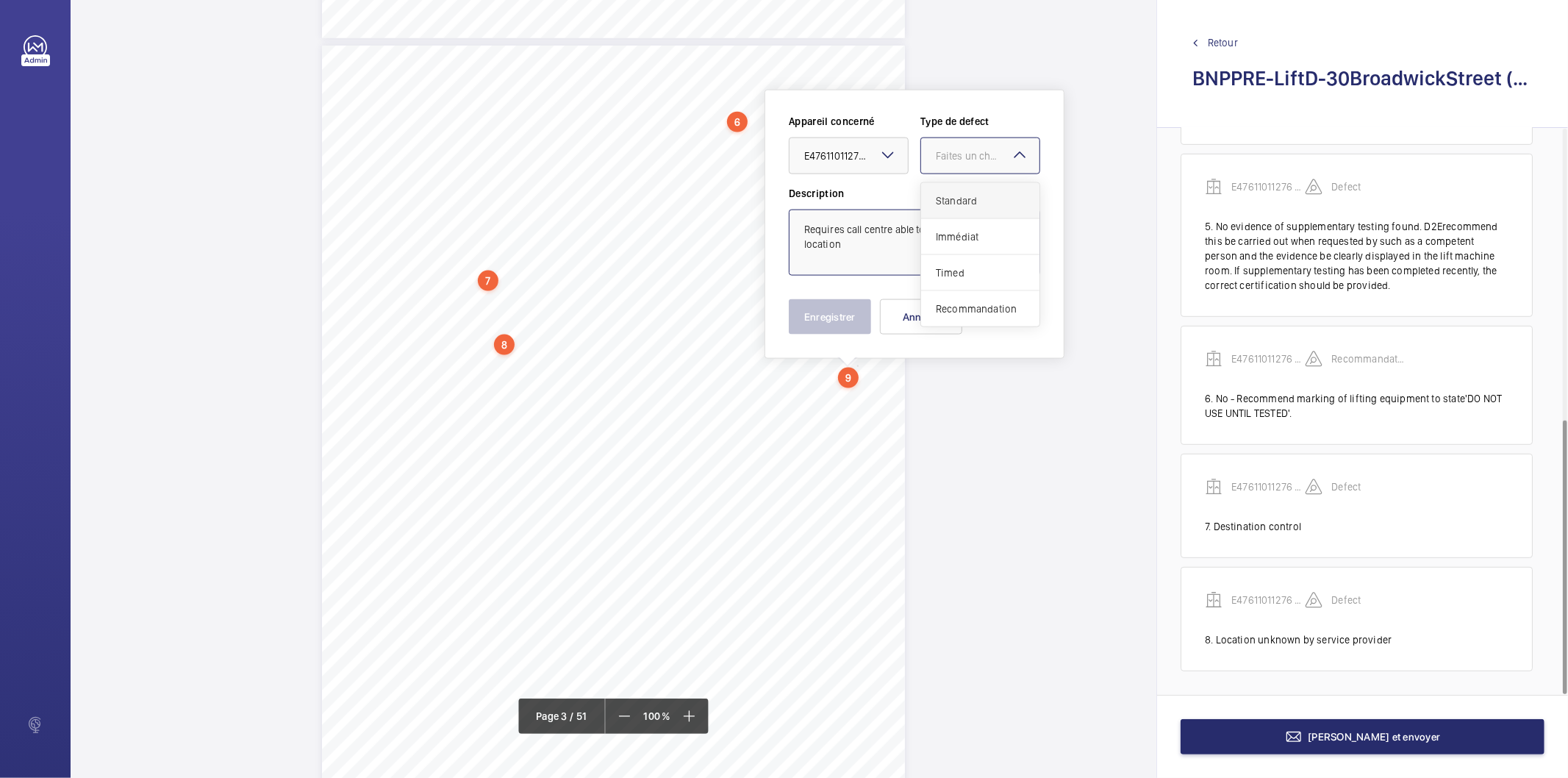
click at [965, 199] on span "Standard" at bounding box center [980, 200] width 89 height 15
click at [965, 158] on span "Standard" at bounding box center [956, 155] width 41 height 11
click at [961, 303] on span "Recommandation" at bounding box center [980, 309] width 89 height 15
type textarea "Requires call centre able to identify lift and site location"
click at [829, 320] on button "Enregistrer" at bounding box center [830, 317] width 82 height 35
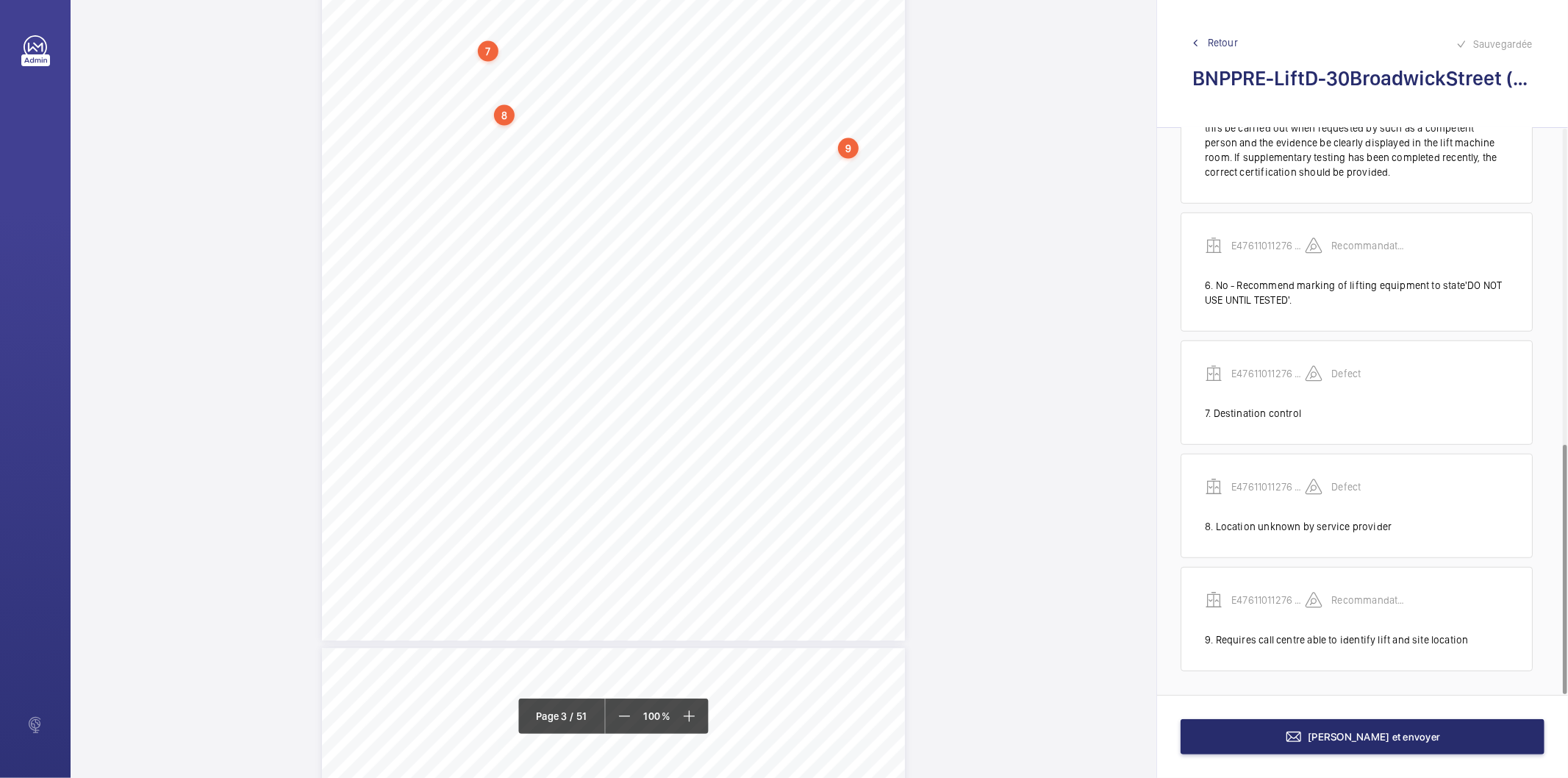
scroll to position [1887, 0]
drag, startPoint x: 698, startPoint y: 284, endPoint x: 810, endPoint y: 299, distance: 113.0
click at [810, 299] on div "S35Isanyliftingequipment,marked,testedandwithin date?[M] No-Recommendmarkingof …" at bounding box center [613, 213] width 584 height 824
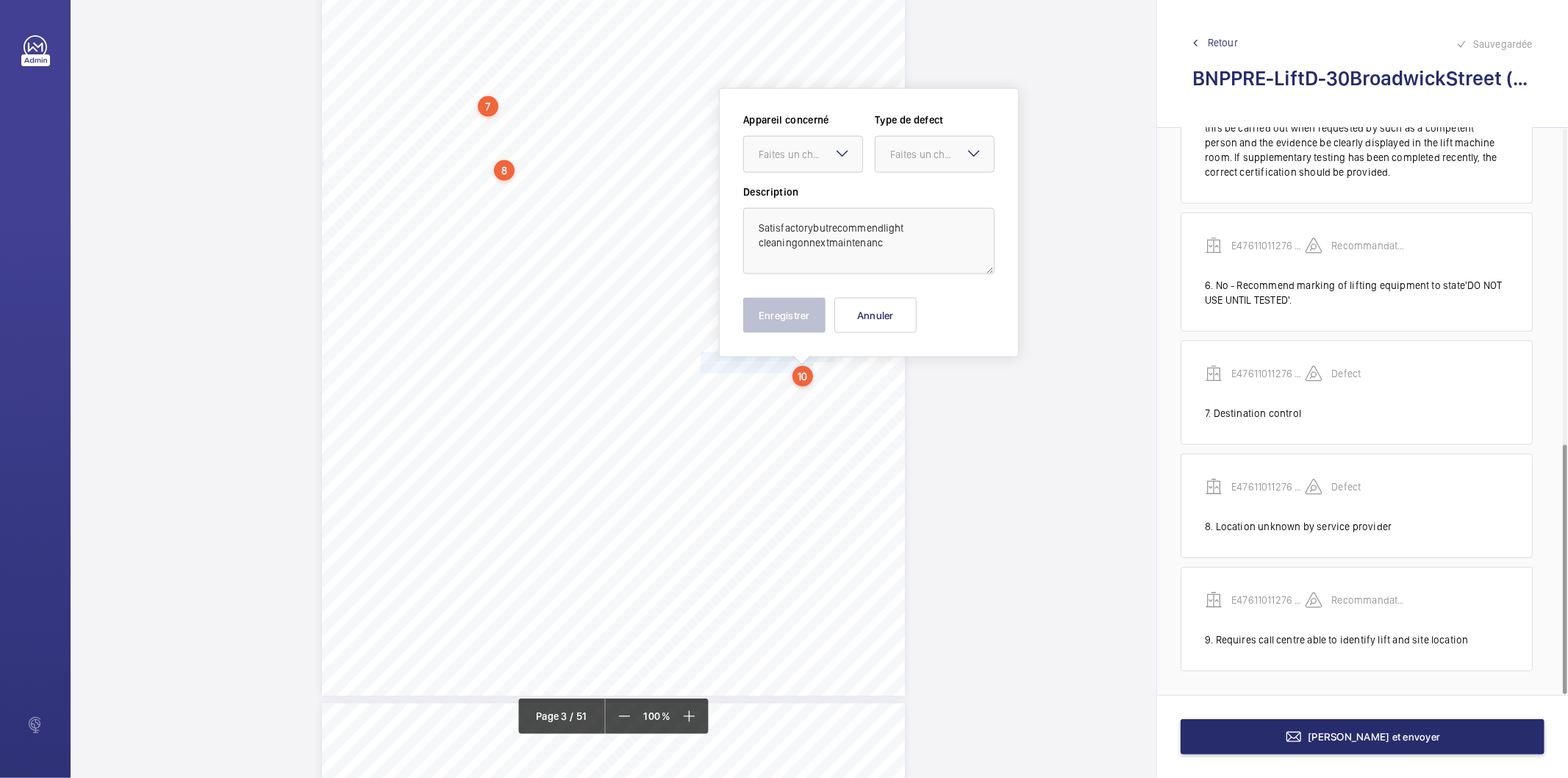
scroll to position [1814, 0]
click at [831, 161] on div "Faites un choix" at bounding box center [811, 156] width 104 height 15
click at [810, 206] on span "E47611011276 - Lift D" at bounding box center [803, 201] width 89 height 15
click at [909, 155] on div "Faites un choix" at bounding box center [942, 156] width 104 height 15
drag, startPoint x: 924, startPoint y: 310, endPoint x: 912, endPoint y: 302, distance: 14.4
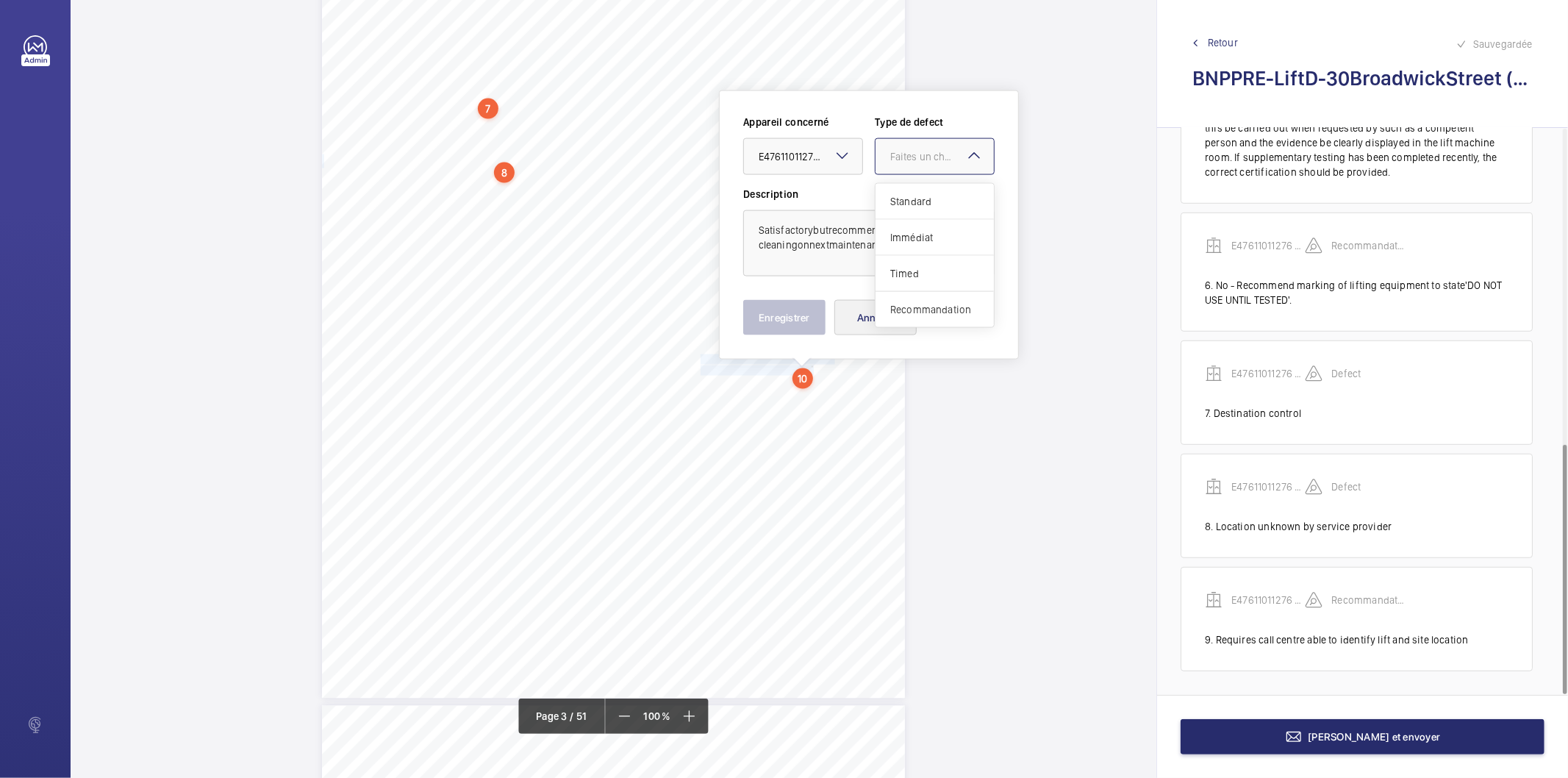
click at [925, 310] on span "Recommandation" at bounding box center [934, 309] width 89 height 15
click at [813, 228] on textarea "Satisfactorybutrecommendlight cleaningonnextmaintenanc" at bounding box center [869, 243] width 252 height 66
click at [828, 225] on textarea "Satisfactory butrecommendlight cleaningonnextmaintenanc" at bounding box center [869, 243] width 252 height 66
click at [885, 228] on textarea "Satisfactory but recommendlight cleaningonnextmaintenanc" at bounding box center [869, 243] width 252 height 66
click at [910, 228] on textarea "Satisfactory but recommend light cleaningonnextmaintenanc" at bounding box center [869, 243] width 252 height 66
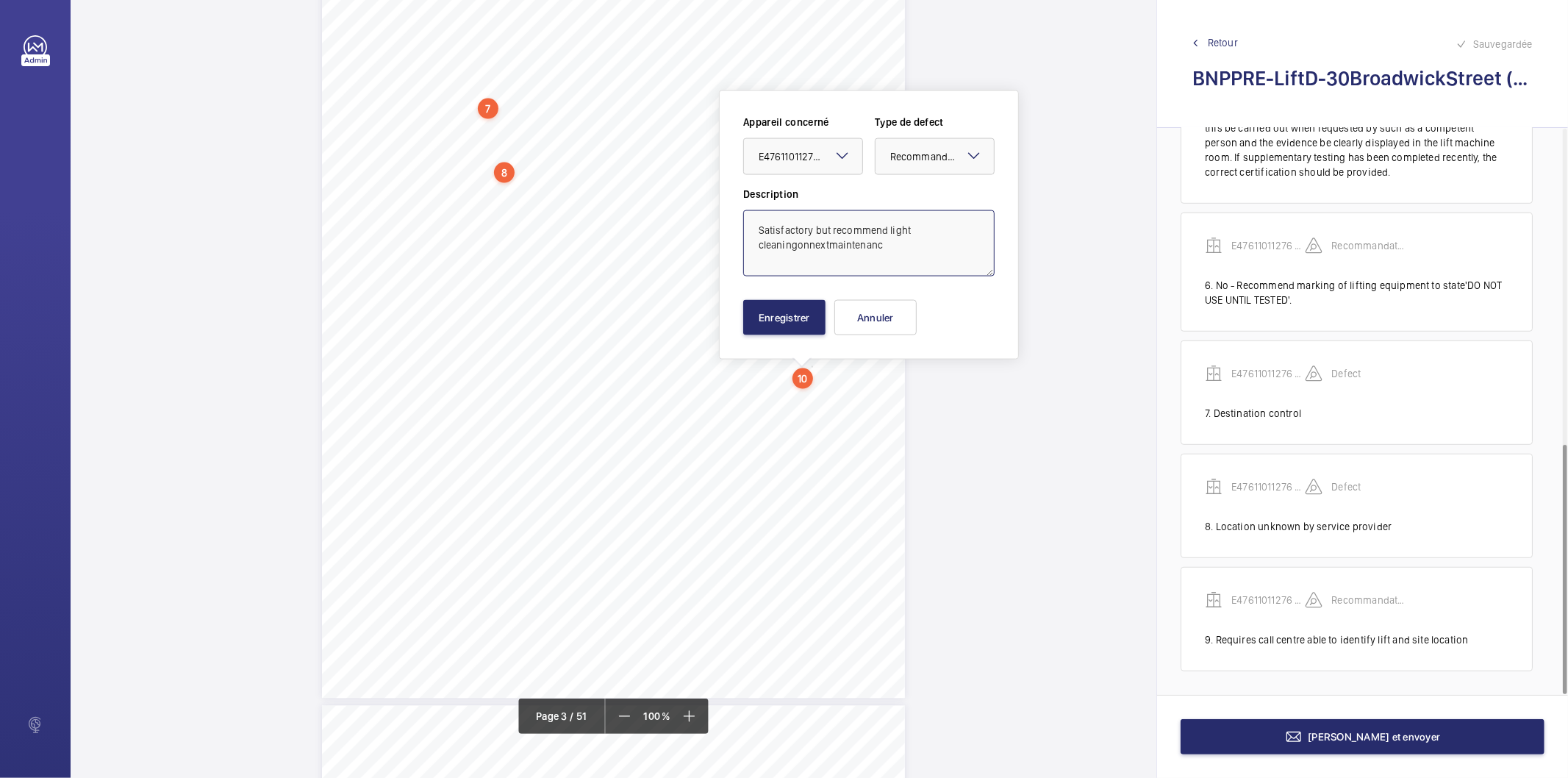
click at [797, 243] on textarea "Satisfactory but recommend light cleaningonnextmaintenanc" at bounding box center [869, 243] width 252 height 66
click at [810, 243] on textarea "Satisfactory but recommend light cleaning onnextmaintenanc" at bounding box center [869, 243] width 252 height 66
click at [834, 245] on textarea "Satisfactory but recommend light cleaning on nextmaintenanc" at bounding box center [869, 243] width 252 height 66
click at [893, 245] on textarea "Satisfactory but recommend light cleaning on next maintenanc" at bounding box center [869, 243] width 252 height 66
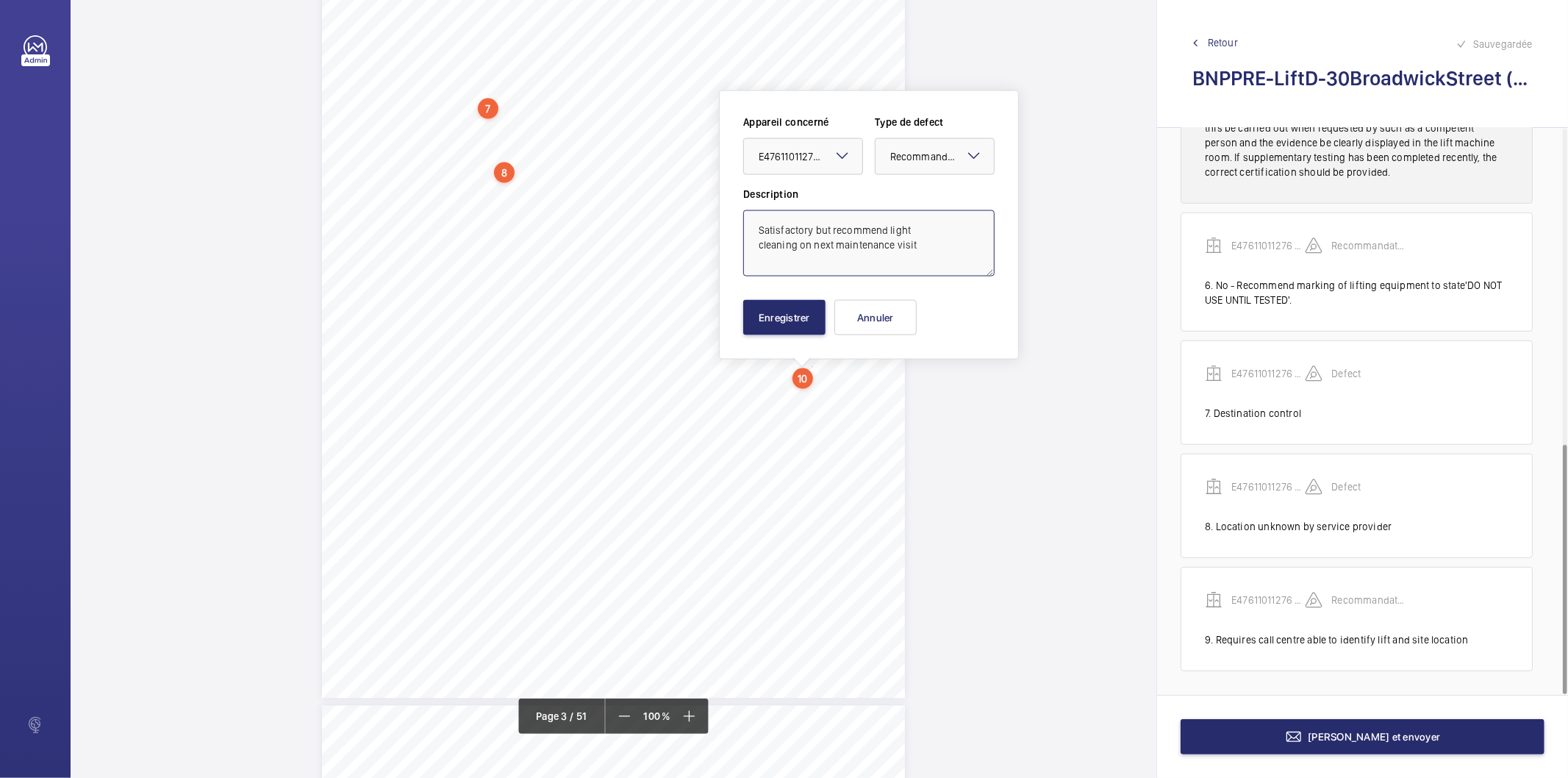
type textarea "Satisfactory but recommend light cleaning on next maintenance visit"
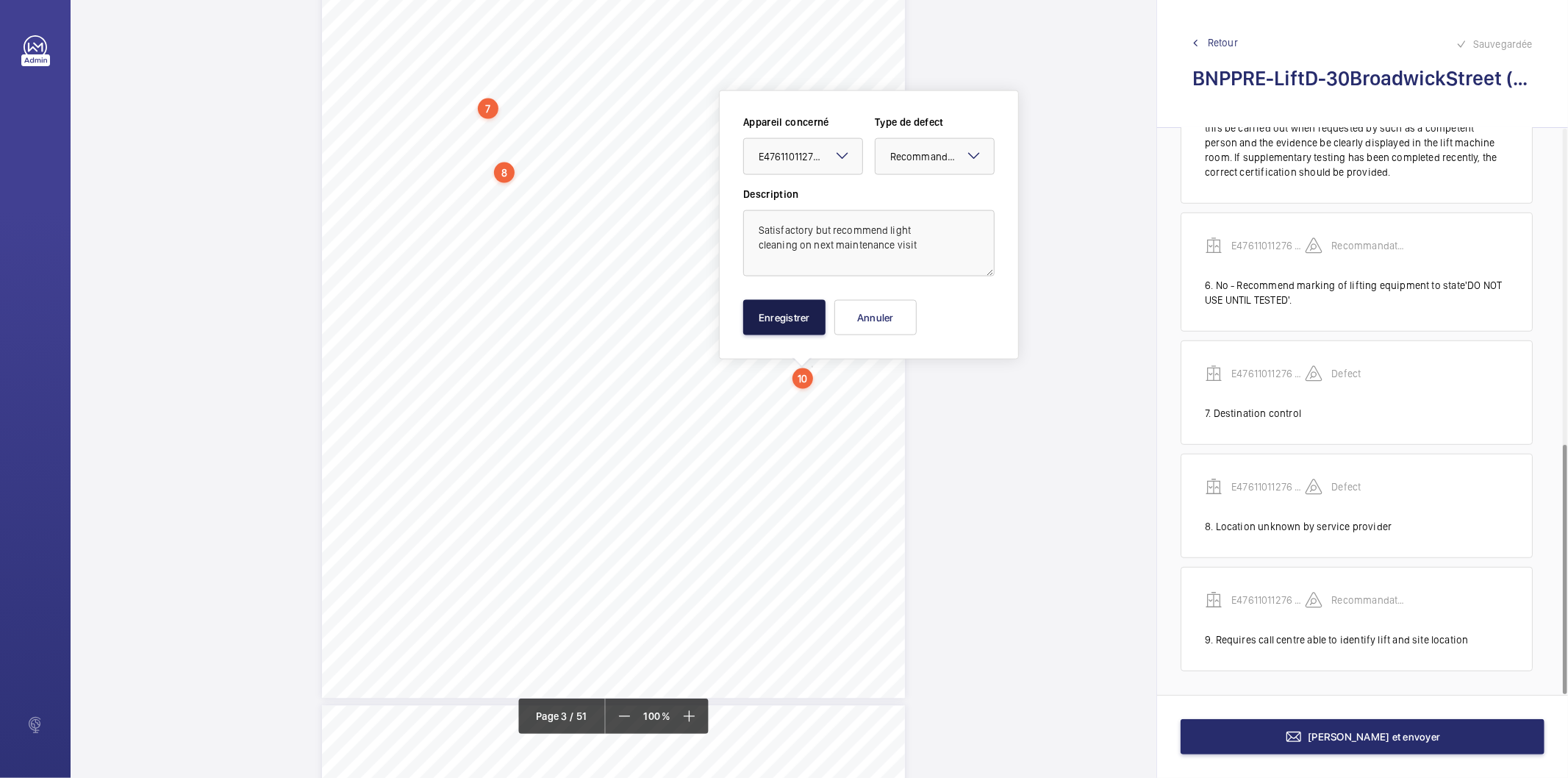
click at [778, 313] on button "Enregistrer" at bounding box center [784, 318] width 82 height 35
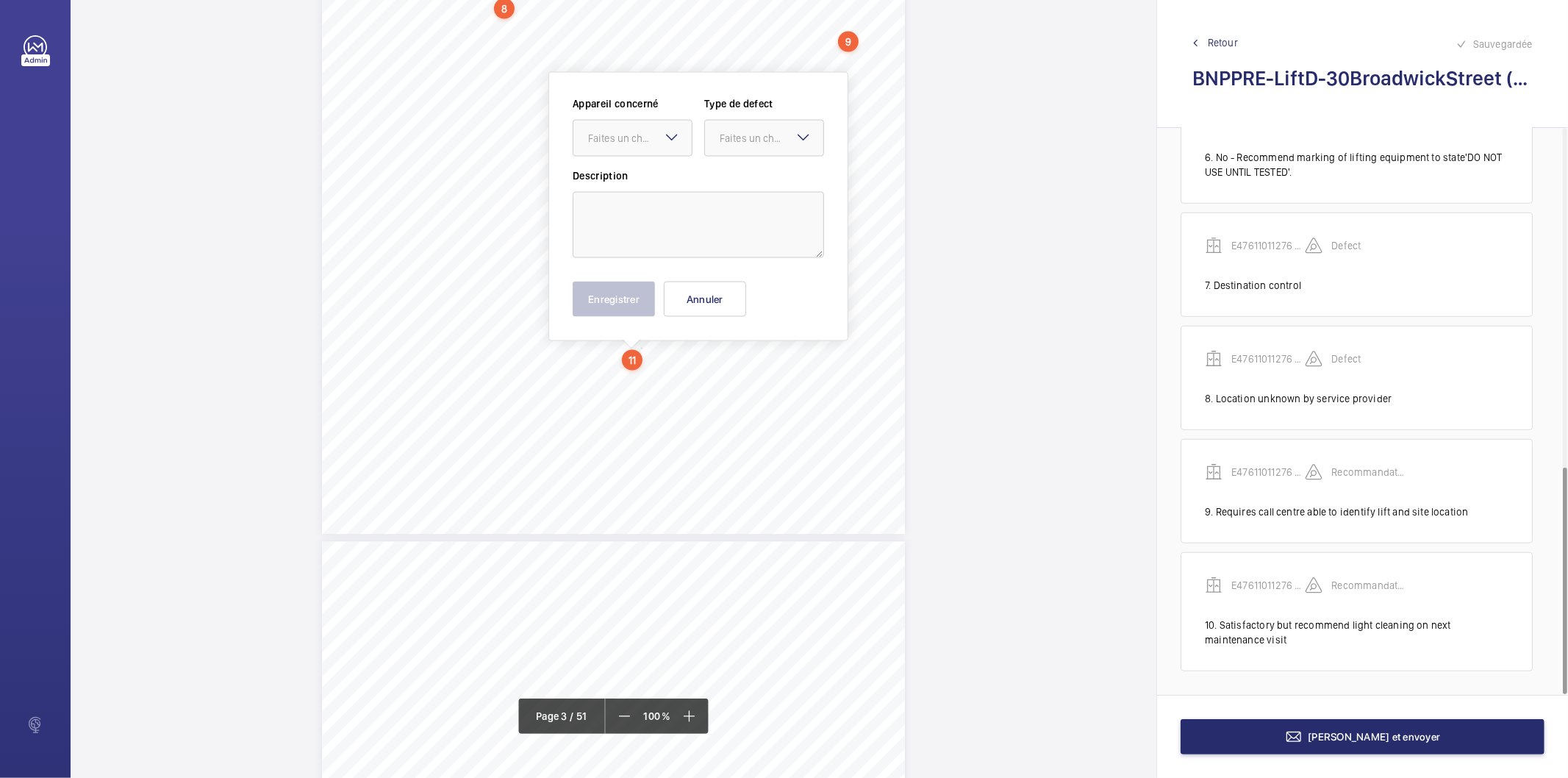
scroll to position [1959, 0]
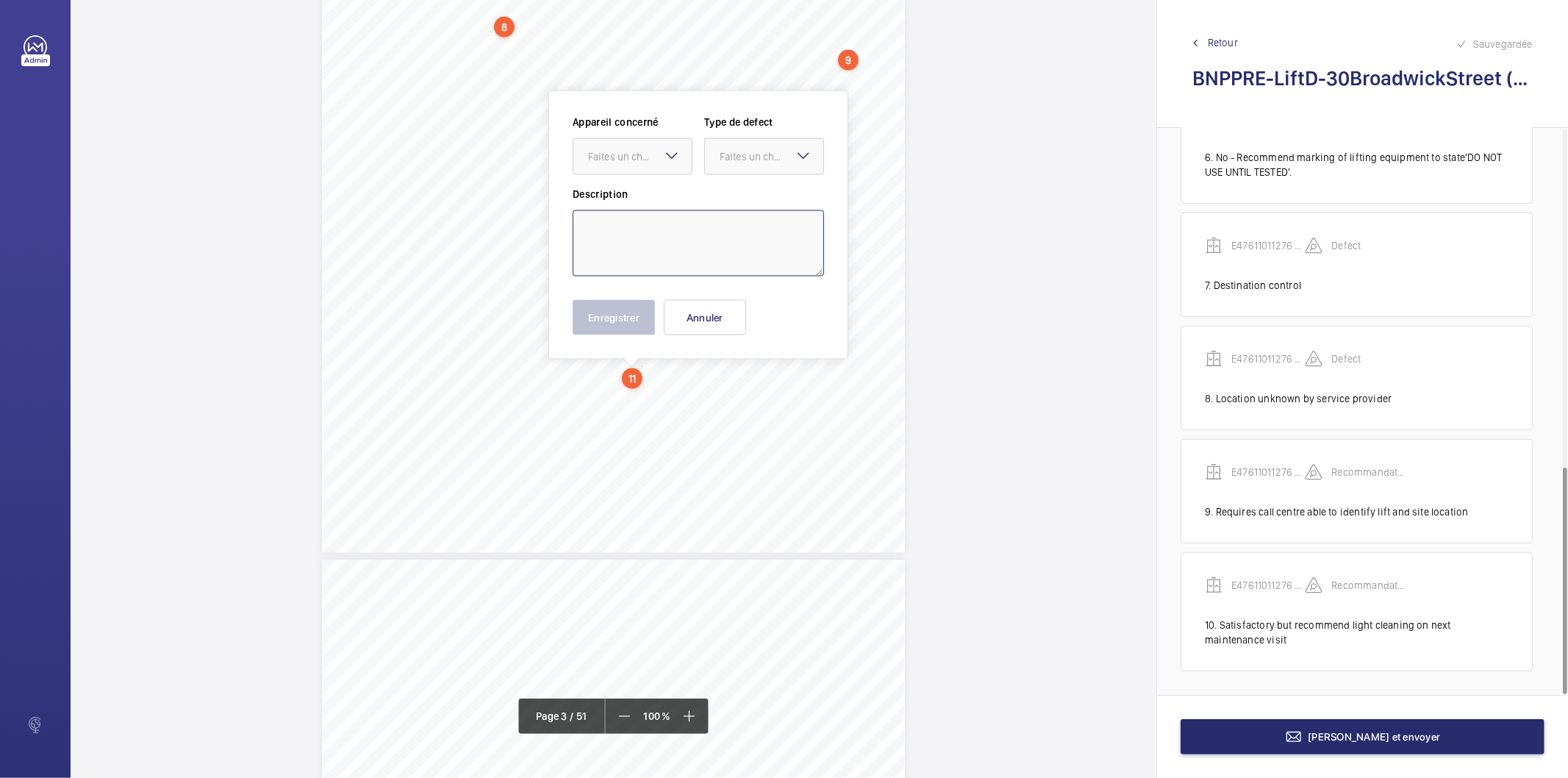
drag, startPoint x: 640, startPoint y: 354, endPoint x: 626, endPoint y: 225, distance: 129.8
click at [626, 225] on textarea at bounding box center [698, 243] width 252 height 66
paste textarea "Recommend floor demarcation be suitably marked on inside of landing door"
click at [627, 156] on div "Faites un choix" at bounding box center [640, 156] width 104 height 15
drag, startPoint x: 615, startPoint y: 200, endPoint x: 728, endPoint y: 152, distance: 122.8
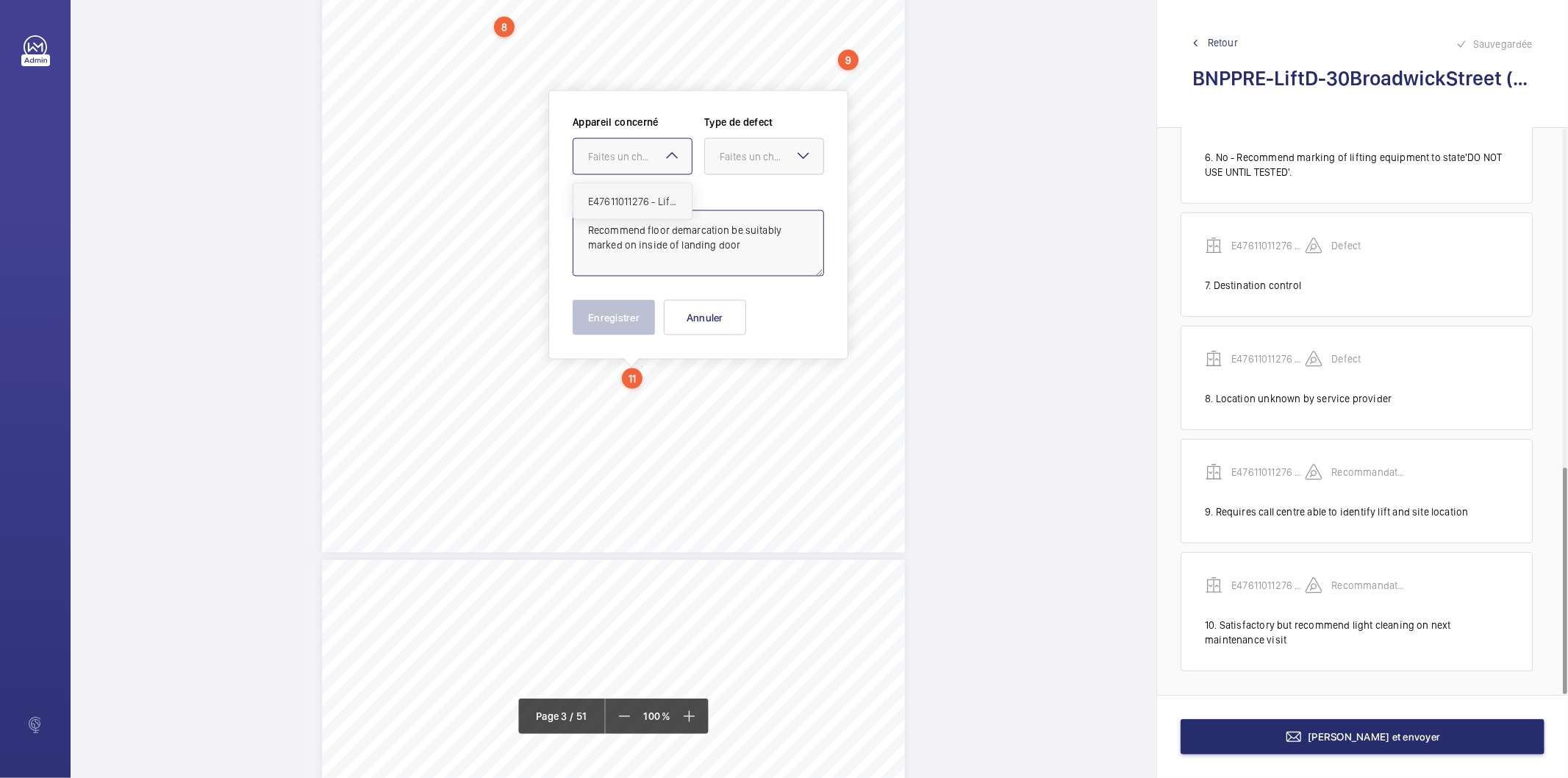
click at [616, 200] on span "E47611011276 - Lift D" at bounding box center [632, 201] width 89 height 15
click at [740, 147] on div at bounding box center [764, 156] width 118 height 35
click at [745, 313] on span "Recommandation" at bounding box center [763, 309] width 89 height 15
type textarea "Recommend floor demarcation be suitably marked on inside of landing door"
click at [622, 318] on button "Enregistrer" at bounding box center [614, 318] width 82 height 35
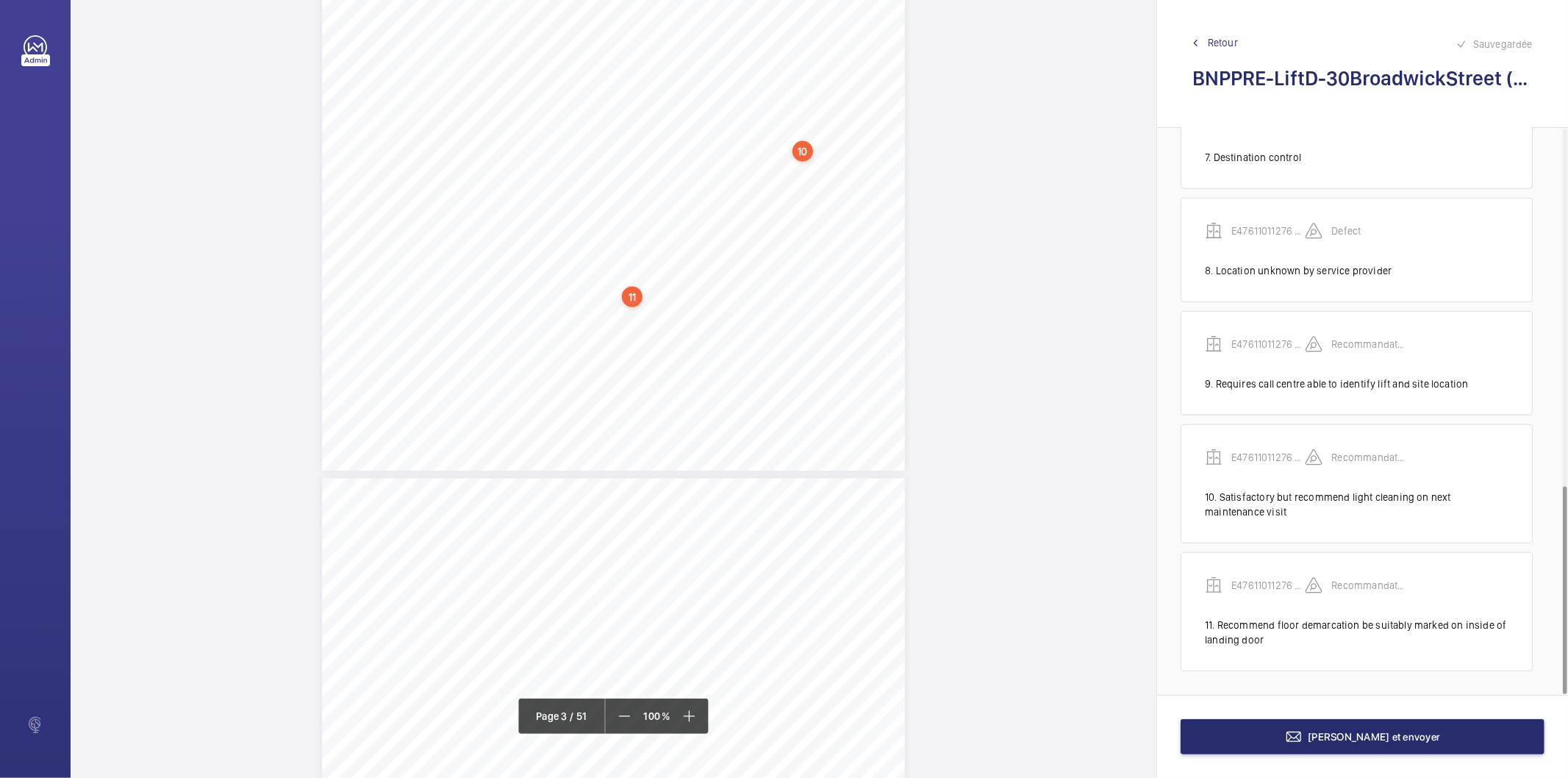
scroll to position [2034, 0]
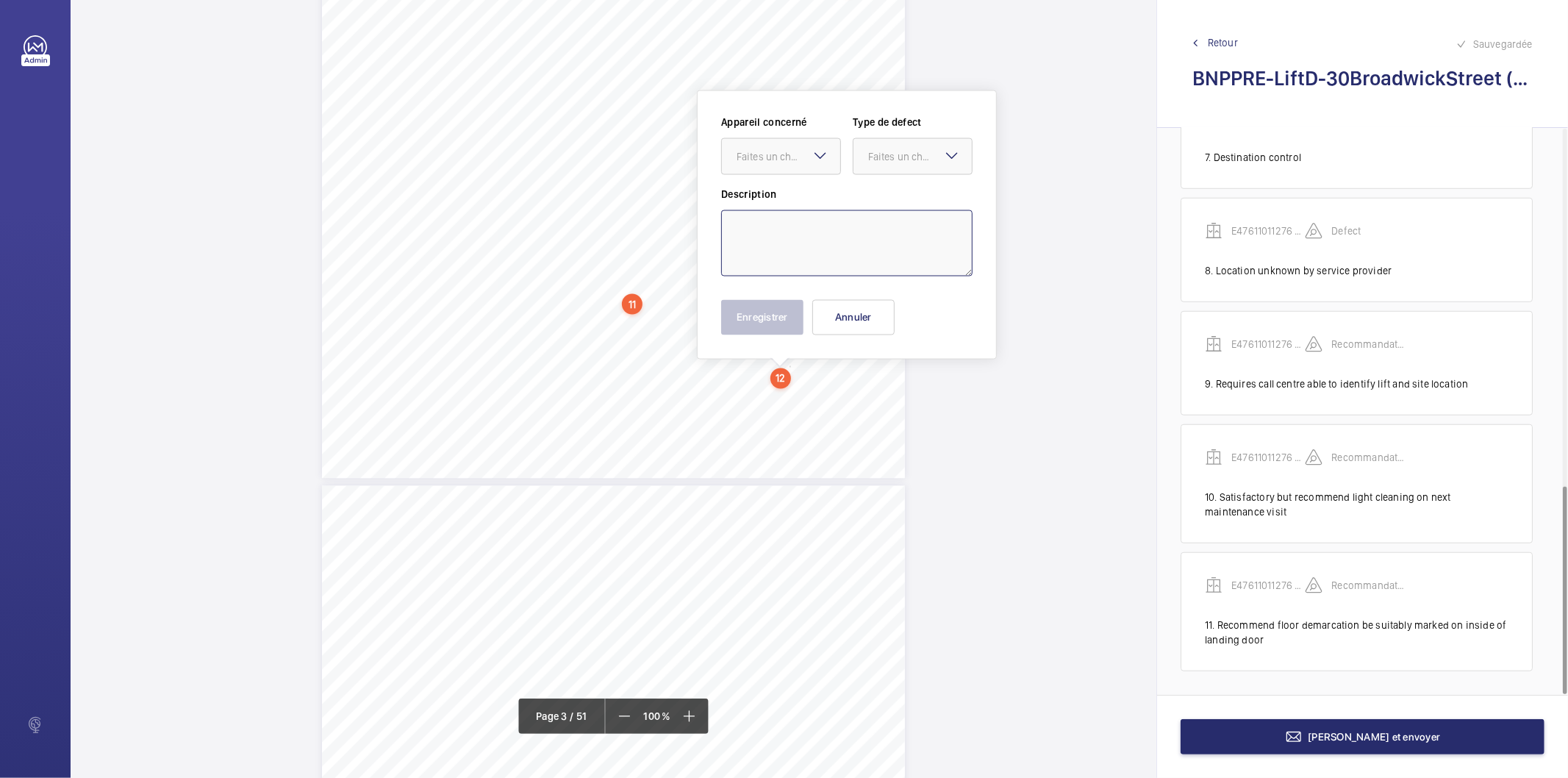
drag, startPoint x: 788, startPoint y: 365, endPoint x: 806, endPoint y: 217, distance: 149.1
click at [806, 217] on textarea at bounding box center [847, 243] width 252 height 66
paste textarea "Refuge space available however area should be highlighted and appropriate signa…"
click at [924, 146] on div at bounding box center [913, 156] width 118 height 35
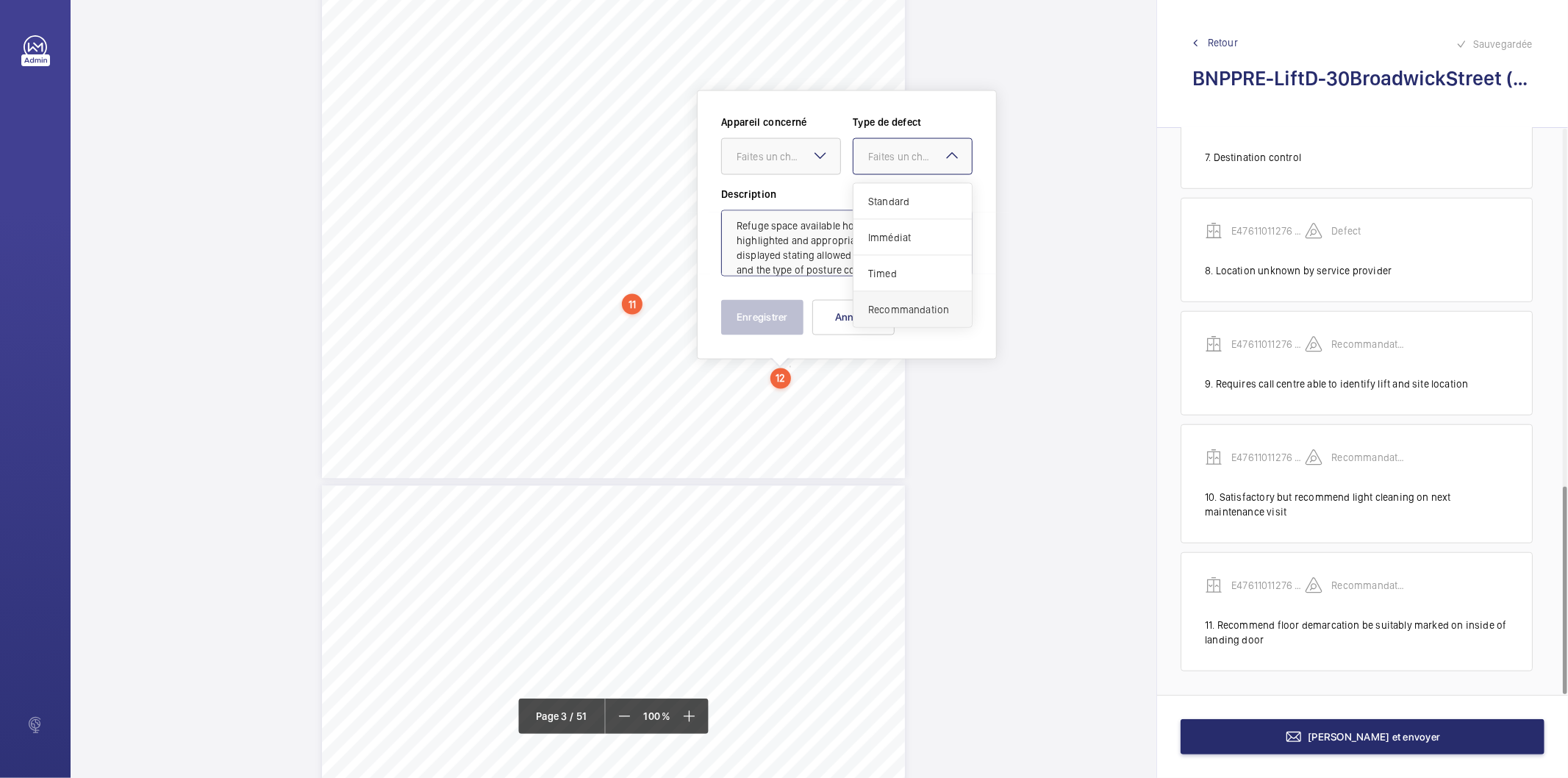
click at [905, 304] on span "Recommandation" at bounding box center [913, 309] width 89 height 15
drag, startPoint x: 806, startPoint y: 155, endPoint x: 790, endPoint y: 200, distance: 47.8
click at [805, 155] on div "Faites un choix" at bounding box center [789, 156] width 104 height 15
click at [784, 203] on span "E47611011276 - Lift D" at bounding box center [781, 201] width 89 height 15
type textarea "Refuge space available however area should be highlighted and appropriate signa…"
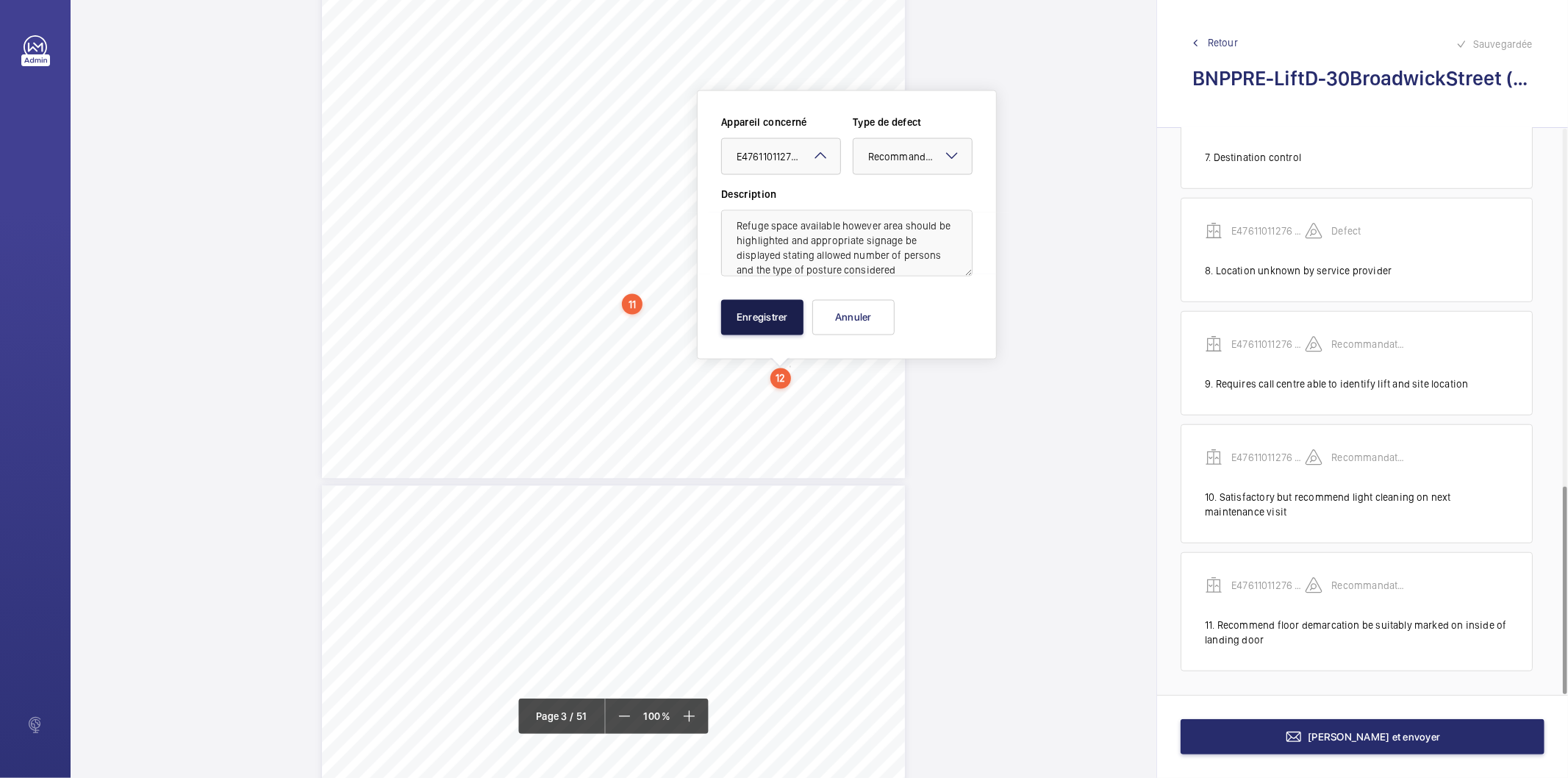
click at [759, 319] on button "Enregistrer" at bounding box center [763, 318] width 82 height 35
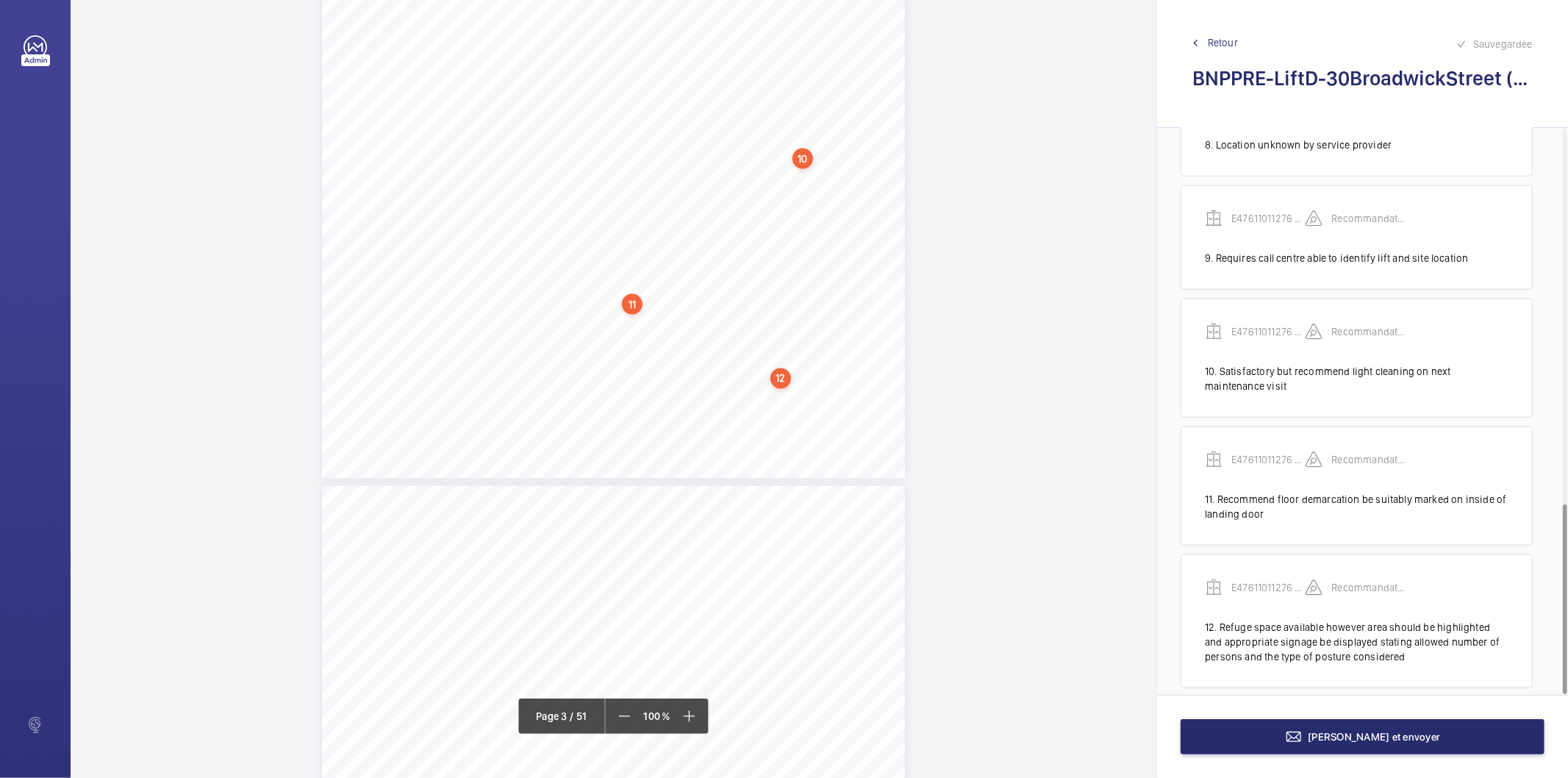
scroll to position [1110, 0]
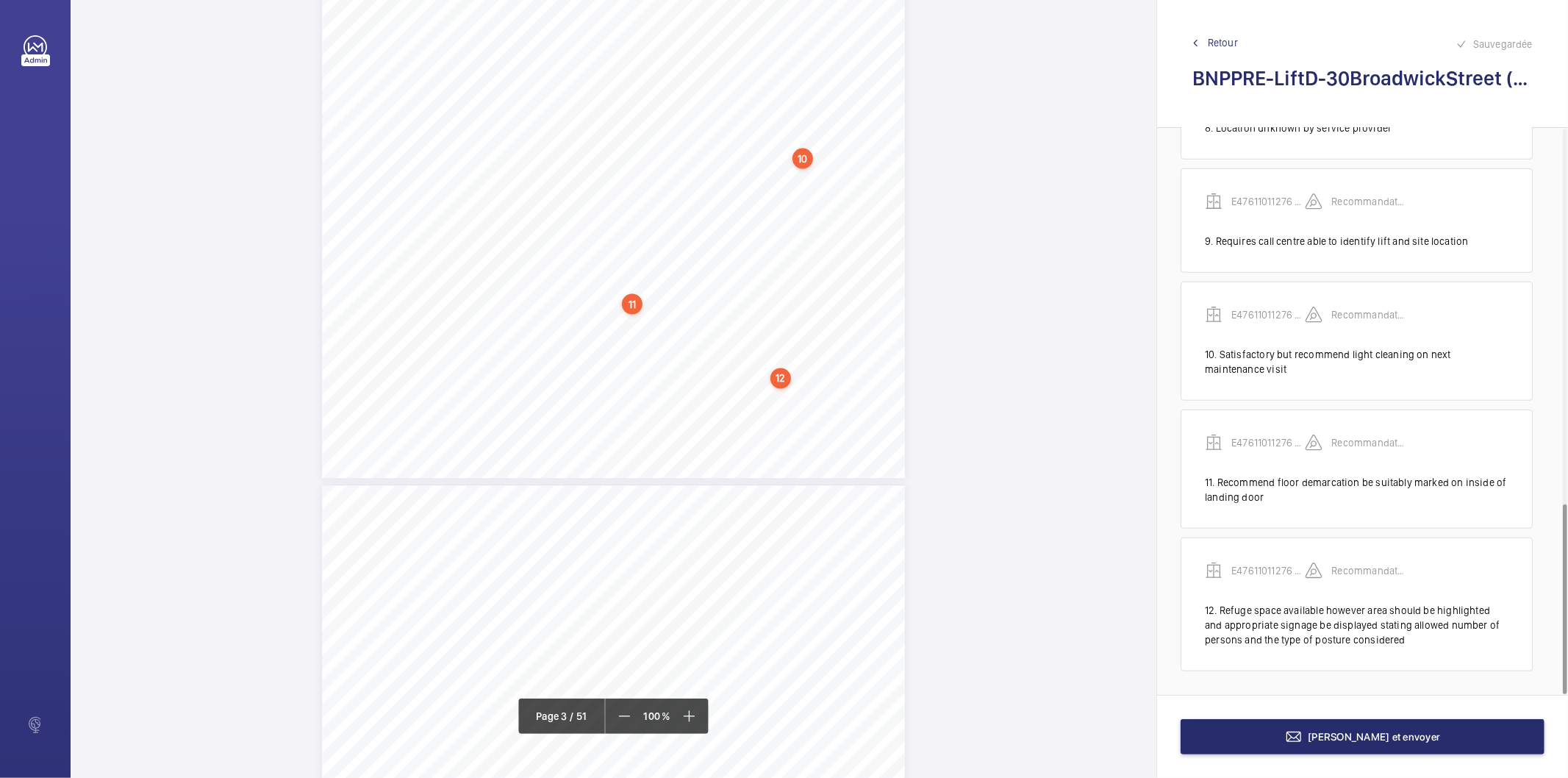
click at [782, 377] on div "12" at bounding box center [780, 378] width 20 height 20
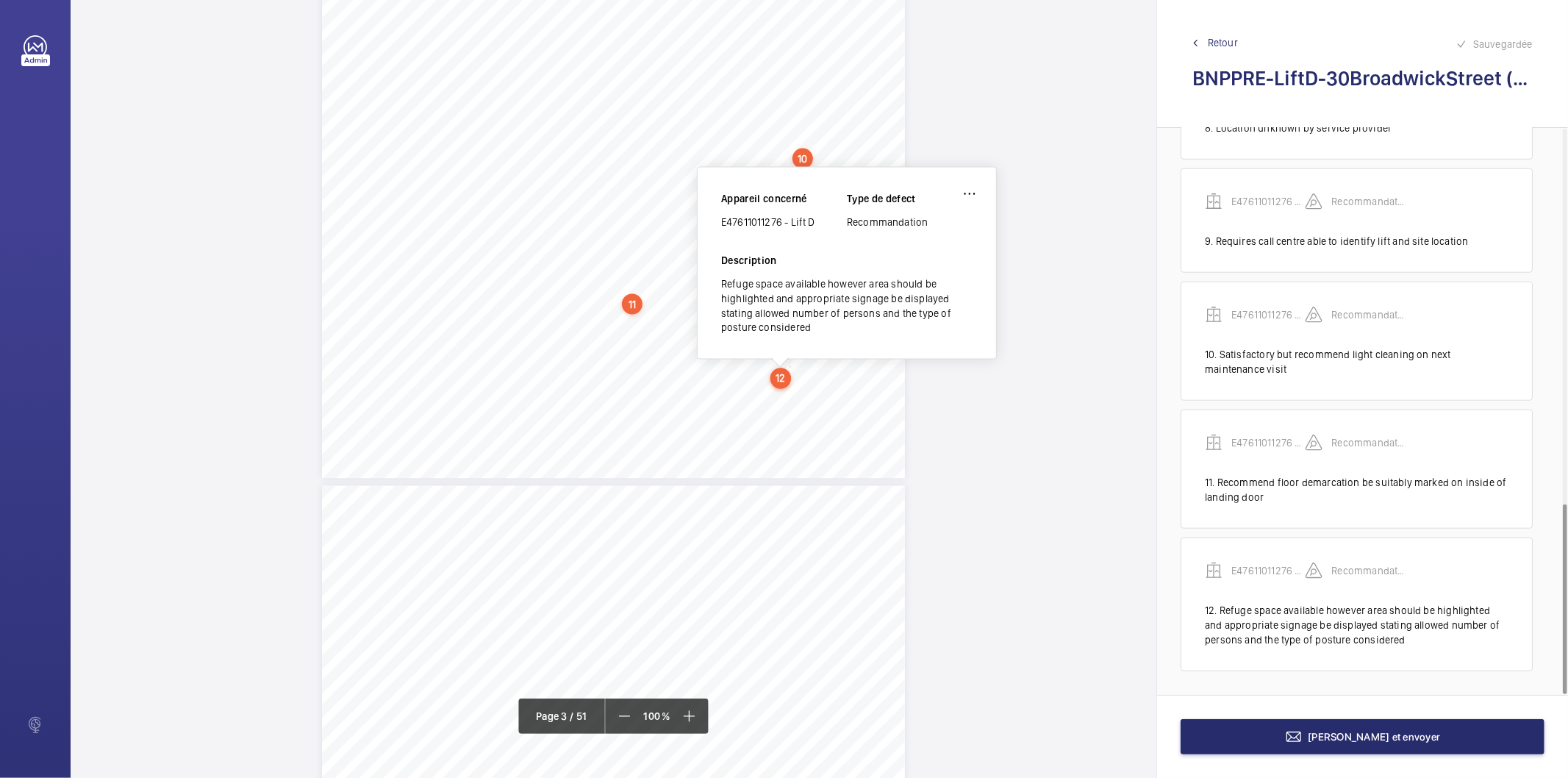
scroll to position [2023, 0]
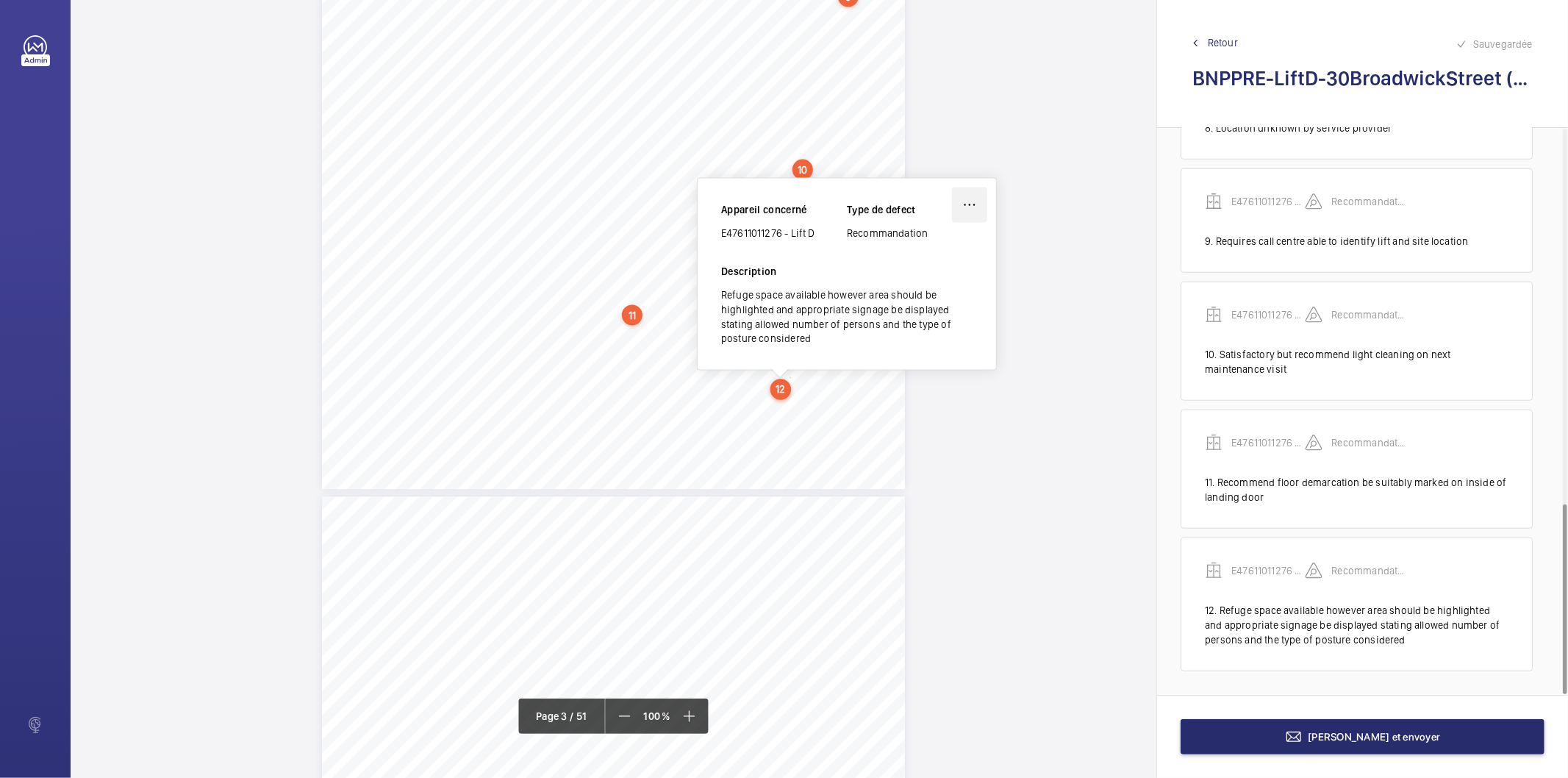
click at [967, 201] on wm-front-icon-button at bounding box center [970, 205] width 35 height 35
click at [937, 243] on div "Modifier" at bounding box center [928, 248] width 116 height 26
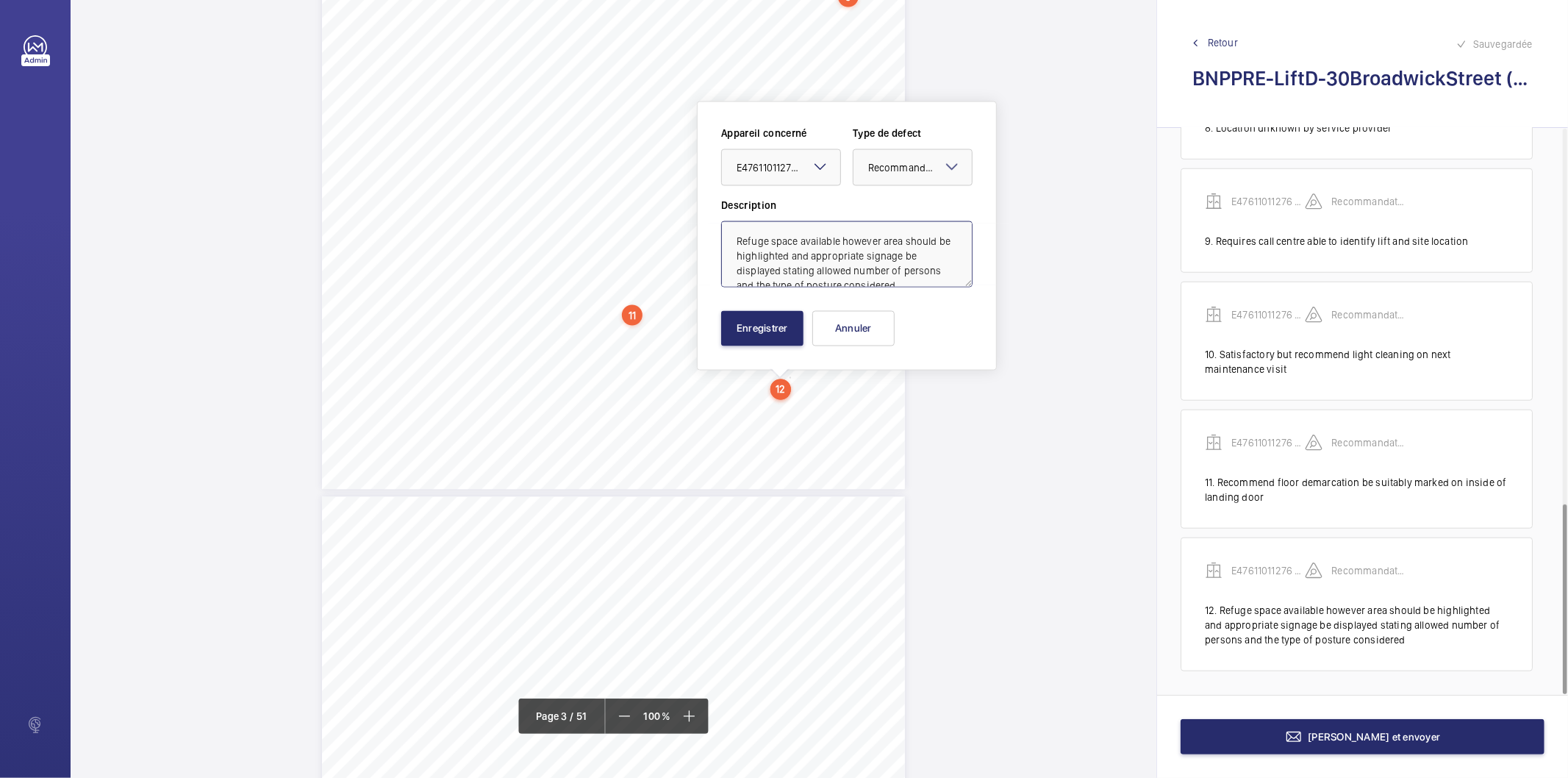
click at [834, 275] on textarea "Refuge space available however area should be highlighted and appropriate signa…" at bounding box center [847, 253] width 252 height 66
paste textarea "for the refuge space as stated in BS EN81-80"
type textarea "Refuge space available however area should be highlighted and appropriate signa…"
click at [781, 336] on button "Enregistrer" at bounding box center [763, 328] width 82 height 35
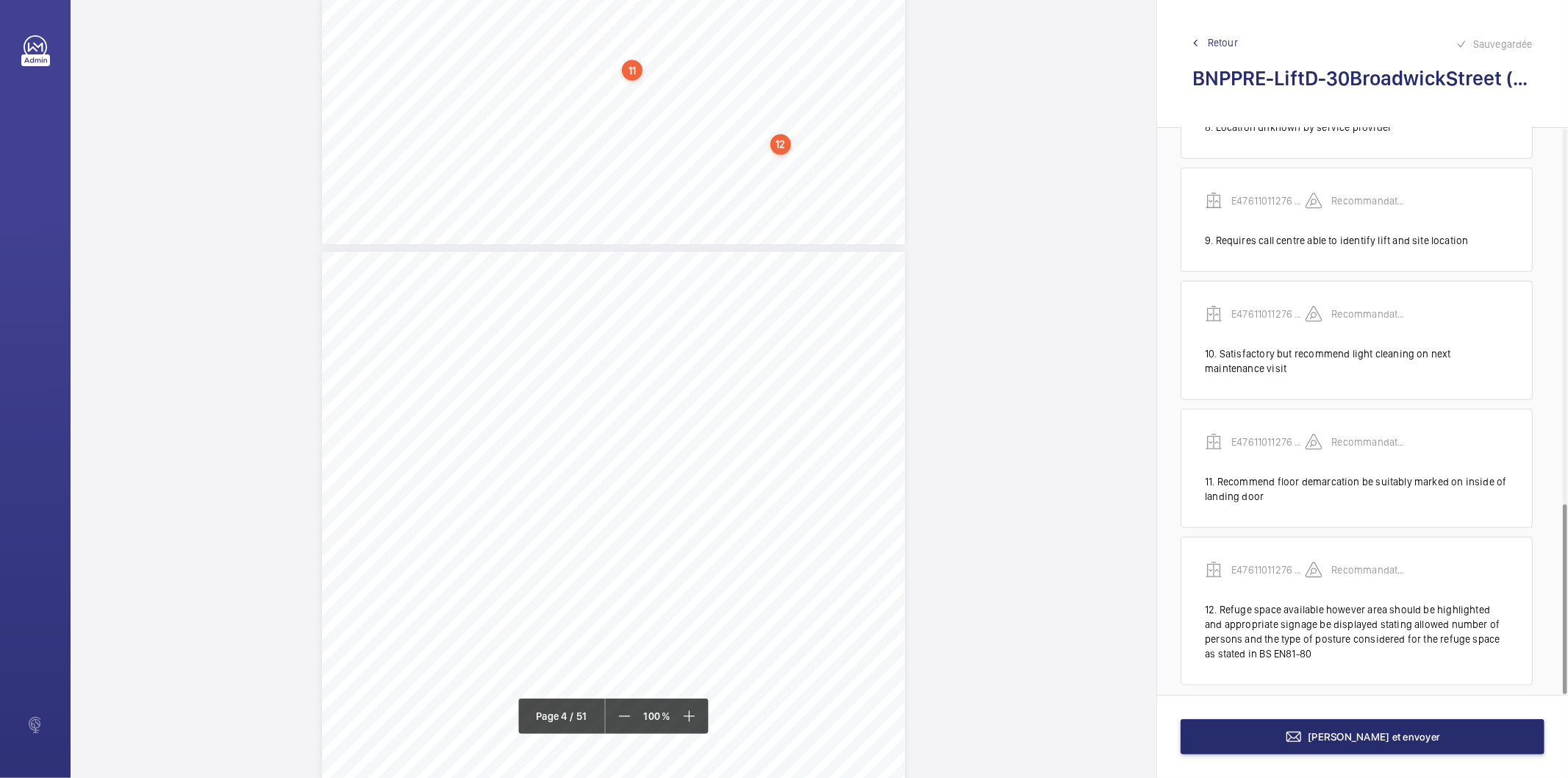
scroll to position [2282, 0]
drag, startPoint x: 612, startPoint y: 387, endPoint x: 614, endPoint y: 225, distance: 162.0
click at [614, 225] on textarea at bounding box center [670, 243] width 252 height 66
paste textarea "Due to excessive void the car top handrail should be raised to 1.1 metres"
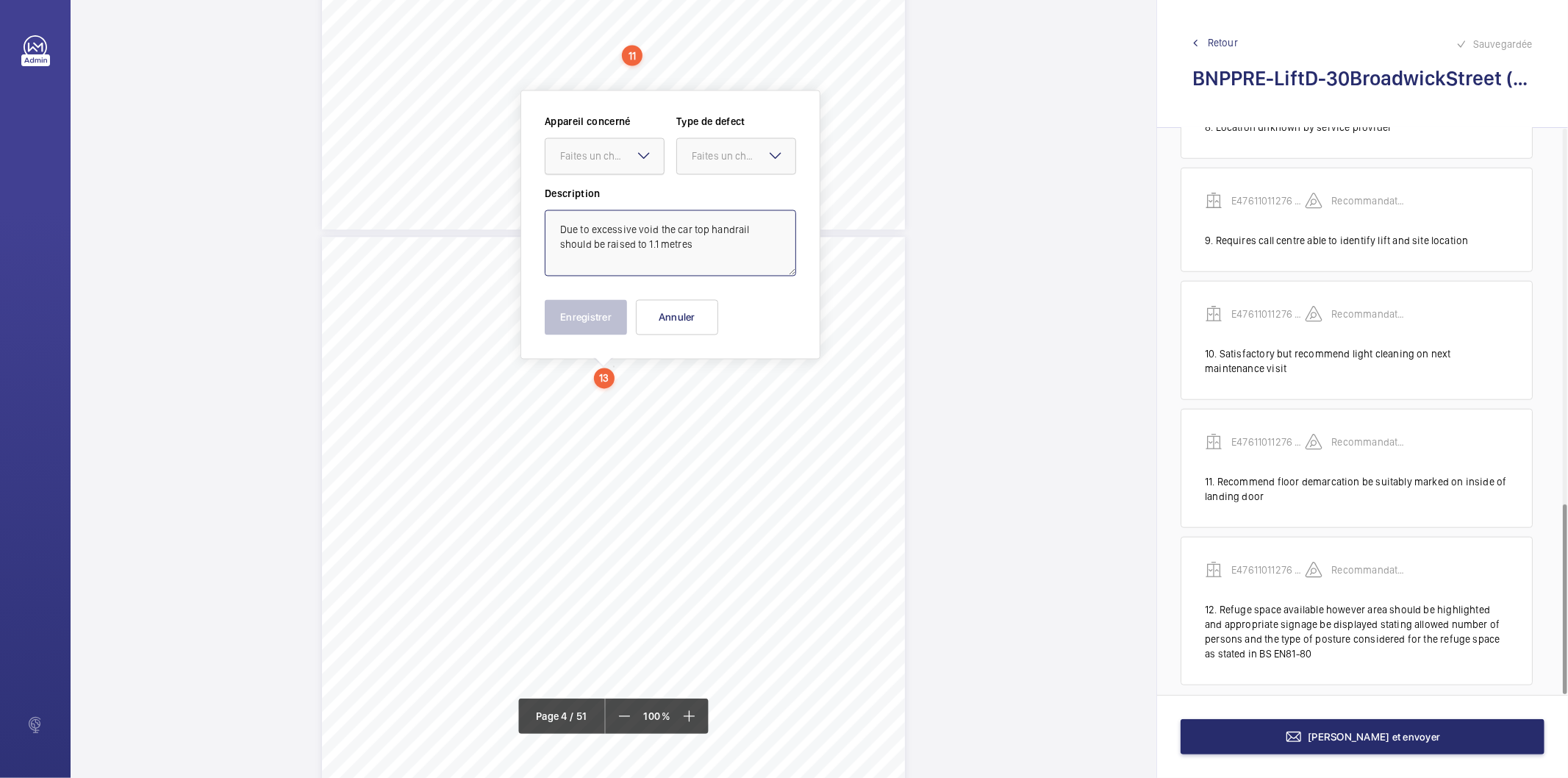
click at [612, 162] on div "Faites un choix" at bounding box center [612, 156] width 104 height 15
click at [609, 202] on span "E47611011276 - Lift D" at bounding box center [605, 201] width 89 height 15
click at [754, 154] on div "Faites un choix" at bounding box center [744, 156] width 104 height 15
click at [716, 310] on span "Recommandation" at bounding box center [736, 309] width 89 height 15
type textarea "Due to excessive void the car top handrail should be raised to 1.1 metres"
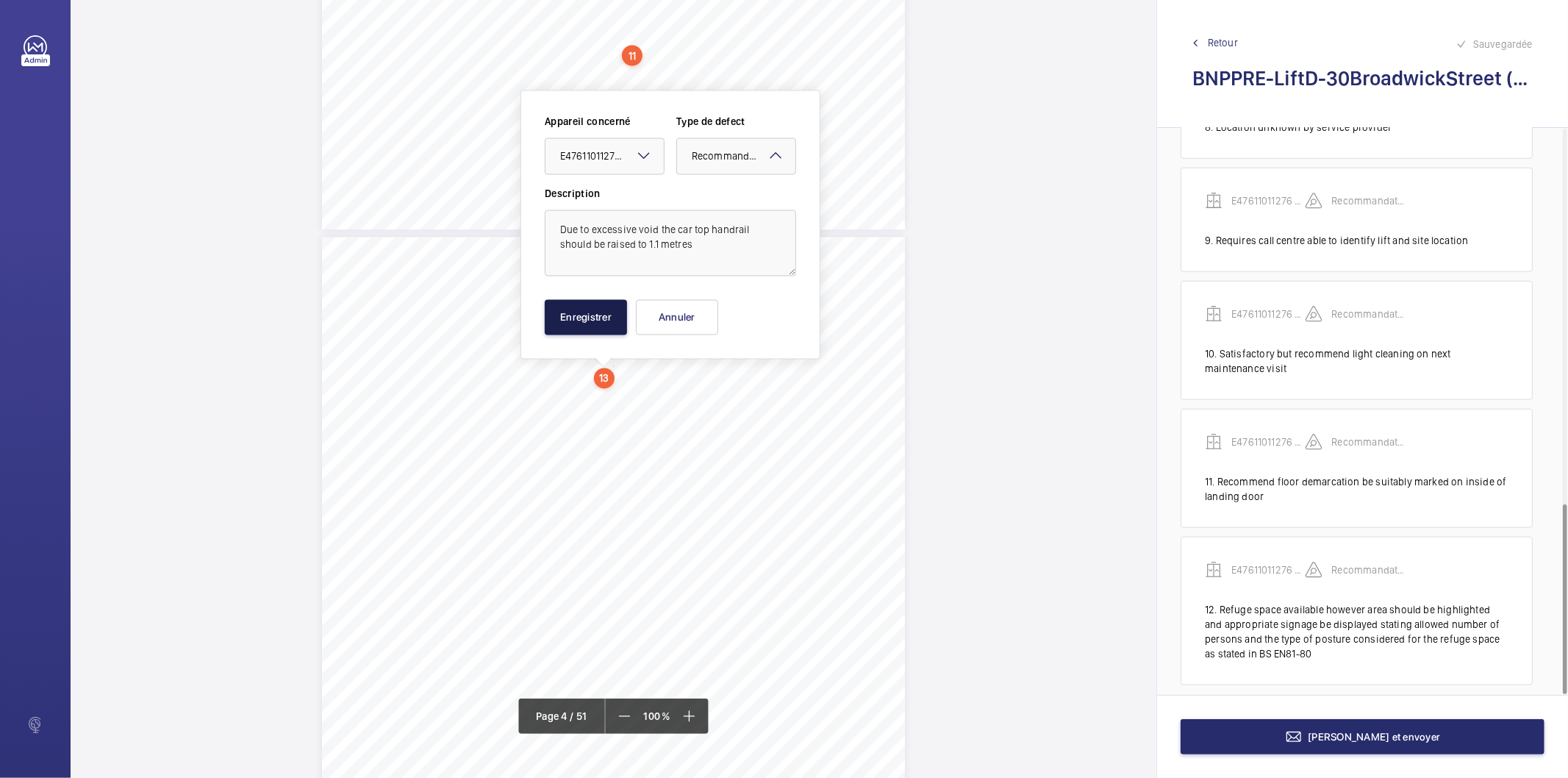
click at [562, 315] on button "Enregistrer" at bounding box center [586, 318] width 82 height 35
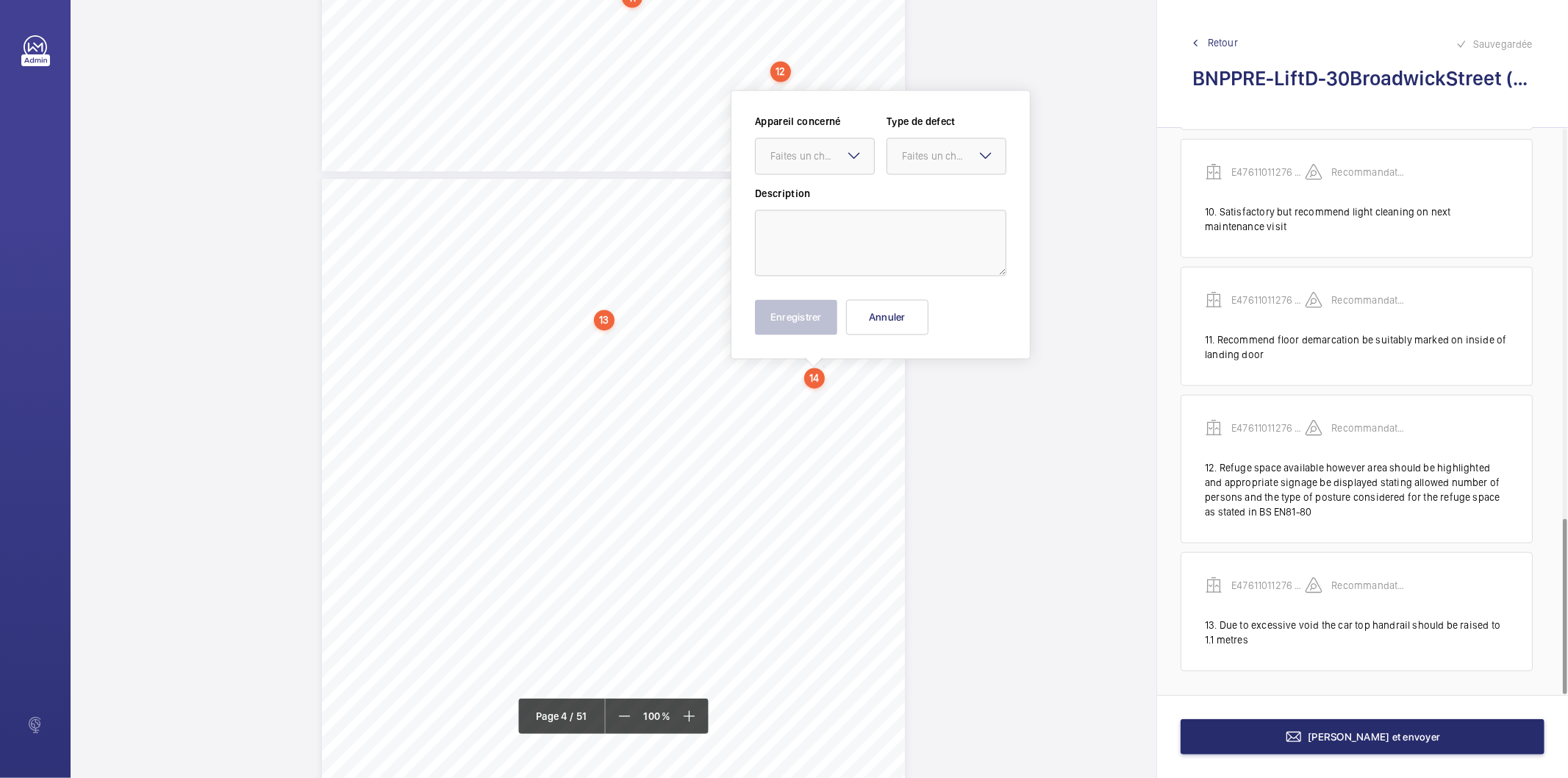
scroll to position [2341, 0]
drag, startPoint x: 822, startPoint y: 430, endPoint x: 835, endPoint y: 229, distance: 201.4
click at [835, 229] on textarea at bounding box center [881, 242] width 252 height 66
paste textarea "Recommend marking of lifting equipment to state 'DO NOT USE UNTIL TESTED'"
click at [819, 161] on div "Faites un choix" at bounding box center [822, 155] width 104 height 15
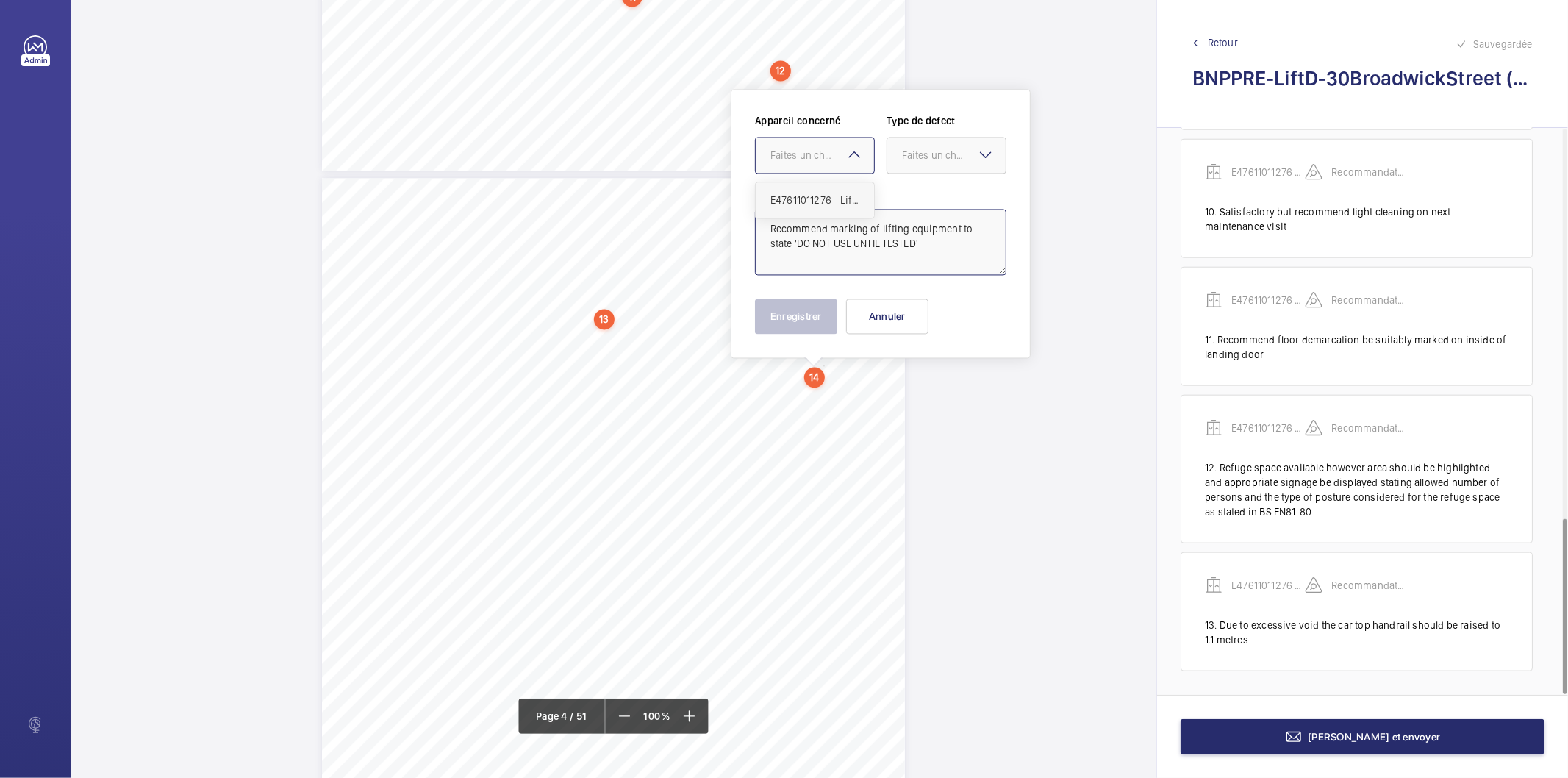
click at [804, 203] on span "E47611011276 - Lift D" at bounding box center [814, 200] width 89 height 15
click at [924, 170] on div at bounding box center [946, 156] width 118 height 35
drag, startPoint x: 953, startPoint y: 306, endPoint x: 835, endPoint y: 304, distance: 118.0
click at [951, 306] on span "Recommandation" at bounding box center [946, 309] width 89 height 15
type textarea "Recommend marking of lifting equipment to state 'DO NOT USE UNTIL TESTED'"
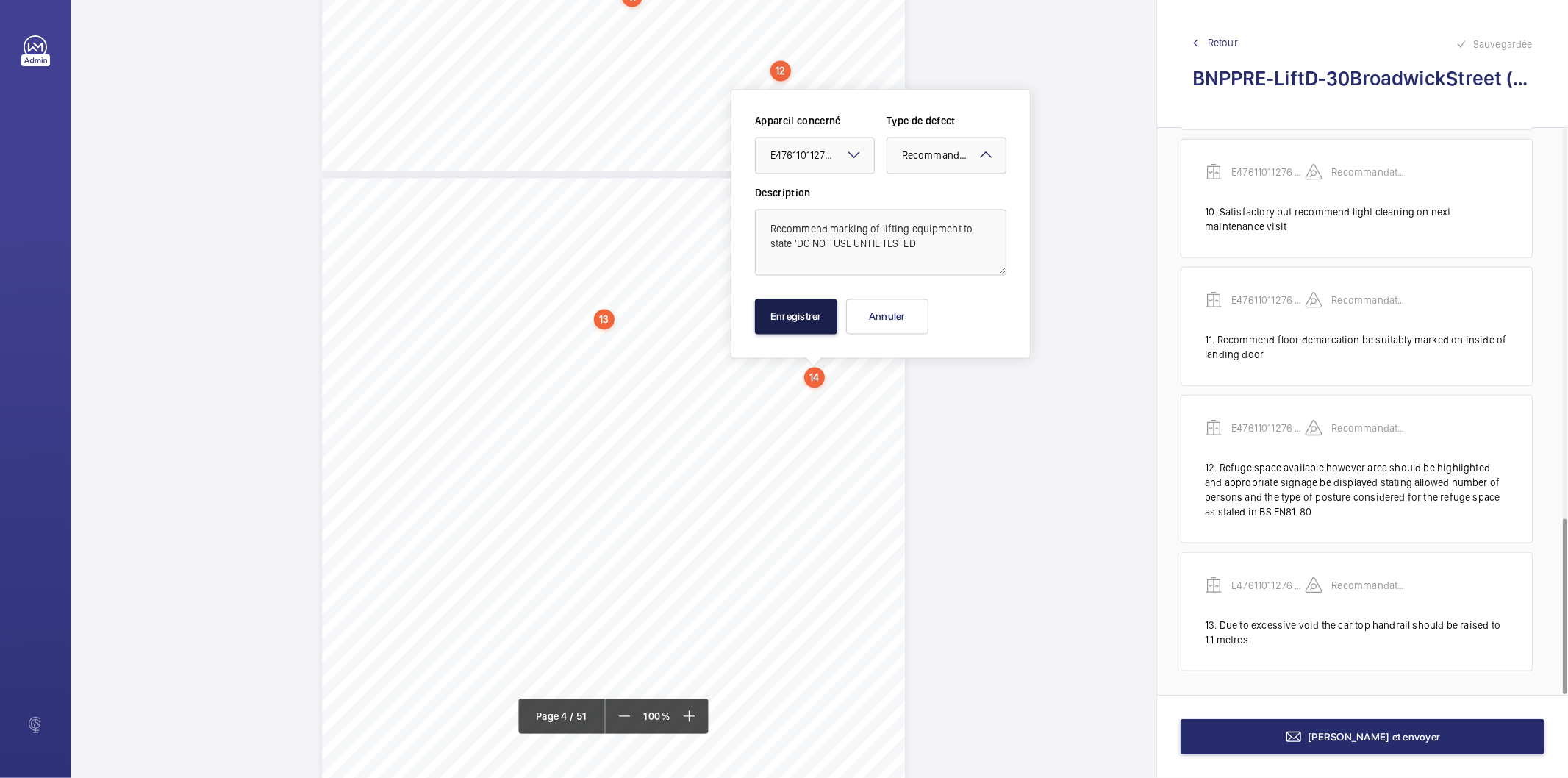
click at [824, 307] on button "Enregistrer" at bounding box center [797, 317] width 82 height 35
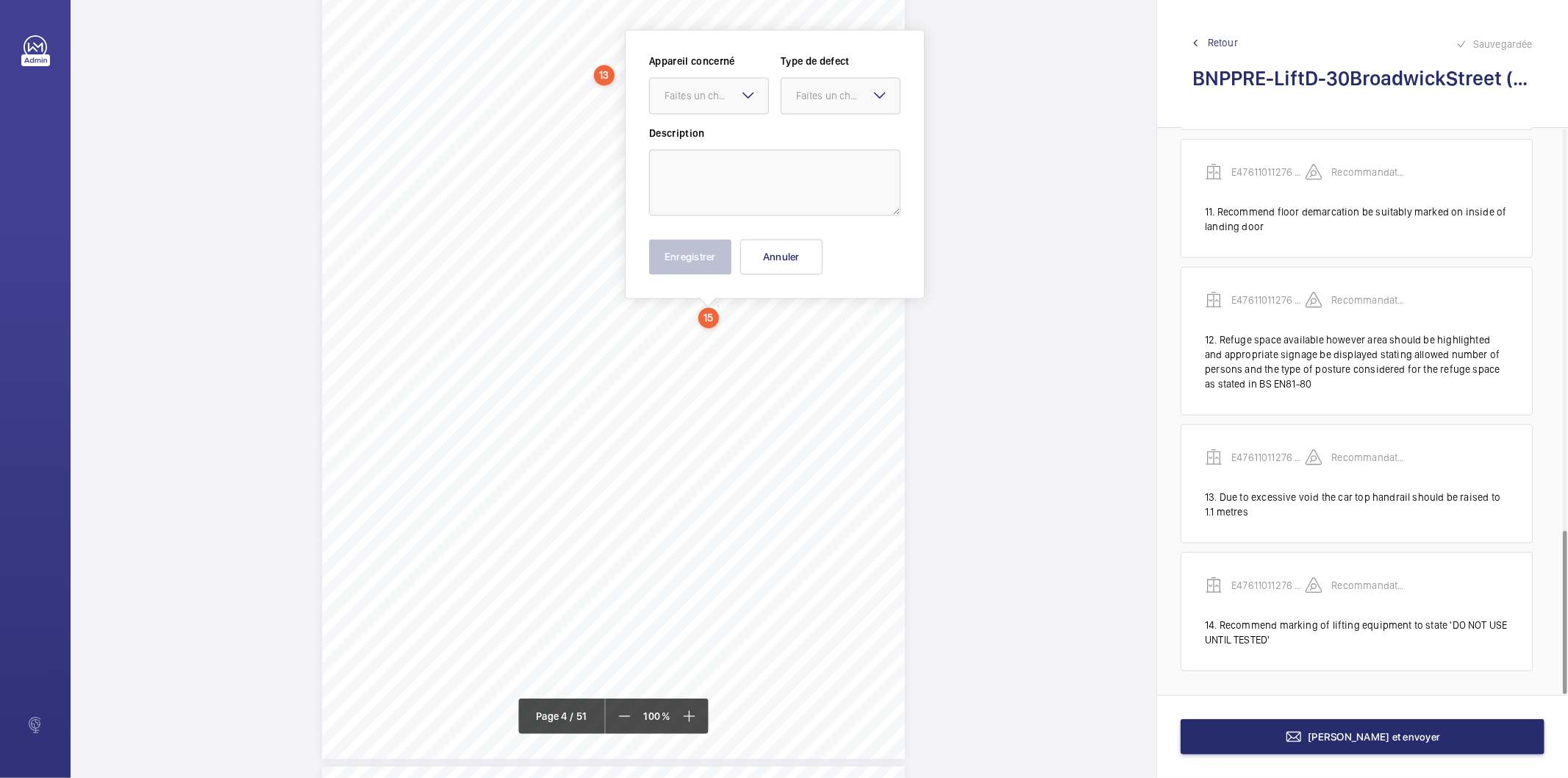
scroll to position [2525, 0]
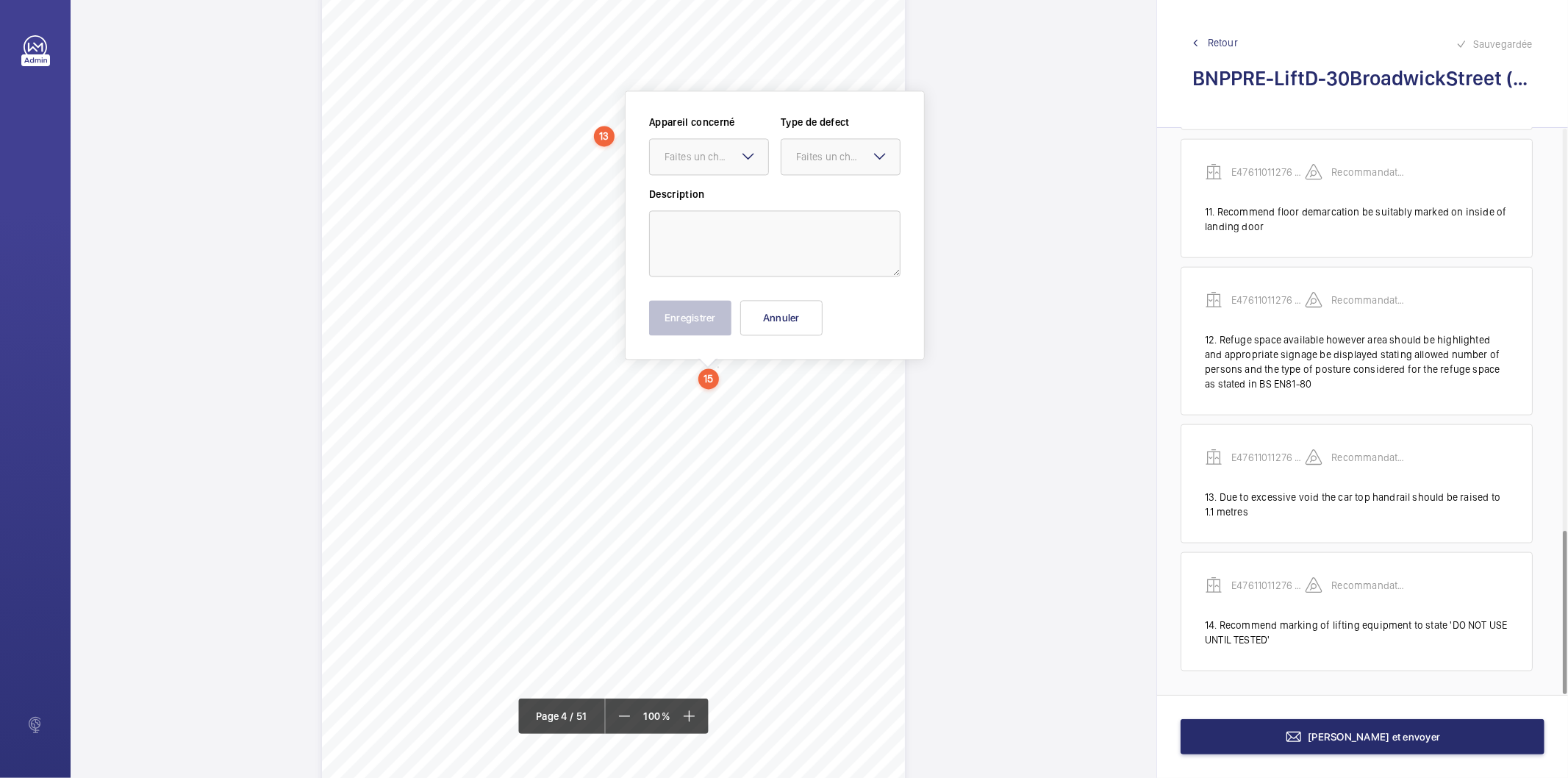
drag, startPoint x: 716, startPoint y: 310, endPoint x: 714, endPoint y: 177, distance: 133.0
click at [714, 161] on div "Faites un choix" at bounding box center [717, 156] width 104 height 15
click at [714, 194] on span "E47611011276 - Lift D" at bounding box center [709, 201] width 89 height 15
click at [799, 153] on div "Faites un choix" at bounding box center [848, 156] width 104 height 15
click at [826, 306] on span "Recommandation" at bounding box center [841, 309] width 89 height 15
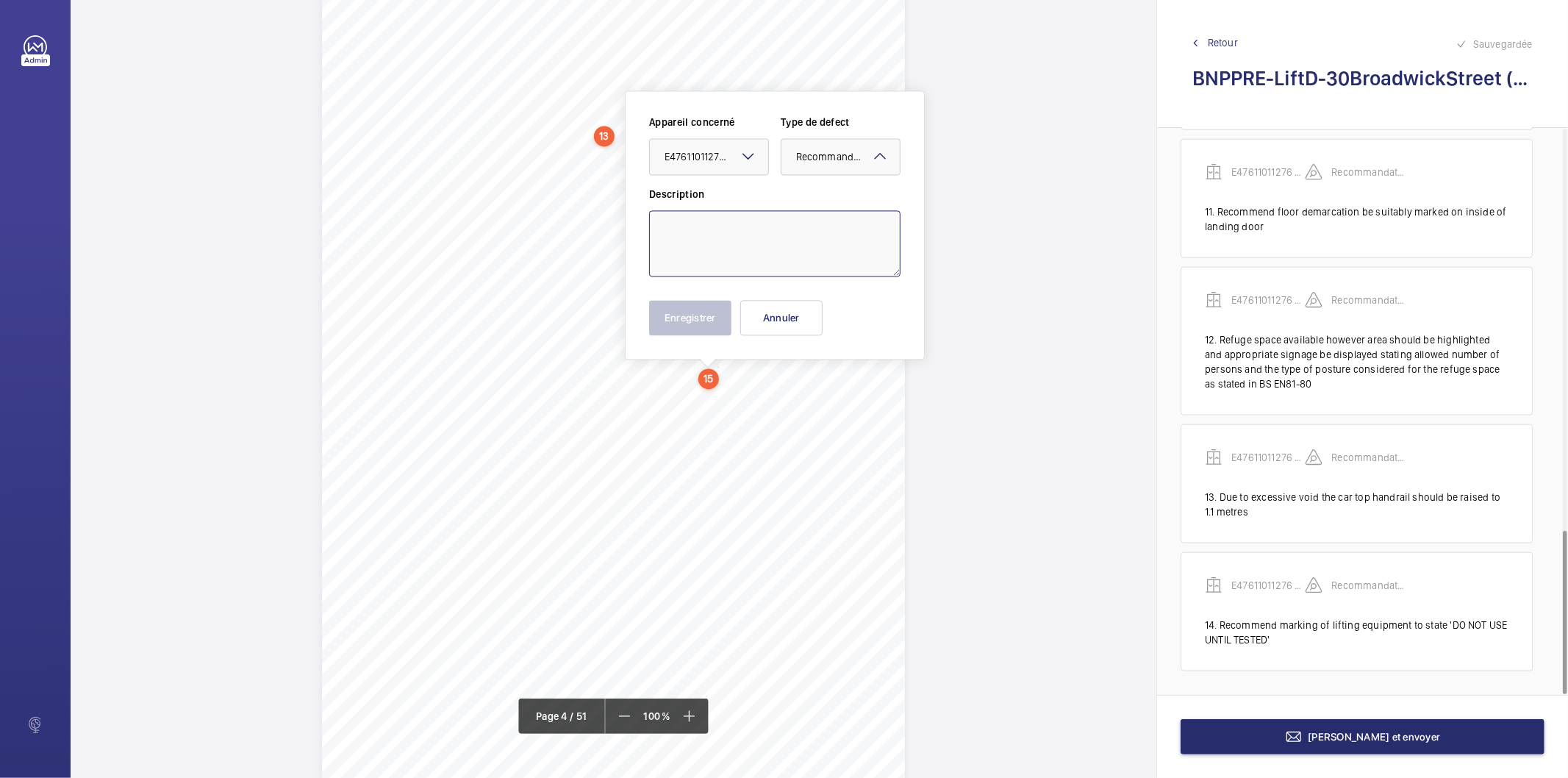
click at [766, 240] on textarea at bounding box center [775, 243] width 252 height 66
paste textarea "Counterweight over run maximum distance should be marked on counterweight scree…"
type textarea "Counterweight over run maximum distance should be marked on counterweight scree…"
click at [698, 325] on button "Enregistrer" at bounding box center [691, 318] width 82 height 35
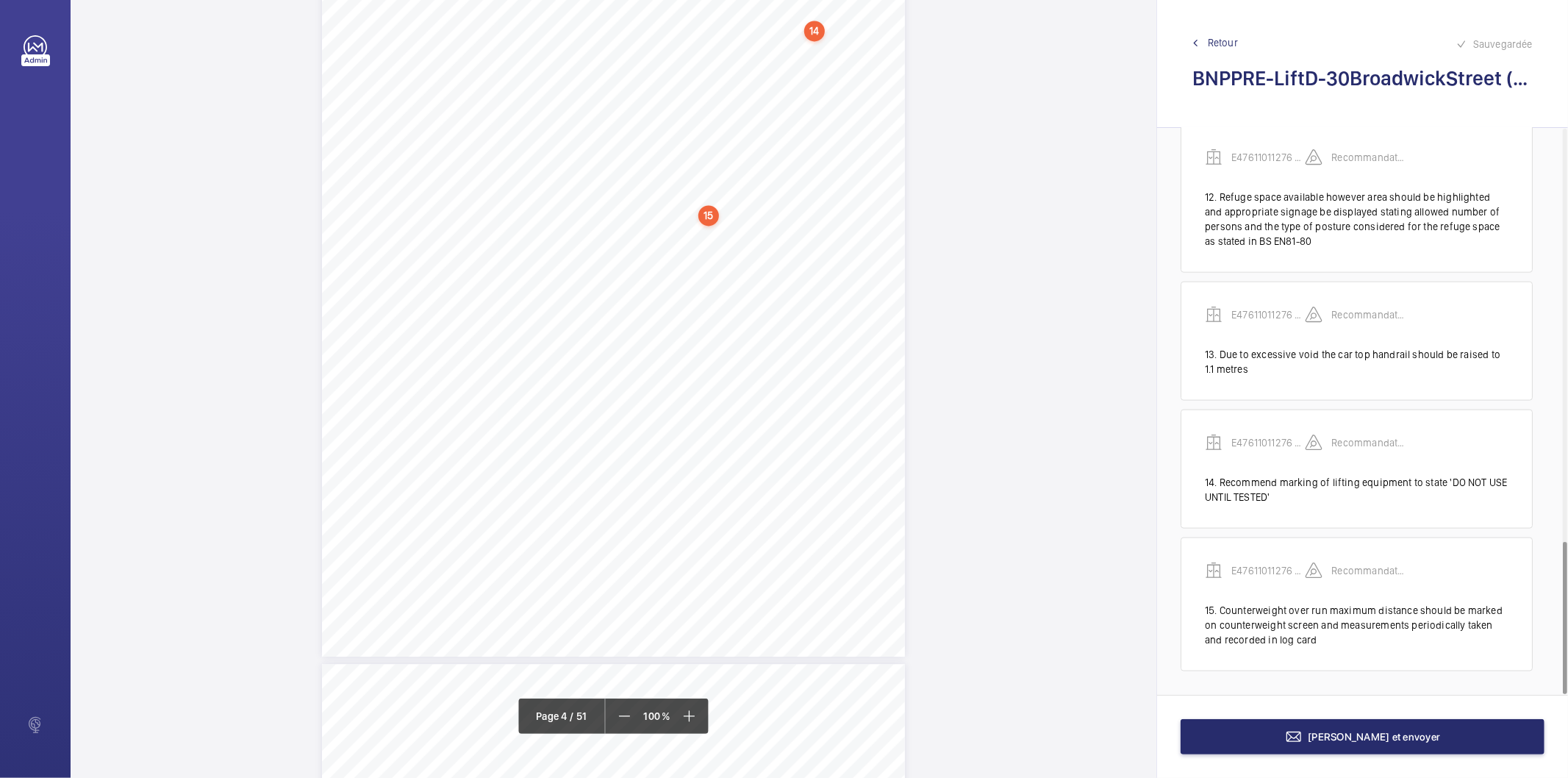
scroll to position [2648, 0]
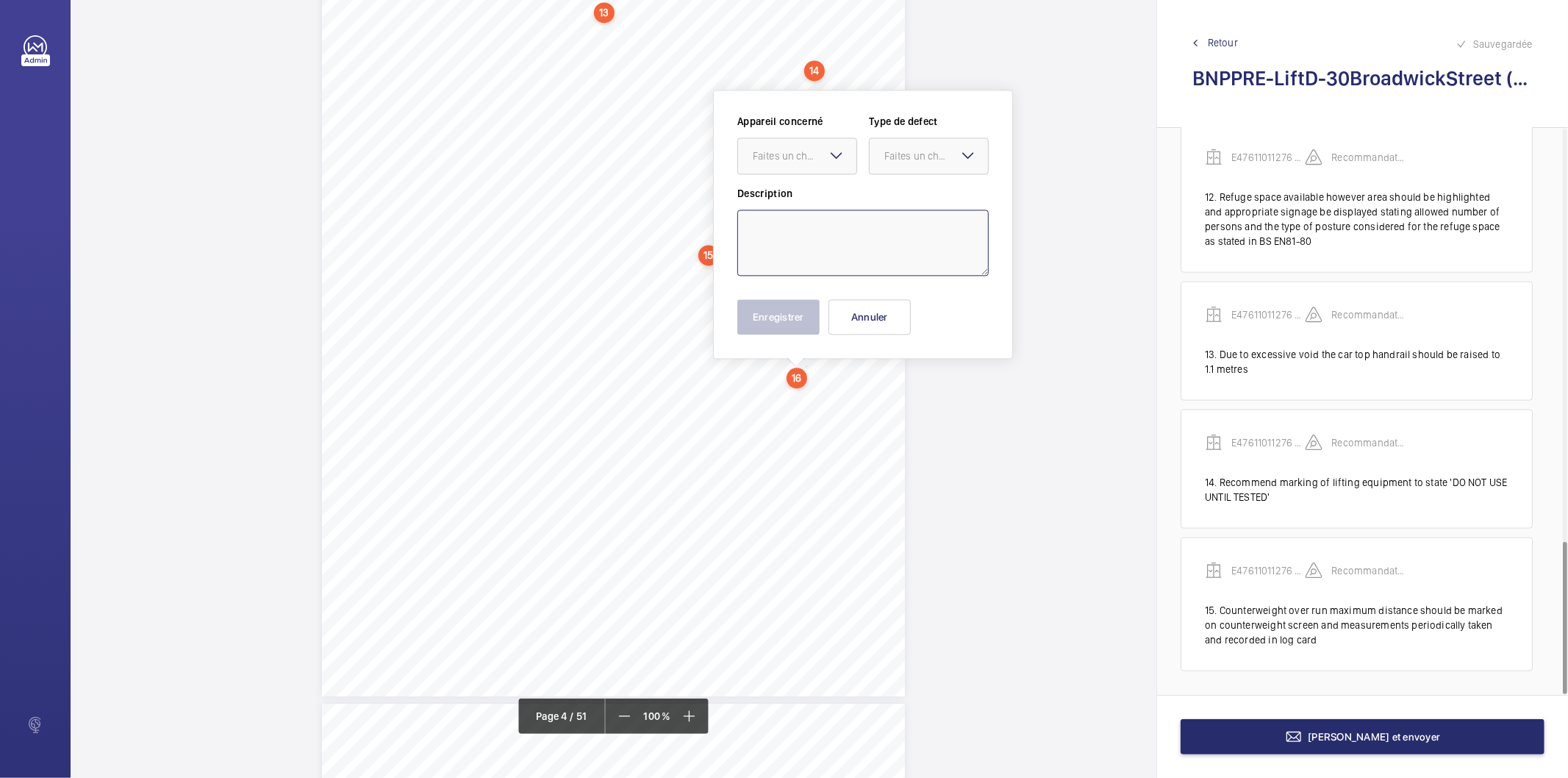
drag, startPoint x: 805, startPoint y: 332, endPoint x: 813, endPoint y: 232, distance: 100.3
click at [813, 232] on textarea at bounding box center [863, 242] width 252 height 66
paste textarea "D2E recommend a notice be provided to advise on the maximum permitted overrun c…"
click at [810, 164] on div at bounding box center [797, 156] width 118 height 35
click at [821, 196] on span "E47611011276 - Lift D" at bounding box center [797, 200] width 89 height 15
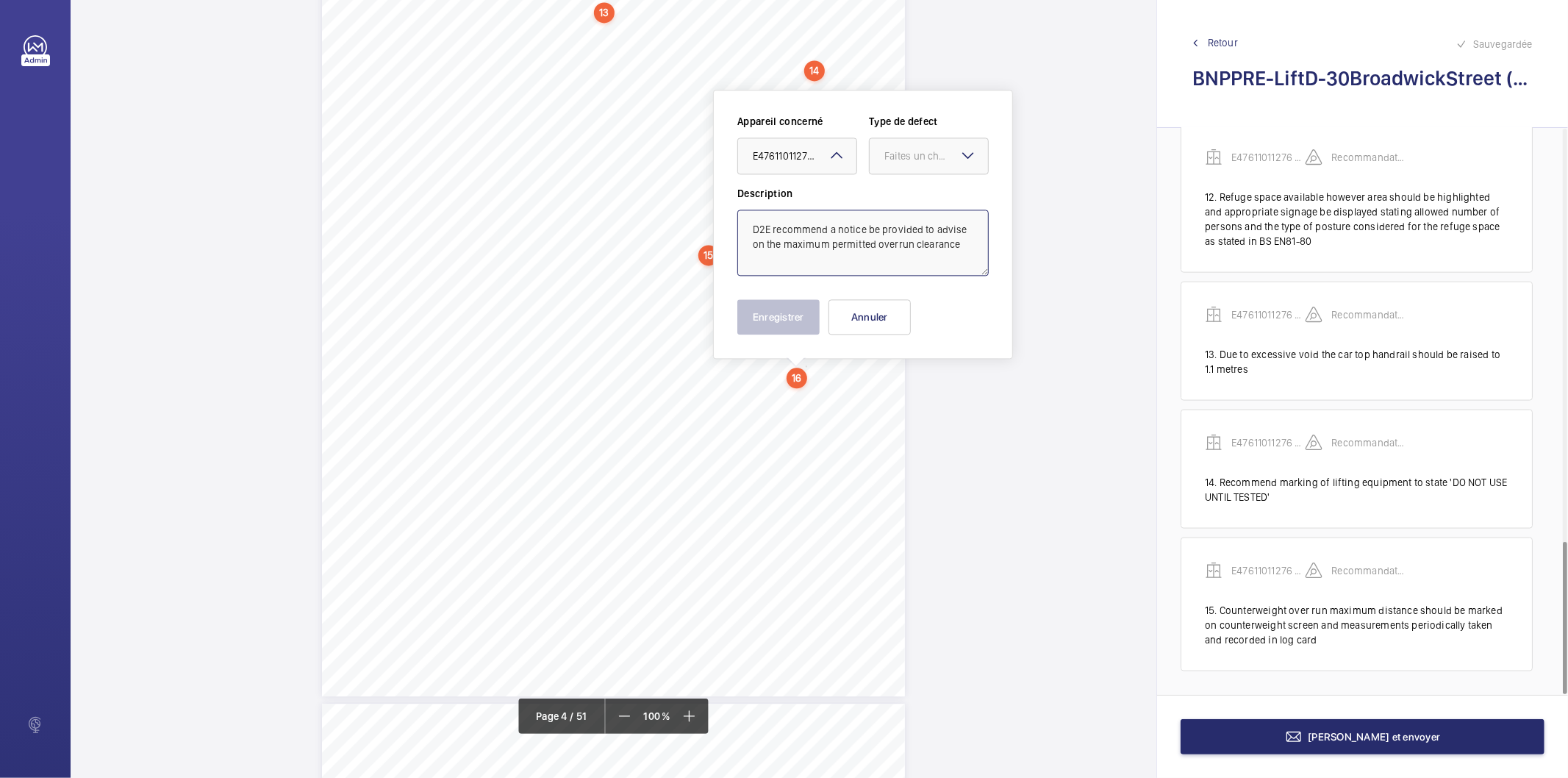
drag, startPoint x: 901, startPoint y: 155, endPoint x: 901, endPoint y: 175, distance: 20.0
click at [902, 156] on div "Faites un choix" at bounding box center [936, 155] width 104 height 15
drag, startPoint x: 920, startPoint y: 305, endPoint x: 849, endPoint y: 310, distance: 71.2
click at [920, 306] on span "Recommandation" at bounding box center [928, 309] width 89 height 15
type textarea "D2E recommend a notice be provided to advise on the maximum permitted overrun c…"
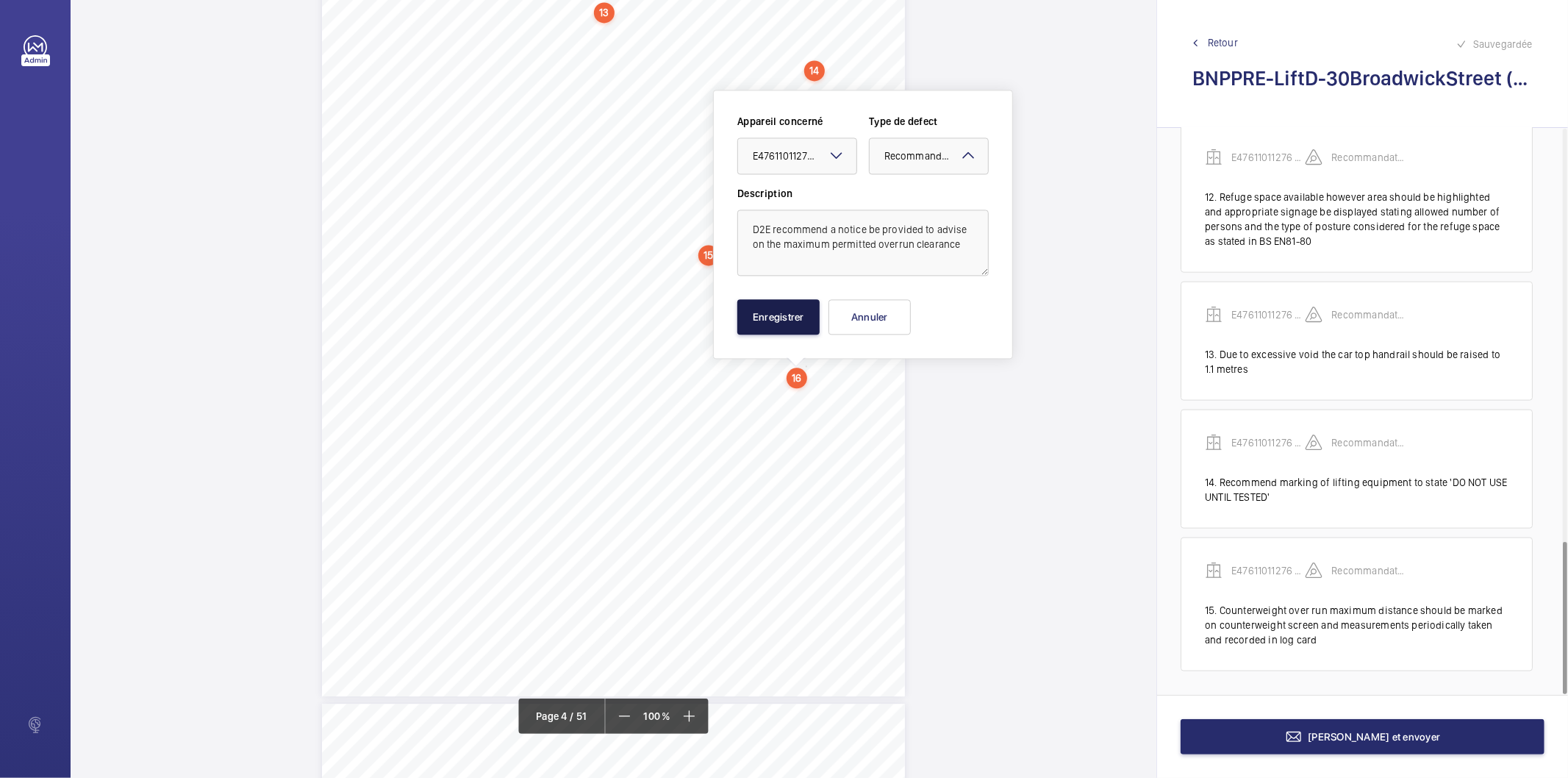
click at [794, 309] on button "Enregistrer" at bounding box center [779, 317] width 82 height 35
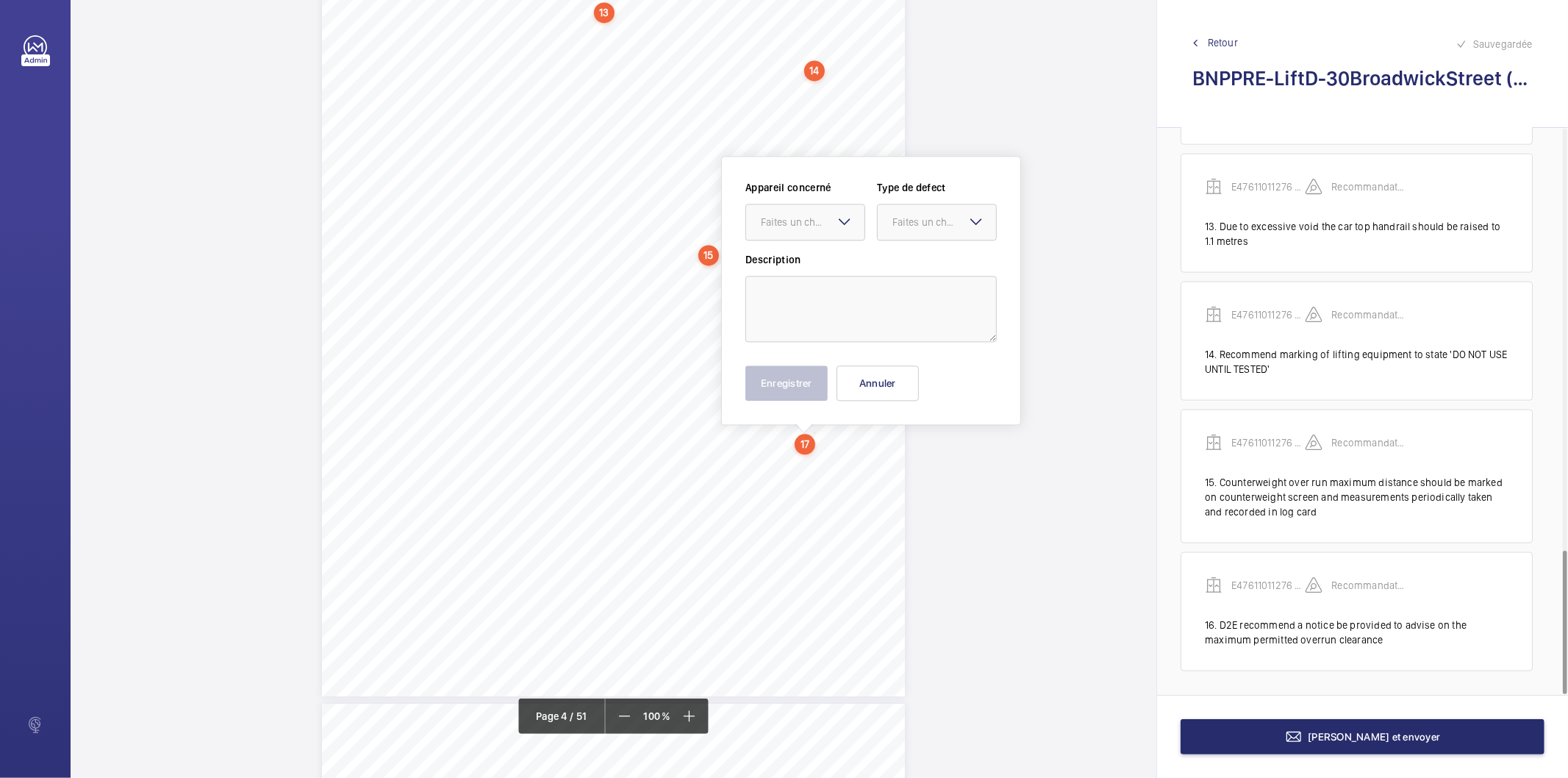
scroll to position [2715, 0]
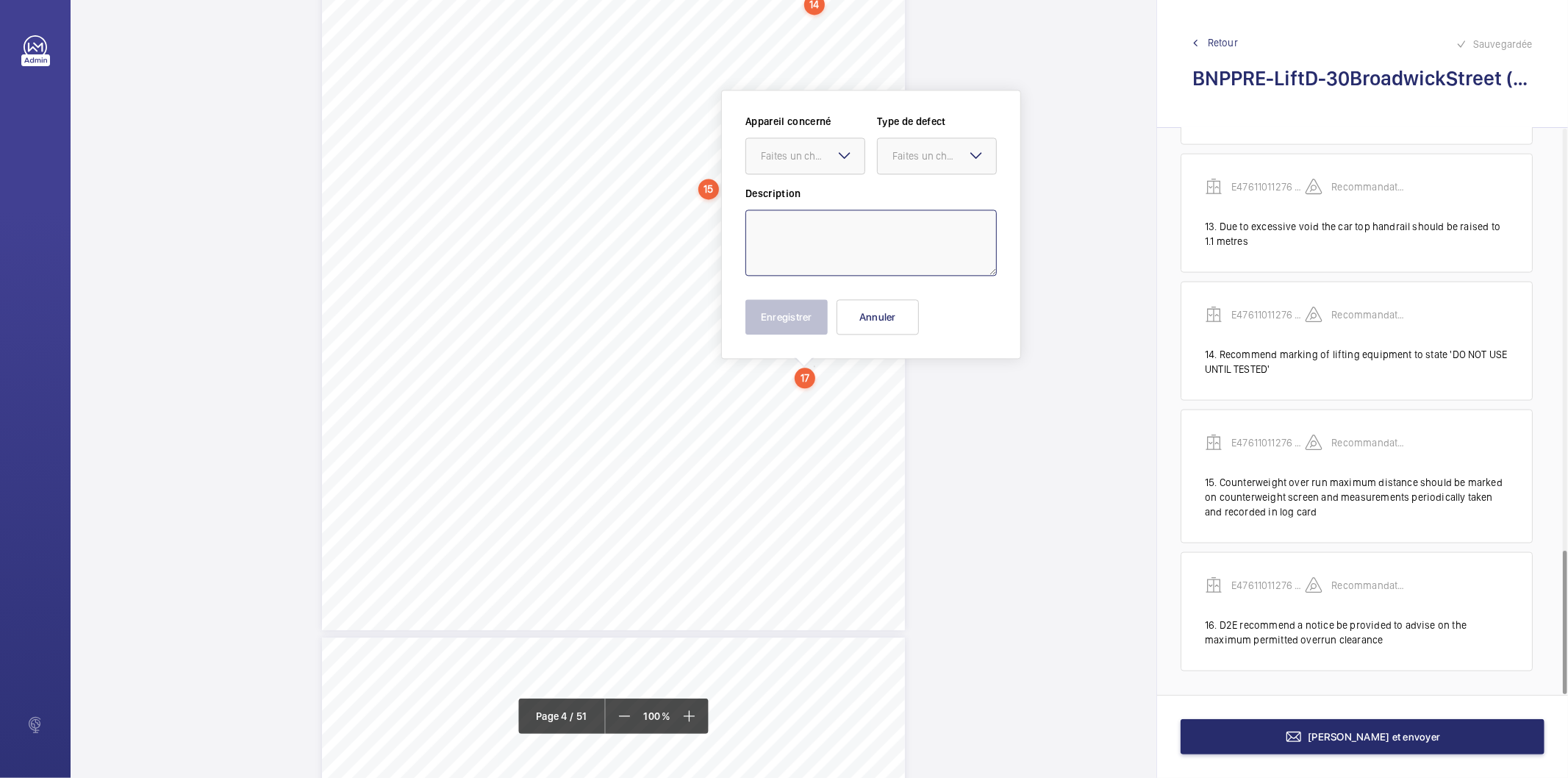
drag, startPoint x: 813, startPoint y: 438, endPoint x: 827, endPoint y: 232, distance: 206.5
click at [827, 232] on textarea at bounding box center [871, 242] width 252 height 66
paste textarea "Pit floor is contaminated with oil and should be cleaned / degreased"
click at [805, 143] on div at bounding box center [805, 156] width 118 height 35
click at [792, 206] on span "E47611011276 - Lift D" at bounding box center [805, 200] width 89 height 15
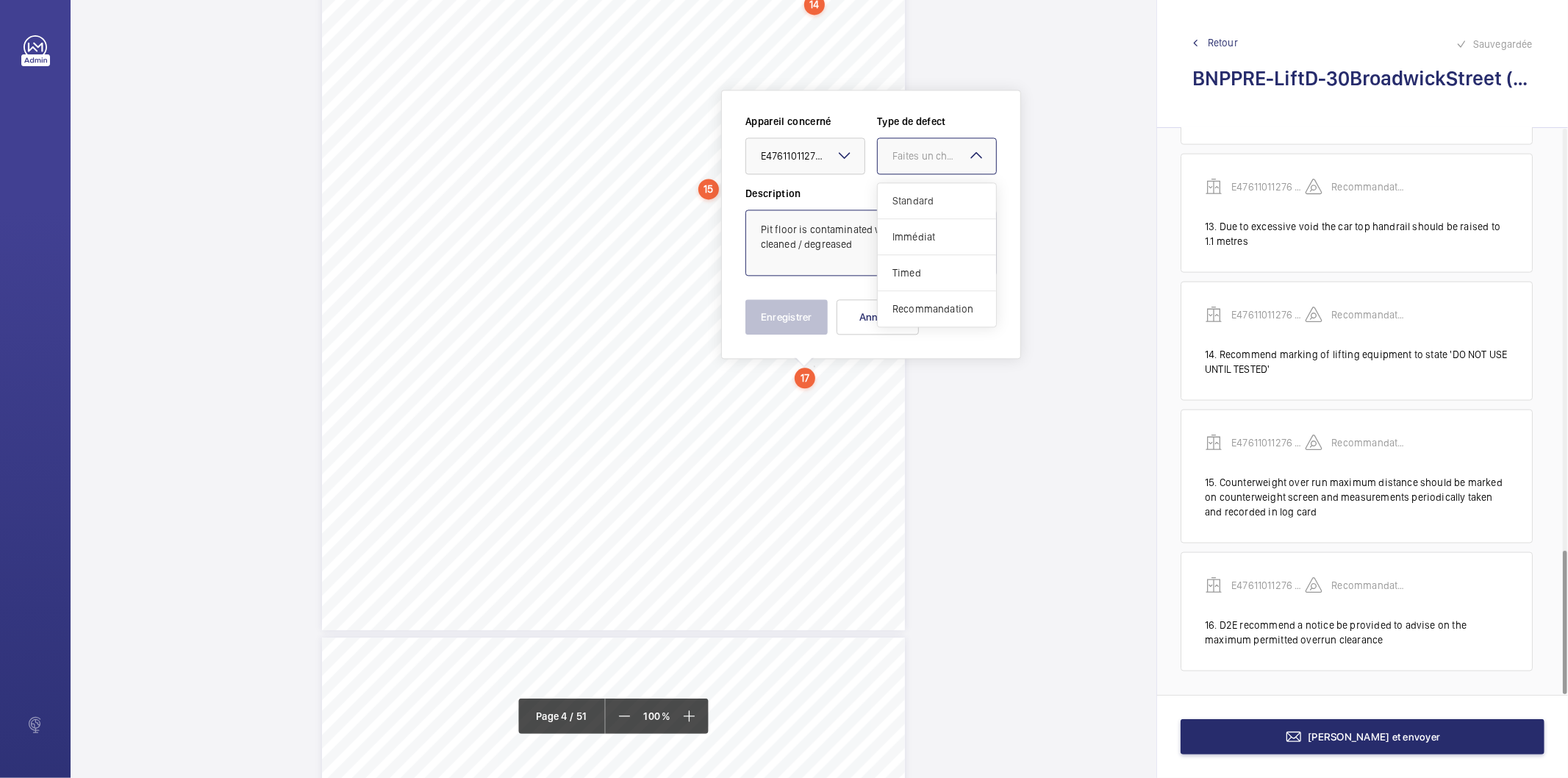
click at [896, 166] on div at bounding box center [937, 156] width 118 height 35
click at [925, 313] on span "Recommandation" at bounding box center [936, 309] width 89 height 15
type textarea "Pit floor is contaminated with oil and should be cleaned / degreased"
click at [805, 314] on button "Enregistrer" at bounding box center [787, 317] width 82 height 35
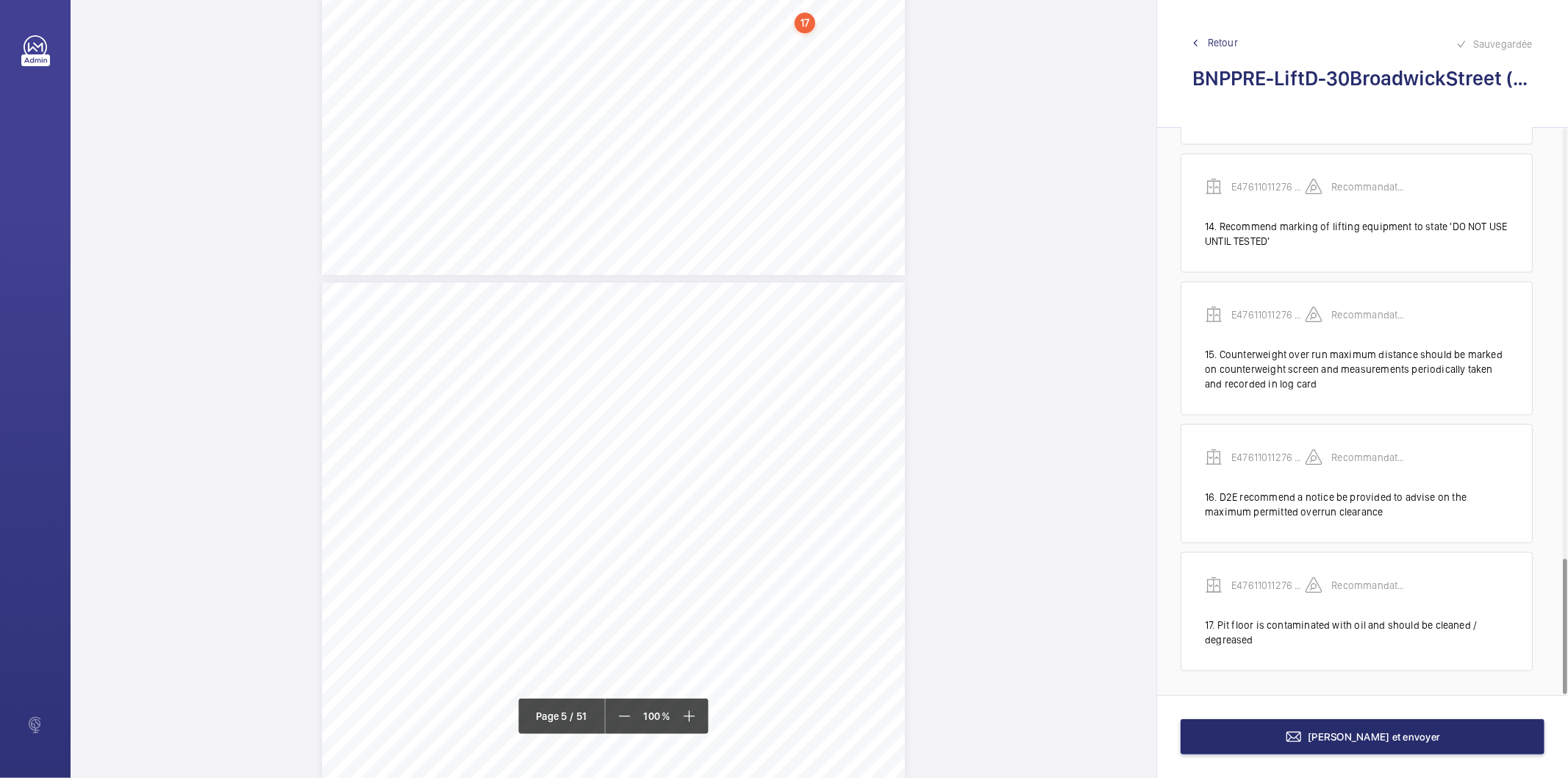
scroll to position [3041, 0]
drag, startPoint x: 700, startPoint y: 167, endPoint x: 811, endPoint y: 178, distance: 111.5
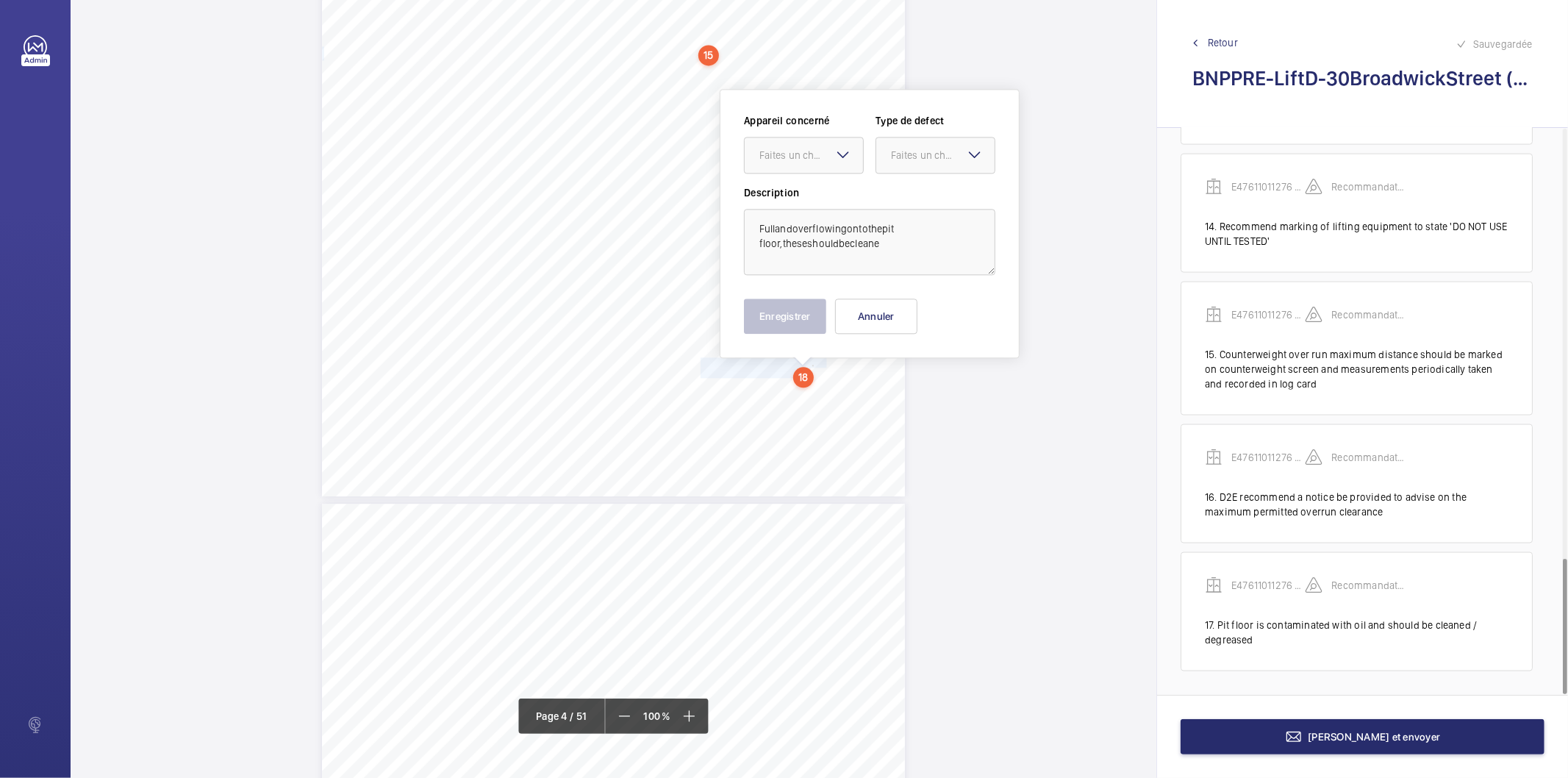
scroll to position [2847, 0]
click at [777, 224] on textarea "Fullandoverflowingontothepit floor,theseshouldbecleane" at bounding box center [870, 242] width 252 height 66
click at [797, 231] on textarea "Full andoverflowingontothepit floor,theseshouldbecleane" at bounding box center [870, 242] width 252 height 66
click at [849, 233] on textarea "Full and overflowingontothepit floor,theseshouldbecleane" at bounding box center [870, 242] width 252 height 66
click at [862, 229] on textarea "Full and overflowing ontothepit floor,theseshouldbecleane" at bounding box center [870, 242] width 252 height 66
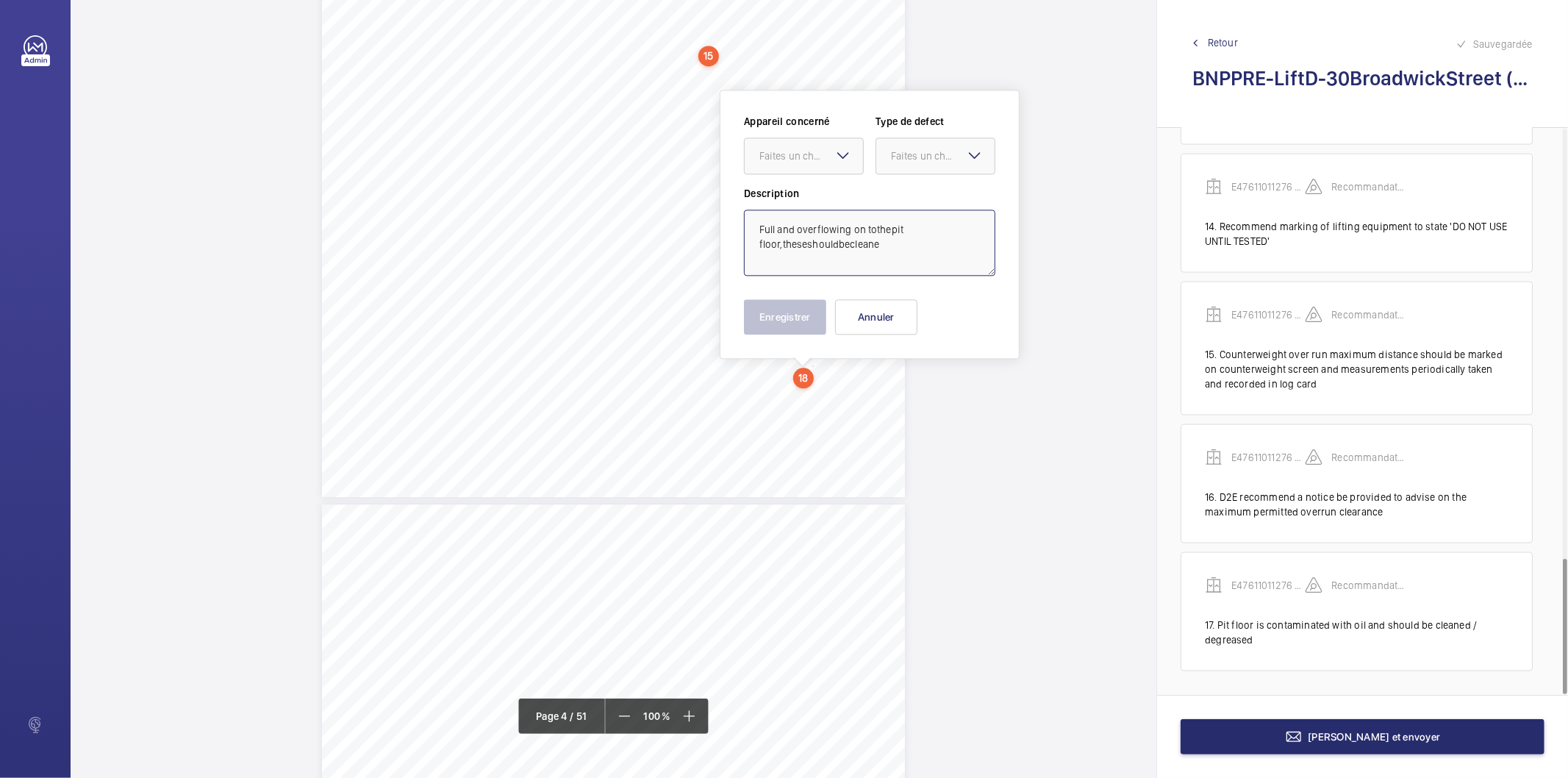
click at [870, 229] on textarea "Full and overflowing on tothepit floor,theseshouldbecleane" at bounding box center [870, 242] width 252 height 66
drag, startPoint x: 874, startPoint y: 231, endPoint x: 888, endPoint y: 233, distance: 14.1
click at [873, 231] on textarea "Full and overflowing on tothepit floor,theseshouldbecleane" at bounding box center [870, 242] width 252 height 66
click at [891, 232] on textarea "Full and overflowing on to thepit floor,theseshouldbecleane" at bounding box center [870, 242] width 252 height 66
click at [906, 231] on textarea "Full and overflowing on to the pit floor,theseshouldbecleane" at bounding box center [870, 242] width 252 height 66
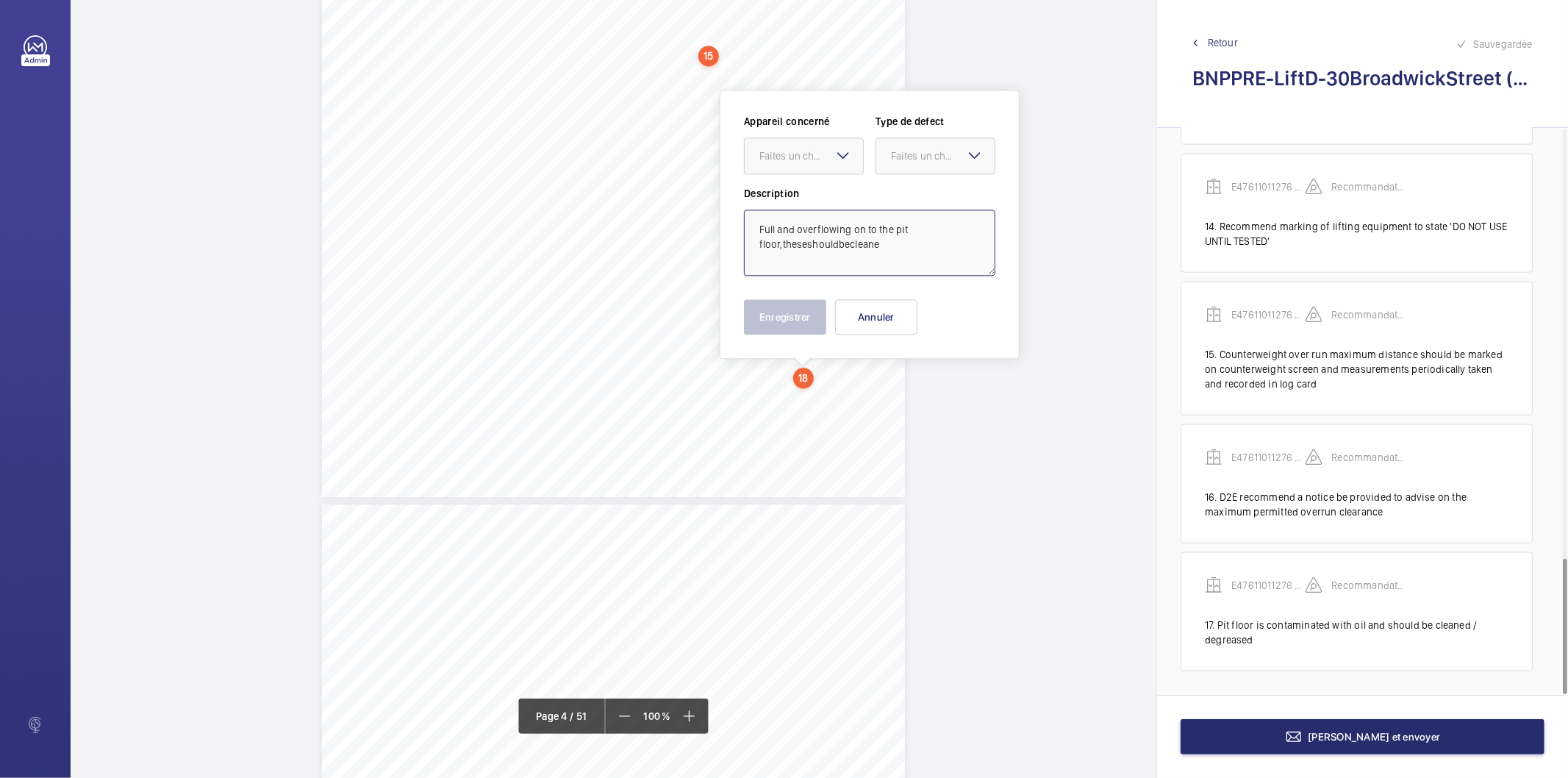
click at [784, 247] on textarea "Full and overflowing on to the pit floor,theseshouldbecleane" at bounding box center [870, 242] width 252 height 66
click at [784, 243] on textarea "Full and overflowing on to the pit floor,theseshouldbecleane" at bounding box center [870, 242] width 252 height 66
type textarea "Full and overflowing on to the pit floor, these should be cleaned"
click at [796, 157] on div "Faites un choix" at bounding box center [812, 155] width 104 height 15
drag, startPoint x: 796, startPoint y: 197, endPoint x: 891, endPoint y: 169, distance: 99.0
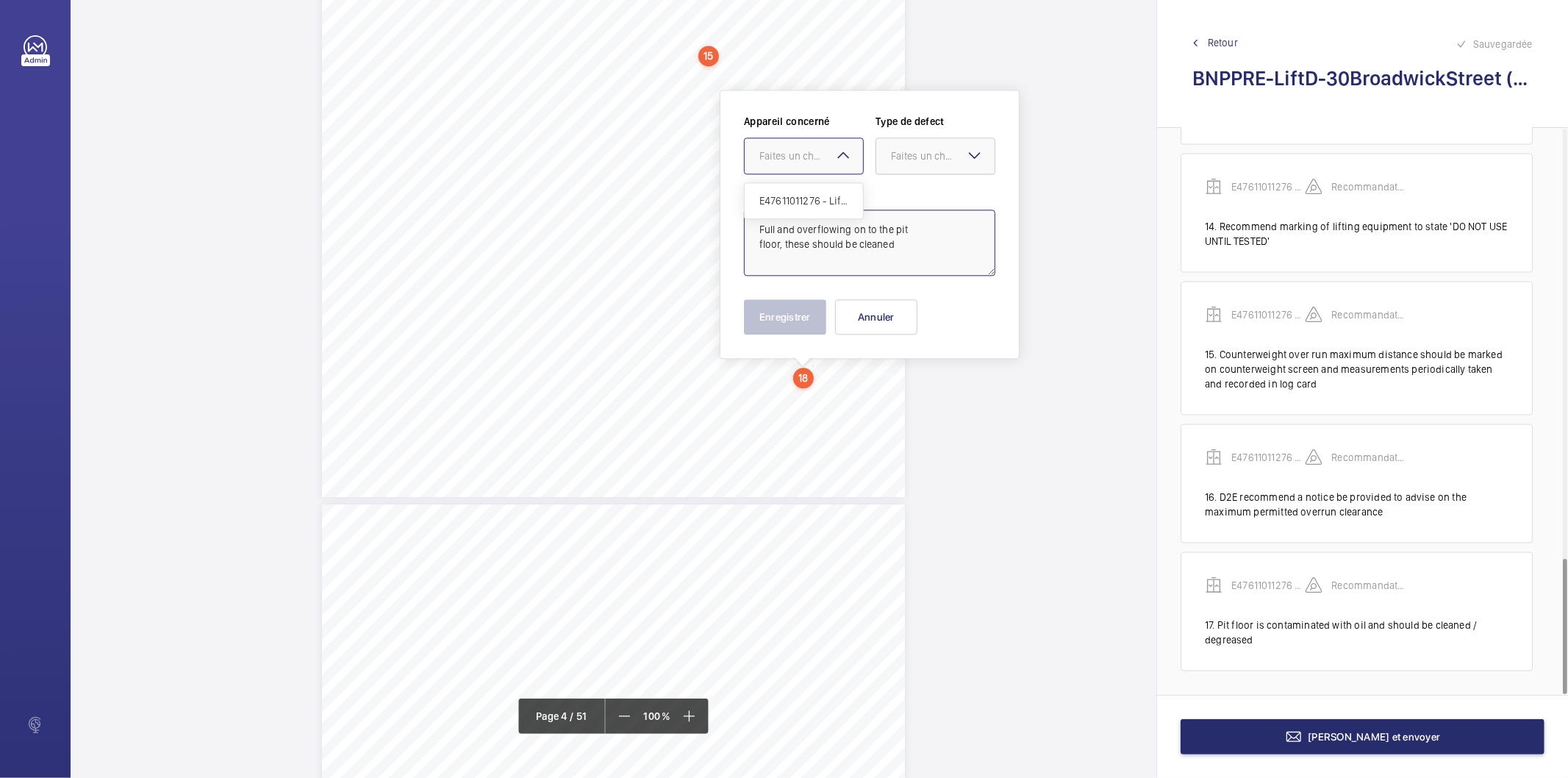
click at [799, 197] on span "E47611011276 - Lift D" at bounding box center [804, 200] width 89 height 15
click at [906, 157] on div "Faites un choix" at bounding box center [943, 155] width 104 height 15
click at [916, 306] on span "Recommandation" at bounding box center [935, 309] width 89 height 15
click at [755, 319] on button "Enregistrer" at bounding box center [785, 317] width 82 height 35
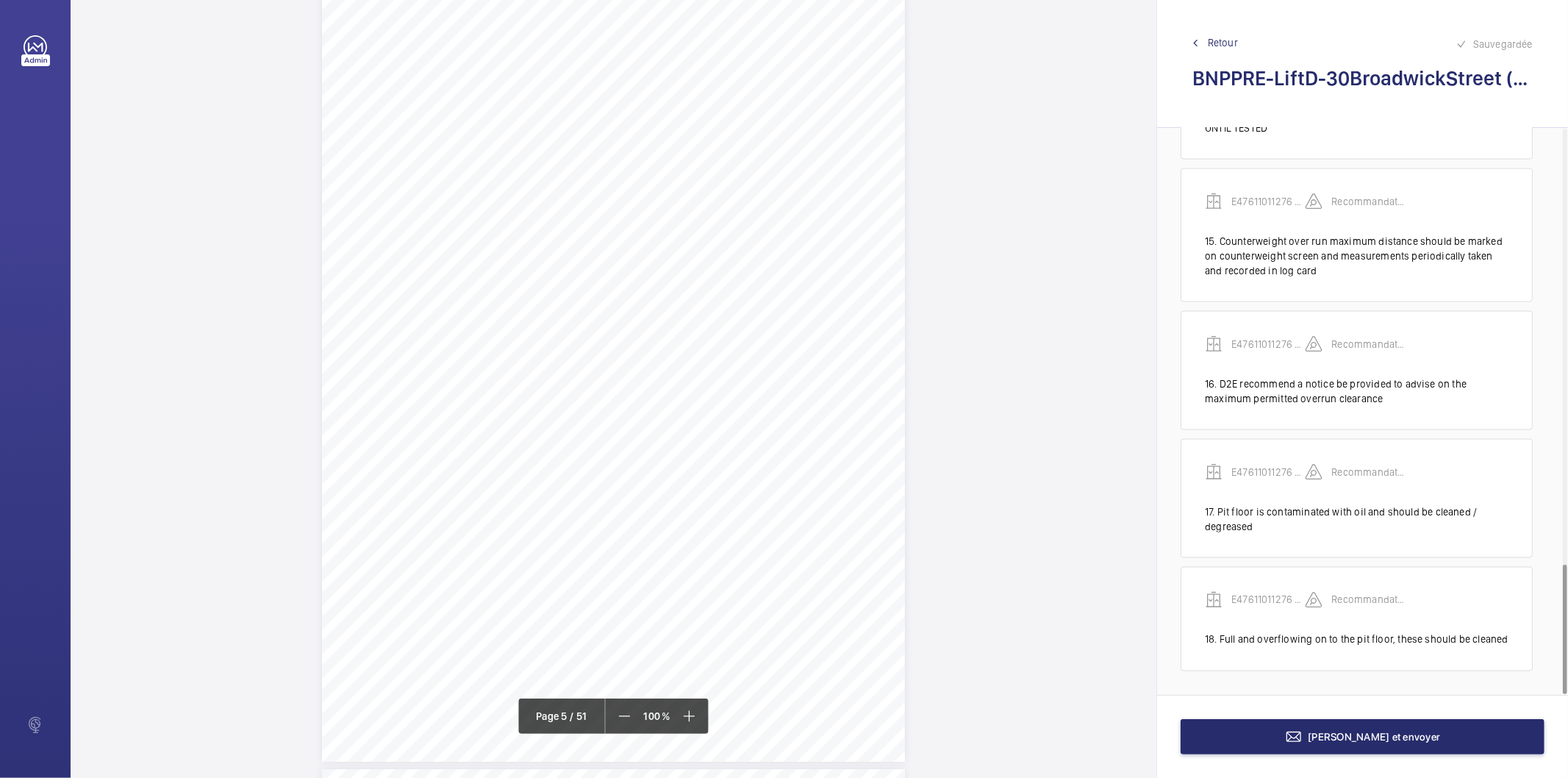
scroll to position [3419, 0]
click at [814, 239] on div "Photo51 Photo52 Pit/8.2.Health&Safety-AssessmentbaseduponBS7255 H155Isthewellin…" at bounding box center [613, 345] width 584 height 824
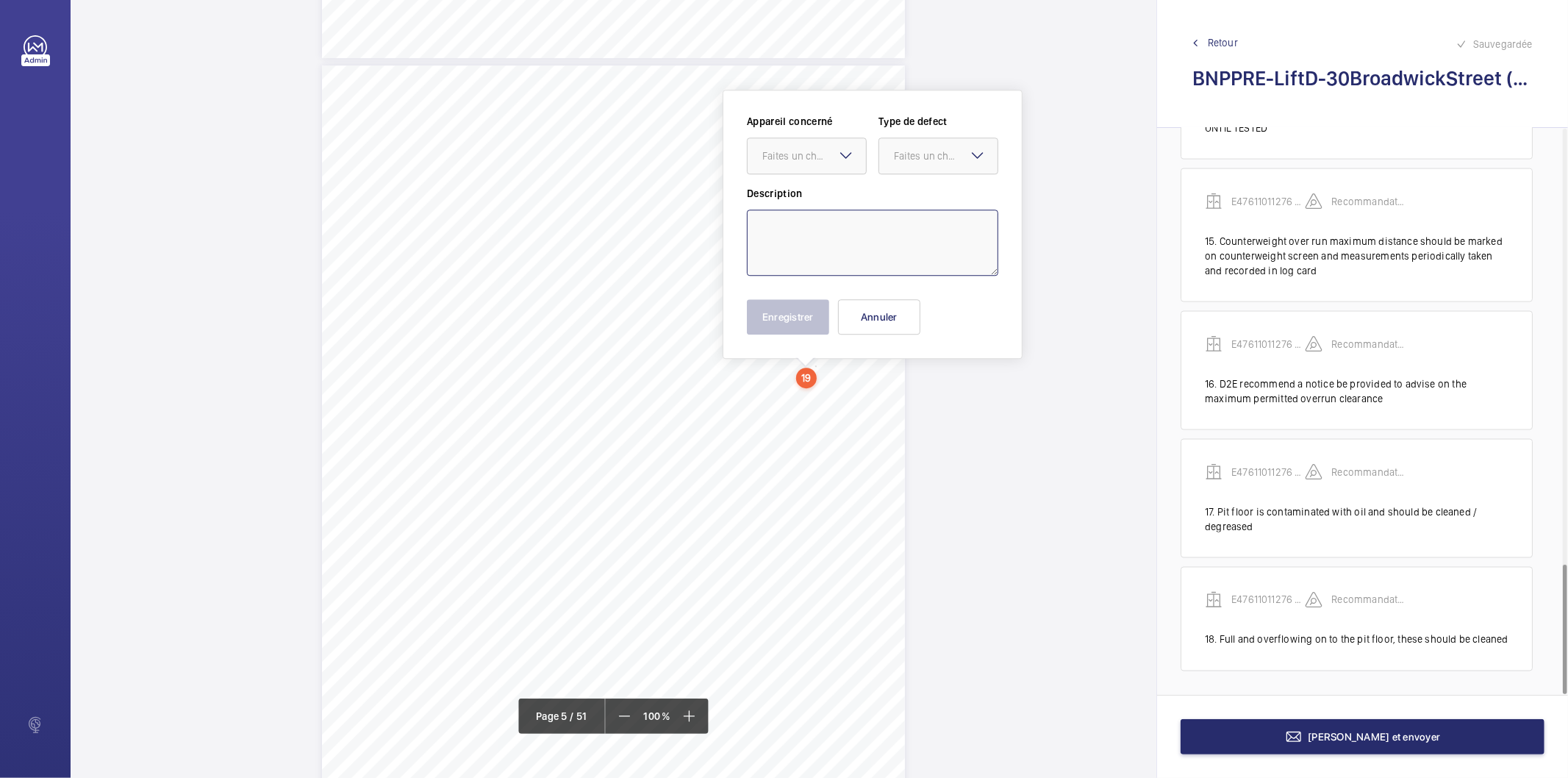
click at [814, 232] on textarea at bounding box center [872, 242] width 252 height 66
paste textarea "It should be possible to unlock and open the landing door from within the pit w…"
click at [820, 149] on div "Faites un choix" at bounding box center [814, 155] width 104 height 15
click at [809, 200] on span "E47611011276 - Lift D" at bounding box center [806, 200] width 89 height 15
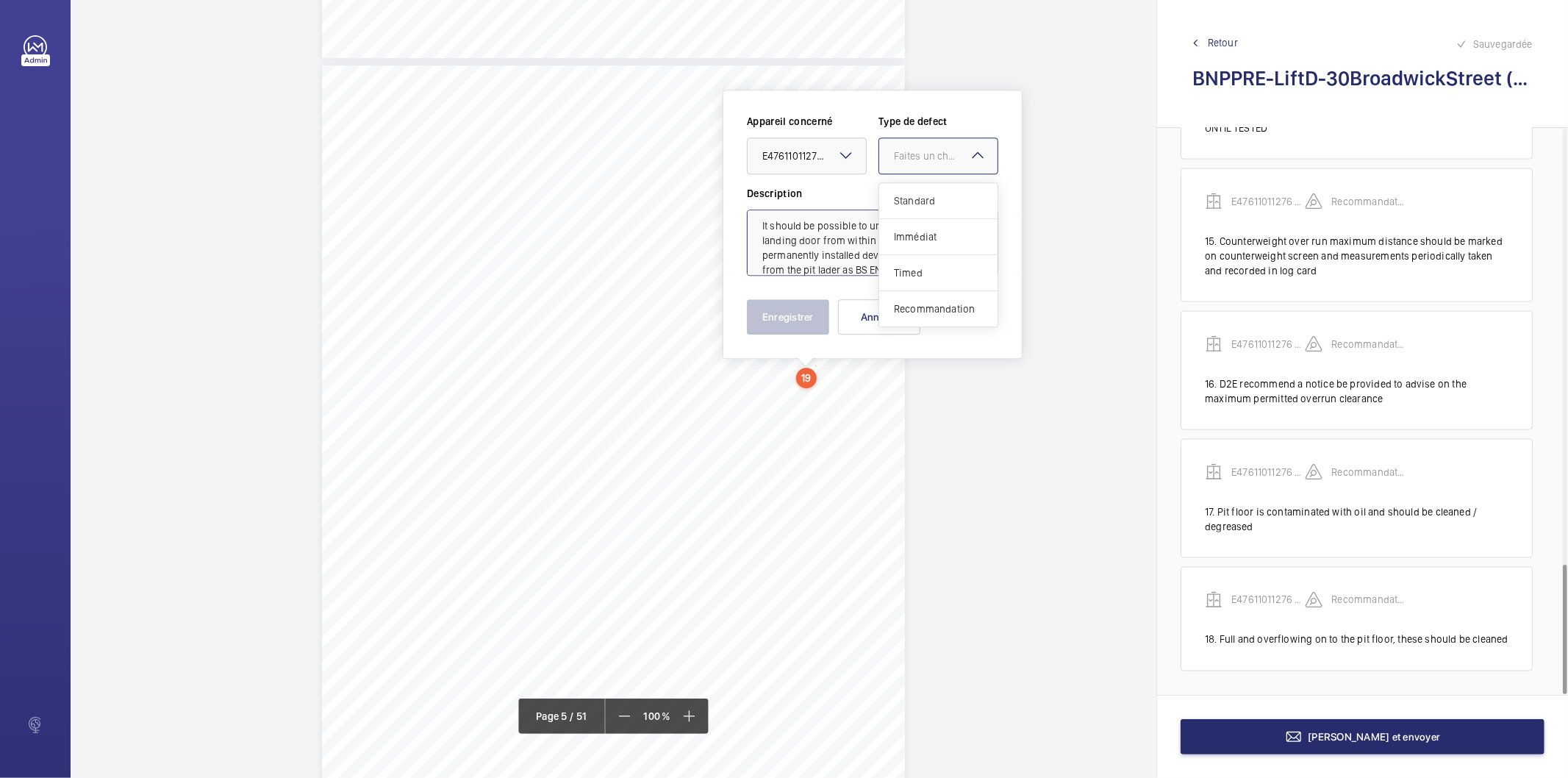
click at [909, 156] on div "Faites un choix" at bounding box center [946, 155] width 104 height 15
click at [920, 309] on span "Recommandation" at bounding box center [938, 309] width 89 height 15
type textarea "It should be possible to unlock and open the landing door from within the pit w…"
click at [812, 304] on button "Enregistrer" at bounding box center [788, 317] width 82 height 35
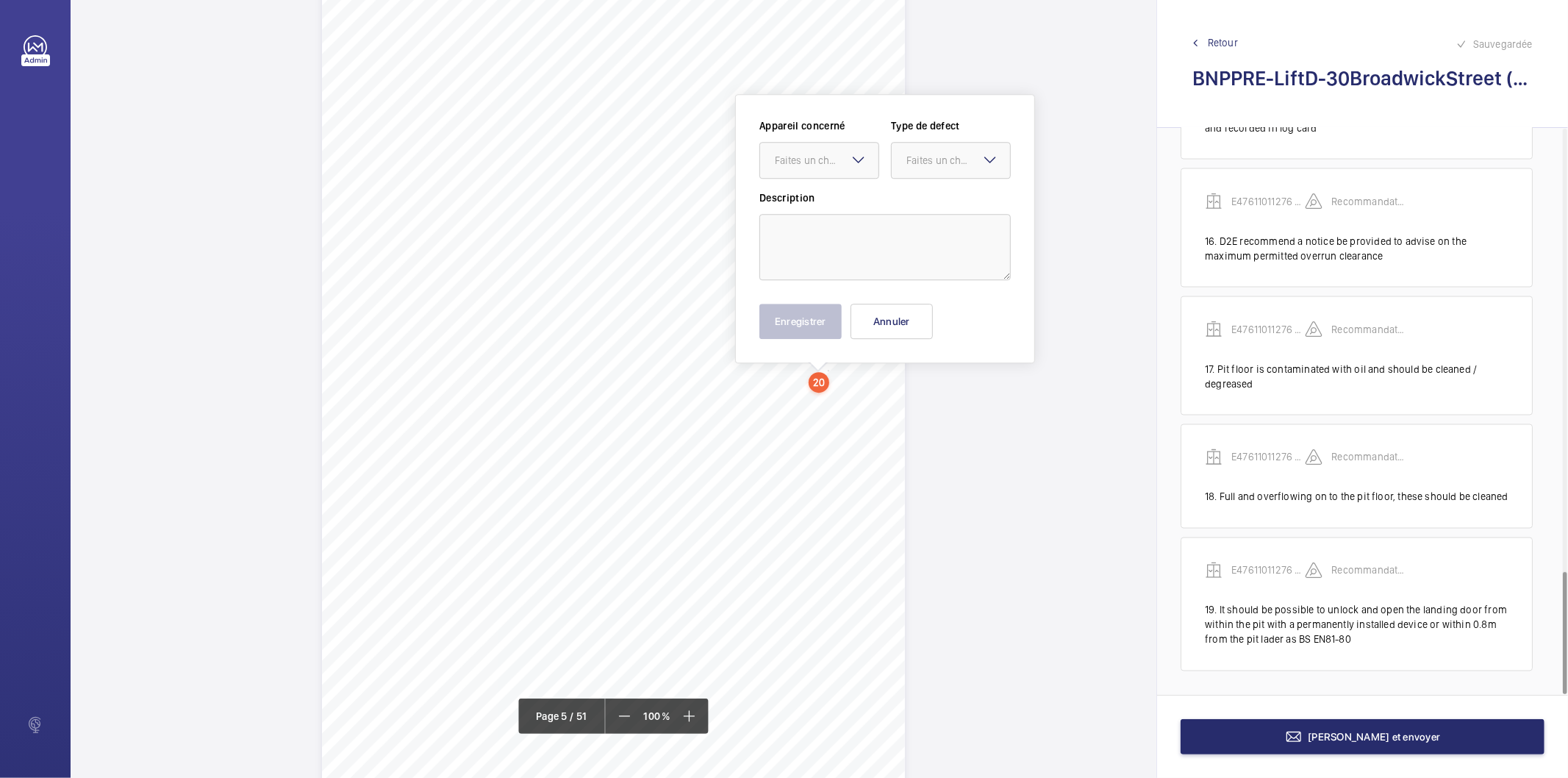
scroll to position [3375, 0]
drag, startPoint x: 827, startPoint y: 460, endPoint x: 834, endPoint y: 225, distance: 235.1
click at [834, 225] on textarea at bounding box center [885, 242] width 252 height 66
paste textarea "Refuge space available however area should be highlighted and appropriate signa…"
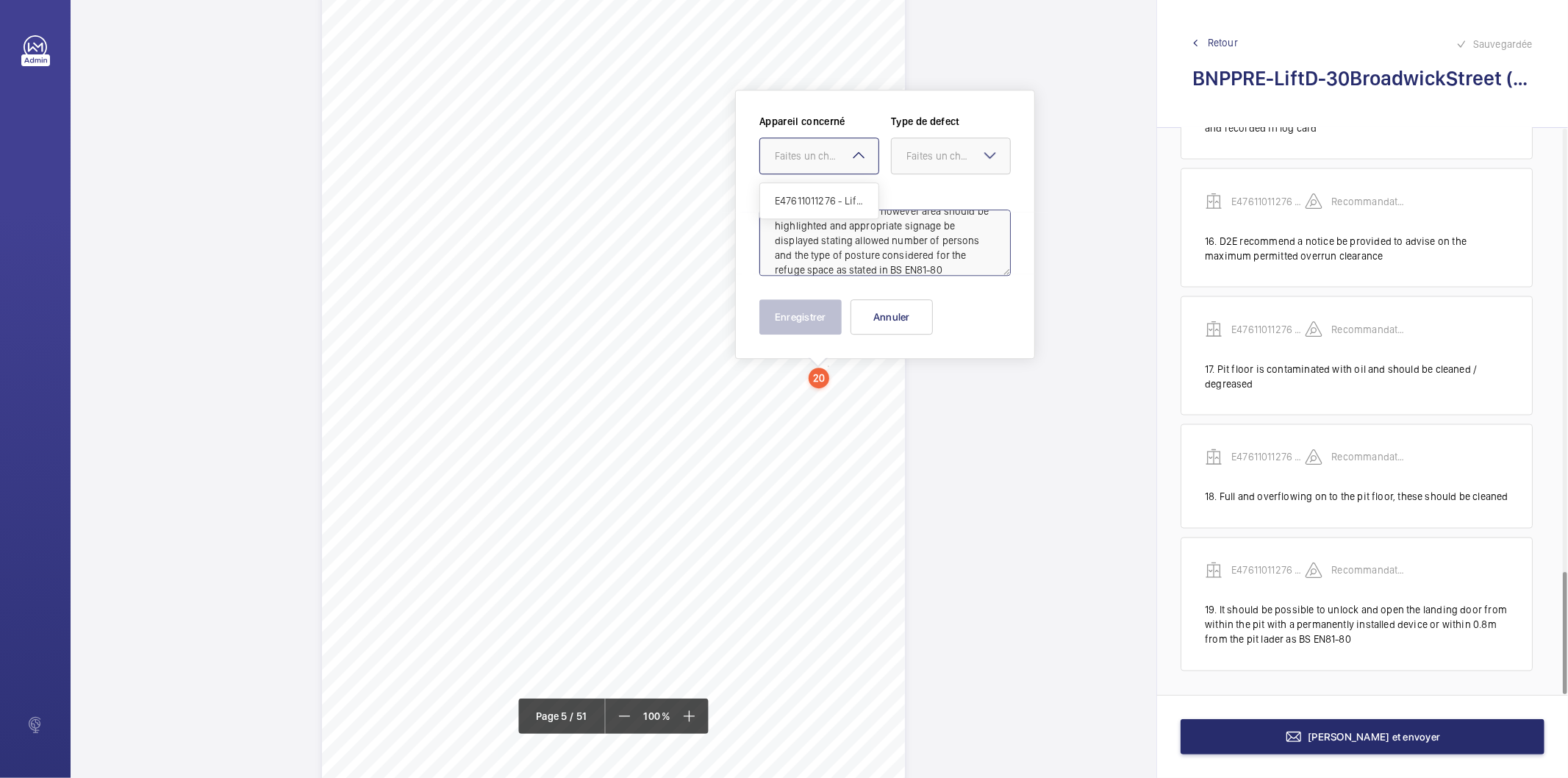
drag, startPoint x: 825, startPoint y: 157, endPoint x: 816, endPoint y: 193, distance: 37.1
click at [824, 158] on div "Faites un choix" at bounding box center [827, 155] width 104 height 15
click at [813, 194] on span "E47611011276 - Lift D" at bounding box center [819, 200] width 89 height 15
drag, startPoint x: 915, startPoint y: 153, endPoint x: 915, endPoint y: 168, distance: 15.0
click at [915, 157] on div "Faites un choix" at bounding box center [958, 155] width 104 height 15
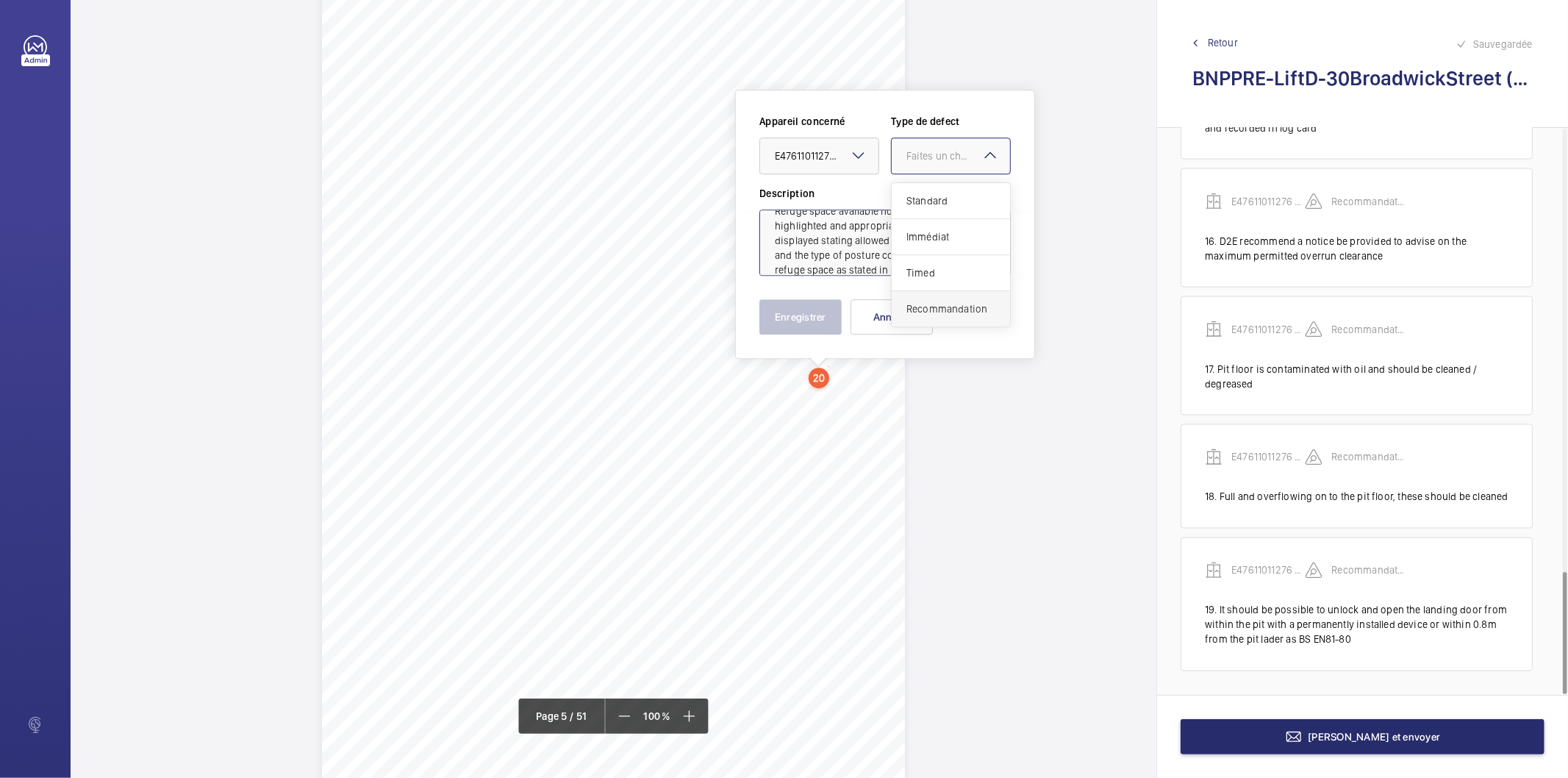
click at [927, 310] on span "Recommandation" at bounding box center [950, 309] width 89 height 15
type textarea "Refuge space available however area should be highlighted and appropriate signa…"
click at [812, 320] on button "Enregistrer" at bounding box center [801, 317] width 82 height 35
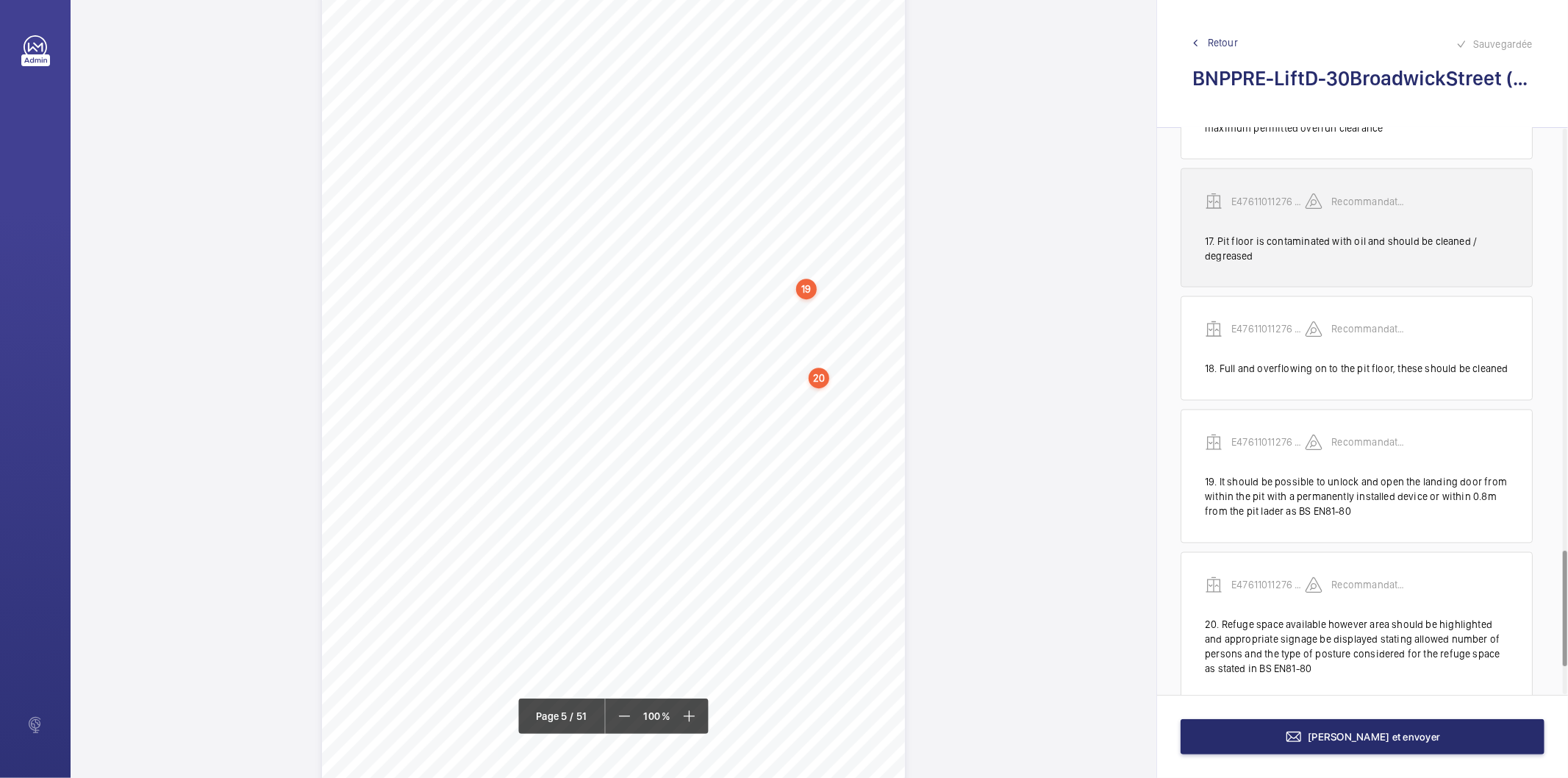
scroll to position [2193, 0]
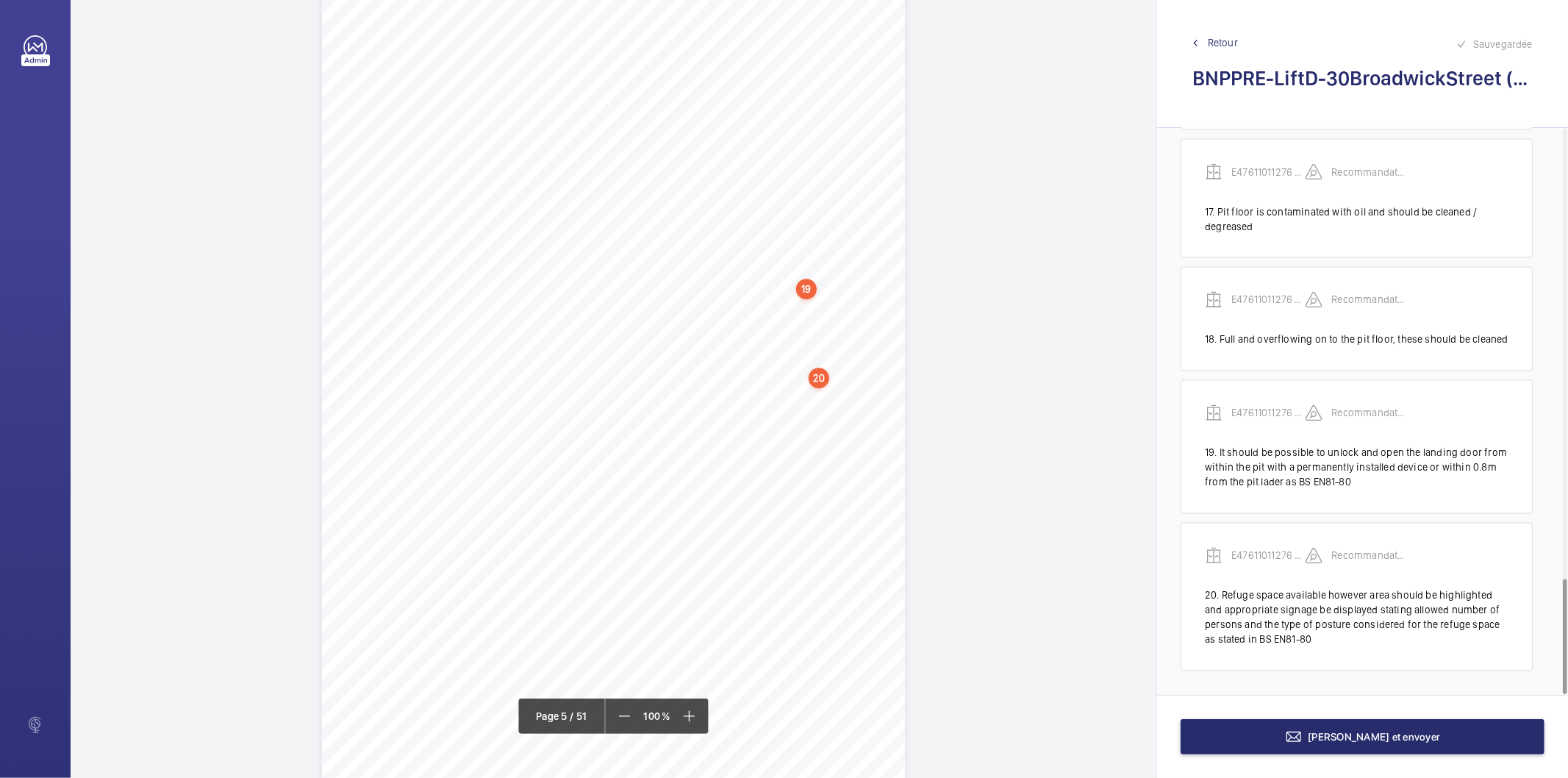
click at [812, 501] on span "refugespaceshouldbeinplace" at bounding box center [761, 501] width 120 height 9
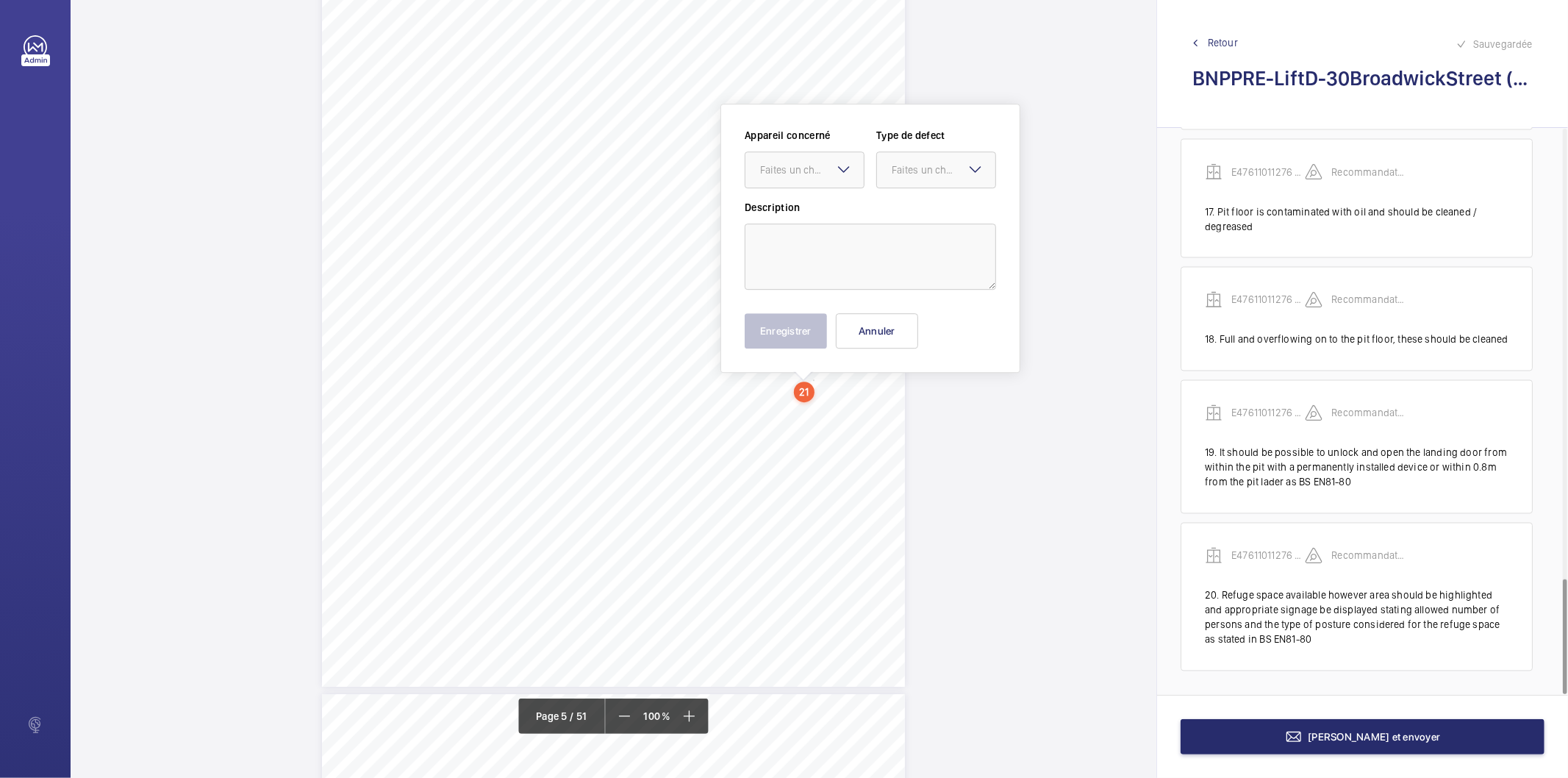
scroll to position [3503, 0]
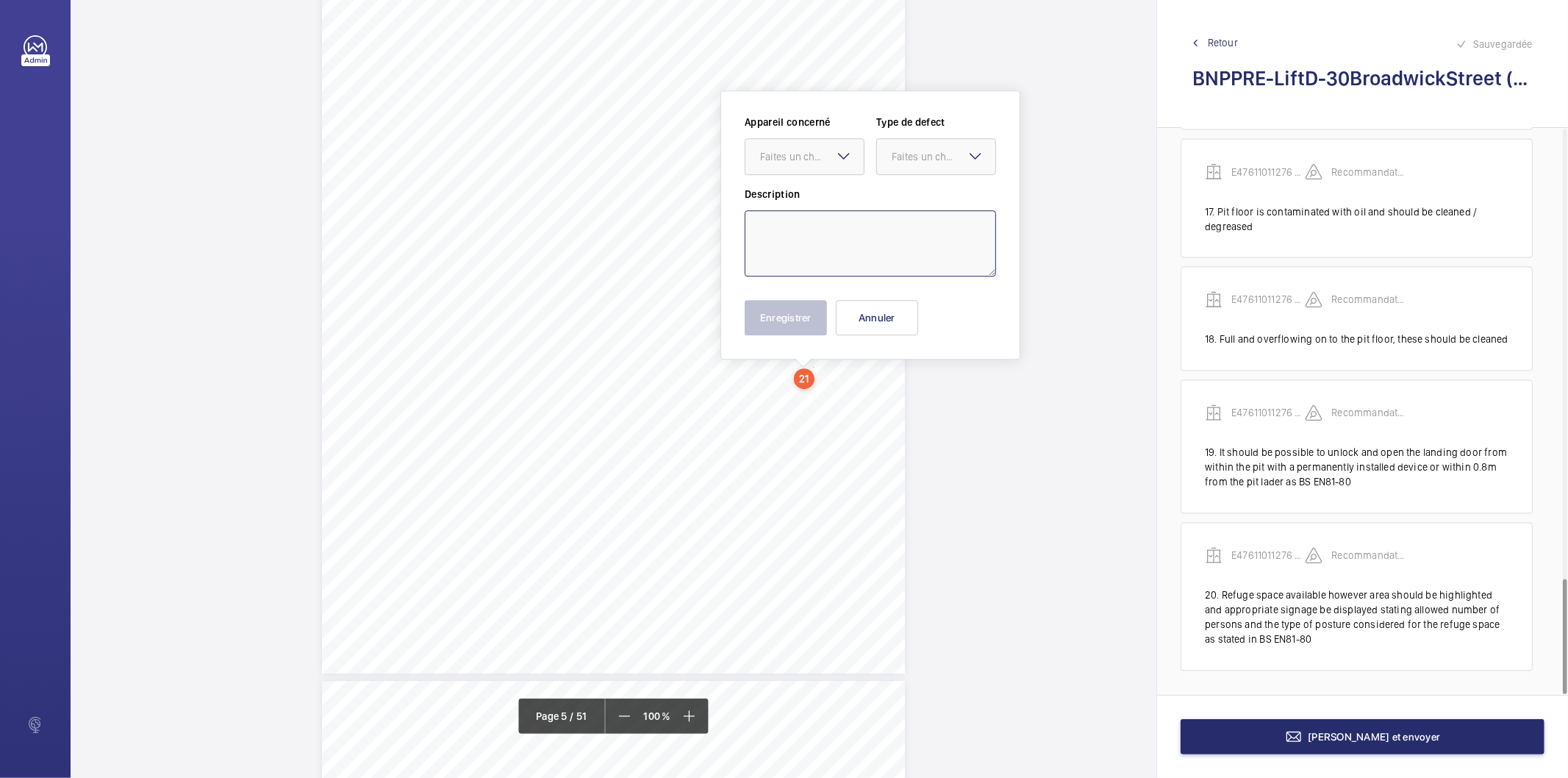
click at [813, 244] on textarea at bounding box center [870, 243] width 252 height 66
paste textarea "A permanently installed inspection control station operable within 0,30m of a r…"
click at [809, 166] on div at bounding box center [805, 156] width 118 height 35
click at [804, 196] on span "E47611011276 - Lift D" at bounding box center [804, 201] width 89 height 15
click at [922, 155] on div "Faites un choix" at bounding box center [943, 156] width 104 height 15
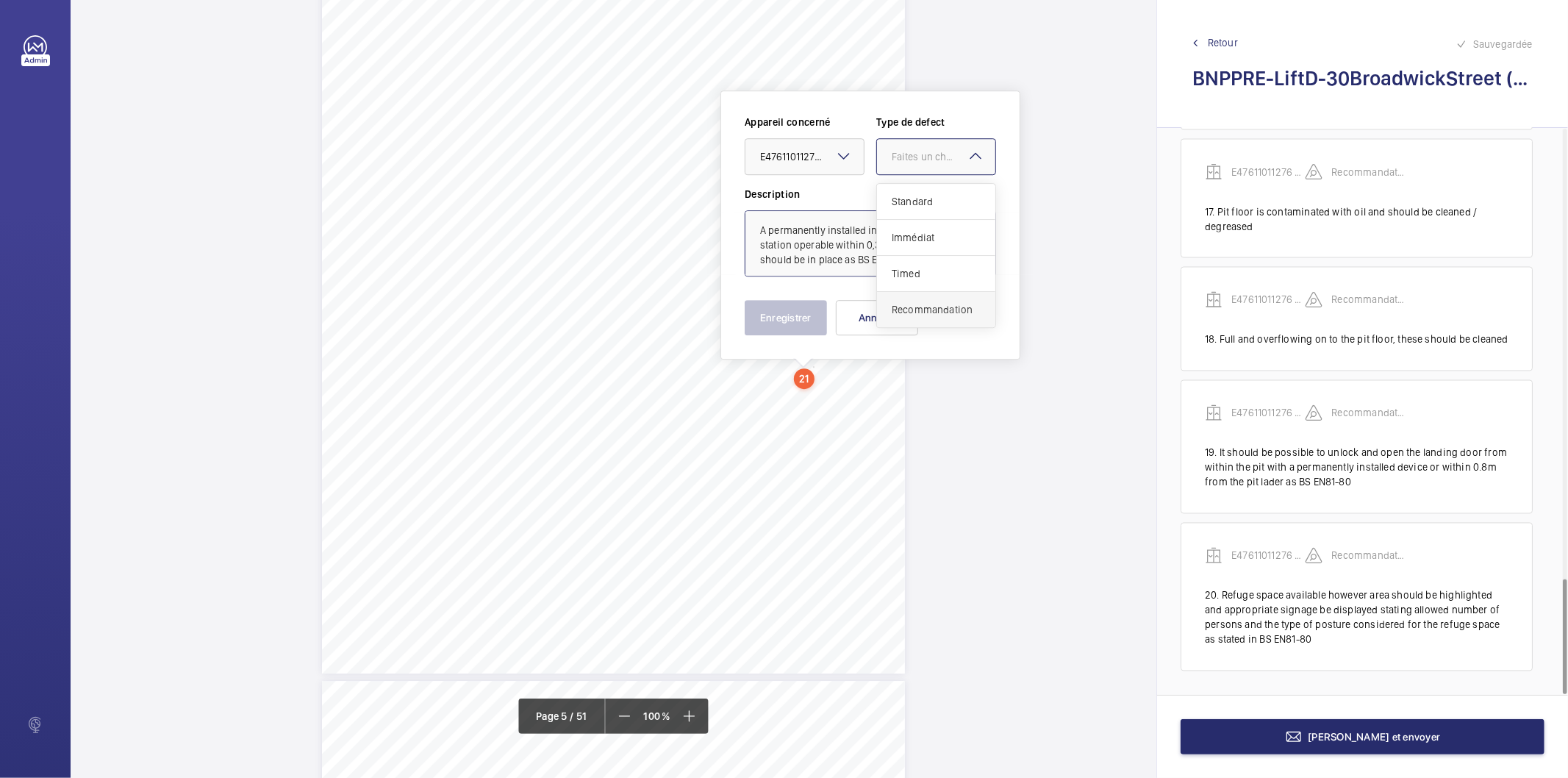
drag, startPoint x: 934, startPoint y: 310, endPoint x: 870, endPoint y: 310, distance: 64.0
click at [931, 310] on span "Recommandation" at bounding box center [935, 309] width 89 height 15
type textarea "A permanently installed inspection control station operable within 0,30m of a r…"
click at [800, 304] on button "Enregistrer" at bounding box center [786, 318] width 82 height 35
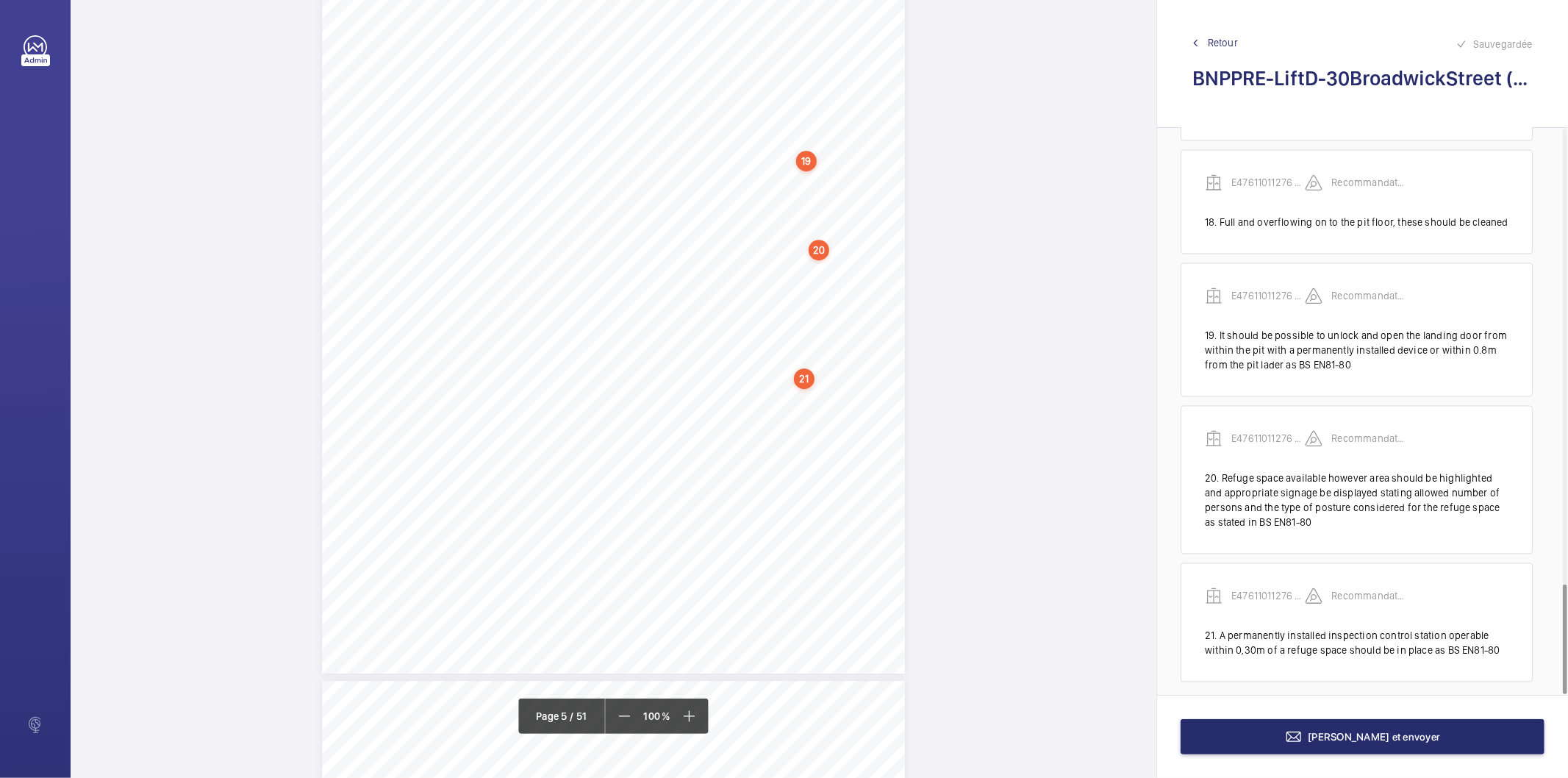
scroll to position [2321, 0]
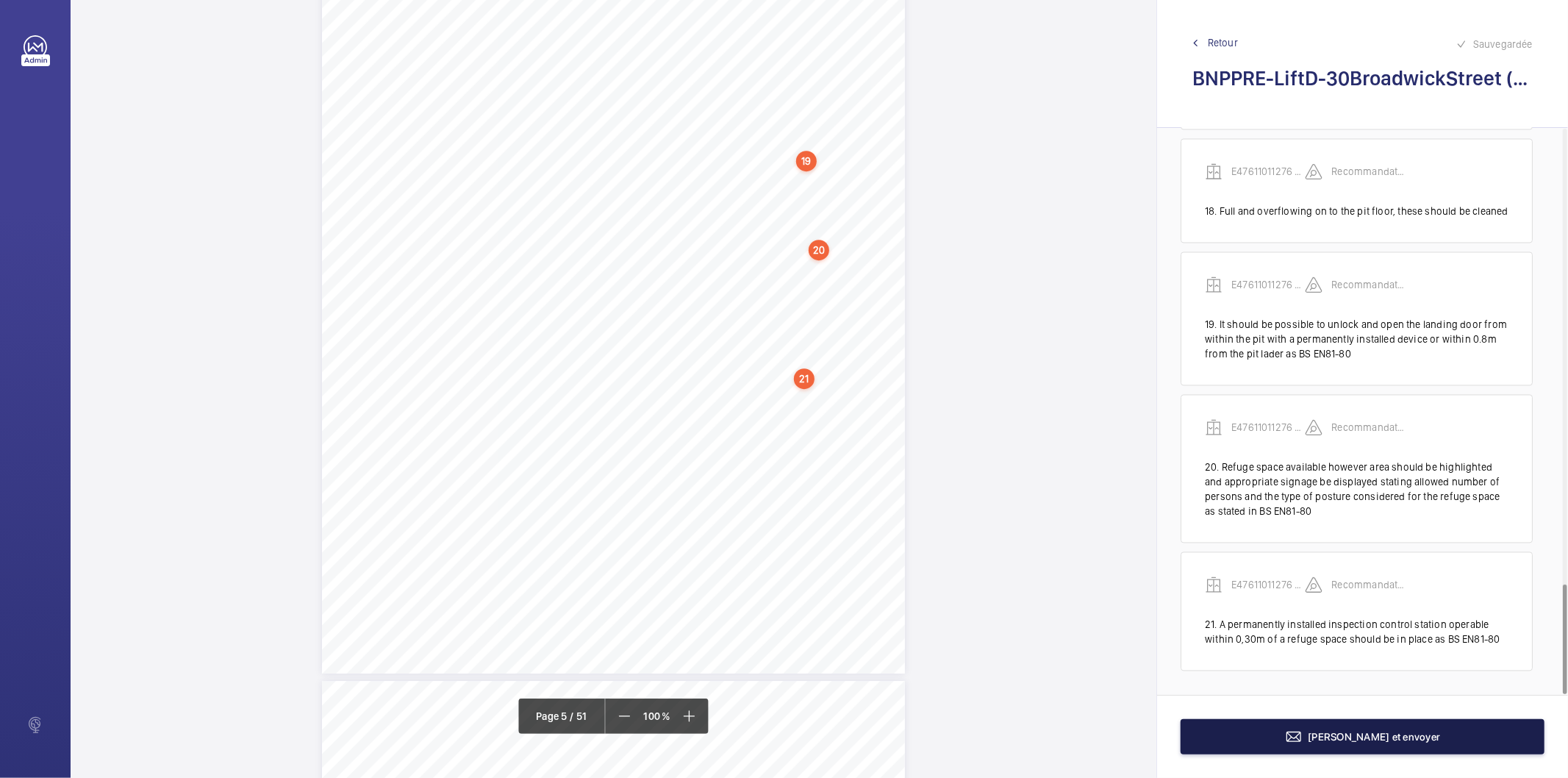
click at [1303, 745] on mat-icon at bounding box center [1294, 737] width 18 height 18
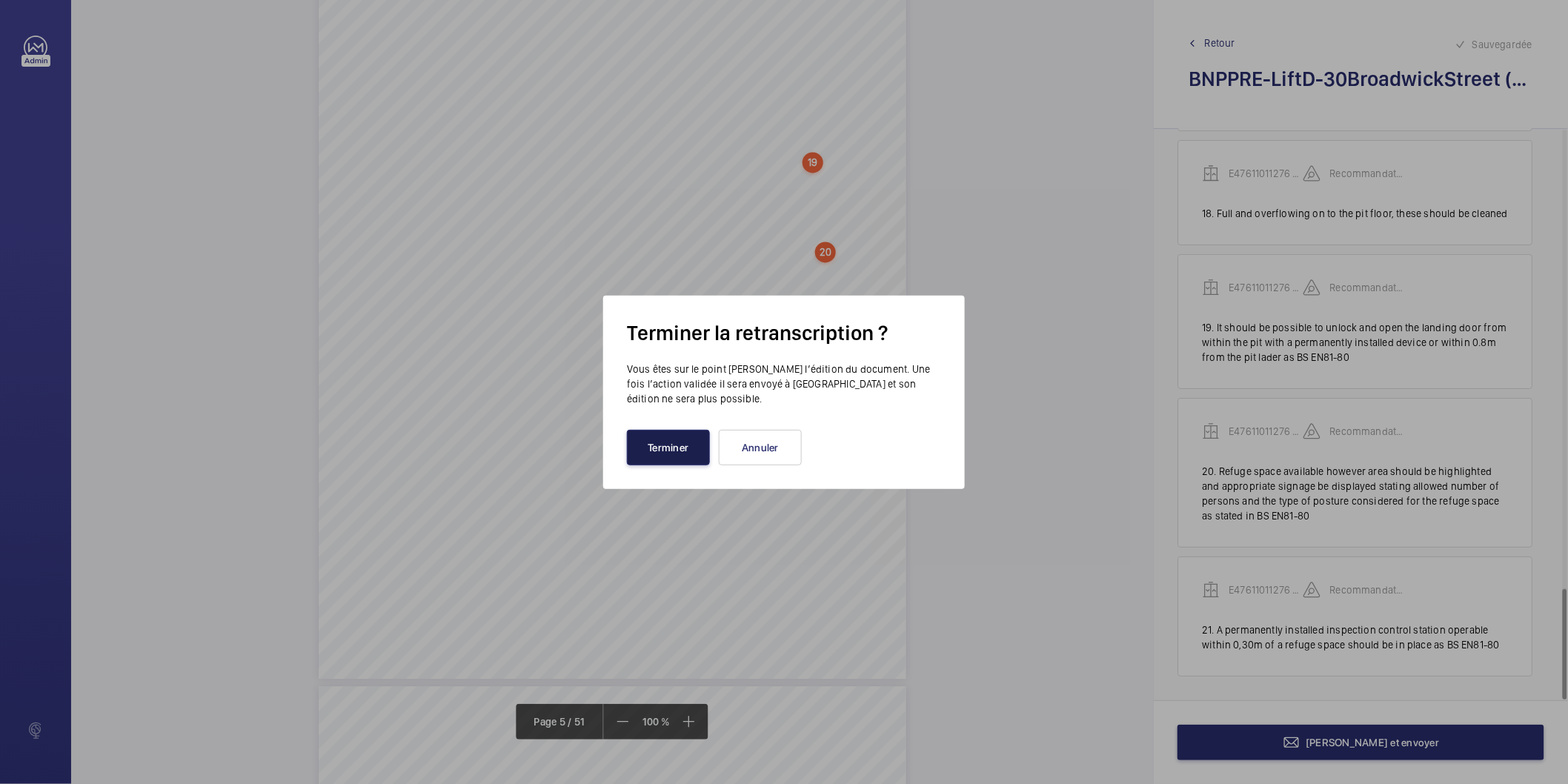
drag, startPoint x: 654, startPoint y: 447, endPoint x: 954, endPoint y: 436, distance: 300.2
click at [860, 441] on div "Terminer Annuler" at bounding box center [784, 447] width 314 height 35
click at [760, 453] on button "Annuler" at bounding box center [761, 447] width 83 height 35
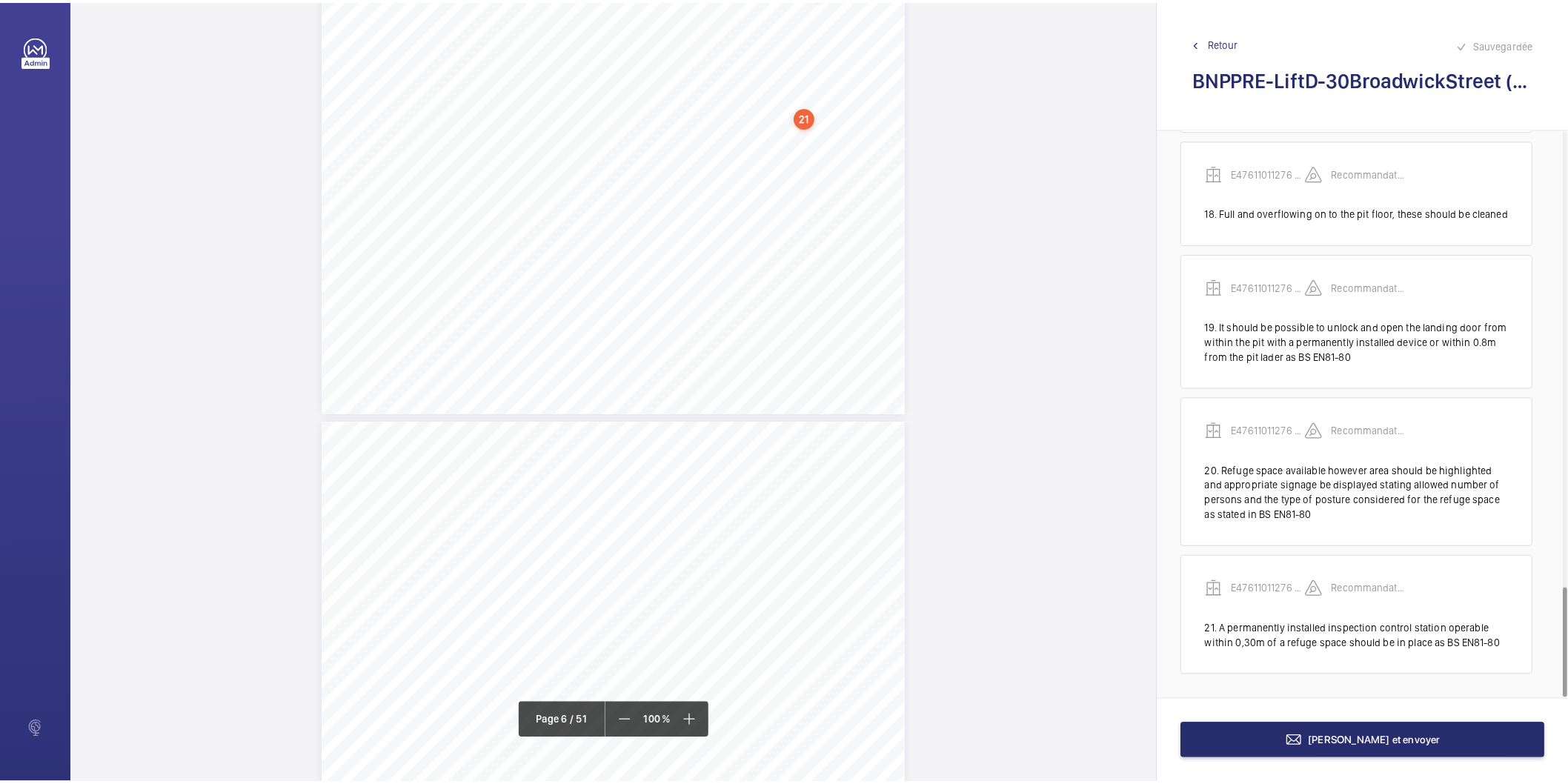
scroll to position [3942, 0]
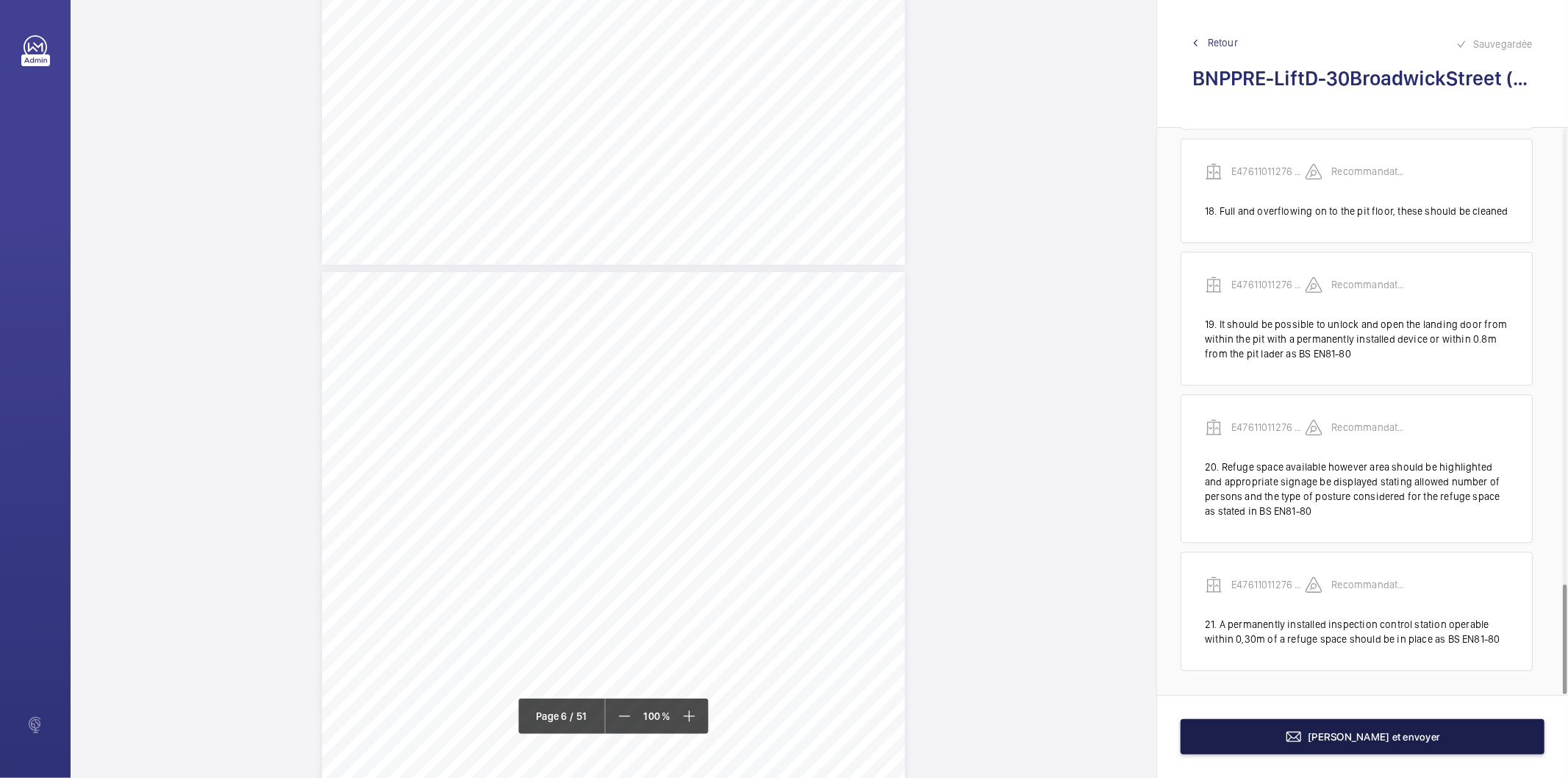
click at [1268, 730] on button "[PERSON_NAME] et envoyer" at bounding box center [1363, 737] width 364 height 35
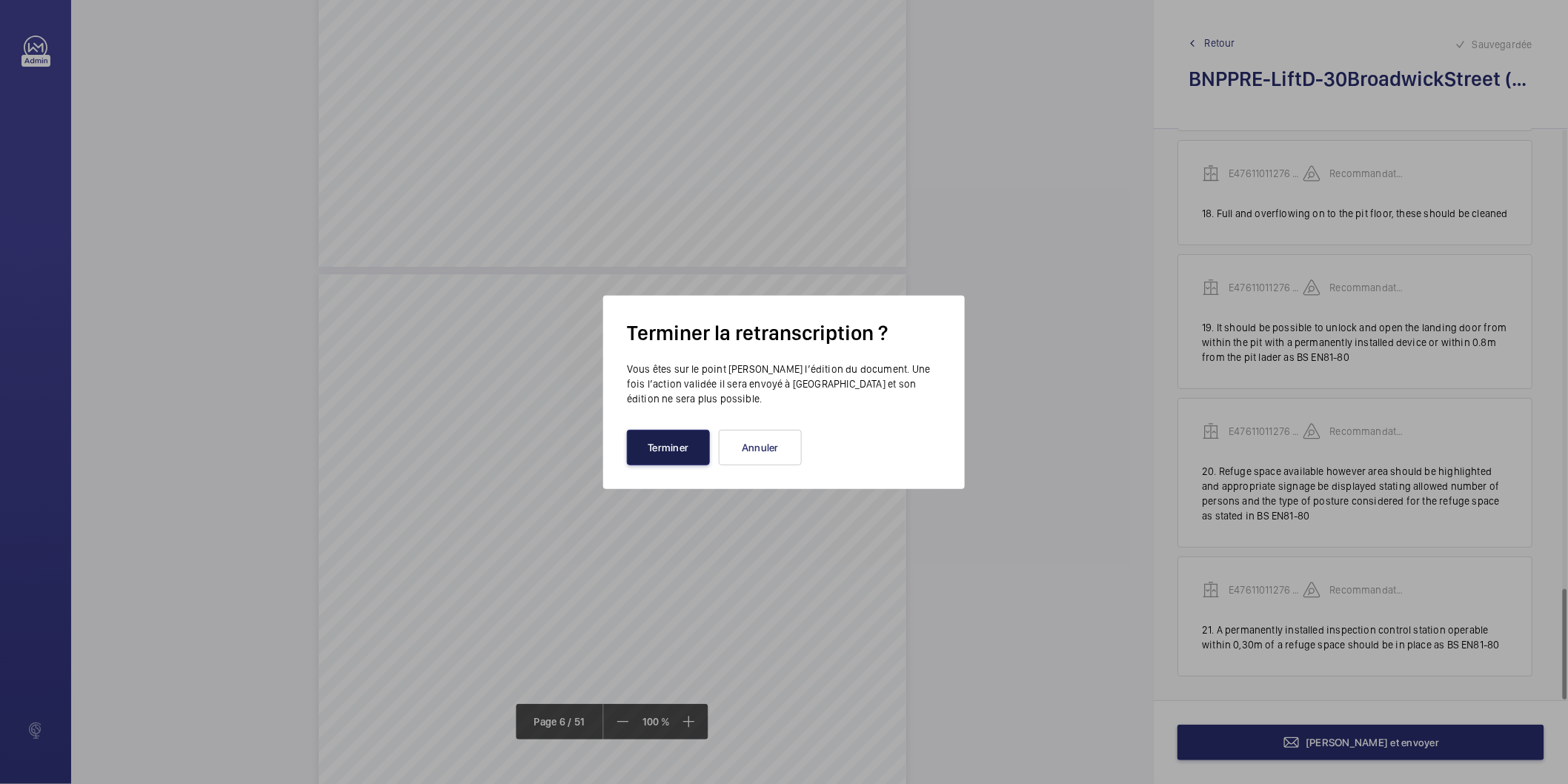
click at [675, 447] on button "Terminer" at bounding box center [669, 447] width 83 height 35
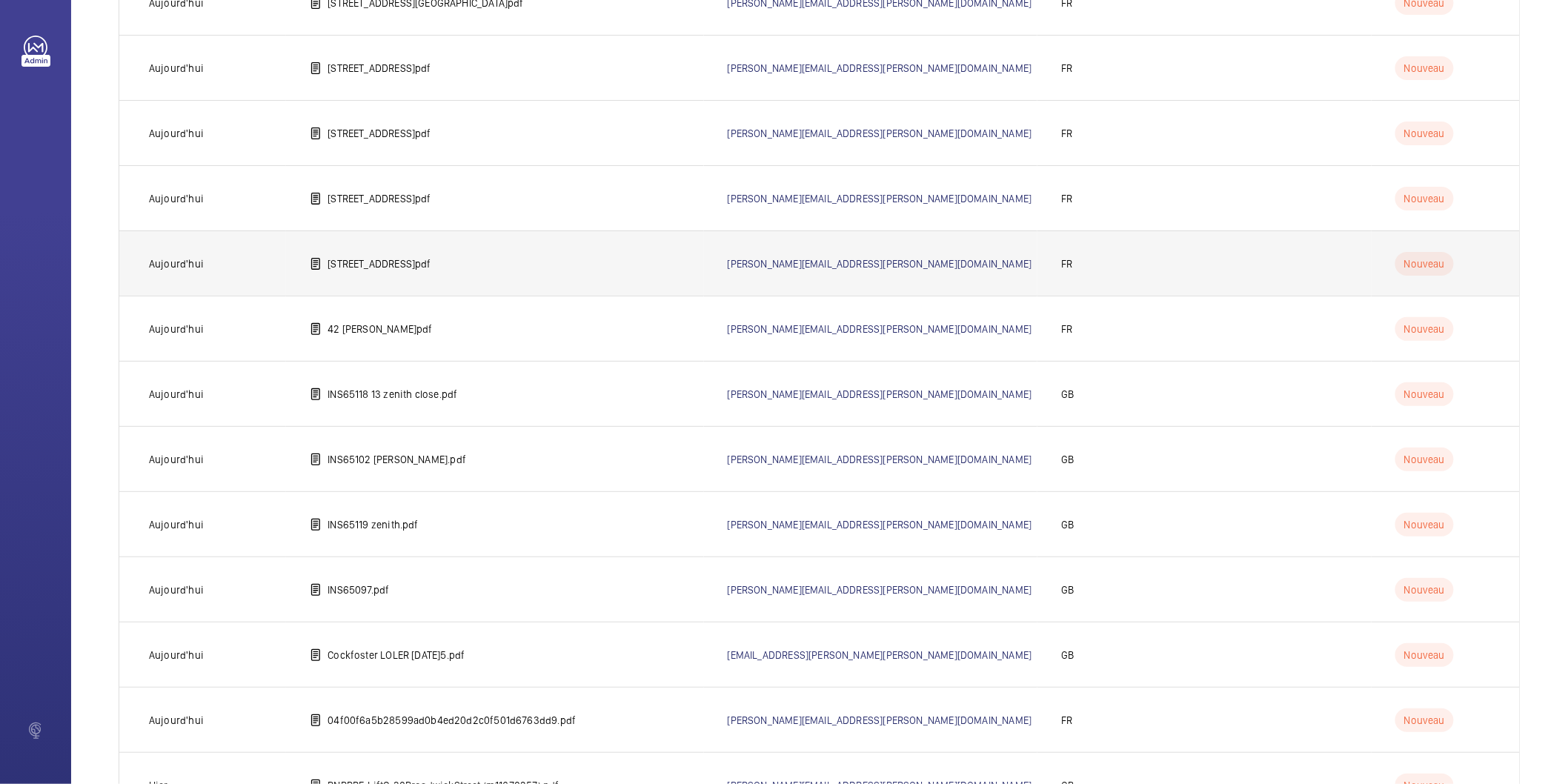
scroll to position [3079, 0]
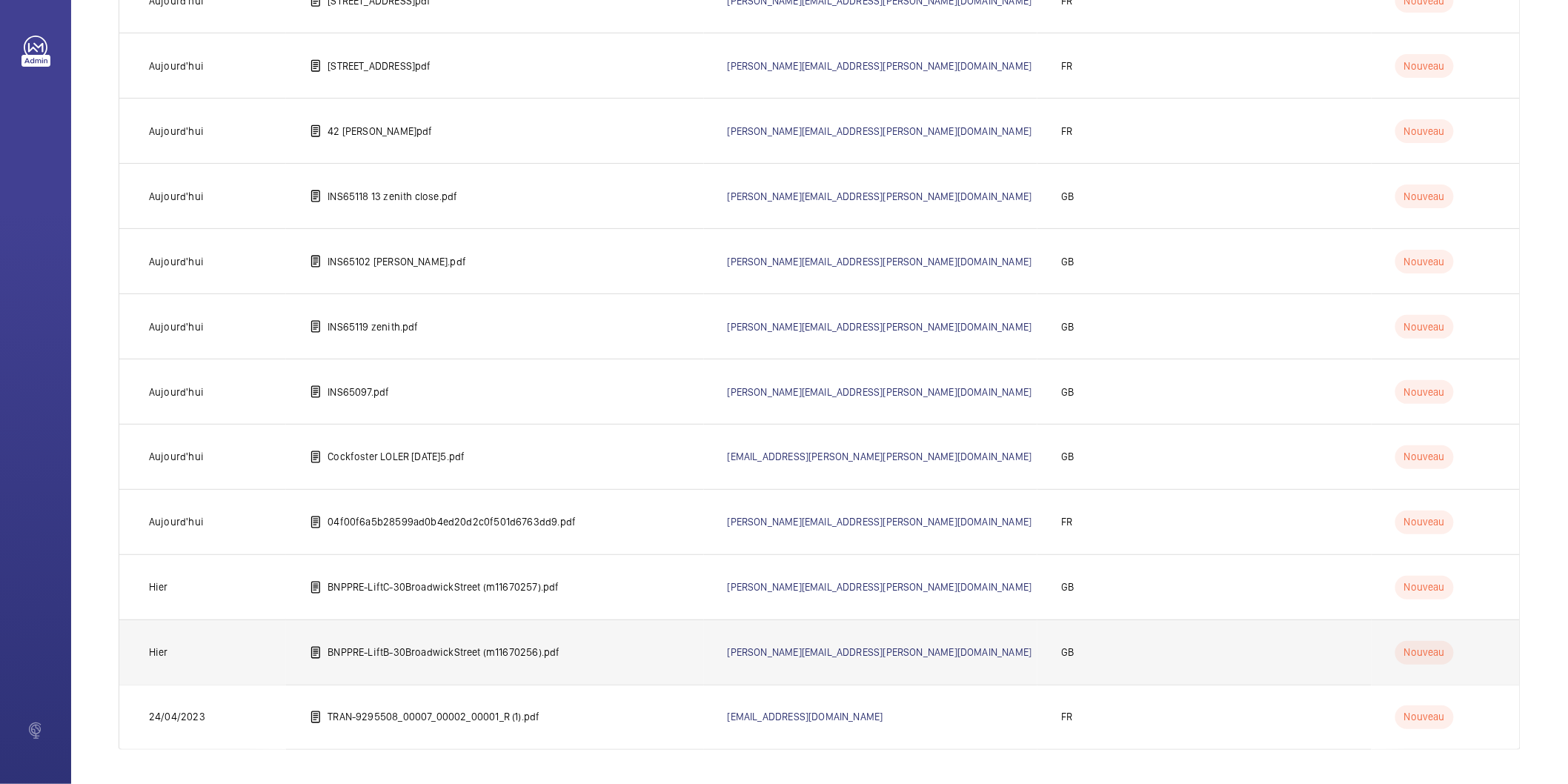
click at [425, 652] on p "BNPPRE-LiftB-30BroadwickStreet (m11670256).pdf" at bounding box center [443, 652] width 232 height 15
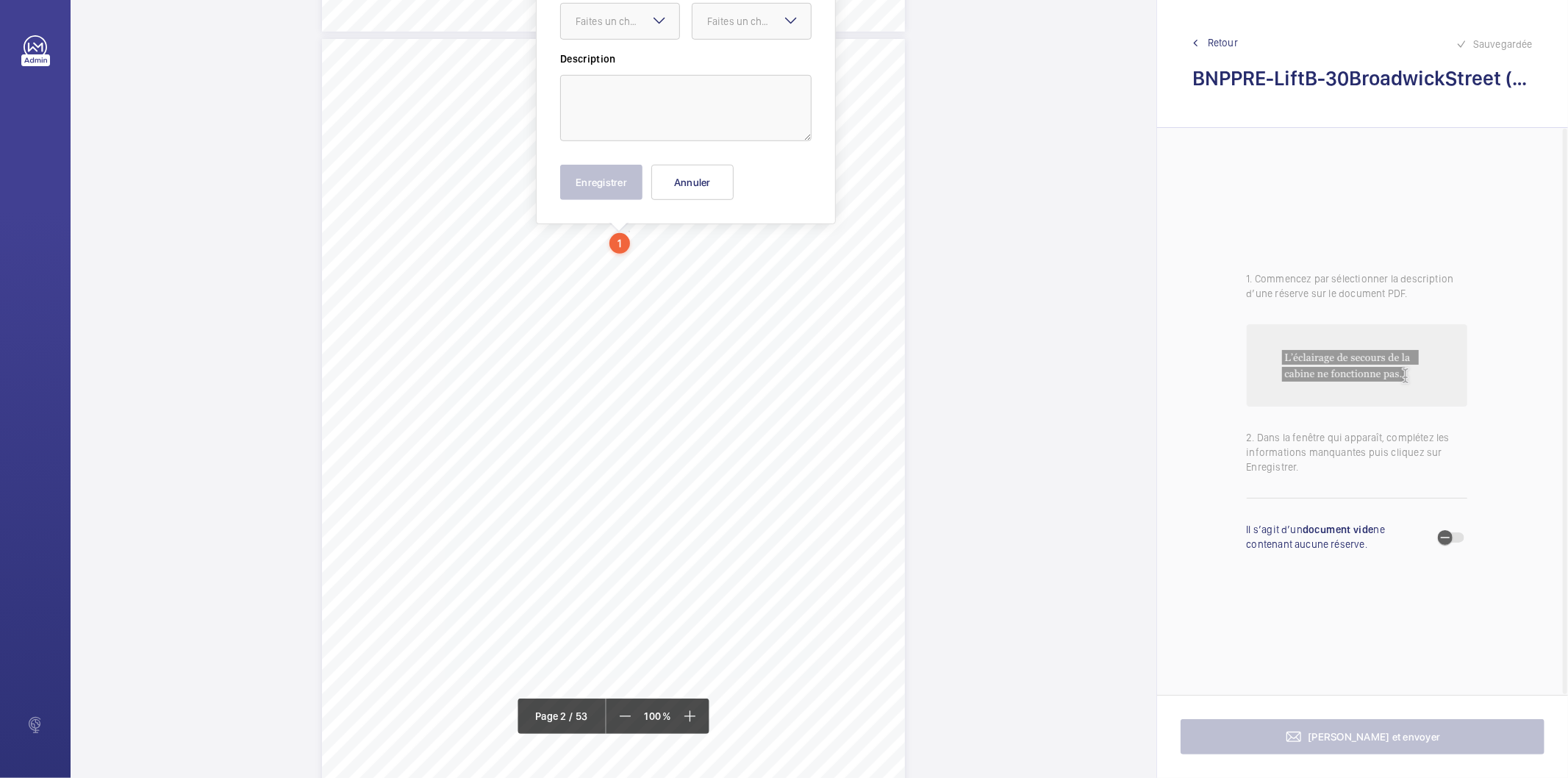
scroll to position [682, 0]
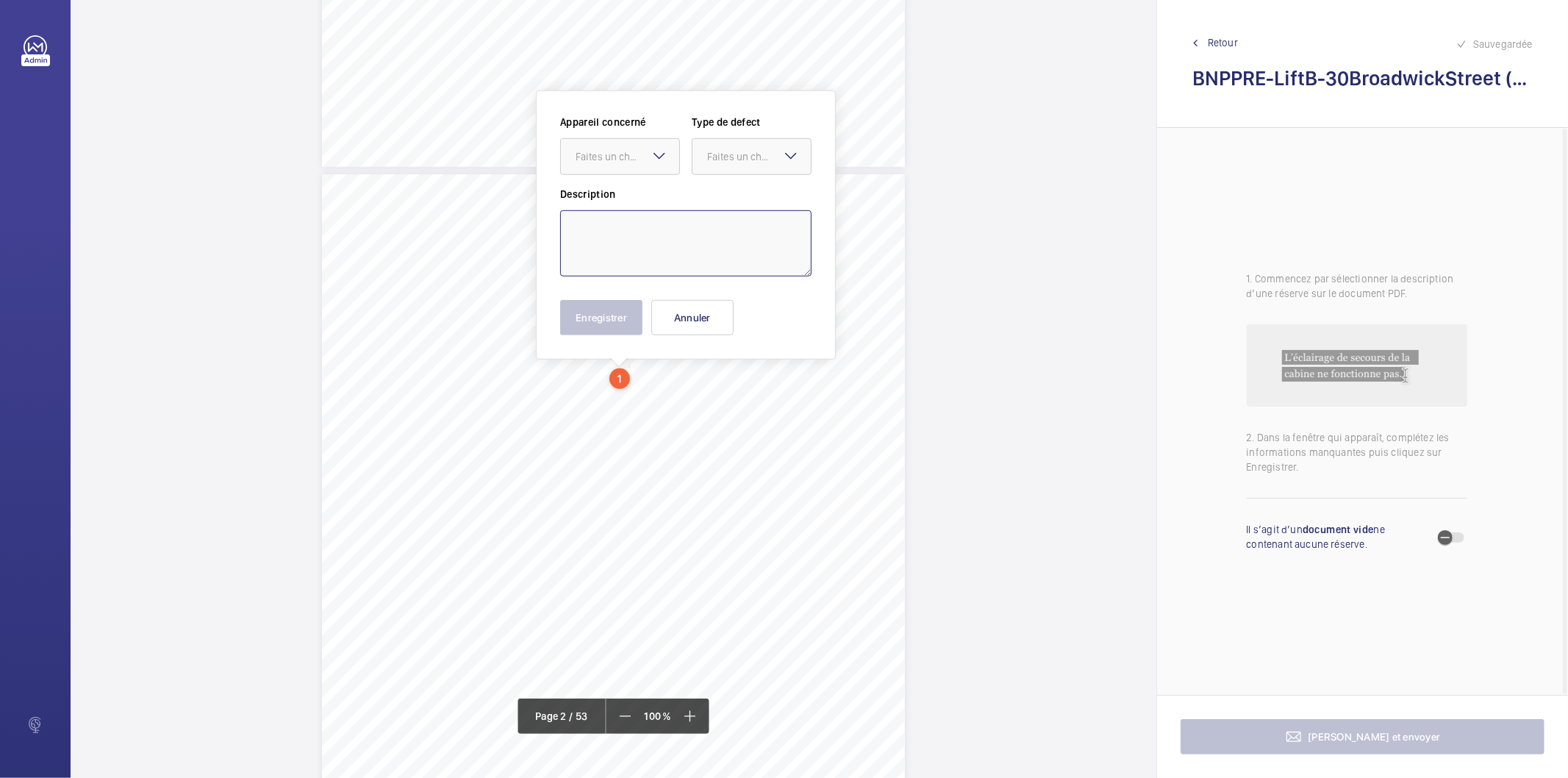
drag, startPoint x: 627, startPoint y: 238, endPoint x: 628, endPoint y: 214, distance: 24.0
click at [628, 214] on textarea at bounding box center [686, 243] width 252 height 66
paste textarea "Maintenance panel door is close to main breaker and could be tripped accidental…"
click at [628, 158] on div "Faites un choix" at bounding box center [627, 156] width 104 height 15
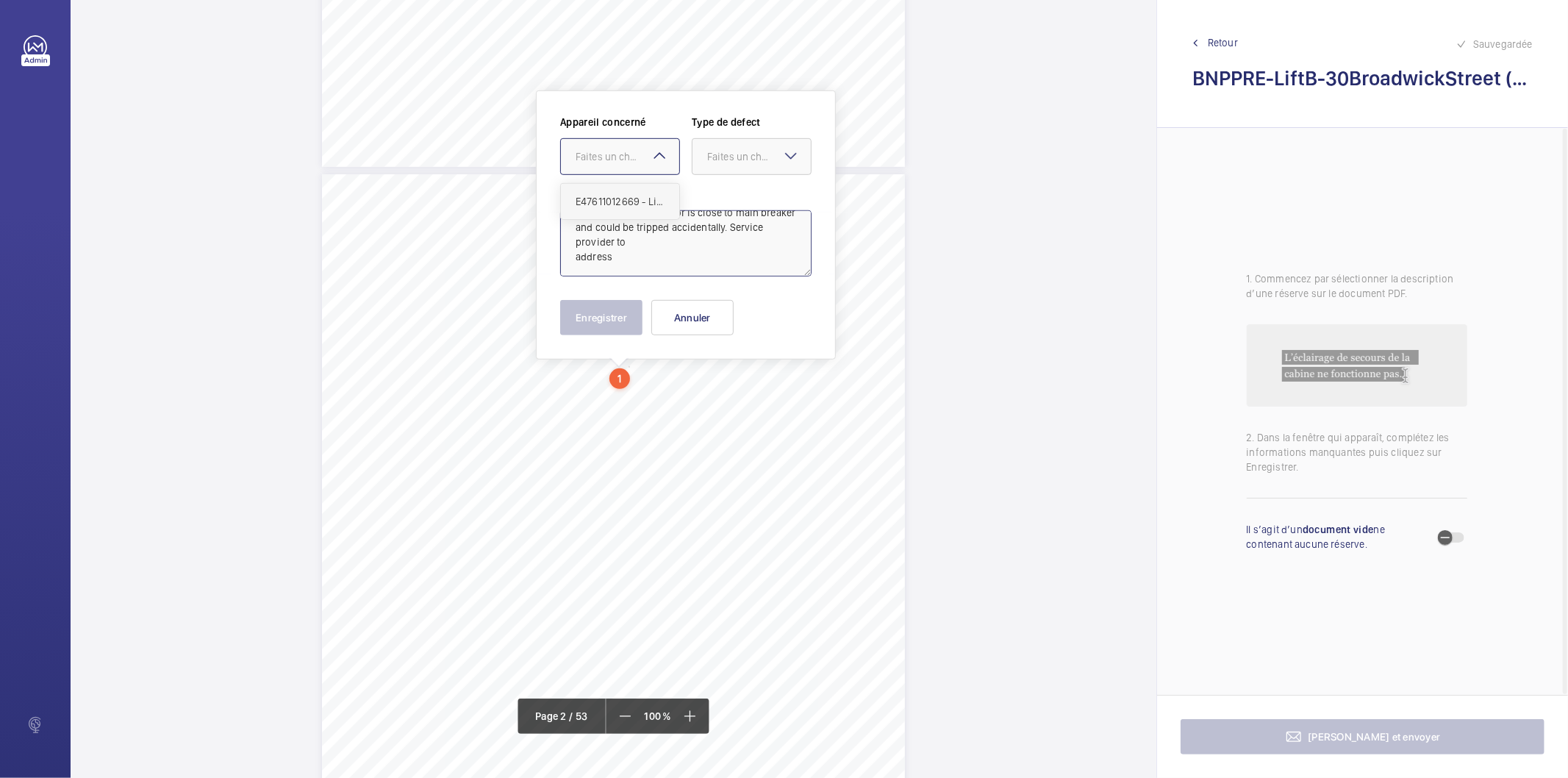
click at [613, 198] on span "E47611012669 - Lift B" at bounding box center [619, 201] width 89 height 15
click at [708, 162] on div "Faites un choix" at bounding box center [759, 156] width 104 height 15
click at [736, 310] on span "Recommandation" at bounding box center [751, 309] width 89 height 15
type textarea "Maintenance panel door is close to main breaker and could be tripped accidental…"
click at [642, 318] on div "Enregistrer Annuler" at bounding box center [686, 318] width 252 height 35
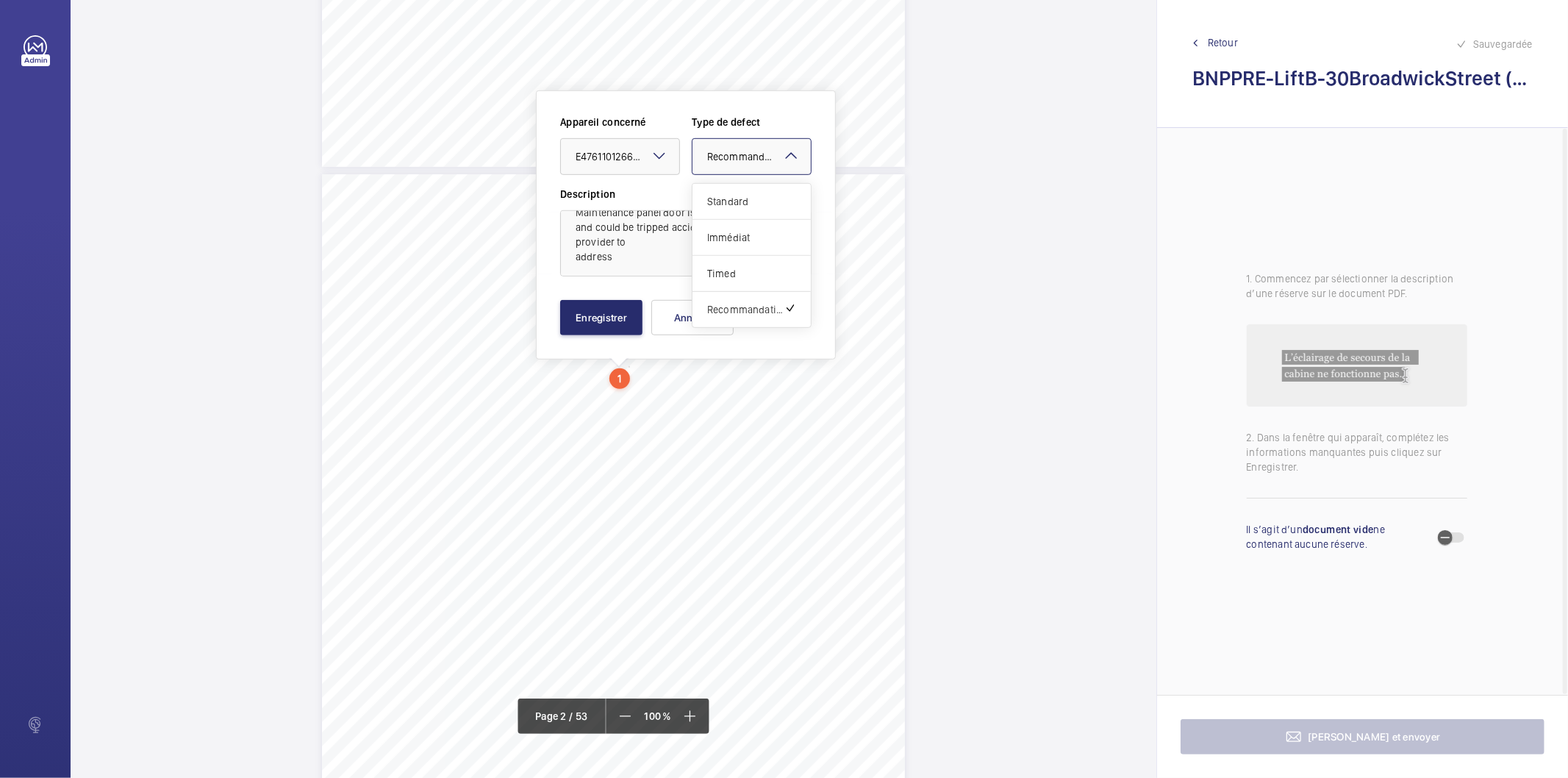
click at [724, 154] on span "Recommandation" at bounding box center [748, 156] width 81 height 14
drag, startPoint x: 724, startPoint y: 196, endPoint x: 634, endPoint y: 289, distance: 129.4
click at [722, 197] on span "Standard" at bounding box center [751, 201] width 89 height 15
click at [615, 300] on button "Enregistrer" at bounding box center [602, 318] width 82 height 35
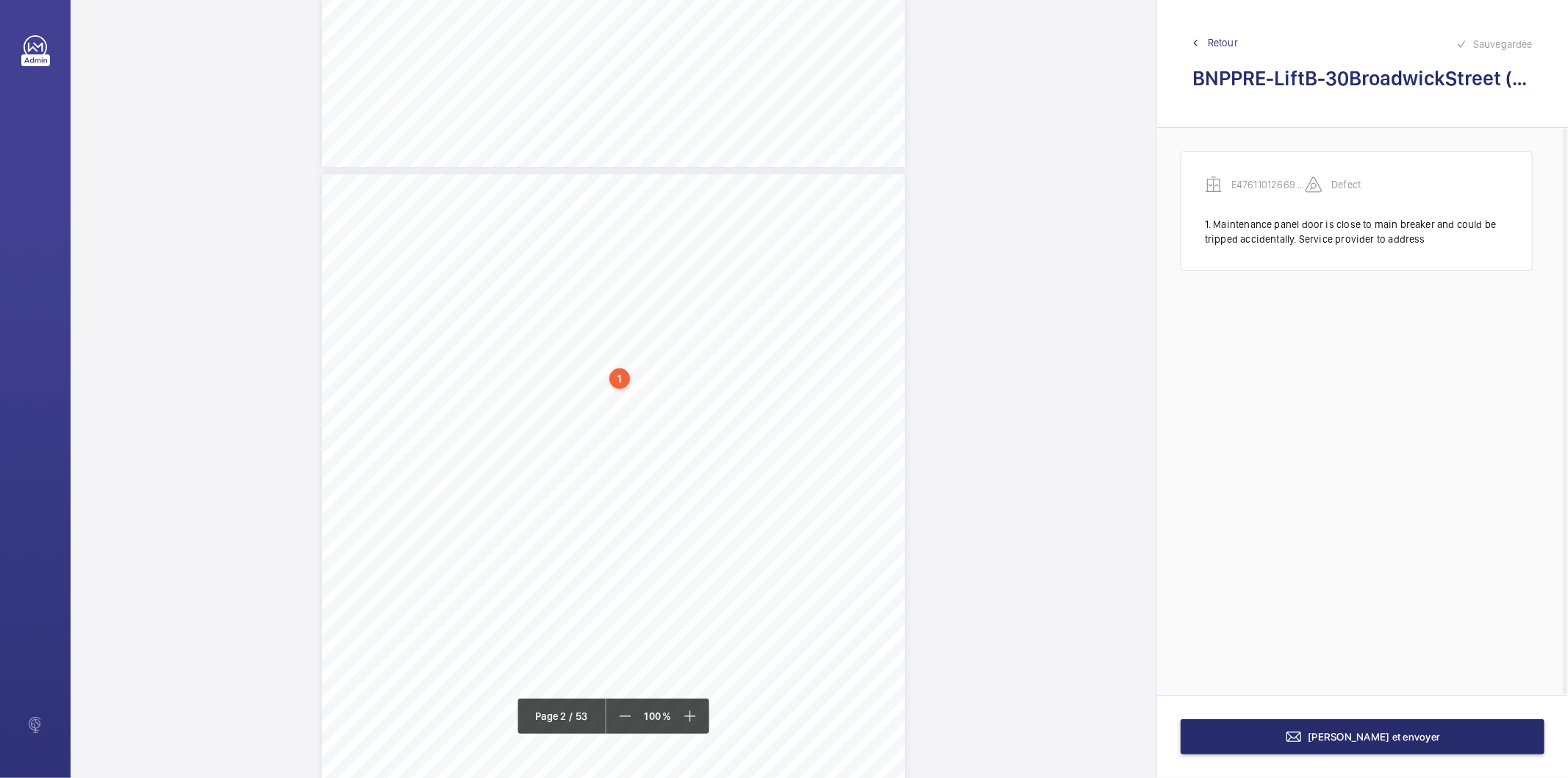
click at [612, 370] on div "1" at bounding box center [619, 378] width 20 height 20
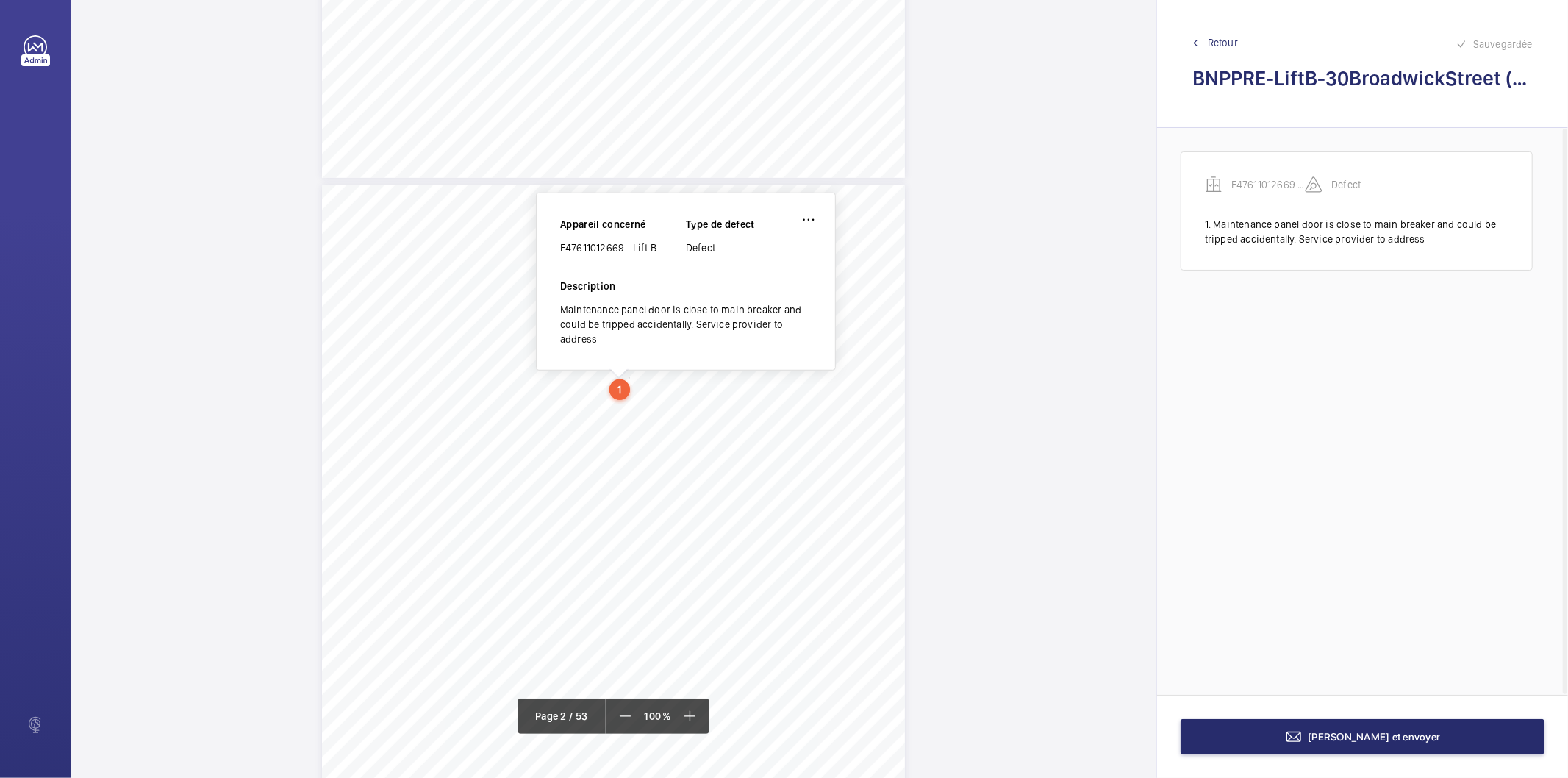
click at [598, 252] on div "E47611012669 - Lift B" at bounding box center [623, 247] width 125 height 15
copy div "E47611012669 - Lift B"
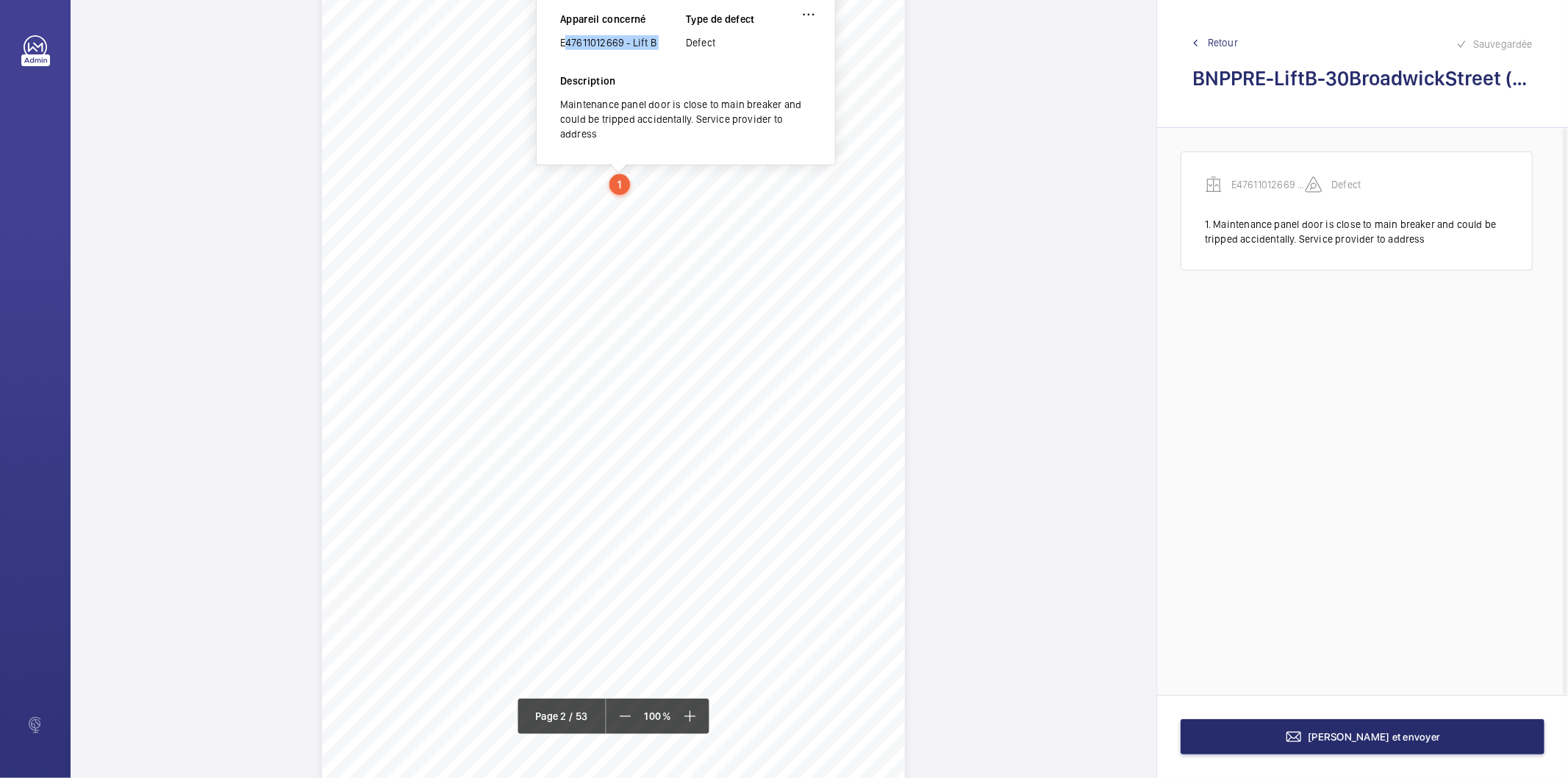
scroll to position [915, 0]
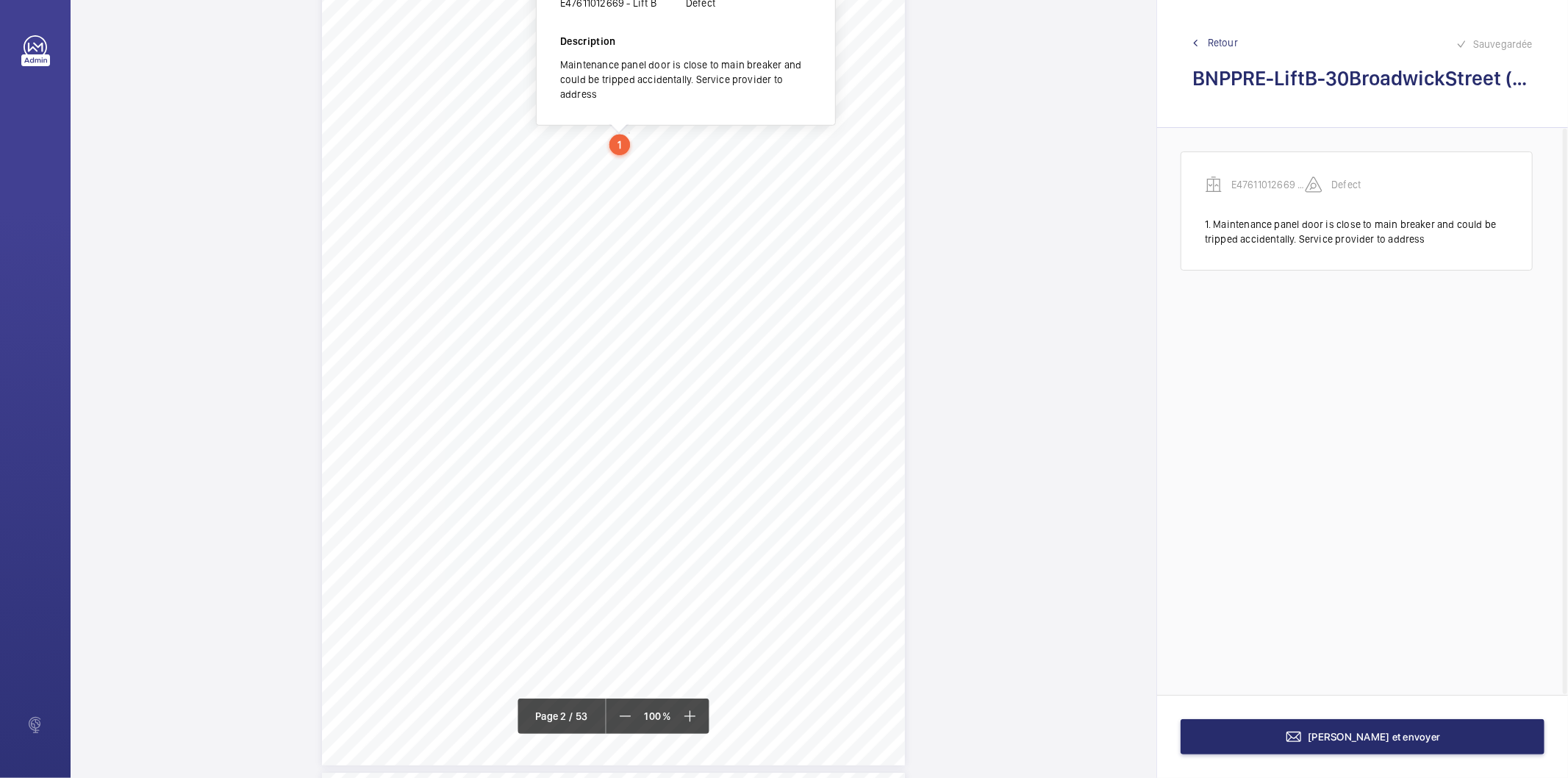
click at [810, 284] on span "bymaintenanceproviderand" at bounding box center [759, 287] width 116 height 9
click at [816, 277] on span "conditionshouldbemonitored" at bounding box center [762, 275] width 121 height 9
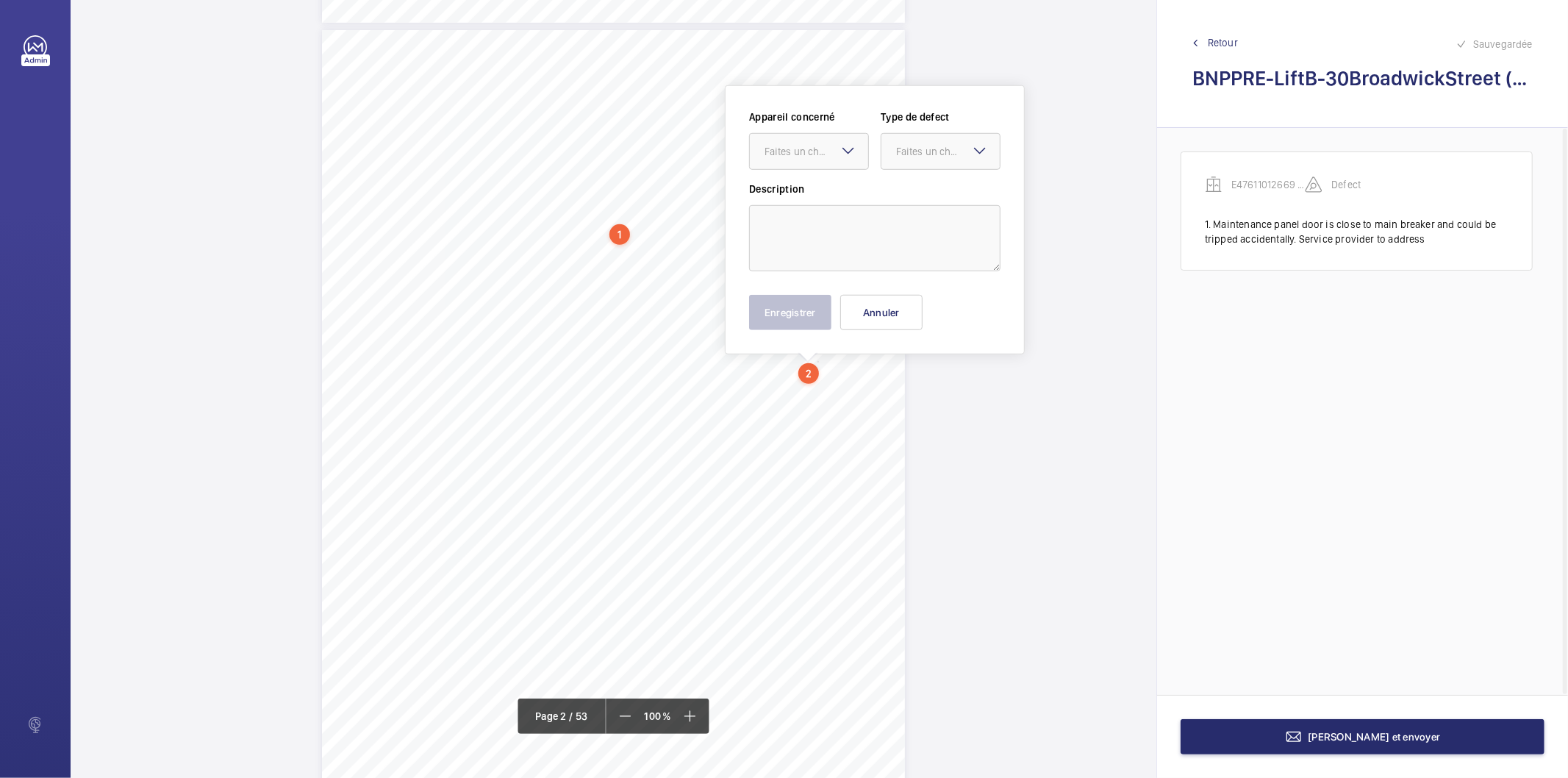
scroll to position [820, 0]
click at [818, 244] on textarea at bounding box center [875, 243] width 252 height 66
paste textarea "Inaccessible - Brake lining condition should be monitored by maintenance provid…"
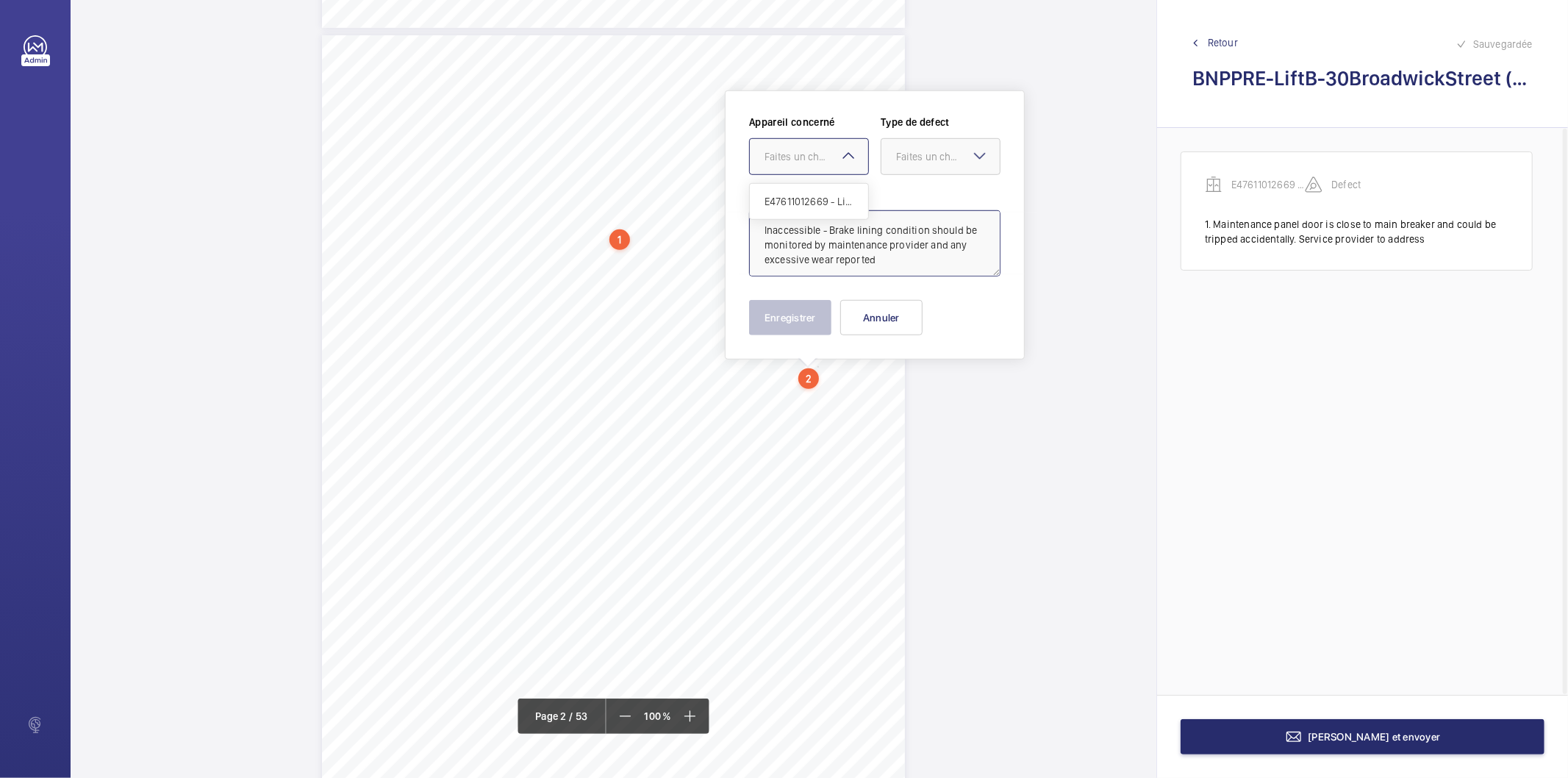
click at [825, 160] on div "Faites un choix" at bounding box center [817, 156] width 104 height 15
click at [824, 195] on span "E47611012669 - Lift B" at bounding box center [809, 201] width 89 height 15
click at [906, 156] on div "Faites un choix" at bounding box center [949, 156] width 104 height 15
click at [924, 202] on span "Standard" at bounding box center [941, 201] width 89 height 15
type textarea "Inaccessible - Brake lining condition should be monitored by maintenance provid…"
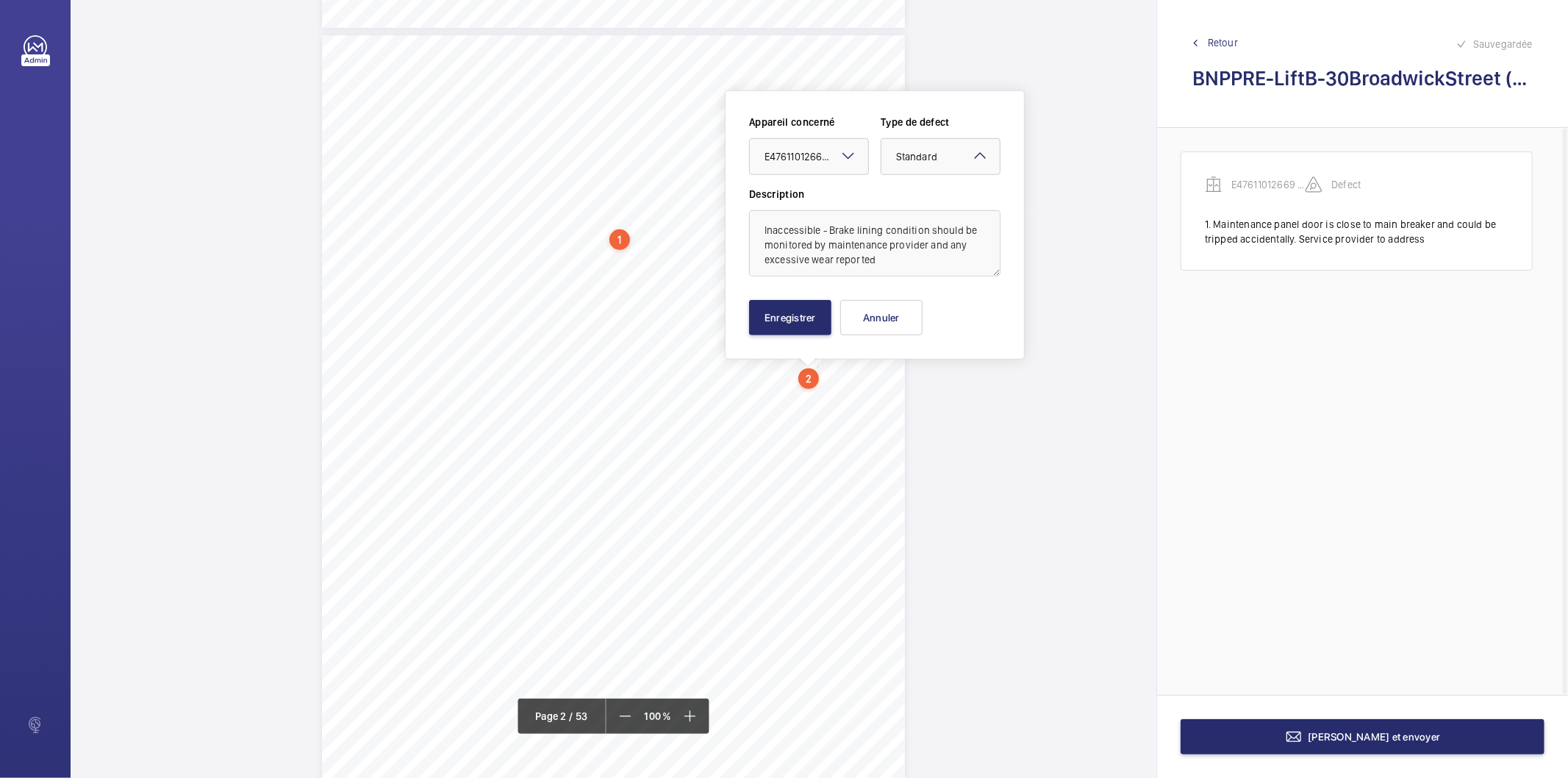
click at [973, 152] on mat-icon at bounding box center [980, 156] width 18 height 18
click at [927, 300] on div "Recommandation" at bounding box center [941, 310] width 118 height 35
click at [809, 318] on button "Enregistrer" at bounding box center [791, 318] width 82 height 35
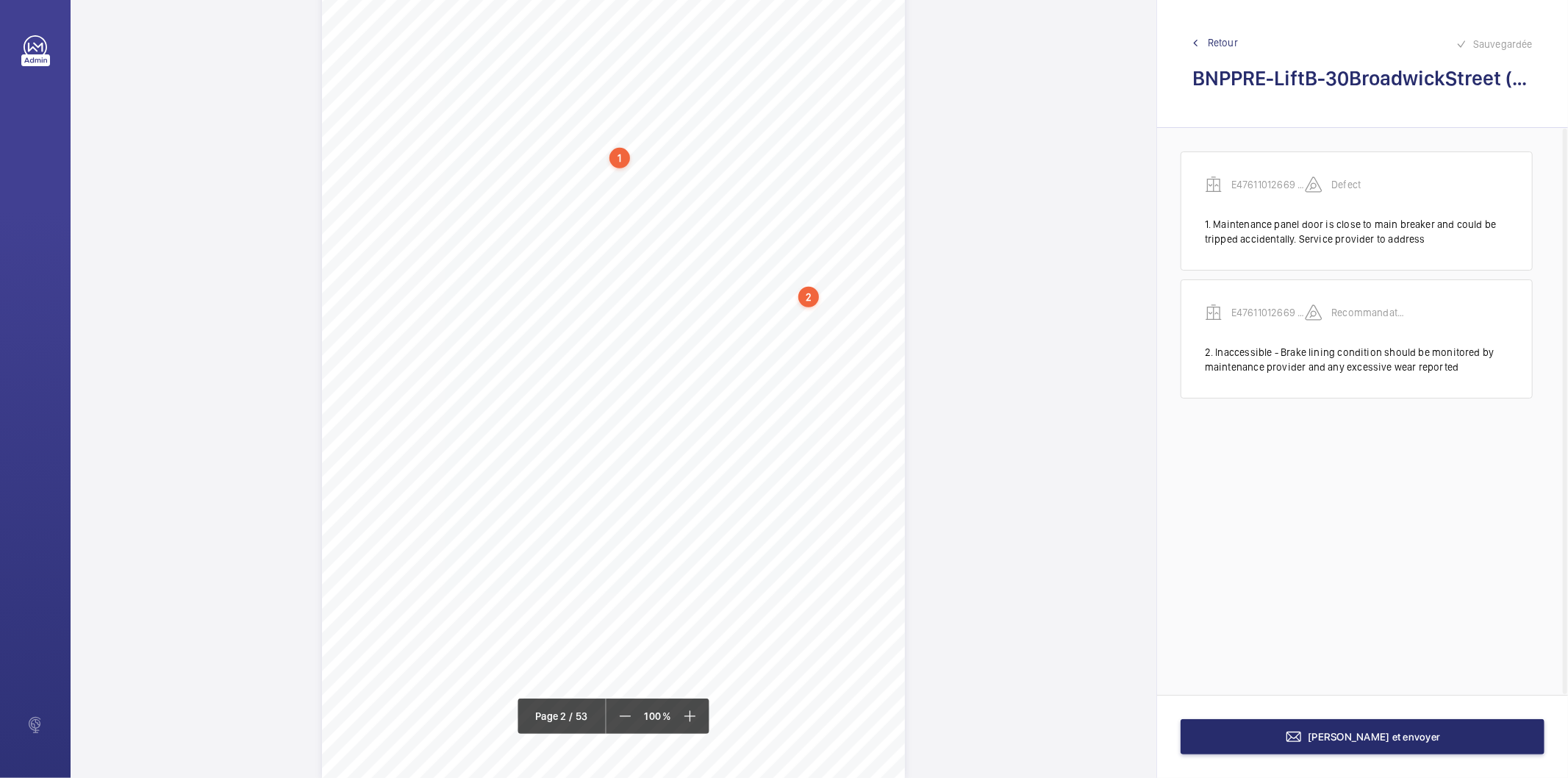
scroll to position [983, 0]
click at [623, 288] on div "1.Flaggeditems Flaggeditems 28flagged Profile/2.5.BuildingInformation P03Arebui…" at bounding box center [613, 284] width 584 height 824
click at [608, 231] on textarea at bounding box center [682, 242] width 252 height 66
paste textarea "Paperwork on car top should be stored correctly"
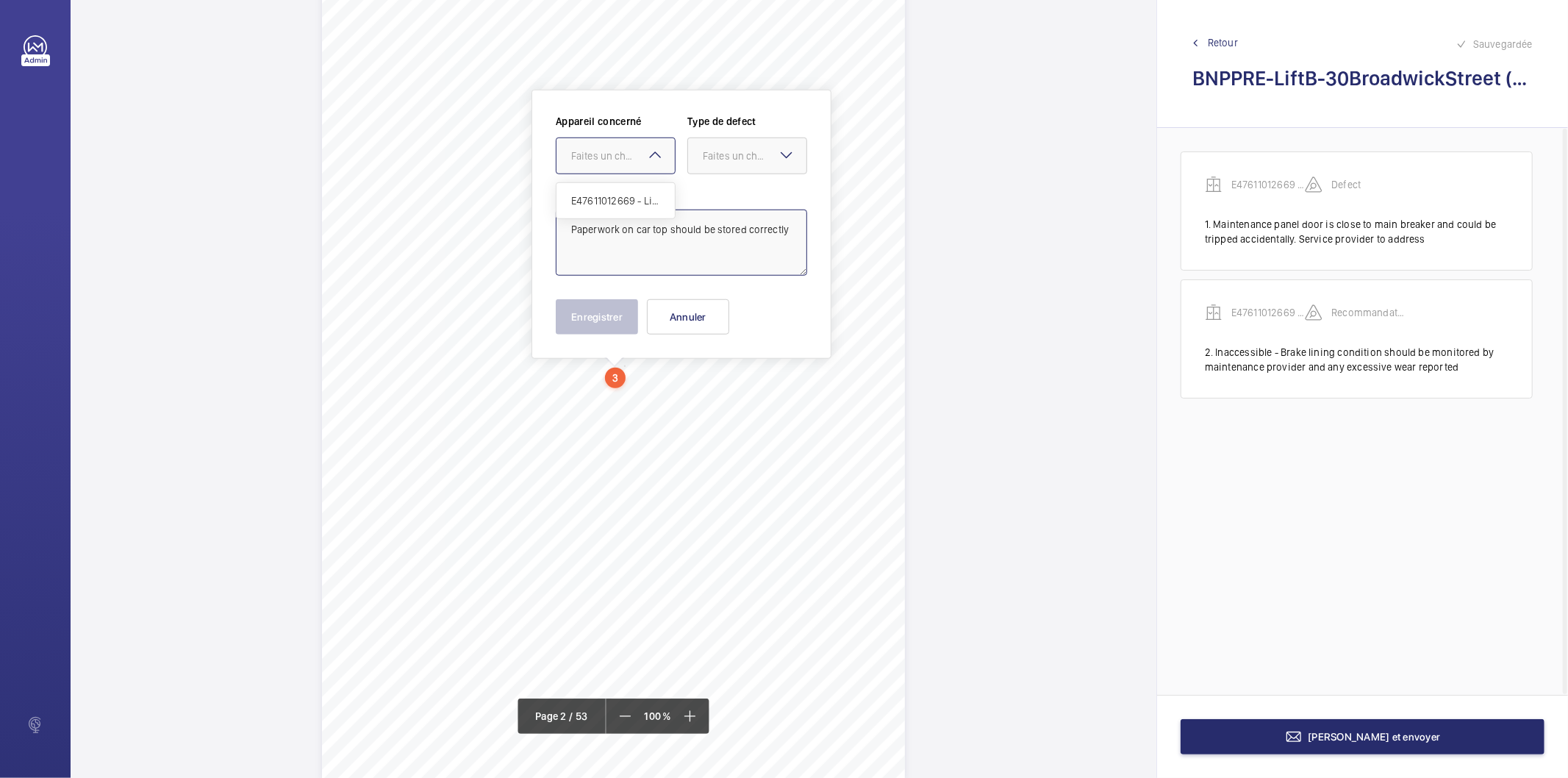
click at [623, 161] on div "Faites un choix" at bounding box center [623, 155] width 104 height 15
click at [611, 204] on span "E47611012669 - Lift B" at bounding box center [615, 200] width 89 height 15
click at [731, 151] on div "Faites un choix" at bounding box center [755, 155] width 104 height 15
click at [733, 310] on span "Recommandation" at bounding box center [747, 309] width 89 height 15
type textarea "Paperwork on car top should be stored correctly"
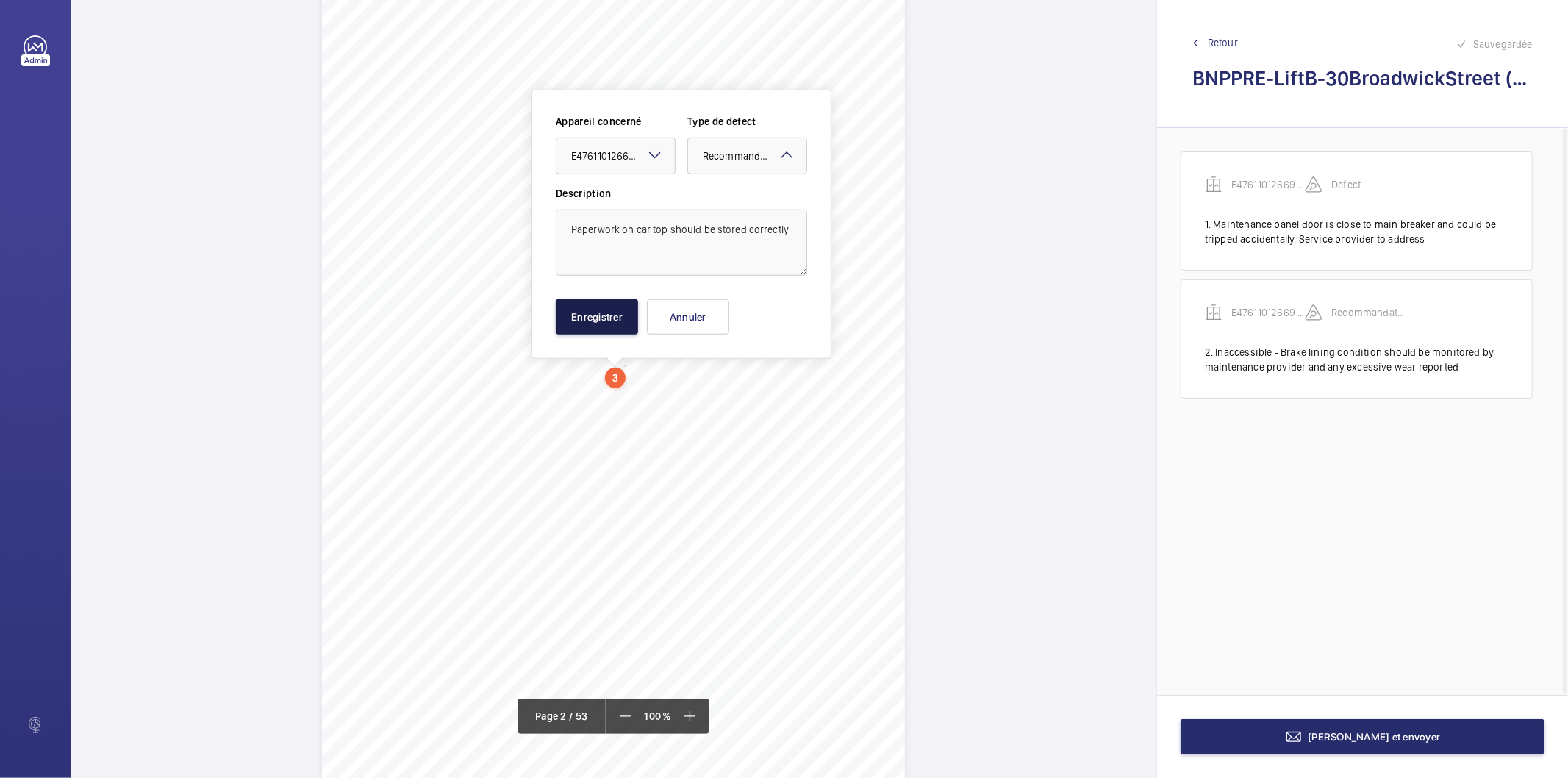
click at [584, 303] on button "Enregistrer" at bounding box center [598, 317] width 82 height 35
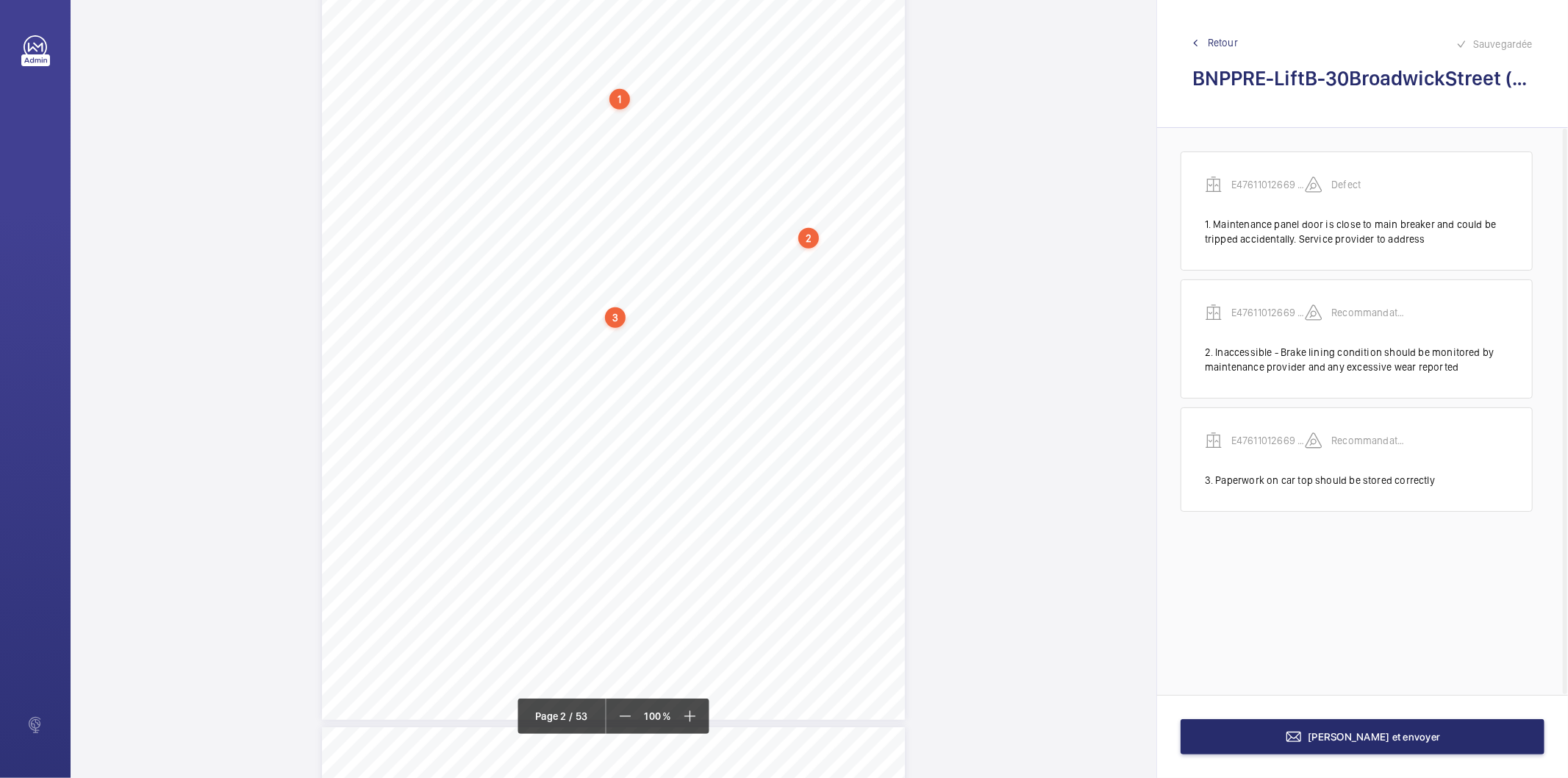
scroll to position [1064, 0]
click at [868, 316] on div "1.Flaggeditems Flaggeditems 28flagged Profile/2.5.BuildingInformation P03Arebui…" at bounding box center [613, 204] width 584 height 824
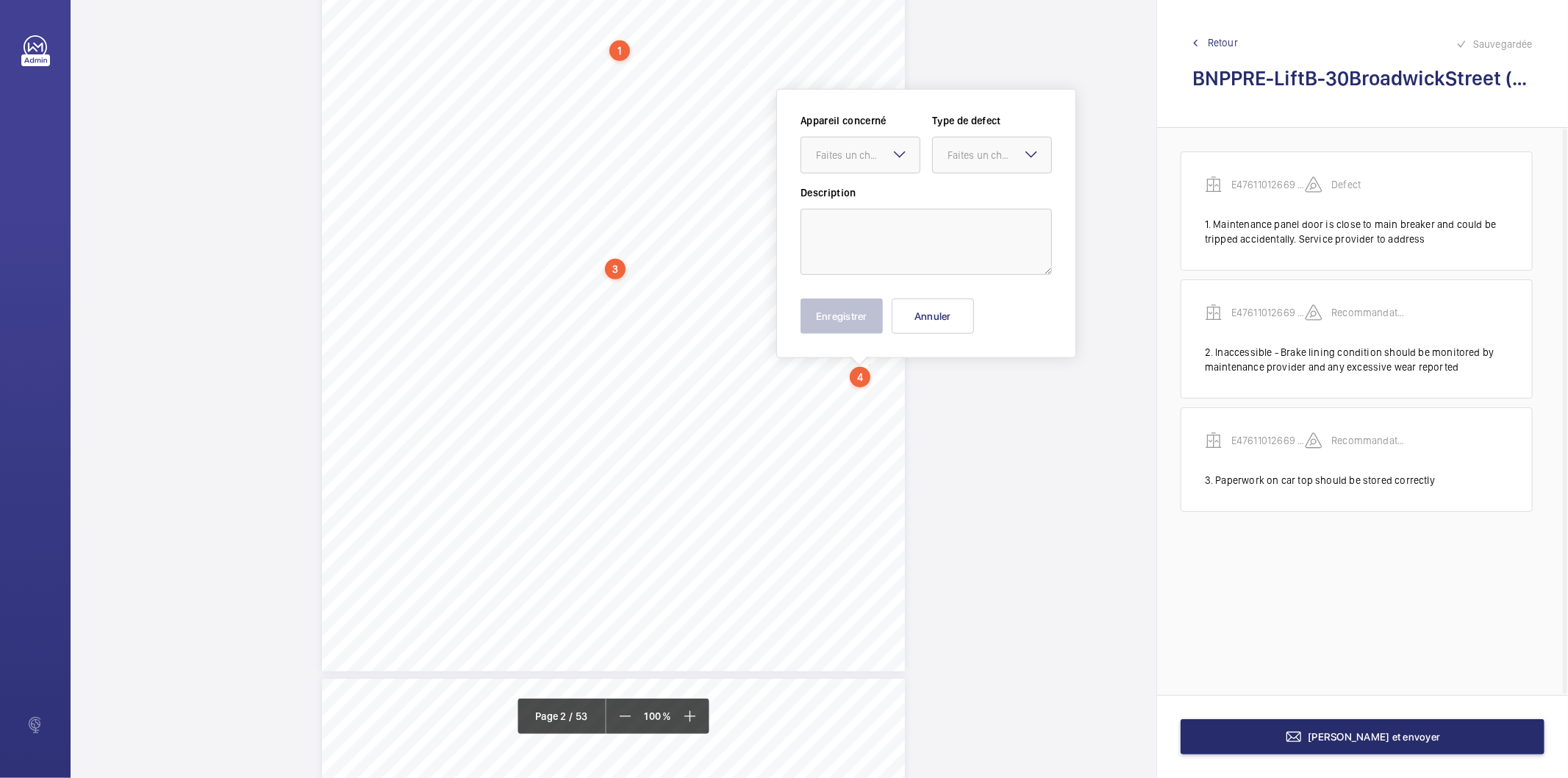
scroll to position [1009, 0]
click at [877, 231] on textarea at bounding box center [927, 242] width 252 height 66
paste textarea "No evidence of supplementary testing found. D2Erecommend this be carried out wh…"
click at [864, 230] on textarea "No evidence of supplementary testing found. D2Erecommend this be carried out wh…" at bounding box center [927, 242] width 252 height 66
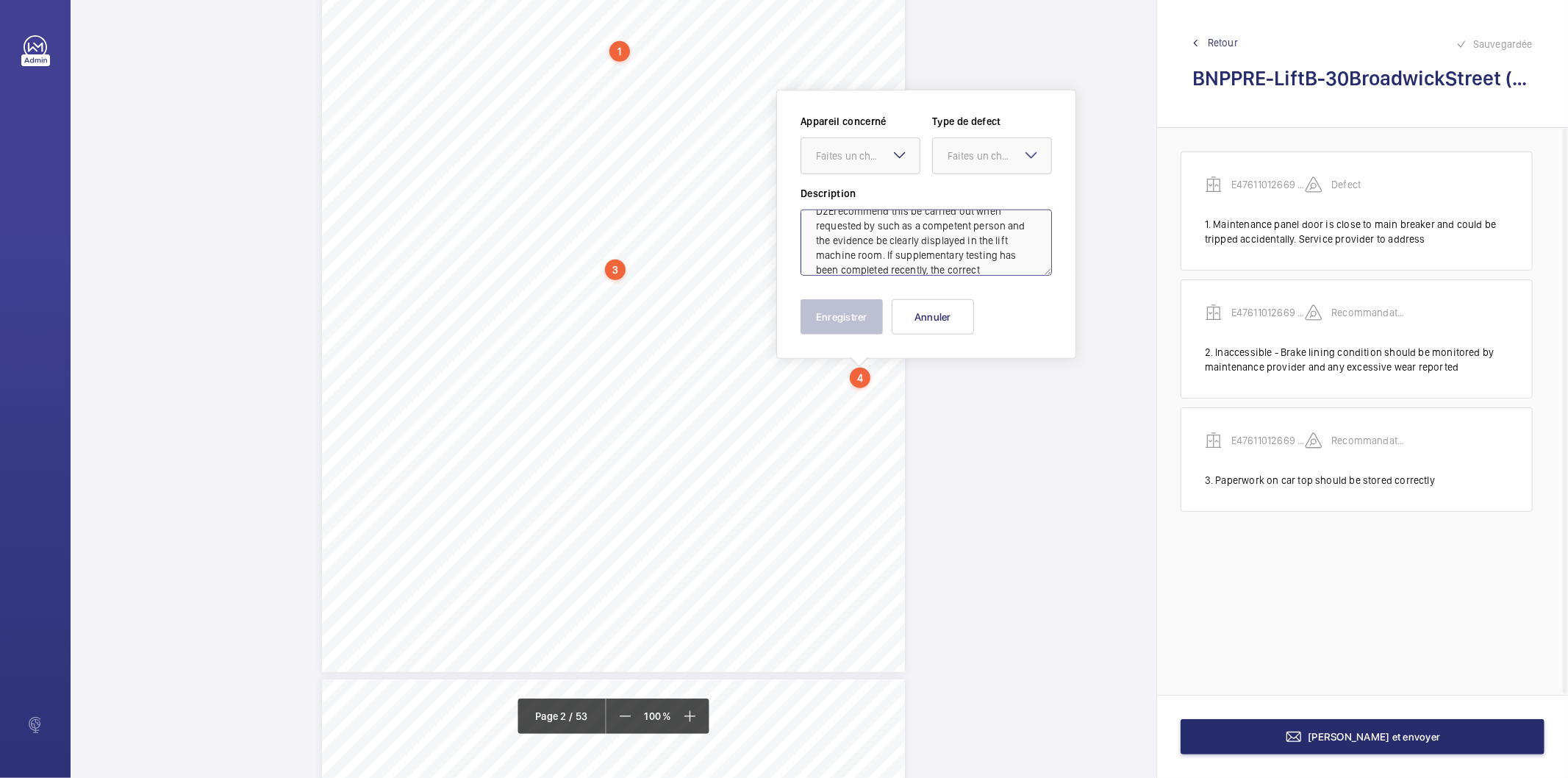
scroll to position [47, 0]
click at [835, 146] on div at bounding box center [860, 156] width 118 height 35
click at [848, 202] on span "E47611012669 - Lift B" at bounding box center [860, 200] width 89 height 15
click at [970, 154] on div "Faites un choix" at bounding box center [999, 155] width 104 height 15
click at [970, 316] on span "Recommandation" at bounding box center [992, 309] width 89 height 15
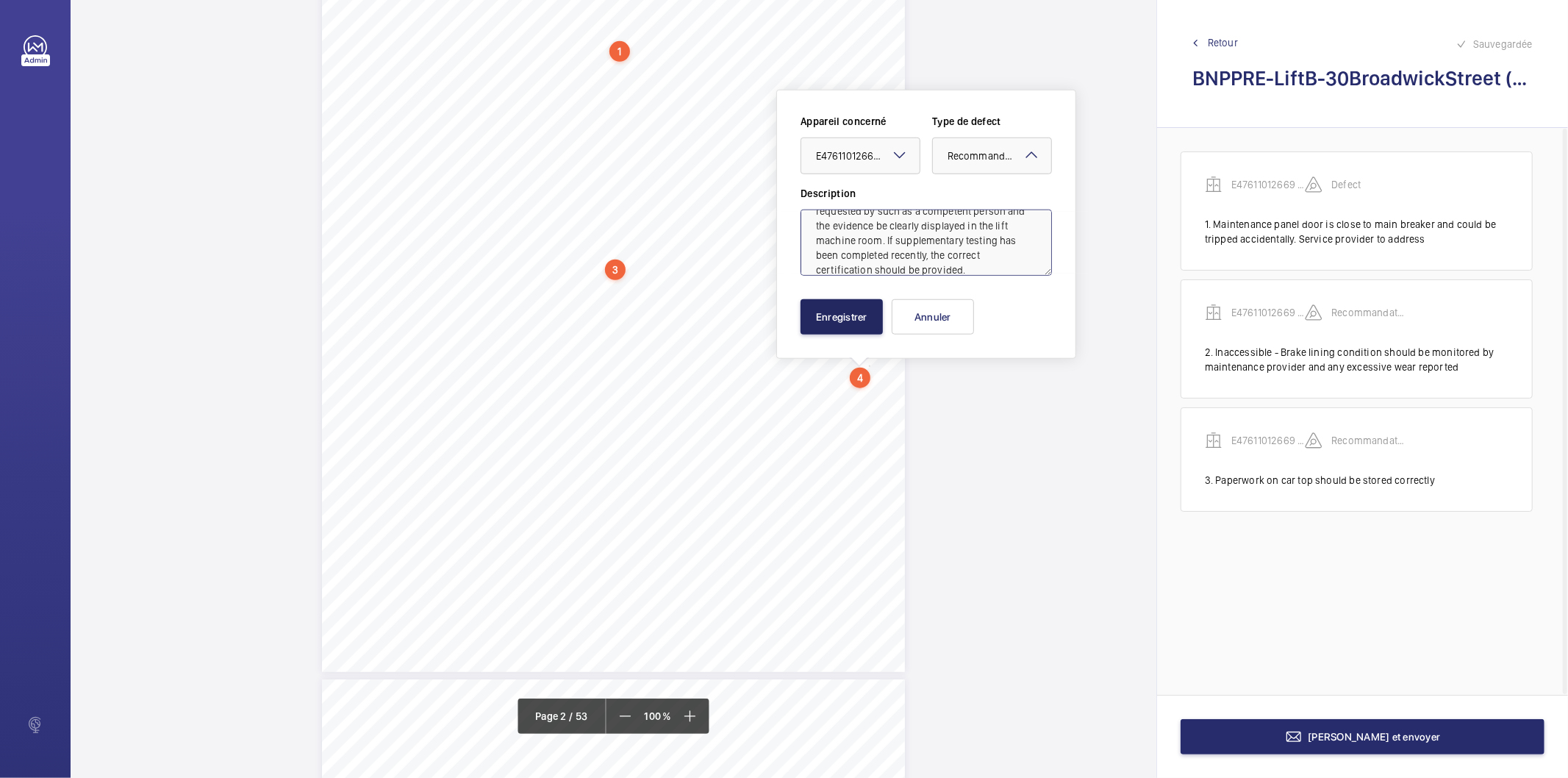
type textarea "No evidence of supplementary testing found. D2Erecommend this be carried out wh…"
click at [847, 320] on button "Enregistrer" at bounding box center [842, 317] width 82 height 35
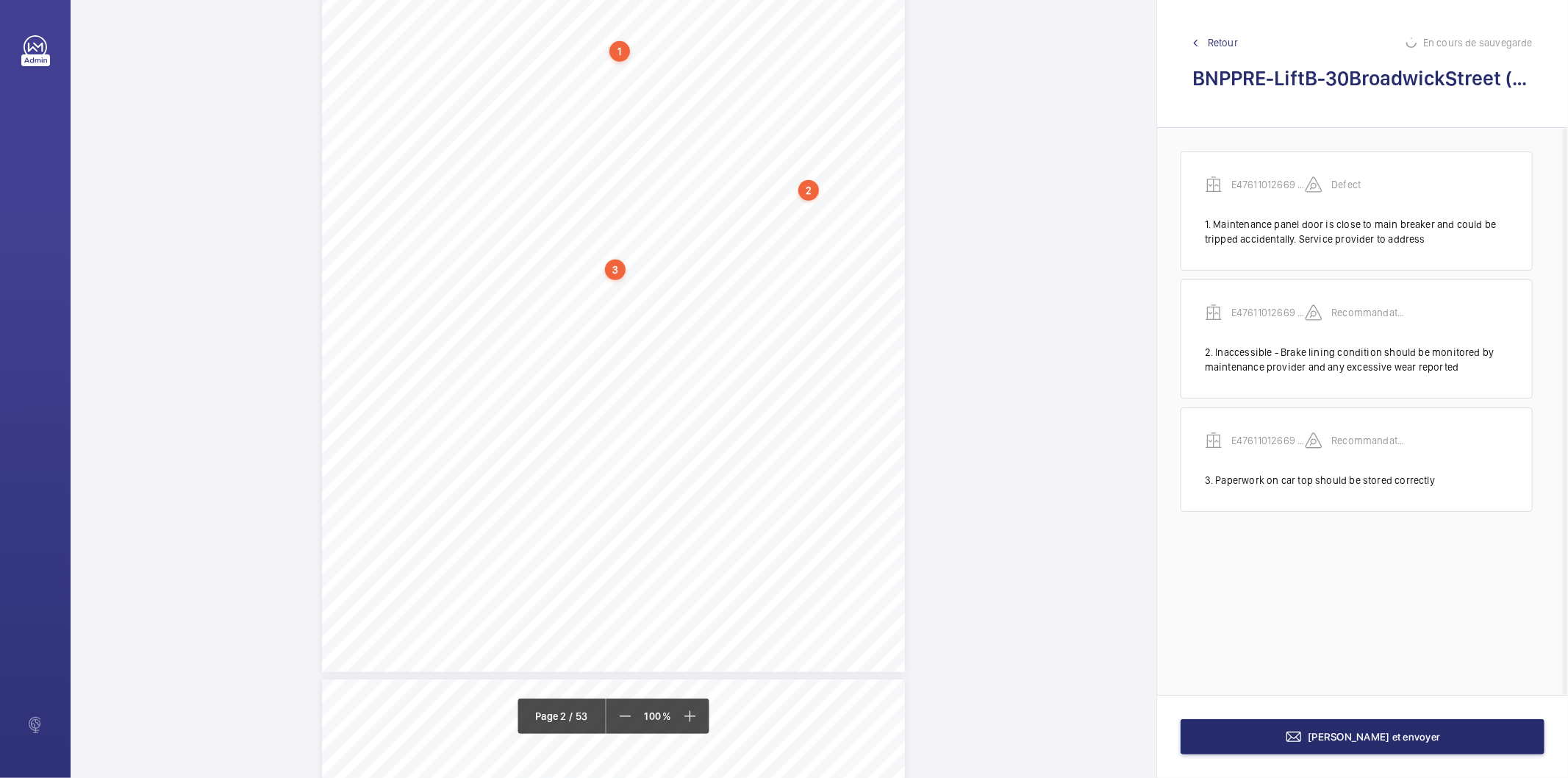
scroll to position [11, 0]
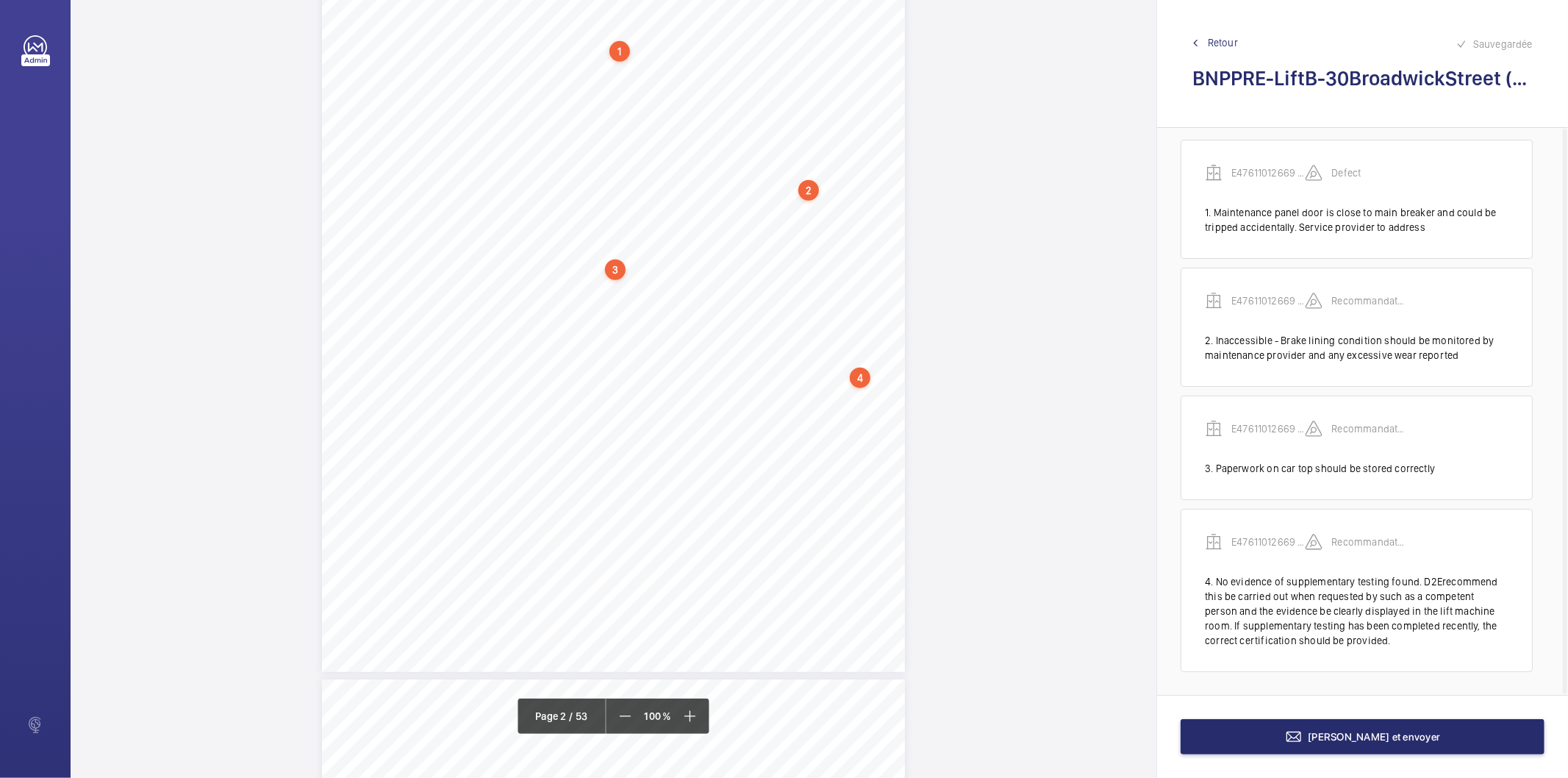
click at [834, 529] on div "1.Flaggeditems Flaggeditems 28flagged Profile/2.5.BuildingInformation P03Arebui…" at bounding box center [613, 260] width 584 height 824
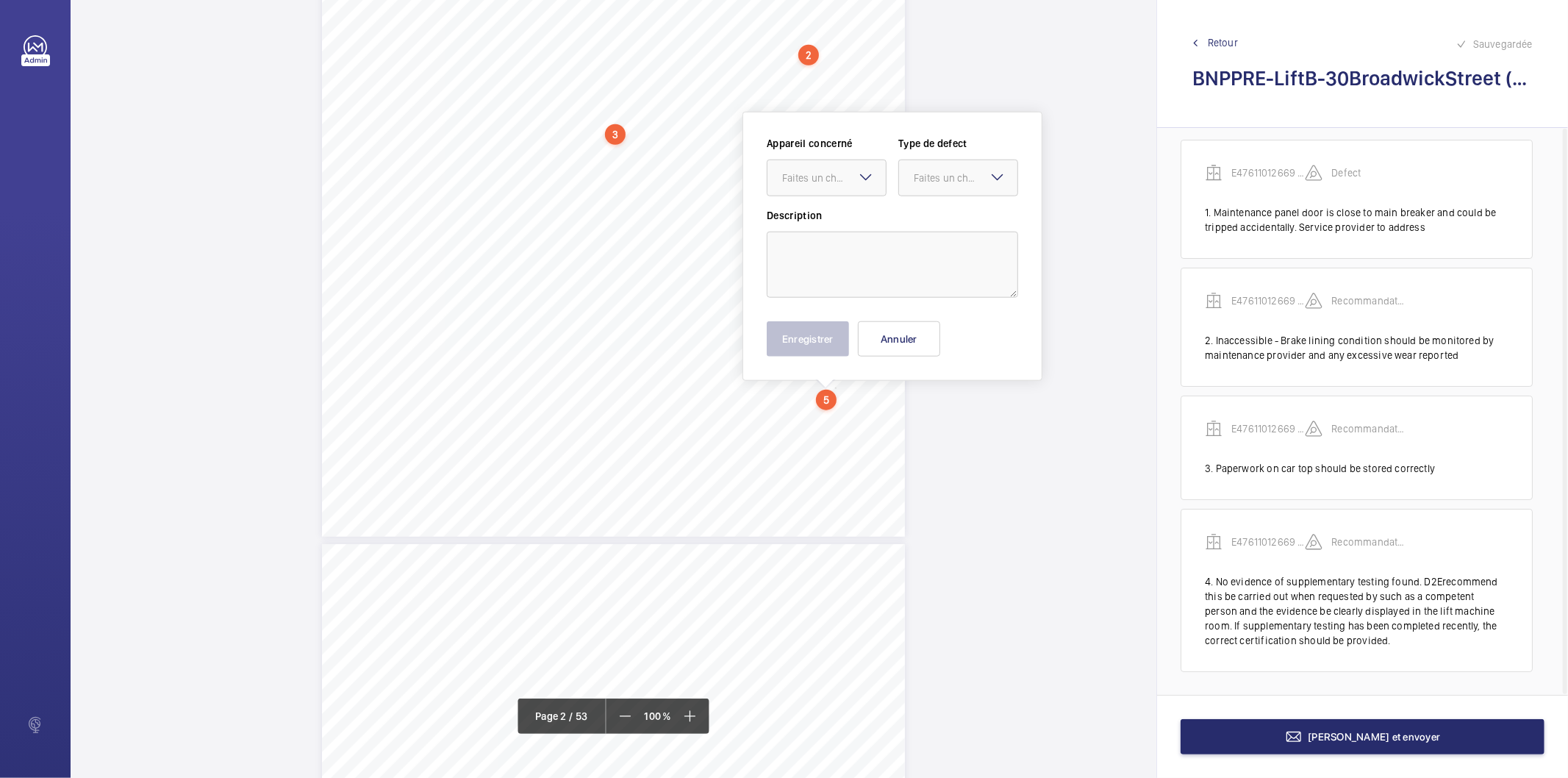
scroll to position [1165, 0]
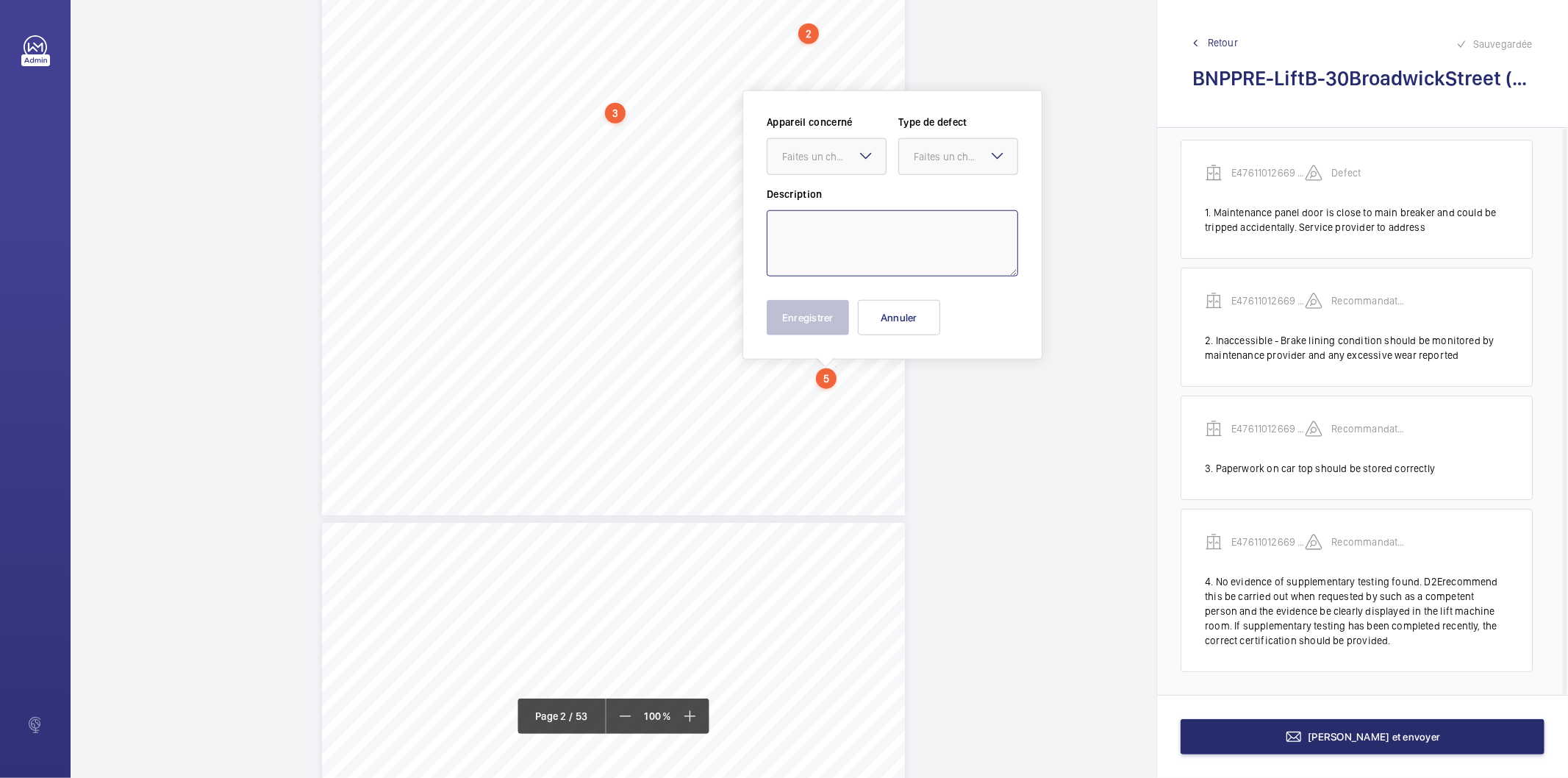
click at [809, 229] on textarea at bounding box center [892, 243] width 252 height 66
paste textarea "No evidence of supplementary testing found. D2Erecommend this be carried out wh…"
click at [824, 168] on div at bounding box center [827, 156] width 118 height 35
click at [824, 196] on span "E47611012669 - Lift B" at bounding box center [827, 201] width 89 height 15
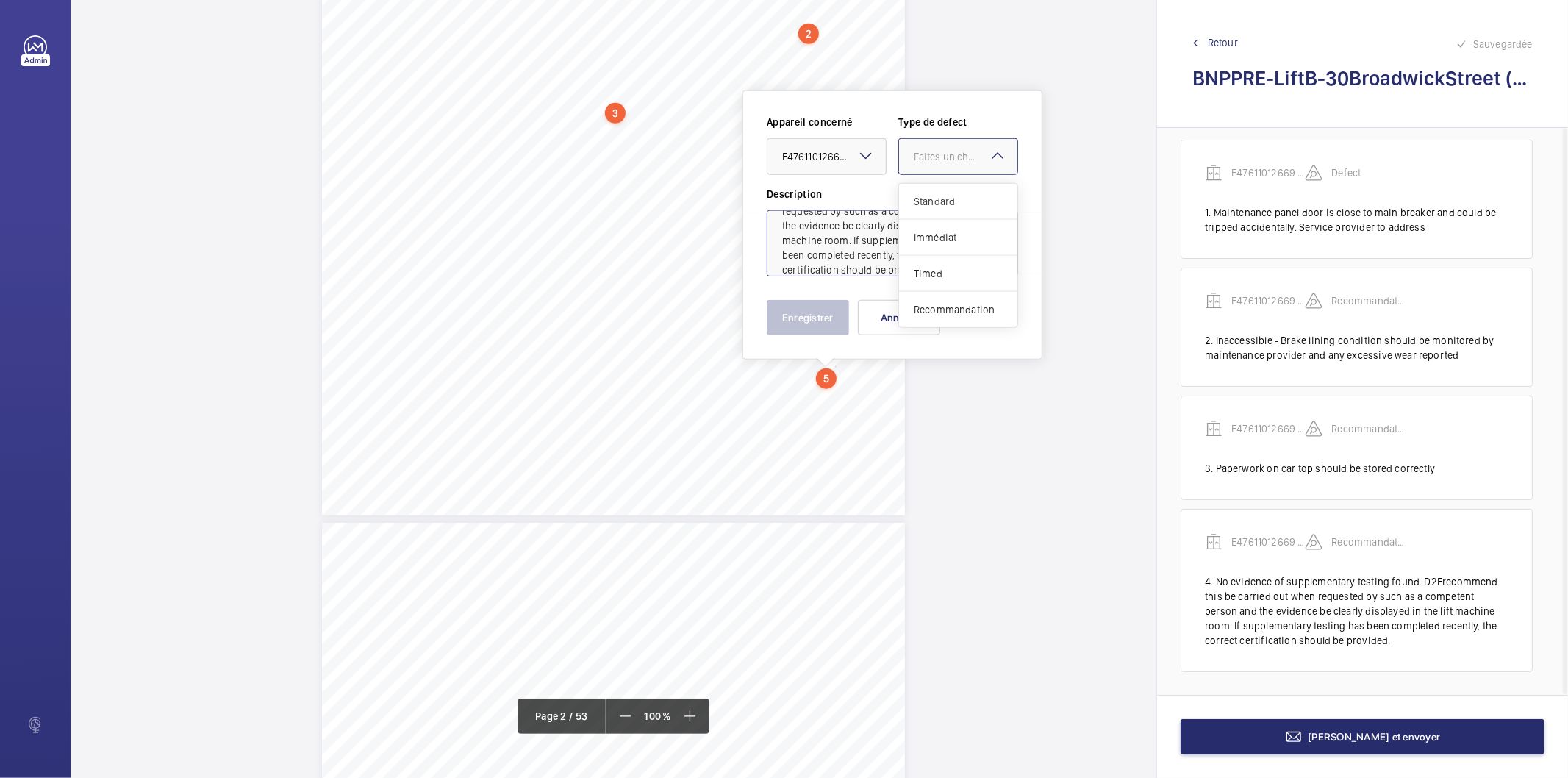
click at [952, 157] on div "Faites un choix" at bounding box center [966, 156] width 104 height 15
drag, startPoint x: 947, startPoint y: 309, endPoint x: 861, endPoint y: 313, distance: 86.1
click at [947, 310] on span "Recommandation" at bounding box center [958, 309] width 89 height 15
type textarea "No evidence of supplementary testing found. D2Erecommend this be carried out wh…"
click at [824, 312] on button "Enregistrer" at bounding box center [808, 318] width 82 height 35
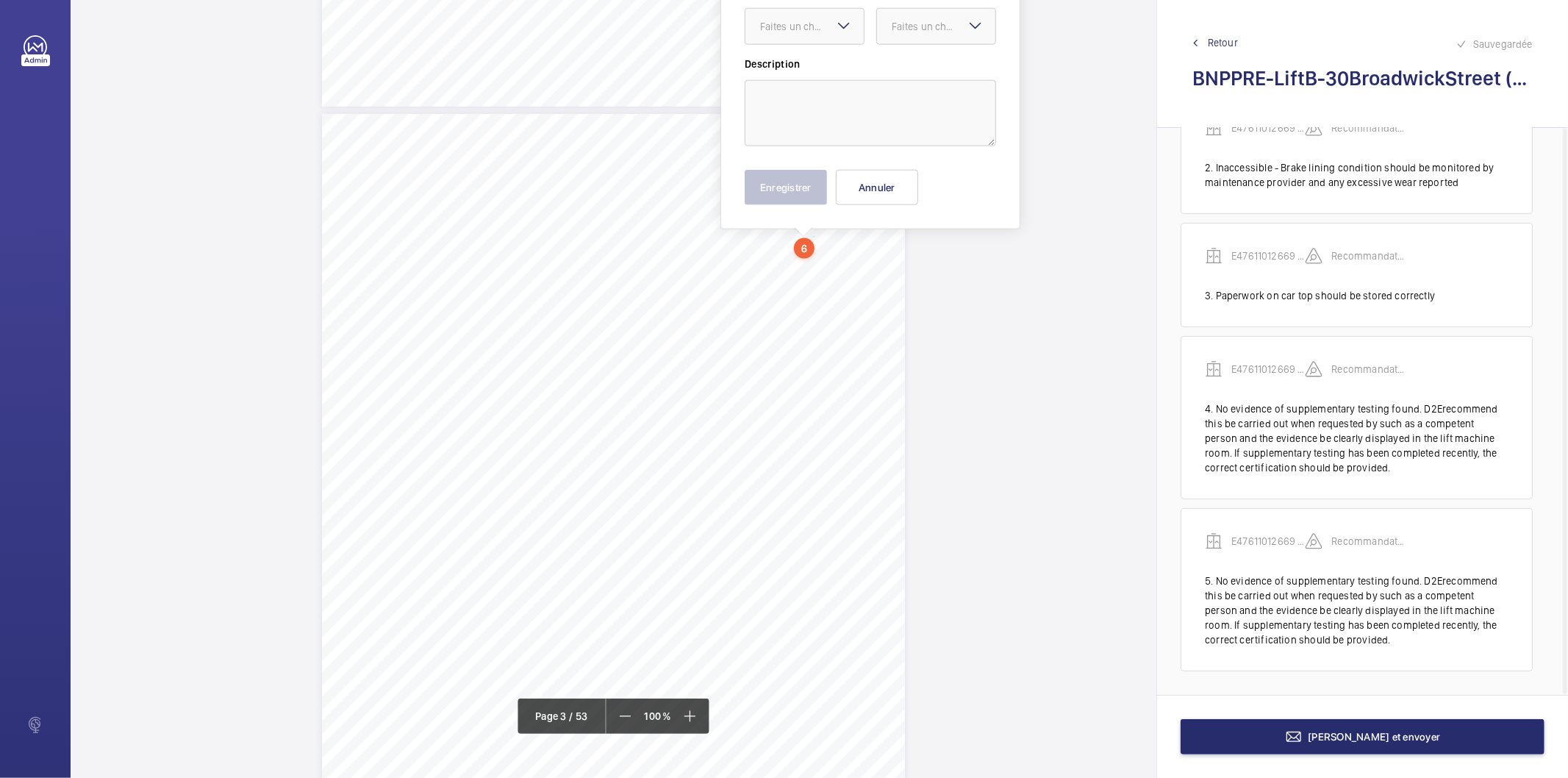
scroll to position [1445, 0]
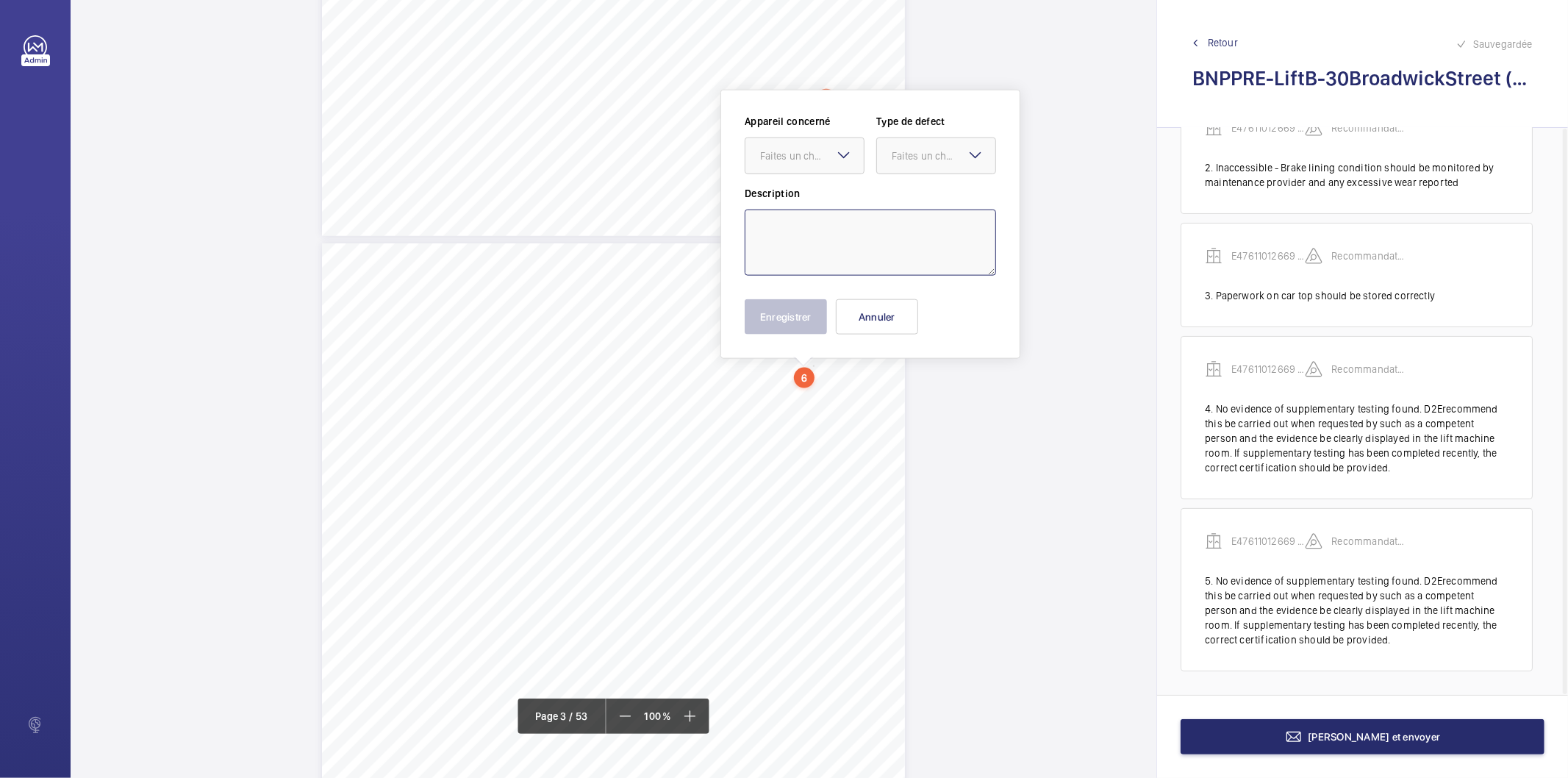
drag, startPoint x: 812, startPoint y: 243, endPoint x: 812, endPoint y: 228, distance: 15.0
click at [812, 228] on textarea at bounding box center [870, 242] width 252 height 66
paste textarea "No evidence of supplementary testing found. D2Erecommend this be carried out wh…"
click at [788, 161] on div "Faites un choix" at bounding box center [812, 155] width 104 height 15
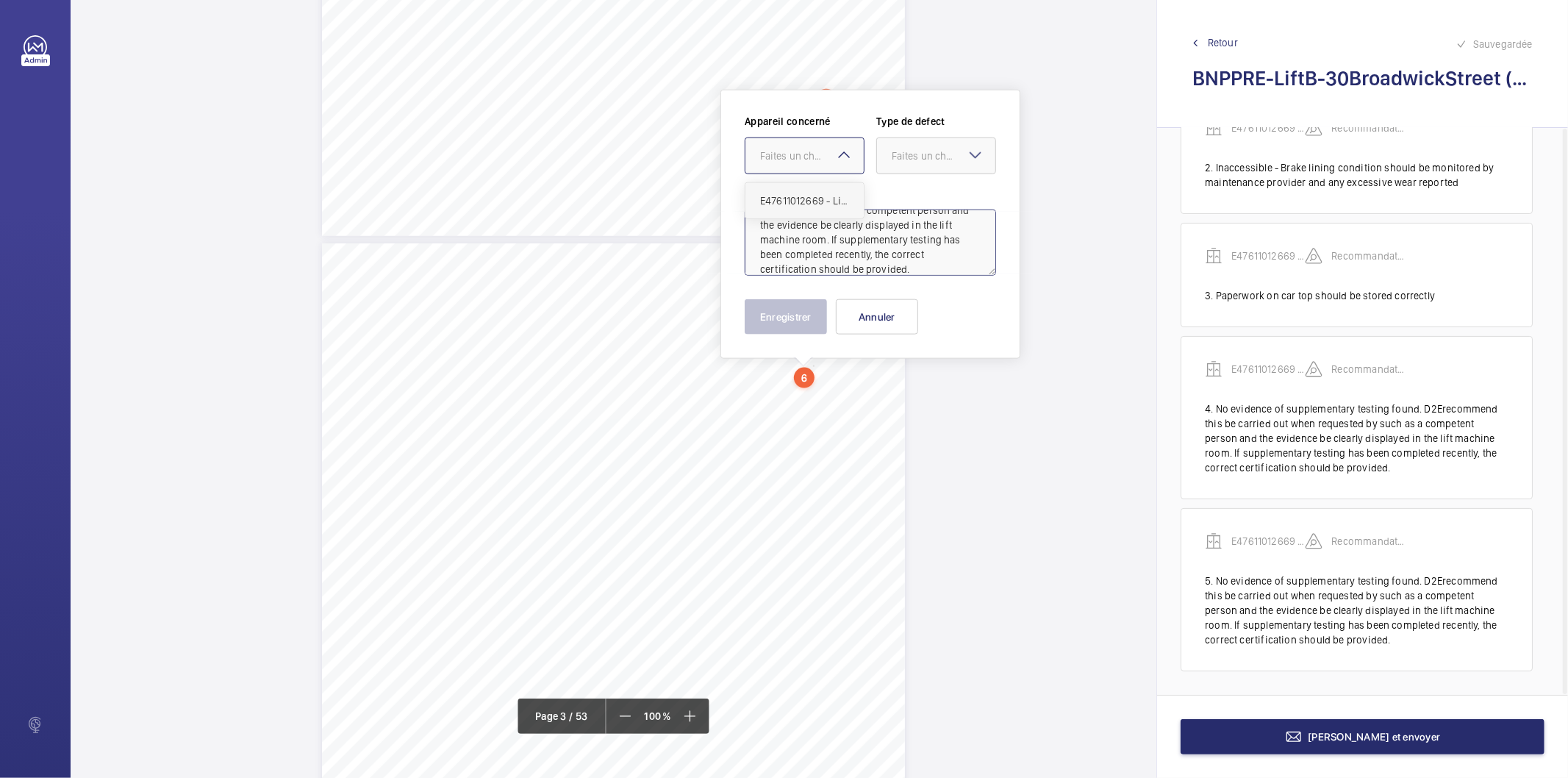
click at [799, 201] on span "E47611012669 - Lift B" at bounding box center [804, 200] width 89 height 15
click at [913, 158] on div "Faites un choix" at bounding box center [943, 155] width 104 height 15
click at [913, 306] on span "Recommandation" at bounding box center [935, 309] width 89 height 15
type textarea "No evidence of supplementary testing found. D2Erecommend this be carried out wh…"
click at [827, 321] on div "Enregistrer Annuler" at bounding box center [870, 317] width 252 height 35
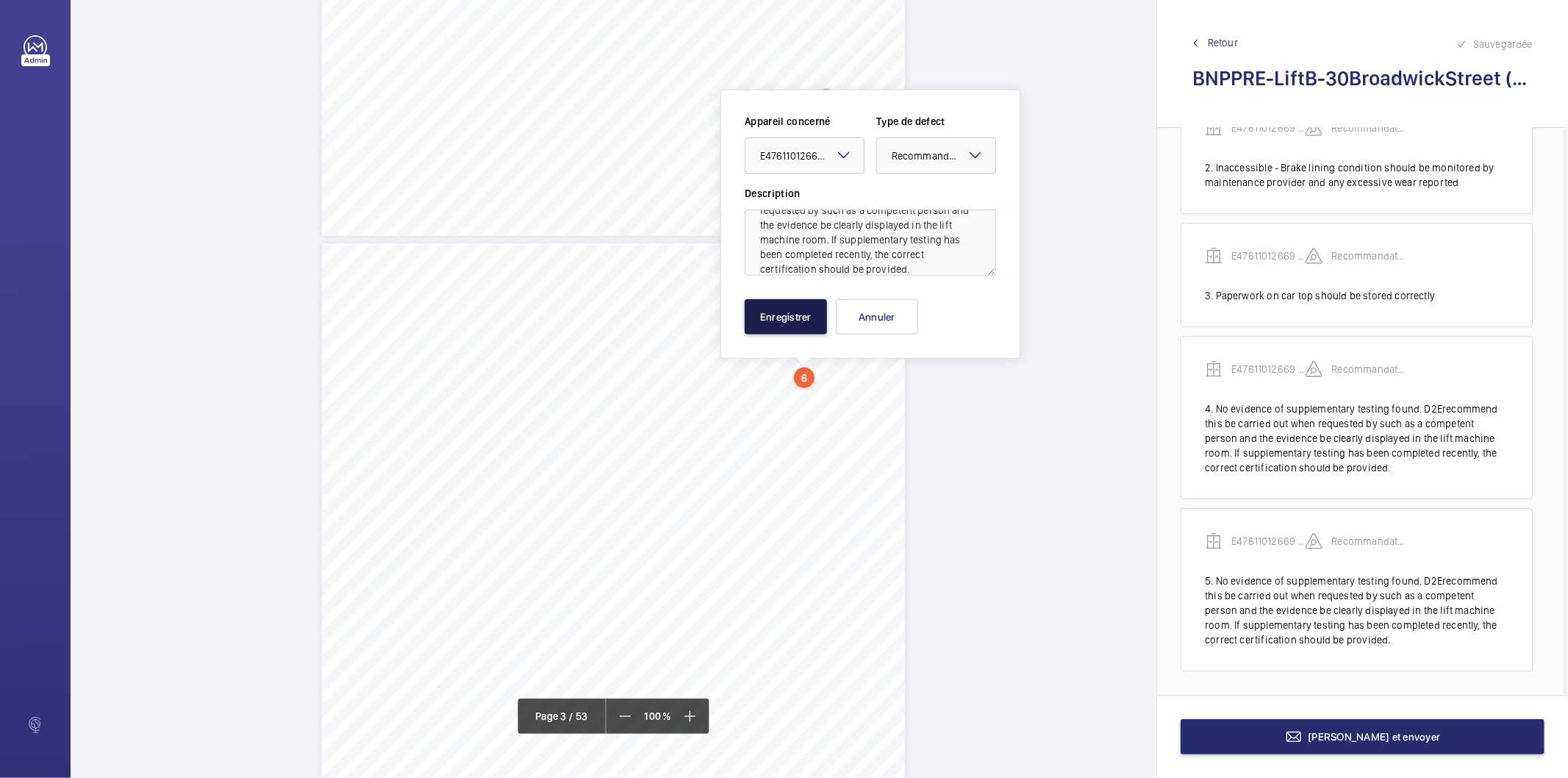
click at [795, 325] on button "Enregistrer" at bounding box center [786, 317] width 82 height 35
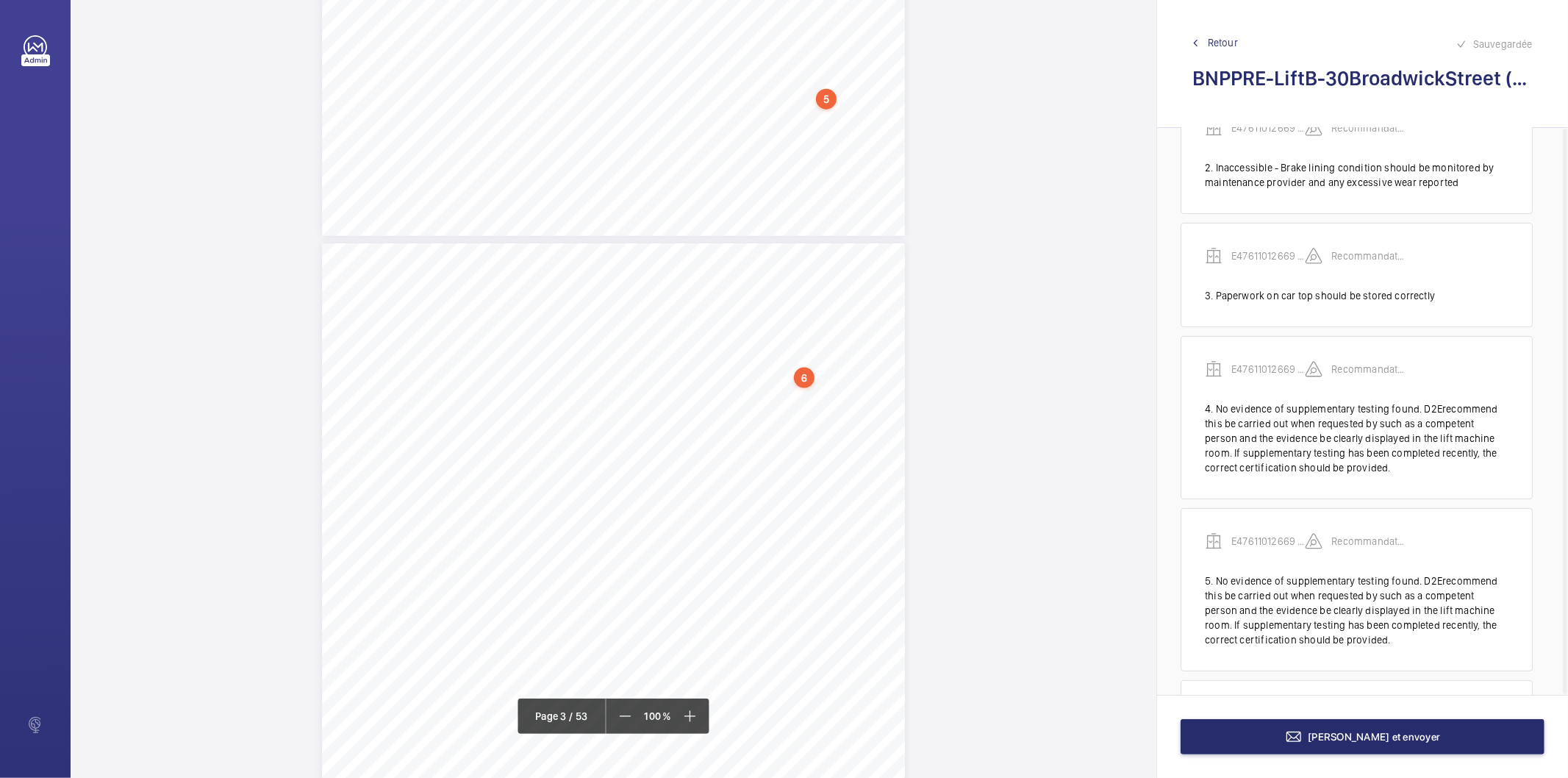
scroll to position [356, 0]
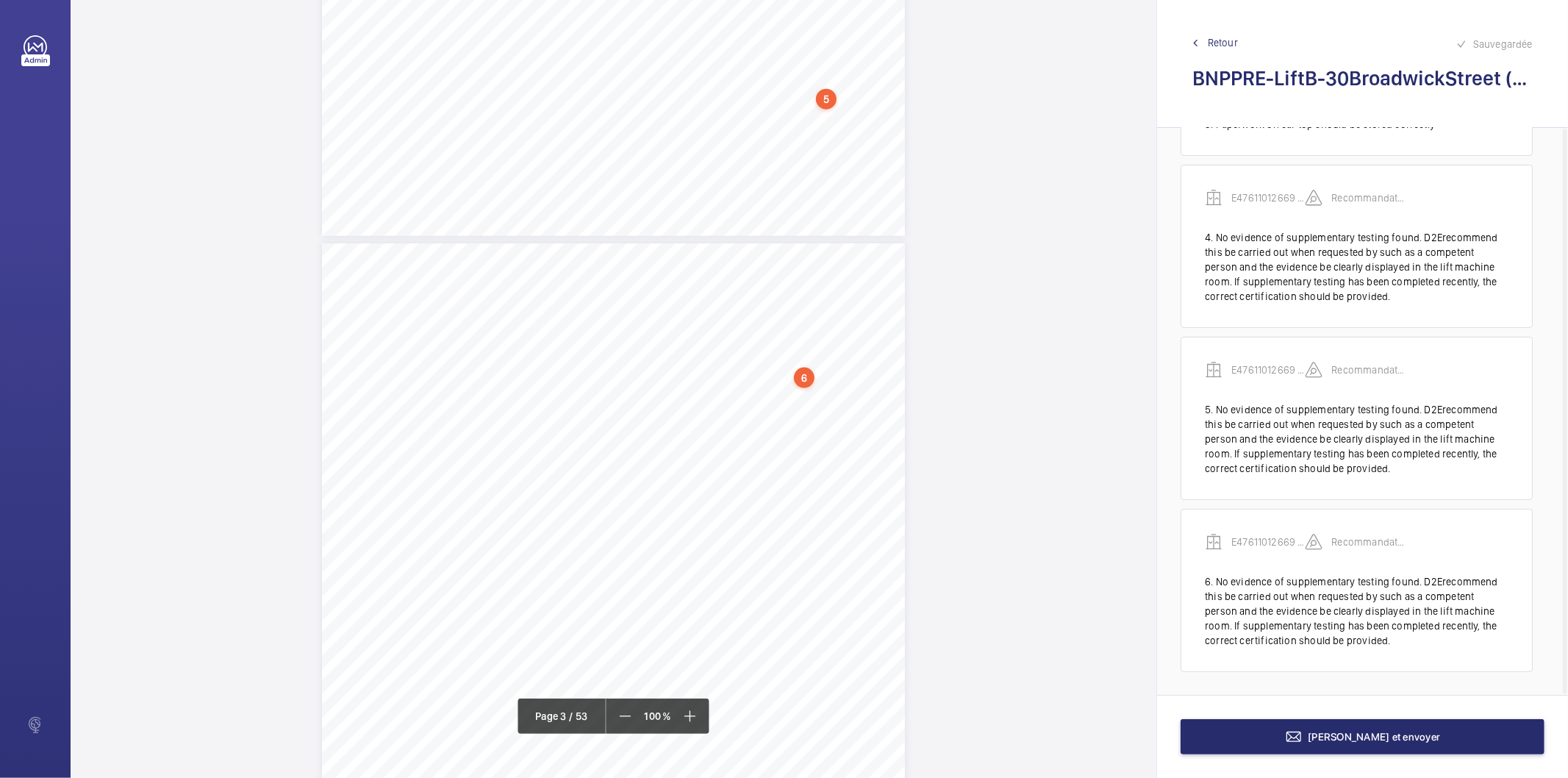
click at [854, 460] on div "MachinerySpace/4.2.Health&Safety-AssessmentbaseduponBS7255 H63Hasthethree-phase…" at bounding box center [613, 655] width 584 height 824
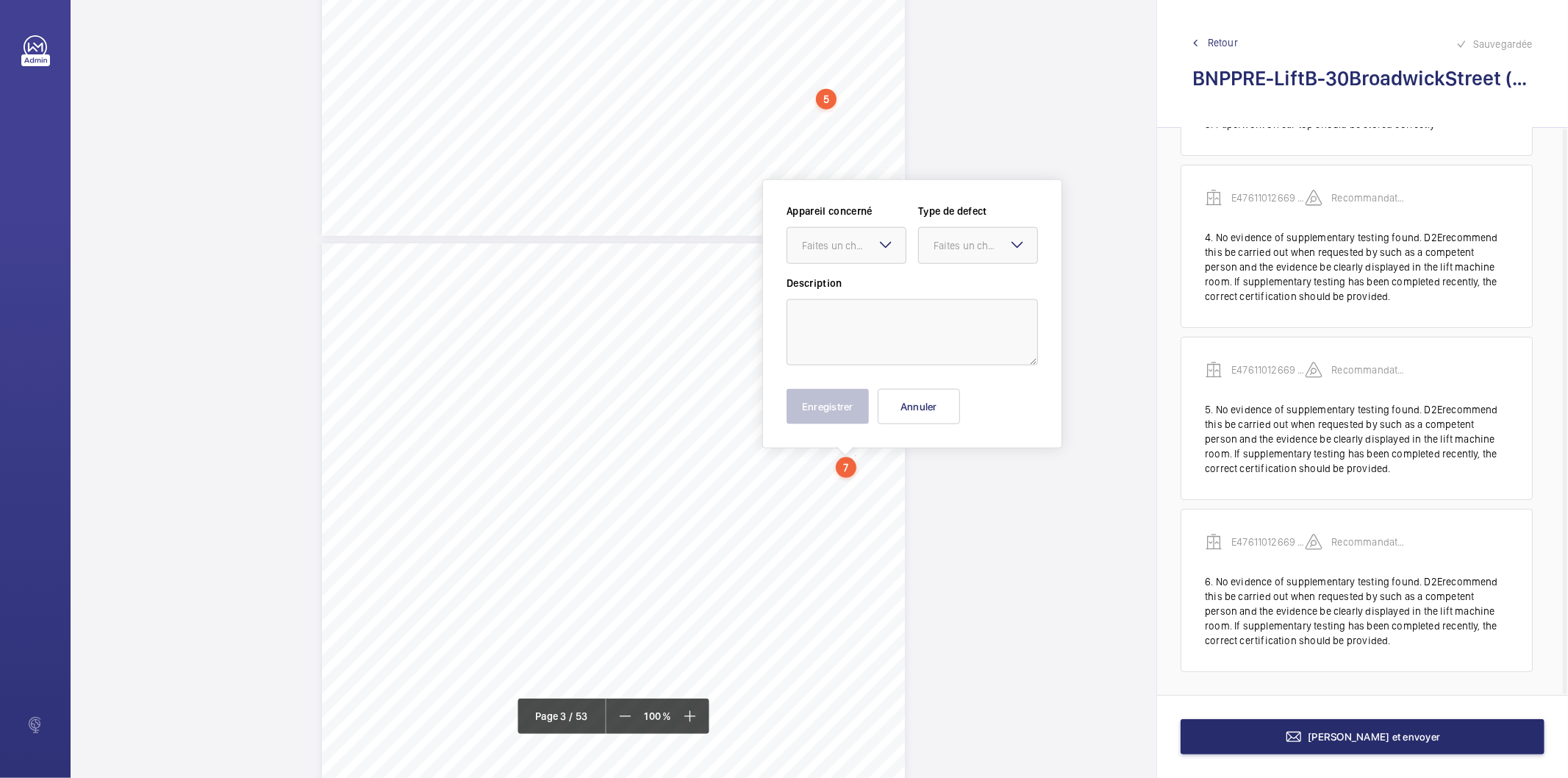
scroll to position [1533, 0]
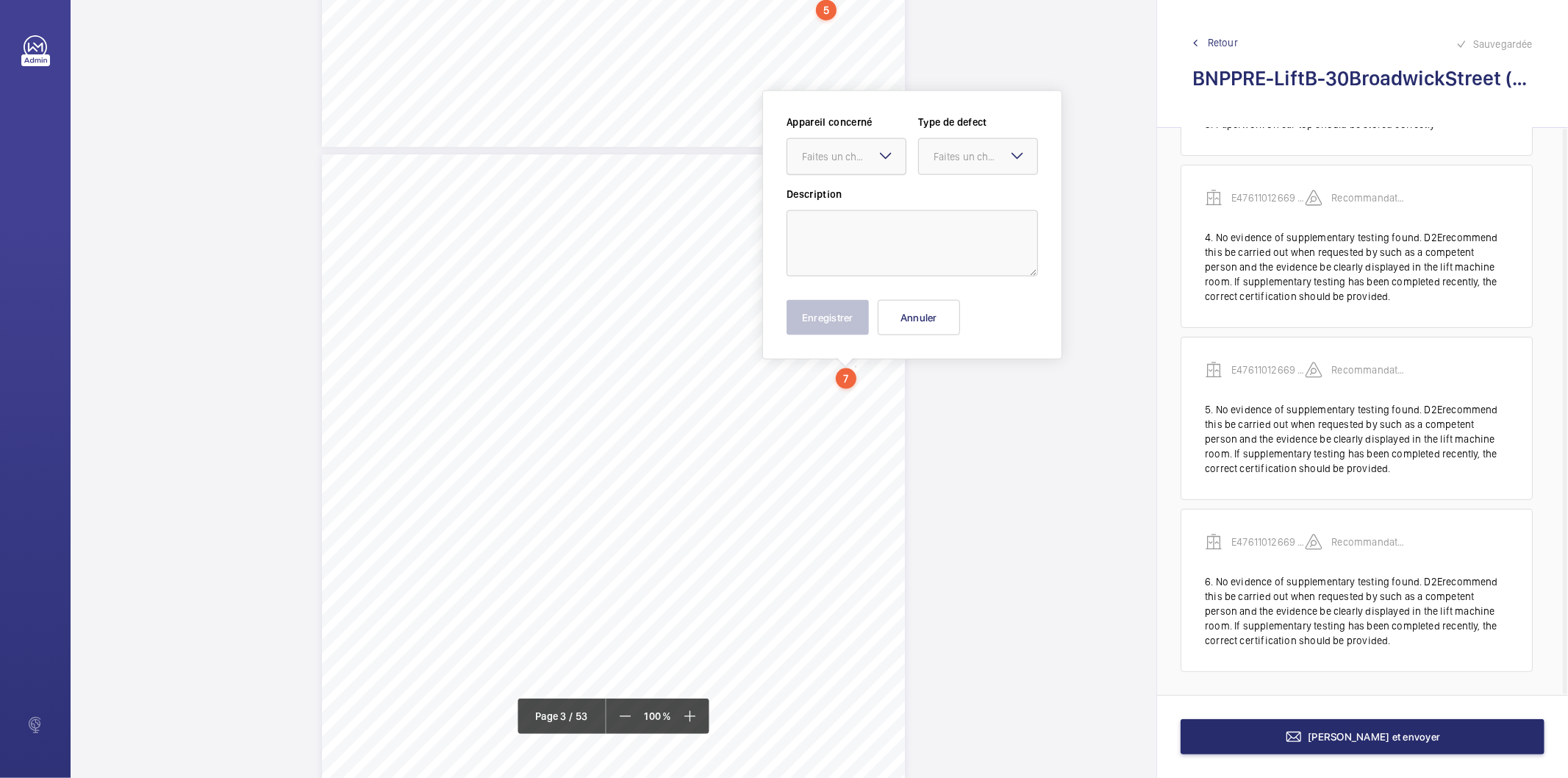
click at [864, 156] on div "Faites un choix" at bounding box center [854, 156] width 104 height 15
drag, startPoint x: 849, startPoint y: 200, endPoint x: 905, endPoint y: 176, distance: 60.9
click at [851, 199] on span "E47611012669 - Lift B" at bounding box center [846, 201] width 89 height 15
drag, startPoint x: 974, startPoint y: 139, endPoint x: 964, endPoint y: 198, distance: 59.8
click at [973, 140] on div at bounding box center [978, 156] width 118 height 35
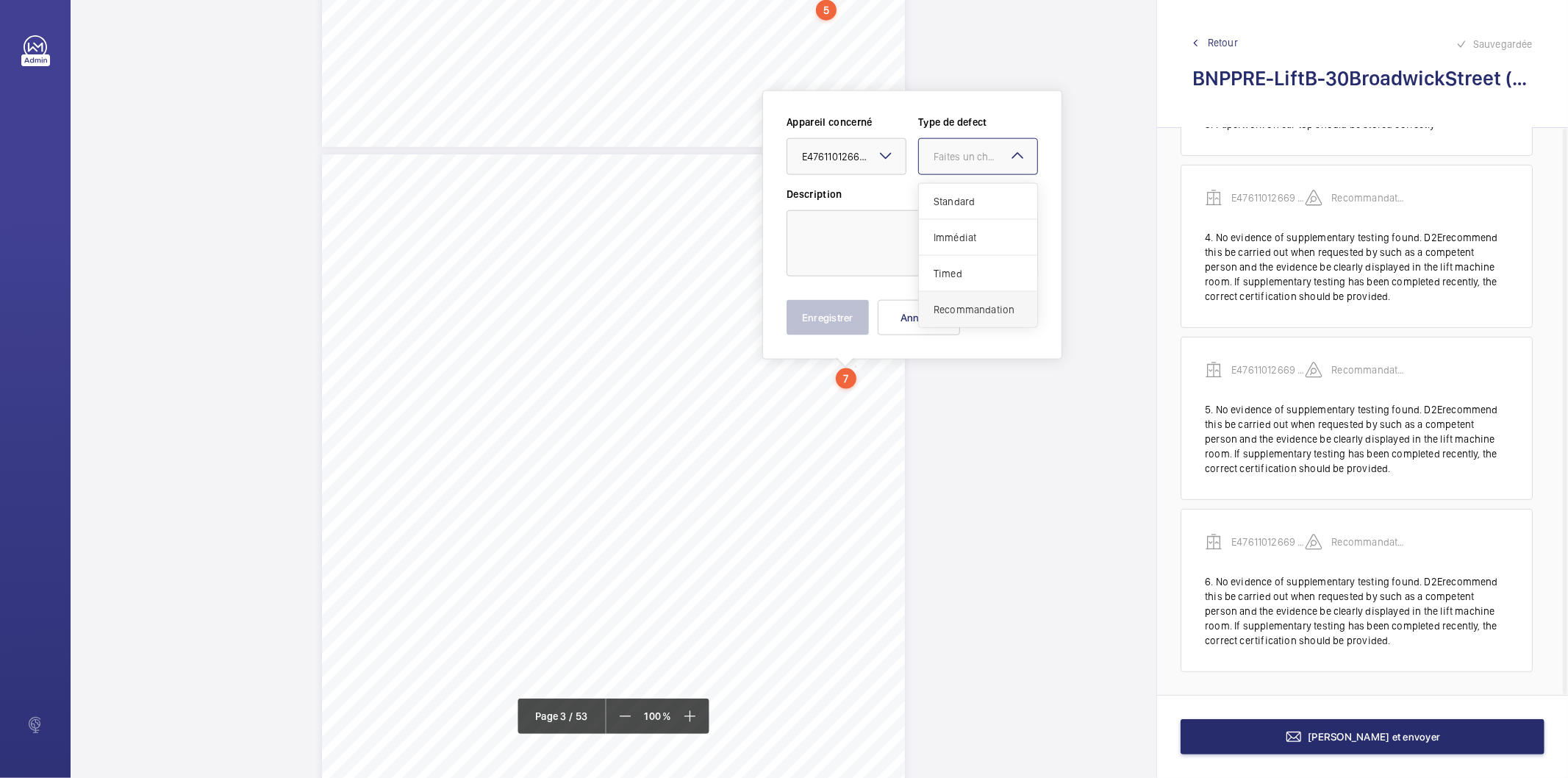
click at [938, 303] on span "Recommandation" at bounding box center [977, 309] width 89 height 15
click at [850, 252] on textarea at bounding box center [913, 243] width 252 height 66
paste textarea "No - Recommend marking of lifting equipment to state'DO NOT USE UNTIL TESTED'."
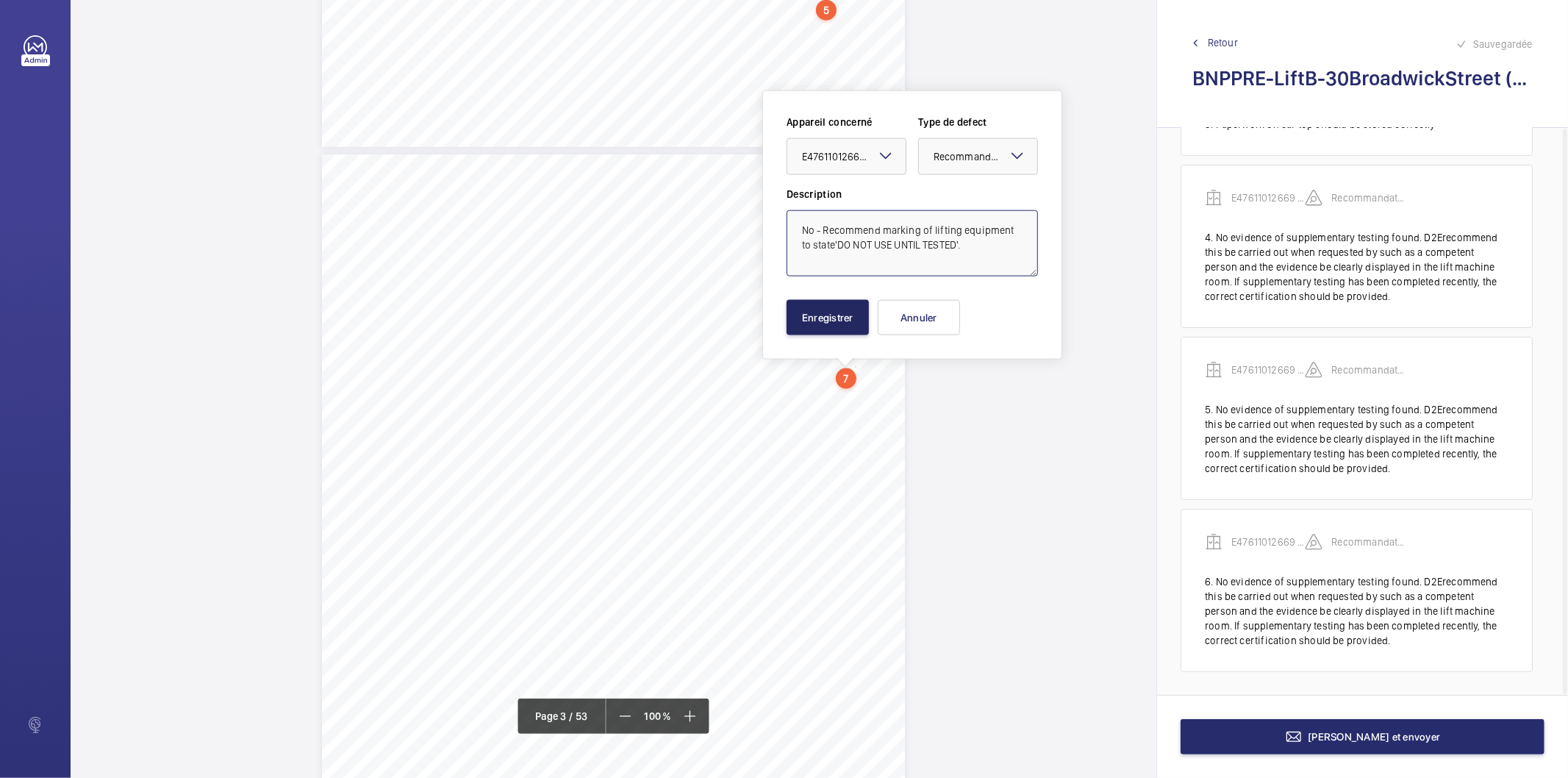
type textarea "No - Recommend marking of lifting equipment to state'DO NOT USE UNTIL TESTED'."
click at [842, 325] on button "Enregistrer" at bounding box center [828, 318] width 82 height 35
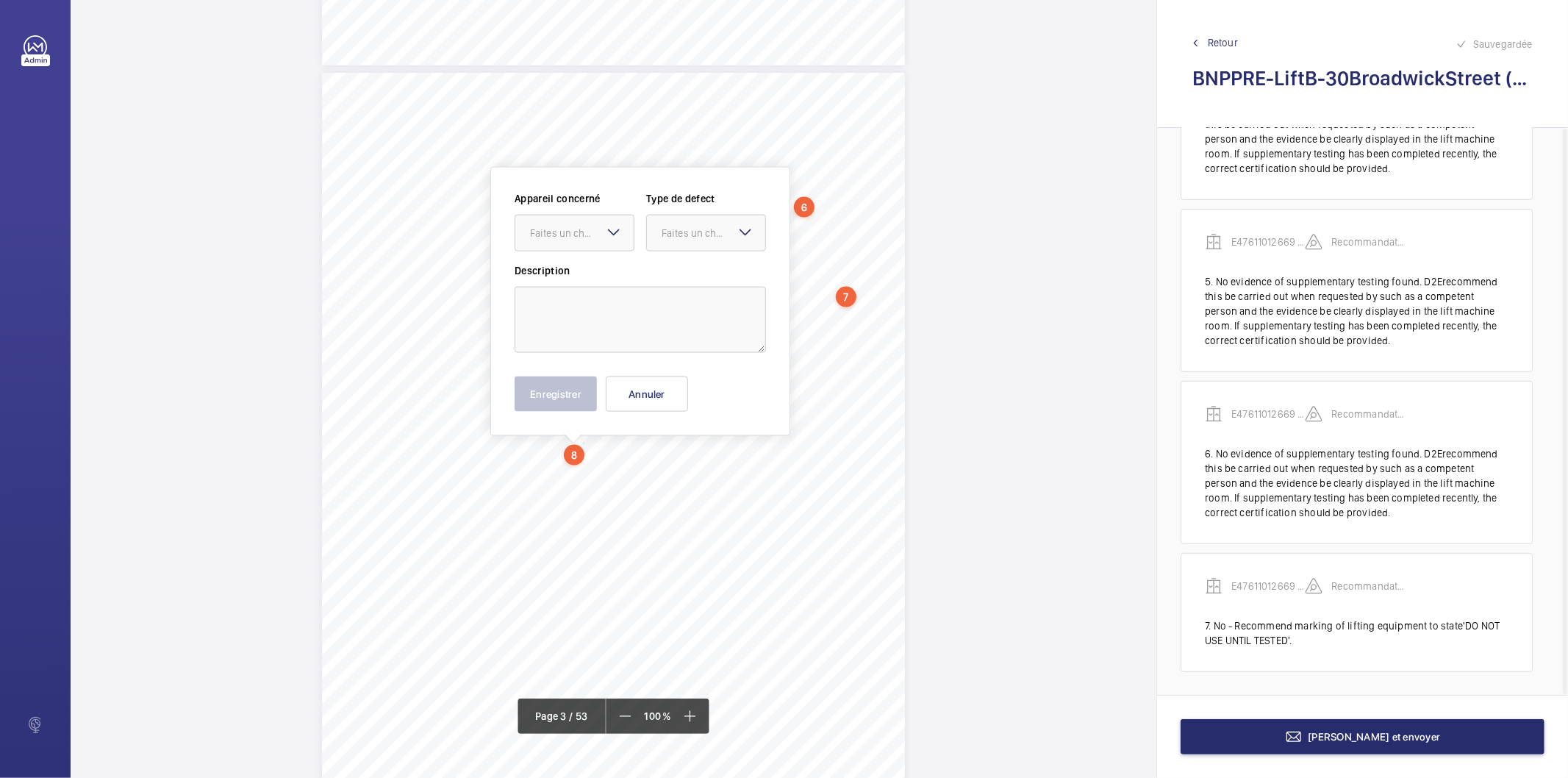
scroll to position [1692, 0]
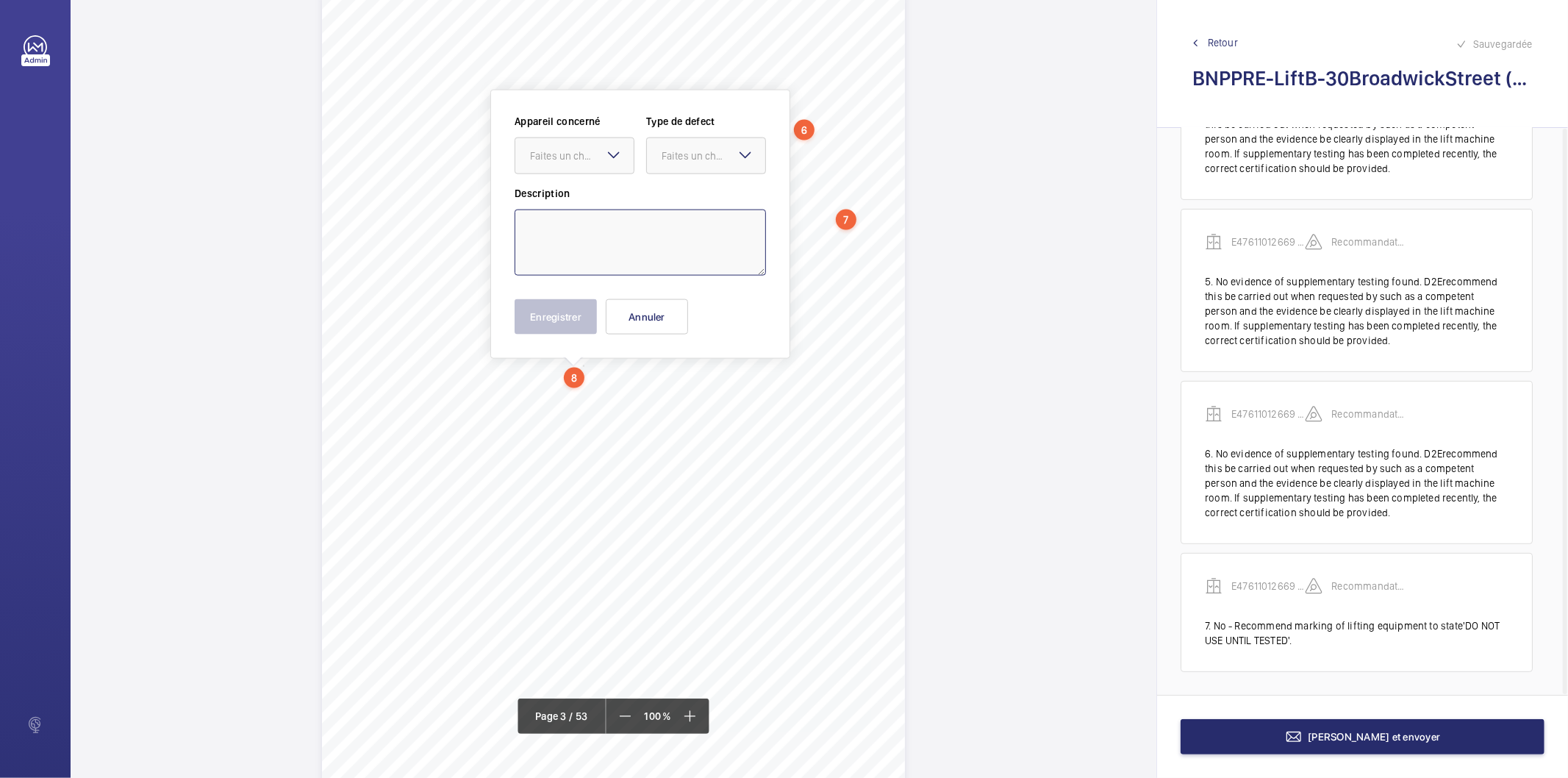
drag, startPoint x: 582, startPoint y: 448, endPoint x: 596, endPoint y: 229, distance: 219.4
click at [596, 229] on textarea at bounding box center [641, 242] width 252 height 66
paste textarea "Destination control"
click at [594, 145] on div at bounding box center [574, 156] width 118 height 35
click at [585, 192] on div "E47611012669 - Lift B" at bounding box center [574, 201] width 118 height 35
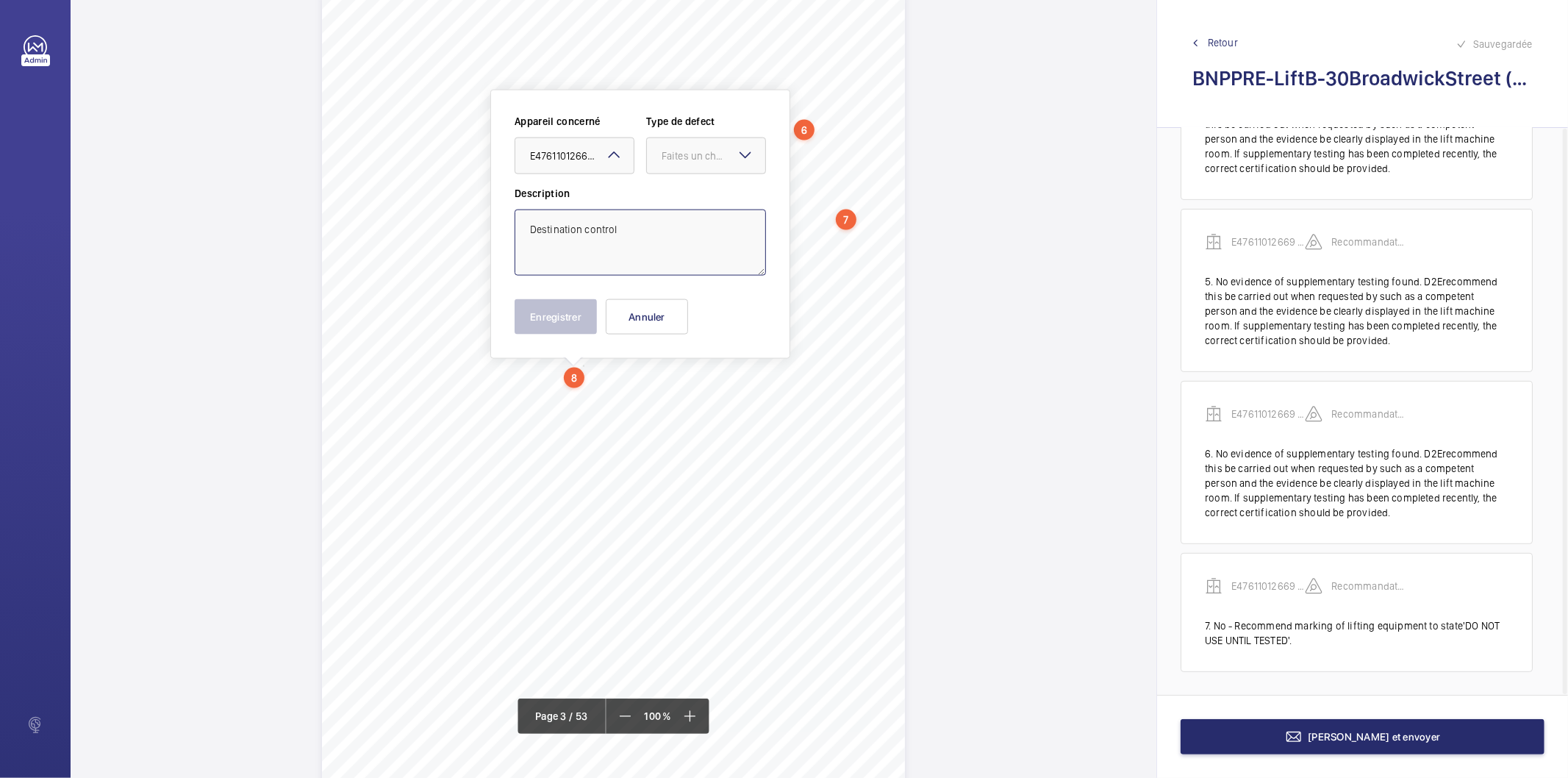
drag, startPoint x: 677, startPoint y: 157, endPoint x: 670, endPoint y: 179, distance: 23.1
click at [675, 161] on div "Faites un choix" at bounding box center [713, 155] width 104 height 15
drag, startPoint x: 681, startPoint y: 307, endPoint x: 574, endPoint y: 297, distance: 107.5
click at [679, 309] on span "Recommandation" at bounding box center [705, 309] width 89 height 15
type textarea "Destination control"
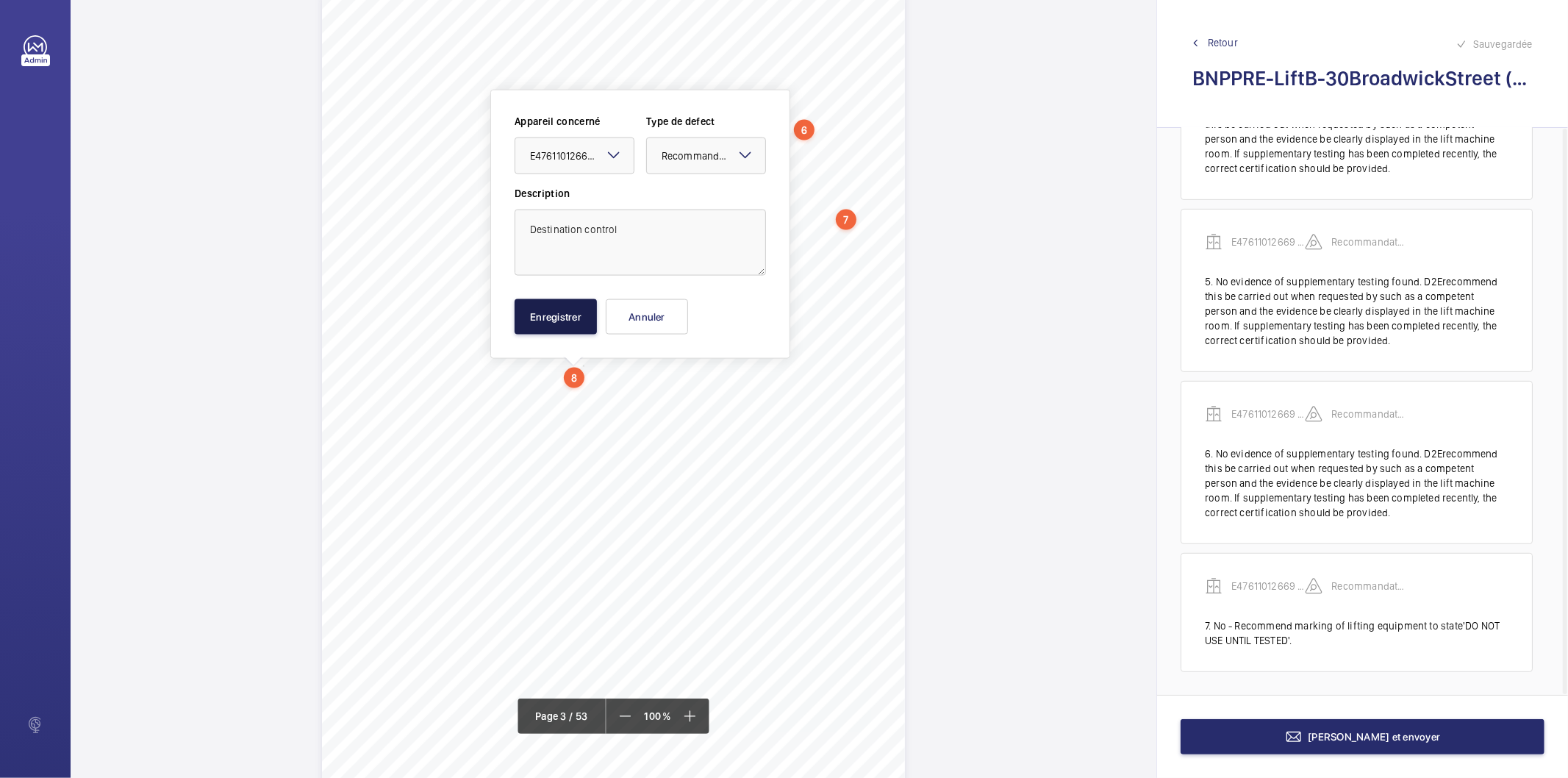
click at [556, 313] on button "Enregistrer" at bounding box center [556, 317] width 82 height 35
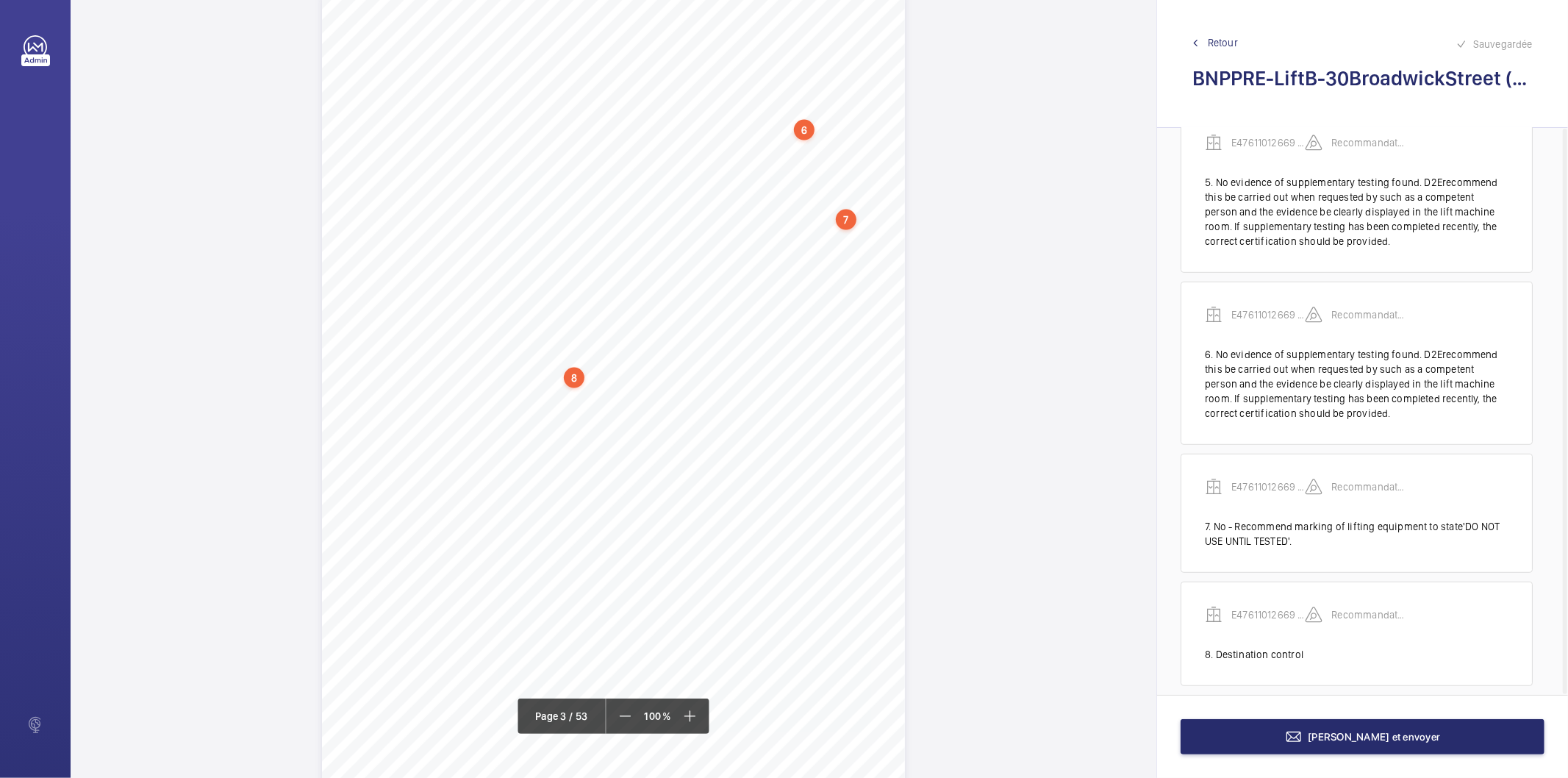
scroll to position [597, 0]
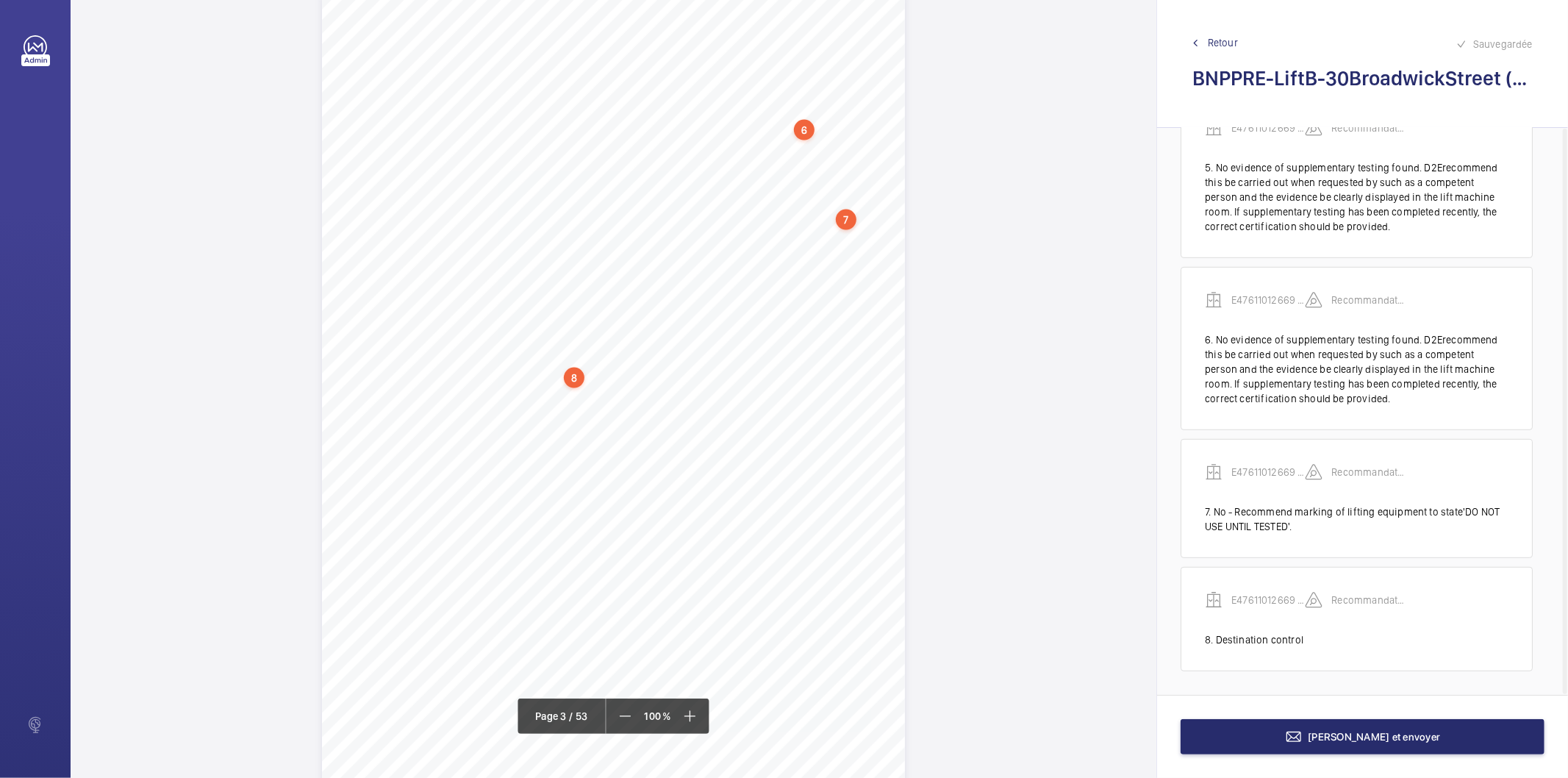
click at [866, 447] on div "MachinerySpace/4.2.Health&Safety-AssessmentbaseduponBS7255 H63Hasthethree-phase…" at bounding box center [613, 408] width 584 height 824
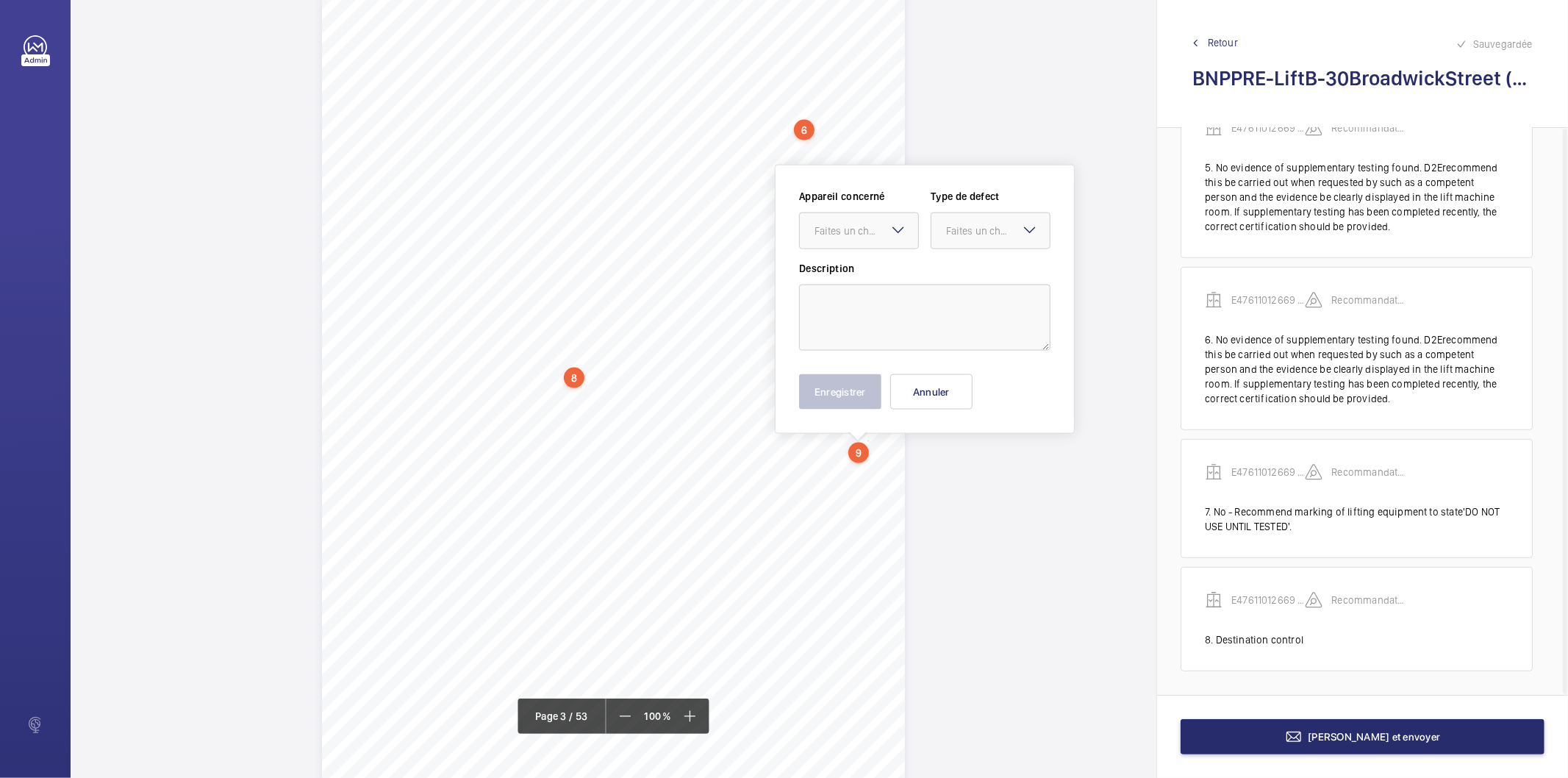
scroll to position [1767, 0]
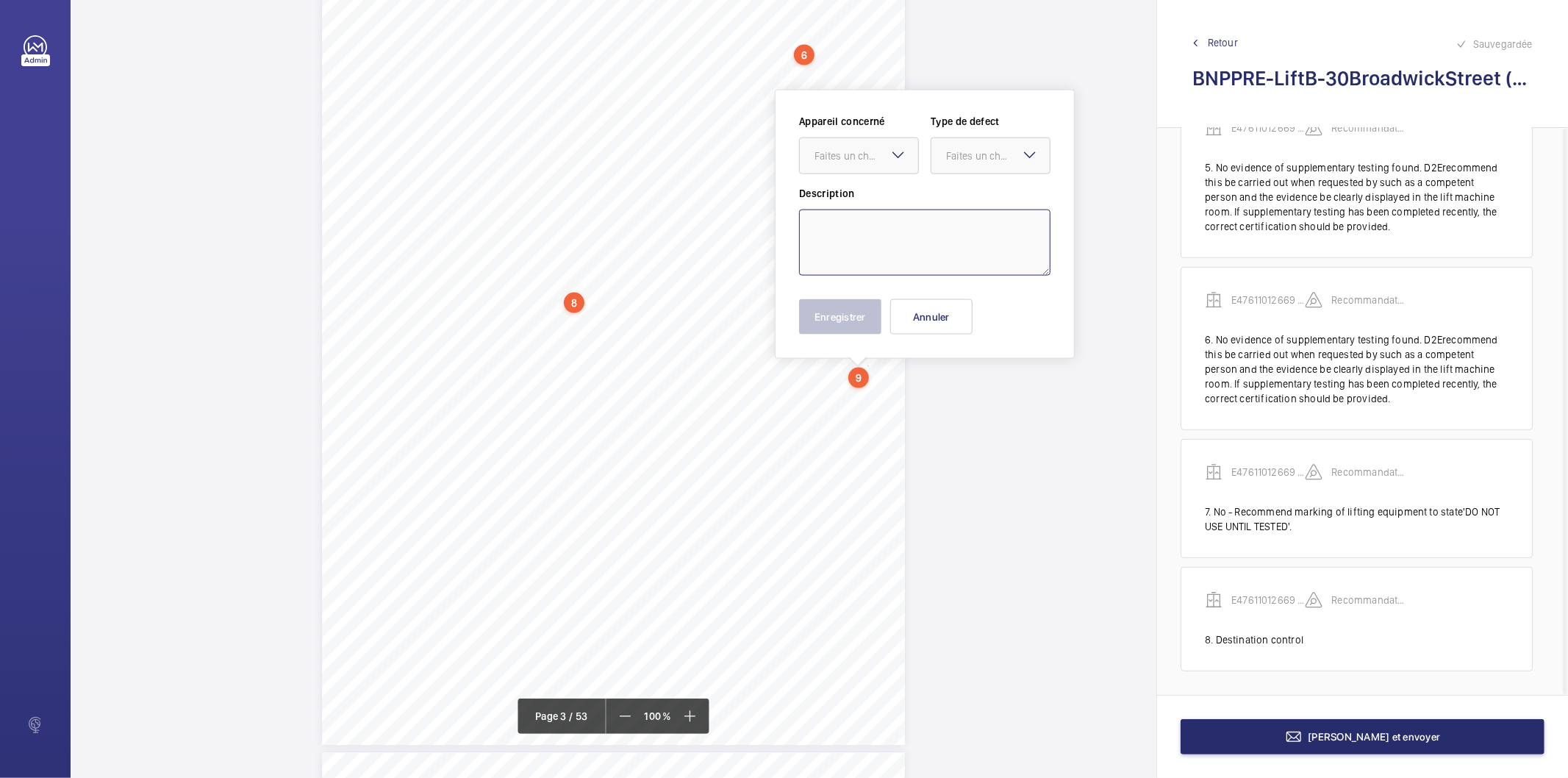
click at [878, 231] on textarea at bounding box center [925, 242] width 252 height 66
paste textarea "Requires call centre able to identify lift and site location"
click at [870, 152] on div "Faites un choix" at bounding box center [867, 155] width 104 height 15
drag, startPoint x: 868, startPoint y: 207, endPoint x: 921, endPoint y: 182, distance: 58.6
click at [871, 208] on div "E47611012669 - Lift B" at bounding box center [859, 201] width 118 height 35
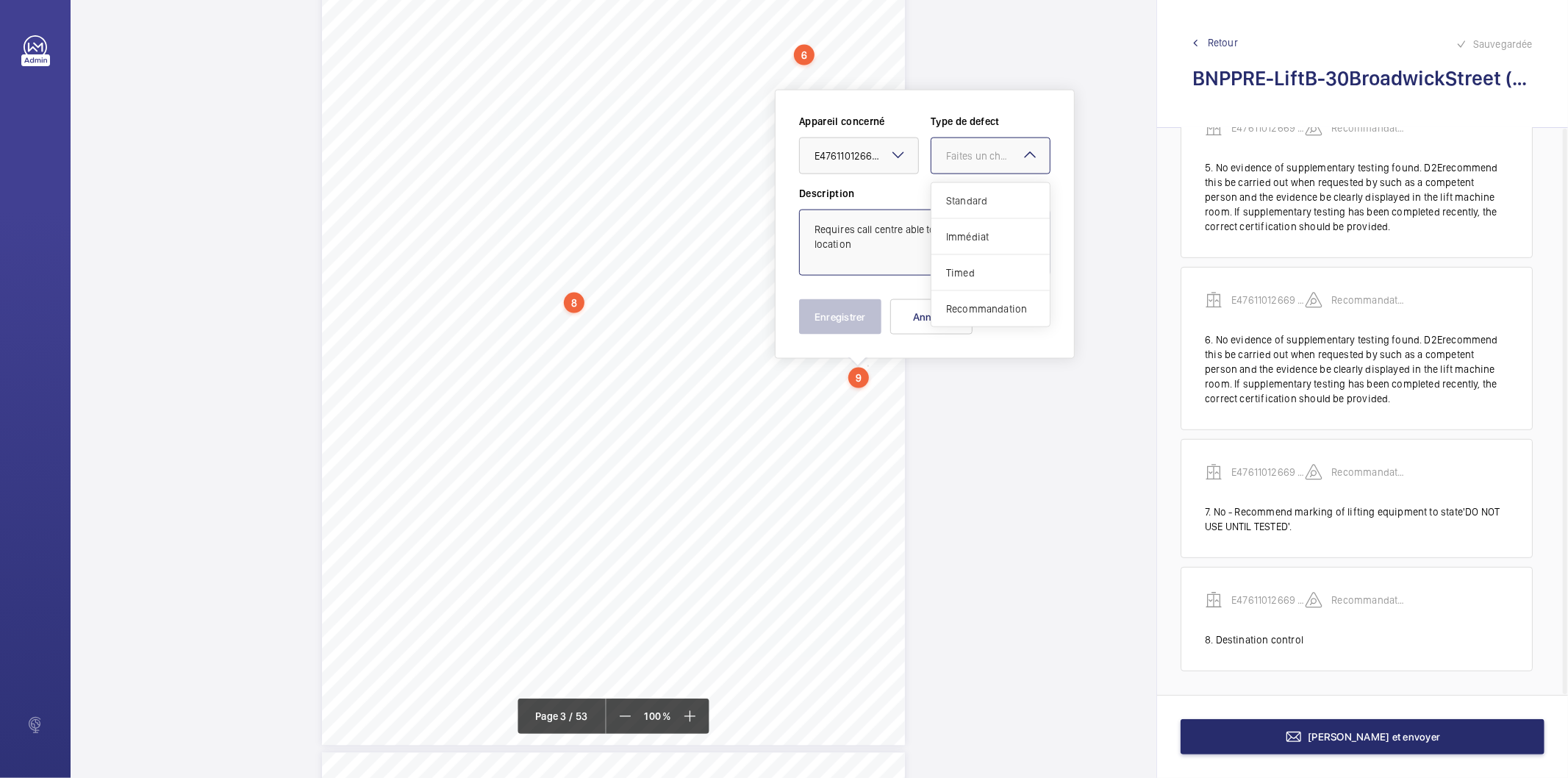
click at [958, 161] on div "Faites un choix" at bounding box center [999, 155] width 104 height 15
click at [978, 309] on span "Recommandation" at bounding box center [991, 309] width 89 height 15
type textarea "Requires call centre able to identify lift and site location"
click at [816, 314] on button "Enregistrer" at bounding box center [841, 317] width 82 height 35
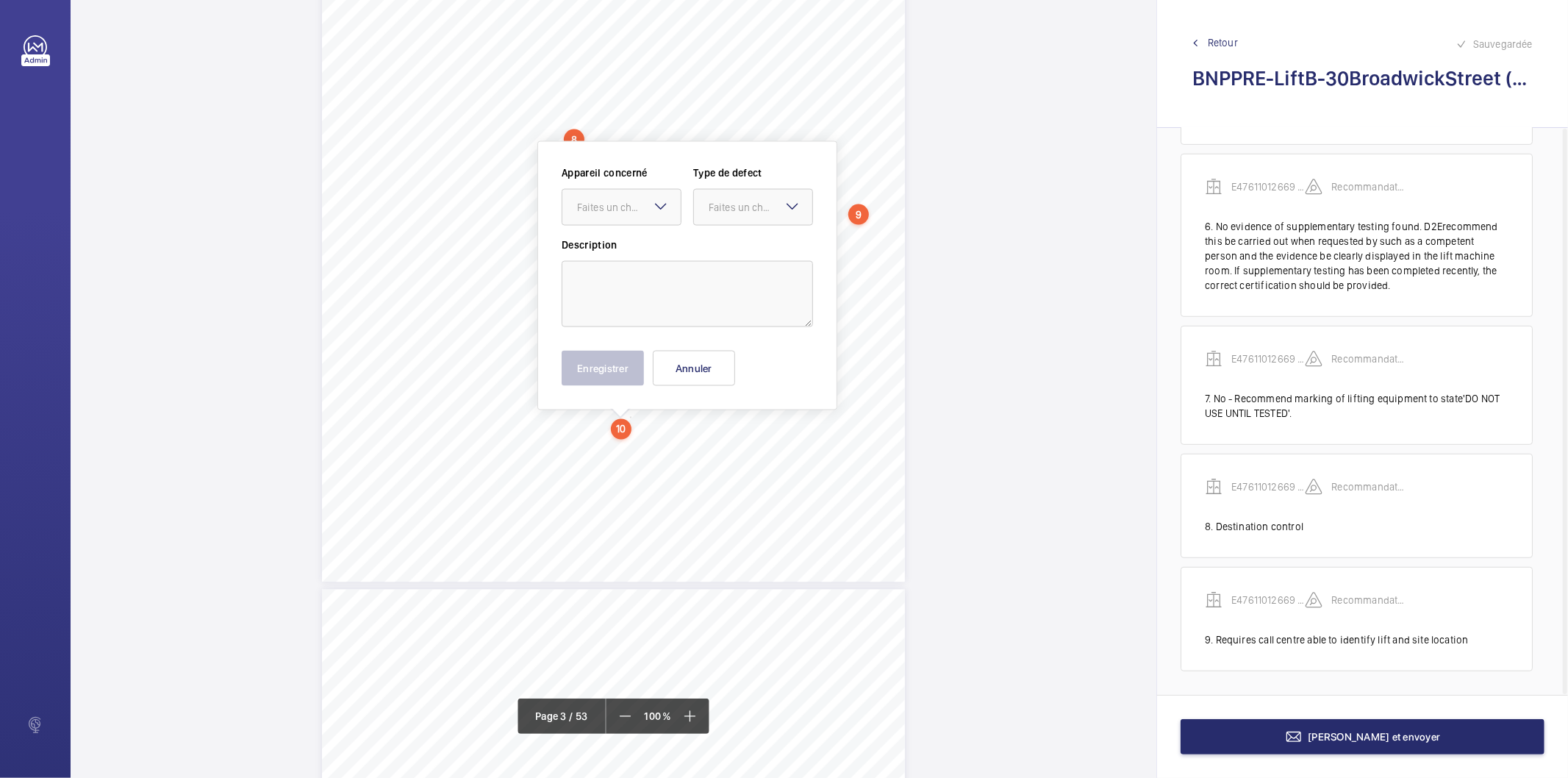
scroll to position [1981, 0]
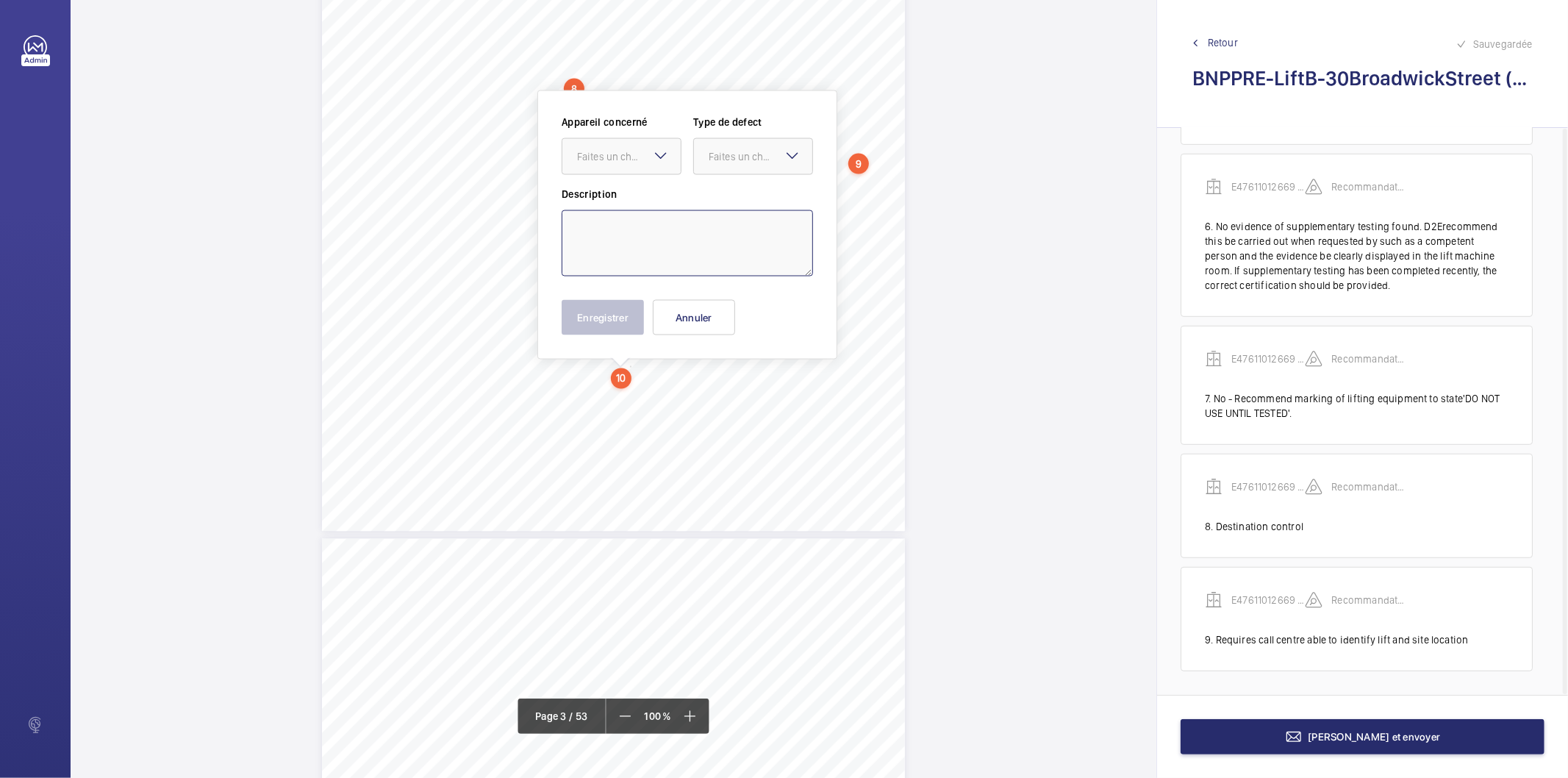
drag, startPoint x: 628, startPoint y: 423, endPoint x: 608, endPoint y: 236, distance: 188.1
click at [608, 236] on textarea at bounding box center [687, 243] width 252 height 66
paste textarea "Car top oil pots should be replenished"
click at [636, 151] on div "Faites un choix" at bounding box center [629, 156] width 104 height 15
click at [634, 198] on span "E47611012669 - Lift B" at bounding box center [621, 201] width 89 height 15
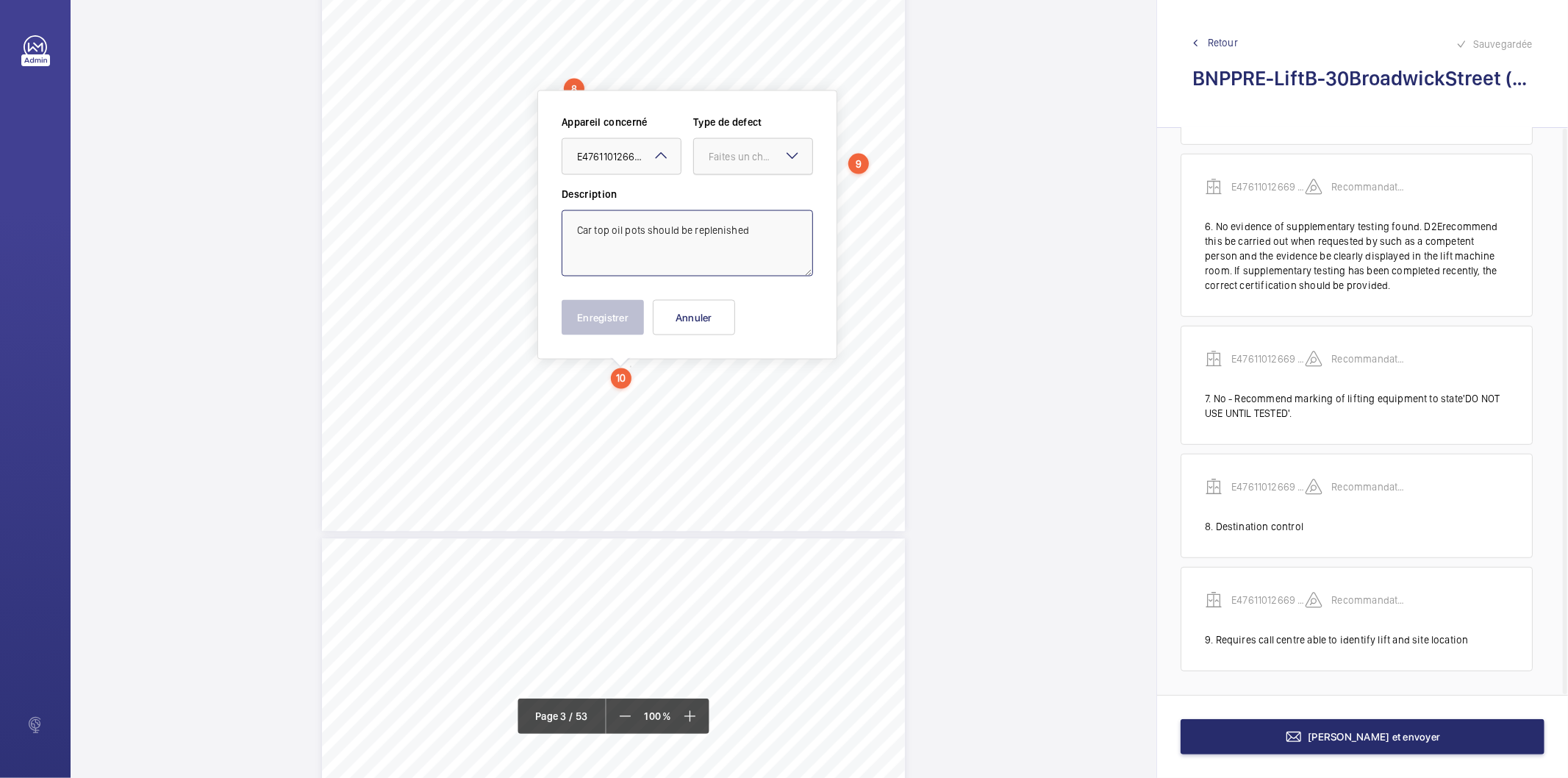
click at [724, 149] on div "Faites un choix" at bounding box center [761, 156] width 104 height 15
click at [754, 309] on span "Recommandation" at bounding box center [753, 309] width 89 height 15
click at [736, 162] on div "× Recommandation" at bounding box center [761, 156] width 104 height 15
click at [755, 206] on span "Standard" at bounding box center [753, 201] width 89 height 15
type textarea "Car top oil pots should be replenished"
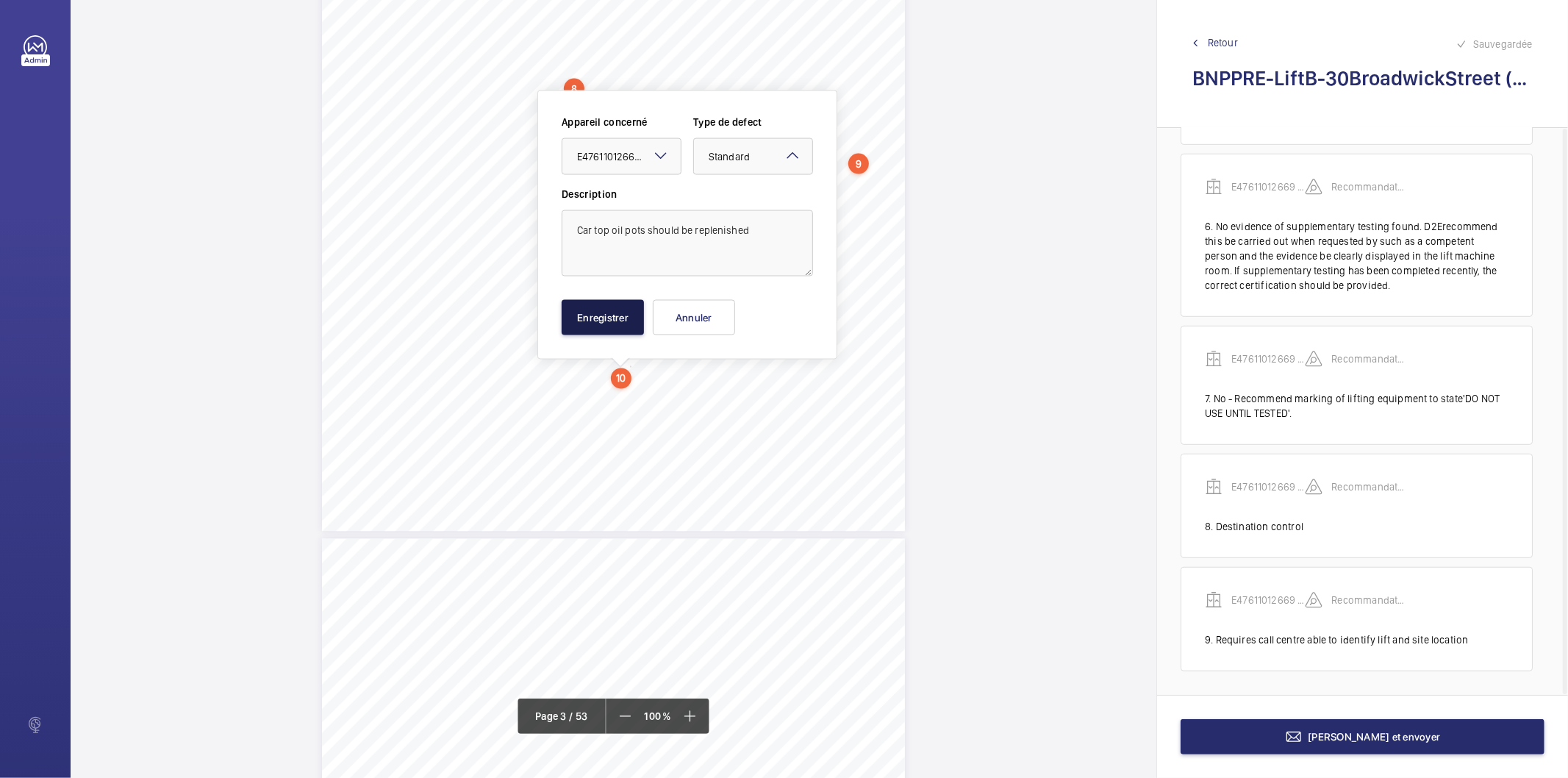
click at [636, 312] on button "Enregistrer" at bounding box center [603, 318] width 82 height 35
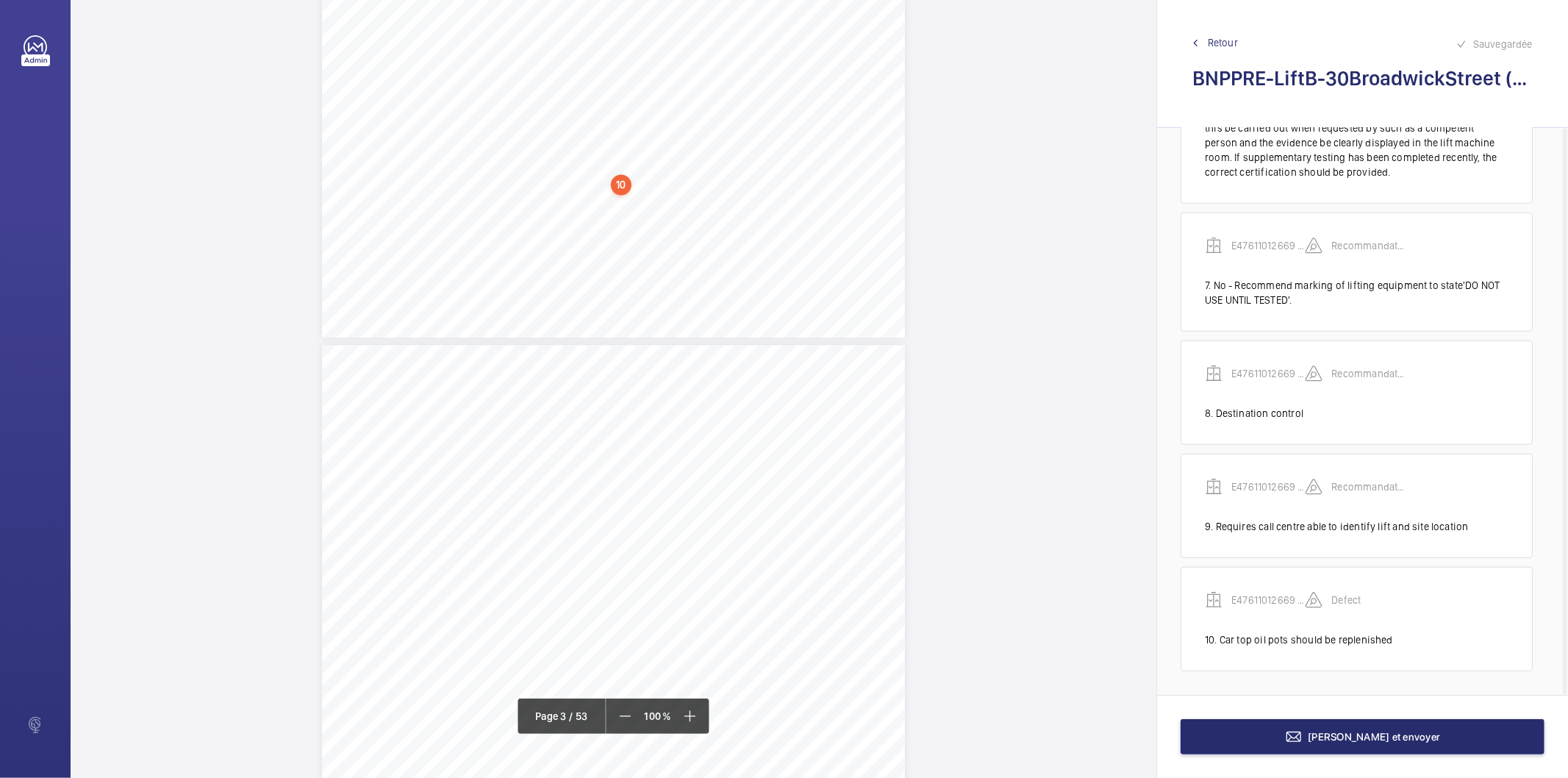
scroll to position [2225, 0]
click at [828, 365] on div "C131Housekeeping(Cleanliness): cleaningonnextmaintenance visit. Redundantmainte…" at bounding box center [613, 706] width 584 height 824
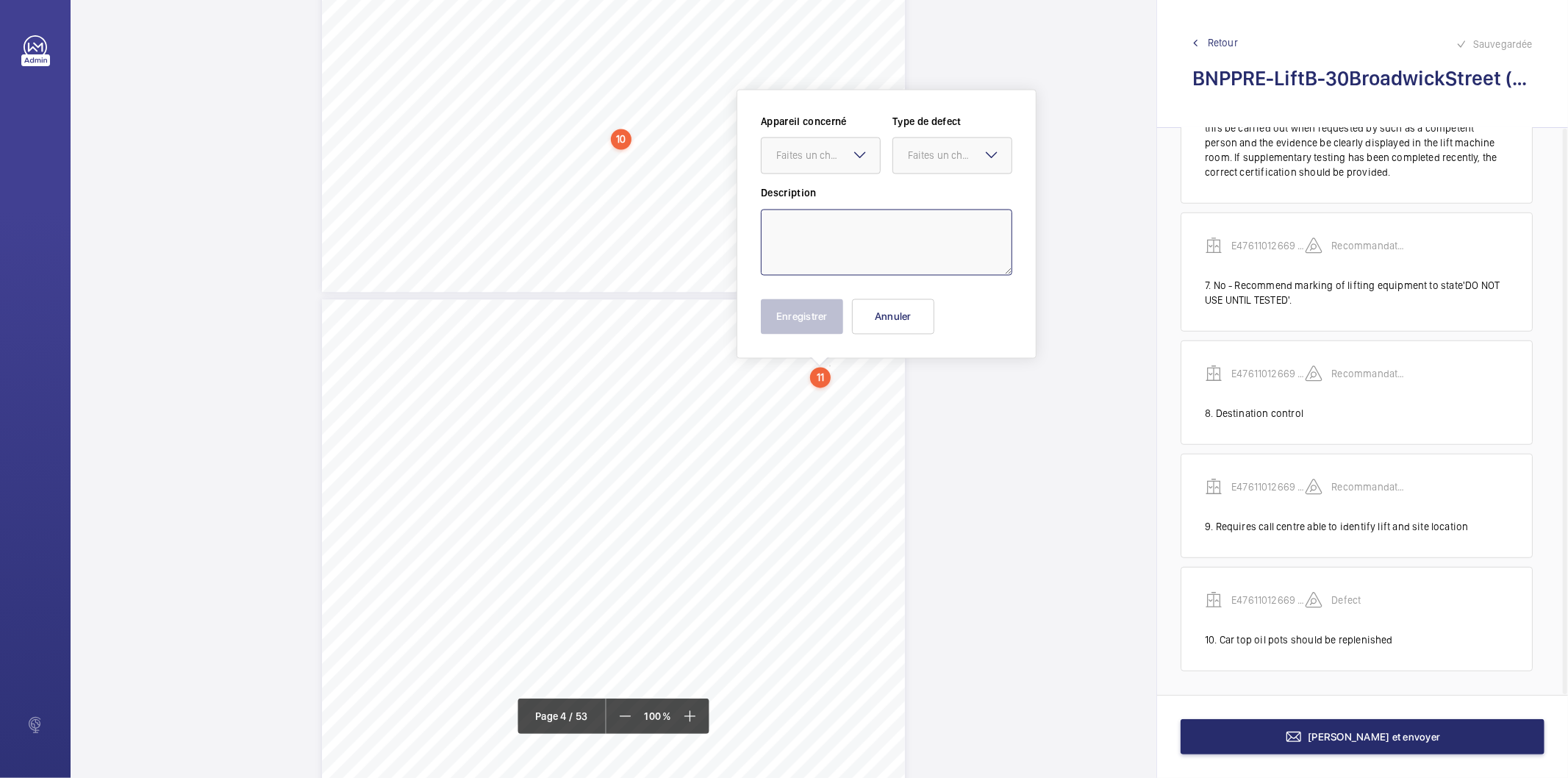
click at [833, 239] on textarea at bounding box center [886, 242] width 252 height 66
paste textarea "Satisfactory but recommend light cleaning on next maintenance visit"
click at [828, 153] on div "Faites un choix" at bounding box center [828, 155] width 104 height 15
click at [826, 202] on span "E47611012669 - Lift B" at bounding box center [820, 200] width 89 height 15
click at [910, 161] on div "Faites un choix" at bounding box center [960, 155] width 104 height 15
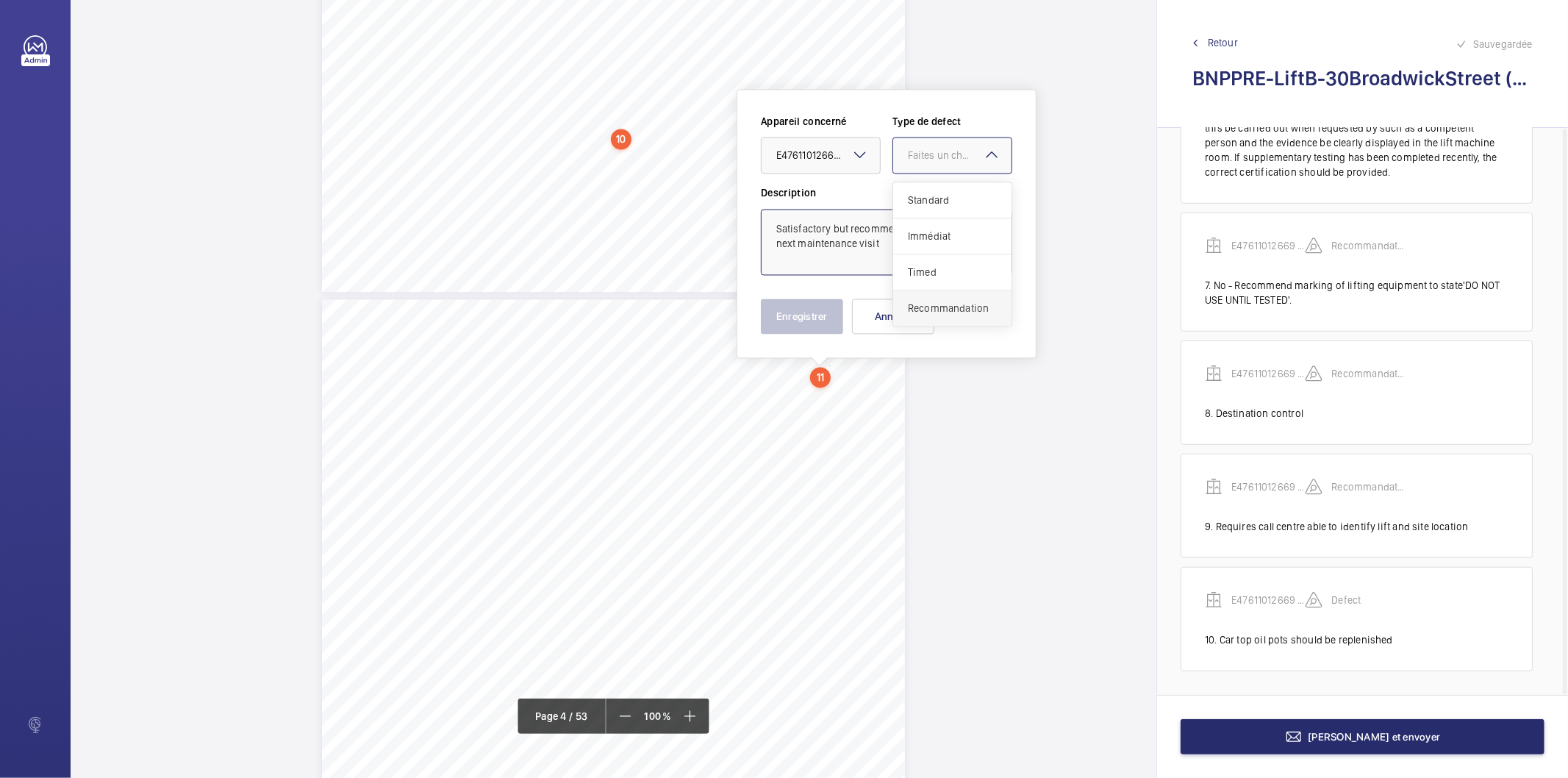
click at [954, 309] on span "Recommandation" at bounding box center [952, 309] width 89 height 15
type textarea "Satisfactory but recommend light cleaning on next maintenance visit"
click at [797, 319] on button "Enregistrer" at bounding box center [802, 317] width 82 height 35
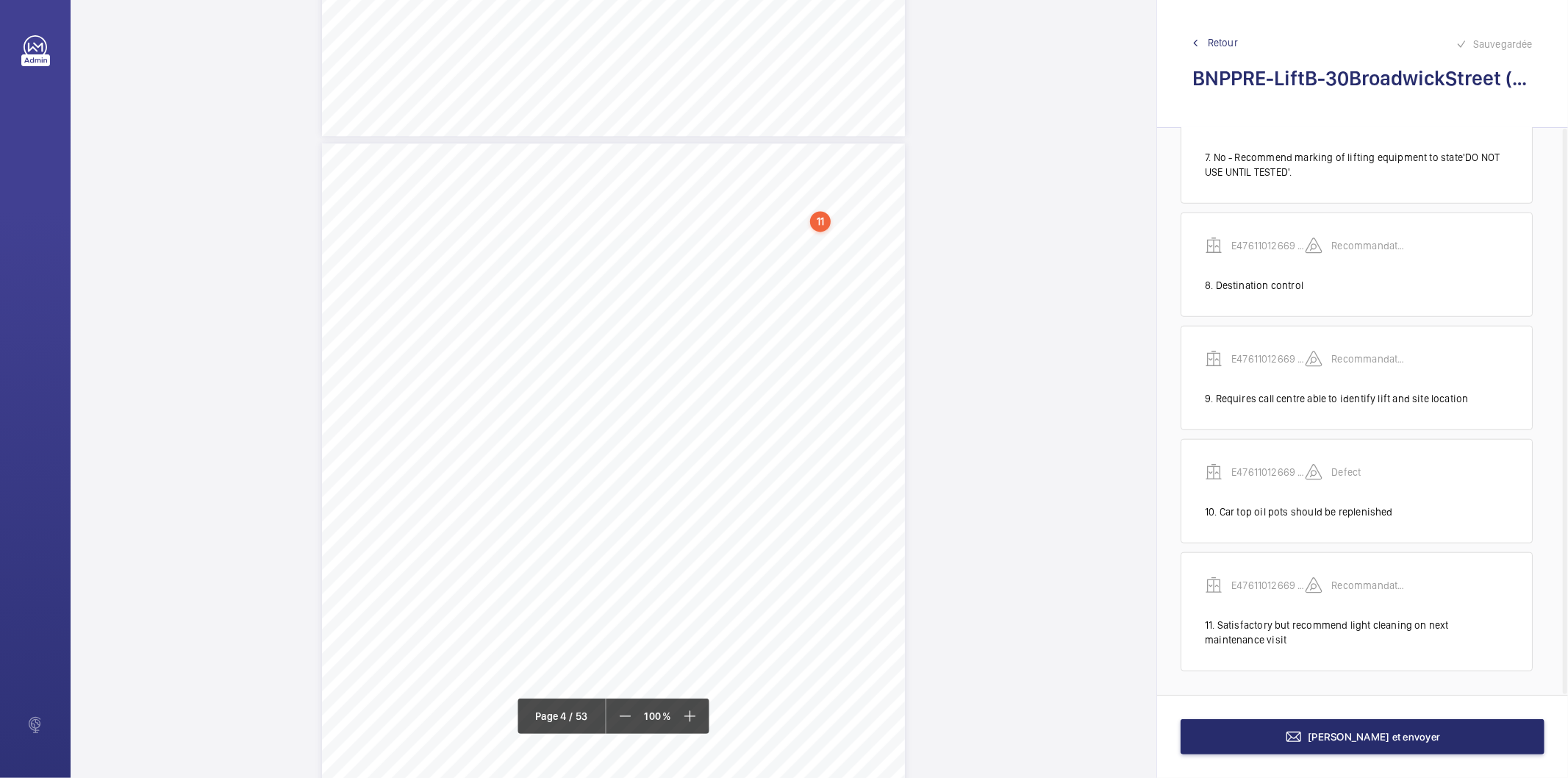
scroll to position [2383, 0]
click at [675, 356] on div "C131Housekeeping(Cleanliness): cleaningonnextmaintenance visit. Redundantmainte…" at bounding box center [613, 549] width 584 height 824
click at [675, 239] on textarea at bounding box center [734, 242] width 252 height 66
paste textarea "Recommend floor demarcation be suitably marked on inside of landing door"
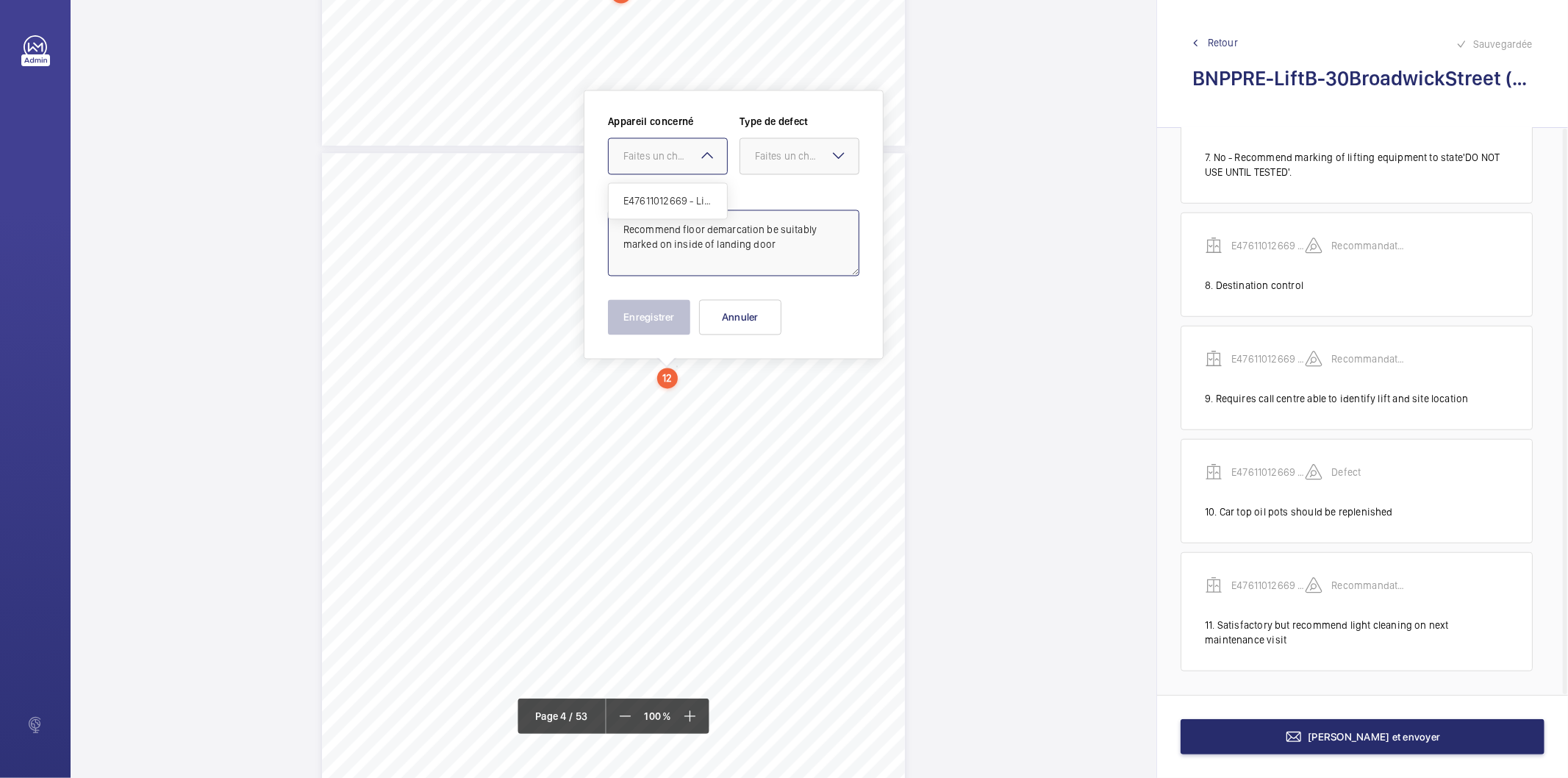
click at [655, 144] on div at bounding box center [668, 156] width 118 height 35
click at [655, 191] on div "E47611012669 - Lift B" at bounding box center [668, 201] width 118 height 35
click at [769, 163] on div at bounding box center [799, 156] width 118 height 35
drag, startPoint x: 817, startPoint y: 310, endPoint x: 721, endPoint y: 310, distance: 96.0
click at [817, 310] on span "Recommandation" at bounding box center [799, 309] width 89 height 15
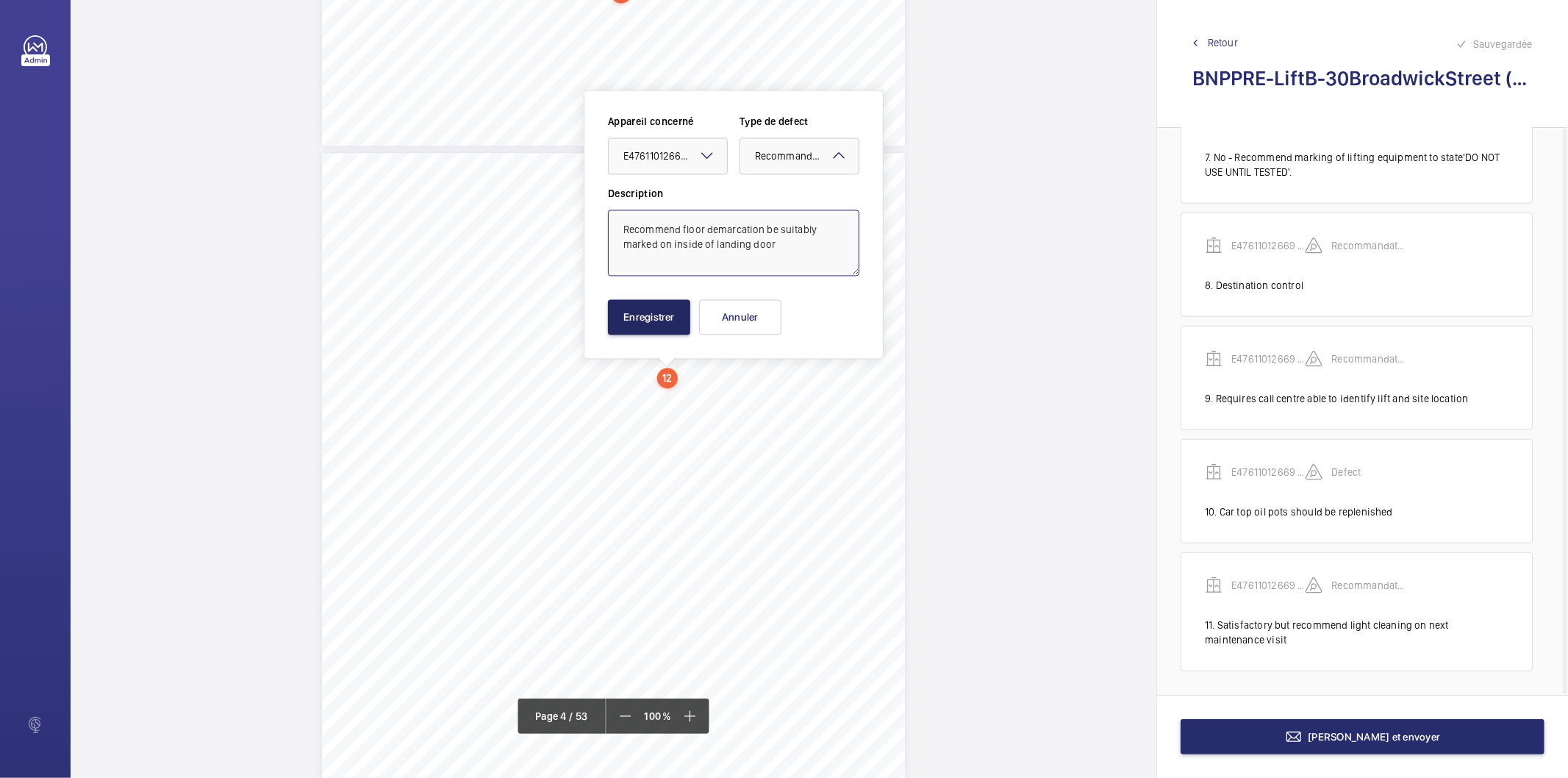
type textarea "Recommend floor demarcation be suitably marked on inside of landing door"
click at [657, 320] on button "Enregistrer" at bounding box center [649, 317] width 82 height 35
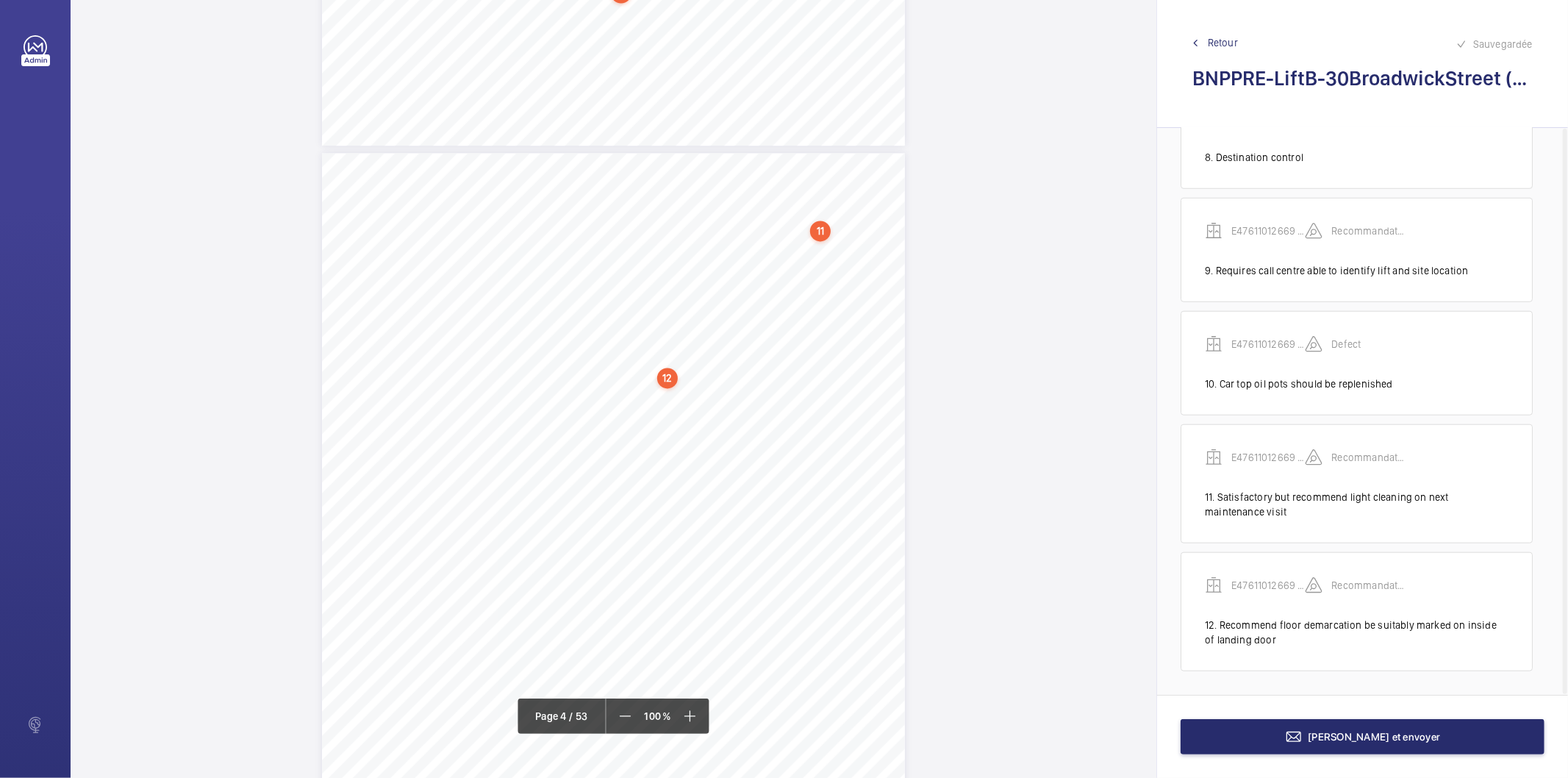
scroll to position [2448, 0]
click at [856, 373] on div "C131Housekeeping(Cleanliness): cleaningonnextmaintenance visit. Redundantmainte…" at bounding box center [613, 483] width 584 height 824
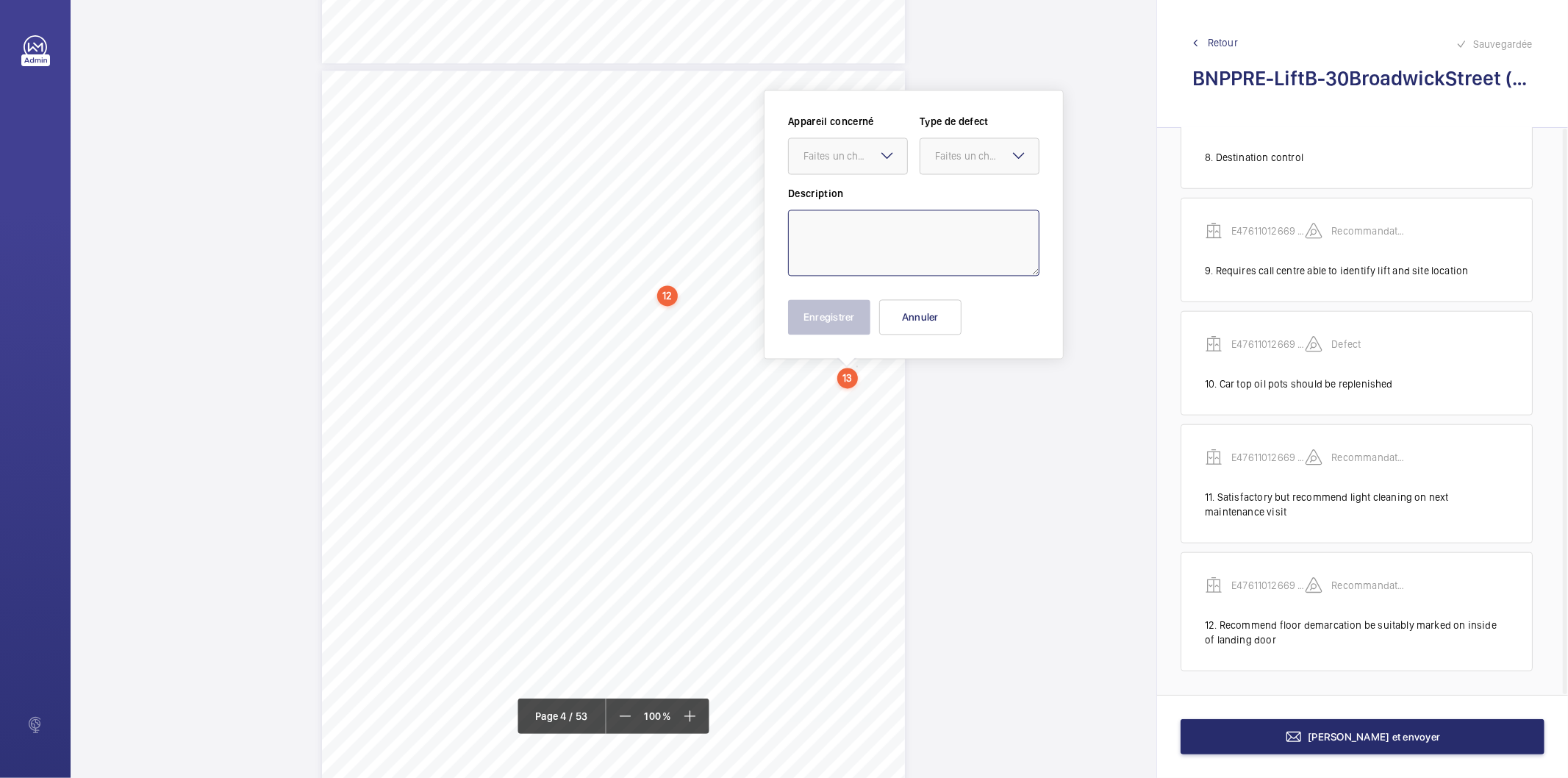
click at [865, 219] on textarea at bounding box center [913, 242] width 252 height 66
paste textarea "Refuge space available however area should be highlighted and appropriate signa…"
click at [860, 156] on div "Faites un choix" at bounding box center [856, 155] width 104 height 15
click at [844, 196] on span "E47611012669 - Lift B" at bounding box center [848, 200] width 89 height 15
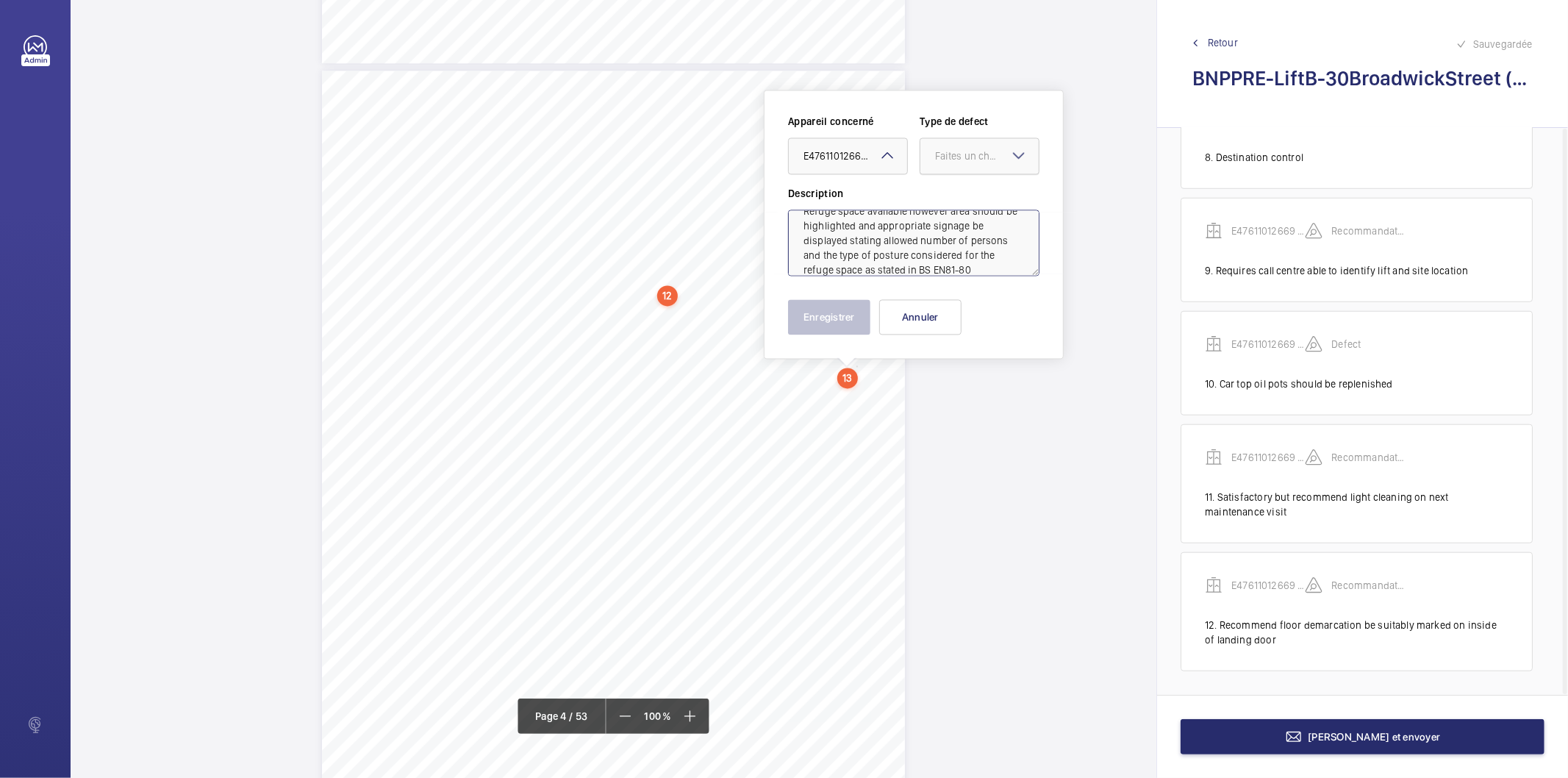
click at [960, 155] on div "Faites un choix" at bounding box center [987, 155] width 104 height 15
drag, startPoint x: 967, startPoint y: 195, endPoint x: 918, endPoint y: 276, distance: 94.7
click at [967, 196] on span "Standard" at bounding box center [979, 200] width 89 height 15
type textarea "Refuge space available however area should be highlighted and appropriate signa…"
click at [842, 316] on button "Enregistrer" at bounding box center [829, 317] width 82 height 35
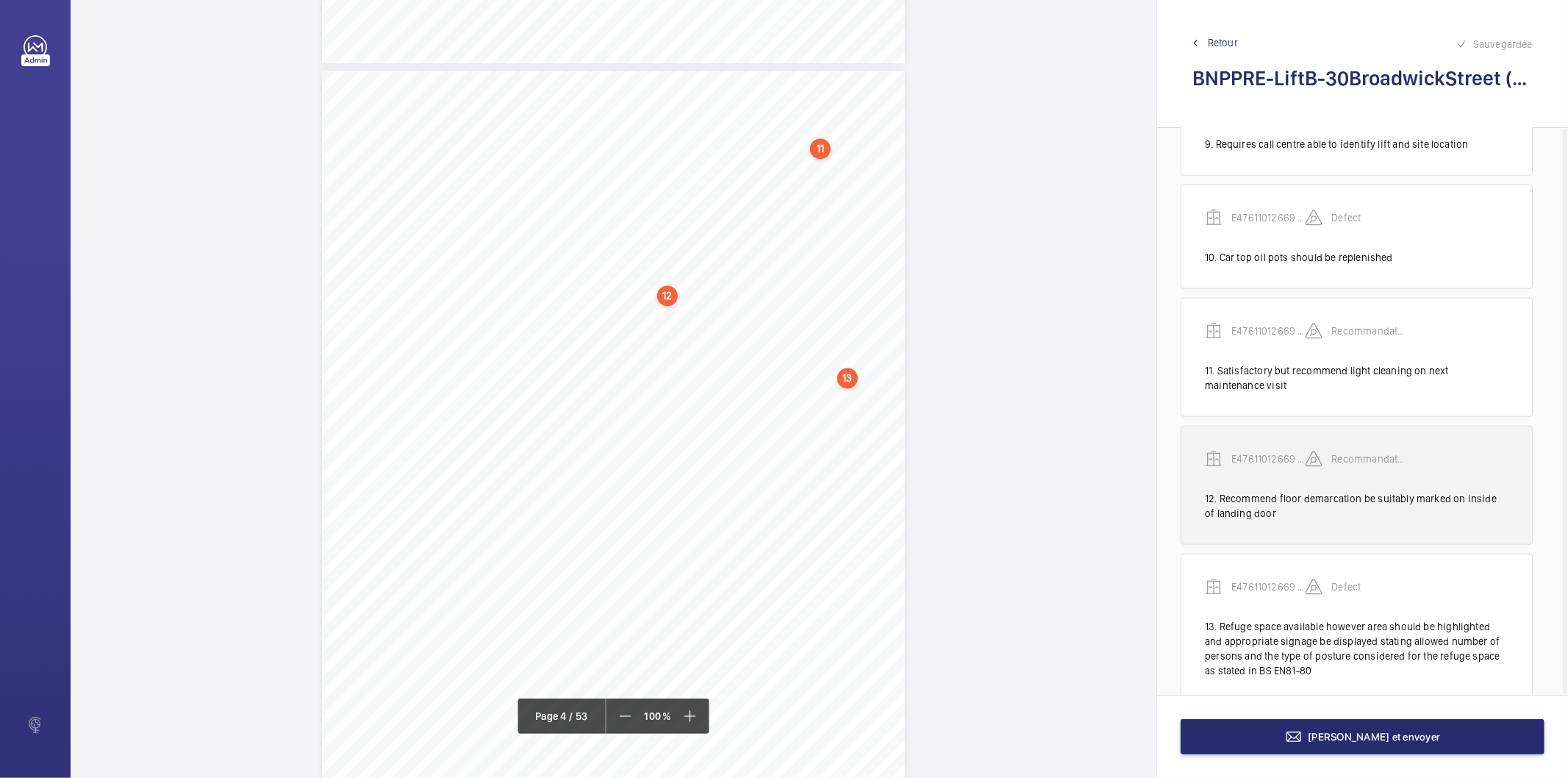
scroll to position [1238, 0]
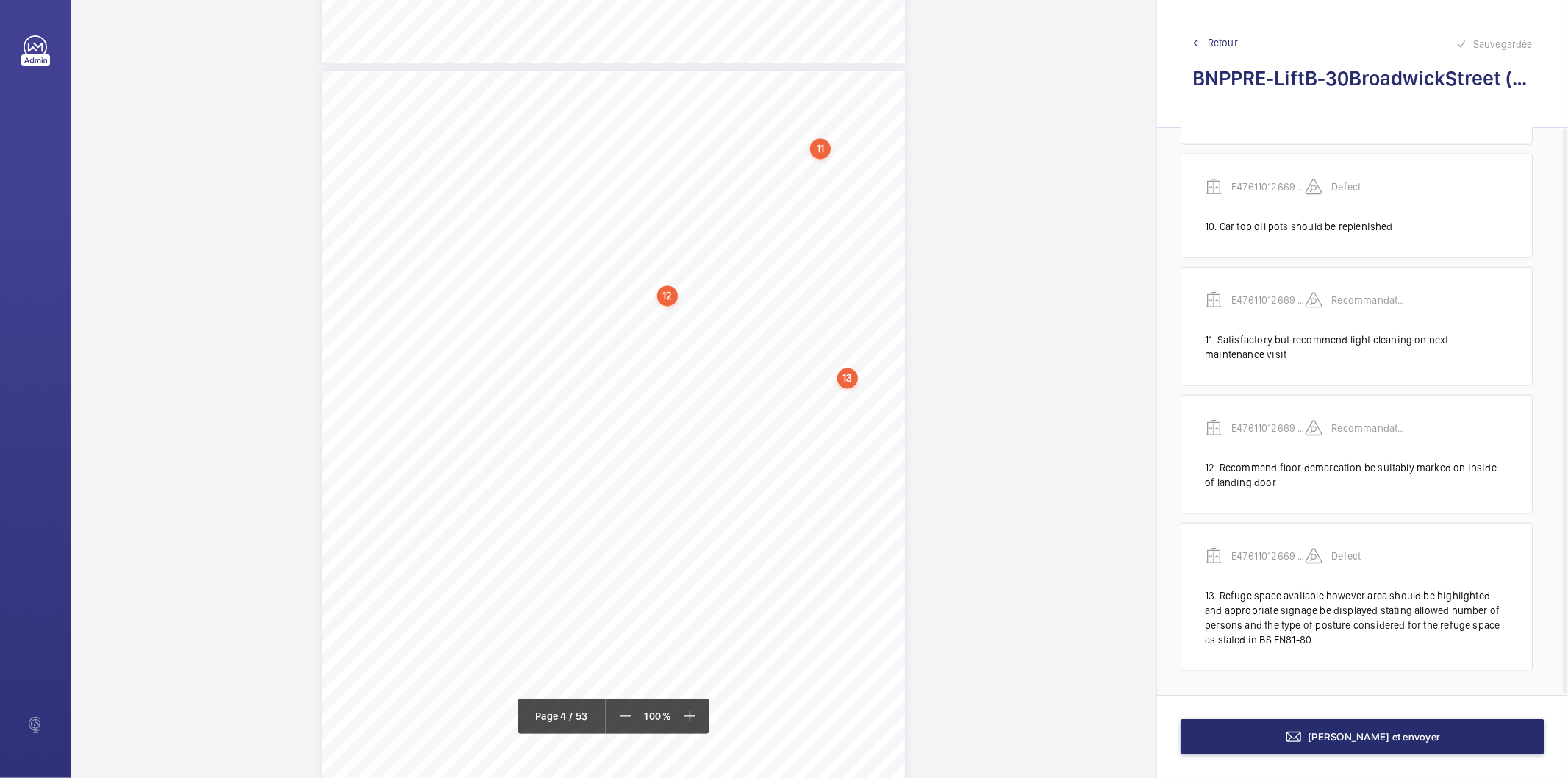
click at [820, 526] on div "C131Housekeeping(Cleanliness): cleaningonnextmaintenance visit. Redundantmainte…" at bounding box center [613, 482] width 584 height 824
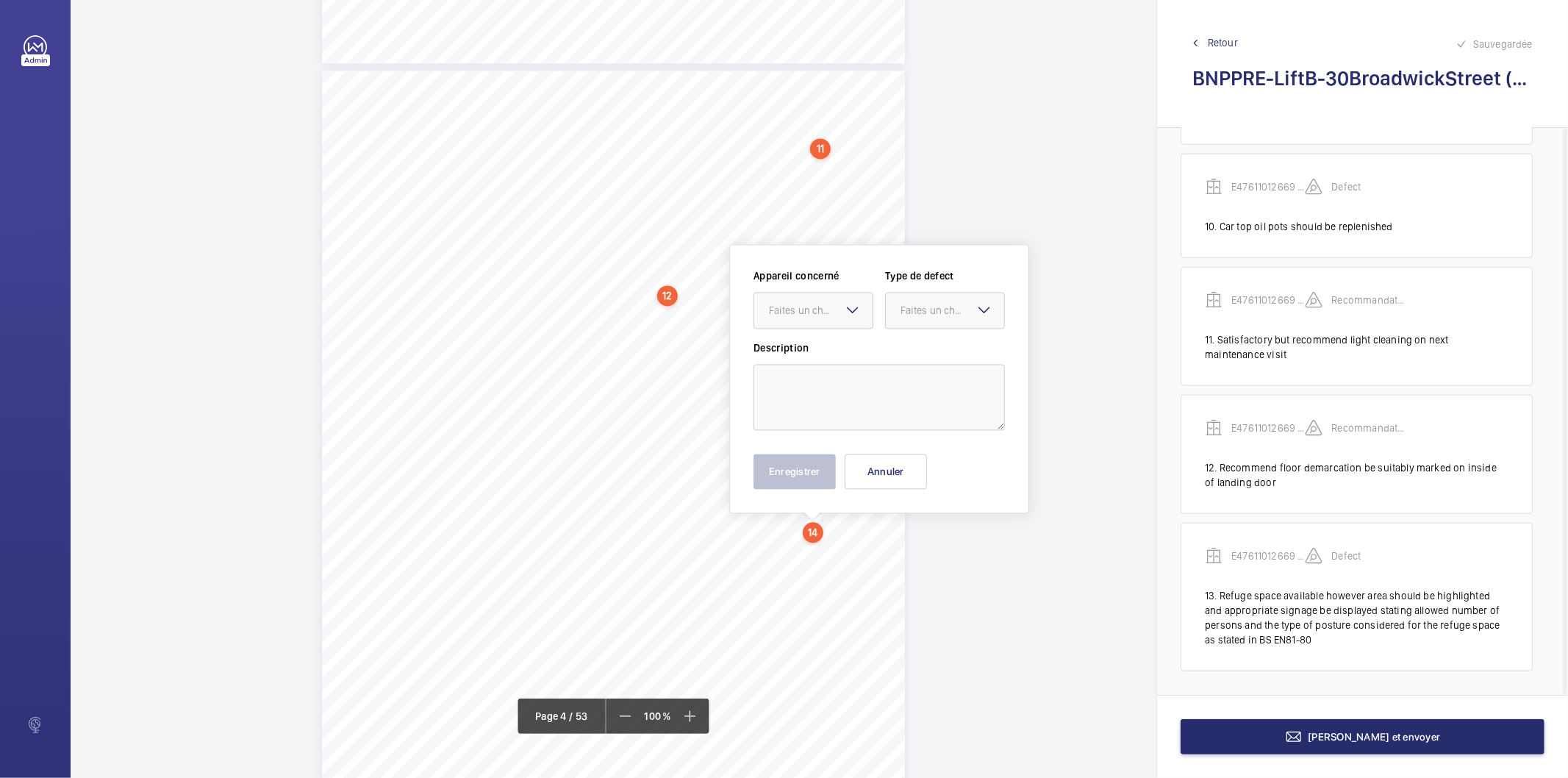
scroll to position [2603, 0]
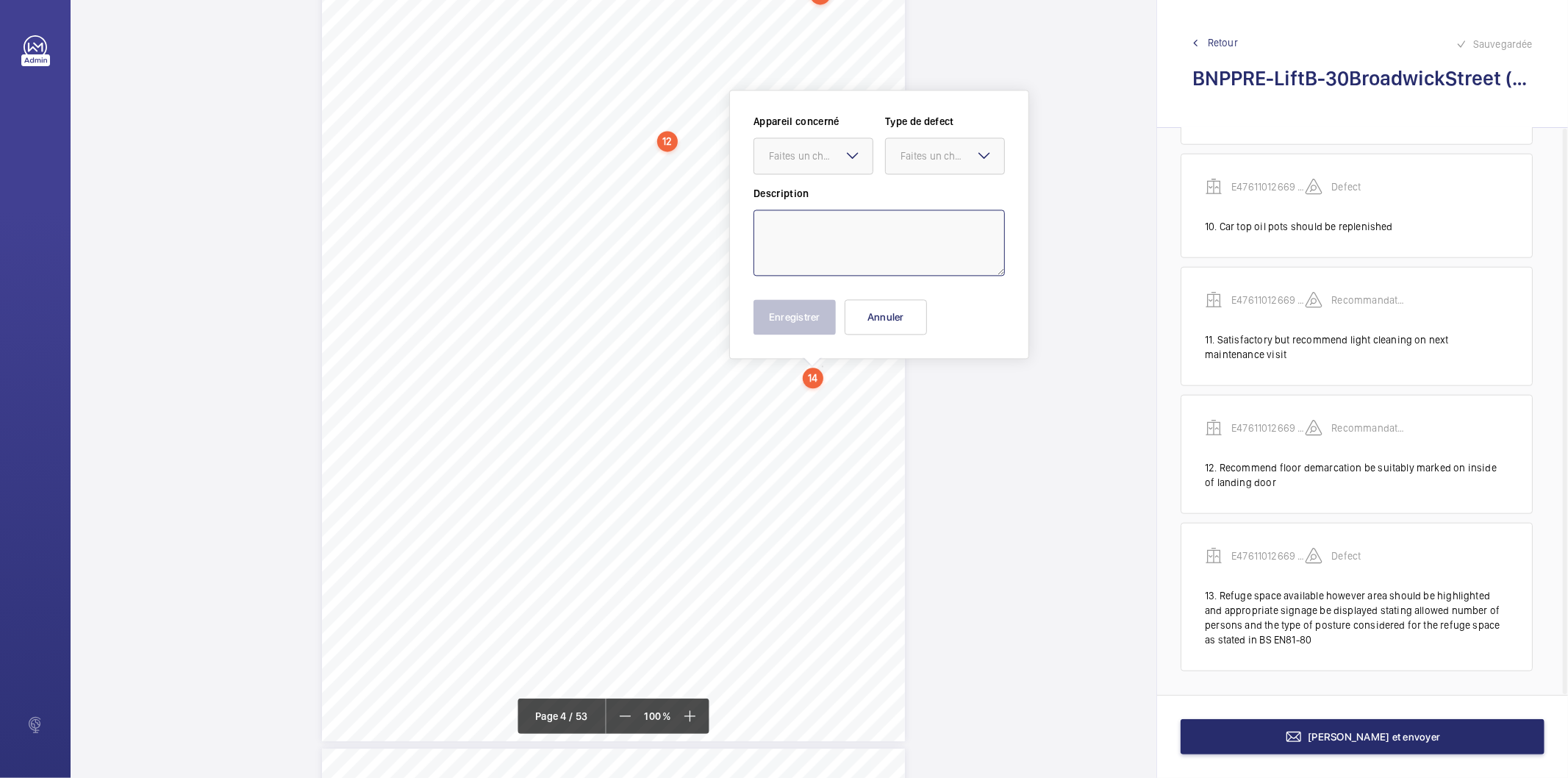
click at [779, 235] on textarea at bounding box center [879, 242] width 252 height 66
paste textarea "Due to excessive void the car top handrail should be raised to 1.1 metres"
drag, startPoint x: 811, startPoint y: 159, endPoint x: 809, endPoint y: 179, distance: 20.1
click at [811, 160] on div "Faites un choix" at bounding box center [821, 155] width 104 height 15
click at [804, 193] on span "E47611012669 - Lift B" at bounding box center [813, 200] width 89 height 15
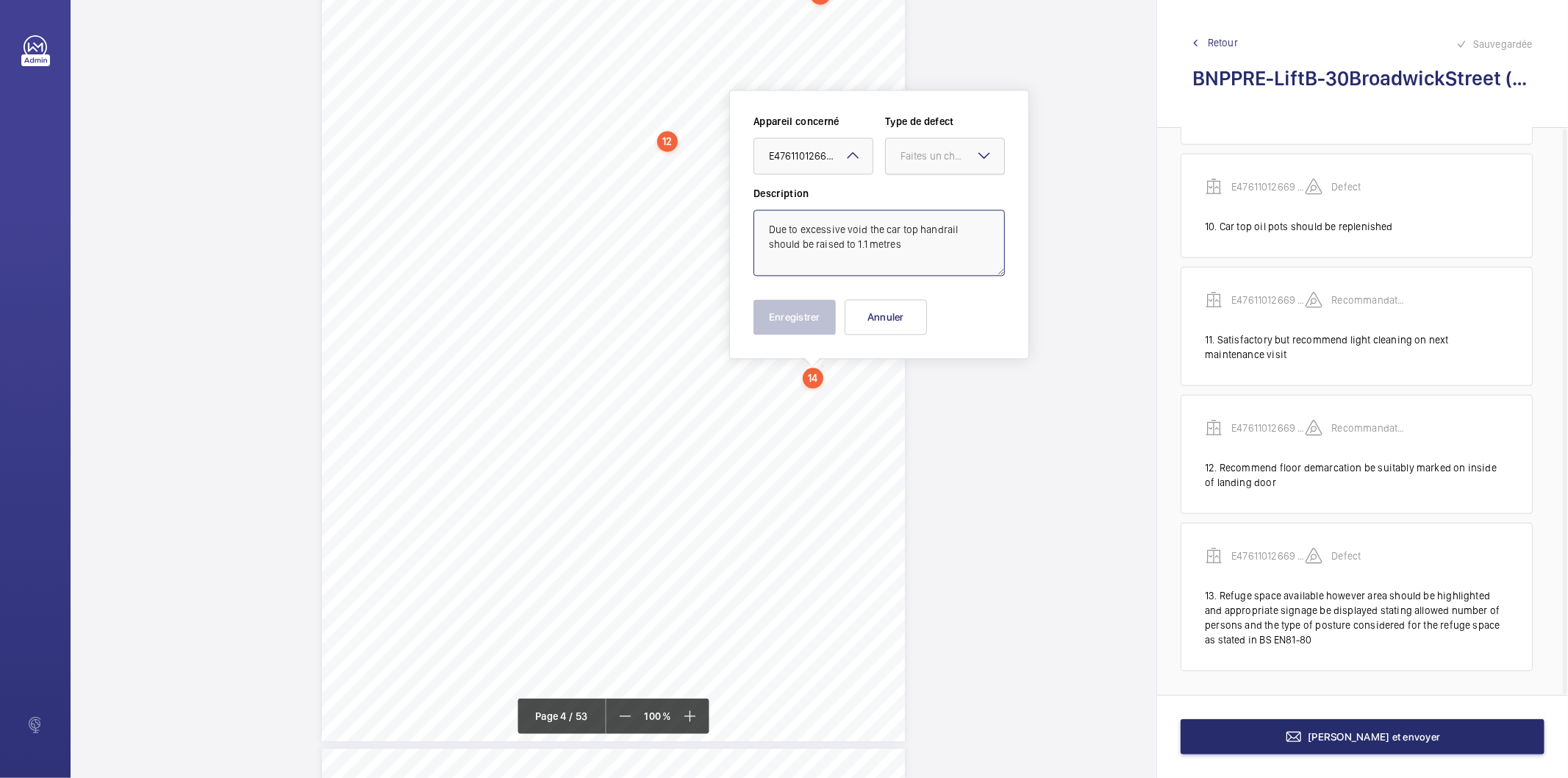
drag, startPoint x: 924, startPoint y: 149, endPoint x: 921, endPoint y: 166, distance: 17.3
click at [922, 150] on div "Faites un choix" at bounding box center [953, 155] width 104 height 15
click at [939, 304] on span "Recommandation" at bounding box center [945, 309] width 89 height 15
click at [920, 156] on span "Recommandation" at bounding box center [942, 155] width 81 height 14
click at [920, 206] on span "Standard" at bounding box center [945, 200] width 89 height 15
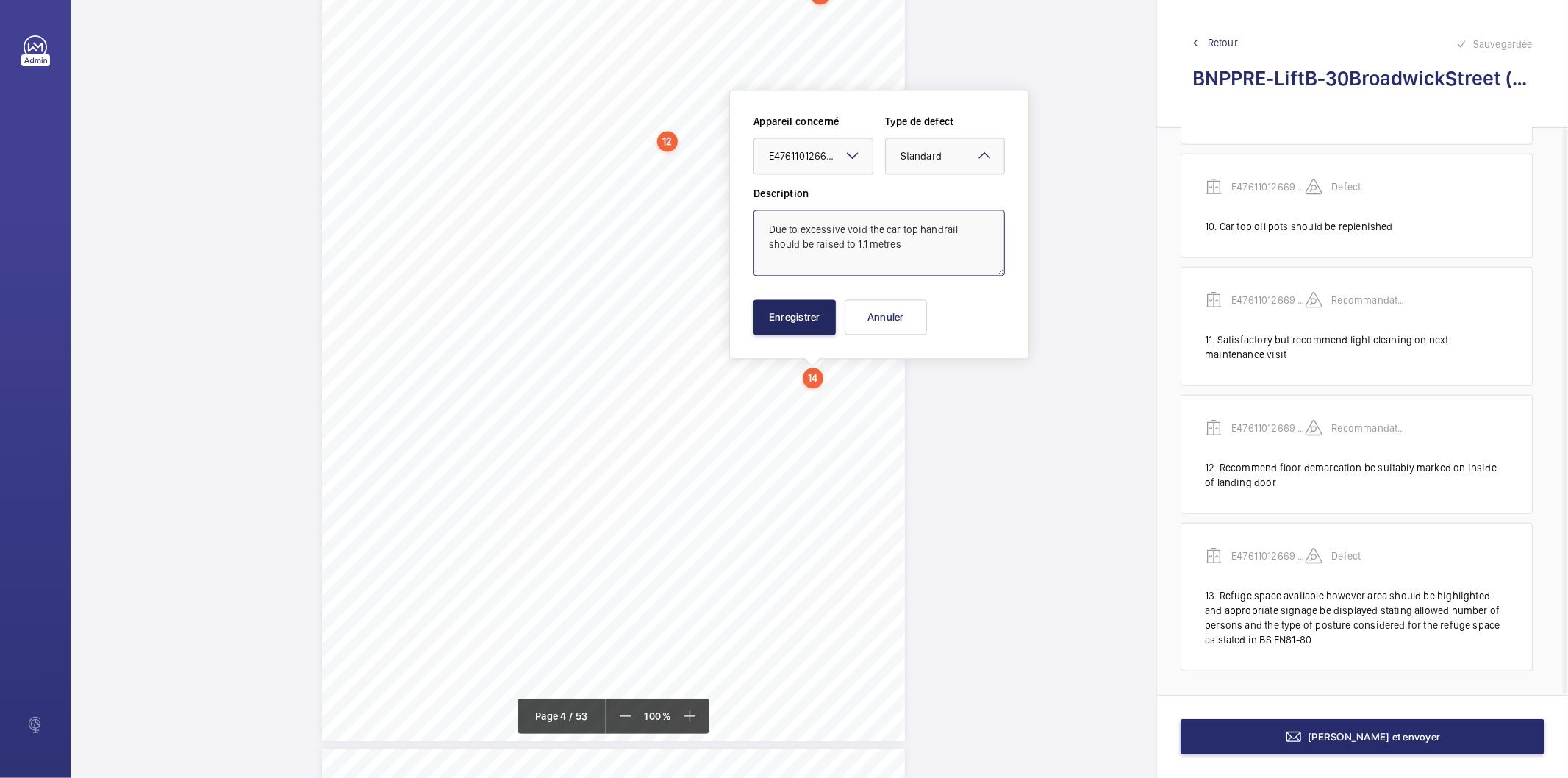
type textarea "Due to excessive void the car top handrail should be raised to 1.1 metres"
click at [811, 310] on button "Enregistrer" at bounding box center [795, 317] width 82 height 35
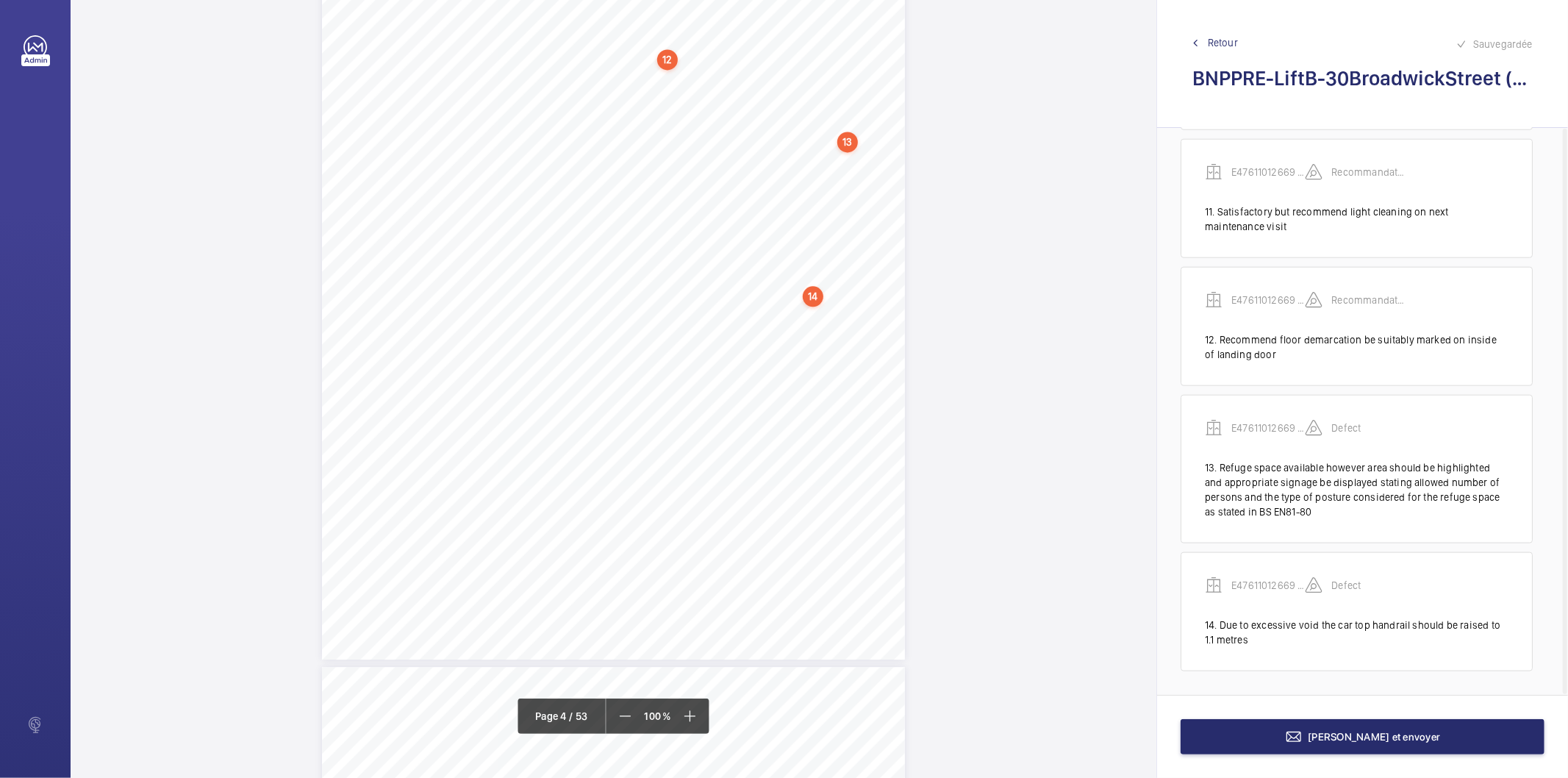
scroll to position [2720, 0]
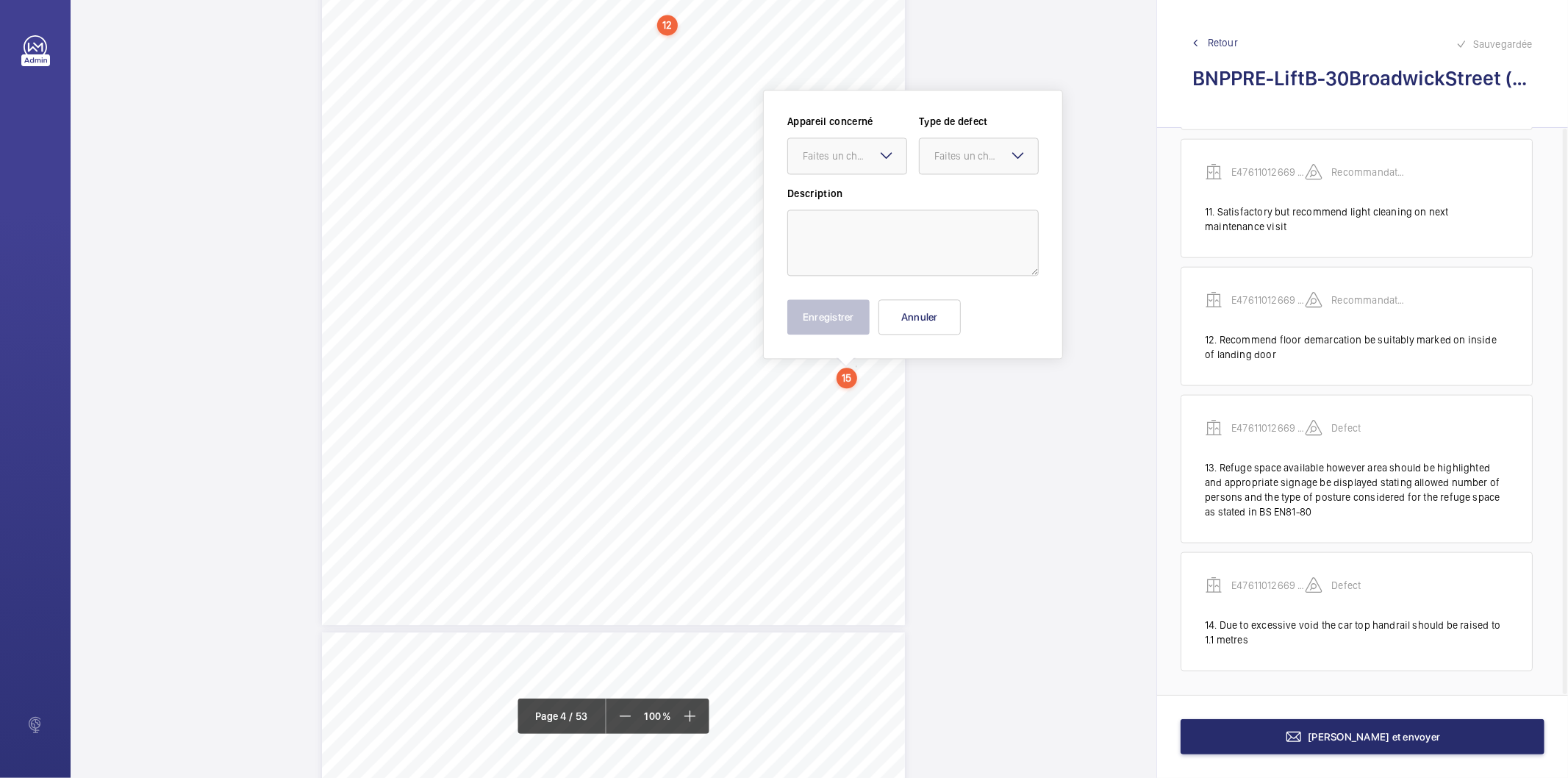
drag, startPoint x: 855, startPoint y: 406, endPoint x: 888, endPoint y: 156, distance: 252.2
click at [888, 156] on mat-icon at bounding box center [887, 155] width 18 height 18
drag, startPoint x: 877, startPoint y: 198, endPoint x: 884, endPoint y: 196, distance: 7.3
click at [879, 197] on span "E47611012669 - Lift B" at bounding box center [847, 200] width 89 height 15
click at [934, 156] on div "Faites un choix" at bounding box center [986, 155] width 104 height 15
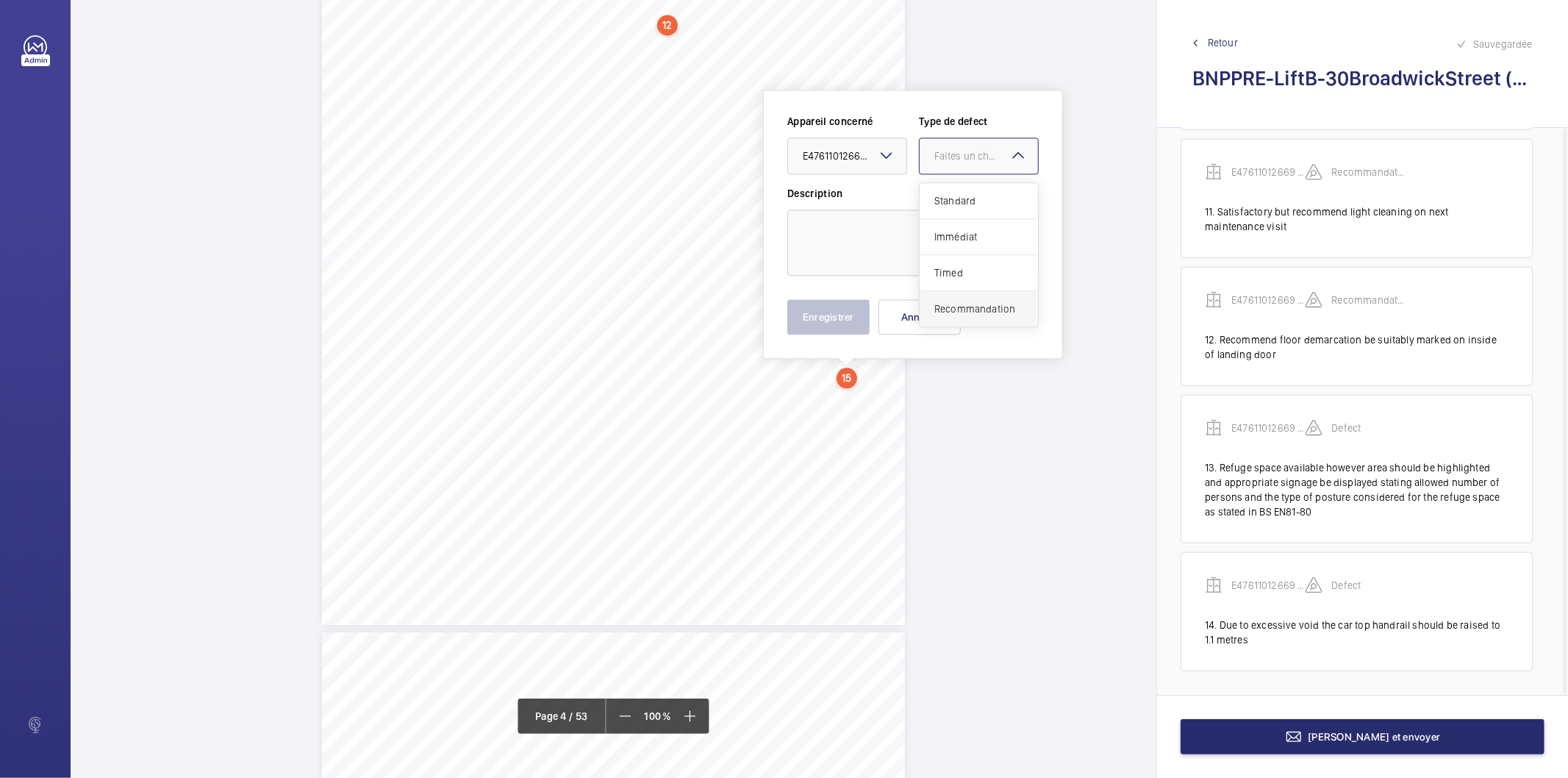
click at [968, 306] on span "Recommandation" at bounding box center [978, 309] width 89 height 15
click at [939, 244] on textarea at bounding box center [913, 242] width 252 height 66
paste textarea "Recommend marking of lifting equipment to state 'DO NOT USE UNTIL TESTED'"
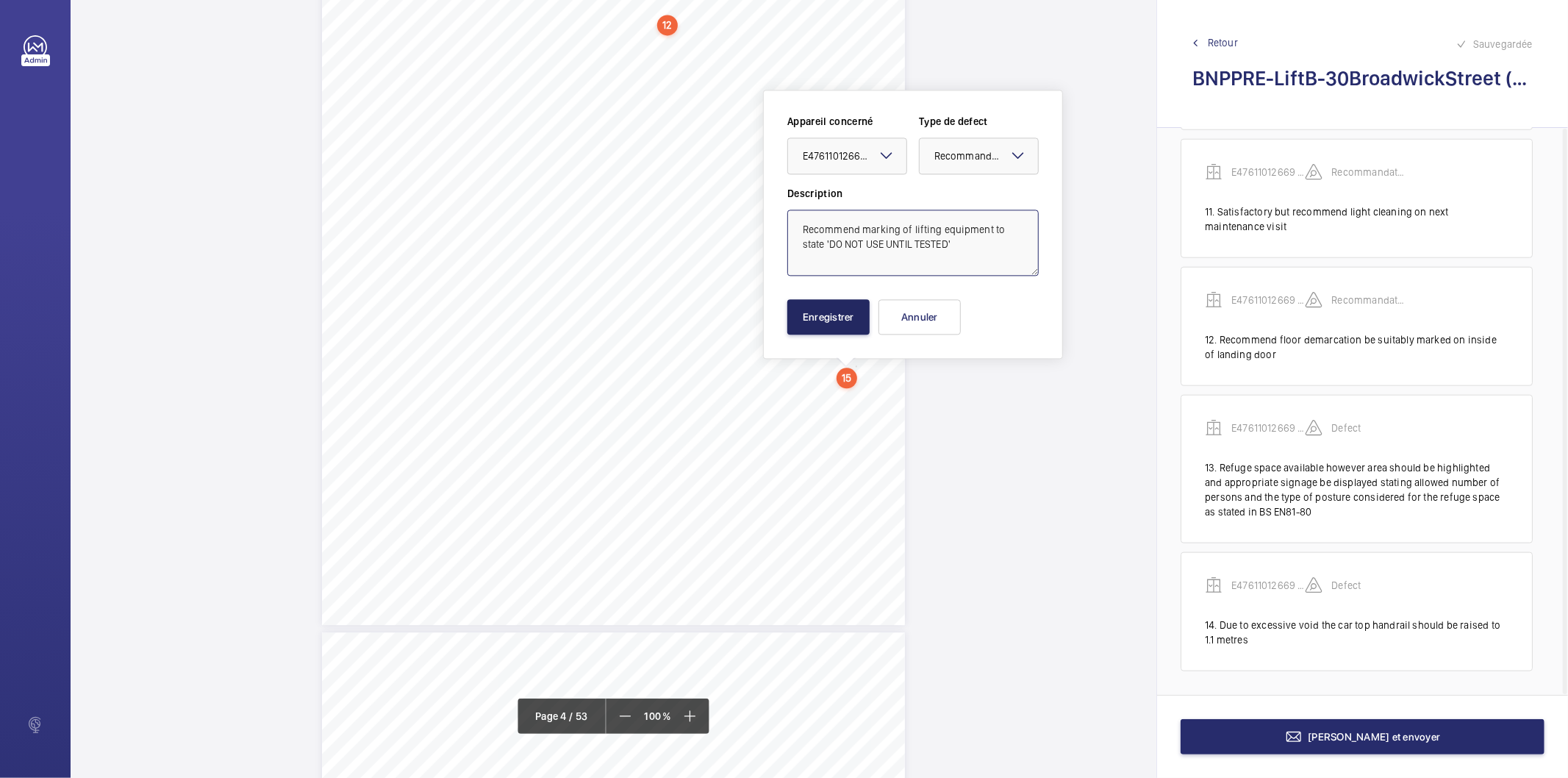
type textarea "Recommend marking of lifting equipment to state 'DO NOT USE UNTIL TESTED'"
click at [831, 332] on button "Enregistrer" at bounding box center [829, 317] width 82 height 35
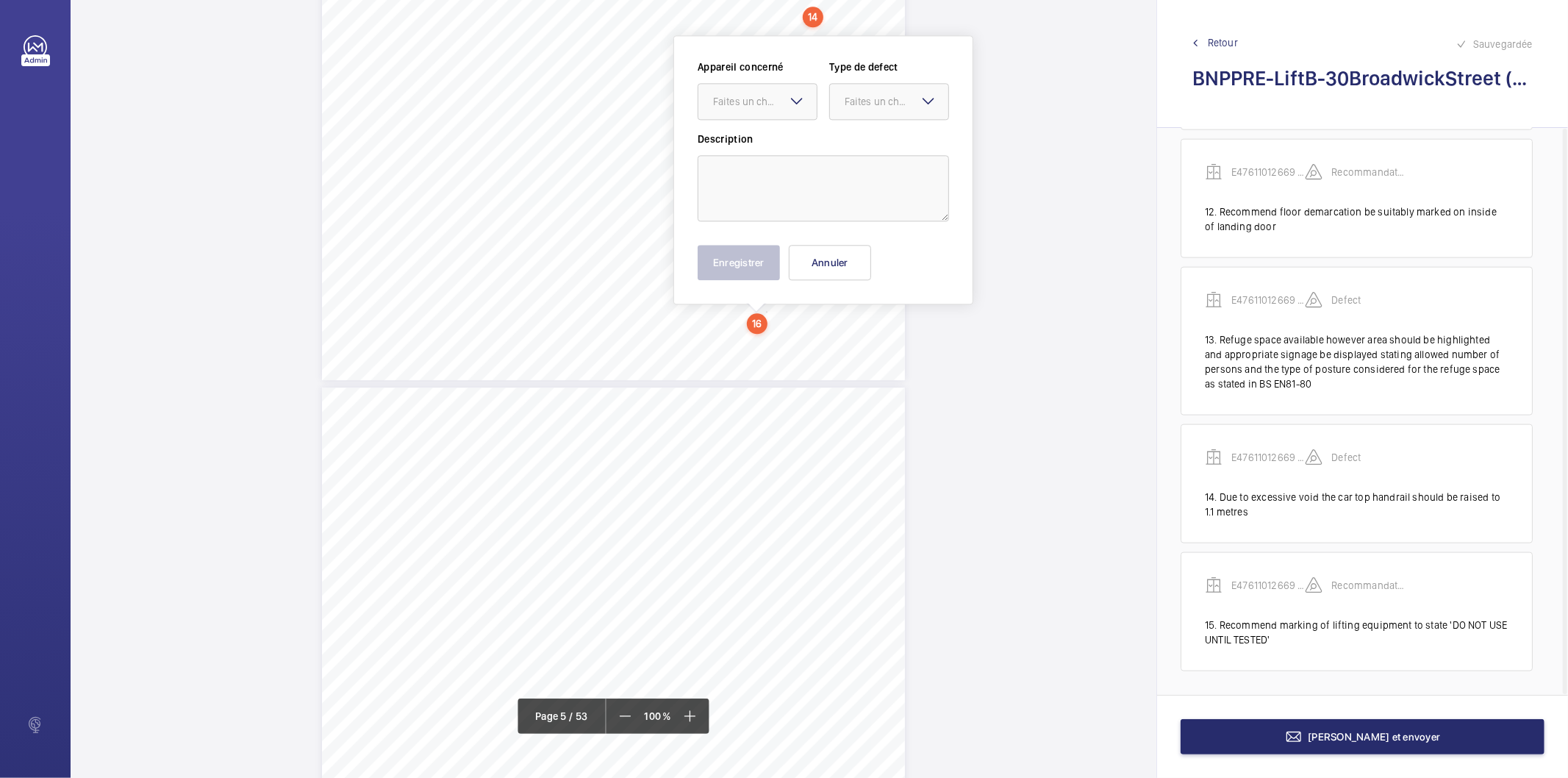
scroll to position [2909, 0]
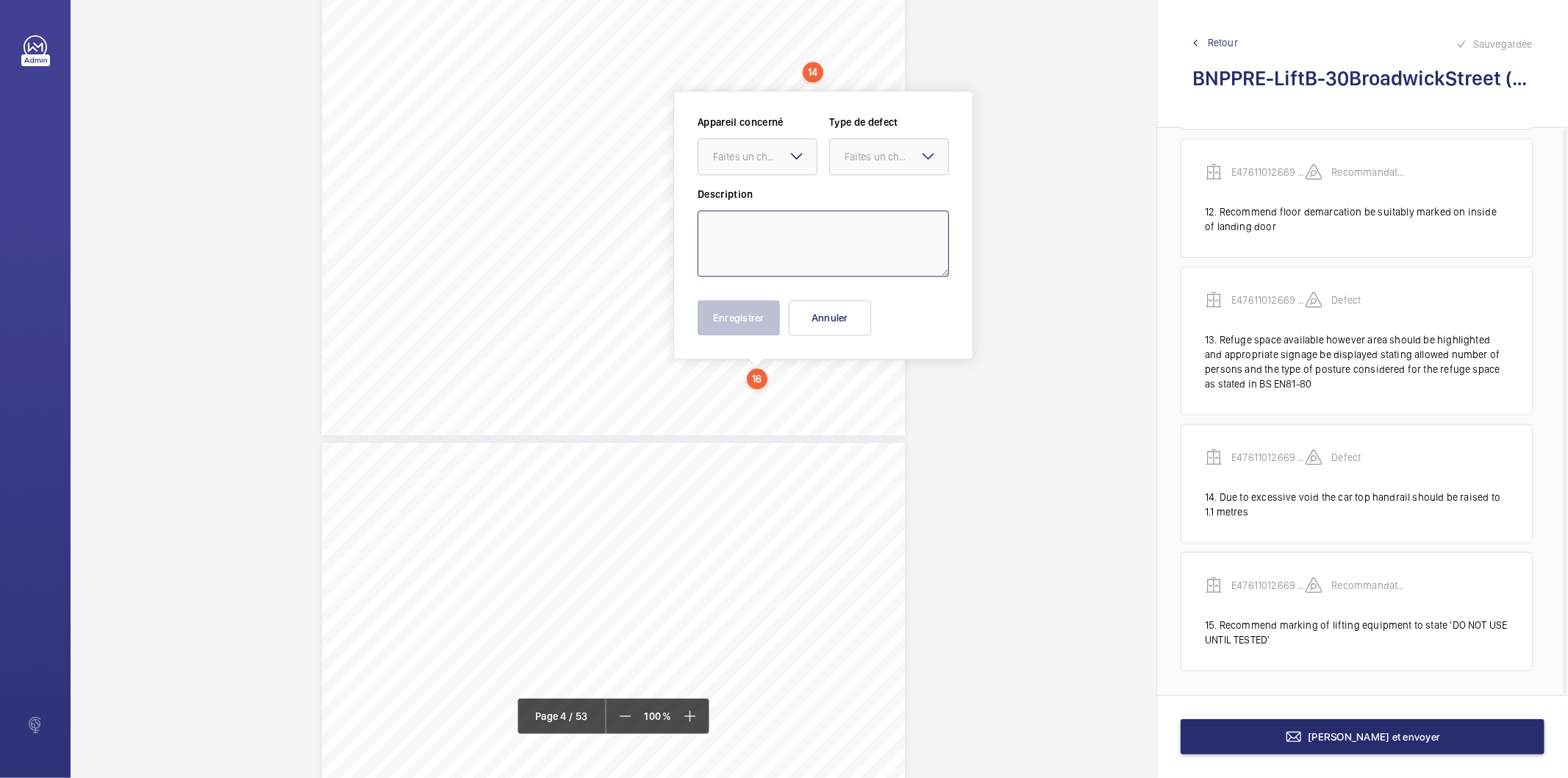
drag, startPoint x: 765, startPoint y: 318, endPoint x: 772, endPoint y: 223, distance: 95.3
click at [772, 223] on textarea at bounding box center [823, 243] width 252 height 66
paste textarea "Counterweight over run maximum distance should be marked on counterweight scree…"
click at [731, 161] on div "Faites un choix" at bounding box center [765, 156] width 104 height 15
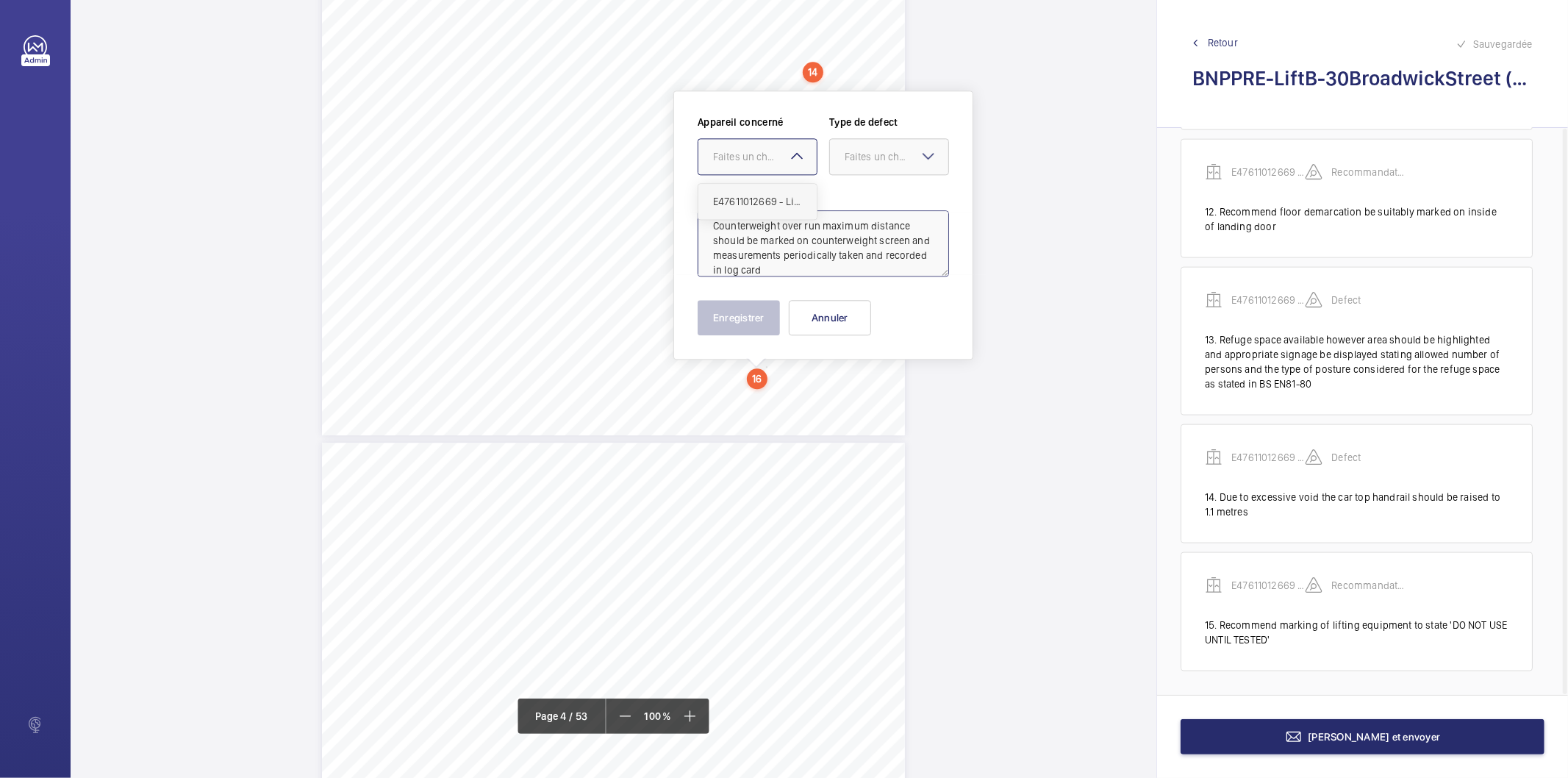
click at [738, 201] on span "E47611012669 - Lift B" at bounding box center [757, 201] width 89 height 15
click at [863, 166] on div at bounding box center [889, 156] width 118 height 35
drag, startPoint x: 883, startPoint y: 203, endPoint x: 765, endPoint y: 291, distance: 147.2
click at [878, 204] on span "Standard" at bounding box center [889, 201] width 89 height 15
type textarea "Counterweight over run maximum distance should be marked on counterweight scree…"
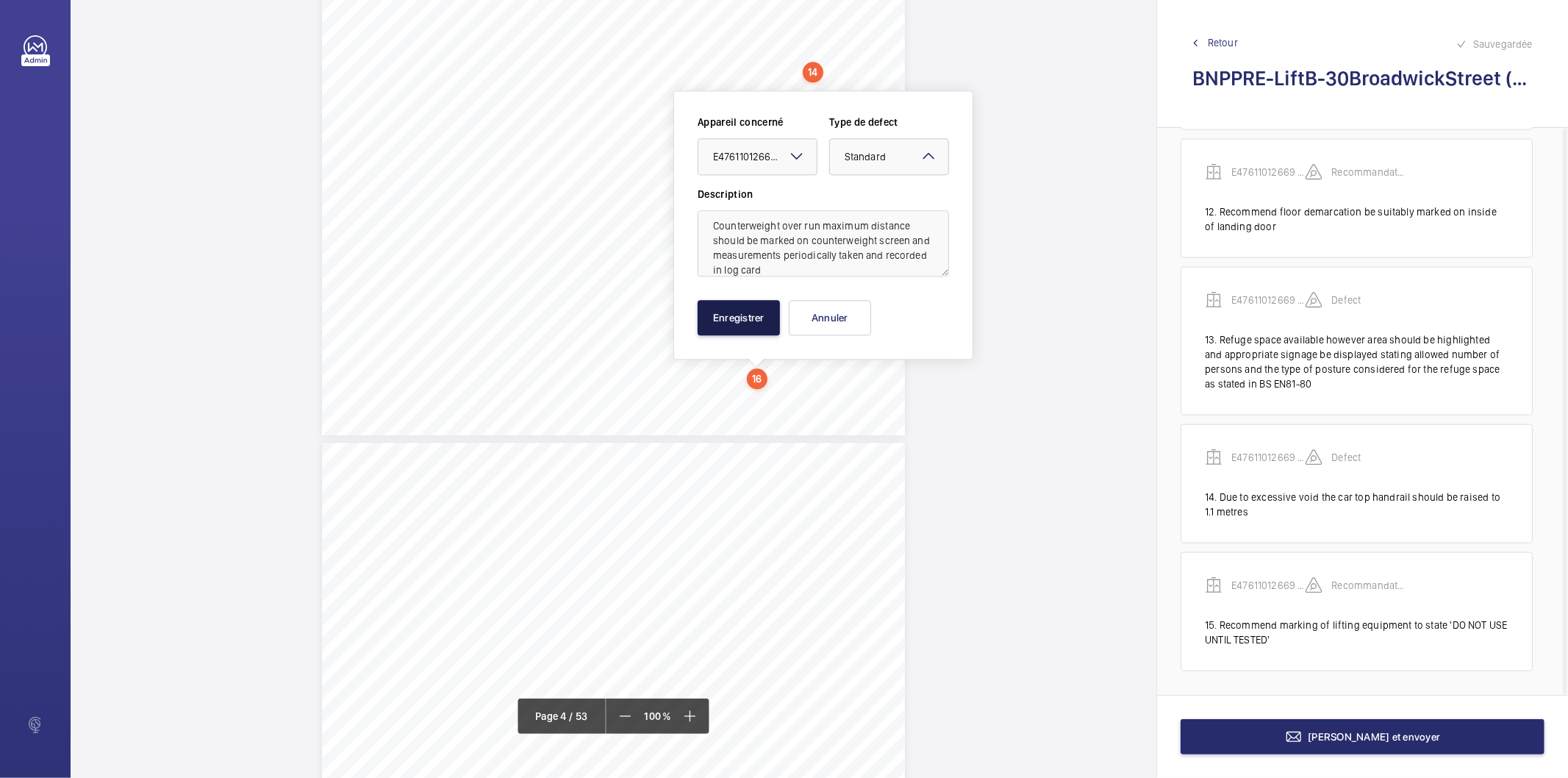
click at [725, 316] on button "Enregistrer" at bounding box center [739, 318] width 82 height 35
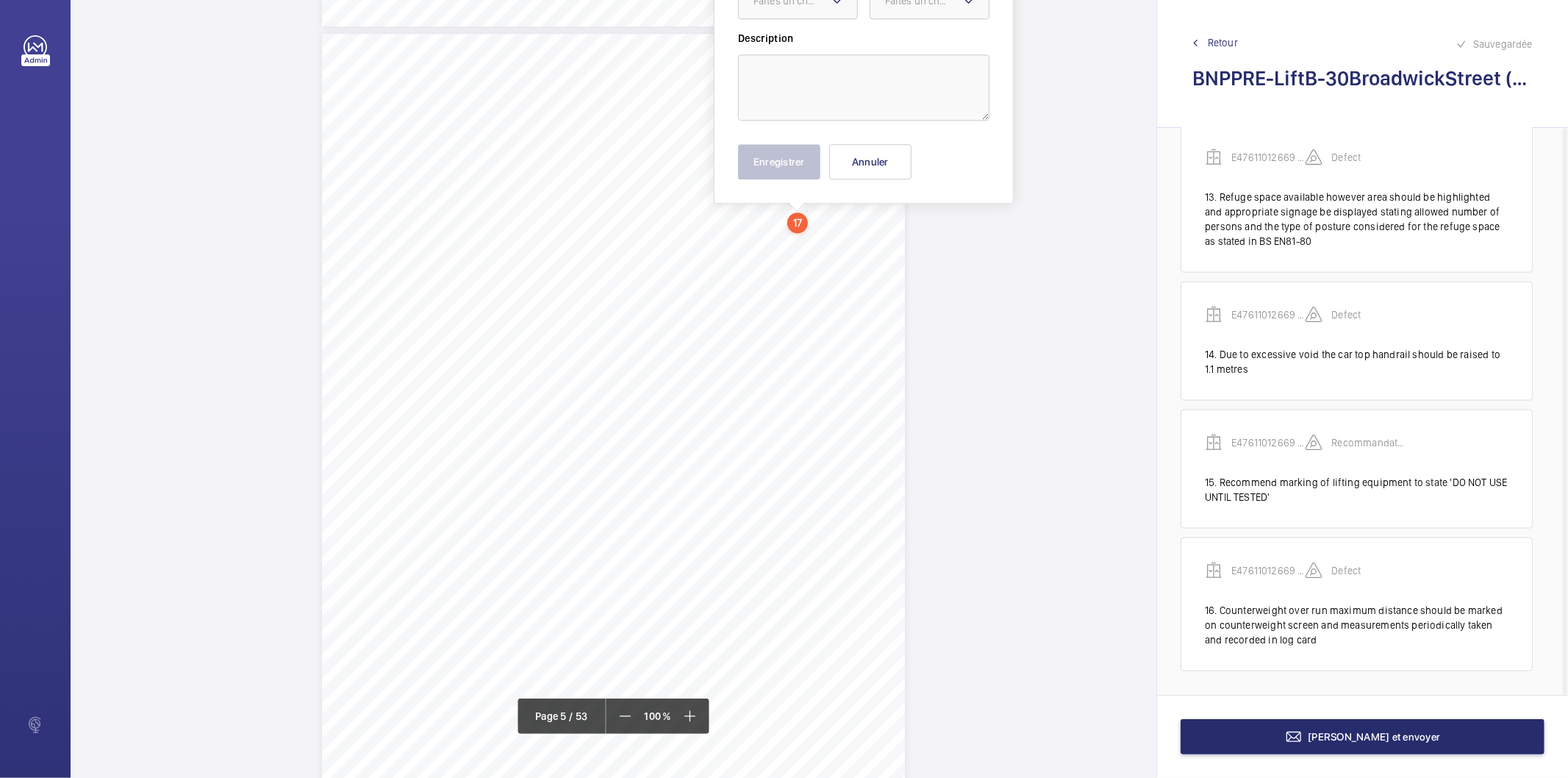
scroll to position [3163, 0]
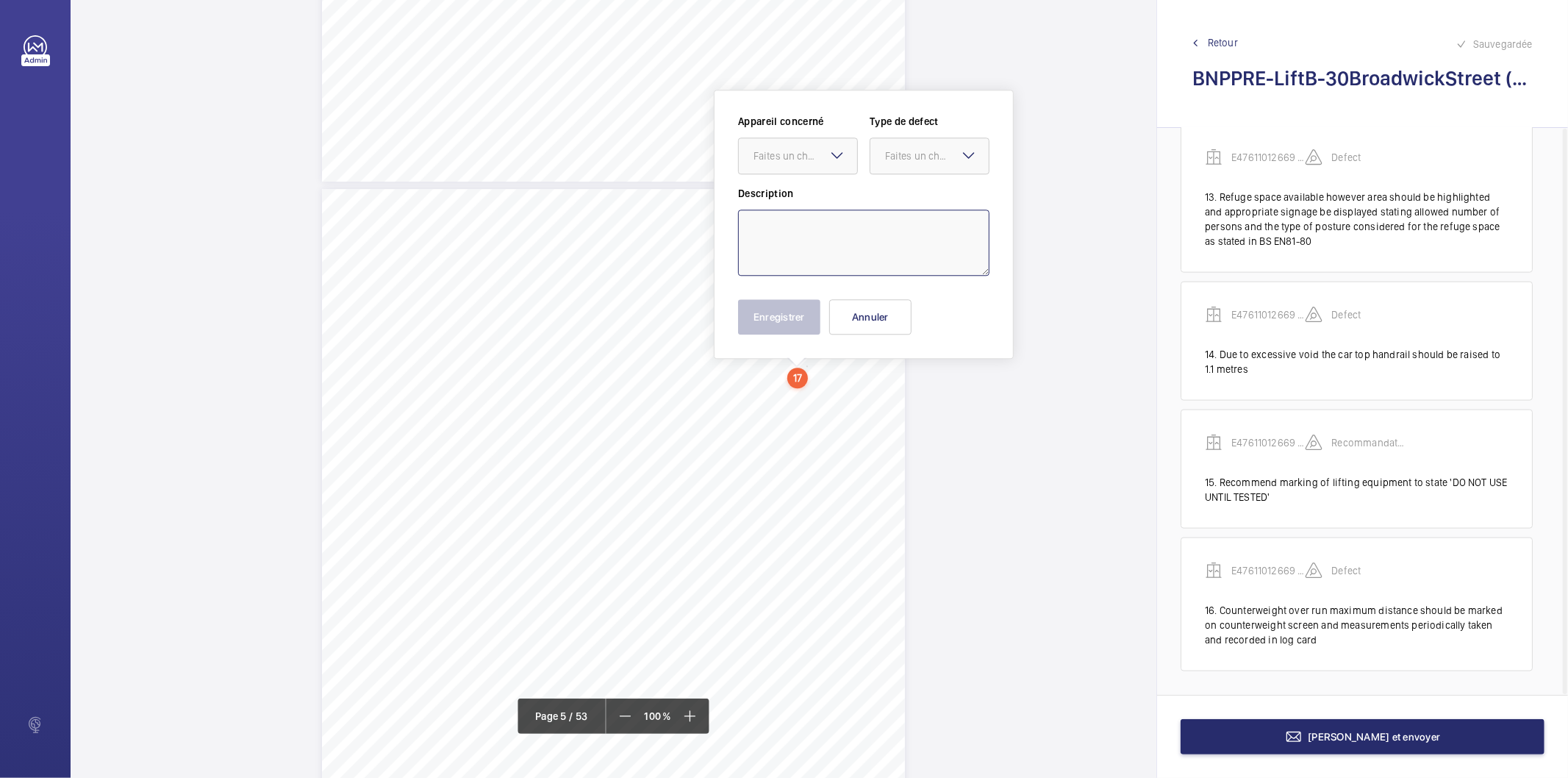
drag, startPoint x: 805, startPoint y: 217, endPoint x: 800, endPoint y: 247, distance: 30.4
click at [800, 247] on textarea at bounding box center [863, 242] width 252 height 66
paste textarea "D2E recommend a notice be provided to advise on the maximum permitted overrun c…"
click at [819, 155] on div "Faites un choix" at bounding box center [805, 155] width 104 height 15
click at [815, 200] on span "E47611012669 - Lift B" at bounding box center [798, 200] width 89 height 15
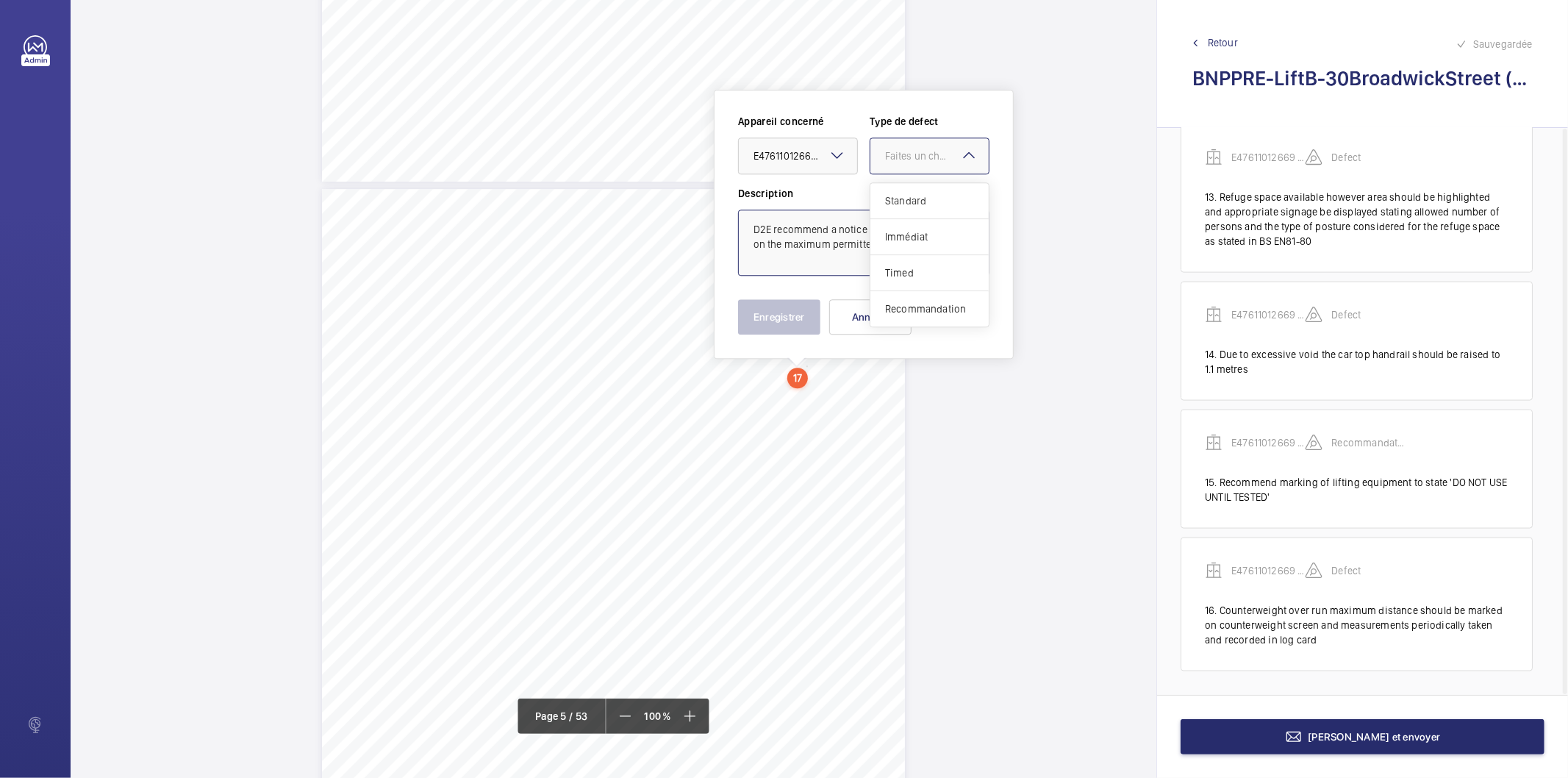
click at [897, 149] on div "Faites un choix" at bounding box center [937, 155] width 104 height 15
click at [917, 307] on span "Recommandation" at bounding box center [929, 309] width 89 height 15
type textarea "D2E recommend a notice be provided to advise on the maximum permitted overrun c…"
click at [796, 310] on button "Enregistrer" at bounding box center [779, 317] width 82 height 35
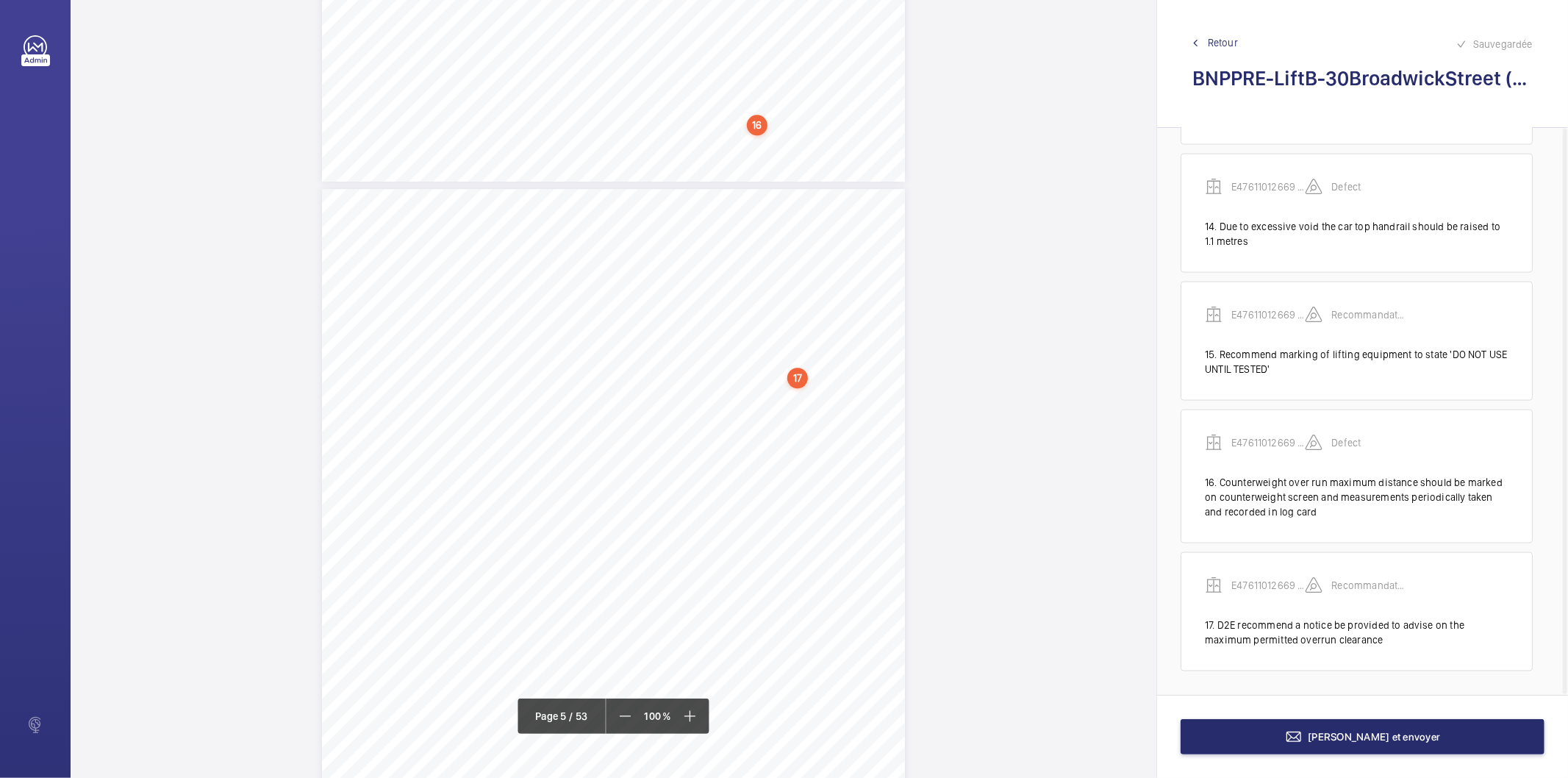
scroll to position [3244, 0]
click at [824, 354] on div "Photo45 Pit/8.3.BSEN81-80-Rulesfortheimprovementofsafetyofexistingpassengerandg…" at bounding box center [613, 519] width 584 height 824
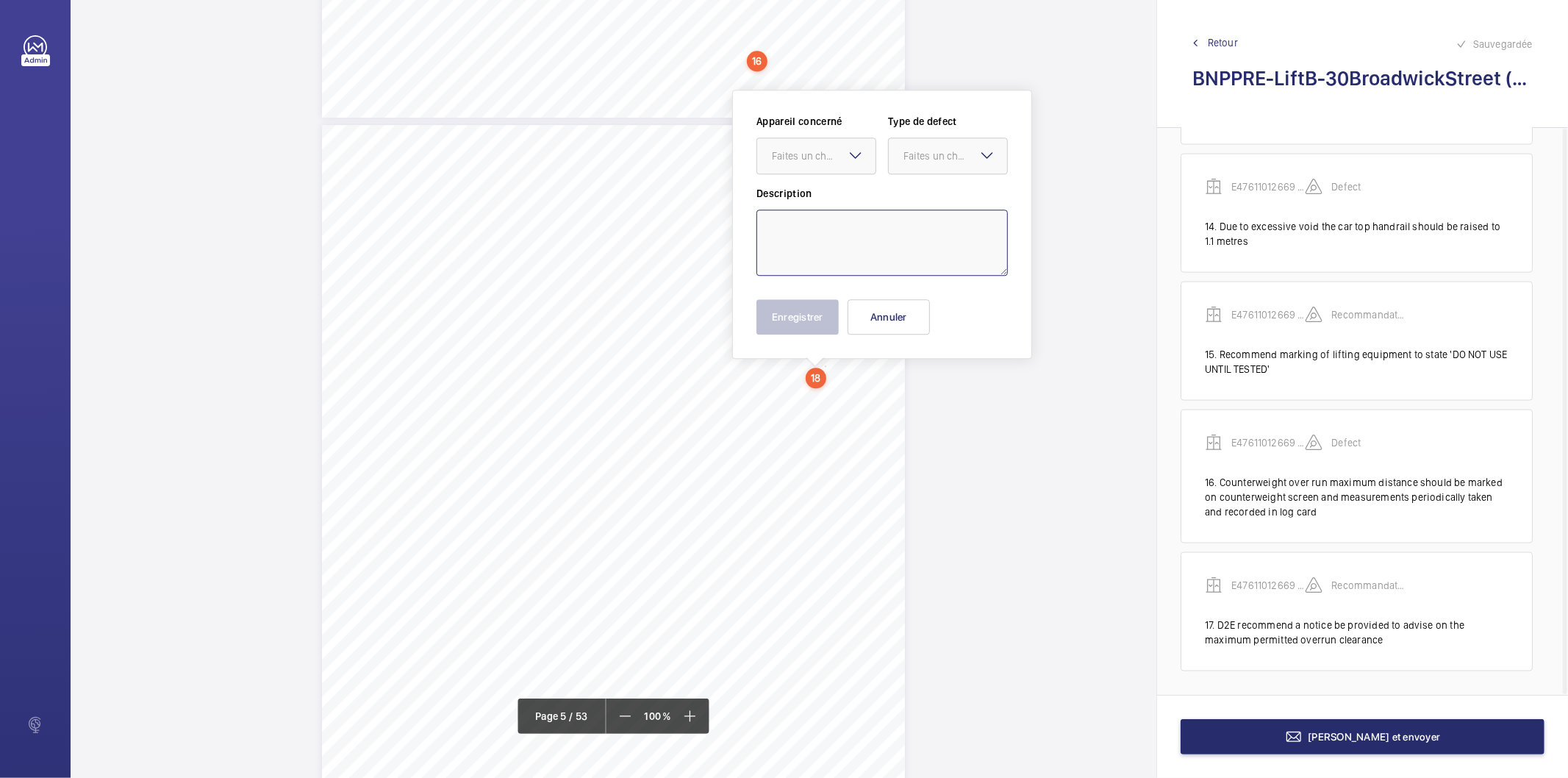
click at [827, 225] on textarea at bounding box center [882, 242] width 252 height 66
paste textarea "Pit floor is contaminated with oil and should be cleaned / degreased"
click at [824, 162] on div "Faites un choix" at bounding box center [824, 155] width 104 height 15
drag, startPoint x: 818, startPoint y: 207, endPoint x: 883, endPoint y: 175, distance: 72.4
click at [820, 207] on span "E47611012669 - Lift B" at bounding box center [816, 200] width 89 height 15
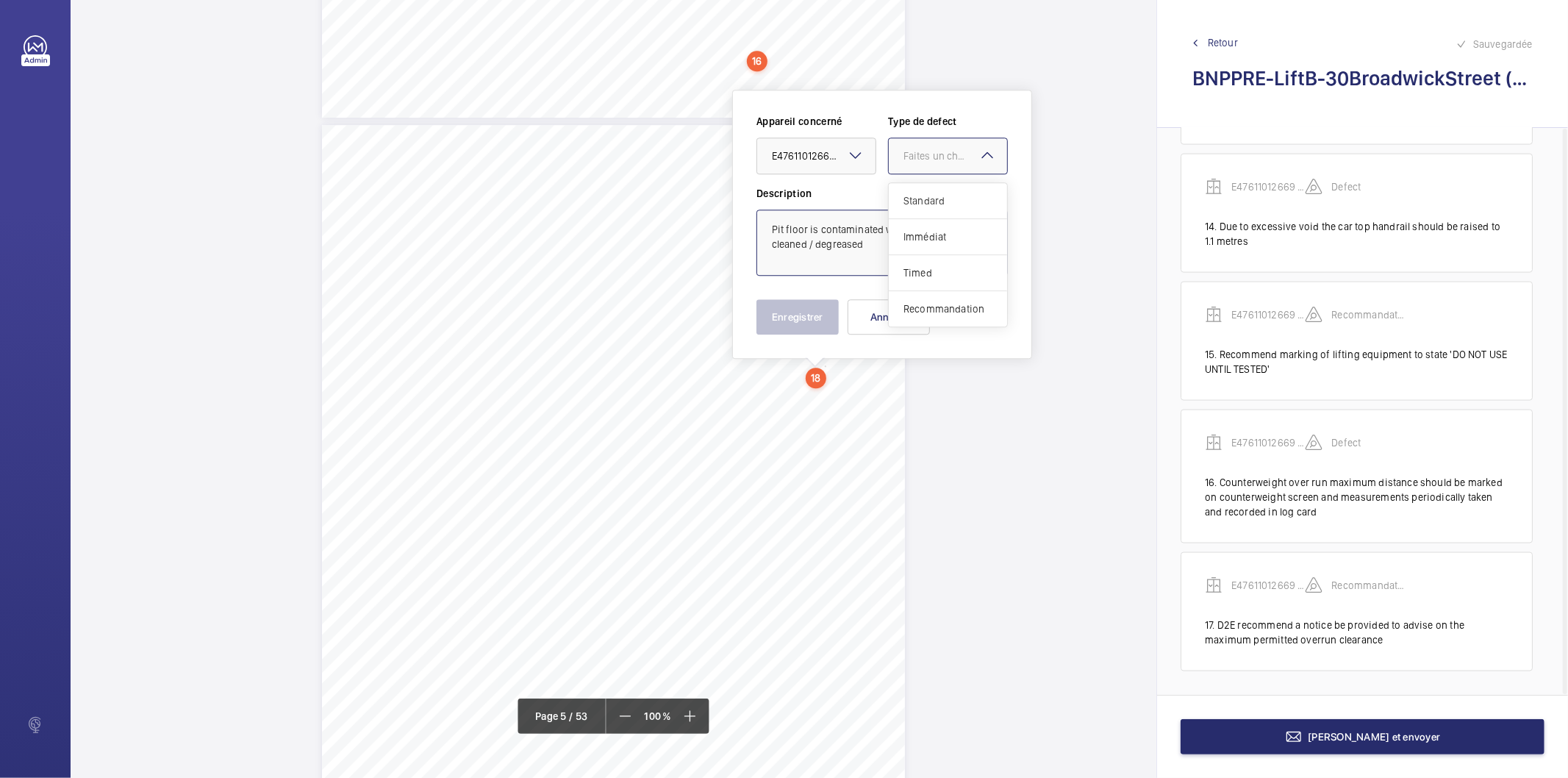
click at [910, 160] on div "Faites un choix" at bounding box center [956, 155] width 104 height 15
drag, startPoint x: 920, startPoint y: 208, endPoint x: 928, endPoint y: 209, distance: 8.1
click at [928, 209] on div "Standard" at bounding box center [948, 201] width 118 height 36
type textarea "Pit floor is contaminated with oil and should be cleaned / degreased"
click at [807, 313] on button "Enregistrer" at bounding box center [798, 317] width 82 height 35
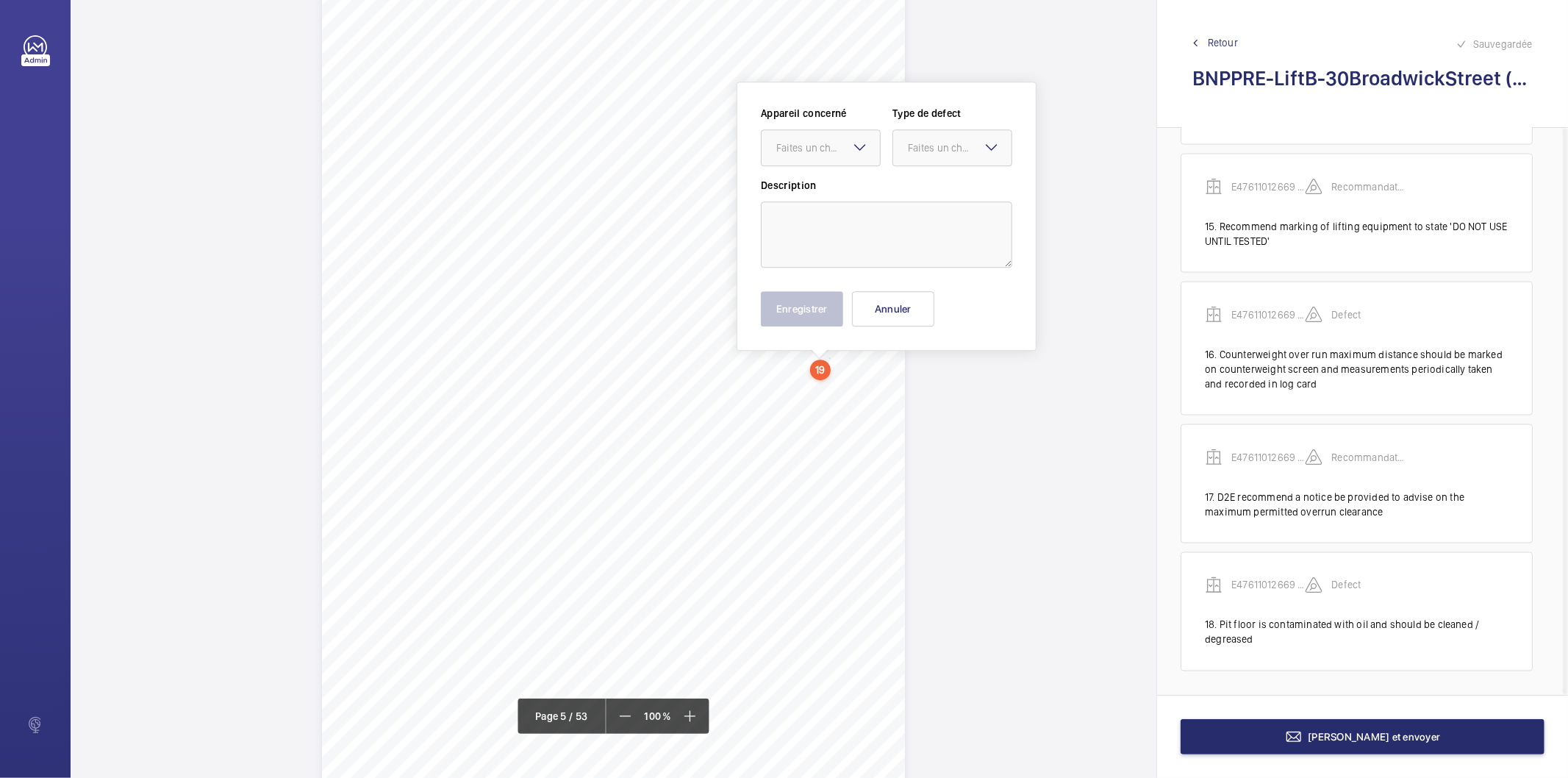
scroll to position [3363, 0]
drag, startPoint x: 828, startPoint y: 263, endPoint x: 844, endPoint y: 218, distance: 47.8
click at [844, 218] on textarea at bounding box center [886, 242] width 252 height 66
paste textarea "Full and overflowing on to the pit floor, these should be cleaned"
click at [825, 166] on div at bounding box center [820, 156] width 118 height 35
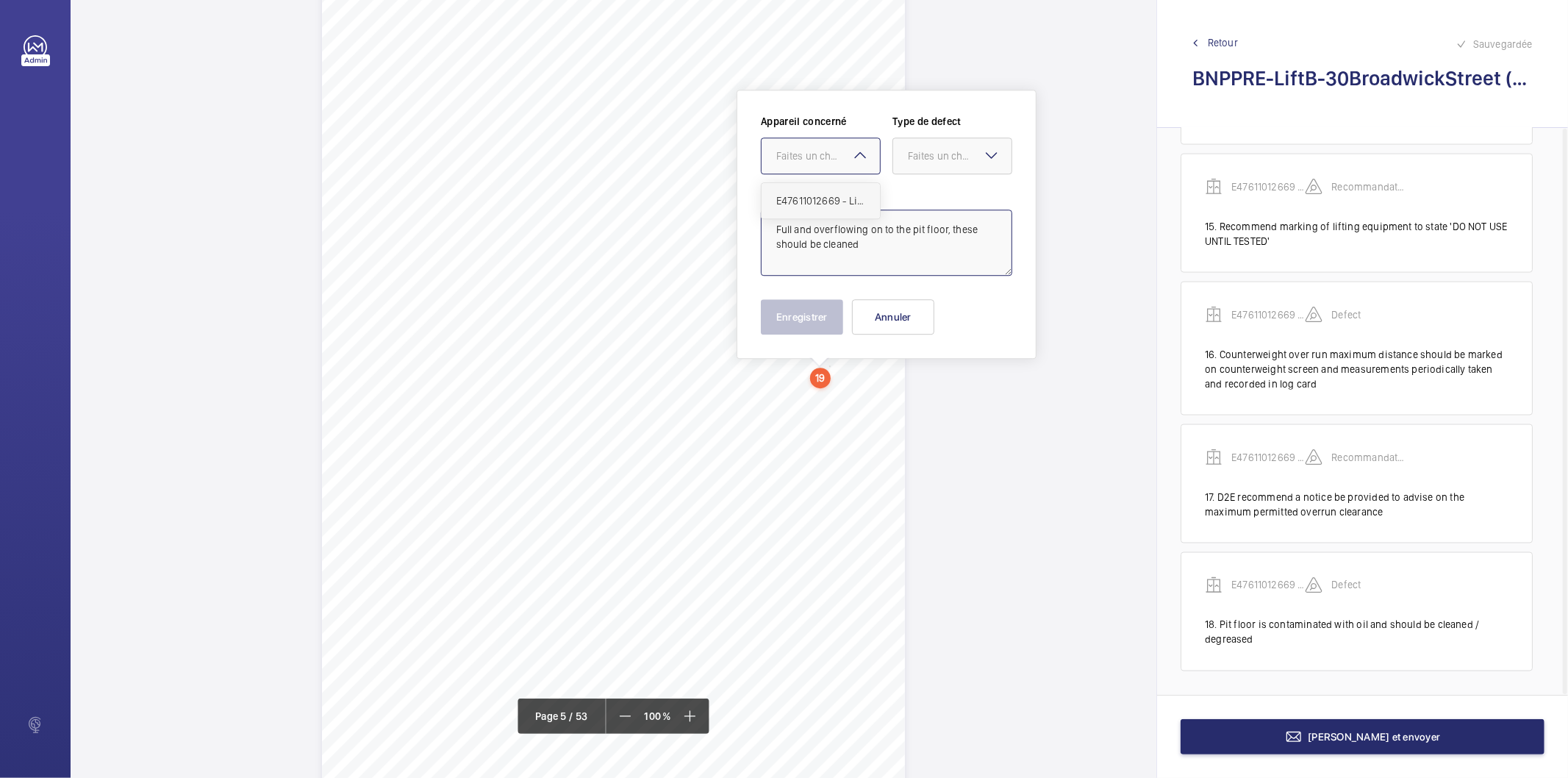
click at [824, 202] on span "E47611012669 - Lift B" at bounding box center [820, 200] width 89 height 15
click at [929, 158] on div "Faites un choix" at bounding box center [960, 155] width 104 height 15
click at [947, 202] on span "Standard" at bounding box center [952, 200] width 89 height 15
type textarea "Full and overflowing on to the pit floor, these should be cleaned"
click at [813, 312] on button "Enregistrer" at bounding box center [802, 317] width 82 height 35
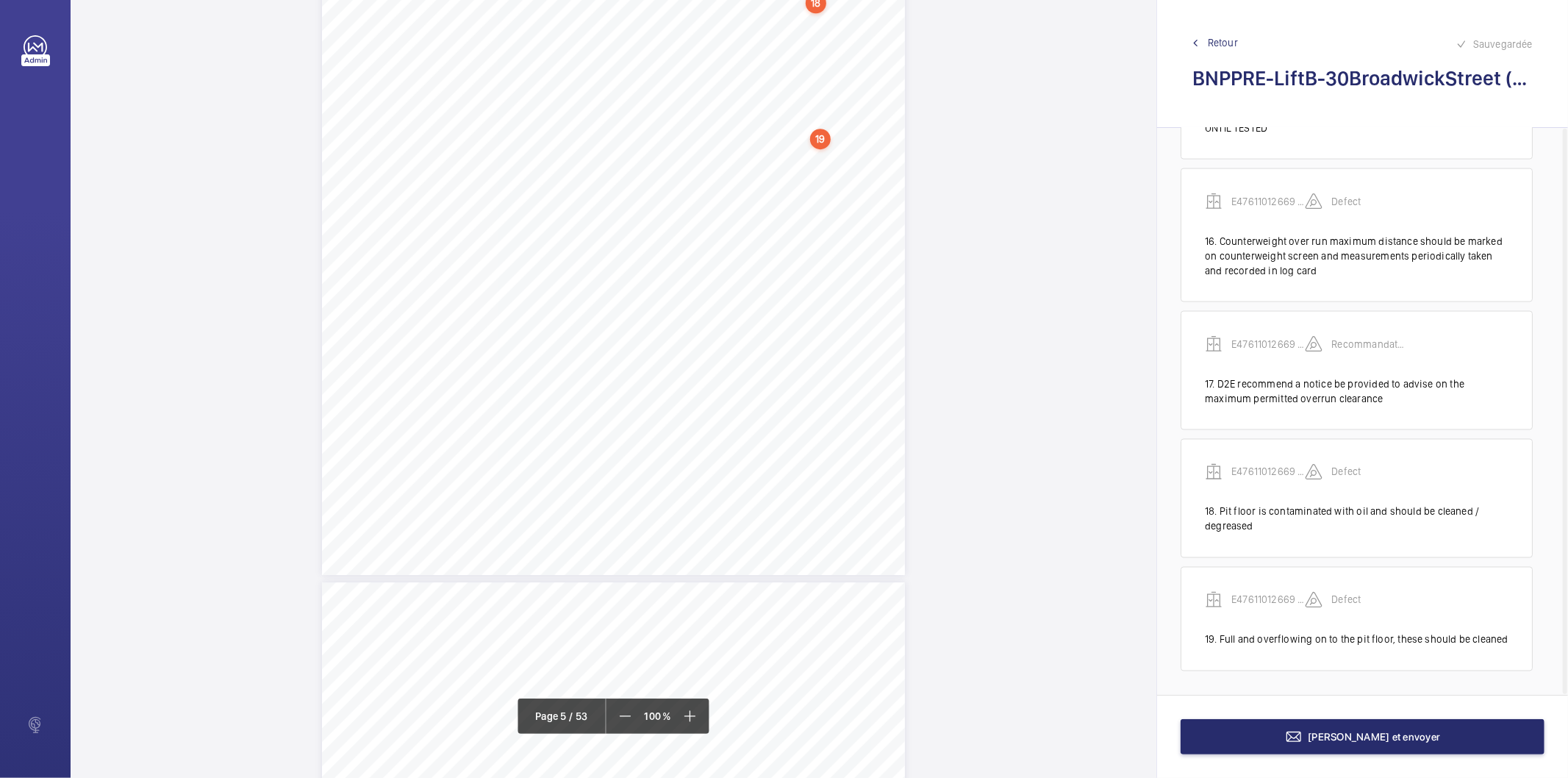
scroll to position [3608, 0]
click at [842, 379] on div "Photo45 Pit/8.3.BSEN81-80-Rulesfortheimprovementofsafetyofexistingpassengerandg…" at bounding box center [613, 156] width 584 height 824
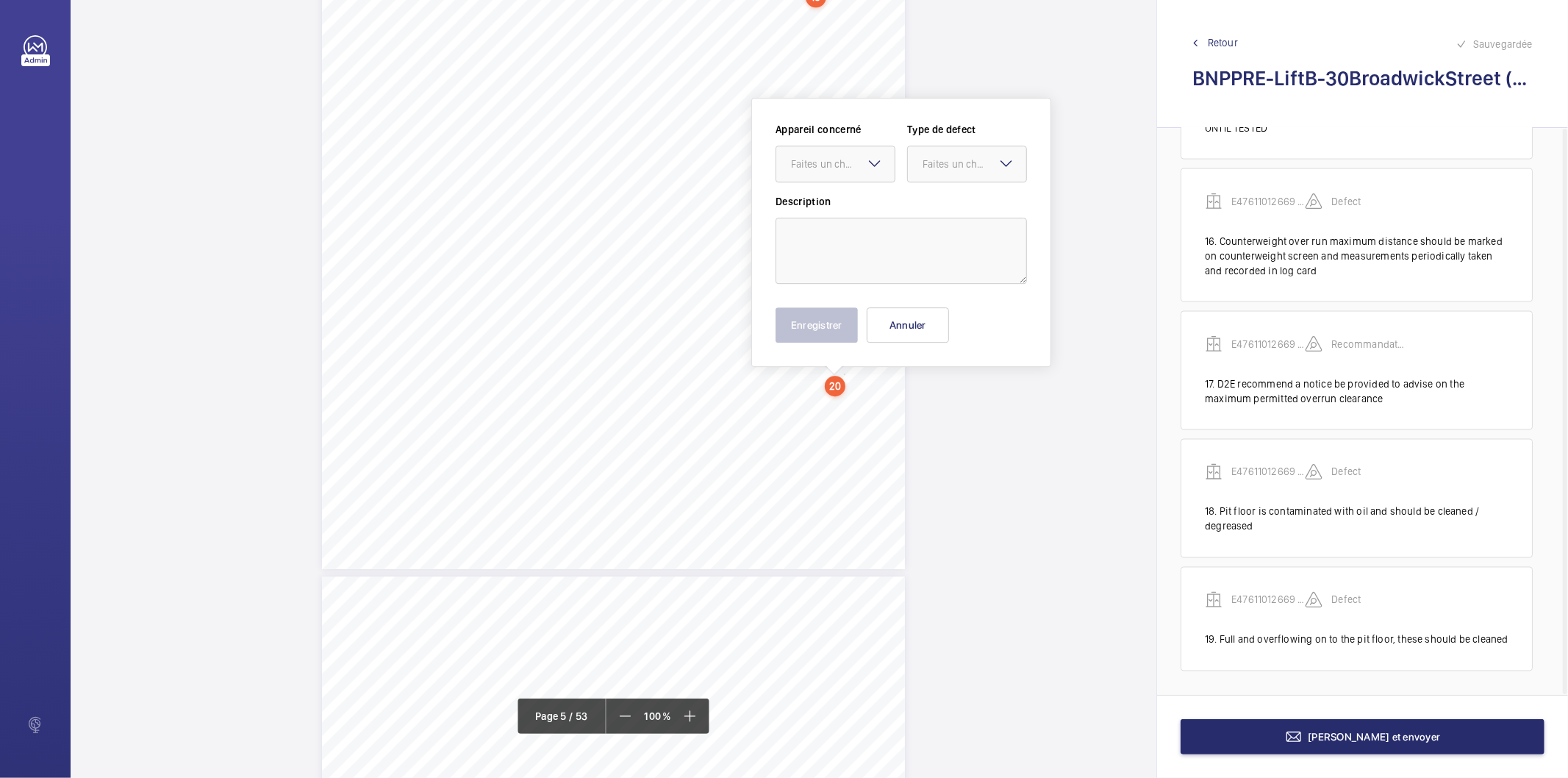
scroll to position [3615, 0]
click at [847, 246] on textarea at bounding box center [901, 243] width 252 height 66
paste textarea "It should be possible to unlock and open the landing door from within the pit w…"
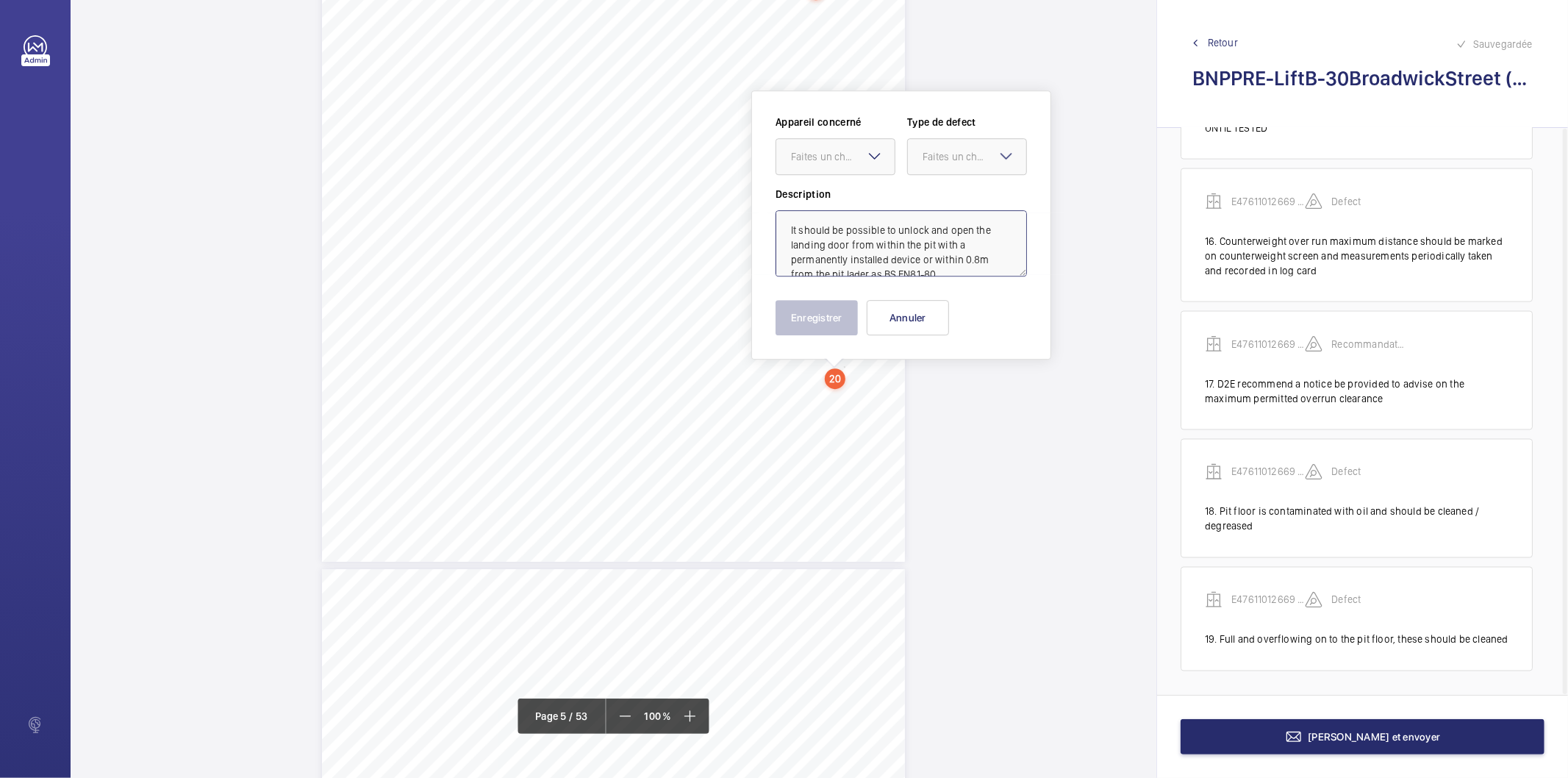
scroll to position [4, 0]
click at [831, 157] on div "Faites un choix" at bounding box center [843, 156] width 104 height 15
drag, startPoint x: 829, startPoint y: 201, endPoint x: 847, endPoint y: 196, distance: 18.7
click at [832, 202] on span "E47611012669 - Lift B" at bounding box center [835, 201] width 89 height 15
drag, startPoint x: 928, startPoint y: 154, endPoint x: 933, endPoint y: 161, distance: 8.6
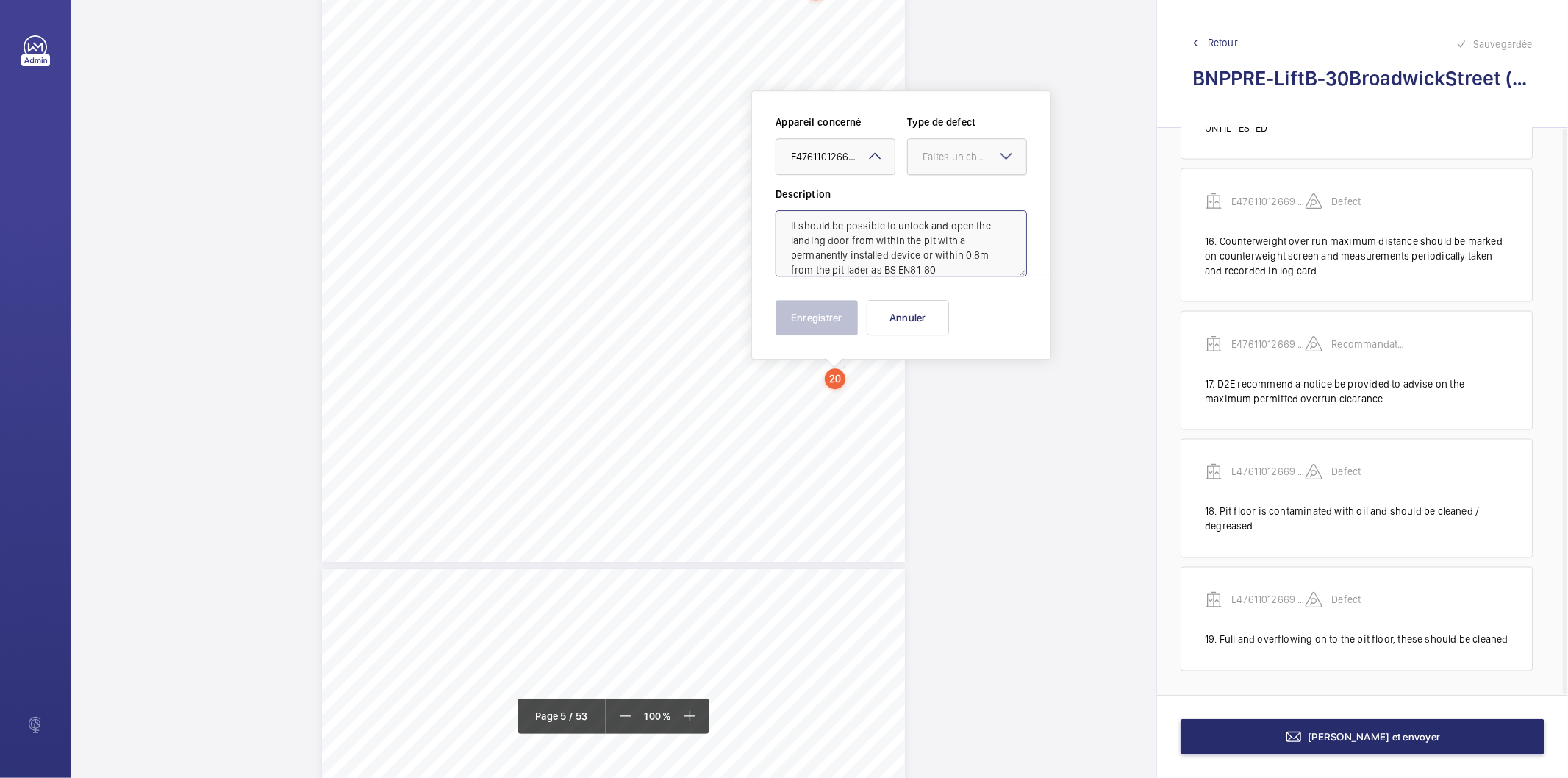
click at [929, 154] on div "Faites un choix" at bounding box center [975, 156] width 104 height 15
click at [960, 203] on span "Standard" at bounding box center [967, 201] width 89 height 15
type textarea "It should be possible to unlock and open the landing door from within the pit w…"
click at [824, 321] on button "Enregistrer" at bounding box center [817, 318] width 82 height 35
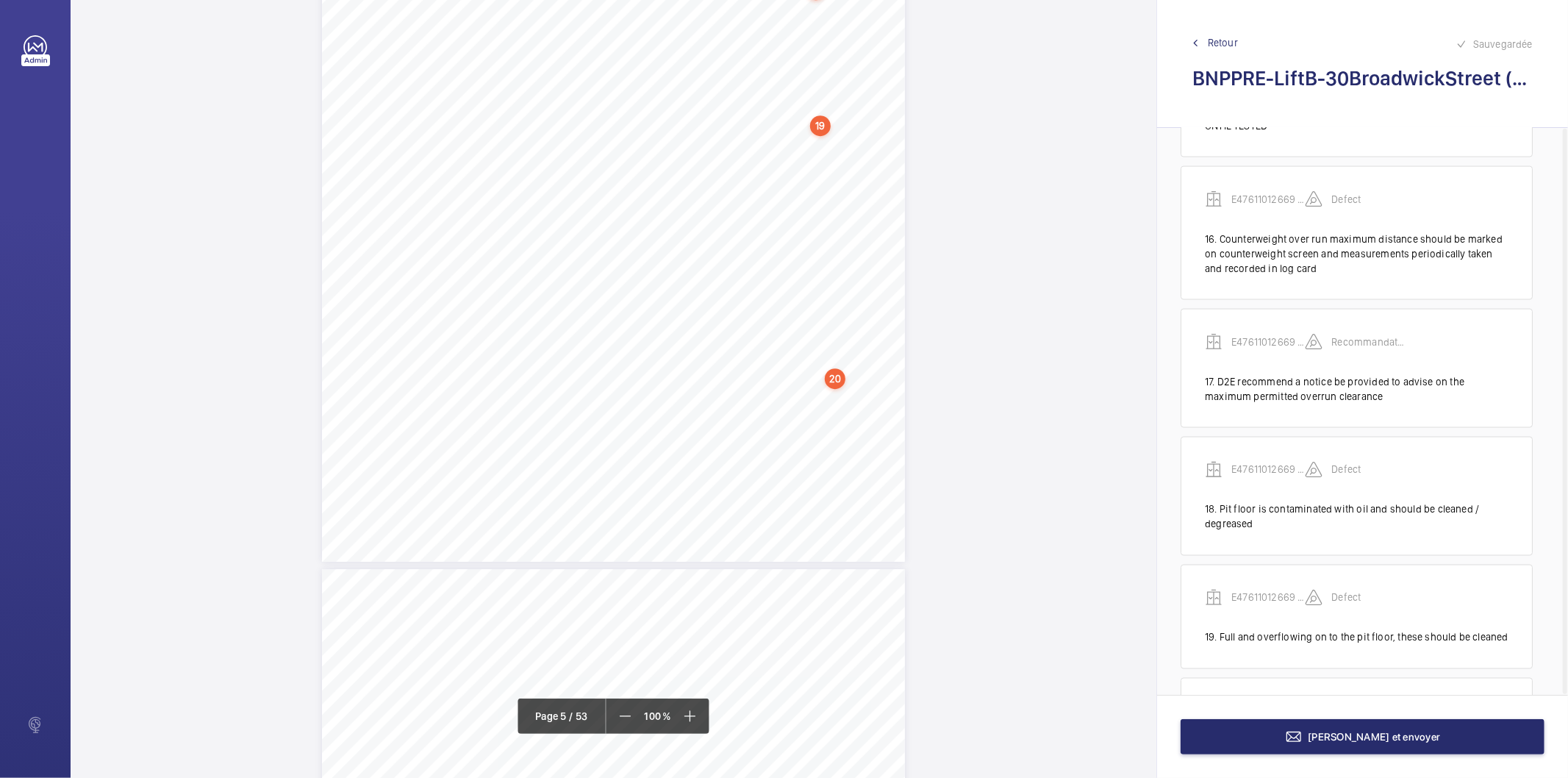
scroll to position [2148, 0]
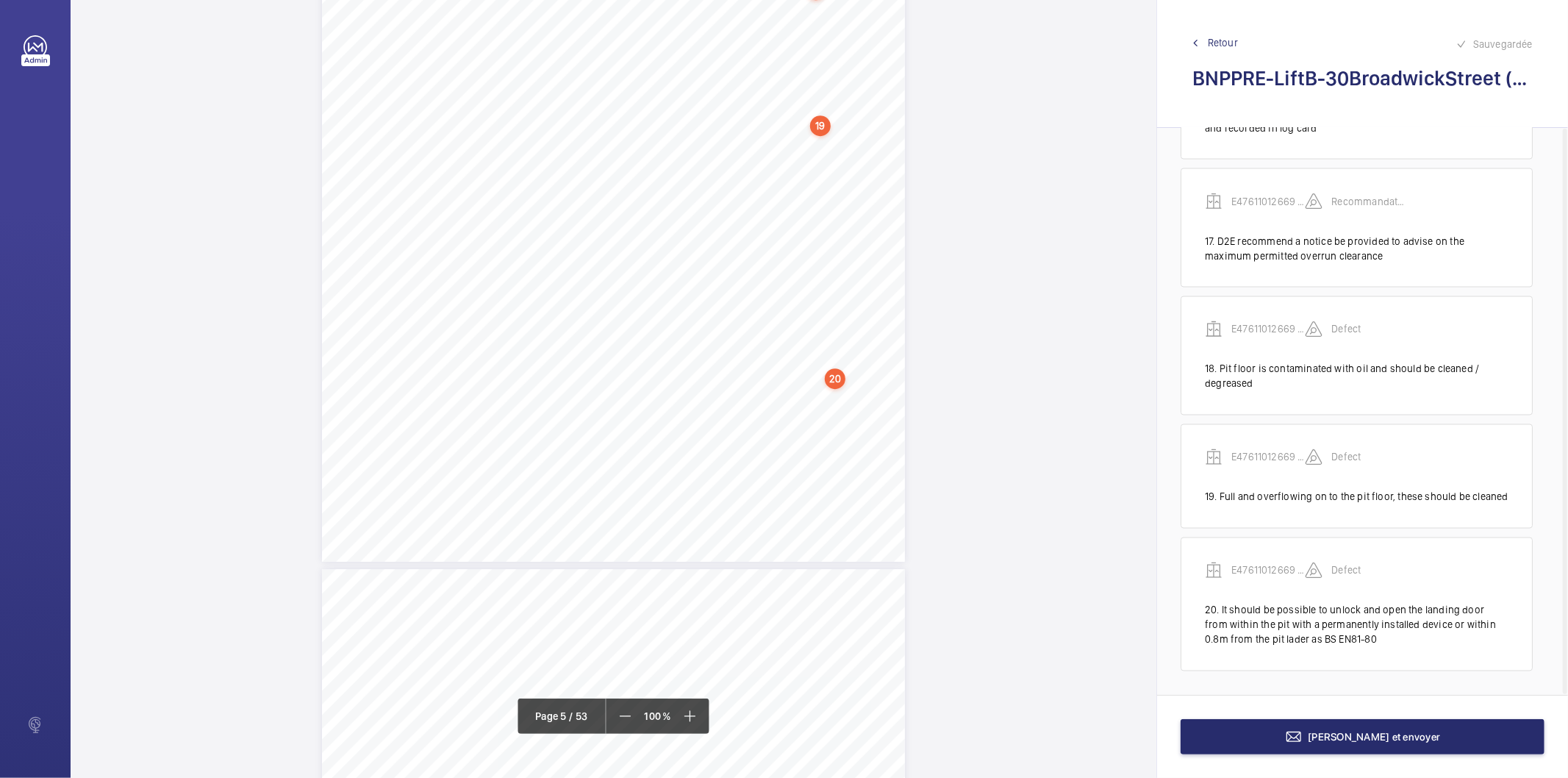
click at [834, 465] on div "Photo45 Pit/8.3.BSEN81-80-Rulesfortheimprovementofsafetyofexistingpassengerandg…" at bounding box center [613, 149] width 584 height 824
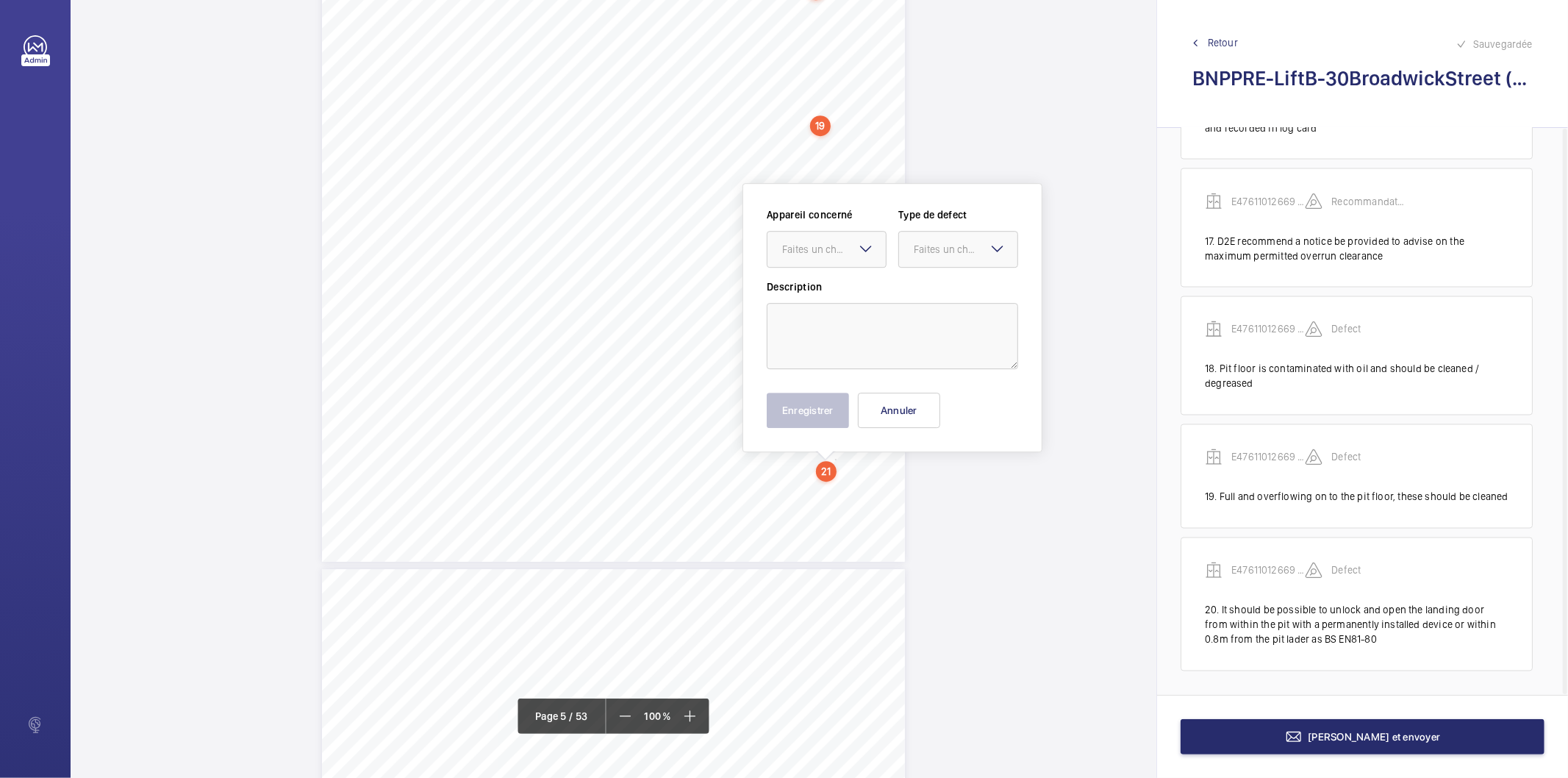
scroll to position [3708, 0]
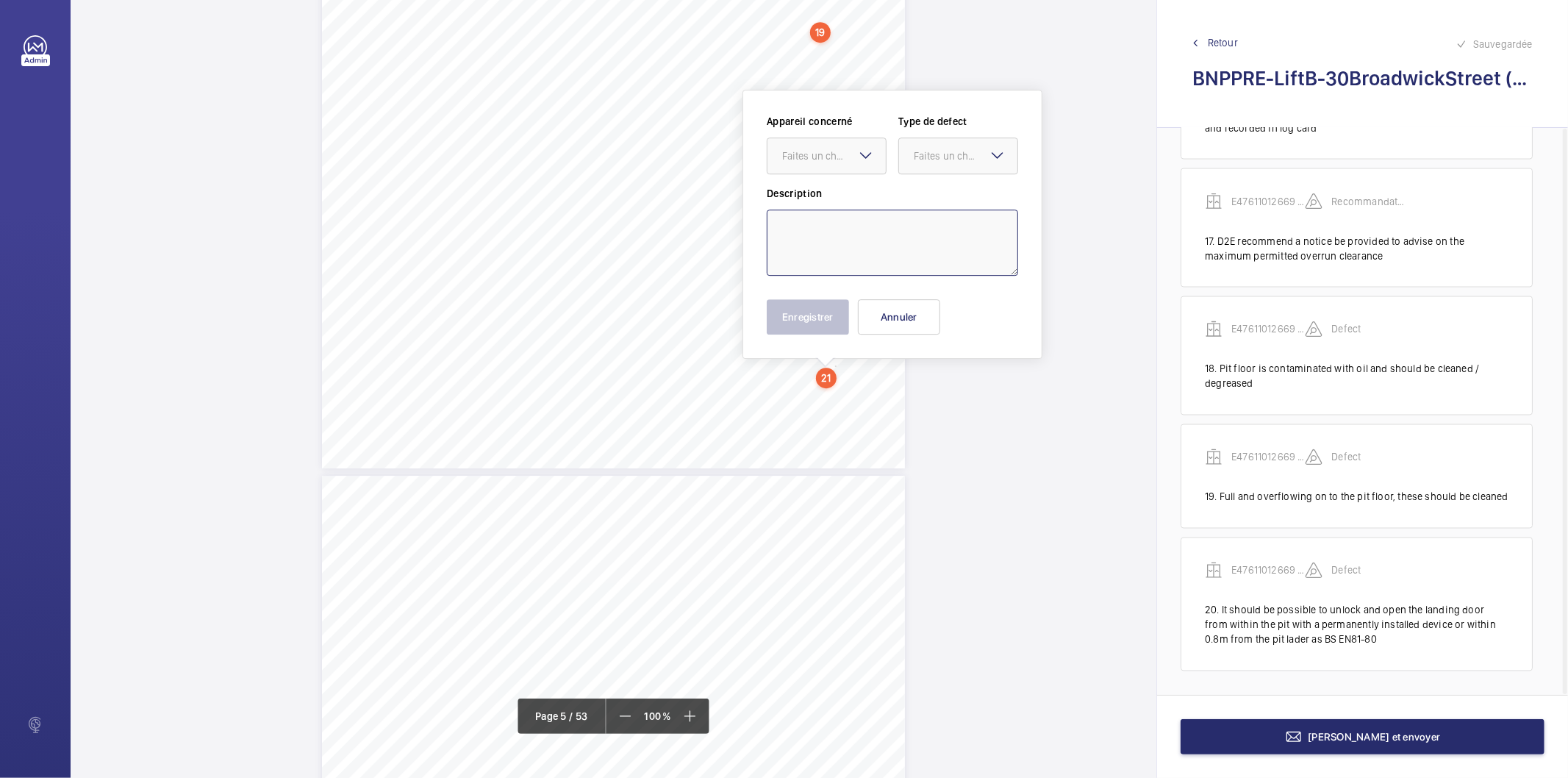
click at [837, 248] on textarea at bounding box center [892, 242] width 252 height 66
paste textarea "Refuge space available however area should be highlighted and appropriate signa…"
click at [835, 154] on div "Faites un choix" at bounding box center [834, 155] width 104 height 15
click at [817, 202] on span "E47611012669 - Lift B" at bounding box center [827, 200] width 89 height 15
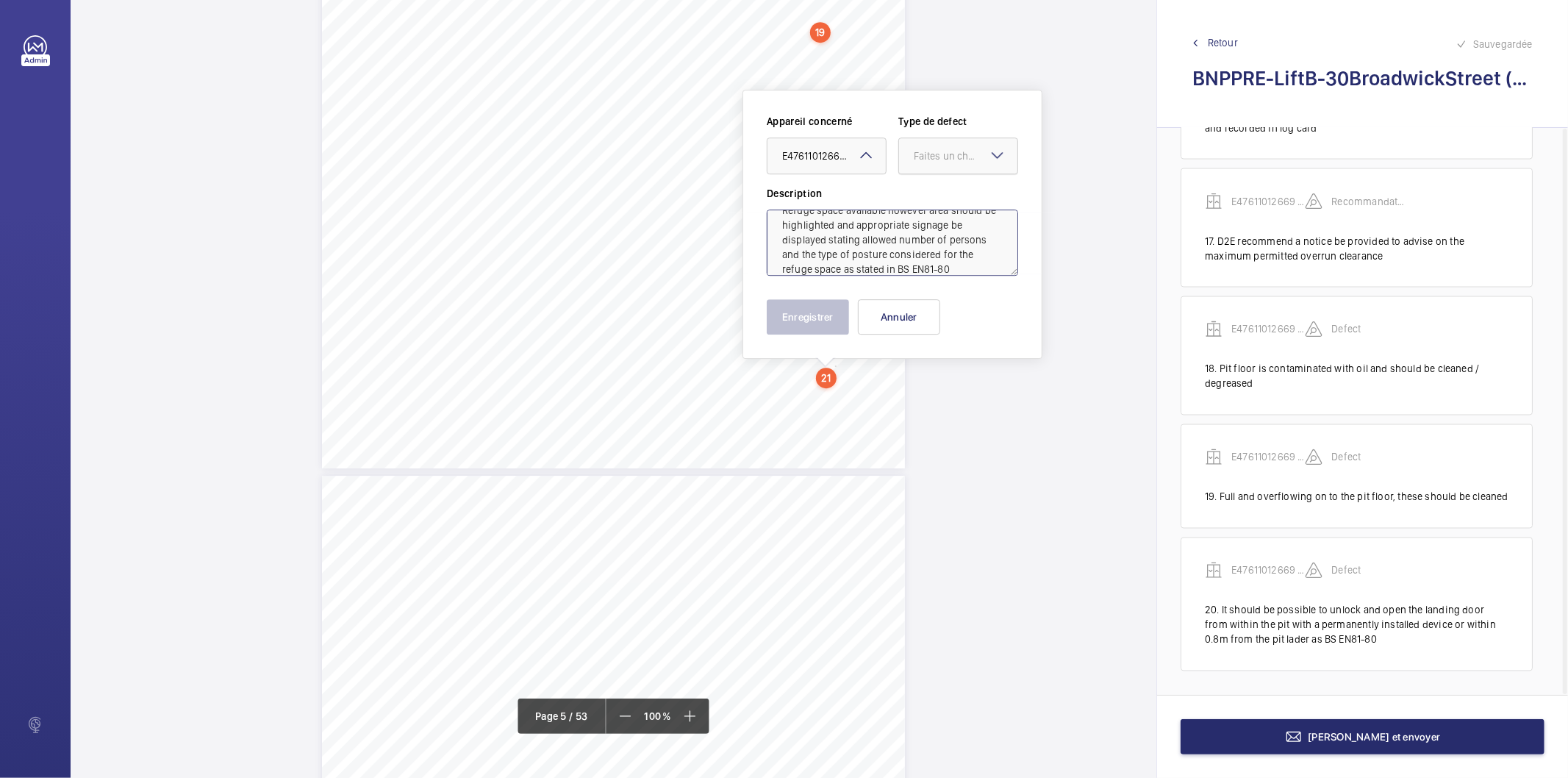
drag, startPoint x: 940, startPoint y: 146, endPoint x: 940, endPoint y: 173, distance: 27.0
click at [940, 148] on div "Faites un choix" at bounding box center [958, 155] width 118 height 15
click at [937, 201] on span "Standard" at bounding box center [958, 200] width 89 height 15
type textarea "Refuge space available however area should be highlighted and appropriate signa…"
click at [832, 318] on button "Enregistrer" at bounding box center [808, 317] width 82 height 35
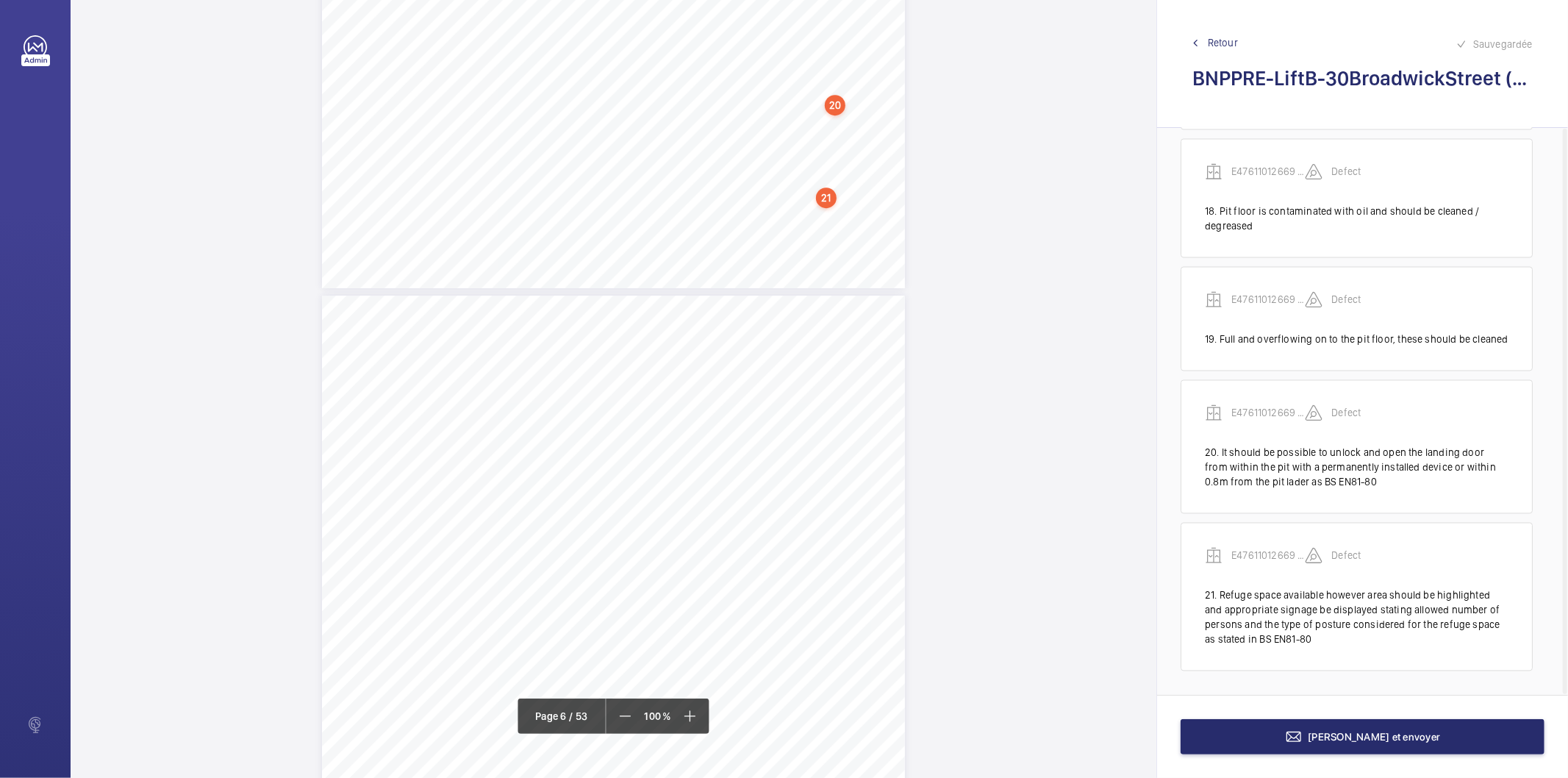
scroll to position [3953, 0]
click at [851, 374] on div "allowednumberofpersonsand thetypeofpostureconsidered fortherefugespaceasstatedi…" at bounding box center [613, 643] width 584 height 824
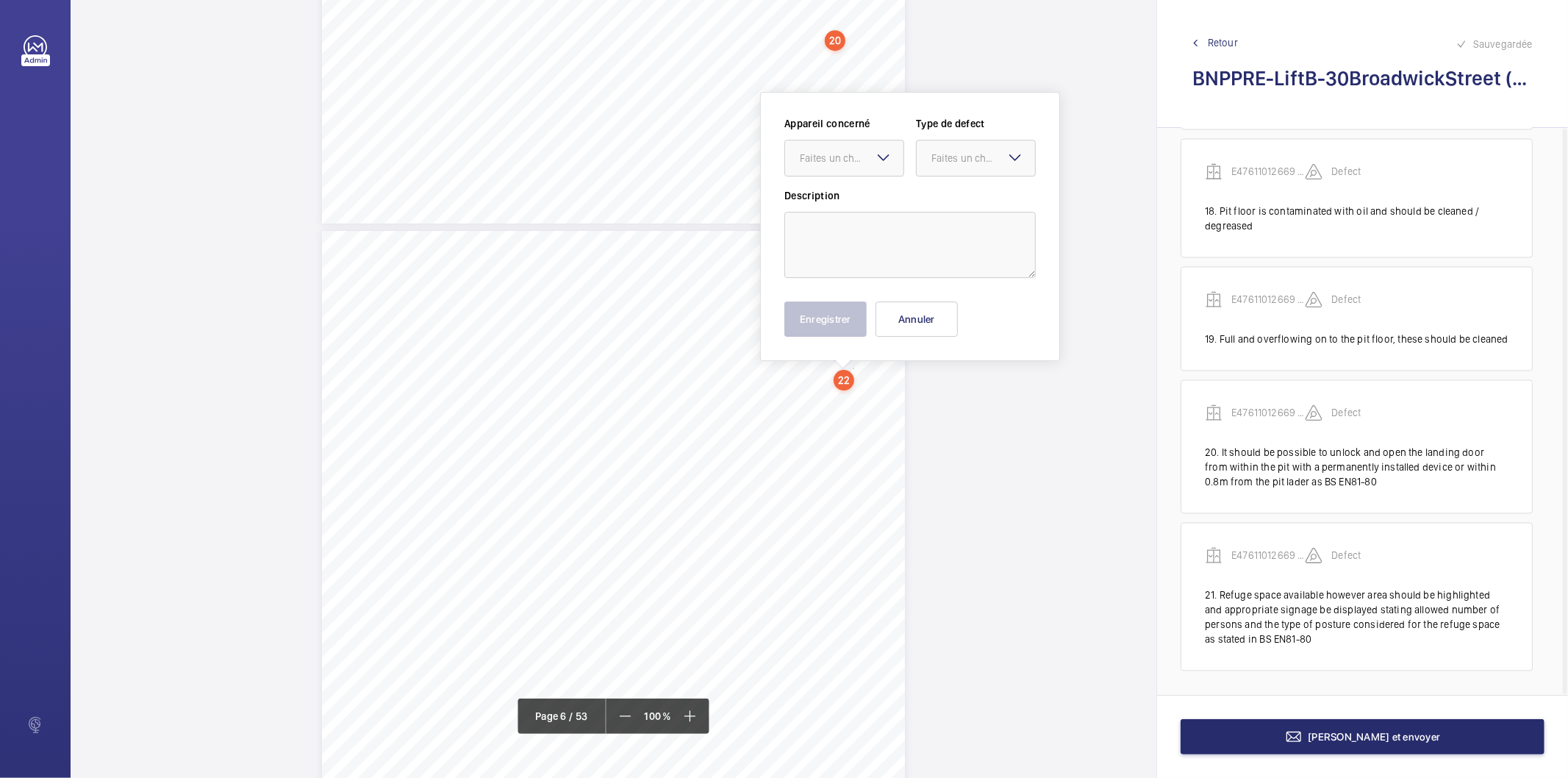
scroll to position [3955, 0]
click at [872, 239] on textarea at bounding box center [910, 242] width 252 height 66
paste textarea "A permanently installed inspection control station operable within 0,30m of a r…"
type textarea "A permanently installed inspection control station operable within 0,30m of a r…"
click at [877, 155] on mat-icon at bounding box center [884, 155] width 18 height 18
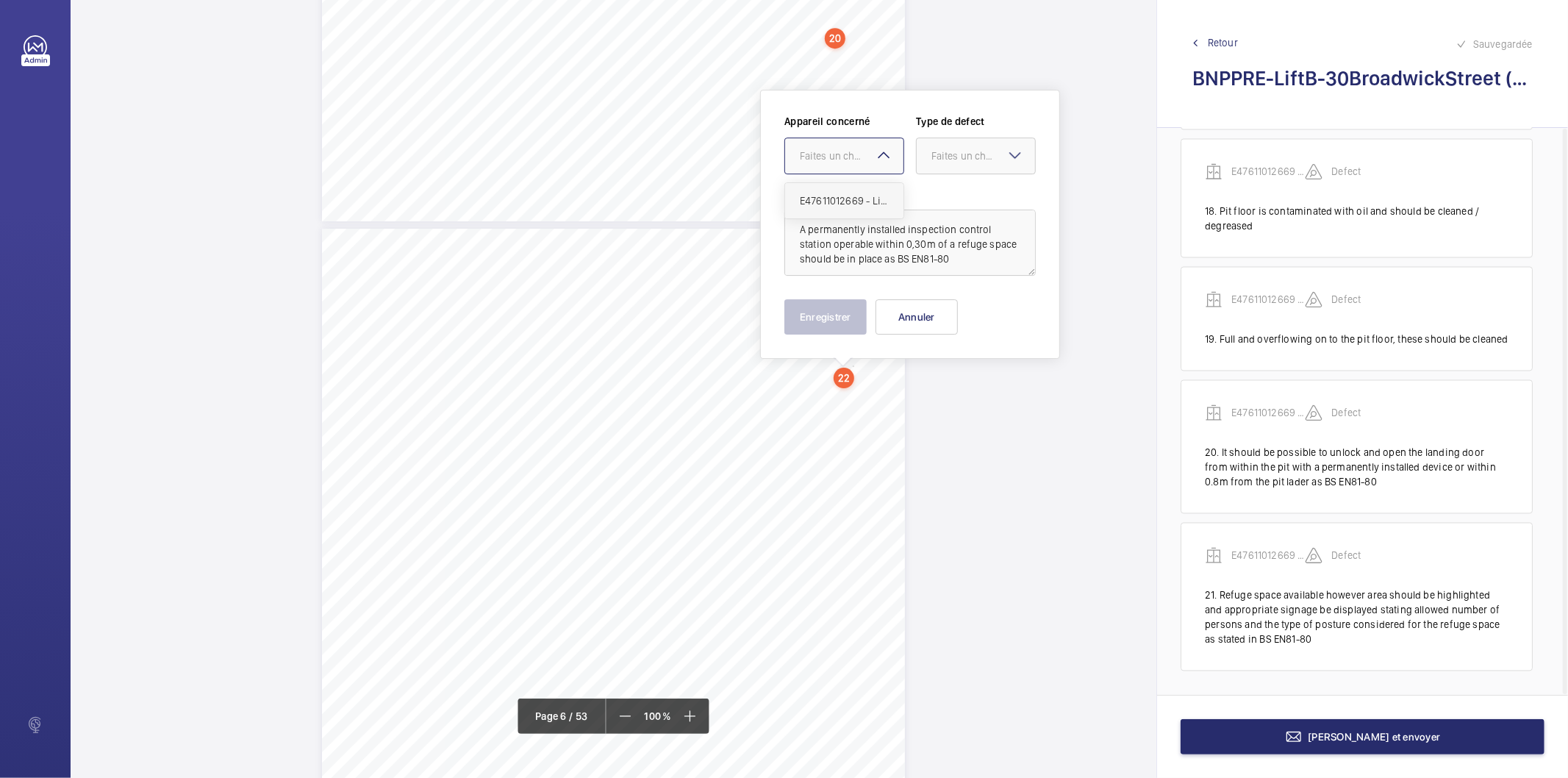
click at [860, 196] on span "E47611012669 - Lift B" at bounding box center [844, 200] width 89 height 15
click at [962, 155] on div "Faites un choix" at bounding box center [984, 155] width 104 height 15
click at [960, 206] on span "Standard" at bounding box center [976, 200] width 89 height 15
click at [804, 318] on button "Enregistrer" at bounding box center [826, 317] width 82 height 35
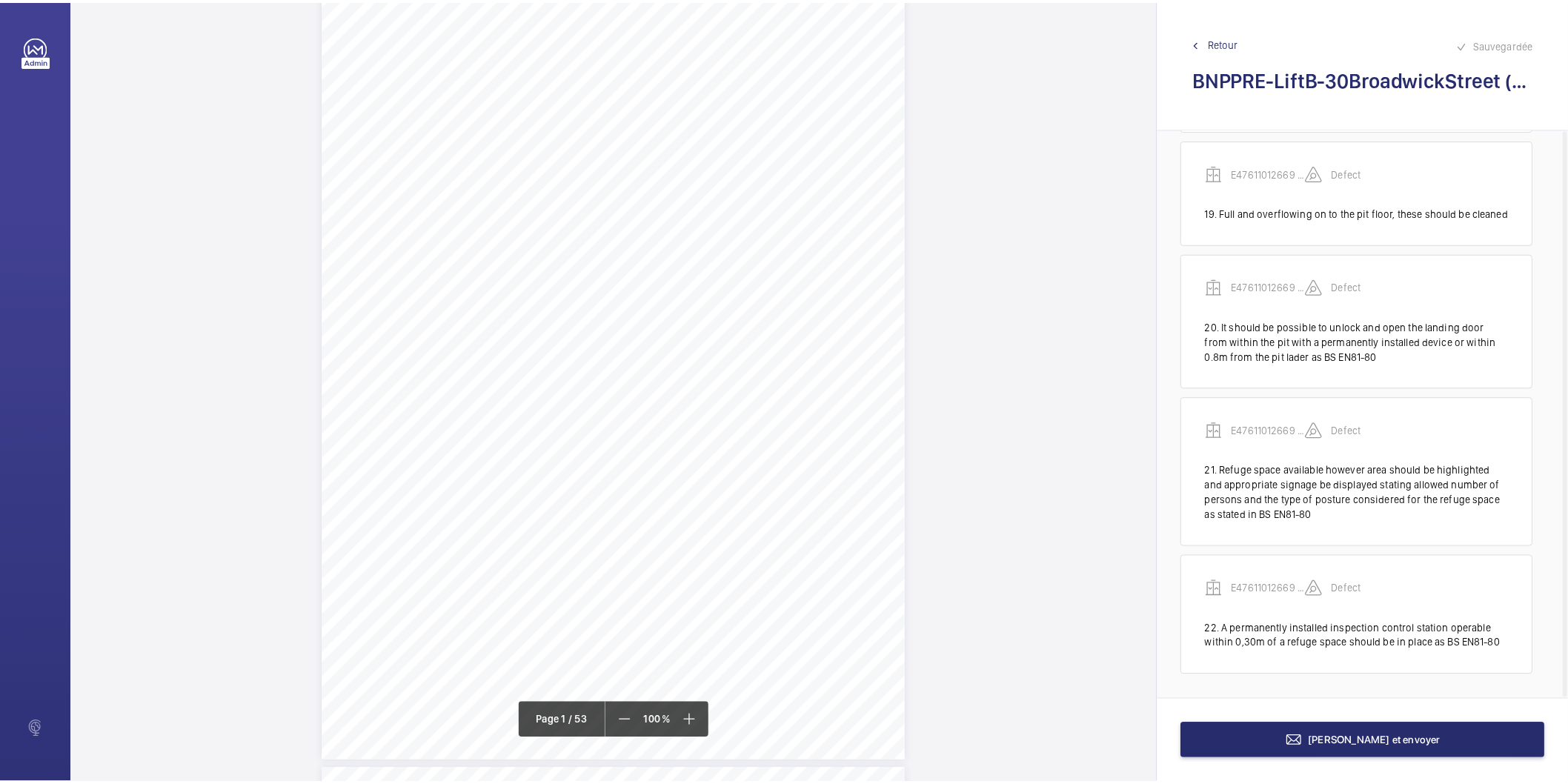
scroll to position [0, 0]
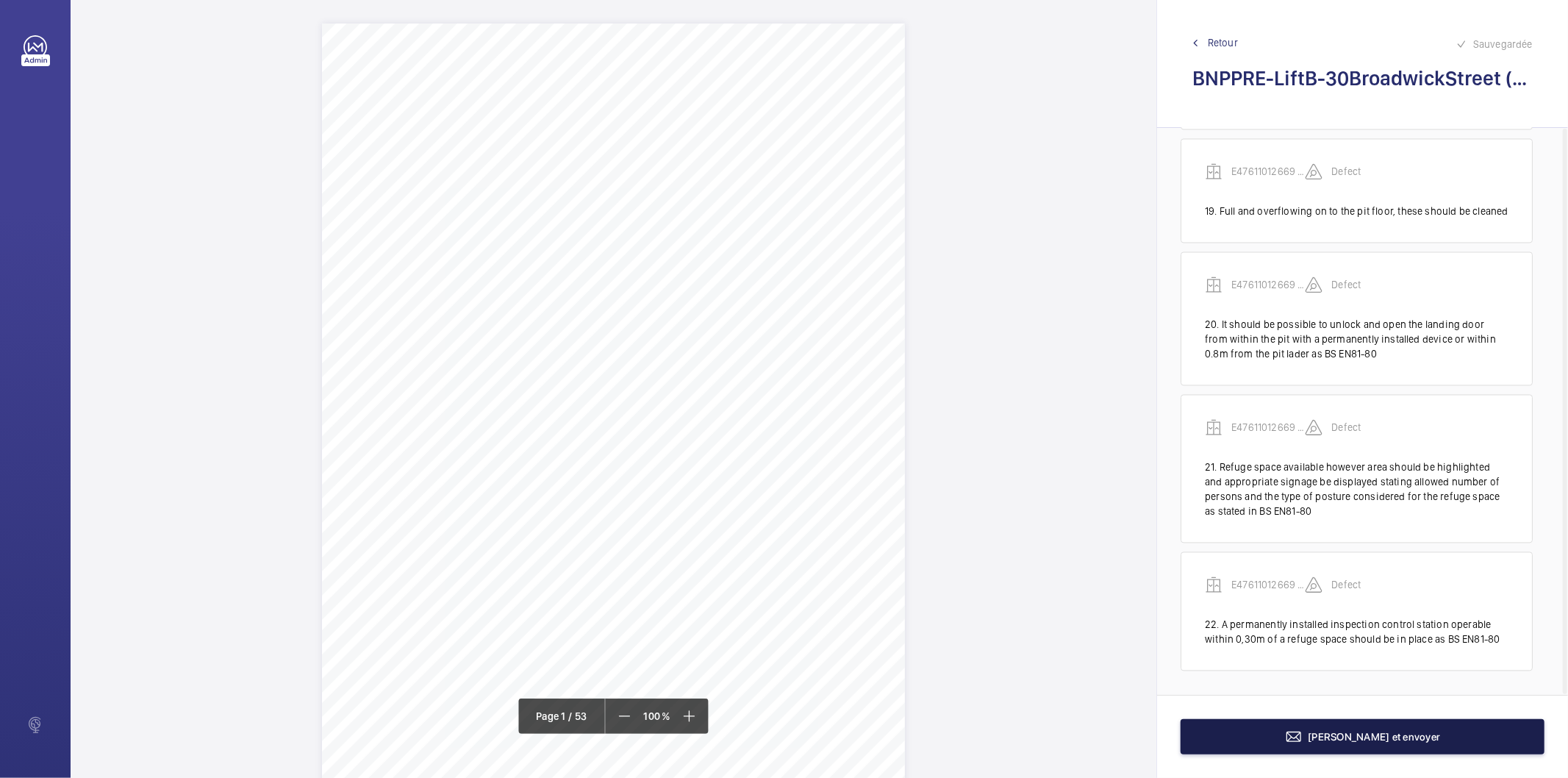
click at [1242, 740] on button "[PERSON_NAME] et envoyer" at bounding box center [1363, 737] width 364 height 35
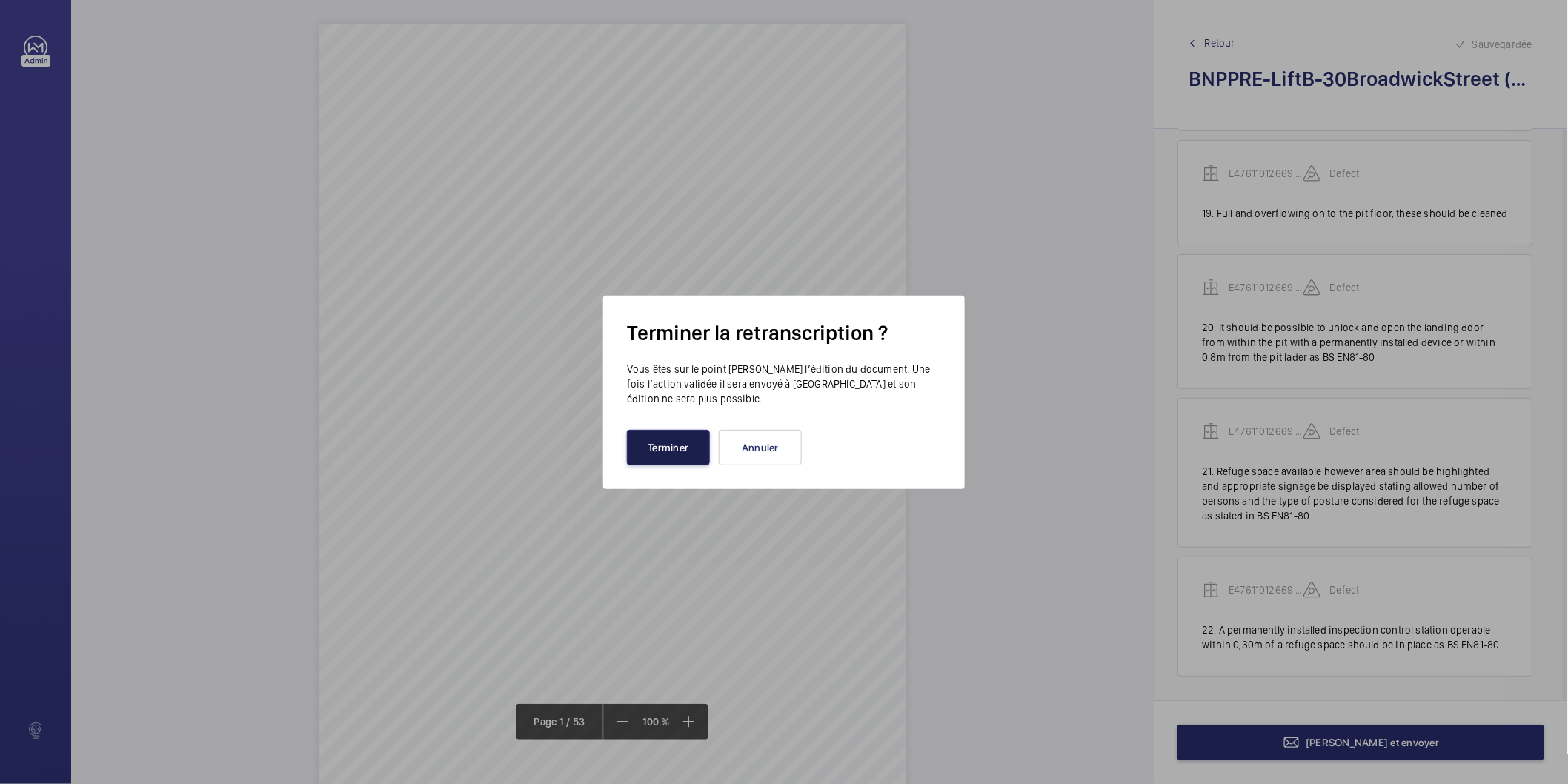
click at [643, 454] on button "Terminer" at bounding box center [669, 447] width 83 height 35
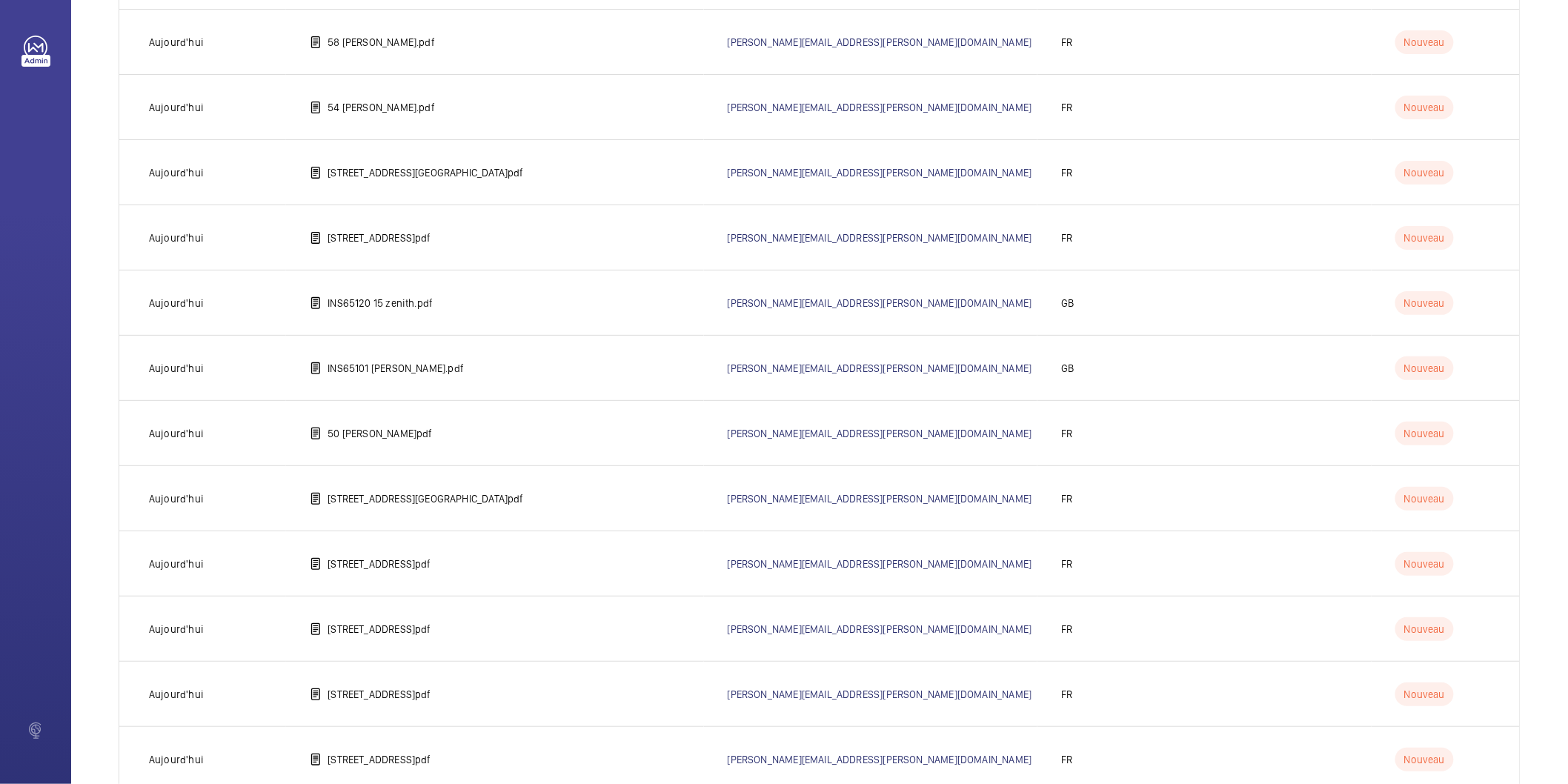
scroll to position [3015, 0]
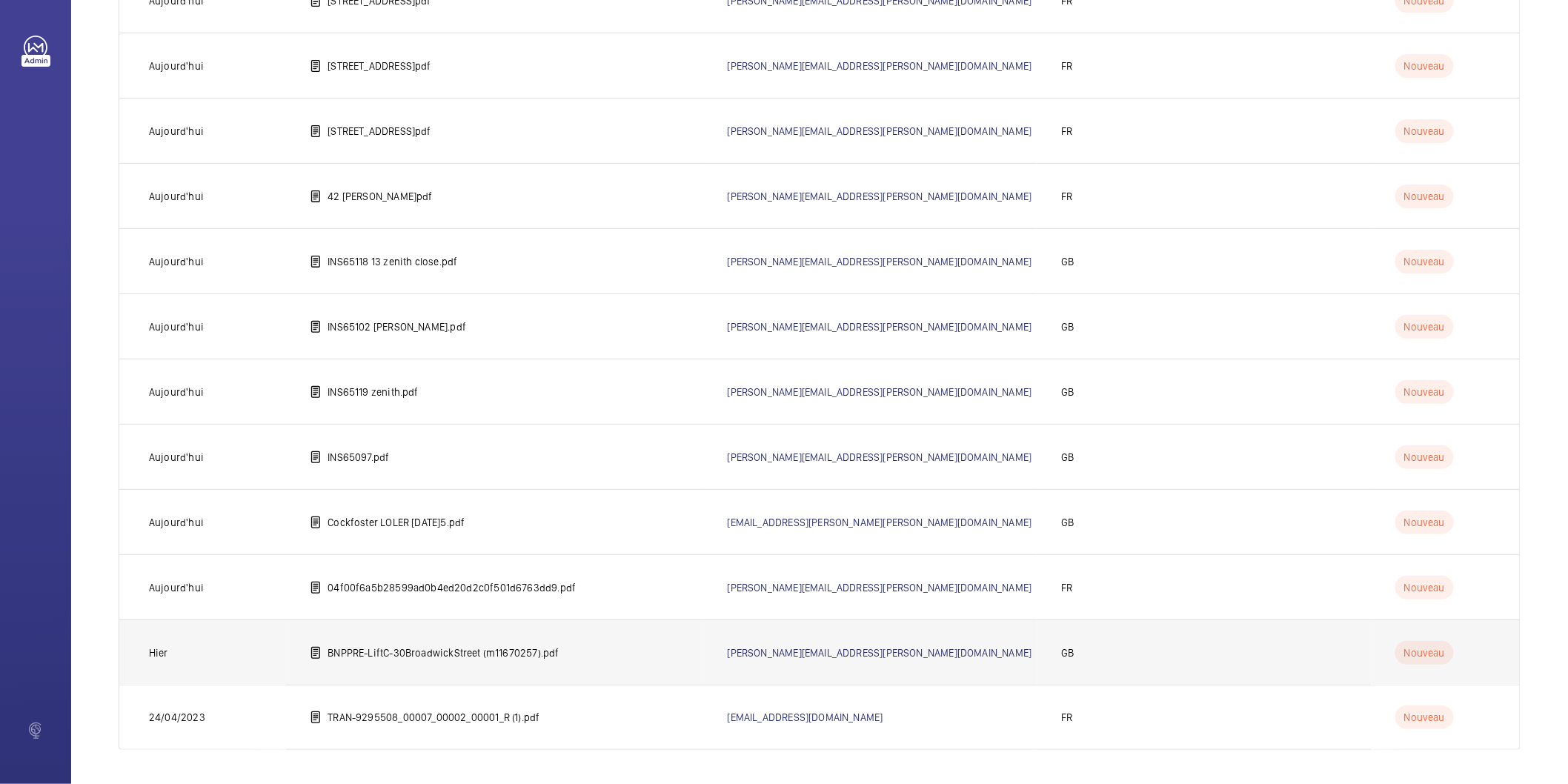
click at [461, 647] on p "BNPPRE-LiftC-30BroadwickStreet (m11670257).pdf" at bounding box center [442, 652] width 231 height 15
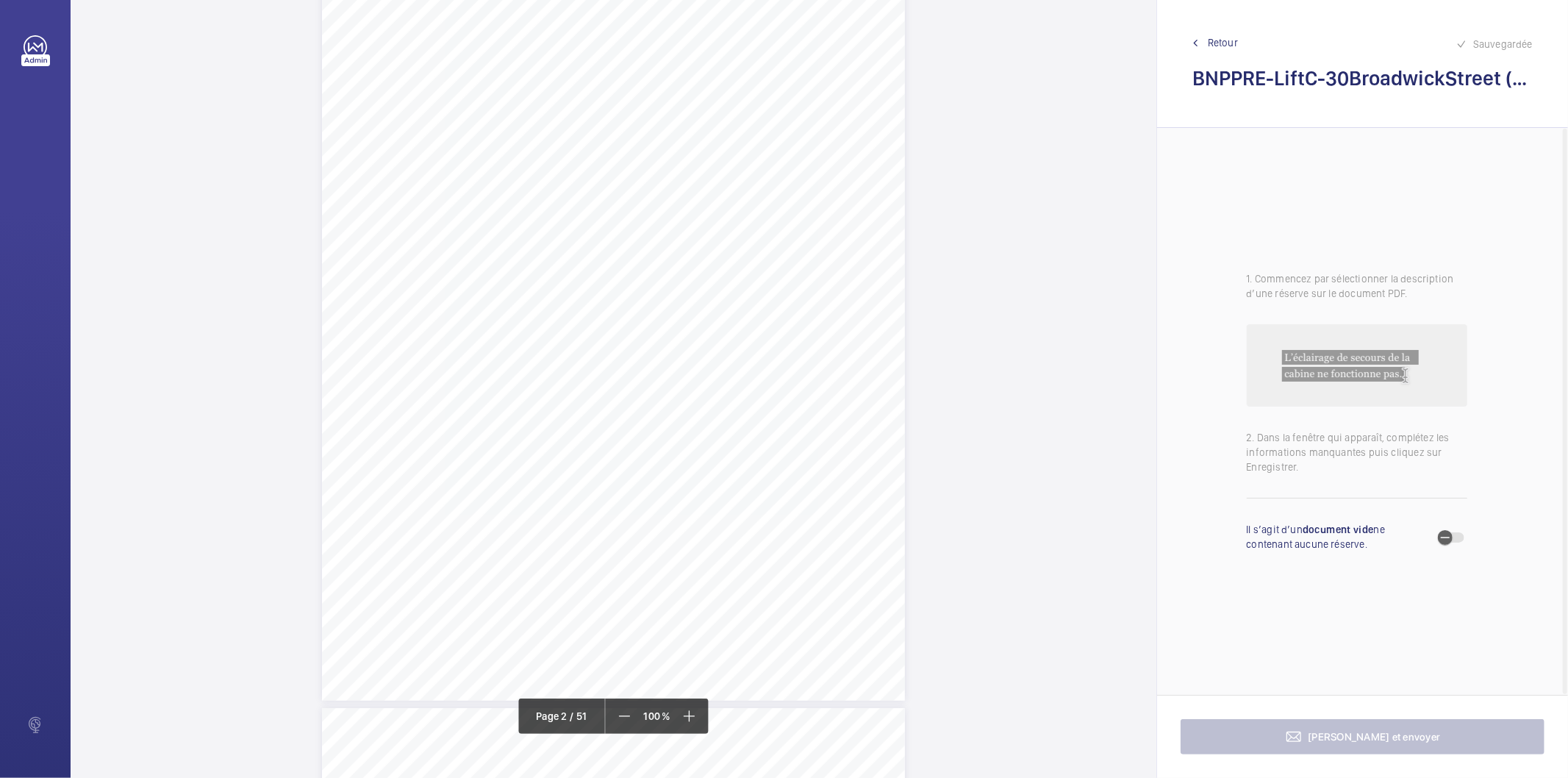
scroll to position [817, 0]
click at [857, 203] on div "1.Flaggeditems Flaggeditems 27flagged Profile/2.5.BuildingInformation P03Arebui…" at bounding box center [613, 451] width 584 height 824
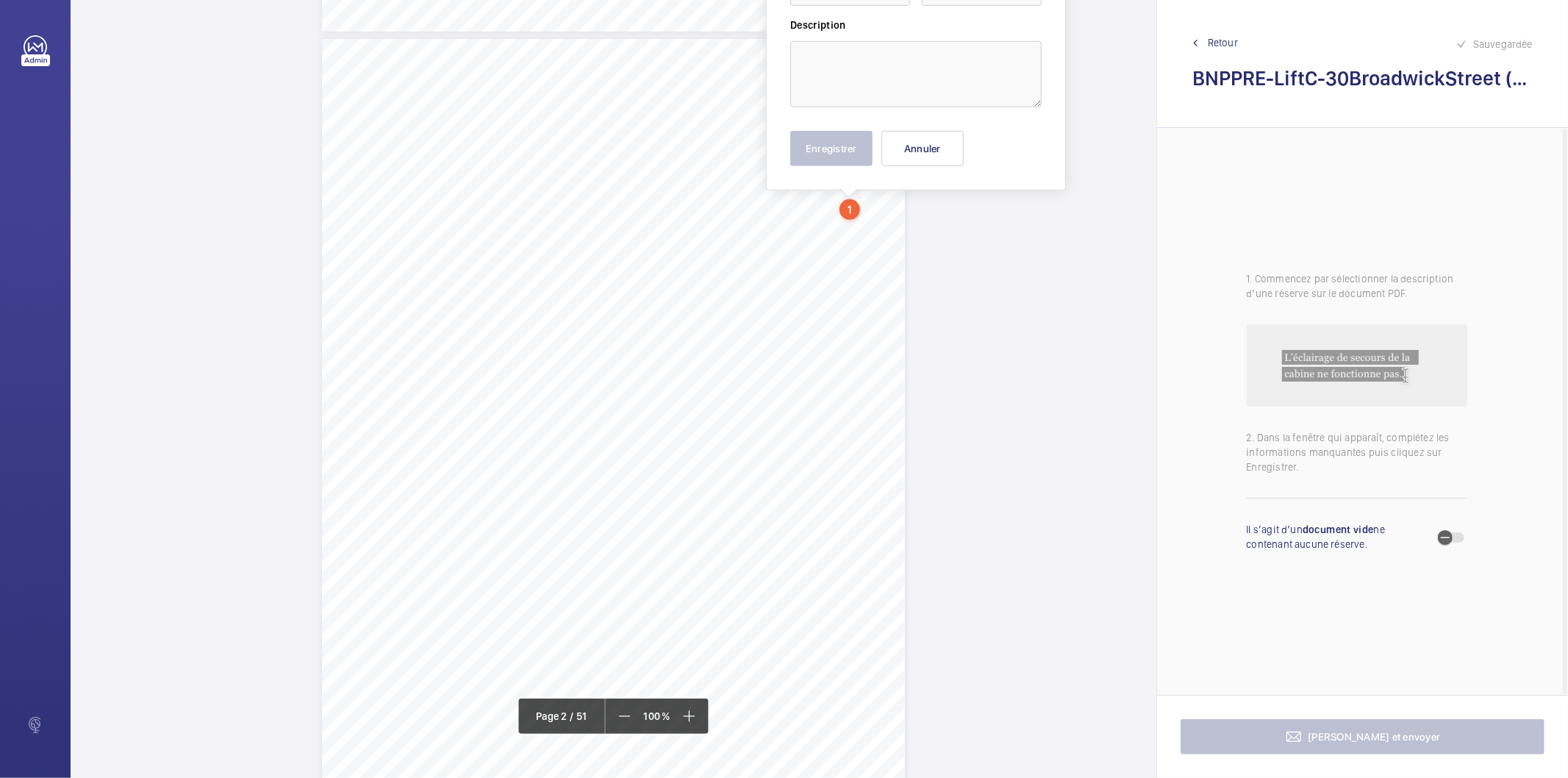
scroll to position [648, 0]
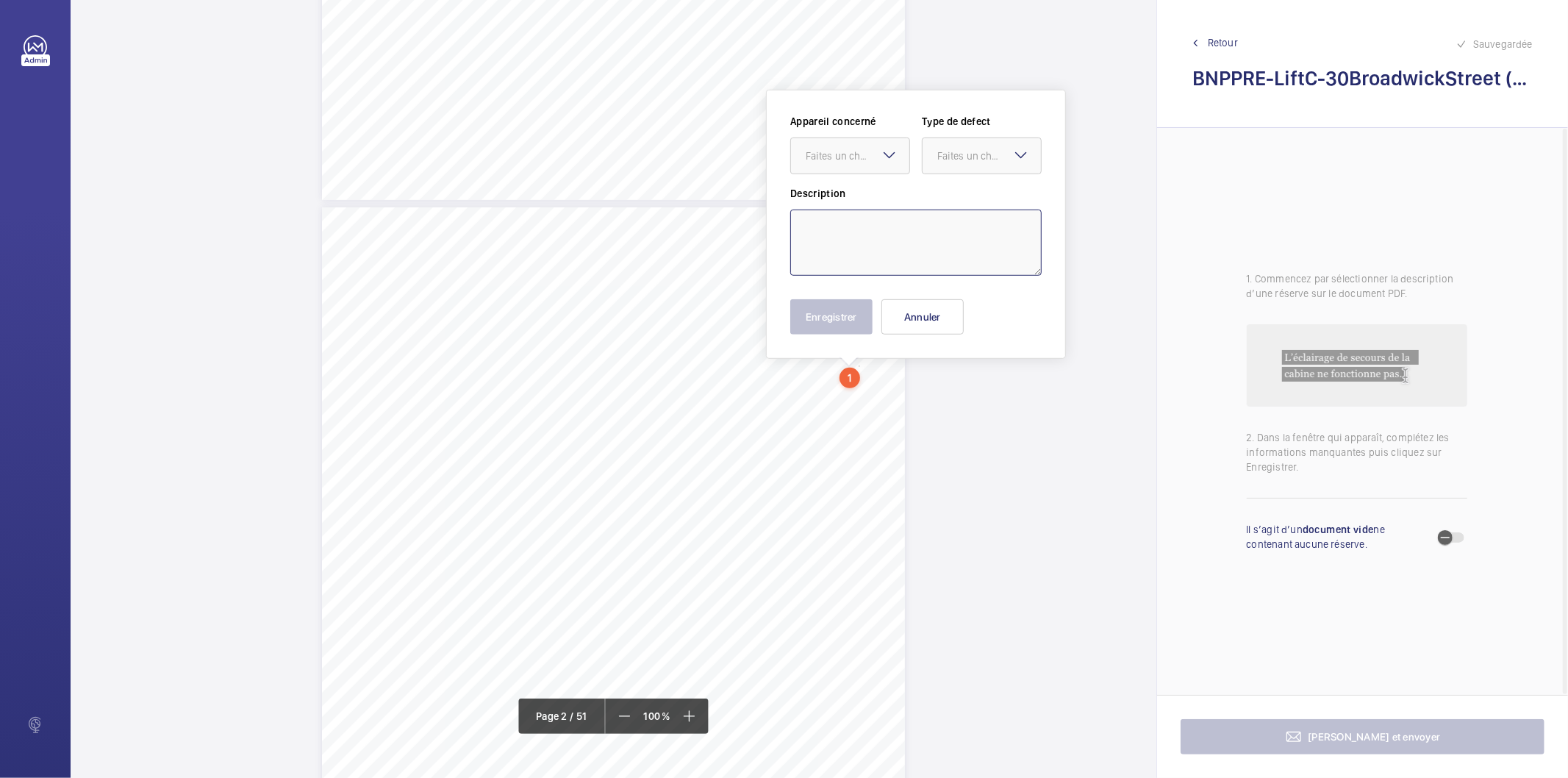
click at [862, 239] on textarea at bounding box center [916, 242] width 252 height 66
paste textarea "Inaccessible - Brake lining condition should be monitored by maintenance provid…"
click at [871, 152] on div "Faites un choix" at bounding box center [857, 155] width 104 height 15
click at [858, 203] on span "E47611011279 - Lift C" at bounding box center [849, 200] width 89 height 15
click at [956, 157] on div "Faites un choix" at bounding box center [989, 155] width 104 height 15
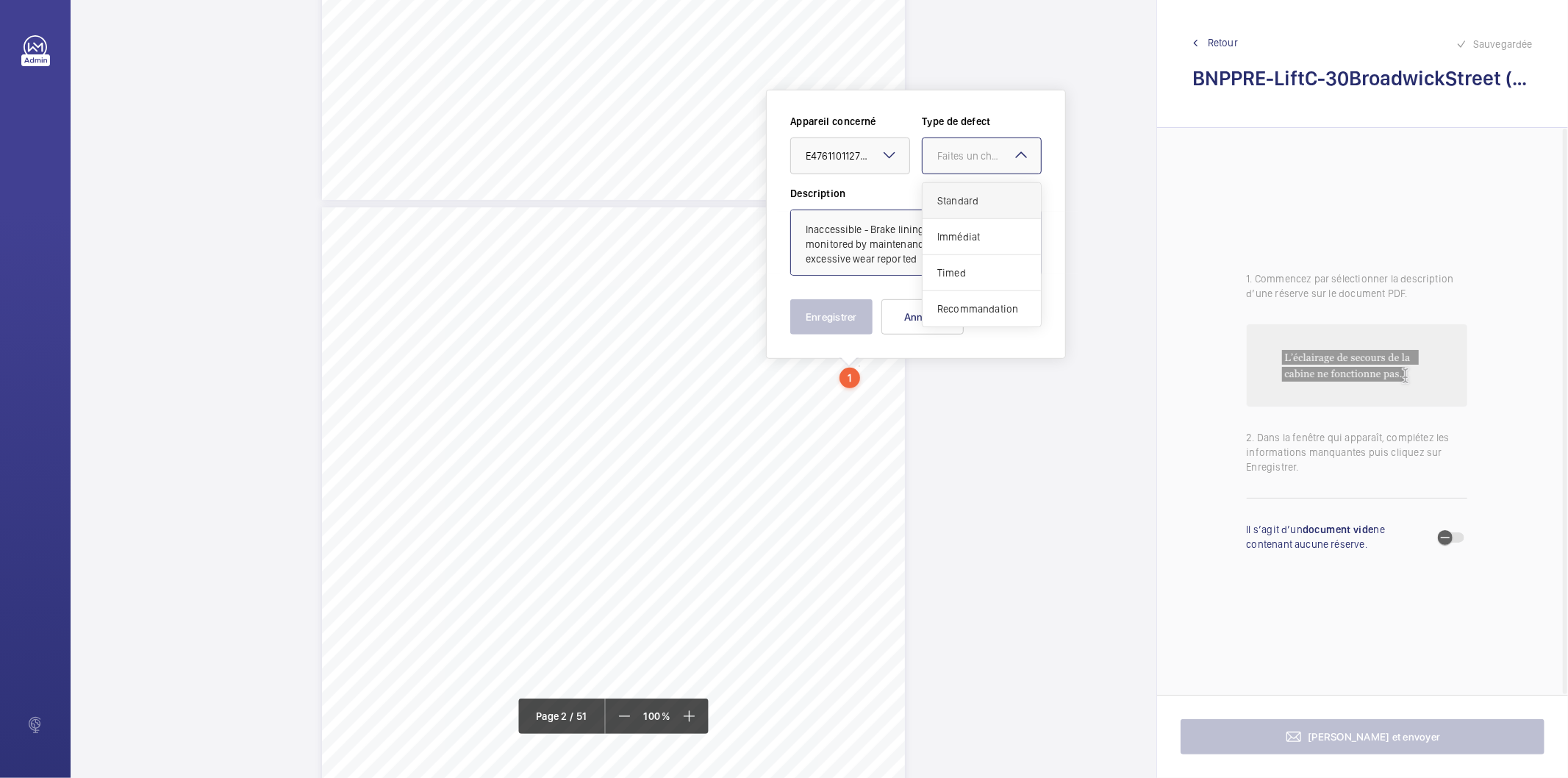
click at [966, 206] on span "Standard" at bounding box center [981, 200] width 89 height 15
type textarea "Inaccessible - Brake lining condition should be monitored by maintenance provid…"
click at [851, 309] on button "Enregistrer" at bounding box center [832, 317] width 82 height 35
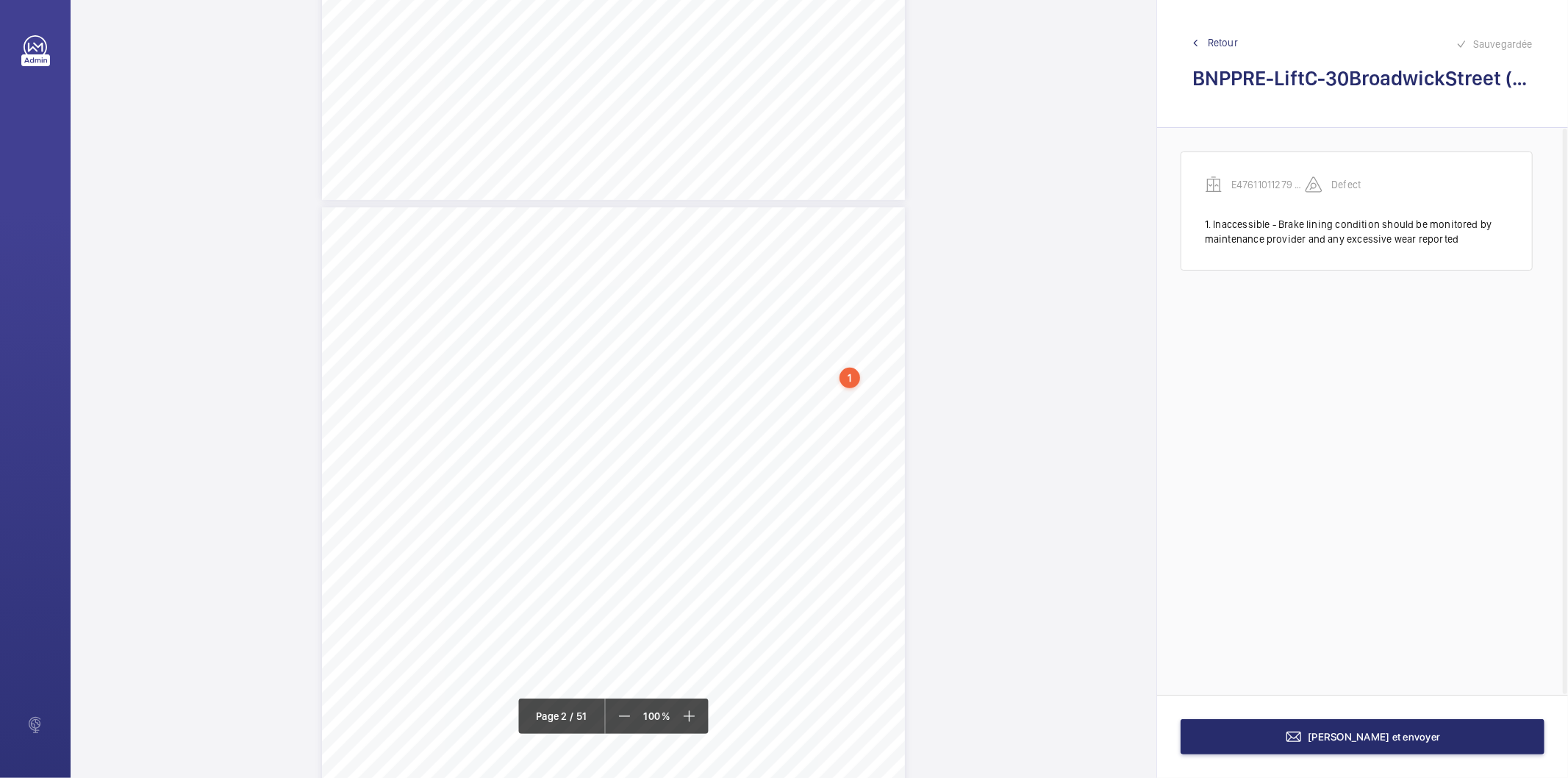
click at [872, 446] on div "1.Flaggeditems Flaggeditems 27flagged Profile/2.5.BuildingInformation P03Arebui…" at bounding box center [613, 619] width 584 height 824
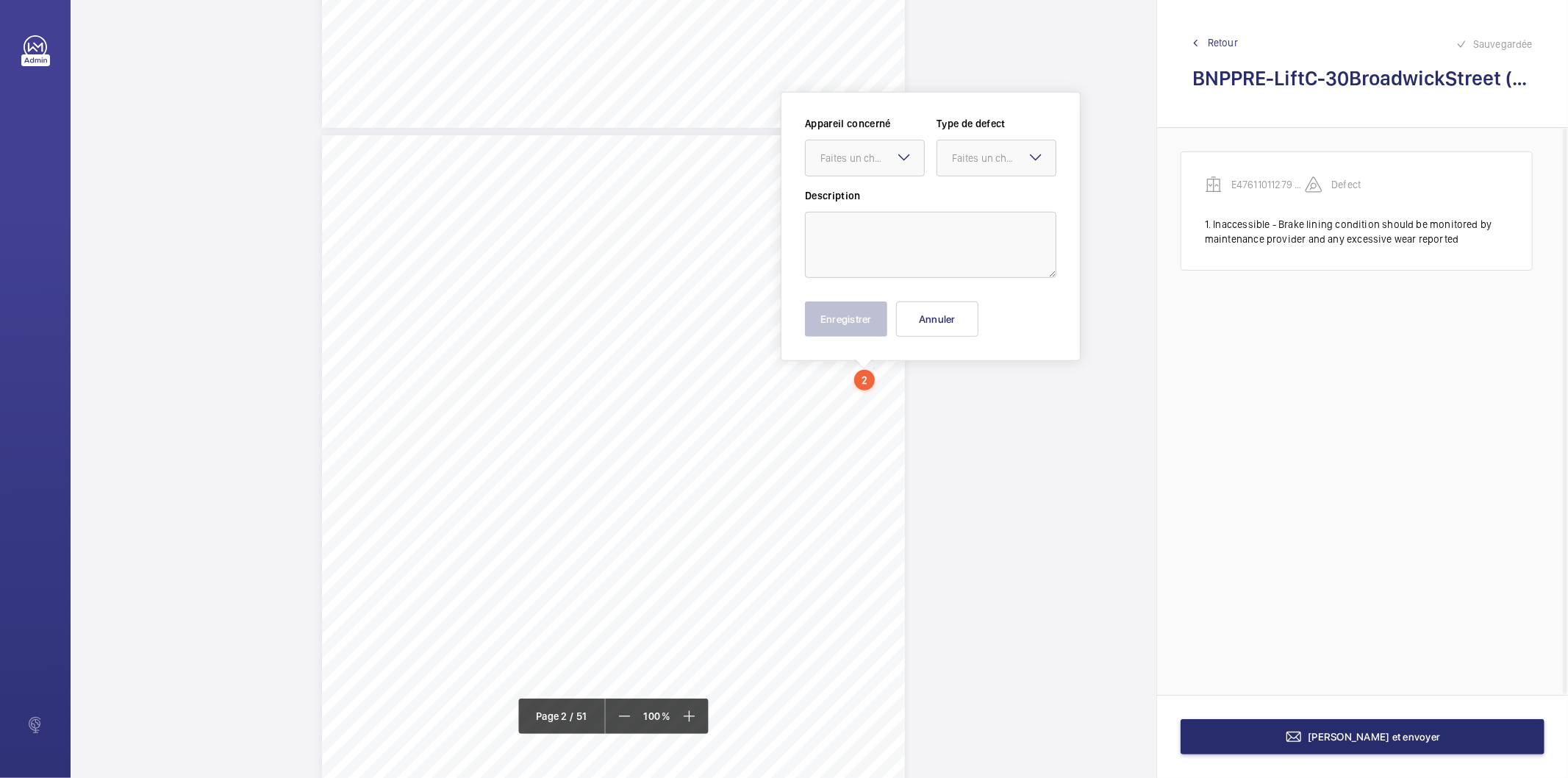
scroll to position [723, 0]
click at [895, 211] on textarea at bounding box center [931, 242] width 252 height 66
paste textarea "A suitable insulating rubber mat should be provided to promote safe system"
drag, startPoint x: 968, startPoint y: 246, endPoint x: 968, endPoint y: 261, distance: 15.0
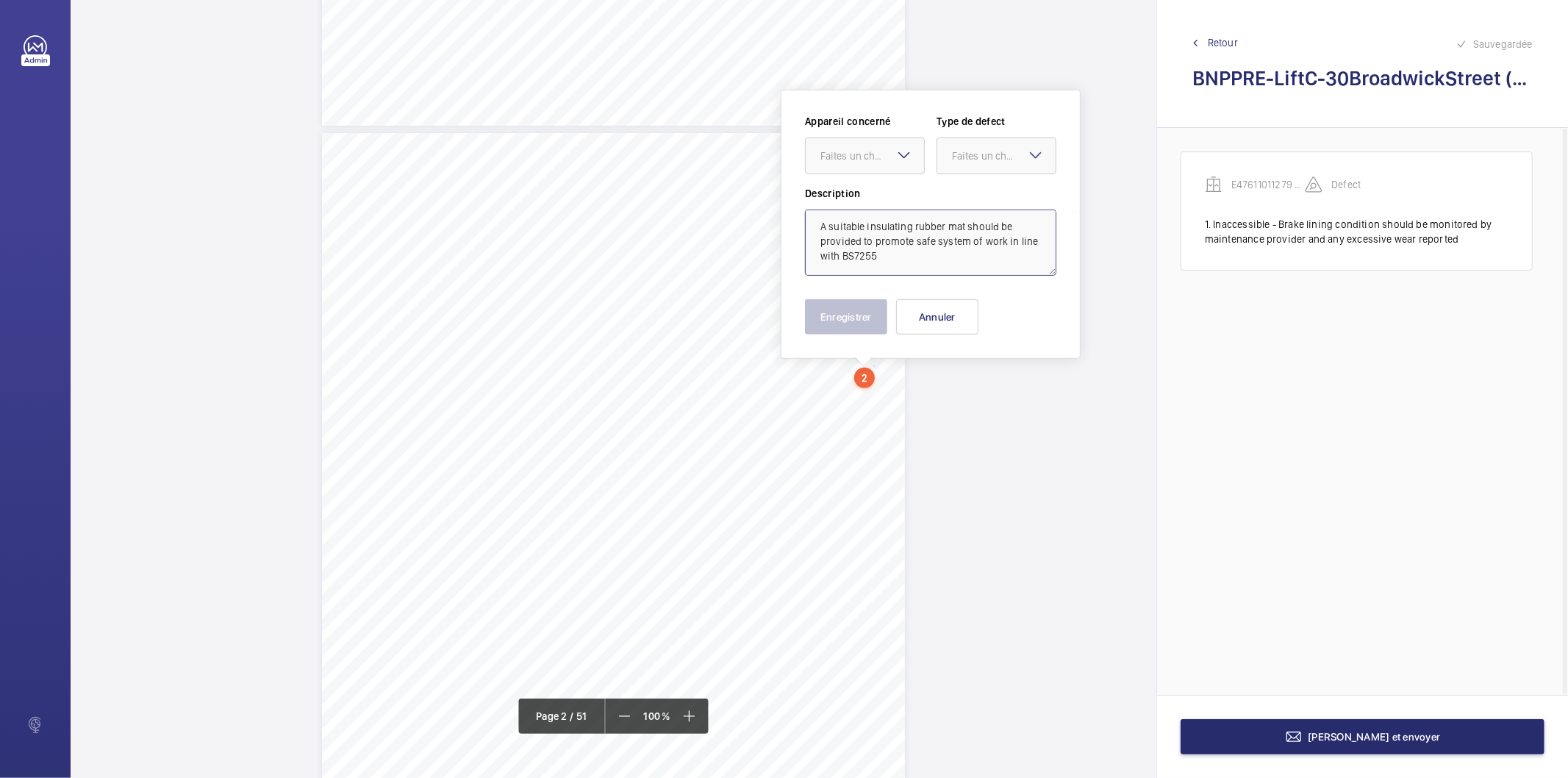
click at [968, 261] on textarea "A suitable insulating rubber mat should be provided to promote safe system of w…" at bounding box center [931, 242] width 252 height 66
type textarea "A suitable insulating rubber mat should be provided to promote safe system of w…"
drag, startPoint x: 886, startPoint y: 149, endPoint x: 878, endPoint y: 176, distance: 28.2
click at [886, 149] on div "Faites un choix" at bounding box center [872, 155] width 104 height 15
click at [868, 203] on span "E47611011279 - Lift C" at bounding box center [864, 200] width 89 height 15
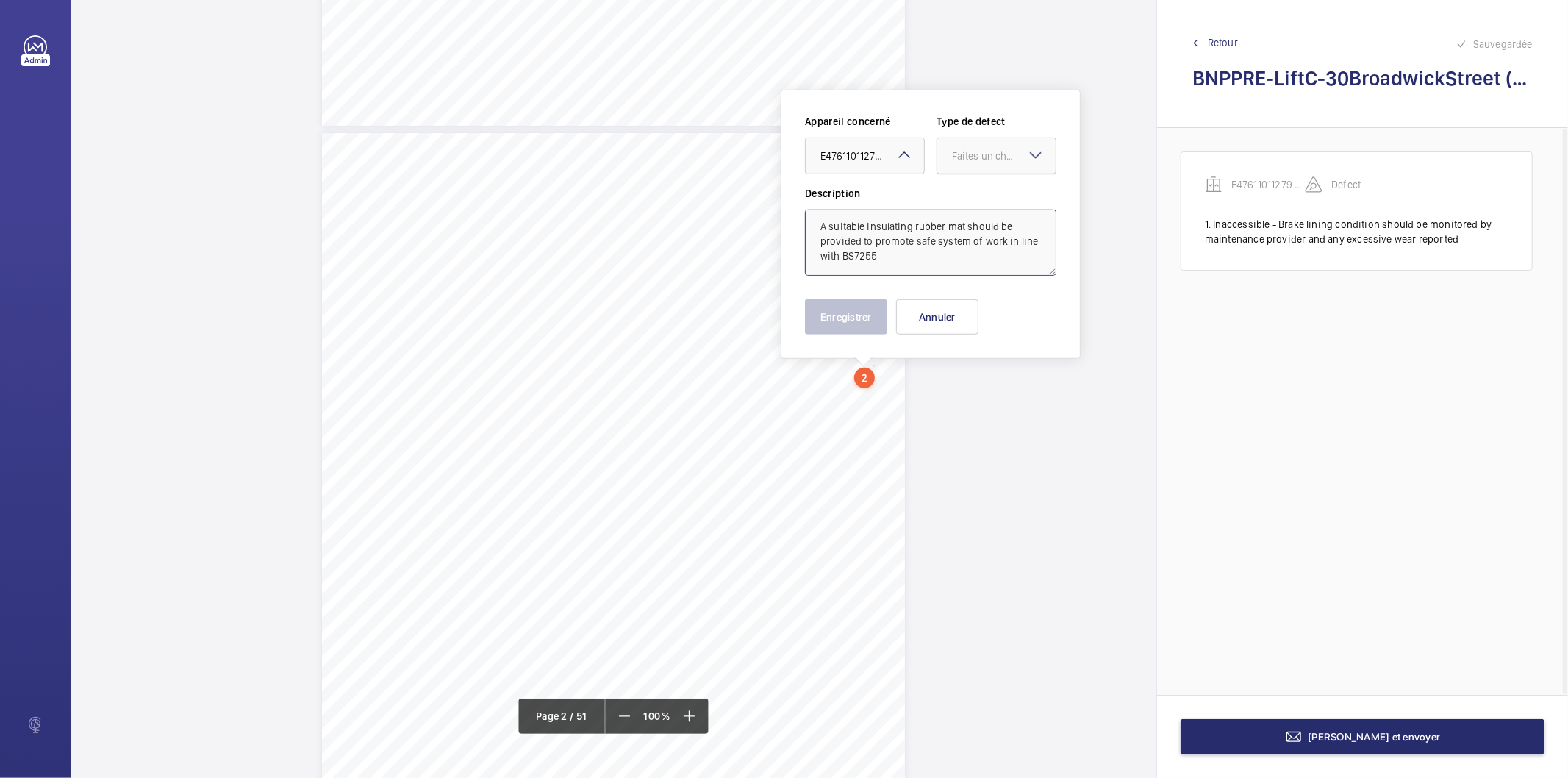
click at [988, 156] on div "Faites un choix" at bounding box center [1004, 155] width 104 height 15
click at [989, 203] on span "Standard" at bounding box center [996, 200] width 89 height 15
click at [863, 311] on button "Enregistrer" at bounding box center [847, 317] width 82 height 35
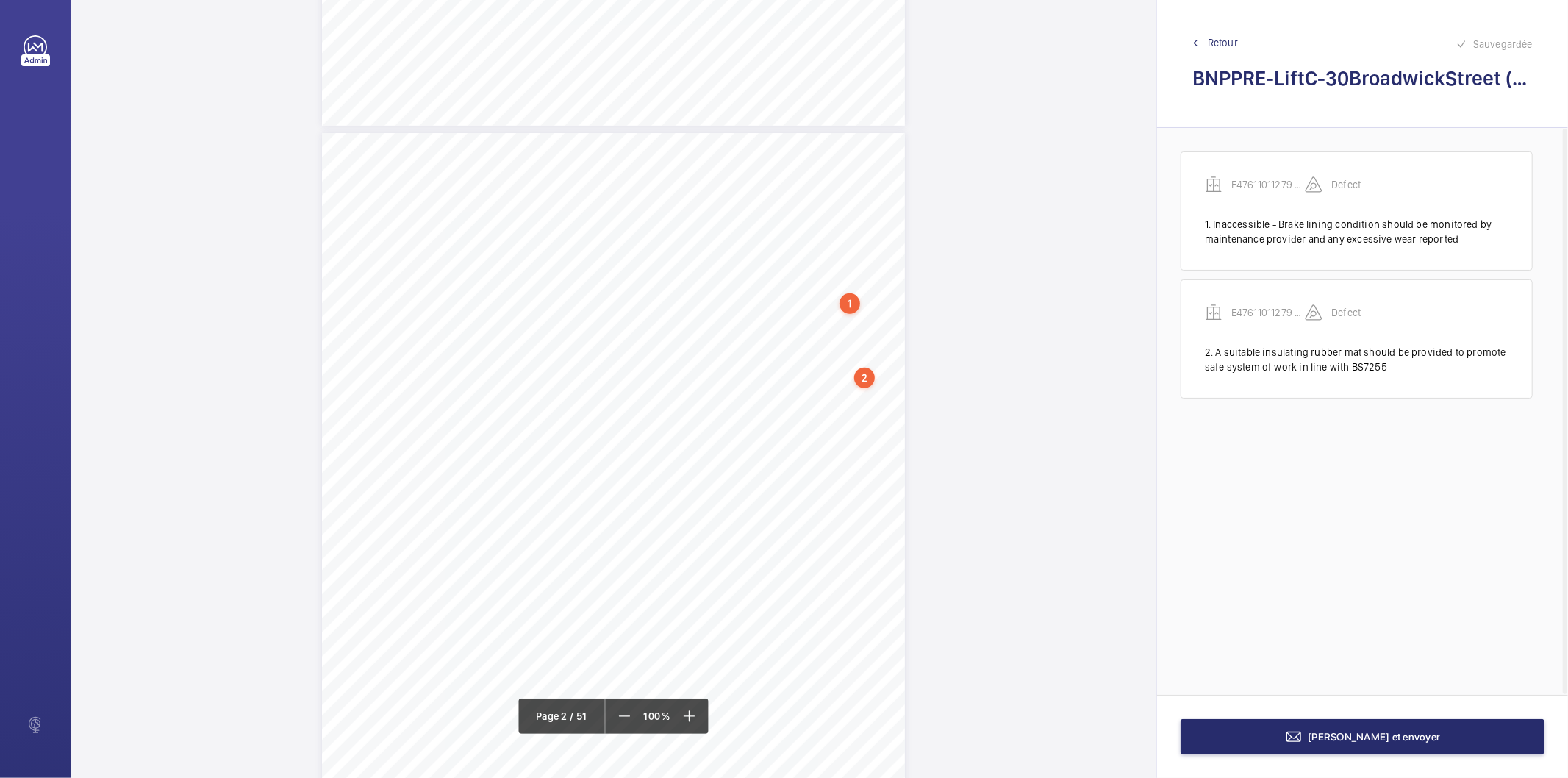
click at [853, 309] on div "1" at bounding box center [849, 303] width 20 height 20
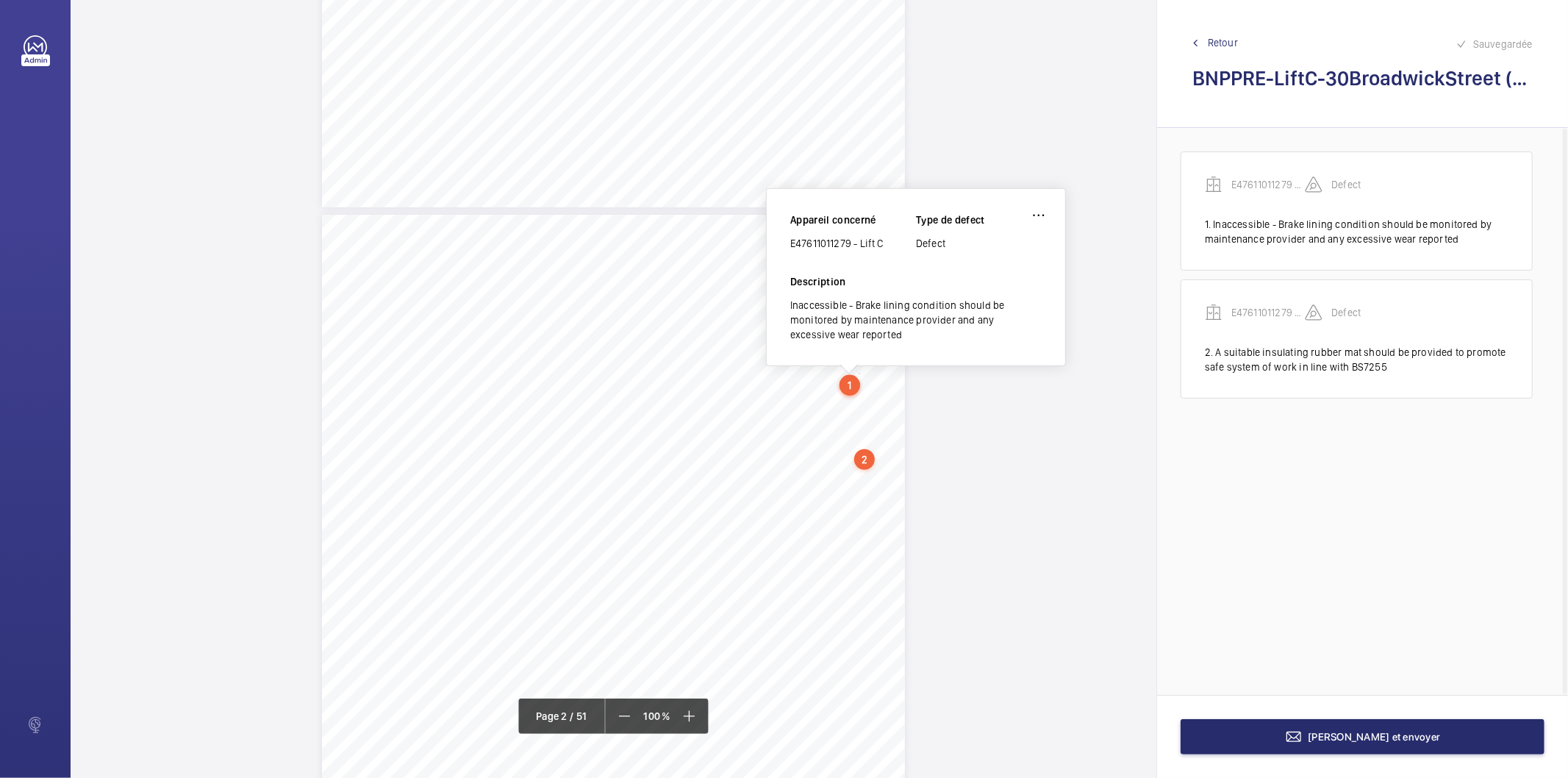
scroll to position [637, 0]
click at [846, 246] on div "E47611011279 - Lift C" at bounding box center [853, 247] width 125 height 15
copy div "E47611011279 - Lift C"
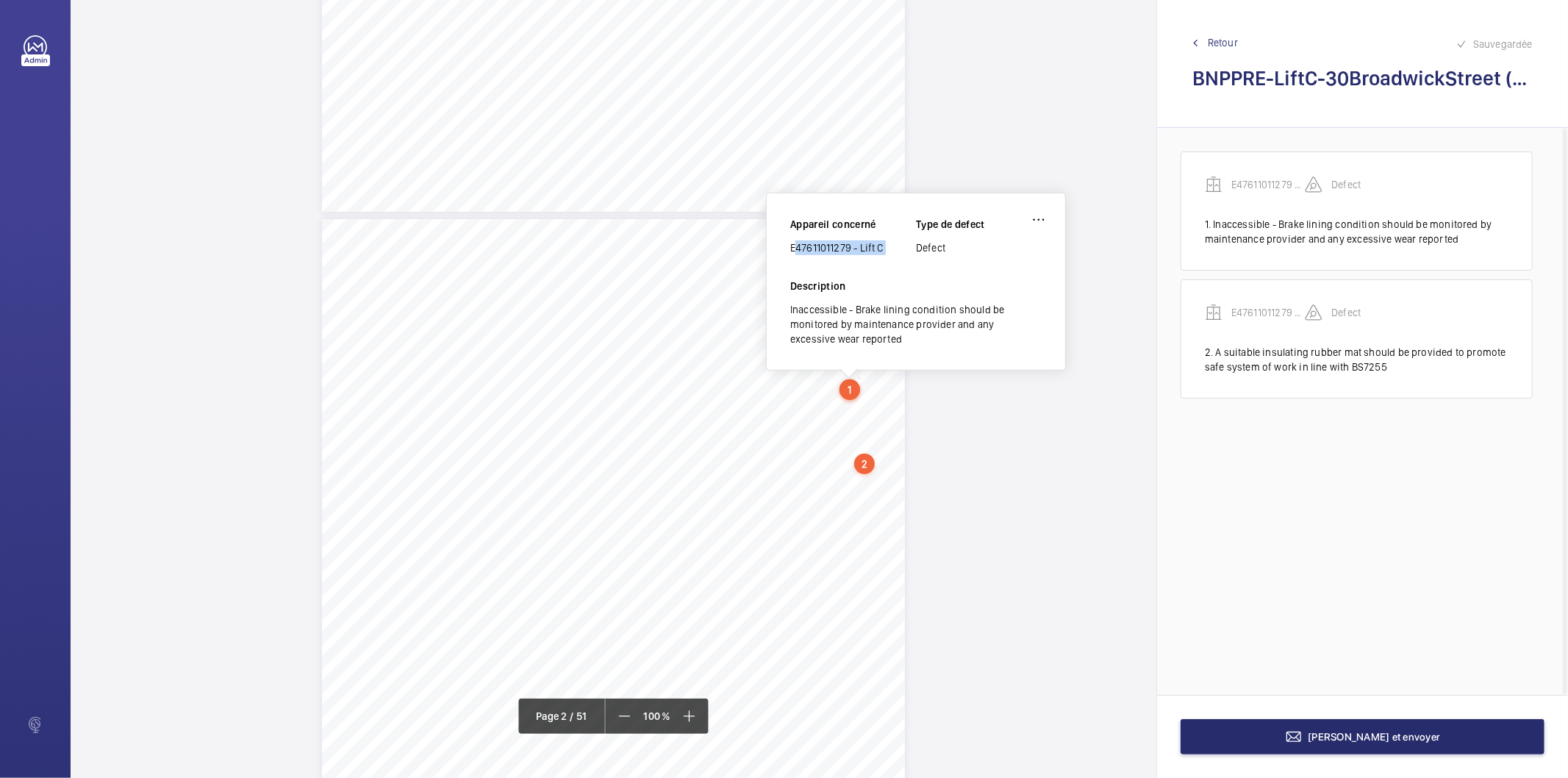
copy div "E47611011279 - Lift C"
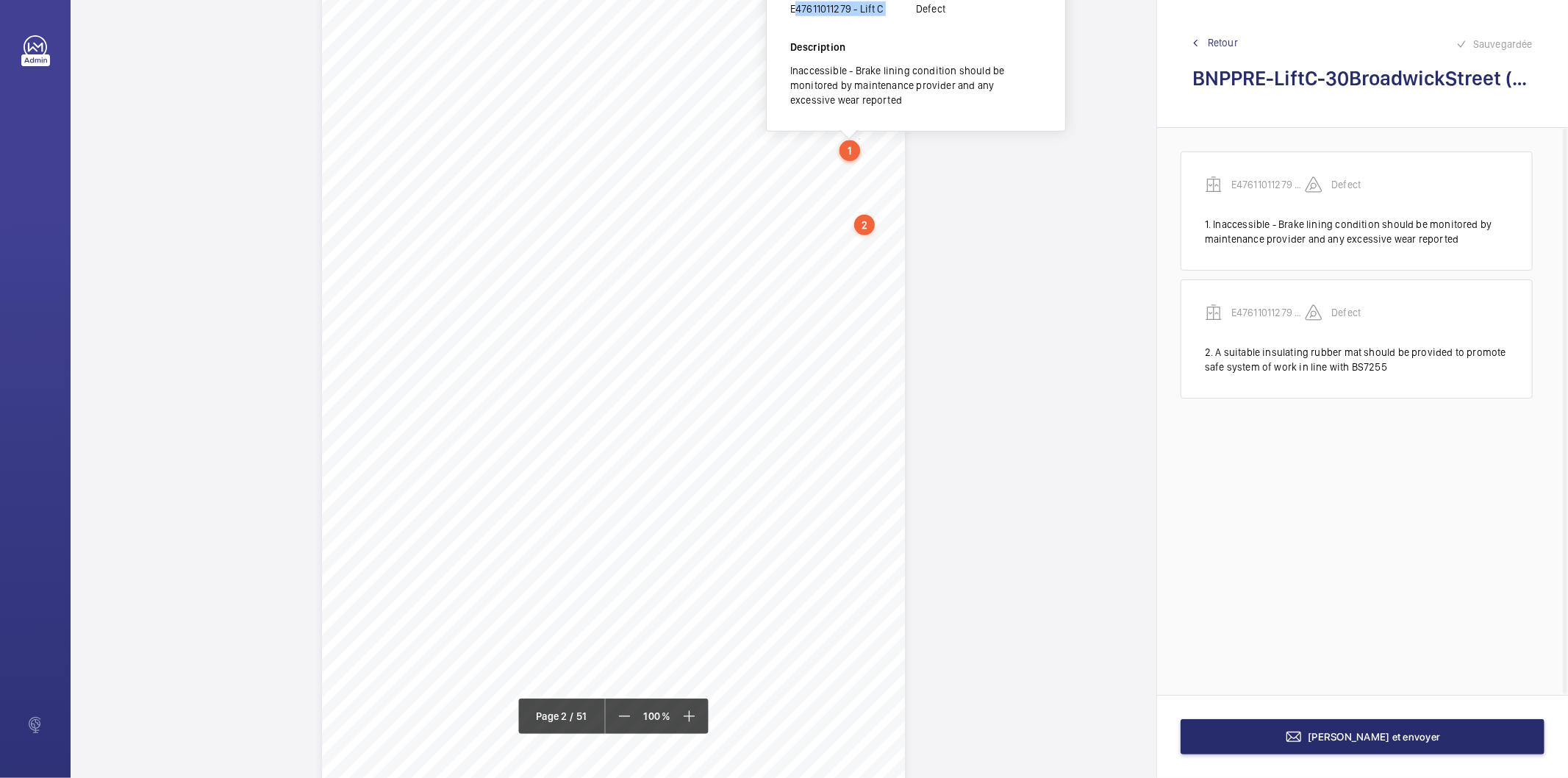
scroll to position [882, 0]
click at [817, 391] on div "1.Flaggeditems Flaggeditems 27flagged Profile/2.5.BuildingInformation P03Arebui…" at bounding box center [613, 386] width 584 height 824
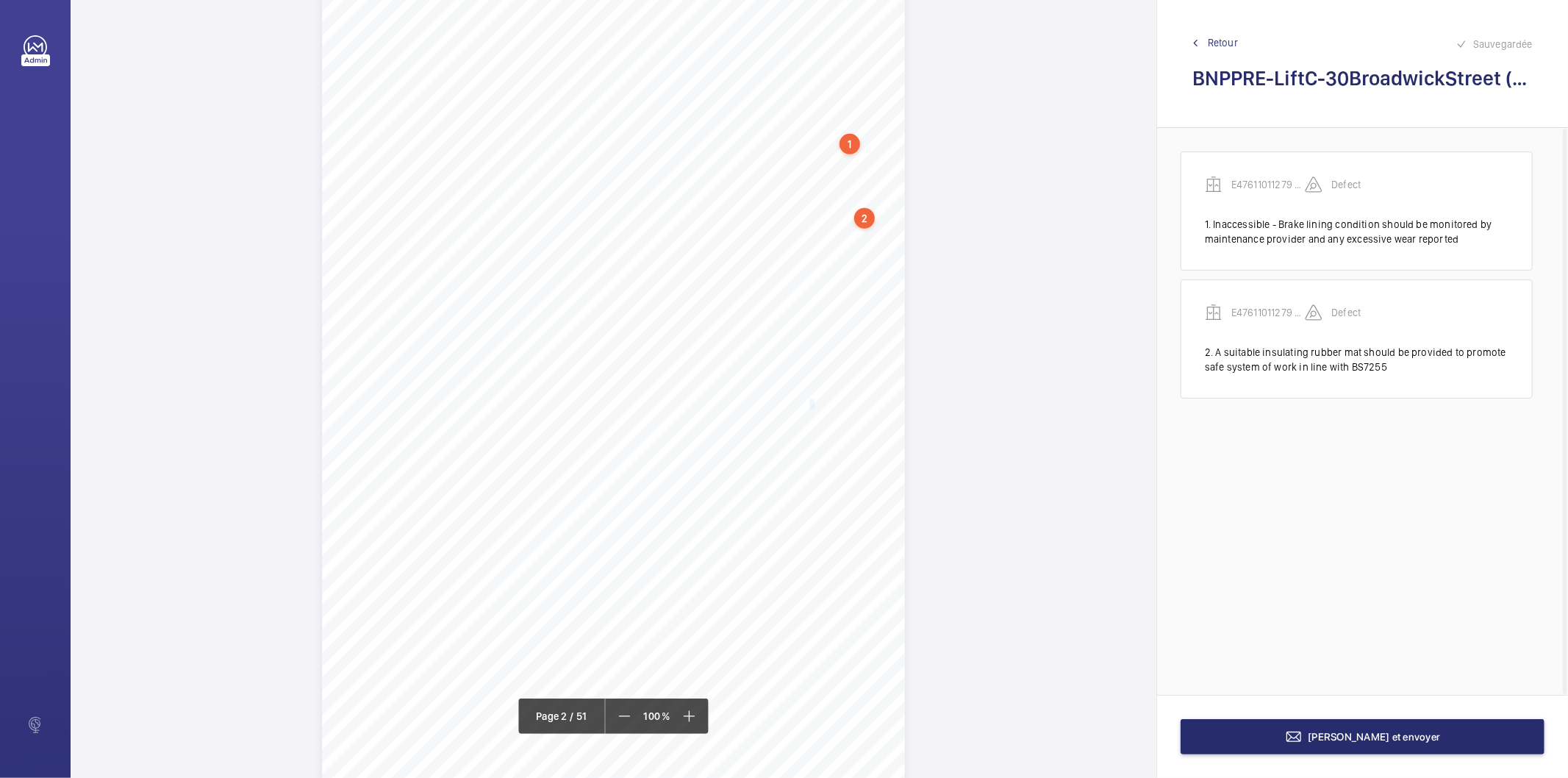
click at [811, 404] on span "evidencebeclearlydisplayedin" at bounding box center [762, 404] width 121 height 9
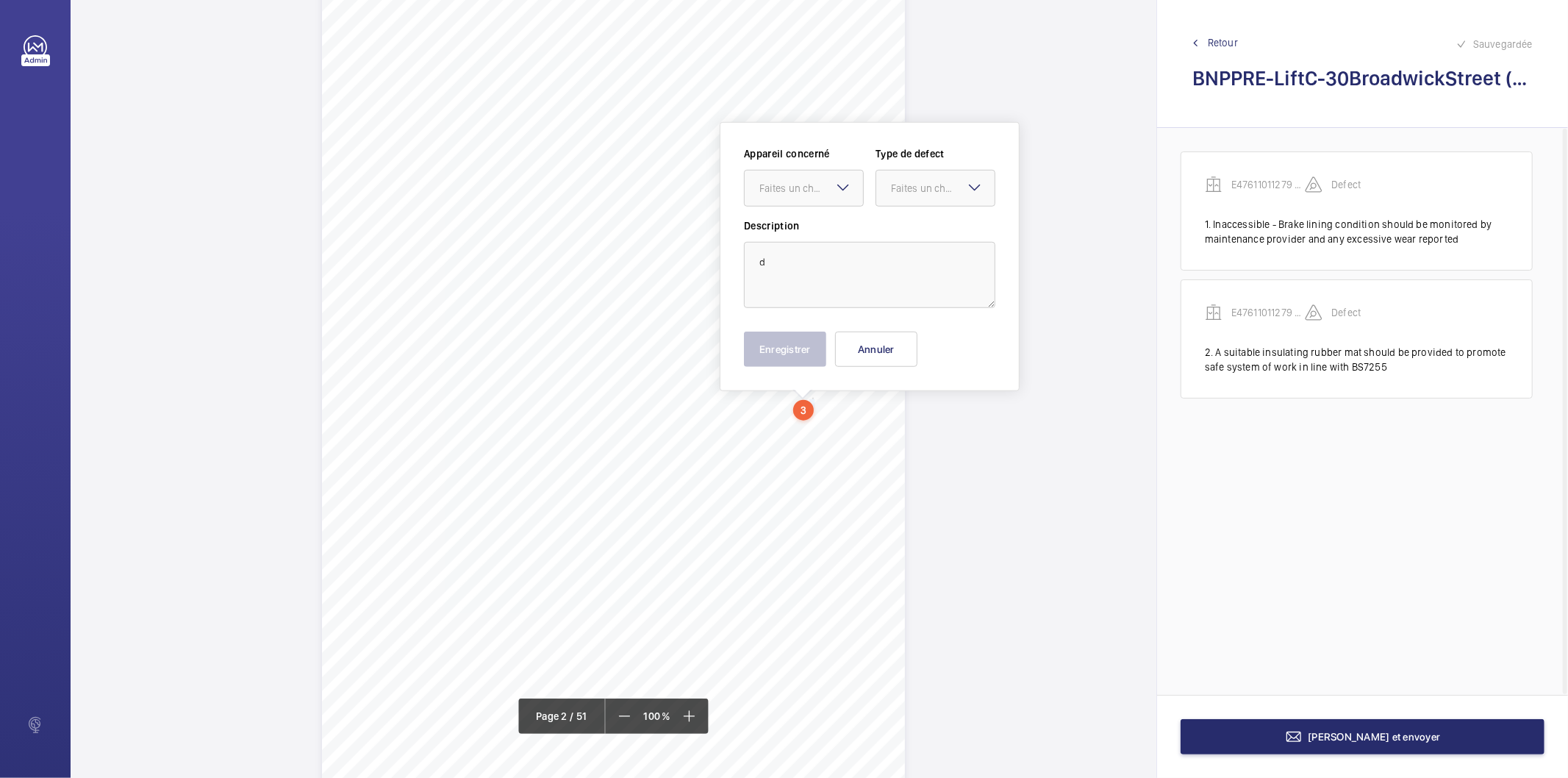
scroll to position [914, 0]
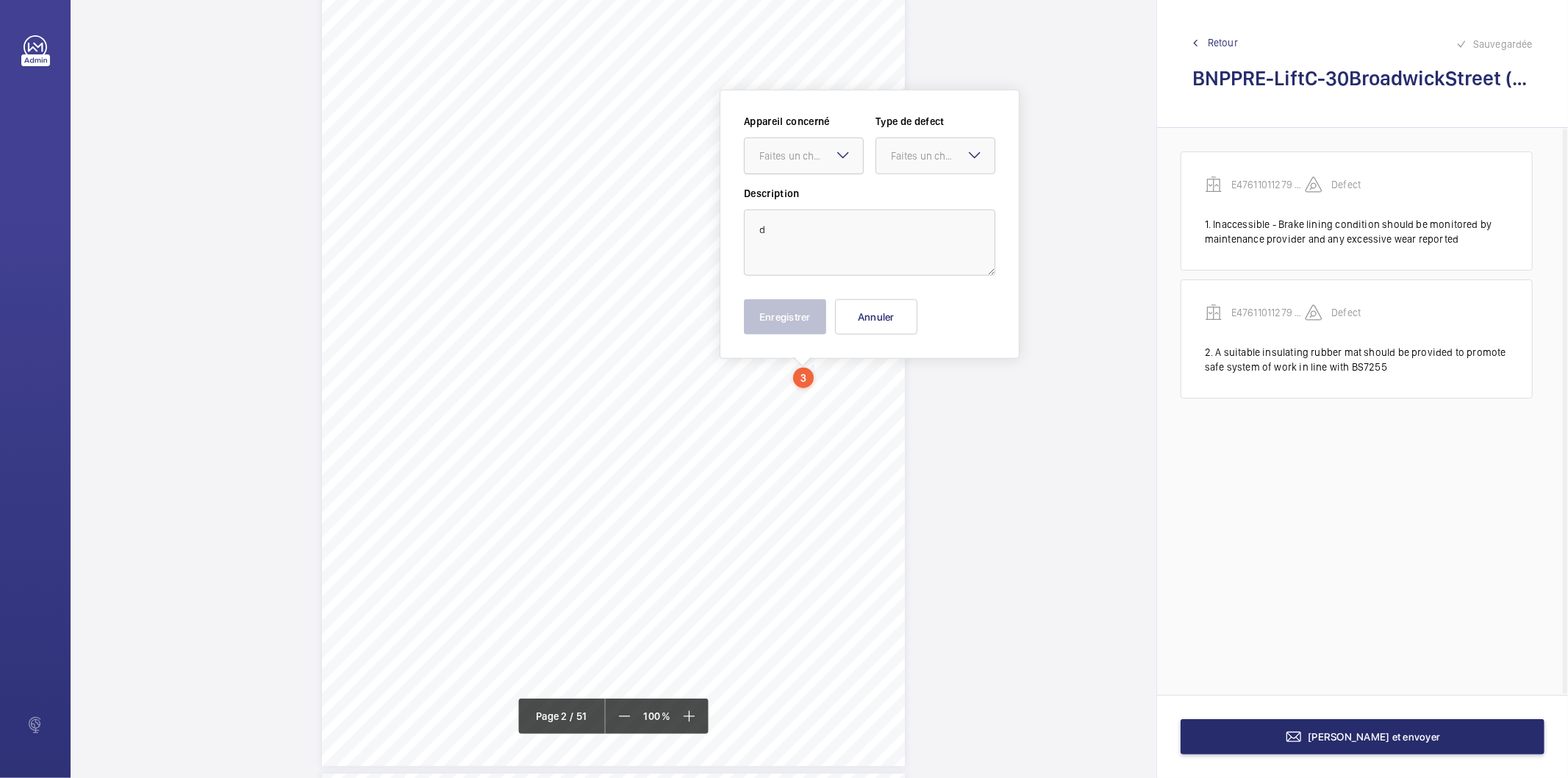
click at [829, 156] on div "Faites un choix" at bounding box center [812, 155] width 104 height 15
drag, startPoint x: 815, startPoint y: 202, endPoint x: 895, endPoint y: 169, distance: 86.5
click at [818, 202] on span "E47611011279 - Lift C" at bounding box center [804, 200] width 89 height 15
click at [906, 156] on div "Faites un choix" at bounding box center [943, 155] width 104 height 15
click at [915, 307] on span "Recommandation" at bounding box center [935, 309] width 89 height 15
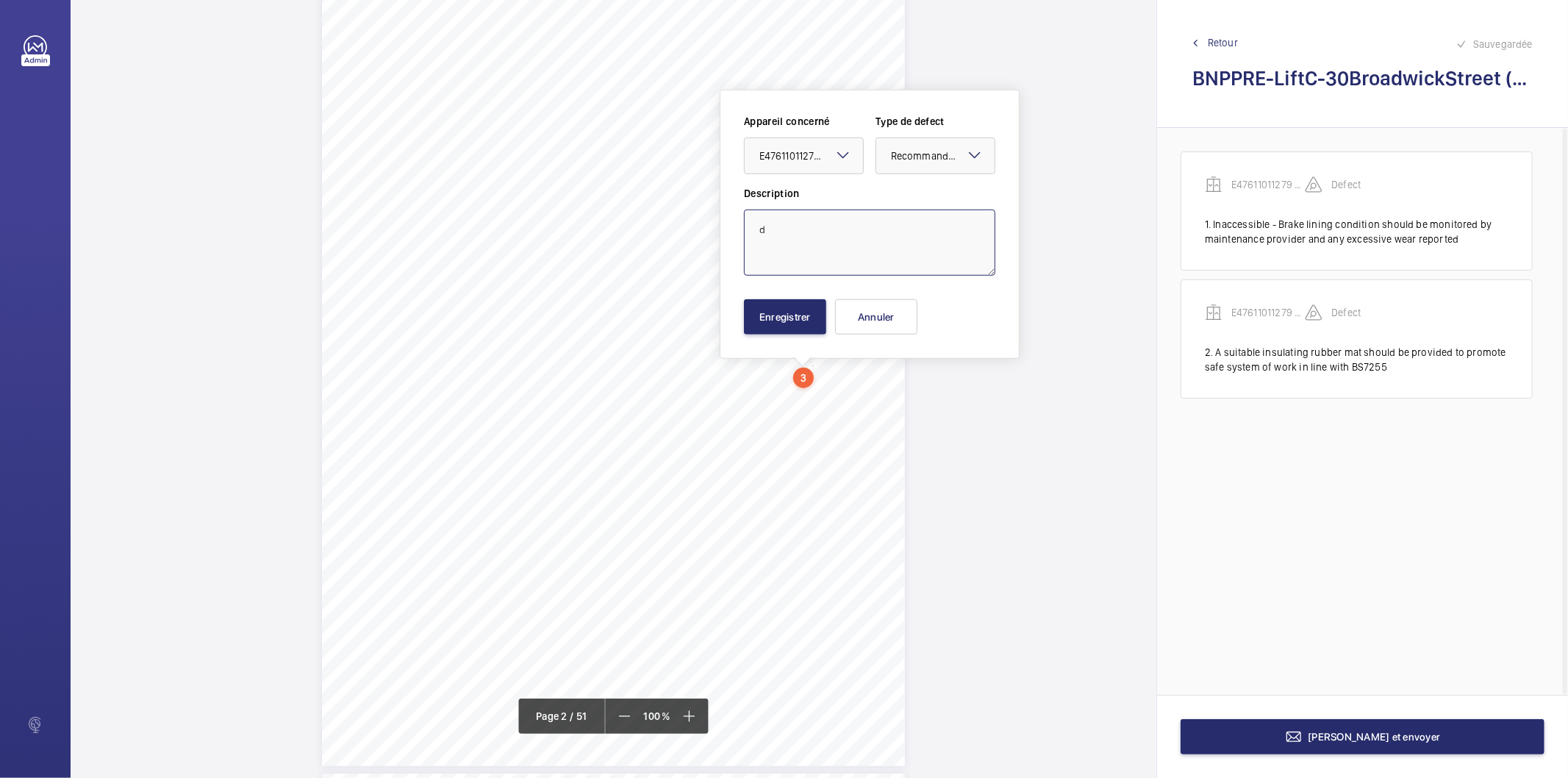
click at [781, 226] on textarea "d" at bounding box center [870, 242] width 252 height 66
drag, startPoint x: 781, startPoint y: 226, endPoint x: 763, endPoint y: 230, distance: 18.4
click at [763, 230] on textarea "d" at bounding box center [870, 242] width 252 height 66
paste textarea "No evidence of supplementary testing found. D2Erecommend this be carried out wh…"
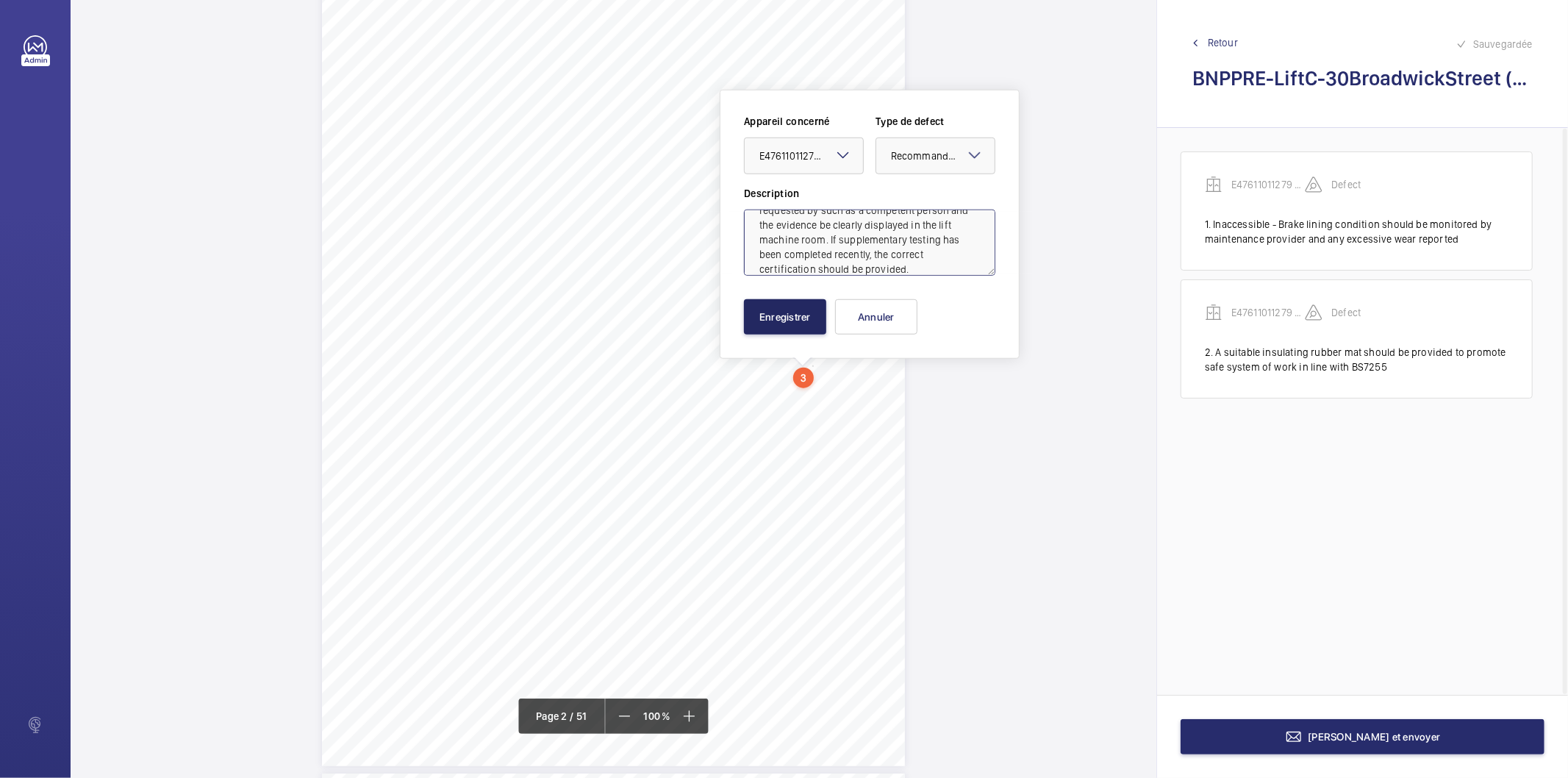
type textarea "No evidence of supplementary testing found. D2Erecommend this be carried out wh…"
click at [805, 311] on button "Enregistrer" at bounding box center [785, 317] width 82 height 35
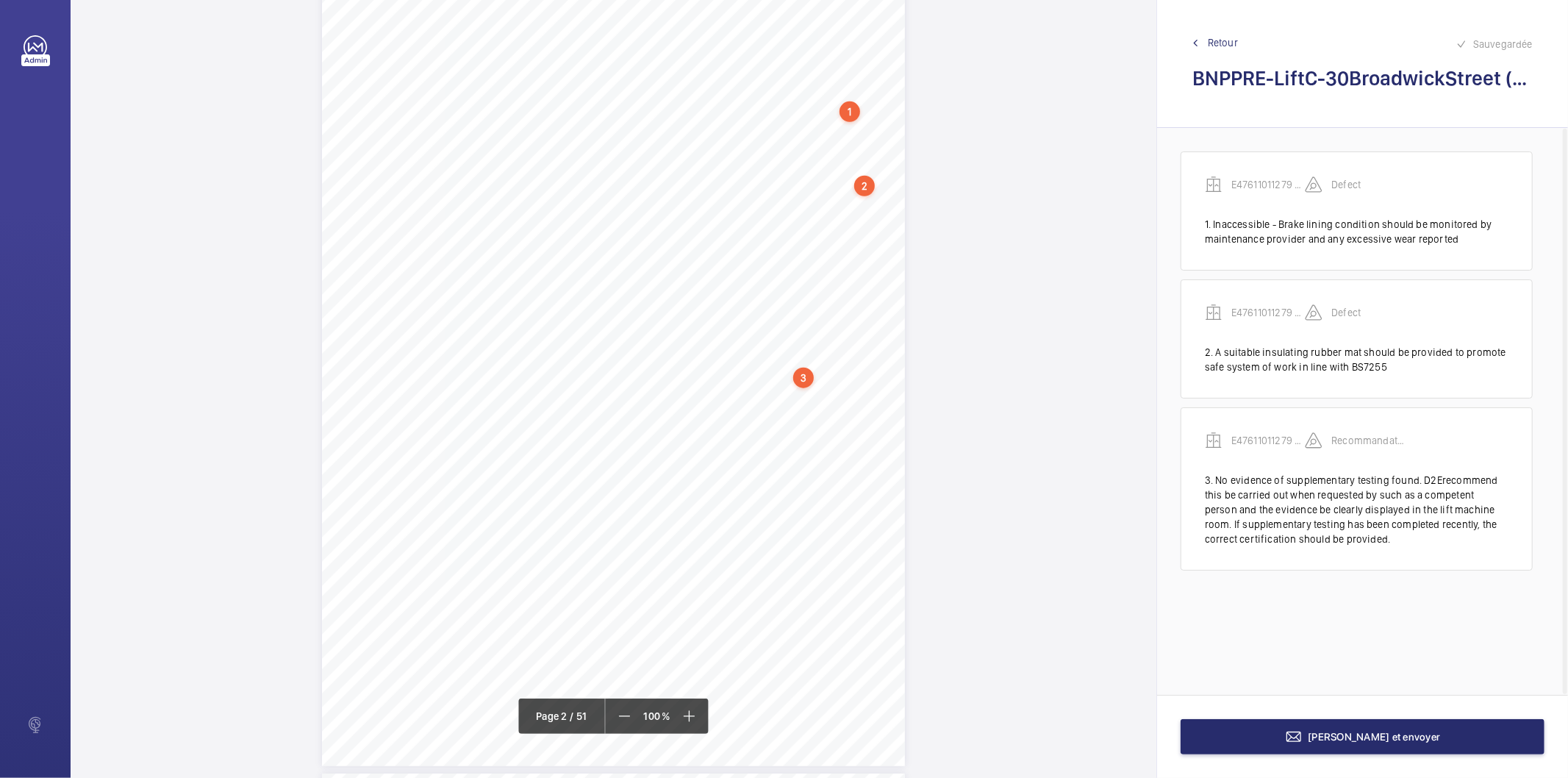
click at [870, 468] on div "1.Flaggeditems Flaggeditems 27flagged Profile/2.5.BuildingInformation P03Arebui…" at bounding box center [613, 353] width 584 height 824
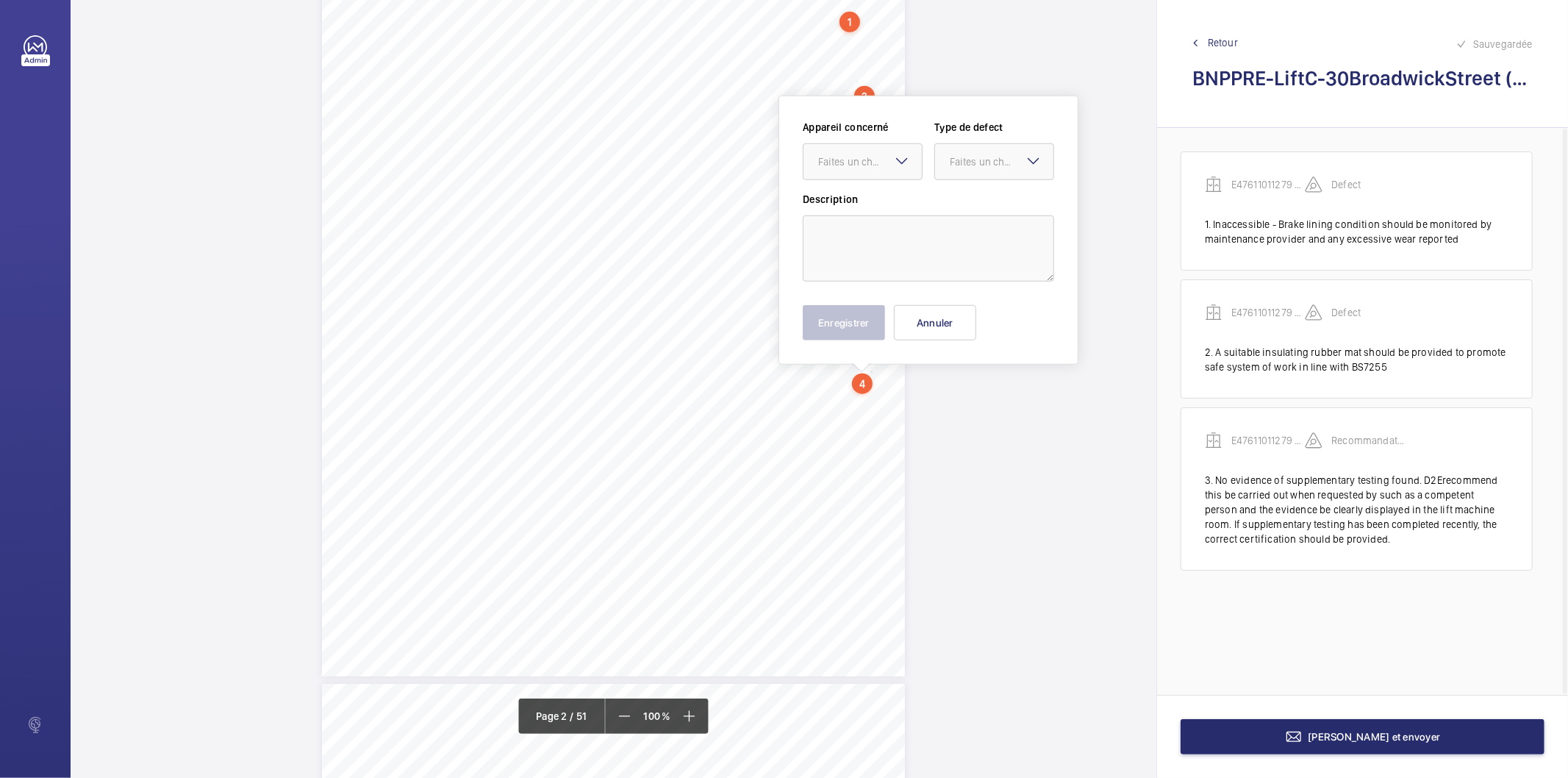
scroll to position [1010, 0]
click at [870, 236] on textarea at bounding box center [928, 242] width 252 height 66
paste textarea "No evidence of supplementary testing found. D2Erecommend this be carried out wh…"
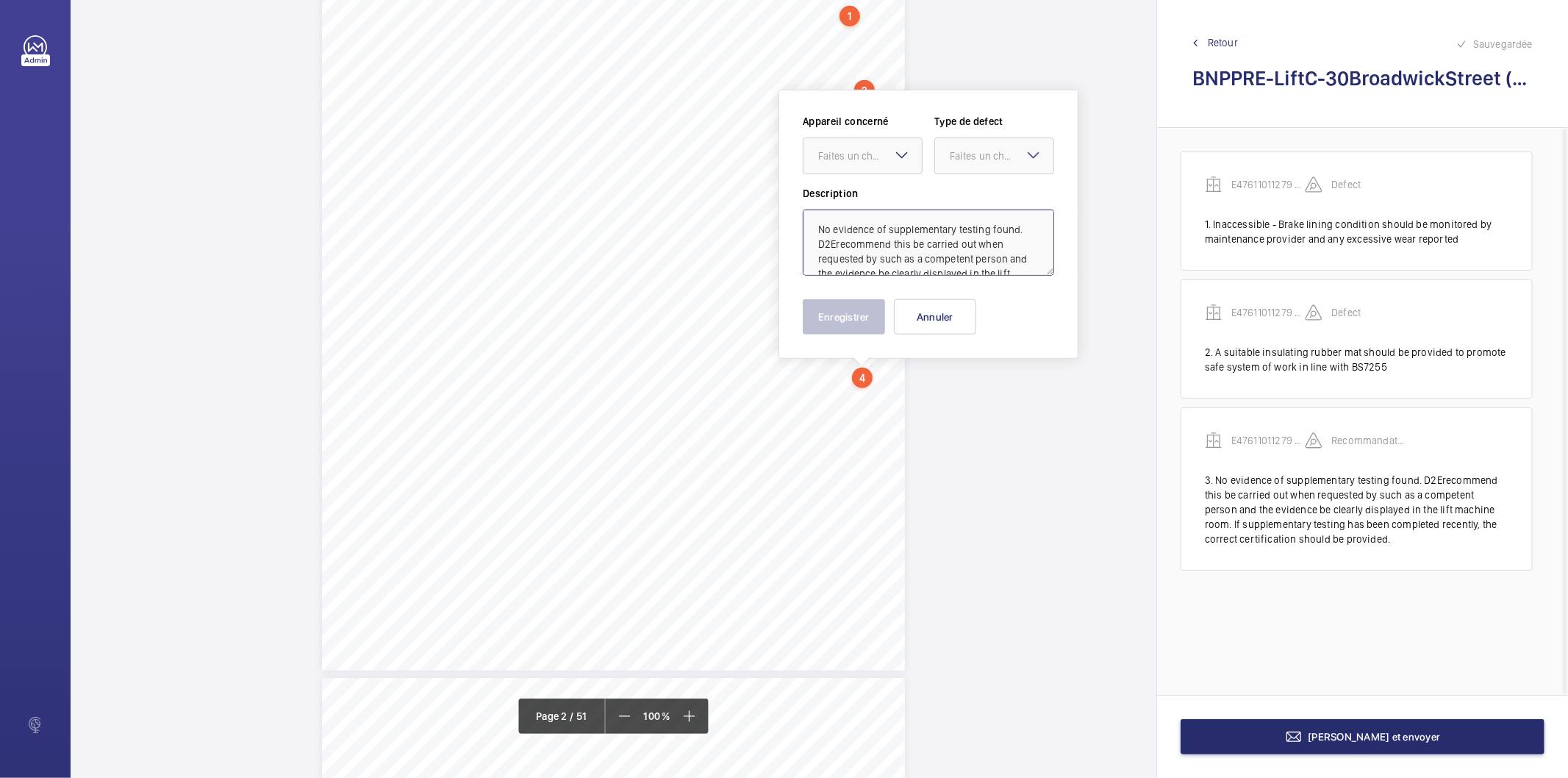
scroll to position [48, 0]
click at [853, 154] on div "Faites un choix" at bounding box center [870, 155] width 104 height 15
click at [857, 200] on span "E47611011279 - Lift C" at bounding box center [863, 200] width 89 height 15
click at [951, 152] on div "Faites un choix" at bounding box center [1002, 155] width 104 height 15
click at [978, 311] on span "Recommandation" at bounding box center [994, 309] width 89 height 15
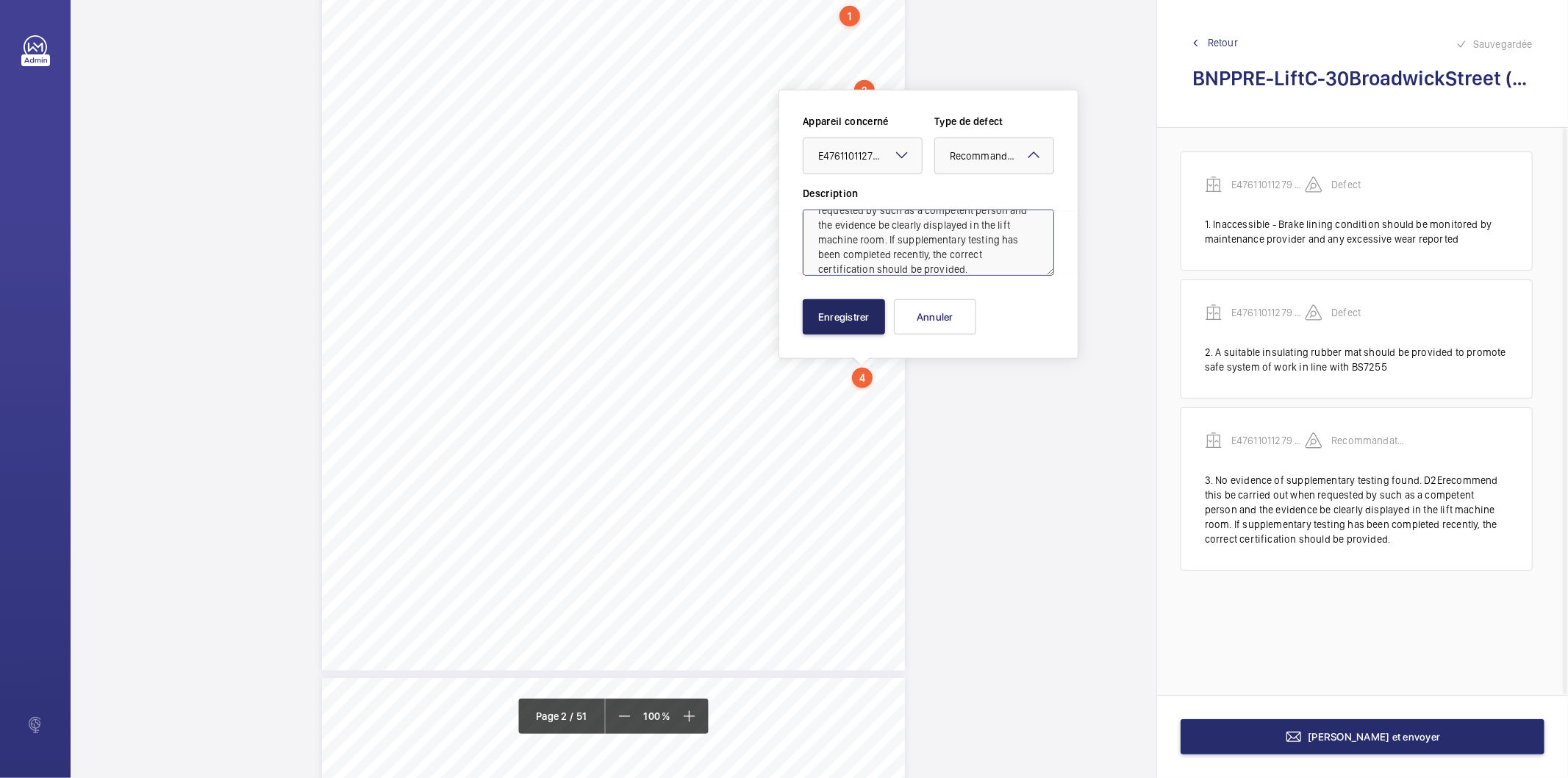
type textarea "No evidence of supplementary testing found. D2Erecommend this be carried out wh…"
click at [848, 316] on button "Enregistrer" at bounding box center [844, 317] width 82 height 35
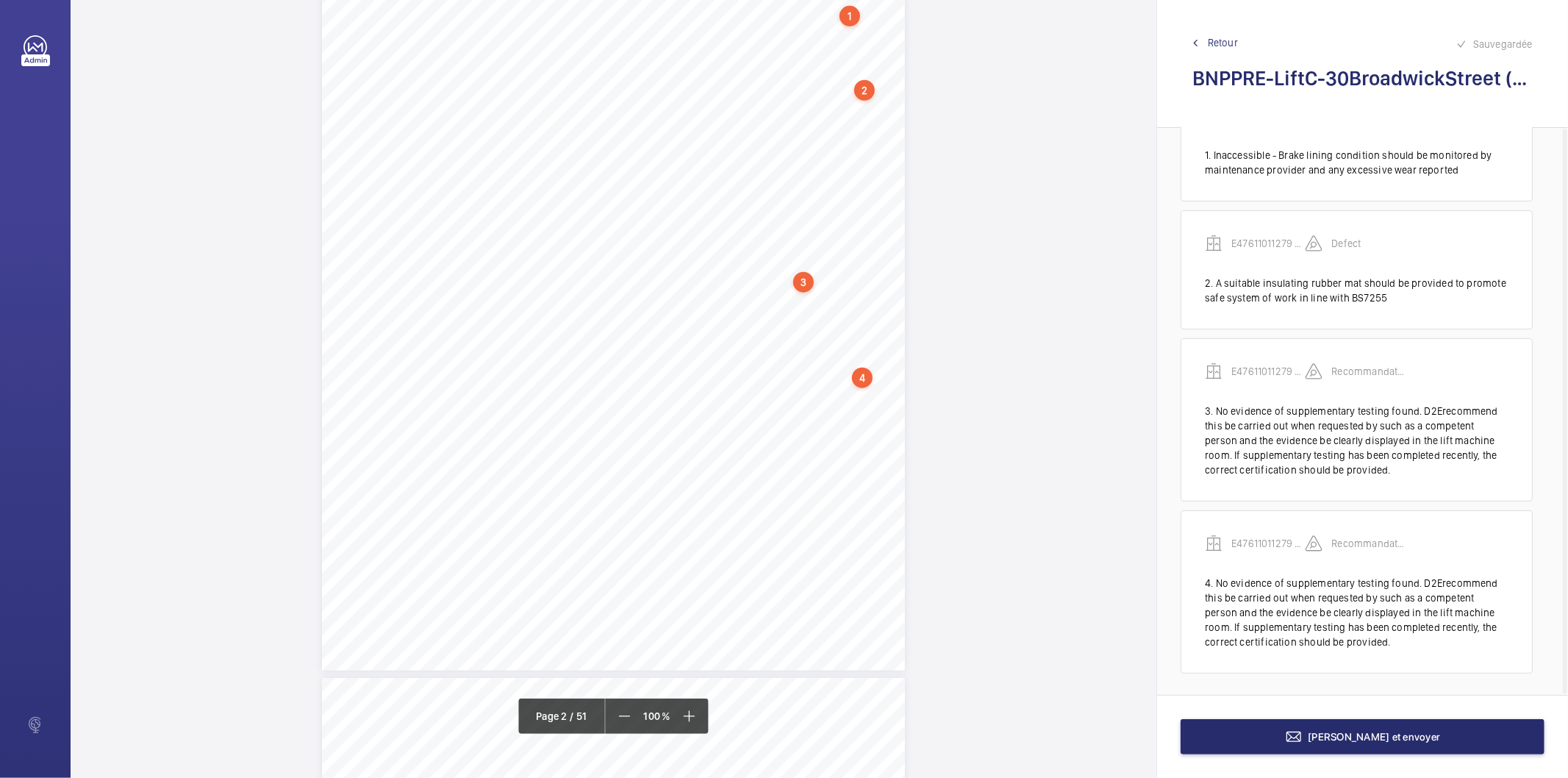
scroll to position [70, 0]
click at [874, 520] on div "1.Flaggeditems Flaggeditems 27flagged Profile/2.5.BuildingInformation P03Arebui…" at bounding box center [613, 258] width 584 height 824
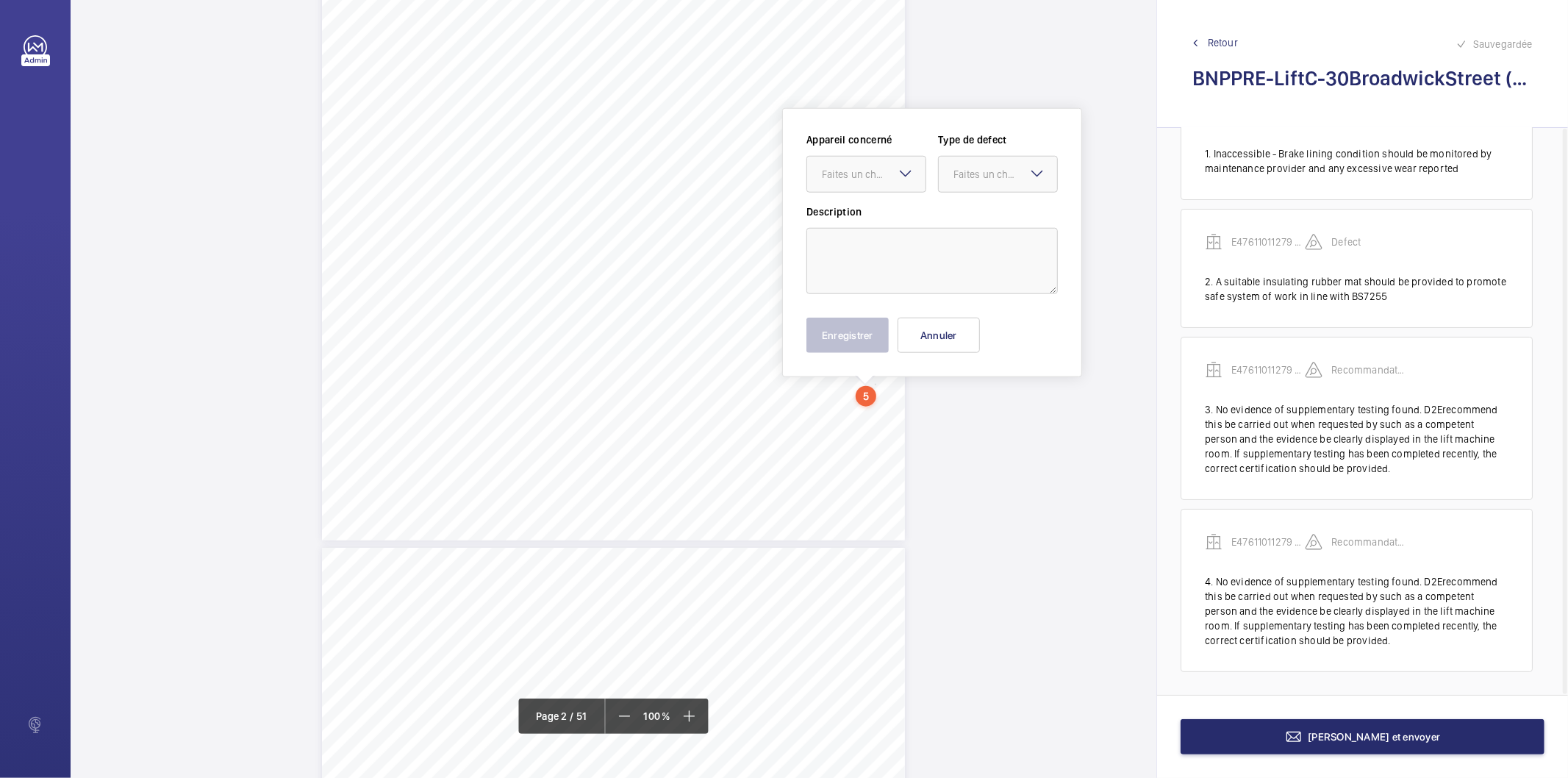
scroll to position [1158, 0]
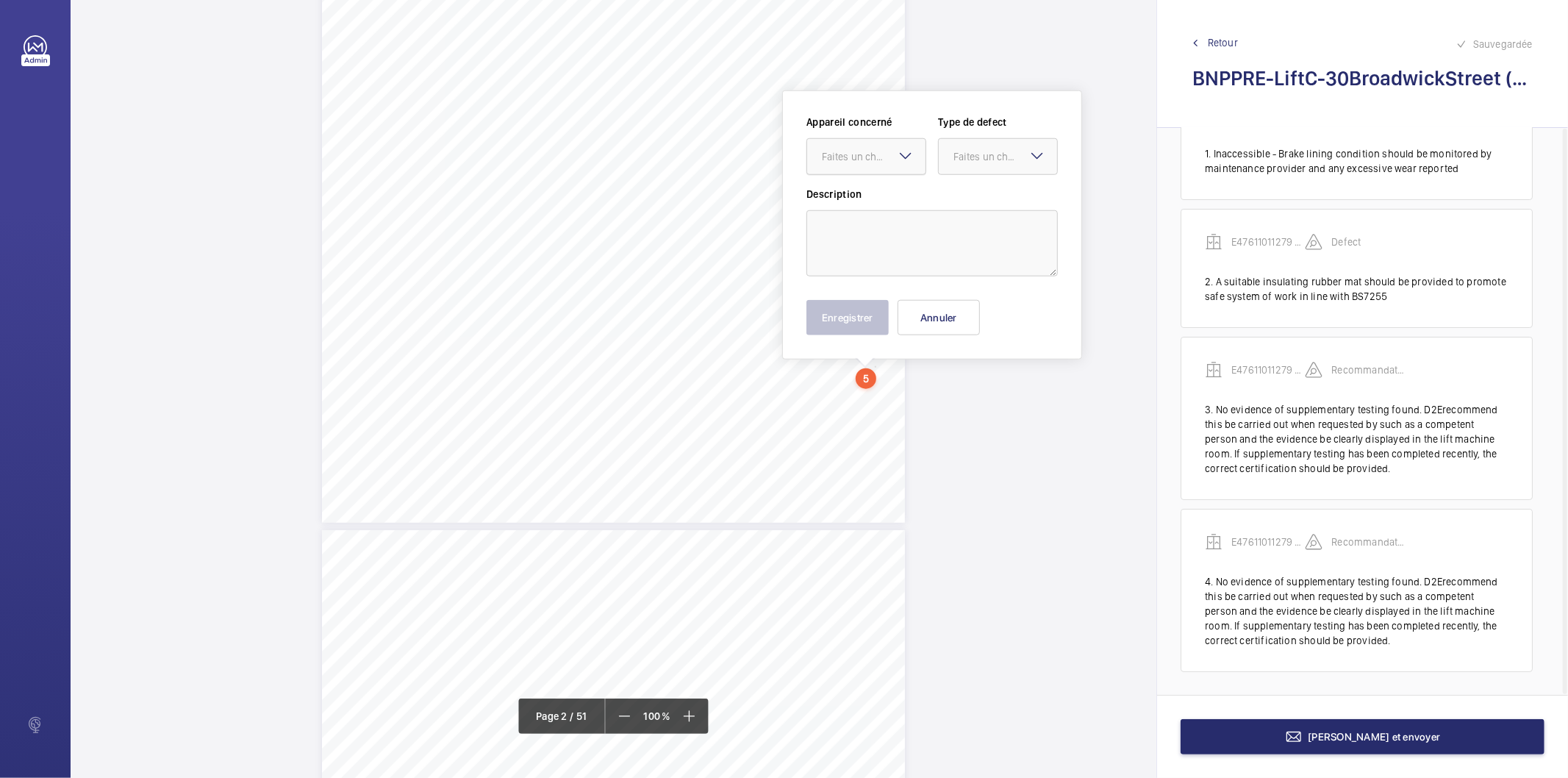
click at [883, 166] on div at bounding box center [866, 156] width 118 height 35
drag, startPoint x: 877, startPoint y: 207, endPoint x: 895, endPoint y: 194, distance: 22.2
click at [879, 207] on span "E47611011279 - Lift C" at bounding box center [866, 201] width 89 height 15
click at [952, 154] on div at bounding box center [998, 156] width 118 height 35
drag, startPoint x: 992, startPoint y: 311, endPoint x: 987, endPoint y: 297, distance: 14.9
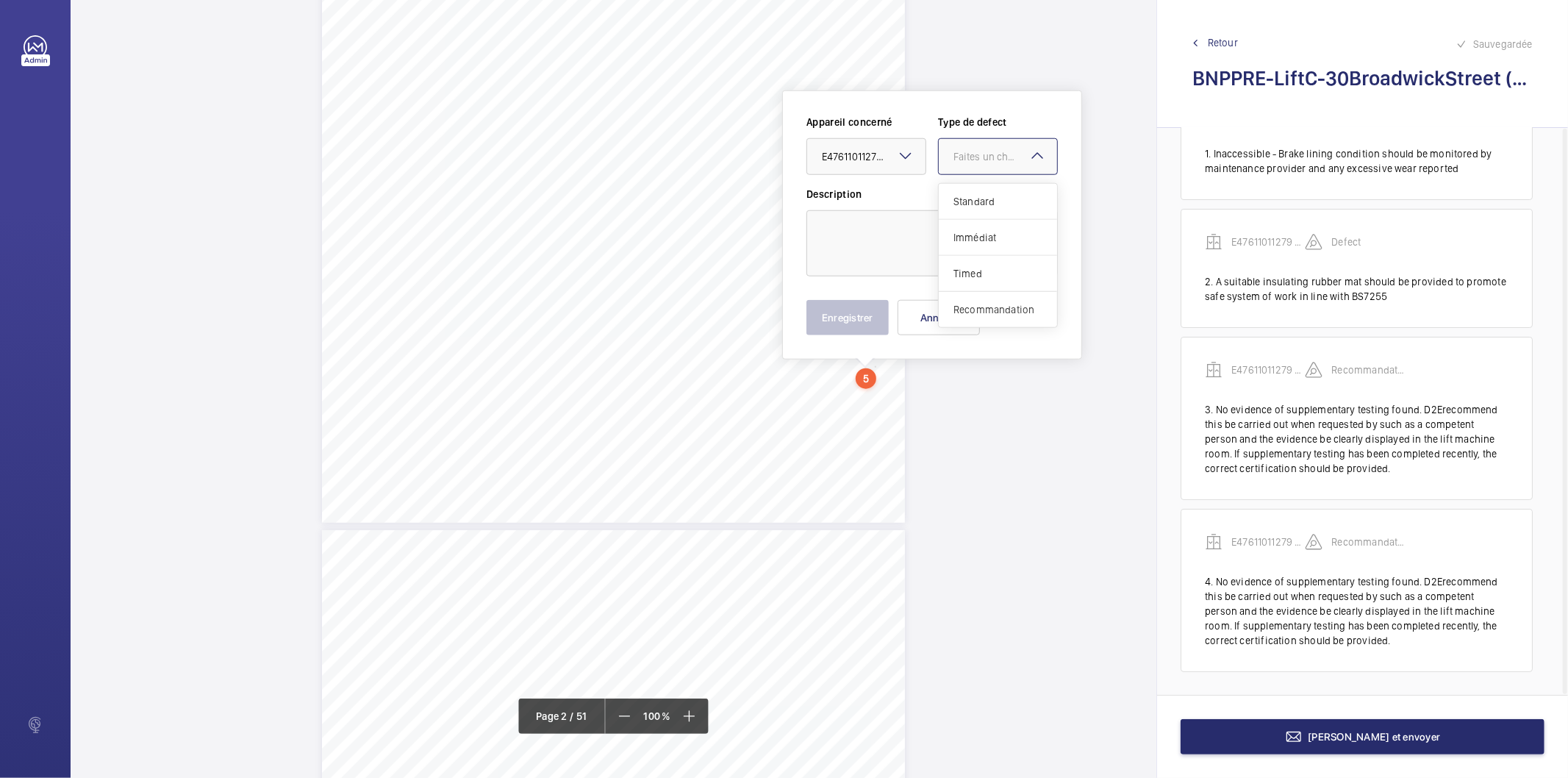
click at [992, 310] on span "Recommandation" at bounding box center [998, 309] width 89 height 15
click at [934, 237] on textarea at bounding box center [932, 243] width 252 height 66
paste textarea "No evidence of supplementary testing found. D2Erecommend this be carried out wh…"
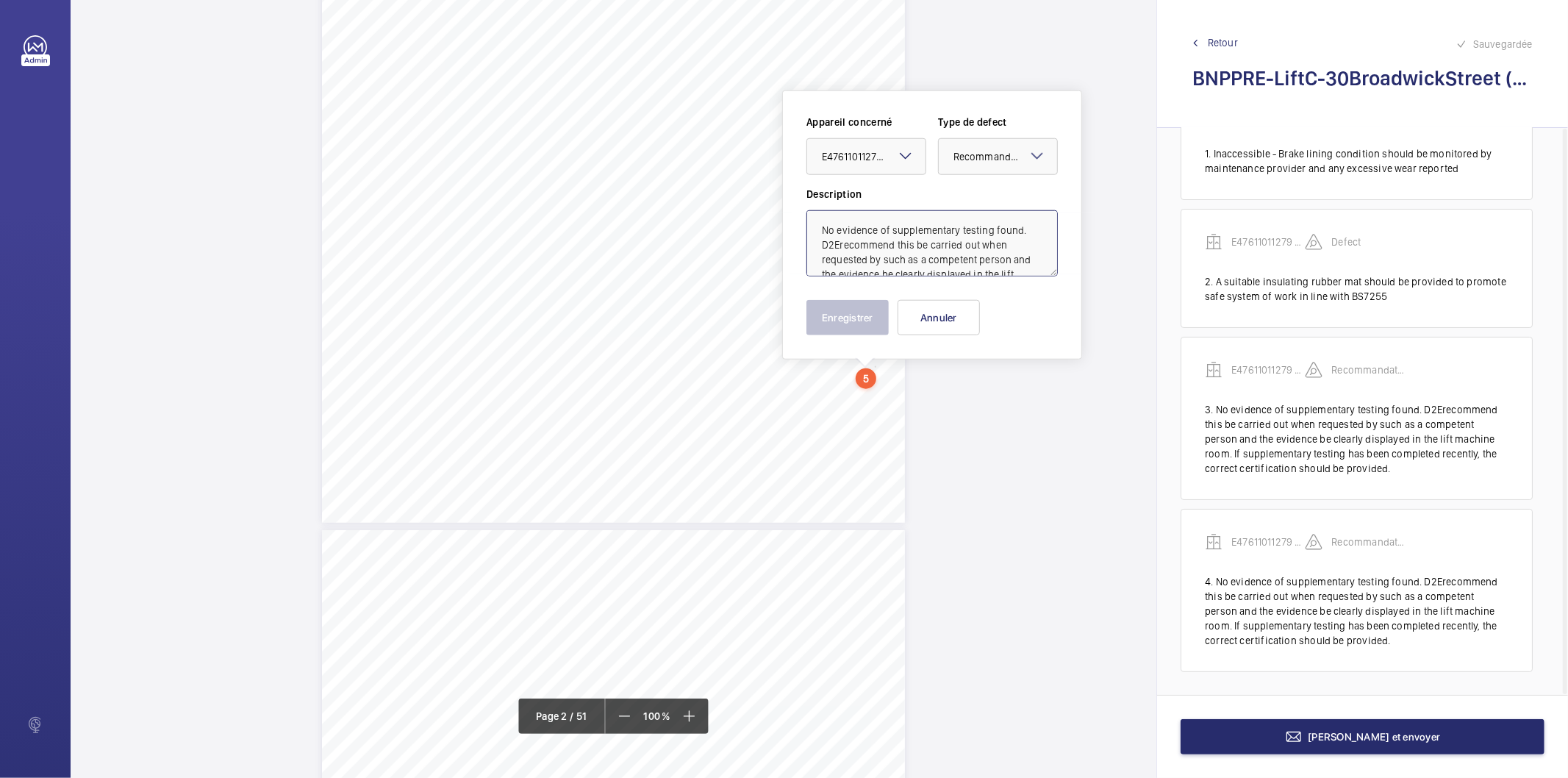
scroll to position [48, 0]
type textarea "No evidence of supplementary testing found. D2Erecommend this be carried out wh…"
click at [847, 320] on button "Enregistrer" at bounding box center [848, 318] width 82 height 35
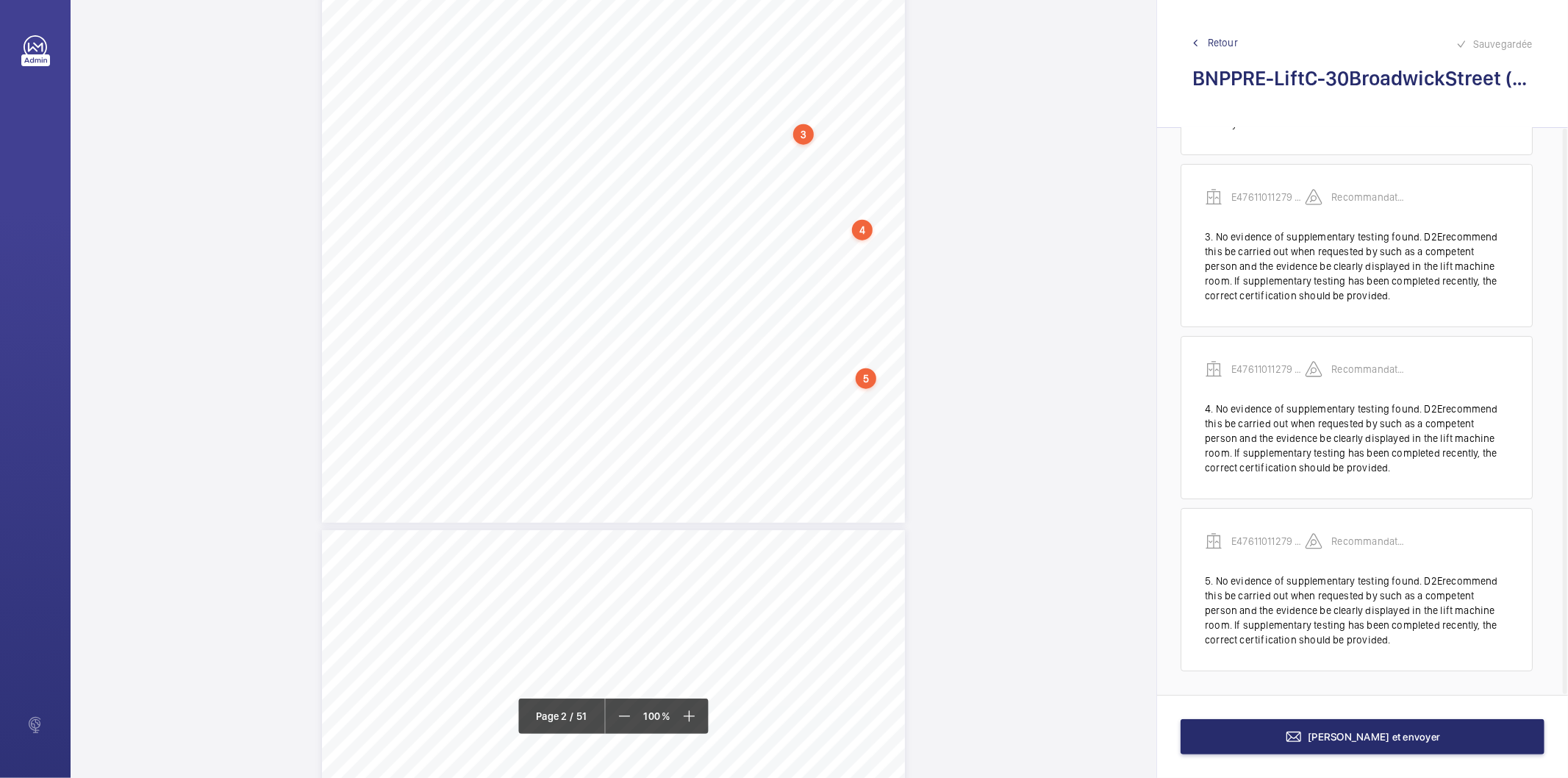
scroll to position [1321, 0]
click at [856, 431] on div "S35Isanyliftingequipment,marked,testedandwithin date?[M] No-Recommendmarkingof …" at bounding box center [613, 779] width 584 height 824
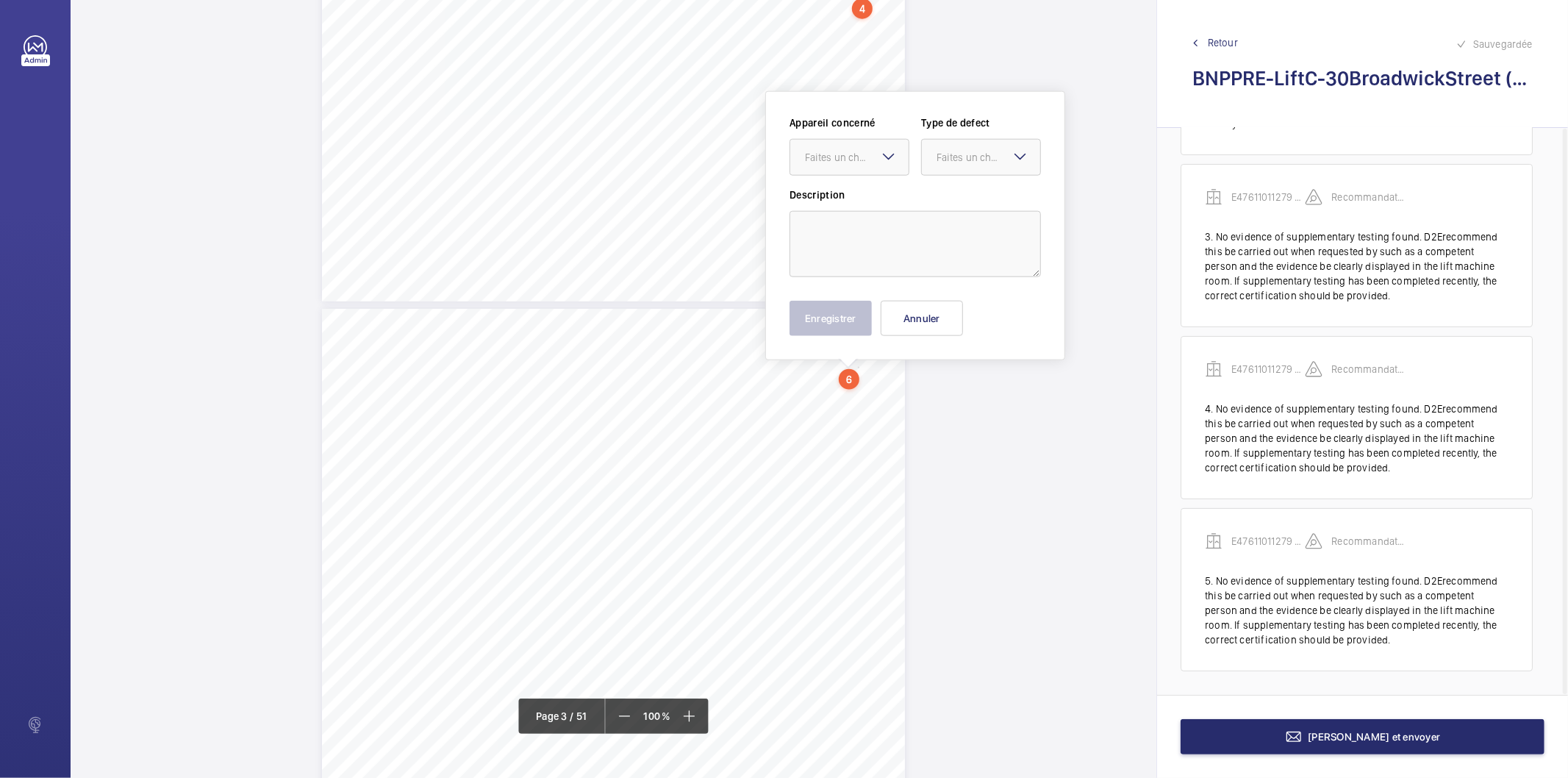
scroll to position [1380, 0]
click at [879, 244] on textarea at bounding box center [915, 243] width 252 height 66
paste textarea "Recommend marking of lifting equipment to state'DO NOT USE UNTIL TESTED'."
click at [846, 156] on div "Faites un choix" at bounding box center [857, 156] width 104 height 15
click at [846, 198] on span "E47611011279 - Lift C" at bounding box center [849, 201] width 89 height 15
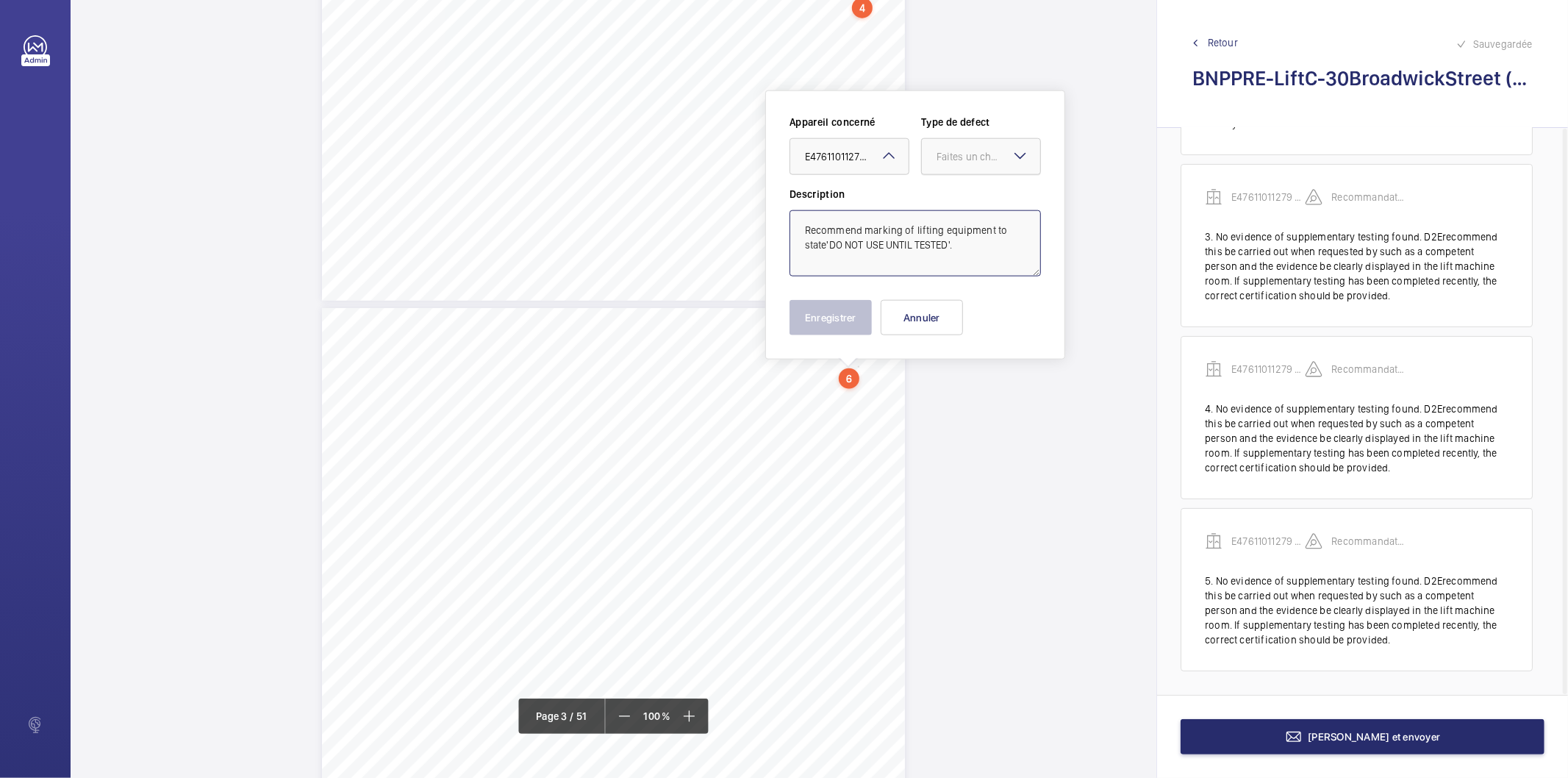
click at [998, 155] on div "Faites un choix" at bounding box center [989, 156] width 104 height 15
click at [984, 310] on span "Recommandation" at bounding box center [981, 309] width 89 height 15
type textarea "Recommend marking of lifting equipment to state'DO NOT USE UNTIL TESTED'."
click at [826, 326] on button "Enregistrer" at bounding box center [831, 318] width 82 height 35
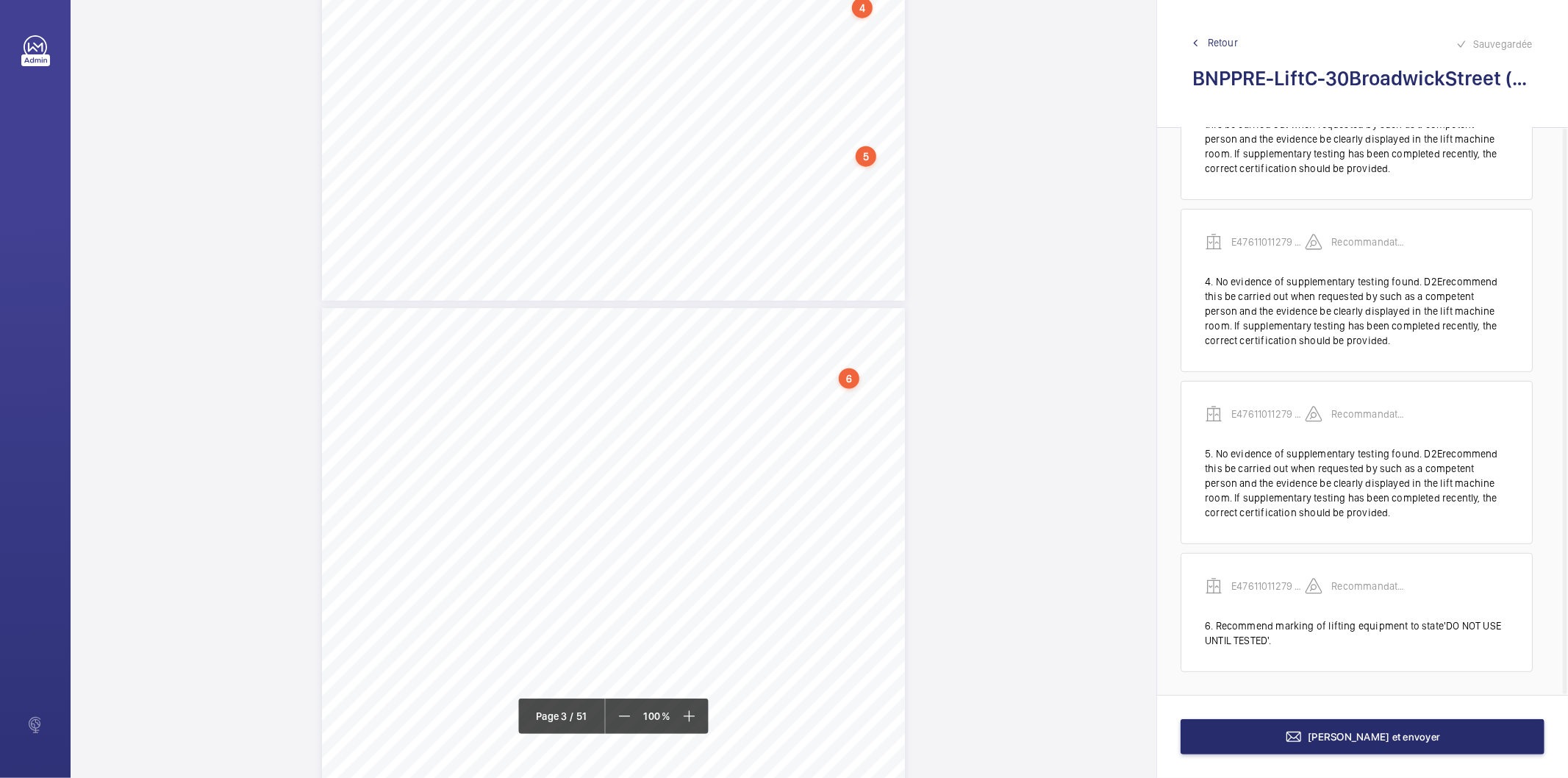
scroll to position [1461, 0]
click at [863, 429] on div "S35Isanyliftingequipment,marked,testedandwithin date?[M] No-Recommendmarkingof …" at bounding box center [613, 639] width 584 height 824
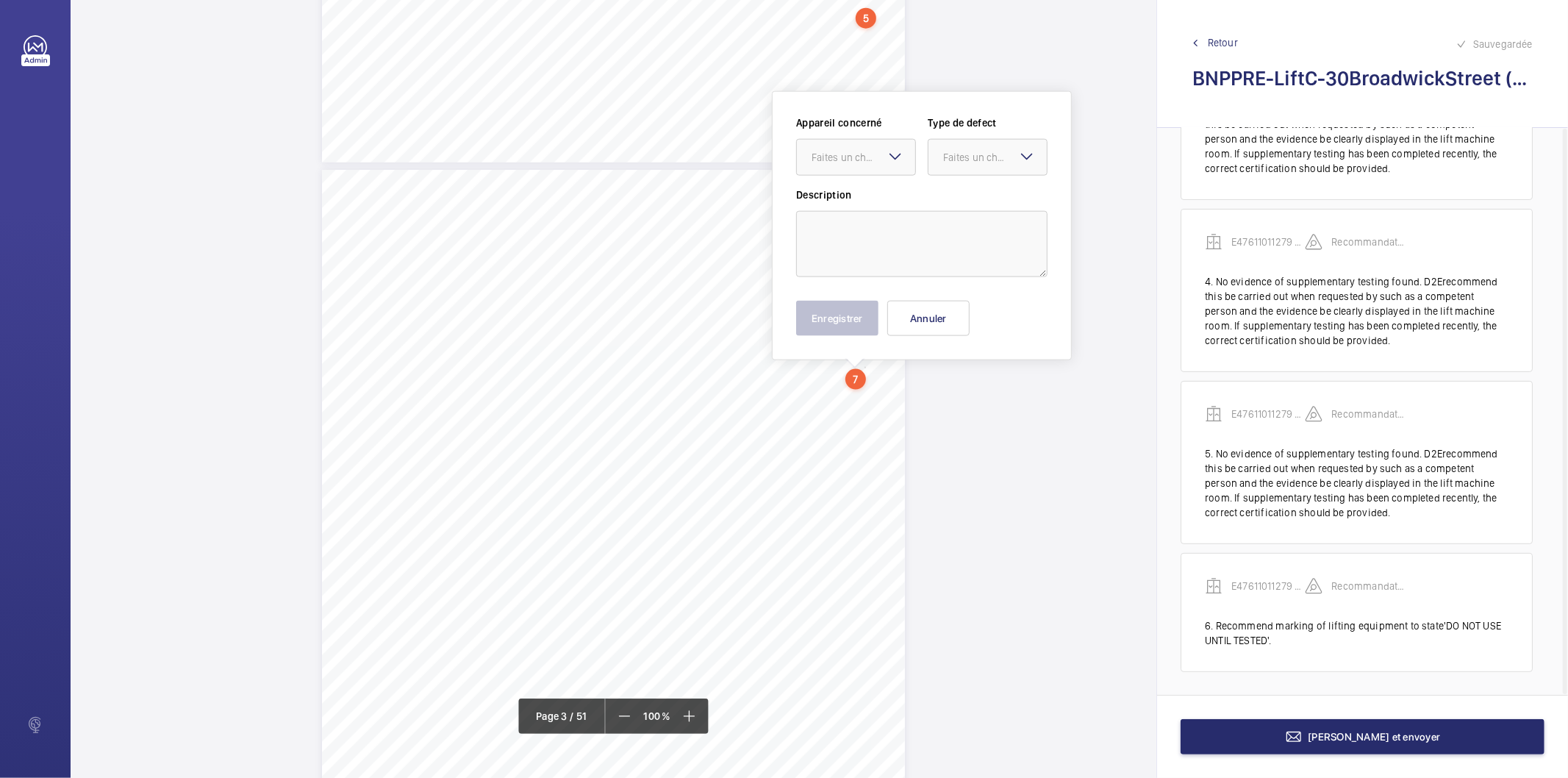
scroll to position [1518, 0]
drag, startPoint x: 870, startPoint y: 162, endPoint x: 865, endPoint y: 178, distance: 16.8
click at [870, 161] on div "Faites un choix" at bounding box center [863, 156] width 104 height 15
click at [851, 200] on span "E47611011279 - Lift C" at bounding box center [856, 201] width 89 height 15
click at [982, 158] on div "Faites un choix" at bounding box center [995, 156] width 104 height 15
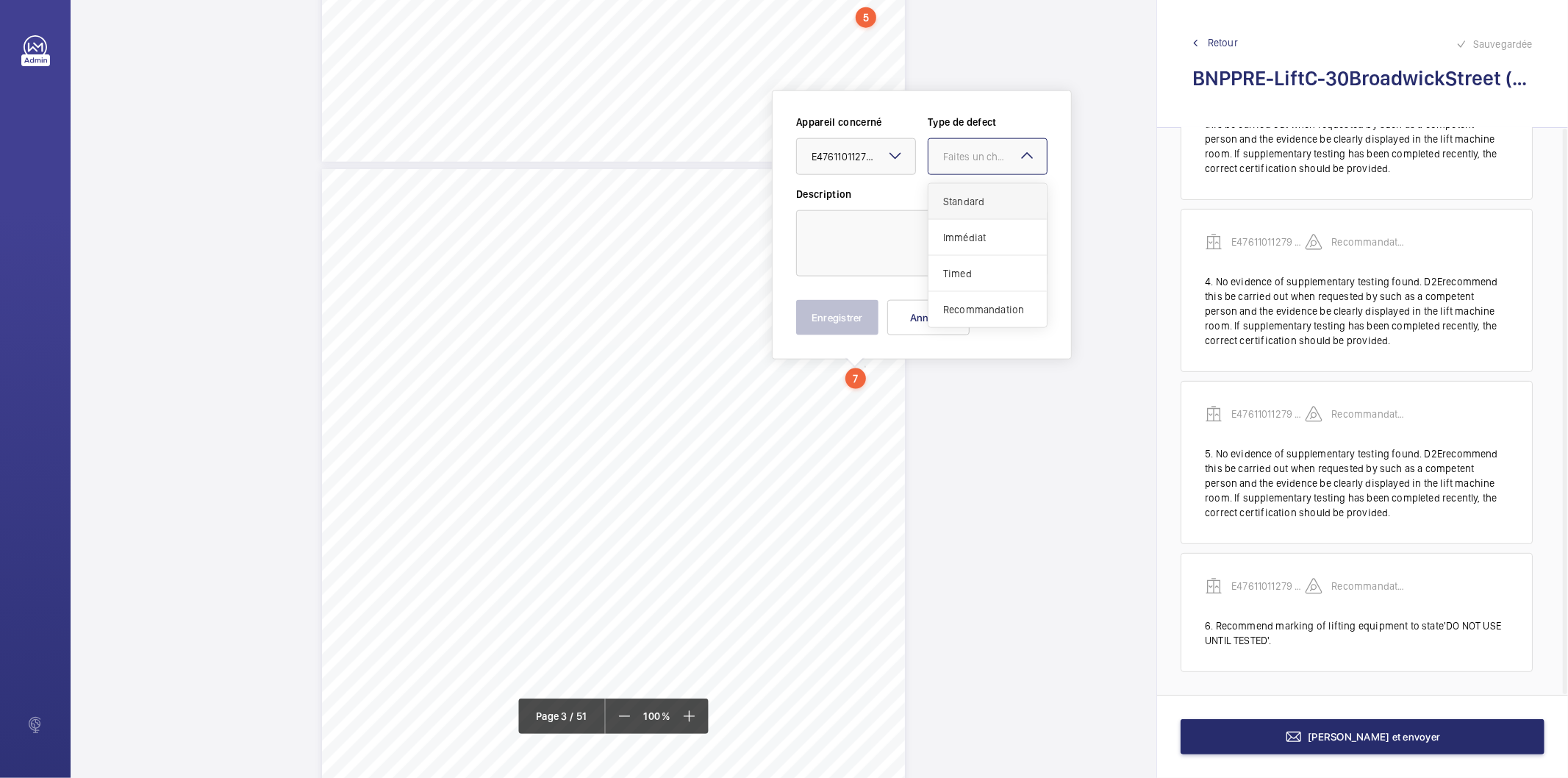
click at [964, 199] on span "Standard" at bounding box center [987, 201] width 89 height 15
click at [908, 229] on textarea at bounding box center [922, 243] width 252 height 66
paste textarea "Destination control"
type textarea "Destination control"
click at [841, 321] on button "Enregistrer" at bounding box center [838, 318] width 82 height 35
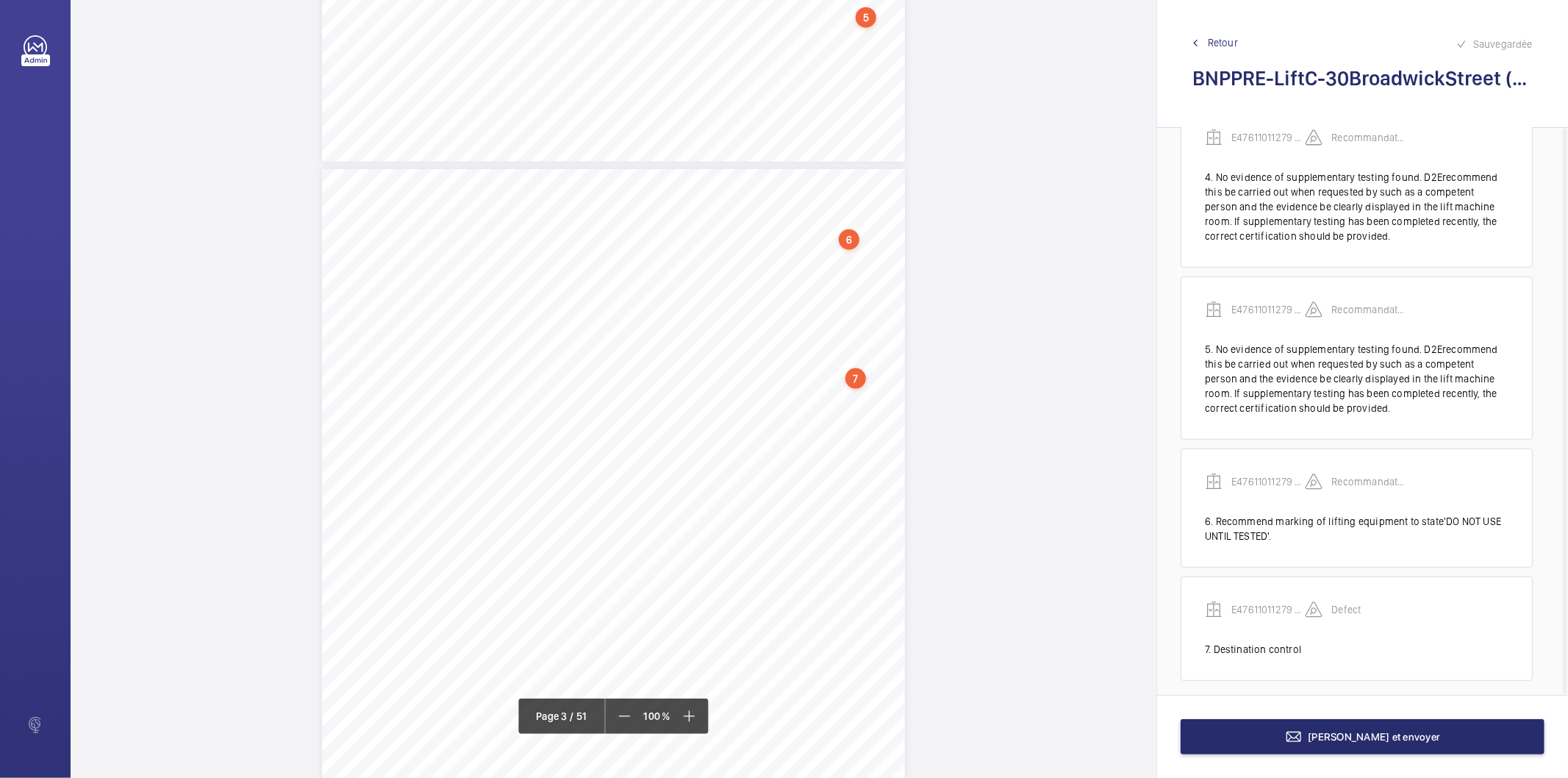
scroll to position [483, 0]
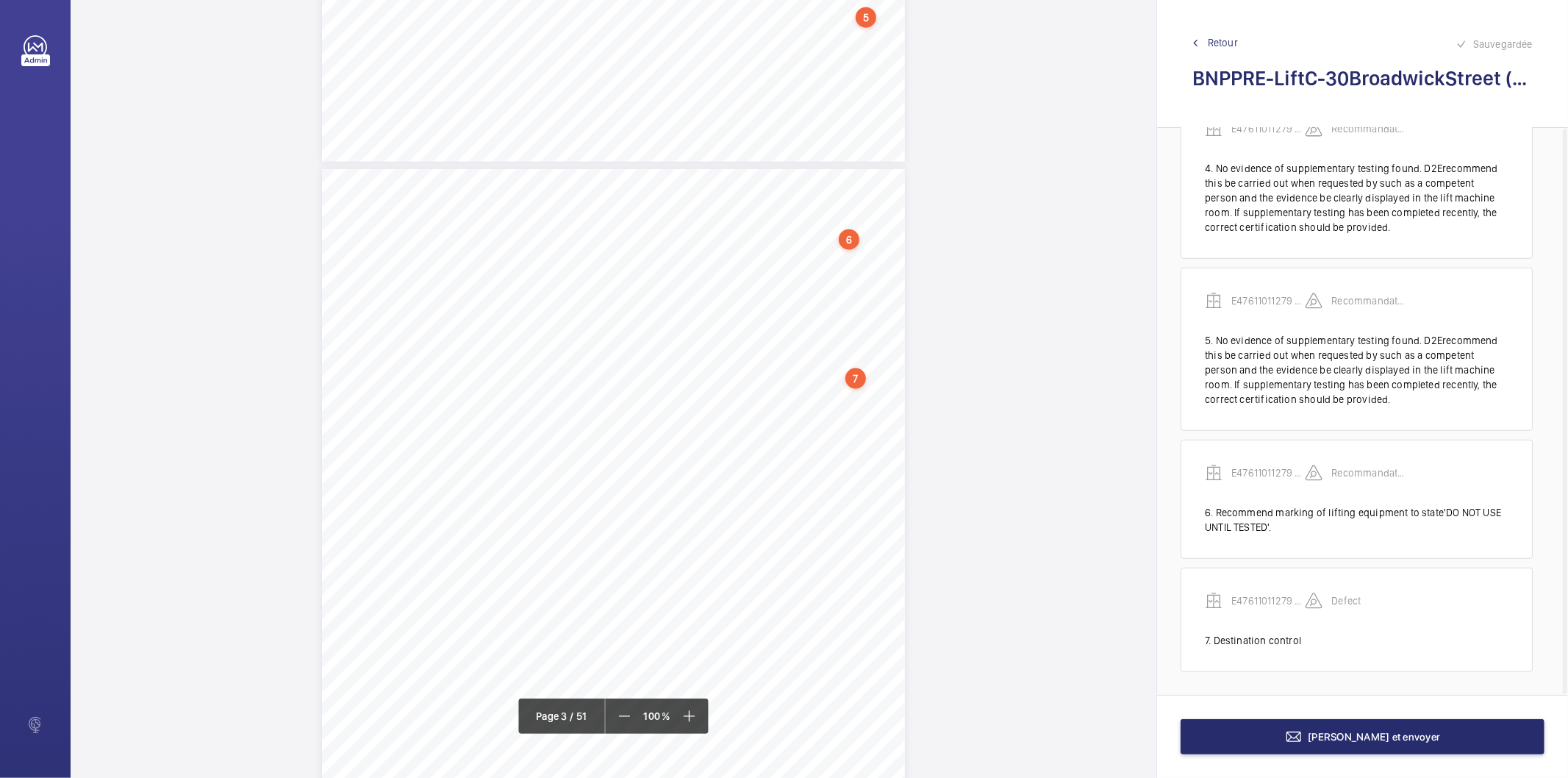
click at [861, 442] on div "S35Isanyliftingequipment,marked,testedandwithin date?[M] No-Recommendmarkingof …" at bounding box center [613, 582] width 584 height 824
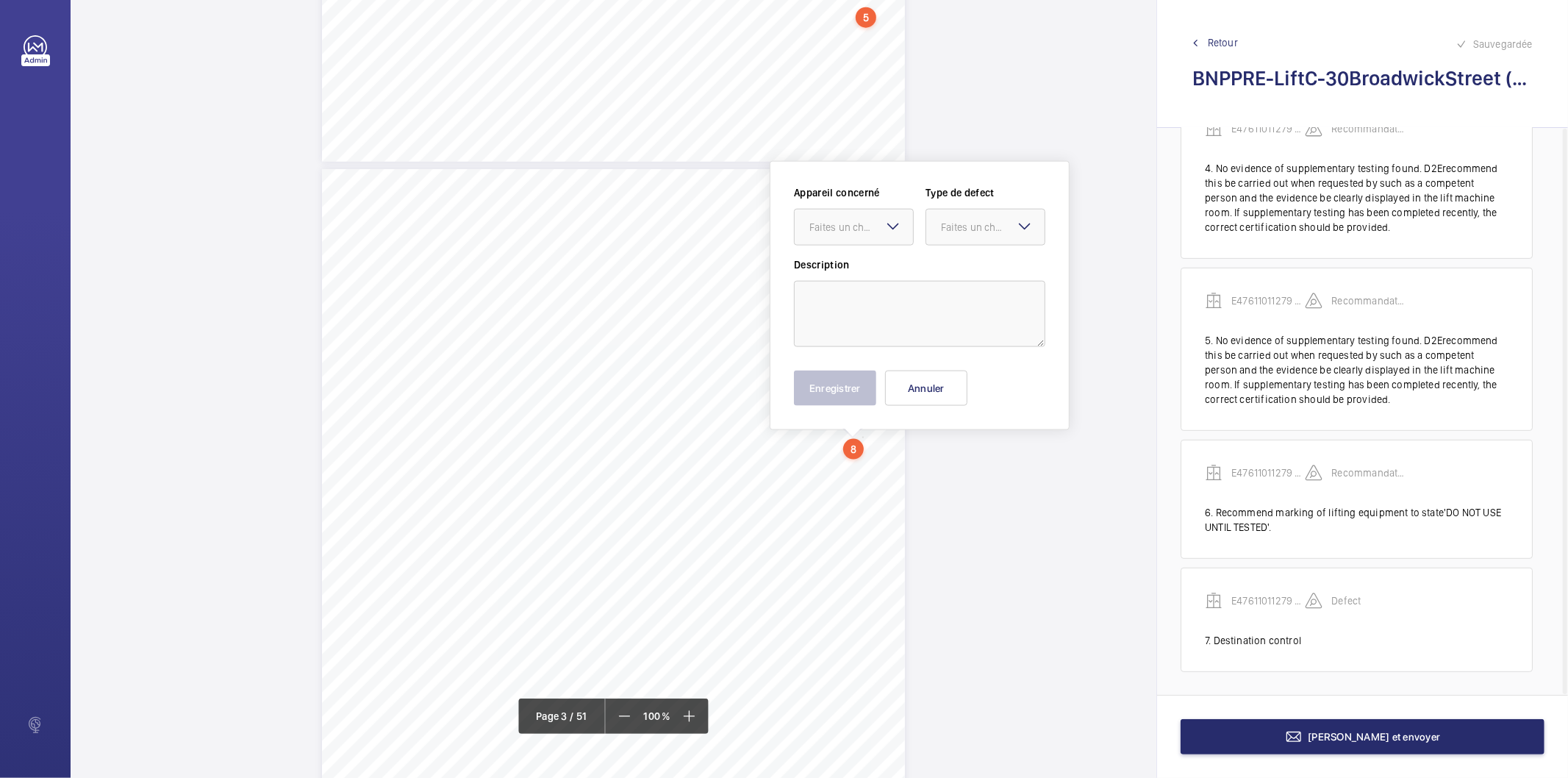
scroll to position [1590, 0]
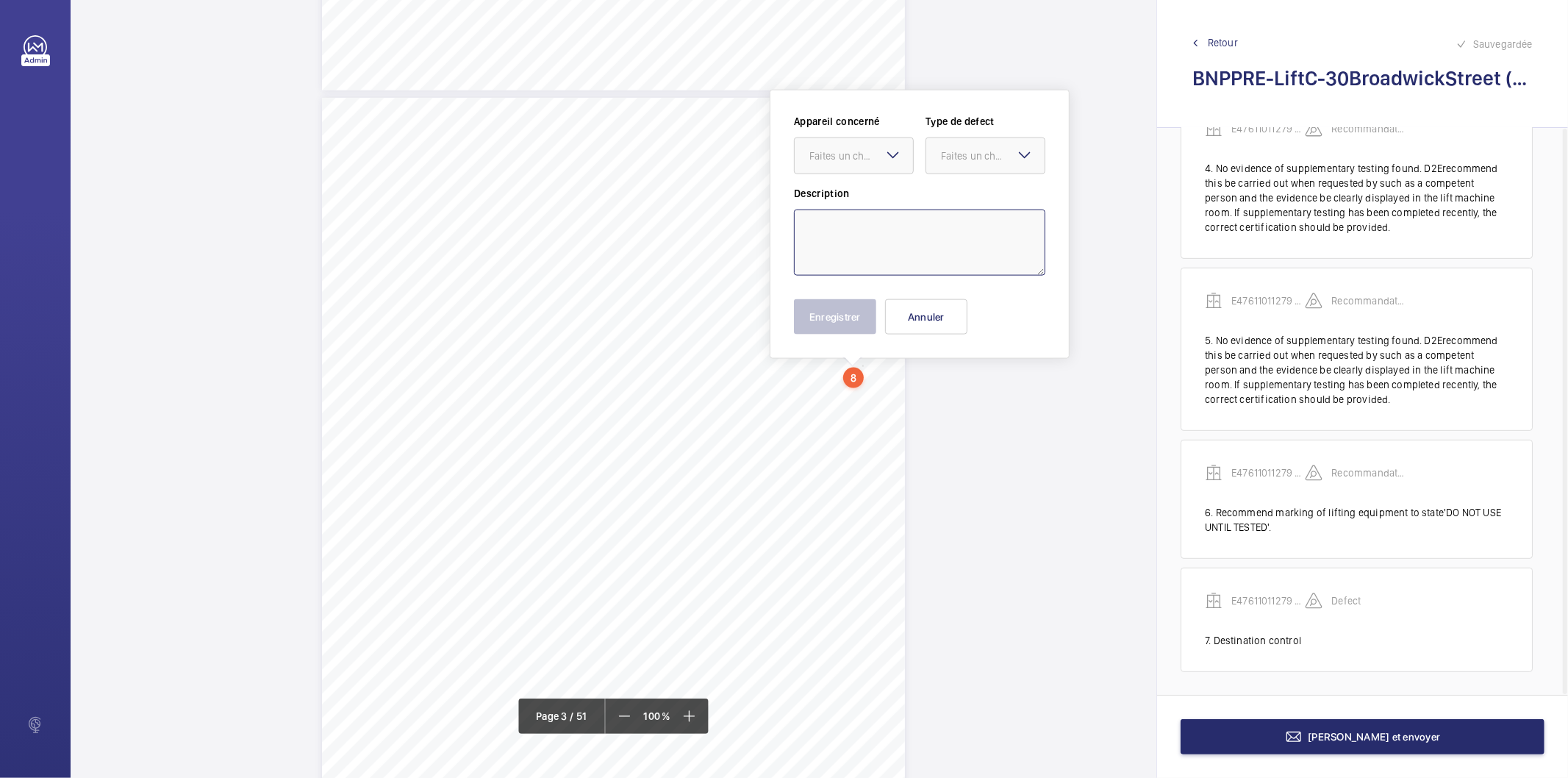
click at [864, 244] on textarea at bounding box center [920, 242] width 252 height 66
paste textarea "Location unknown by service provider"
click at [863, 160] on div "Faites un choix" at bounding box center [862, 155] width 104 height 15
drag, startPoint x: 853, startPoint y: 203, endPoint x: 1026, endPoint y: 142, distance: 183.4
click at [856, 203] on span "E47611011279 - Lift C" at bounding box center [854, 200] width 89 height 15
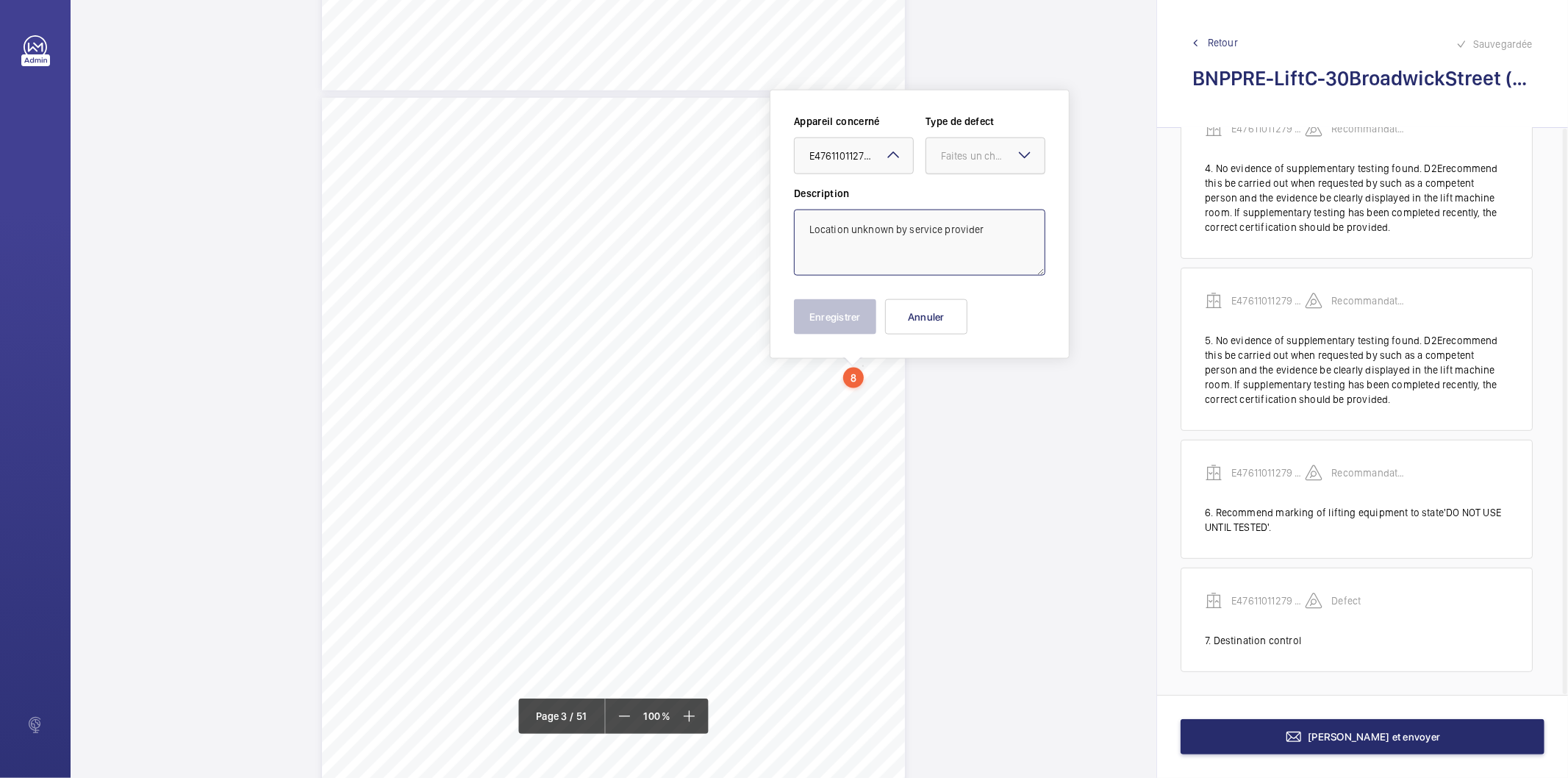
drag, startPoint x: 1026, startPoint y: 142, endPoint x: 1019, endPoint y: 169, distance: 27.9
click at [1024, 142] on div at bounding box center [985, 156] width 118 height 35
click at [963, 206] on span "Standard" at bounding box center [985, 200] width 89 height 15
type textarea "Location unknown by service provider"
click at [856, 320] on button "Enregistrer" at bounding box center [835, 317] width 82 height 35
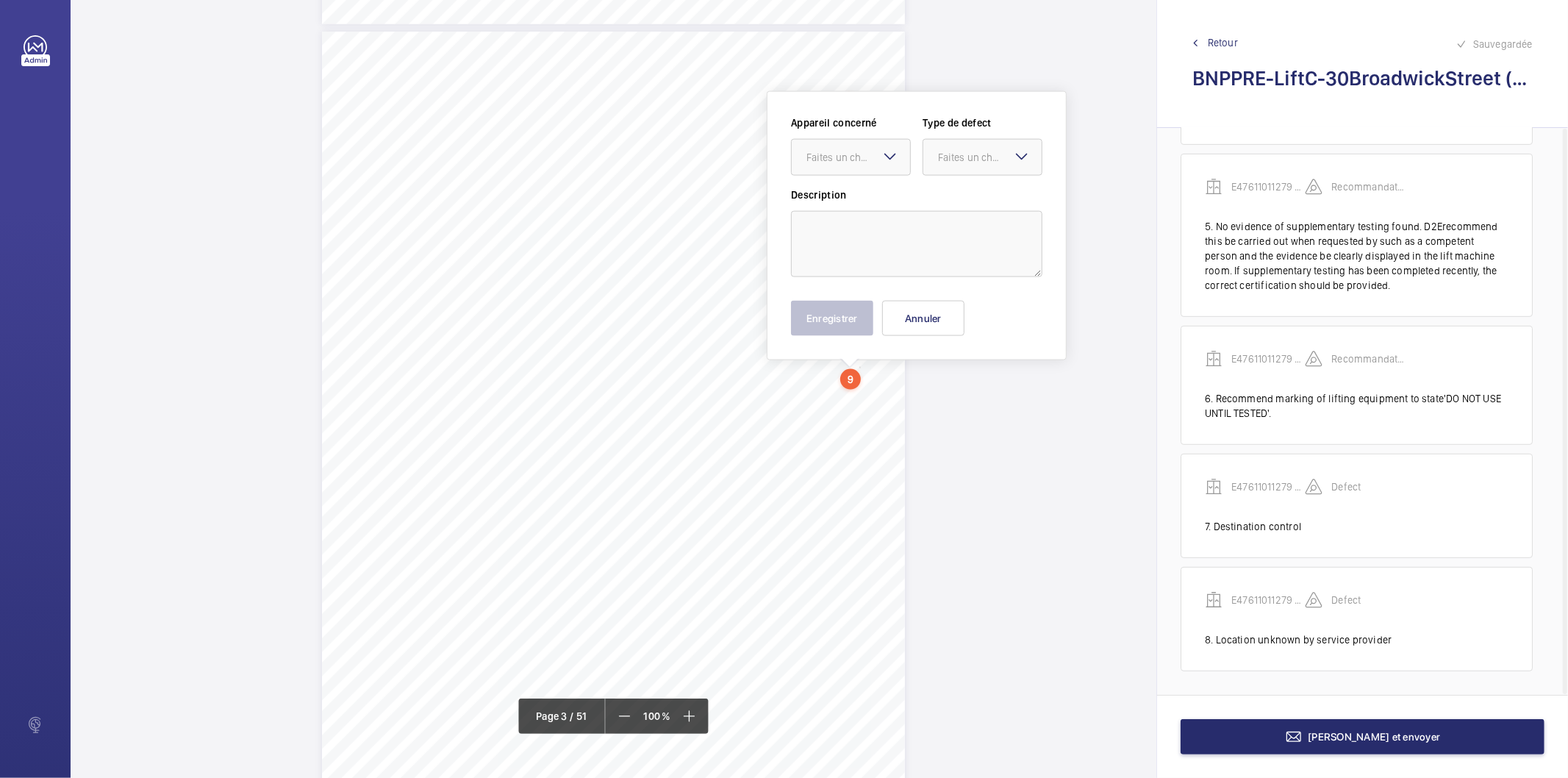
scroll to position [1658, 0]
drag, startPoint x: 858, startPoint y: 439, endPoint x: 854, endPoint y: 225, distance: 214.0
click at [854, 225] on textarea at bounding box center [917, 242] width 252 height 66
paste textarea "Requires call centre able to identify lift and site location"
click at [833, 155] on div "Faites un choix" at bounding box center [858, 155] width 104 height 15
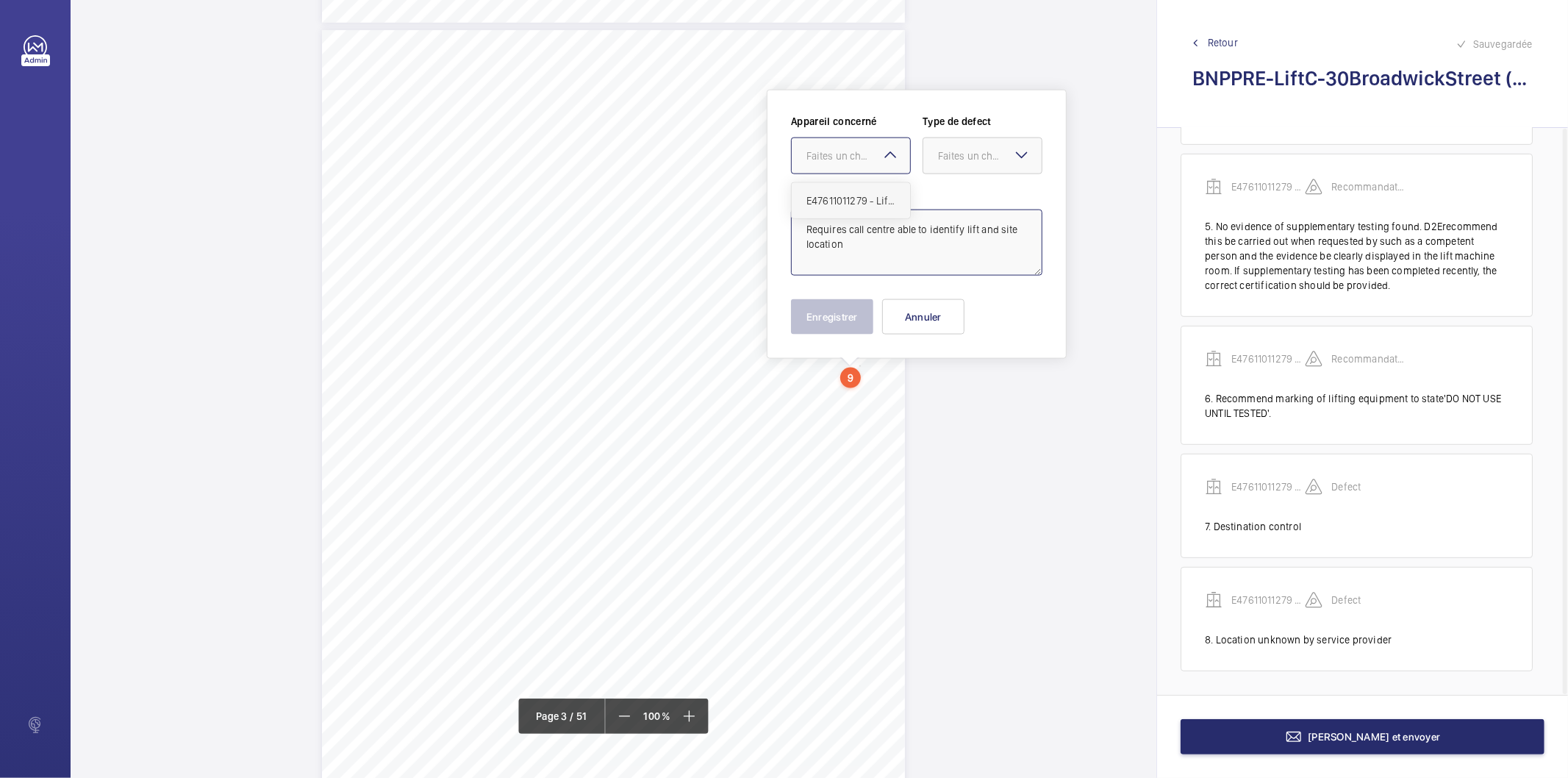
click at [856, 206] on span "E47611011279 - Lift C" at bounding box center [850, 200] width 89 height 15
click at [947, 160] on div "Faites un choix" at bounding box center [990, 155] width 104 height 15
click at [951, 203] on span "Standard" at bounding box center [982, 200] width 89 height 15
type textarea "Requires call centre able to identify lift and site location"
click at [836, 312] on button "Enregistrer" at bounding box center [833, 317] width 82 height 35
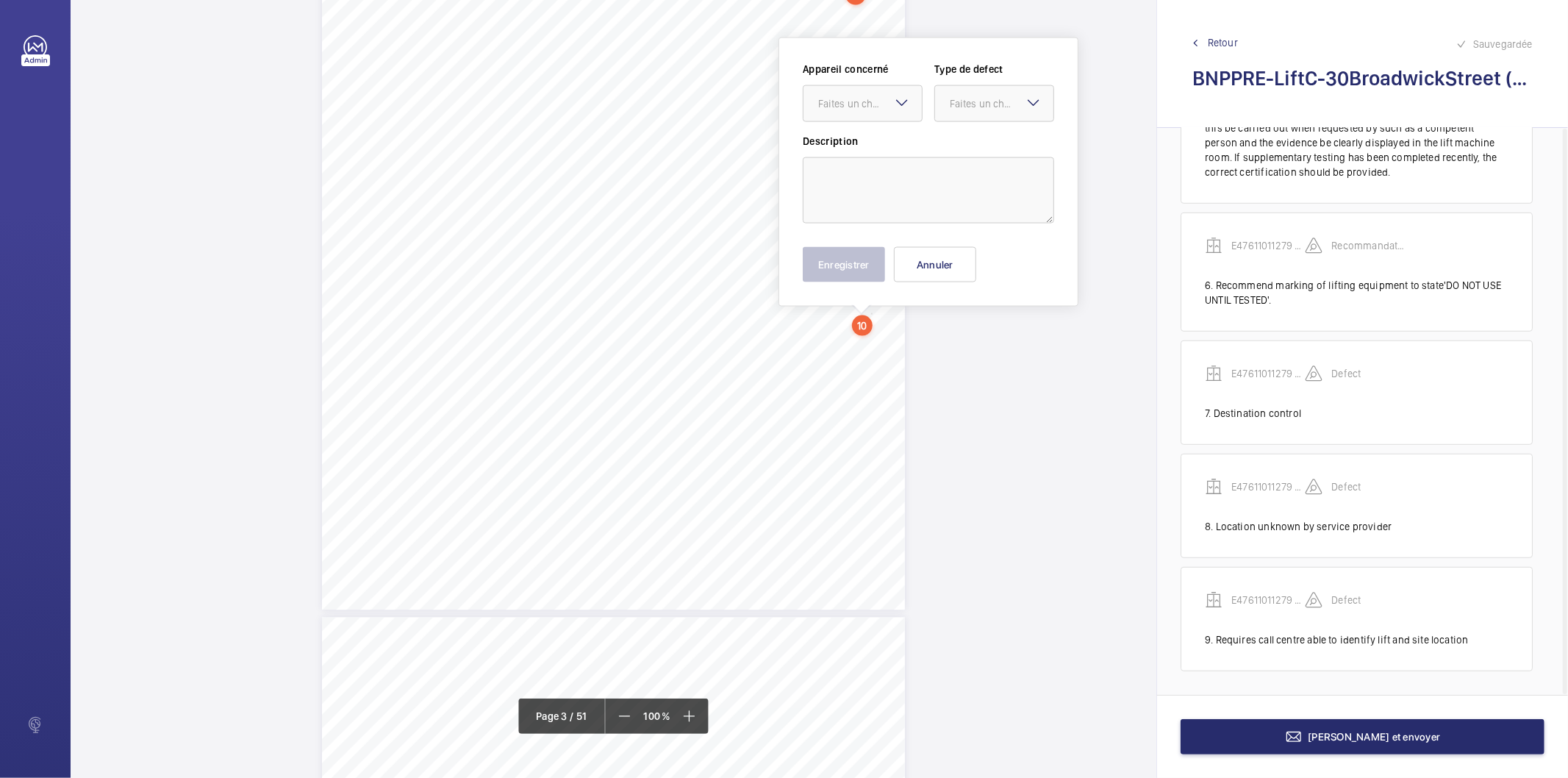
scroll to position [1849, 0]
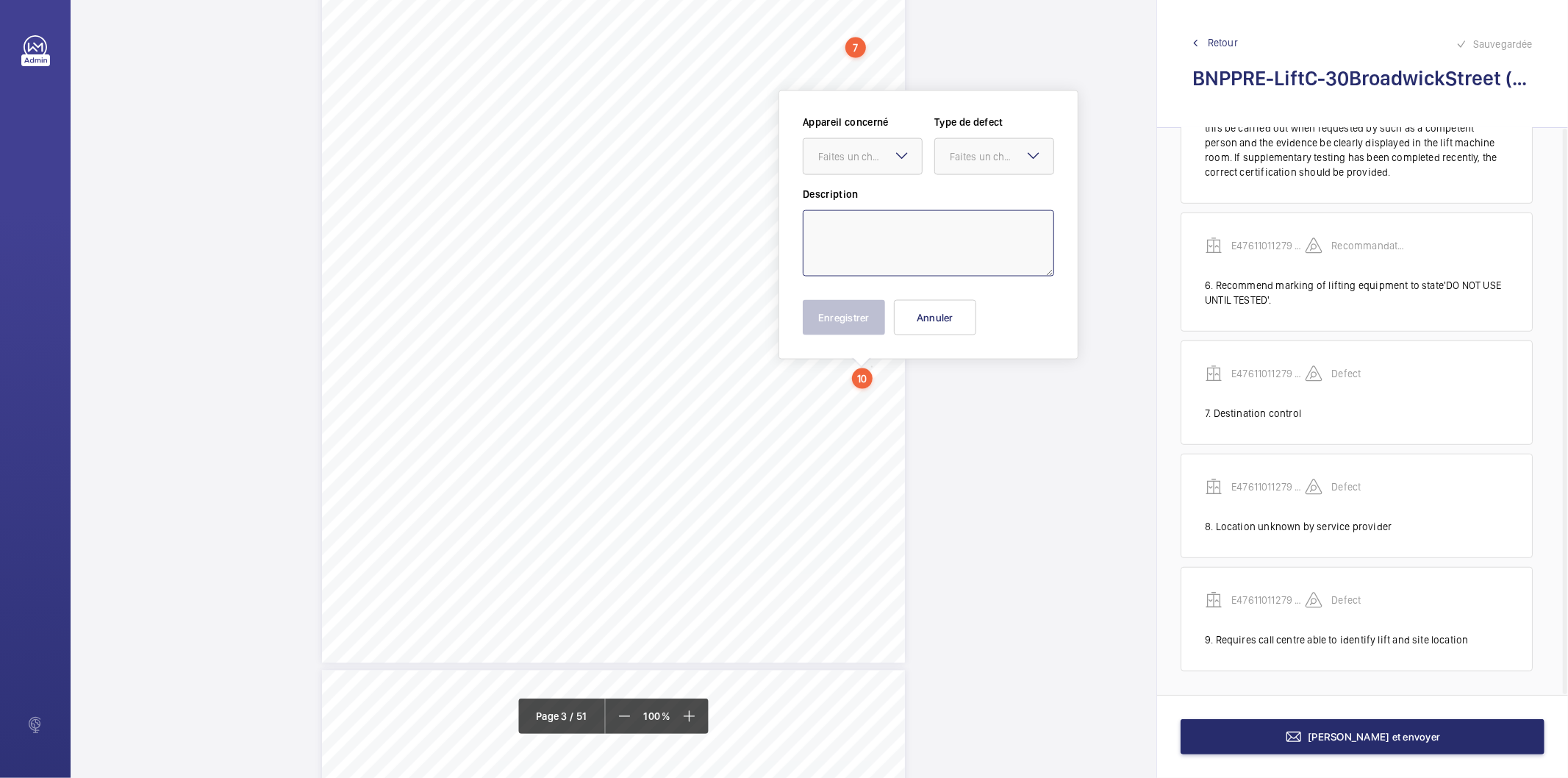
drag, startPoint x: 870, startPoint y: 319, endPoint x: 891, endPoint y: 238, distance: 83.7
click at [891, 238] on textarea at bounding box center [928, 243] width 252 height 66
paste textarea "Satisfactory but recommend light cleaning on next maintenance visit"
click at [962, 165] on div at bounding box center [994, 156] width 118 height 35
drag, startPoint x: 974, startPoint y: 310, endPoint x: 885, endPoint y: 201, distance: 140.7
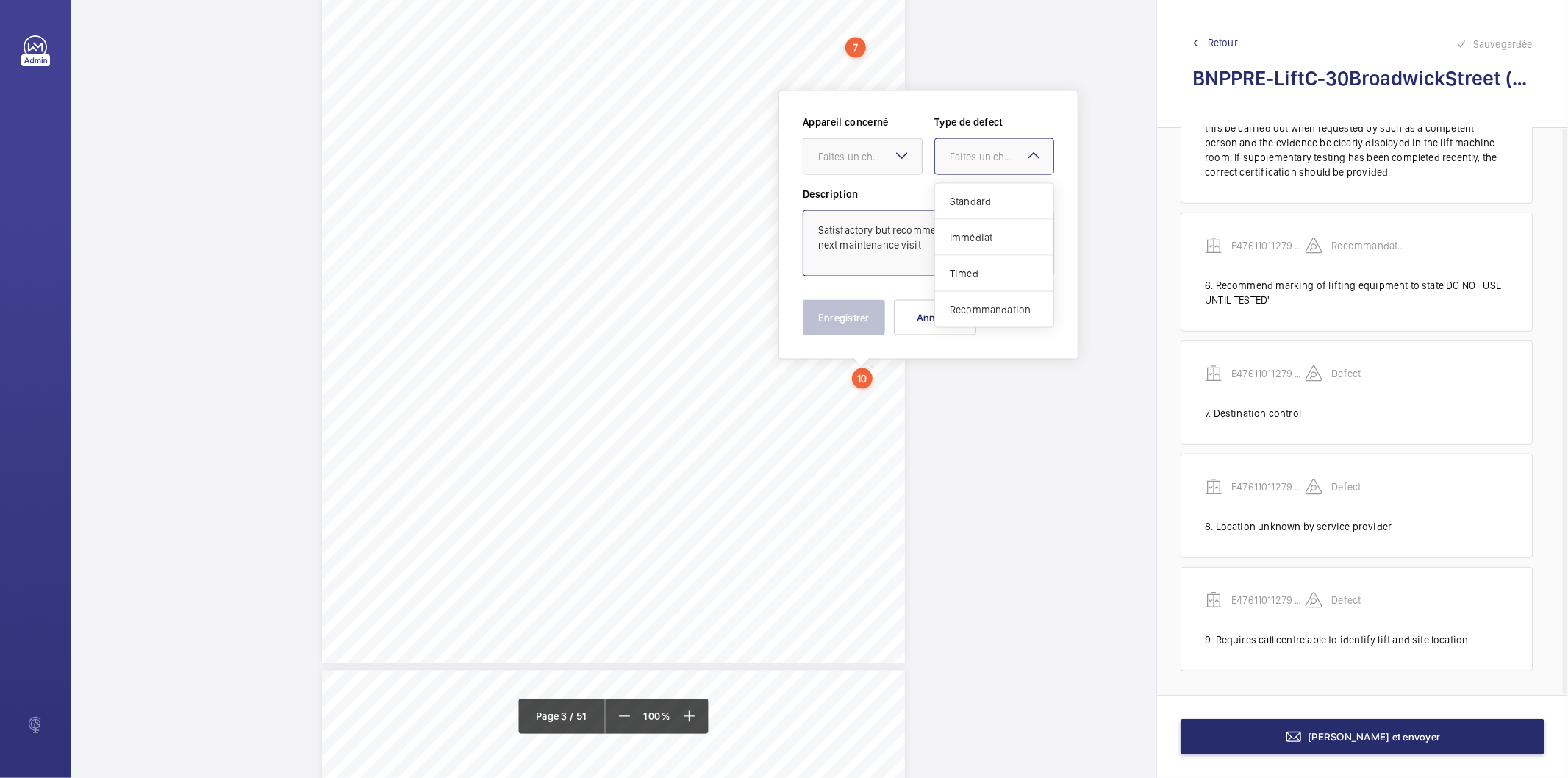
click at [974, 310] on span "Recommandation" at bounding box center [994, 309] width 89 height 15
click at [875, 160] on div "Faites un choix" at bounding box center [870, 156] width 104 height 15
drag, startPoint x: 861, startPoint y: 204, endPoint x: 850, endPoint y: 320, distance: 116.5
click at [861, 206] on span "E47611011279 - Lift C" at bounding box center [863, 201] width 89 height 15
type textarea "Satisfactory but recommend light cleaning on next maintenance visit"
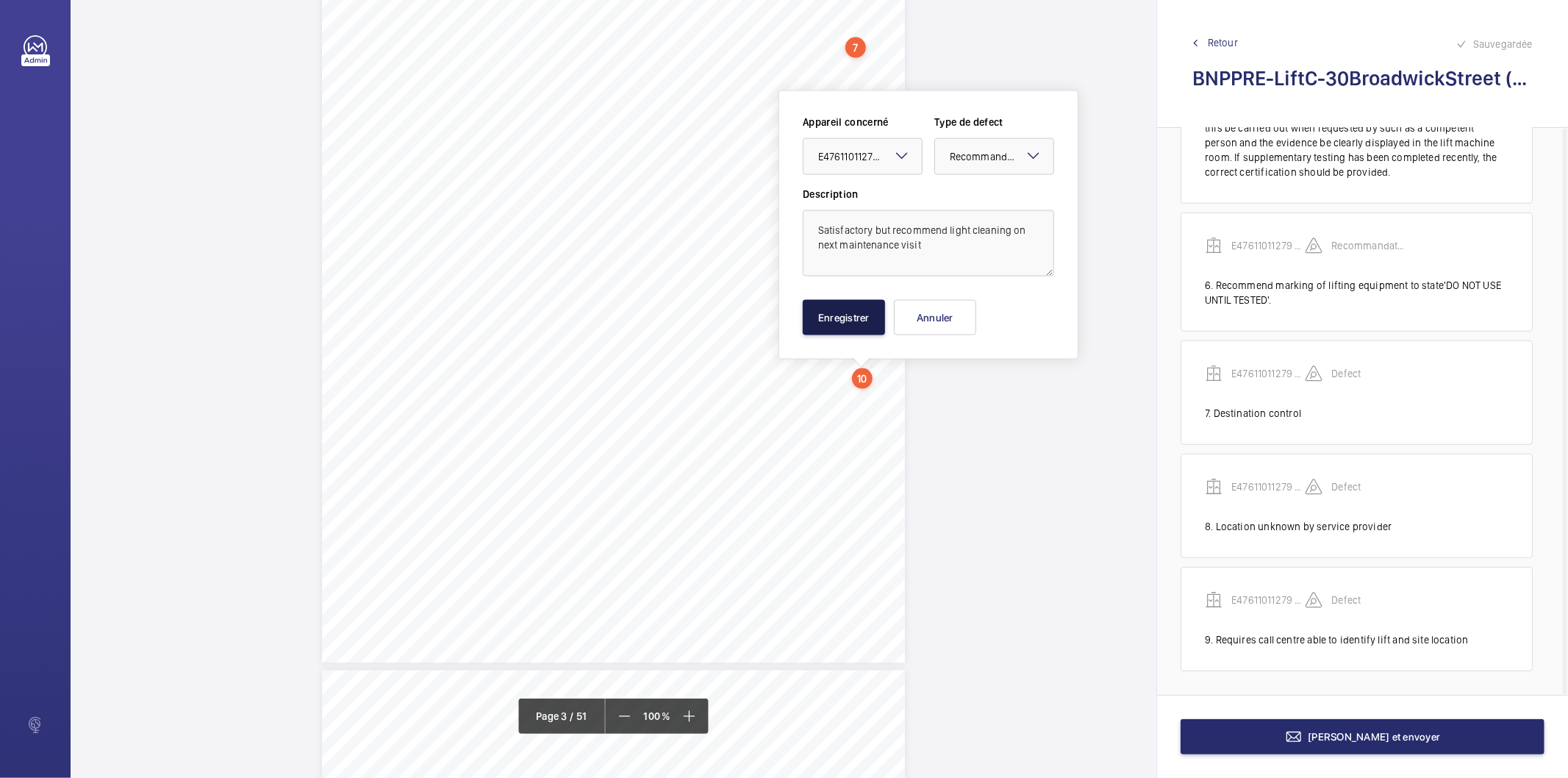
click at [847, 321] on button "Enregistrer" at bounding box center [844, 318] width 82 height 35
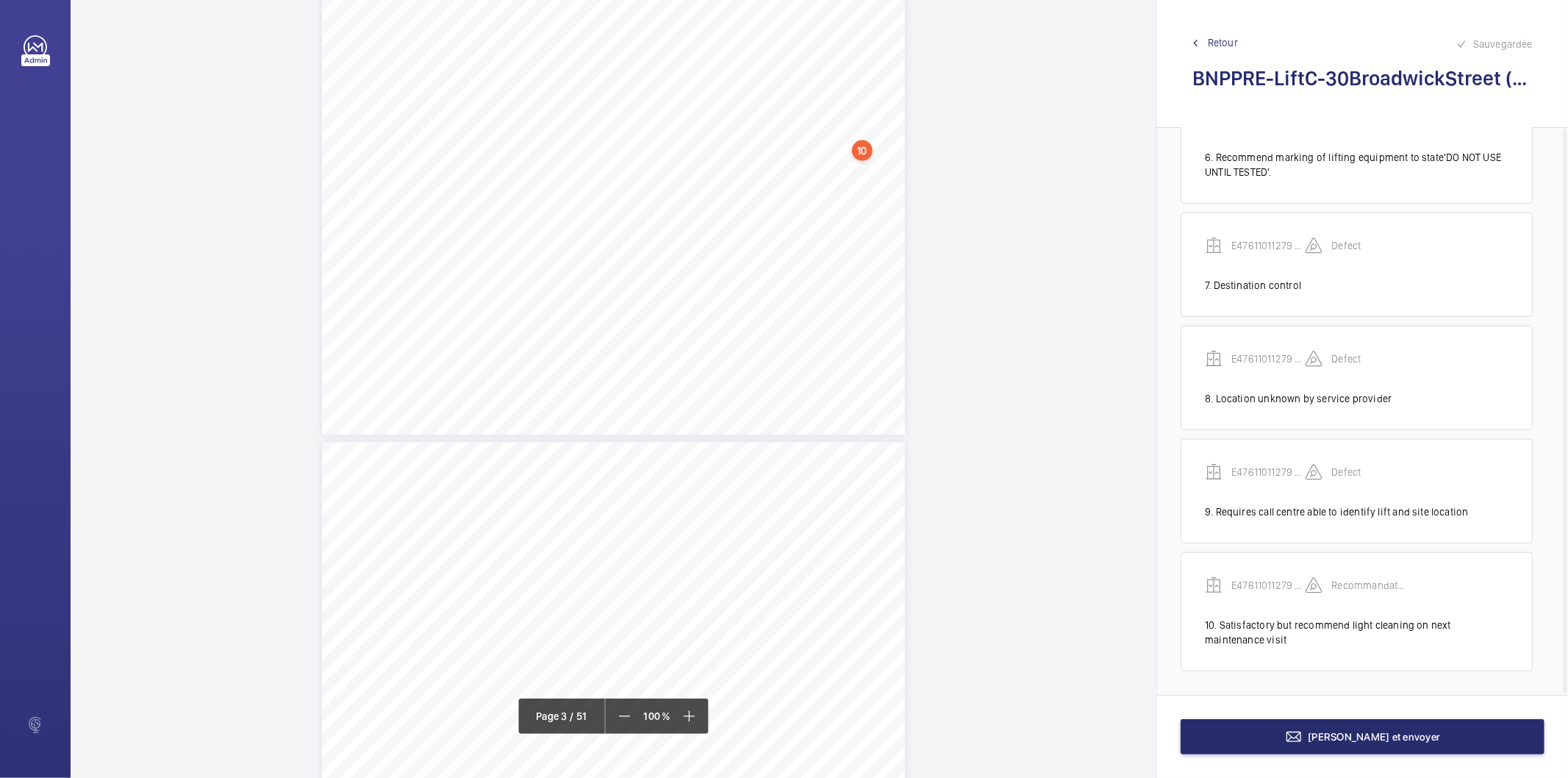
scroll to position [2095, 0]
click at [856, 294] on div "S35Isanyliftingequipment,marked,testedandwithin date?[M] No-Recommendmarkingof …" at bounding box center [613, 5] width 584 height 824
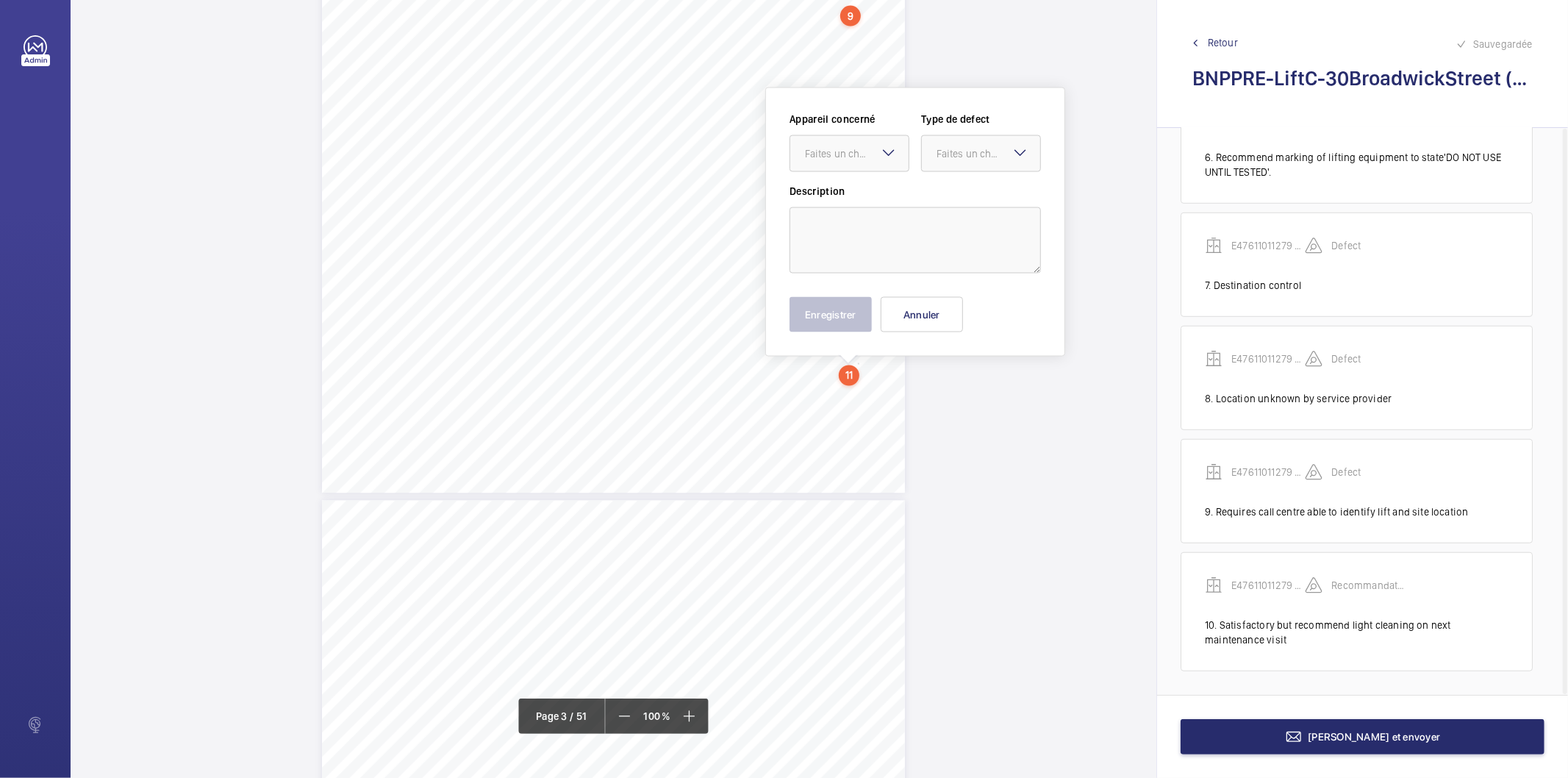
scroll to position [2016, 0]
click at [856, 239] on textarea at bounding box center [915, 242] width 252 height 66
paste textarea "Recommend floor demarcation be suitably marked on inside of landing door"
click at [824, 158] on div "Faites un choix" at bounding box center [857, 155] width 104 height 15
click at [822, 196] on span "E47611011279 - Lift C" at bounding box center [849, 200] width 89 height 15
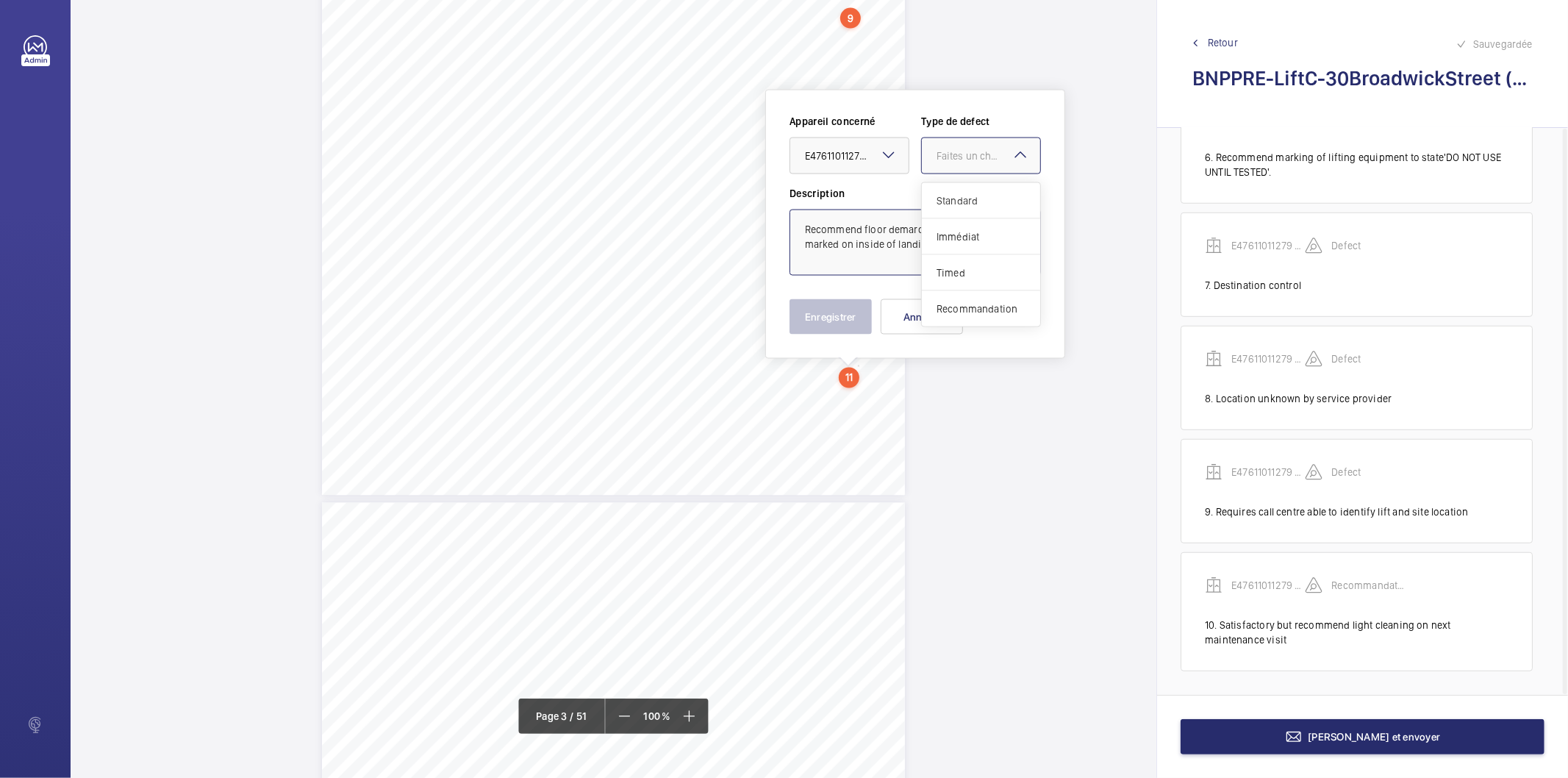
click at [967, 163] on div at bounding box center [981, 156] width 118 height 35
click at [987, 310] on span "Recommandation" at bounding box center [981, 309] width 89 height 15
type textarea "Recommend floor demarcation be suitably marked on inside of landing door"
click at [854, 316] on button "Enregistrer" at bounding box center [831, 317] width 82 height 35
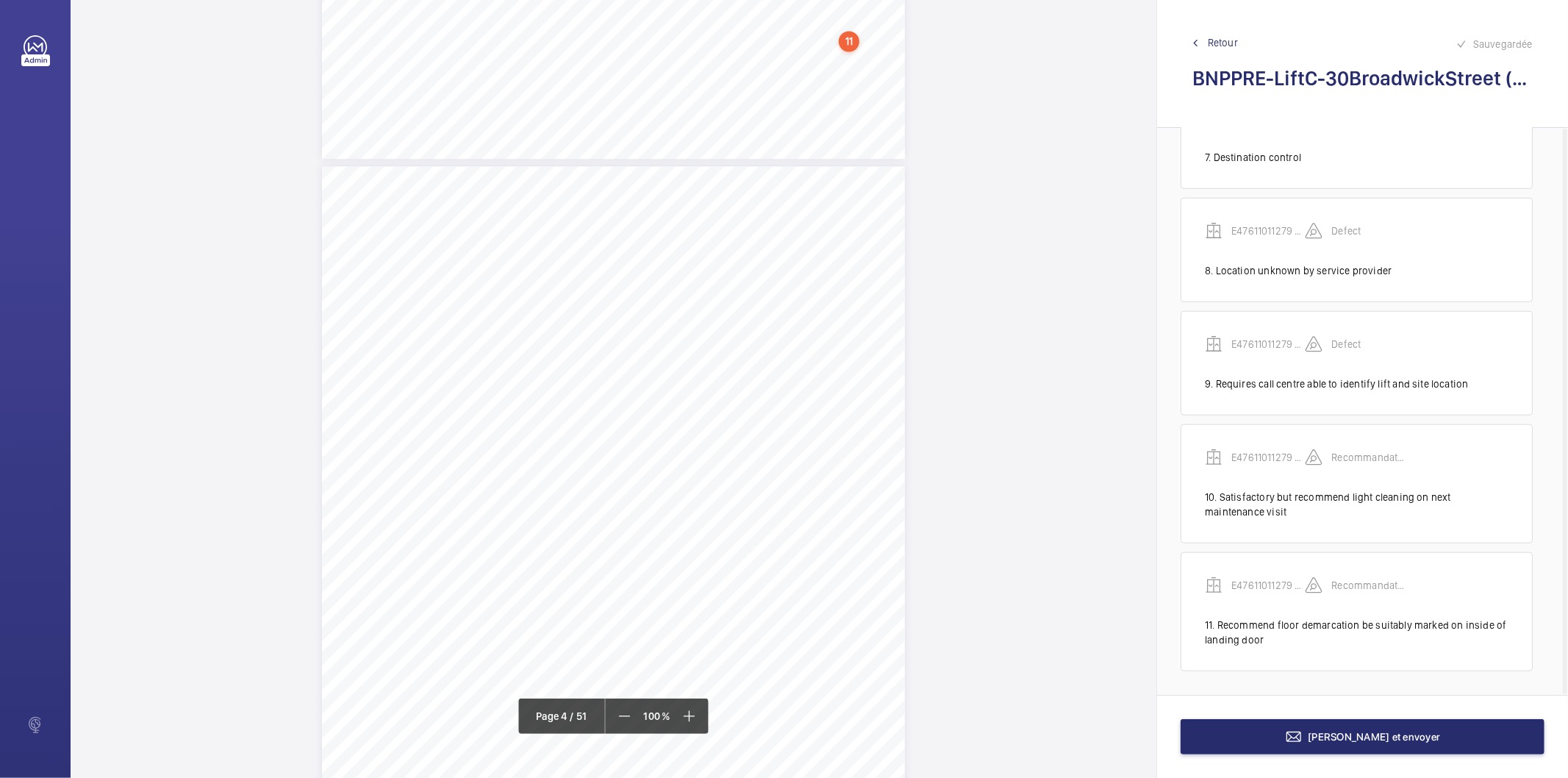
scroll to position [2344, 0]
click at [860, 224] on div "correctsignage?[H] highlightedandappropriate signagebedisplayedstating allowedn…" at bounding box center [613, 589] width 584 height 824
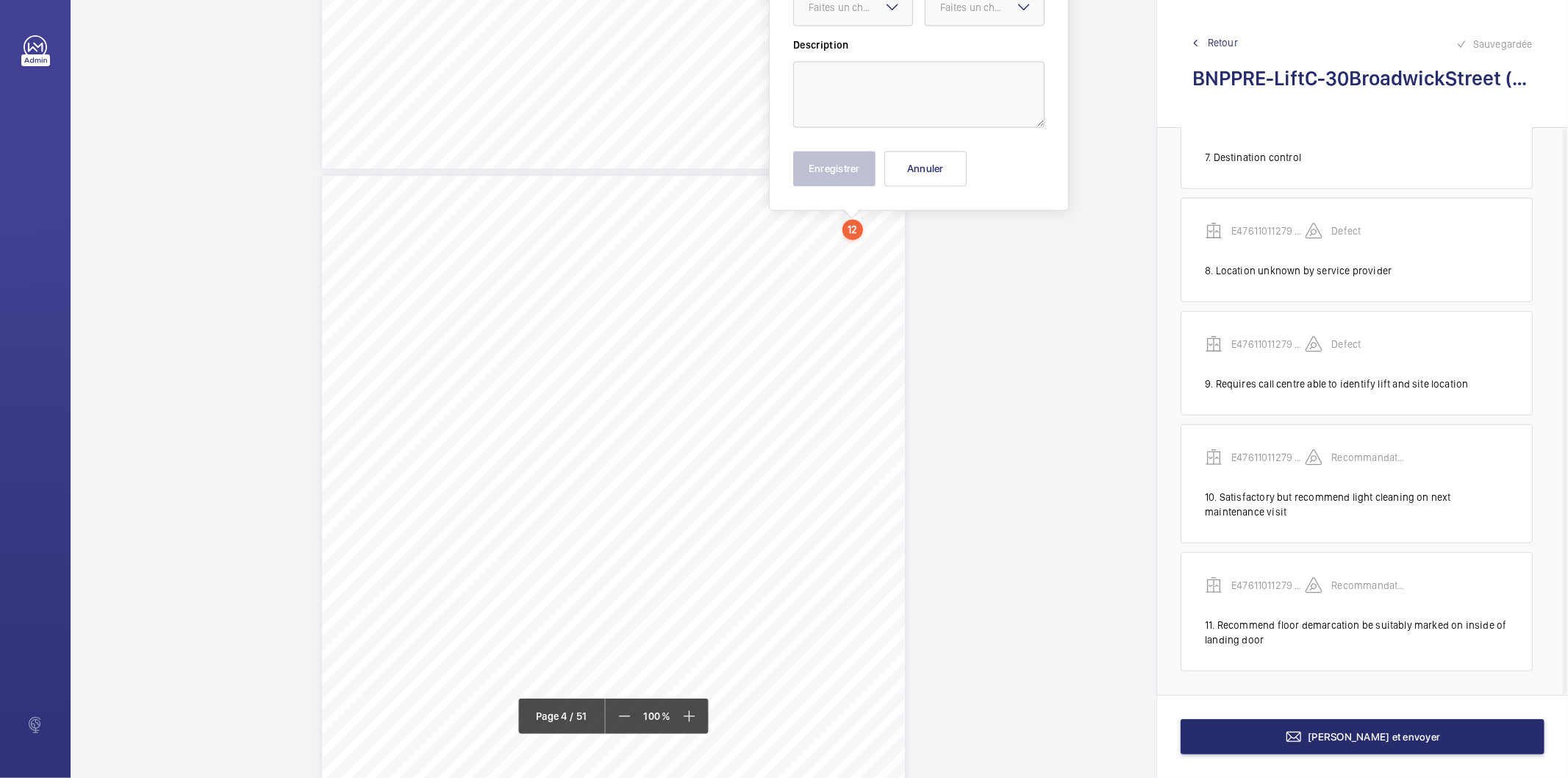
scroll to position [2195, 0]
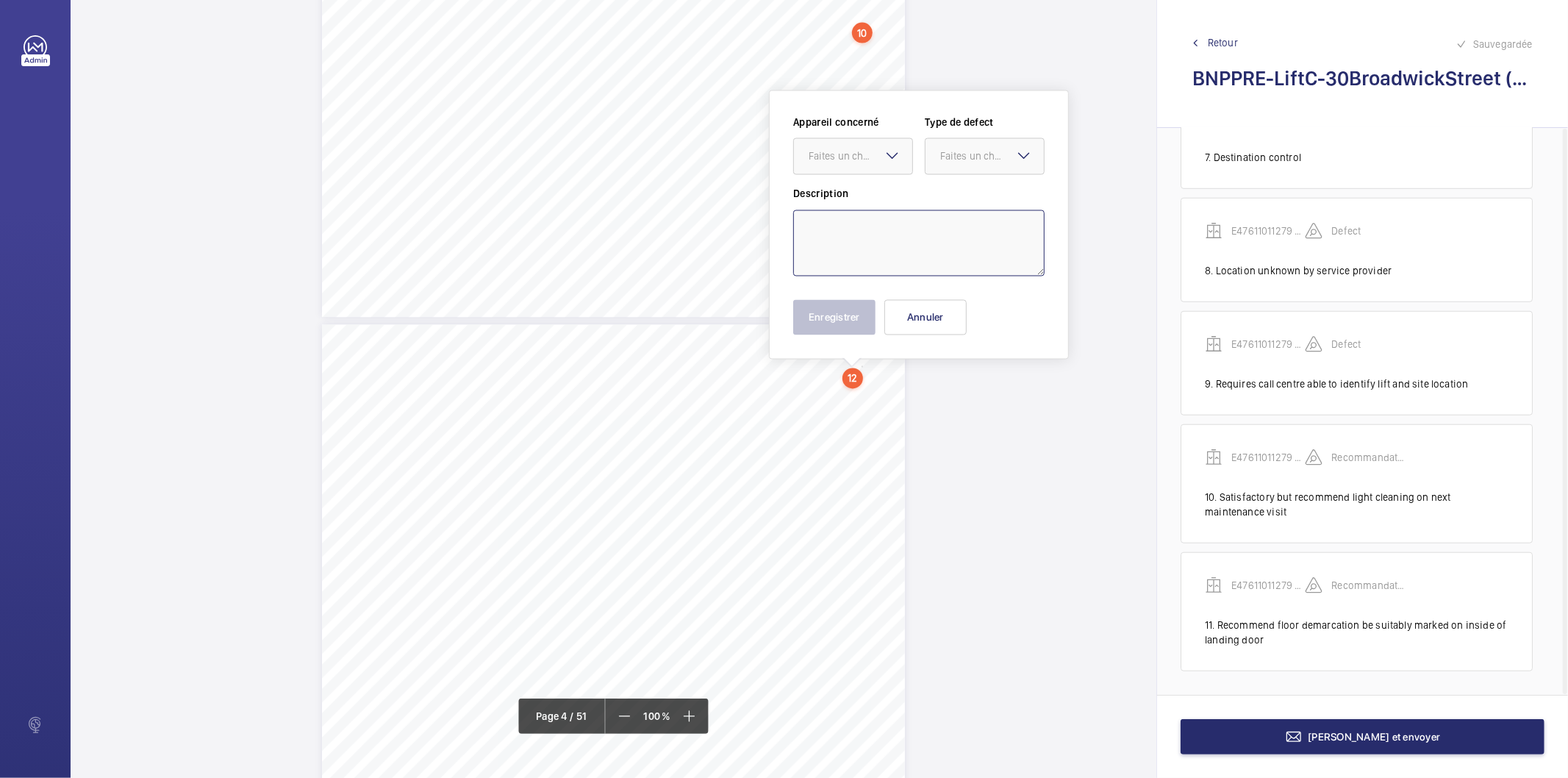
click at [856, 215] on textarea at bounding box center [919, 243] width 252 height 66
paste textarea "Refuge space available however area should be highlighted and appropriate signa…"
click at [847, 147] on div at bounding box center [853, 156] width 118 height 35
click at [838, 197] on span "E47611011279 - Lift C" at bounding box center [853, 201] width 89 height 15
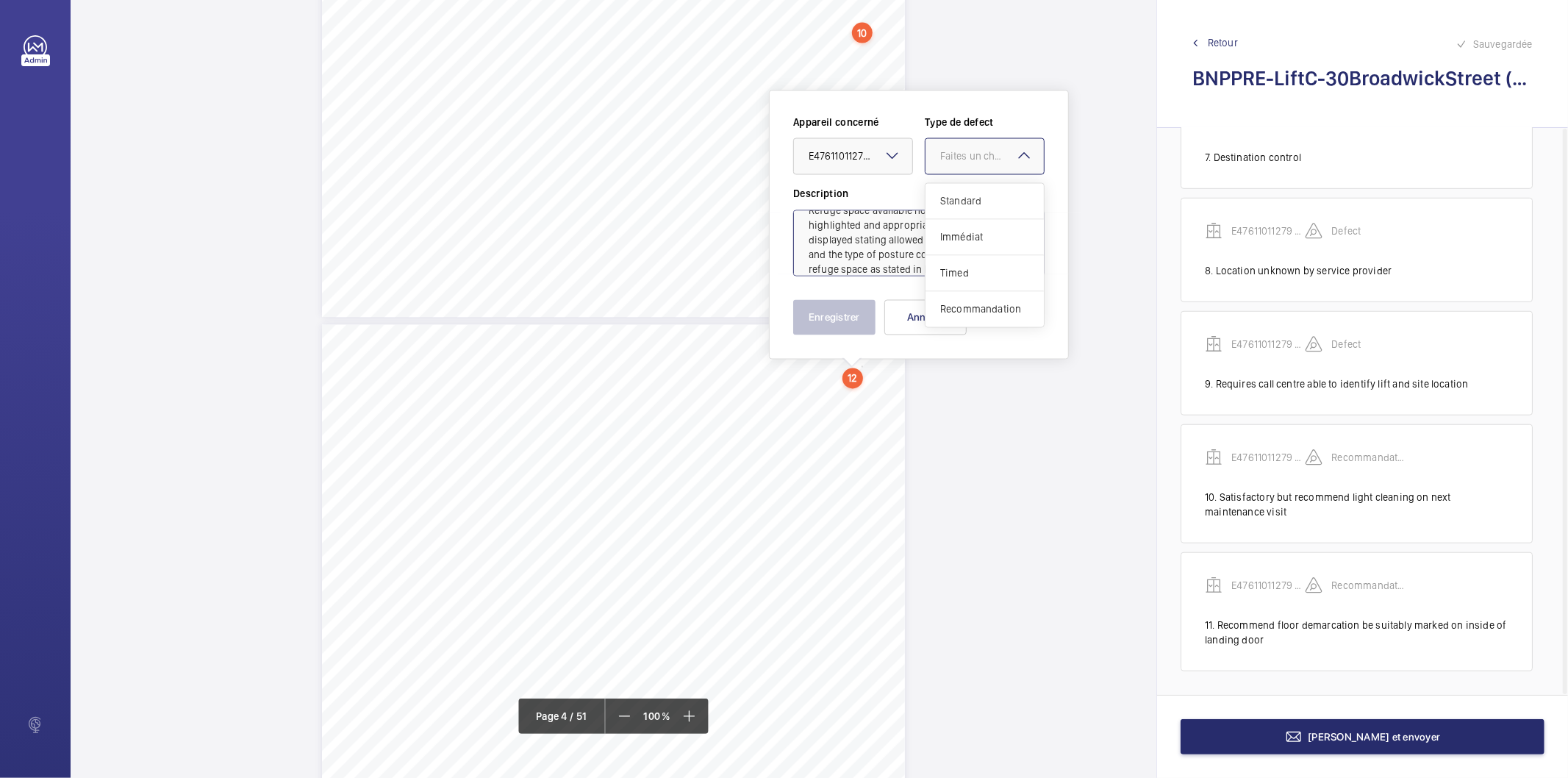
click at [990, 154] on div "Faites un choix" at bounding box center [992, 156] width 104 height 15
drag, startPoint x: 979, startPoint y: 200, endPoint x: 883, endPoint y: 290, distance: 131.6
click at [978, 200] on span "Standard" at bounding box center [984, 201] width 89 height 15
type textarea "Refuge space available however area should be highlighted and appropriate signa…"
click at [847, 310] on button "Enregistrer" at bounding box center [834, 318] width 82 height 35
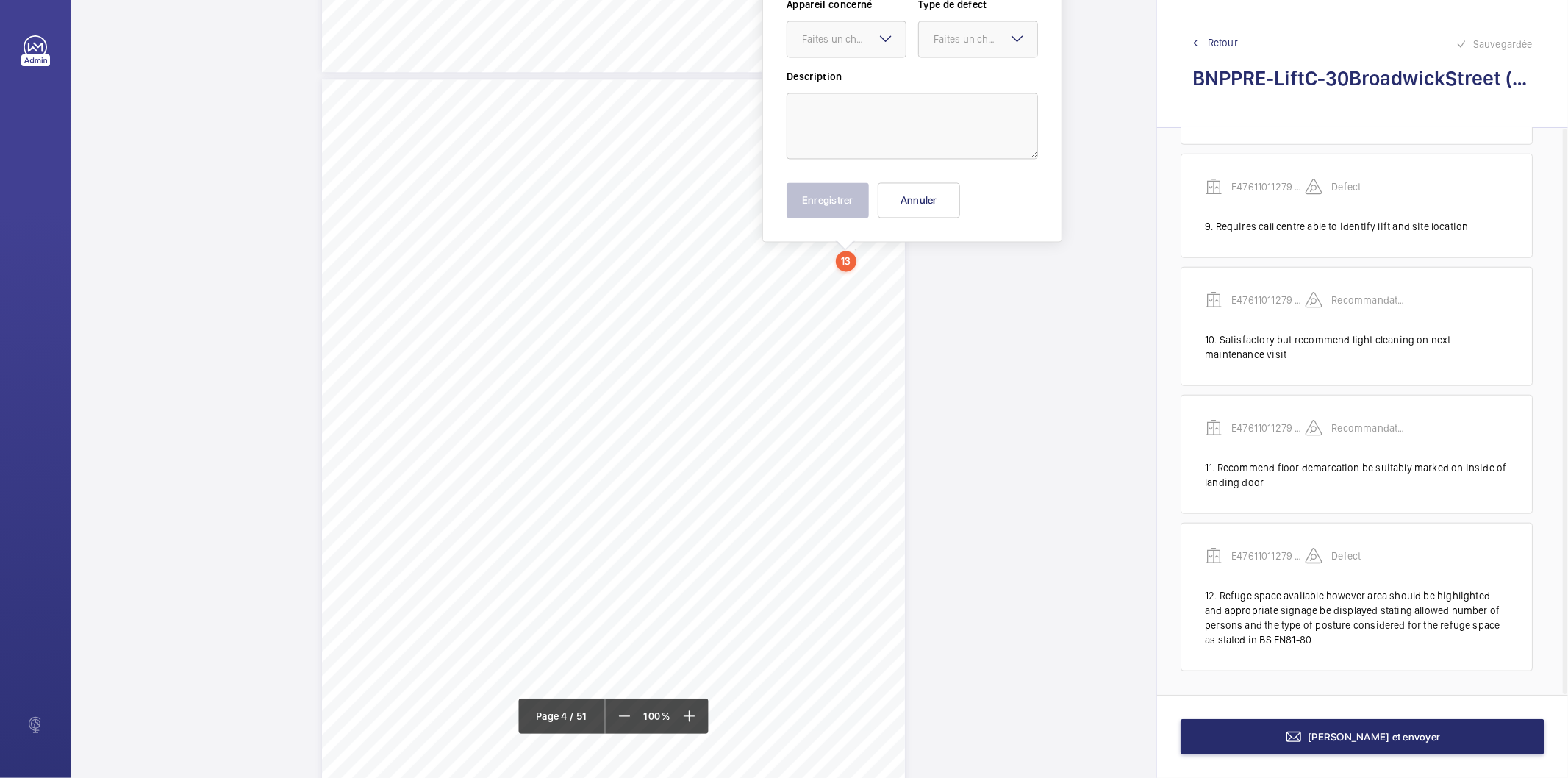
scroll to position [2323, 0]
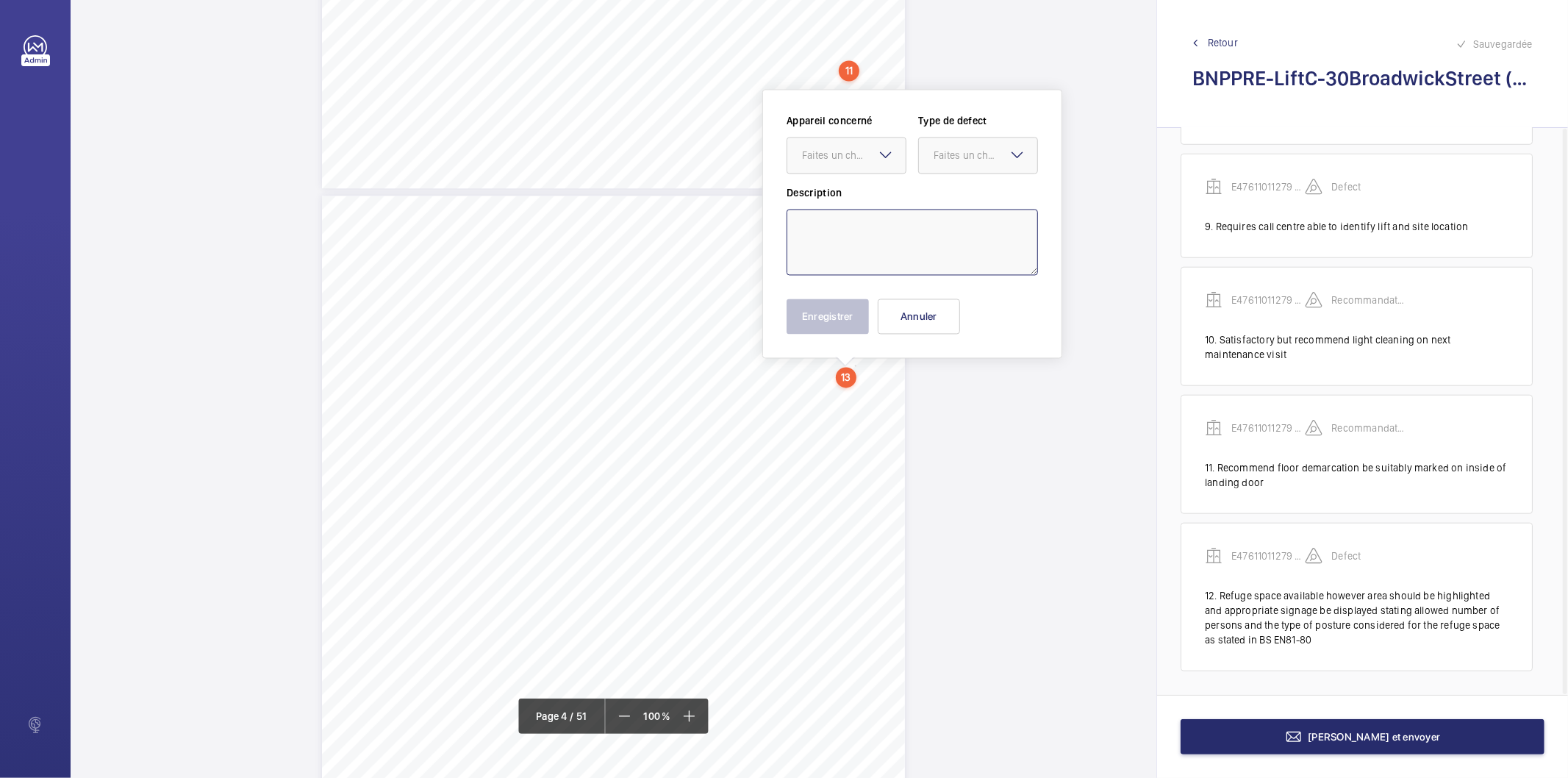
drag, startPoint x: 854, startPoint y: 255, endPoint x: 856, endPoint y: 237, distance: 18.1
click at [856, 237] on textarea at bounding box center [913, 242] width 252 height 66
paste textarea "Due to excessive void the car top handrail should be raised to 1.1 metres"
drag, startPoint x: 857, startPoint y: 156, endPoint x: 854, endPoint y: 166, distance: 10.4
click at [856, 156] on div "Faites un choix" at bounding box center [854, 155] width 104 height 15
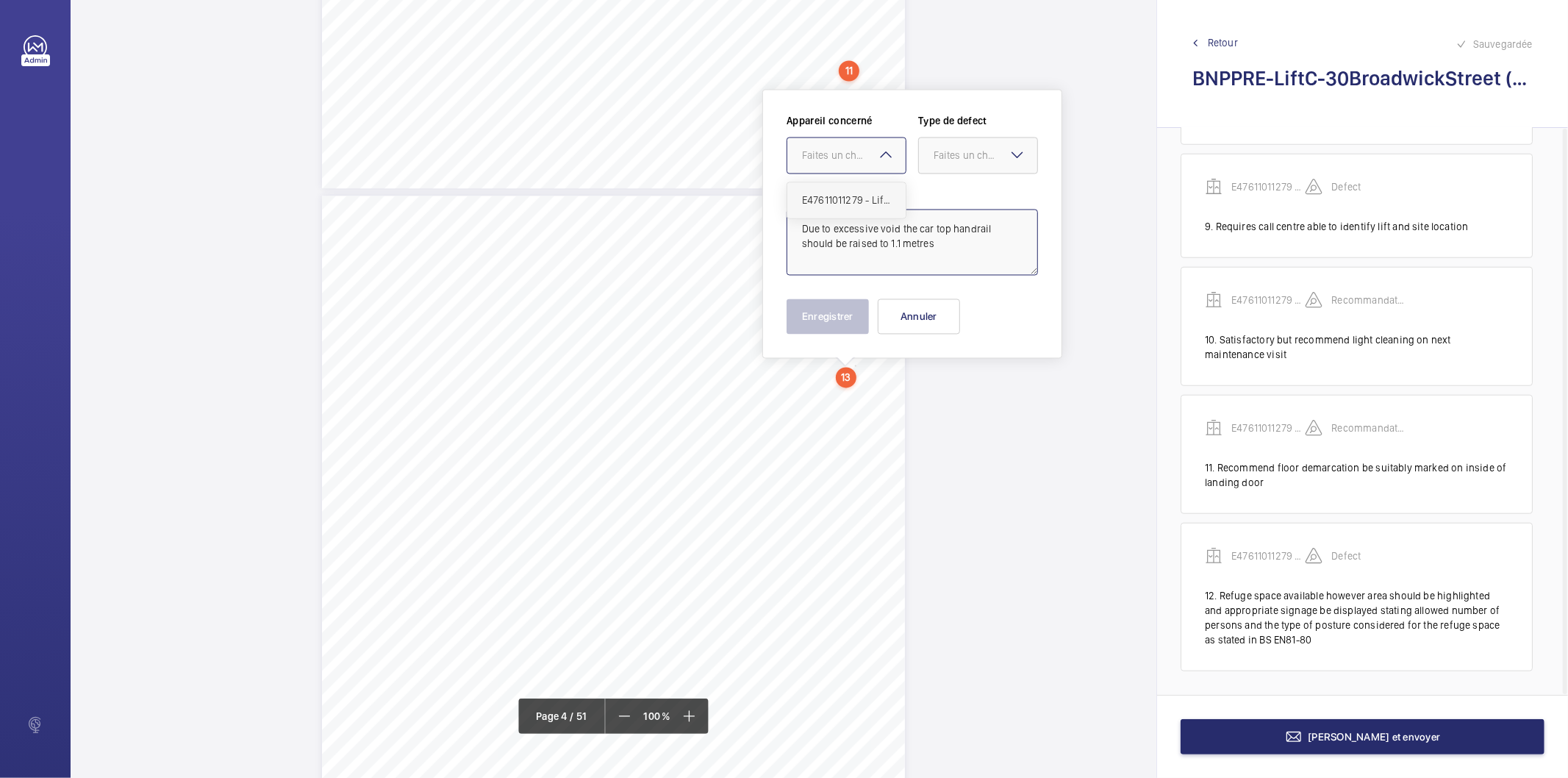
click at [848, 197] on span "E47611011279 - Lift C" at bounding box center [846, 200] width 89 height 15
click at [938, 164] on div at bounding box center [978, 156] width 118 height 35
click at [956, 202] on span "Standard" at bounding box center [977, 200] width 89 height 15
type textarea "Due to excessive void the car top handrail should be raised to 1.1 metres"
click at [850, 318] on button "Enregistrer" at bounding box center [828, 317] width 82 height 35
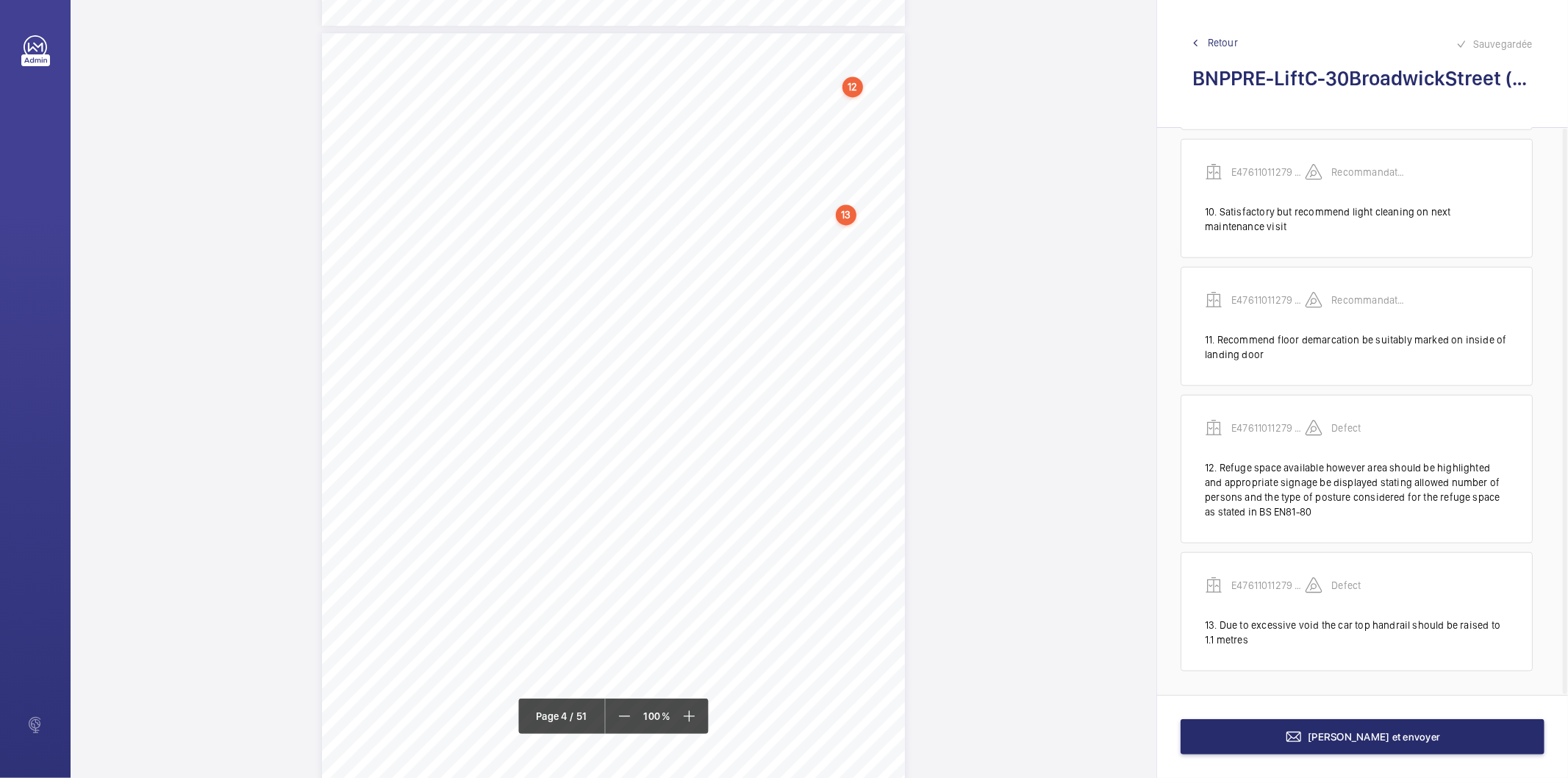
scroll to position [2650, 0]
click at [843, 260] on div "correctsignage?[H] highlightedandappropriate signagebedisplayedstating allowedn…" at bounding box center [613, 282] width 584 height 824
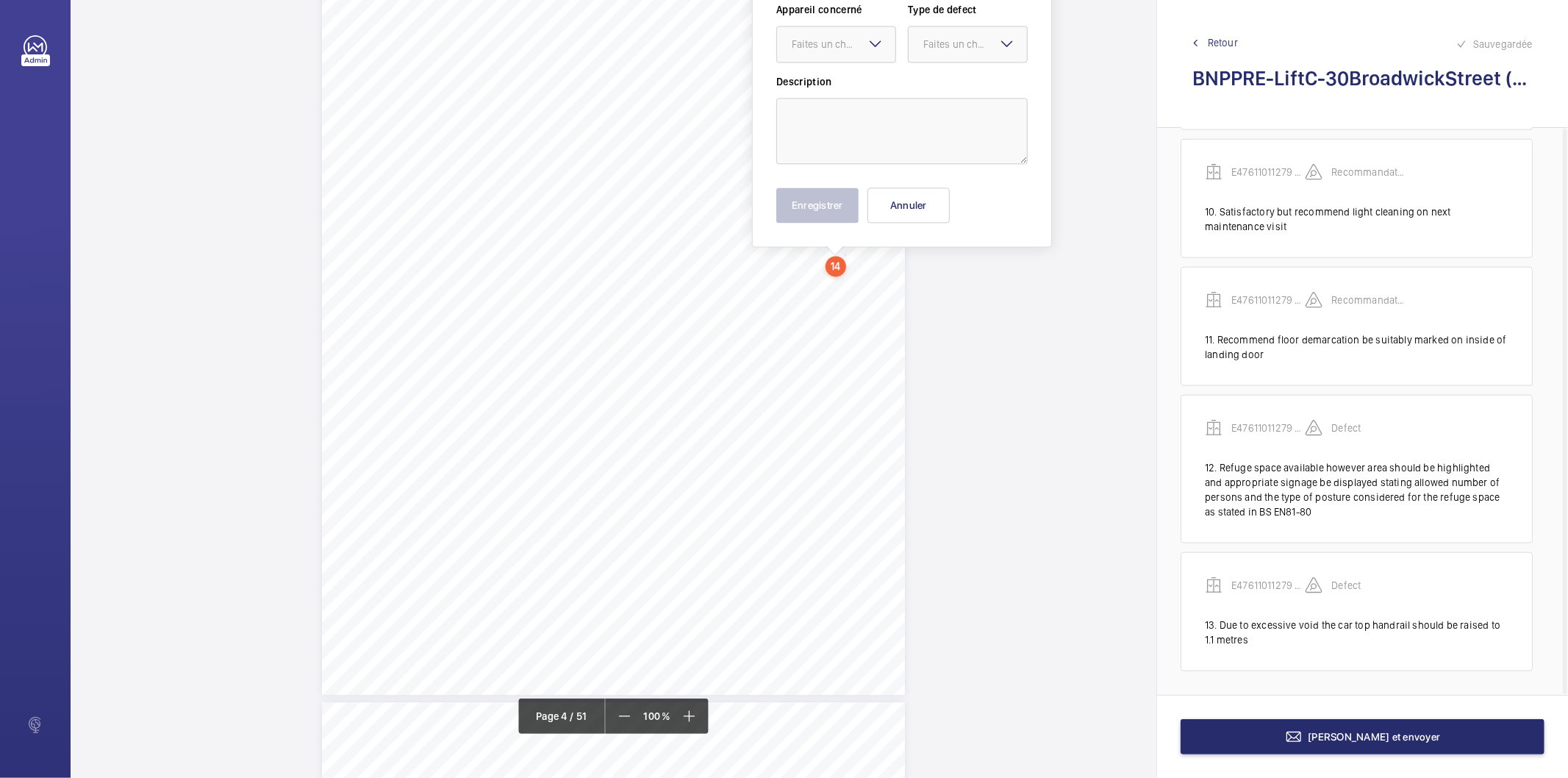
scroll to position [2538, 0]
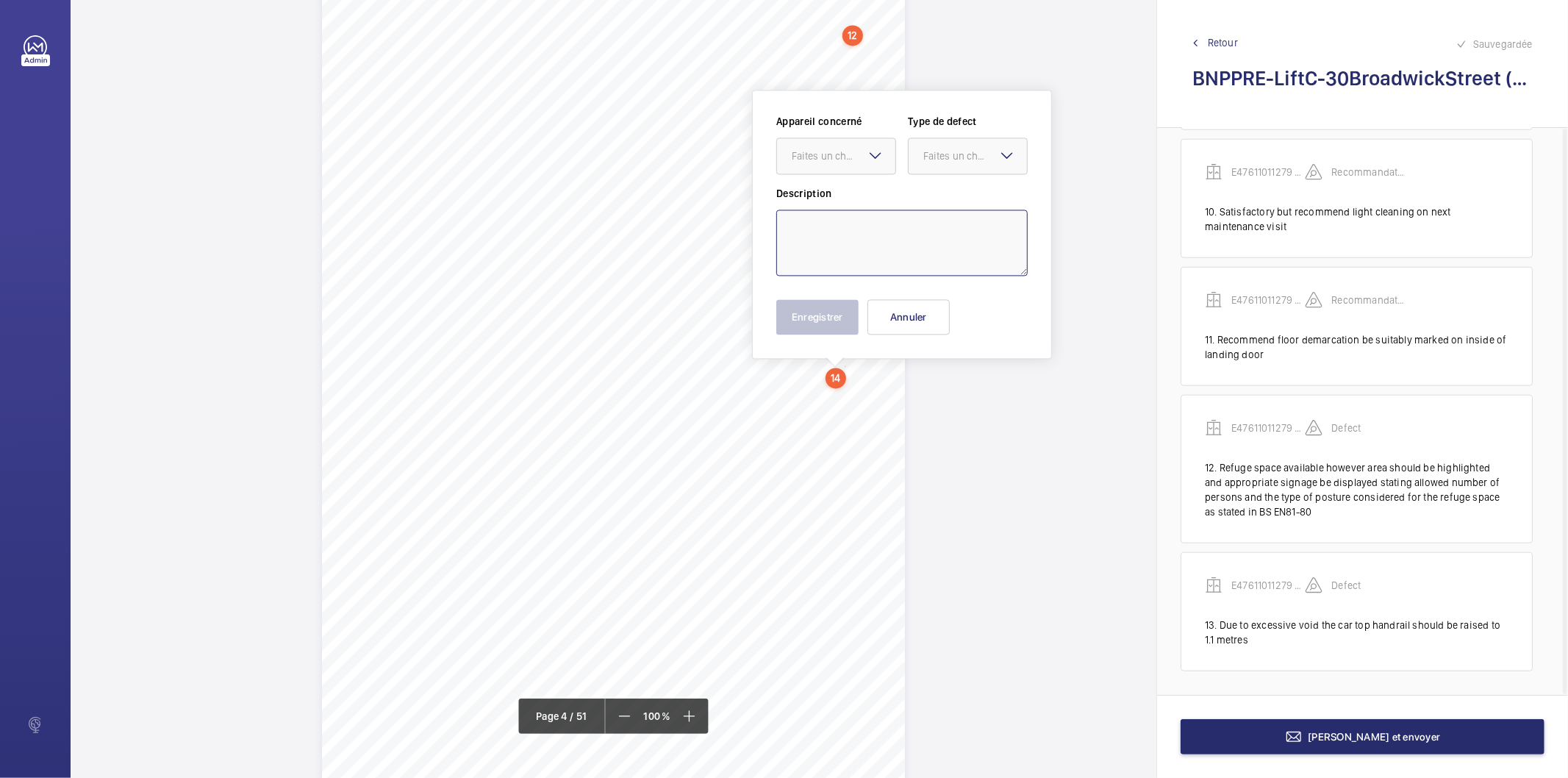
click at [842, 238] on textarea at bounding box center [902, 242] width 252 height 66
paste textarea "Counterweight over run maximum distance should be marked on counterweight scree…"
type textarea "Counterweight over run maximum distance should be marked on counterweight scree…"
click at [868, 162] on mat-icon at bounding box center [876, 155] width 18 height 18
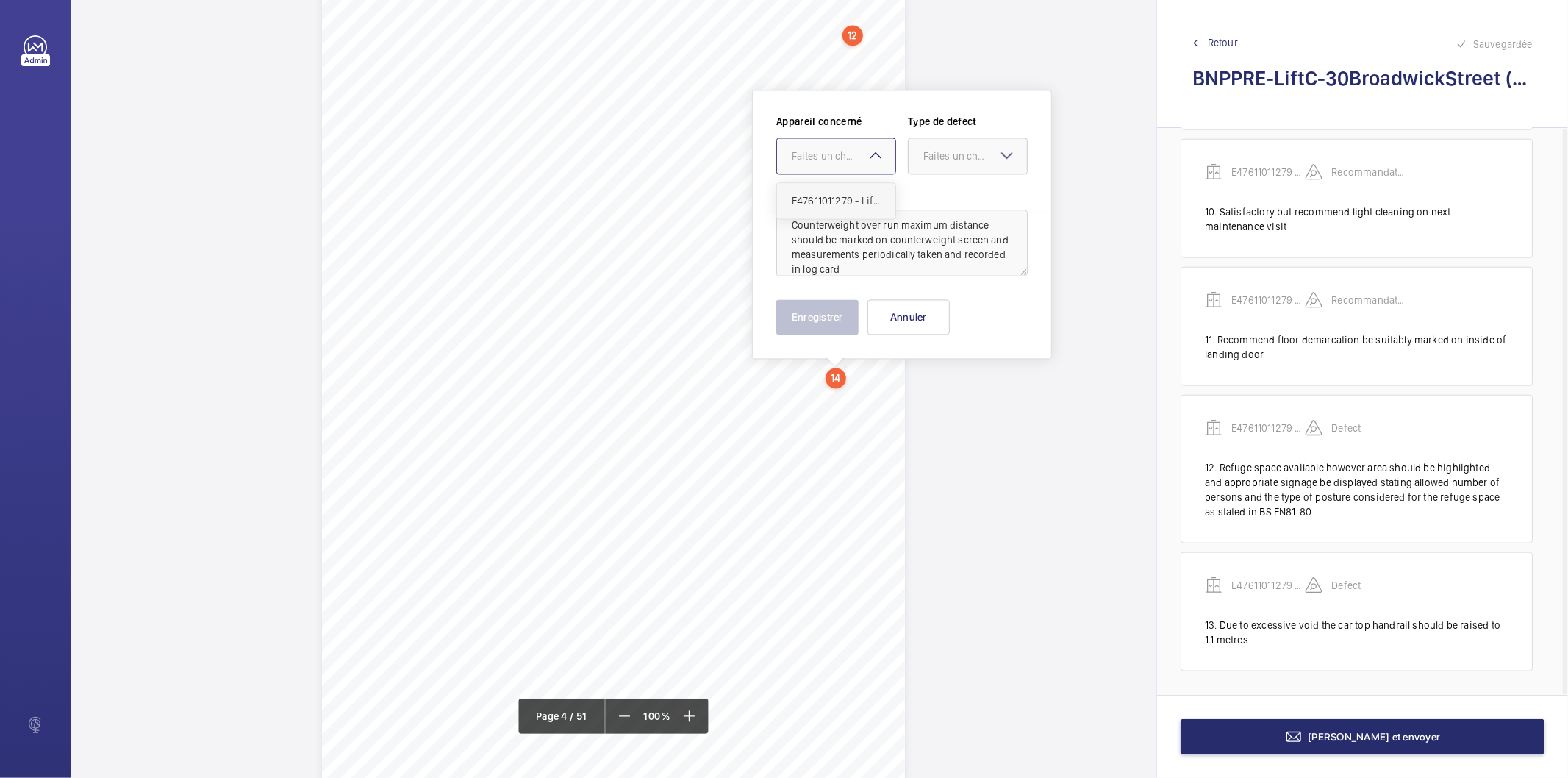
click at [849, 196] on span "E47611011279 - Lift C" at bounding box center [836, 200] width 89 height 15
click at [934, 164] on div at bounding box center [968, 156] width 118 height 35
drag, startPoint x: 942, startPoint y: 202, endPoint x: 856, endPoint y: 289, distance: 122.3
click at [942, 203] on span "Standard" at bounding box center [968, 200] width 89 height 15
click at [827, 309] on button "Enregistrer" at bounding box center [818, 317] width 82 height 35
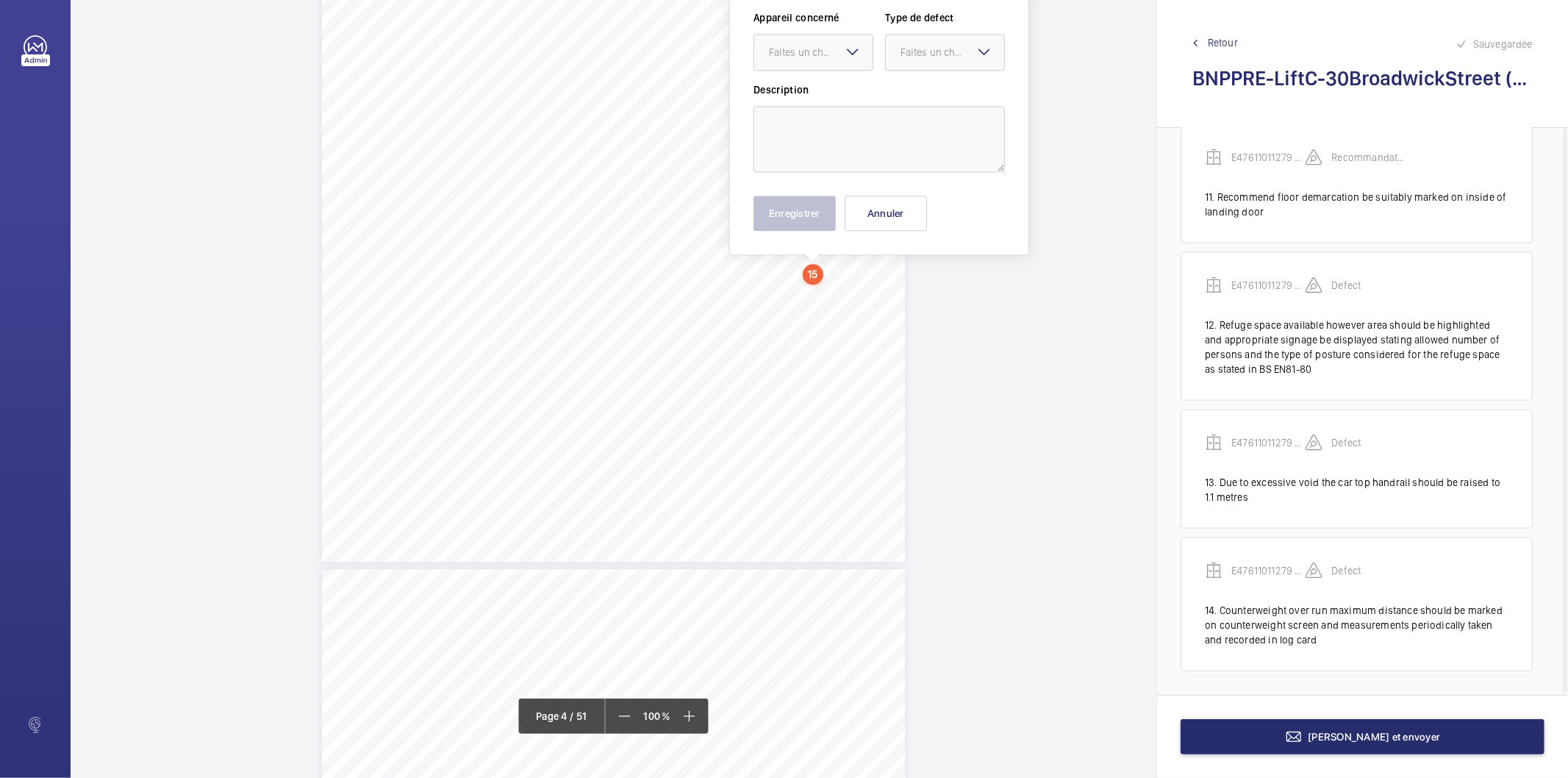
scroll to position [2680, 0]
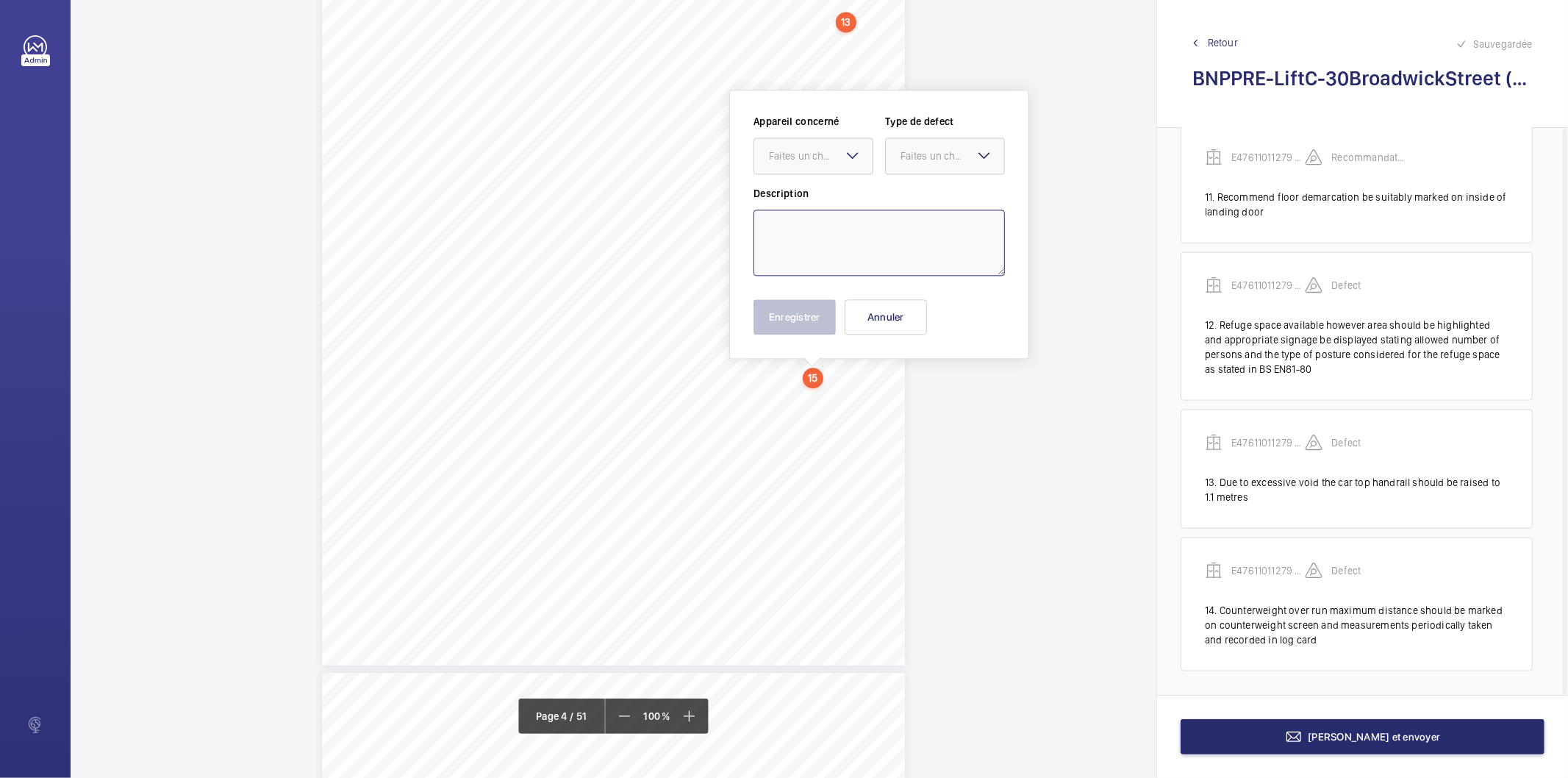
drag, startPoint x: 820, startPoint y: 268, endPoint x: 820, endPoint y: 226, distance: 42.0
click at [820, 226] on textarea at bounding box center [879, 242] width 252 height 66
paste textarea "D2E recommend a notice be provided to advise on the maximum permitted overrun c…"
click at [827, 155] on div "Faites un choix" at bounding box center [821, 155] width 104 height 15
click at [818, 202] on span "E47611011279 - Lift C" at bounding box center [813, 200] width 89 height 15
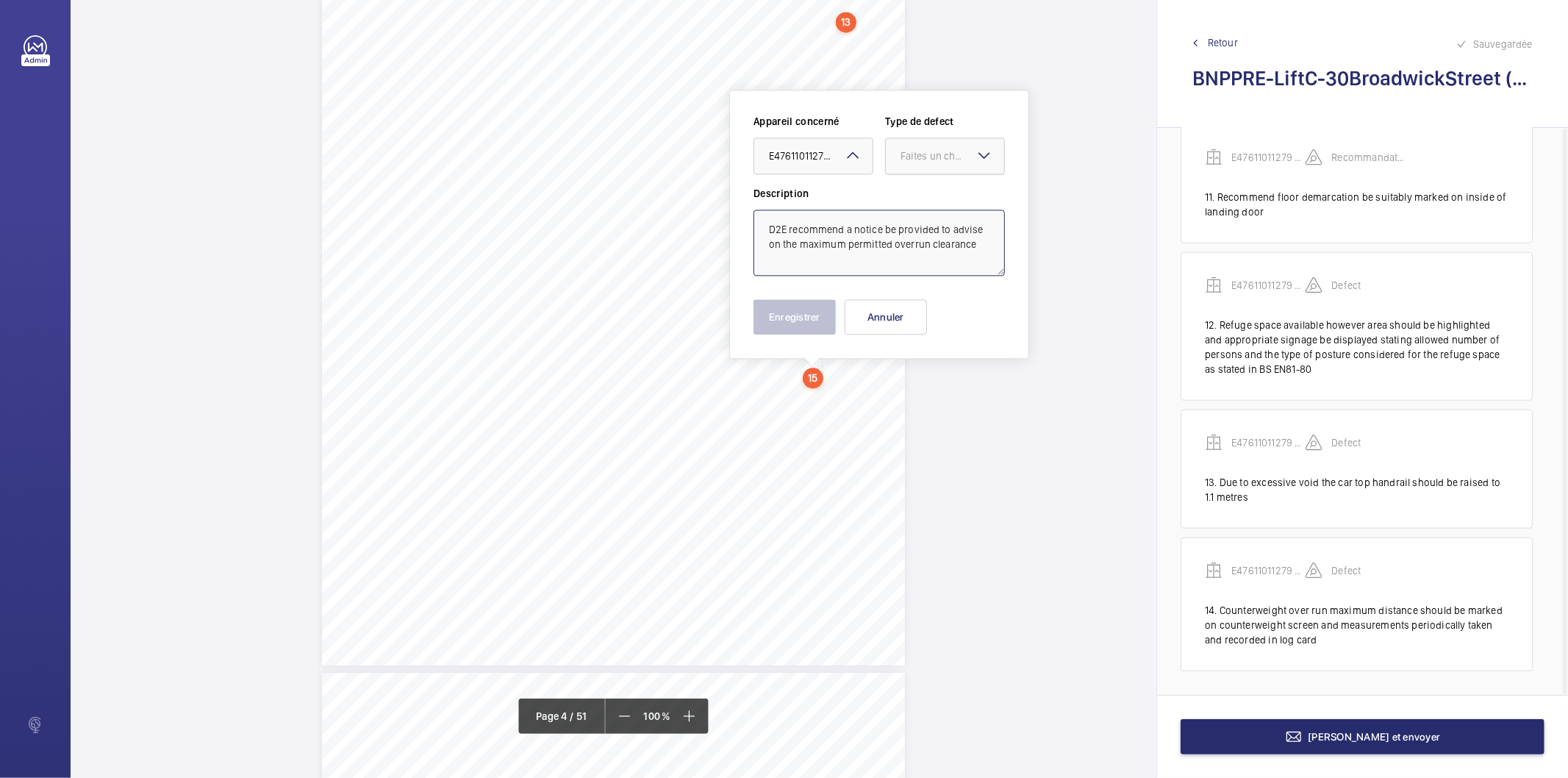
click at [961, 151] on div "Faites un choix" at bounding box center [953, 155] width 104 height 15
click at [938, 313] on span "Recommandation" at bounding box center [945, 309] width 89 height 15
type textarea "D2E recommend a notice be provided to advise on the maximum permitted overrun c…"
click at [835, 319] on button "Enregistrer" at bounding box center [795, 317] width 82 height 35
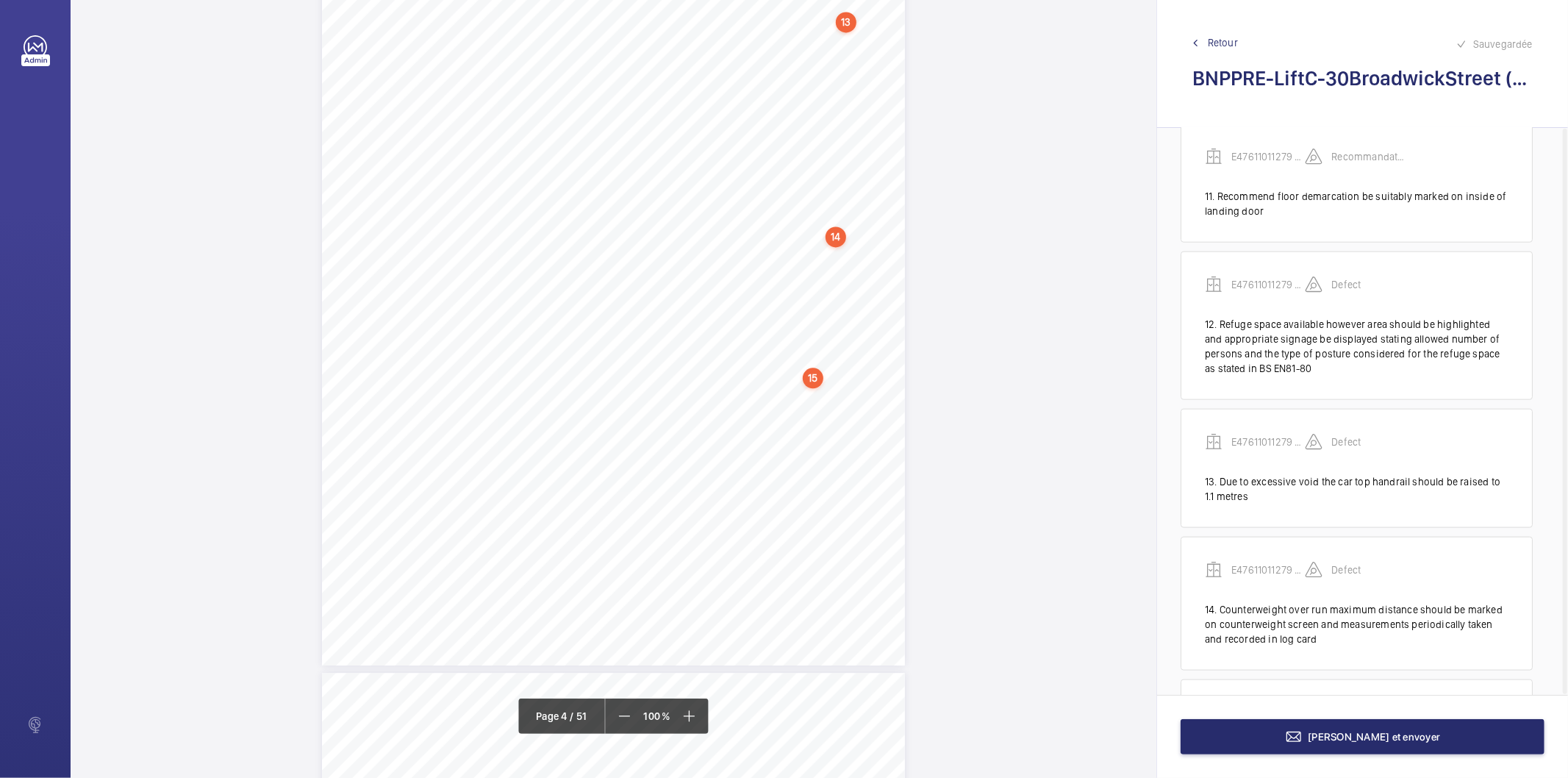
scroll to position [1524, 0]
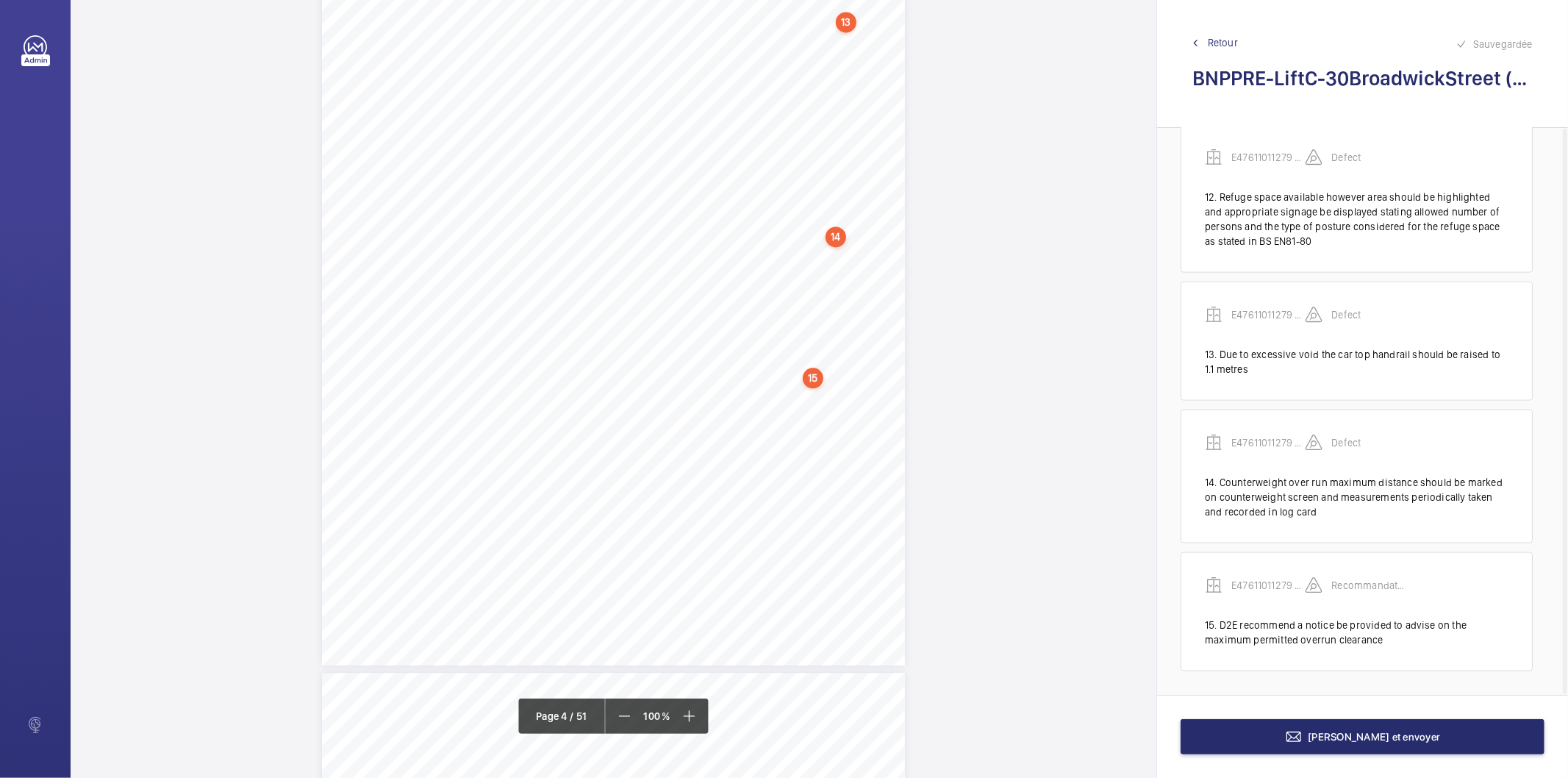
click at [800, 438] on span "Pitflooriscontaminatedwithoil" at bounding box center [763, 434] width 123 height 9
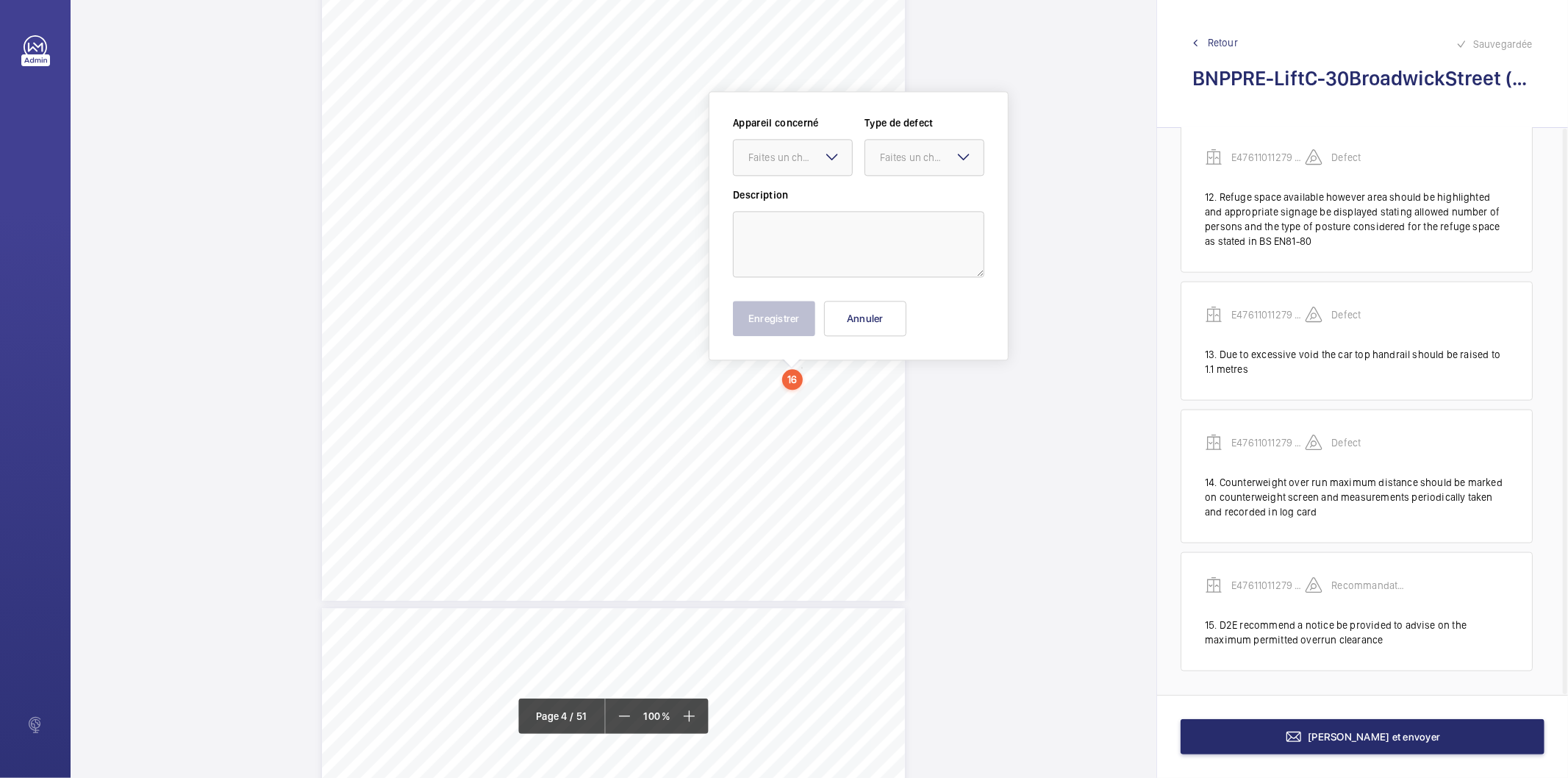
scroll to position [2745, 0]
click at [812, 219] on textarea at bounding box center [858, 242] width 252 height 66
paste textarea "Pit floor is contaminated with oil and should be cleaned / degreased"
click at [931, 143] on div at bounding box center [924, 156] width 118 height 35
drag, startPoint x: 902, startPoint y: 197, endPoint x: 821, endPoint y: 173, distance: 84.5
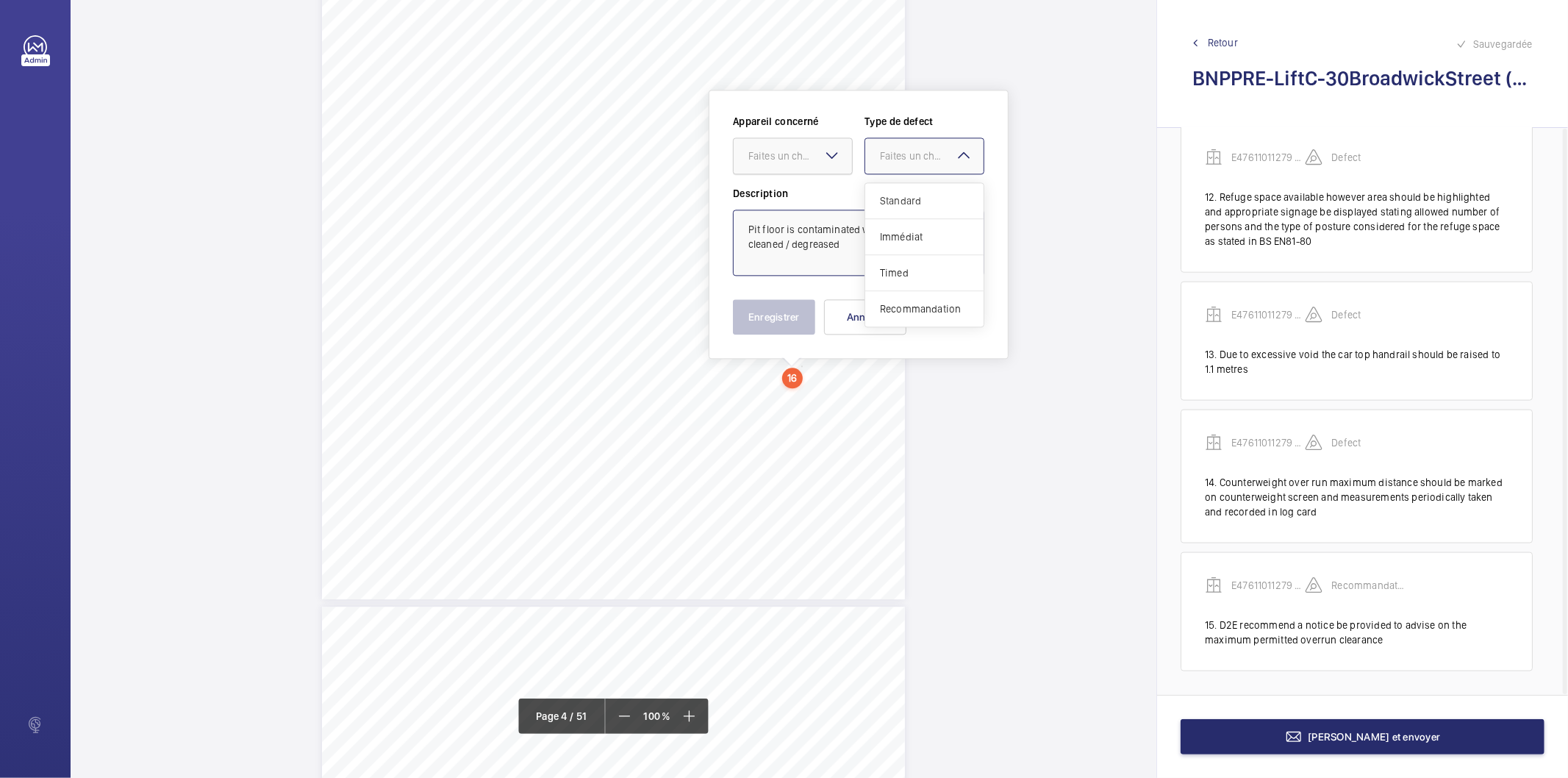
click at [901, 197] on span "Standard" at bounding box center [924, 200] width 89 height 15
click at [803, 156] on div "Faites un choix" at bounding box center [800, 155] width 104 height 15
click at [801, 206] on span "E47611011279 - Lift C" at bounding box center [792, 200] width 89 height 15
type textarea "Pit floor is contaminated with oil and should be cleaned / degreased"
click at [775, 315] on button "Enregistrer" at bounding box center [774, 317] width 82 height 35
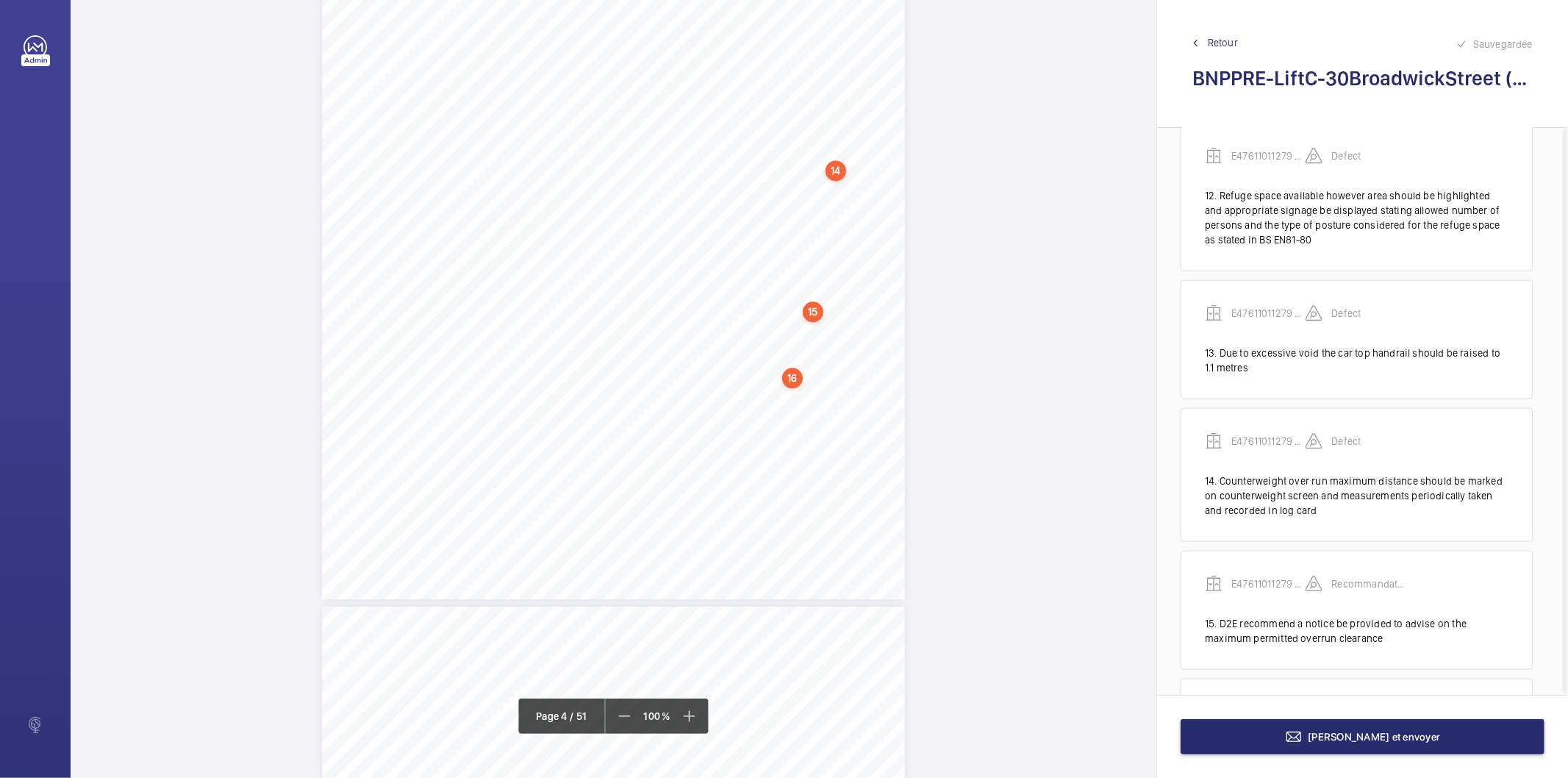
scroll to position [1651, 0]
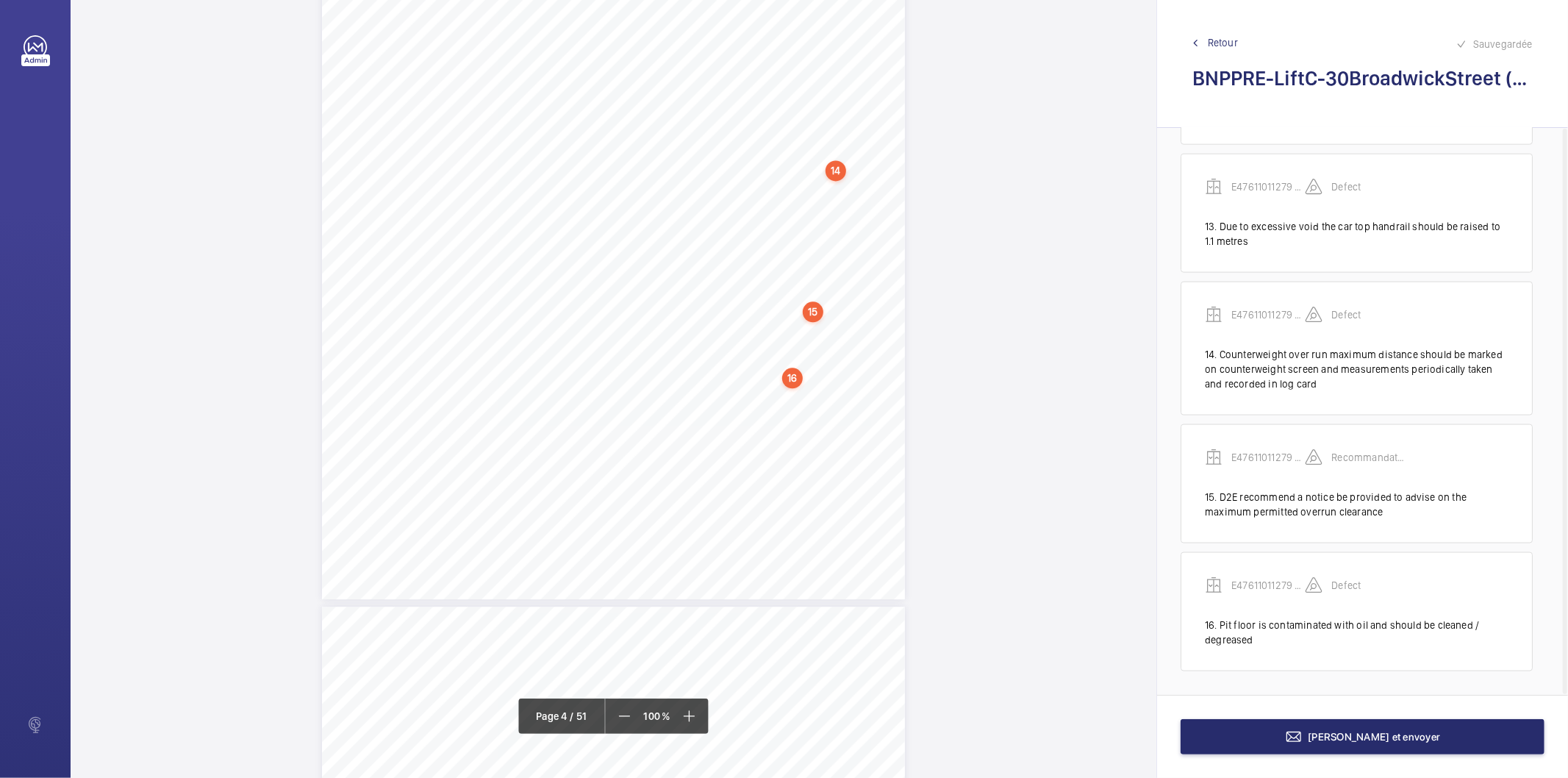
click at [856, 508] on div "correctsignage?[H] highlightedandappropriate signagebedisplayedstating allowedn…" at bounding box center [613, 187] width 584 height 824
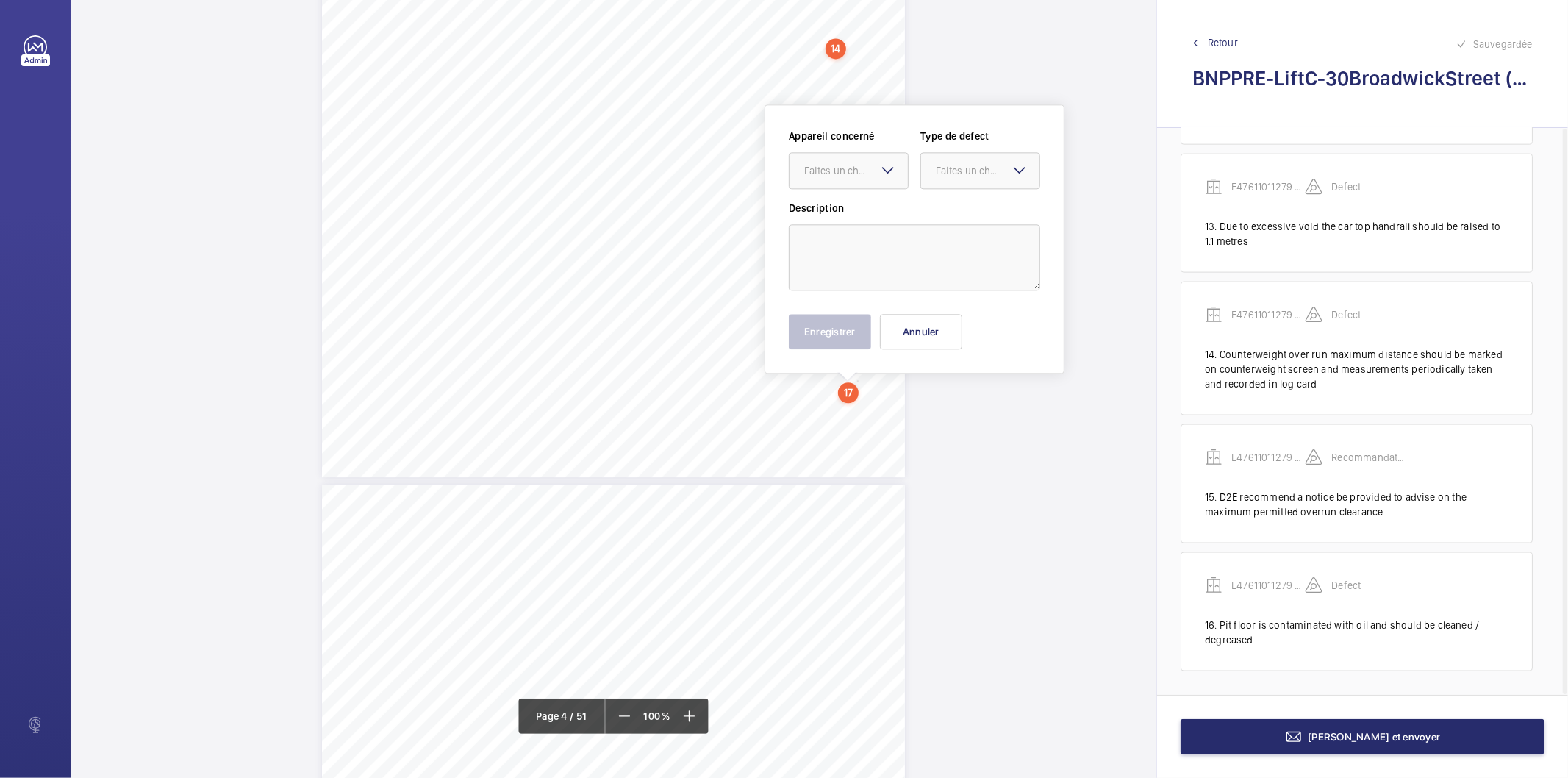
scroll to position [2882, 0]
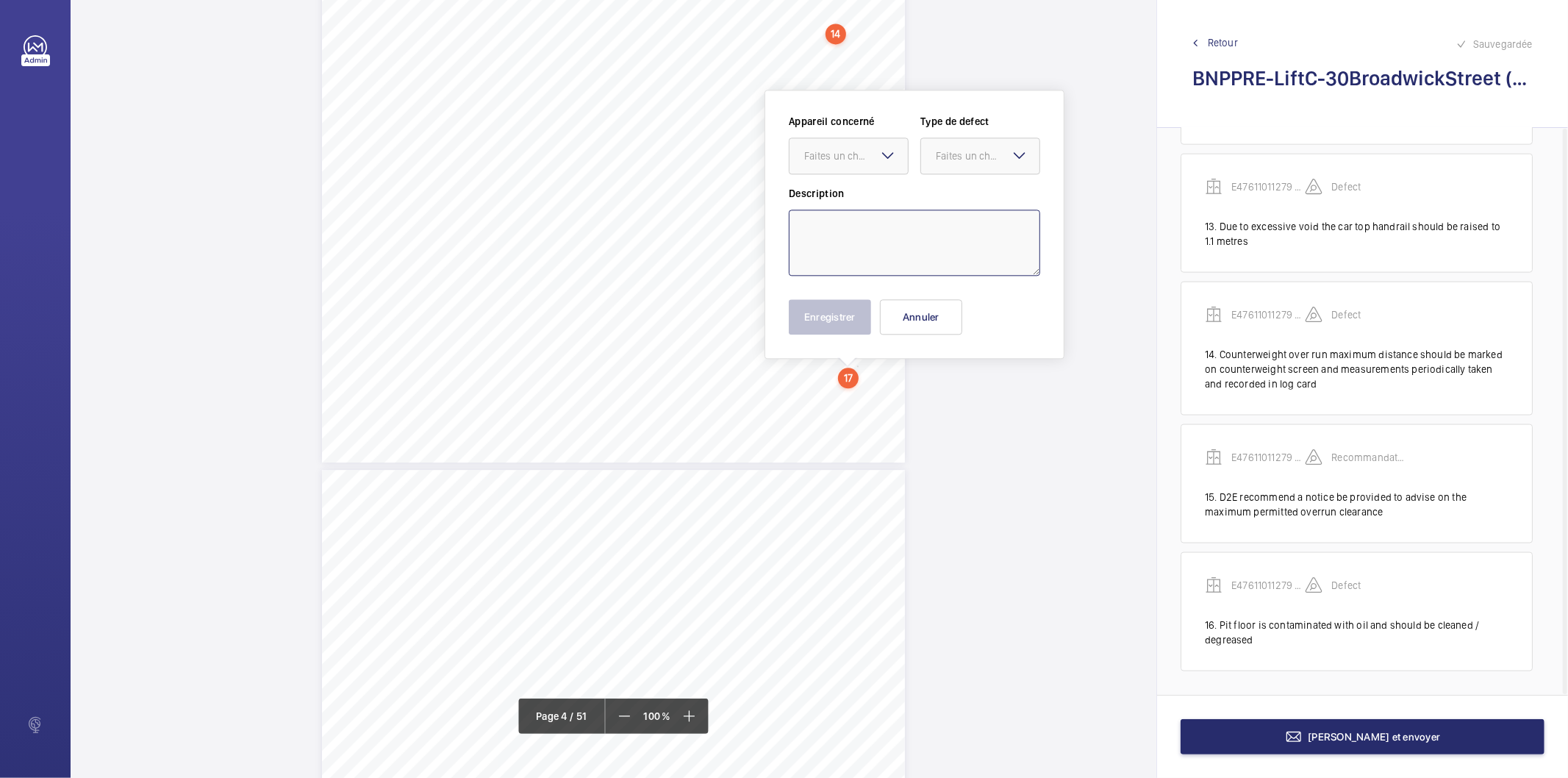
click at [884, 244] on textarea at bounding box center [914, 242] width 252 height 66
paste textarea "Full and overflowing on to the pit floor, these should be cleaned"
type textarea "Full and overflowing on to the pit floor, these should be cleaned"
click at [856, 136] on wm-front-input-dropdown "Appareil concerné Faites un choix" at bounding box center [848, 144] width 120 height 61
click at [864, 160] on div "Faites un choix" at bounding box center [856, 155] width 104 height 15
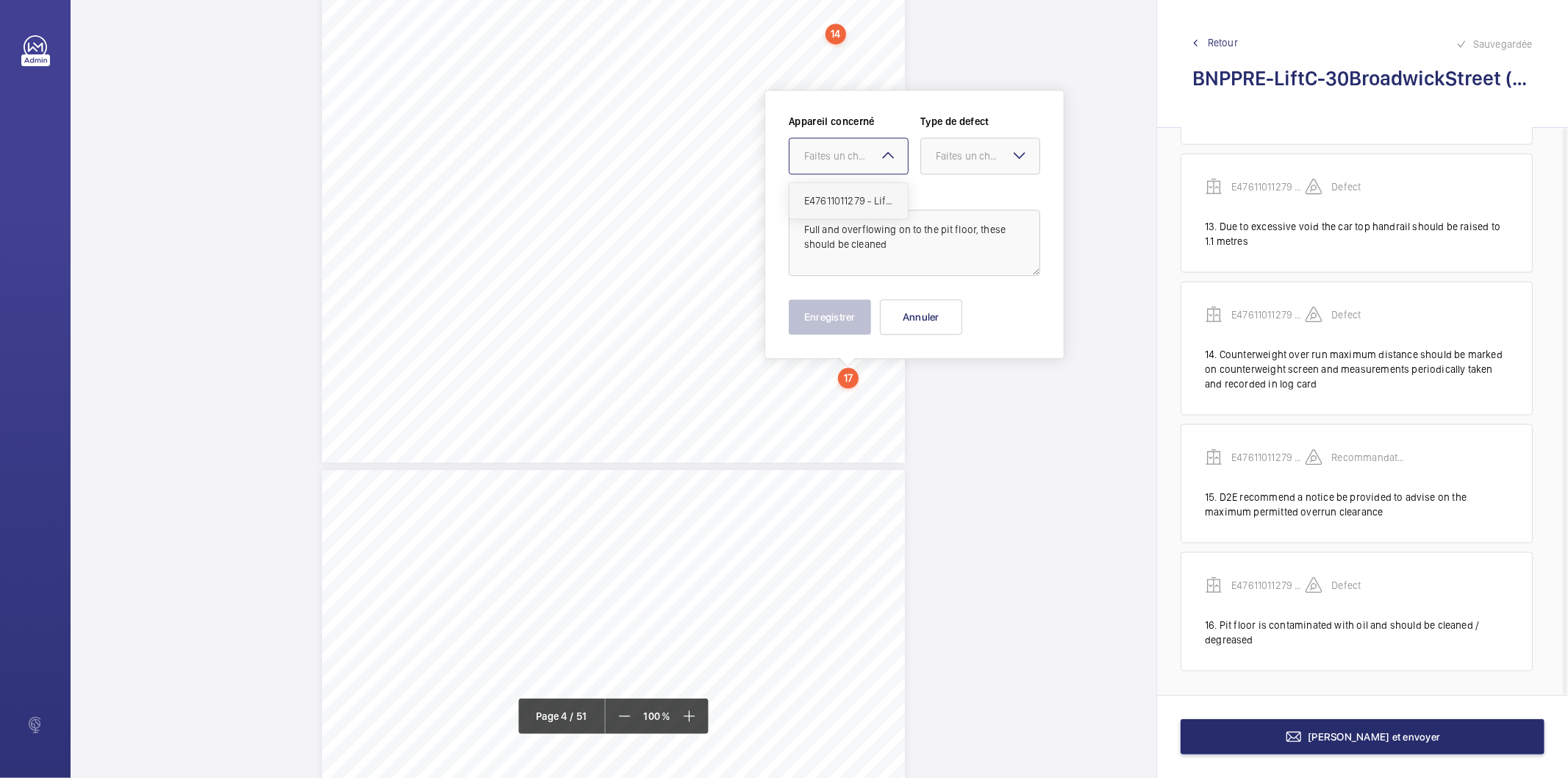
click at [873, 211] on div "E47611011279 - Lift C" at bounding box center [848, 201] width 118 height 35
click at [965, 157] on div "Faites un choix" at bounding box center [988, 155] width 104 height 15
click at [964, 206] on span "Standard" at bounding box center [980, 200] width 89 height 15
click at [859, 316] on button "Enregistrer" at bounding box center [830, 317] width 82 height 35
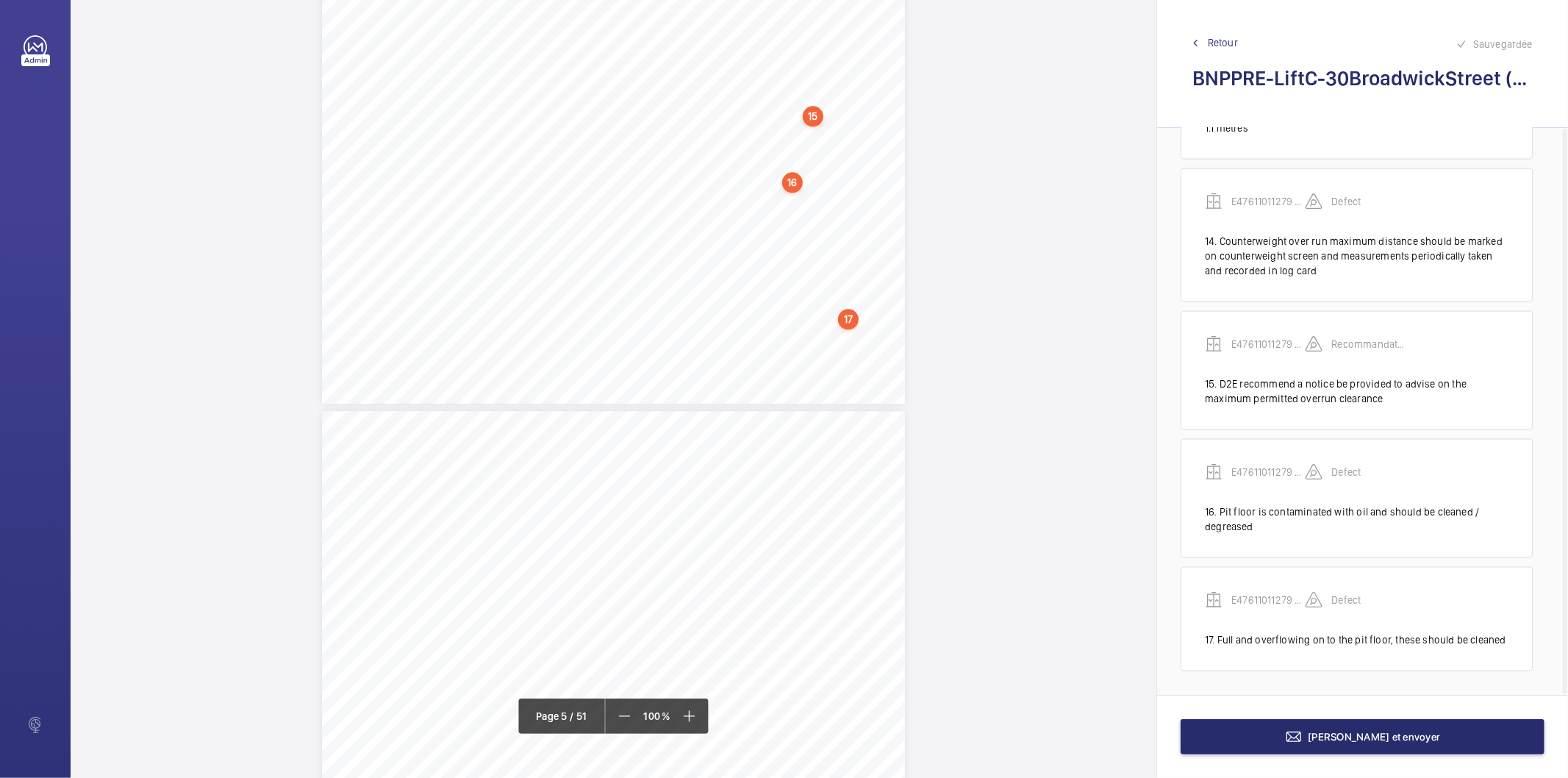
scroll to position [3290, 0]
click at [832, 373] on div "Photo51 Photo52 Pit/8.2.Health&Safety-AssessmentbaseduponBS7255 H155Isthewellin…" at bounding box center [613, 474] width 584 height 824
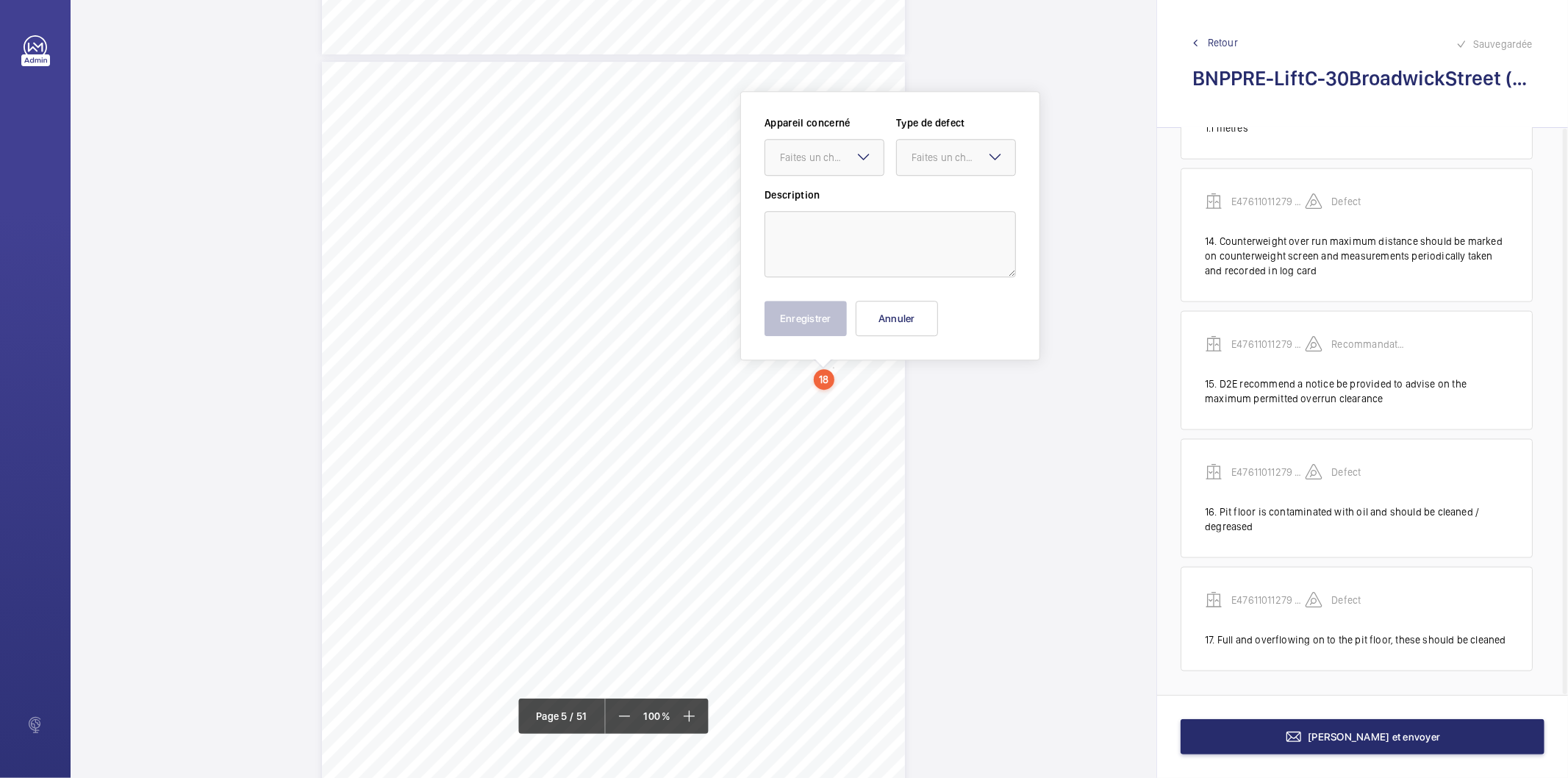
scroll to position [3291, 0]
click at [831, 235] on textarea at bounding box center [891, 243] width 252 height 66
paste textarea "It should be possible to unlock and open the landing door from within the pit w…"
click at [833, 152] on div "Faites un choix" at bounding box center [832, 156] width 104 height 15
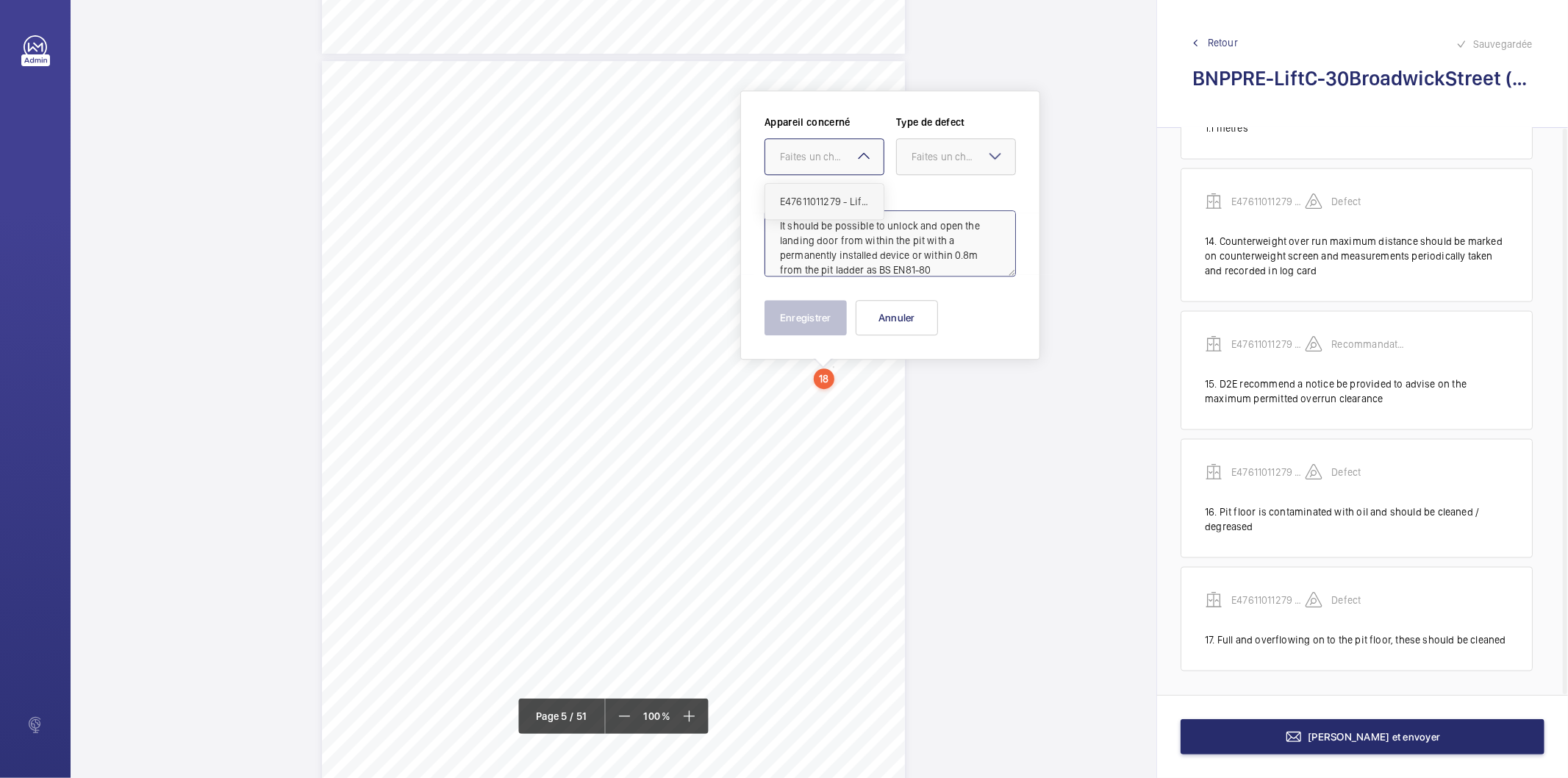
click at [833, 200] on span "E47611011279 - Lift C" at bounding box center [824, 201] width 89 height 15
click at [946, 162] on div "Faites un choix" at bounding box center [963, 156] width 104 height 15
click at [939, 196] on span "Standard" at bounding box center [956, 201] width 89 height 15
type textarea "It should be possible to unlock and open the landing door from within the pit w…"
click at [825, 313] on button "Enregistrer" at bounding box center [806, 318] width 82 height 35
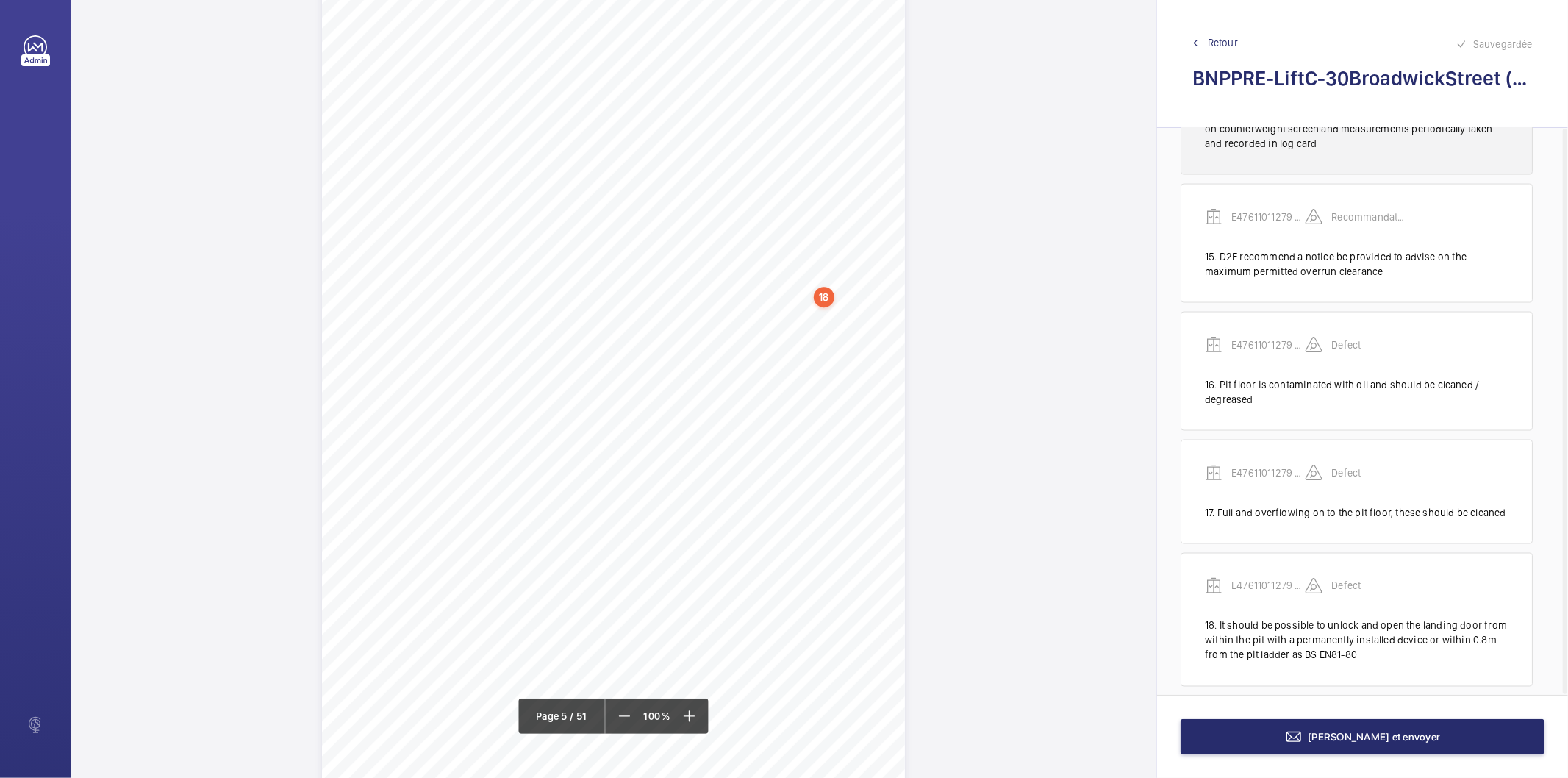
scroll to position [1908, 0]
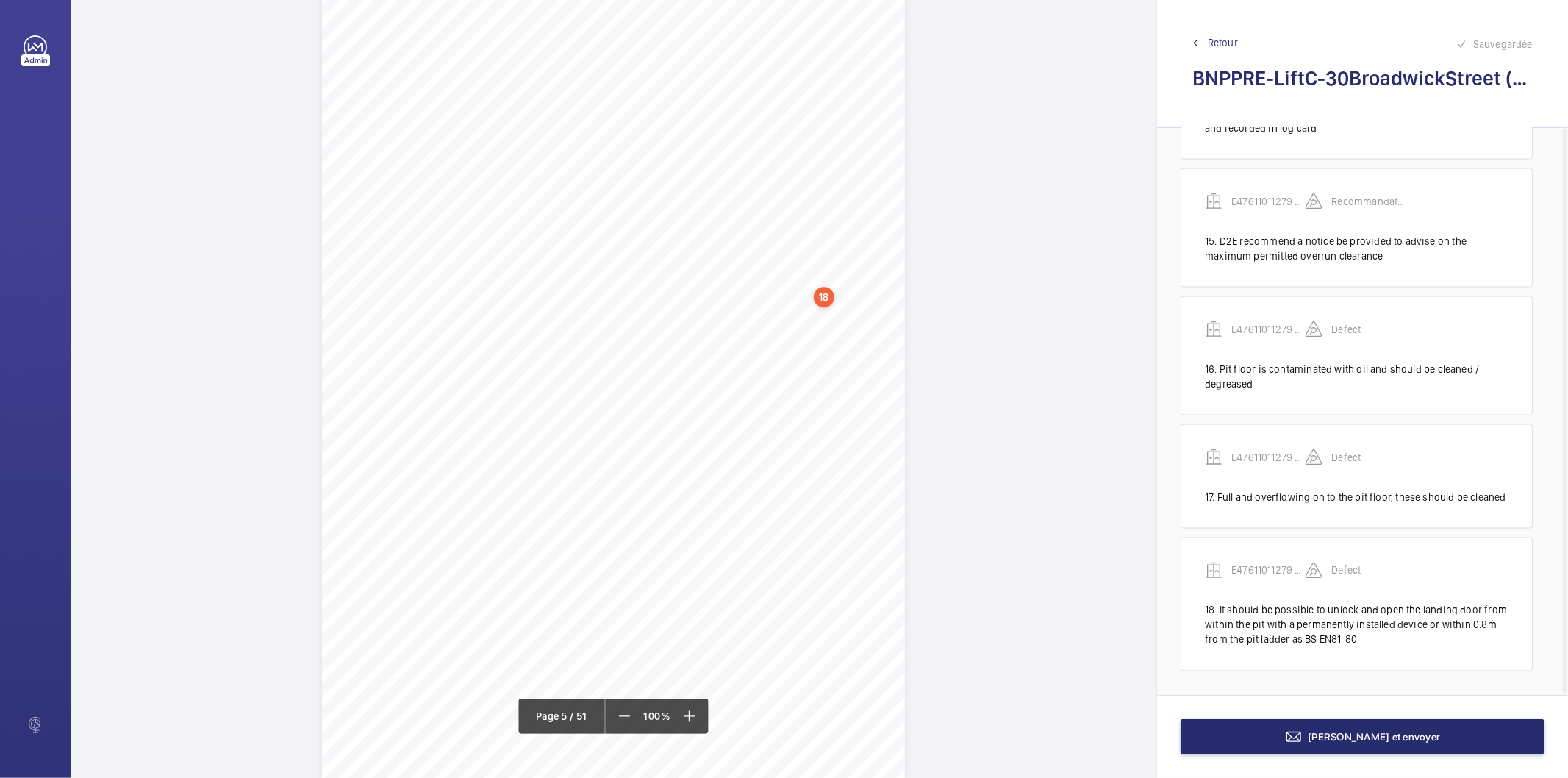
click at [873, 379] on div "Photo51 Photo52 Pit/8.2.Health&Safety-AssessmentbaseduponBS7255 H155Isthewellin…" at bounding box center [613, 392] width 584 height 824
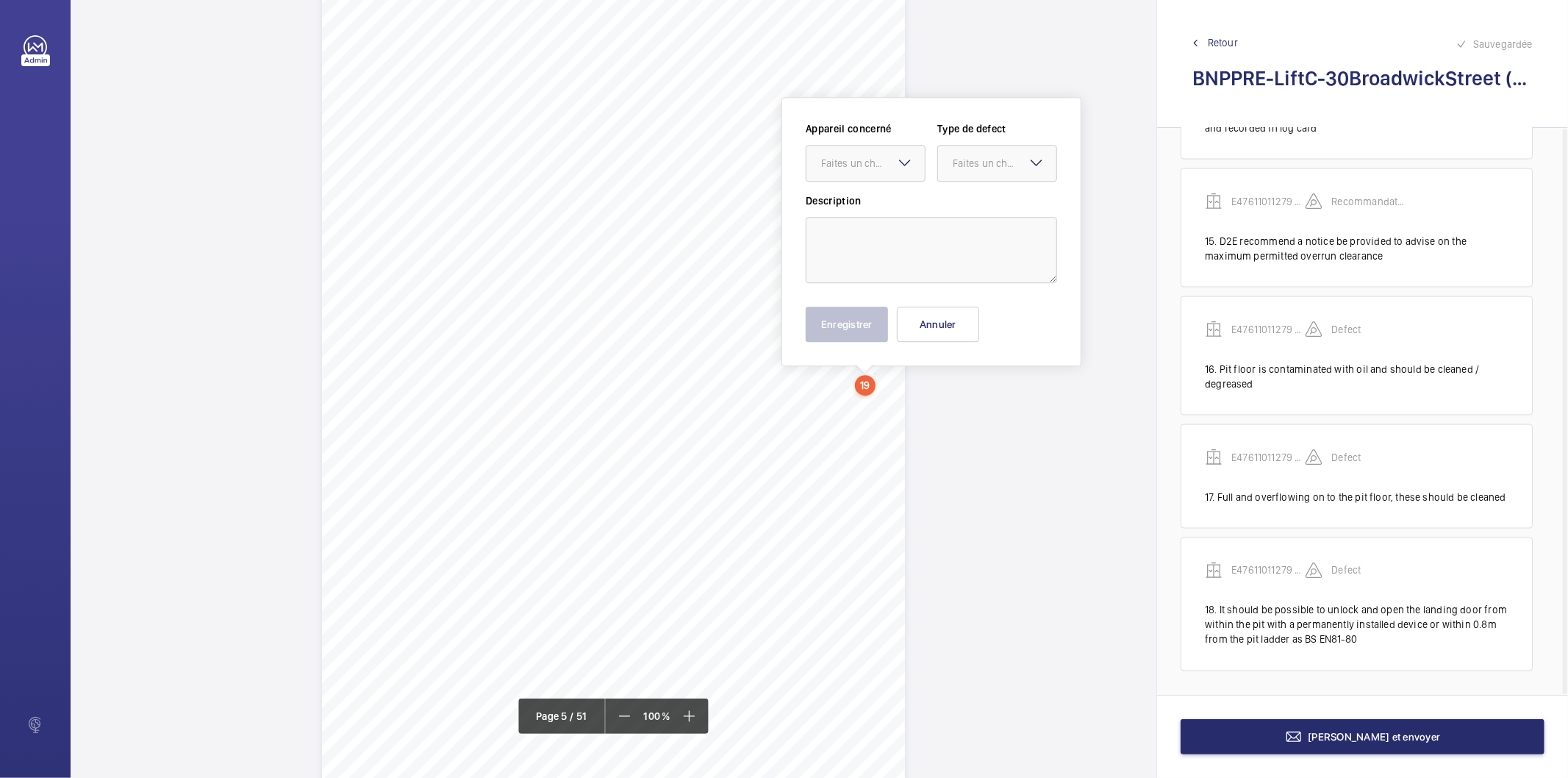
scroll to position [3379, 0]
click at [870, 230] on textarea at bounding box center [931, 243] width 252 height 66
paste textarea "Refuge space available however area should be highlighted and appropriate signa…"
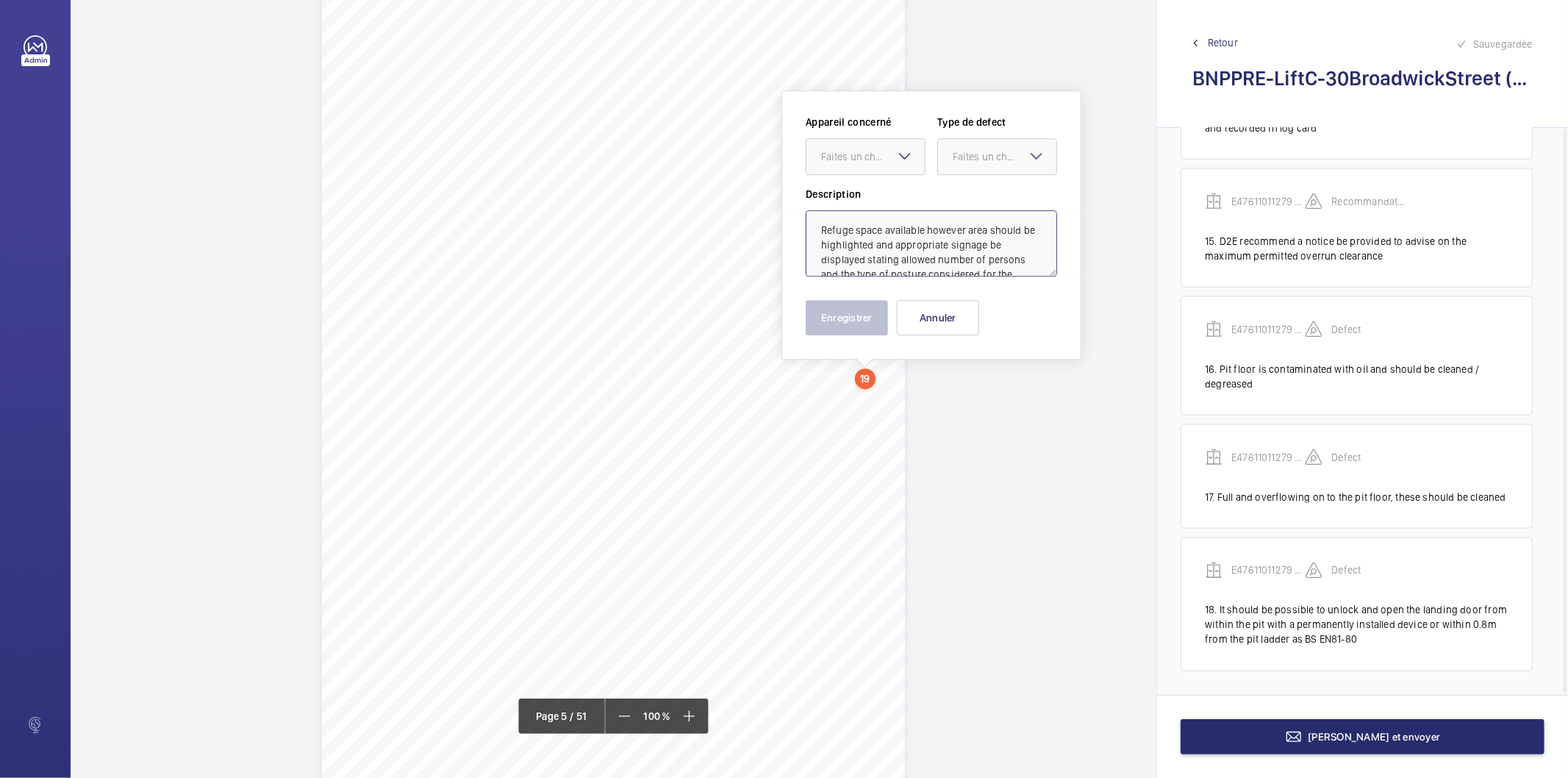
scroll to position [19, 0]
click at [863, 163] on div "Faites un choix" at bounding box center [873, 156] width 104 height 15
click at [848, 207] on span "E47611011279 - Lift C" at bounding box center [865, 201] width 89 height 15
click at [969, 160] on div "Faites un choix" at bounding box center [1005, 156] width 104 height 15
click at [994, 195] on span "Standard" at bounding box center [997, 201] width 89 height 15
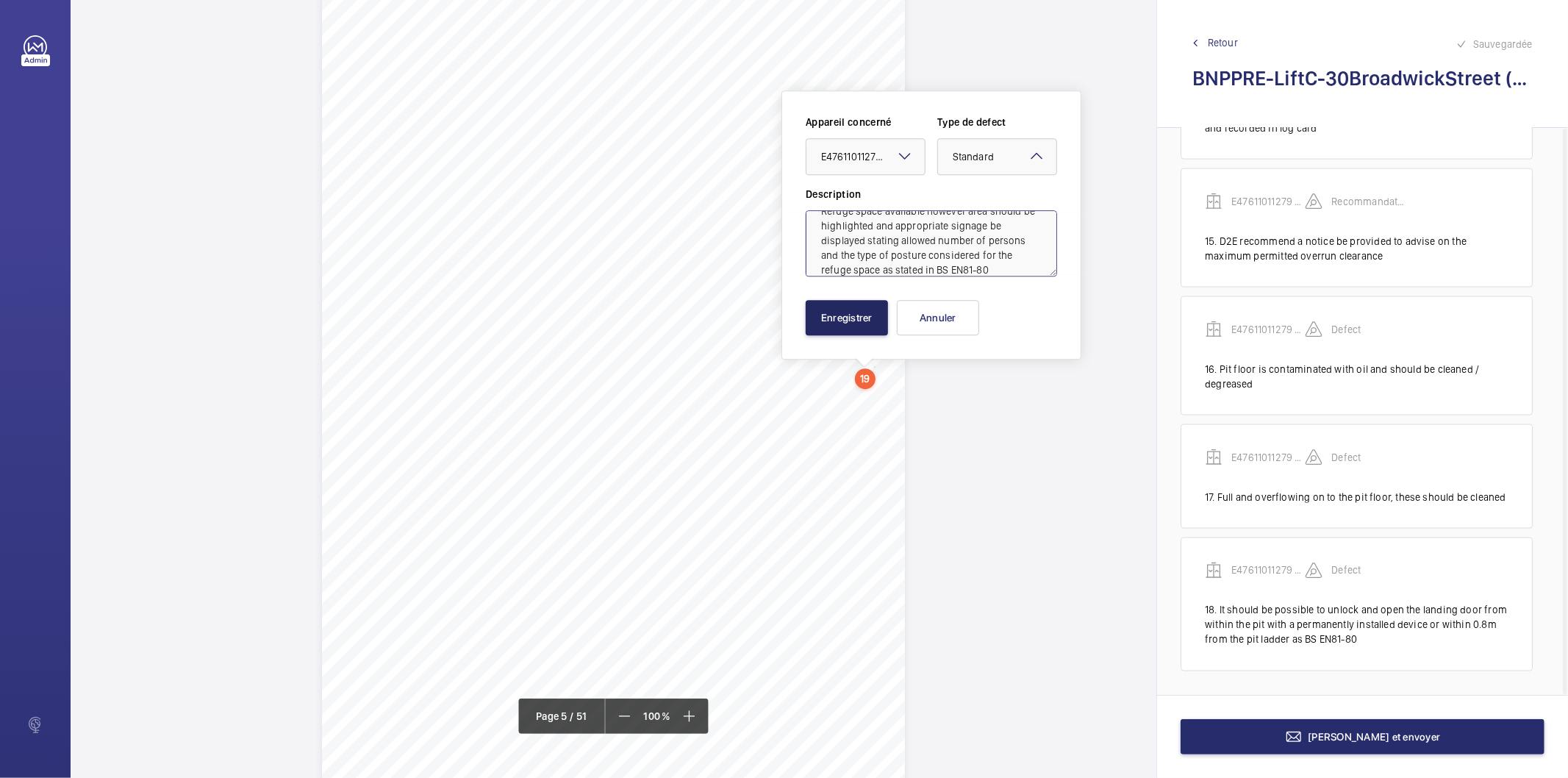
type textarea "Refuge space available however area should be highlighted and appropriate signa…"
click at [861, 306] on button "Enregistrer" at bounding box center [847, 318] width 82 height 35
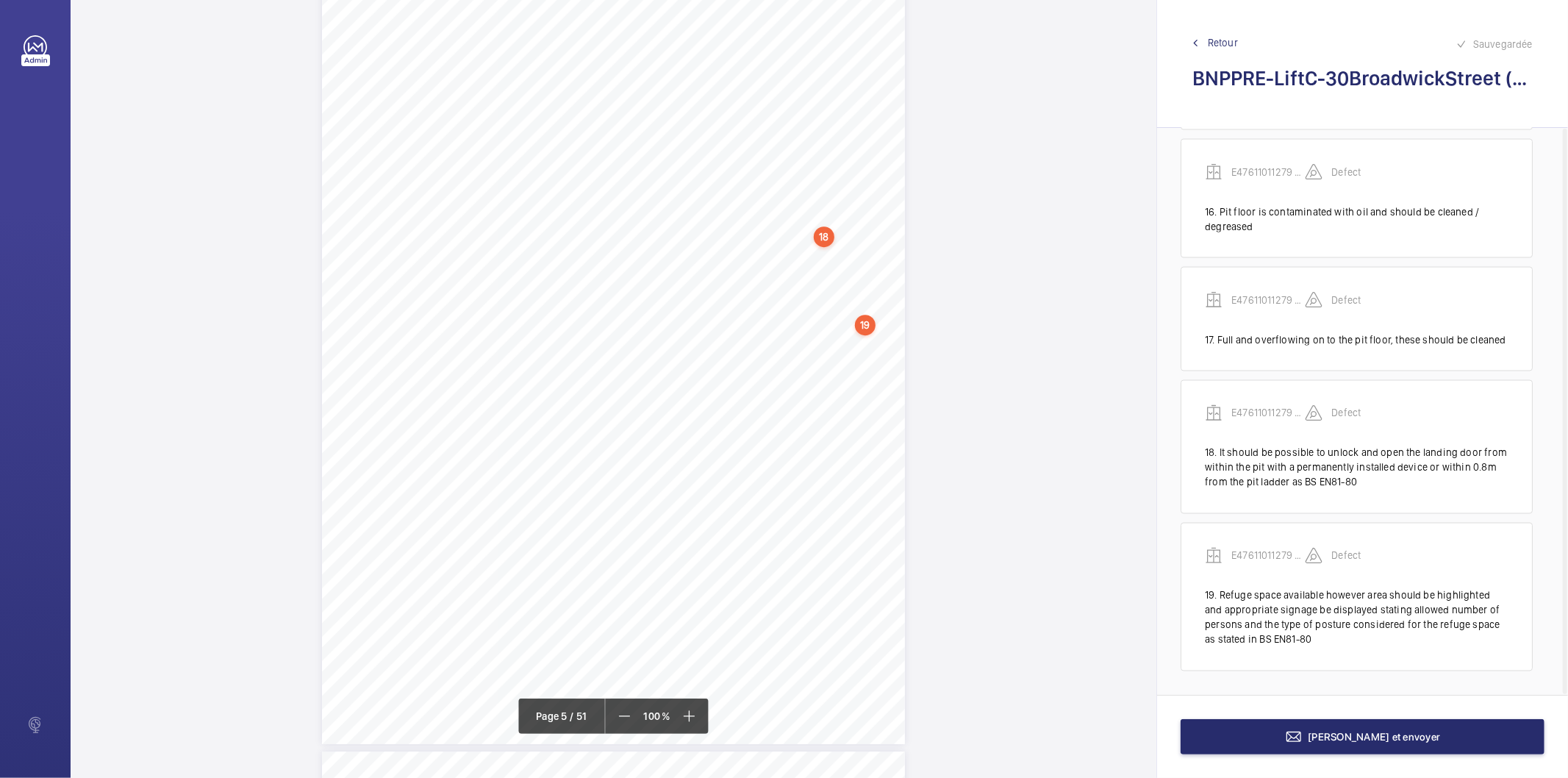
scroll to position [3460, 0]
click at [832, 392] on div "Photo51 Photo52 Pit/8.2.Health&Safety-AssessmentbaseduponBS7255 H155Isthewellin…" at bounding box center [613, 303] width 584 height 824
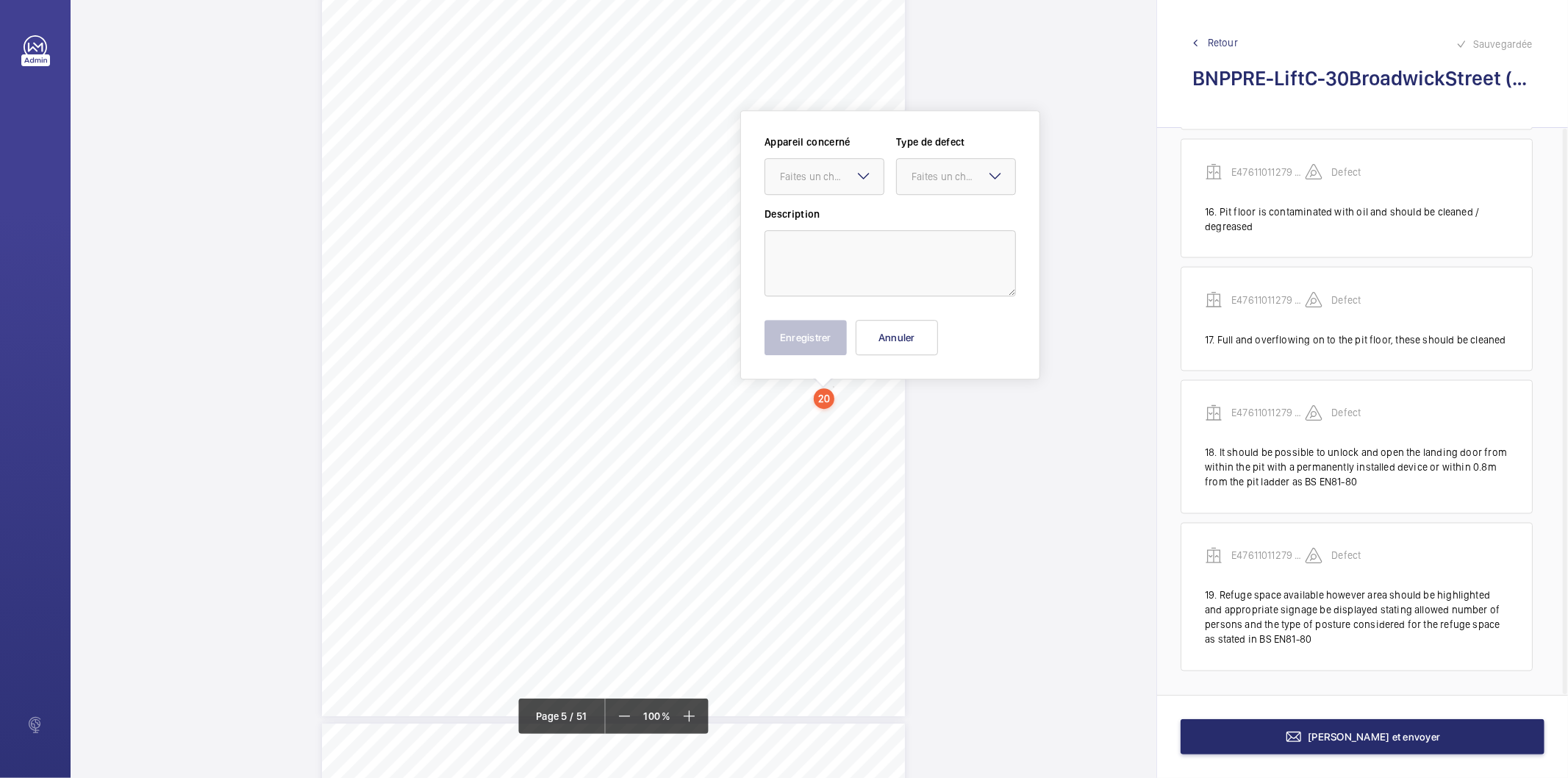
scroll to position [3480, 0]
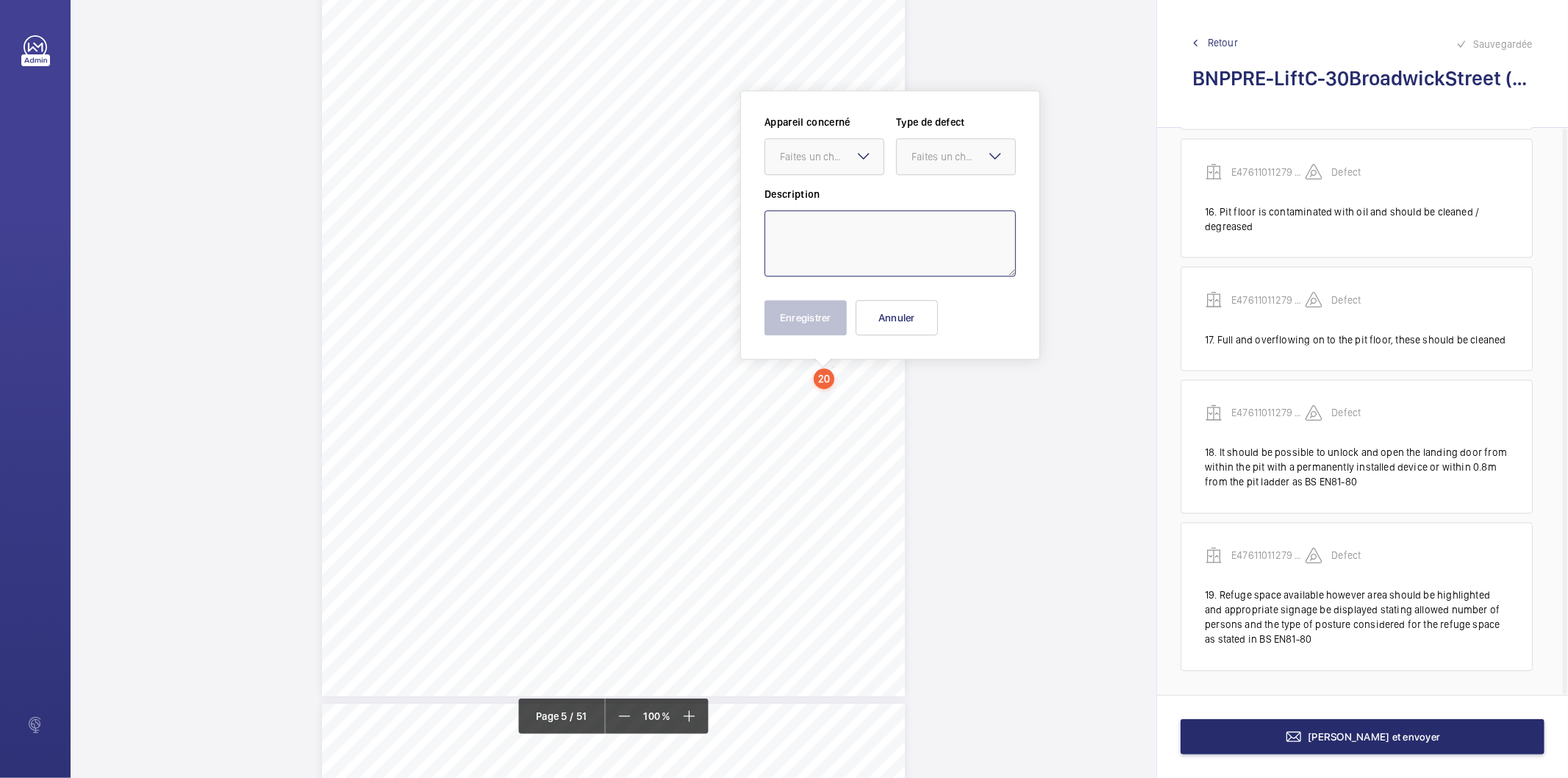
click at [829, 252] on textarea at bounding box center [891, 243] width 252 height 66
paste textarea "A permanently installed inspection control station operable within 0,30m of a r…"
click at [826, 162] on div "Faites un choix" at bounding box center [832, 156] width 104 height 15
click at [813, 203] on span "E47611011279 - Lift C" at bounding box center [824, 201] width 89 height 15
click at [942, 165] on div at bounding box center [956, 156] width 118 height 35
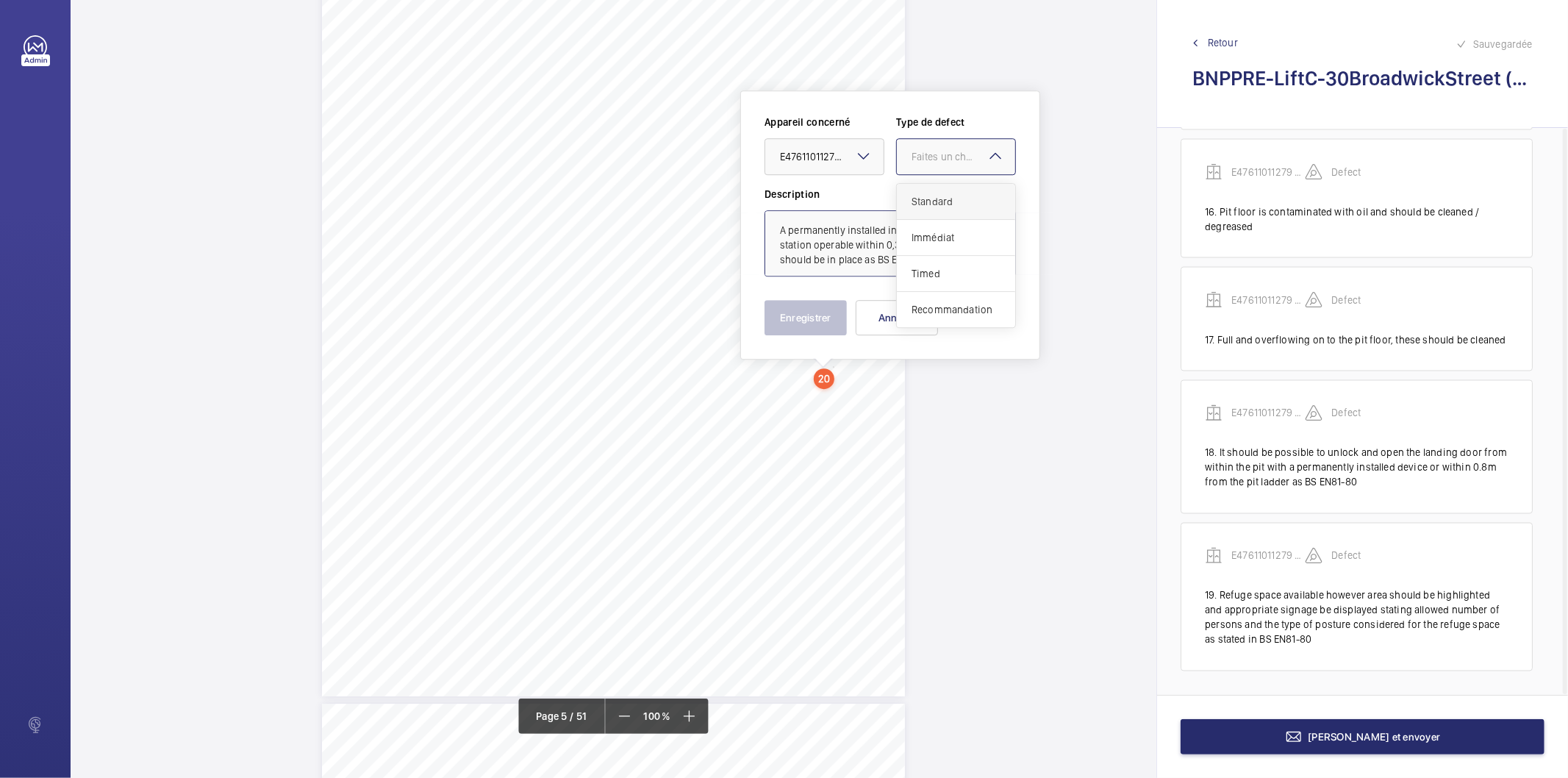
click at [947, 194] on span "Standard" at bounding box center [956, 201] width 89 height 15
type textarea "A permanently installed inspection control station operable within 0,30m of a r…"
click at [826, 315] on button "Enregistrer" at bounding box center [806, 318] width 82 height 35
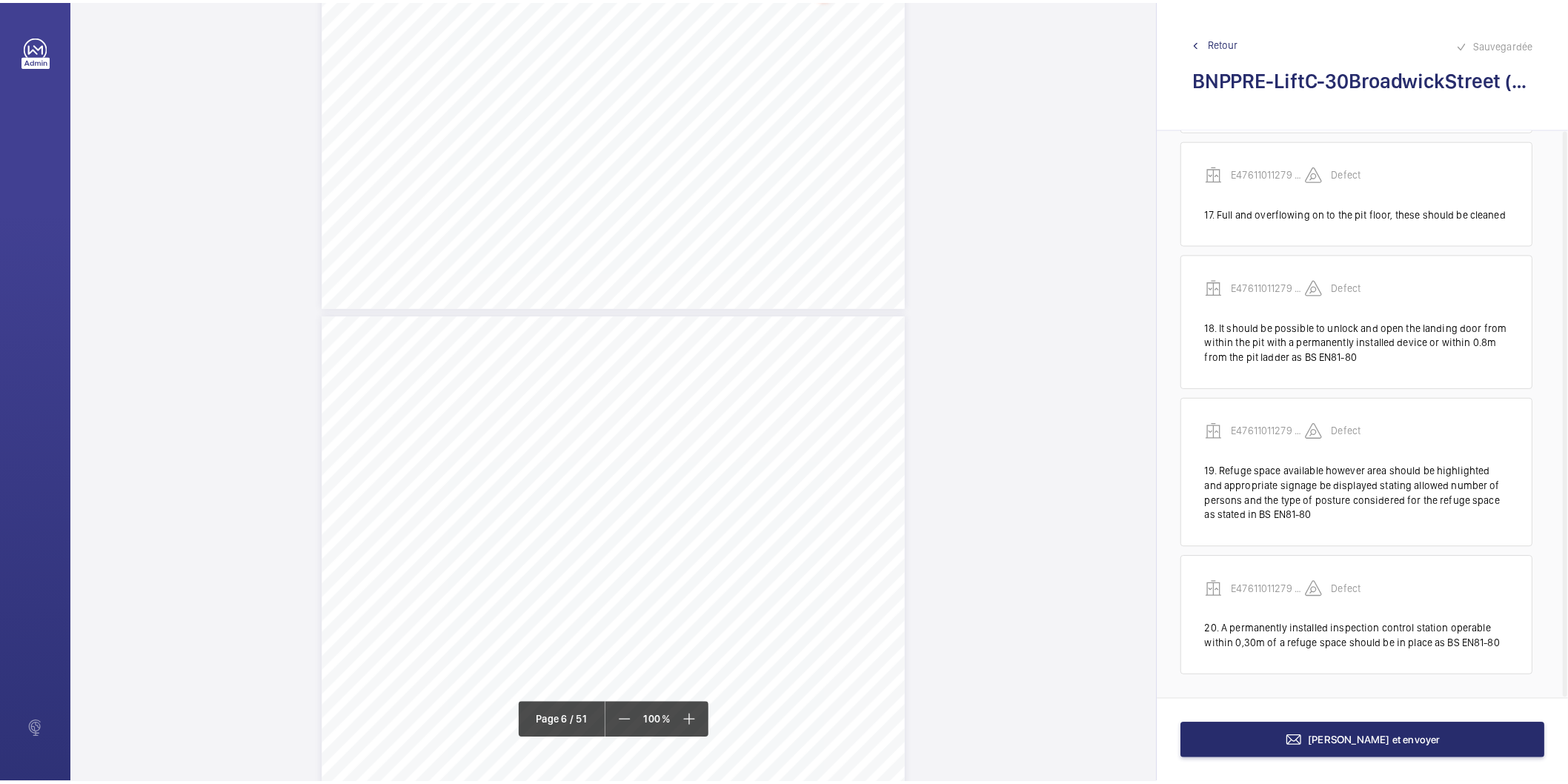
scroll to position [4001, 0]
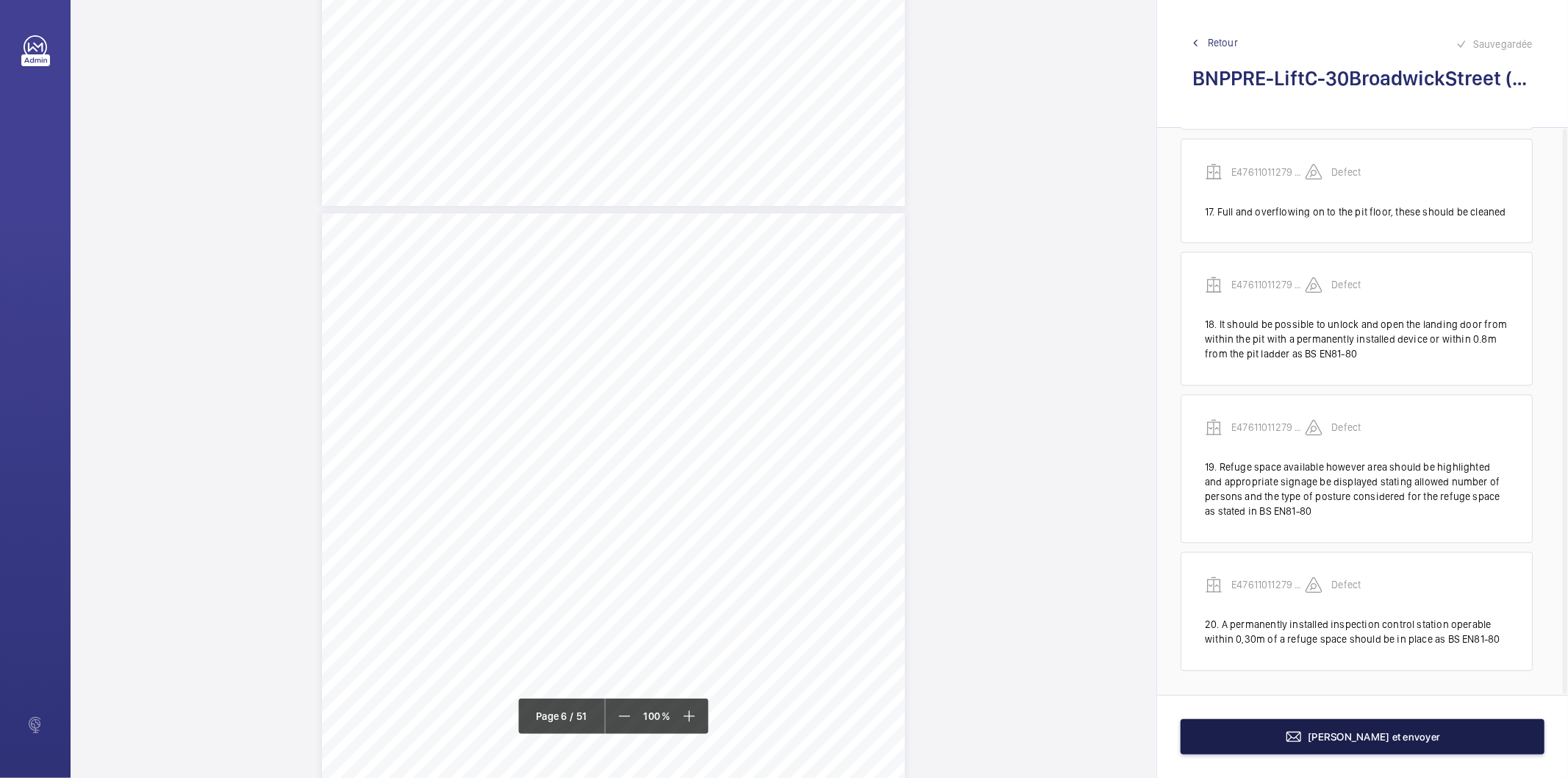
click at [1385, 751] on button "[PERSON_NAME] et envoyer" at bounding box center [1363, 737] width 364 height 35
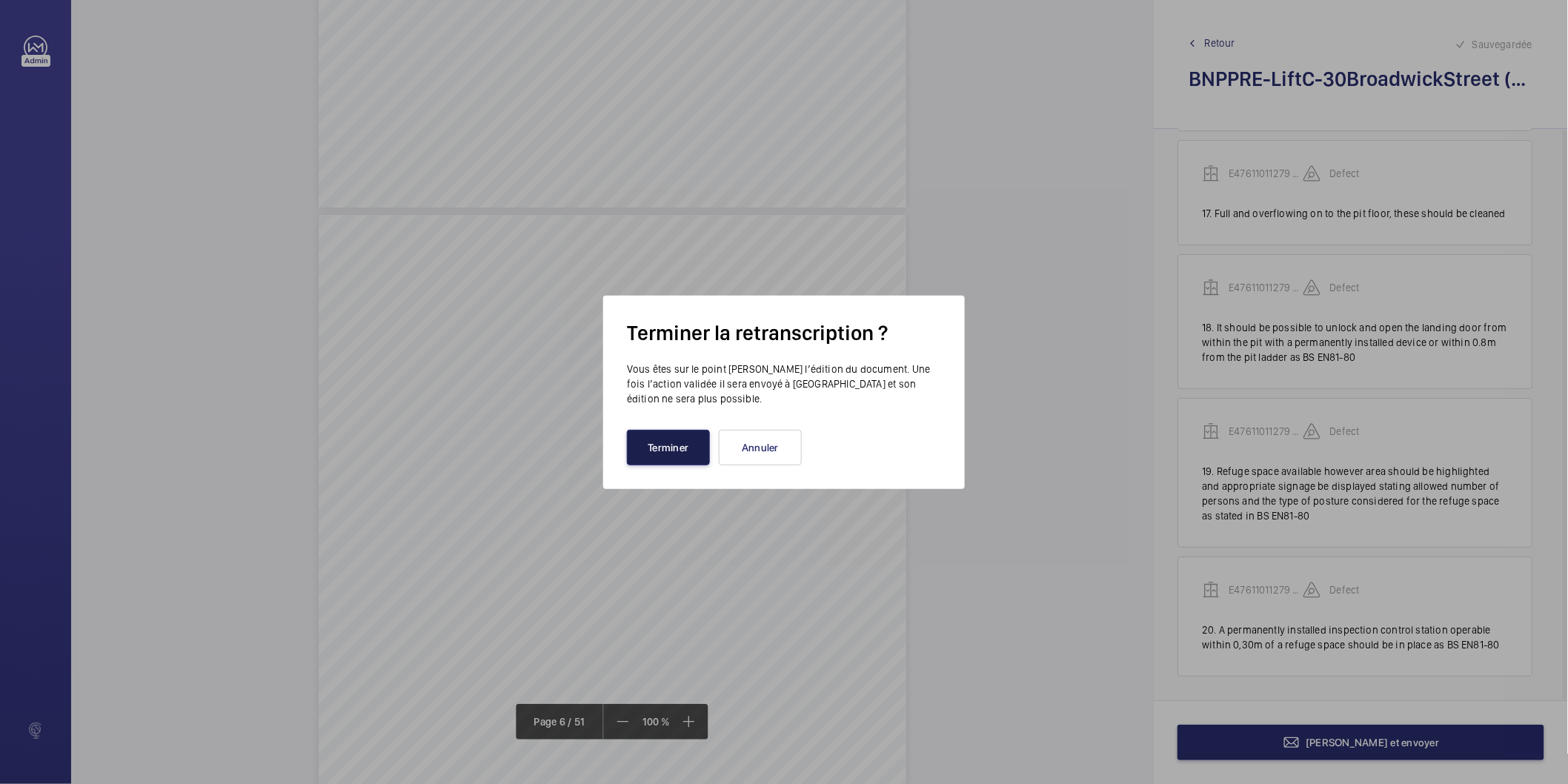
click at [693, 445] on button "Terminer" at bounding box center [669, 447] width 83 height 35
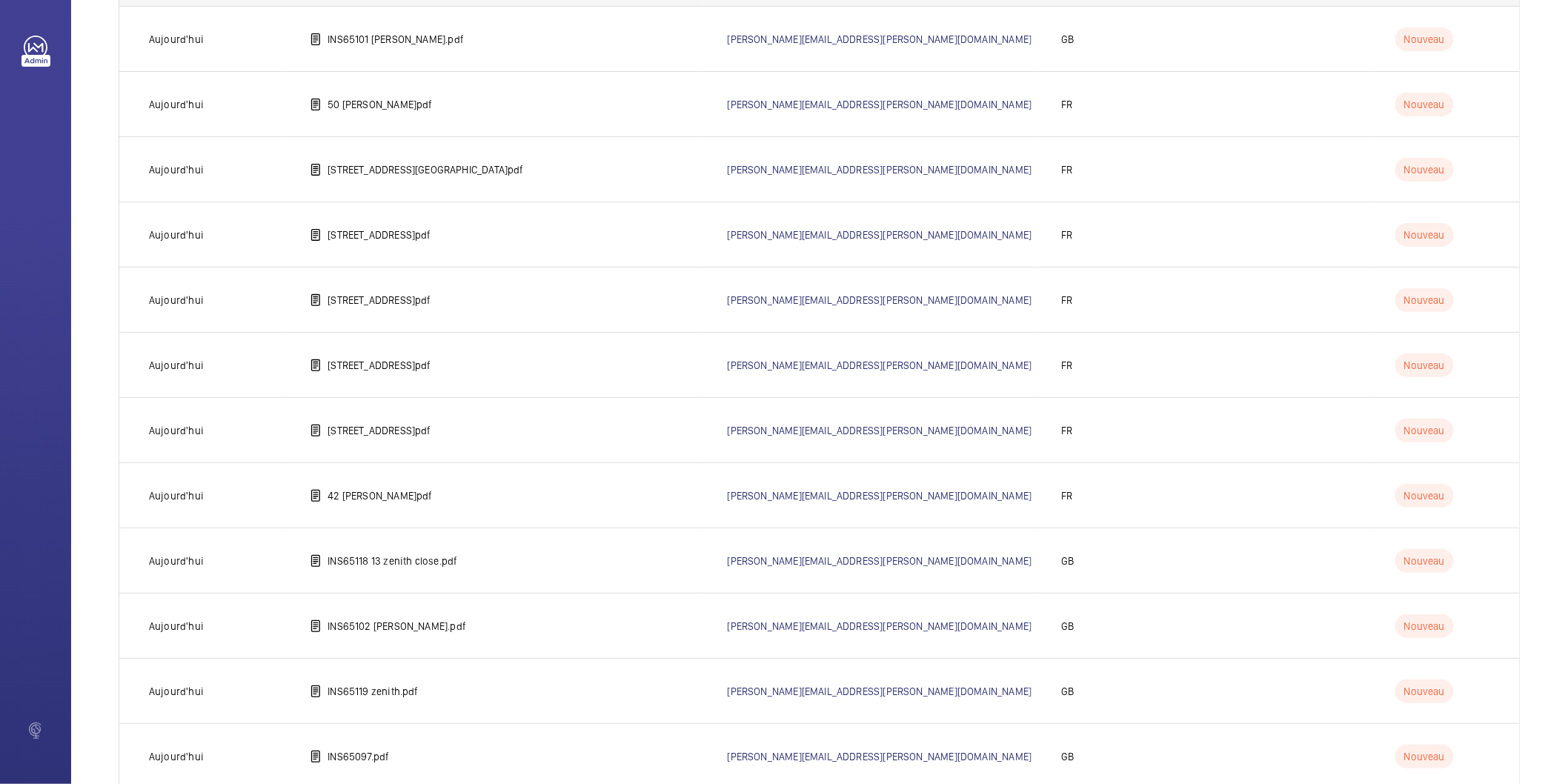
scroll to position [2950, 0]
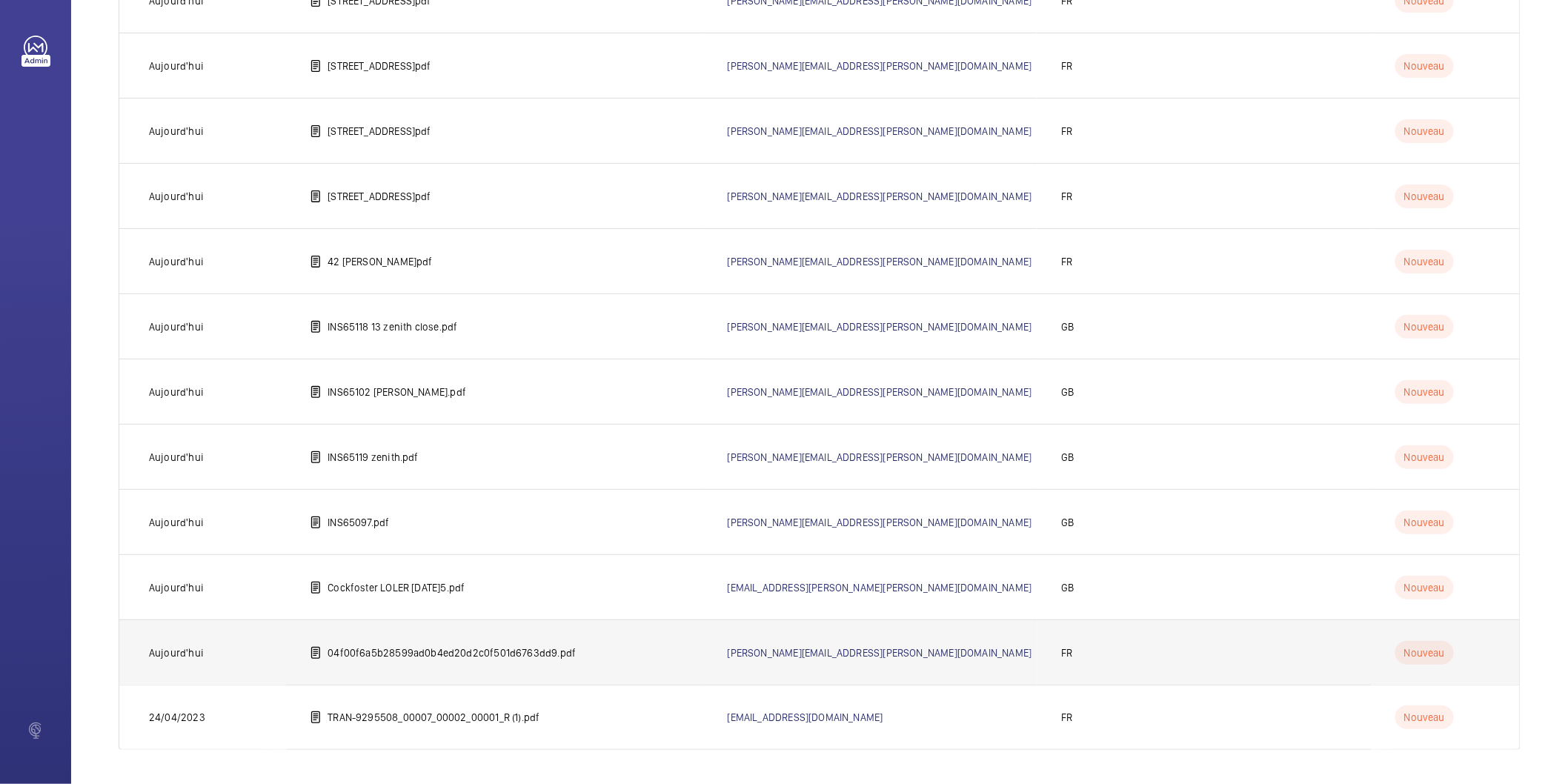
click at [461, 654] on p "04f00f6a5b28599ad0b4ed20d2c0f501d6763dd9.pdf" at bounding box center [451, 652] width 249 height 15
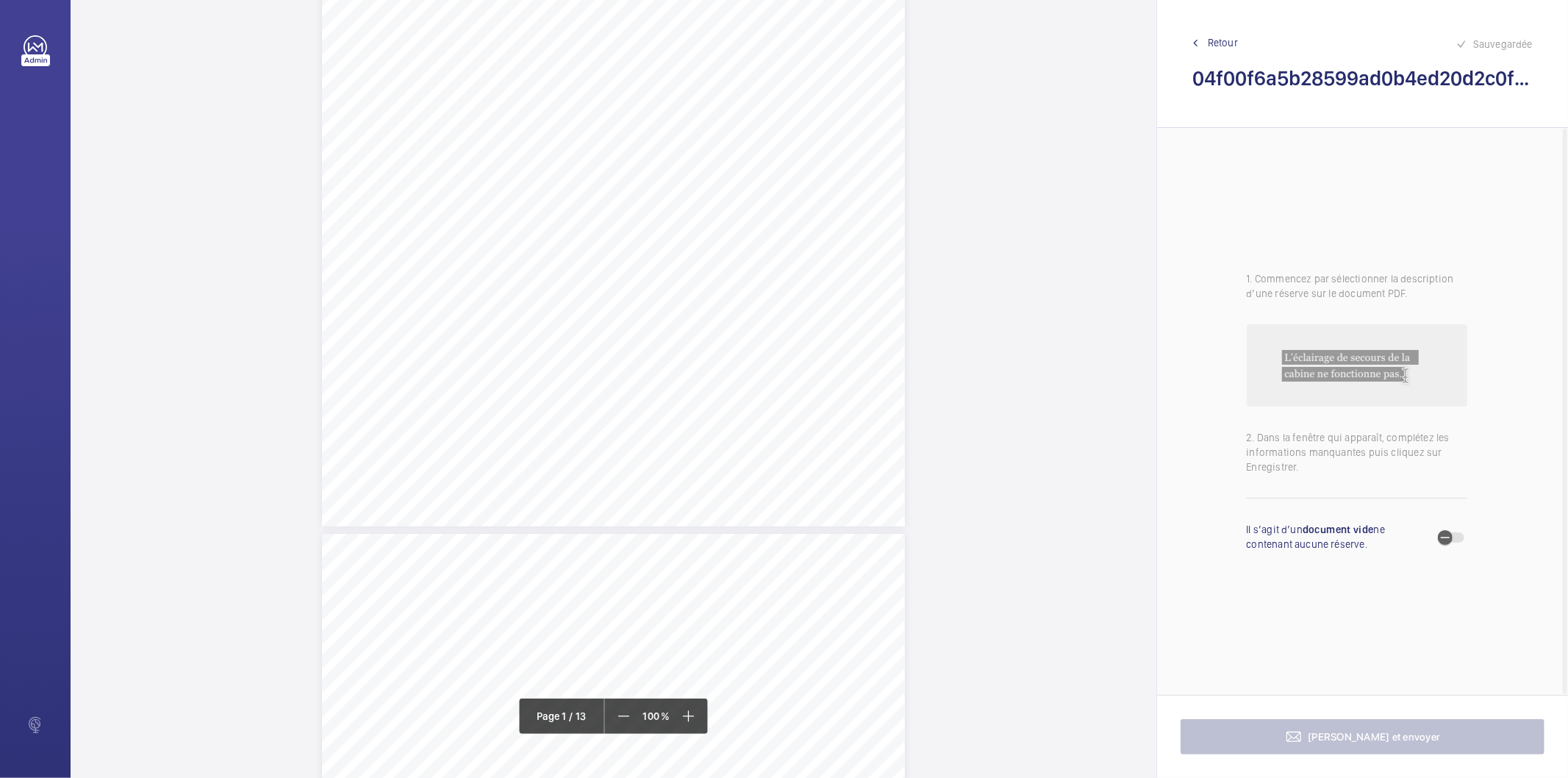
scroll to position [326, 0]
drag, startPoint x: 562, startPoint y: 395, endPoint x: 515, endPoint y: 376, distance: 50.7
click at [515, 376] on div "AGENCE DE St Quentin en Yvelines BALENCIAGA 3, rond-point des Saules 78280 GUYA…" at bounding box center [613, 110] width 584 height 824
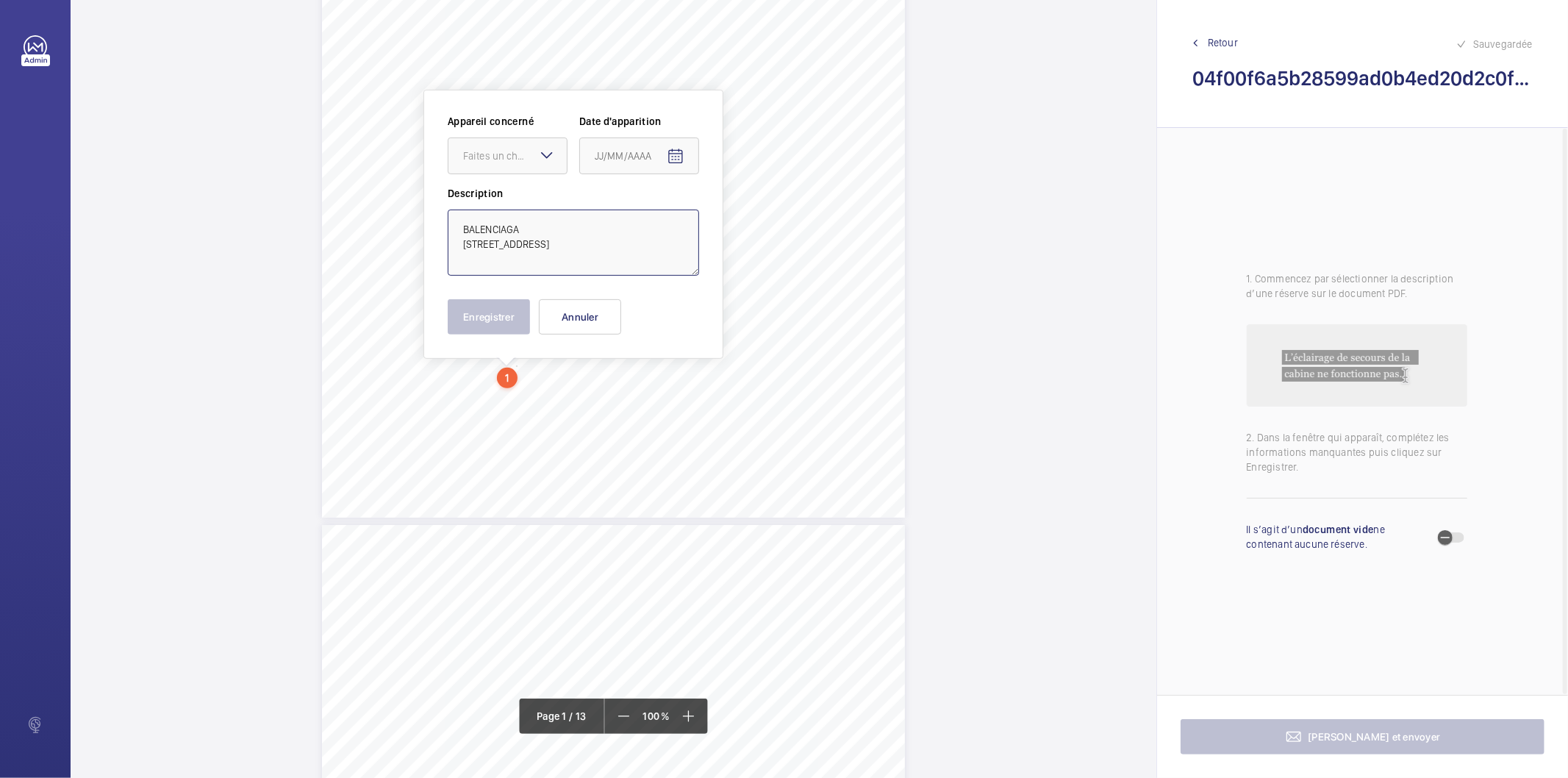
click at [538, 230] on textarea "BALENCIAGA 16-18 RUE VANEAU 75007 PARIS" at bounding box center [573, 242] width 252 height 66
click at [611, 225] on textarea "BALENCIAGA 16-18 RUE VANEAU 75007 PARIS" at bounding box center [573, 242] width 252 height 66
type textarea "BALENCIAGA 16-18 RUE VANEAU 75007 PARIS"
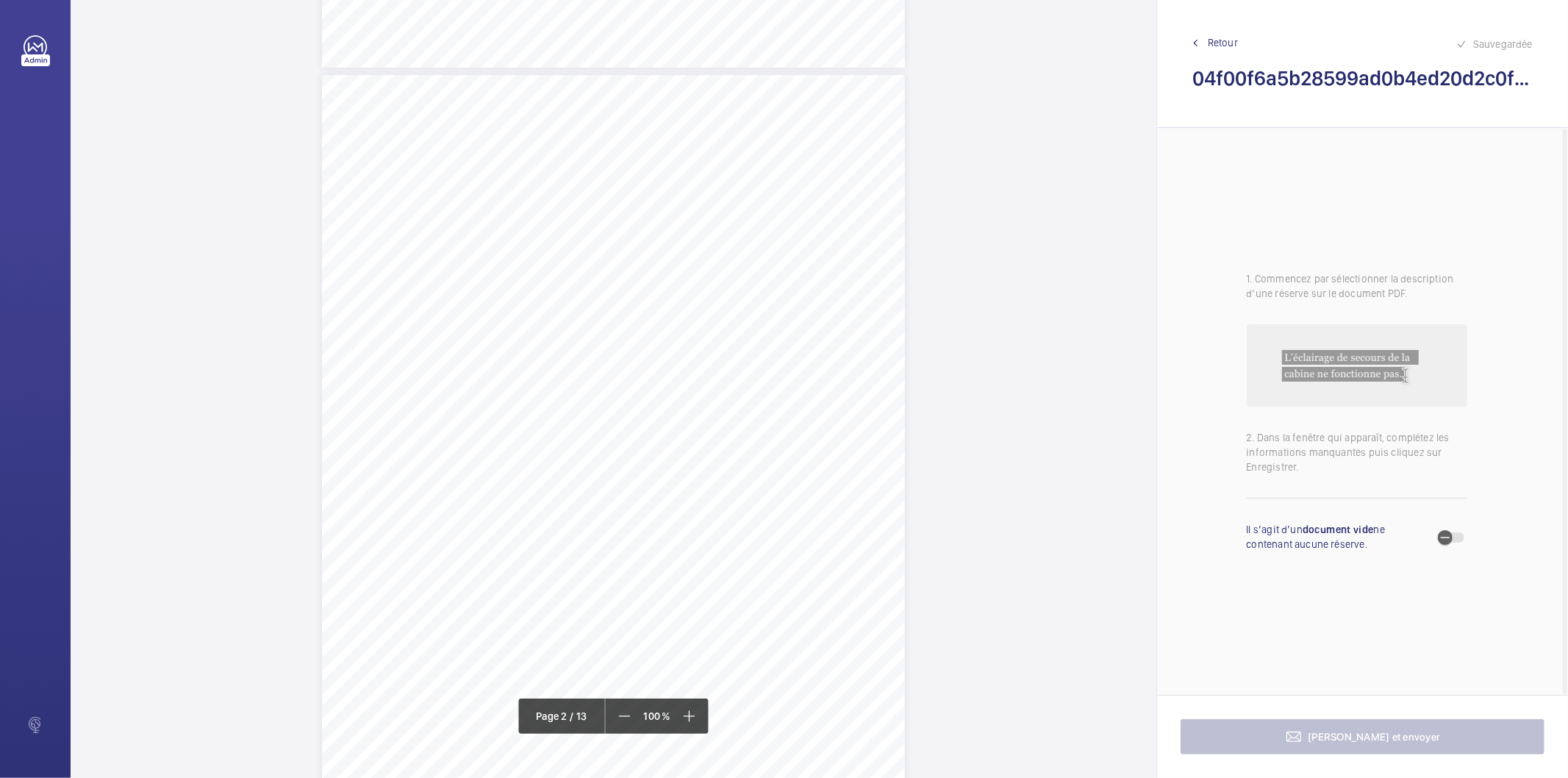
scroll to position [820, 0]
click at [807, 125] on div "RAPPORT - EQUIPEMENTS MECANIQUES N° DE RAPPORT : A4261112032125H001003001001 Da…" at bounding box center [613, 447] width 584 height 824
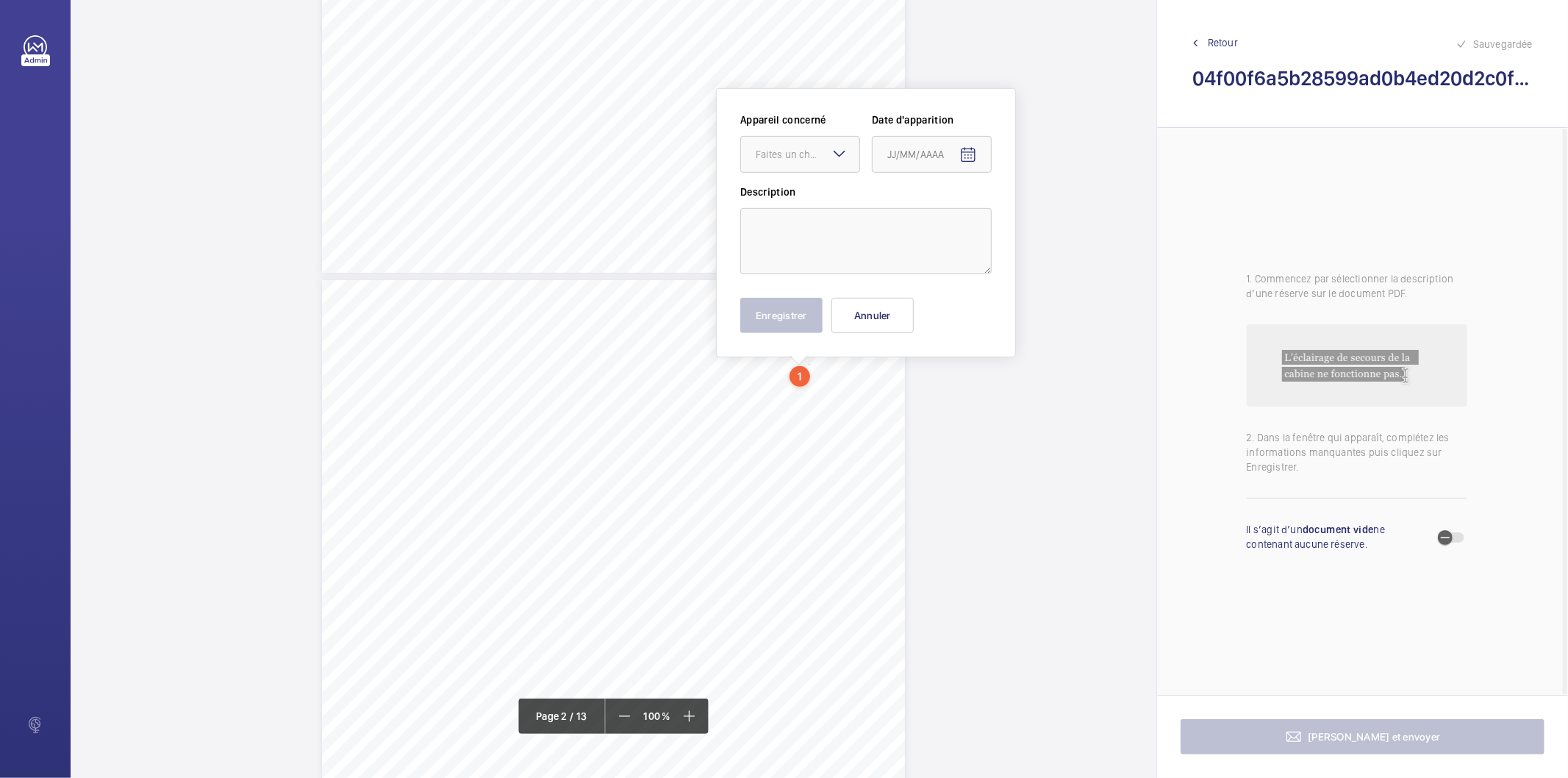
scroll to position [574, 0]
click at [829, 158] on div "Faites un choix" at bounding box center [800, 156] width 120 height 37
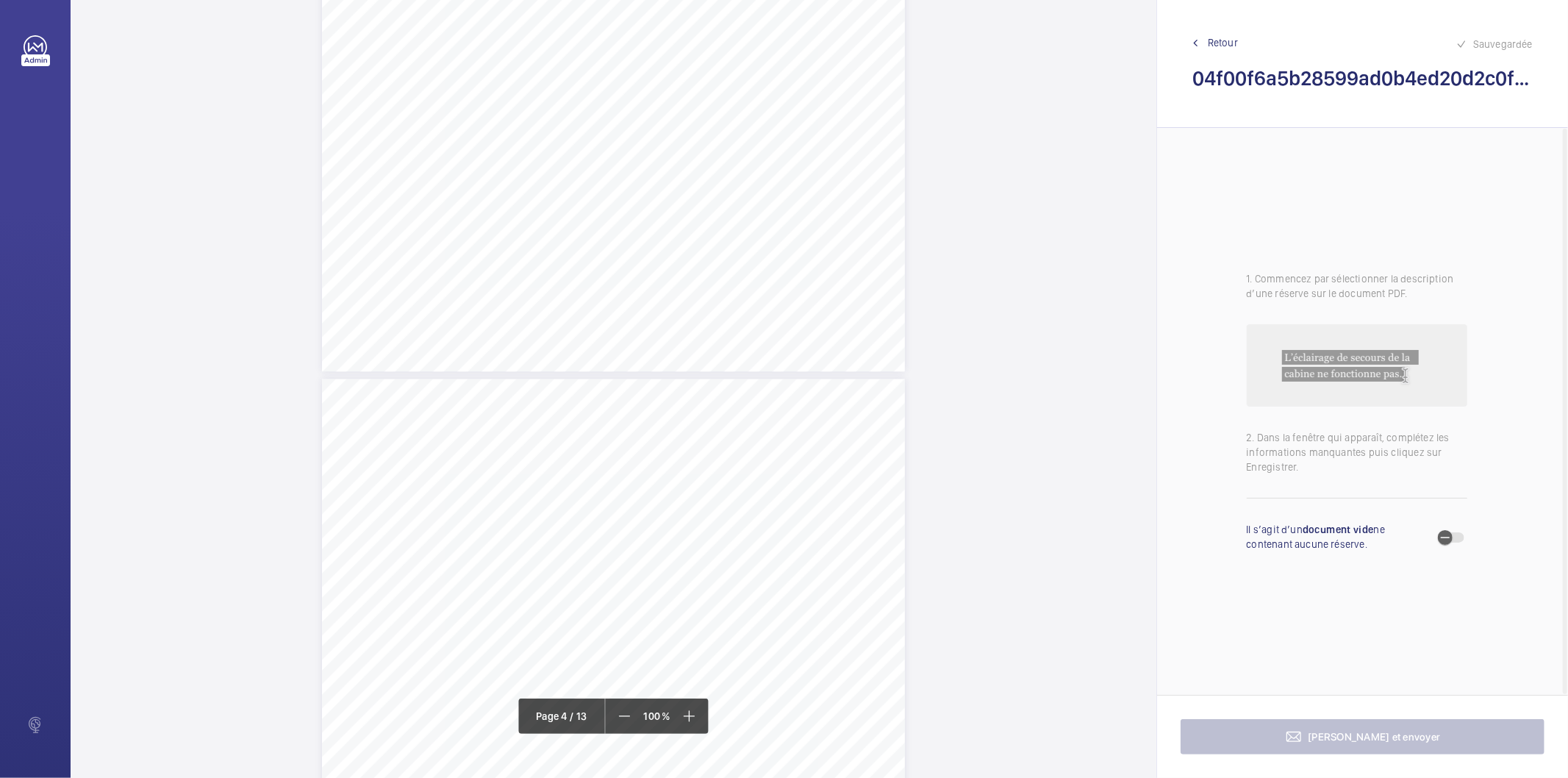
scroll to position [2289, 0]
click at [765, 310] on div "RAPPORT - EQUIPEMENTS MECANIQUES N° DE RAPPORT : A4261112032125H001003001001 Da…" at bounding box center [613, 643] width 584 height 824
drag, startPoint x: 567, startPoint y: 392, endPoint x: 660, endPoint y: 413, distance: 95.3
click at [660, 413] on div "RAPPORT - EQUIPEMENTS MECANIQUES N° DE RAPPORT : A4261112032125H001003001001 Da…" at bounding box center [613, 643] width 584 height 824
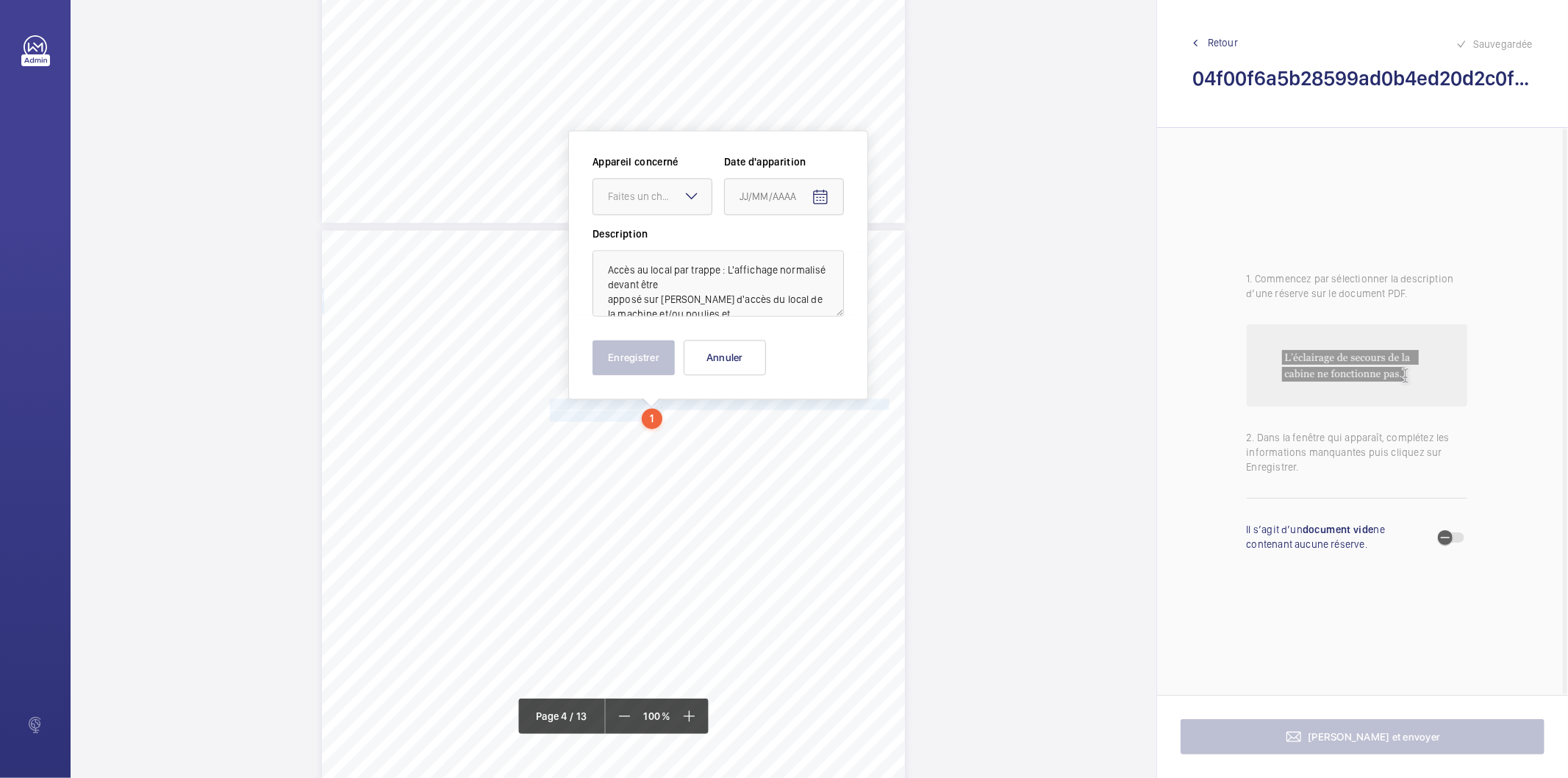
scroll to position [2330, 0]
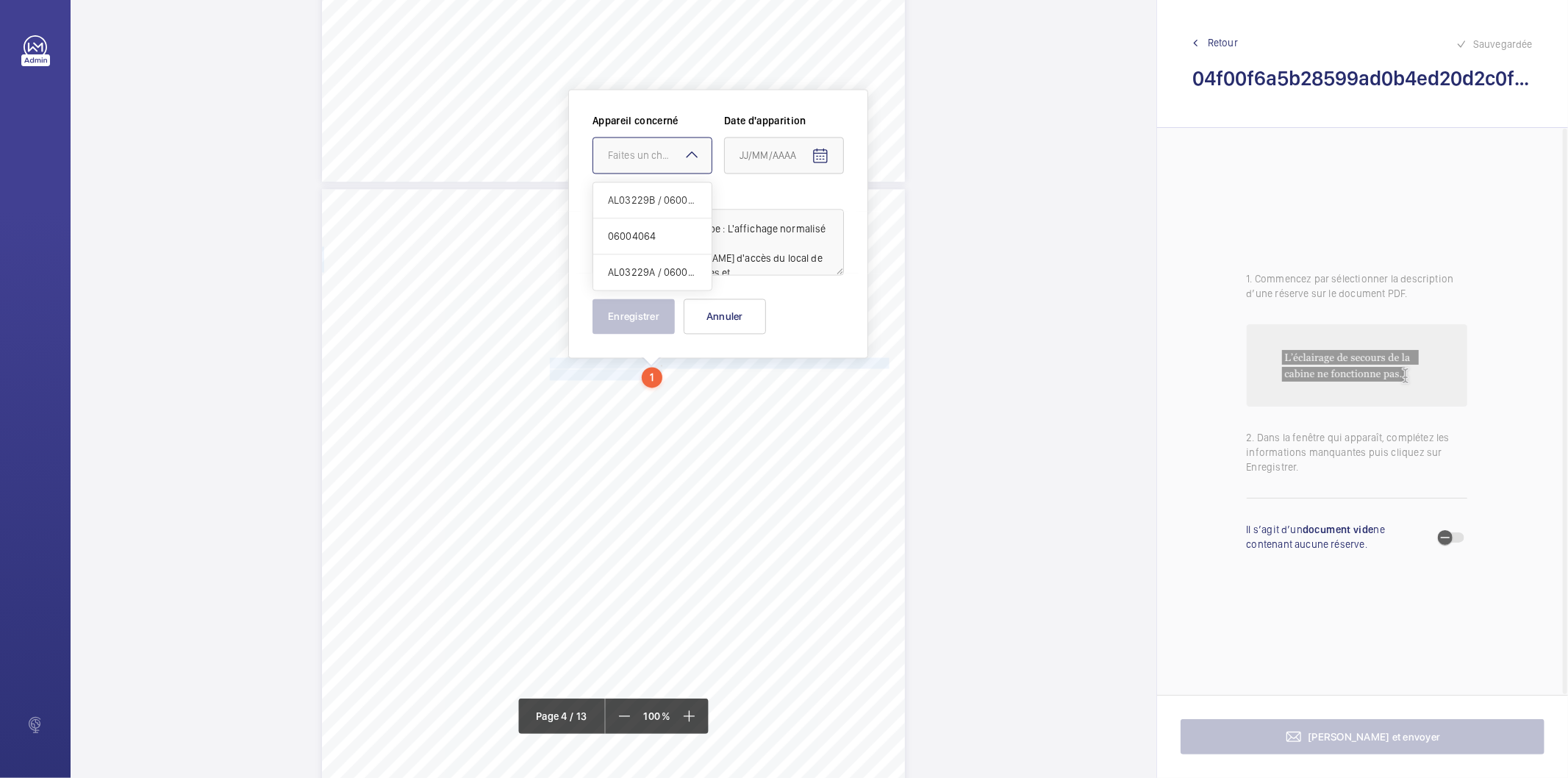
click at [662, 147] on div at bounding box center [652, 156] width 118 height 35
click at [642, 233] on span "06004064" at bounding box center [652, 236] width 89 height 15
click at [819, 157] on mat-icon "Open calendar" at bounding box center [820, 156] width 18 height 18
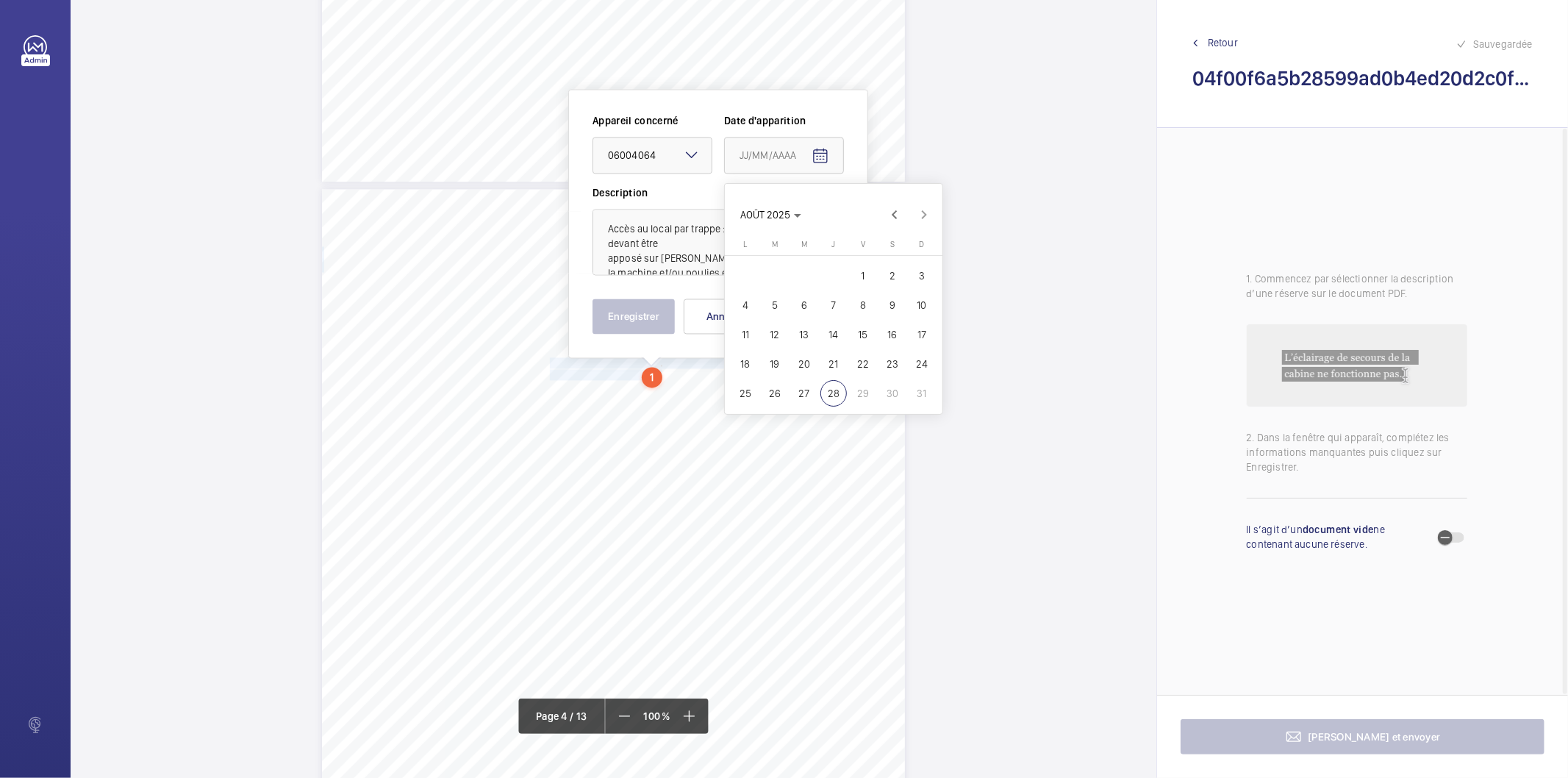
click at [744, 306] on span "4" at bounding box center [746, 305] width 26 height 26
type input "04/08/2025"
click at [664, 316] on button "Enregistrer" at bounding box center [634, 317] width 82 height 35
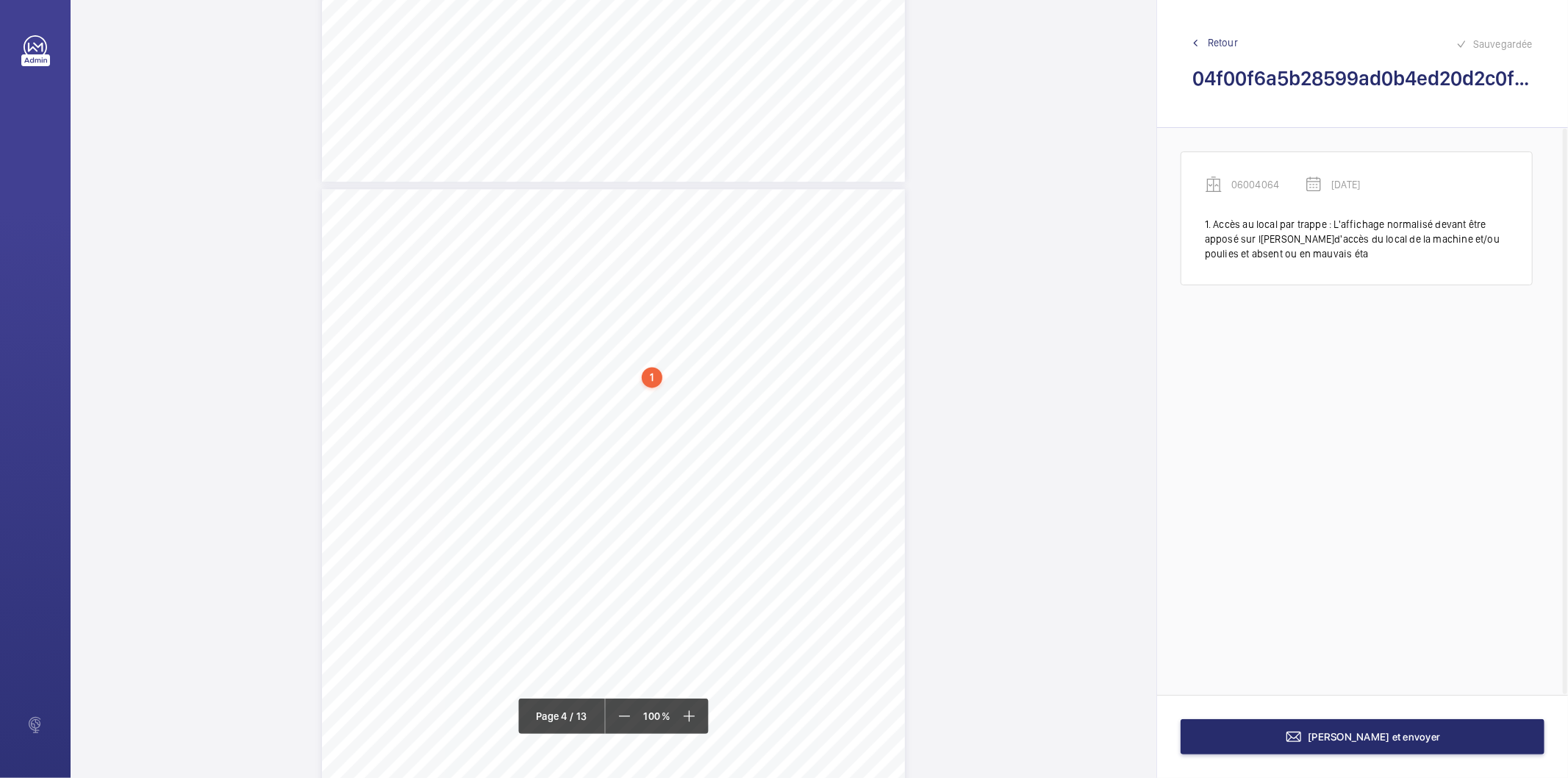
click at [646, 379] on div "1" at bounding box center [652, 377] width 20 height 20
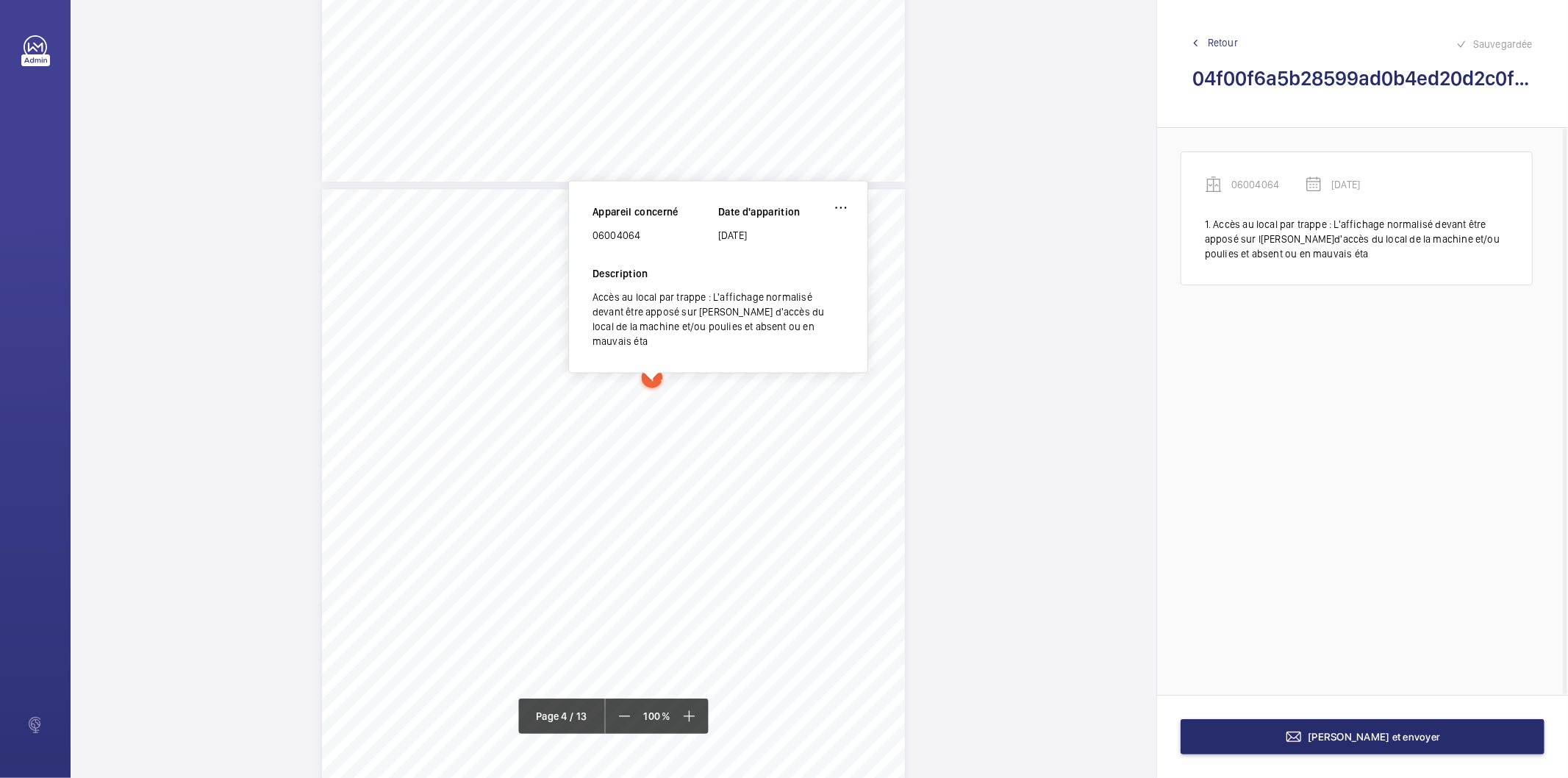
scroll to position [2318, 0]
click at [616, 244] on div "06004064" at bounding box center [655, 247] width 125 height 15
copy div "06004064"
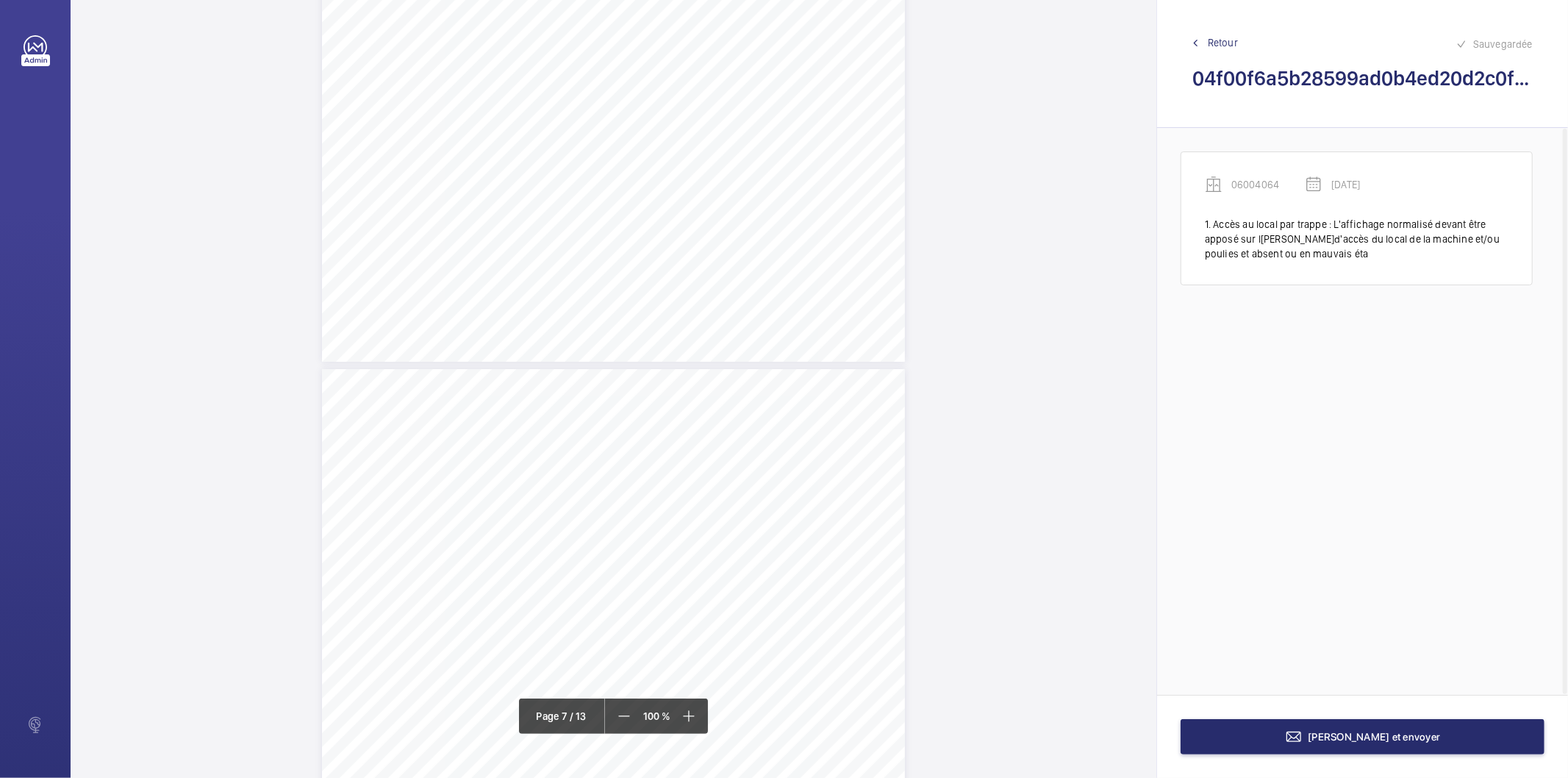
scroll to position [4686, 0]
click at [726, 432] on div "RAPPORT - EQUIPEMENTS MECANIQUES N° DE RAPPORT : A4261112032125H001003001001 Da…" at bounding box center [613, 741] width 584 height 824
drag, startPoint x: 548, startPoint y: 490, endPoint x: 727, endPoint y: 504, distance: 179.5
click at [727, 504] on div "RAPPORT - EQUIPEMENTS MECANIQUES N° DE RAPPORT : A4261112032125H001003001001 Da…" at bounding box center [613, 741] width 584 height 824
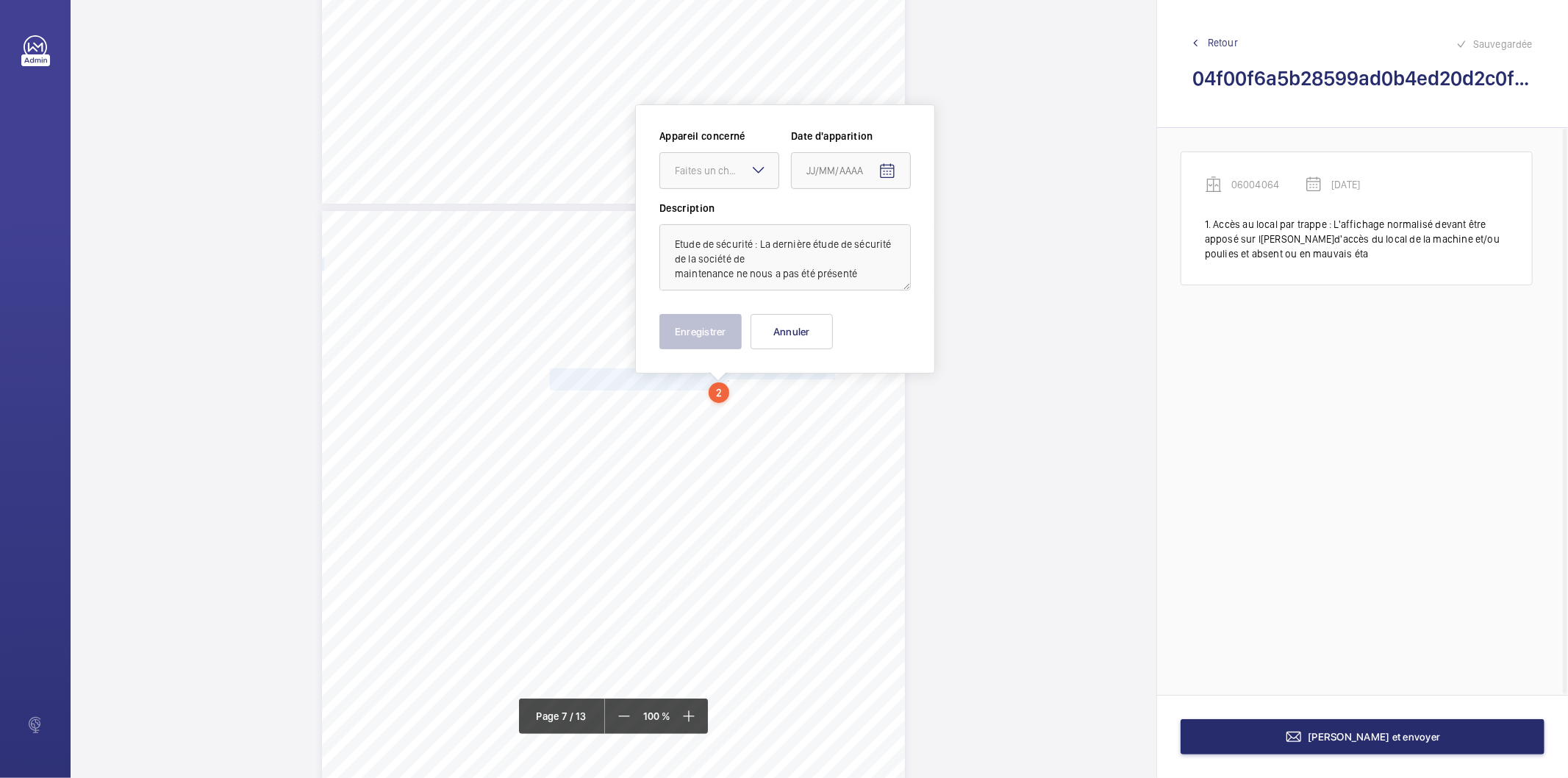
scroll to position [4819, 0]
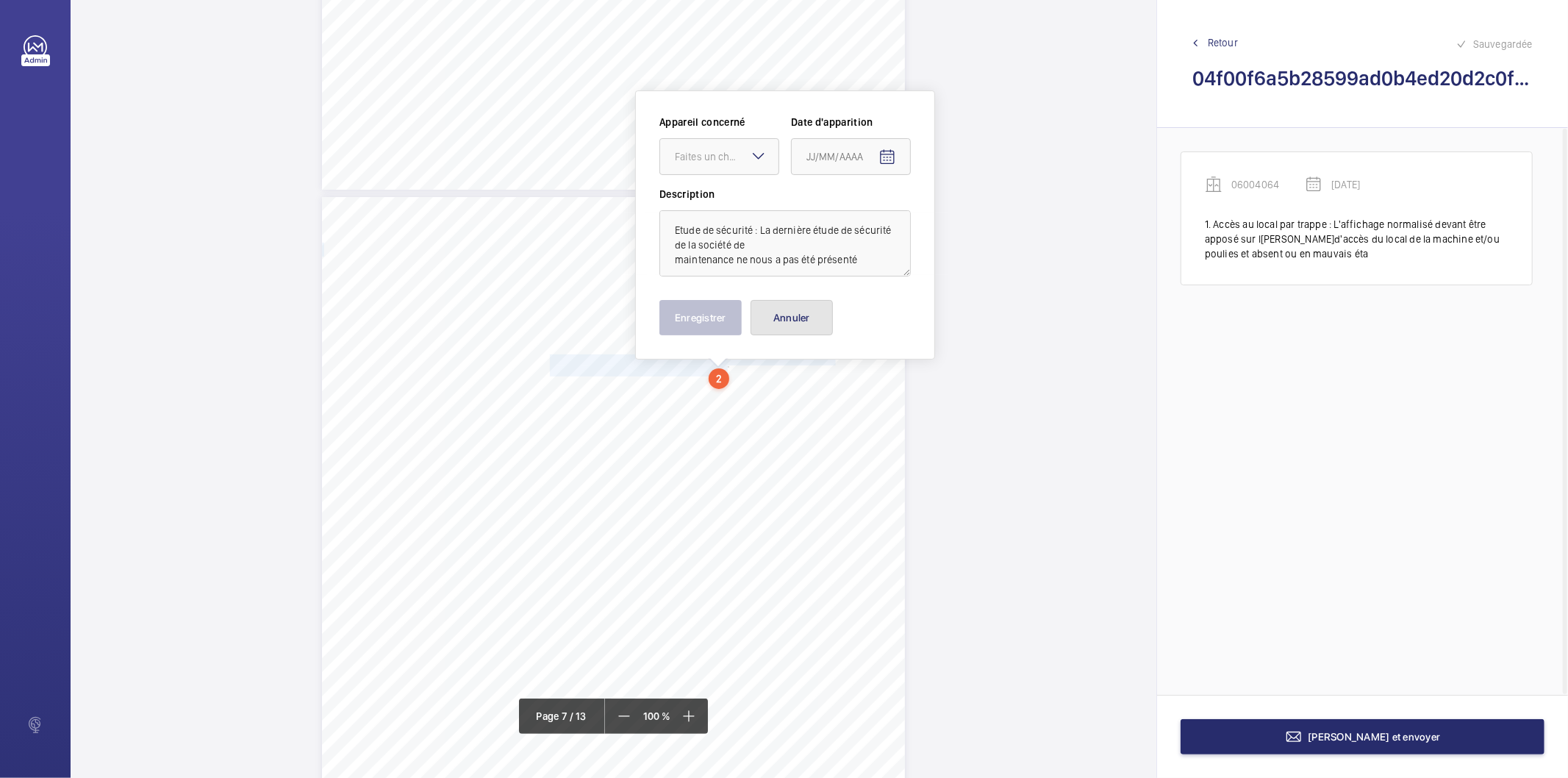
click at [784, 300] on button "Annuler" at bounding box center [792, 318] width 82 height 35
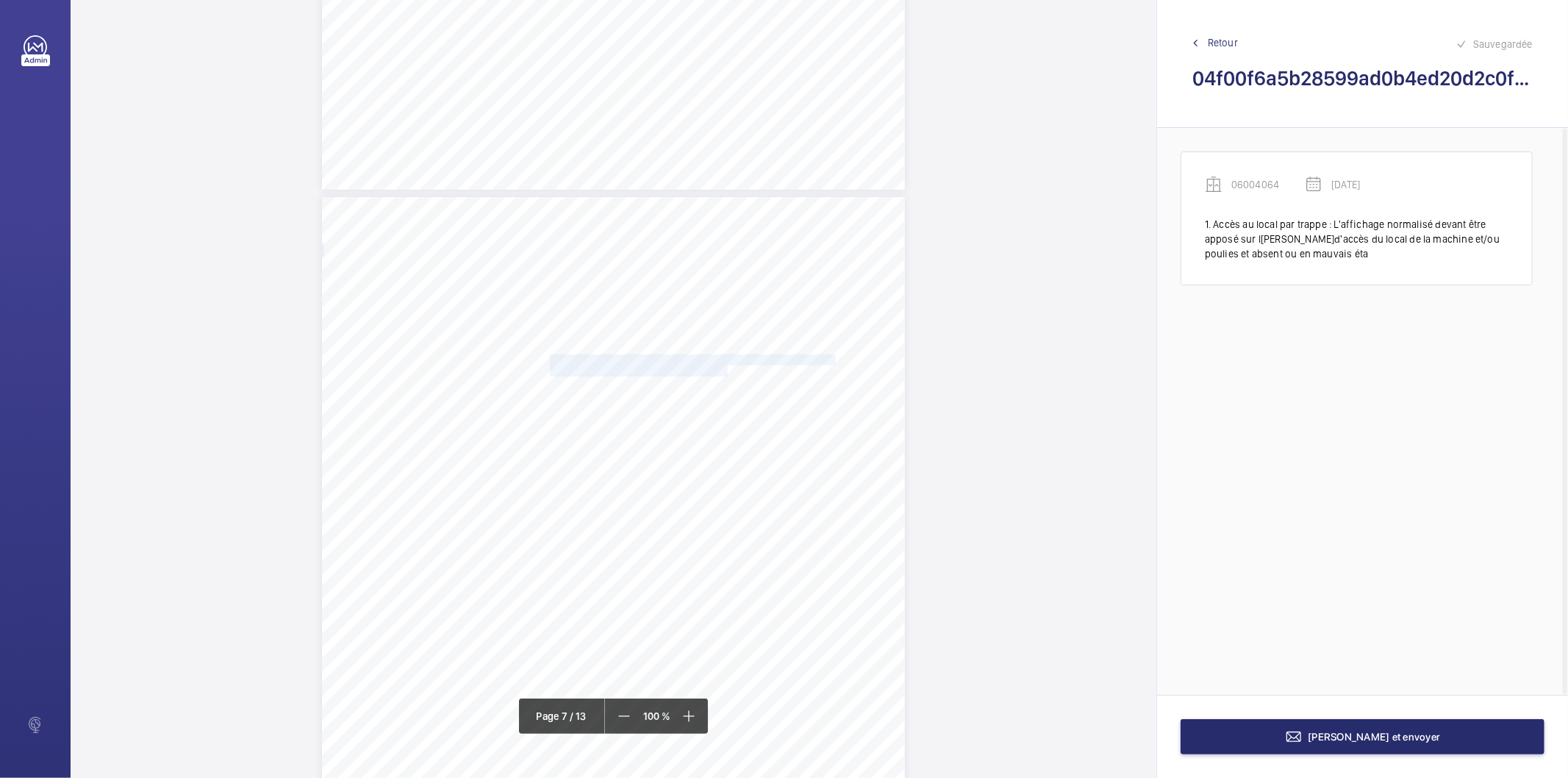
click at [629, 360] on span "Etude de sécurité : La dernière étude de sécurité de la société de" at bounding box center [691, 360] width 283 height 10
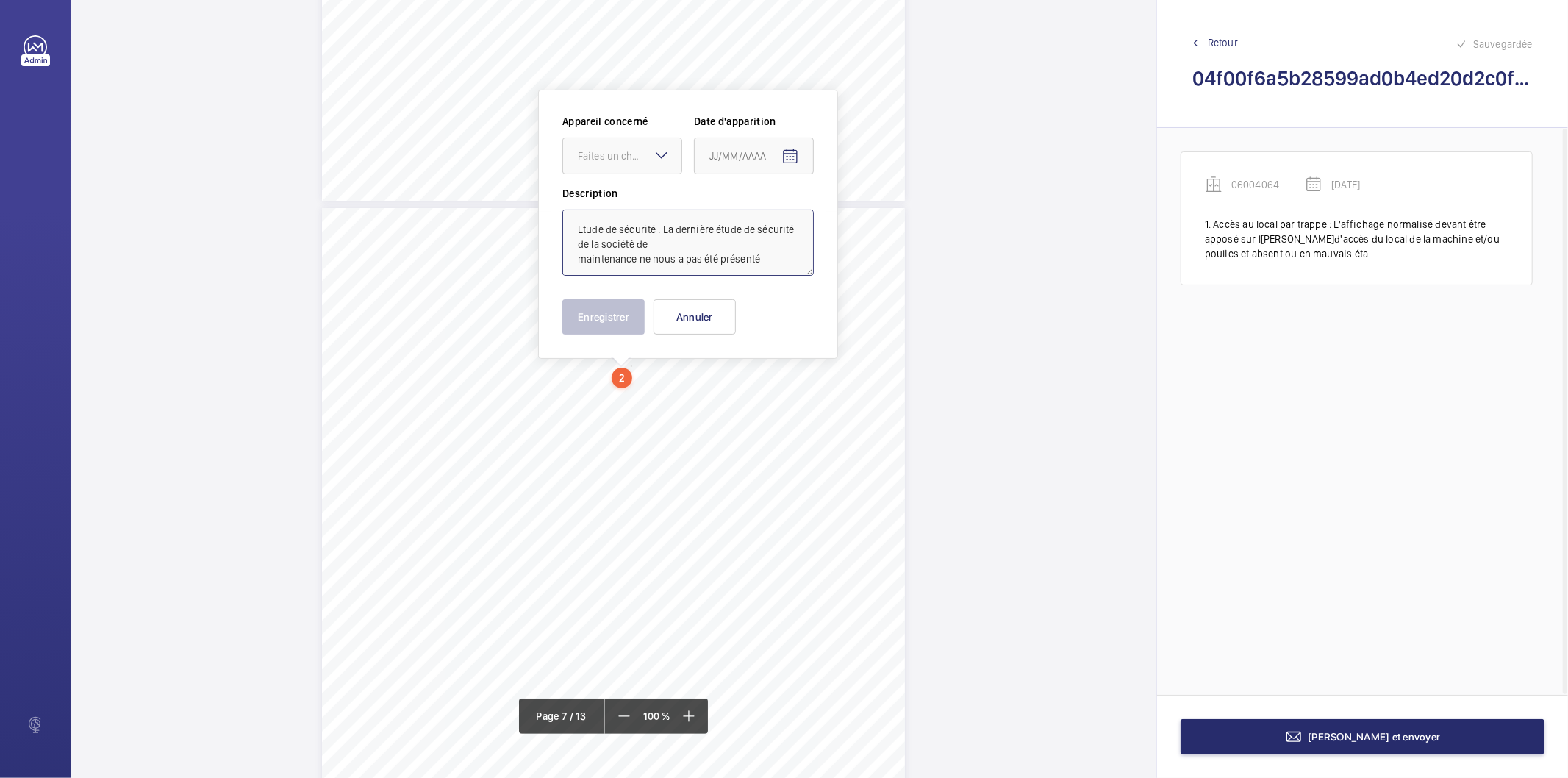
drag, startPoint x: 661, startPoint y: 230, endPoint x: 571, endPoint y: 230, distance: 90.0
click at [571, 230] on textarea "Etude de sécurité : La dernière étude de sécurité de la société de maintenance …" at bounding box center [688, 242] width 252 height 66
type textarea "La dernière étude de sécurité de la société de maintenance ne nous a pas été pr…"
click at [797, 154] on mat-icon "Open calendar" at bounding box center [791, 156] width 18 height 18
click at [715, 303] on span "4" at bounding box center [715, 305] width 26 height 26
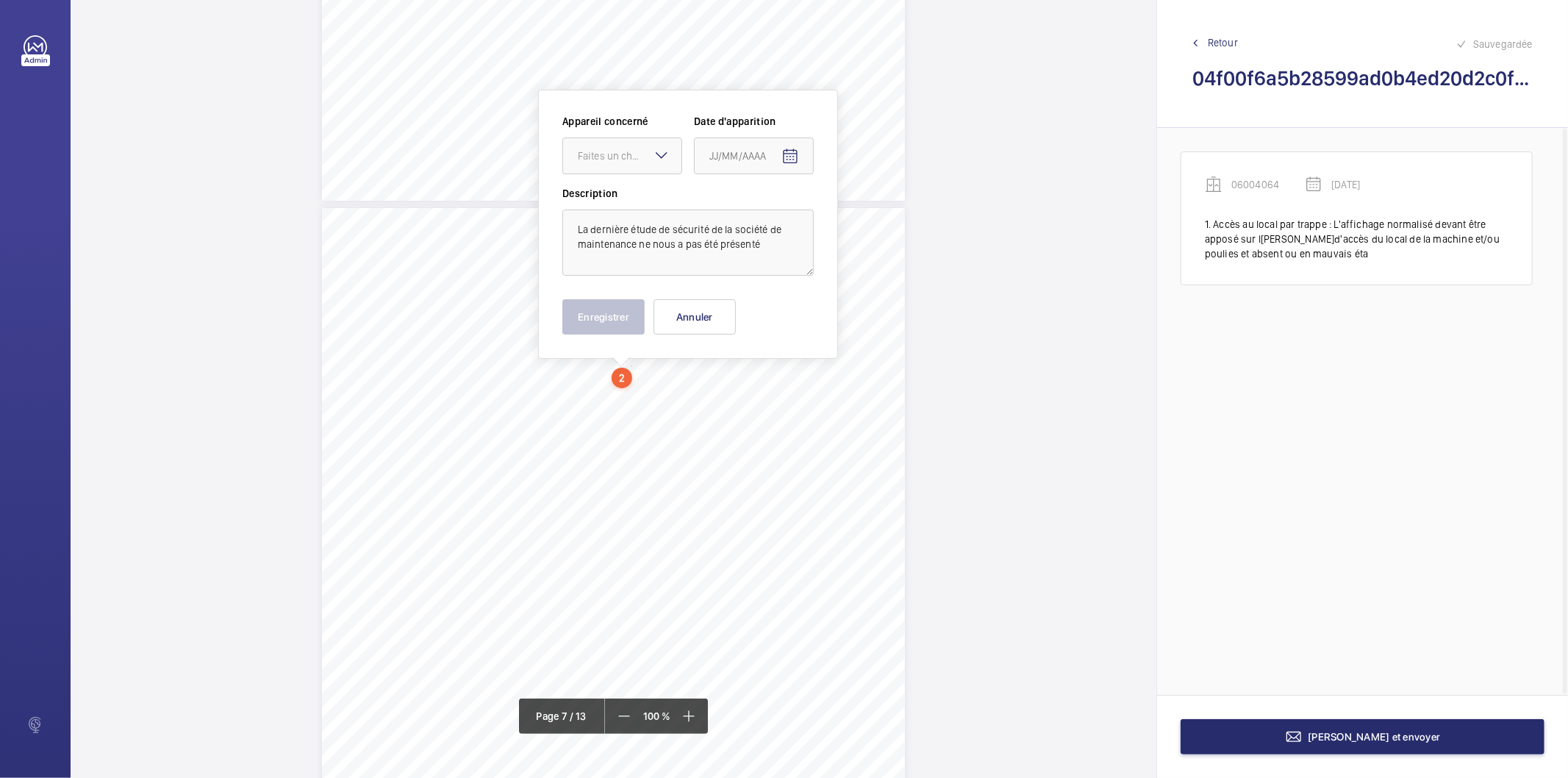
type input "04/08/2025"
click at [662, 156] on mat-icon at bounding box center [662, 155] width 18 height 18
click at [634, 201] on span "AL03229B / 06004063 (ORONA)" at bounding box center [622, 200] width 89 height 15
click at [604, 325] on button "Enregistrer" at bounding box center [604, 317] width 82 height 35
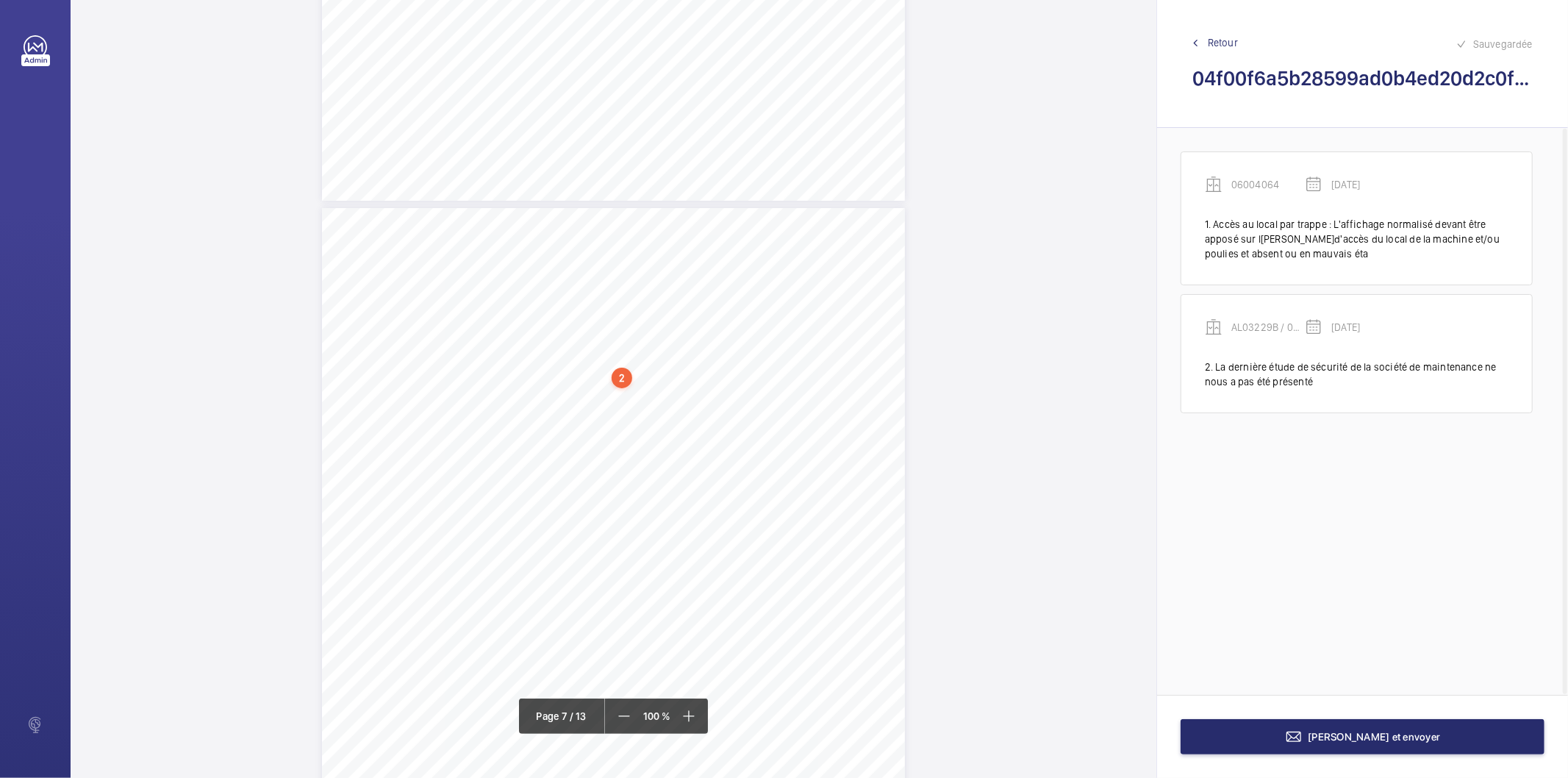
click at [621, 372] on div "2" at bounding box center [621, 377] width 20 height 20
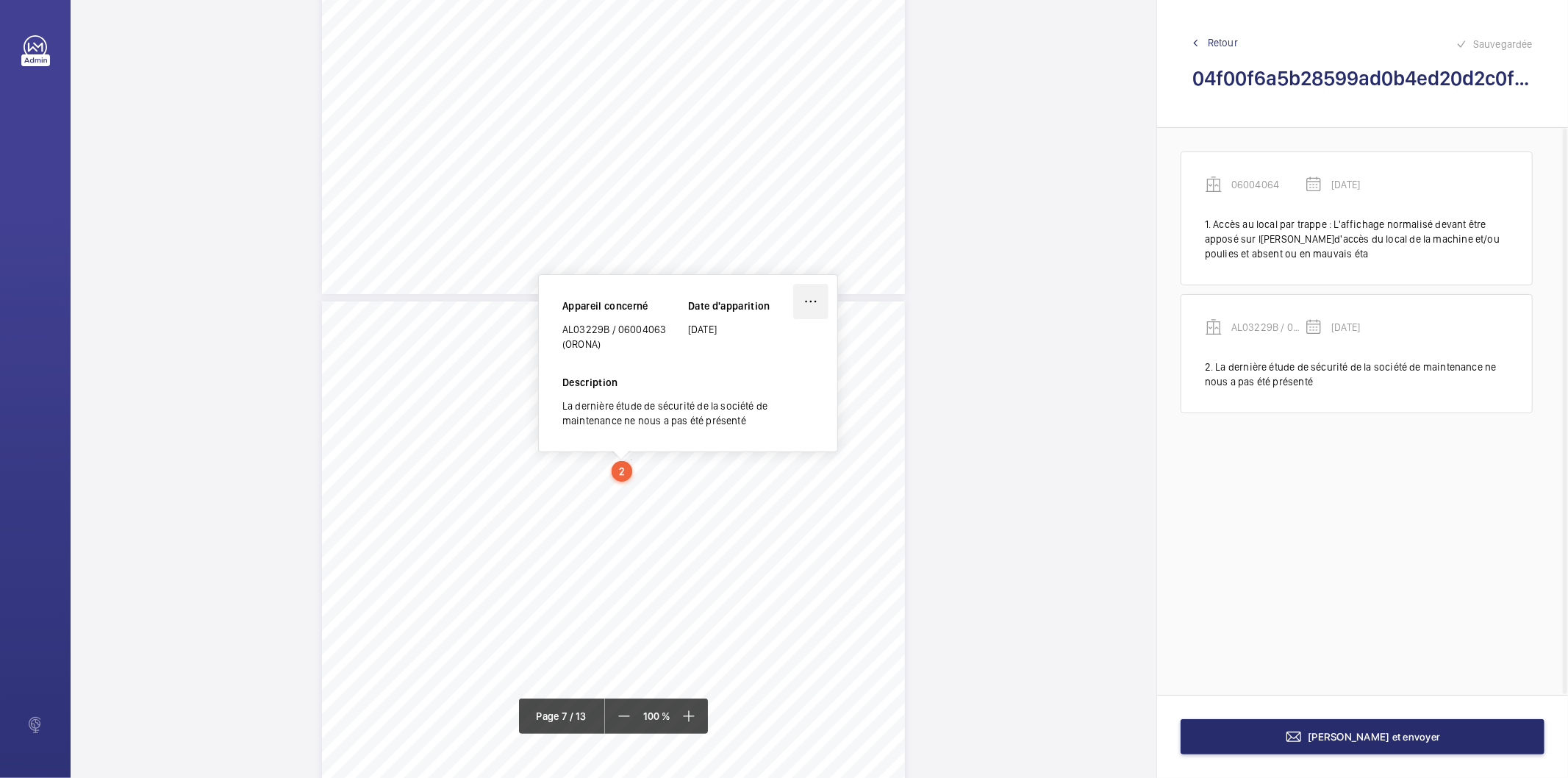
click at [805, 304] on wm-front-icon-button at bounding box center [811, 301] width 35 height 35
click at [769, 341] on div "Modifier" at bounding box center [770, 345] width 116 height 26
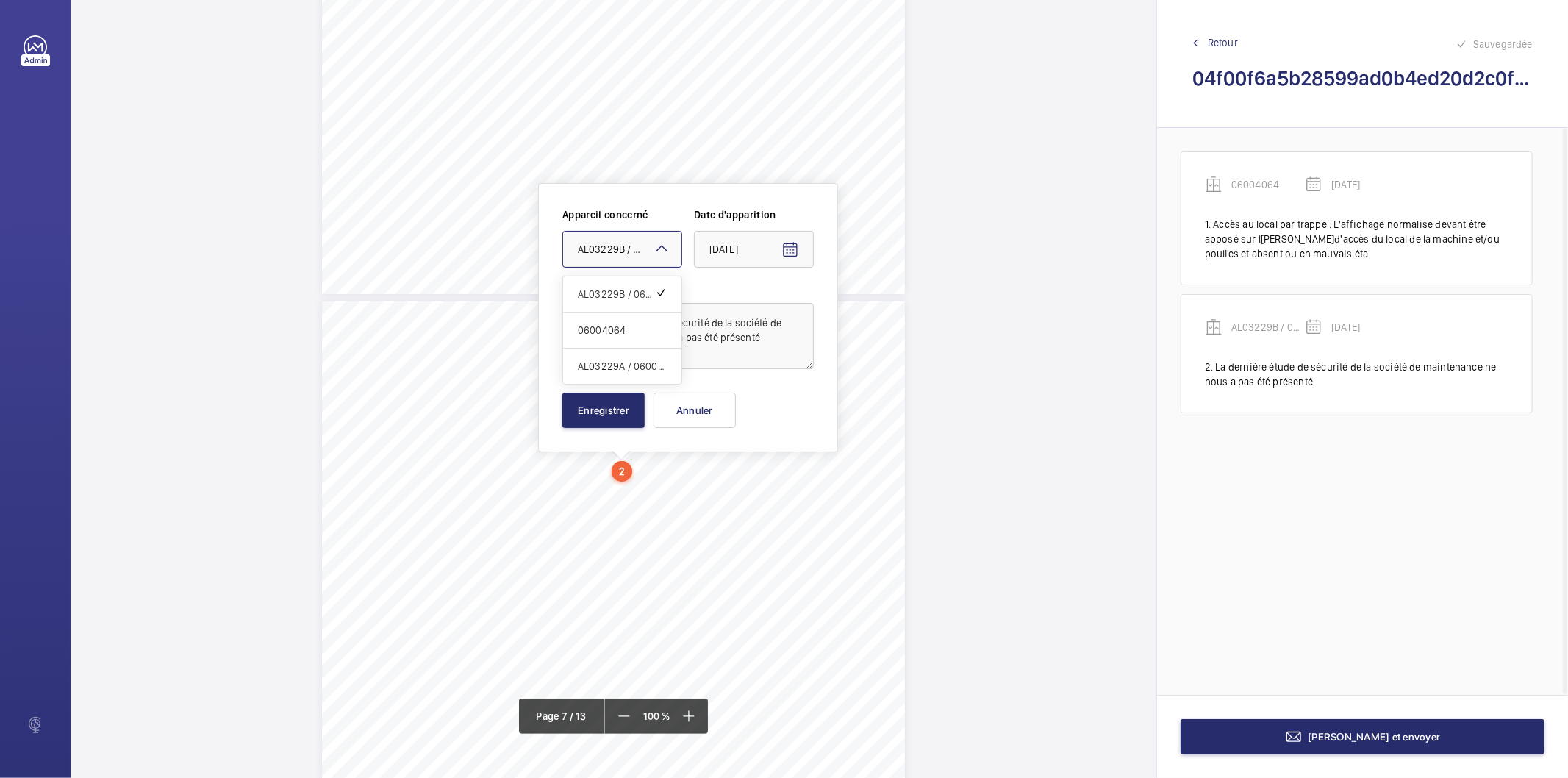
click at [663, 247] on mat-icon at bounding box center [662, 248] width 18 height 18
click at [627, 362] on span "AL03229A / 06003742 (ORONA)" at bounding box center [622, 366] width 89 height 15
click at [616, 412] on button "Enregistrer" at bounding box center [604, 410] width 82 height 35
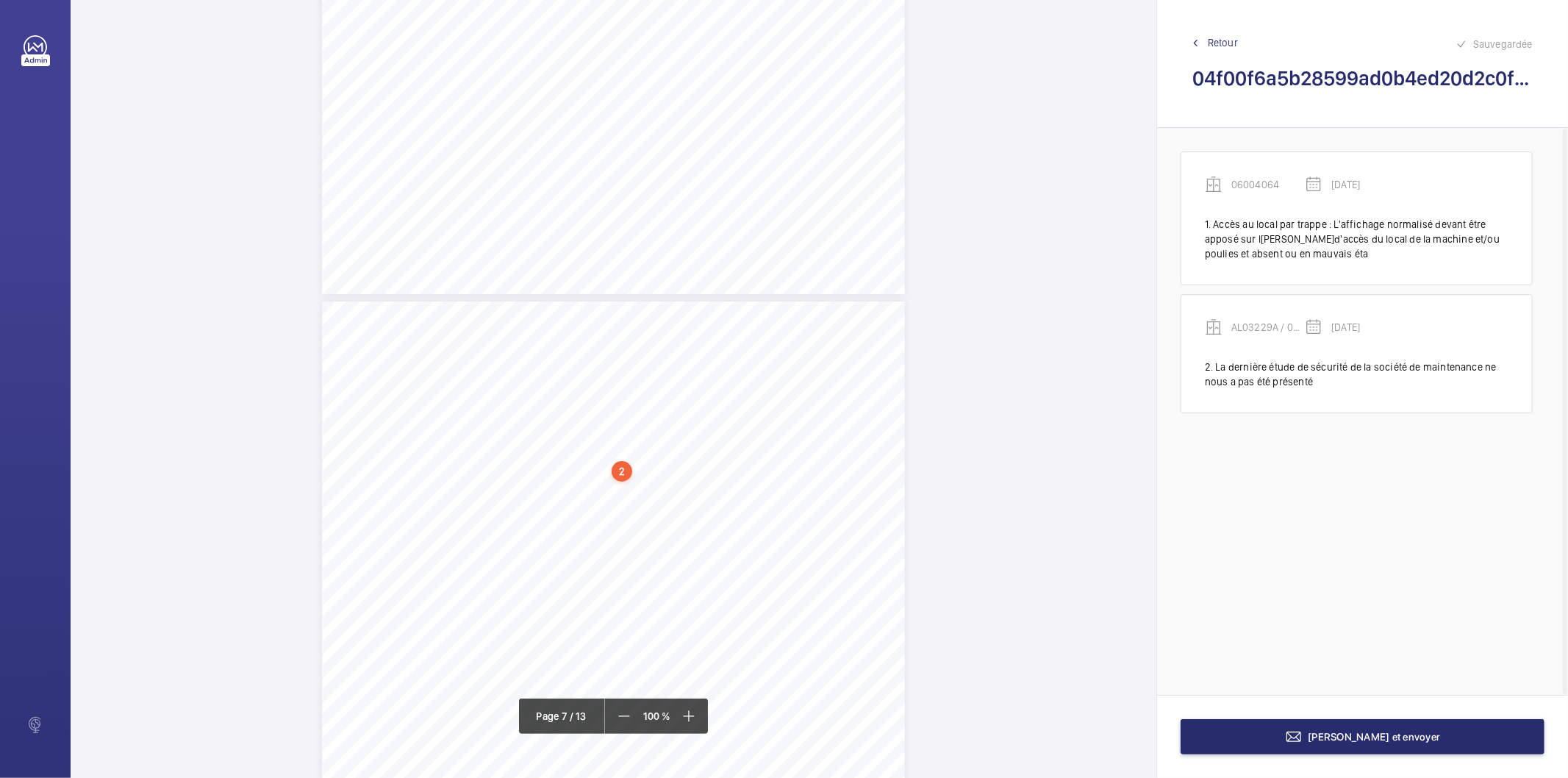
click at [619, 472] on div "2" at bounding box center [621, 470] width 20 height 20
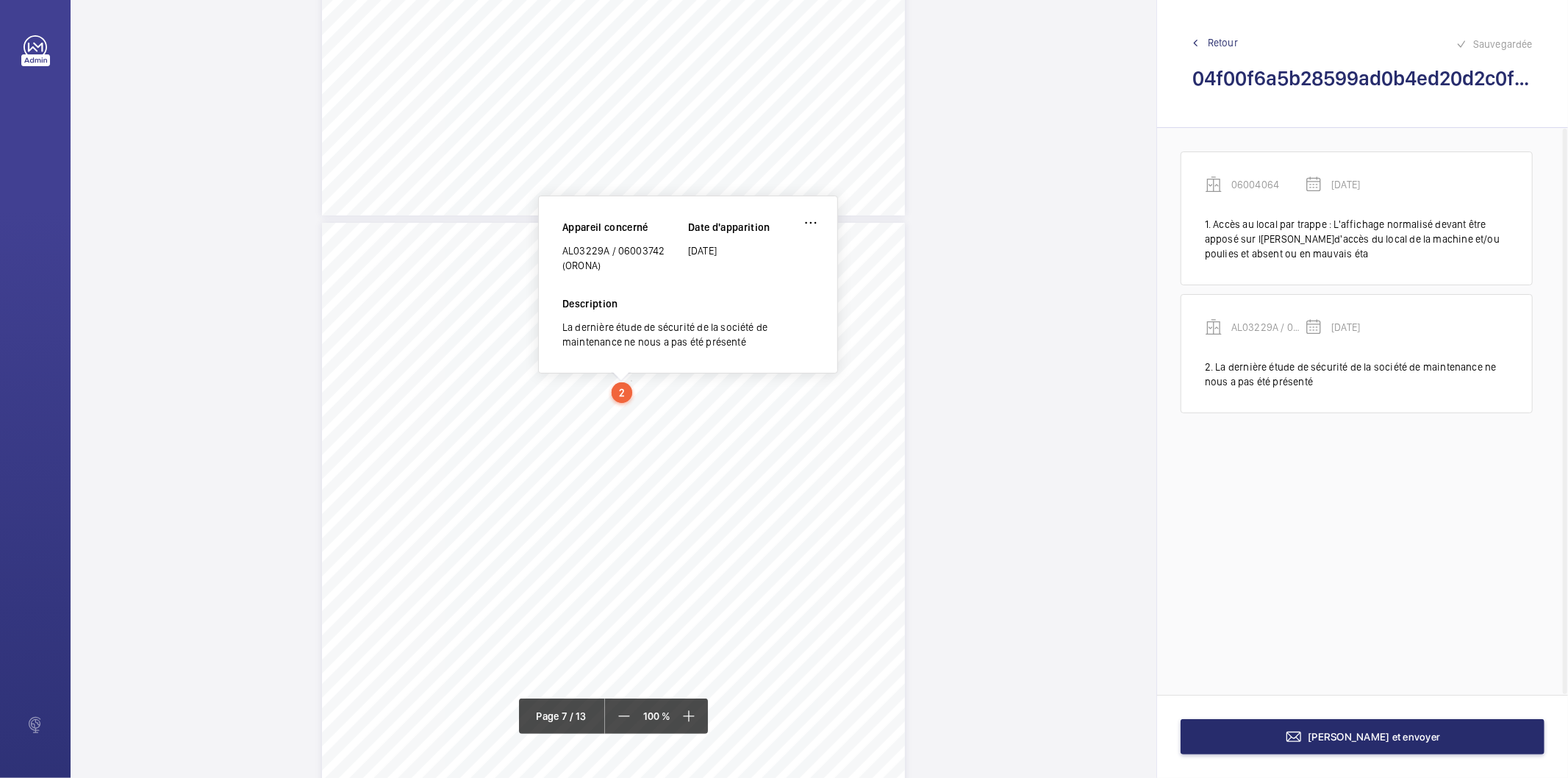
scroll to position [4796, 0]
click at [624, 246] on div "AL03229A / 06003742 (ORONA)" at bounding box center [625, 255] width 125 height 30
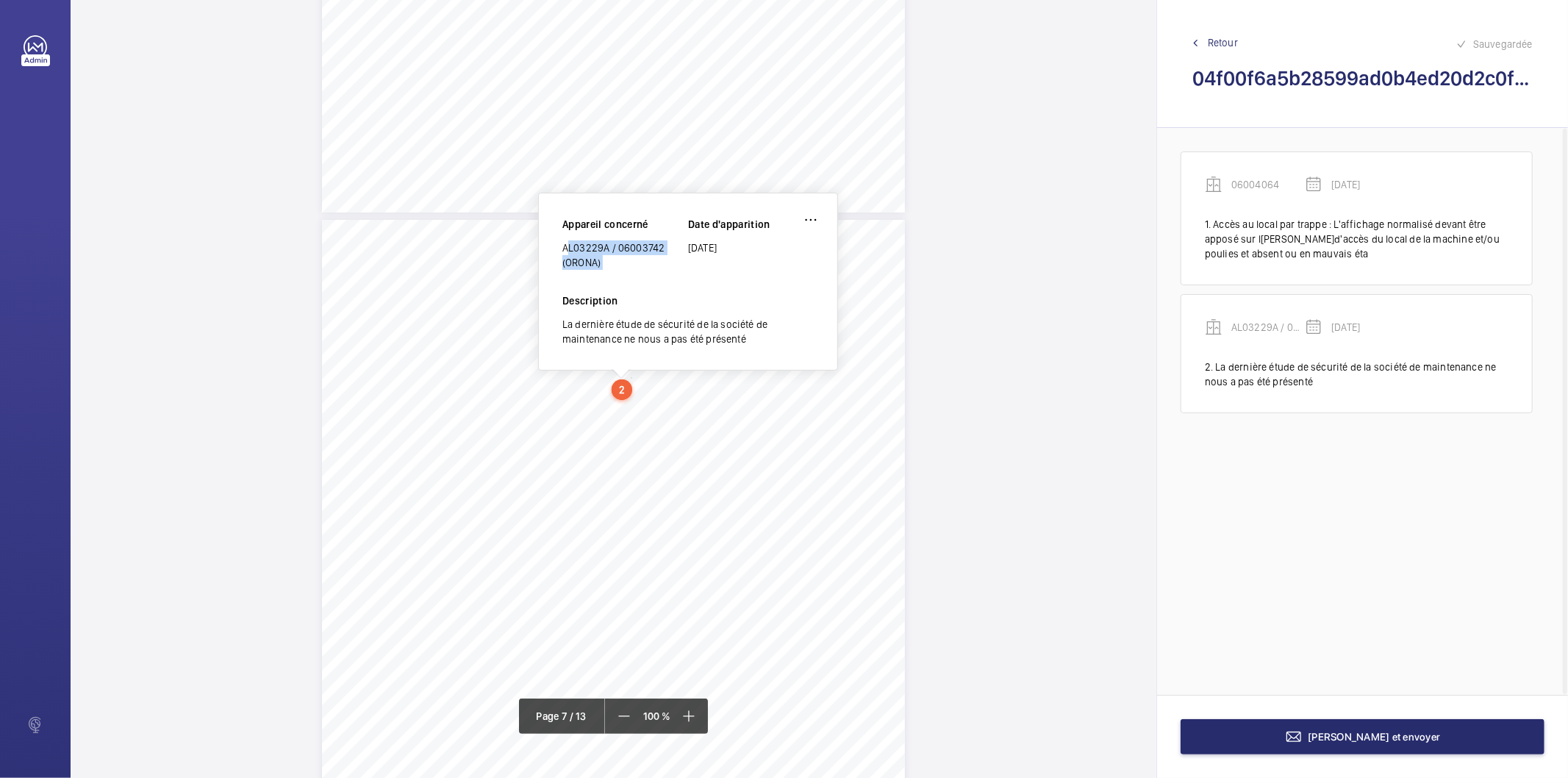
click at [624, 246] on div "AL03229A / 06003742 (ORONA)" at bounding box center [625, 255] width 125 height 30
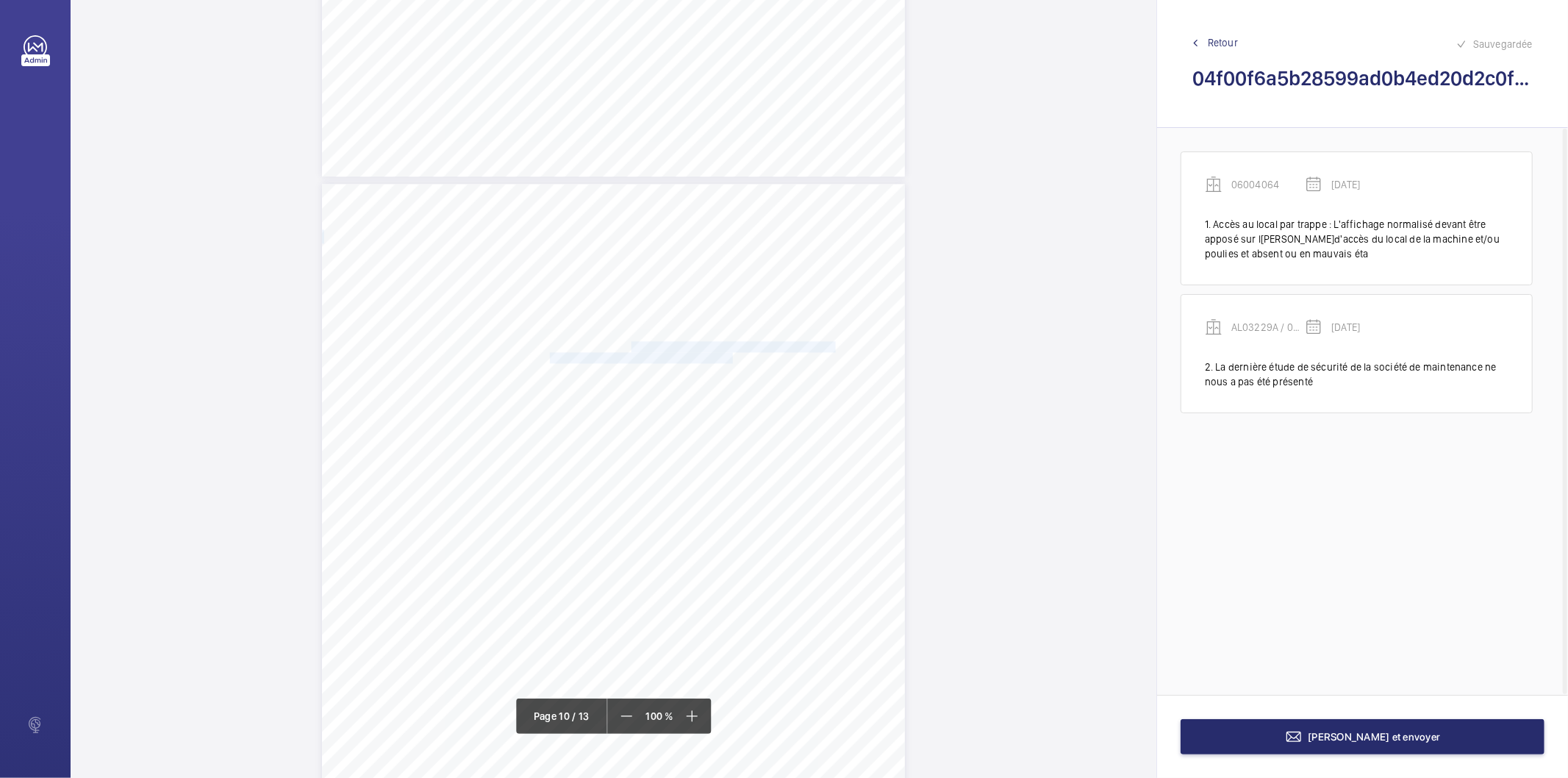
drag, startPoint x: 629, startPoint y: 346, endPoint x: 729, endPoint y: 356, distance: 100.5
click at [729, 356] on div "RAPPORT - EQUIPEMENTS MECANIQUES N° DE RAPPORT : A4261112032125H001003001001 Da…" at bounding box center [613, 596] width 584 height 824
click at [703, 355] on span "maintenance ne nous a pas été présentée." at bounding box center [643, 357] width 186 height 10
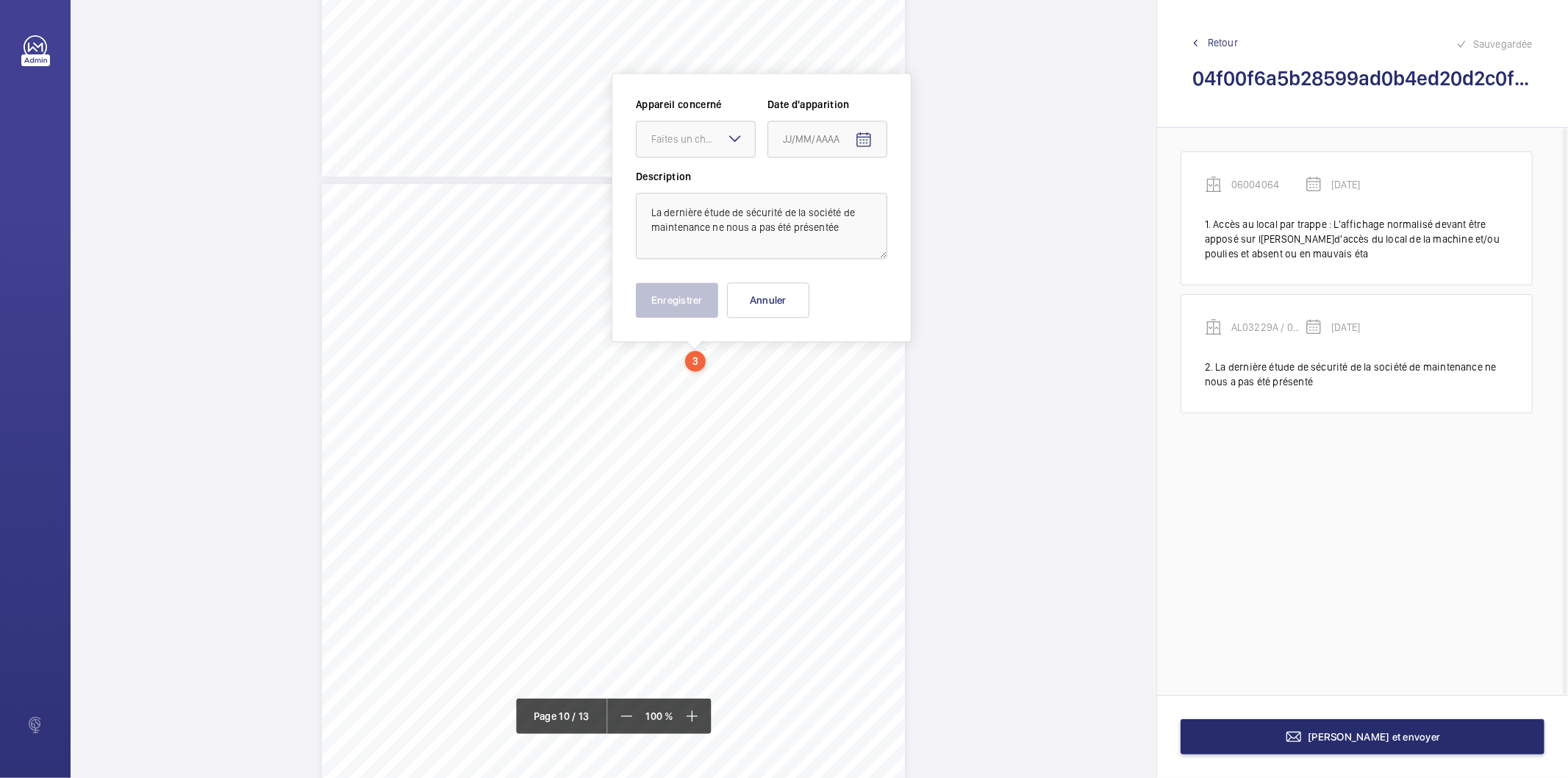
scroll to position [7311, 0]
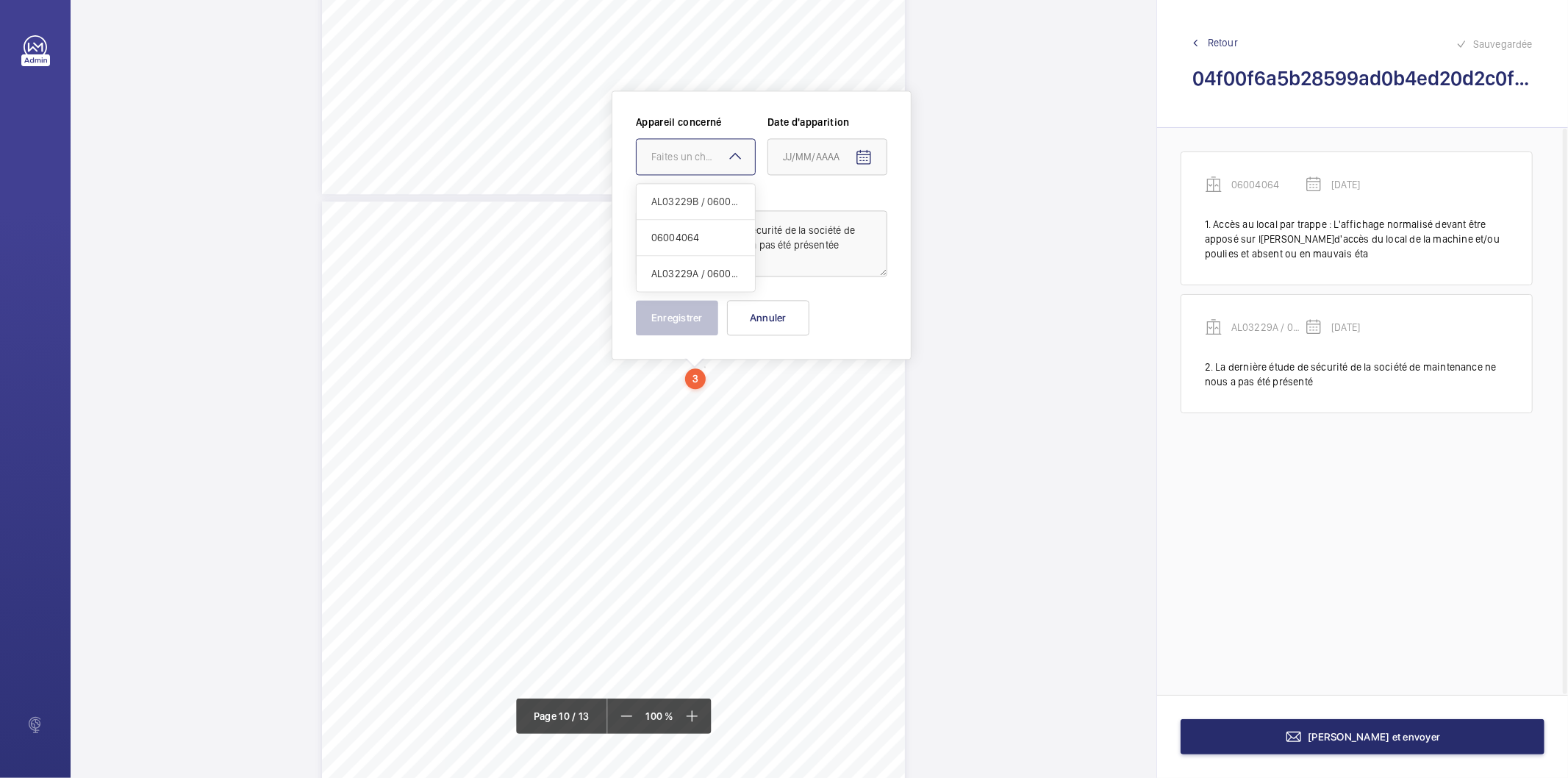
click at [700, 159] on div "Faites un choix" at bounding box center [703, 156] width 104 height 15
click at [702, 196] on span "AL03229B / 06004063 (ORONA)" at bounding box center [695, 201] width 89 height 15
click at [865, 158] on mat-icon "Open calendar" at bounding box center [864, 157] width 18 height 18
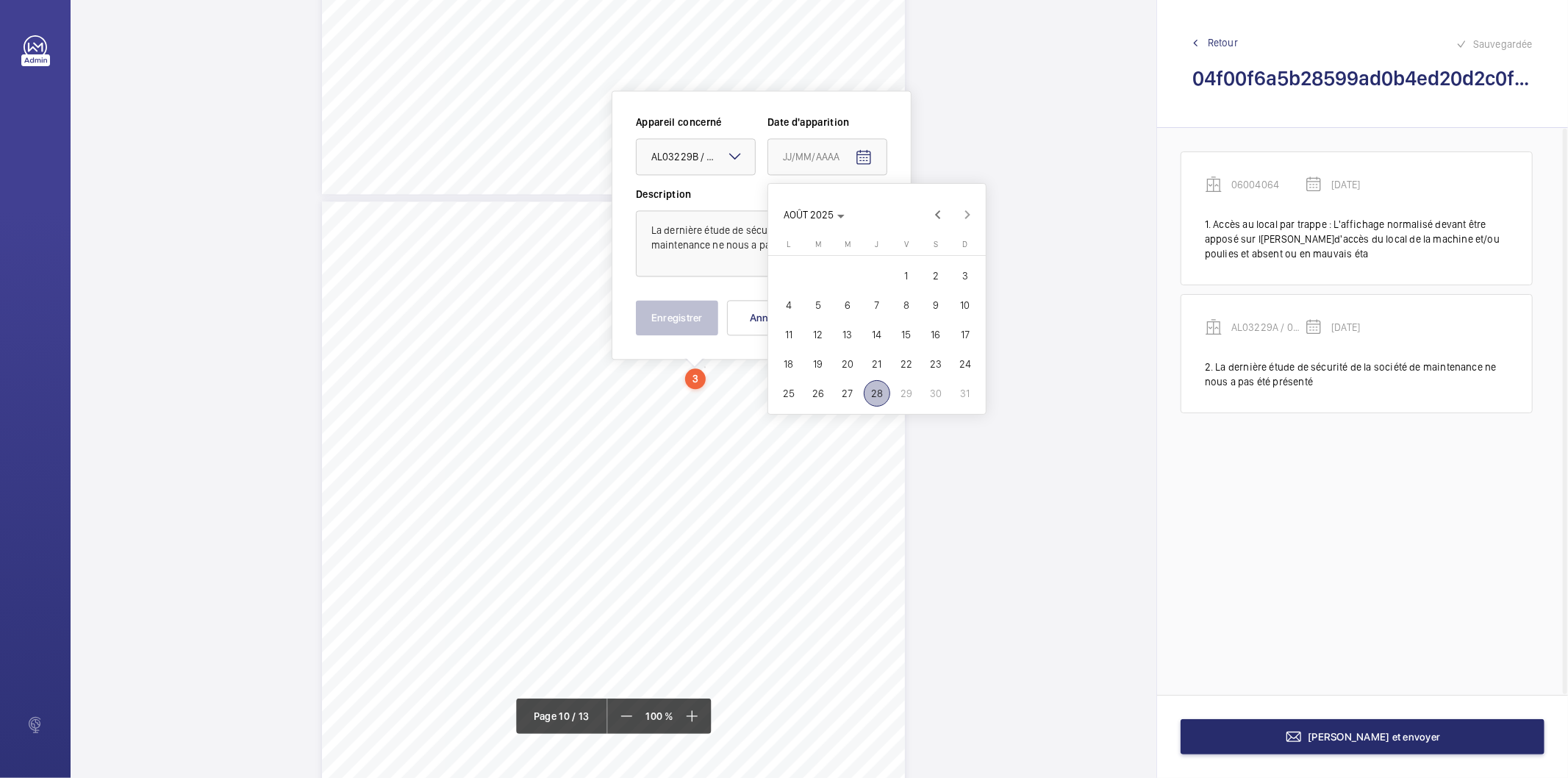
click at [792, 305] on span "4" at bounding box center [789, 305] width 26 height 26
type input "04/08/2025"
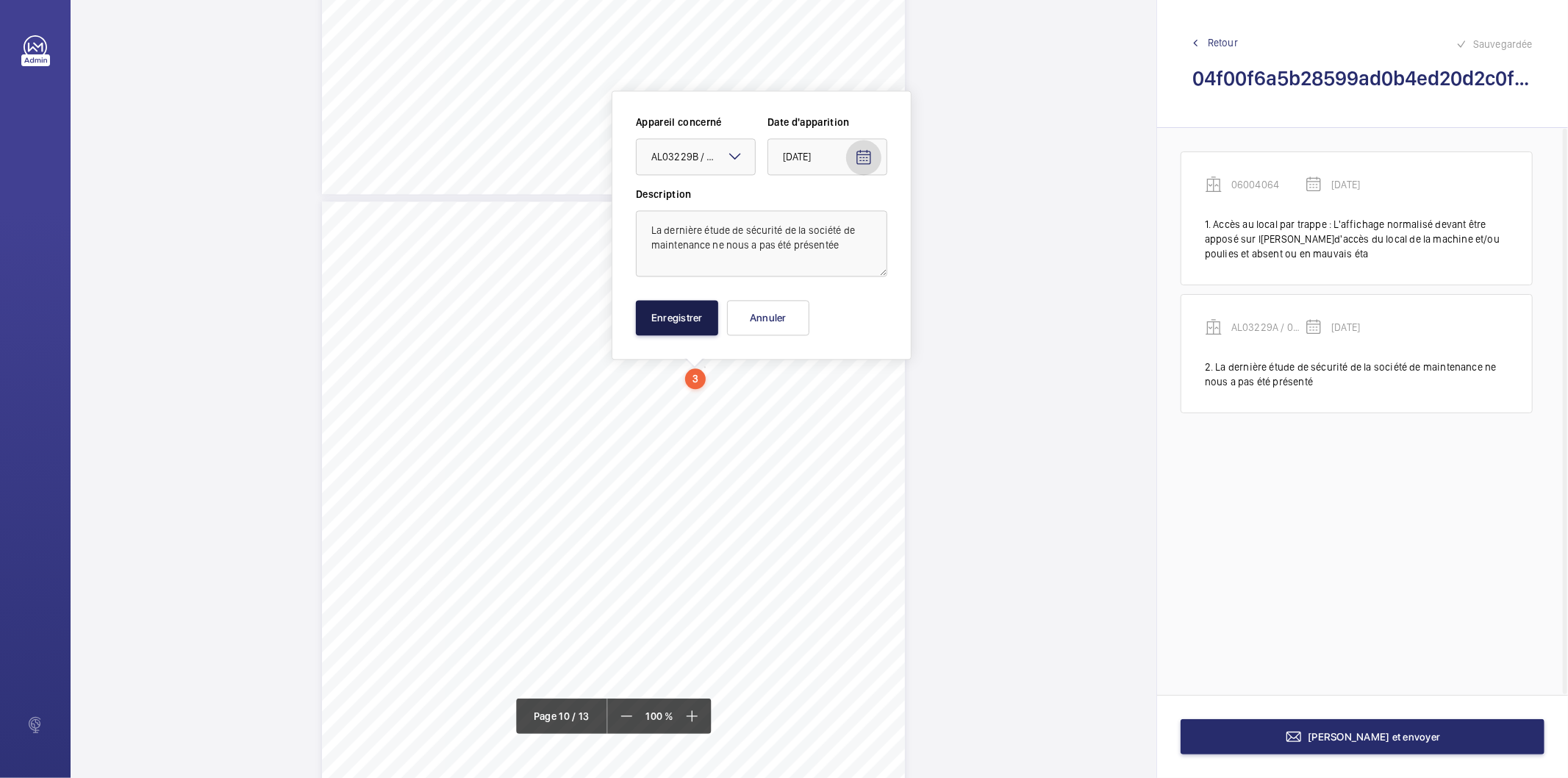
click at [669, 324] on button "Enregistrer" at bounding box center [677, 318] width 82 height 35
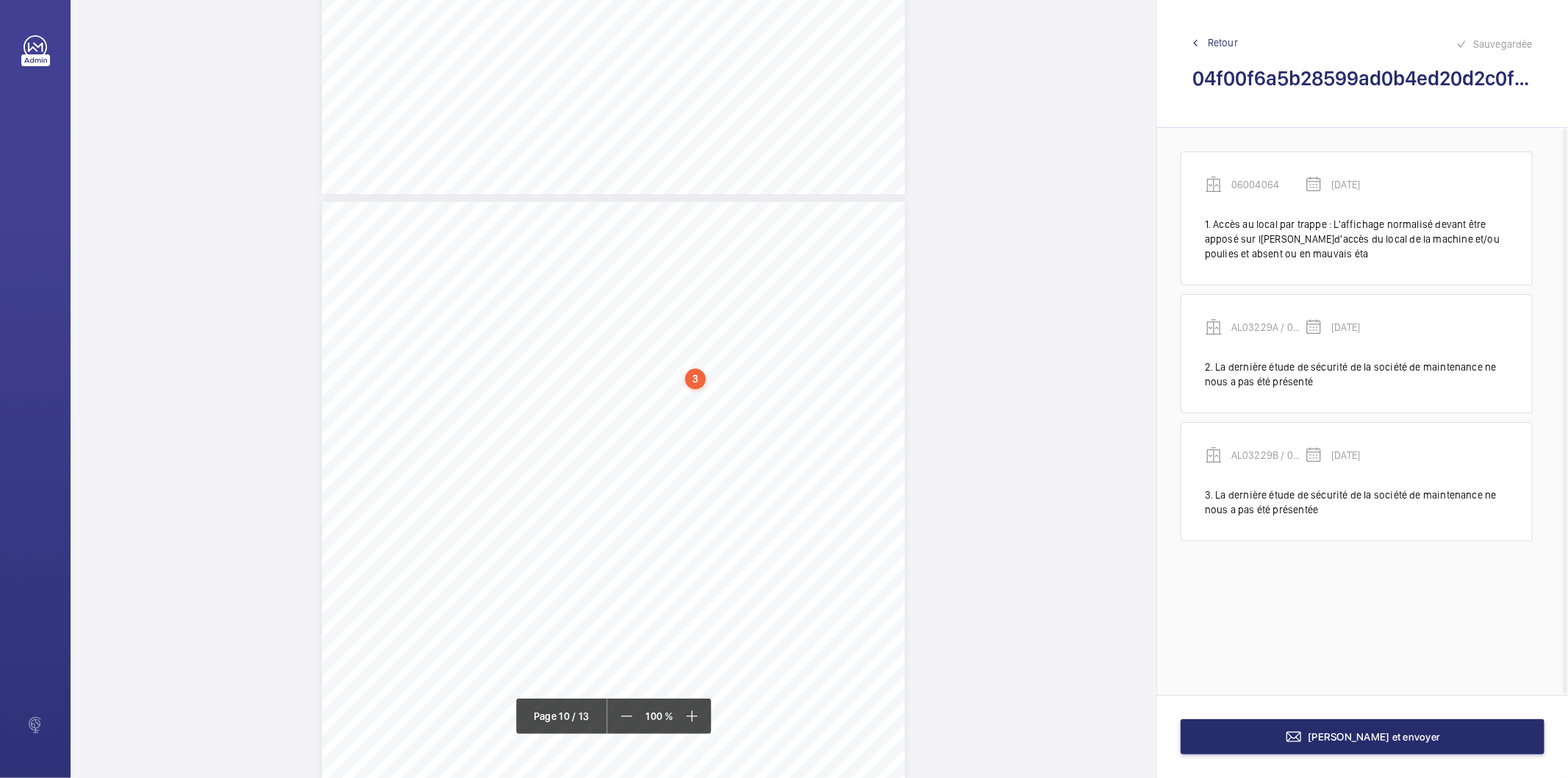
click at [698, 379] on div "3" at bounding box center [695, 378] width 20 height 20
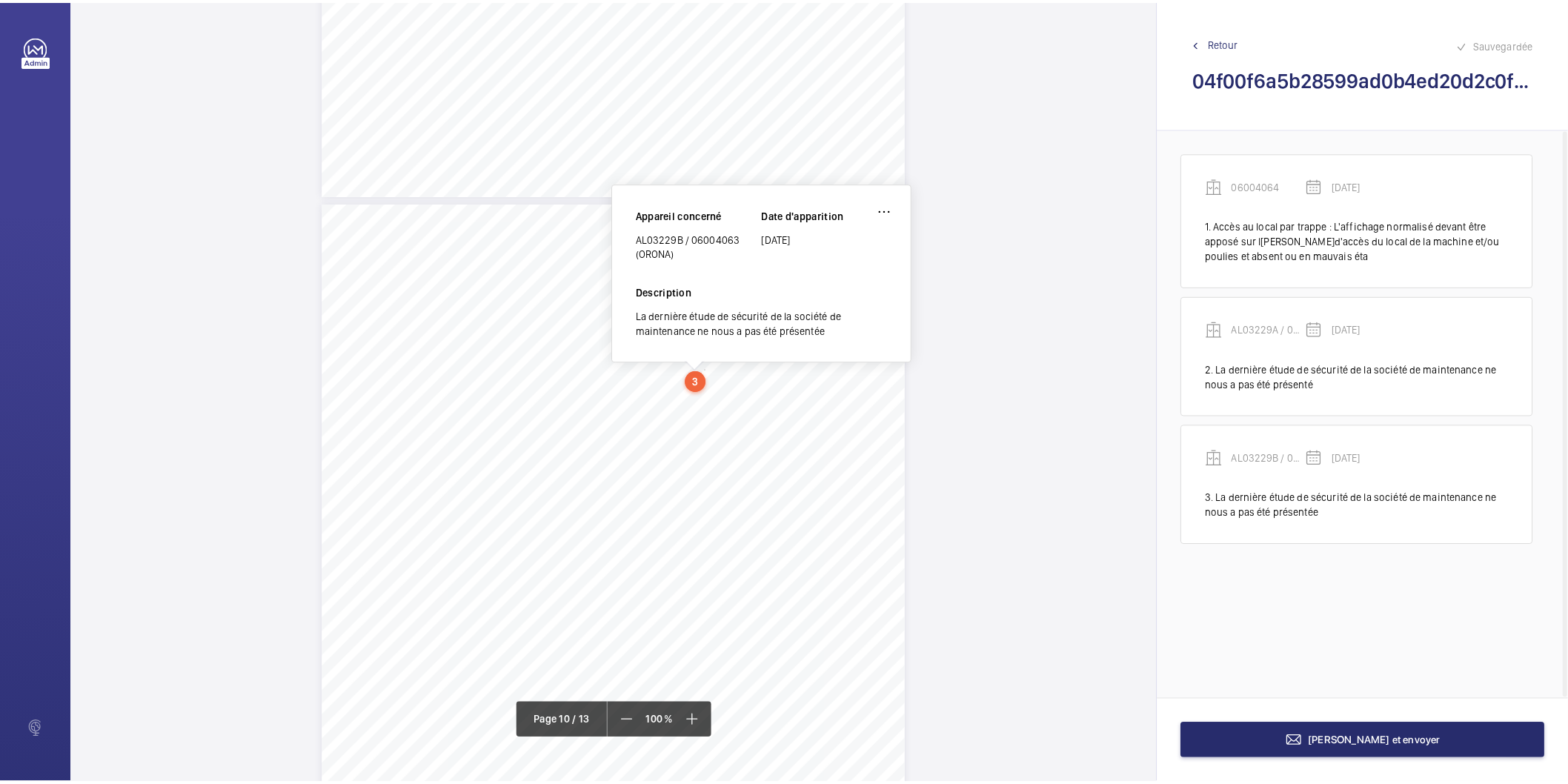
scroll to position [7356, 0]
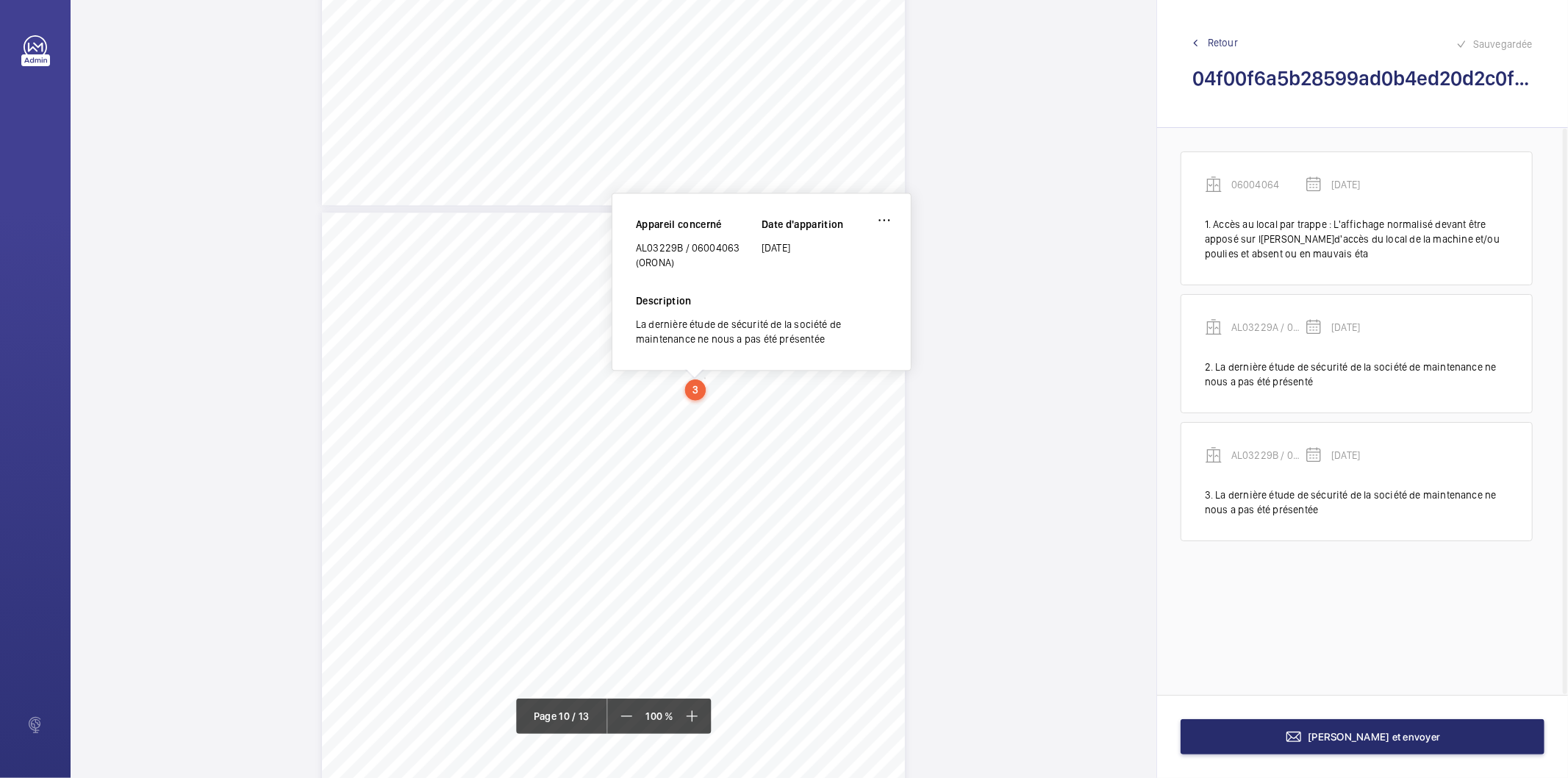
click at [688, 248] on div "AL03229B / 06004063 (ORONA)" at bounding box center [698, 255] width 125 height 30
click at [691, 247] on div "AL03229B / 06004063 (ORONA)" at bounding box center [698, 255] width 125 height 30
copy div "AL03229B / 06004063 (ORONA)"
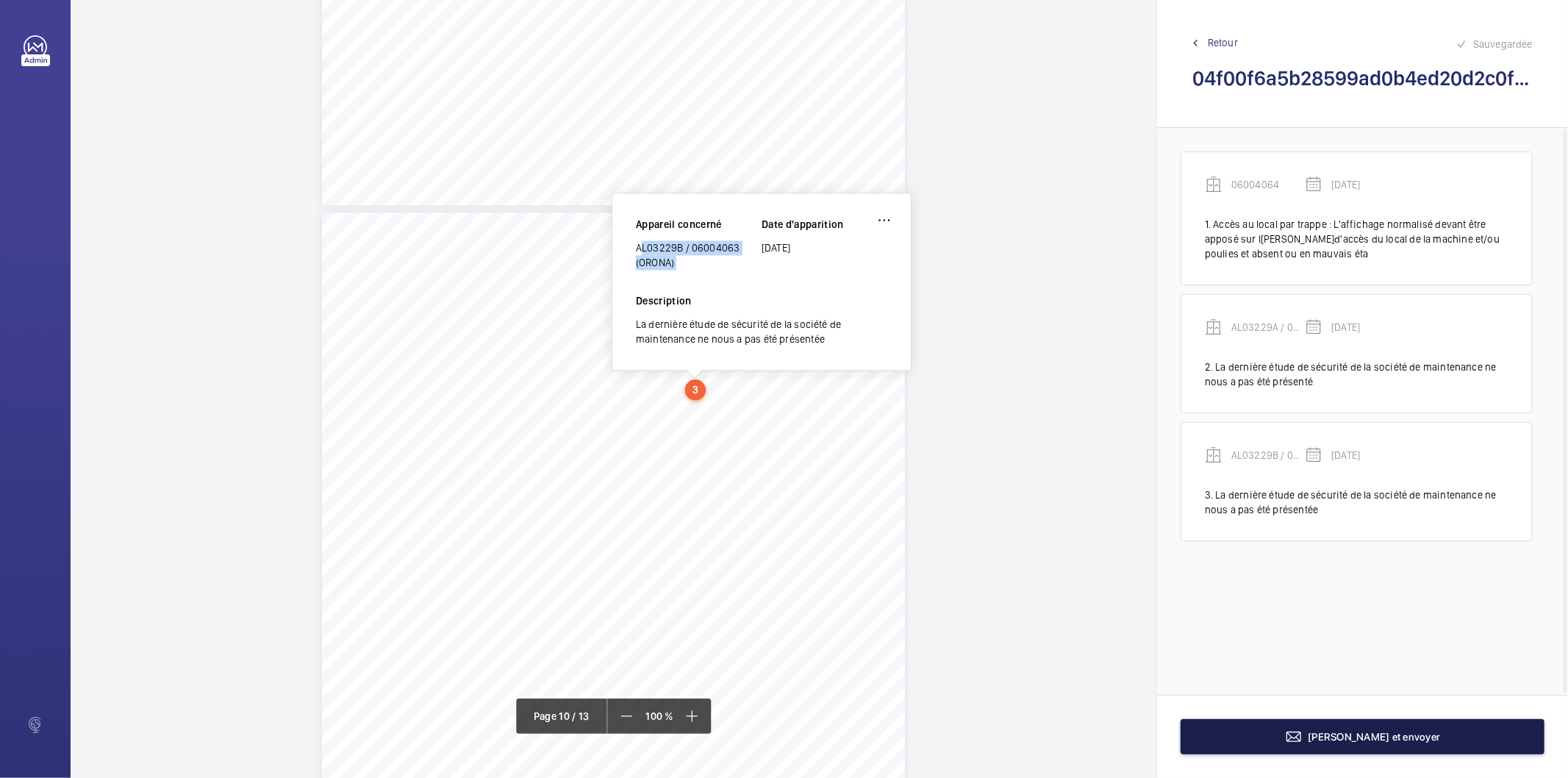
click at [1303, 736] on mat-icon at bounding box center [1294, 737] width 18 height 18
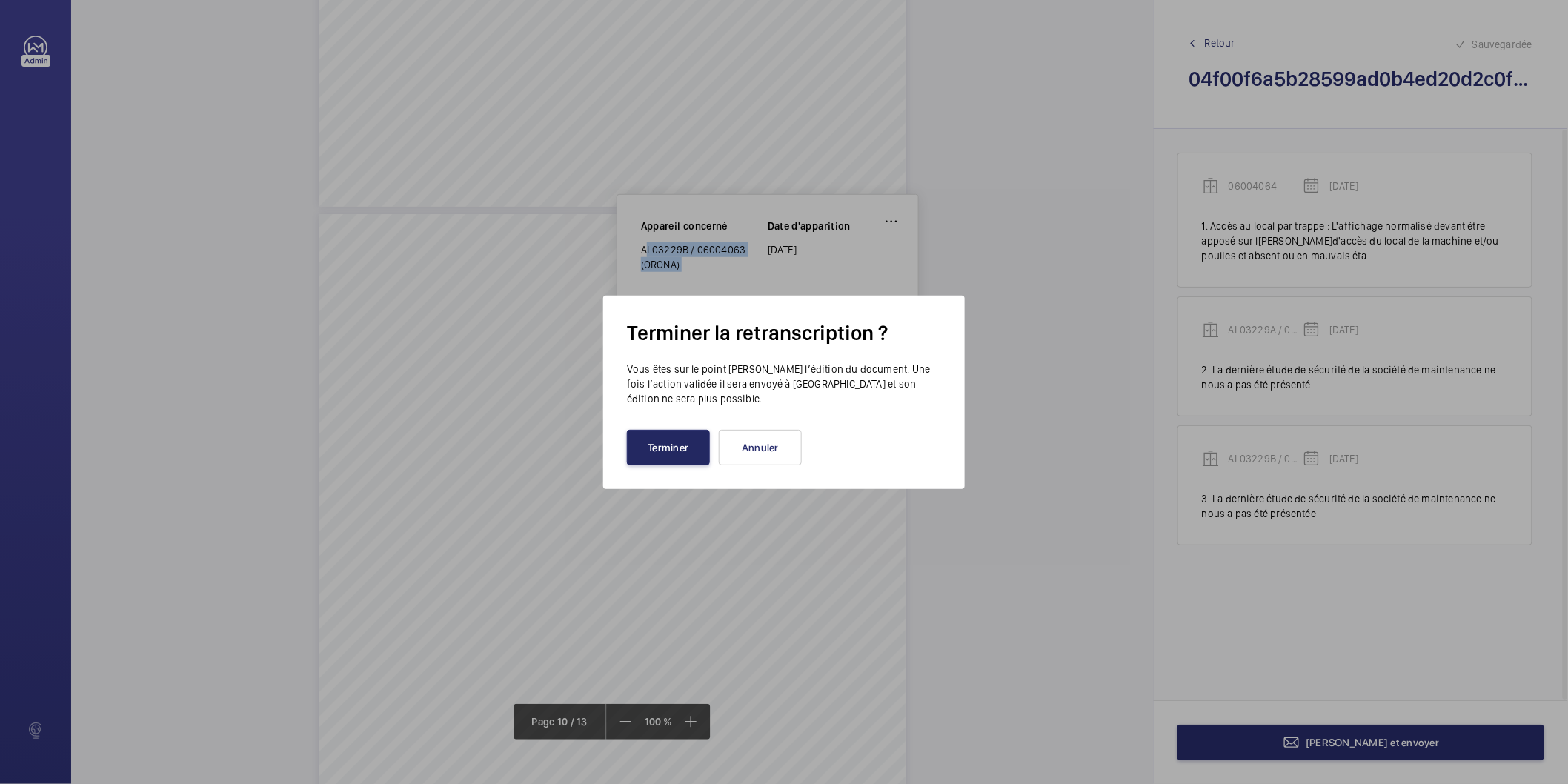
click at [661, 445] on button "Terminer" at bounding box center [669, 447] width 83 height 35
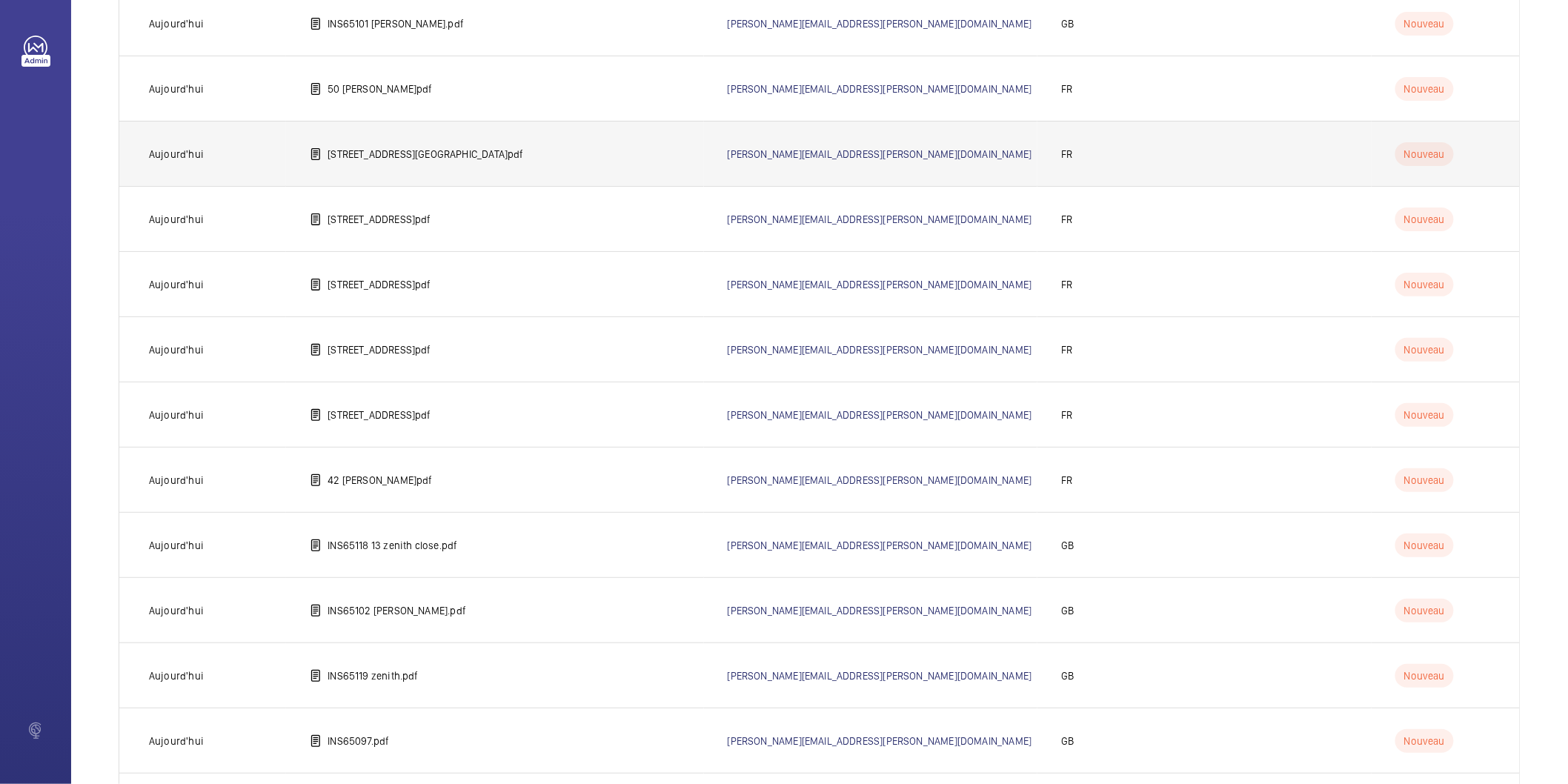
scroll to position [2884, 0]
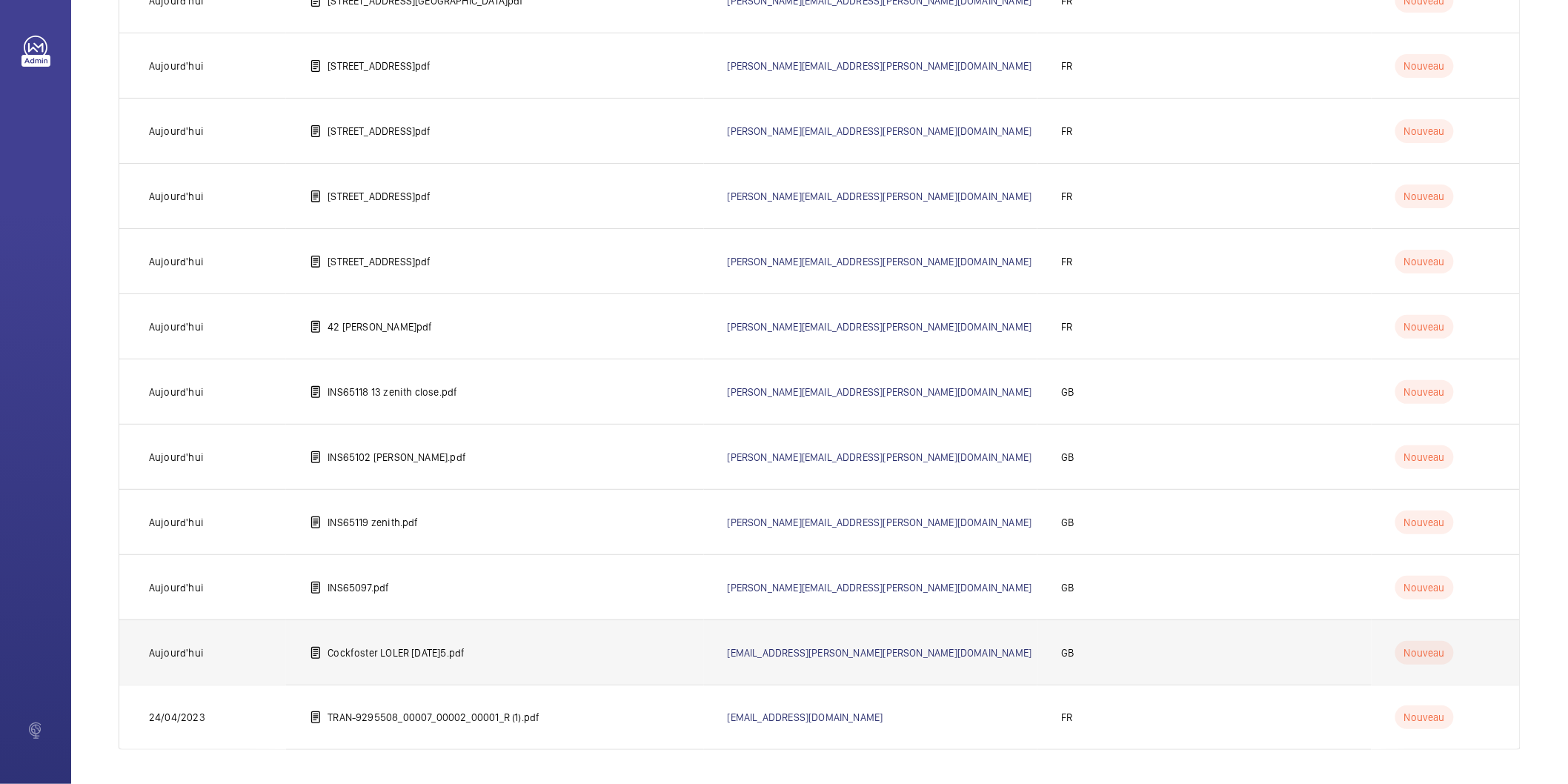
click at [394, 647] on p "Cockfoster LOLER [DATE].pdf" at bounding box center [395, 652] width 137 height 15
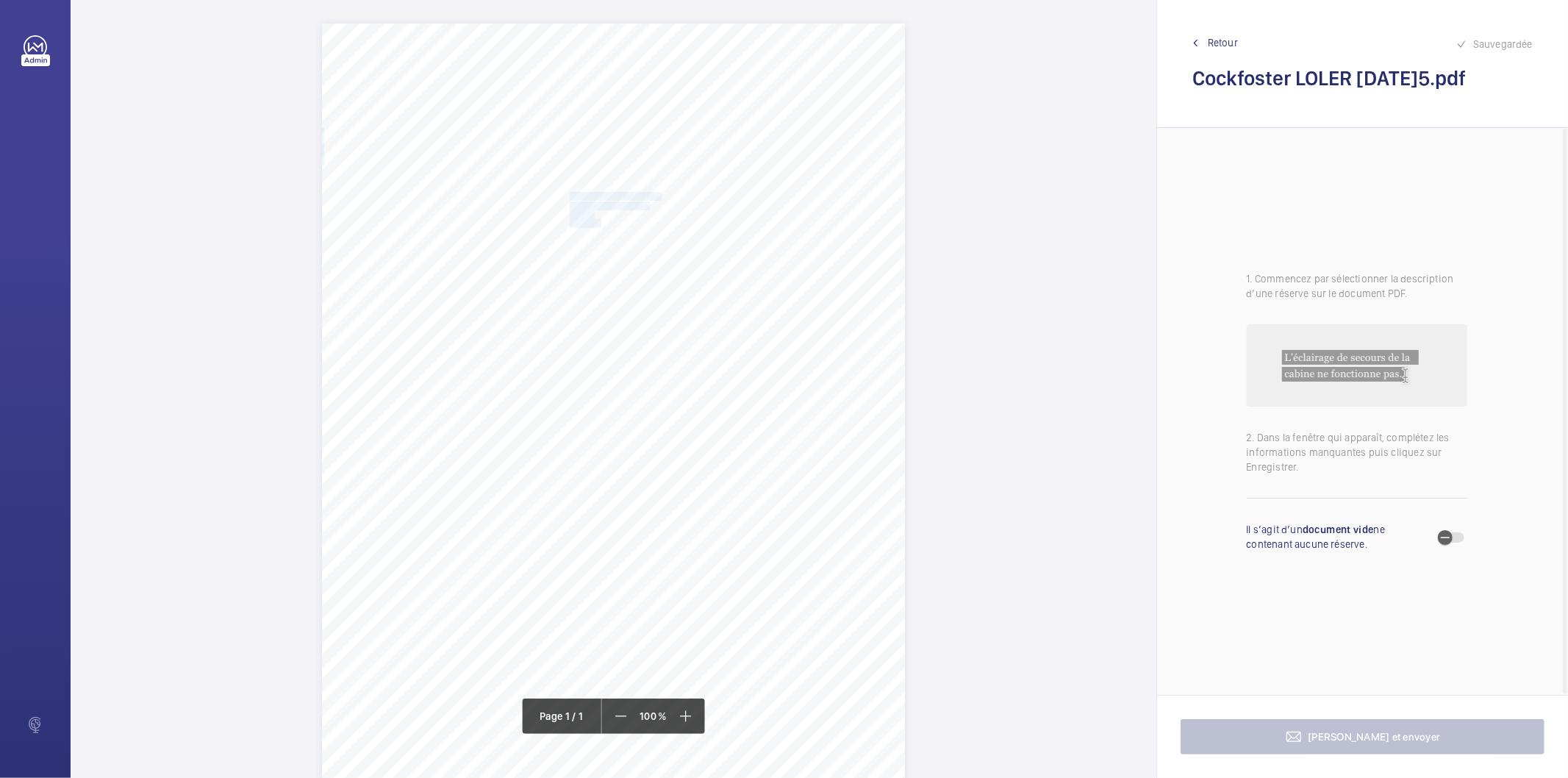
drag, startPoint x: 569, startPoint y: 194, endPoint x: 597, endPoint y: 224, distance: 41.0
click at [597, 224] on div "Report Id 4251813_116 Cockfosters Road_AST342262_1-9PJHX9S 100797181CPO REPORT …" at bounding box center [613, 436] width 584 height 824
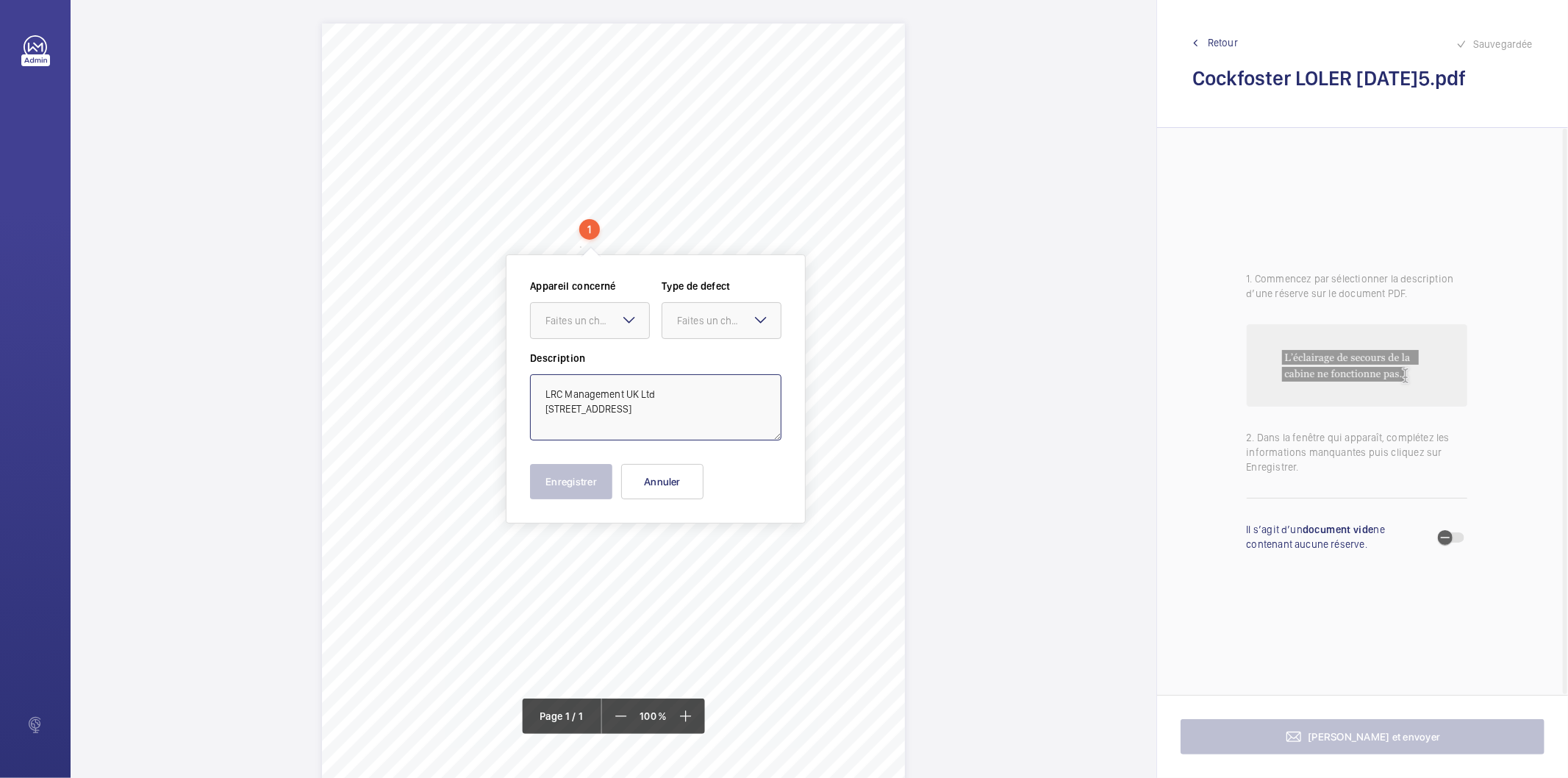
click at [672, 397] on textarea "LRC Management UK Ltd 116 Cockfosters Road Barnet EN4 0FT" at bounding box center [655, 407] width 252 height 66
type textarea "LRC Management UK Ltd 116 Cockfosters Road Barnet EN4 0FT"
click at [661, 487] on button "Annuler" at bounding box center [662, 482] width 82 height 35
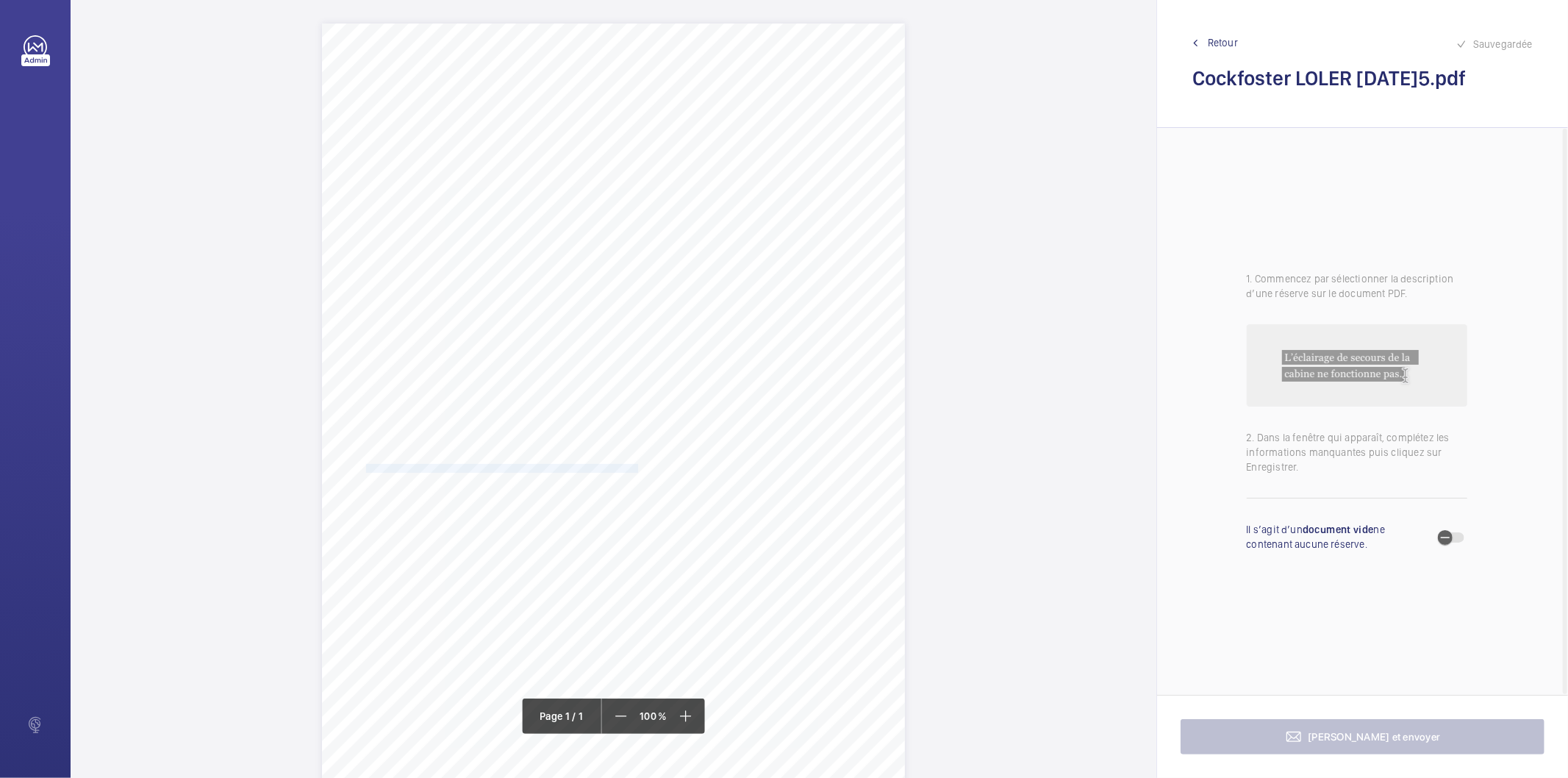
drag, startPoint x: 363, startPoint y: 467, endPoint x: 634, endPoint y: 467, distance: 271.0
click at [634, 467] on span "1. The inoperative lift car emergency communication system should be reinstated…" at bounding box center [597, 468] width 479 height 8
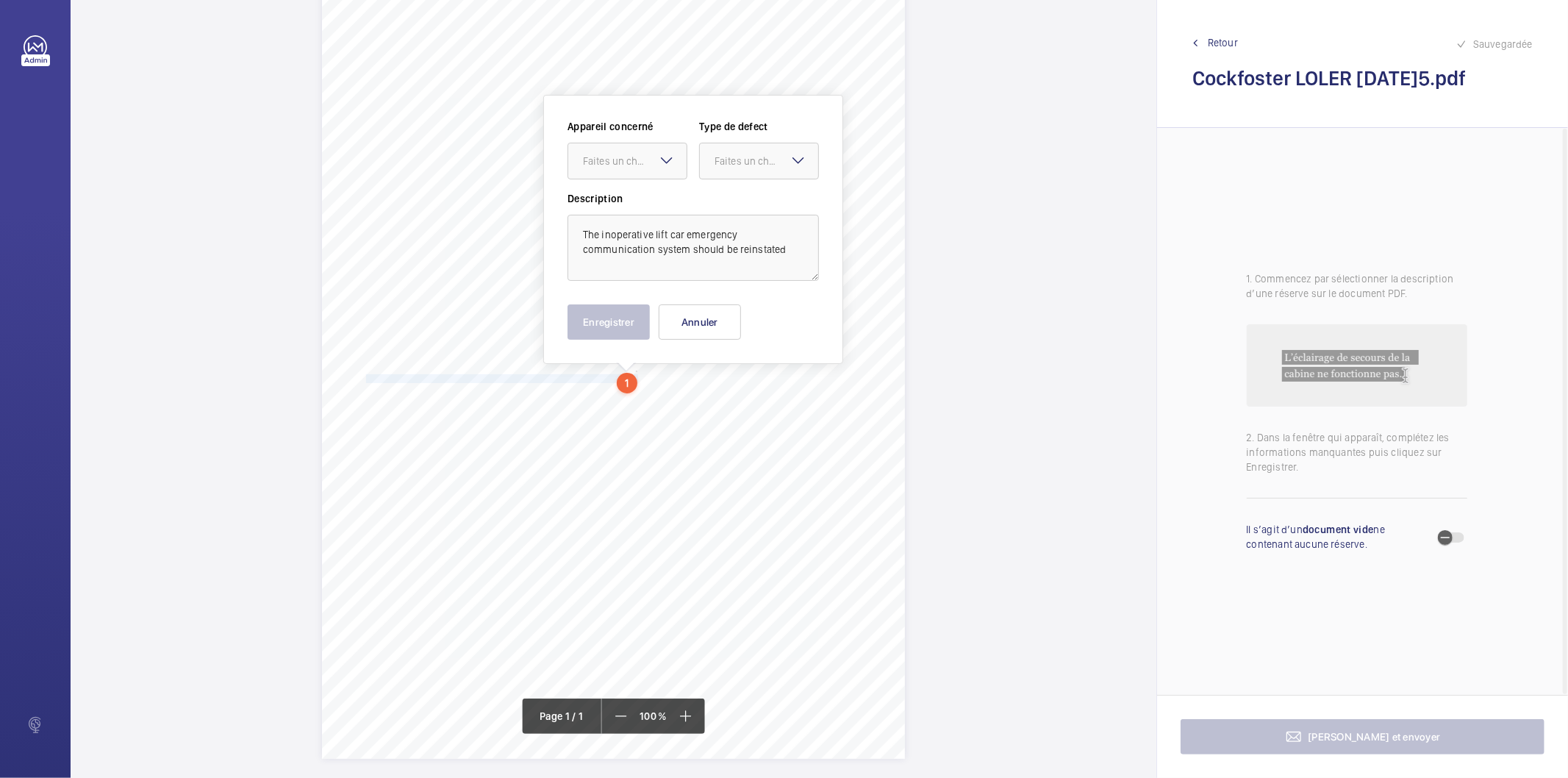
scroll to position [94, 0]
click at [634, 155] on div "Faites un choix" at bounding box center [635, 156] width 104 height 15
click at [625, 206] on span "4251813_116 Cockfosters Road_AST342262_1-9PJHX9S 100797181CPO" at bounding box center [627, 201] width 89 height 15
click at [733, 156] on div "Faites un choix" at bounding box center [767, 156] width 104 height 15
click at [735, 194] on span "Standard" at bounding box center [759, 201] width 89 height 15
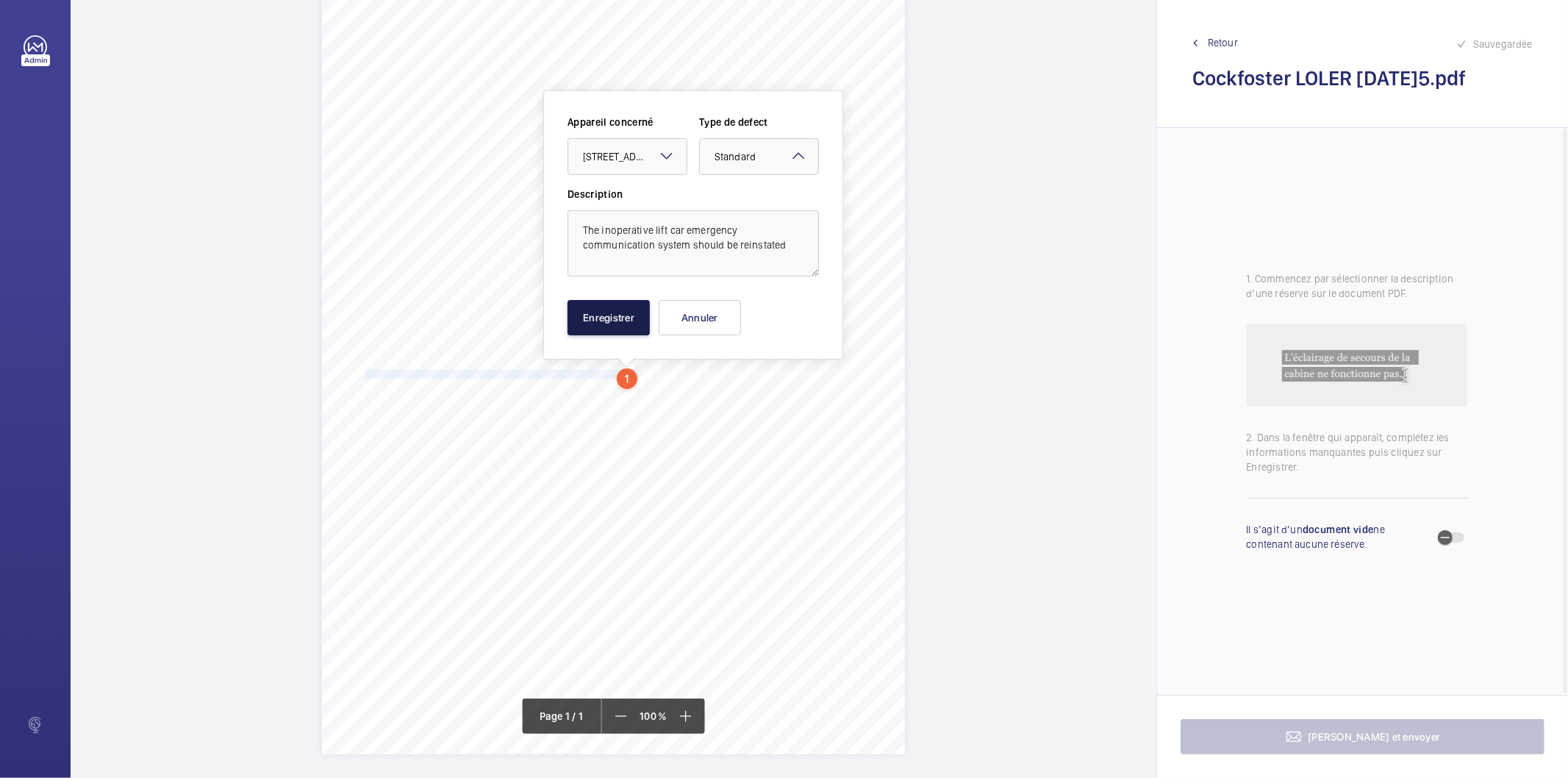
click at [606, 314] on button "Enregistrer" at bounding box center [609, 318] width 82 height 35
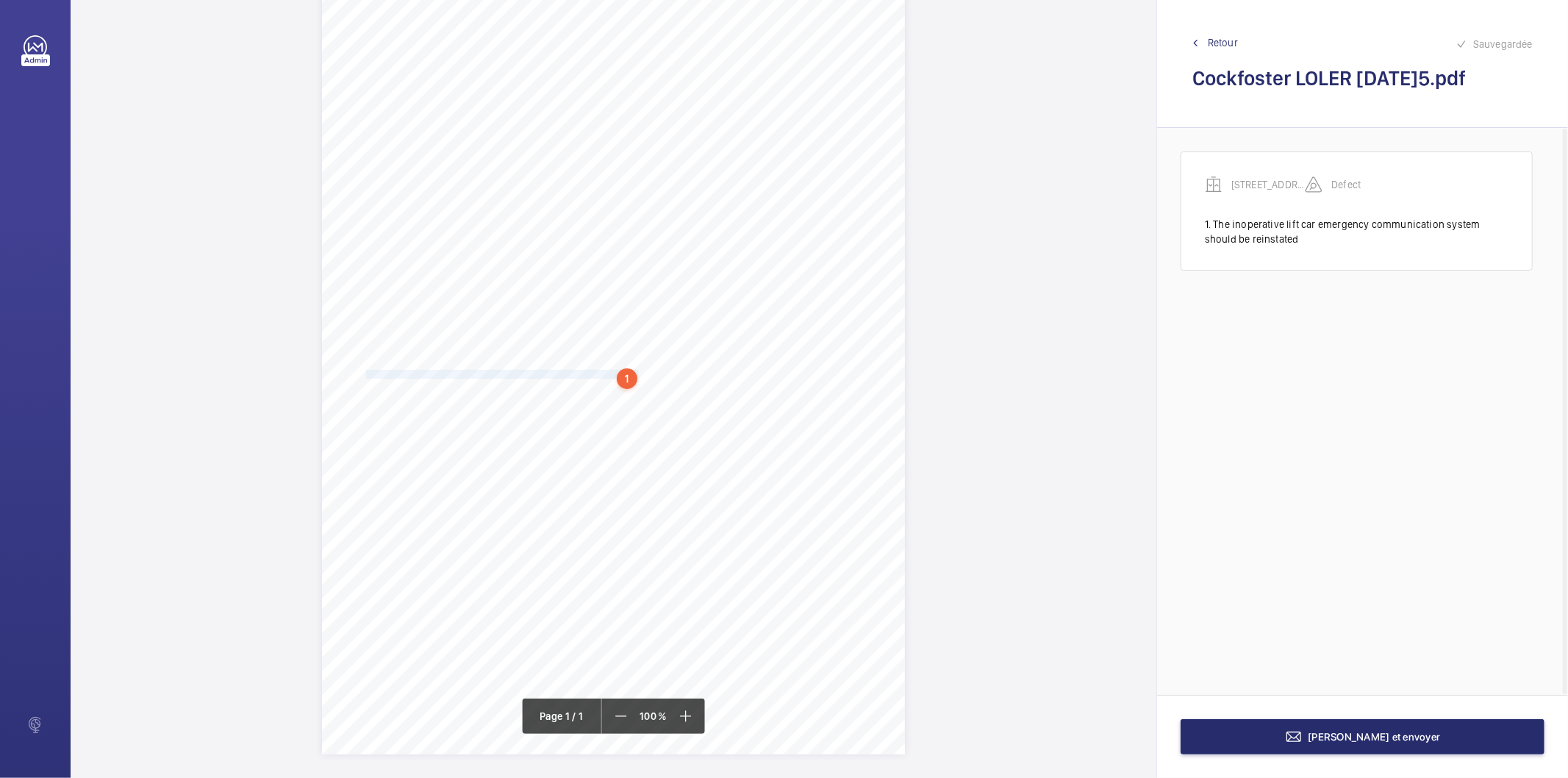
scroll to position [0, 3]
drag, startPoint x: 648, startPoint y: 375, endPoint x: 396, endPoint y: 379, distance: 252.0
click at [396, 379] on div "Report Id 4251813_116 Cockfosters Road_AST342262_1-9PJHX9S 100797181CPO REPORT …" at bounding box center [613, 342] width 584 height 824
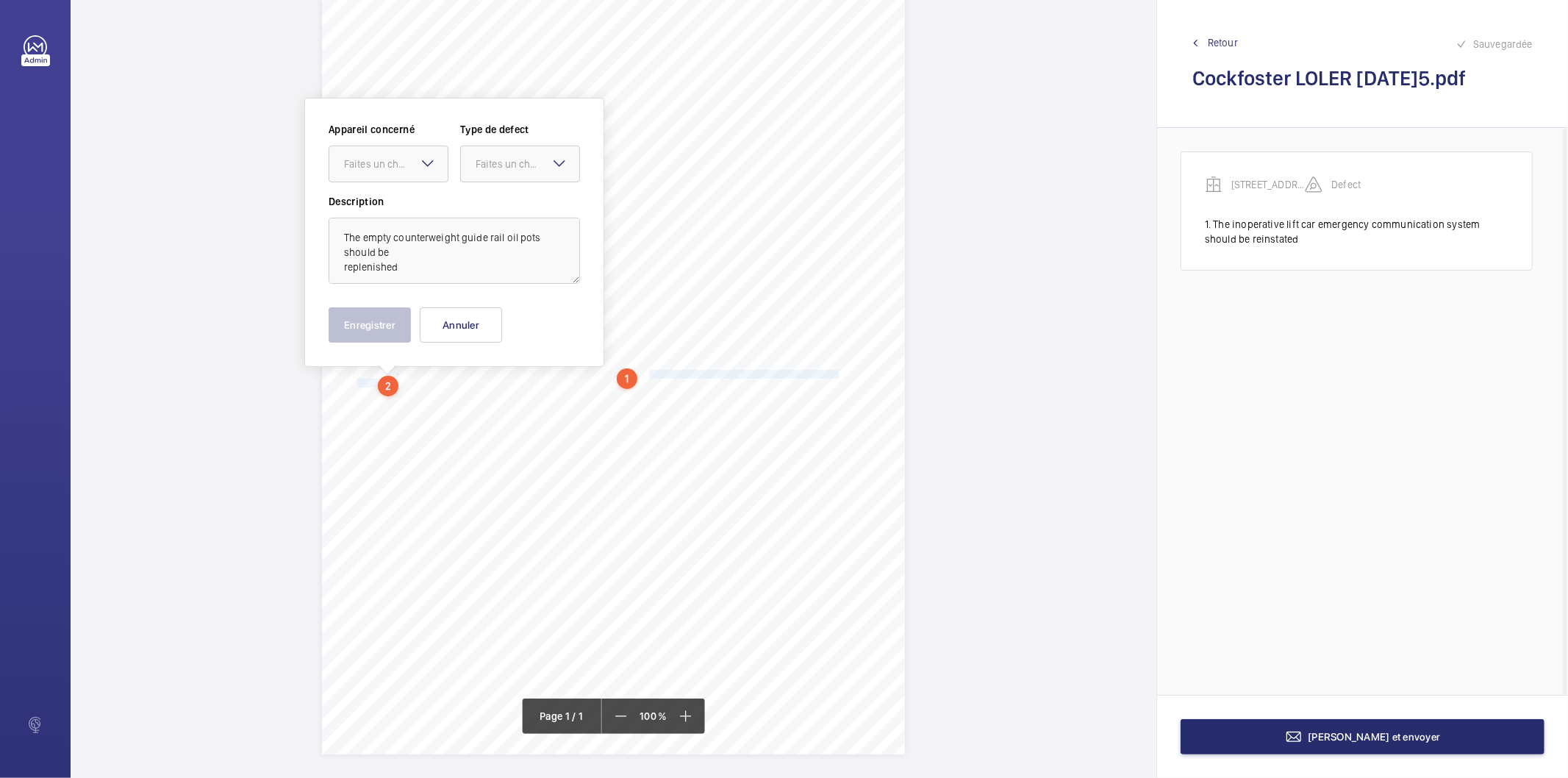
scroll to position [102, 0]
click at [412, 164] on div at bounding box center [388, 156] width 118 height 35
click at [391, 203] on span "4251813_116 Cockfosters Road_AST342262_1-9PJHX9S 100797181CPO" at bounding box center [388, 201] width 89 height 15
click at [489, 149] on div "Faites un choix" at bounding box center [527, 156] width 104 height 15
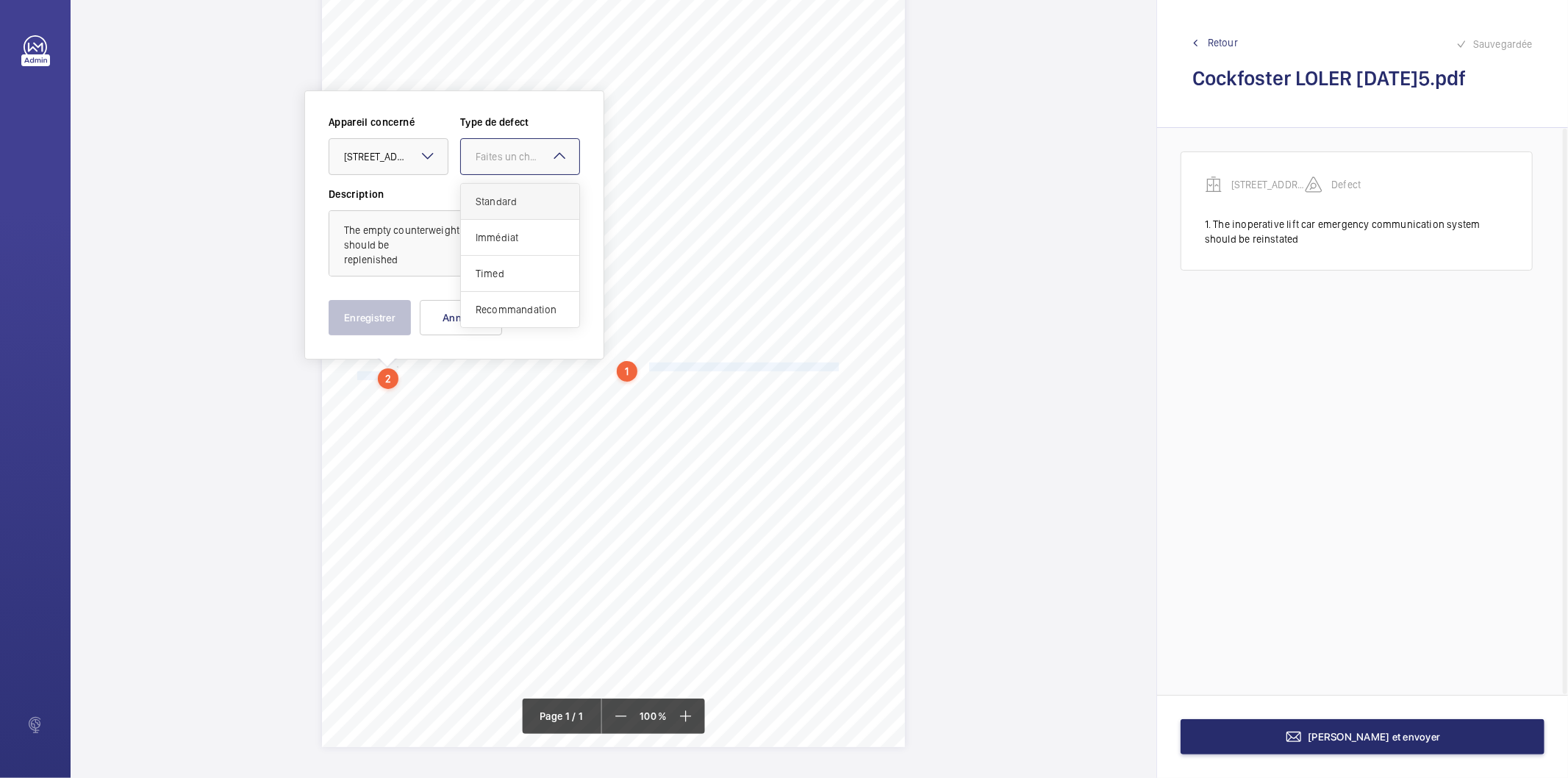
click at [503, 202] on span "Standard" at bounding box center [519, 201] width 89 height 15
click at [365, 316] on button "Enregistrer" at bounding box center [370, 318] width 82 height 35
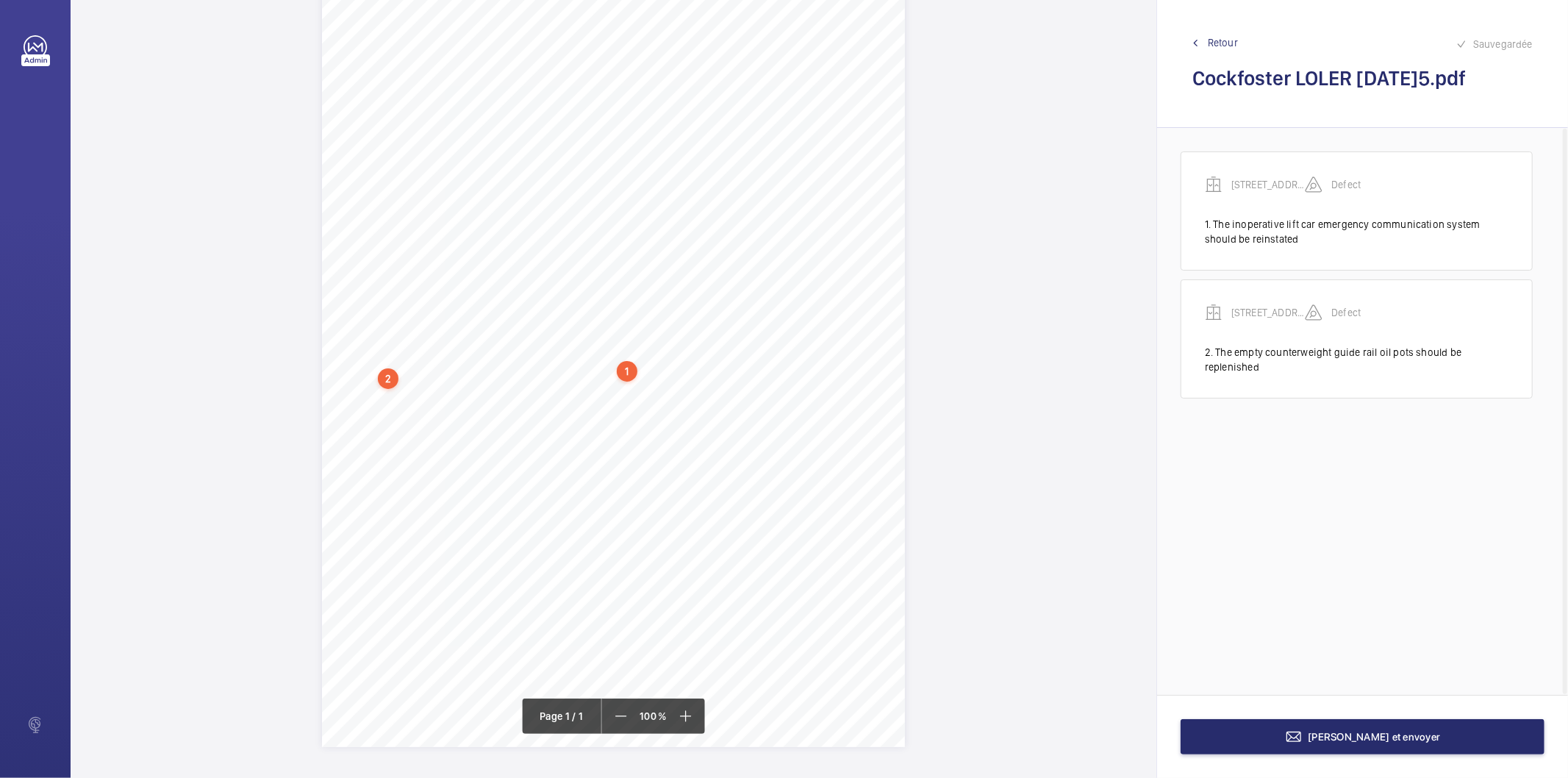
click at [631, 372] on div "1" at bounding box center [626, 370] width 20 height 20
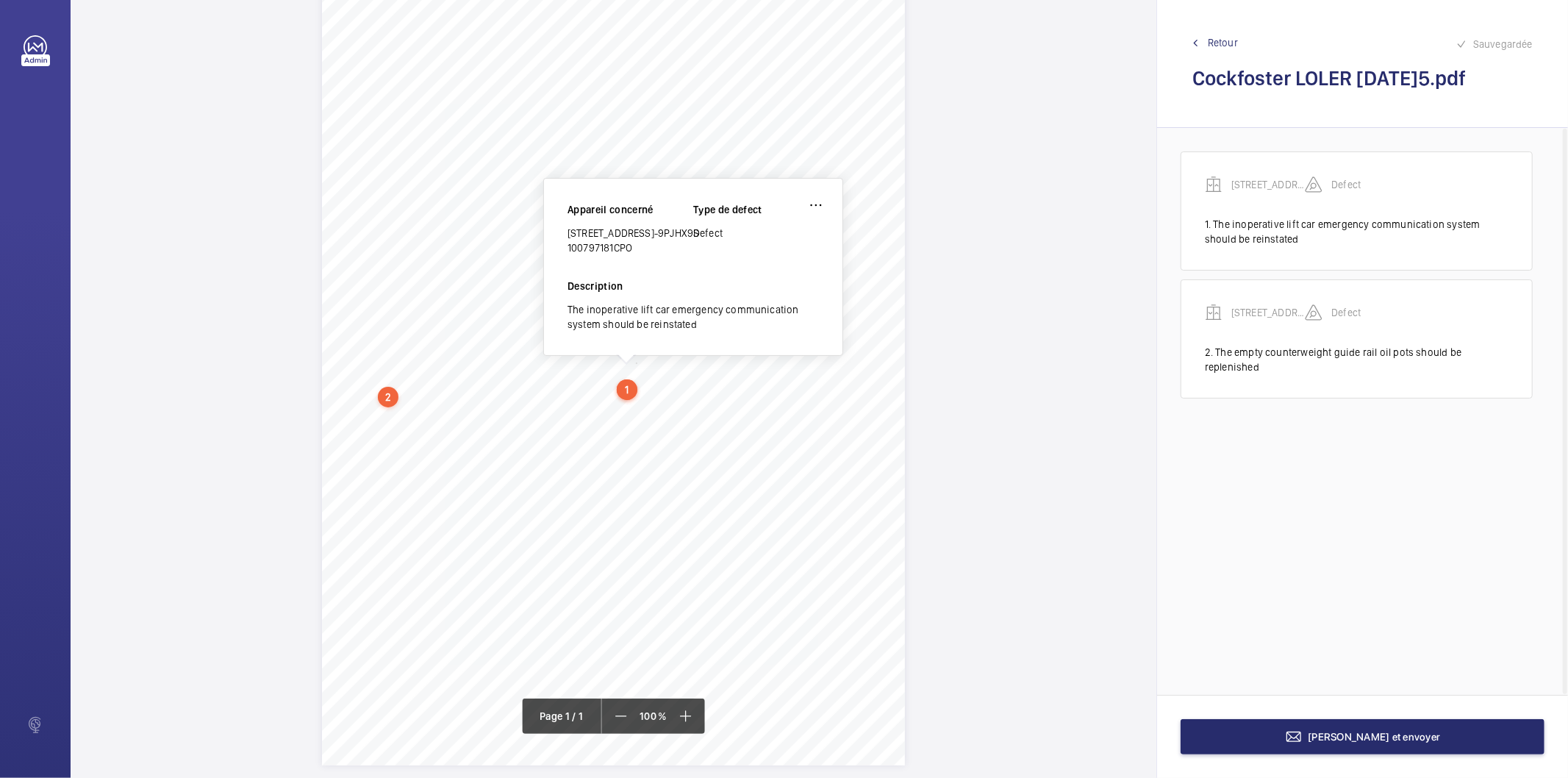
click at [623, 255] on div "4251813_116 Cockfosters Road_AST342262_1-9PJHX9S 100797181CPO" at bounding box center [630, 240] width 125 height 30
copy div "4251813_116 Cockfosters Road_AST342262_1-9PJHX9S 100797181CPO"
drag, startPoint x: 356, startPoint y: 424, endPoint x: 792, endPoint y: 425, distance: 436.0
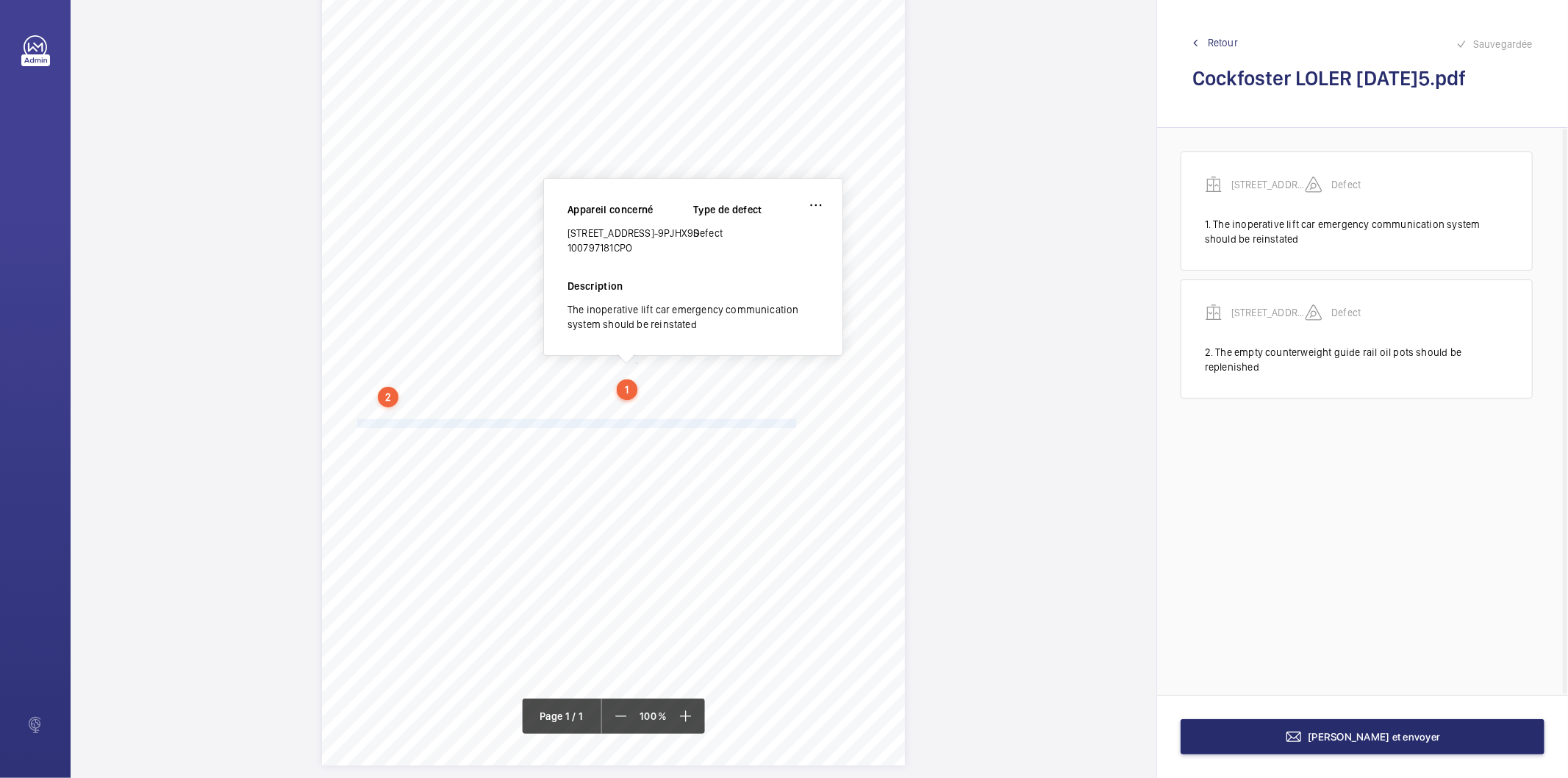
click at [792, 425] on span "Internal Lock Examination: (BV UK): 20/08/2025 All locks examined. Note: Counte…" at bounding box center [605, 423] width 497 height 8
click at [781, 425] on span "Internal Lock Examination: (BV UK): 20/08/2025 All locks examined. Note: Counte…" at bounding box center [605, 423] width 497 height 8
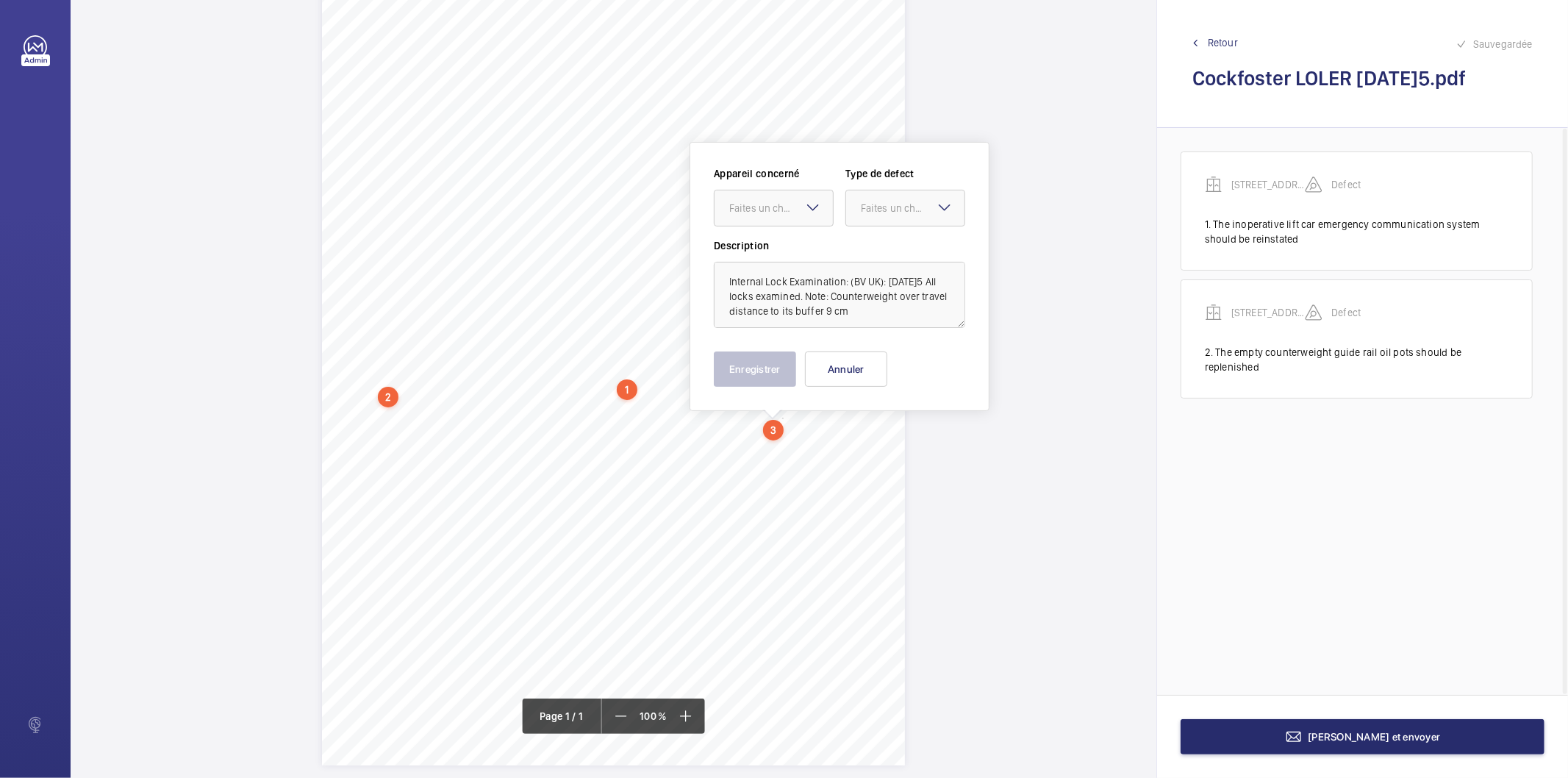
scroll to position [135, 0]
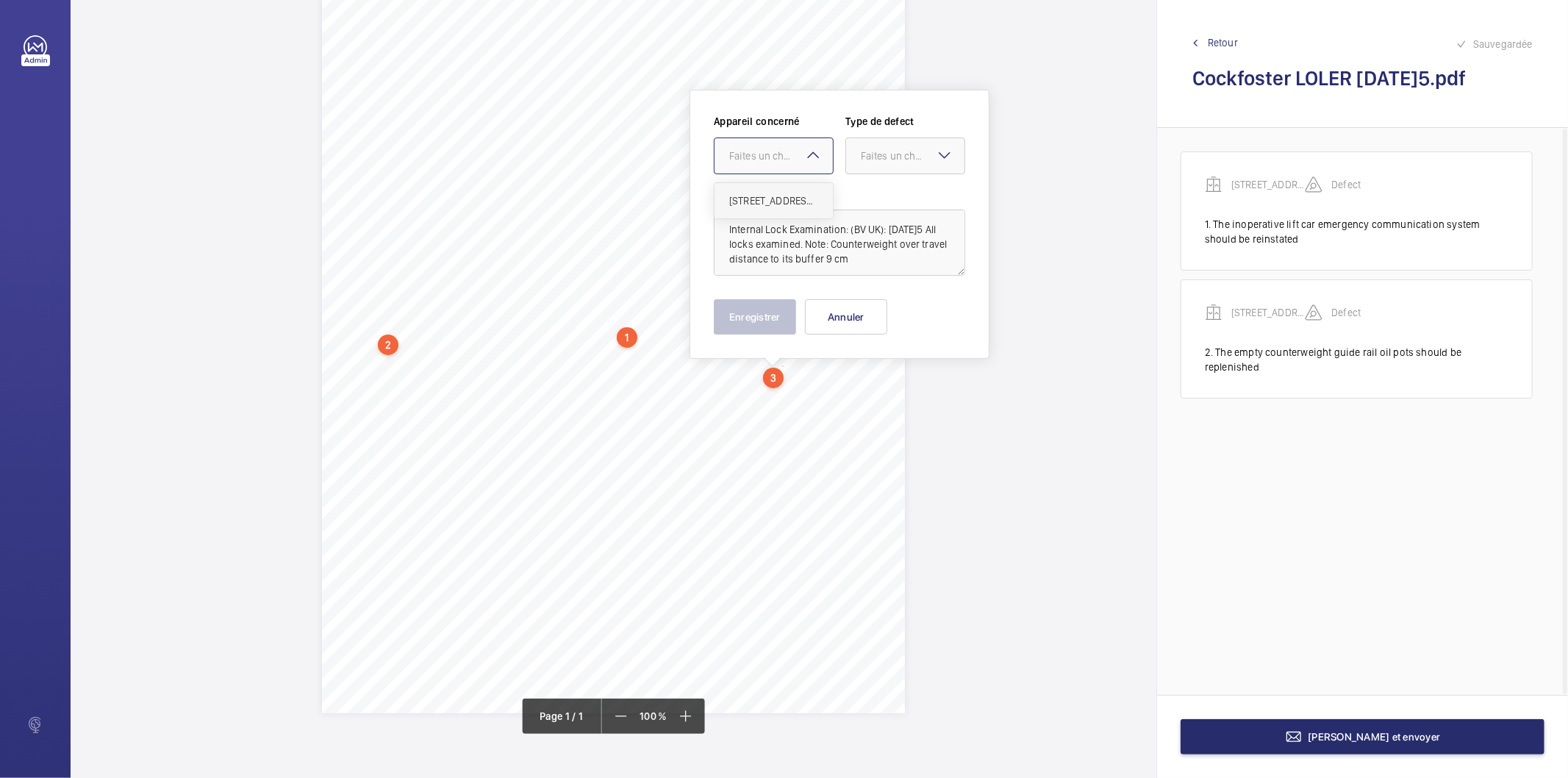
drag, startPoint x: 778, startPoint y: 163, endPoint x: 776, endPoint y: 182, distance: 19.1
click at [779, 162] on div "Faites un choix" at bounding box center [774, 155] width 118 height 15
drag, startPoint x: 769, startPoint y: 202, endPoint x: 869, endPoint y: 172, distance: 104.4
click at [770, 202] on span "4251813_116 Cockfosters Road_AST342262_1-9PJHX9S 100797181CPO" at bounding box center [773, 200] width 89 height 15
drag, startPoint x: 896, startPoint y: 156, endPoint x: 900, endPoint y: 266, distance: 110.1
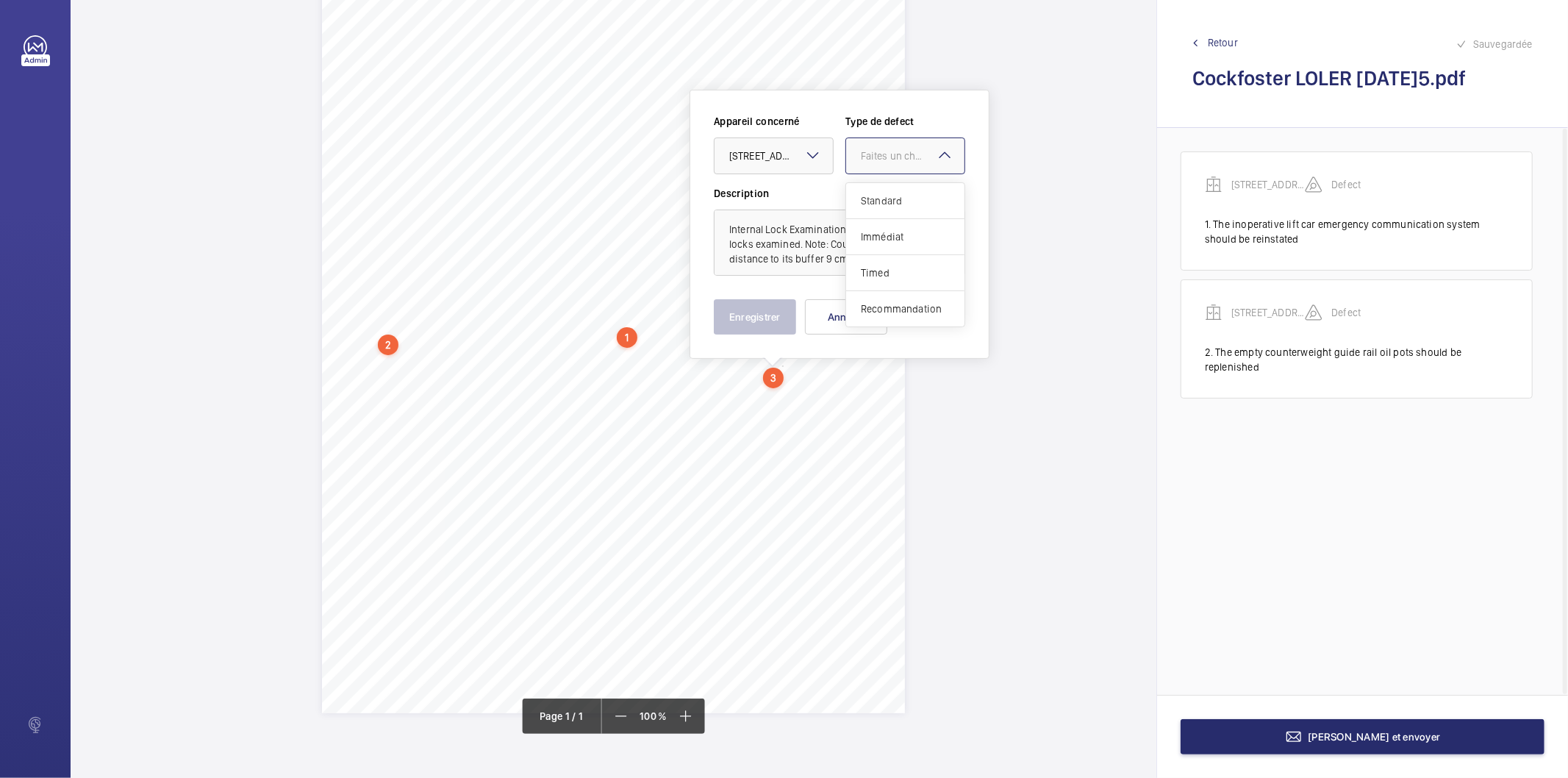
click at [897, 156] on div "Faites un choix" at bounding box center [913, 155] width 104 height 15
click at [885, 300] on div "Recommandation" at bounding box center [906, 309] width 118 height 35
click at [770, 315] on button "Enregistrer" at bounding box center [755, 317] width 82 height 35
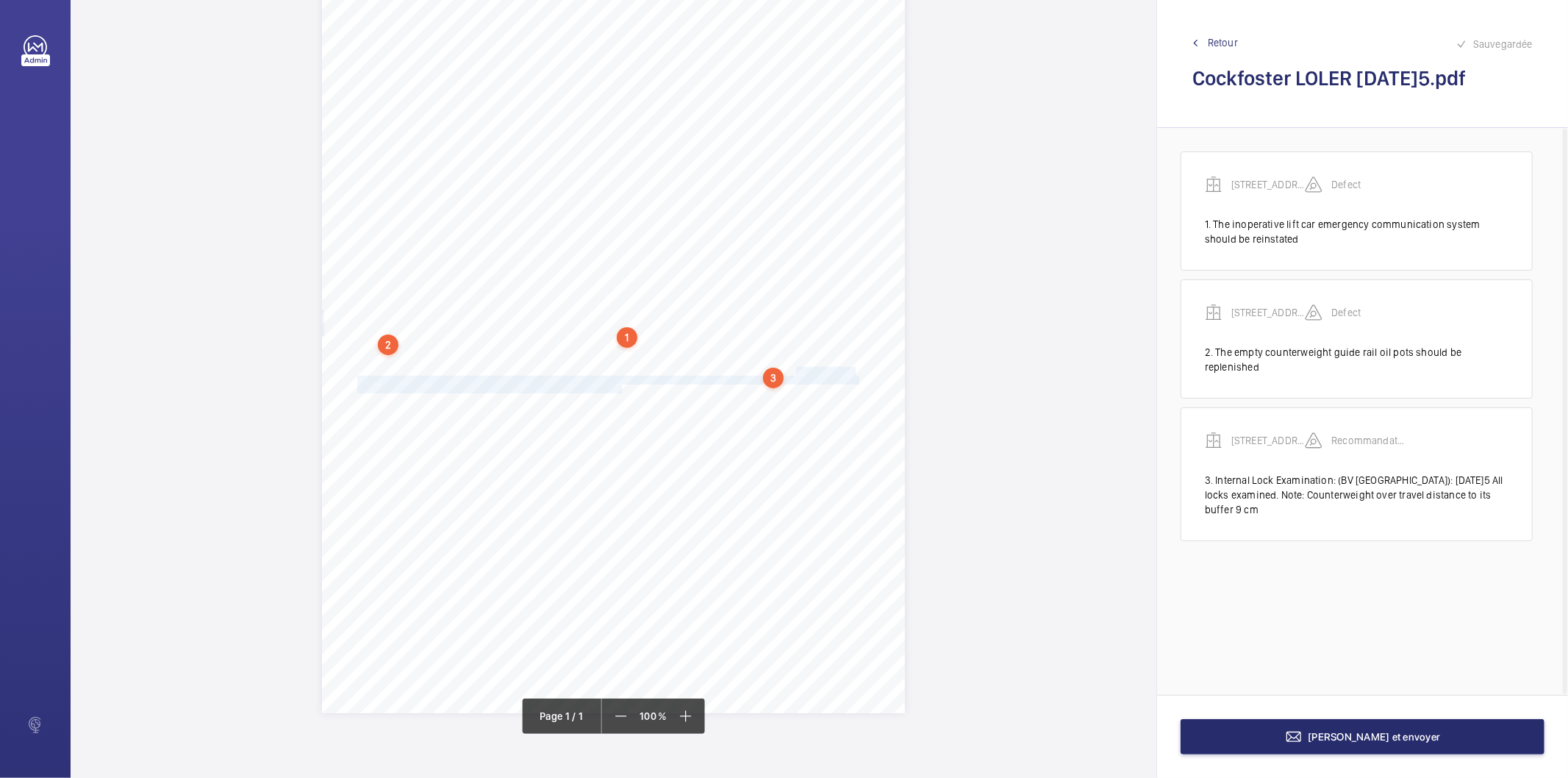
drag, startPoint x: 796, startPoint y: 369, endPoint x: 619, endPoint y: 390, distance: 178.2
click at [619, 390] on div "Report Id 4251813_116 Cockfosters Road_AST342262_1-9PJHX9S 100797181CPO REPORT …" at bounding box center [613, 301] width 584 height 824
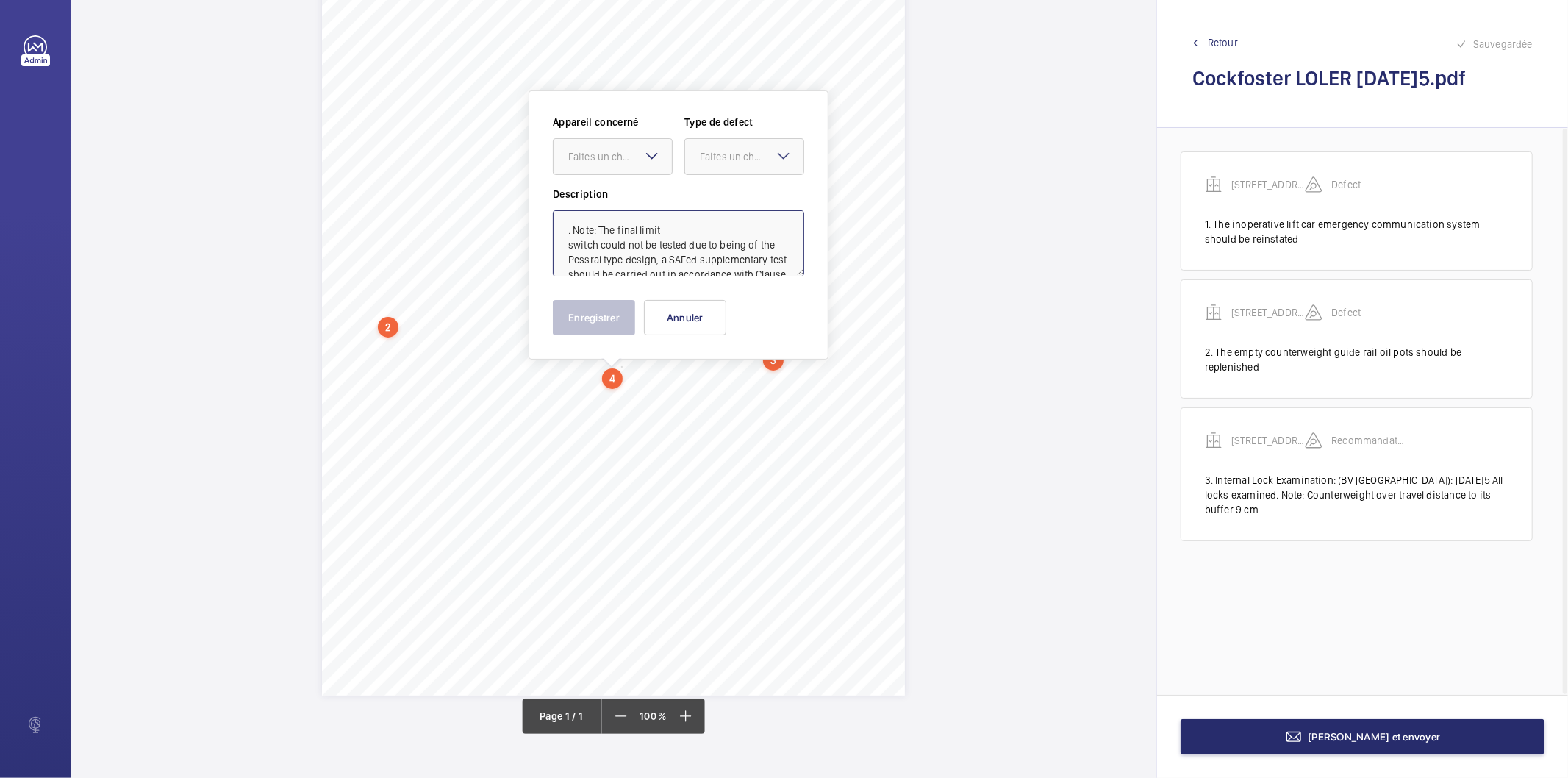
click at [647, 230] on textarea ". Note: The final limit switch could not be tested due to being of the Pessral …" at bounding box center [678, 243] width 252 height 66
click at [587, 163] on div at bounding box center [612, 156] width 118 height 35
click at [596, 203] on span "4251813_116 Cockfosters Road_AST342262_1-9PJHX9S 100797181CPO" at bounding box center [612, 201] width 89 height 15
click at [724, 152] on div "Faites un choix" at bounding box center [752, 156] width 104 height 15
click at [733, 310] on span "Recommandation" at bounding box center [744, 309] width 89 height 15
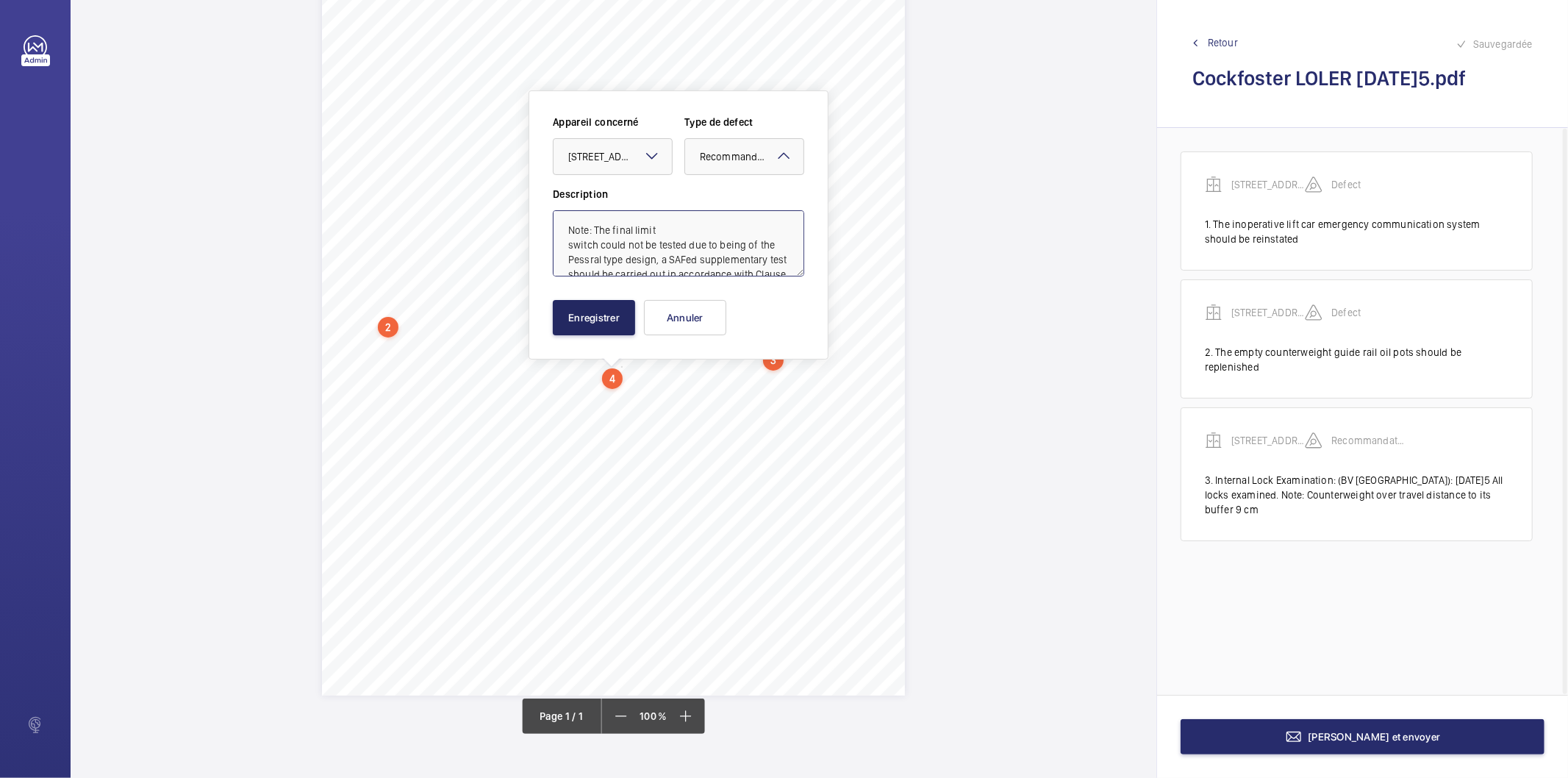
type textarea "Note: The final limit switch could not be tested due to being of the Pessral ty…"
click at [578, 320] on button "Enregistrer" at bounding box center [594, 318] width 82 height 35
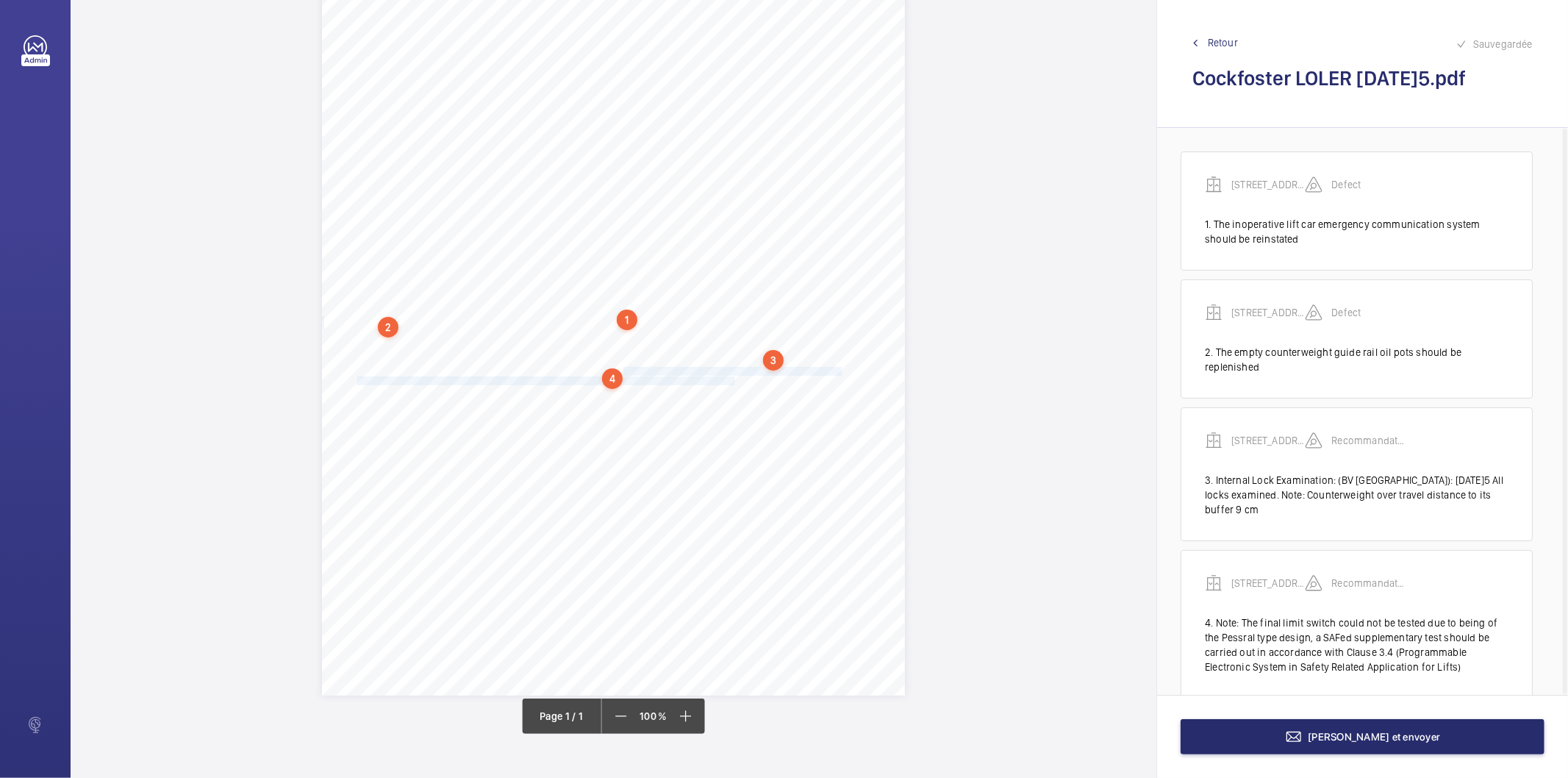
drag, startPoint x: 622, startPoint y: 369, endPoint x: 731, endPoint y: 381, distance: 109.7
click at [731, 381] on div "Report Id 4251813_116 Cockfosters Road_AST342262_1-9PJHX9S 100797181CPO REPORT …" at bounding box center [613, 283] width 584 height 824
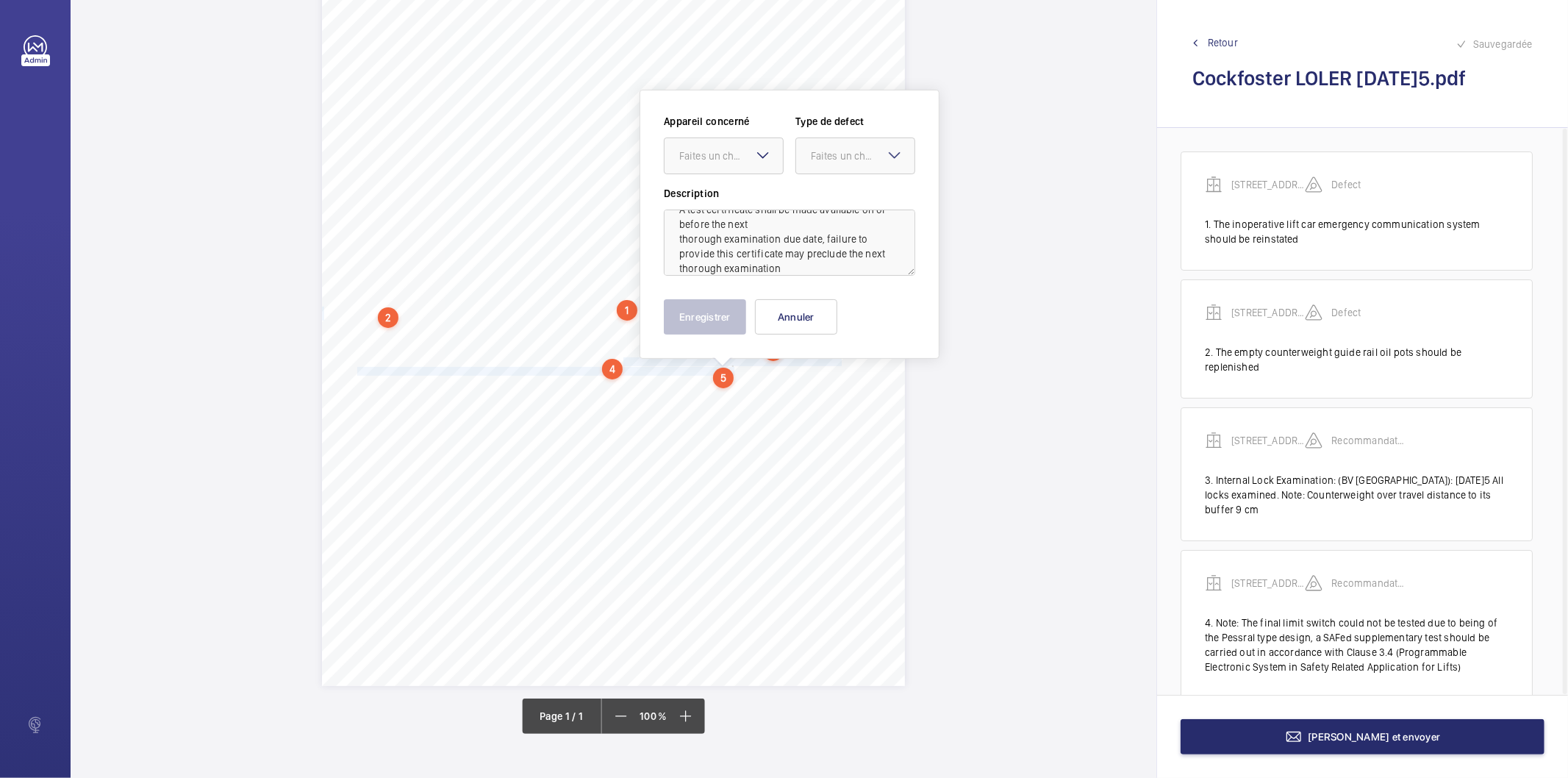
scroll to position [32, 0]
click at [742, 149] on div "Faites un choix" at bounding box center [731, 155] width 104 height 15
click at [733, 203] on span "4251813_116 Cockfosters Road_AST342262_1-9PJHX9S 100797181CPO" at bounding box center [723, 200] width 89 height 15
click at [829, 155] on div "Faites un choix" at bounding box center [863, 155] width 104 height 15
click at [825, 299] on div "Recommandation" at bounding box center [856, 309] width 118 height 35
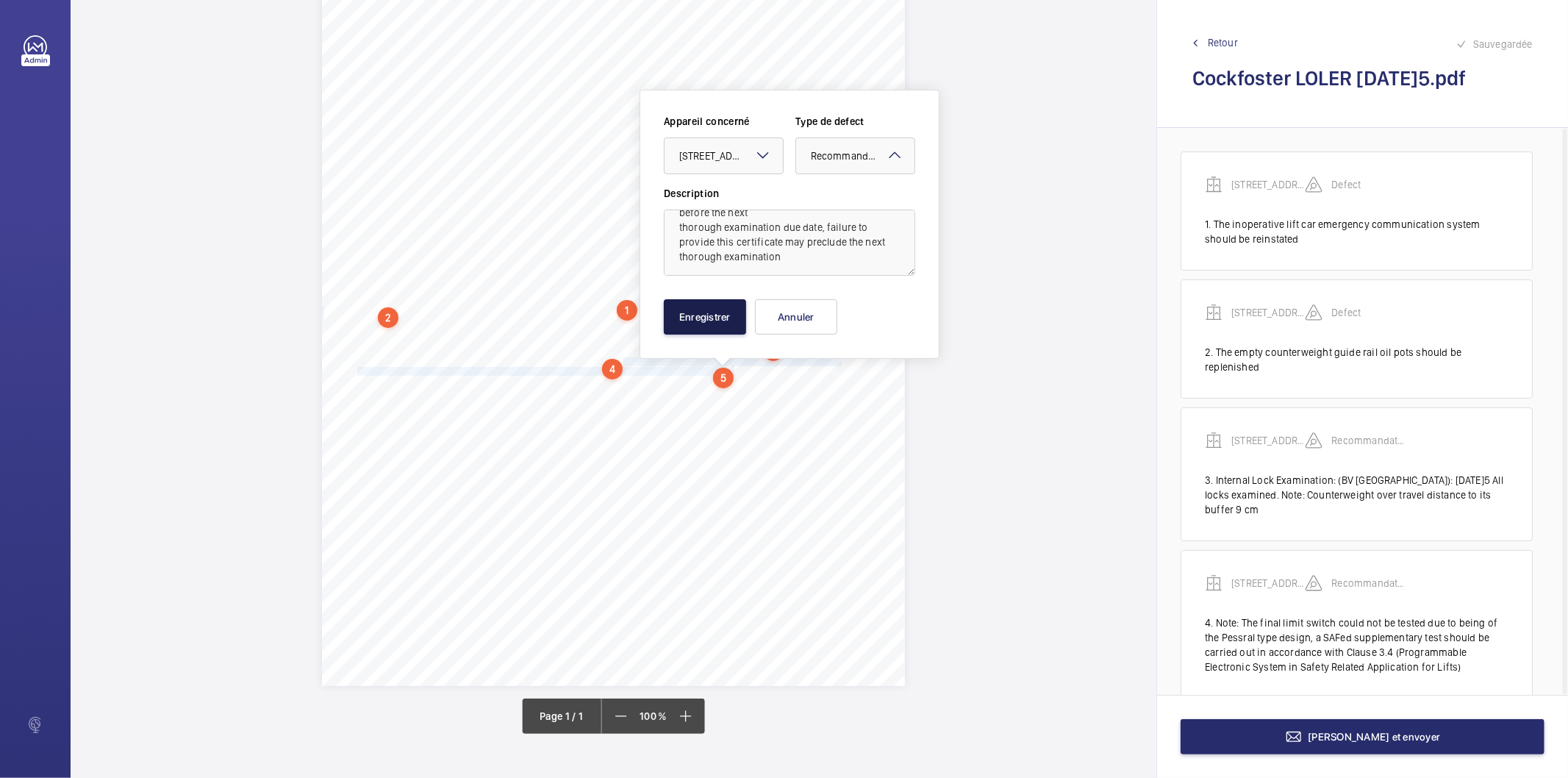
click at [705, 309] on button "Enregistrer" at bounding box center [705, 317] width 82 height 35
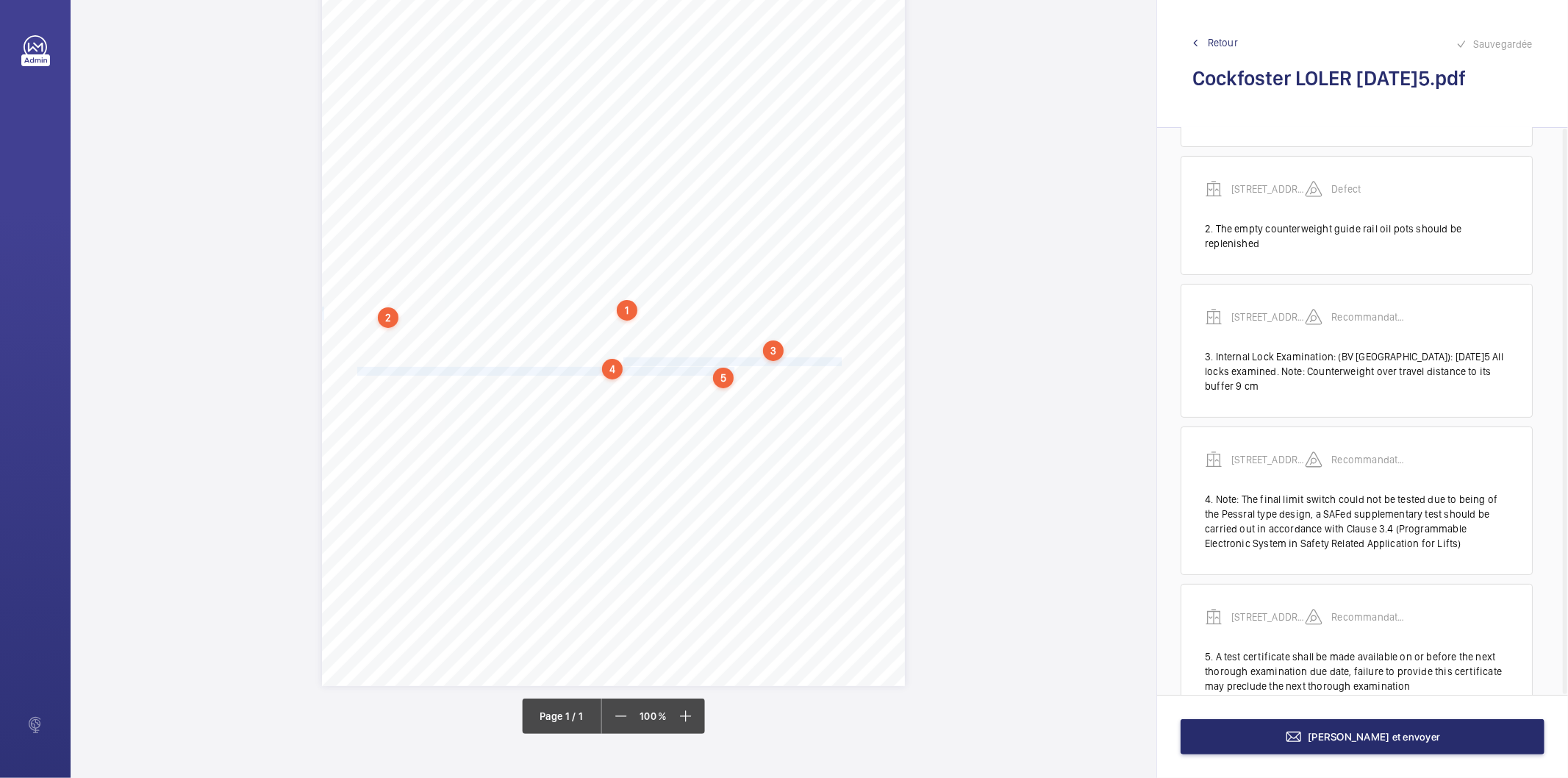
scroll to position [140, 3]
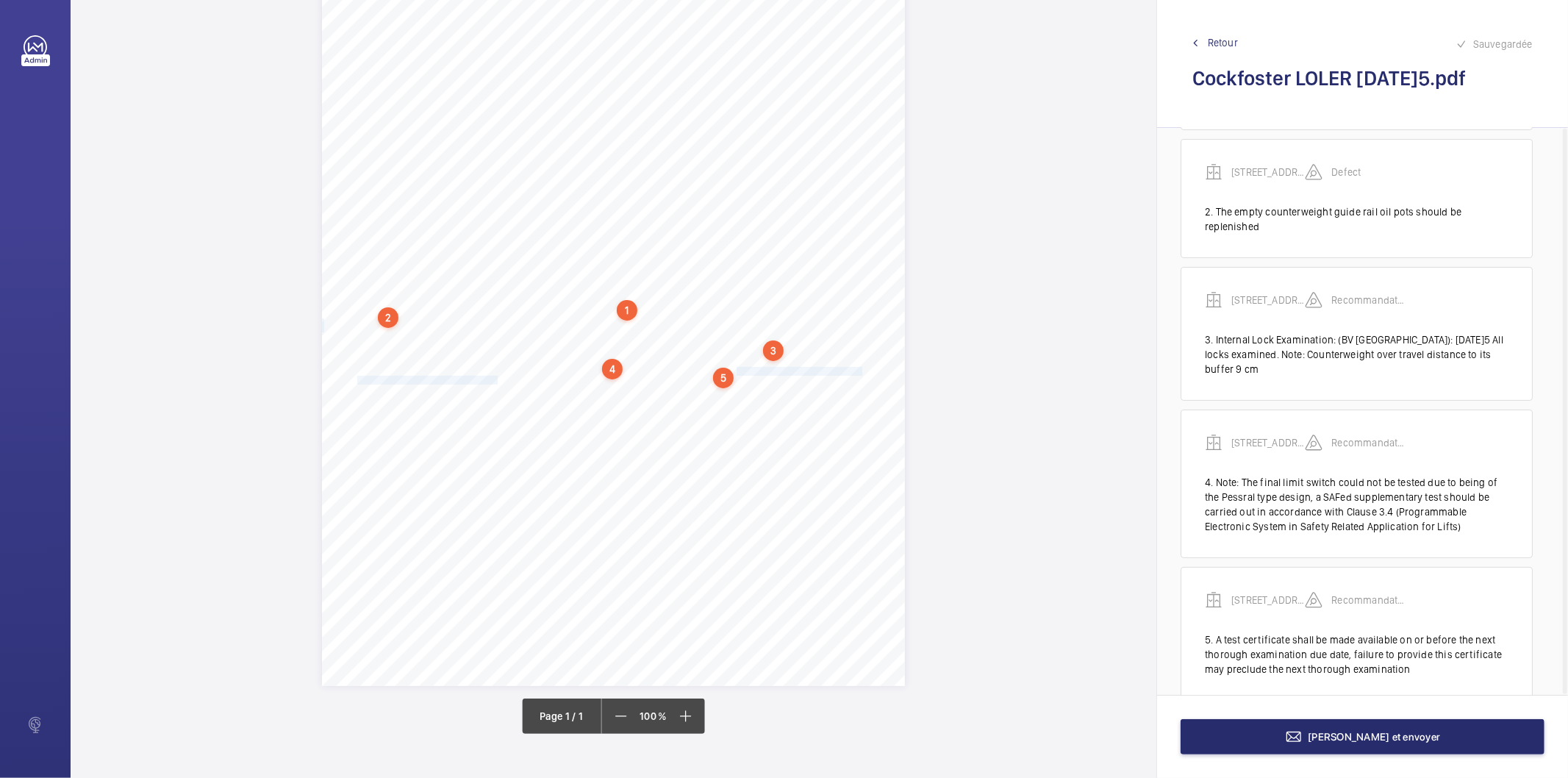
drag, startPoint x: 734, startPoint y: 372, endPoint x: 497, endPoint y: 381, distance: 237.2
click at [497, 381] on div "Report Id 4251813_116 Cockfosters Road_AST342262_1-9PJHX9S 100797181CPO REPORT …" at bounding box center [613, 274] width 584 height 824
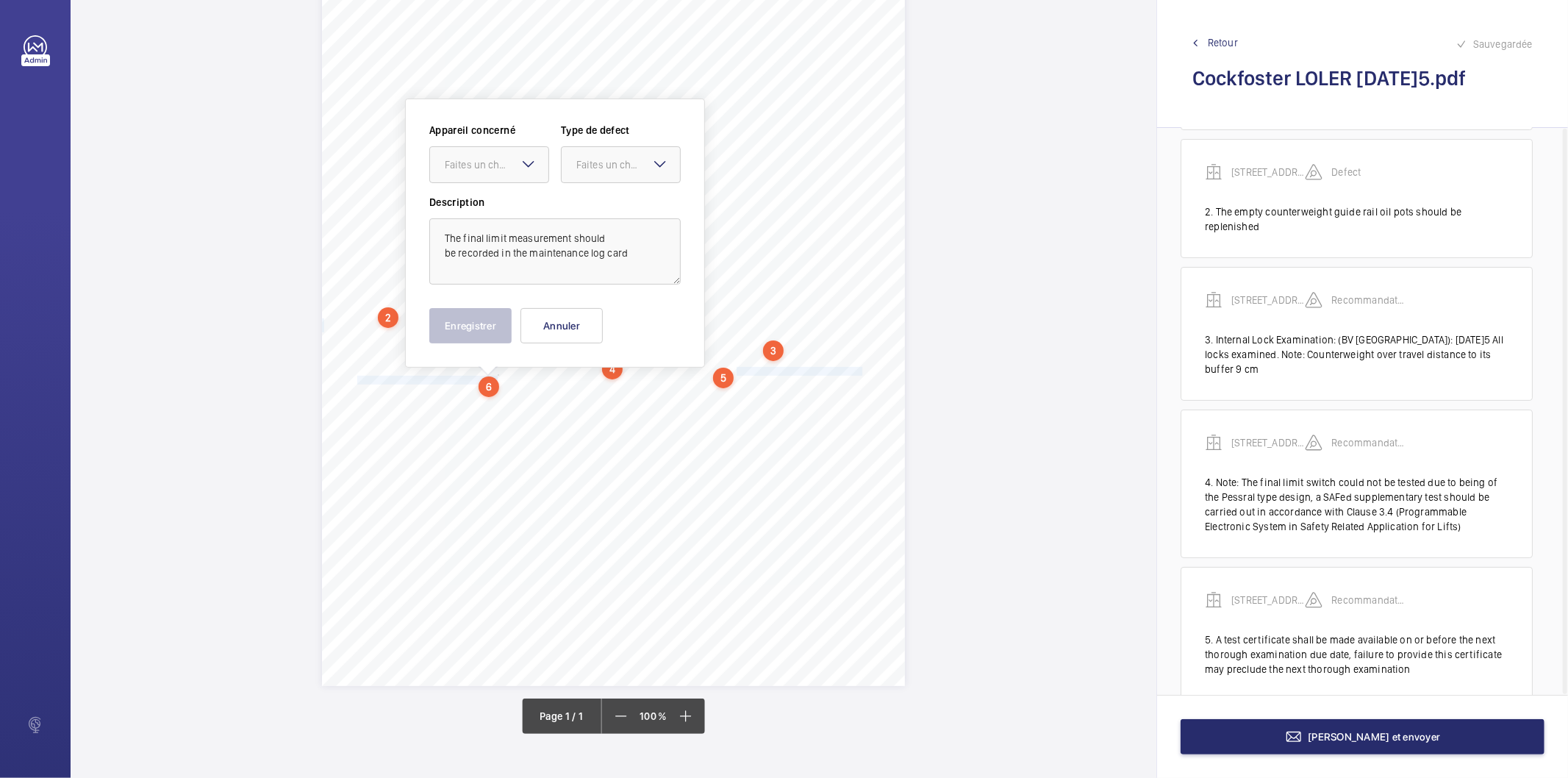
scroll to position [171, 0]
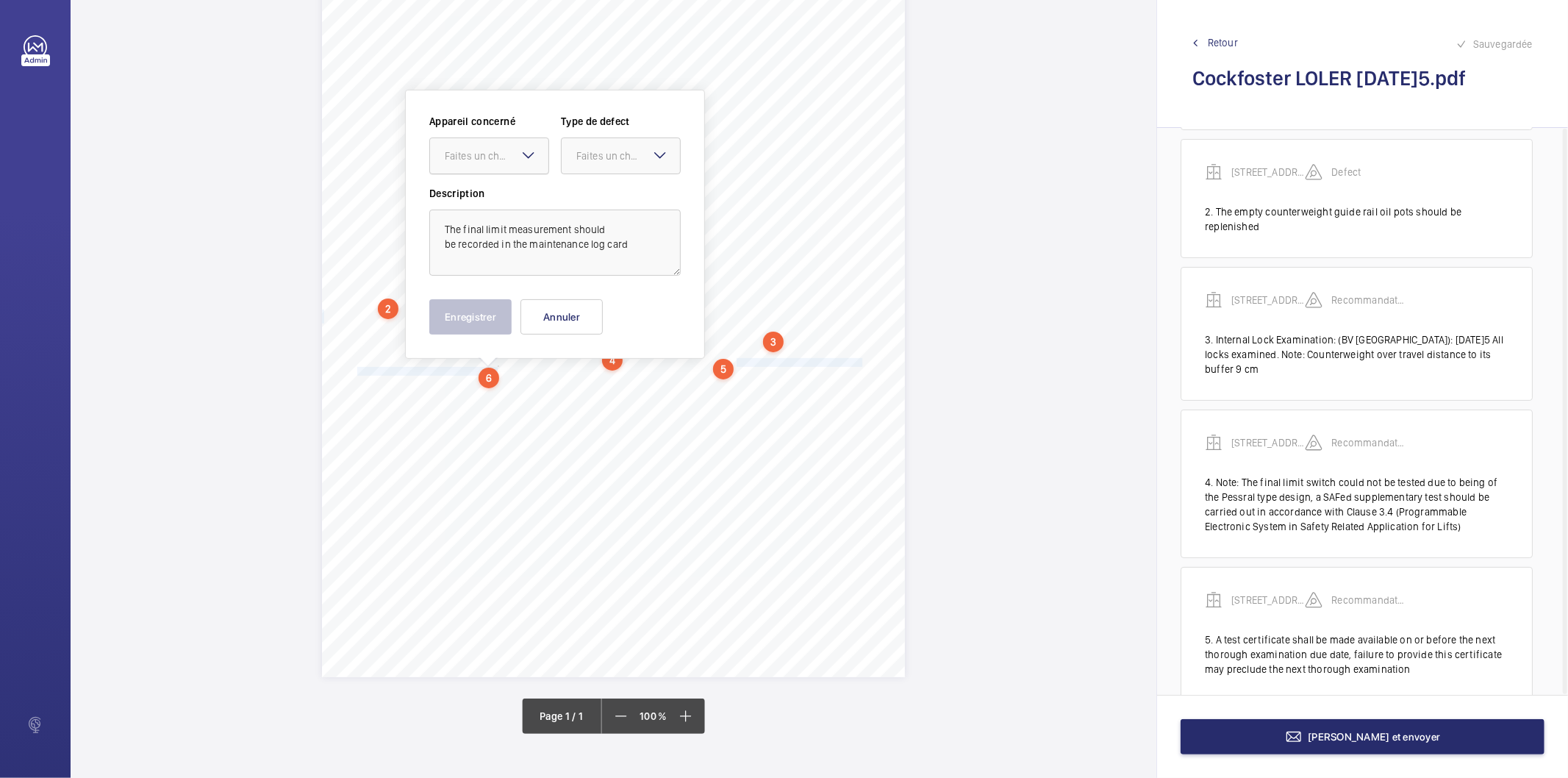
click at [518, 165] on div at bounding box center [489, 156] width 118 height 35
click at [500, 200] on span "4251813_116 Cockfosters Road_AST342262_1-9PJHX9S 100797181CPO" at bounding box center [489, 200] width 89 height 15
click at [572, 153] on div at bounding box center [620, 156] width 118 height 35
drag, startPoint x: 583, startPoint y: 311, endPoint x: 473, endPoint y: 337, distance: 113.0
click at [583, 312] on span "Recommandation" at bounding box center [620, 309] width 89 height 15
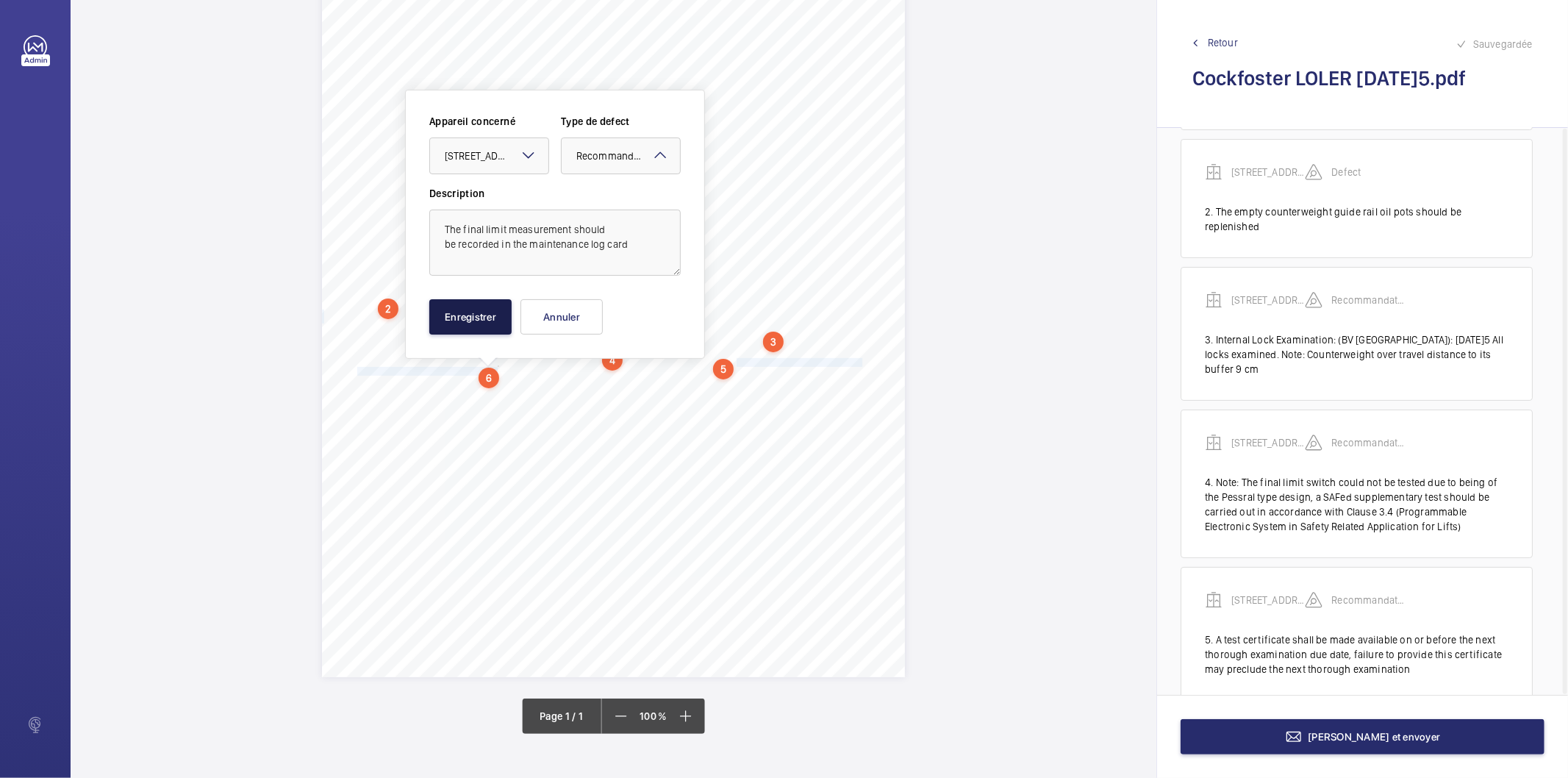
click at [480, 324] on button "Enregistrer" at bounding box center [470, 317] width 82 height 35
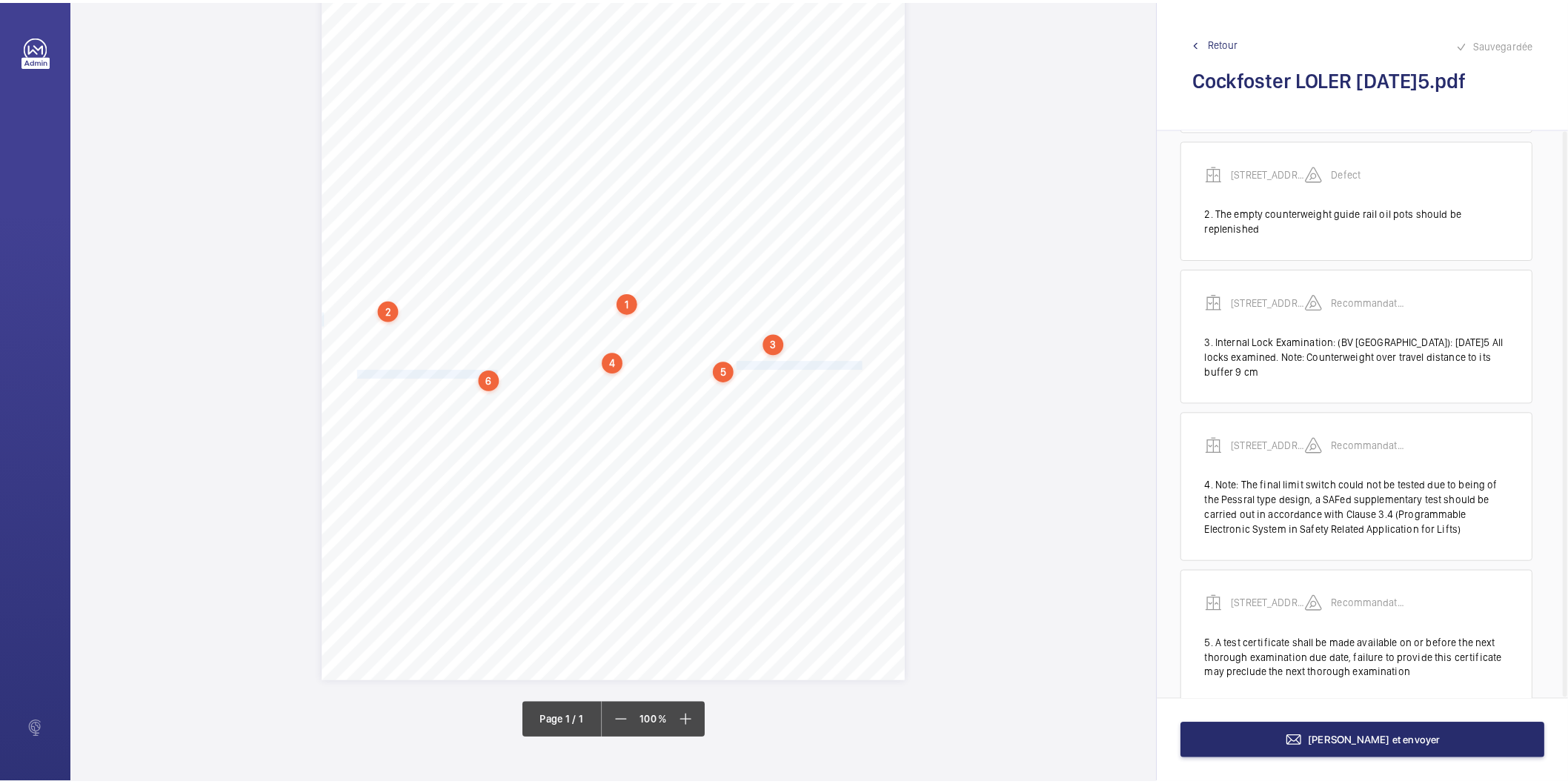
scroll to position [270, 3]
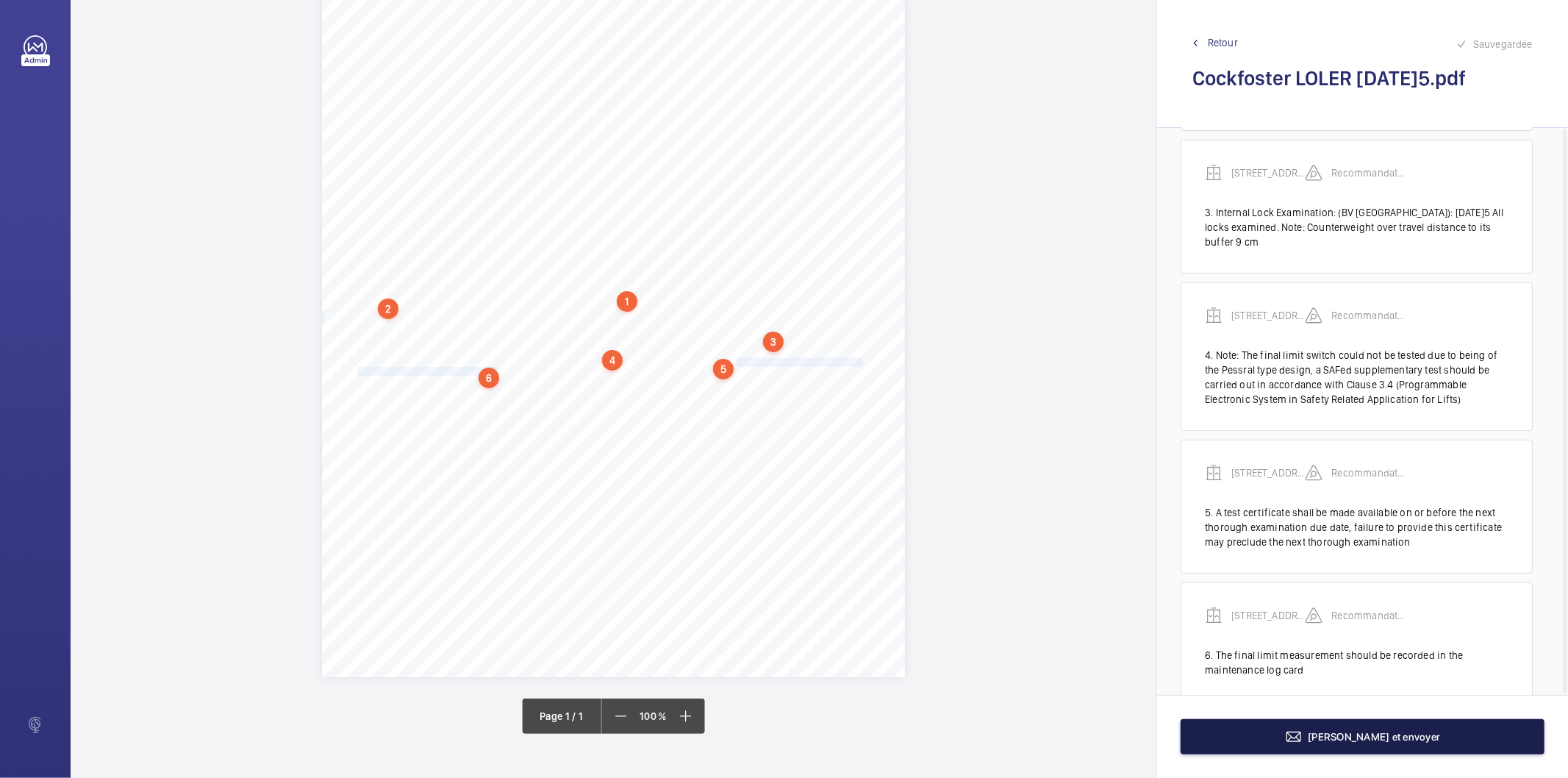
click at [1359, 733] on span "[PERSON_NAME] et envoyer" at bounding box center [1375, 736] width 132 height 11
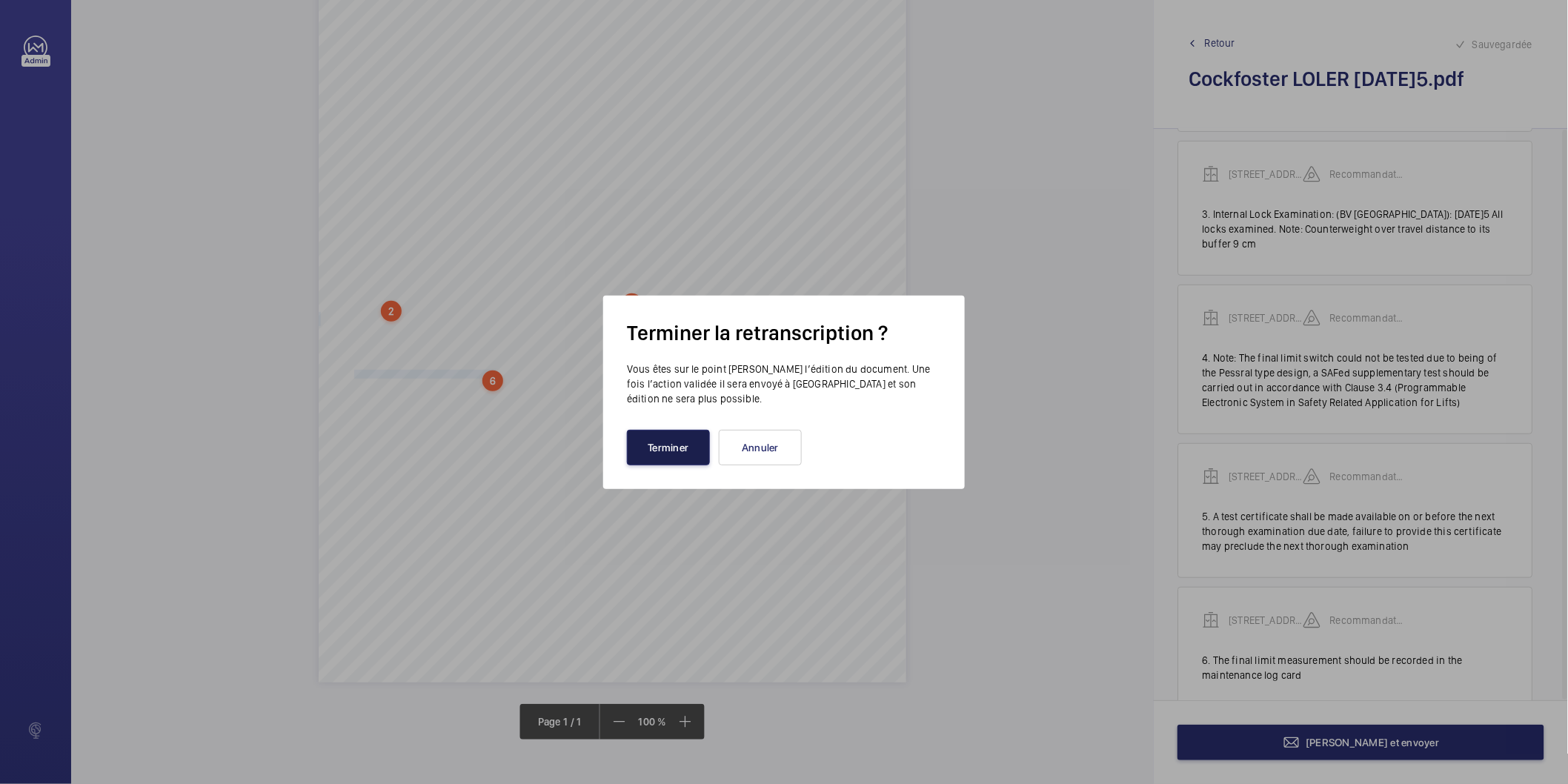
click at [677, 450] on button "Terminer" at bounding box center [669, 447] width 83 height 35
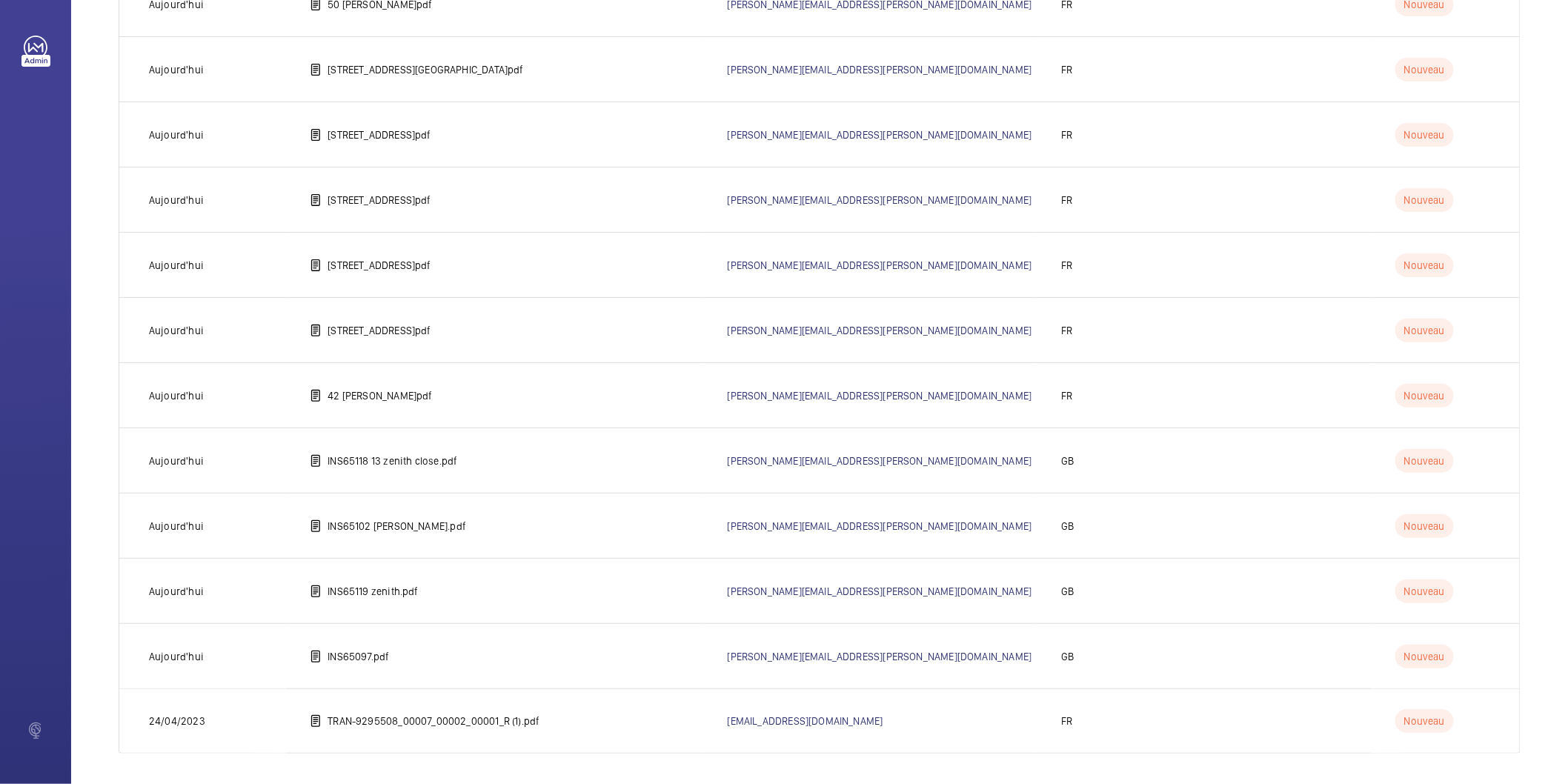
scroll to position [2819, 0]
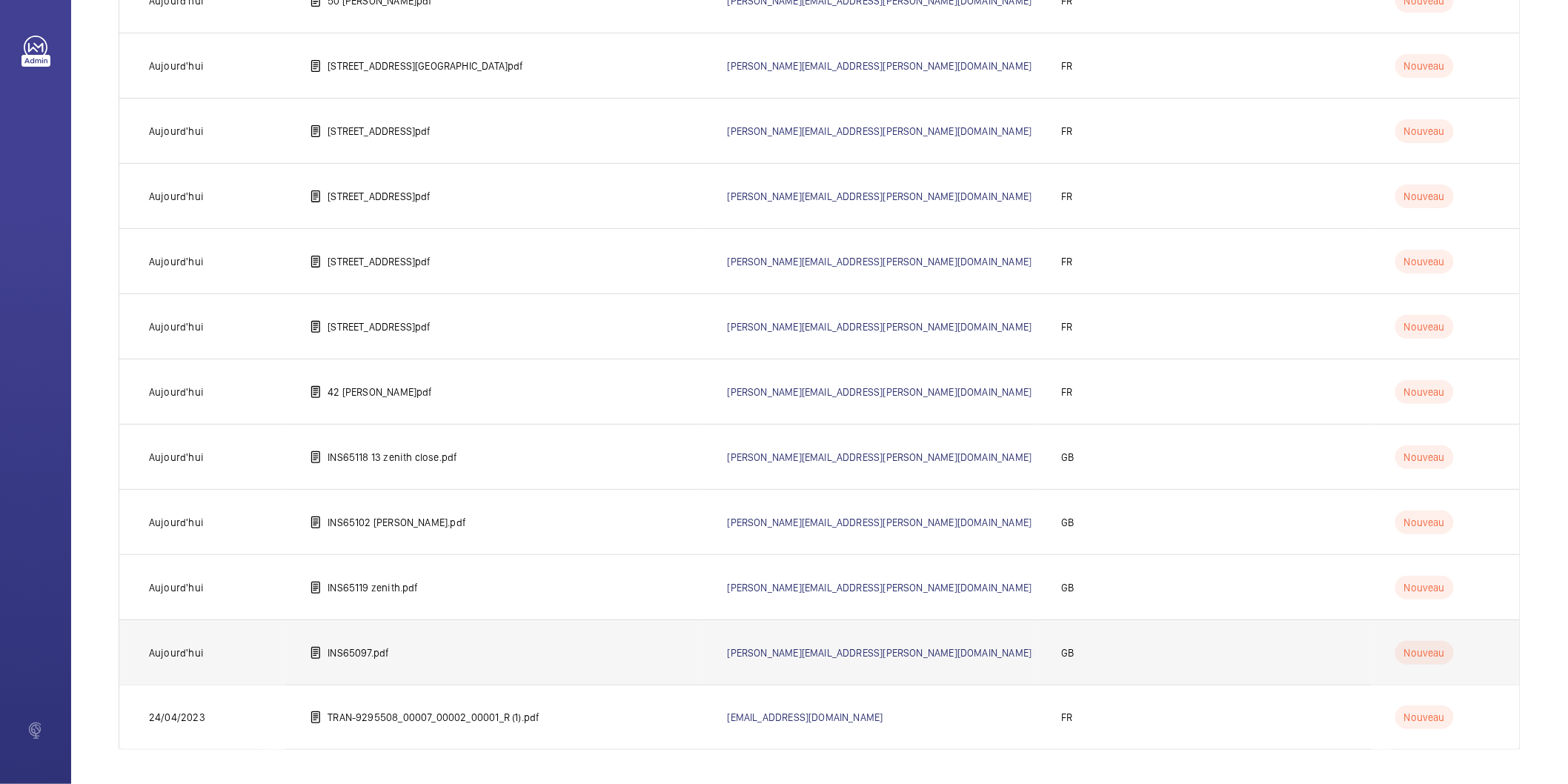
click at [360, 652] on p "INS65097.pdf" at bounding box center [358, 652] width 62 height 15
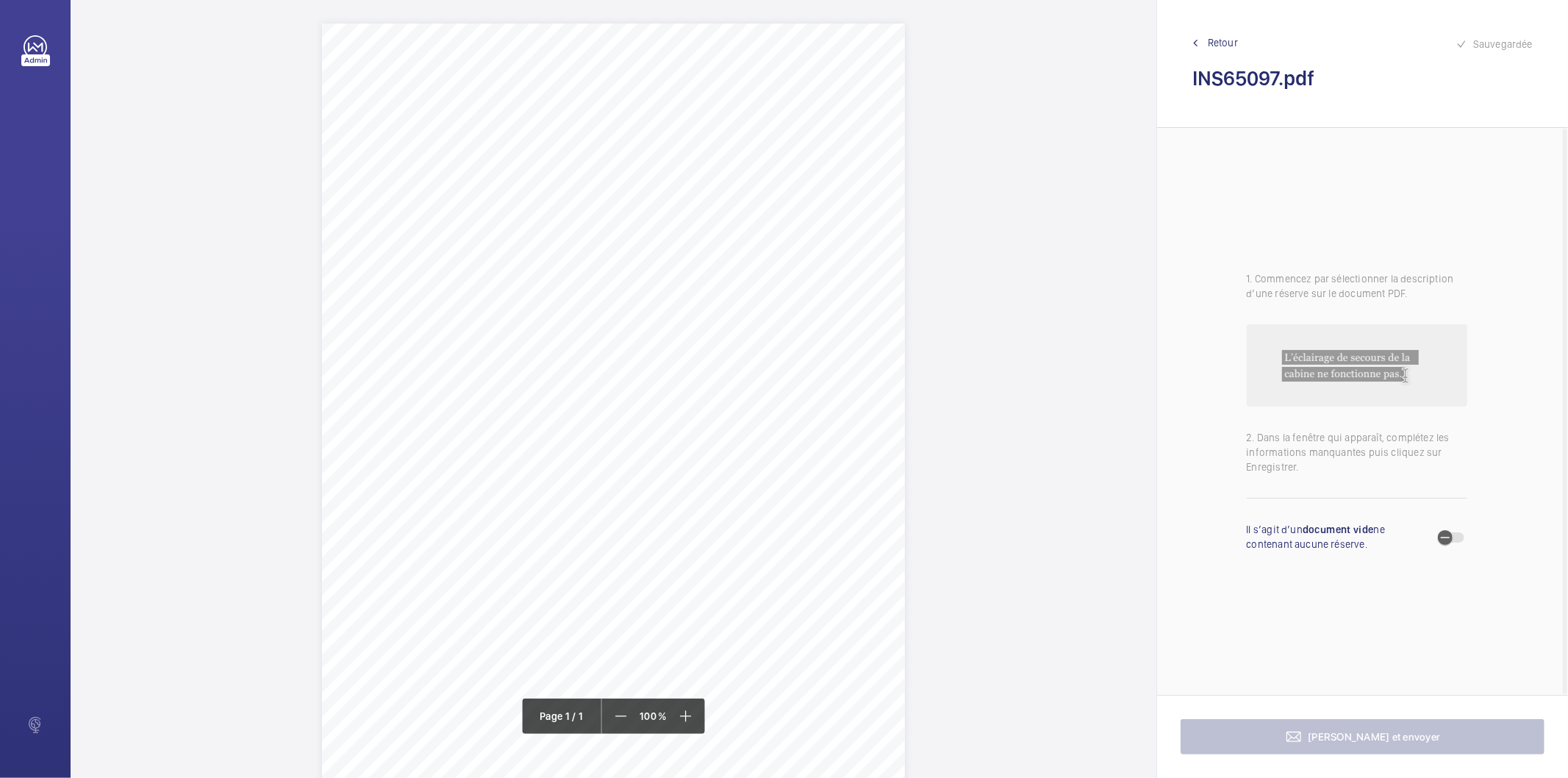
drag, startPoint x: 591, startPoint y: 168, endPoint x: 838, endPoint y: 184, distance: 247.5
click at [838, 184] on div "Signed: Lifting Operations and Lifting Equipment Regulations 1998 Report of Tho…" at bounding box center [613, 436] width 584 height 824
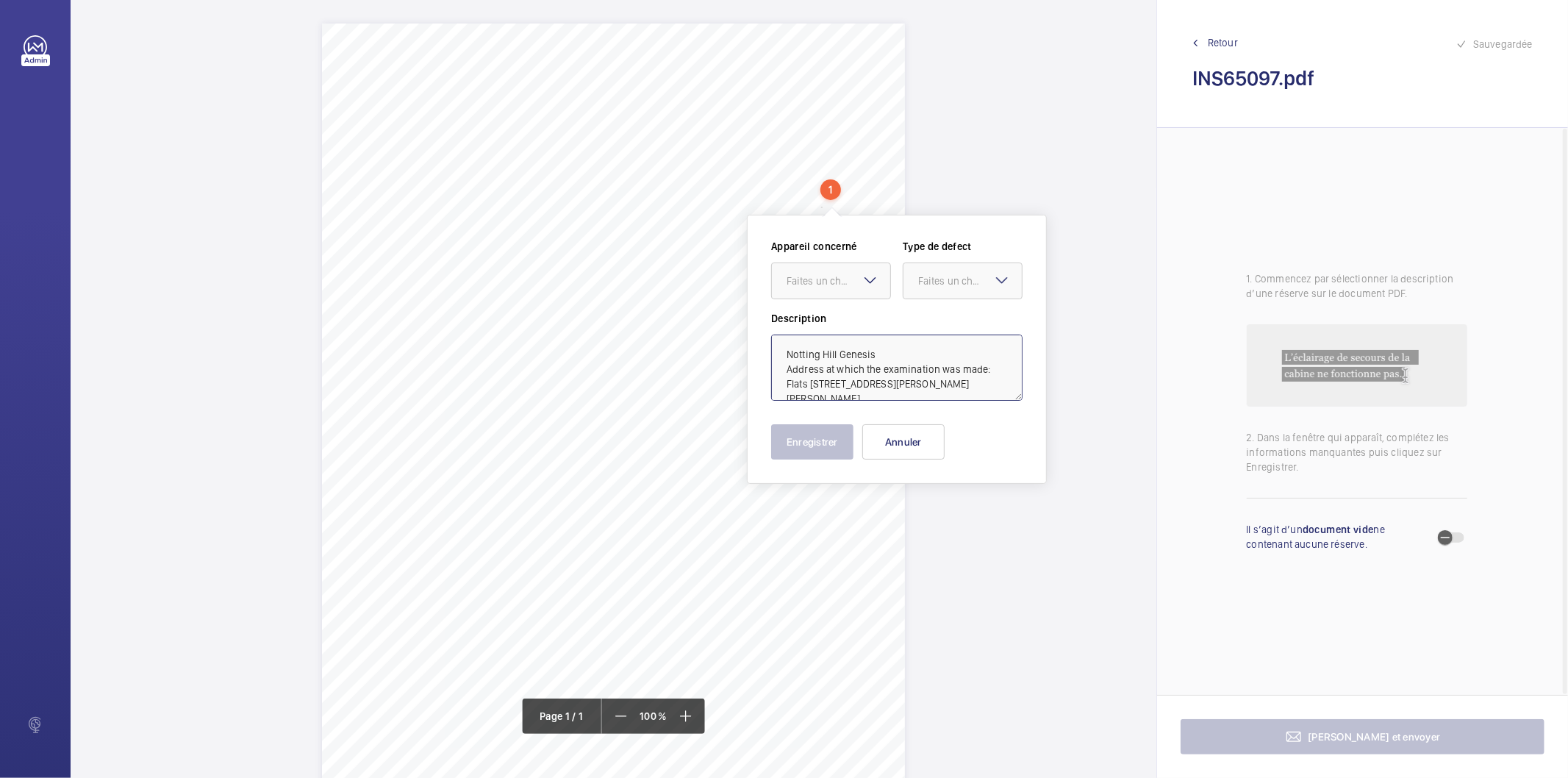
drag, startPoint x: 996, startPoint y: 372, endPoint x: 953, endPoint y: 356, distance: 45.9
click at [953, 356] on textarea "Notting Hill Genesis Address at which the examination was made: Flats 34 - 39 B…" at bounding box center [897, 367] width 252 height 66
type textarea "Notting Hill Genesis Flats 34 - 39 Beasley House Carlton Grove London SE15 2FD"
click at [922, 447] on button "Annuler" at bounding box center [904, 442] width 82 height 35
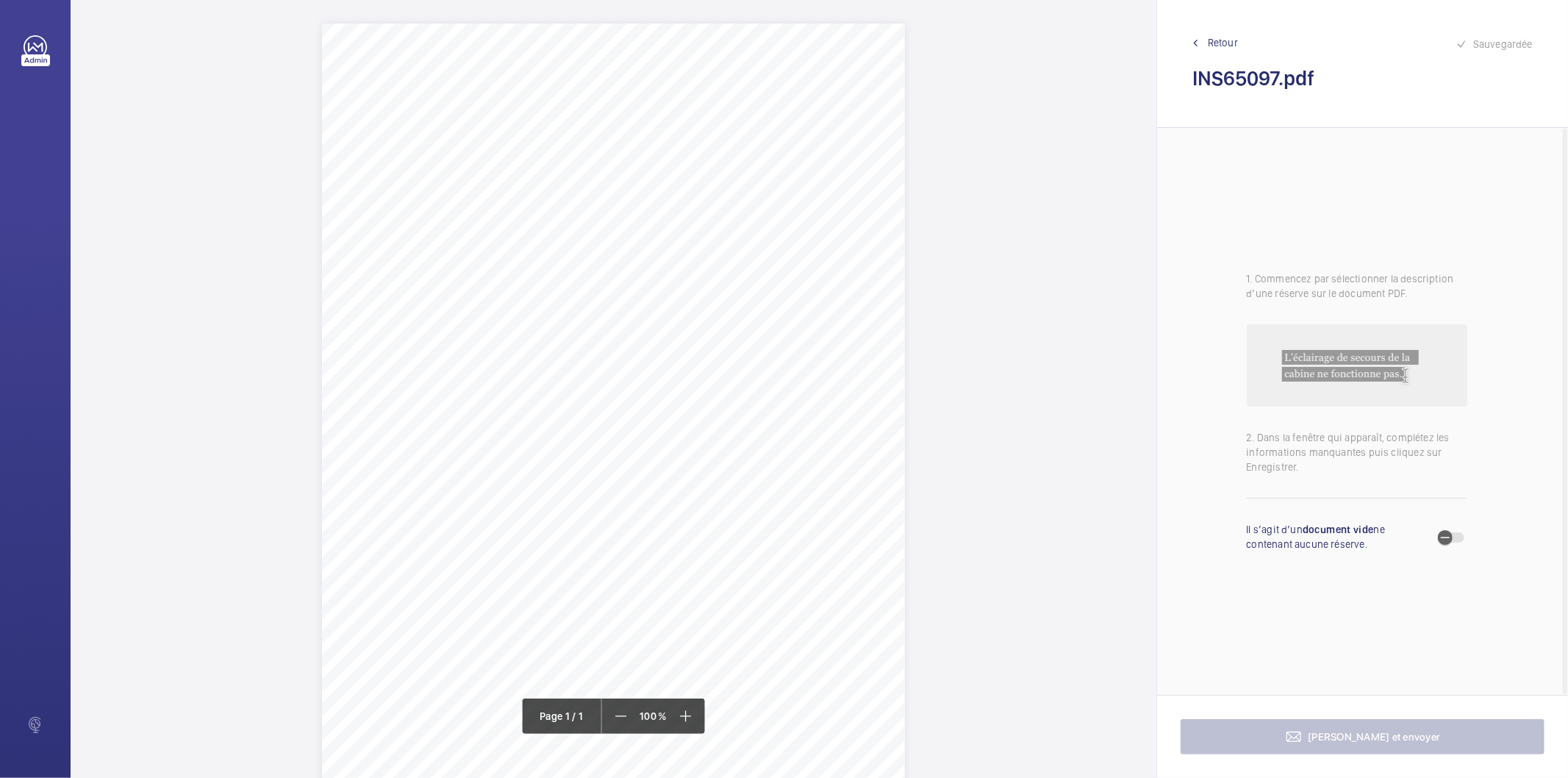
click at [548, 425] on div "Signed: Lifting Operations and Lifting Equipment Regulations 1998 Report of Tho…" at bounding box center [613, 436] width 584 height 824
click at [606, 326] on button "Annuler" at bounding box center [613, 317] width 82 height 35
drag, startPoint x: 550, startPoint y: 368, endPoint x: 761, endPoint y: 373, distance: 211.1
click at [761, 373] on div "Signed: Lifting Operations and Lifting Equipment Regulations 1998 Report of Tho…" at bounding box center [613, 382] width 584 height 824
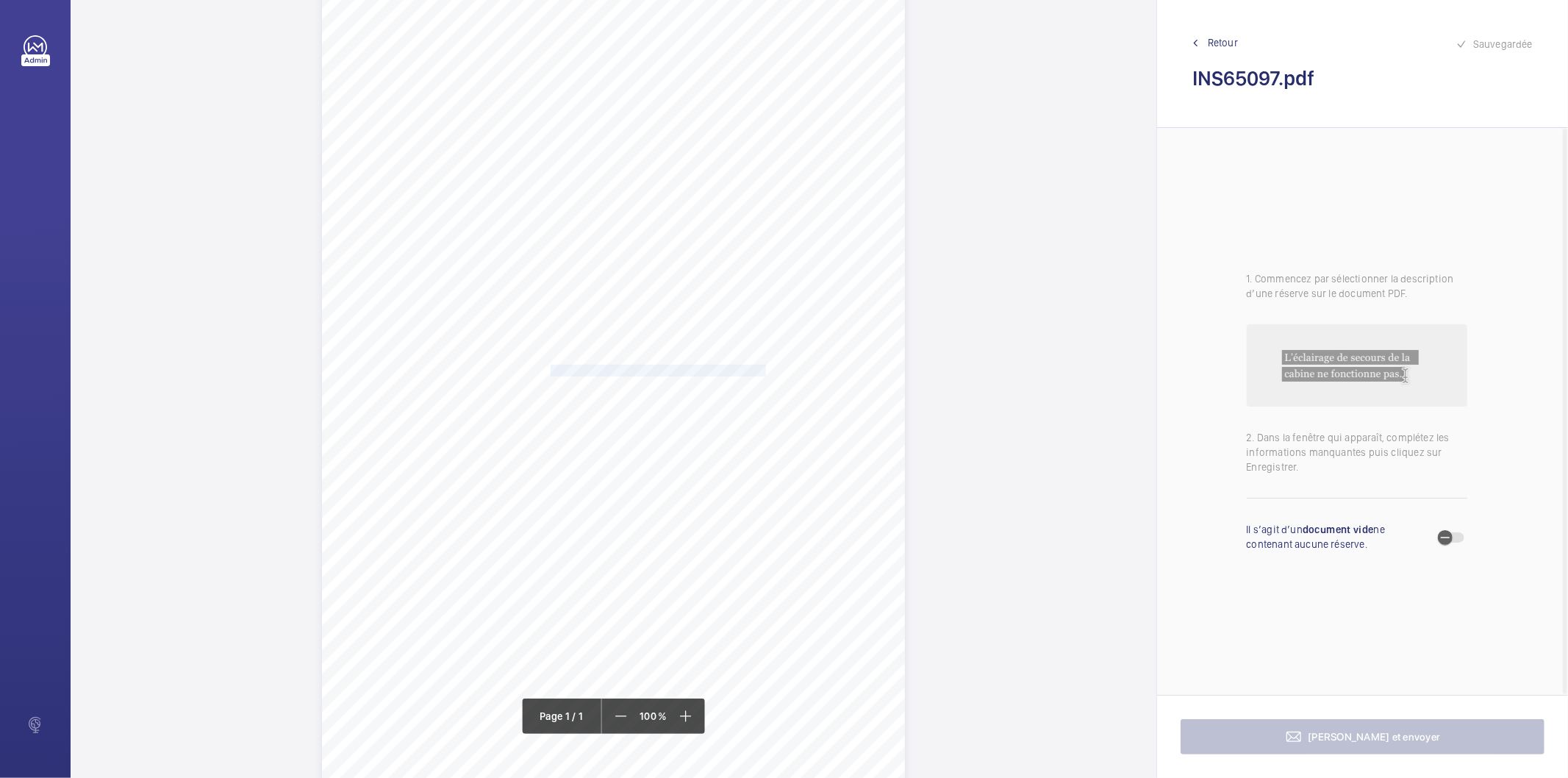
scroll to position [54, 0]
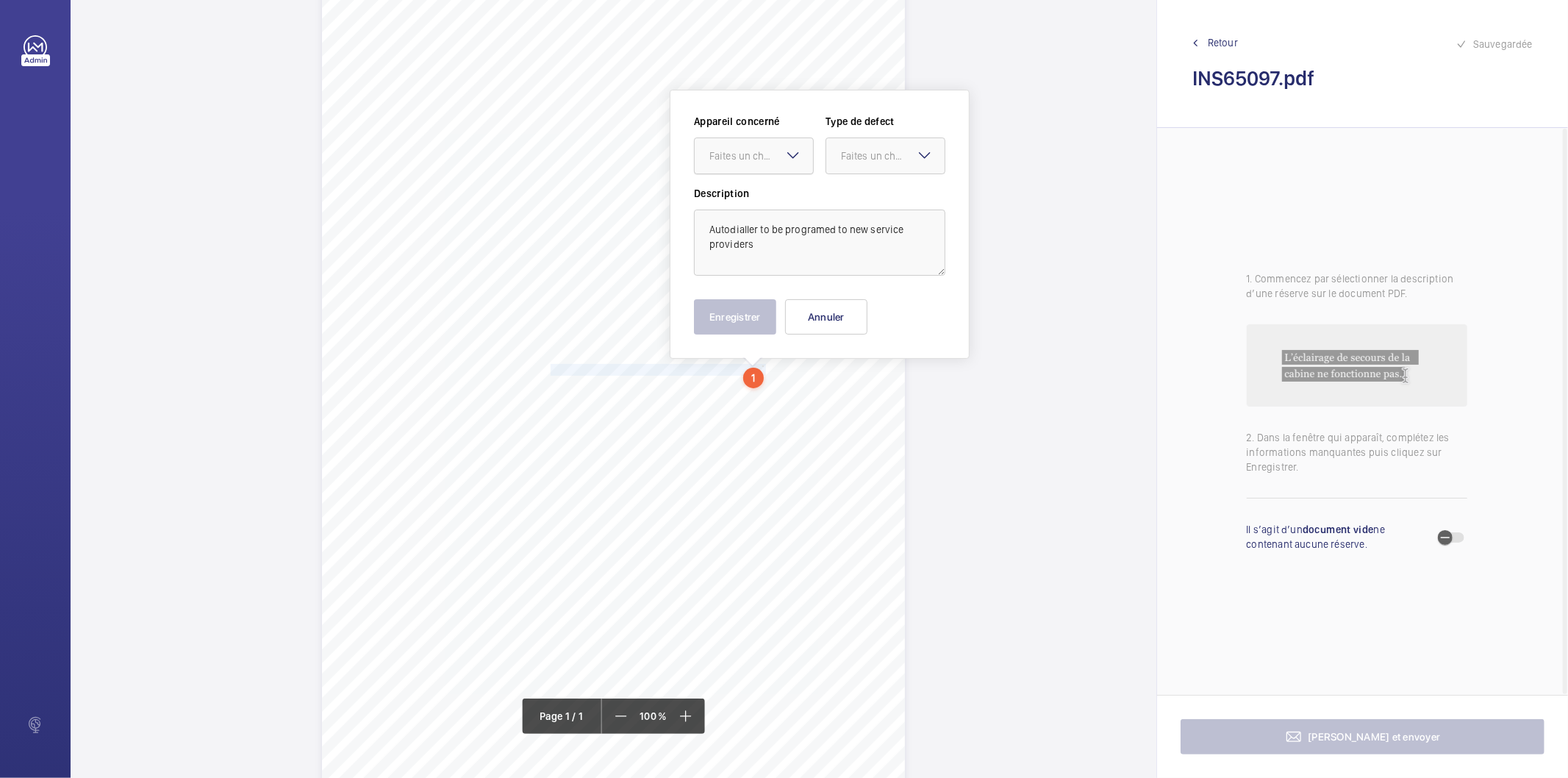
click at [776, 155] on div "Faites un choix" at bounding box center [762, 155] width 104 height 15
click at [751, 196] on span "INS56375" at bounding box center [754, 200] width 89 height 15
click at [874, 144] on div at bounding box center [885, 156] width 118 height 35
click at [865, 196] on span "Standard" at bounding box center [885, 200] width 89 height 15
click at [751, 304] on button "Enregistrer" at bounding box center [735, 317] width 82 height 35
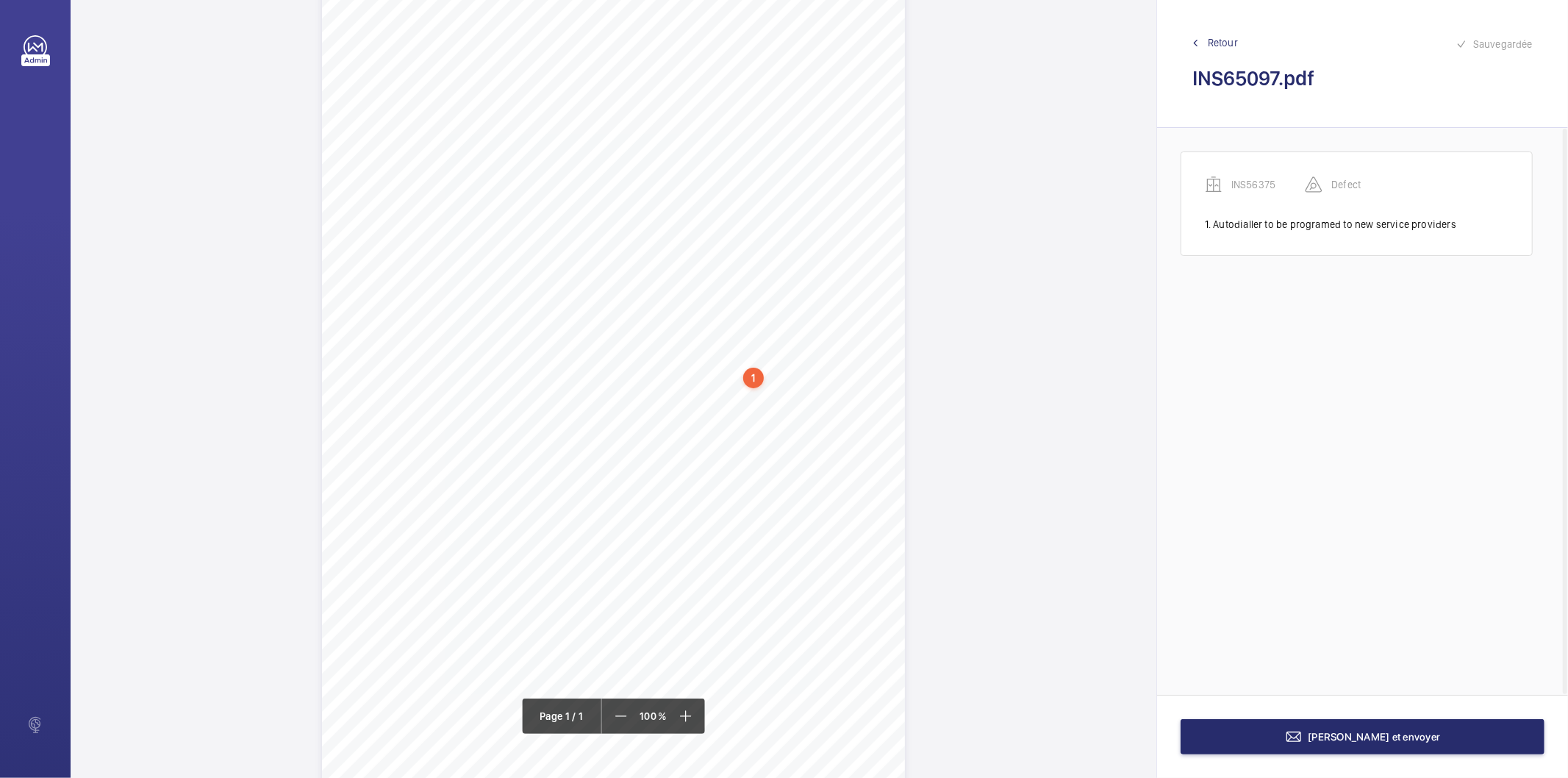
click at [758, 379] on div "1" at bounding box center [753, 377] width 20 height 20
click at [722, 275] on div "INS56375" at bounding box center [756, 277] width 125 height 15
copy div "INS56375"
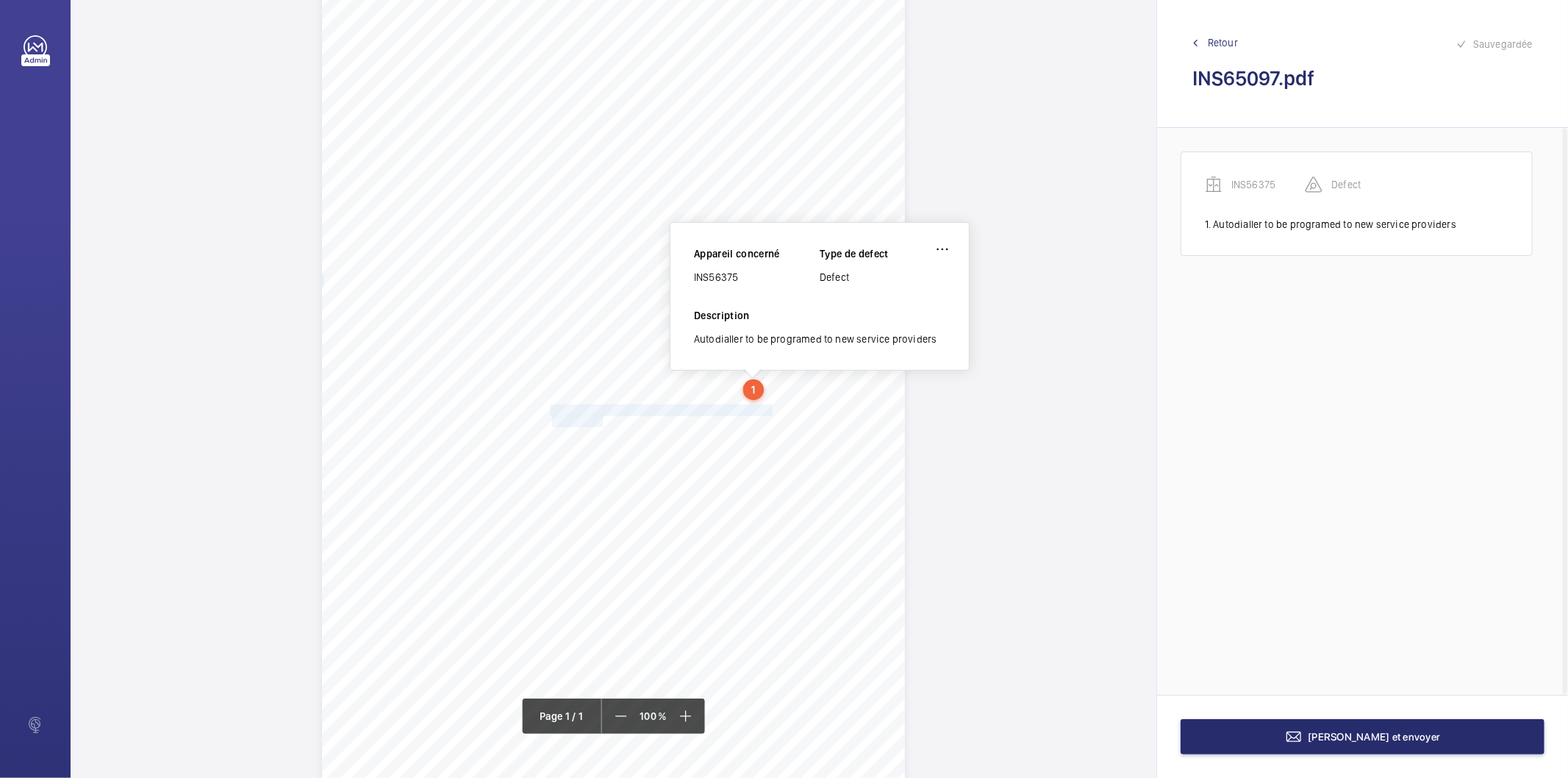
drag, startPoint x: 549, startPoint y: 406, endPoint x: 603, endPoint y: 418, distance: 55.3
click at [603, 418] on div "Signed: Lifting Operations and Lifting Equipment Regulations 1998 Report of Tho…" at bounding box center [613, 394] width 584 height 824
click at [588, 420] on span "identification." at bounding box center [578, 421] width 54 height 11
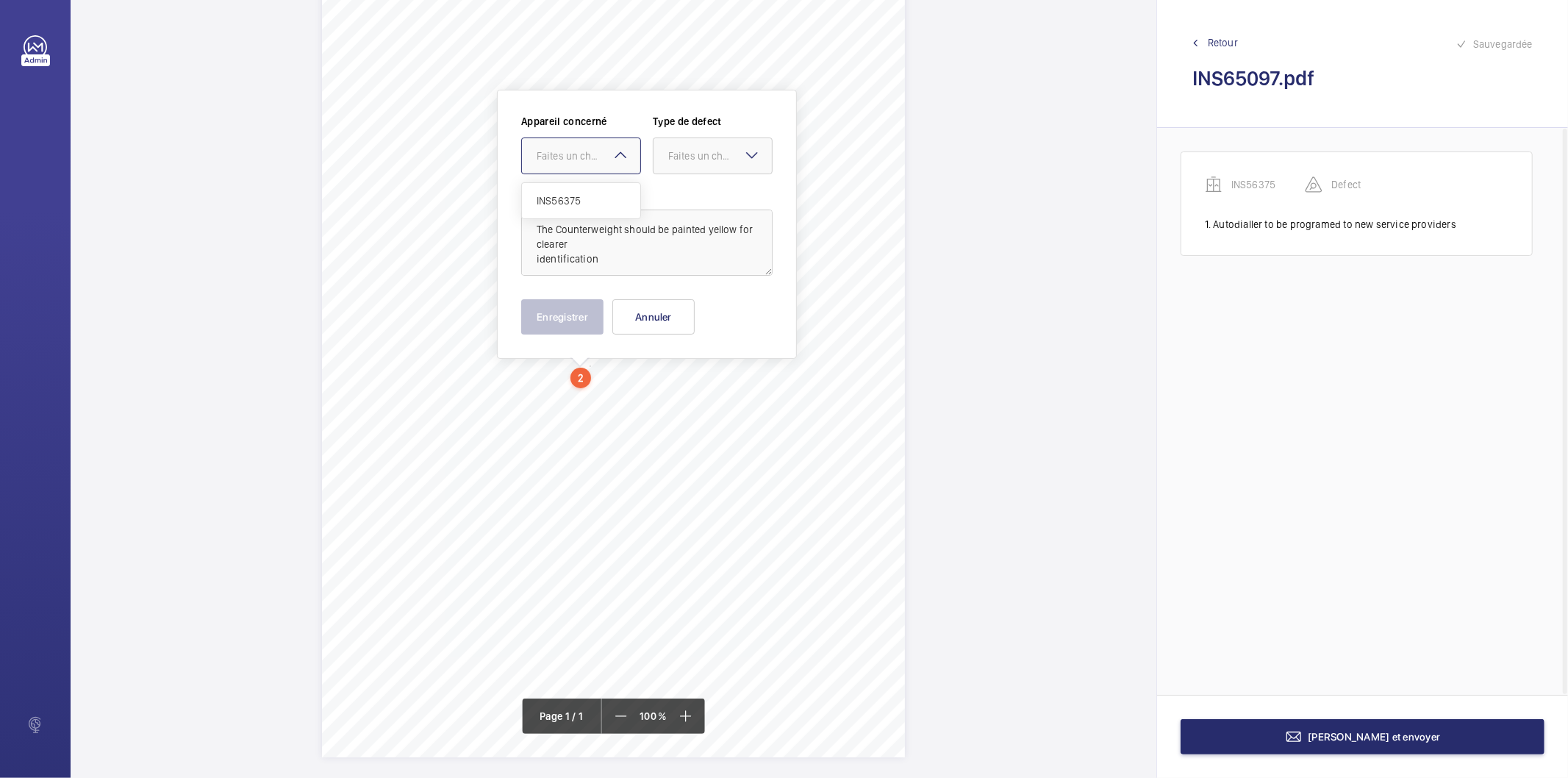
click at [579, 166] on div at bounding box center [581, 156] width 118 height 35
click at [574, 201] on span "INS56375" at bounding box center [581, 200] width 89 height 15
click at [685, 165] on div at bounding box center [712, 156] width 118 height 35
click at [698, 310] on span "Recommandation" at bounding box center [712, 309] width 89 height 15
click at [584, 318] on button "Enregistrer" at bounding box center [562, 317] width 82 height 35
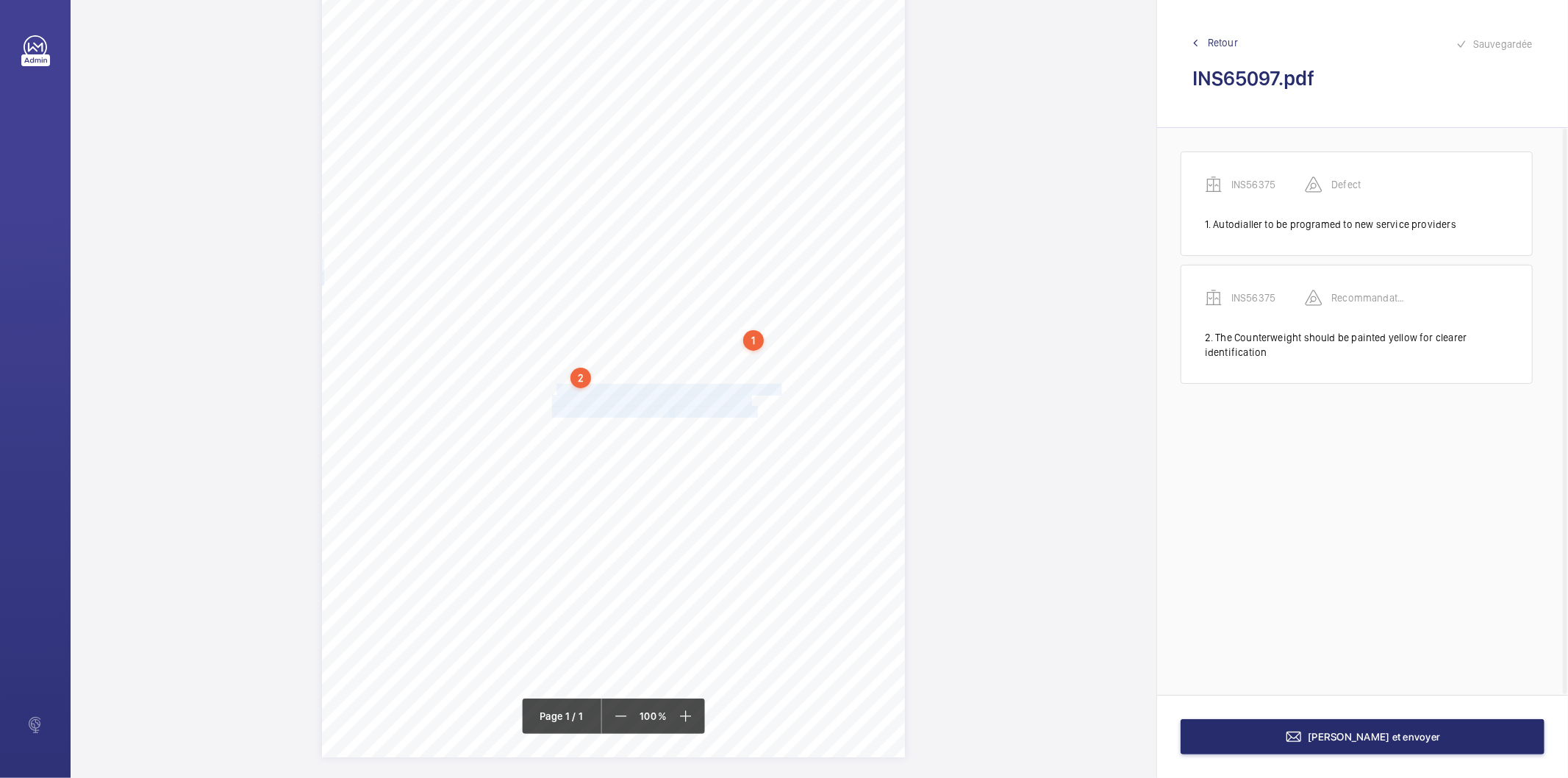
drag, startPoint x: 552, startPoint y: 390, endPoint x: 755, endPoint y: 406, distance: 203.6
click at [755, 406] on div "Signed: Lifting Operations and Lifting Equipment Regulations 1998 Report of Tho…" at bounding box center [613, 345] width 584 height 824
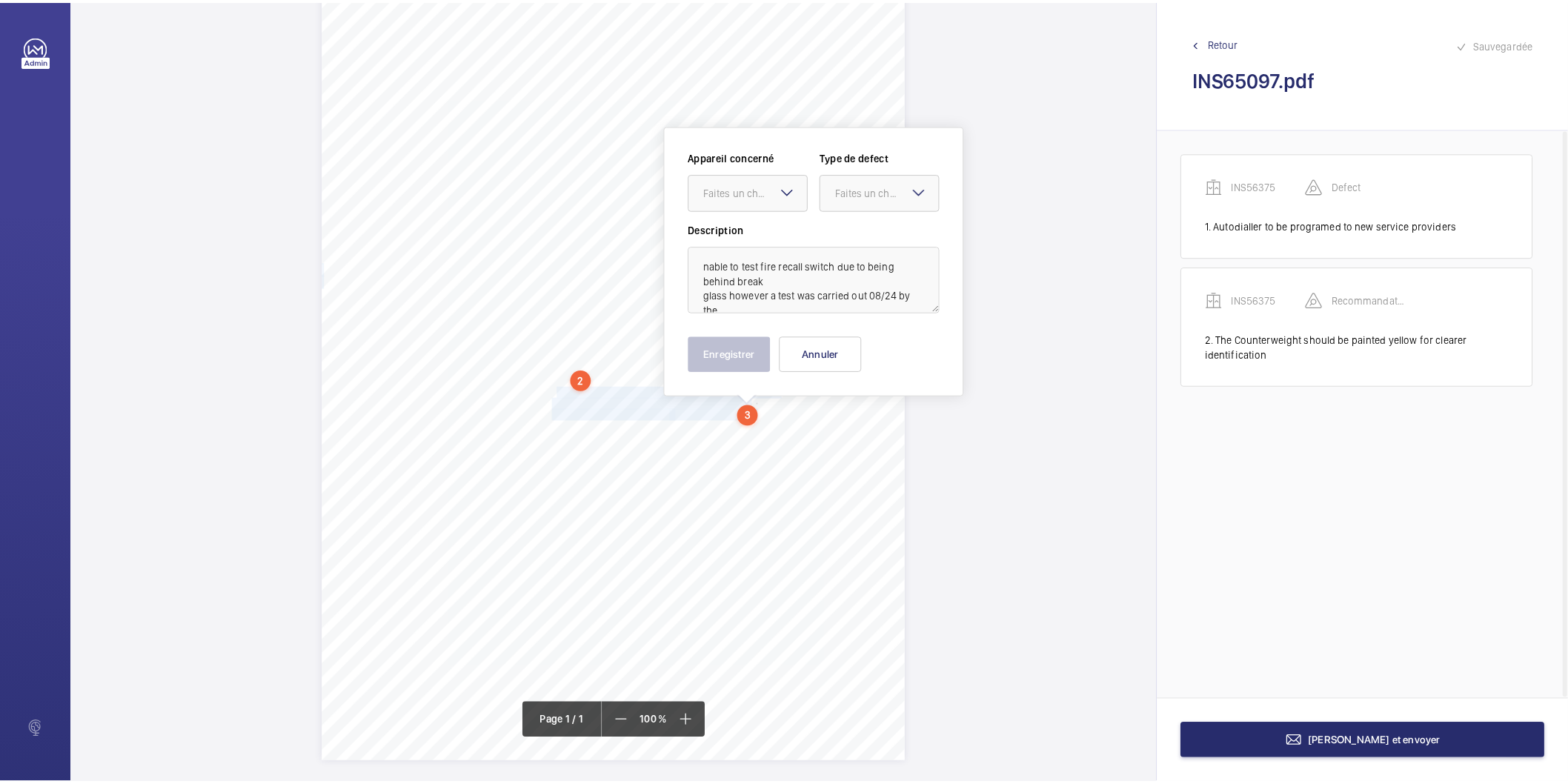
scroll to position [101, 0]
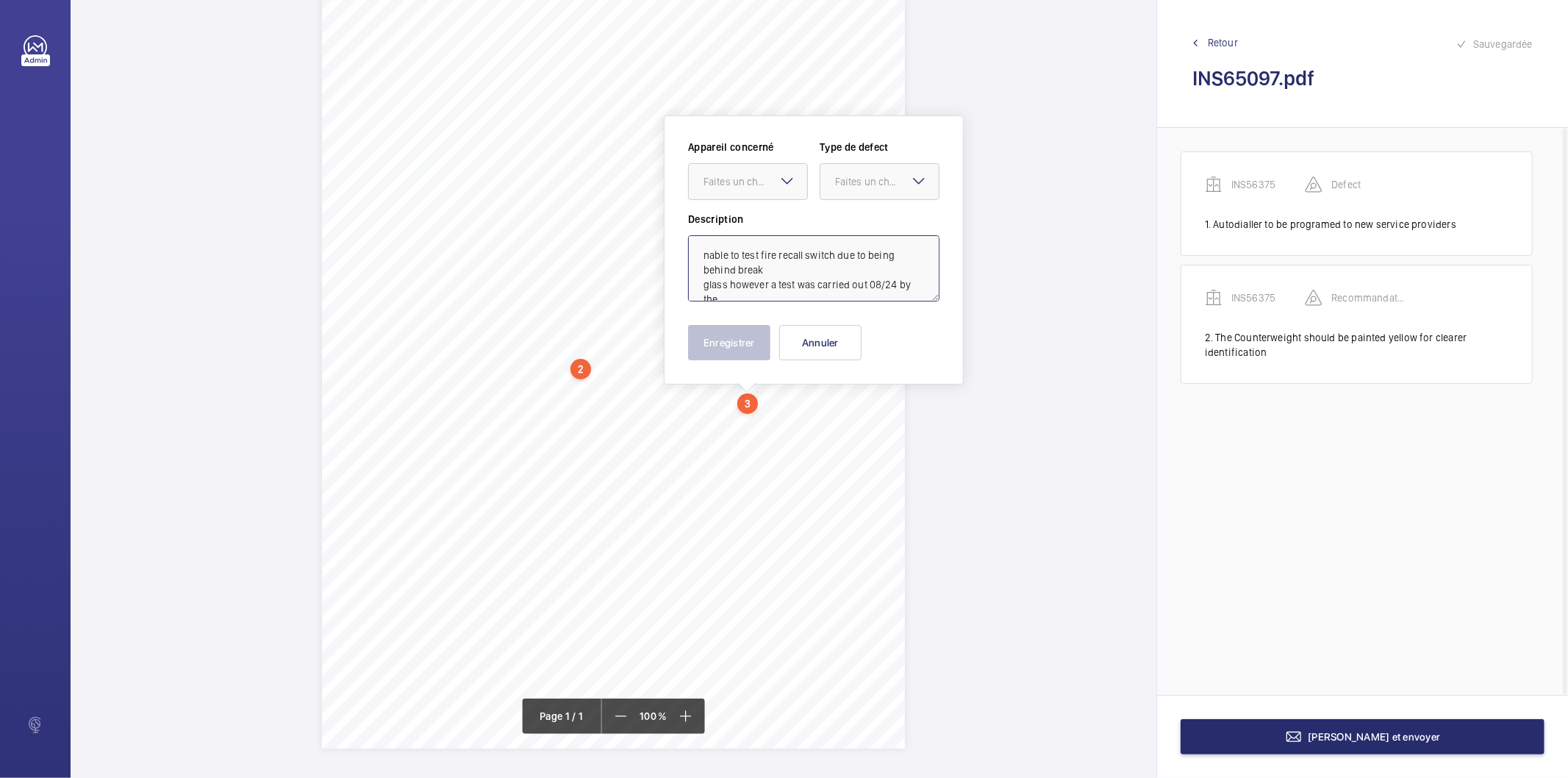
click at [742, 253] on textarea "nable to test fire recall switch due to being behind break glass however a test…" at bounding box center [813, 268] width 252 height 66
click at [698, 187] on div at bounding box center [748, 182] width 118 height 35
drag, startPoint x: 717, startPoint y: 229, endPoint x: 738, endPoint y: 226, distance: 21.2
click at [718, 229] on span "INS56375" at bounding box center [748, 226] width 89 height 15
click at [875, 182] on div "Faites un choix" at bounding box center [887, 182] width 104 height 15
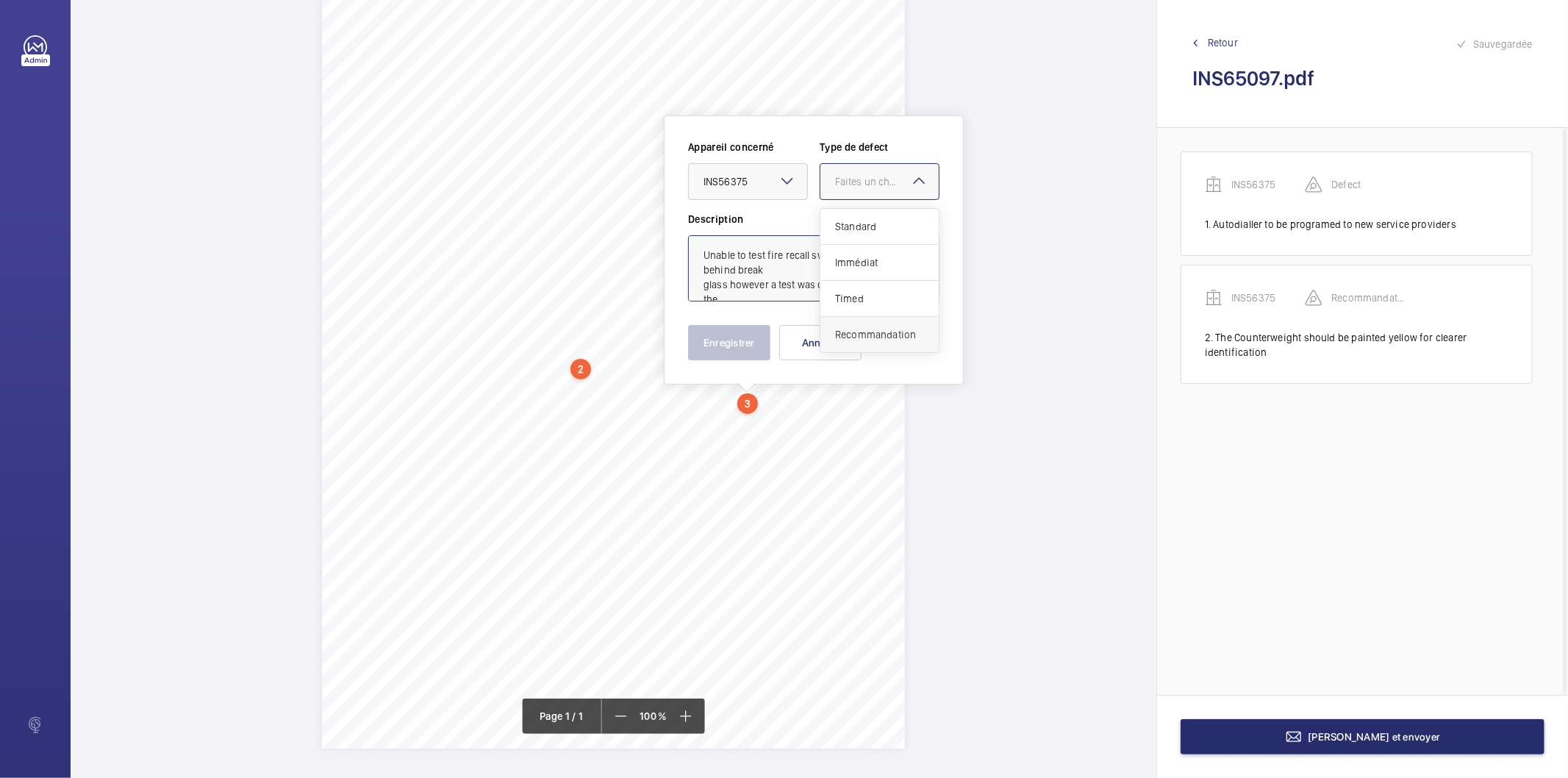
click at [859, 327] on span "Recommandation" at bounding box center [879, 334] width 89 height 15
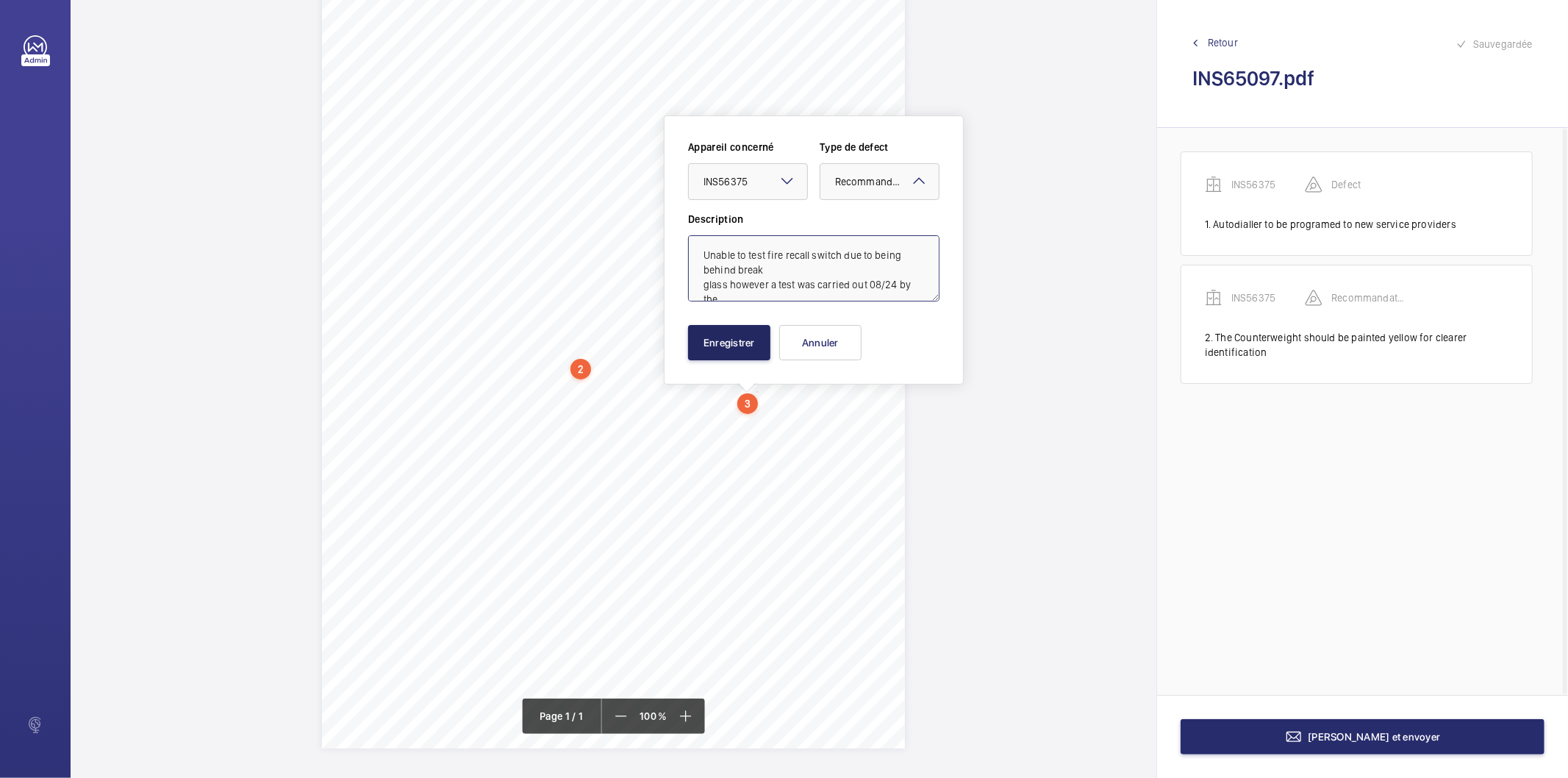
type textarea "Unable to test fire recall switch due to being behind break glass however a tes…"
click at [748, 343] on button "Enregistrer" at bounding box center [729, 342] width 82 height 35
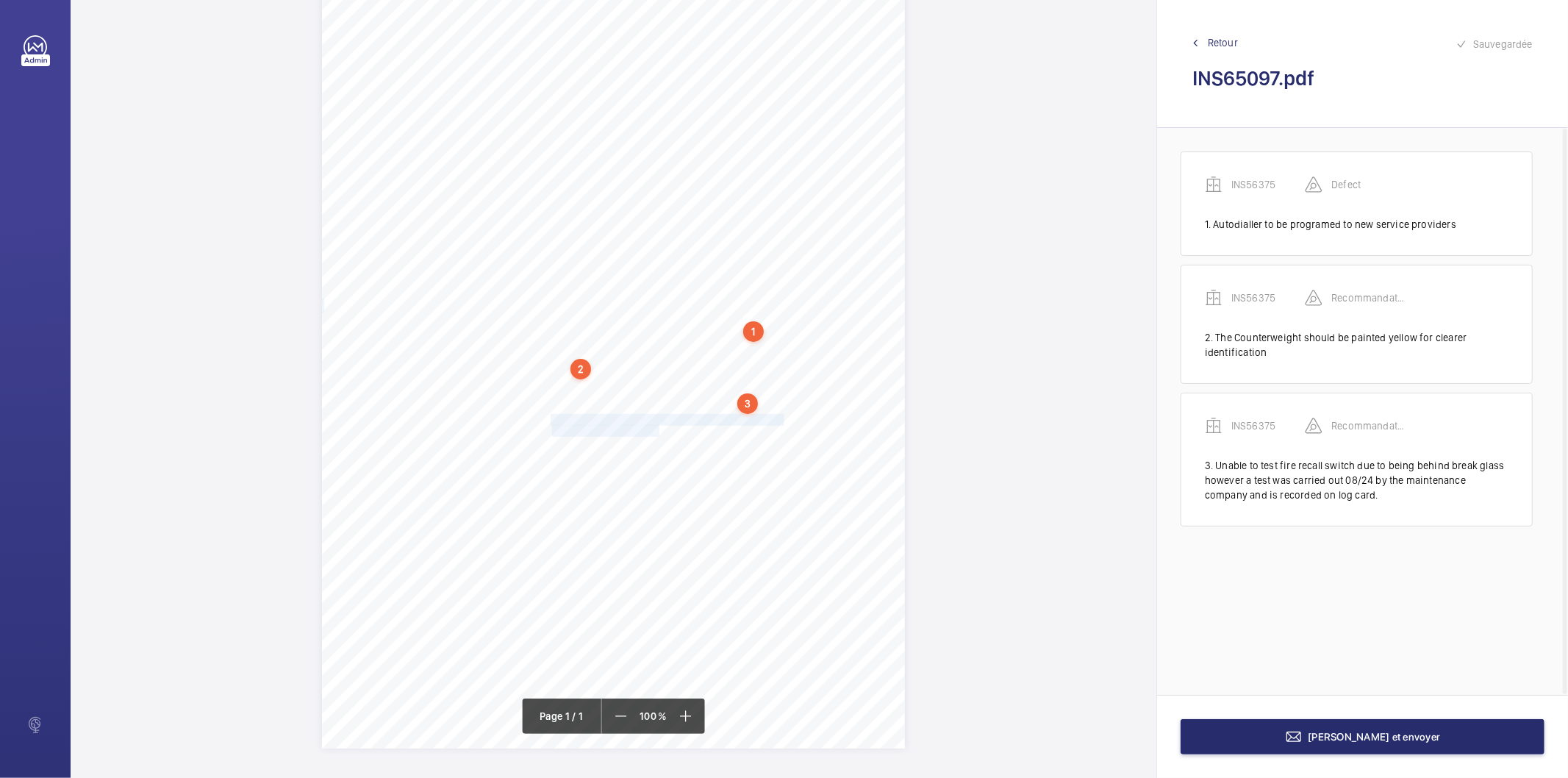
drag, startPoint x: 552, startPoint y: 421, endPoint x: 657, endPoint y: 434, distance: 105.8
click at [657, 434] on div "Signed: Lifting Operations and Lifting Equipment Regulations 1998 Report of Tho…" at bounding box center [613, 336] width 584 height 824
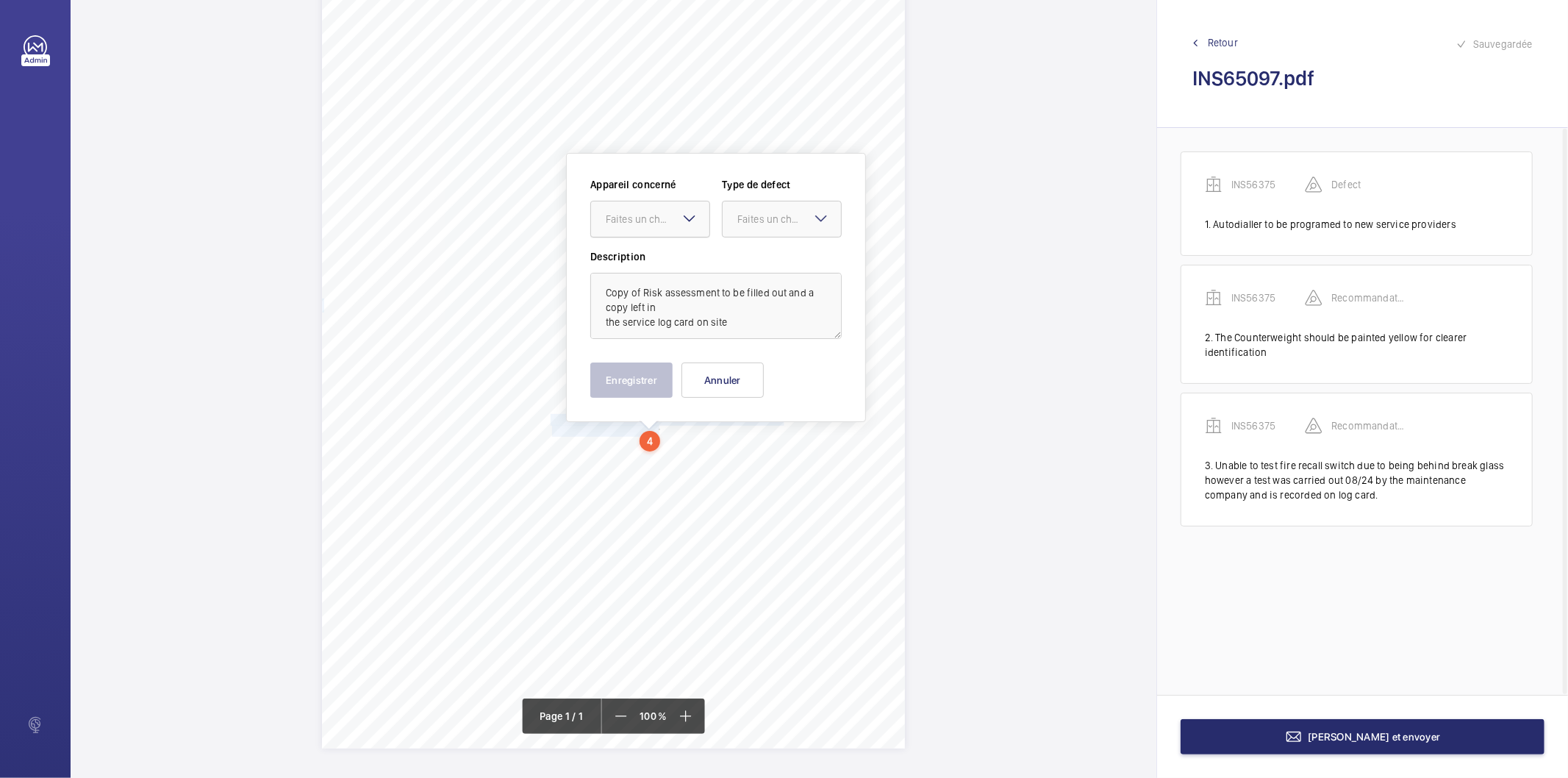
click at [660, 223] on div "Faites un choix" at bounding box center [658, 218] width 104 height 15
click at [641, 261] on span "INS56375" at bounding box center [650, 263] width 89 height 15
click at [748, 213] on div "Faites un choix" at bounding box center [790, 218] width 104 height 15
click at [748, 371] on span "Recommandation" at bounding box center [782, 372] width 89 height 15
click at [668, 375] on button "Enregistrer" at bounding box center [632, 380] width 82 height 35
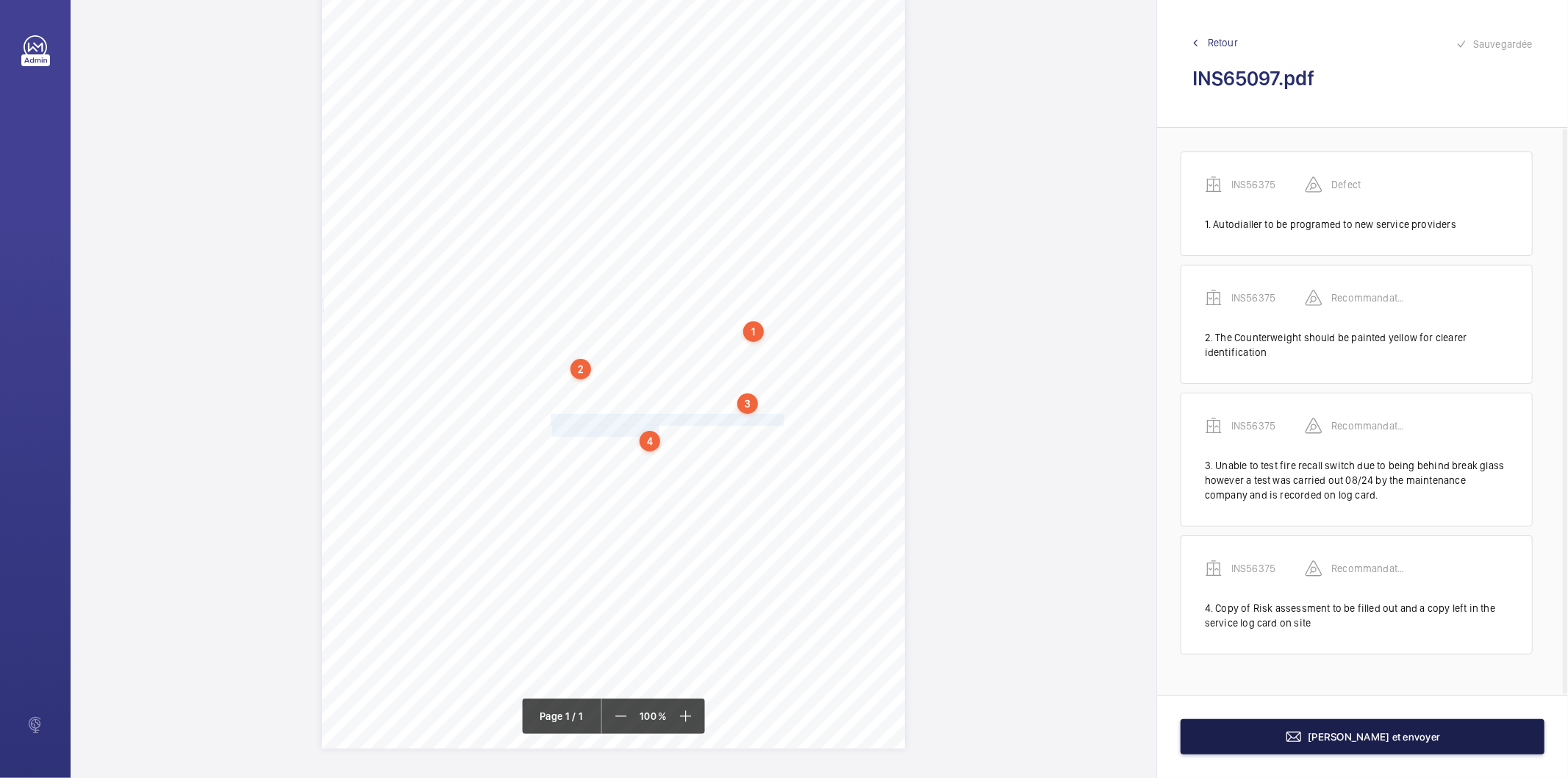
click at [1232, 740] on button "[PERSON_NAME] et envoyer" at bounding box center [1363, 737] width 364 height 35
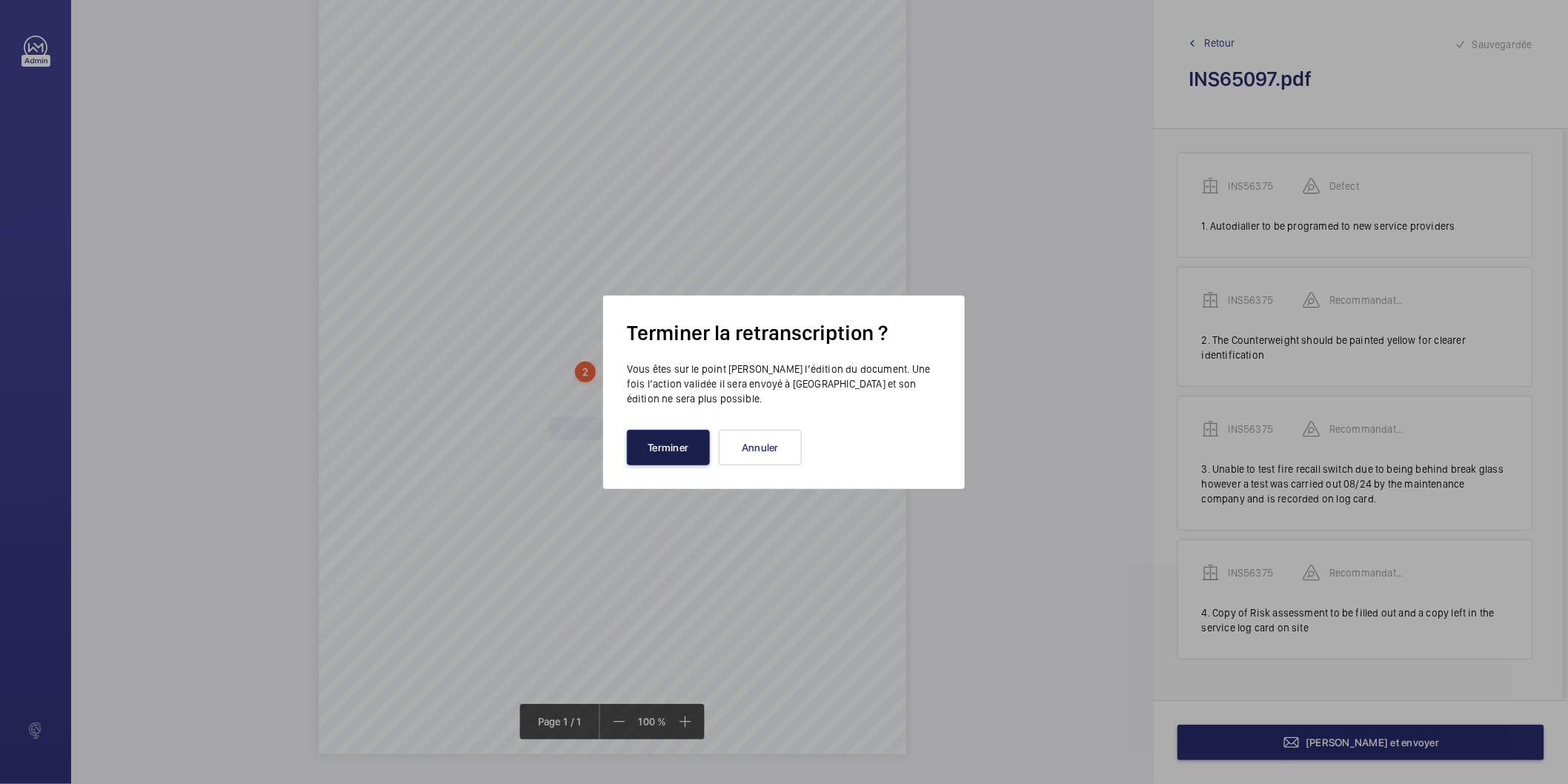
click at [686, 445] on button "Terminer" at bounding box center [669, 447] width 83 height 35
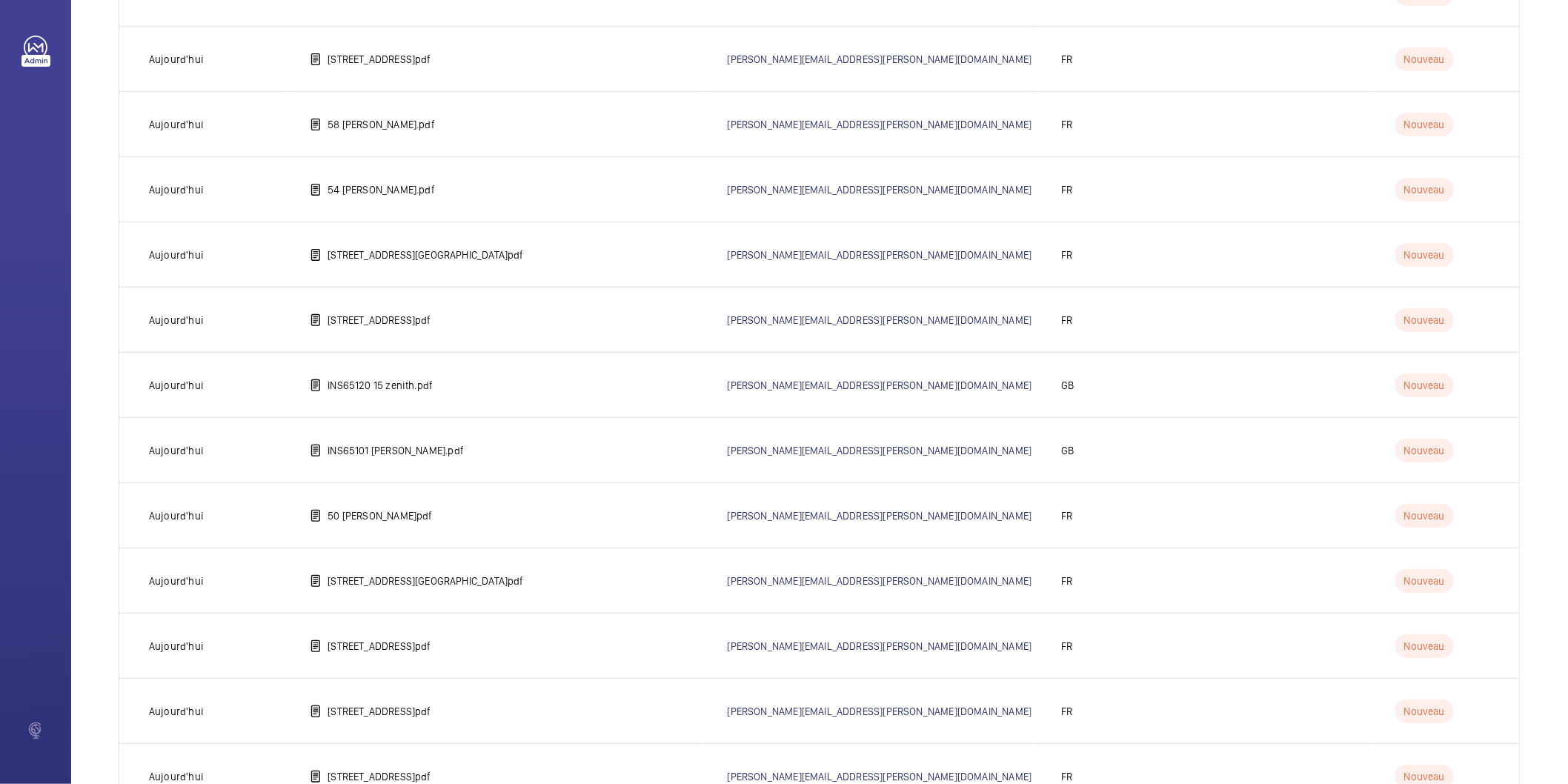
scroll to position [2754, 0]
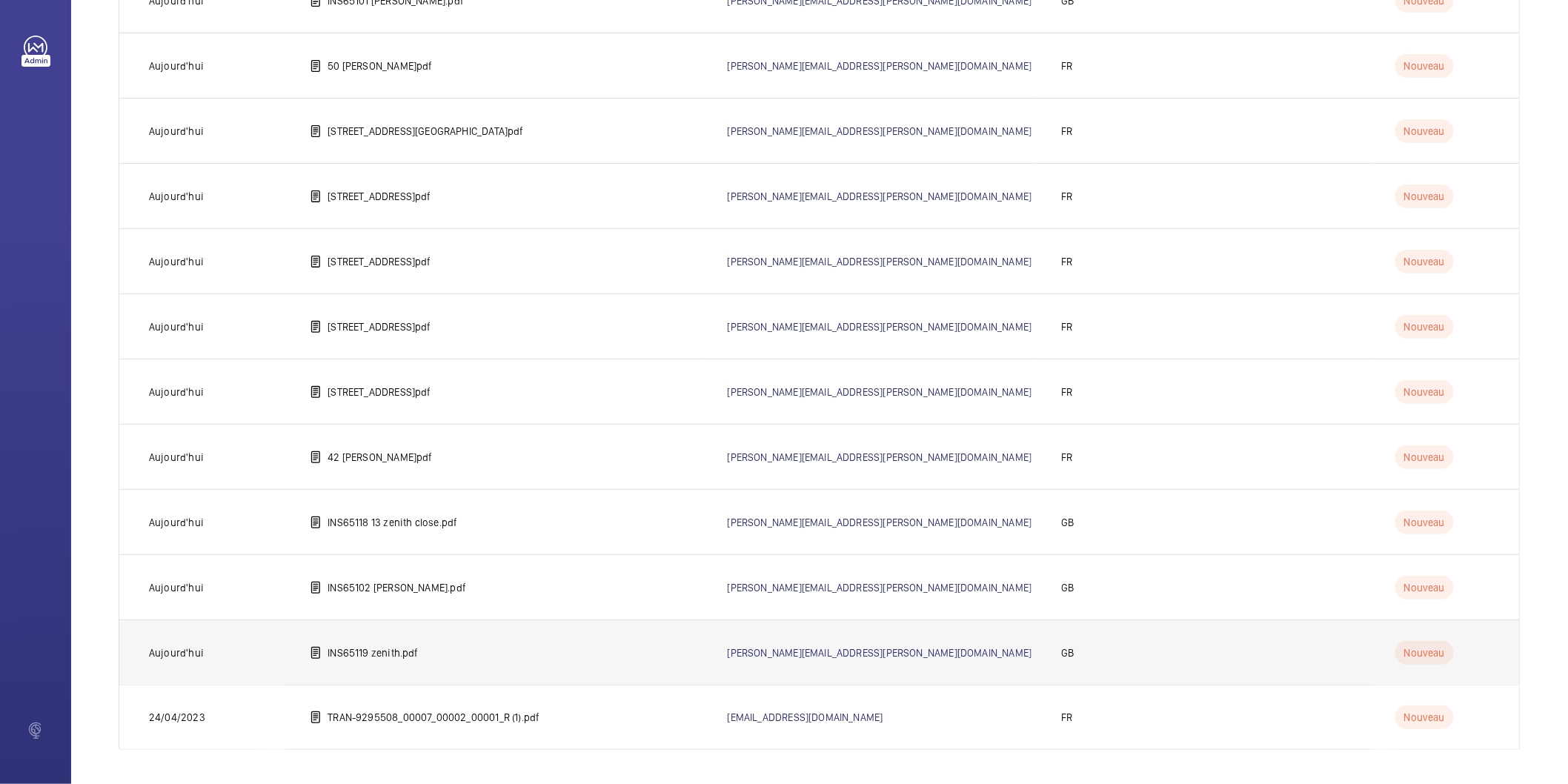
click at [364, 657] on p "INS65119 zenith.pdf" at bounding box center [372, 652] width 90 height 15
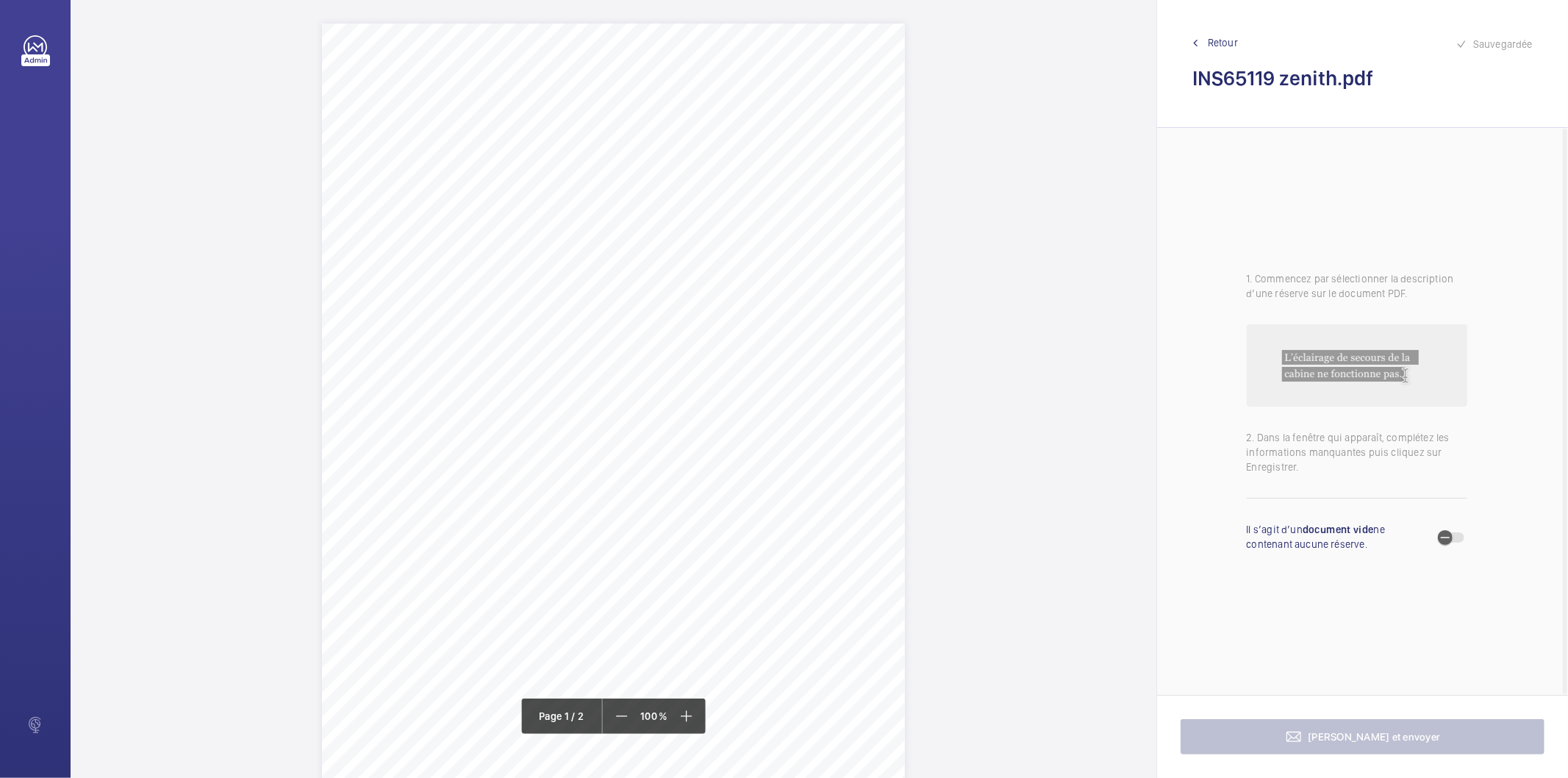
drag, startPoint x: 591, startPoint y: 166, endPoint x: 722, endPoint y: 187, distance: 132.7
click at [722, 187] on div "Lifting Operations and Lifting Equipment Regulations 1998 Report of Thorough Ex…" at bounding box center [613, 436] width 584 height 824
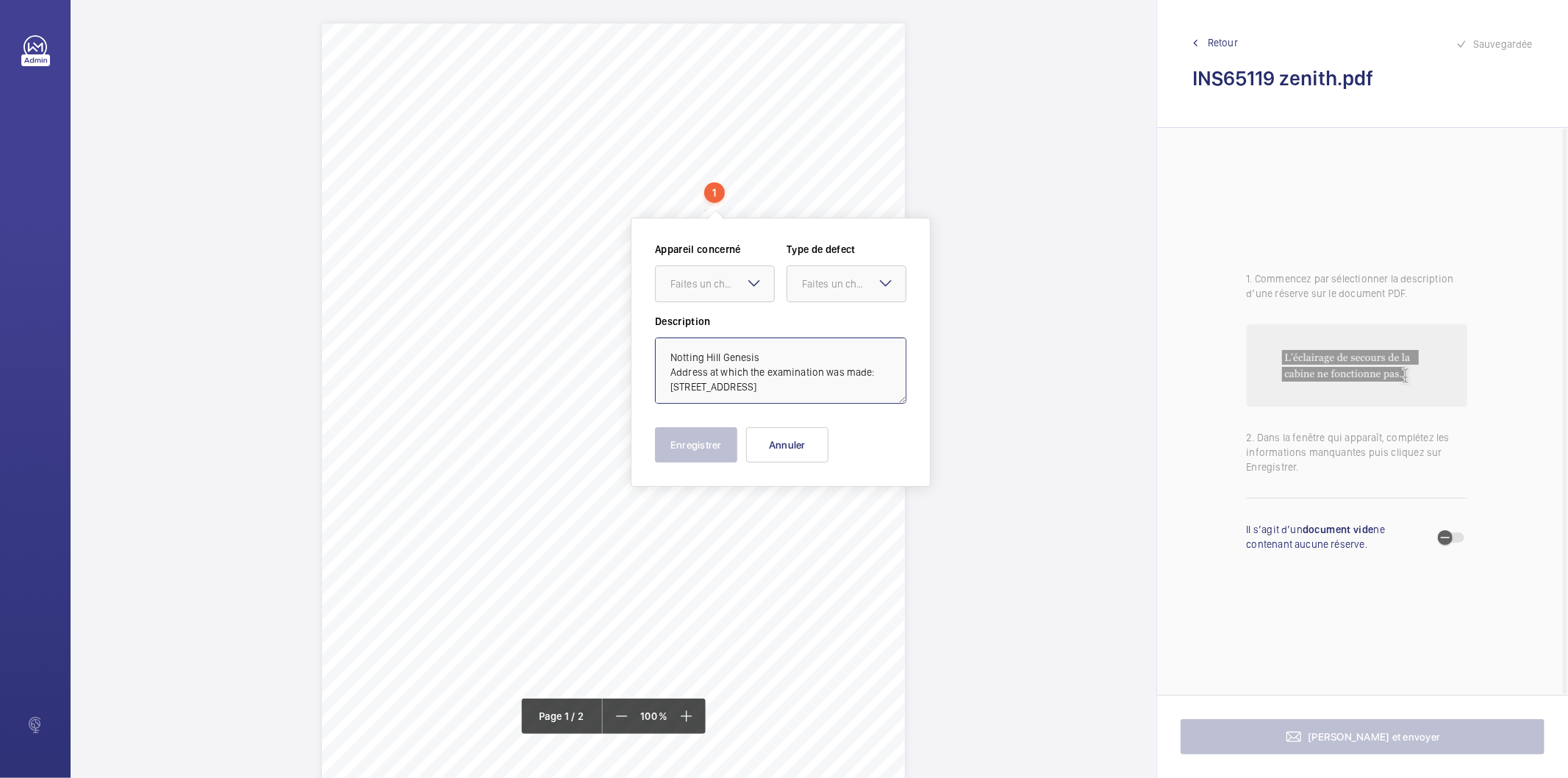
drag, startPoint x: 877, startPoint y: 378, endPoint x: 856, endPoint y: 360, distance: 27.7
click at [856, 360] on textarea "Notting Hill Genesis Address at which the examination was made: 15 Zenith Close…" at bounding box center [781, 370] width 252 height 66
type textarea "Notting Hill Genesis 15 Zenith Close Barnet NW9 6FB"
click at [788, 451] on button "Annuler" at bounding box center [788, 445] width 82 height 35
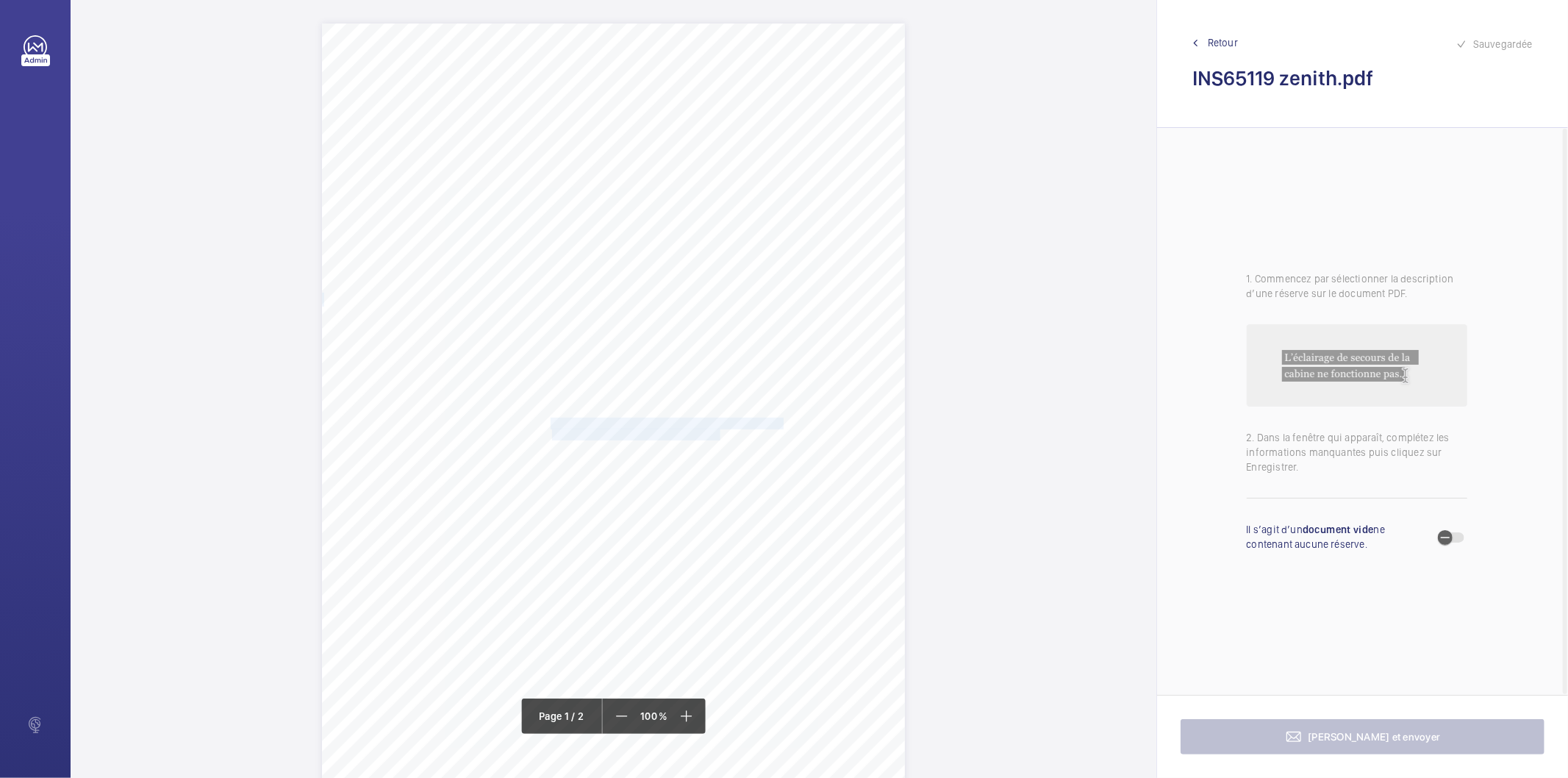
drag, startPoint x: 549, startPoint y: 420, endPoint x: 720, endPoint y: 433, distance: 171.5
click at [720, 433] on div "Lifting Operations and Lifting Equipment Regulations 1998 Report of Thorough Ex…" at bounding box center [613, 436] width 584 height 824
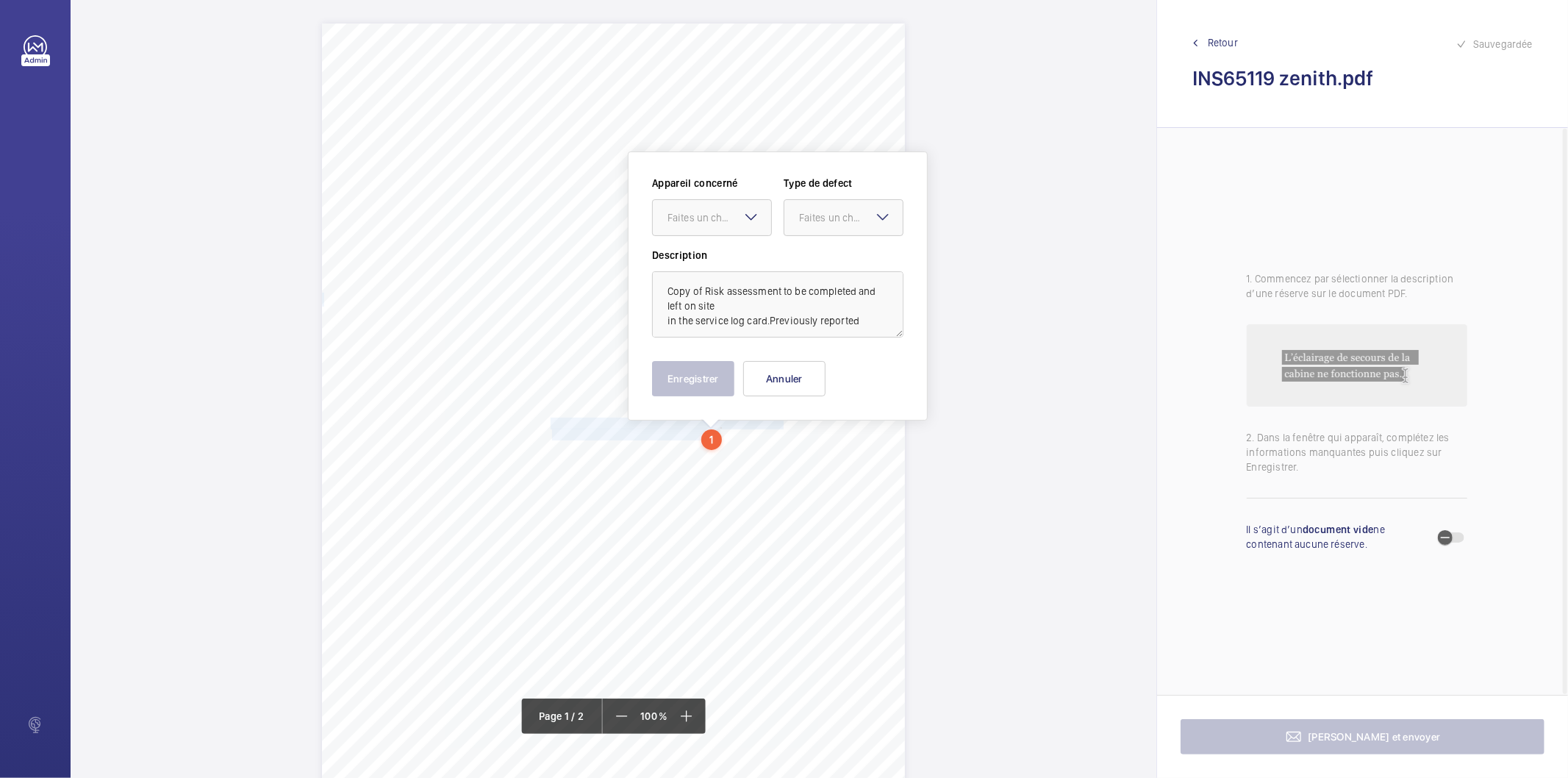
scroll to position [61, 0]
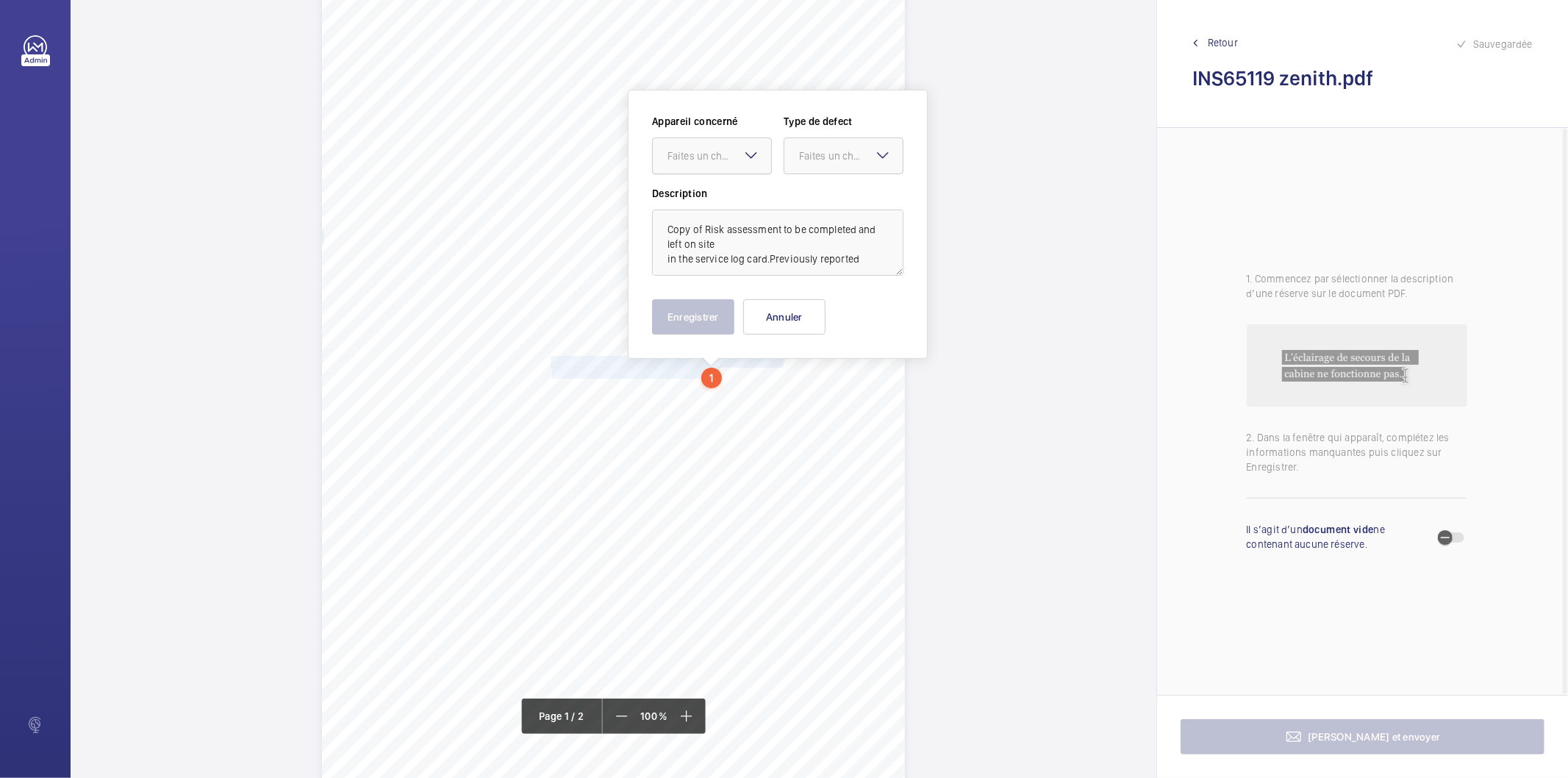
click at [725, 155] on div "Faites un choix" at bounding box center [720, 155] width 104 height 15
click at [716, 193] on span "INS57129" at bounding box center [712, 200] width 89 height 15
click at [806, 160] on div "Faites un choix" at bounding box center [851, 155] width 104 height 15
click at [818, 201] on span "Standard" at bounding box center [843, 200] width 89 height 15
click at [686, 322] on button "Enregistrer" at bounding box center [693, 317] width 82 height 35
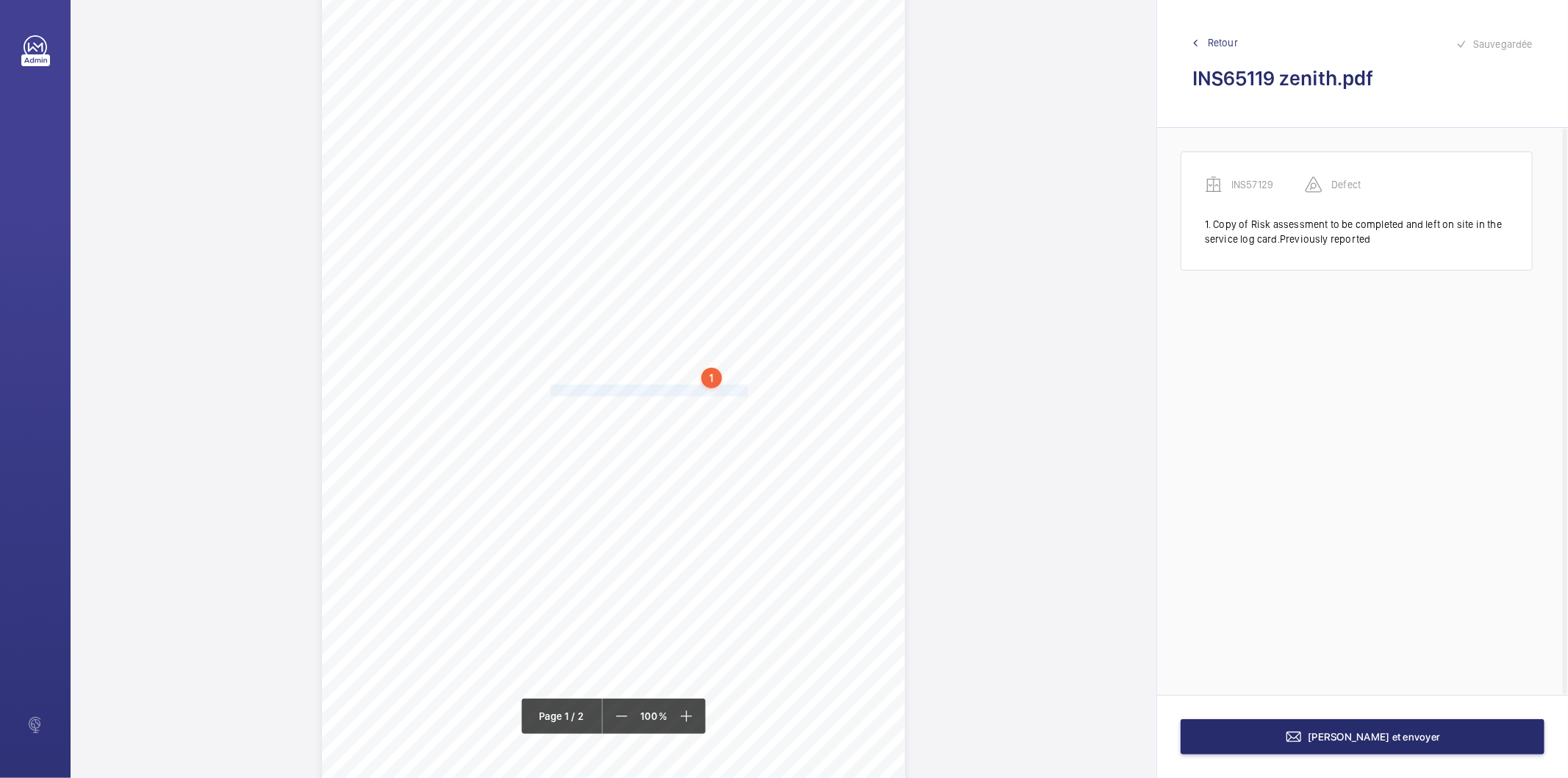
drag, startPoint x: 552, startPoint y: 392, endPoint x: 742, endPoint y: 393, distance: 190.0
click at [742, 393] on div "Lifting Operations and Lifting Equipment Regulations 1998 Report of Thorough Ex…" at bounding box center [613, 374] width 584 height 824
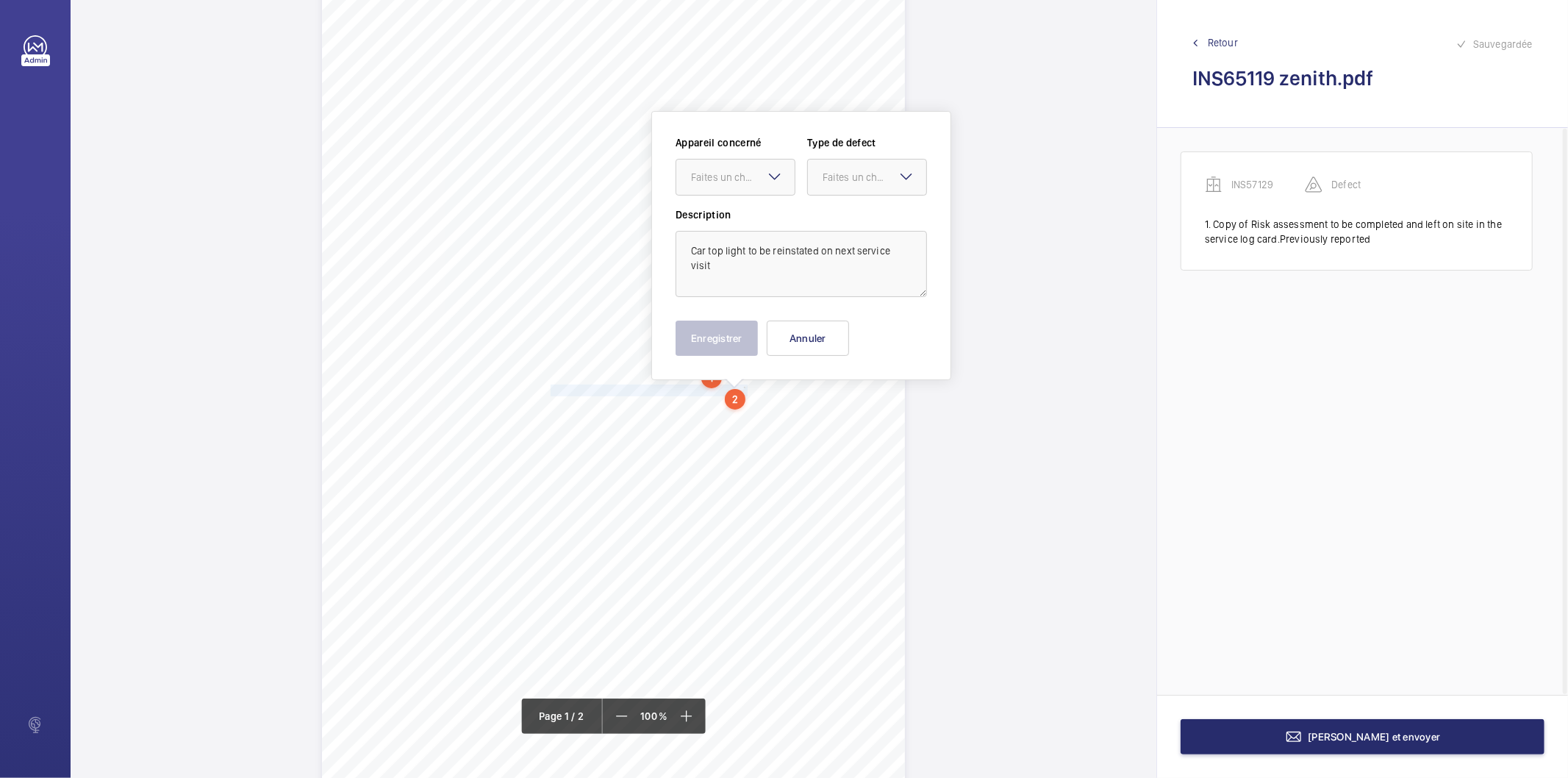
scroll to position [83, 0]
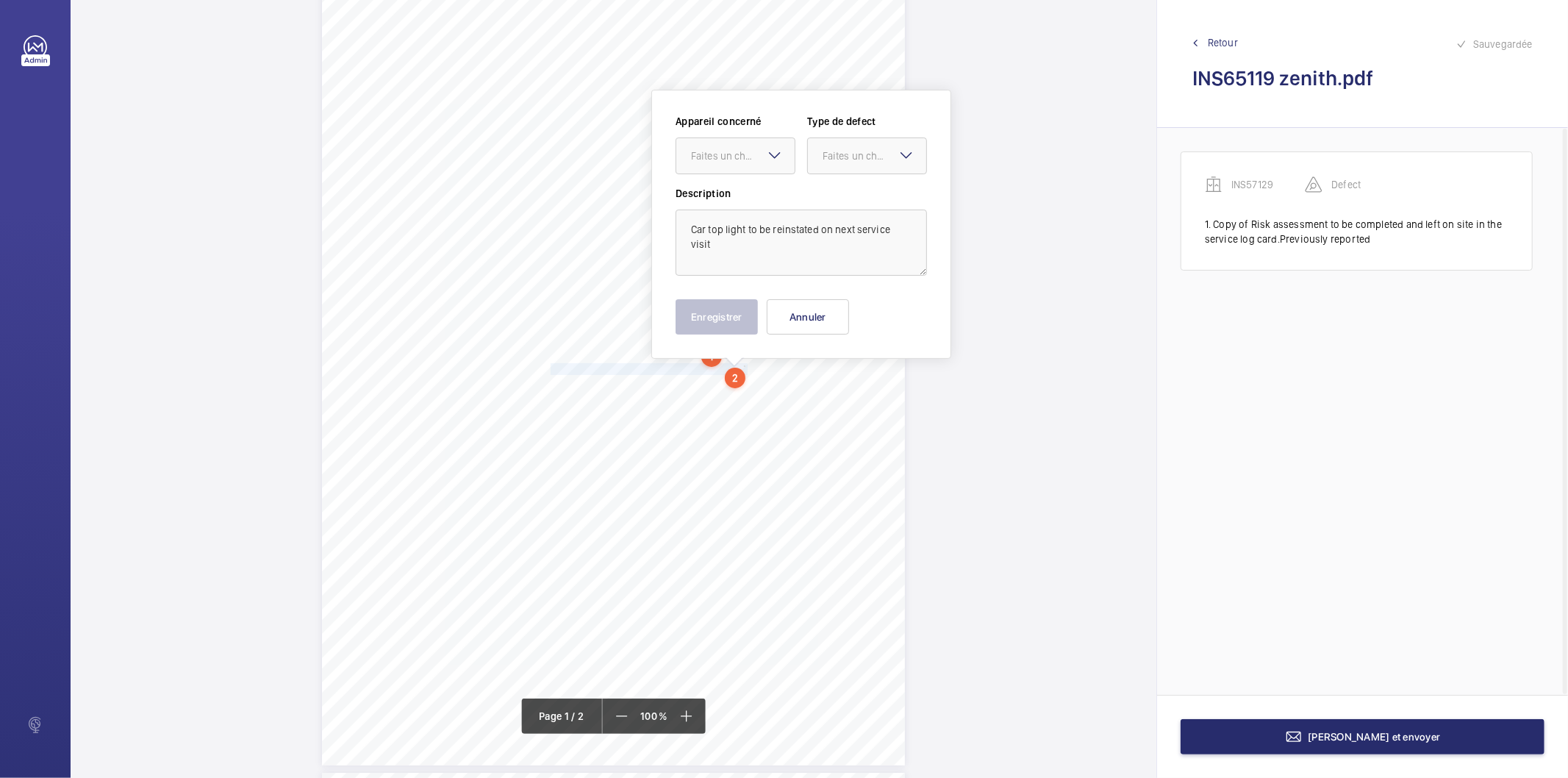
click at [770, 162] on mat-icon at bounding box center [775, 155] width 18 height 18
click at [748, 209] on div "INS57129" at bounding box center [735, 201] width 118 height 35
click at [846, 148] on div "Faites un choix" at bounding box center [875, 155] width 104 height 15
click at [850, 203] on span "Standard" at bounding box center [867, 200] width 89 height 15
click at [739, 310] on button "Enregistrer" at bounding box center [717, 317] width 82 height 35
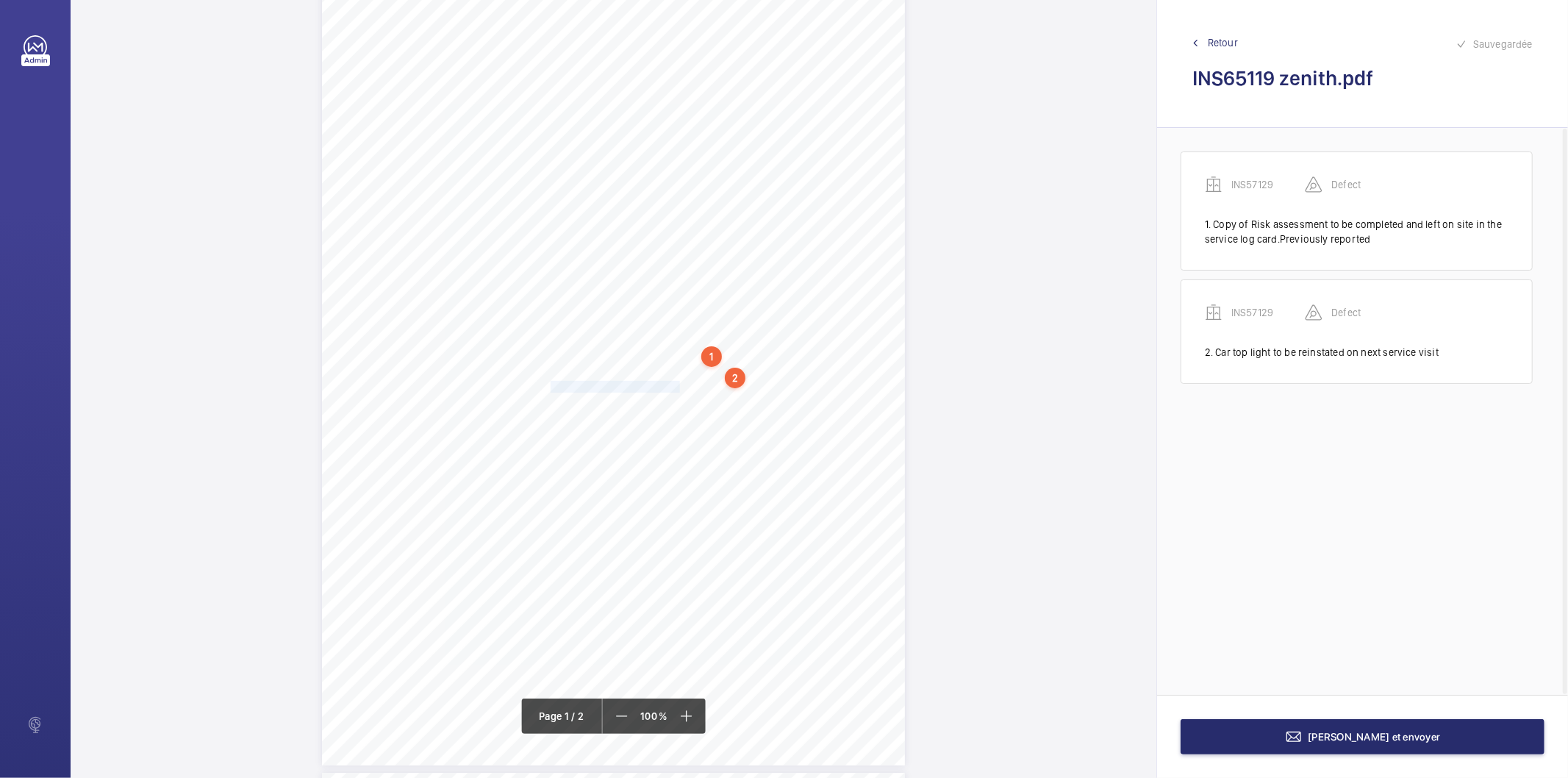
drag, startPoint x: 548, startPoint y: 388, endPoint x: 675, endPoint y: 386, distance: 127.0
click at [675, 386] on div "Lifting Operations and Lifting Equipment Regulations 1998 Report of Thorough Ex…" at bounding box center [613, 353] width 584 height 824
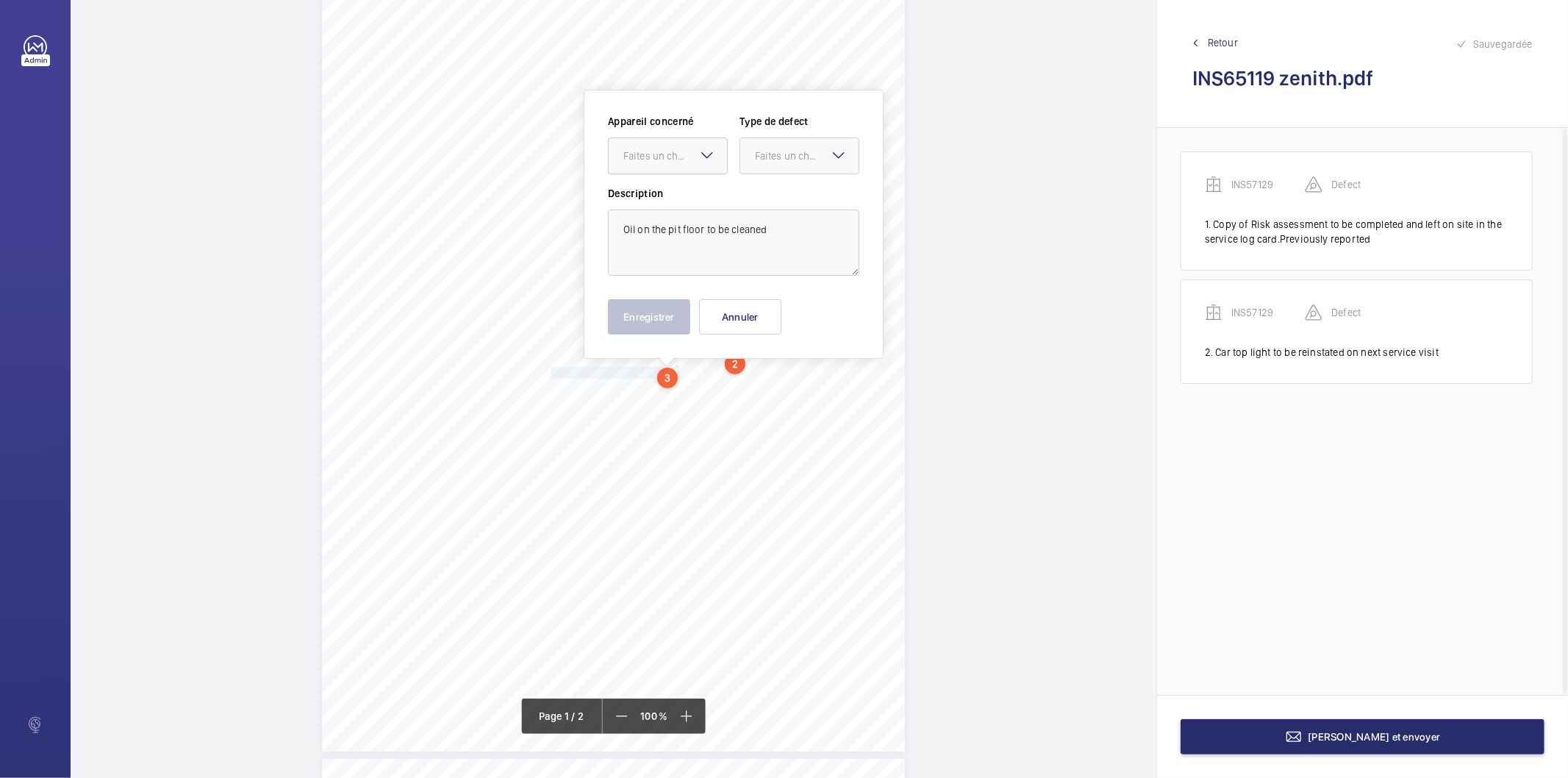
click at [692, 152] on div "Faites un choix" at bounding box center [676, 155] width 104 height 15
click at [673, 197] on span "INS57129" at bounding box center [668, 200] width 89 height 15
click at [774, 162] on div "Faites un choix" at bounding box center [807, 155] width 104 height 15
drag, startPoint x: 772, startPoint y: 198, endPoint x: 704, endPoint y: 288, distance: 112.8
click at [770, 201] on span "Standard" at bounding box center [799, 200] width 89 height 15
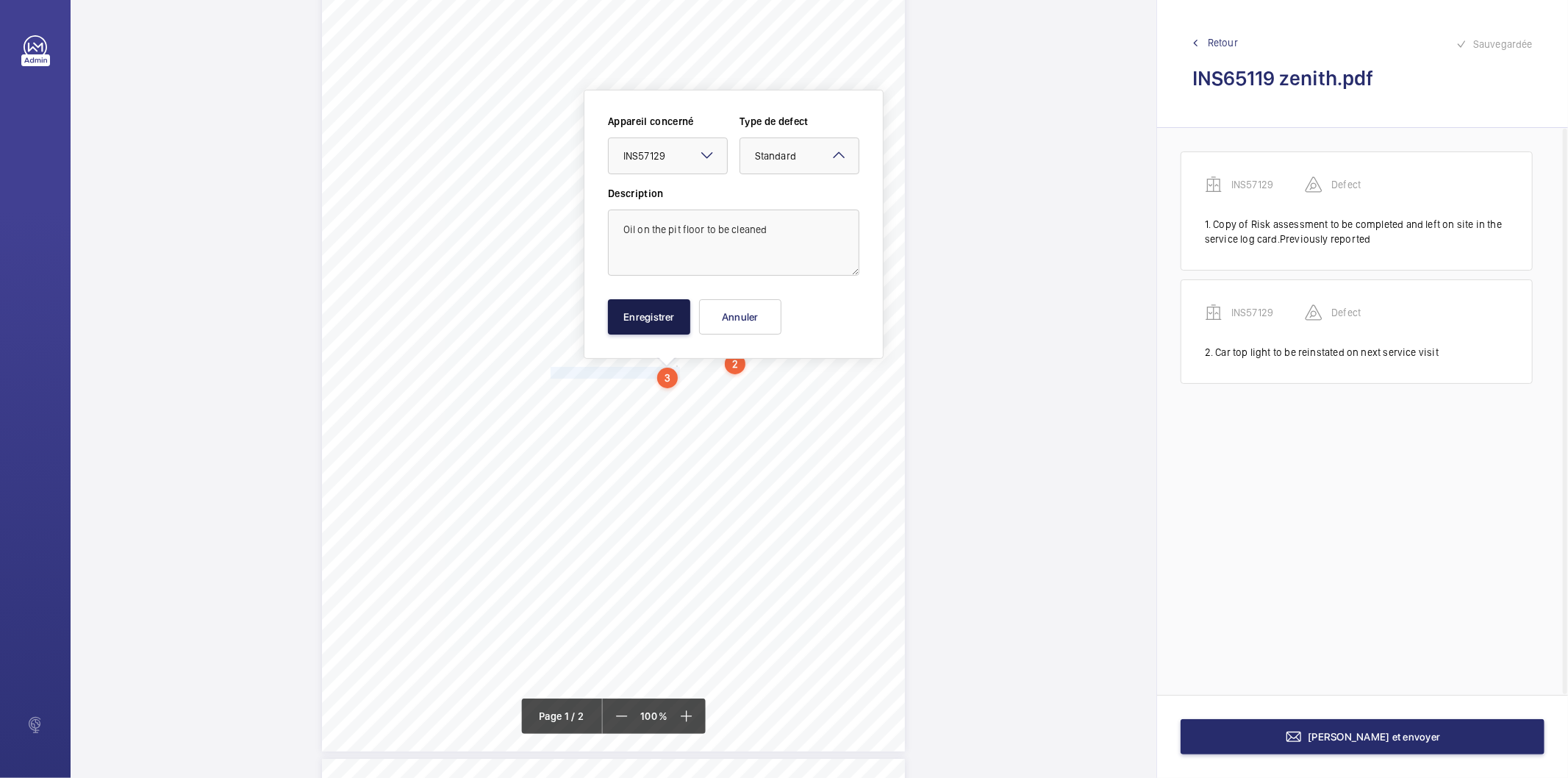
click at [680, 302] on button "Enregistrer" at bounding box center [649, 317] width 82 height 35
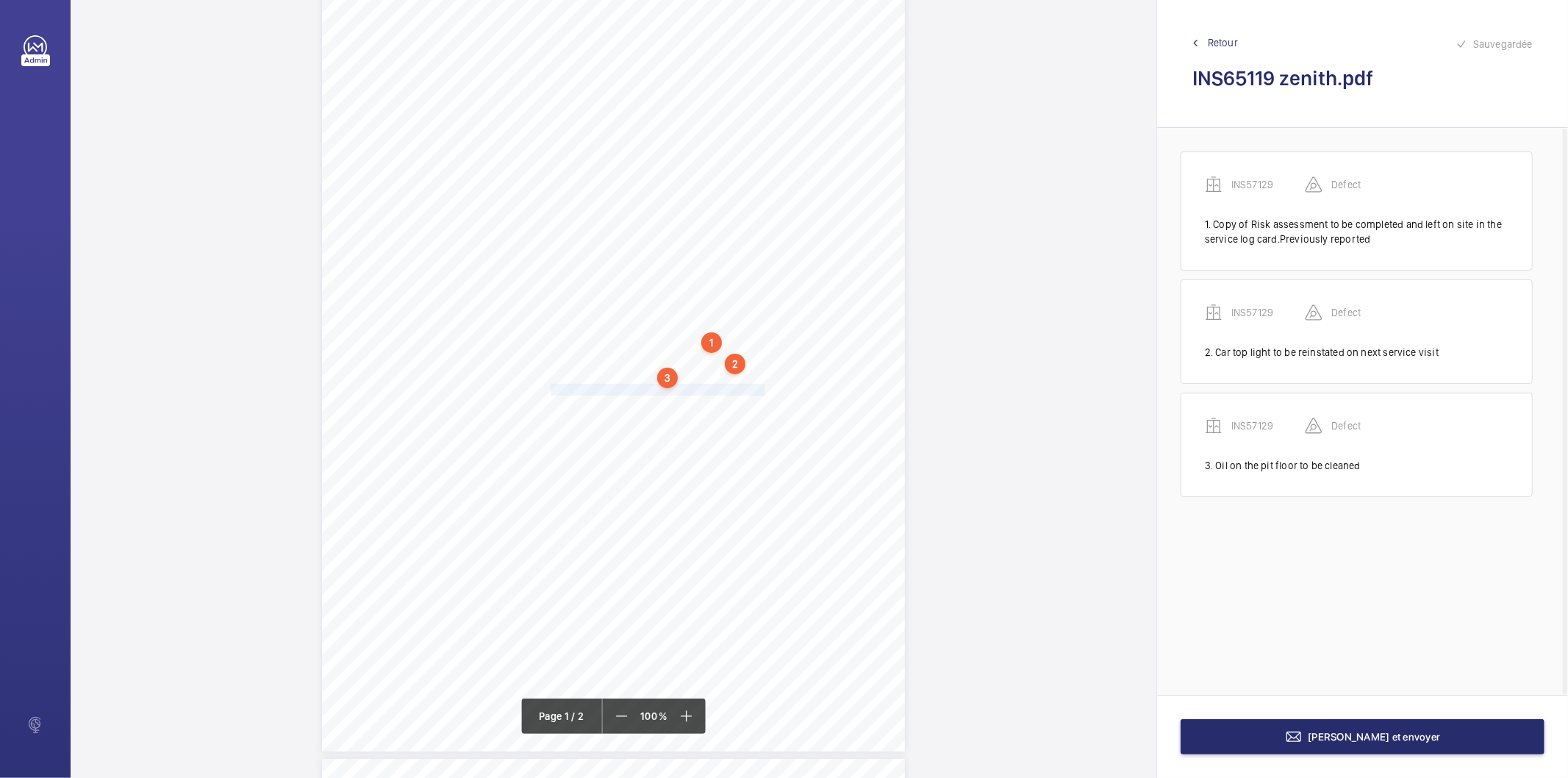
drag, startPoint x: 550, startPoint y: 392, endPoint x: 761, endPoint y: 389, distance: 211.0
click at [761, 389] on div "Lifting Operations and Lifting Equipment Regulations 1998 Report of Thorough Ex…" at bounding box center [613, 339] width 584 height 824
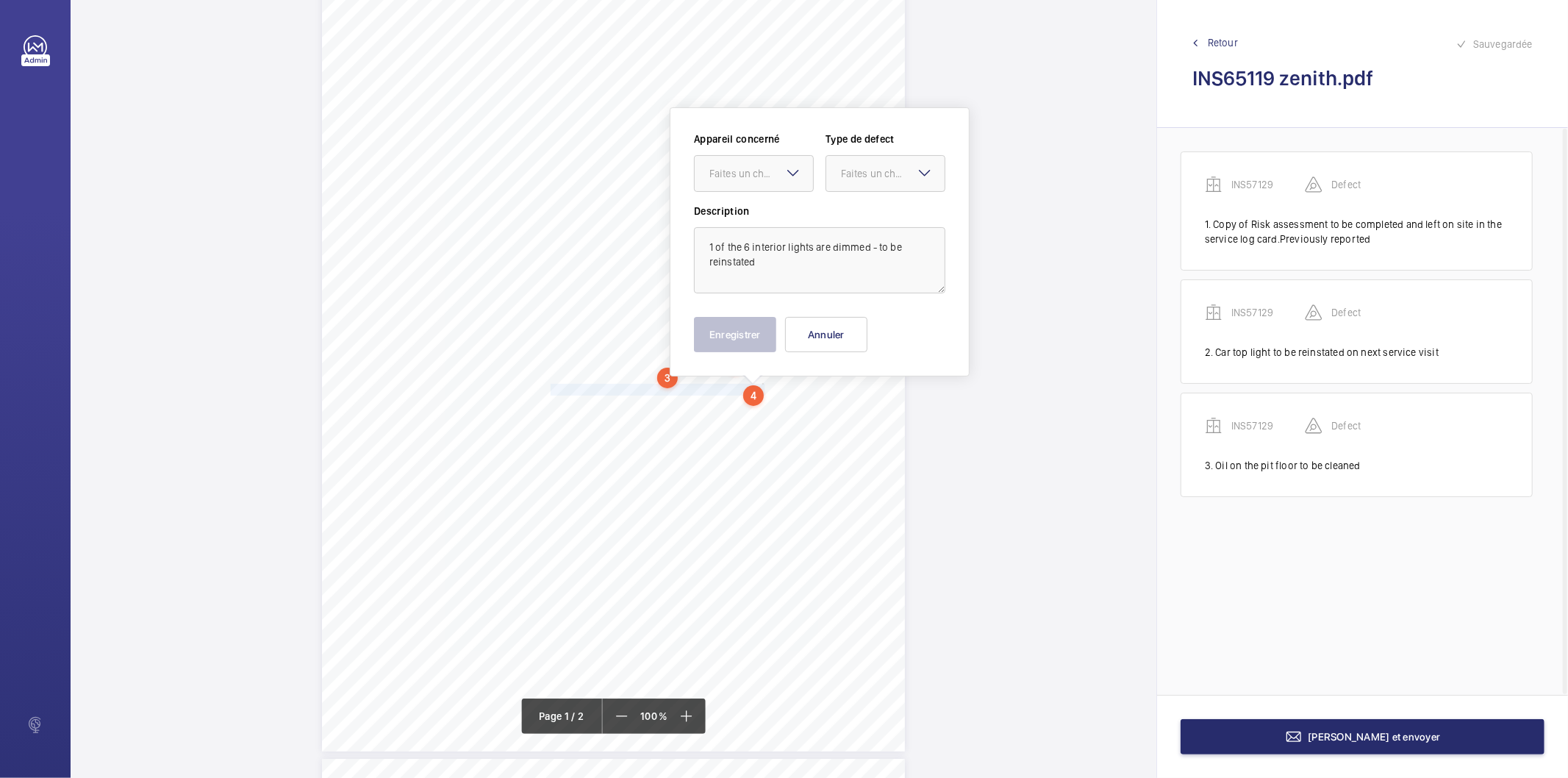
scroll to position [114, 0]
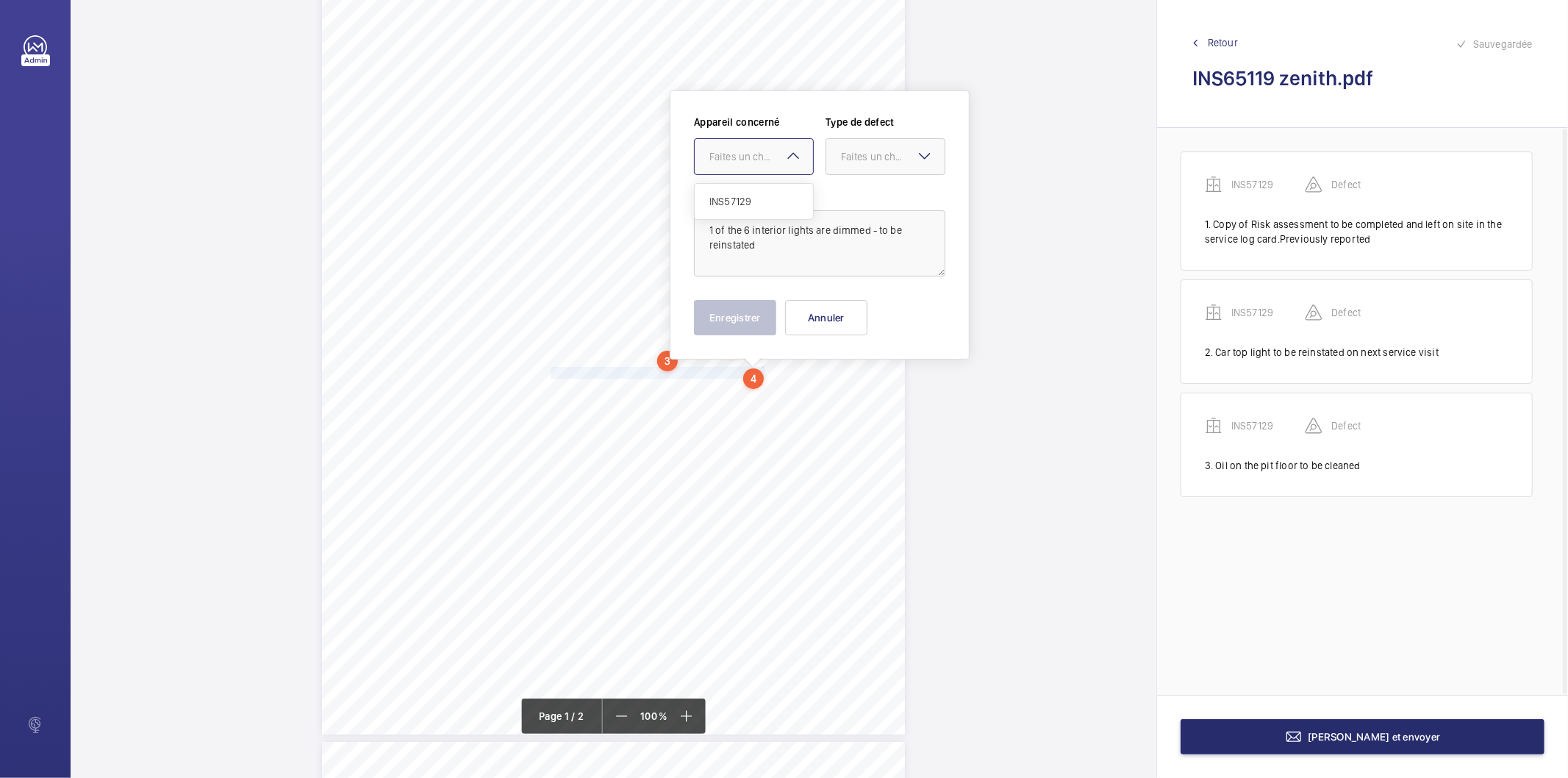
click at [776, 168] on div at bounding box center [754, 156] width 118 height 35
click at [755, 196] on span "INS57129" at bounding box center [754, 201] width 89 height 15
click at [841, 155] on div "Faites un choix" at bounding box center [893, 156] width 104 height 15
drag, startPoint x: 856, startPoint y: 202, endPoint x: 832, endPoint y: 229, distance: 36.1
click at [848, 207] on span "Standard" at bounding box center [885, 201] width 89 height 15
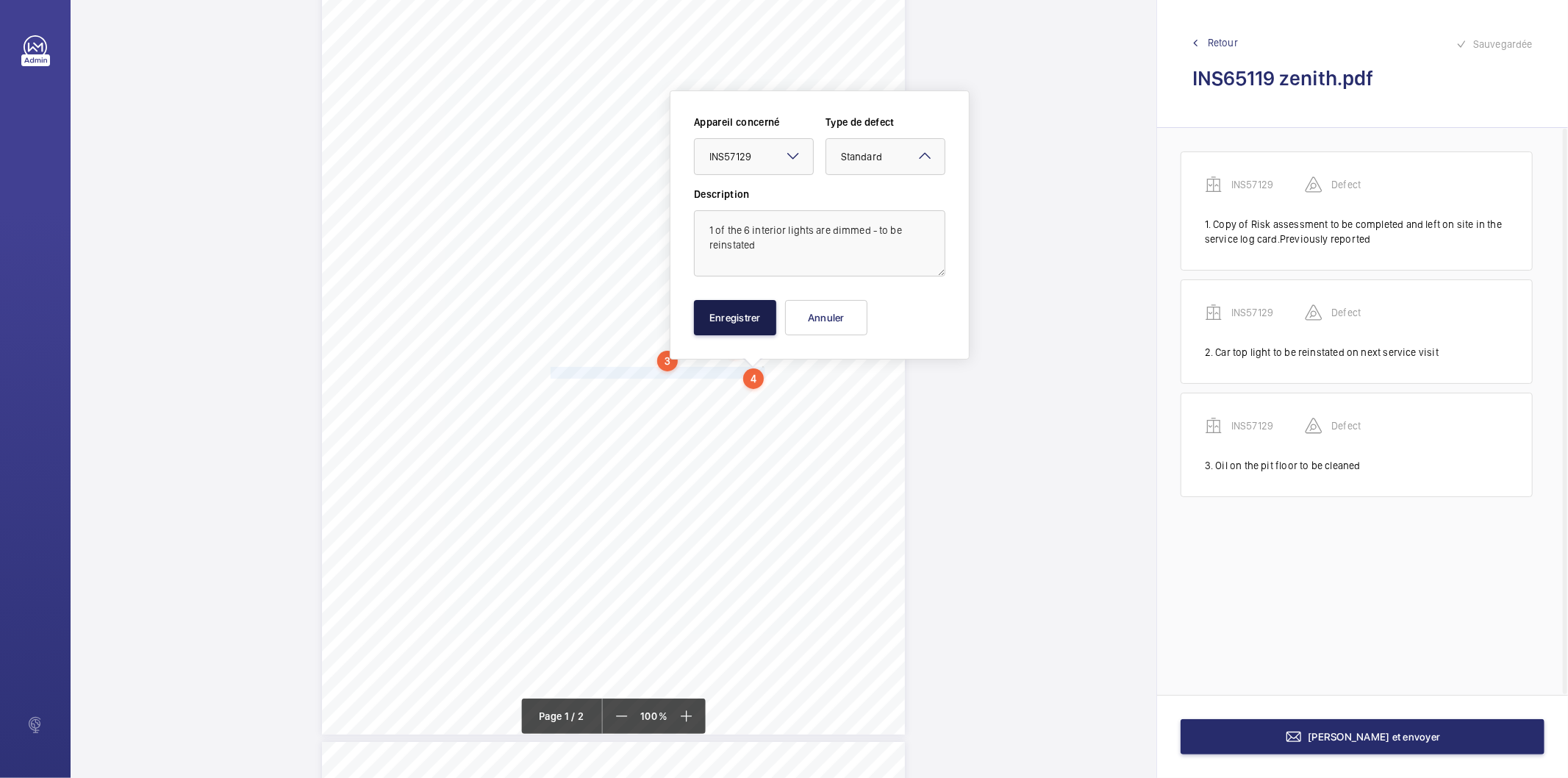
click at [748, 309] on button "Enregistrer" at bounding box center [735, 318] width 82 height 35
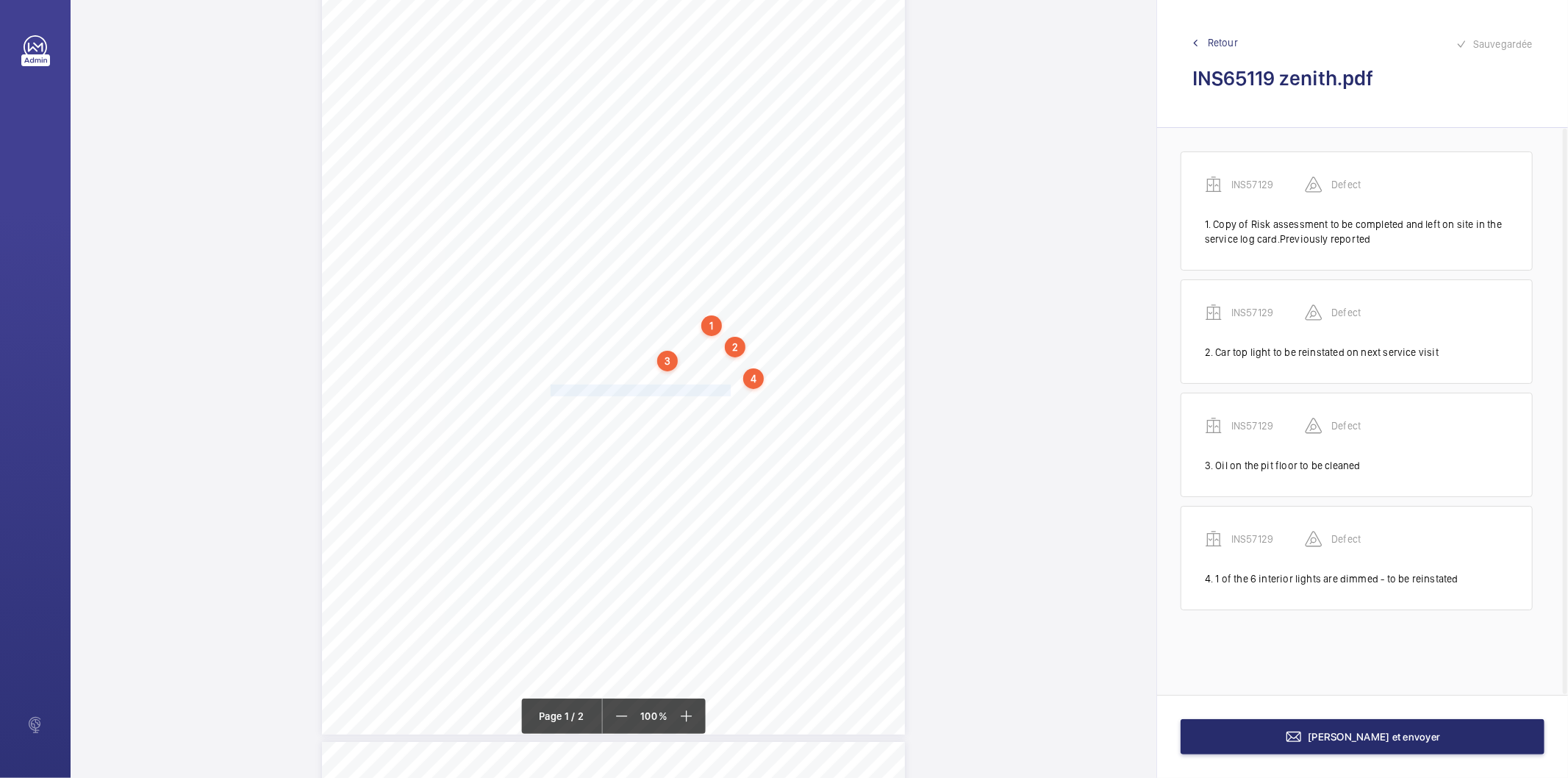
drag, startPoint x: 549, startPoint y: 392, endPoint x: 728, endPoint y: 390, distance: 179.0
click at [728, 390] on div "Lifting Operations and Lifting Equipment Regulations 1998 Report of Thorough Ex…" at bounding box center [613, 322] width 584 height 824
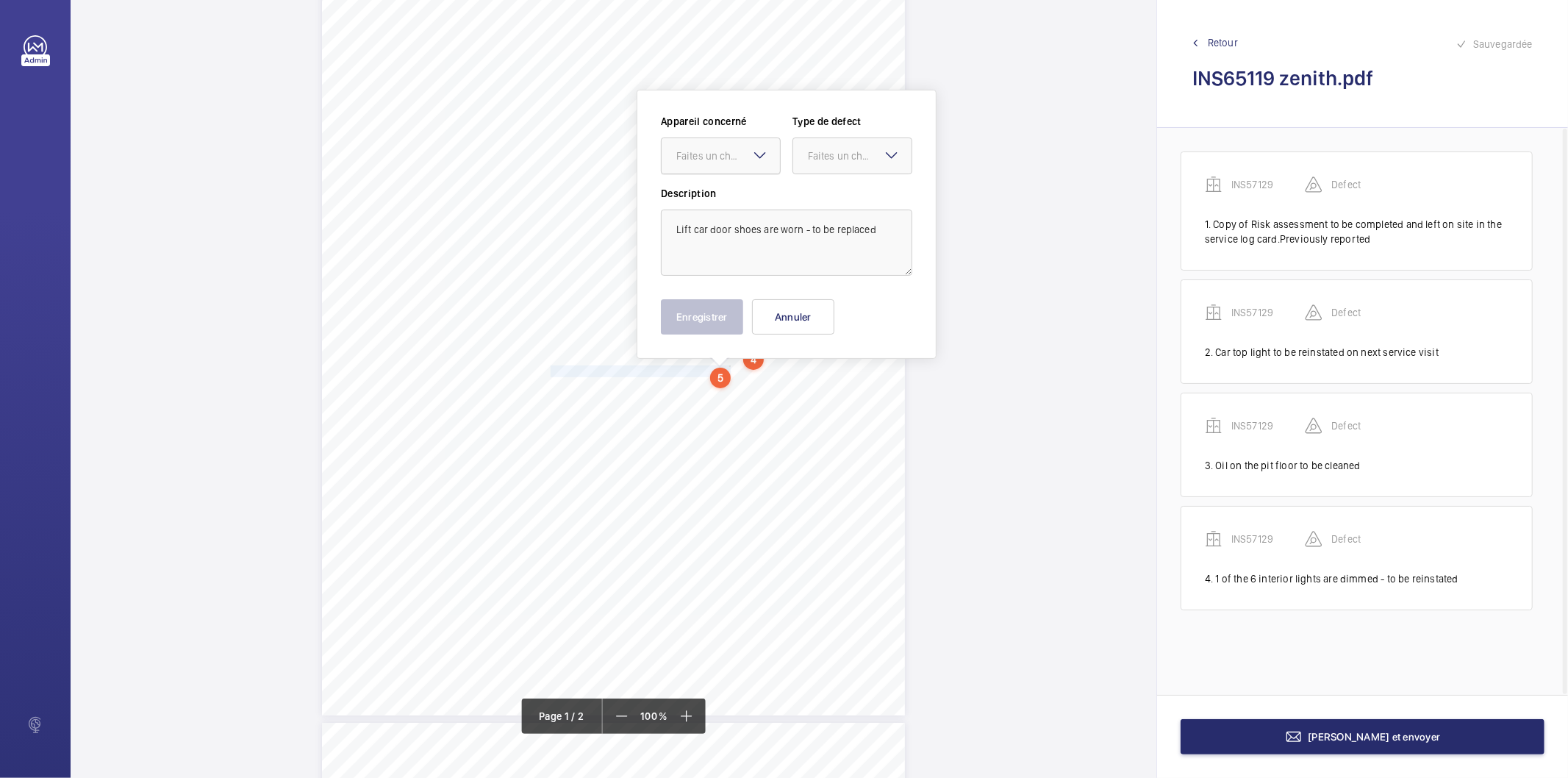
click at [746, 138] on div "Faites un choix" at bounding box center [720, 156] width 120 height 37
click at [721, 196] on span "INS57129" at bounding box center [720, 200] width 89 height 15
click at [862, 159] on div "Faites un choix" at bounding box center [860, 155] width 104 height 15
click at [819, 206] on span "Standard" at bounding box center [852, 200] width 89 height 15
click at [728, 313] on button "Enregistrer" at bounding box center [702, 317] width 82 height 35
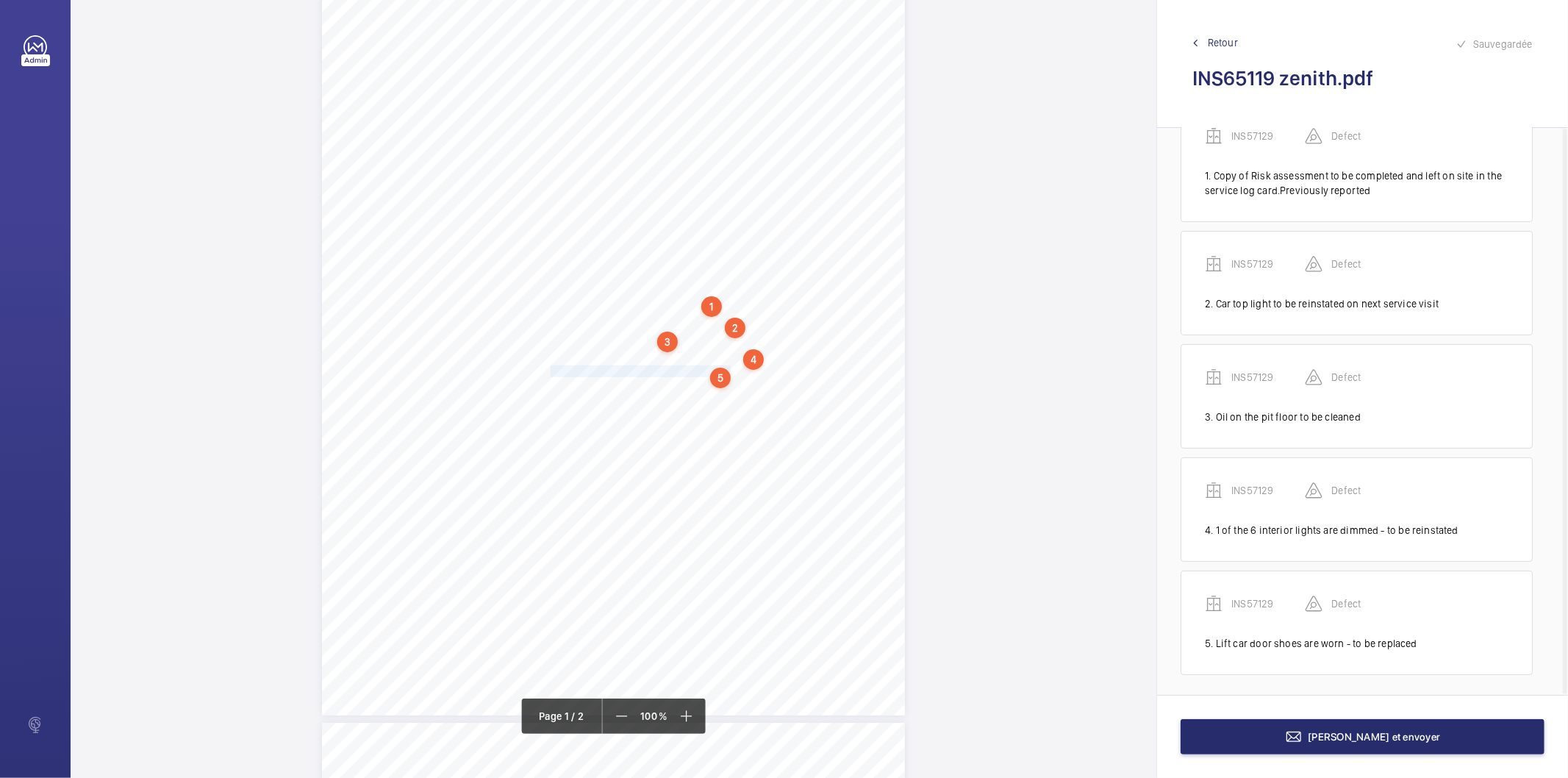
scroll to position [52, 0]
drag, startPoint x: 548, startPoint y: 389, endPoint x: 643, endPoint y: 397, distance: 95.3
click at [643, 397] on div "Lifting Operations and Lifting Equipment Regulations 1998 Report of Thorough Ex…" at bounding box center [613, 303] width 584 height 824
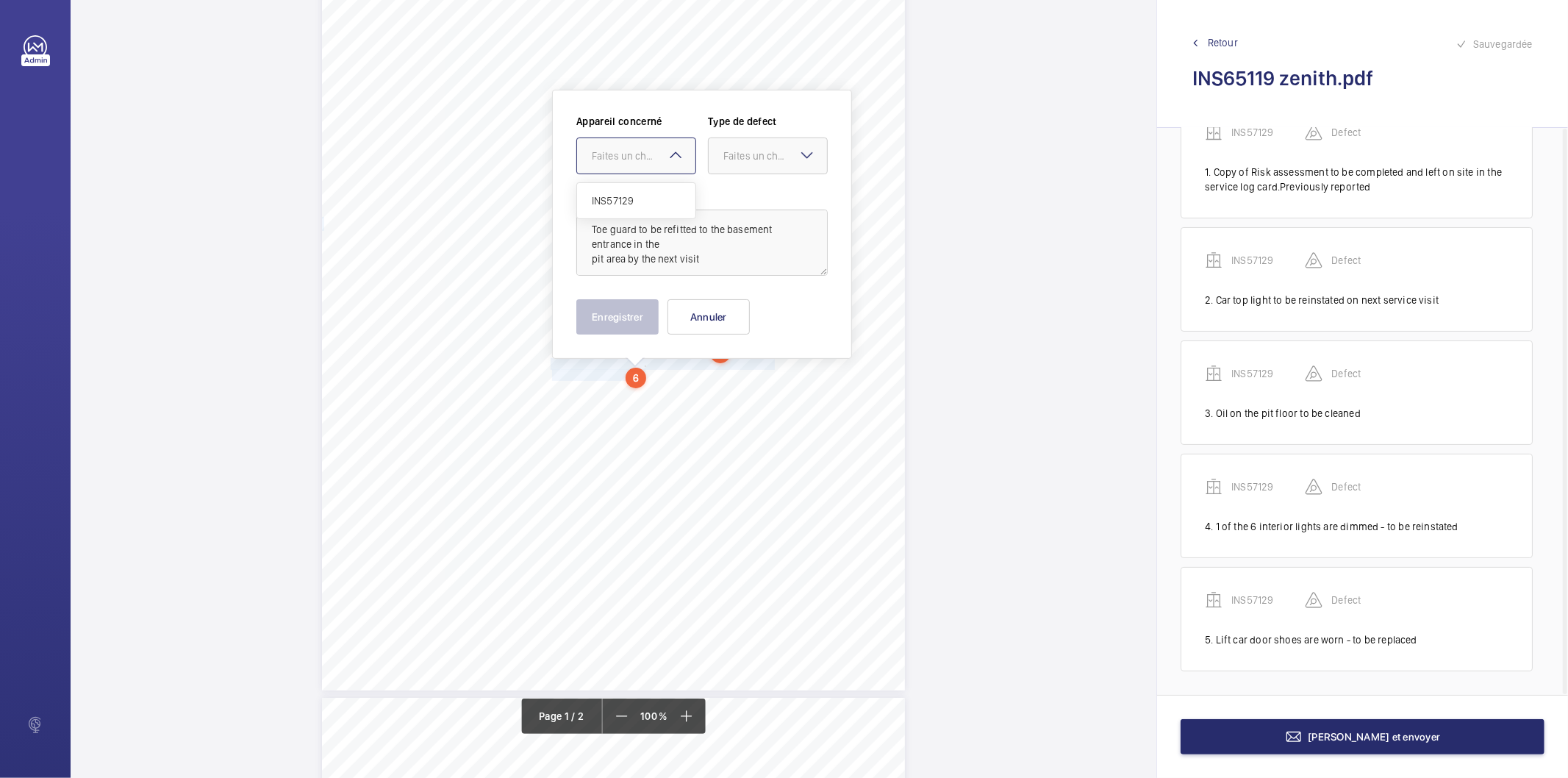
click at [623, 155] on div "Faites un choix" at bounding box center [644, 155] width 104 height 15
click at [627, 202] on span "INS57129" at bounding box center [636, 200] width 89 height 15
click at [781, 135] on wm-front-input-dropdown "Type de defect Faites un choix" at bounding box center [768, 144] width 120 height 61
click at [776, 152] on div "Faites un choix" at bounding box center [776, 155] width 104 height 15
click at [748, 202] on span "Standard" at bounding box center [768, 200] width 89 height 15
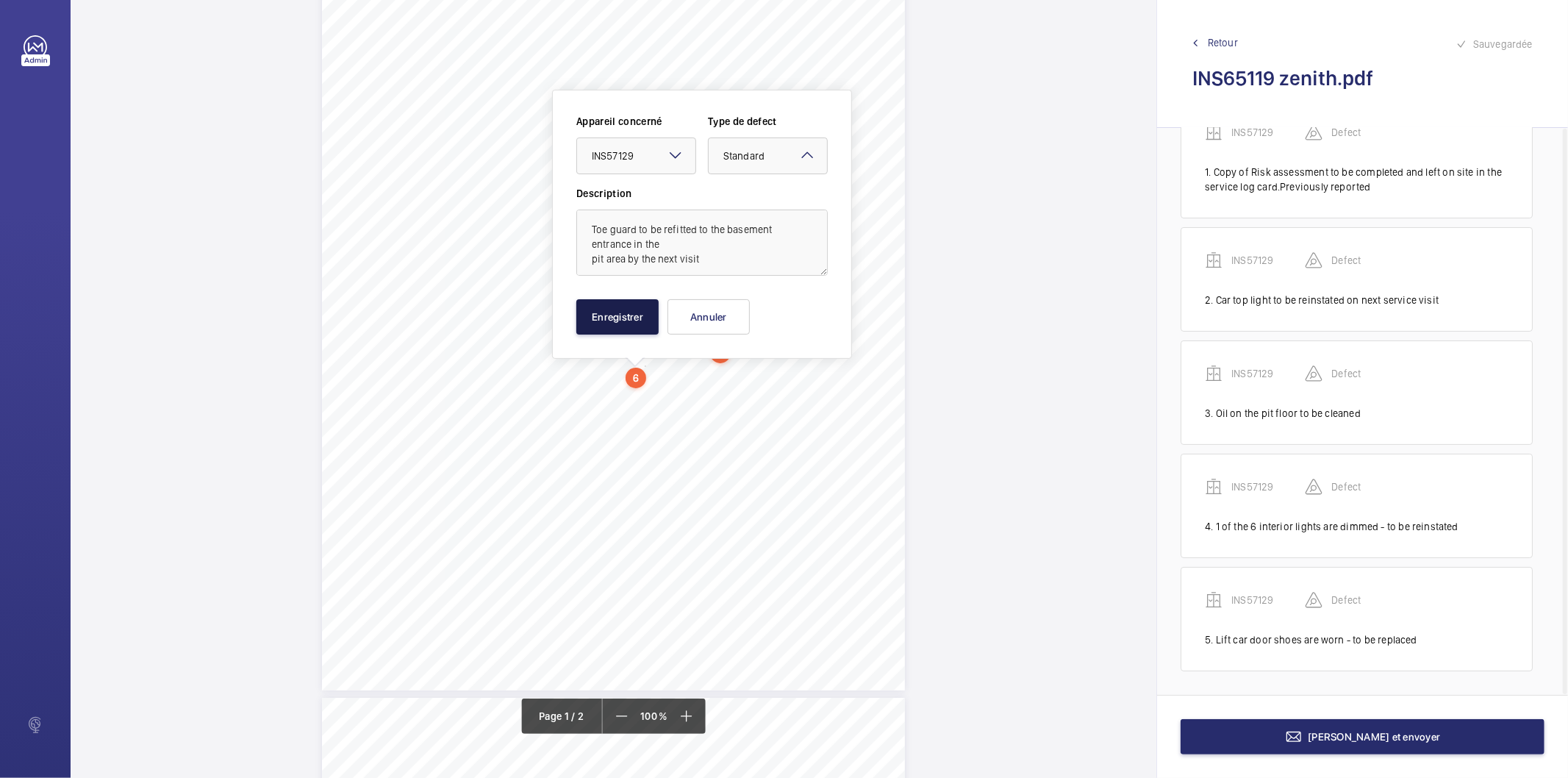
click at [630, 313] on button "Enregistrer" at bounding box center [618, 317] width 82 height 35
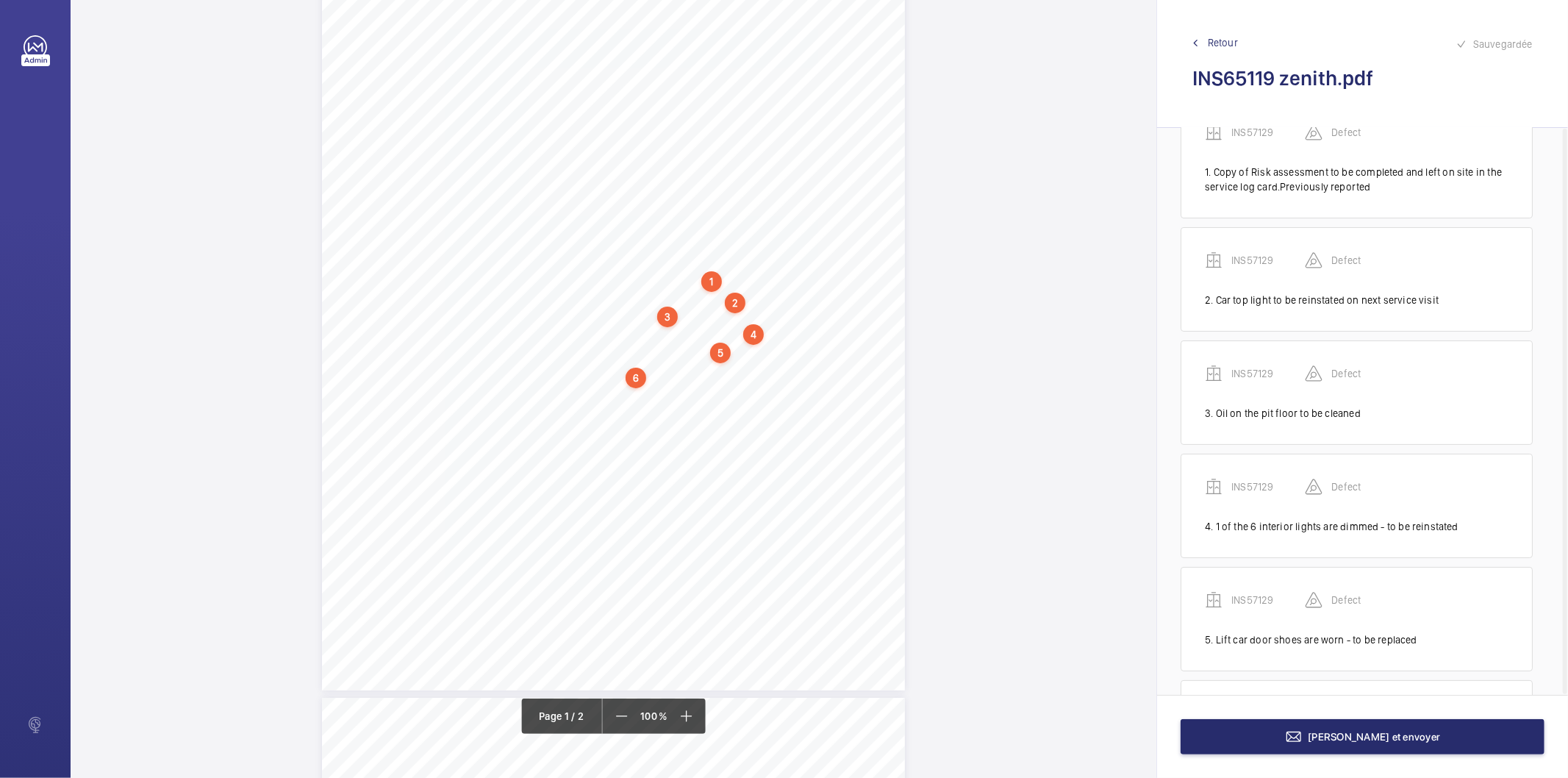
scroll to position [179, 0]
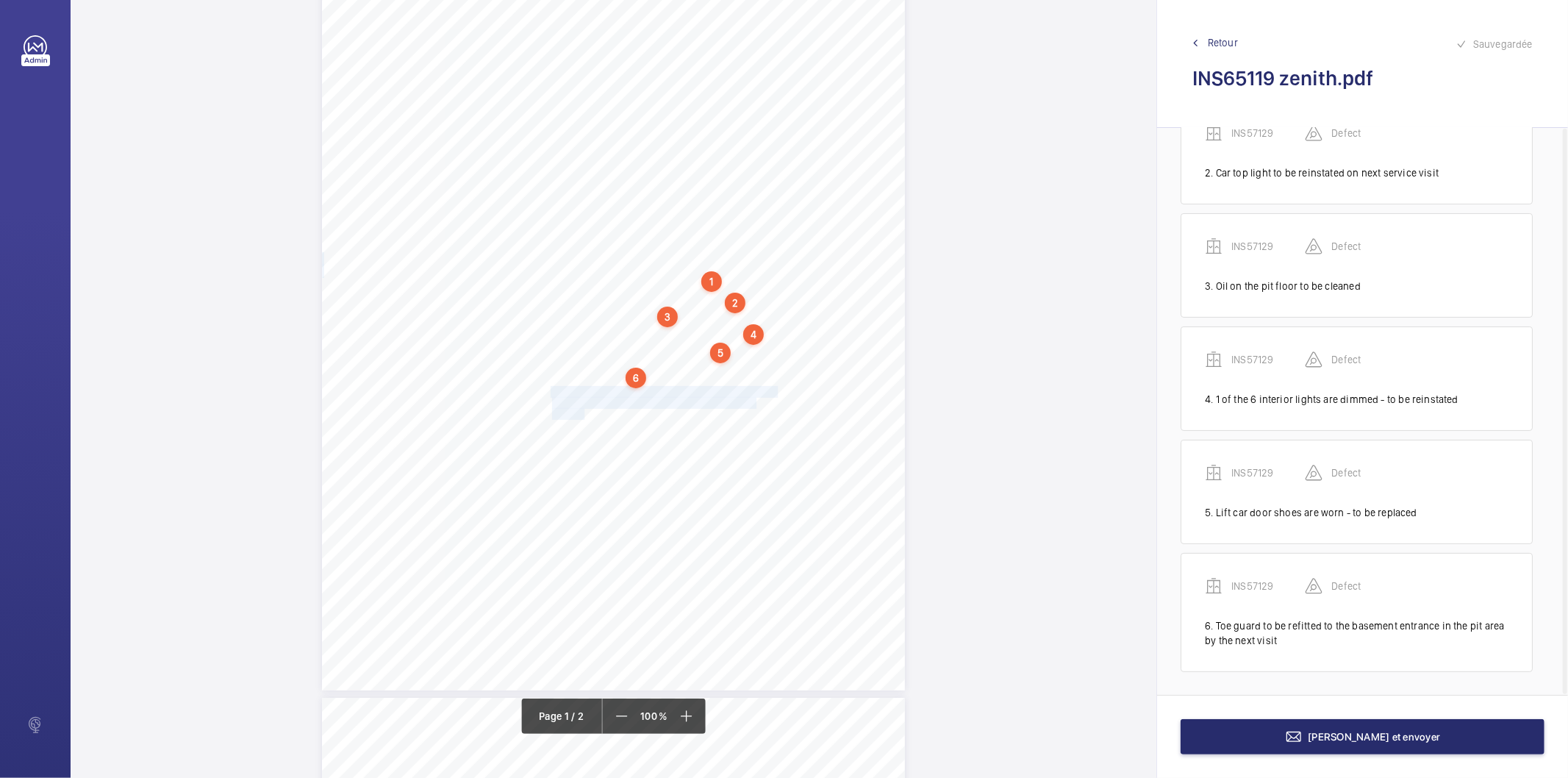
drag, startPoint x: 549, startPoint y: 391, endPoint x: 582, endPoint y: 413, distance: 39.7
click at [582, 413] on div "Lifting Operations and Lifting Equipment Regulations 1998 Report of Thorough Ex…" at bounding box center [613, 278] width 584 height 824
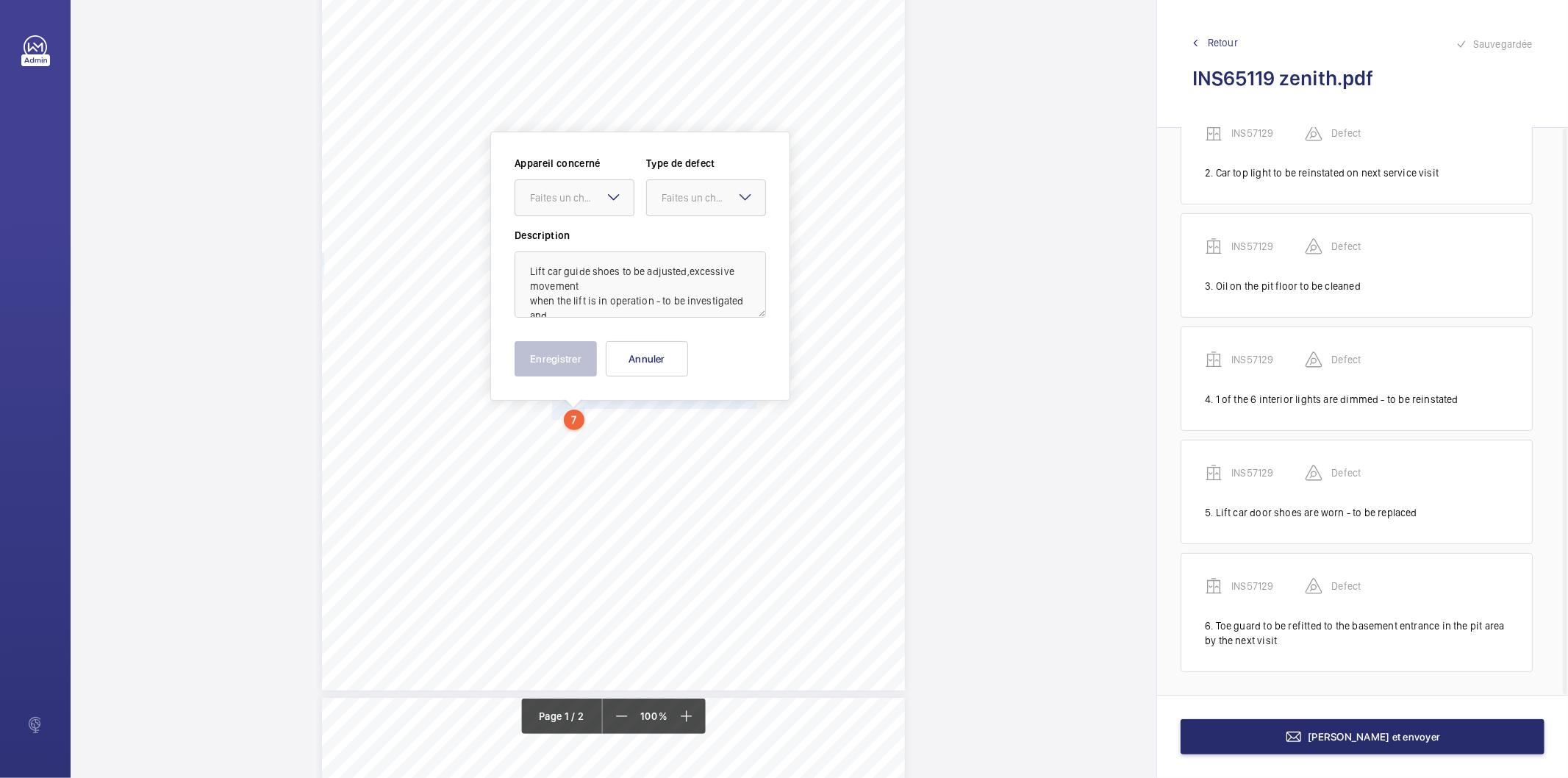
scroll to position [200, 0]
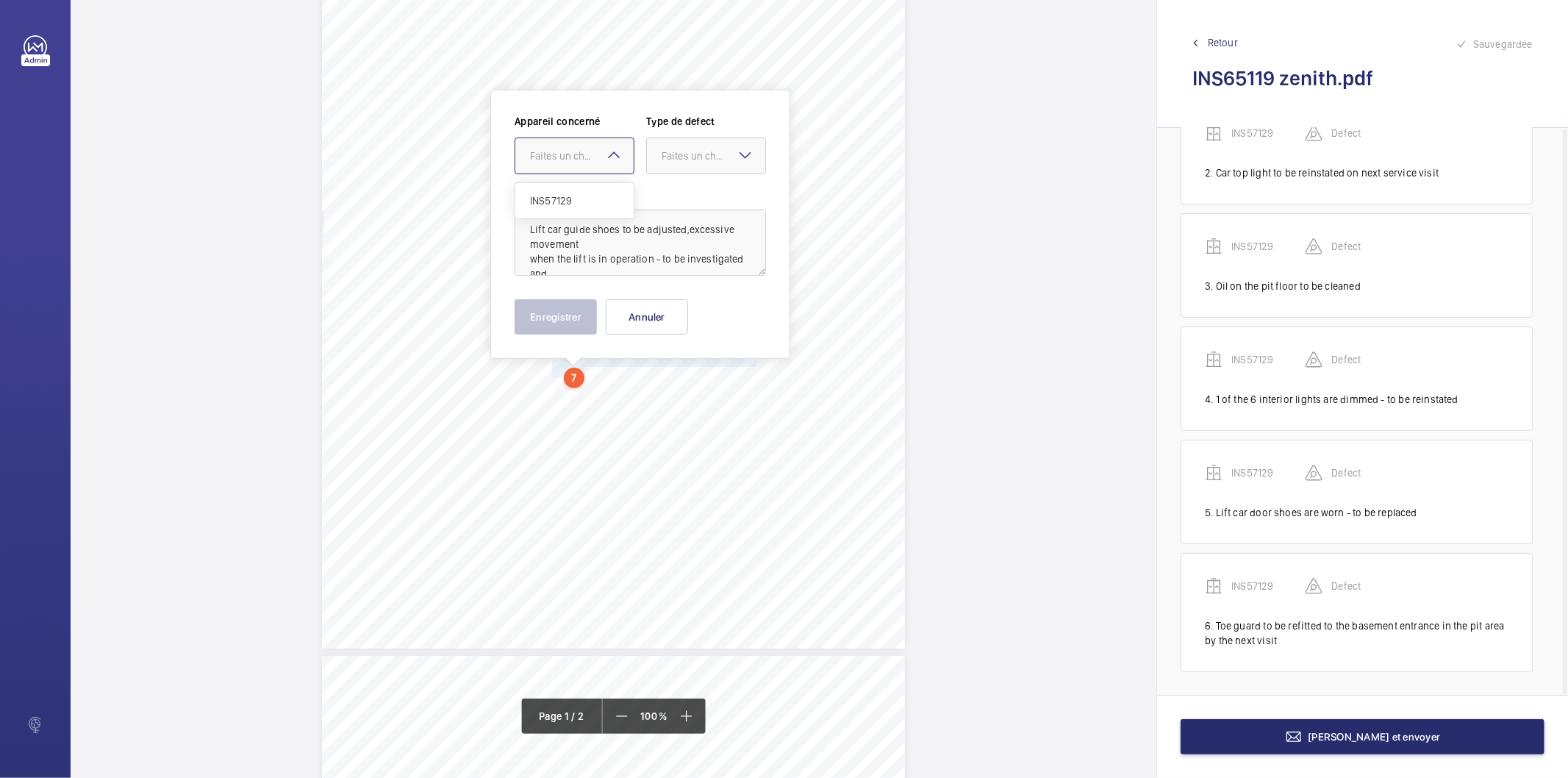
click at [605, 162] on mat-icon at bounding box center [614, 155] width 18 height 18
click at [584, 199] on span "INS57129" at bounding box center [574, 200] width 89 height 15
click at [668, 154] on div "Faites un choix" at bounding box center [713, 155] width 104 height 15
click at [688, 203] on span "Standard" at bounding box center [705, 200] width 89 height 15
click at [579, 307] on button "Enregistrer" at bounding box center [556, 317] width 82 height 35
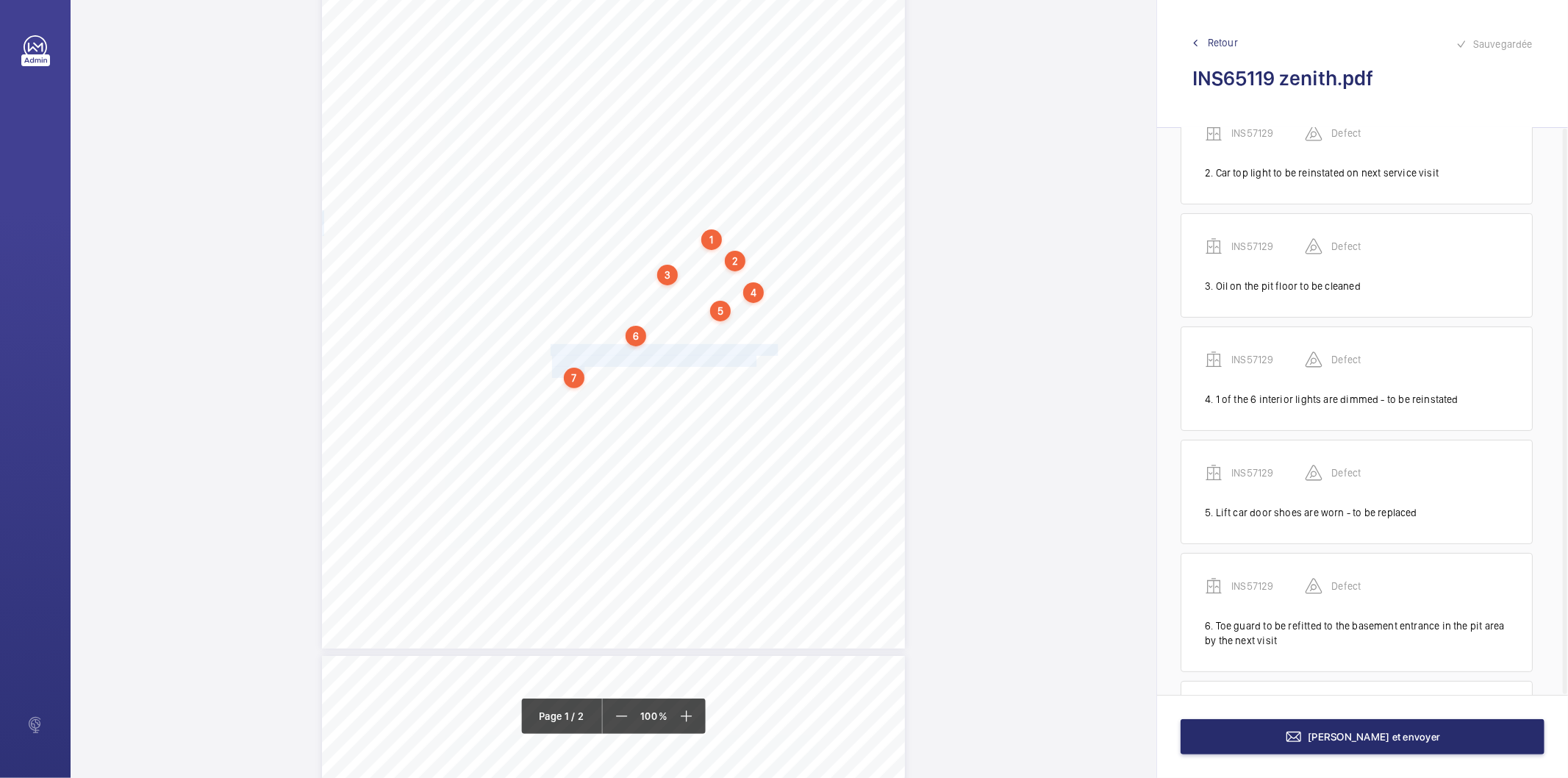
scroll to position [307, 0]
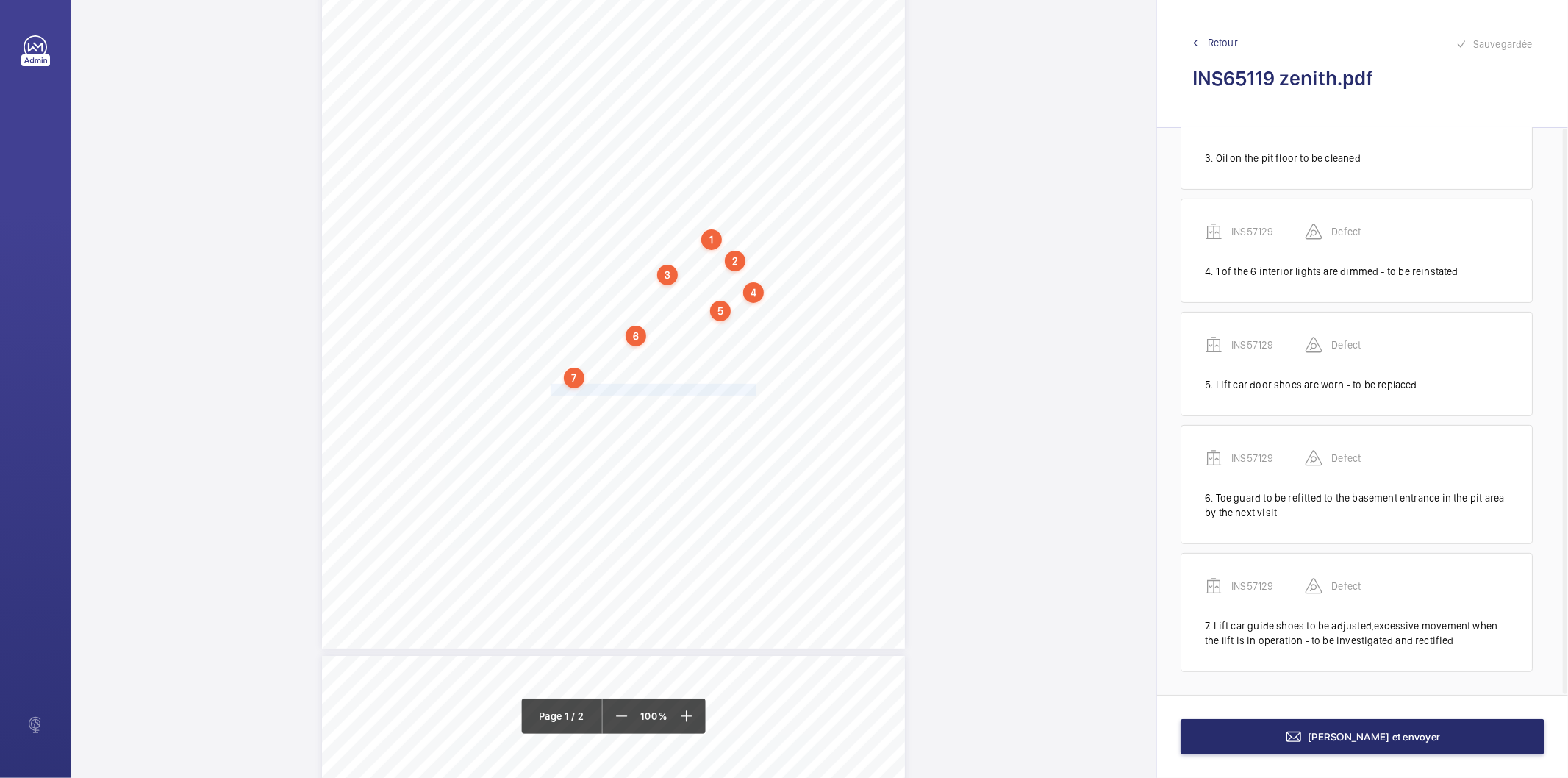
drag, startPoint x: 552, startPoint y: 387, endPoint x: 753, endPoint y: 388, distance: 201.0
click at [753, 388] on div "Lifting Operations and Lifting Equipment Regulations 1998 Report of Thorough Ex…" at bounding box center [613, 236] width 584 height 824
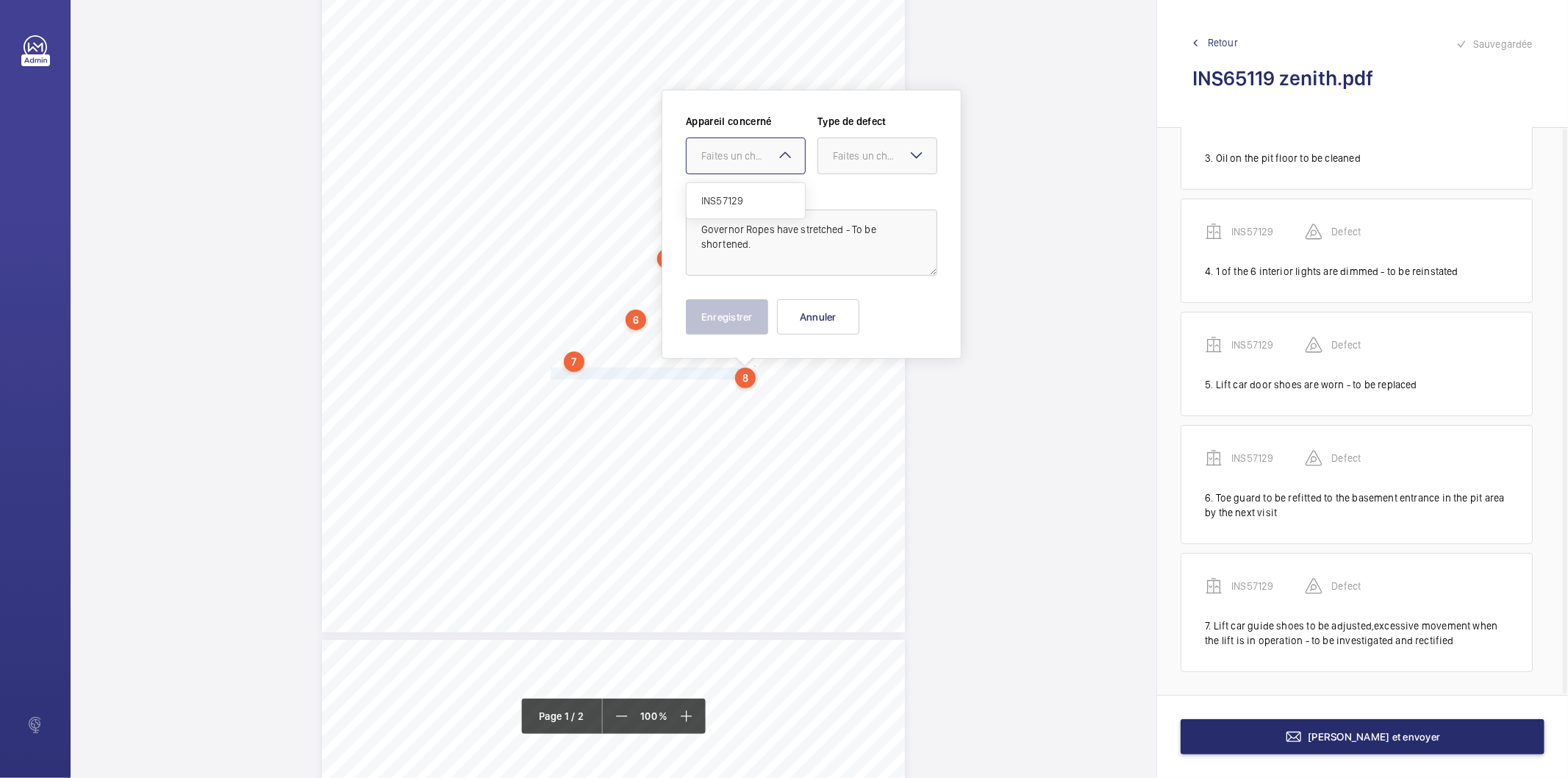
click at [765, 161] on div "Faites un choix" at bounding box center [753, 155] width 104 height 15
click at [738, 203] on span "INS57129" at bounding box center [745, 200] width 89 height 15
click at [847, 159] on div "Faites un choix" at bounding box center [884, 155] width 104 height 15
click at [856, 196] on span "Standard" at bounding box center [877, 200] width 89 height 15
click at [748, 310] on button "Enregistrer" at bounding box center [727, 317] width 82 height 35
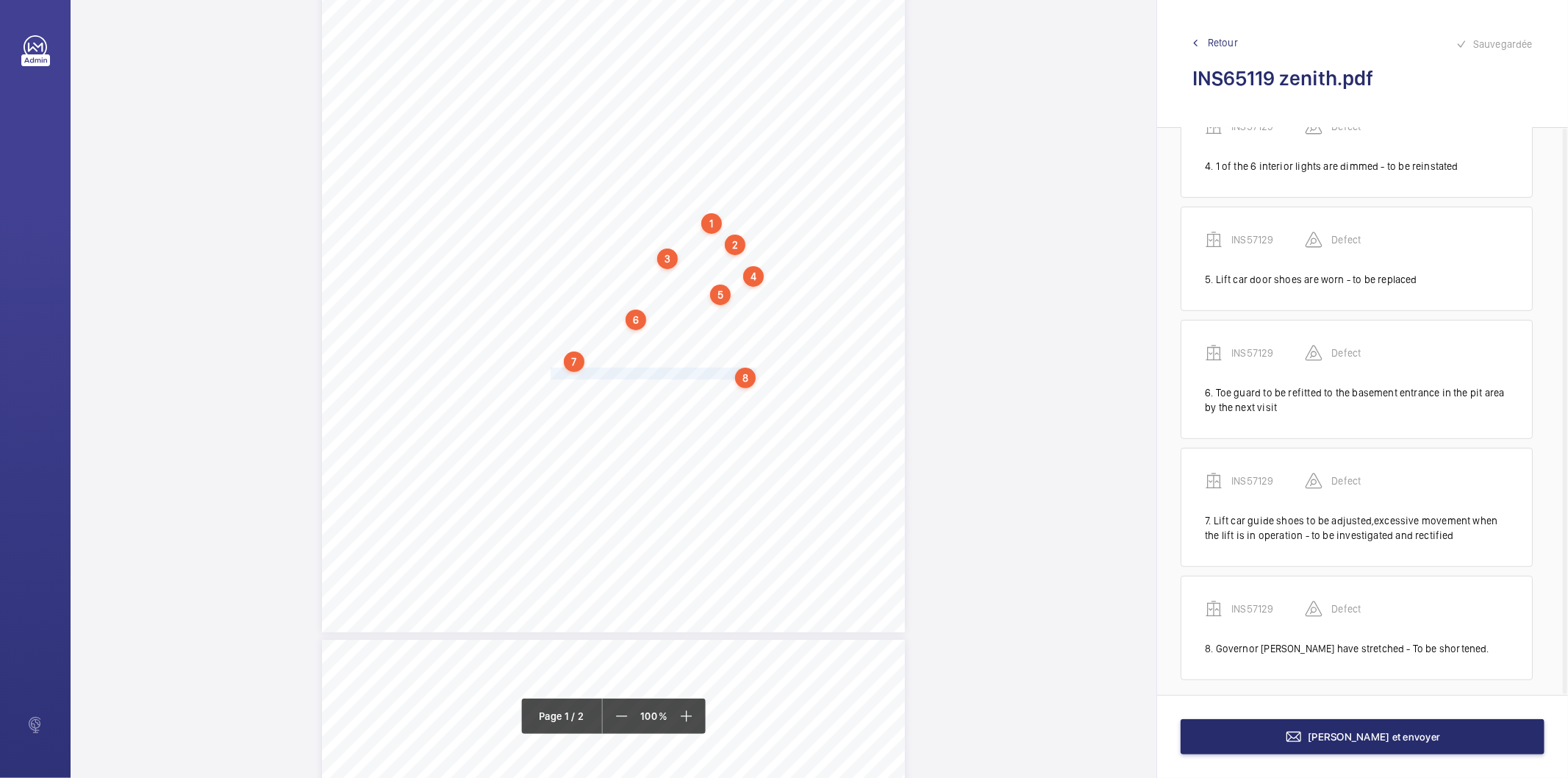
scroll to position [421, 0]
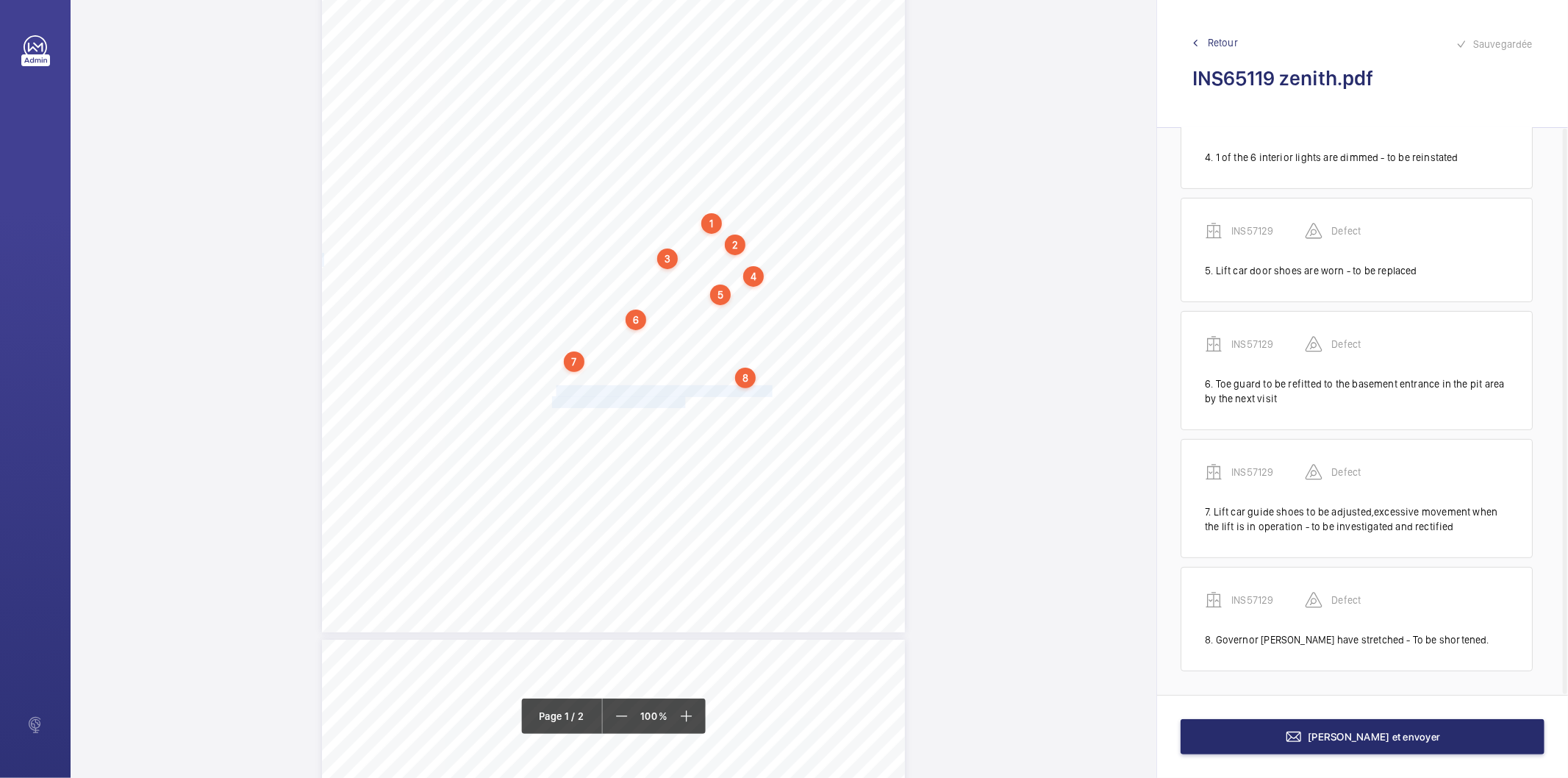
drag, startPoint x: 553, startPoint y: 393, endPoint x: 684, endPoint y: 403, distance: 131.4
click at [684, 403] on div "Lifting Operations and Lifting Equipment Regulations 1998 Report of Thorough Ex…" at bounding box center [613, 219] width 584 height 824
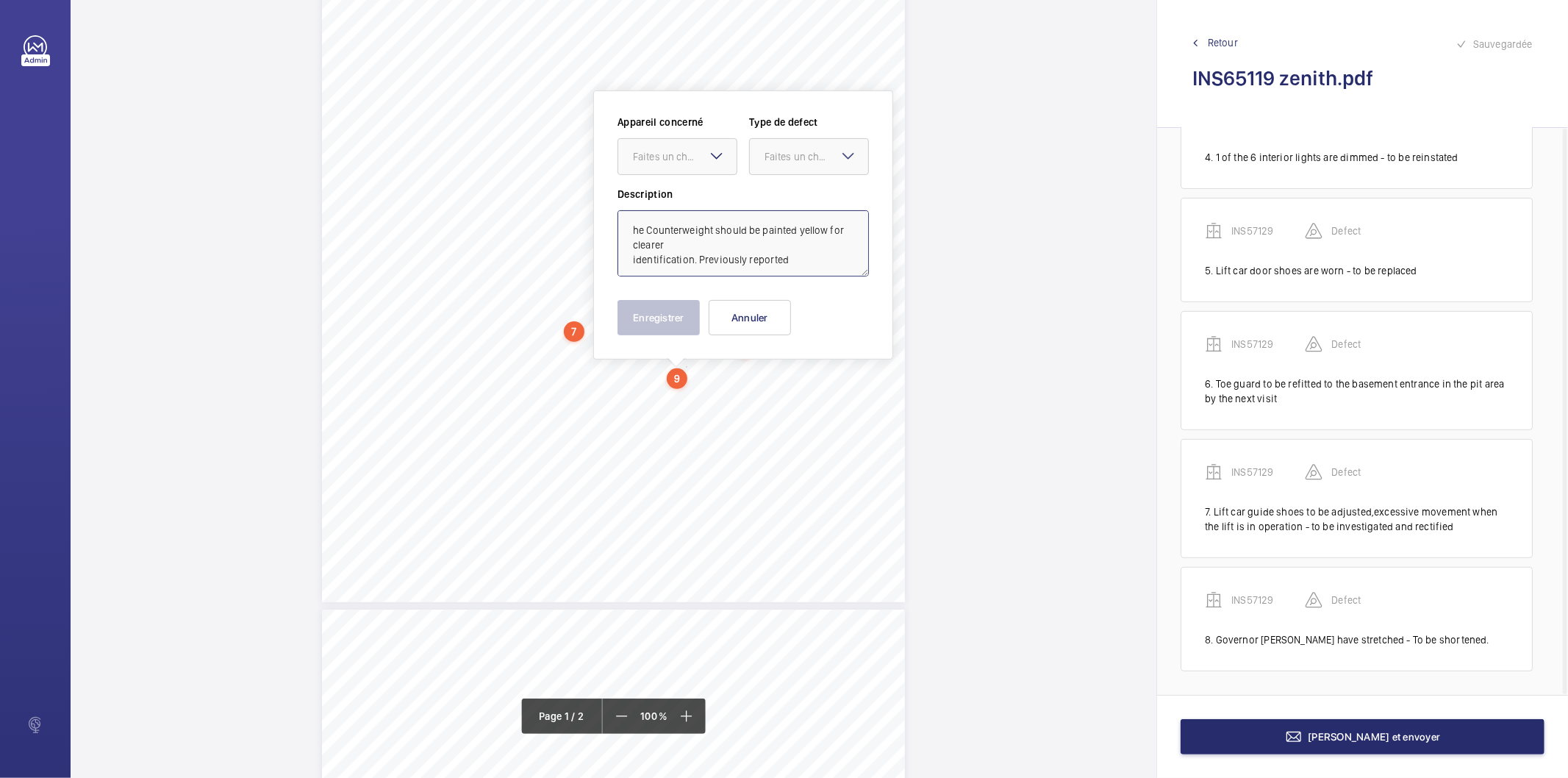
click at [720, 221] on textarea "he Counterweight should be painted yellow for clearer identification. Previousl…" at bounding box center [743, 243] width 252 height 66
click at [702, 161] on div "Faites un choix" at bounding box center [685, 156] width 104 height 15
click at [692, 202] on span "INS57129" at bounding box center [677, 201] width 89 height 15
click at [775, 149] on div "Faites un choix" at bounding box center [817, 156] width 104 height 15
click at [783, 310] on span "Recommandation" at bounding box center [809, 309] width 89 height 15
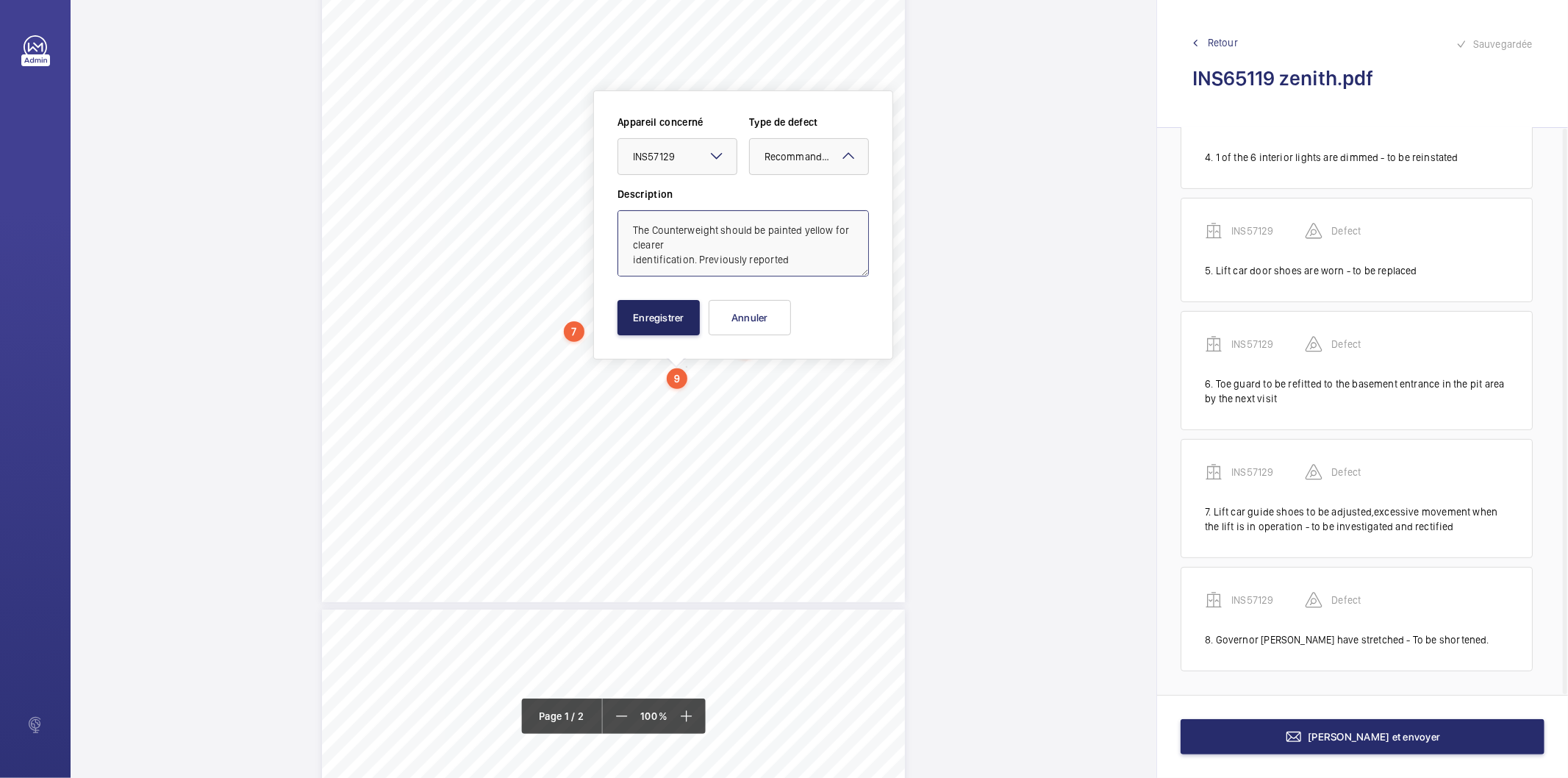
type textarea "The Counterweight should be painted yellow for clearer identification. Previous…"
click at [698, 312] on button "Enregistrer" at bounding box center [659, 318] width 82 height 35
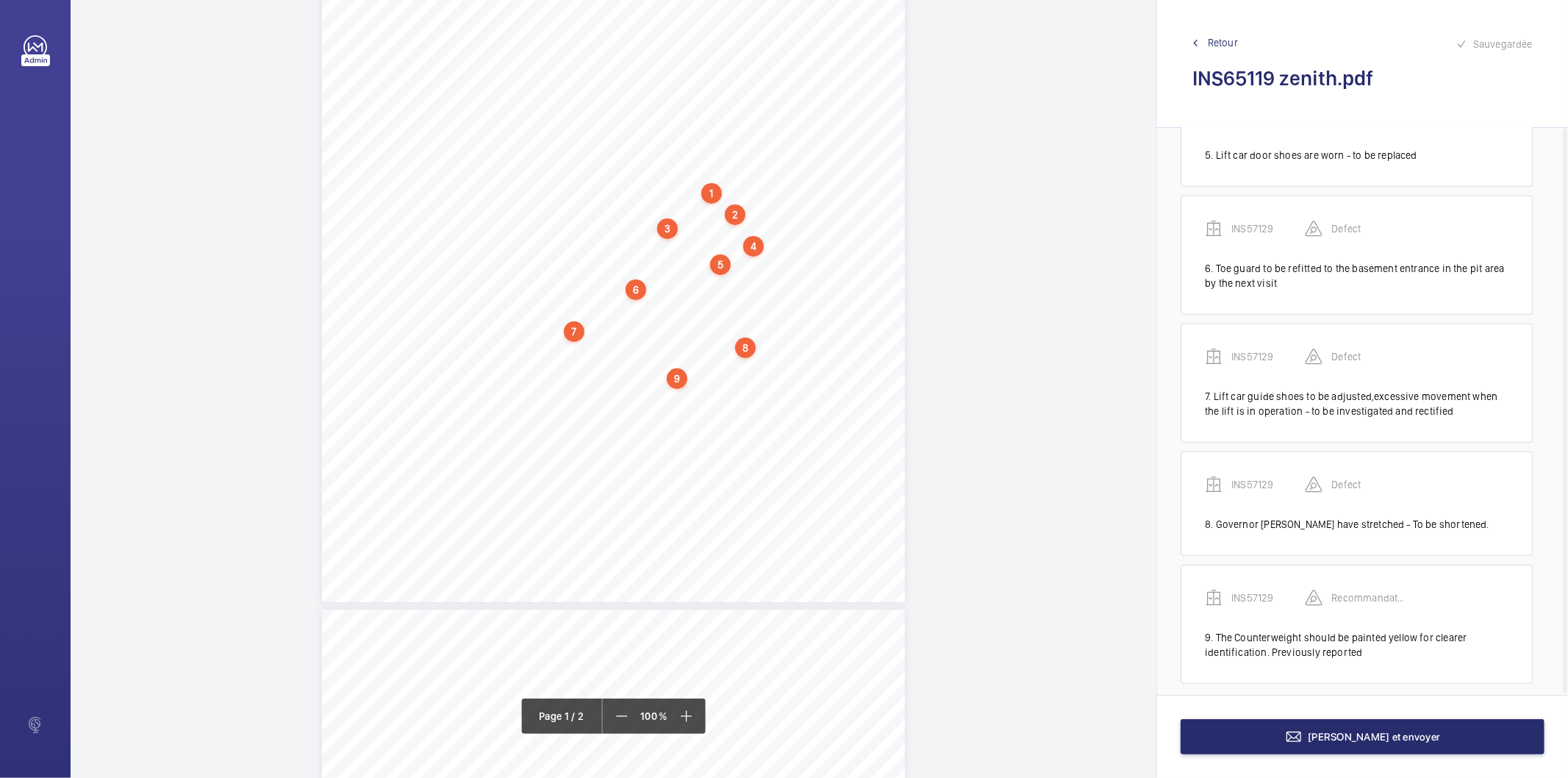
scroll to position [549, 0]
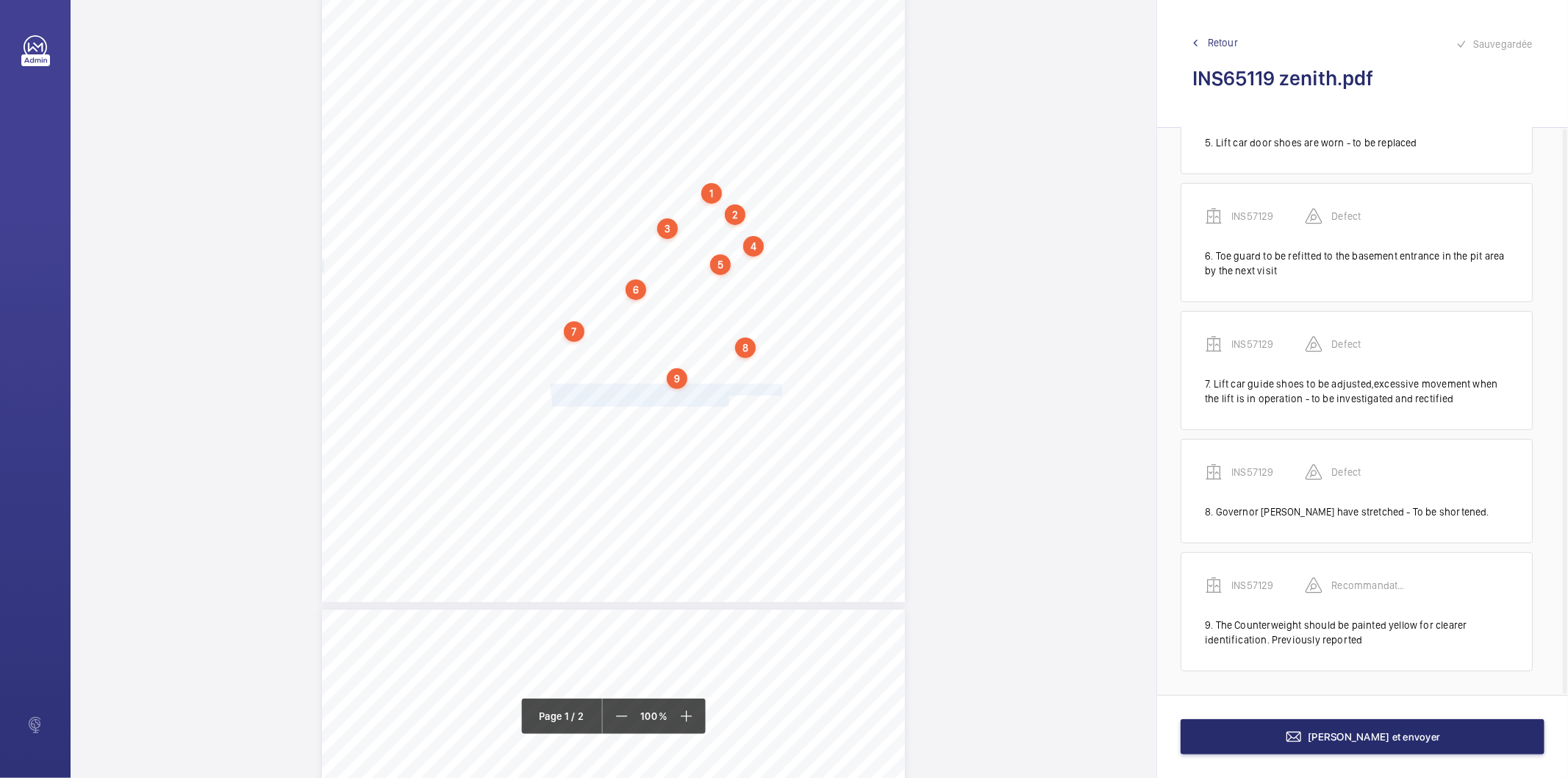
drag, startPoint x: 550, startPoint y: 386, endPoint x: 727, endPoint y: 400, distance: 177.6
click at [727, 400] on div "Lifting Operations and Lifting Equipment Regulations 1998 Report of Thorough Ex…" at bounding box center [613, 189] width 584 height 824
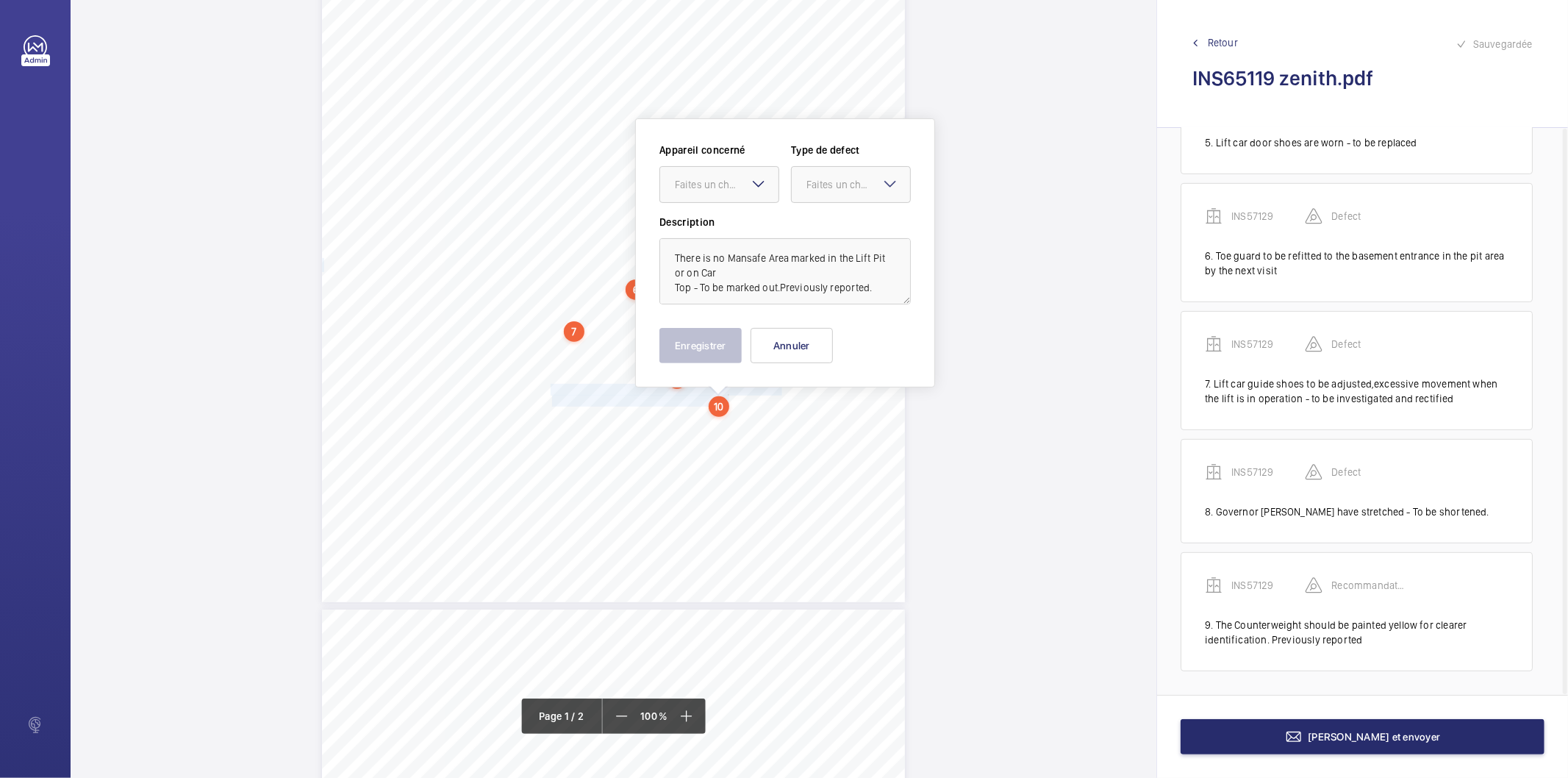
scroll to position [275, 0]
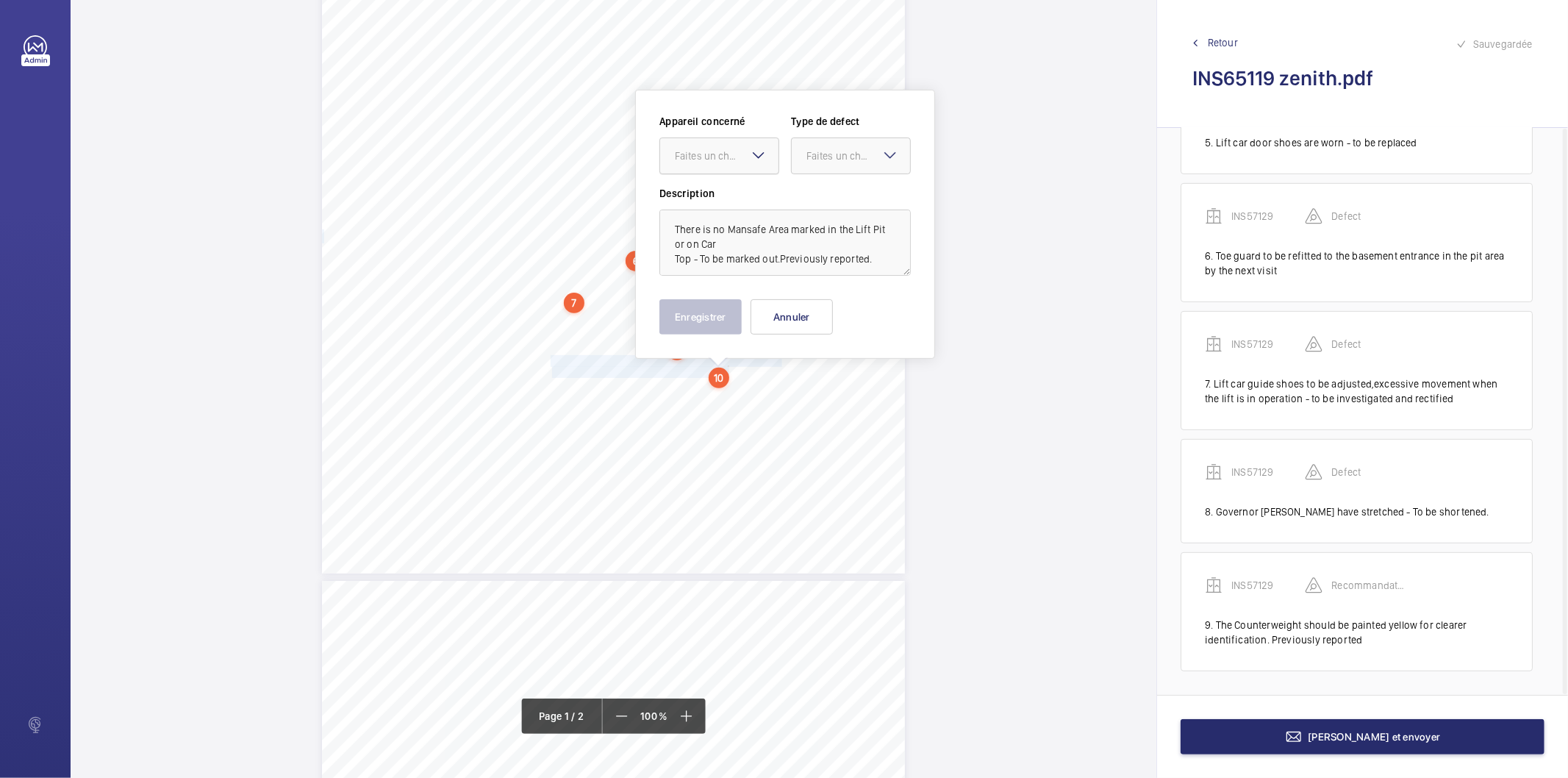
click at [701, 166] on div at bounding box center [720, 156] width 118 height 35
click at [691, 197] on span "INS57129" at bounding box center [719, 200] width 89 height 15
click at [809, 153] on div "Faites un choix" at bounding box center [858, 155] width 104 height 15
click at [827, 306] on span "Recommandation" at bounding box center [850, 309] width 89 height 15
click at [705, 317] on button "Enregistrer" at bounding box center [701, 317] width 82 height 35
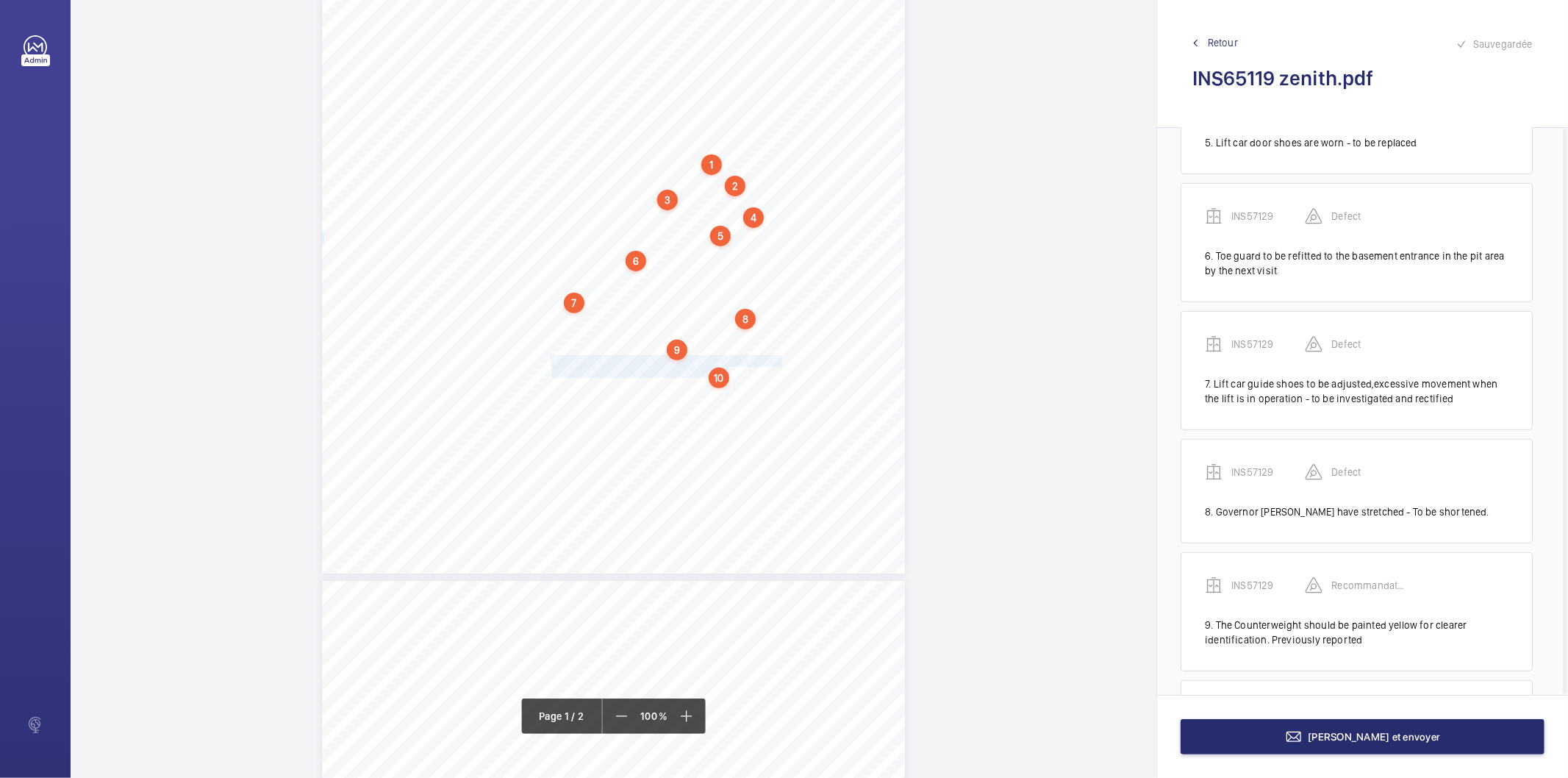
scroll to position [678, 0]
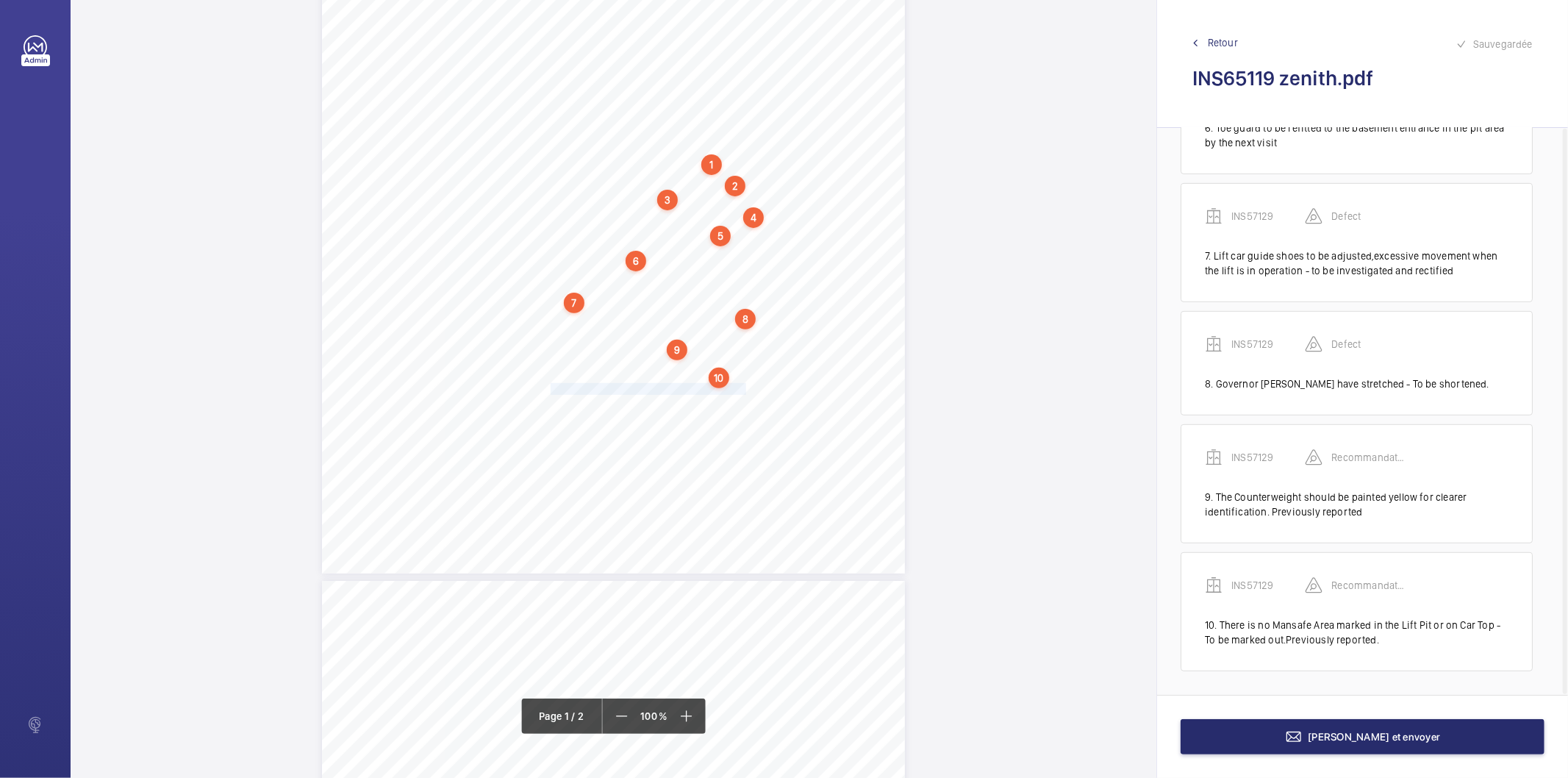
drag, startPoint x: 548, startPoint y: 388, endPoint x: 742, endPoint y: 385, distance: 194.0
click at [742, 385] on div "Lifting Operations and Lifting Equipment Regulations 1998 Report of Thorough Ex…" at bounding box center [613, 161] width 584 height 824
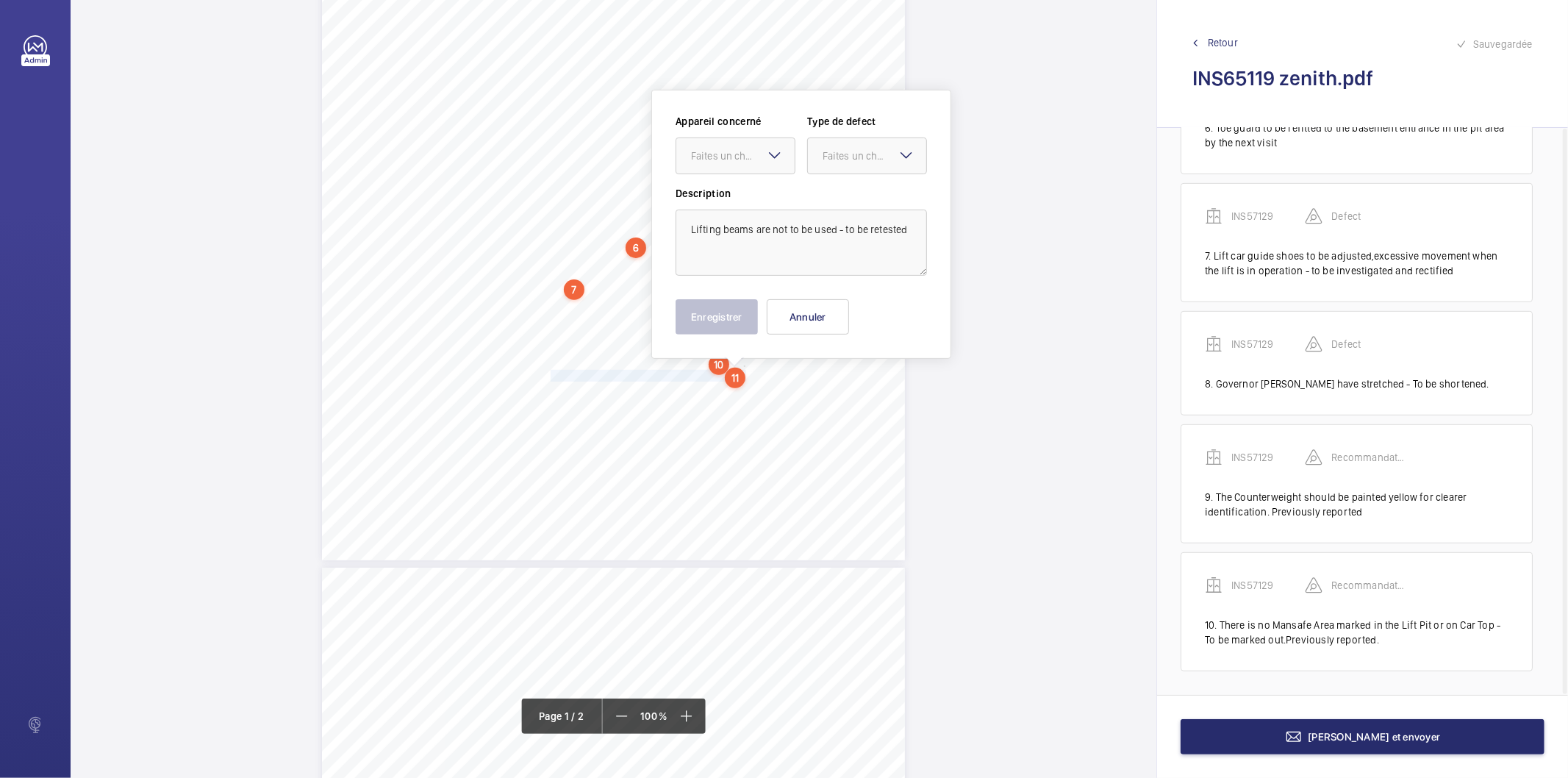
click at [768, 158] on mat-icon at bounding box center [775, 155] width 18 height 18
drag, startPoint x: 741, startPoint y: 203, endPoint x: 814, endPoint y: 176, distance: 77.8
click at [746, 203] on span "INS57129" at bounding box center [735, 200] width 89 height 15
click at [831, 166] on div at bounding box center [867, 156] width 118 height 35
click at [848, 300] on div "Recommandation" at bounding box center [867, 309] width 118 height 35
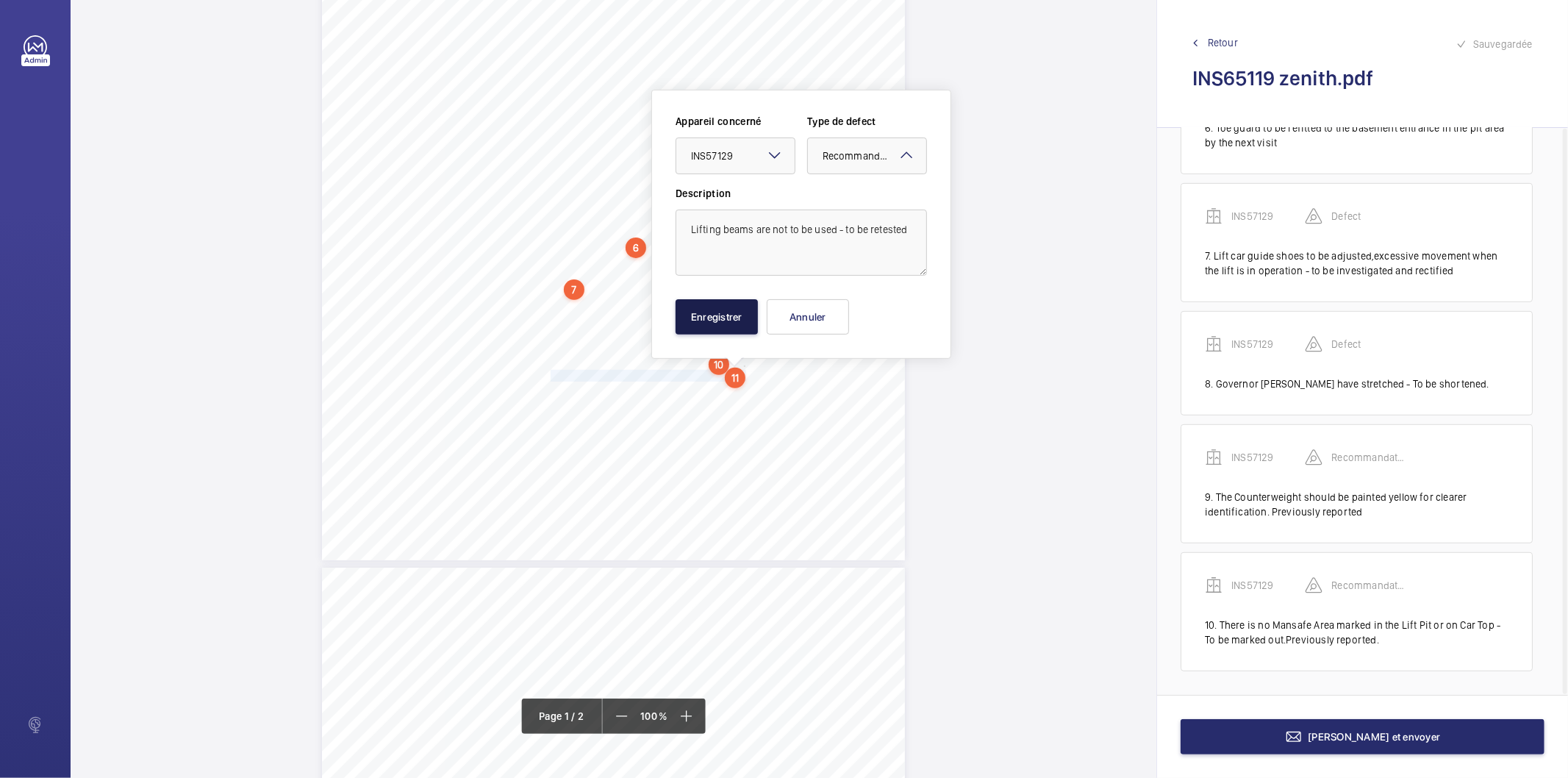
drag, startPoint x: 741, startPoint y: 320, endPoint x: 598, endPoint y: 379, distance: 154.7
click at [737, 322] on button "Enregistrer" at bounding box center [717, 317] width 82 height 35
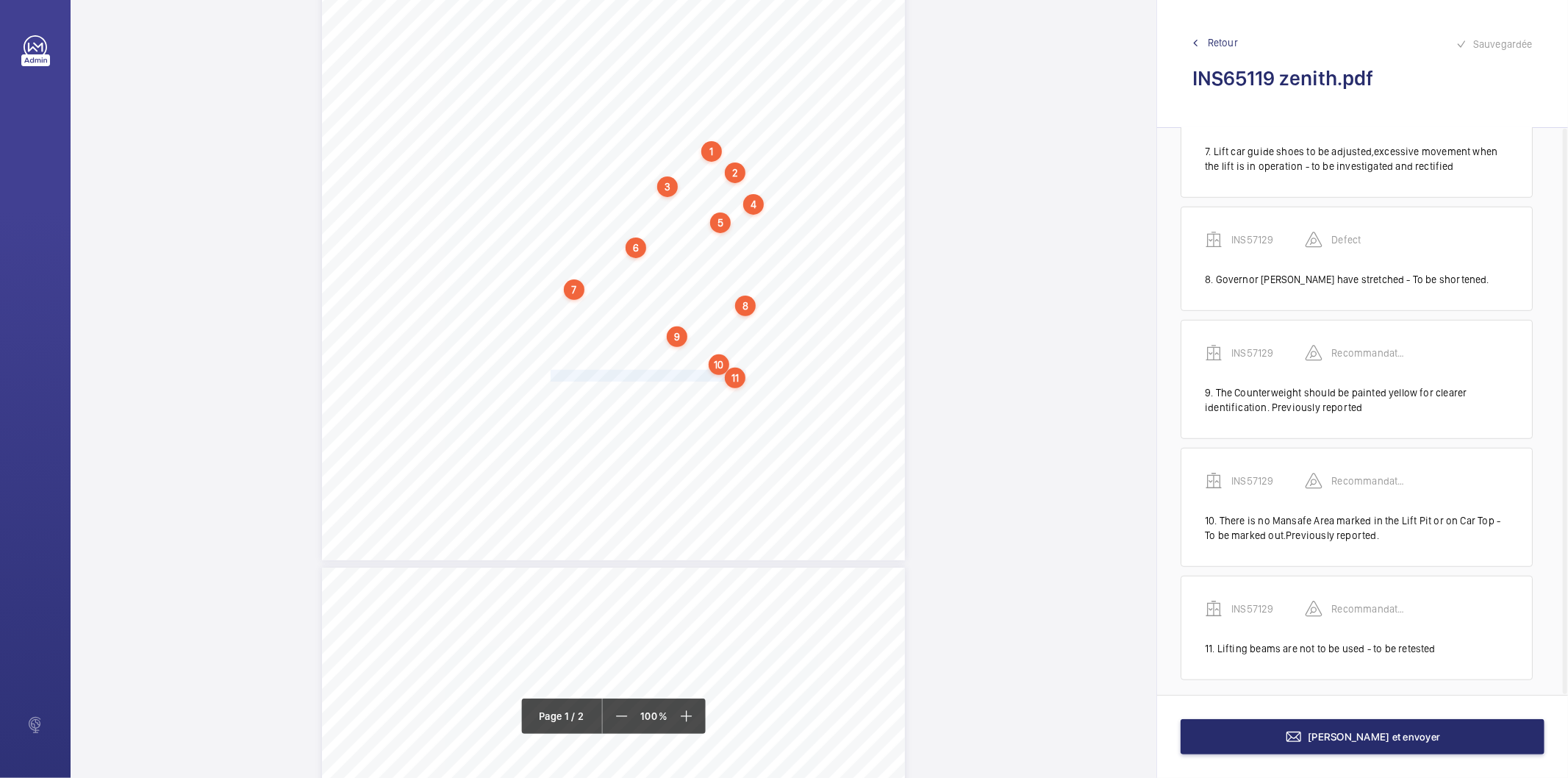
scroll to position [790, 0]
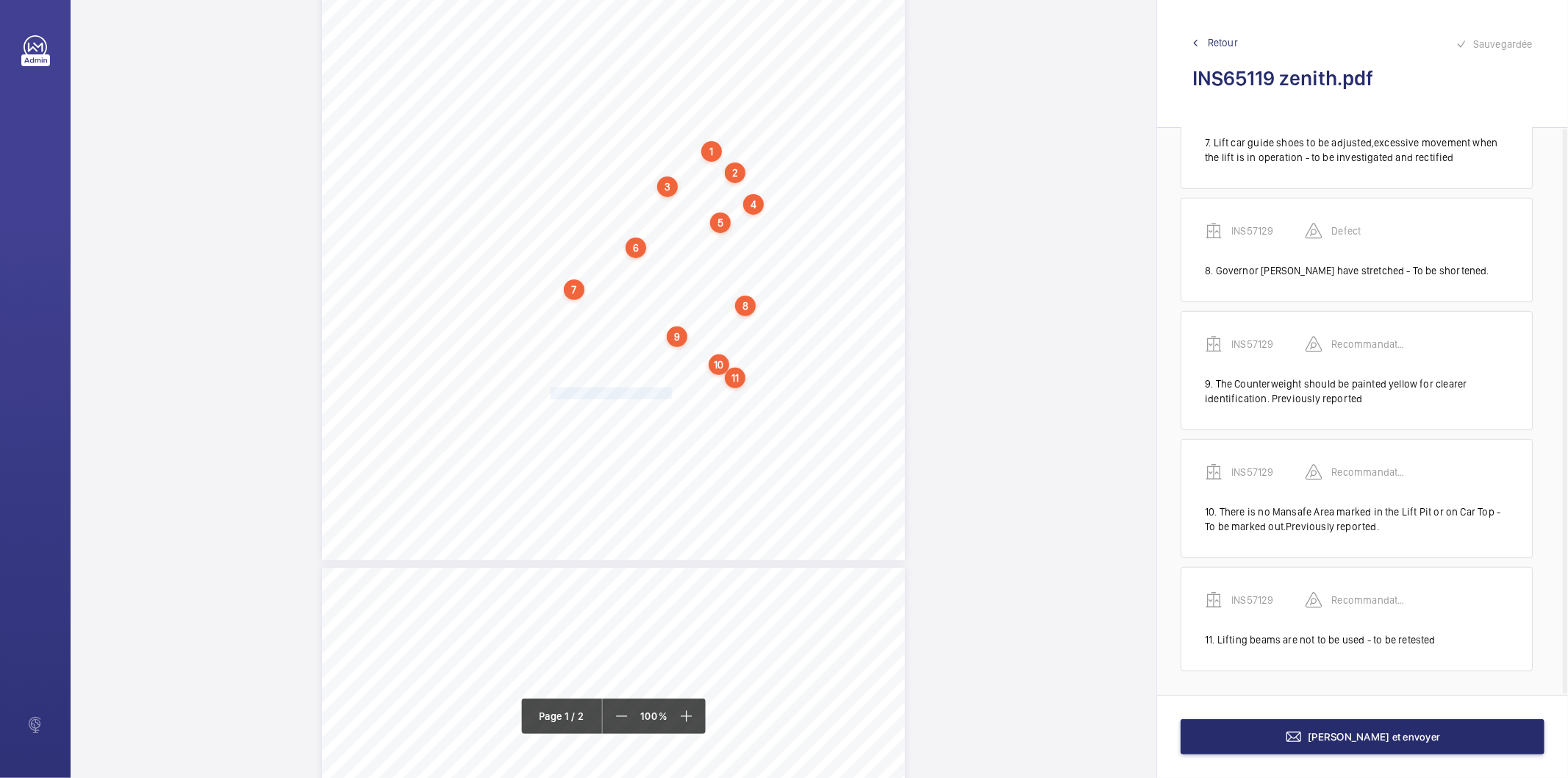
drag, startPoint x: 549, startPoint y: 389, endPoint x: 668, endPoint y: 392, distance: 119.0
click at [668, 392] on div "Lifting Operations and Lifting Equipment Regulations 1998 Report of Thorough Ex…" at bounding box center [613, 147] width 584 height 824
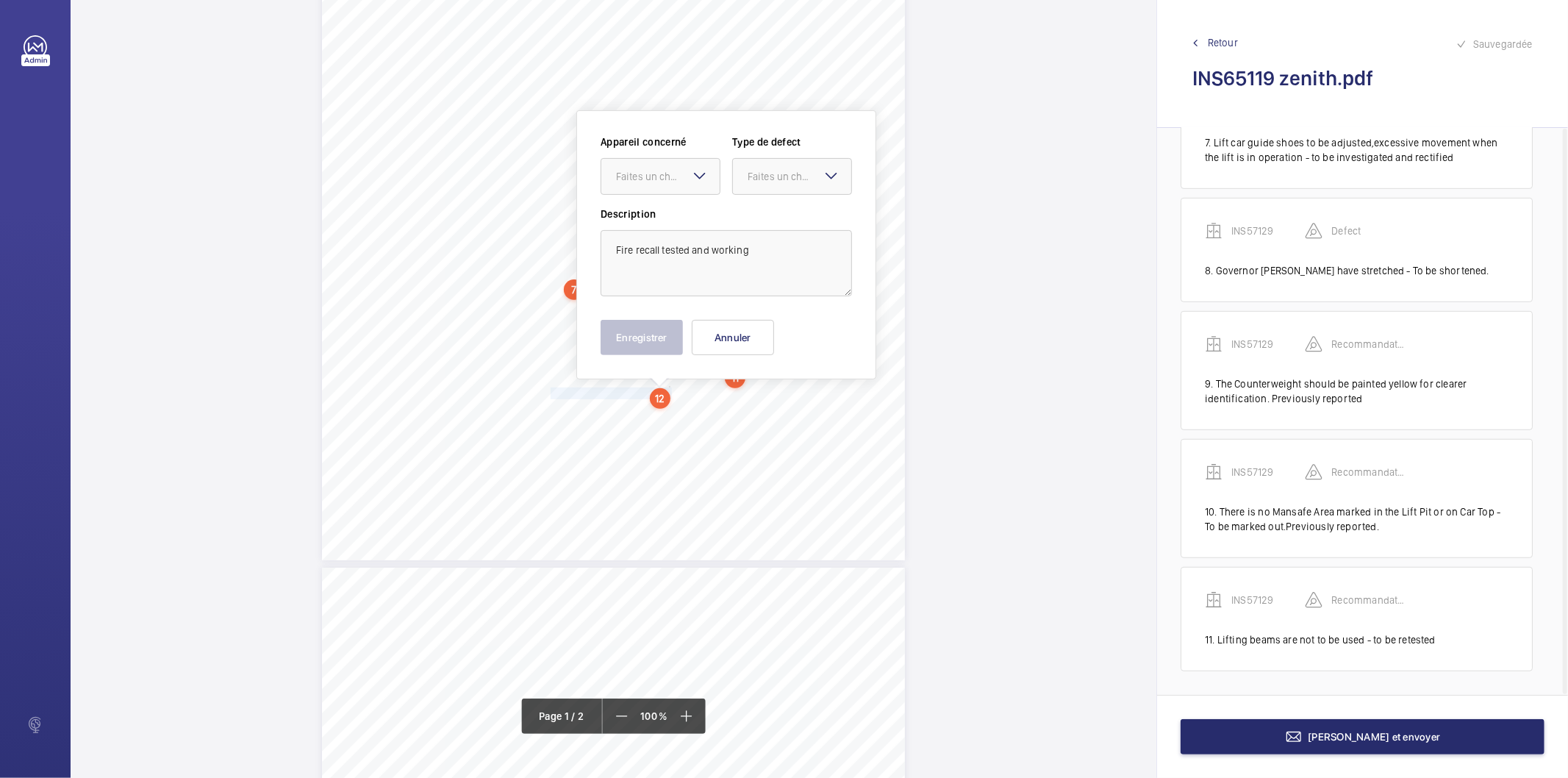
scroll to position [309, 0]
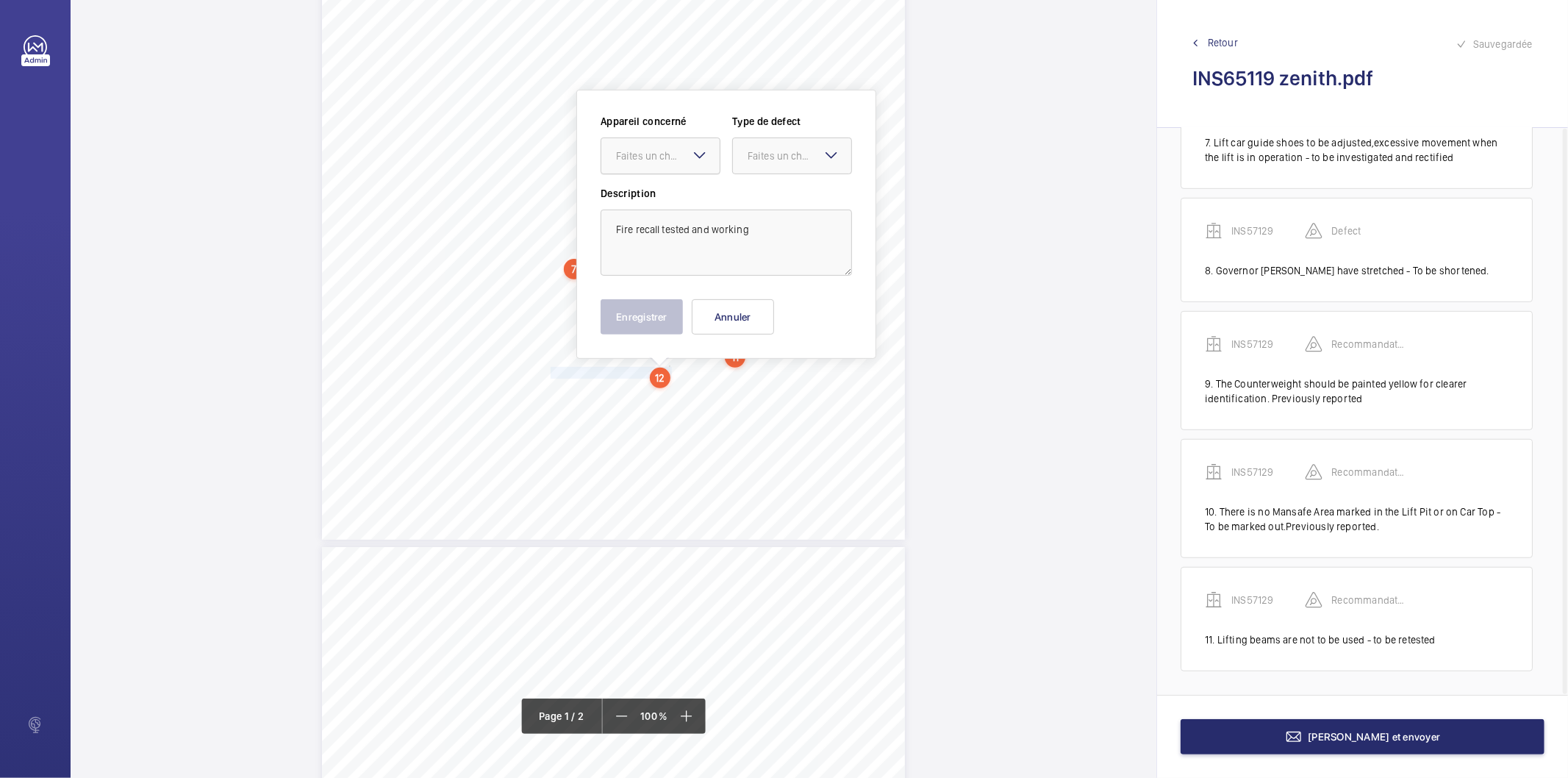
click at [652, 168] on div at bounding box center [660, 156] width 118 height 35
click at [642, 201] on span "INS57129" at bounding box center [660, 200] width 89 height 15
click at [755, 161] on div "Faites un choix" at bounding box center [799, 155] width 104 height 15
drag, startPoint x: 770, startPoint y: 310, endPoint x: 711, endPoint y: 310, distance: 59.0
click at [767, 310] on span "Recommandation" at bounding box center [791, 309] width 89 height 15
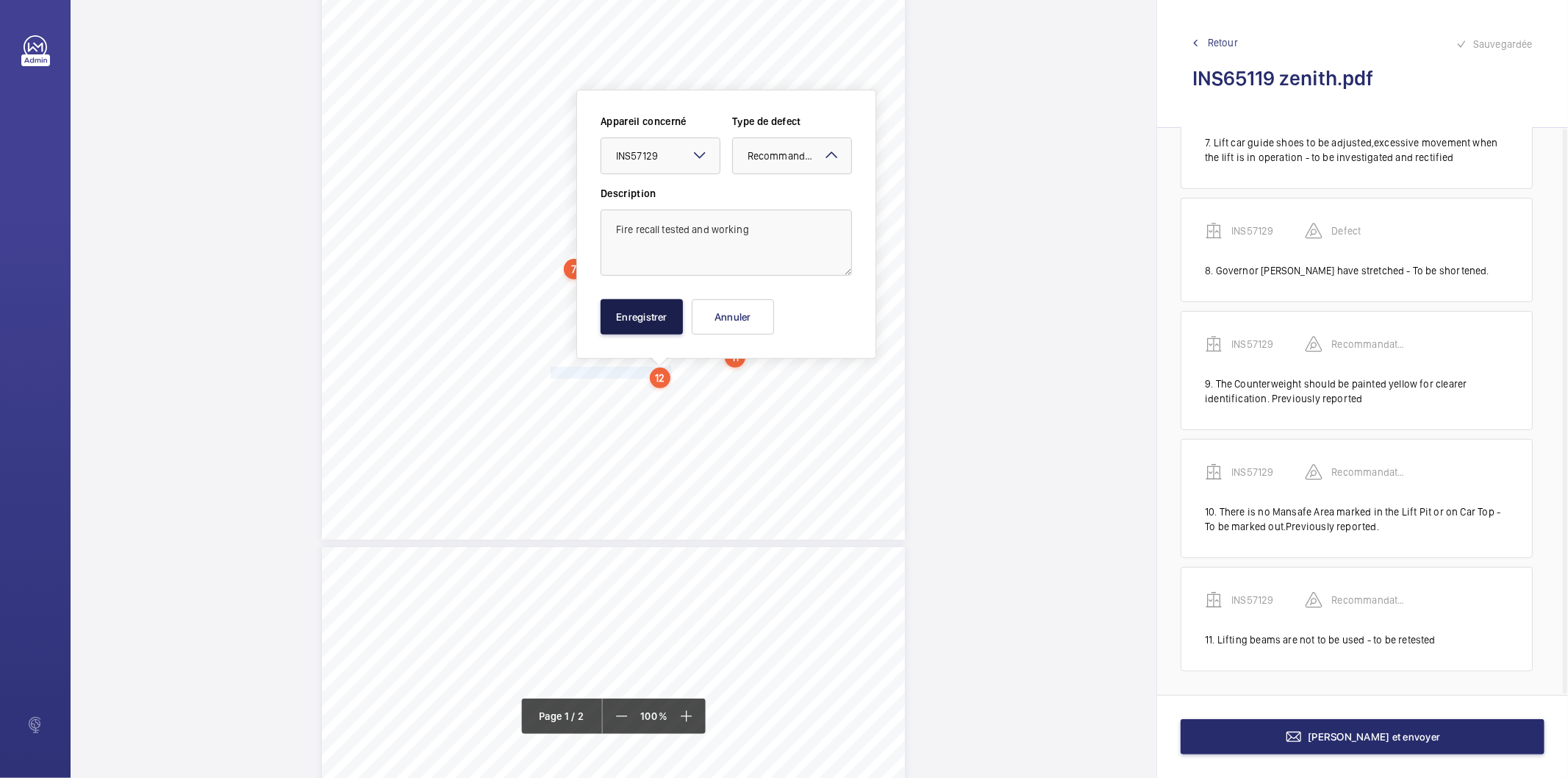
click at [662, 310] on button "Enregistrer" at bounding box center [642, 317] width 82 height 35
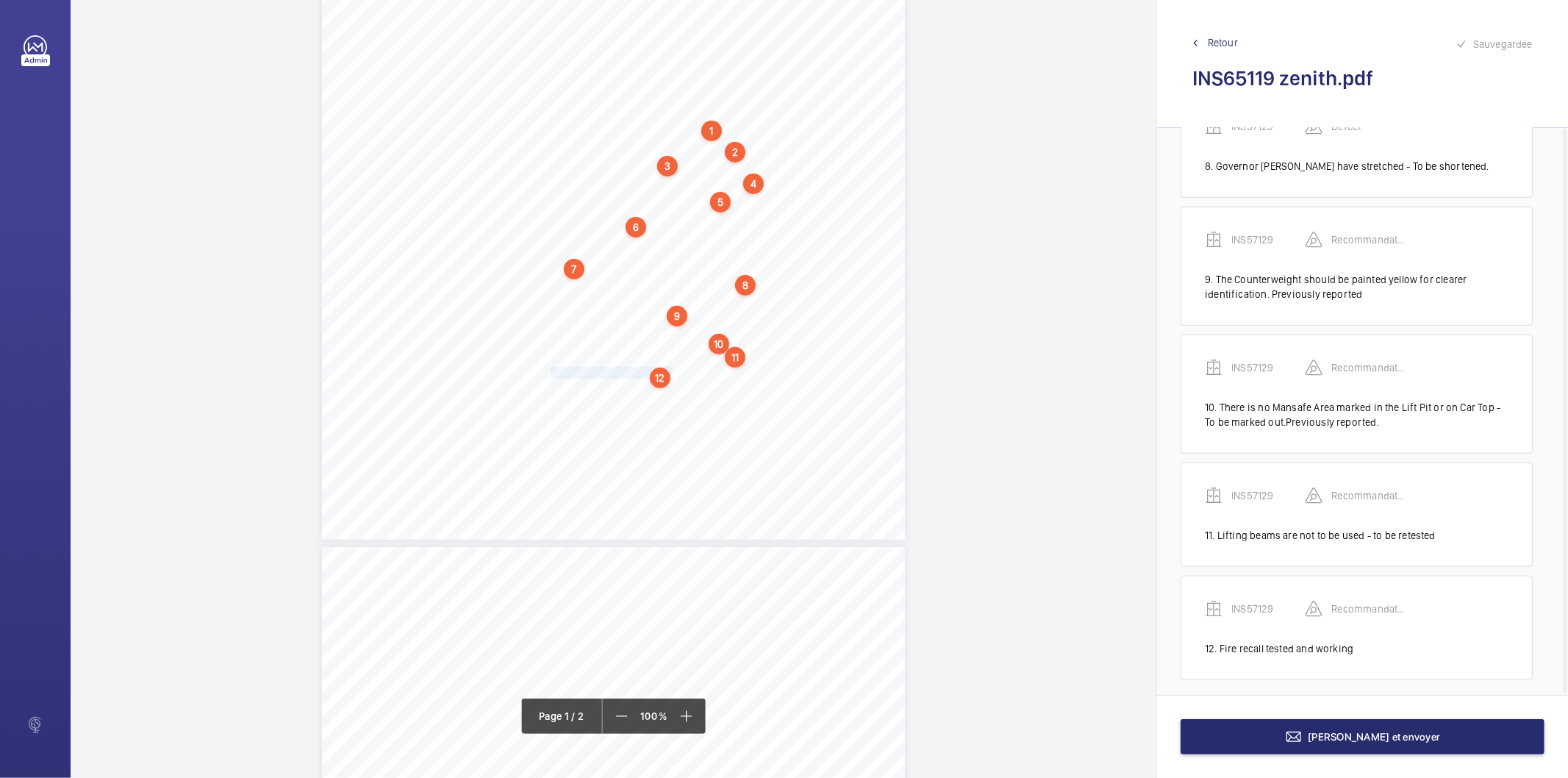
scroll to position [904, 0]
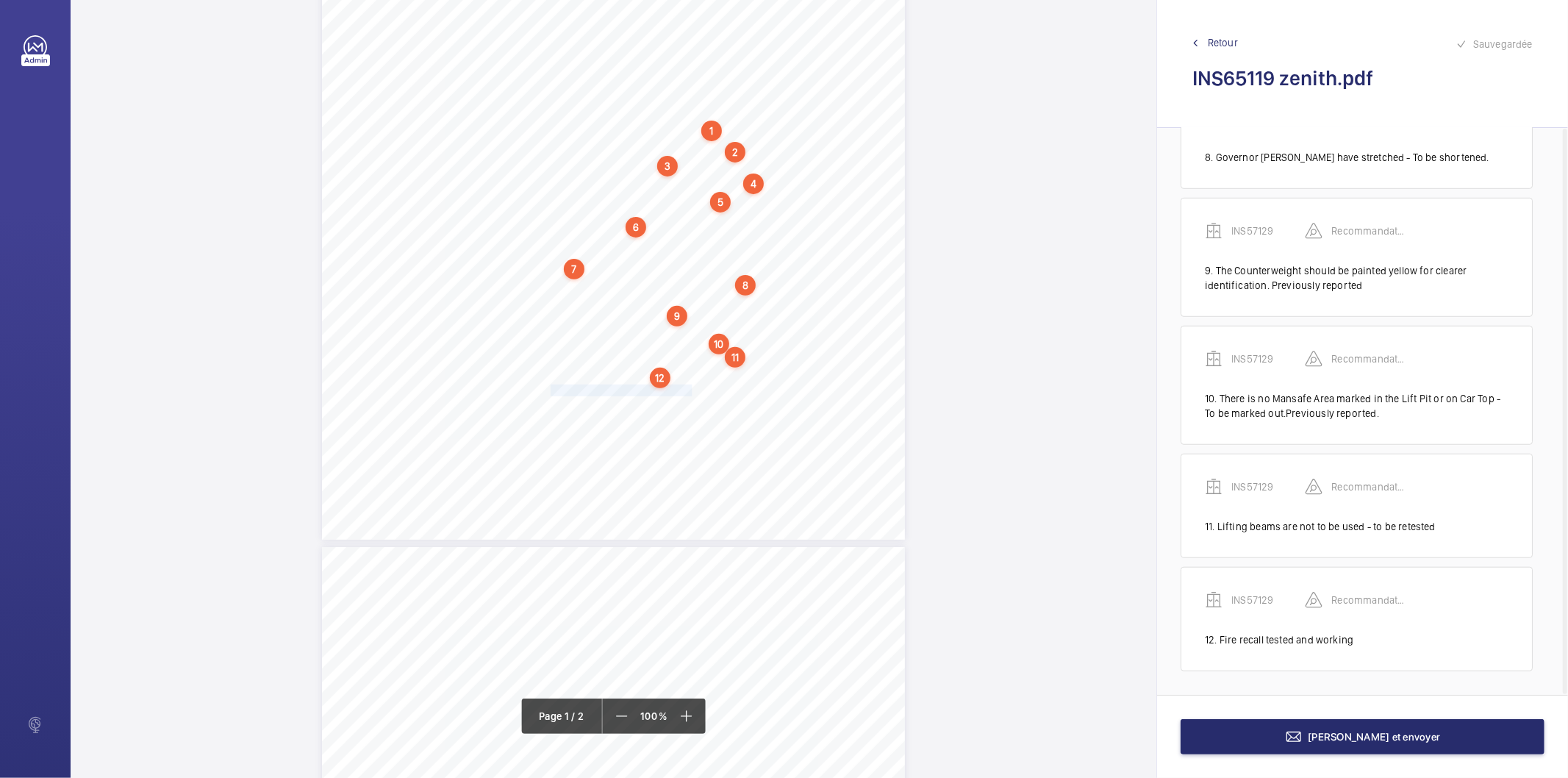
drag, startPoint x: 552, startPoint y: 390, endPoint x: 687, endPoint y: 390, distance: 135.0
click at [687, 390] on div "Lifting Operations and Lifting Equipment Regulations 1998 Report of Thorough Ex…" at bounding box center [613, 127] width 584 height 824
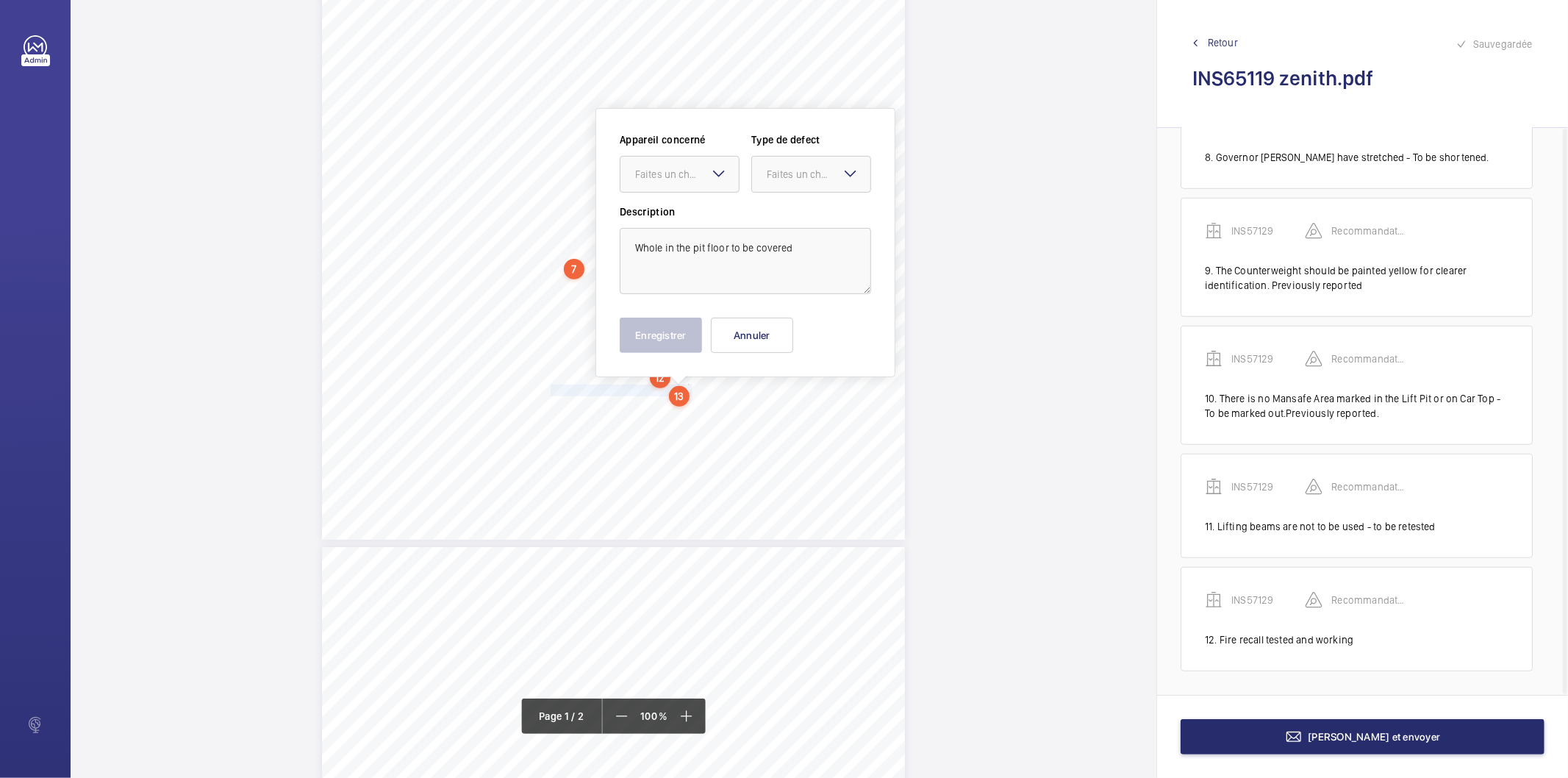
scroll to position [327, 0]
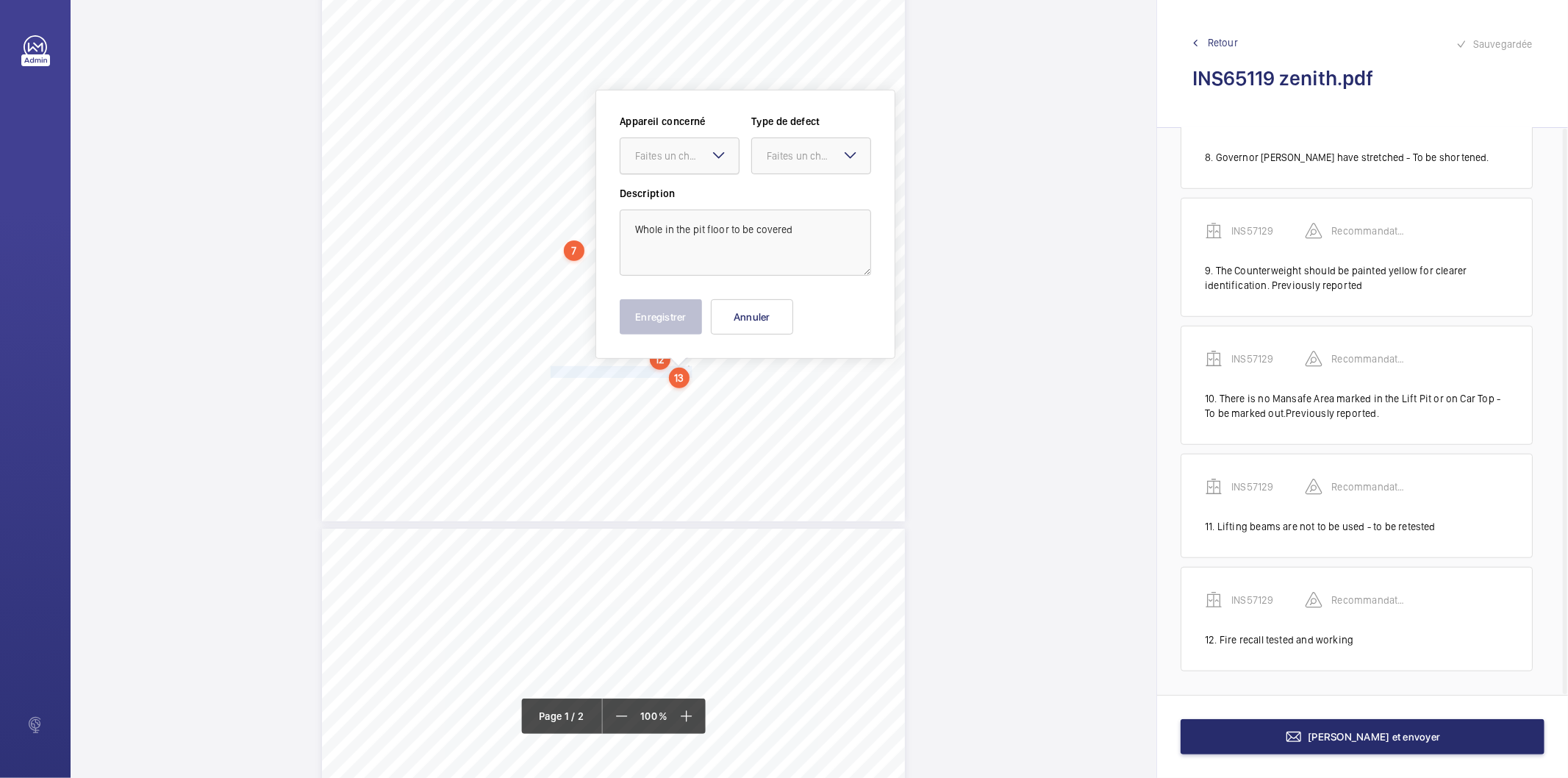
click at [715, 166] on div "Faites un choix" at bounding box center [679, 156] width 120 height 37
drag, startPoint x: 700, startPoint y: 198, endPoint x: 777, endPoint y: 160, distance: 85.9
click at [700, 199] on span "INS57129" at bounding box center [679, 200] width 89 height 15
click at [783, 152] on div "Faites un choix" at bounding box center [819, 155] width 104 height 15
click at [795, 303] on span "Recommandation" at bounding box center [811, 309] width 89 height 15
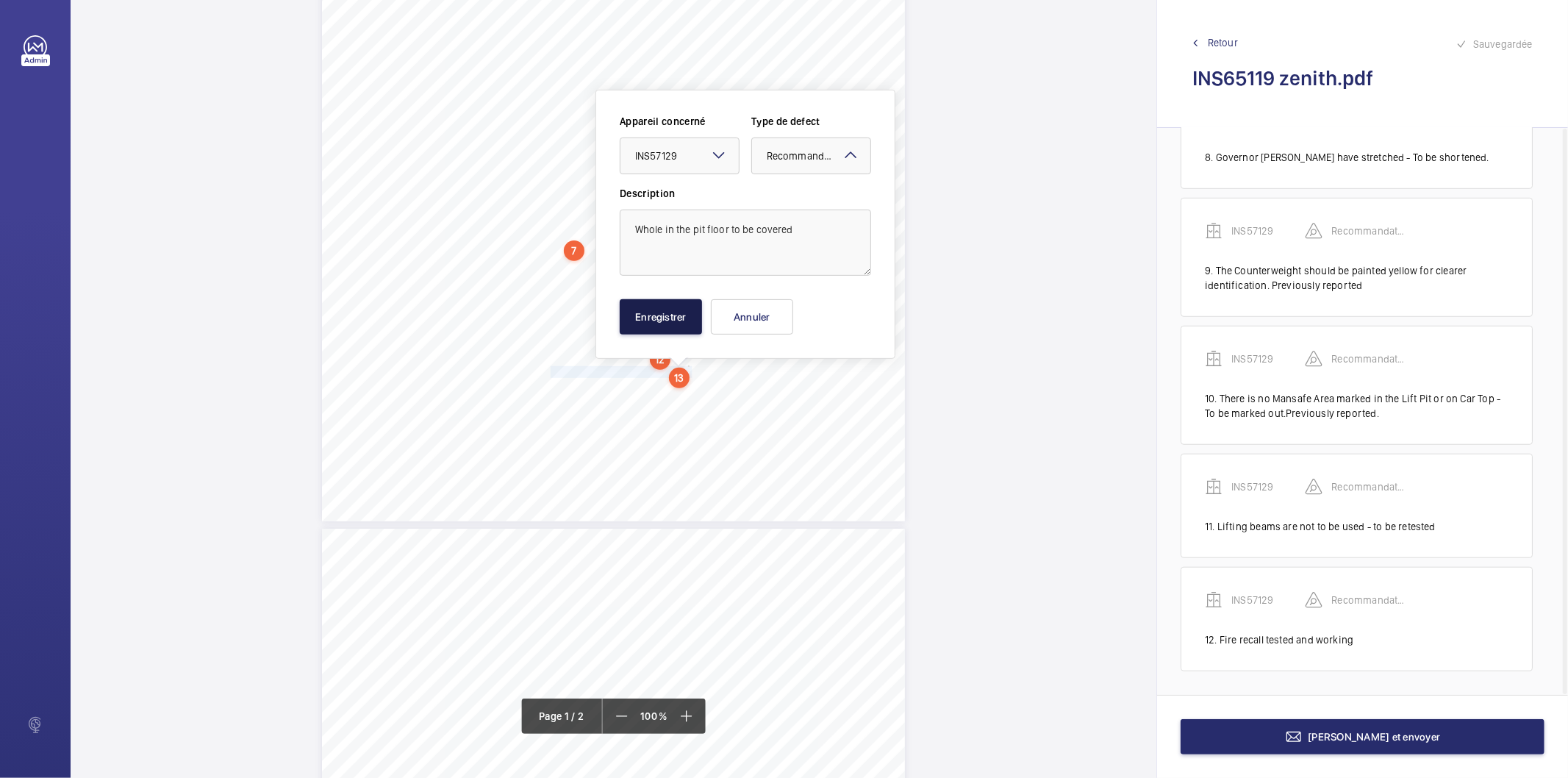
click at [681, 316] on button "Enregistrer" at bounding box center [661, 317] width 82 height 35
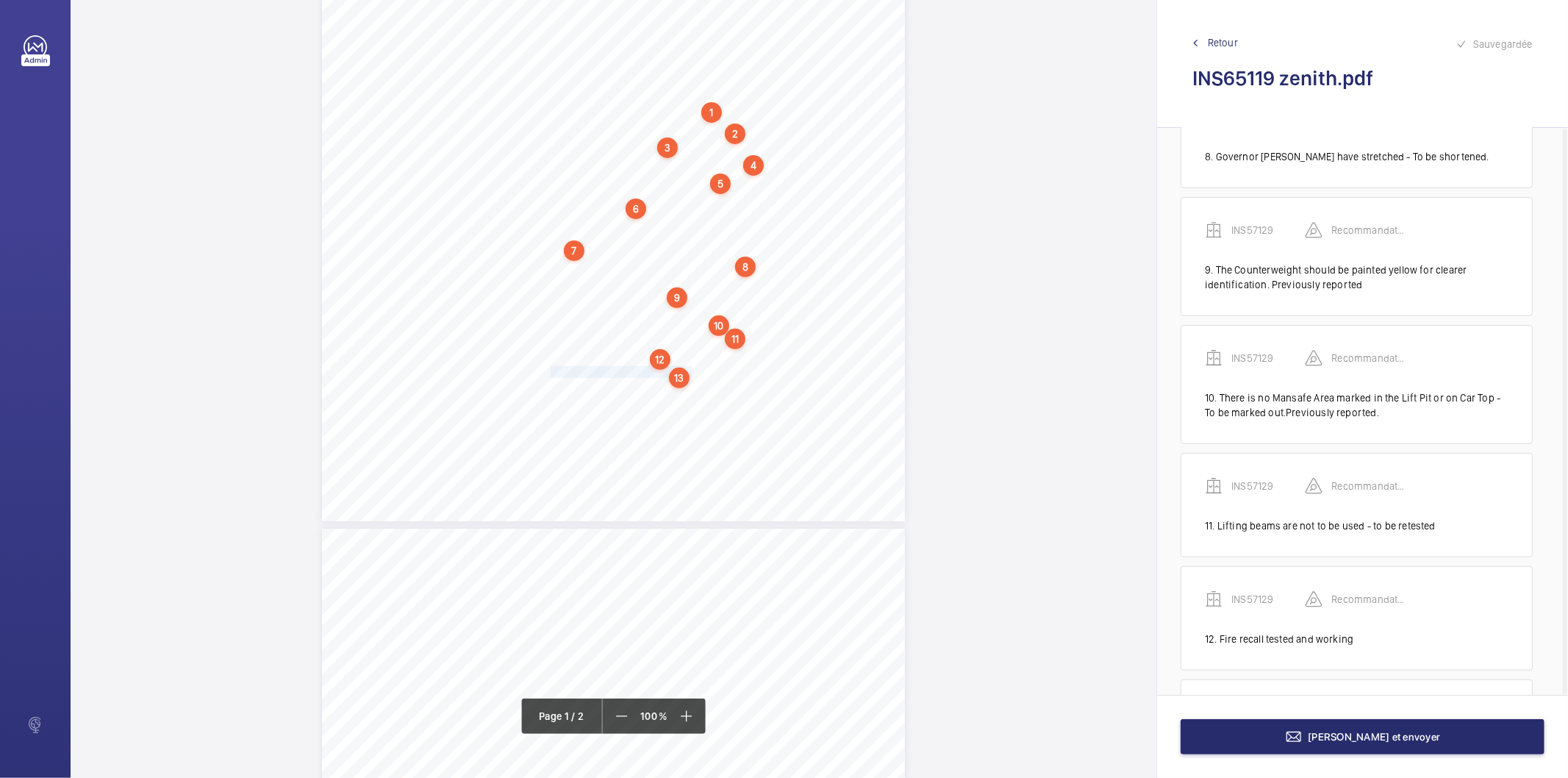
scroll to position [1017, 0]
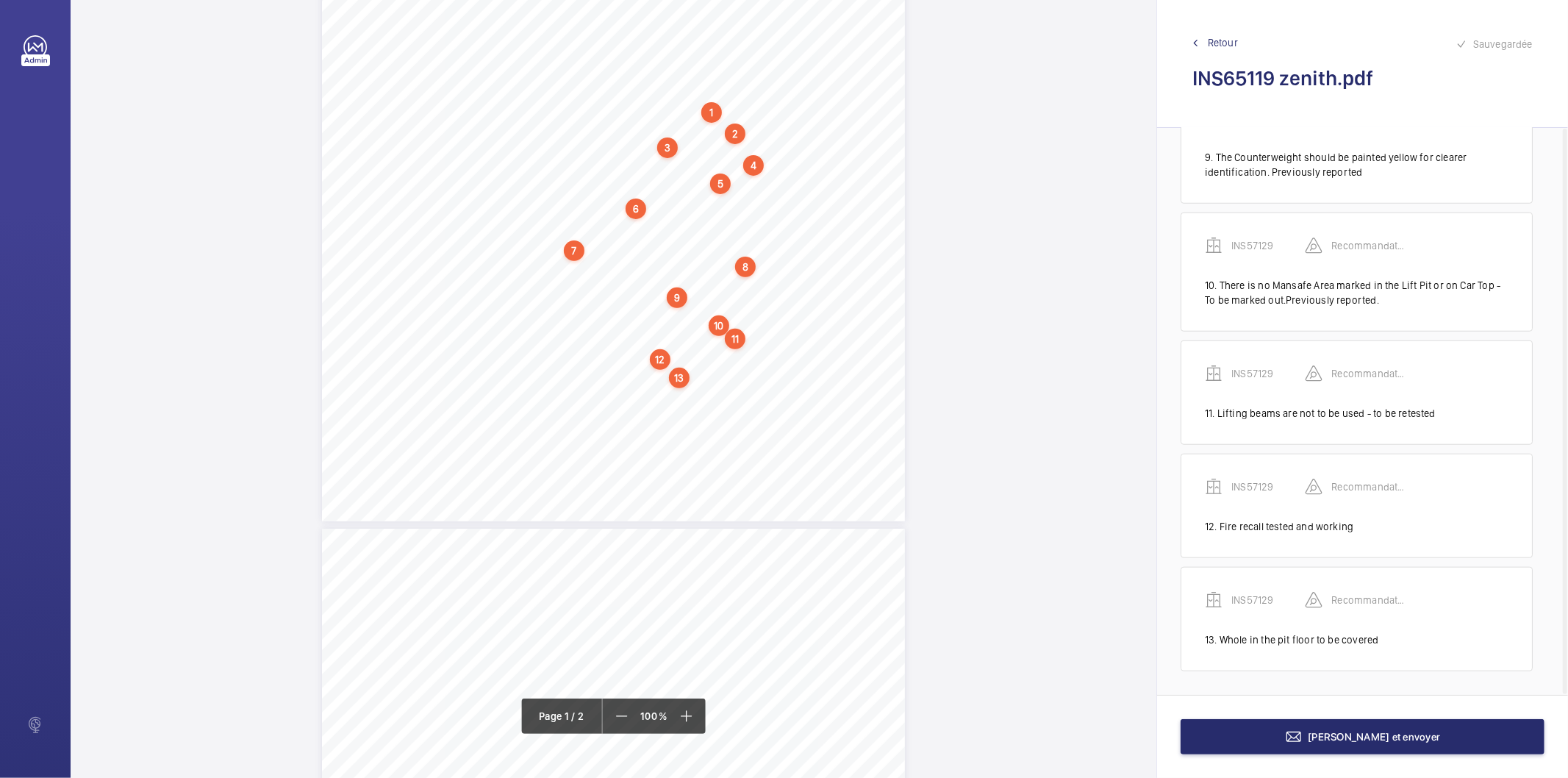
click at [680, 374] on div "13" at bounding box center [679, 377] width 20 height 20
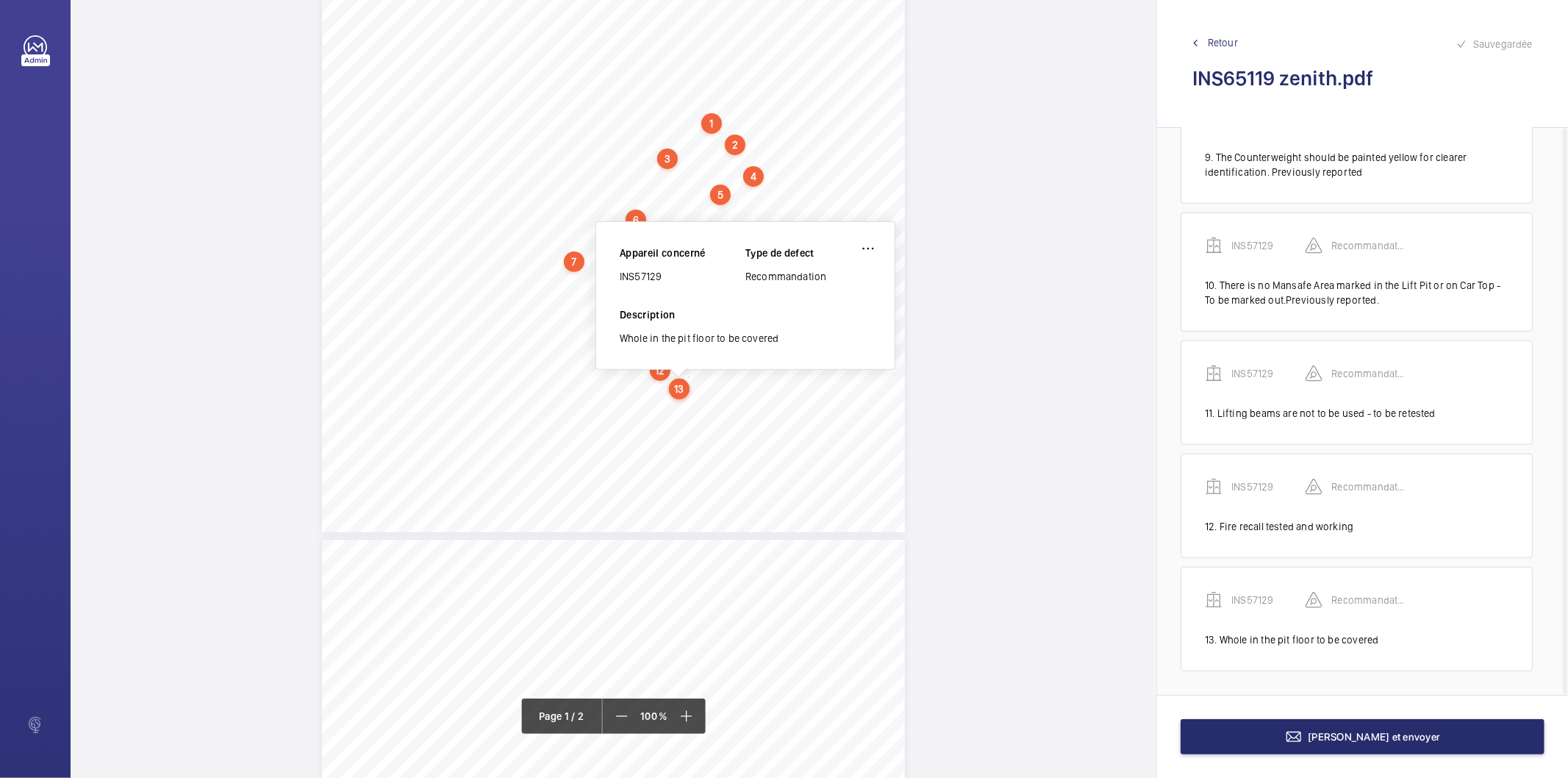
click at [653, 276] on div "INS57129" at bounding box center [682, 276] width 125 height 15
copy div "INS57129"
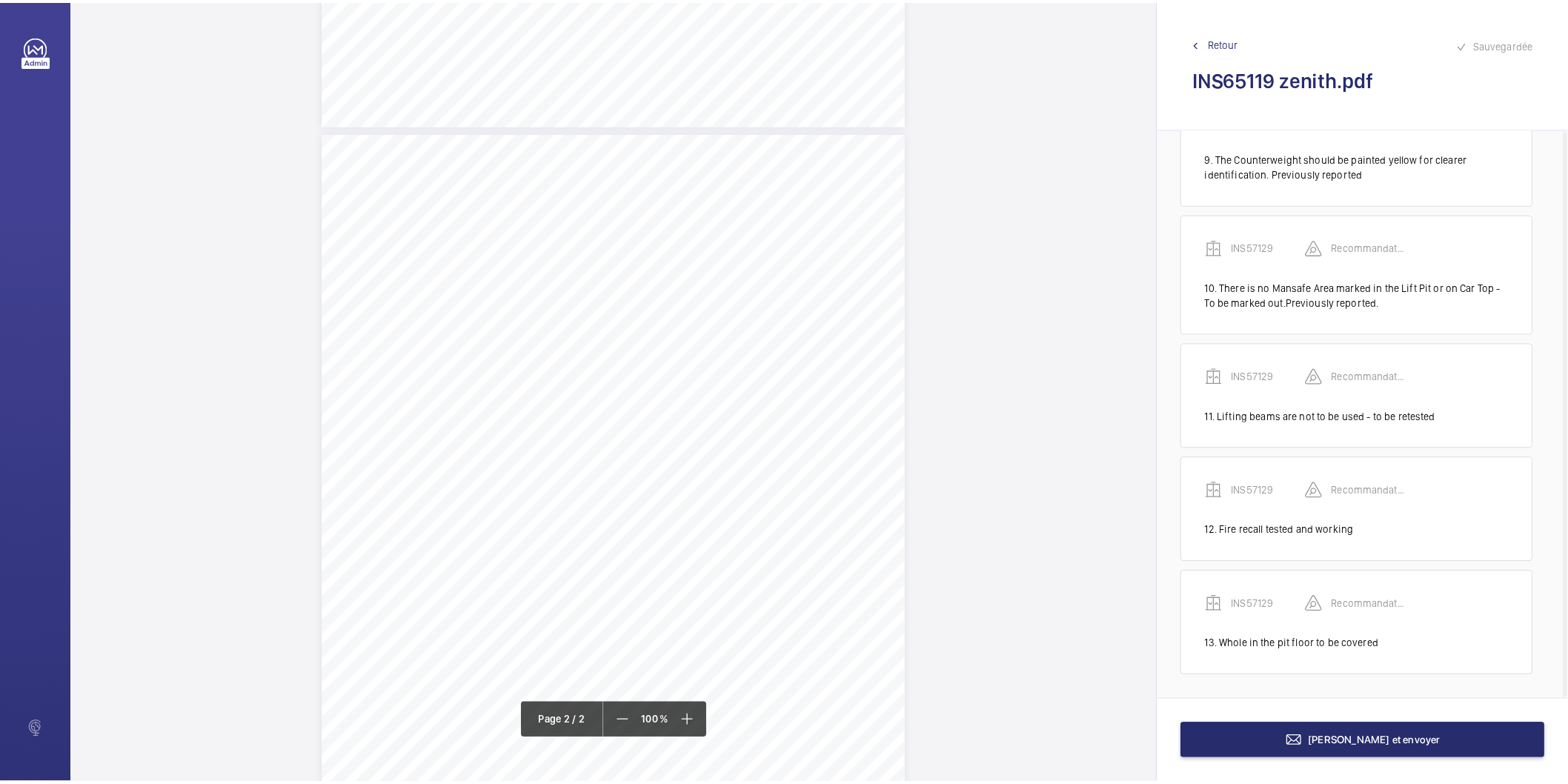
scroll to position [940, 0]
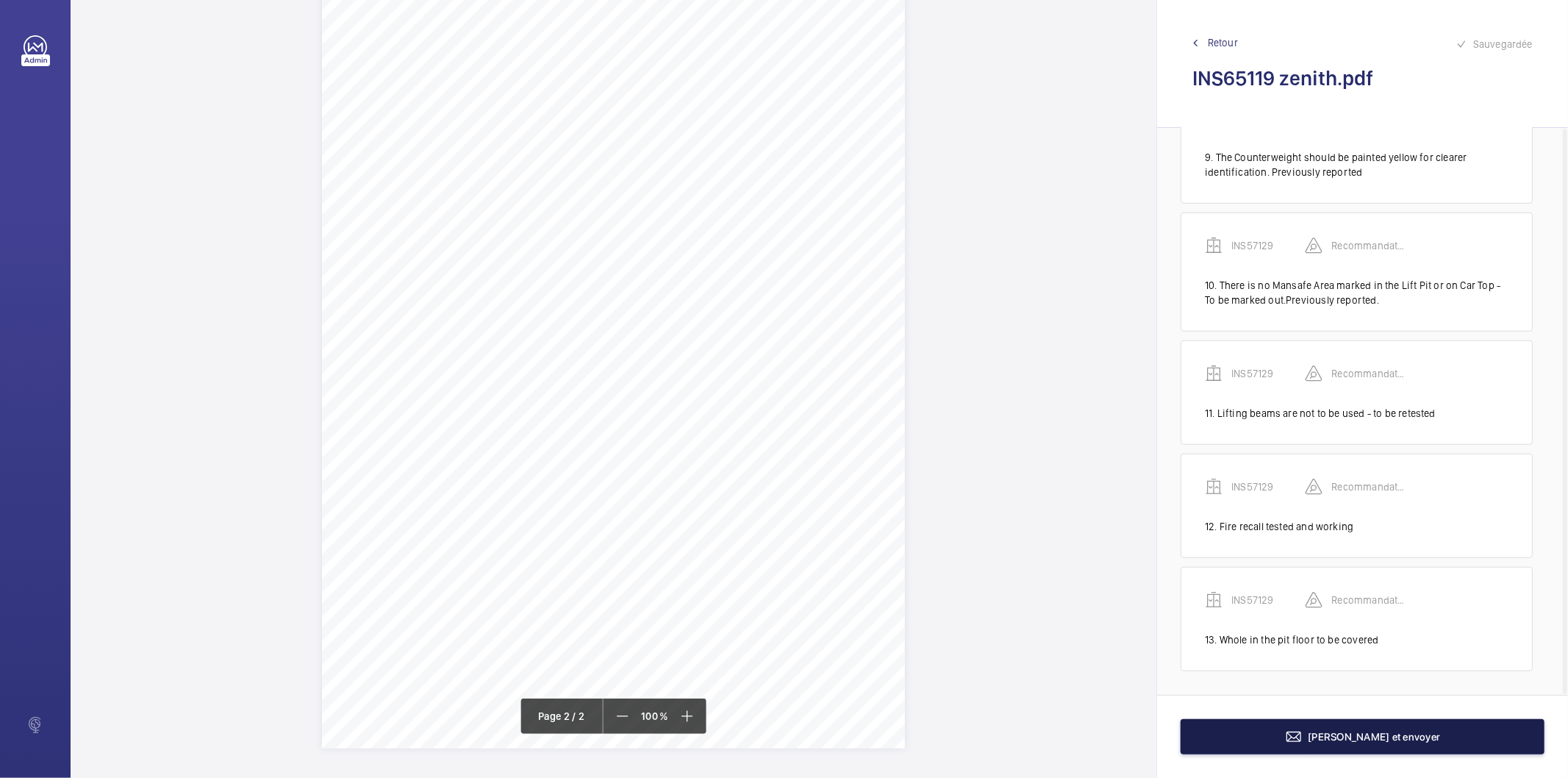
click at [1285, 736] on button "[PERSON_NAME] et envoyer" at bounding box center [1363, 737] width 364 height 35
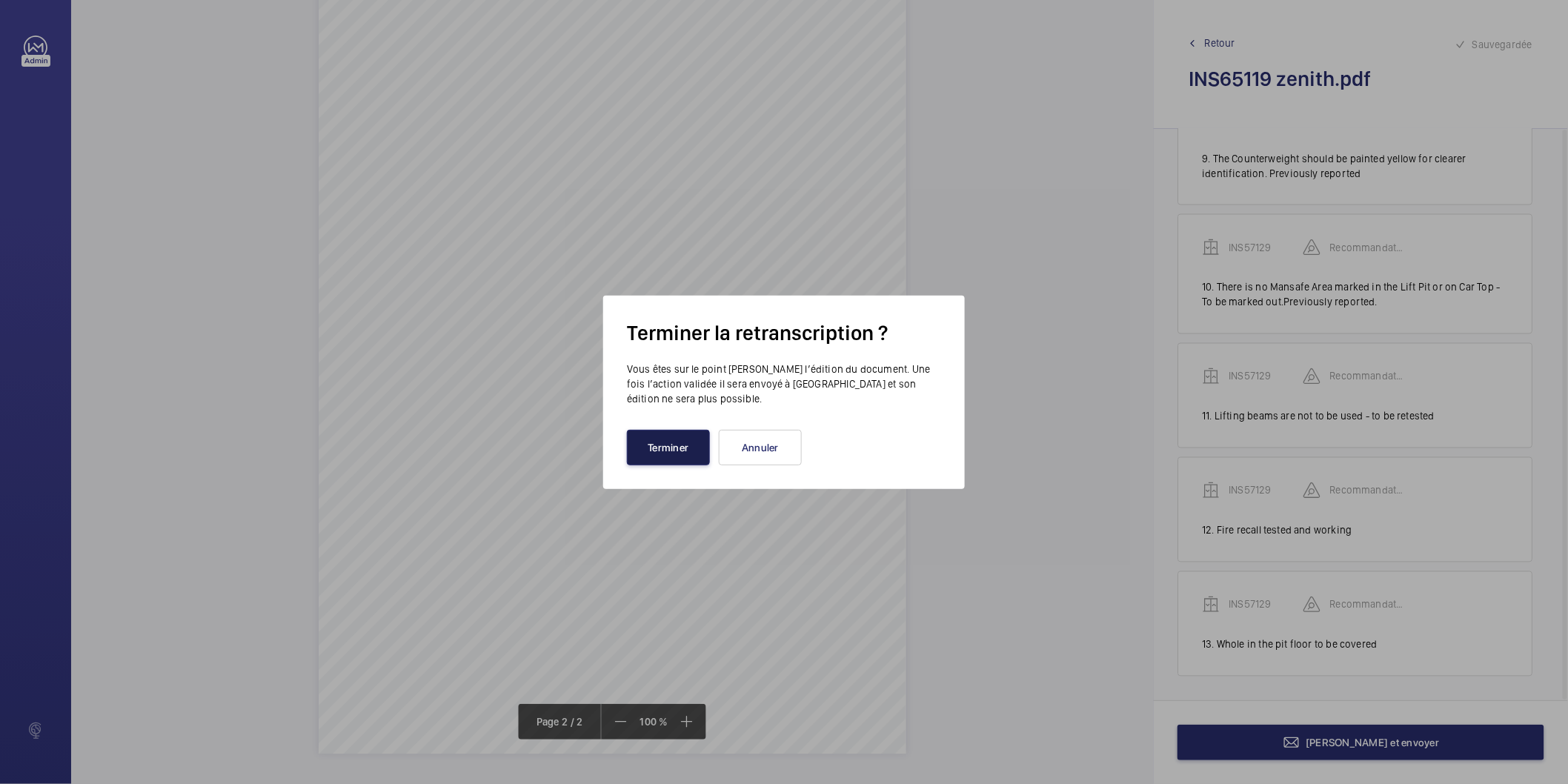
click at [691, 441] on button "Terminer" at bounding box center [669, 447] width 83 height 35
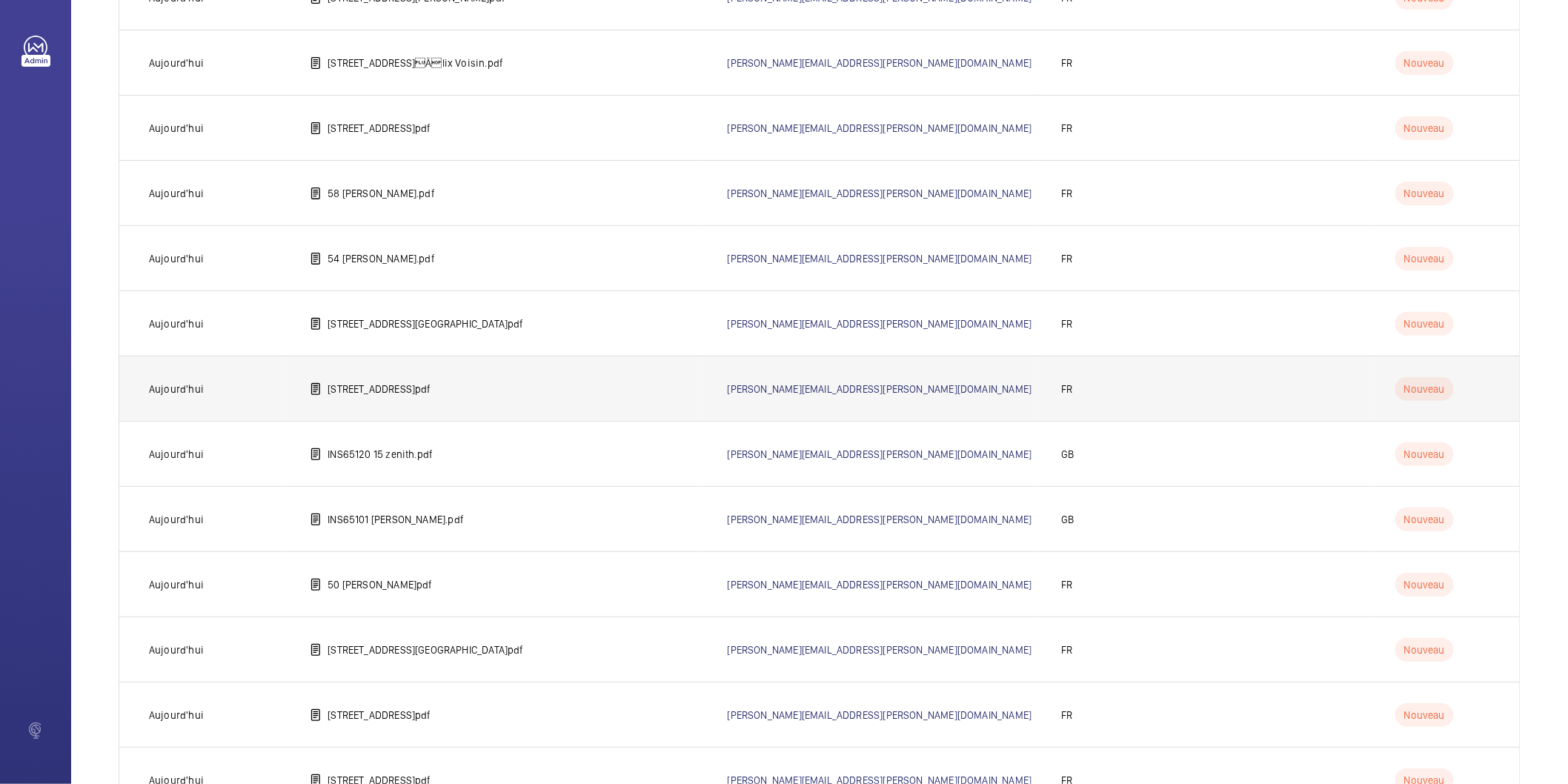
scroll to position [2689, 0]
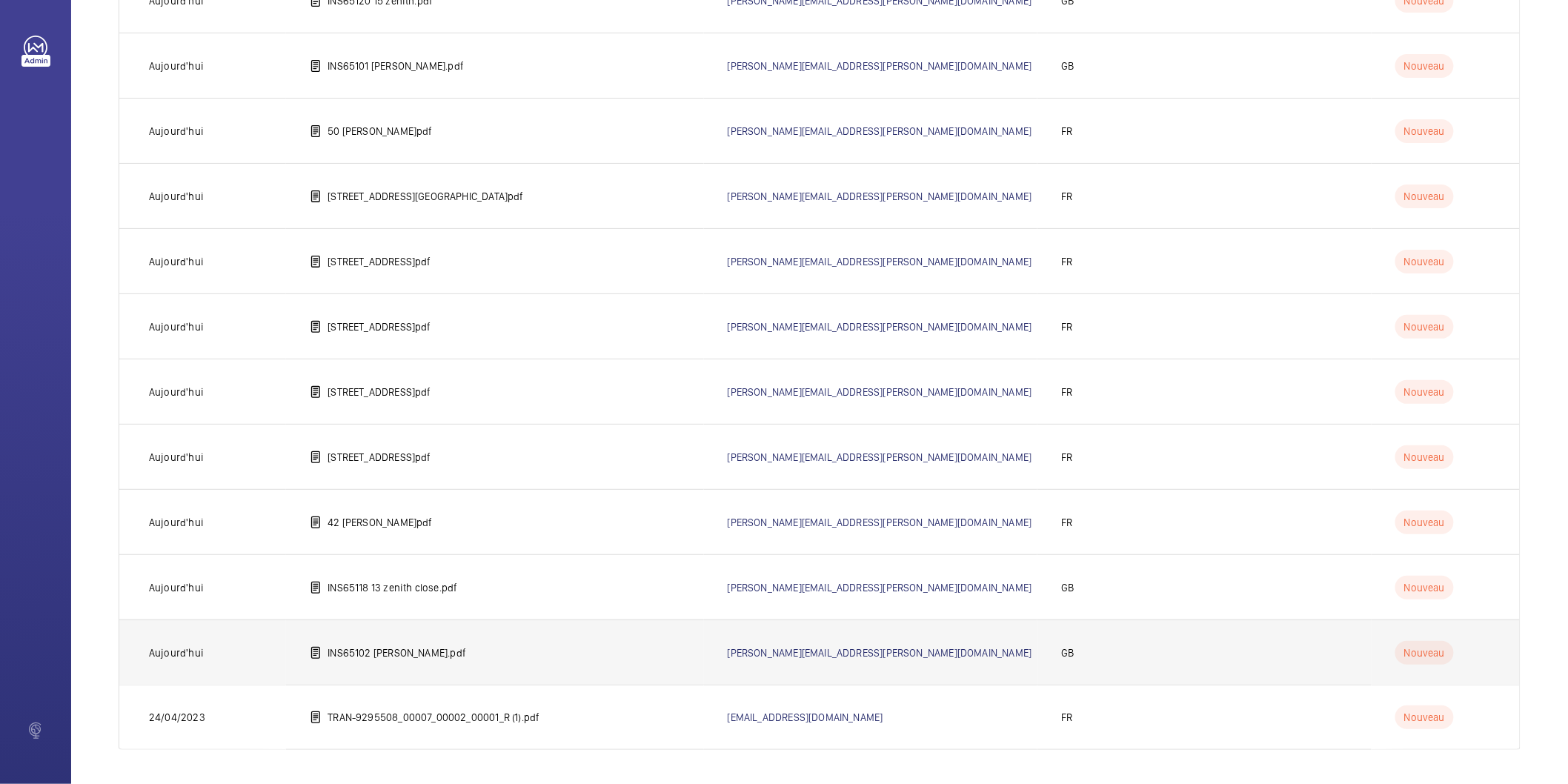
click at [372, 647] on p "INS65102 [PERSON_NAME]pdf" at bounding box center [396, 652] width 139 height 15
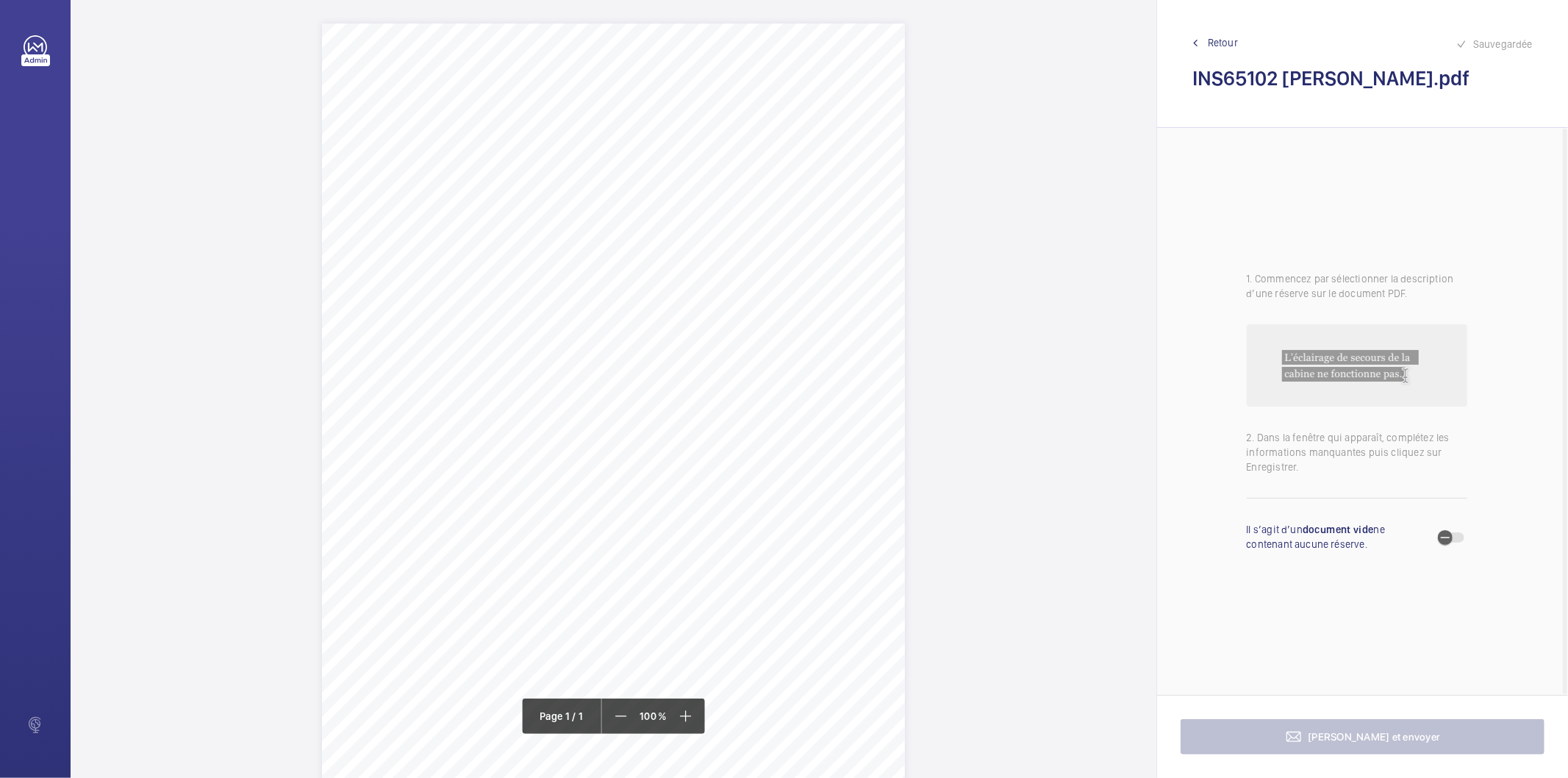
drag, startPoint x: 591, startPoint y: 170, endPoint x: 837, endPoint y: 188, distance: 246.7
click at [837, 188] on div "Signed: Lifting Operations and Lifting Equipment Regulations 1998 Report of Tho…" at bounding box center [613, 436] width 584 height 824
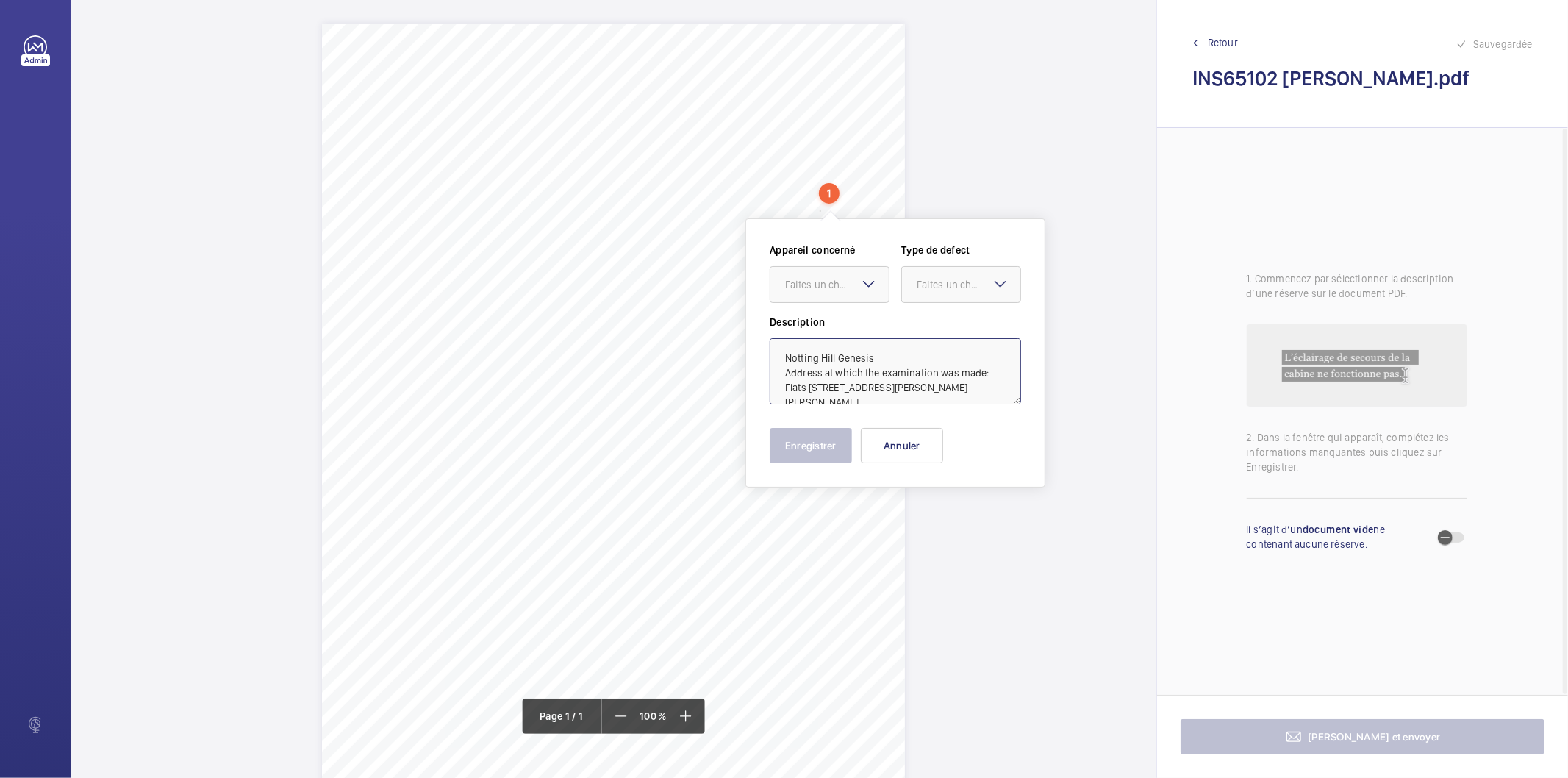
drag, startPoint x: 987, startPoint y: 370, endPoint x: 964, endPoint y: 363, distance: 24.0
click at [964, 363] on textarea "Notting Hill Genesis Address at which the examination was made: Flats 80 - 95 B…" at bounding box center [895, 370] width 252 height 66
drag, startPoint x: 938, startPoint y: 375, endPoint x: 788, endPoint y: 352, distance: 151.8
click at [788, 352] on textarea "Notting Hill Genesis Flats 80 - 95 Beasley House Carlton Grove London SE15 2FD" at bounding box center [895, 370] width 252 height 66
type textarea "Notting Hill Genesis Flats 80 - 95 Beasley House Carlton Grove London SE15 2FD"
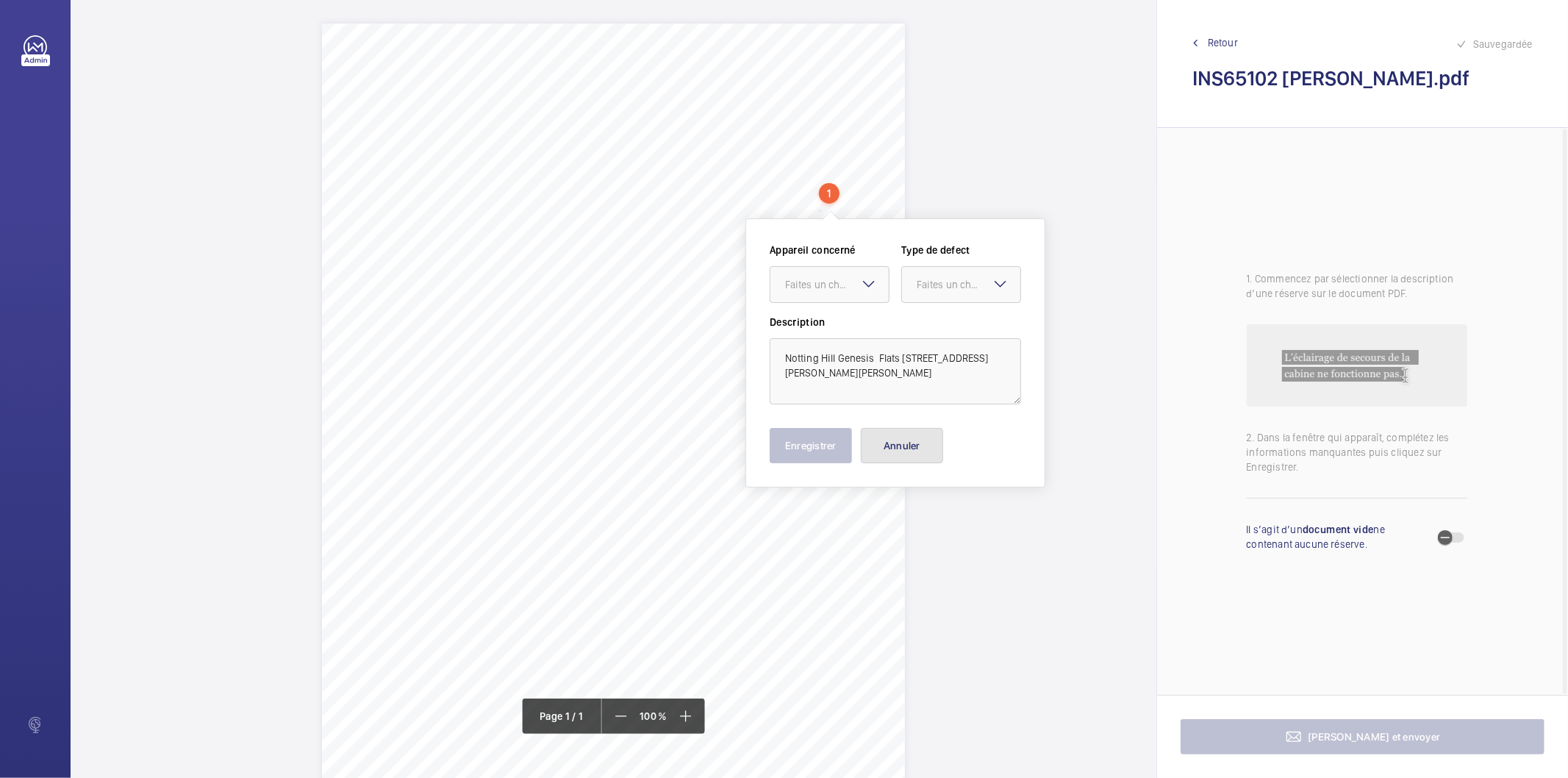
click at [914, 454] on button "Annuler" at bounding box center [902, 446] width 82 height 35
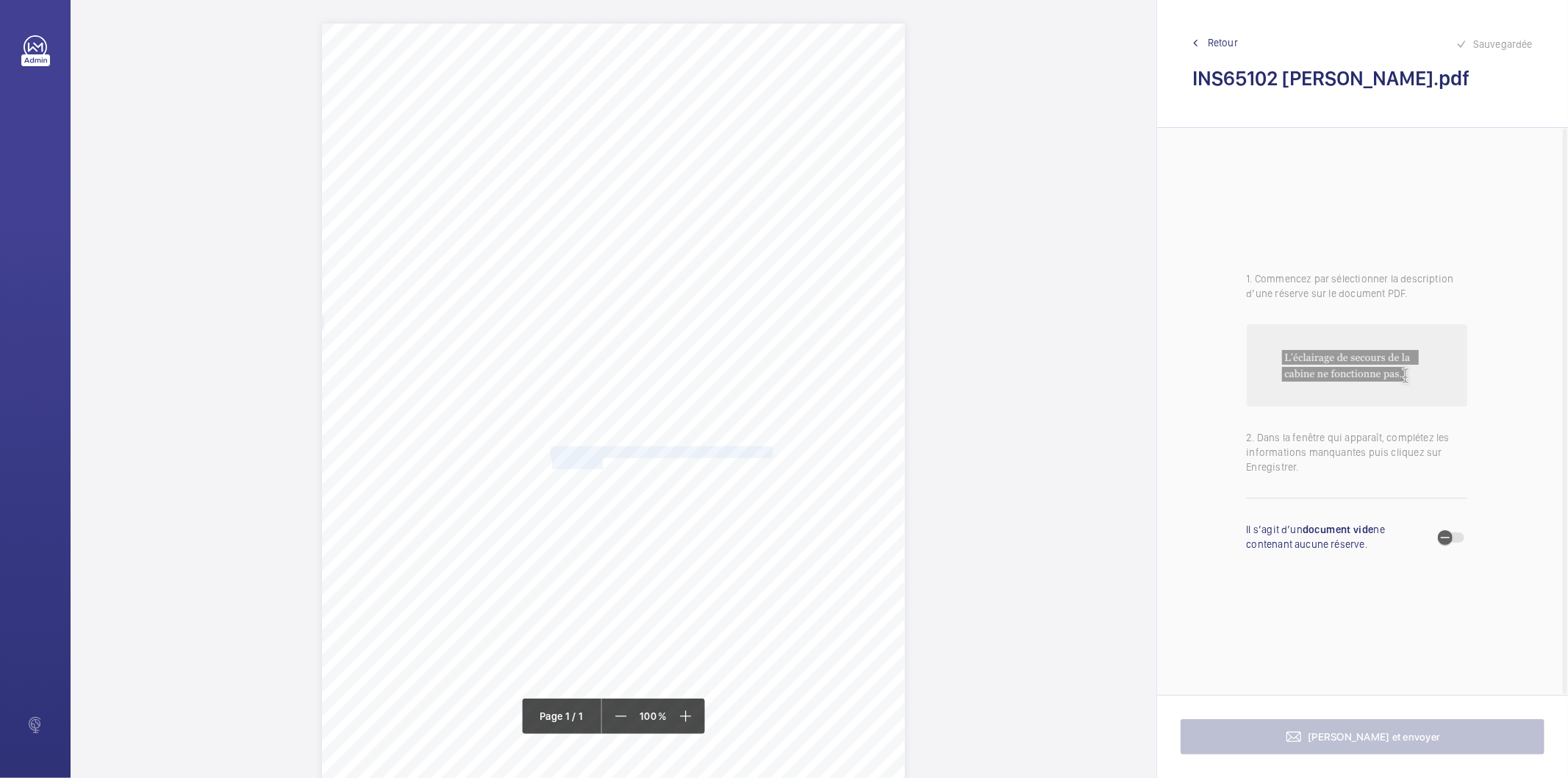
drag, startPoint x: 550, startPoint y: 453, endPoint x: 603, endPoint y: 457, distance: 53.2
click at [603, 457] on div "Signed: Lifting Operations and Lifting Equipment Regulations 1998 Report of Tho…" at bounding box center [613, 436] width 584 height 824
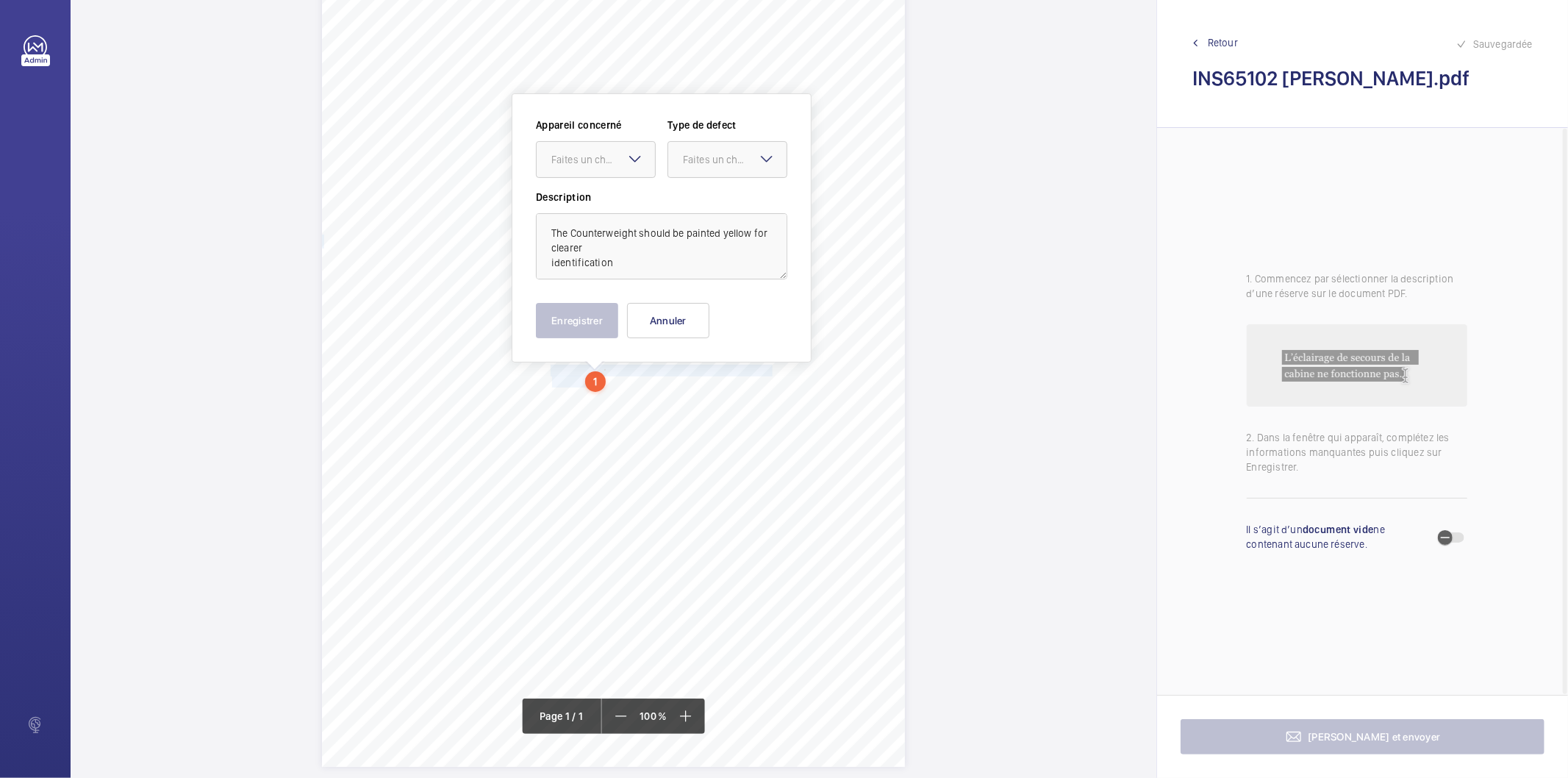
scroll to position [84, 0]
click at [584, 149] on div "Faites un choix" at bounding box center [604, 156] width 104 height 15
click at [585, 195] on span "INS45617" at bounding box center [596, 201] width 89 height 15
click at [712, 156] on div "Faites un choix" at bounding box center [735, 156] width 104 height 15
click at [708, 201] on span "Standard" at bounding box center [727, 201] width 89 height 15
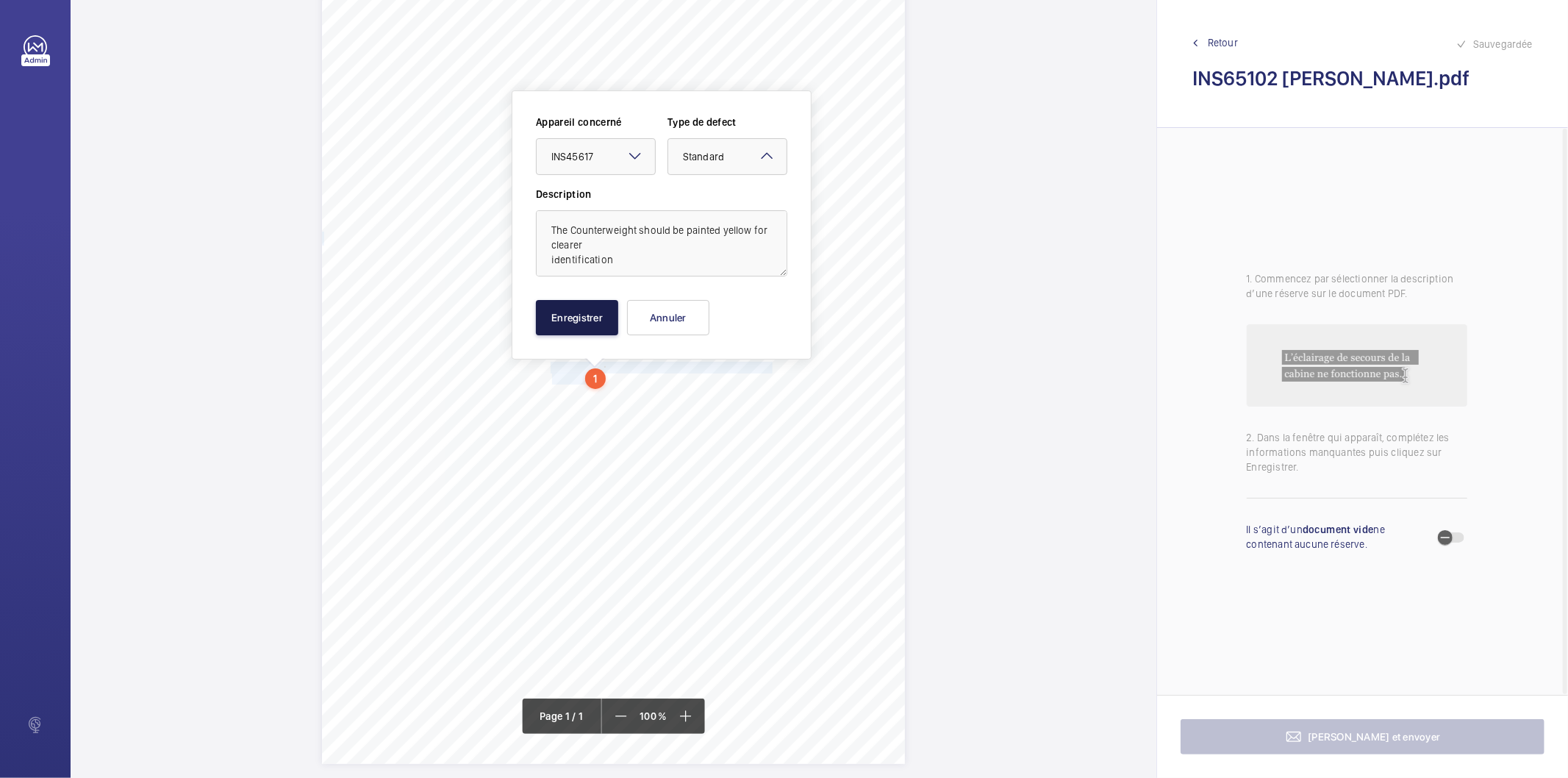
click at [601, 310] on button "Enregistrer" at bounding box center [577, 318] width 82 height 35
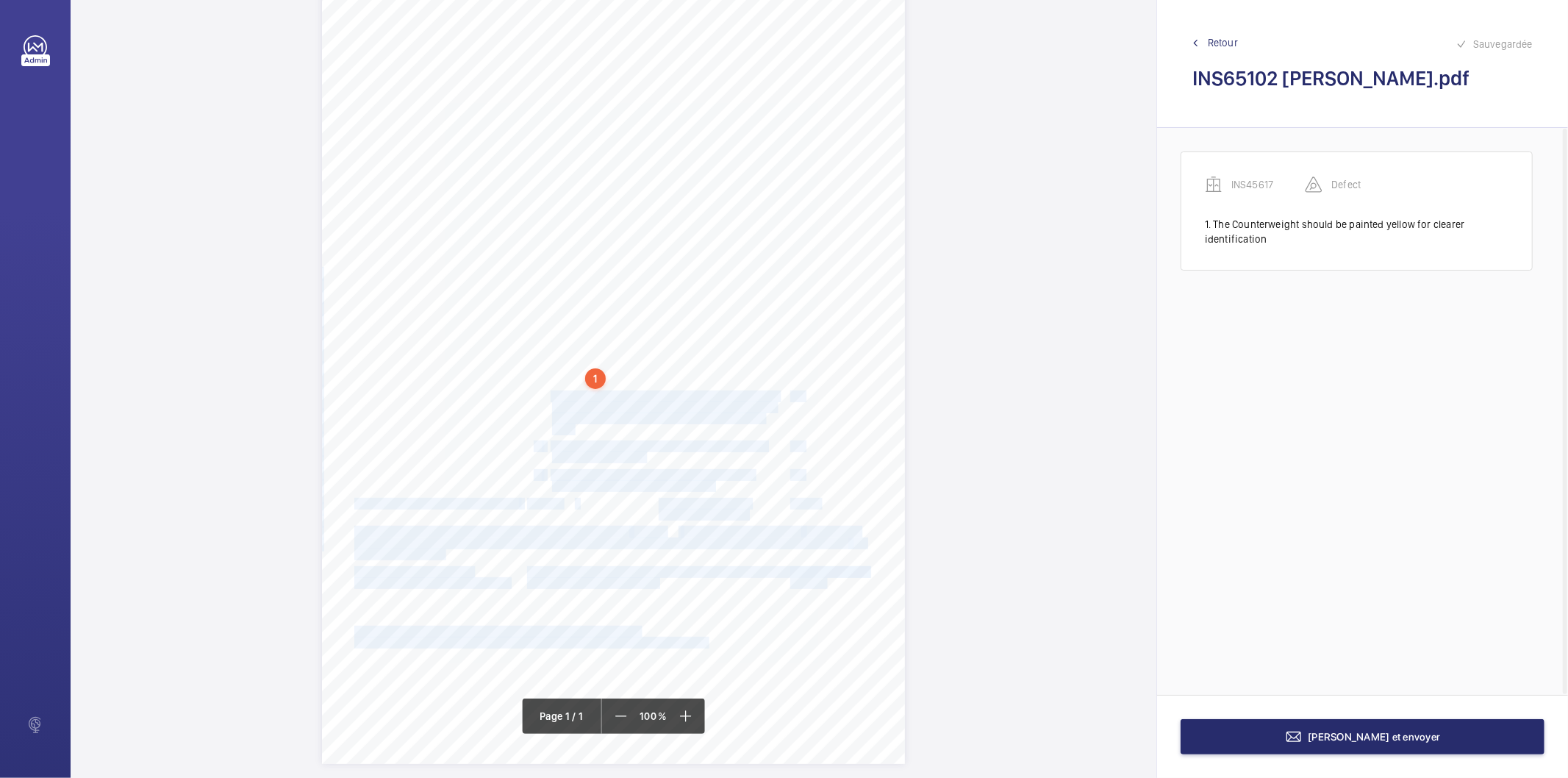
drag, startPoint x: 548, startPoint y: 397, endPoint x: 571, endPoint y: 428, distance: 38.6
click at [571, 428] on div "Signed: Lifting Operations and Lifting Equipment Regulations 1998 Report of Tho…" at bounding box center [613, 351] width 584 height 824
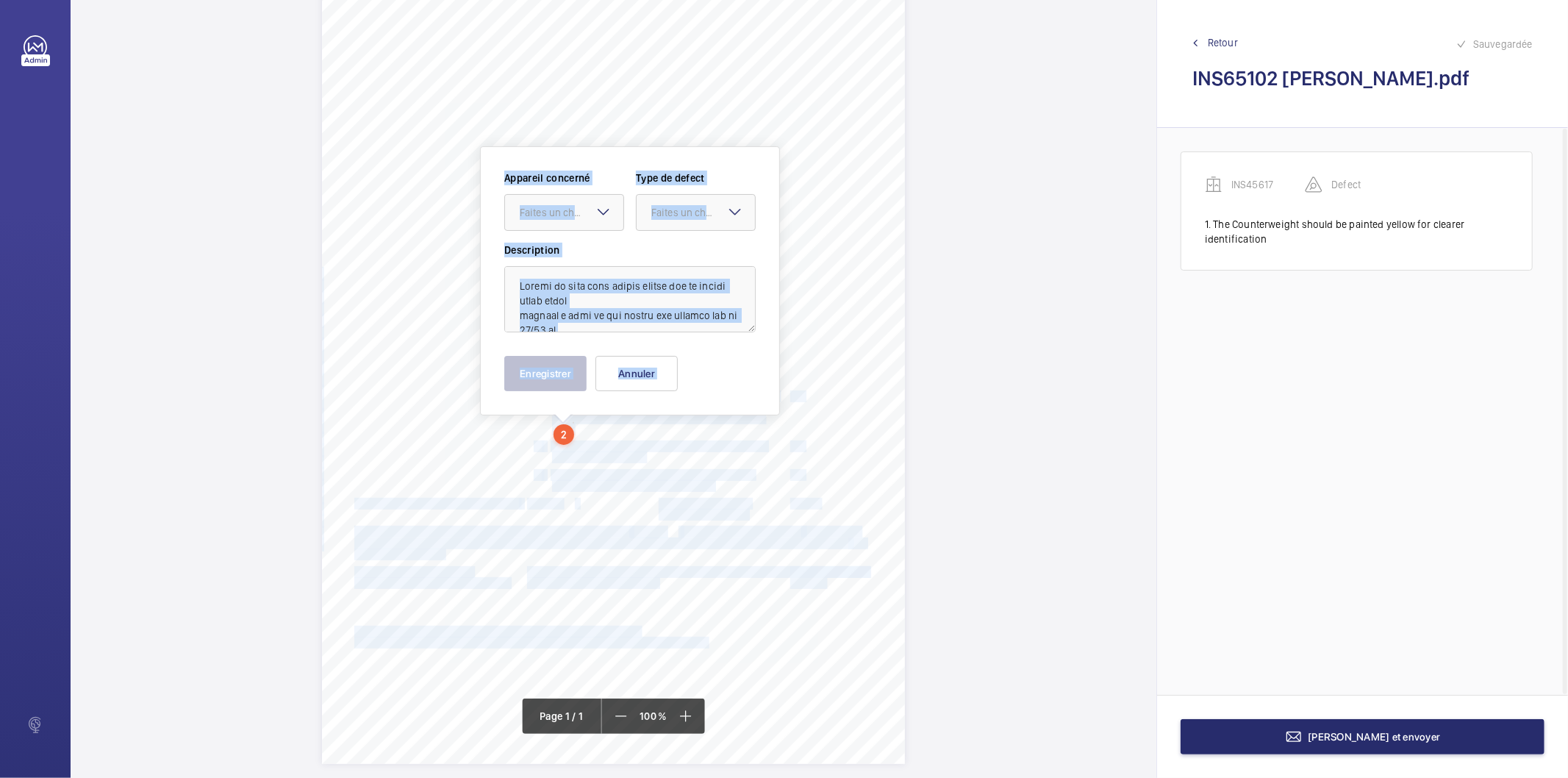
scroll to position [100, 0]
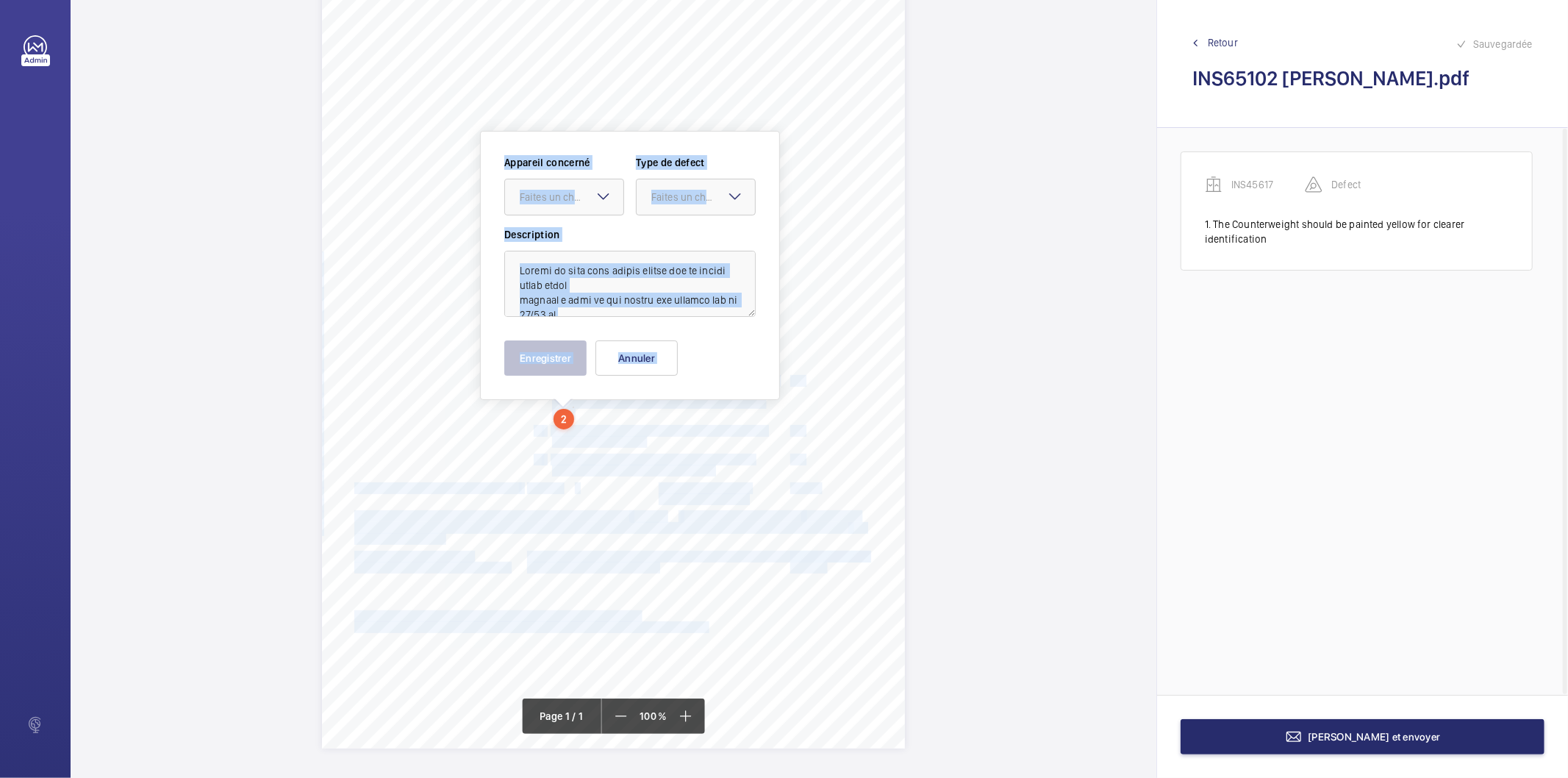
click at [571, 428] on span "Copy of Risk assessment to be filled out and left in the" at bounding box center [659, 431] width 216 height 11
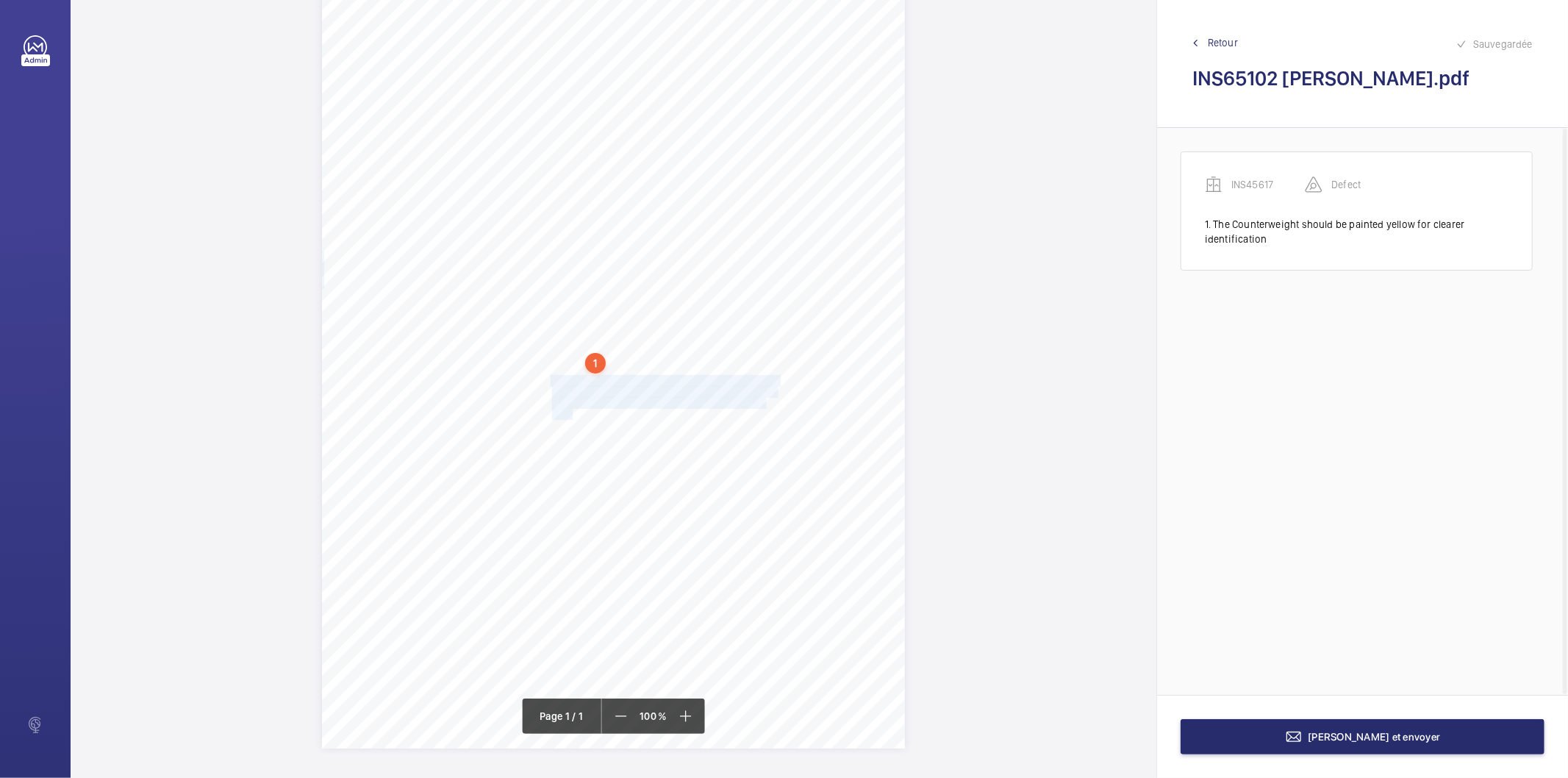
drag, startPoint x: 548, startPoint y: 381, endPoint x: 569, endPoint y: 408, distance: 34.2
click at [569, 408] on div "Signed: Lifting Operations and Lifting Equipment Regulations 1998 Report of Tho…" at bounding box center [613, 336] width 584 height 824
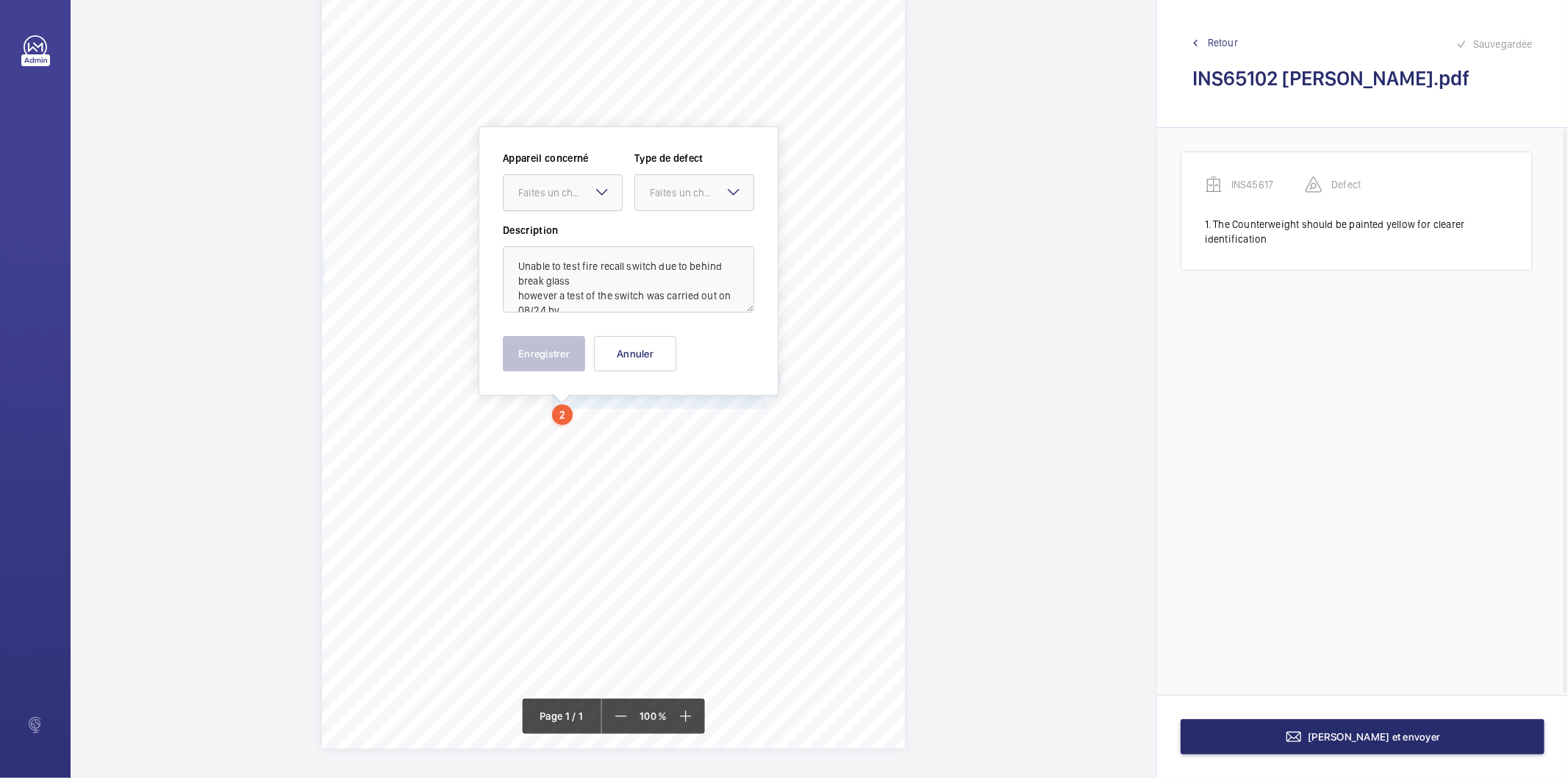
click at [574, 195] on div "Faites un choix" at bounding box center [570, 192] width 104 height 15
click at [566, 232] on span "INS45617" at bounding box center [562, 237] width 89 height 15
click at [664, 191] on div "Faites un choix" at bounding box center [702, 192] width 104 height 15
click at [677, 225] on div "Standard" at bounding box center [694, 238] width 118 height 36
click at [559, 354] on button "Enregistrer" at bounding box center [544, 353] width 82 height 35
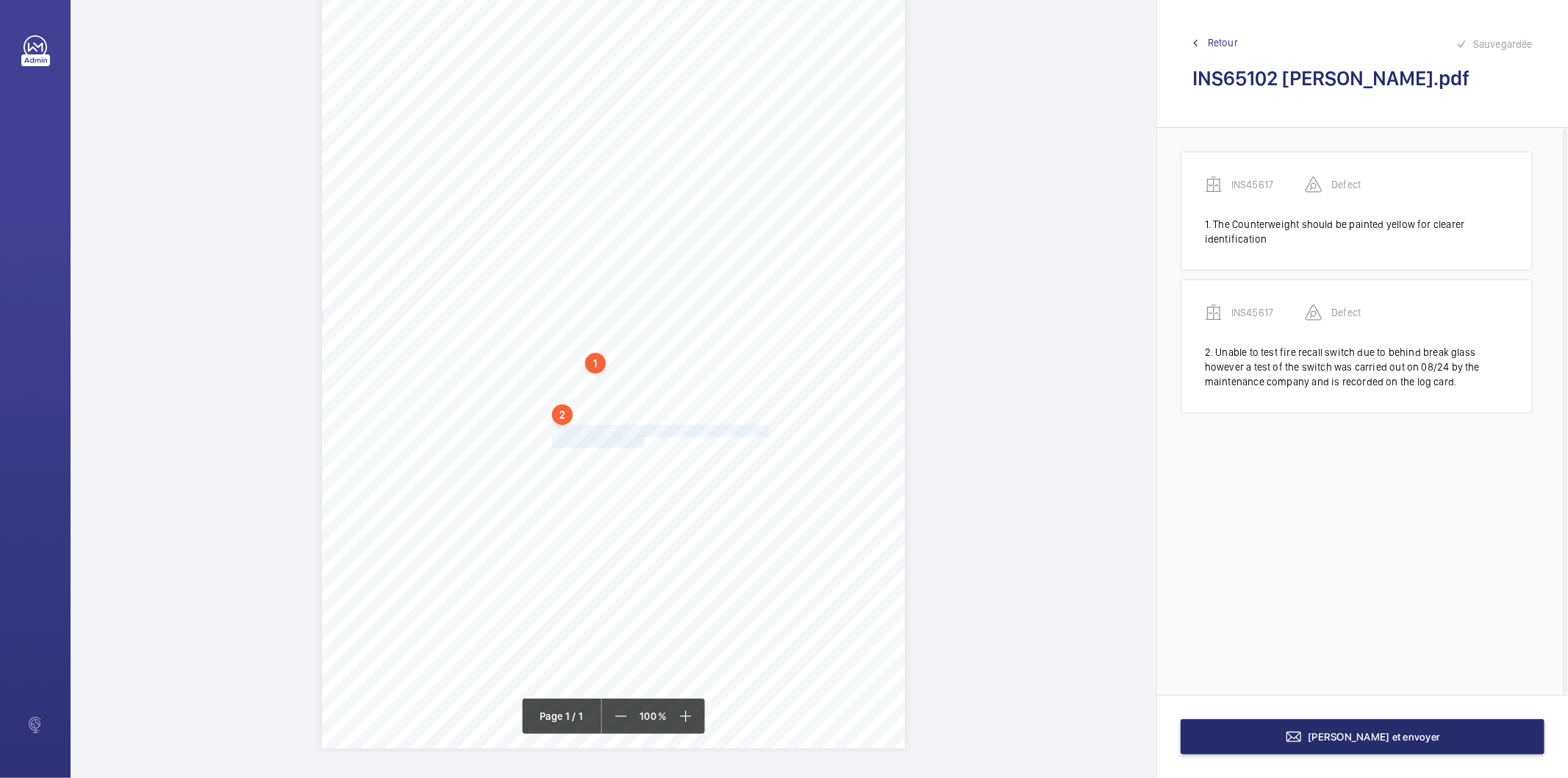
drag, startPoint x: 552, startPoint y: 429, endPoint x: 642, endPoint y: 441, distance: 90.8
click at [642, 441] on div "Signed: Lifting Operations and Lifting Equipment Regulations 1998 Report of Tho…" at bounding box center [613, 336] width 584 height 824
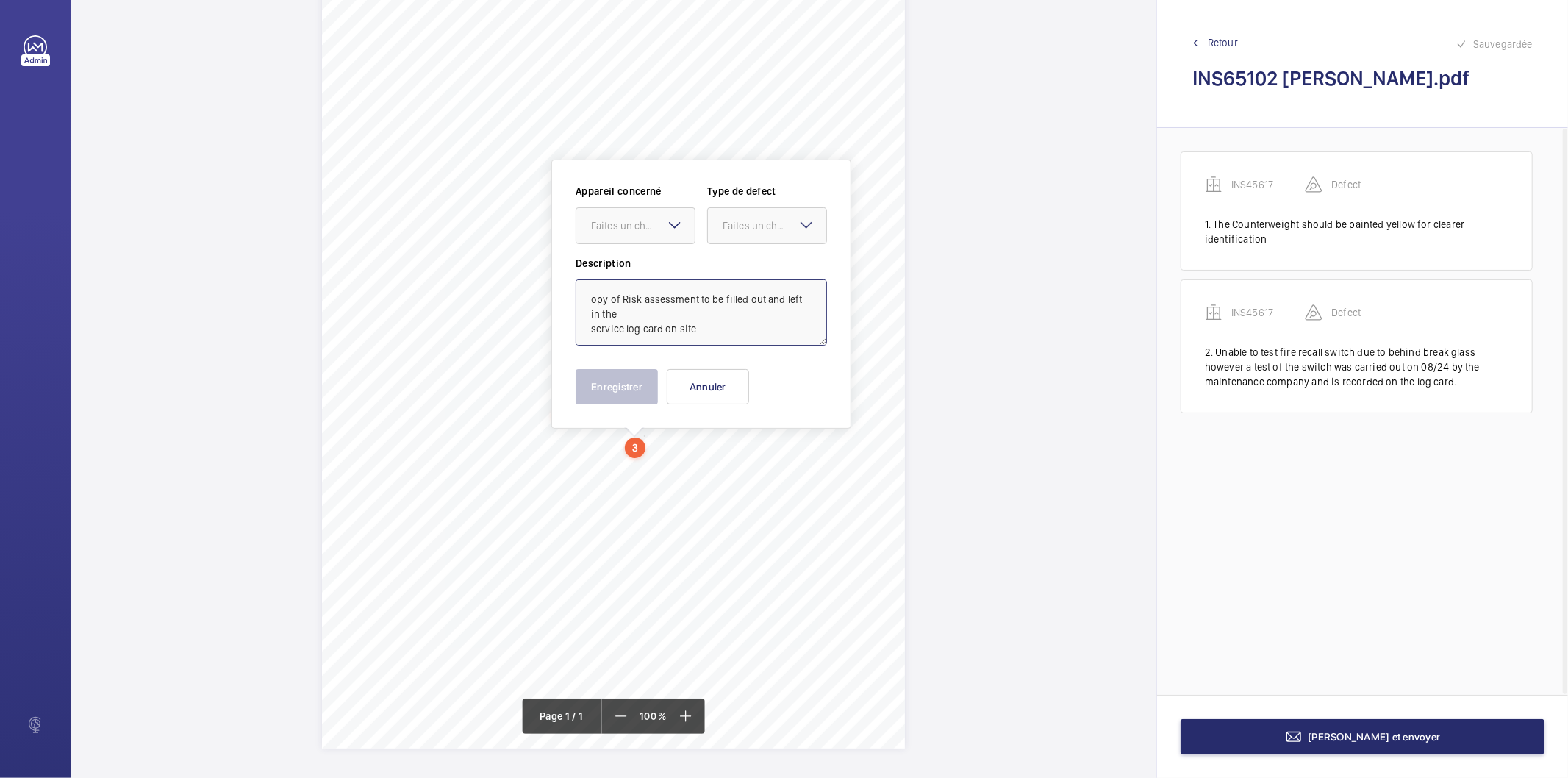
drag, startPoint x: 685, startPoint y: 288, endPoint x: 686, endPoint y: 296, distance: 8.1
click at [685, 290] on textarea "opy of Risk assessment to be filled out and left in the service log card on site" at bounding box center [701, 311] width 252 height 66
click at [652, 222] on div "Faites un choix" at bounding box center [643, 225] width 104 height 15
click at [633, 274] on span "INS45617" at bounding box center [635, 270] width 89 height 15
click at [726, 229] on div "Faites un choix" at bounding box center [775, 225] width 104 height 15
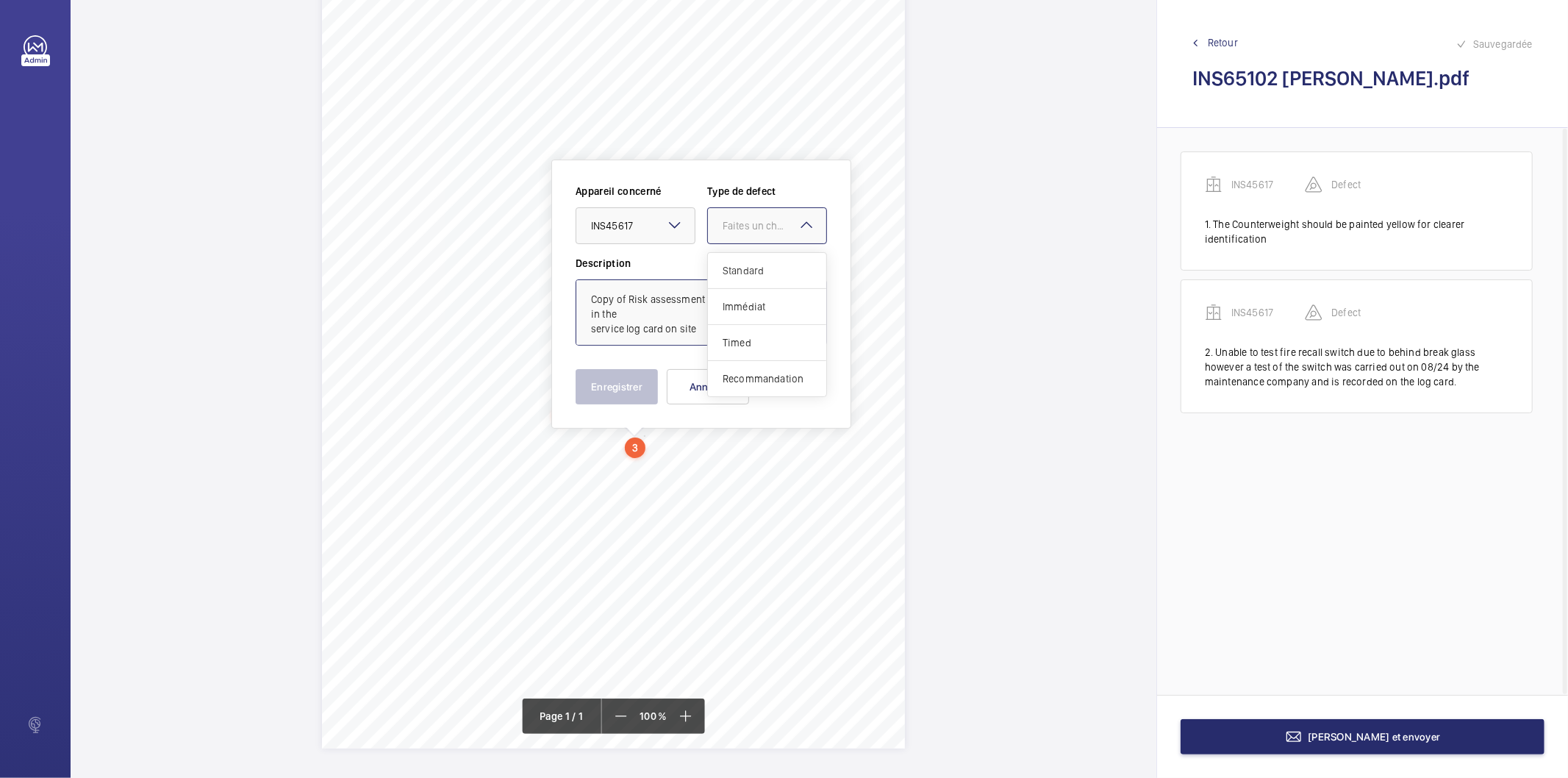
click at [731, 275] on span "Standard" at bounding box center [767, 270] width 89 height 15
type textarea "Copy of Risk assessment to be filled out and left in the service log card on si…"
click at [642, 380] on button "Enregistrer" at bounding box center [617, 387] width 82 height 35
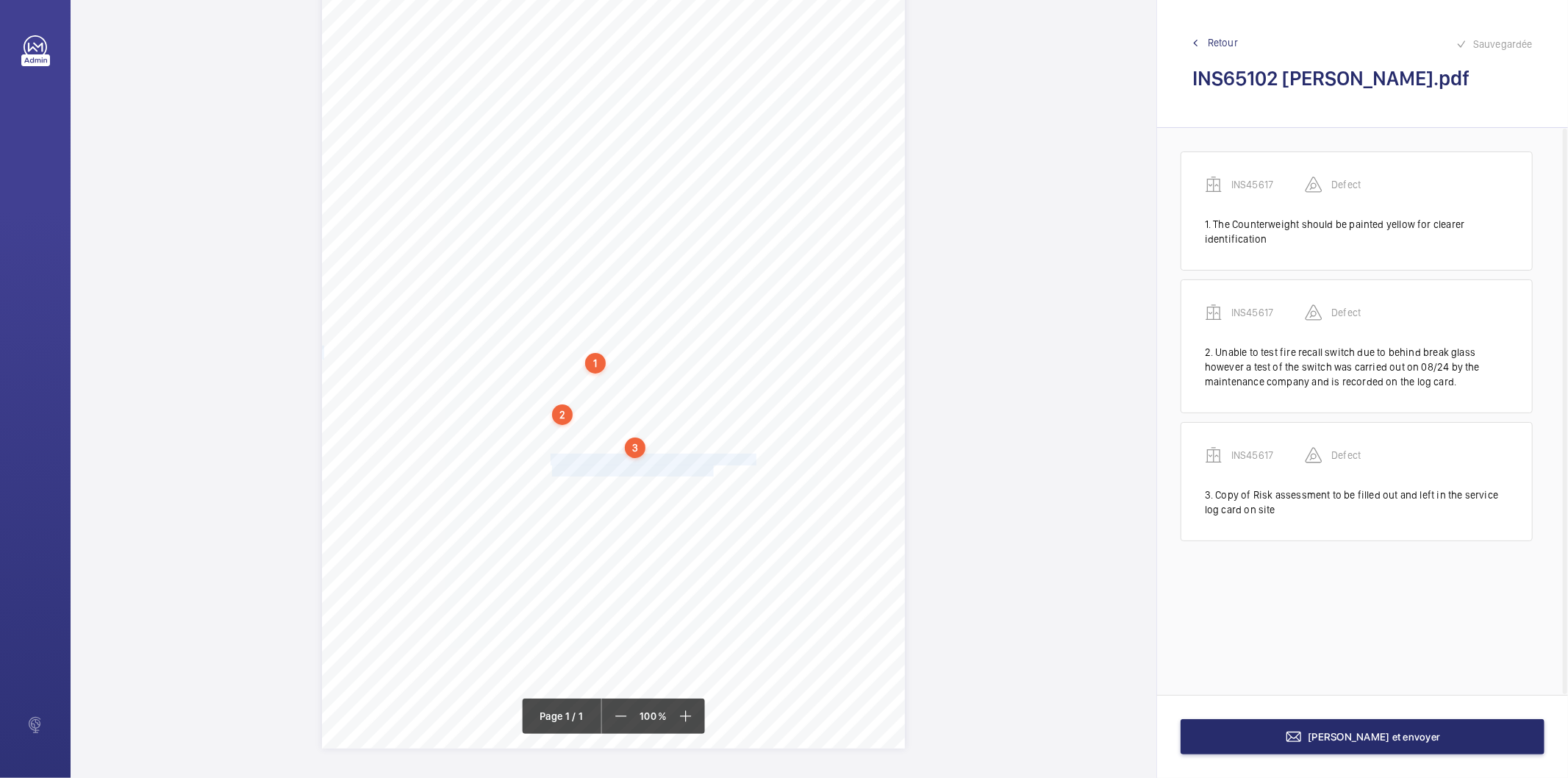
drag, startPoint x: 550, startPoint y: 458, endPoint x: 711, endPoint y: 470, distance: 161.4
click at [711, 470] on div "Signed: Lifting Operations and Lifting Equipment Regulations 1998 Report of Tho…" at bounding box center [613, 336] width 584 height 824
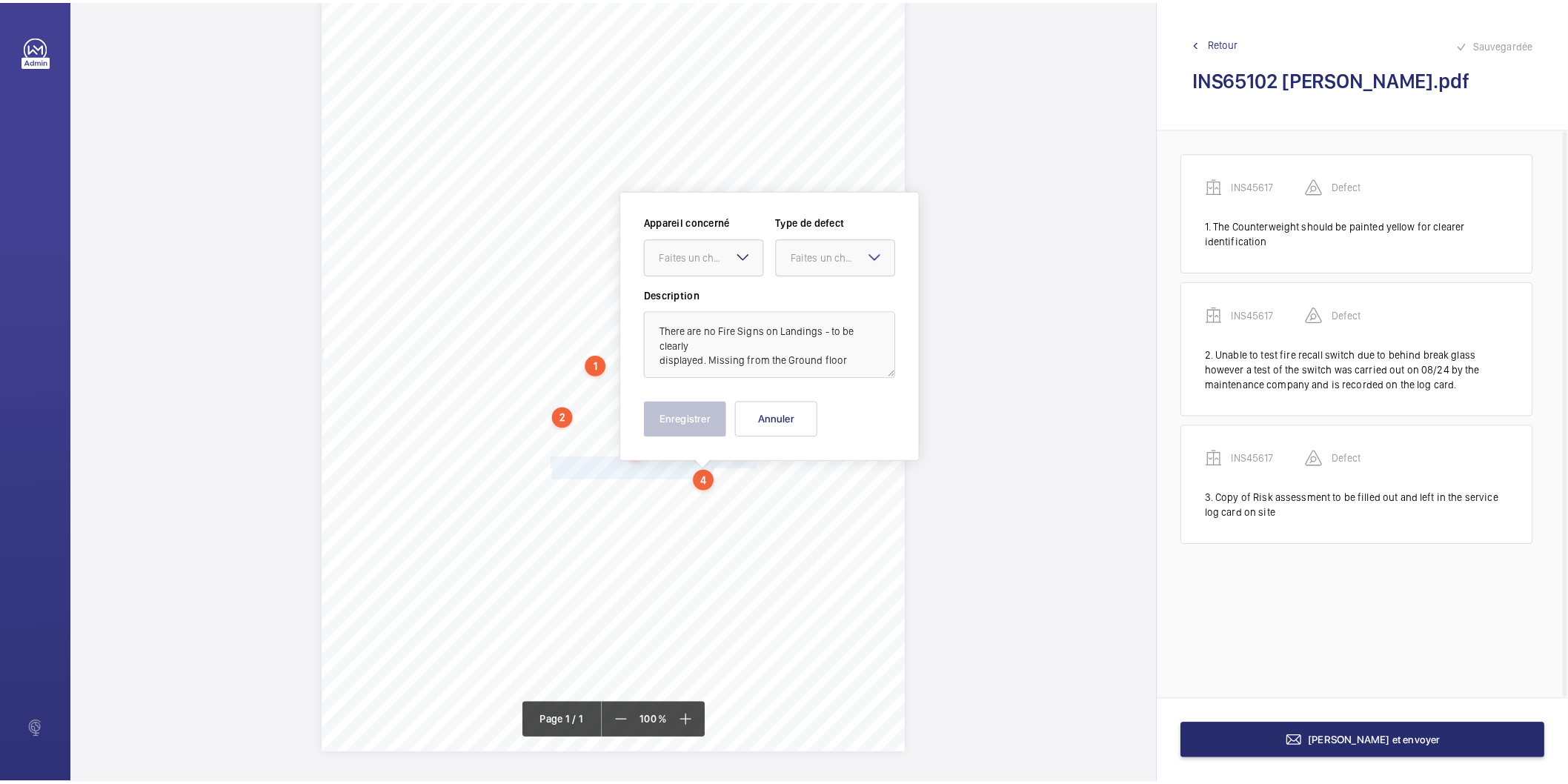
scroll to position [3, 0]
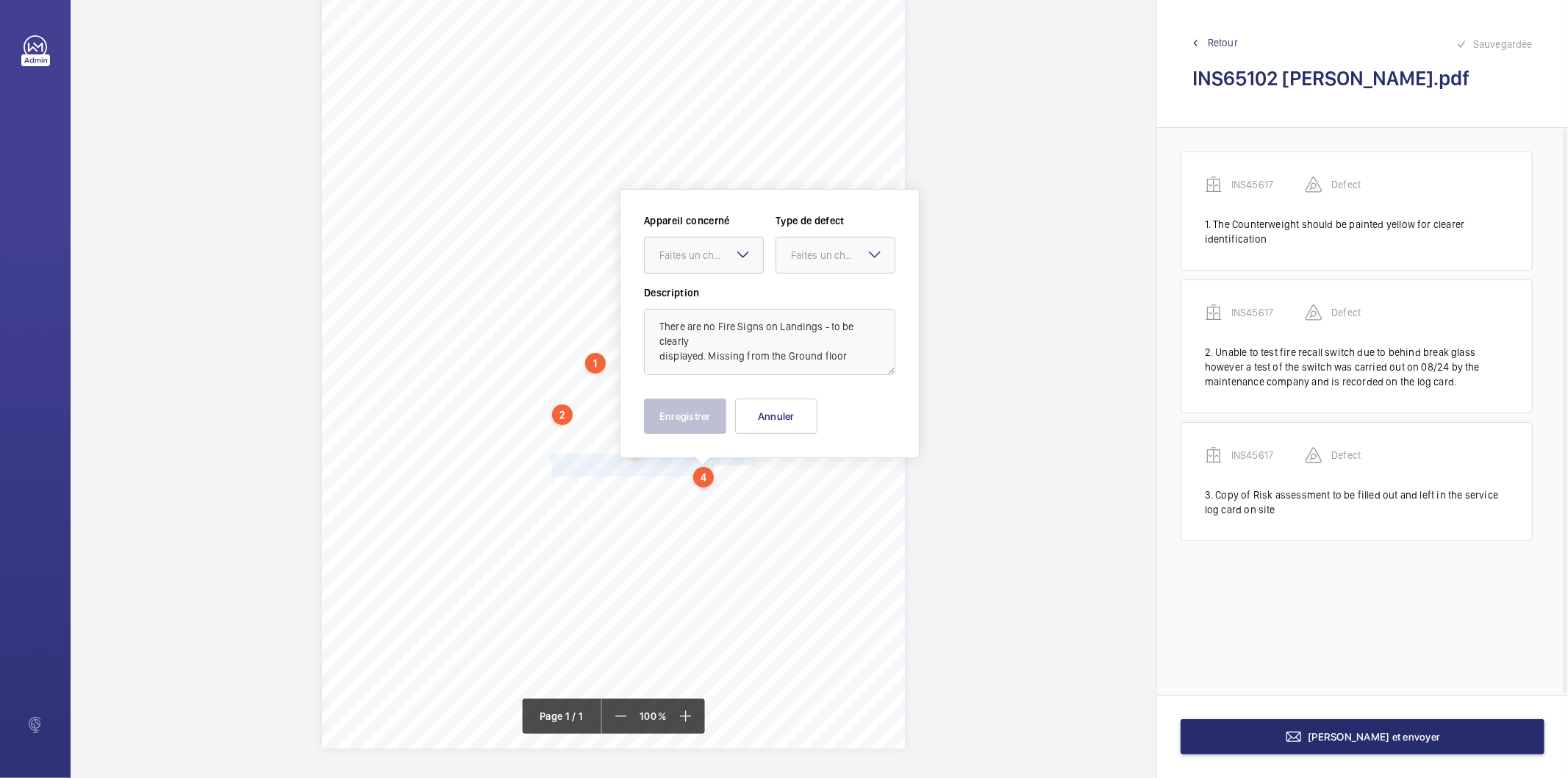
drag, startPoint x: 719, startPoint y: 251, endPoint x: 711, endPoint y: 280, distance: 30.1
click at [718, 251] on div "Faites un choix" at bounding box center [712, 254] width 104 height 15
click at [696, 296] on span "INS45617" at bounding box center [704, 300] width 89 height 15
click at [788, 256] on div at bounding box center [835, 255] width 118 height 35
click at [804, 303] on span "Standard" at bounding box center [835, 300] width 89 height 15
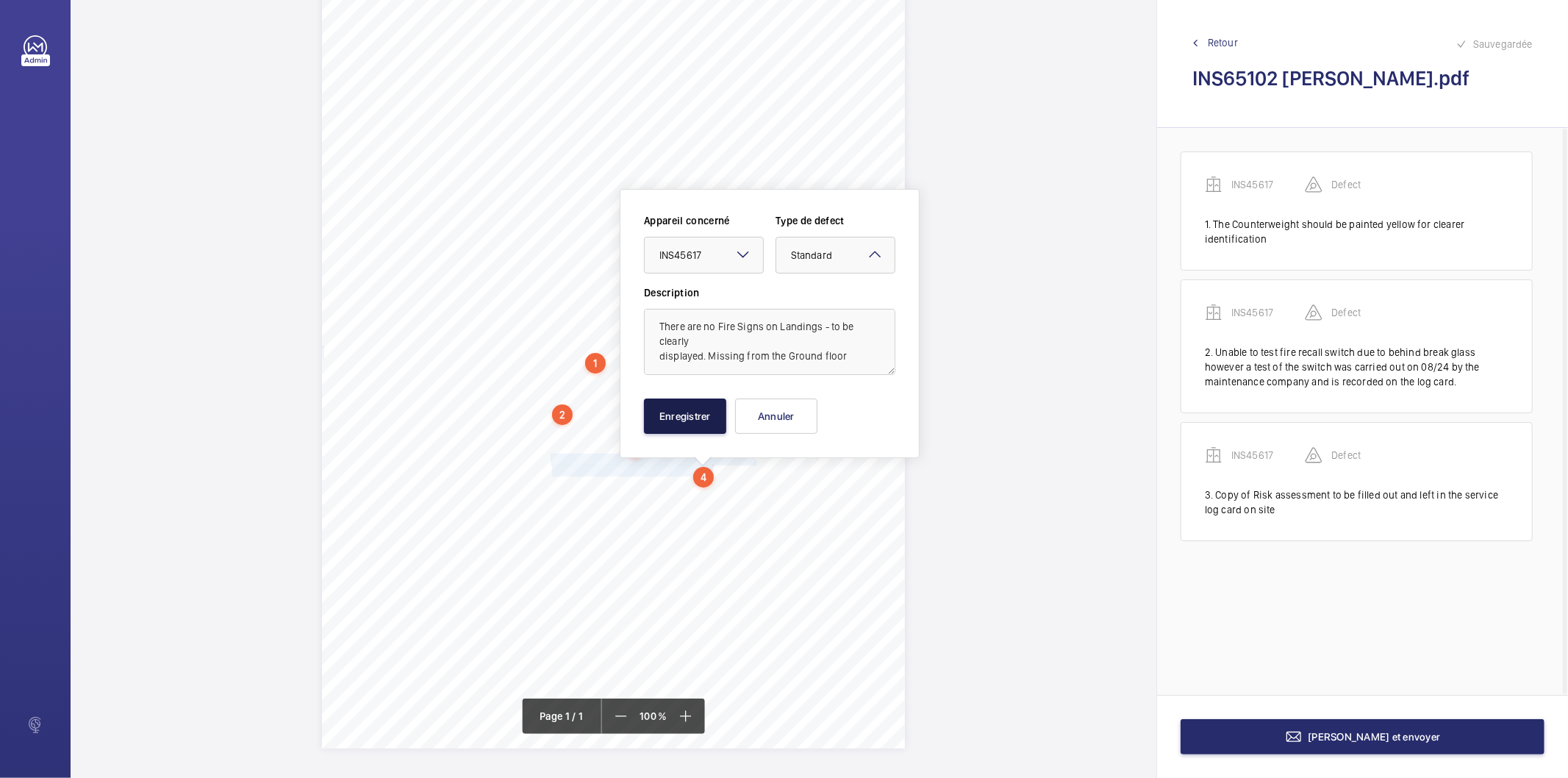
click at [714, 415] on button "Enregistrer" at bounding box center [685, 416] width 82 height 35
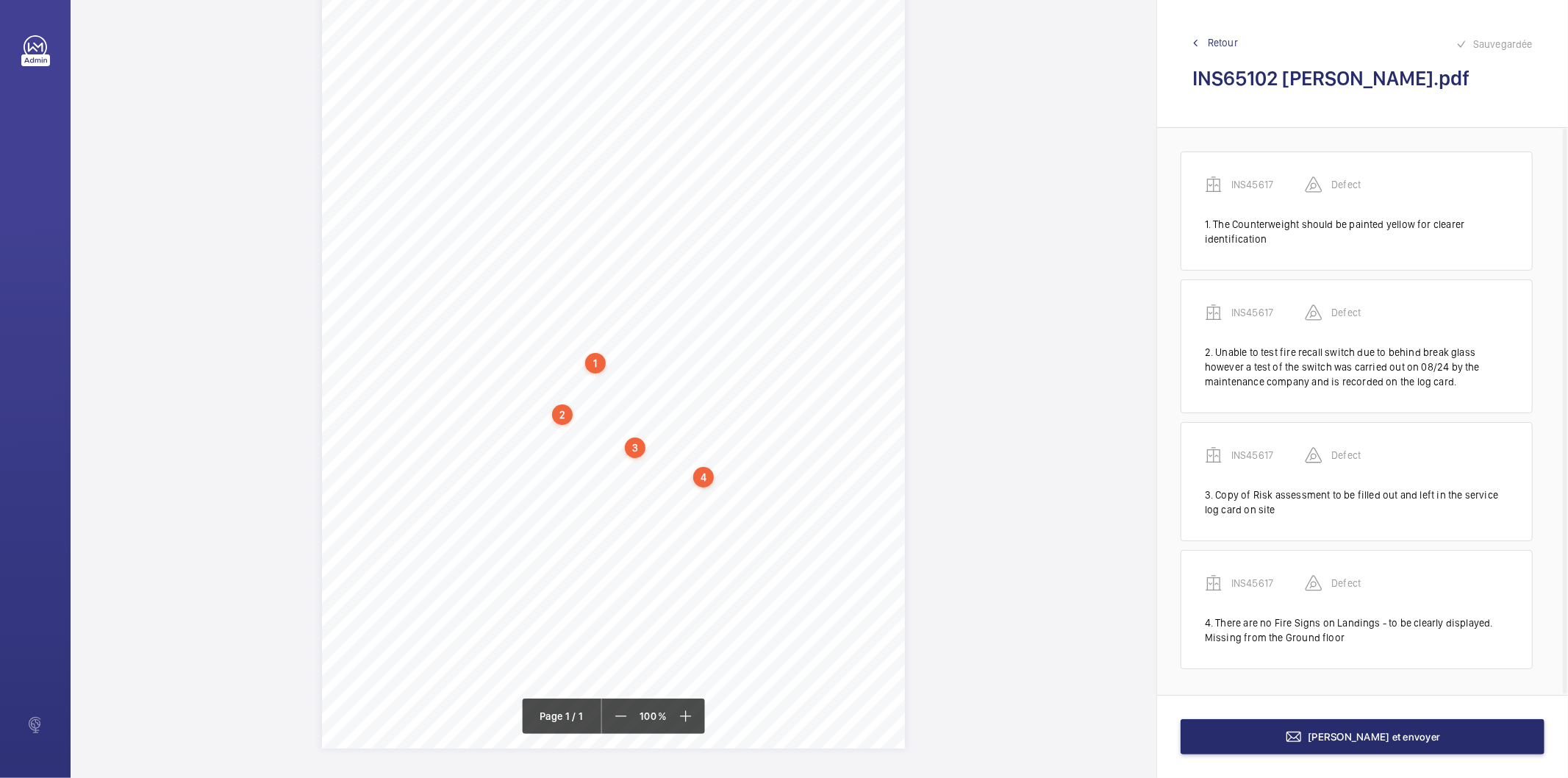
click at [708, 475] on div "4" at bounding box center [703, 476] width 20 height 20
click at [669, 348] on div "INS45617" at bounding box center [706, 350] width 125 height 15
copy div "INS45617"
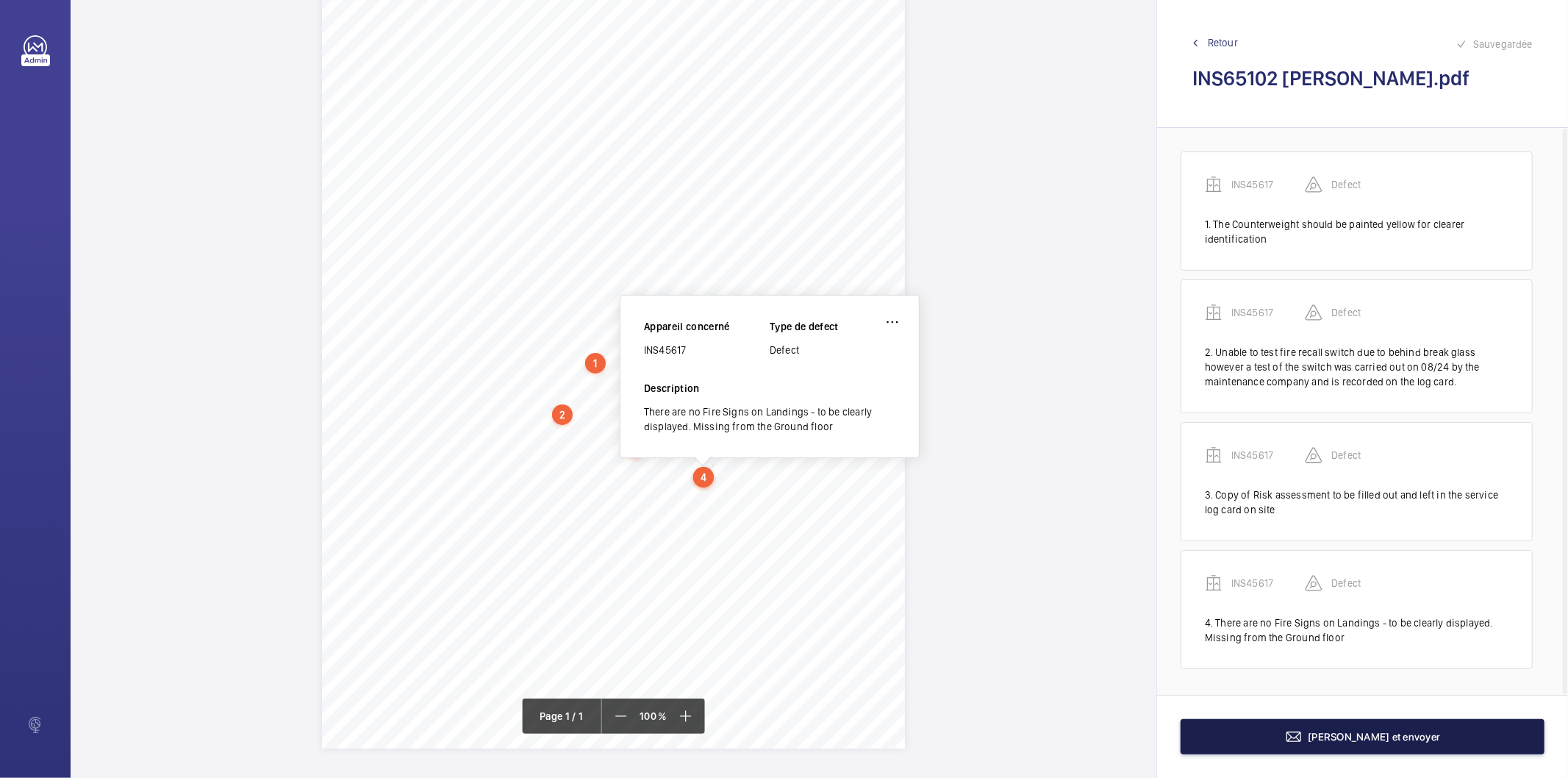
click at [1264, 740] on button "[PERSON_NAME] et envoyer" at bounding box center [1363, 737] width 364 height 35
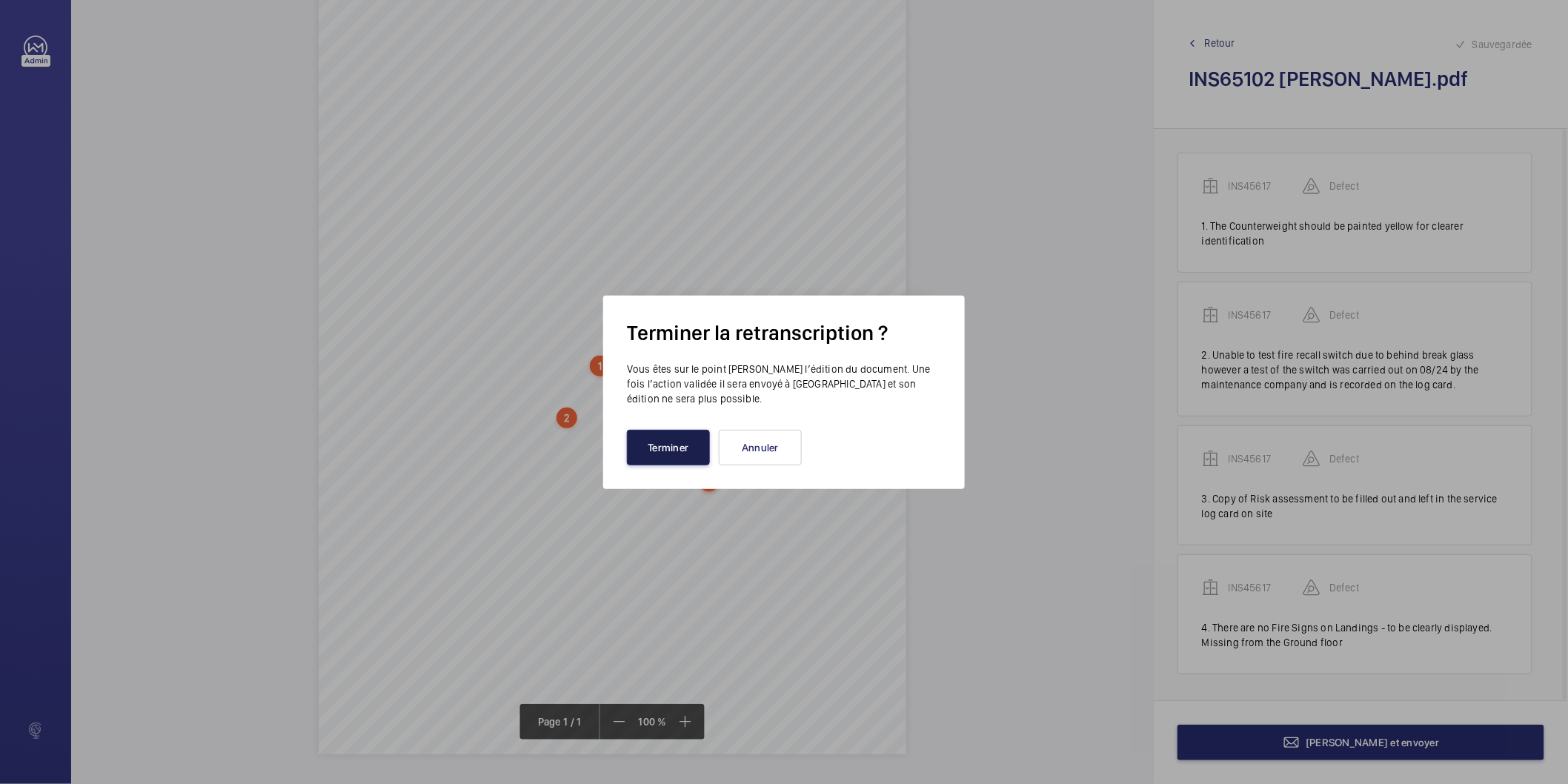
click at [670, 455] on button "Terminer" at bounding box center [669, 447] width 83 height 35
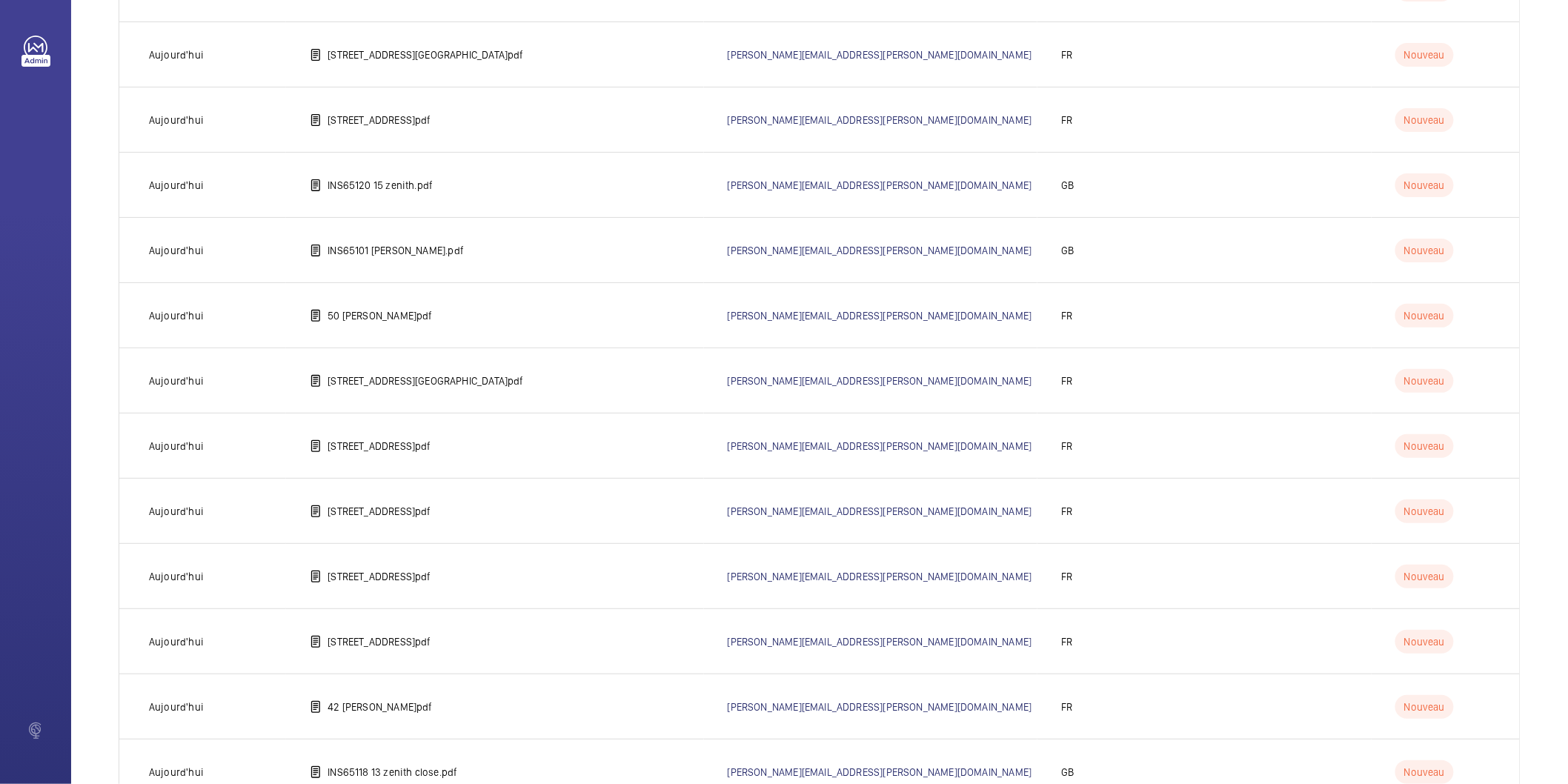
scroll to position [2623, 0]
